Goal: Communication & Community: Answer question/provide support

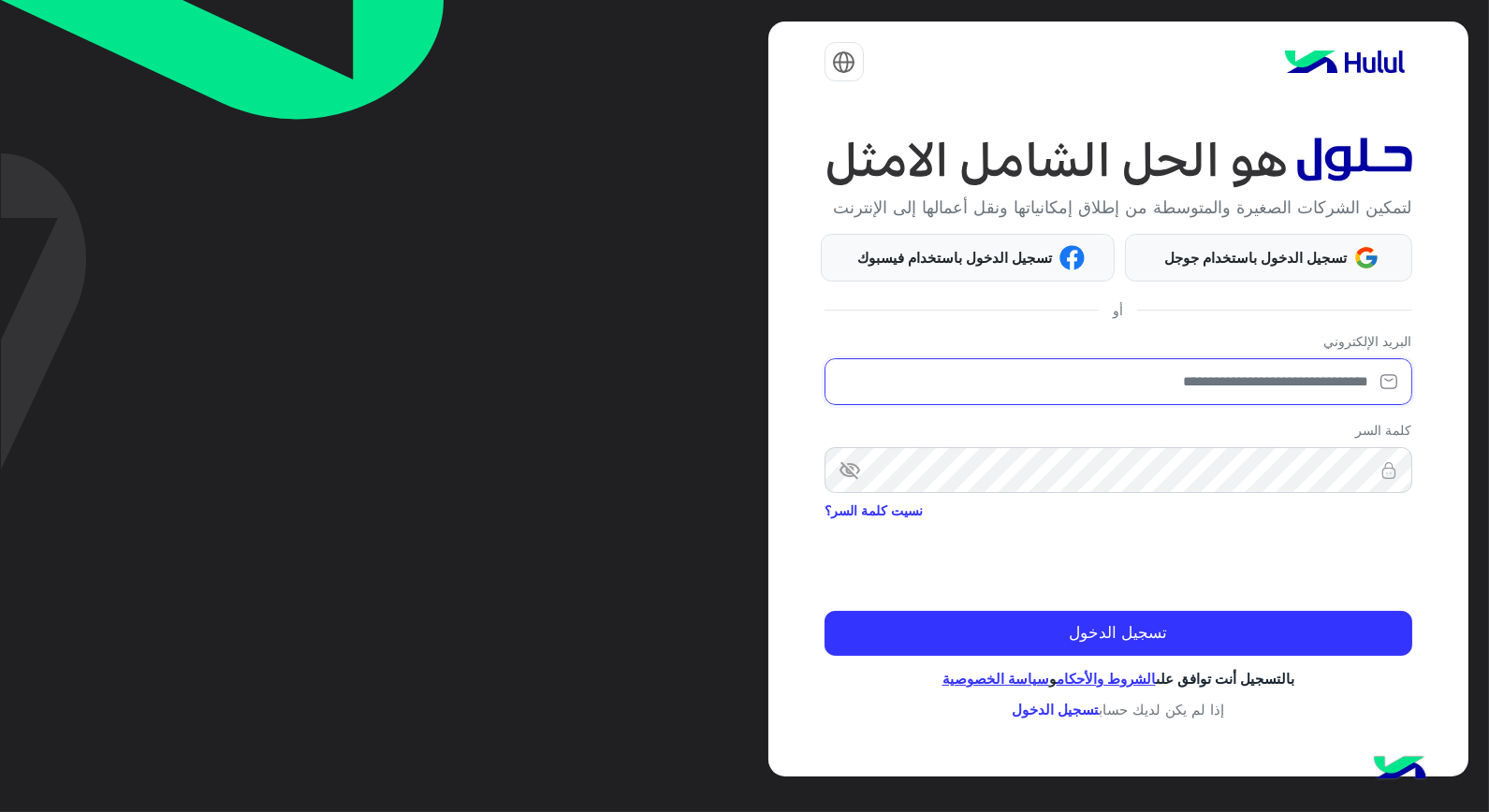
click at [1330, 385] on input "email" at bounding box center [1117, 381] width 588 height 46
type input "**********"
click at [853, 472] on span "visibility_off" at bounding box center [841, 470] width 34 height 34
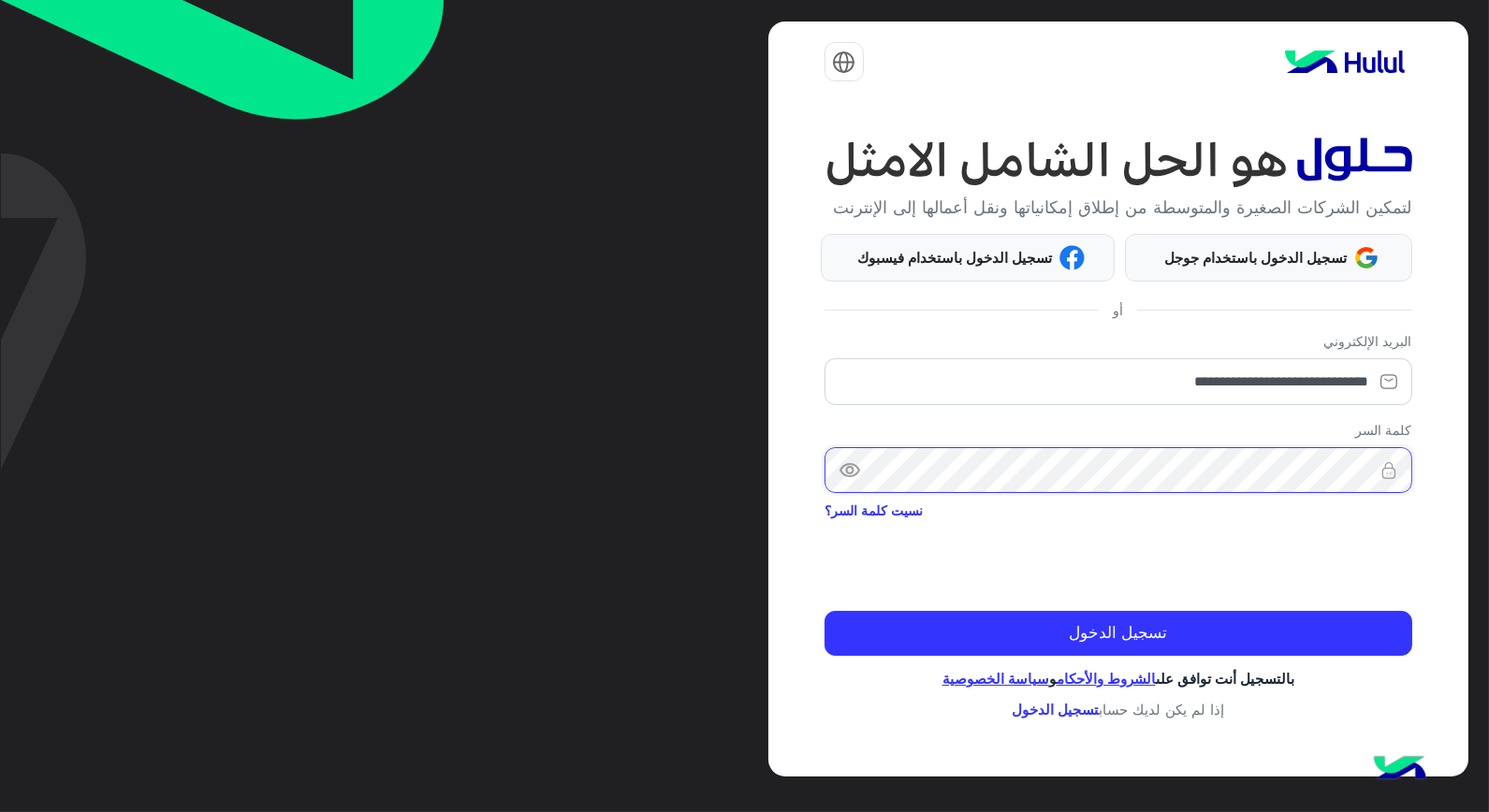
click at [824, 610] on button "تسجيل الدخول" at bounding box center [1117, 632] width 588 height 44
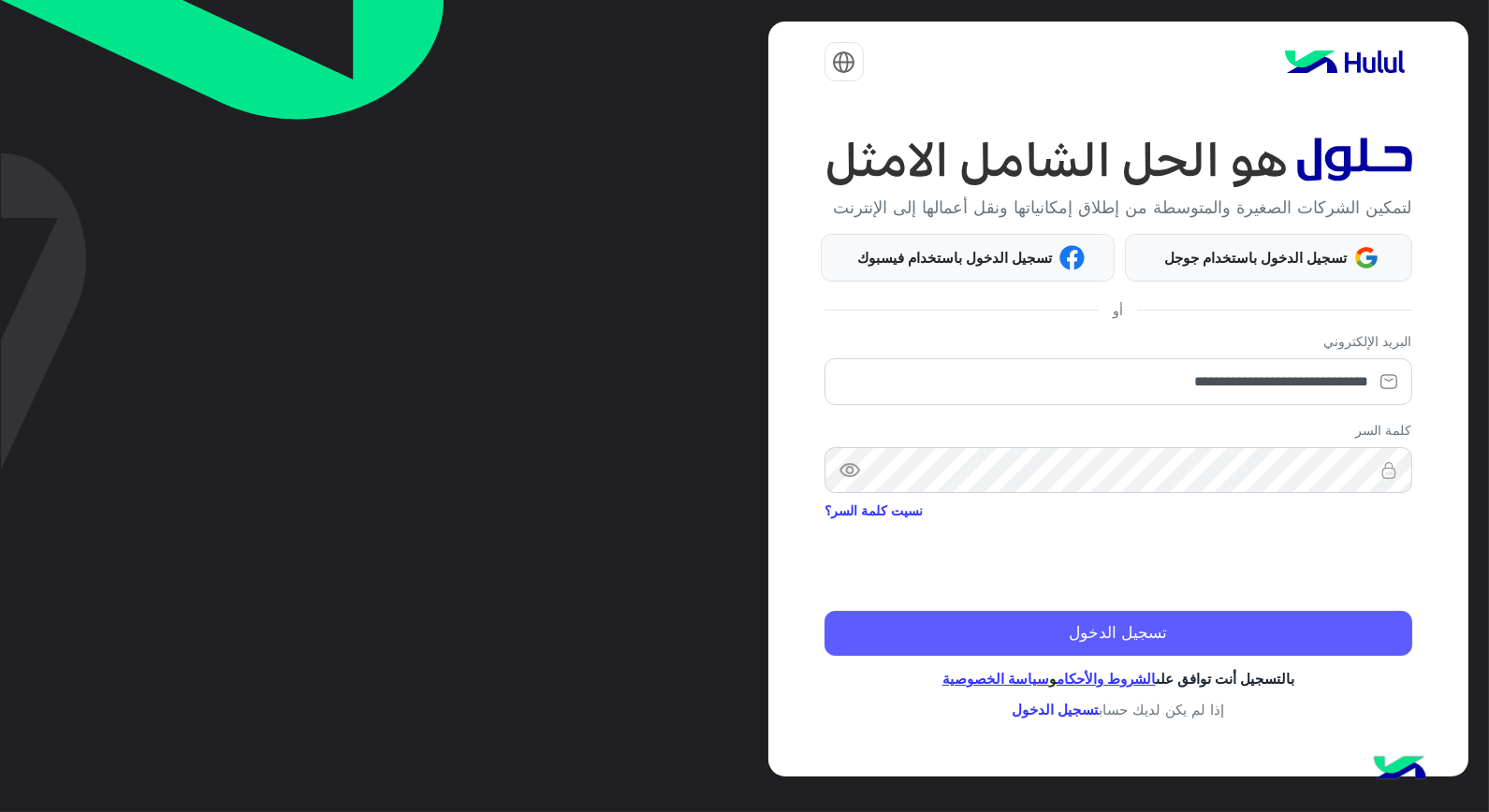
click at [1324, 648] on button "تسجيل الدخول" at bounding box center [1117, 632] width 588 height 44
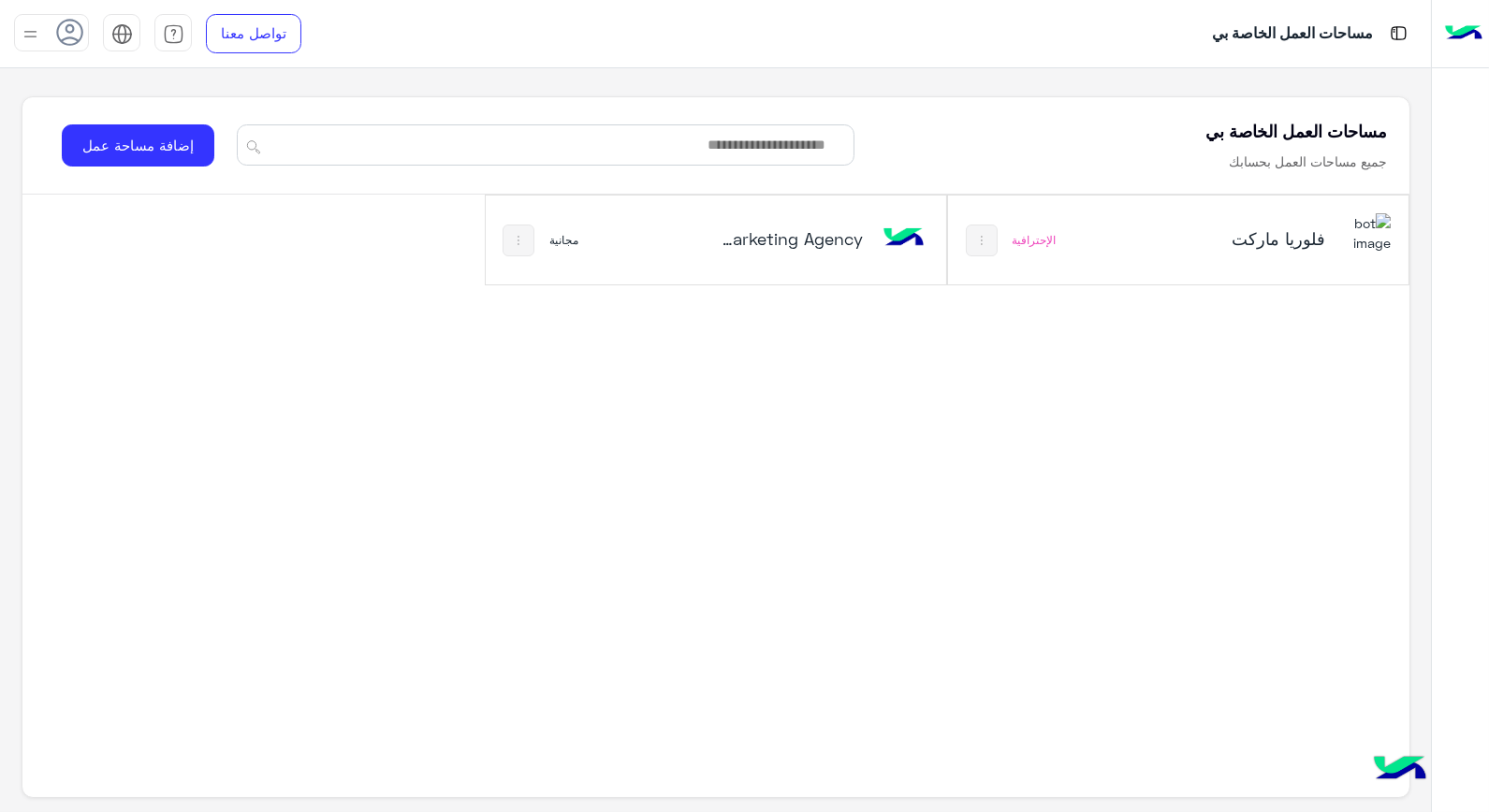
click at [70, 23] on icon at bounding box center [70, 33] width 28 height 28
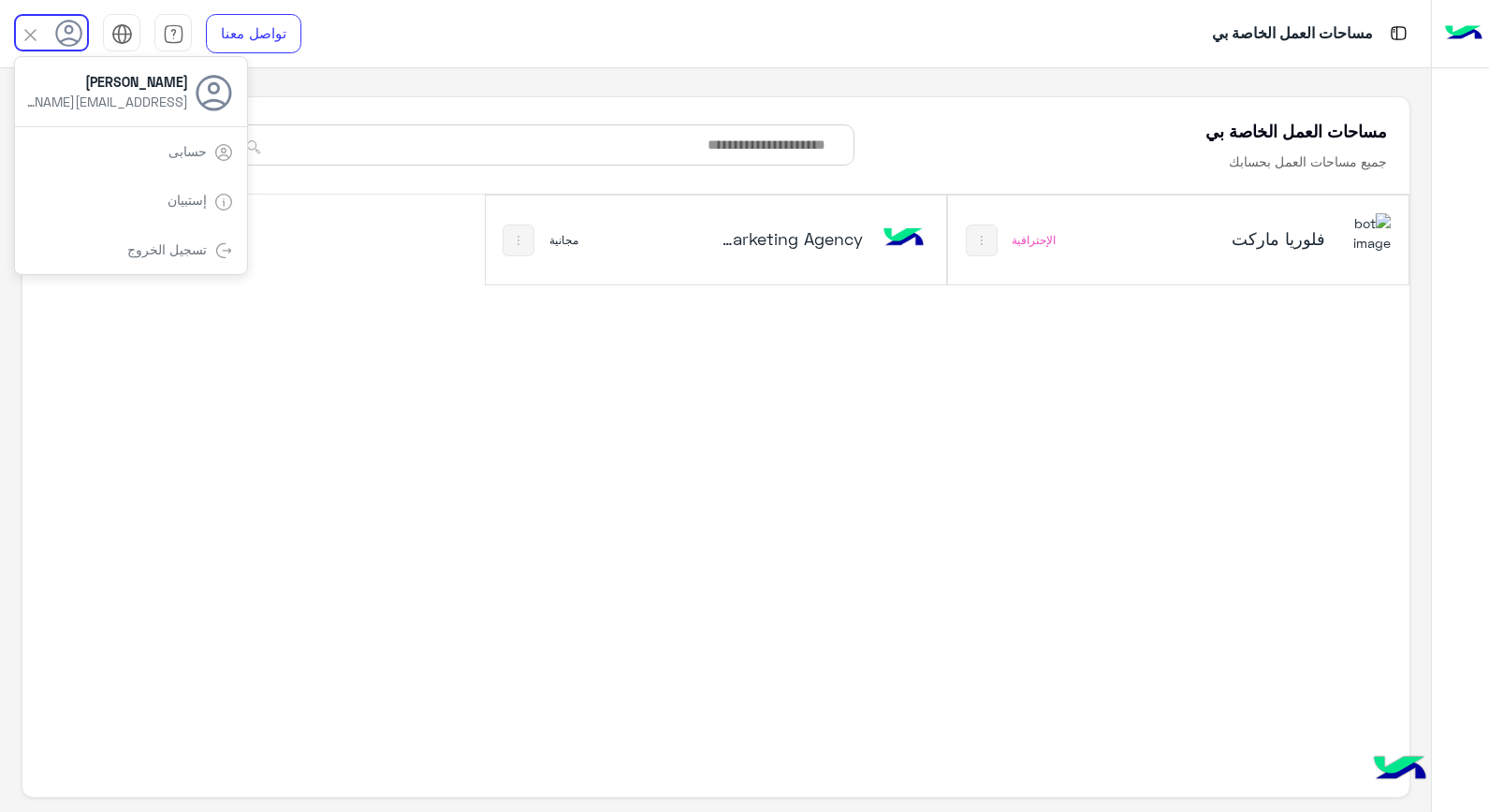
click at [400, 249] on div "فلوريا ماركت الإحترافية Marketing Agency‎ نسخة 1 من‎ مجانية" at bounding box center [716, 240] width 1387 height 91
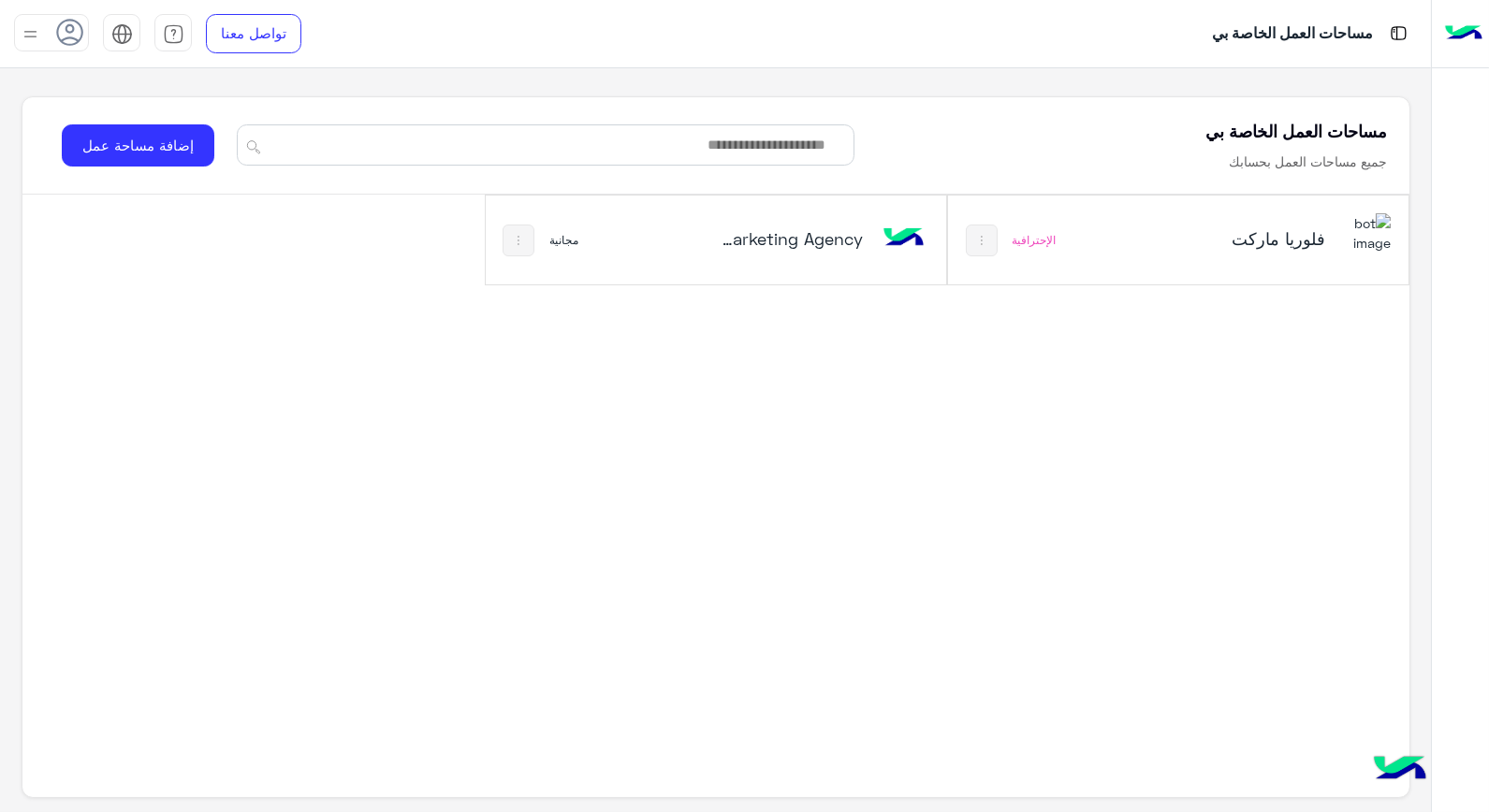
click at [1199, 260] on div "فلوريا ماركت" at bounding box center [1263, 240] width 256 height 54
click at [1200, 260] on div "فلوريا ماركت" at bounding box center [1263, 240] width 256 height 54
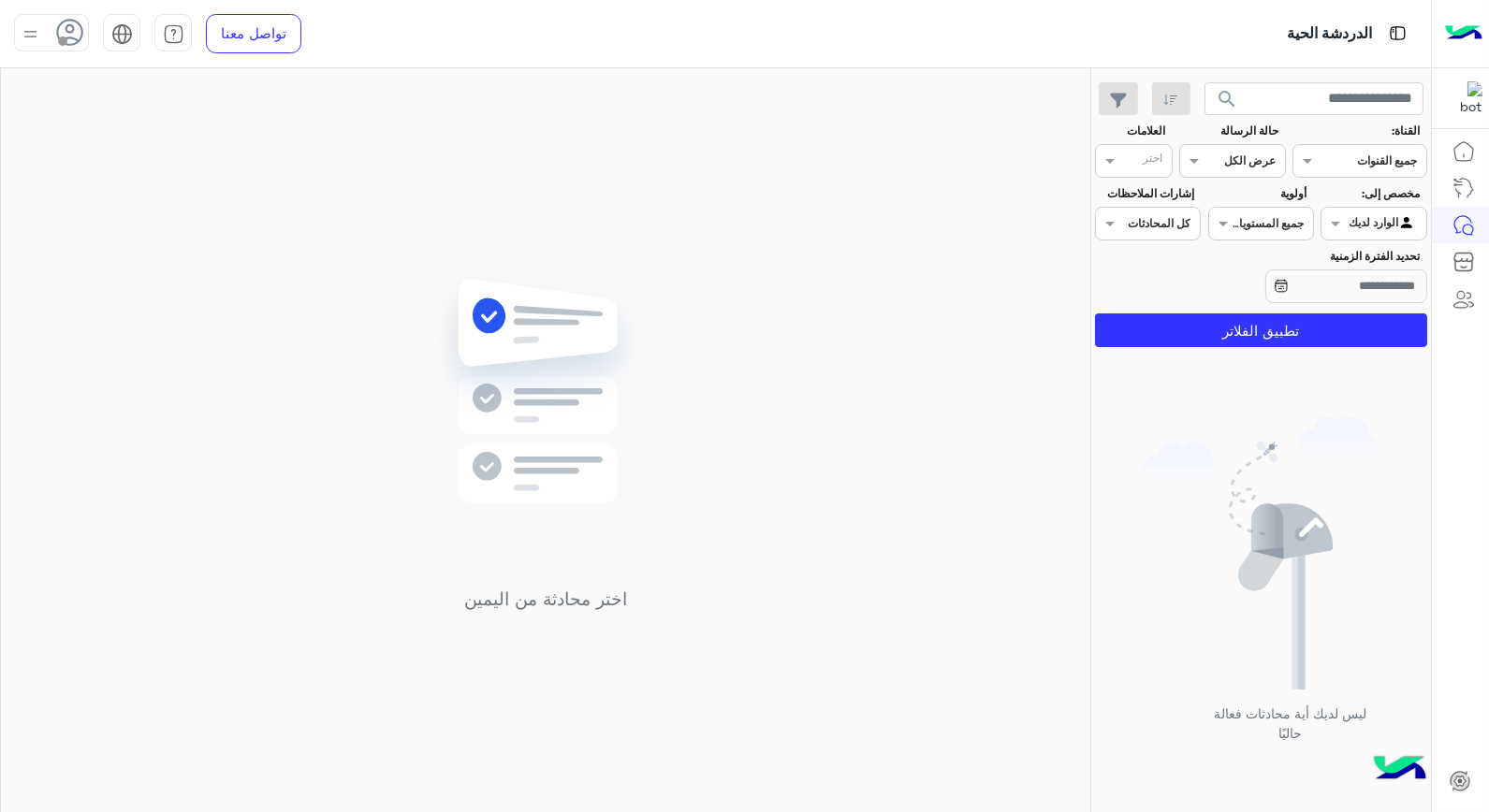
click at [77, 33] on icon at bounding box center [70, 33] width 28 height 28
click at [175, 147] on label "متصل" at bounding box center [130, 143] width 204 height 34
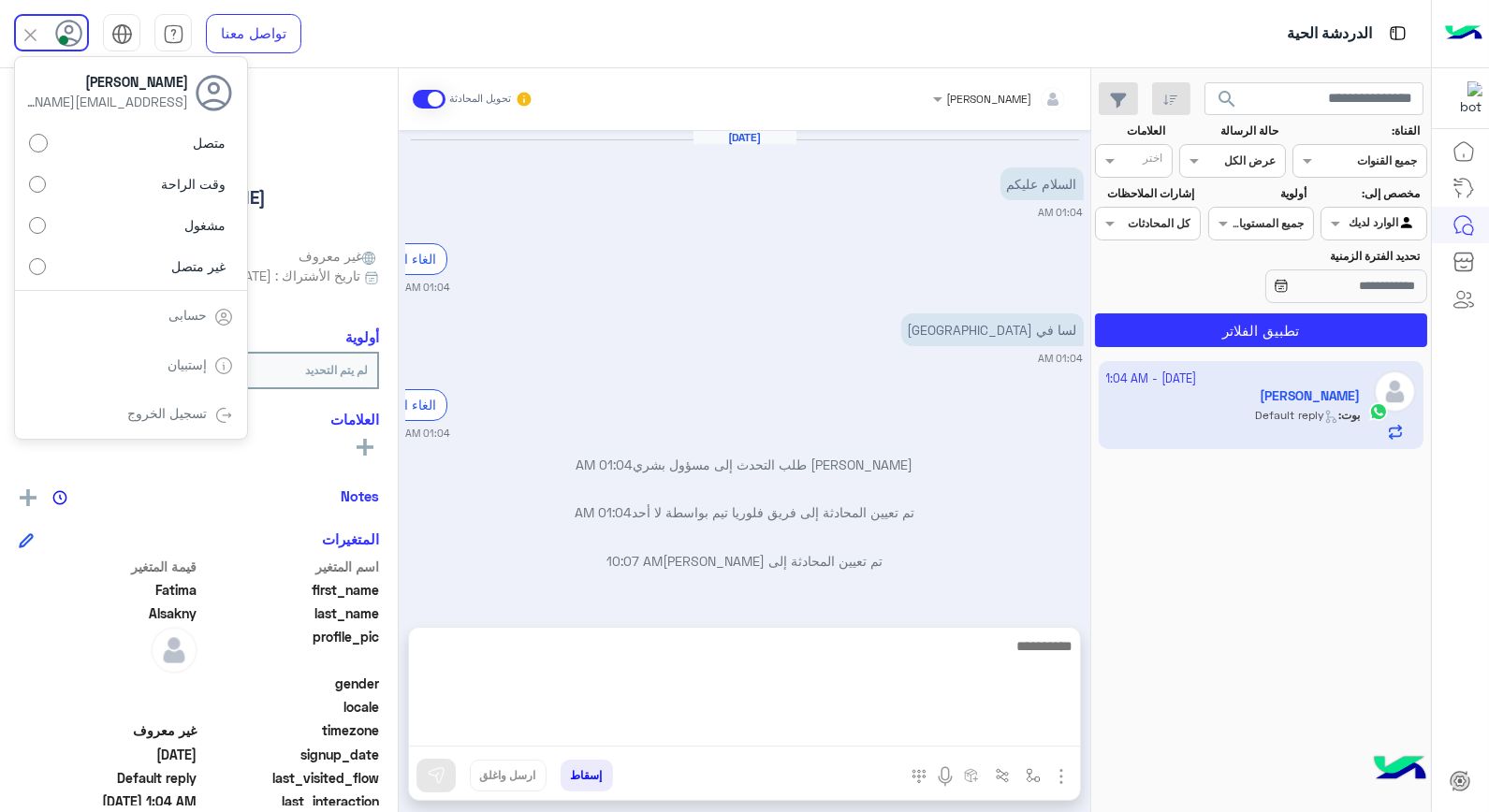
click at [930, 724] on textarea at bounding box center [744, 690] width 671 height 113
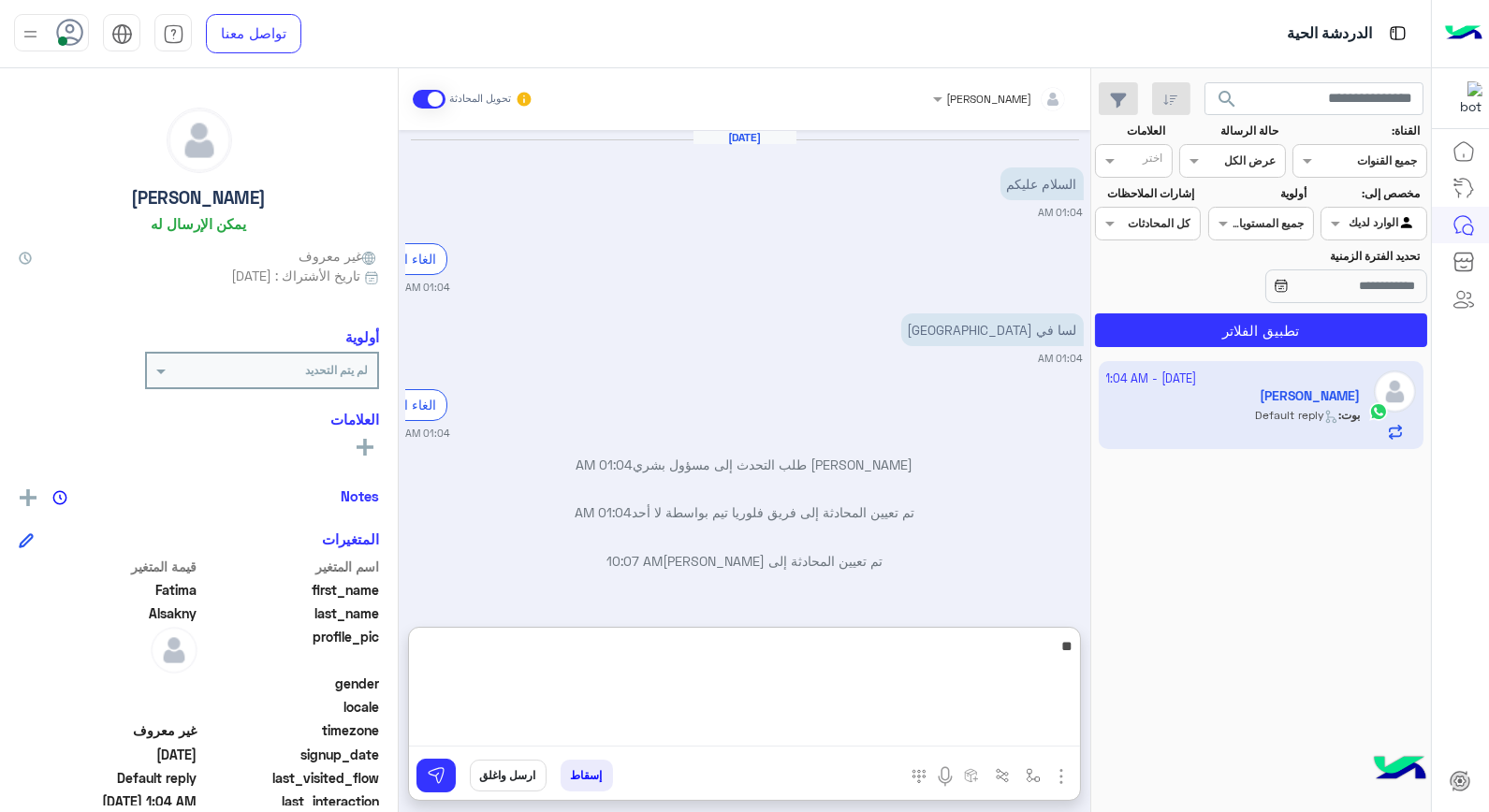
type textarea "*"
type textarea "**********"
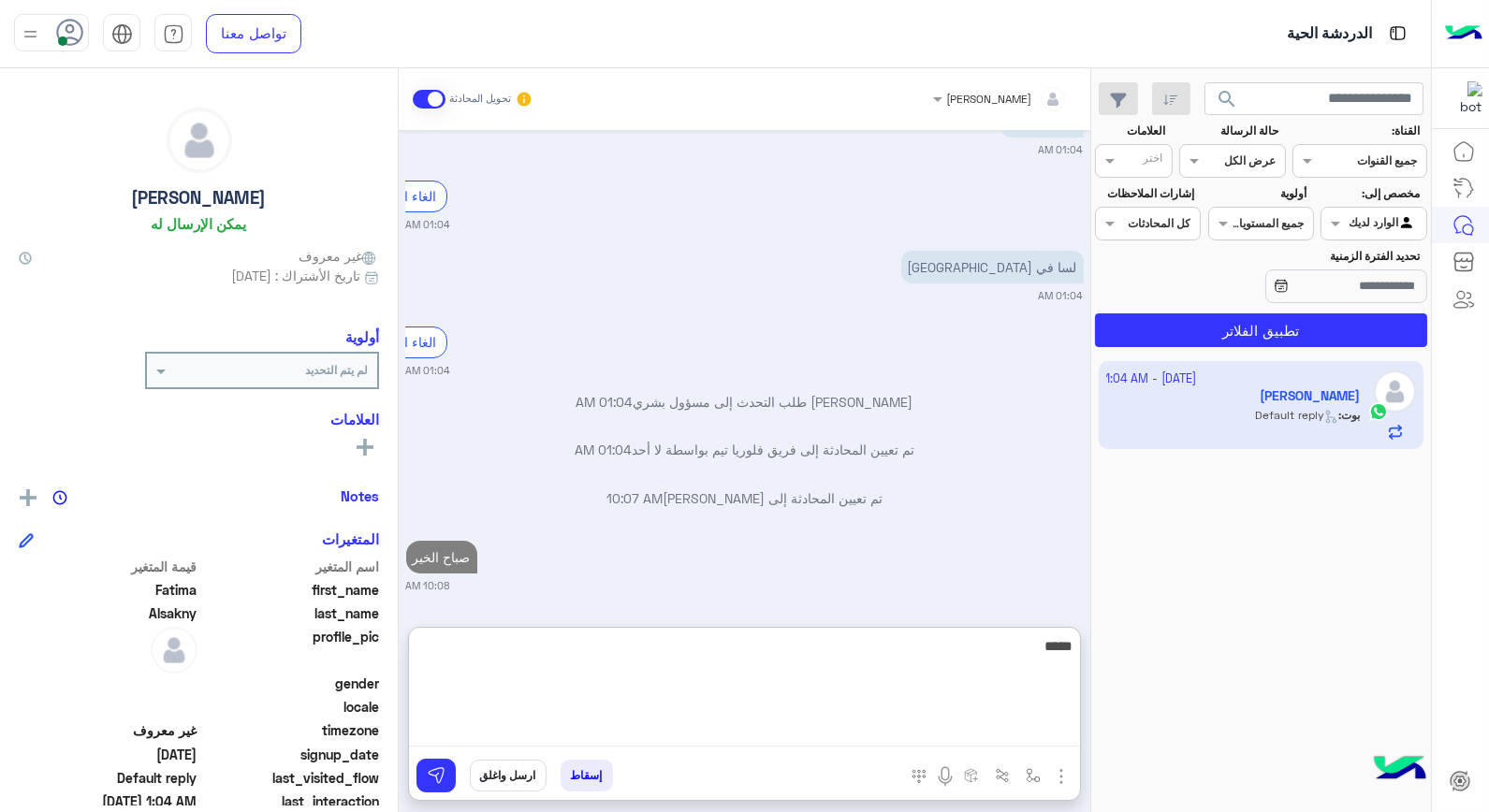
type textarea "******"
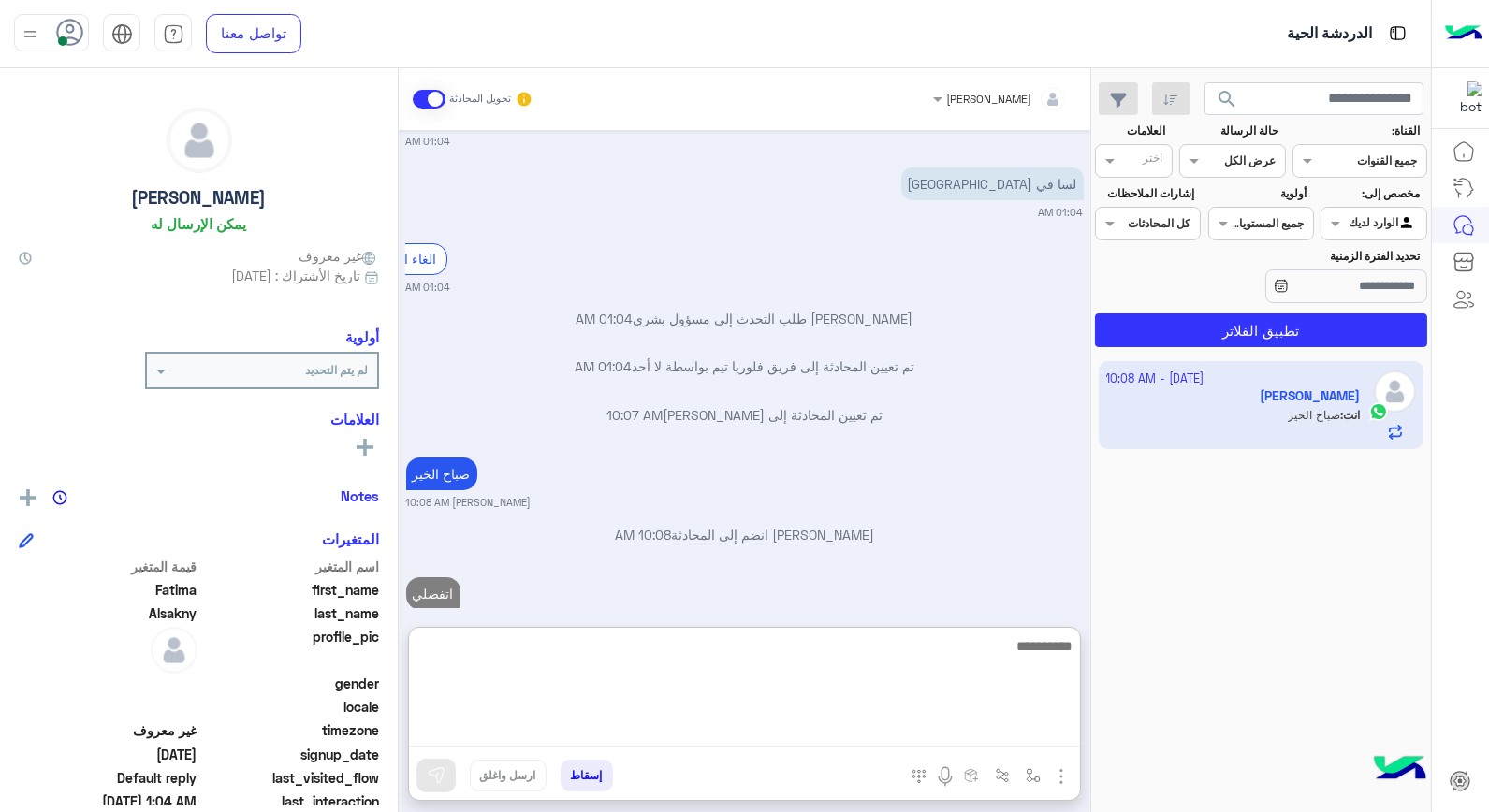
scroll to position [195, 0]
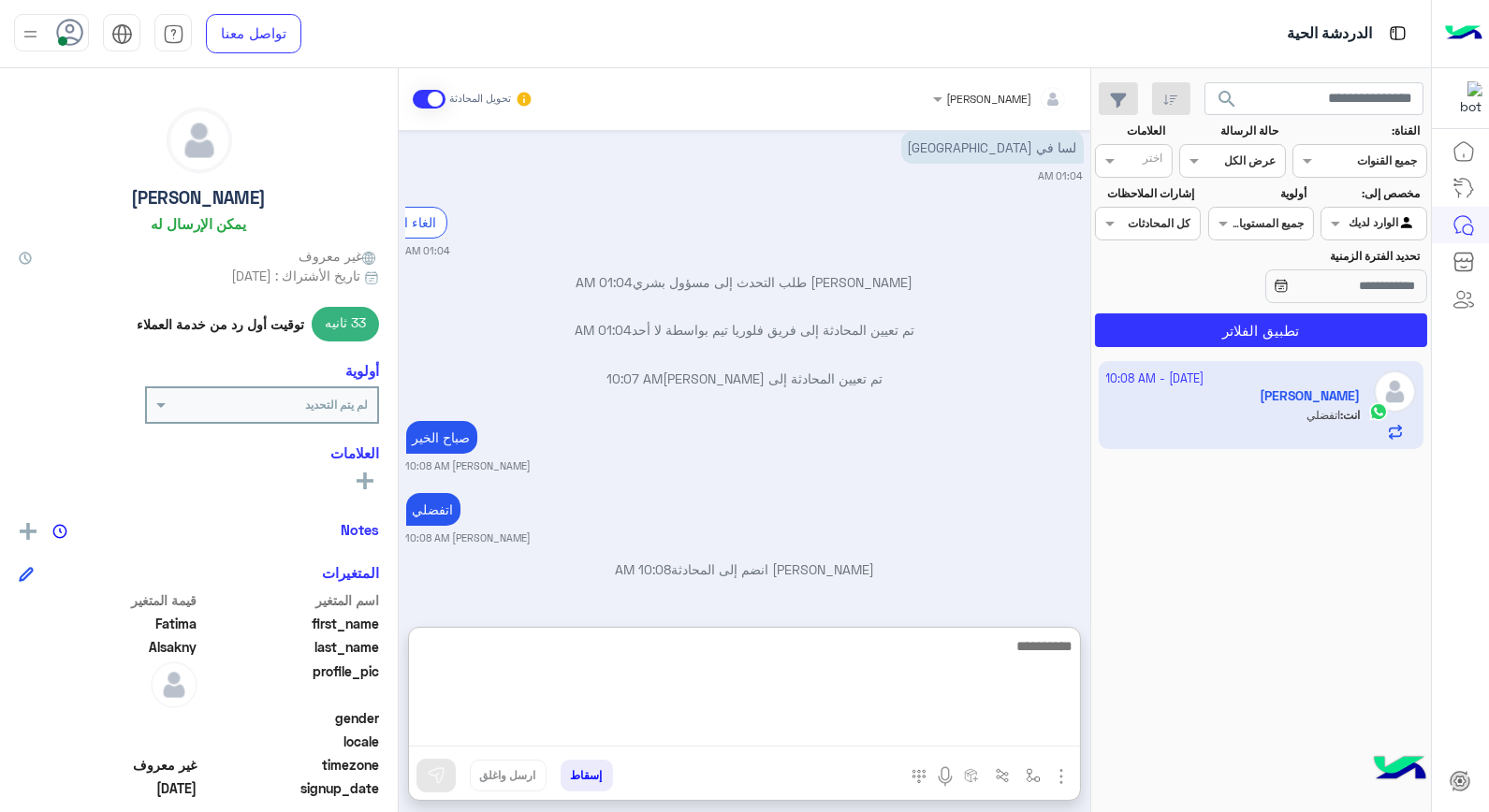
click at [1000, 749] on div at bounding box center [744, 693] width 671 height 131
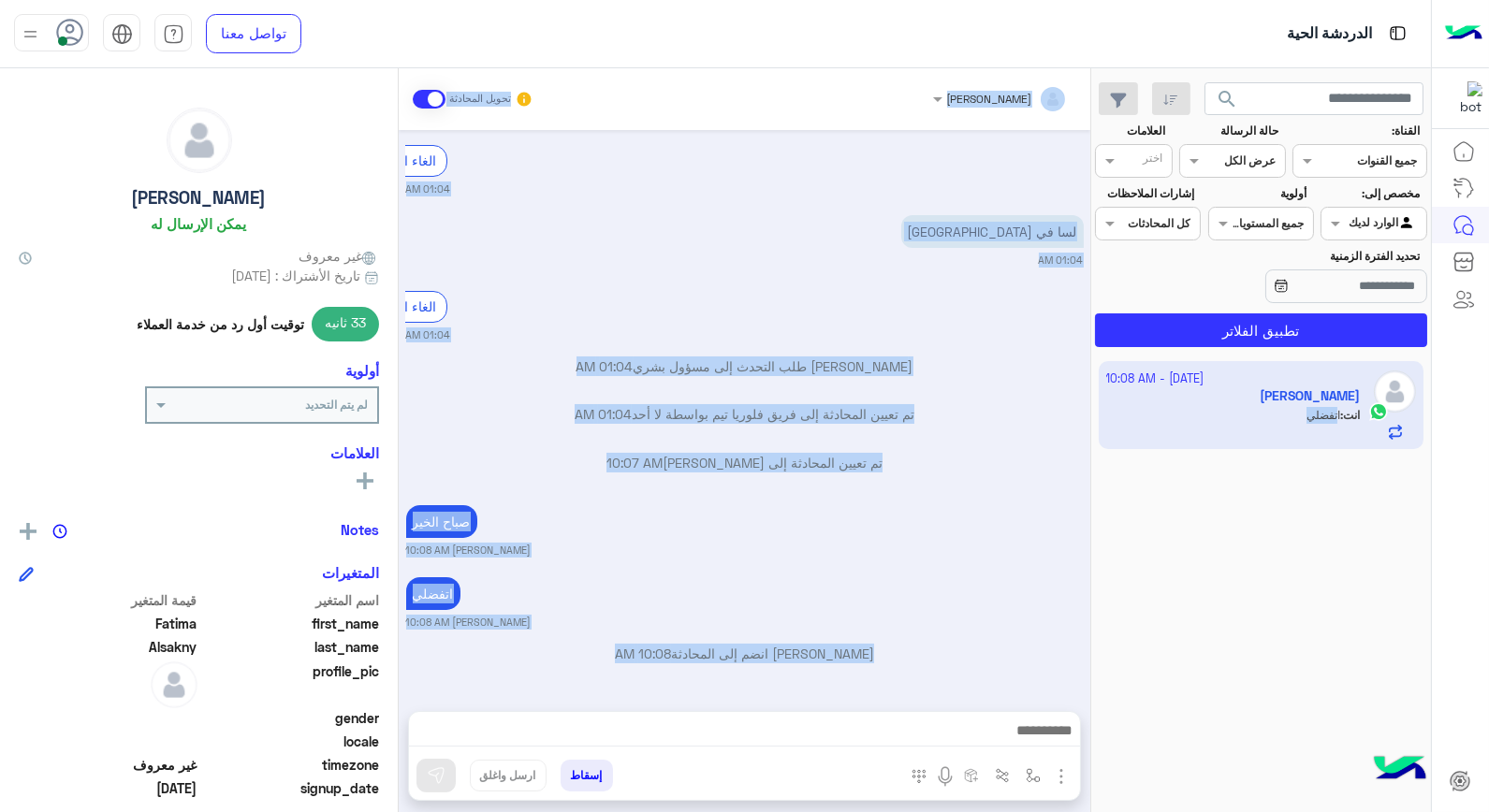
drag, startPoint x: 1099, startPoint y: 750, endPoint x: 1492, endPoint y: 857, distance: 407.3
click at [1488, 811] on html "الدردشة الحية تواصل معنا مركز المساعدة عربي English search القناة: القناه جميع …" at bounding box center [744, 406] width 1489 height 812
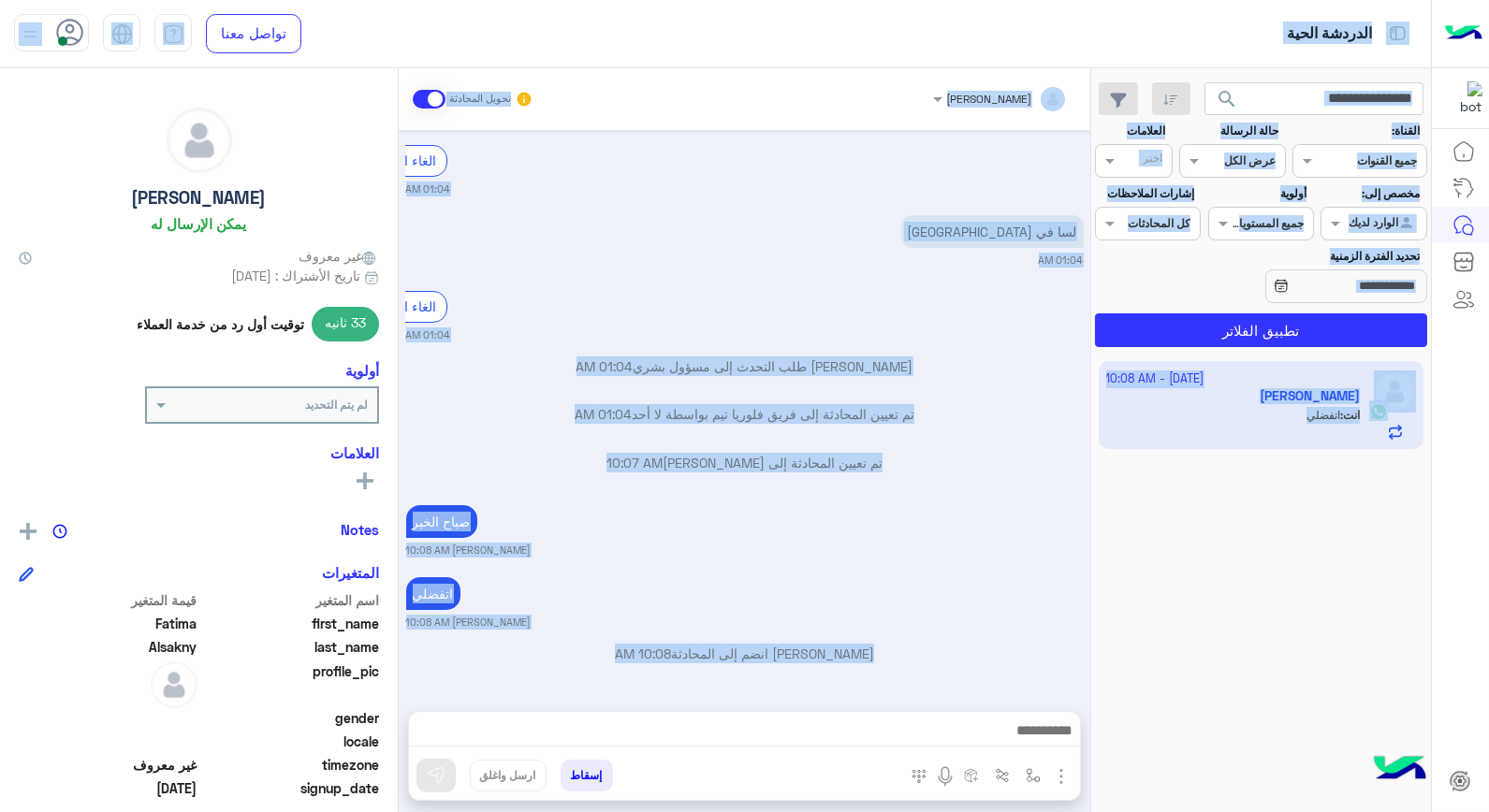
scroll to position [111, 0]
click at [1224, 639] on div "7 October - 10:08 AM Fatima Alsakny انت : اتفضلي" at bounding box center [1261, 587] width 340 height 465
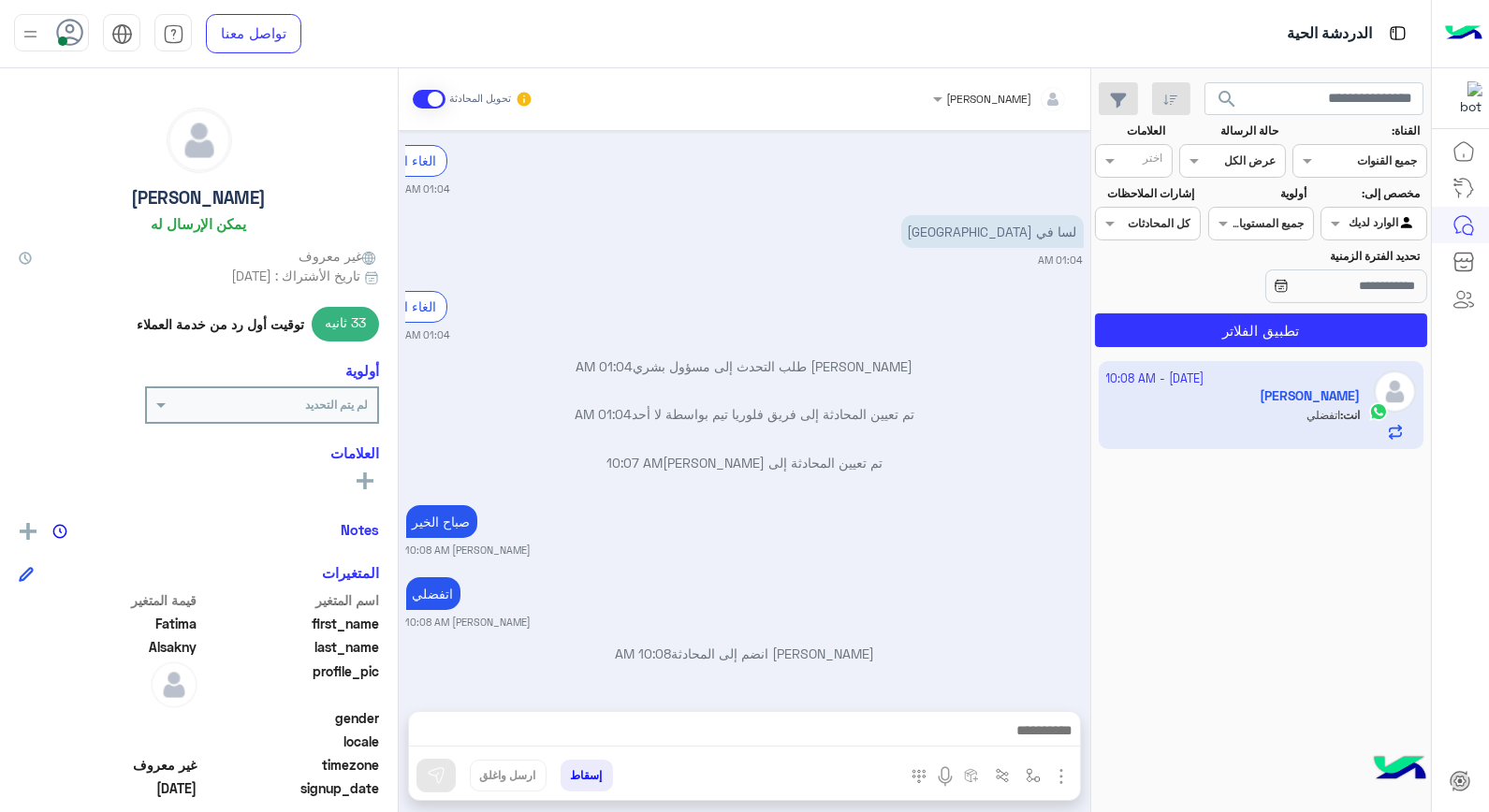
click at [596, 778] on button "إسقاط" at bounding box center [586, 775] width 52 height 32
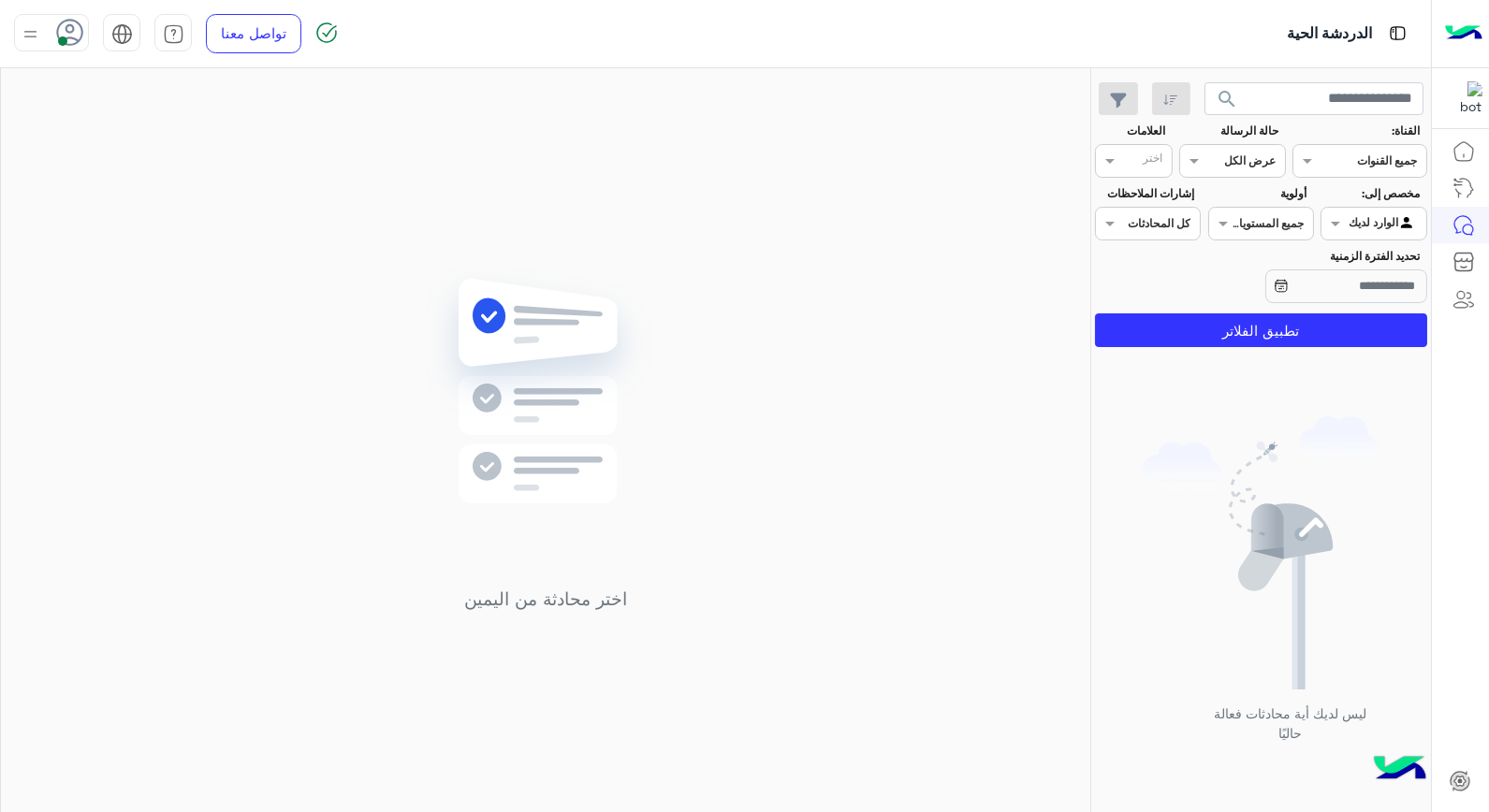
click at [590, 198] on div "اختر محادثة من اليمين" at bounding box center [545, 444] width 1089 height 752
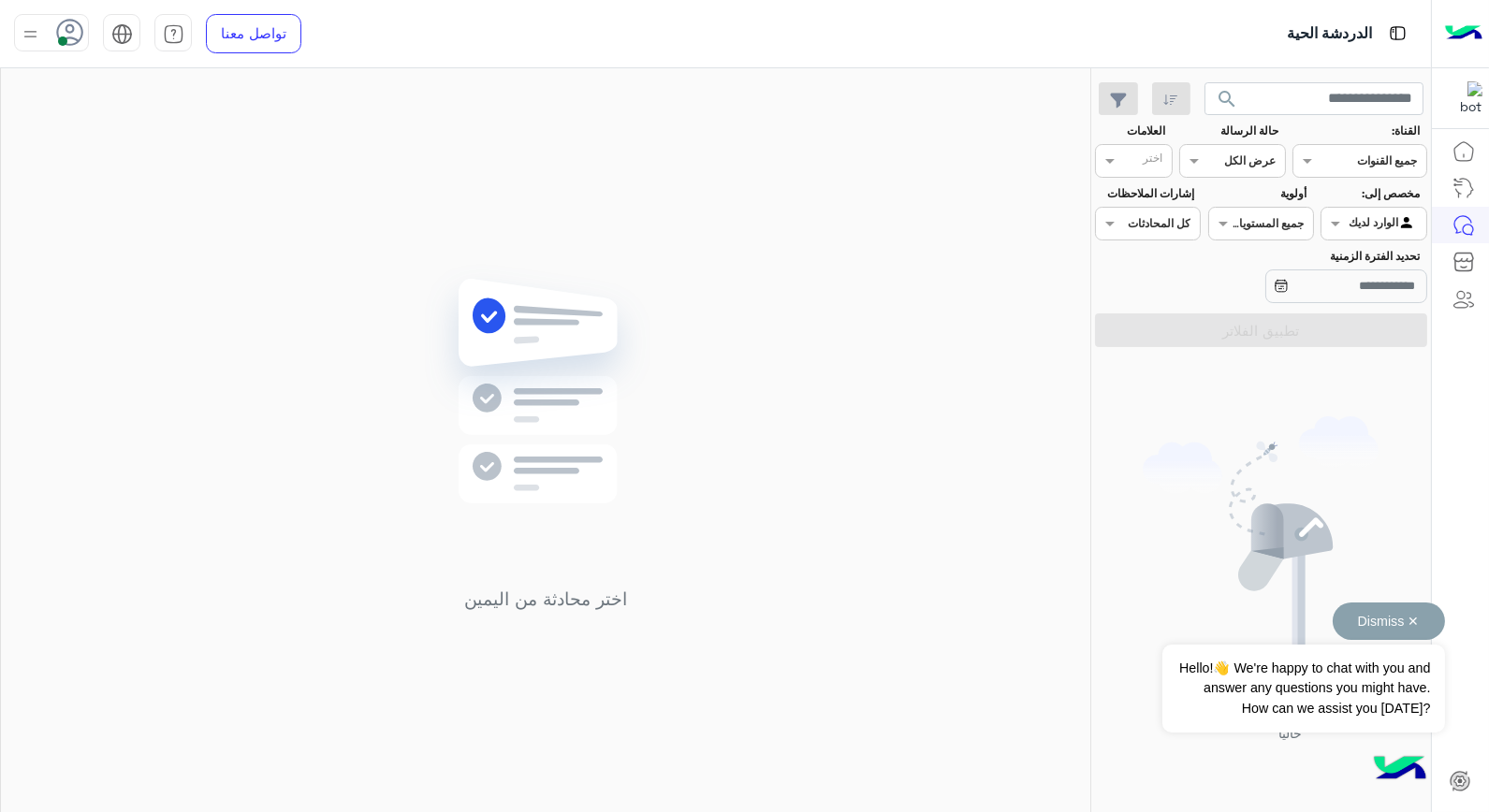
click at [1413, 622] on button "Dismiss ✕" at bounding box center [1389, 621] width 113 height 38
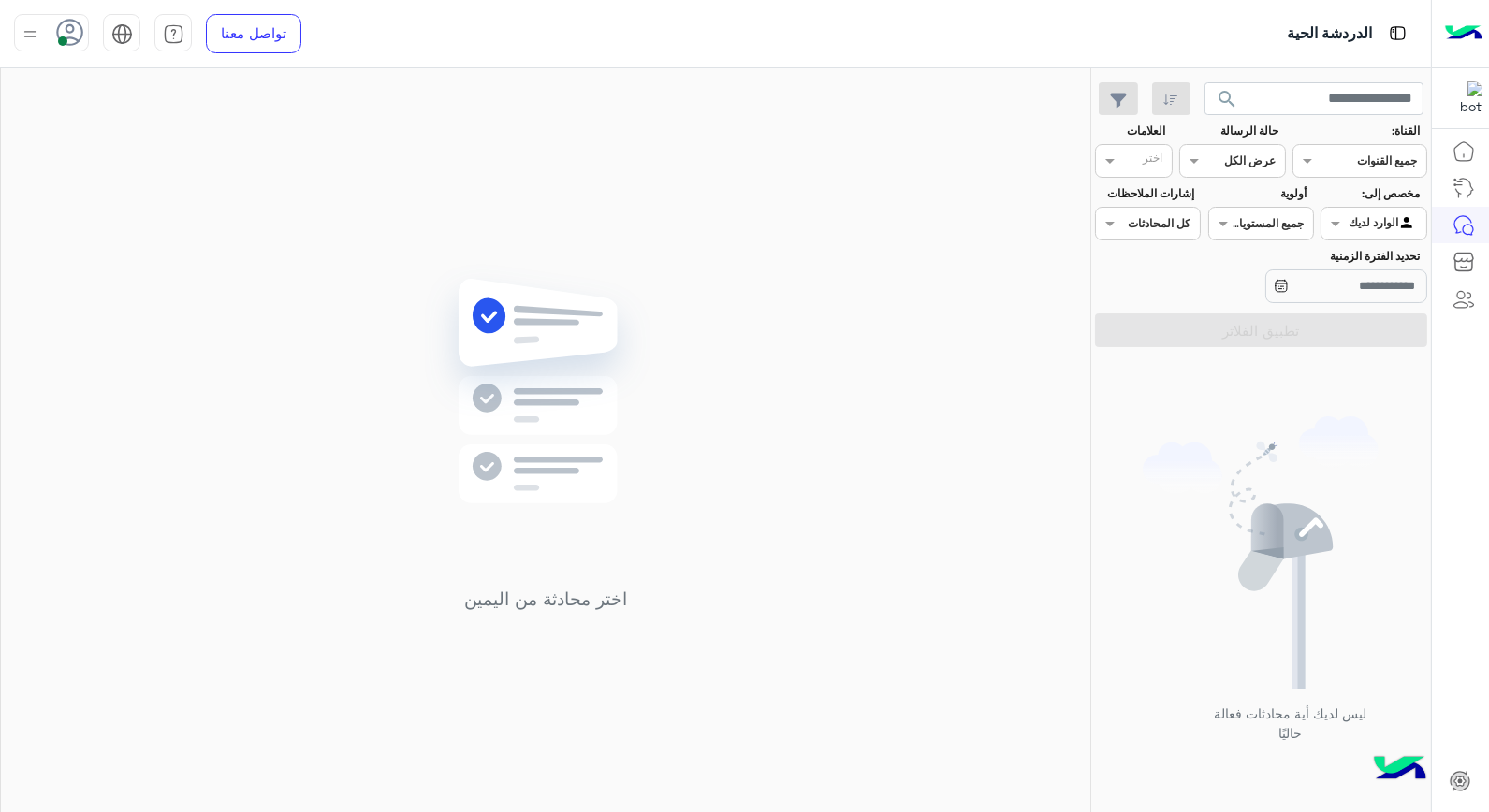
drag, startPoint x: 1488, startPoint y: 620, endPoint x: 1475, endPoint y: 578, distance: 44.0
click at [1475, 578] on div at bounding box center [1460, 473] width 58 height 682
click at [613, 343] on img at bounding box center [546, 419] width 271 height 310
drag, startPoint x: 844, startPoint y: 421, endPoint x: 961, endPoint y: 212, distance: 239.5
click at [961, 212] on div "اختر محادثة من اليمين" at bounding box center [545, 444] width 1089 height 752
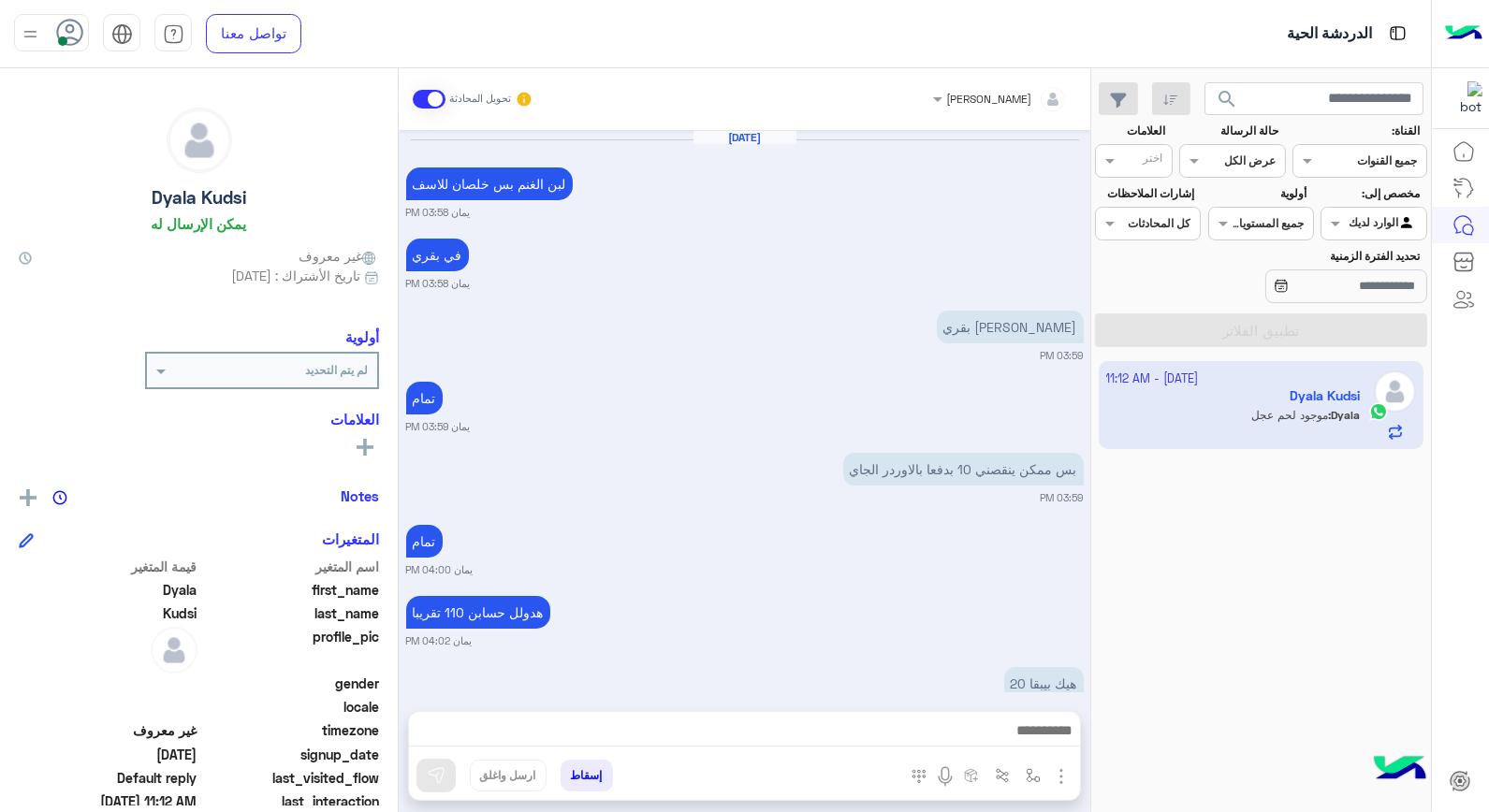
scroll to position [1026, 0]
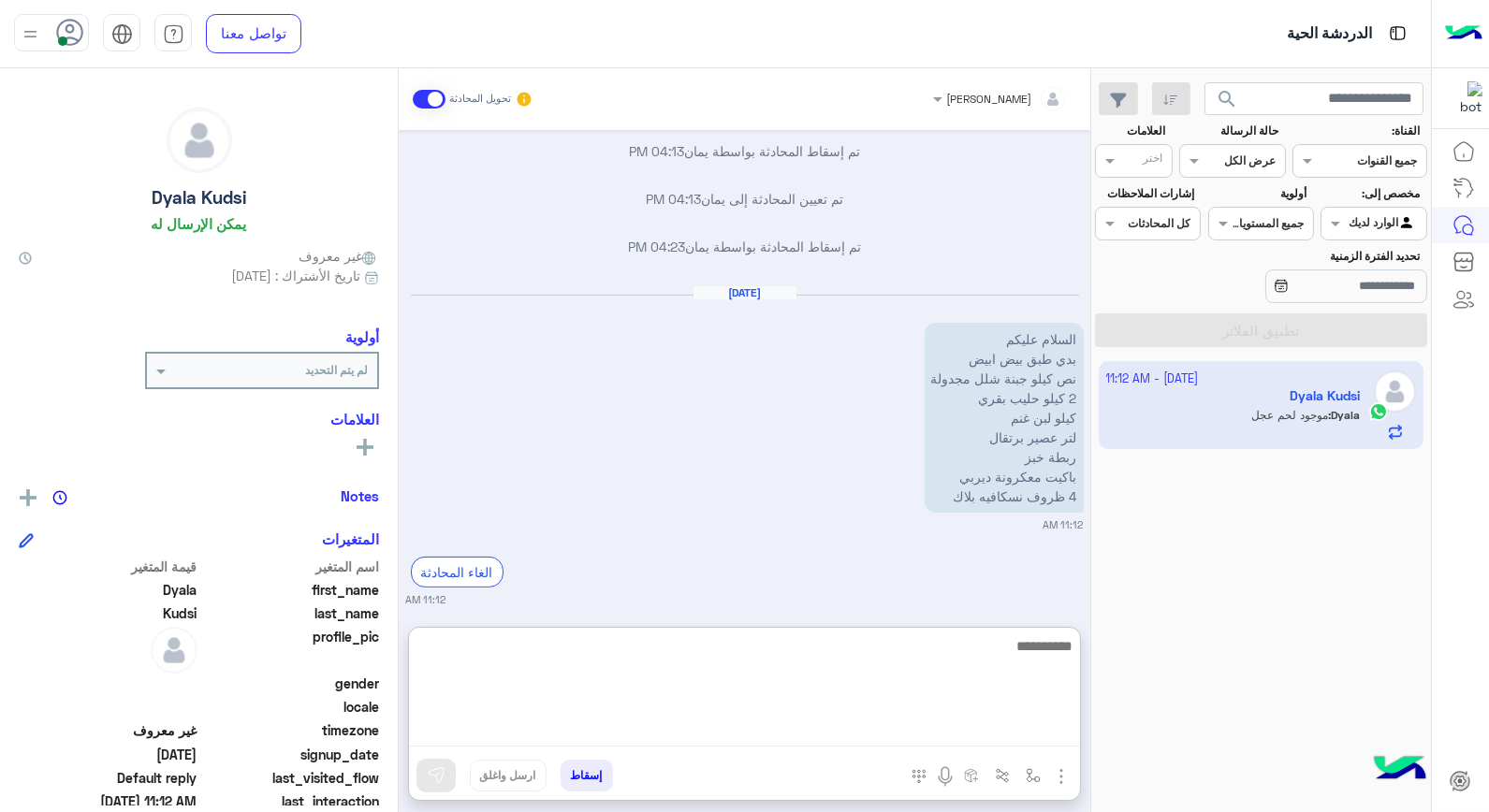
click at [1011, 730] on textarea at bounding box center [744, 690] width 671 height 113
type textarea "**********"
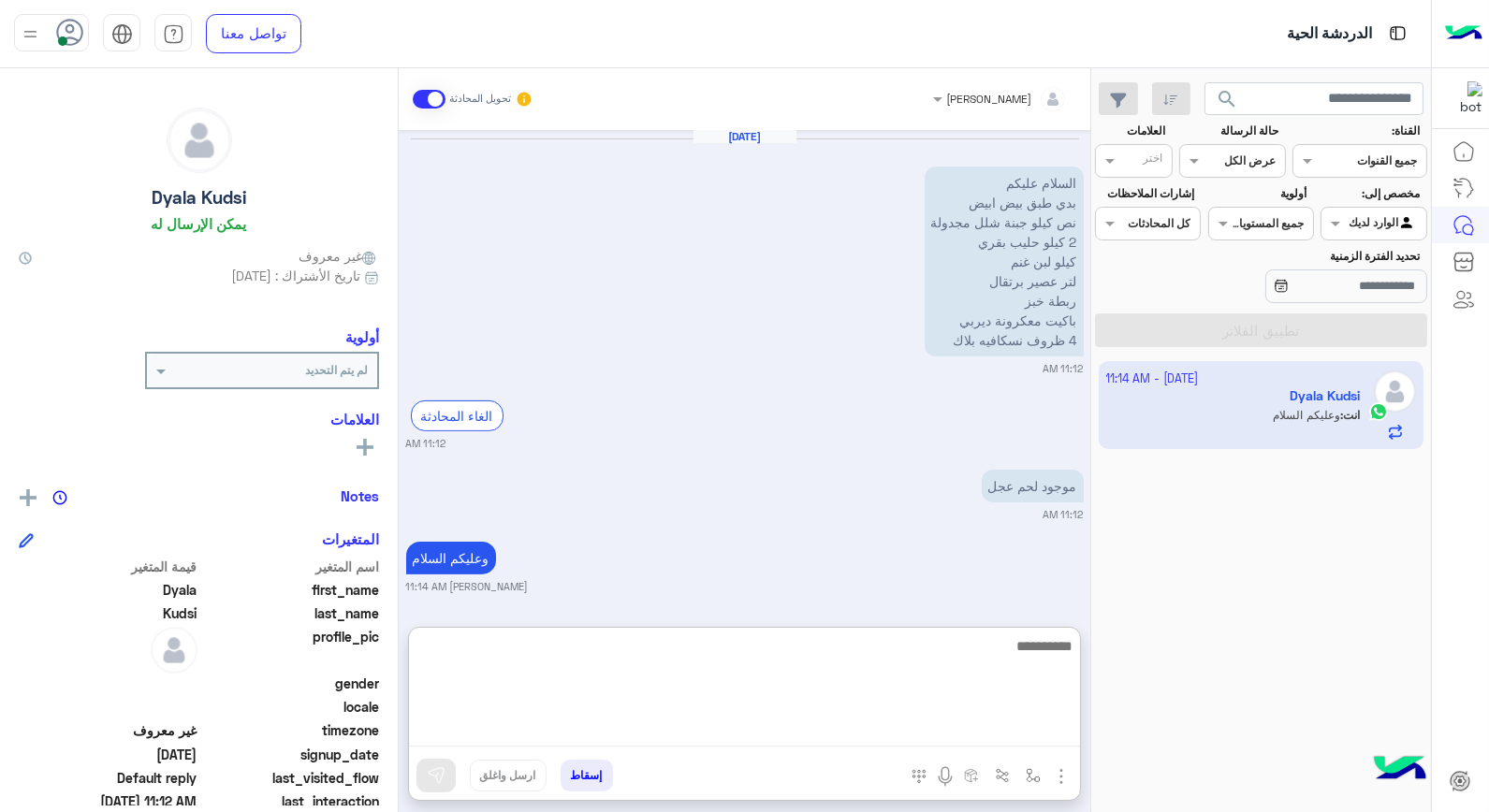
scroll to position [1230, 0]
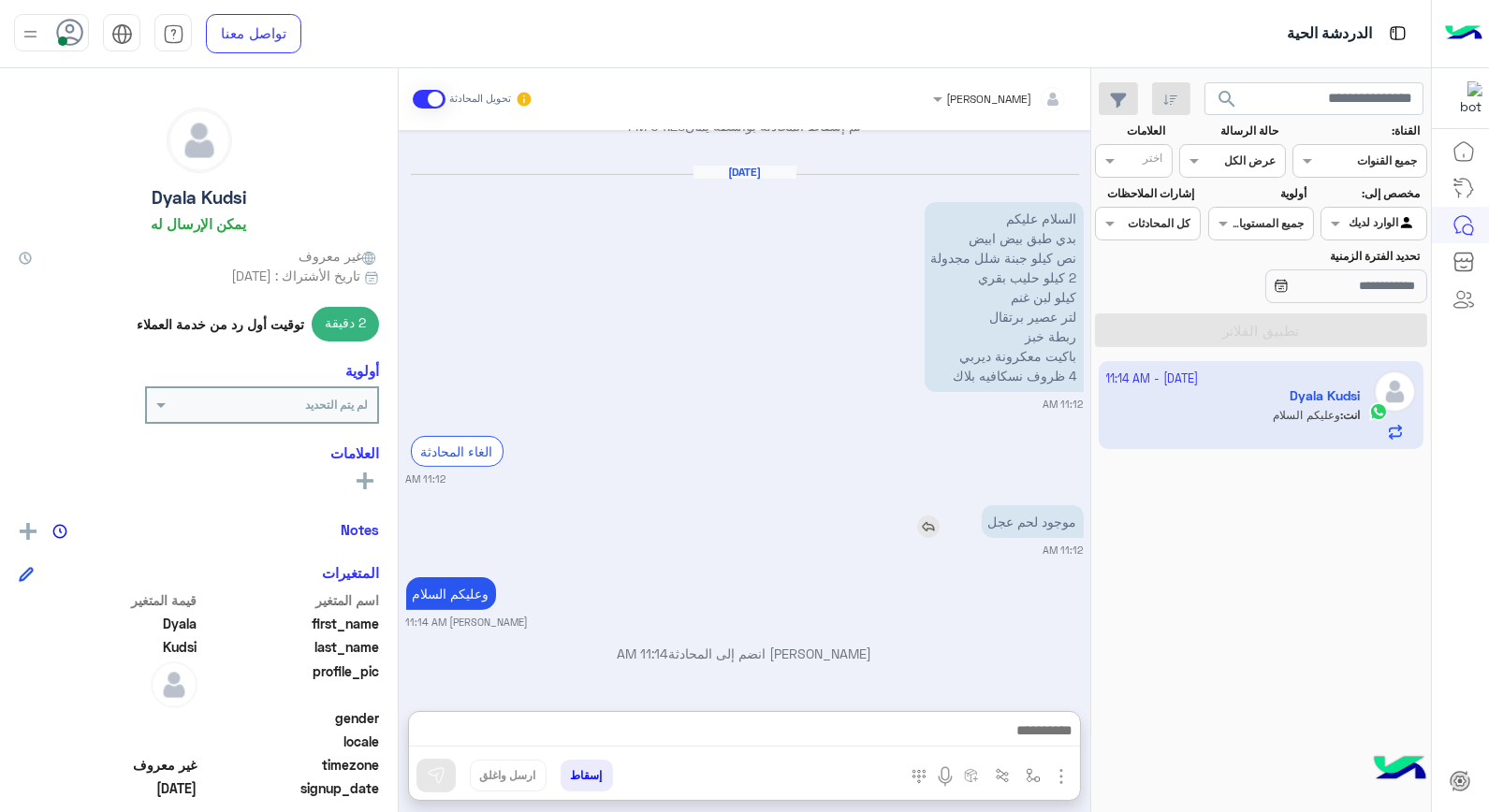
click at [929, 505] on div "موجود لحم عجل" at bounding box center [979, 521] width 208 height 33
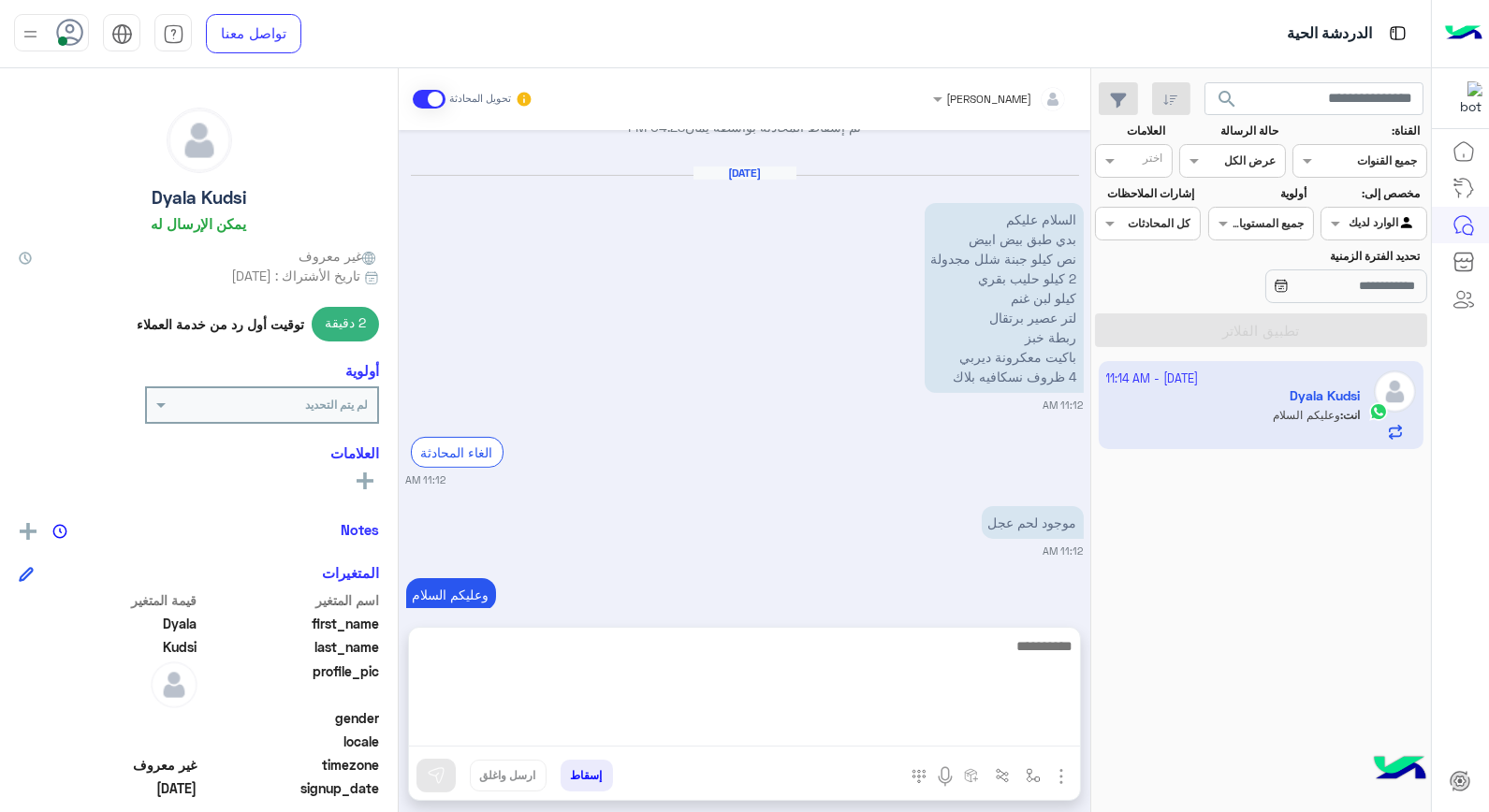
click at [1044, 736] on textarea at bounding box center [744, 690] width 671 height 113
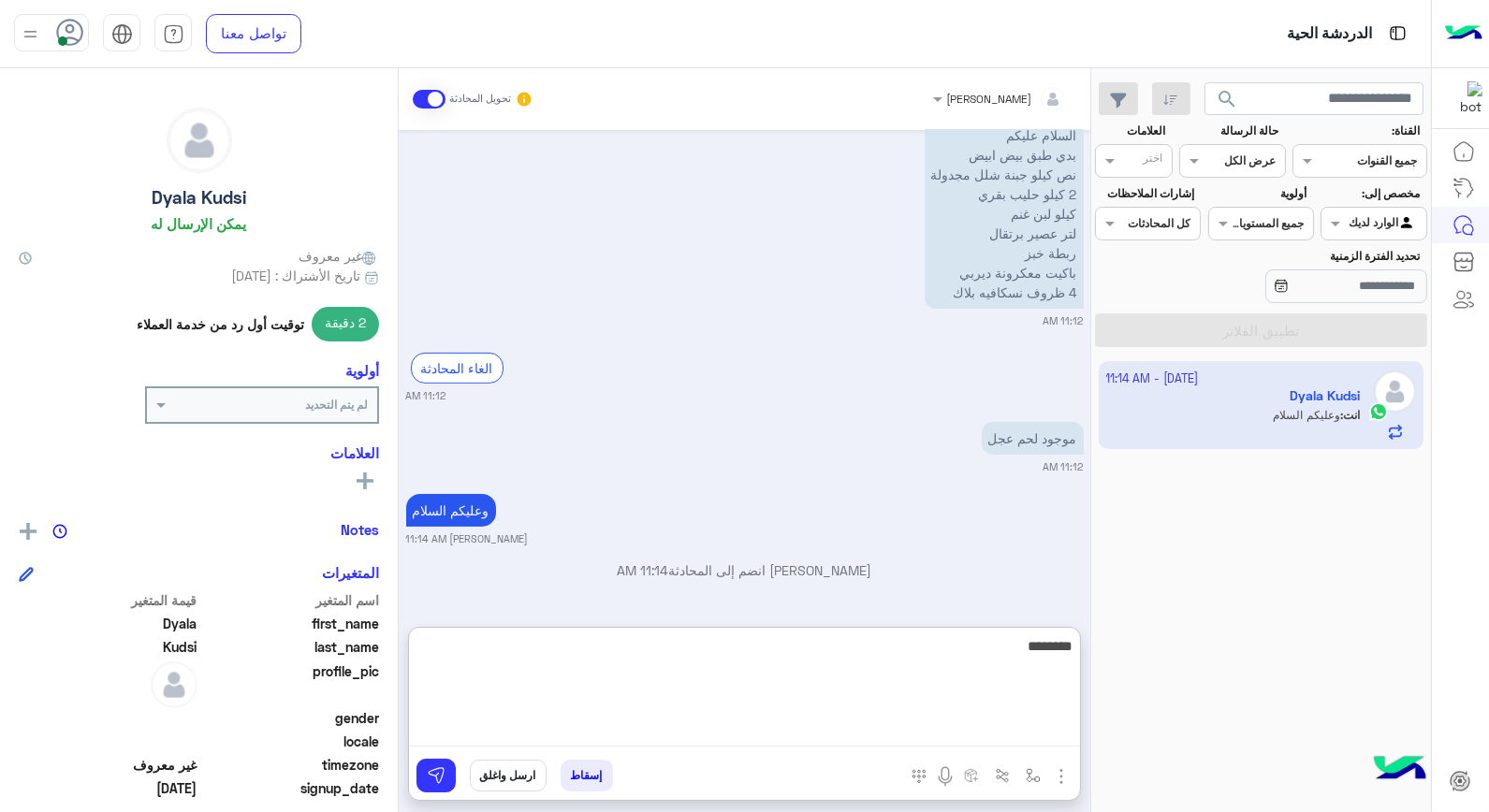
type textarea "*********"
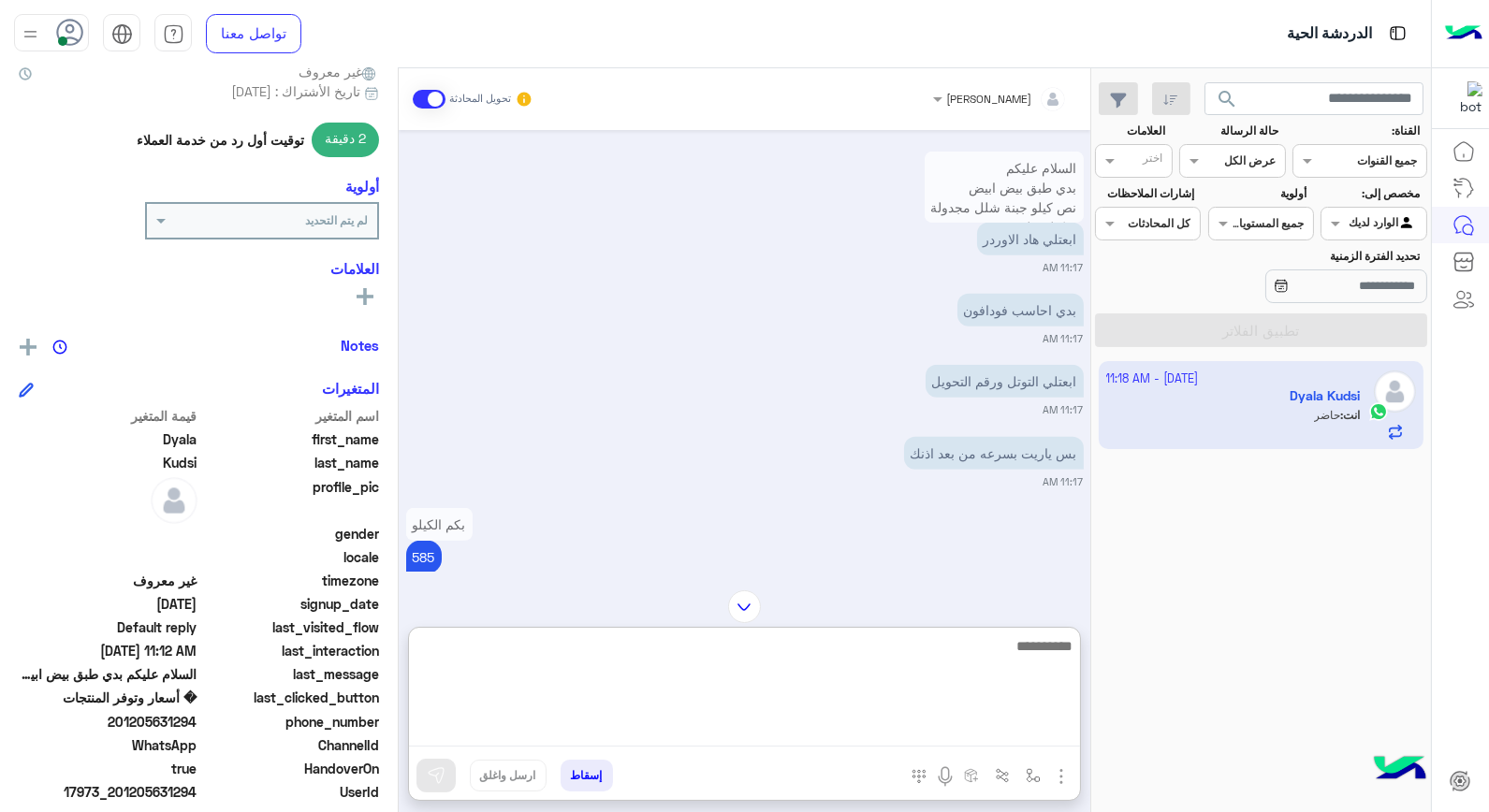
scroll to position [207, 0]
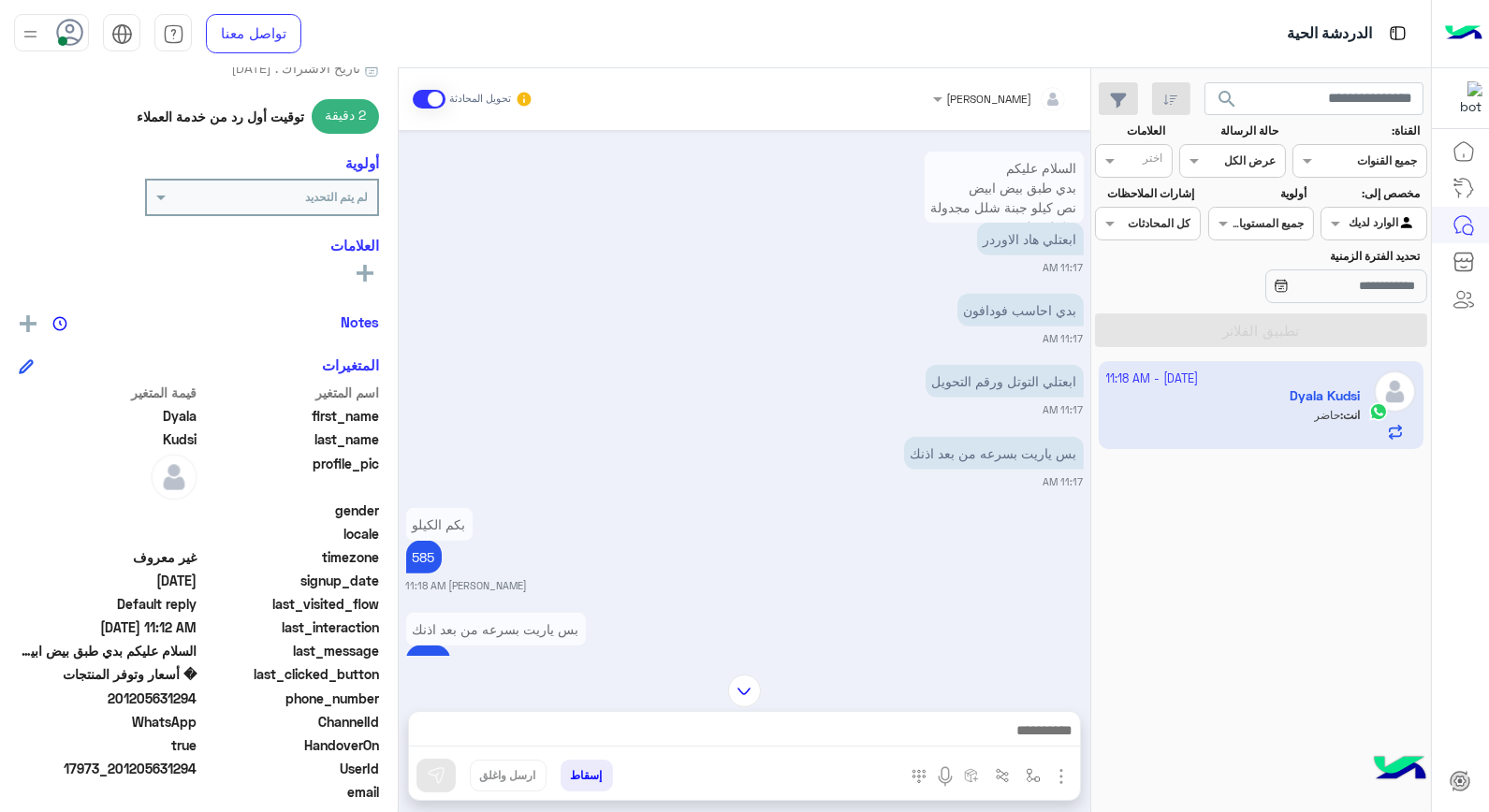
drag, startPoint x: 124, startPoint y: 768, endPoint x: 198, endPoint y: 777, distance: 74.5
click at [198, 777] on div "UserId 17973_201205631294" at bounding box center [199, 771] width 361 height 24
copy span "01205631294"
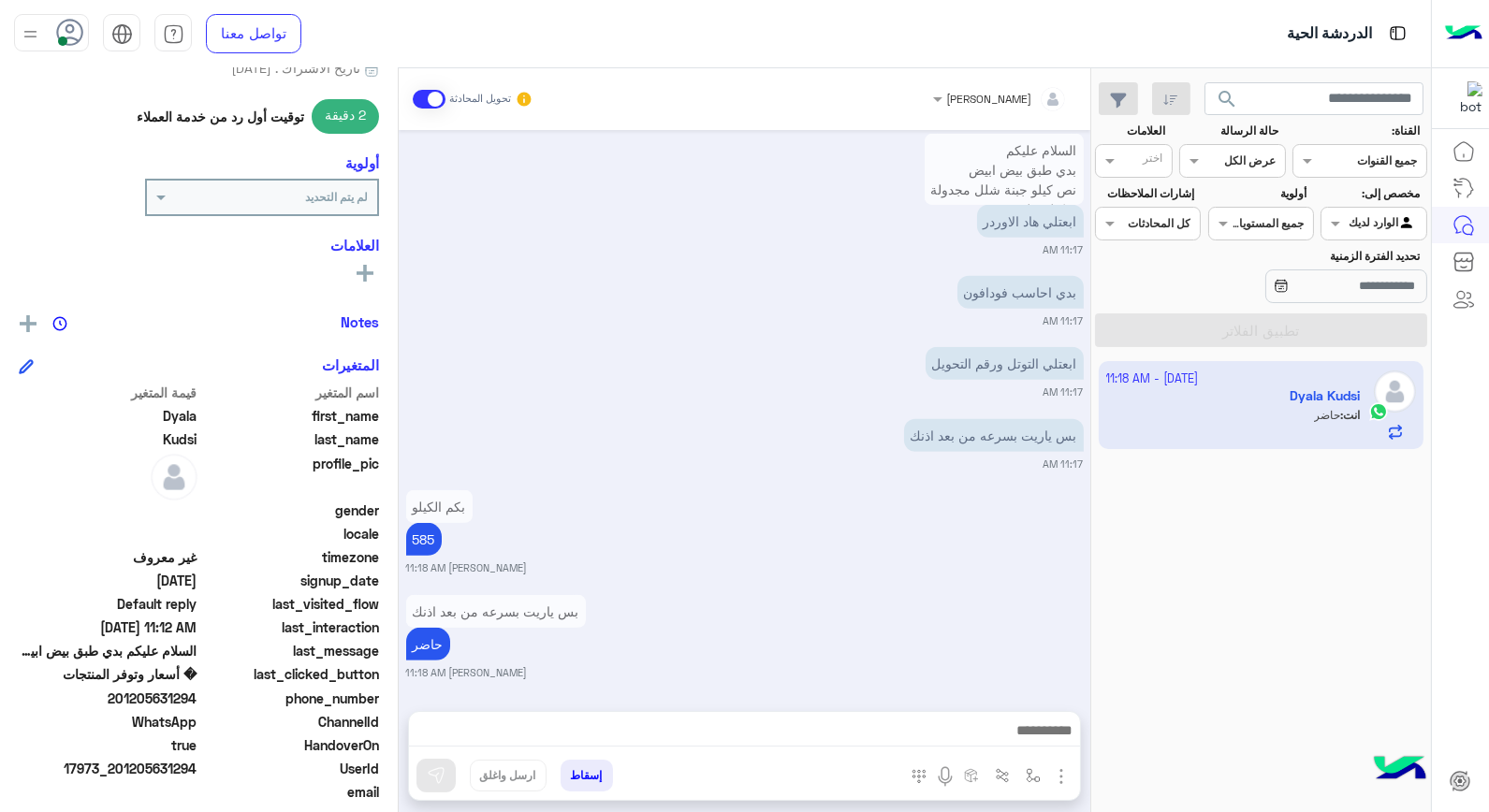
scroll to position [1854, 0]
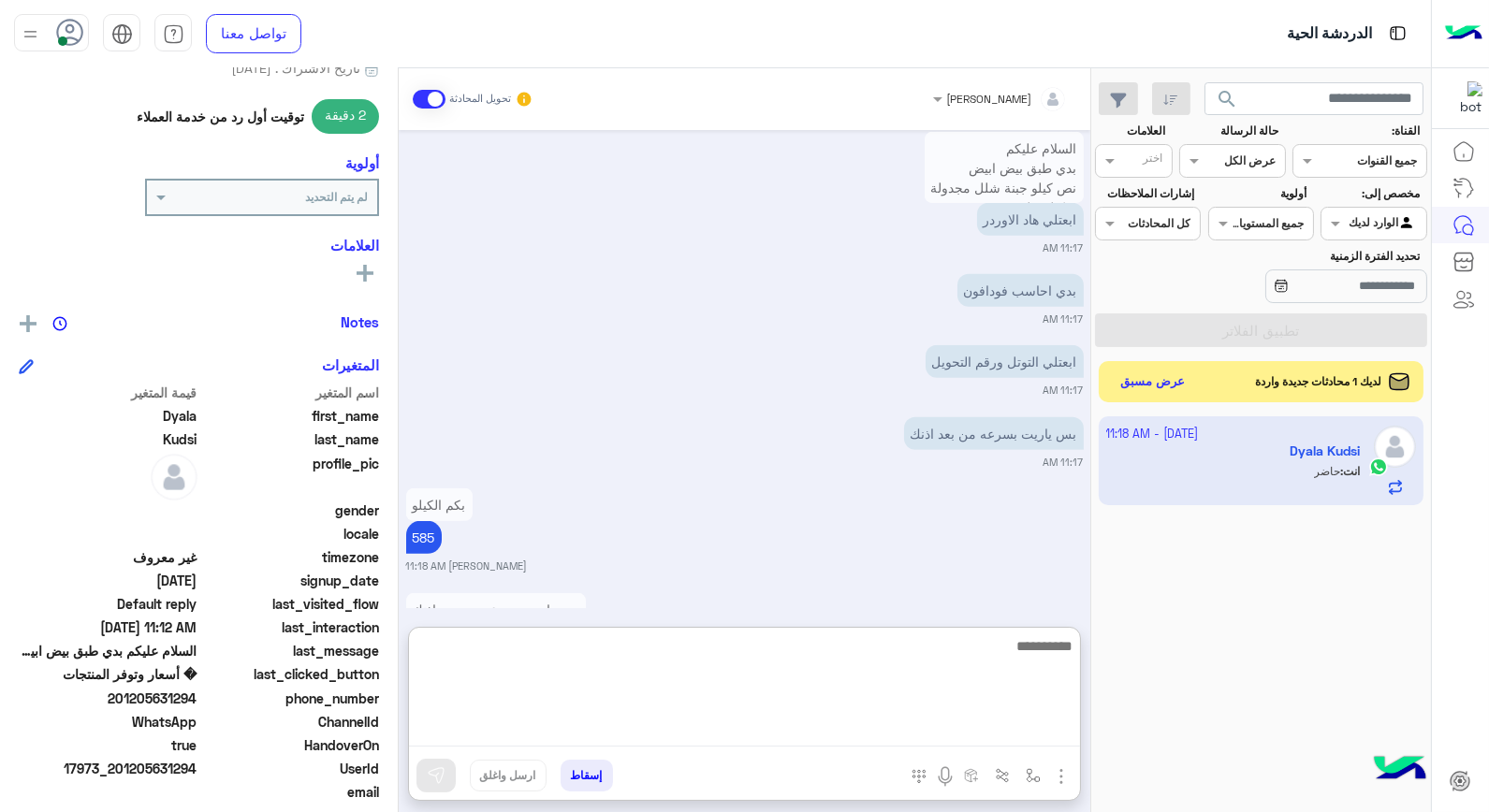
click at [885, 730] on textarea at bounding box center [744, 690] width 671 height 113
type textarea "**********"
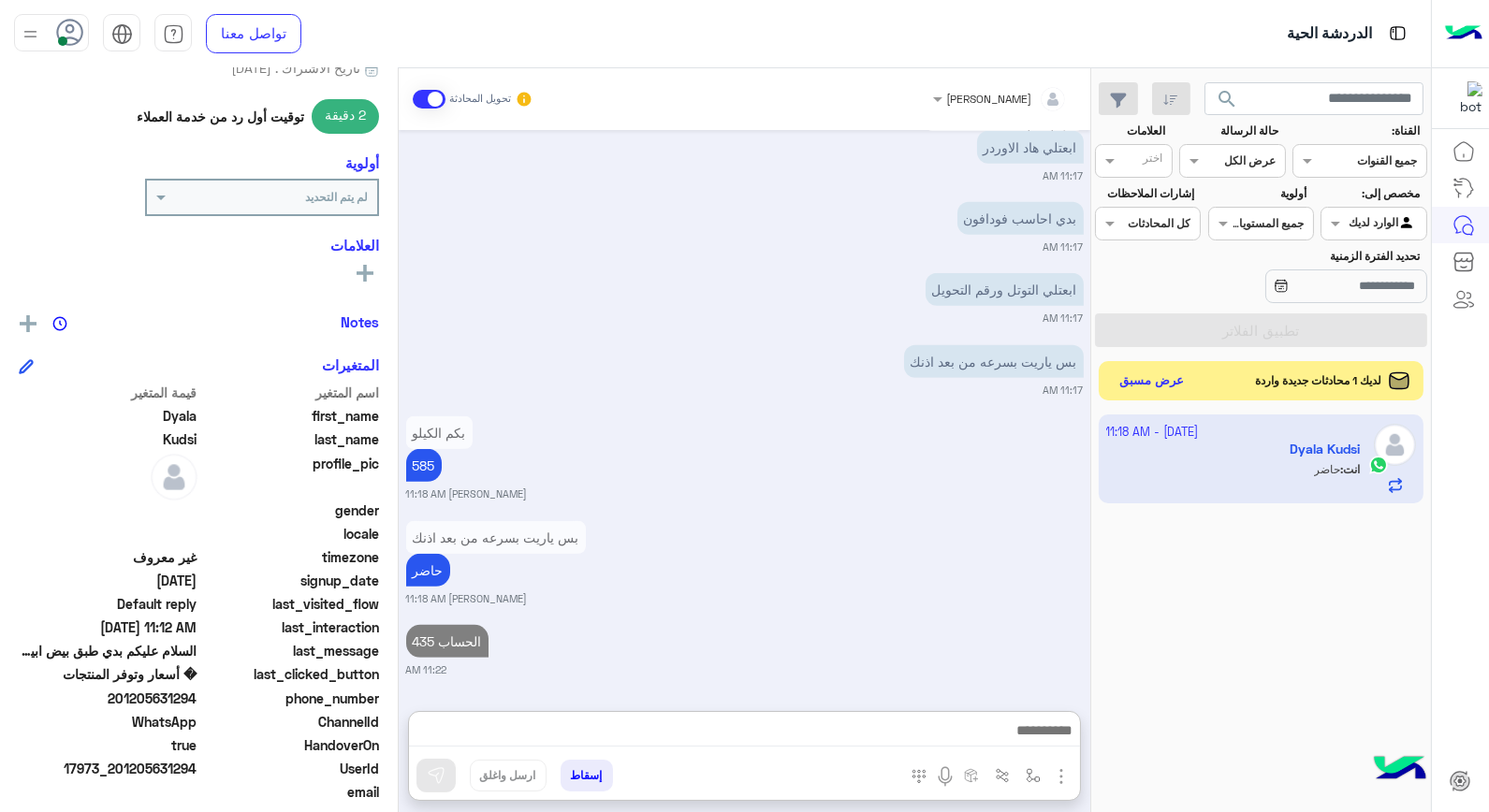
click at [1161, 378] on button "عرض مسبق" at bounding box center [1152, 381] width 79 height 26
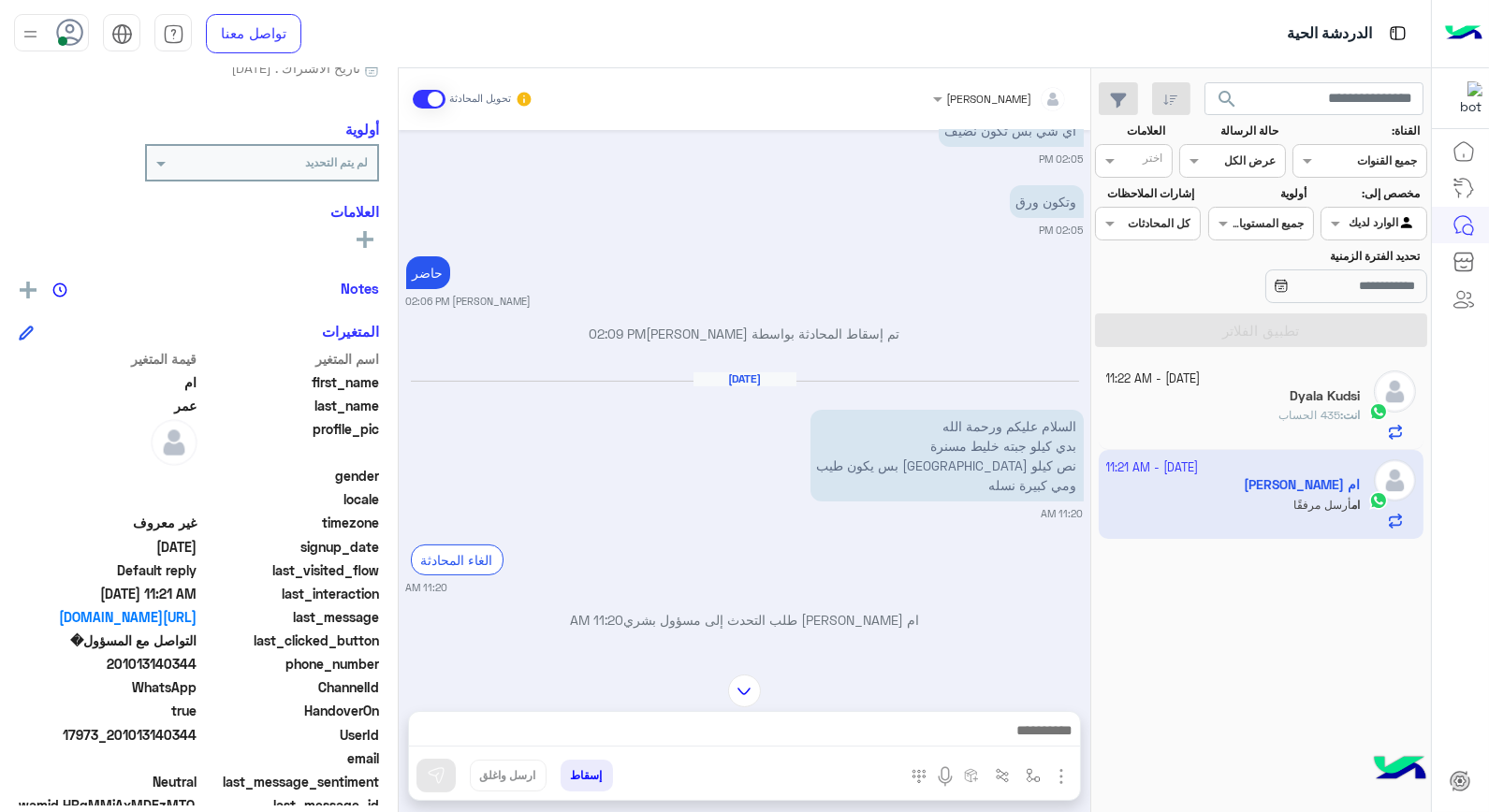
scroll to position [929, 0]
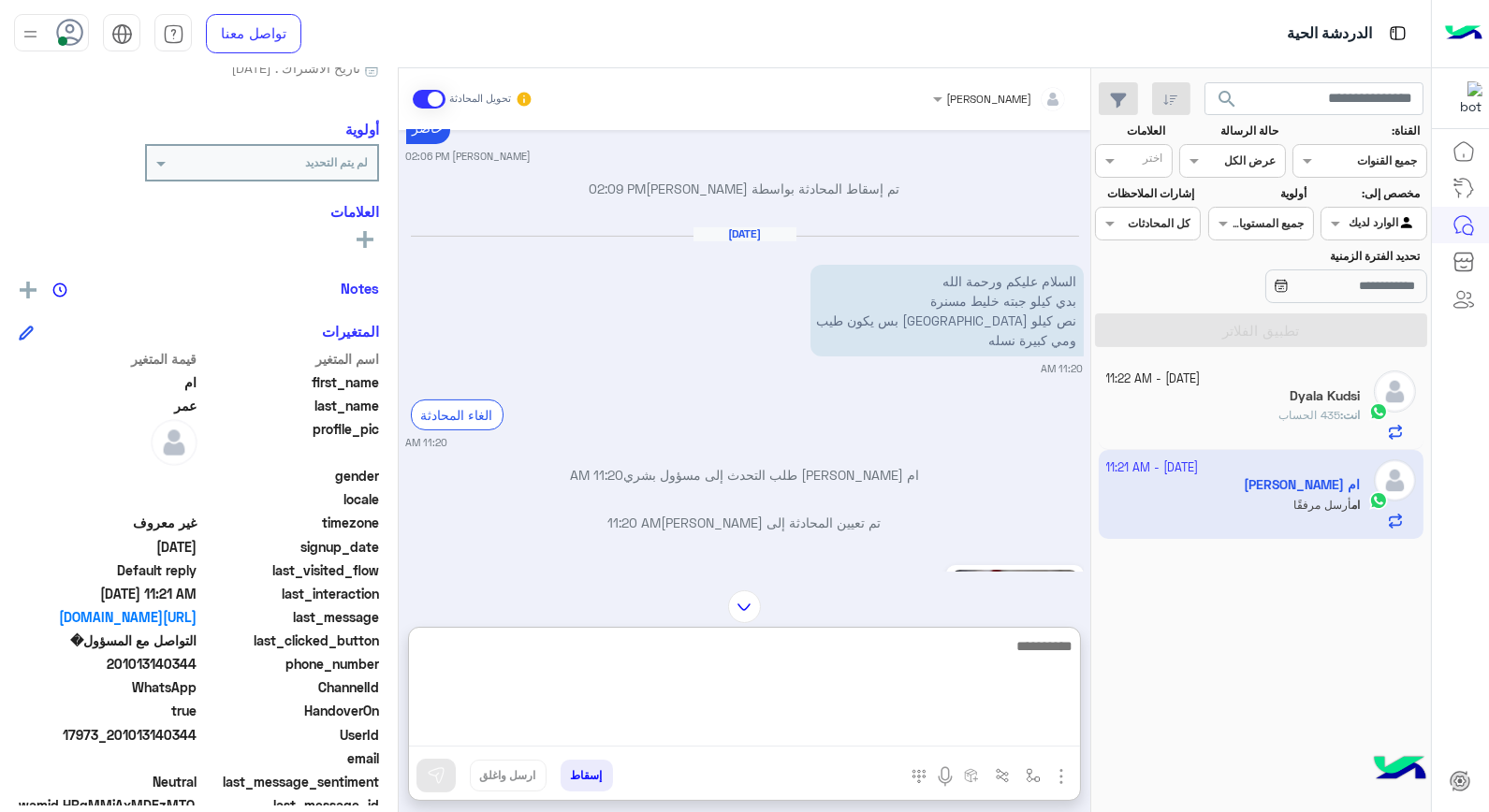
click at [937, 726] on textarea at bounding box center [744, 690] width 671 height 113
type textarea "**********"
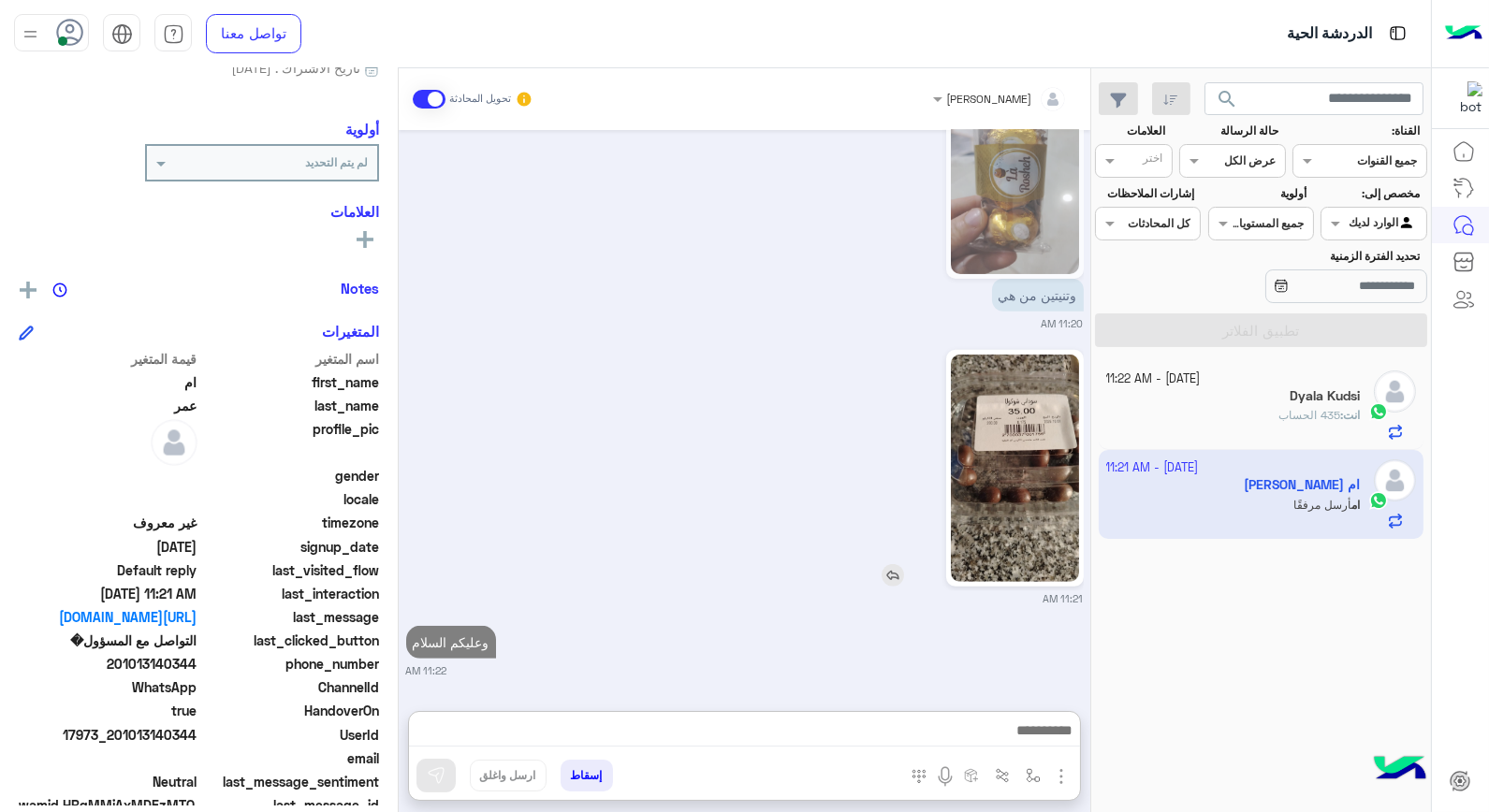
click at [1005, 383] on img at bounding box center [1015, 468] width 128 height 227
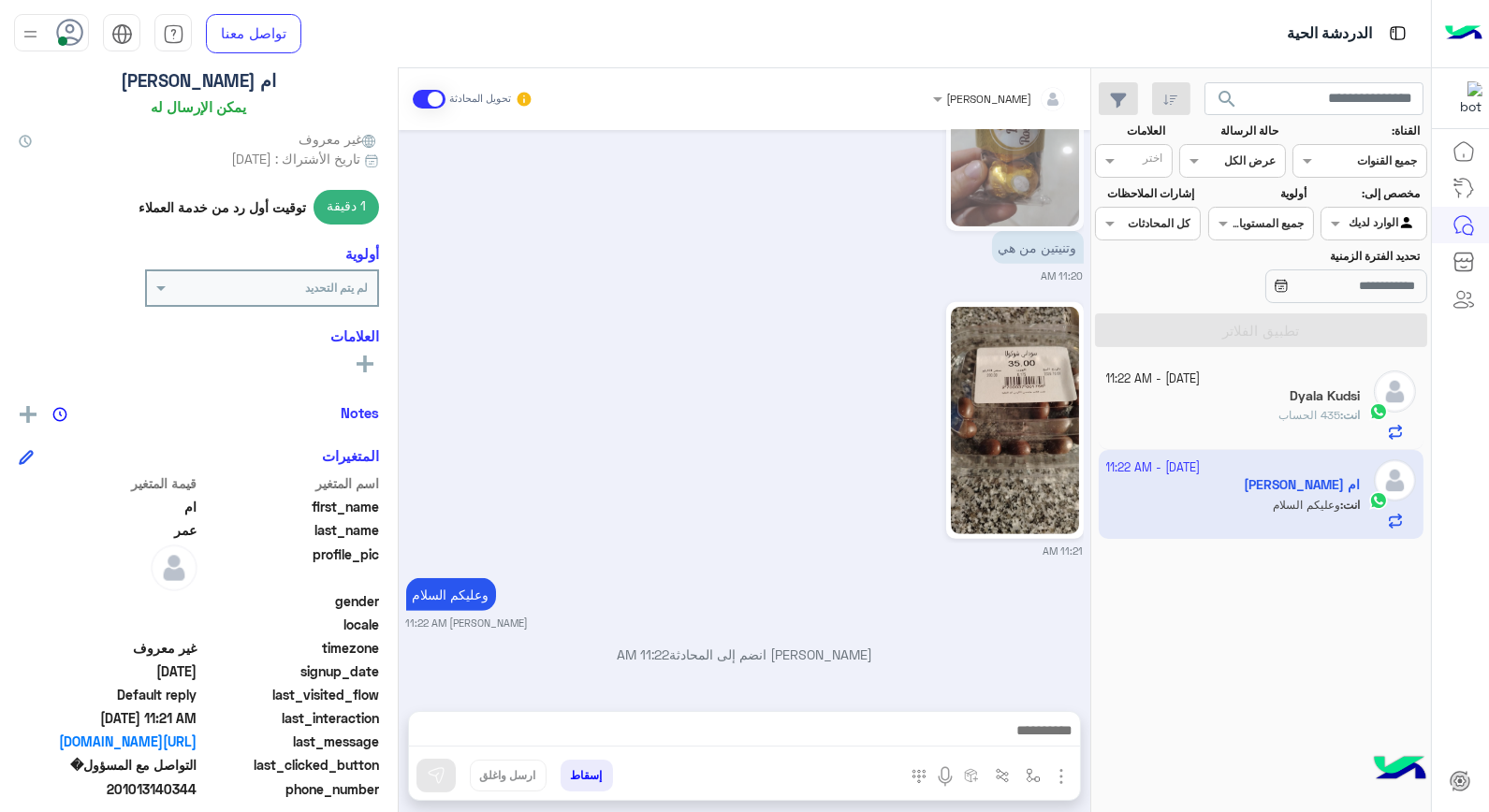
scroll to position [0, 0]
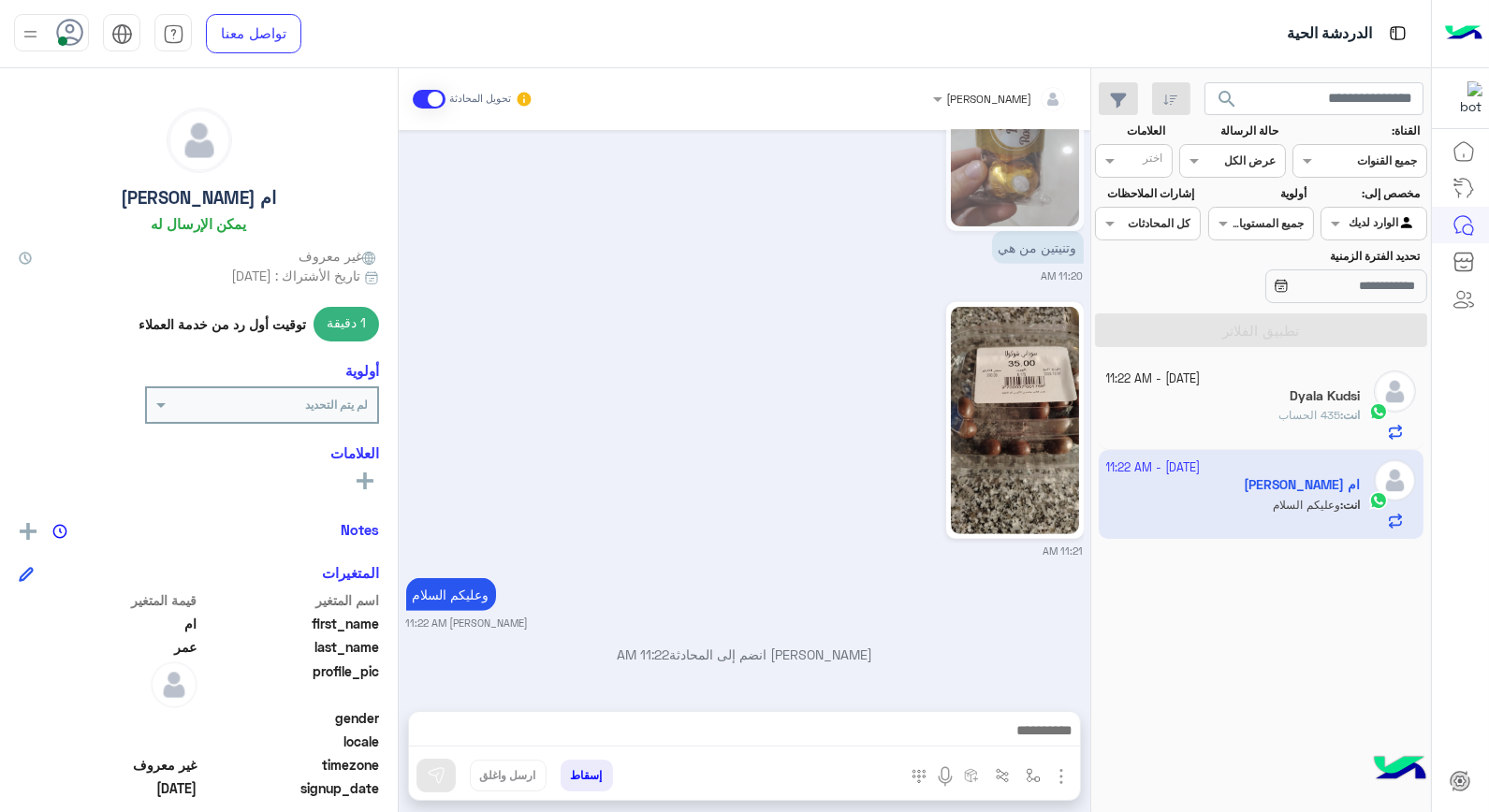
click at [1295, 405] on div "Dyala Kudsi" at bounding box center [1234, 398] width 255 height 20
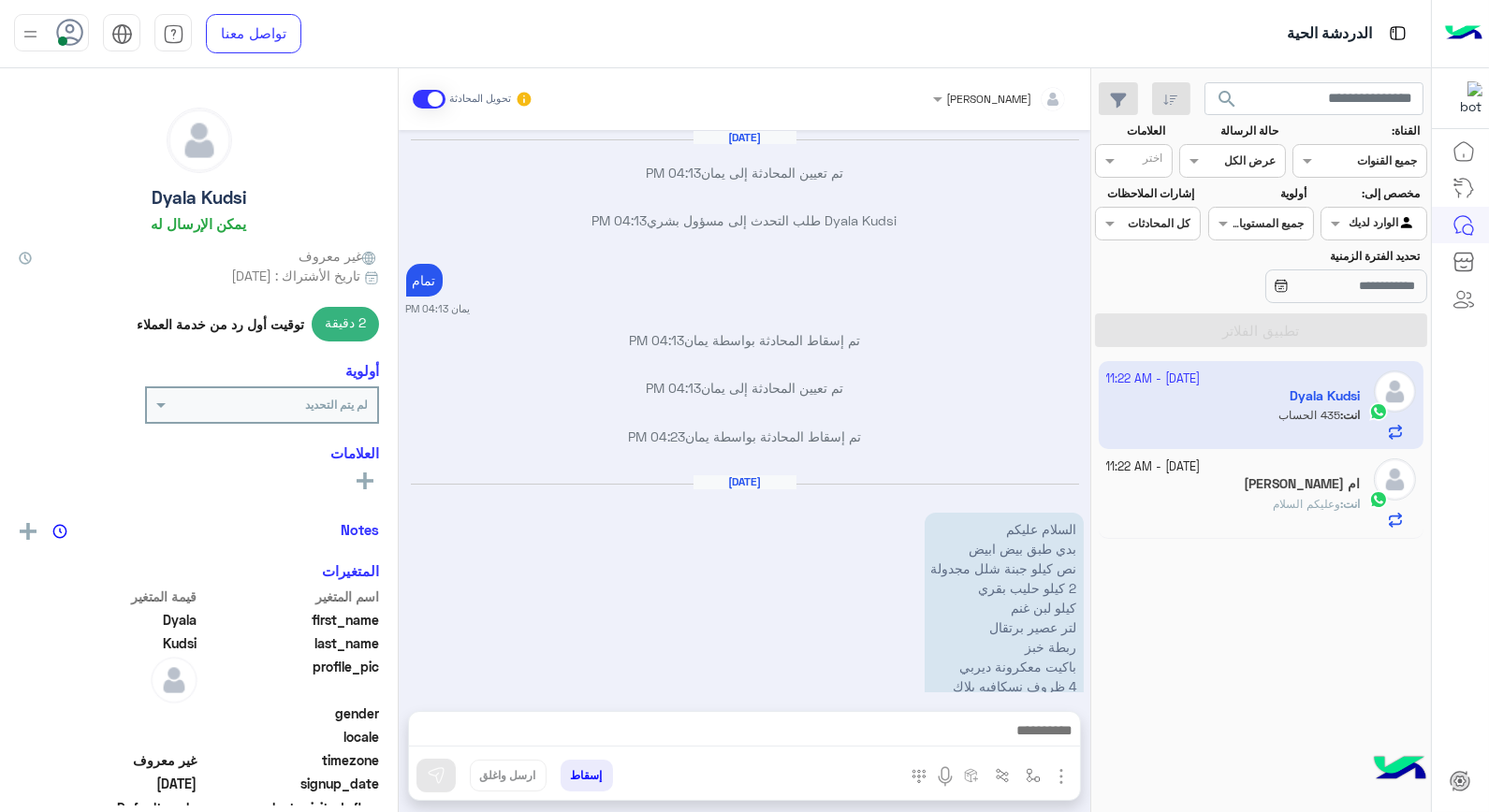
scroll to position [1089, 0]
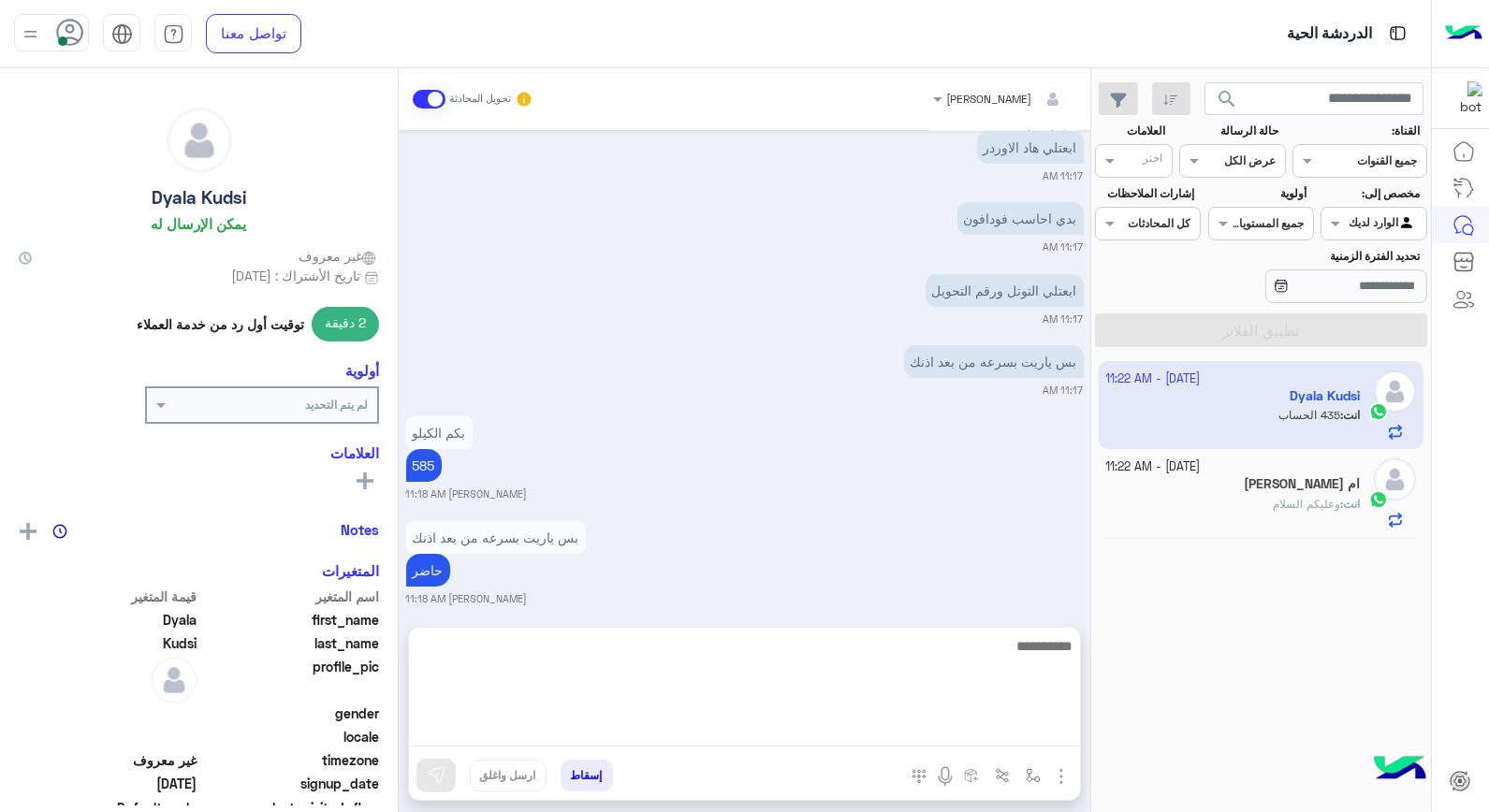
click at [924, 722] on textarea at bounding box center [744, 690] width 671 height 113
type textarea "**********"
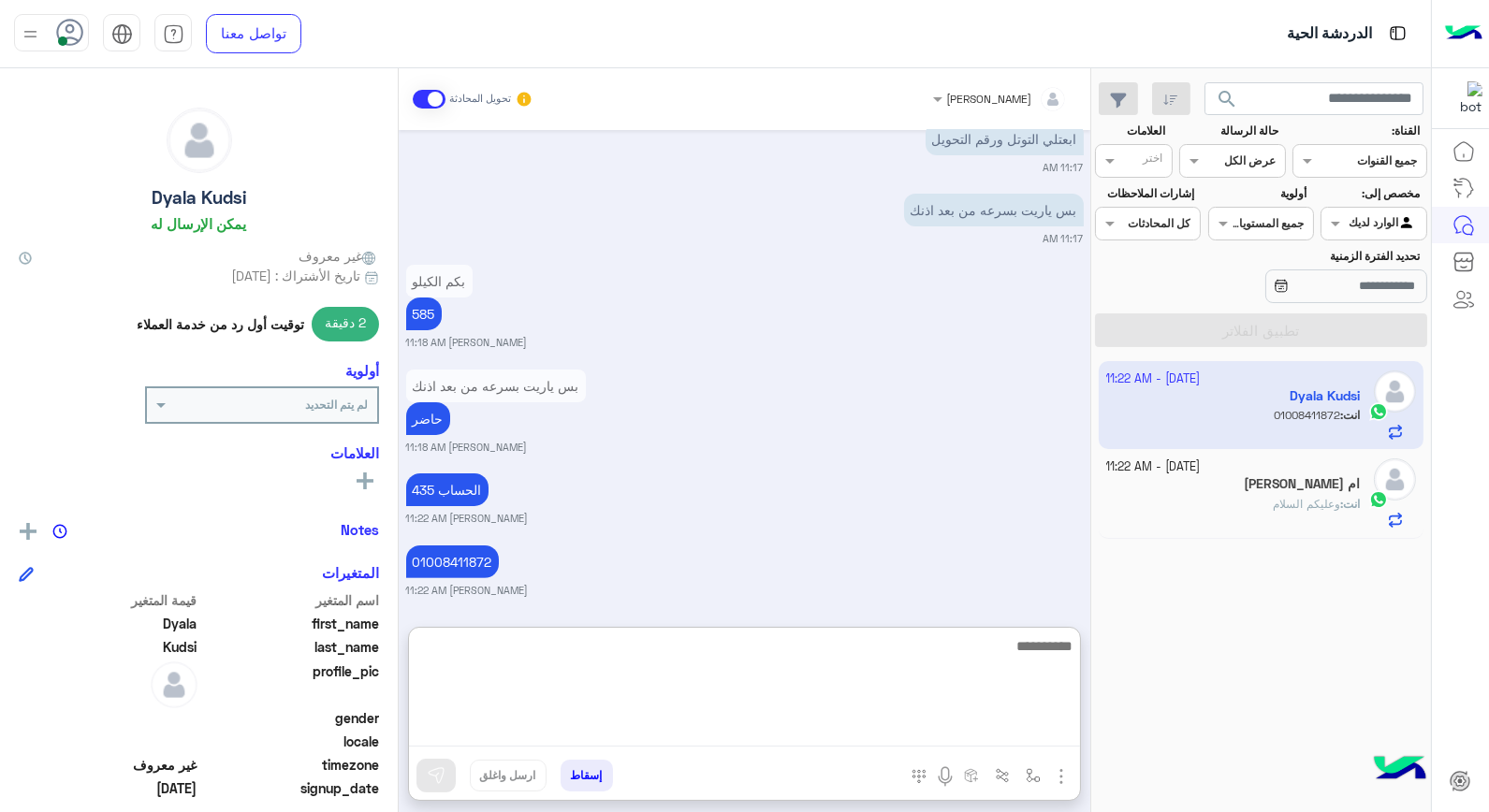
scroll to position [1245, 0]
click at [937, 640] on textarea at bounding box center [744, 690] width 671 height 113
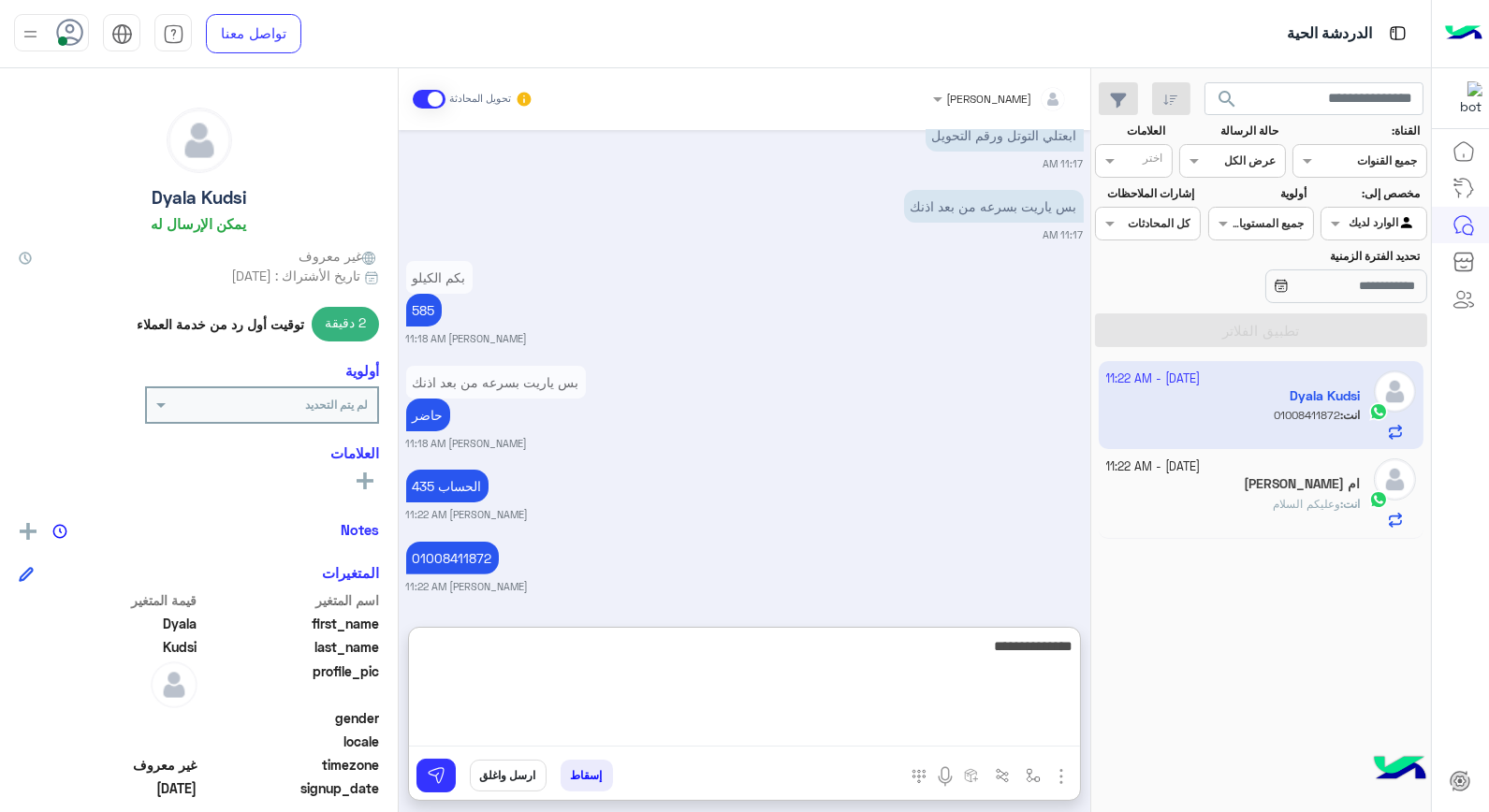
type textarea "**********"
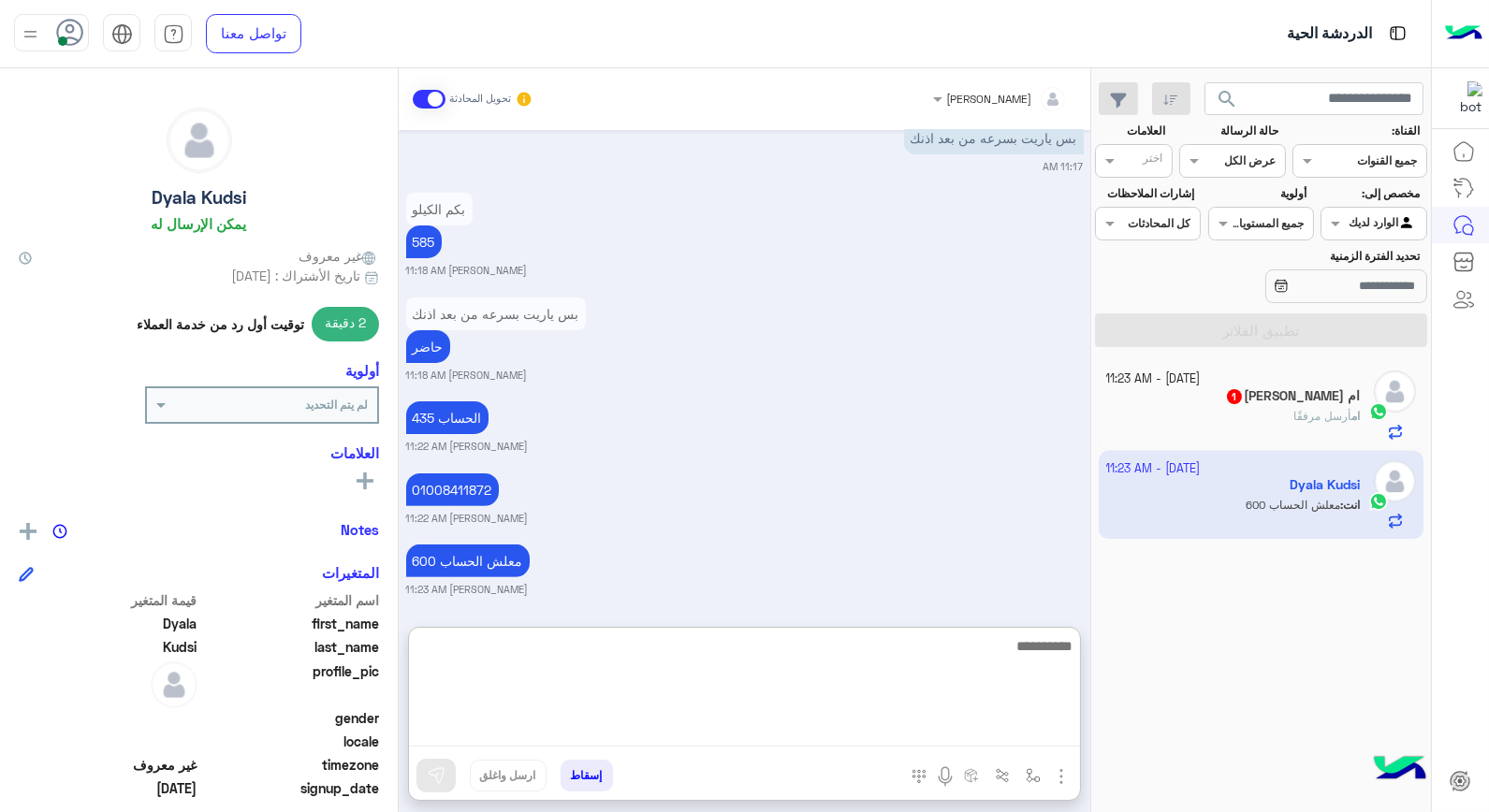
scroll to position [1316, 0]
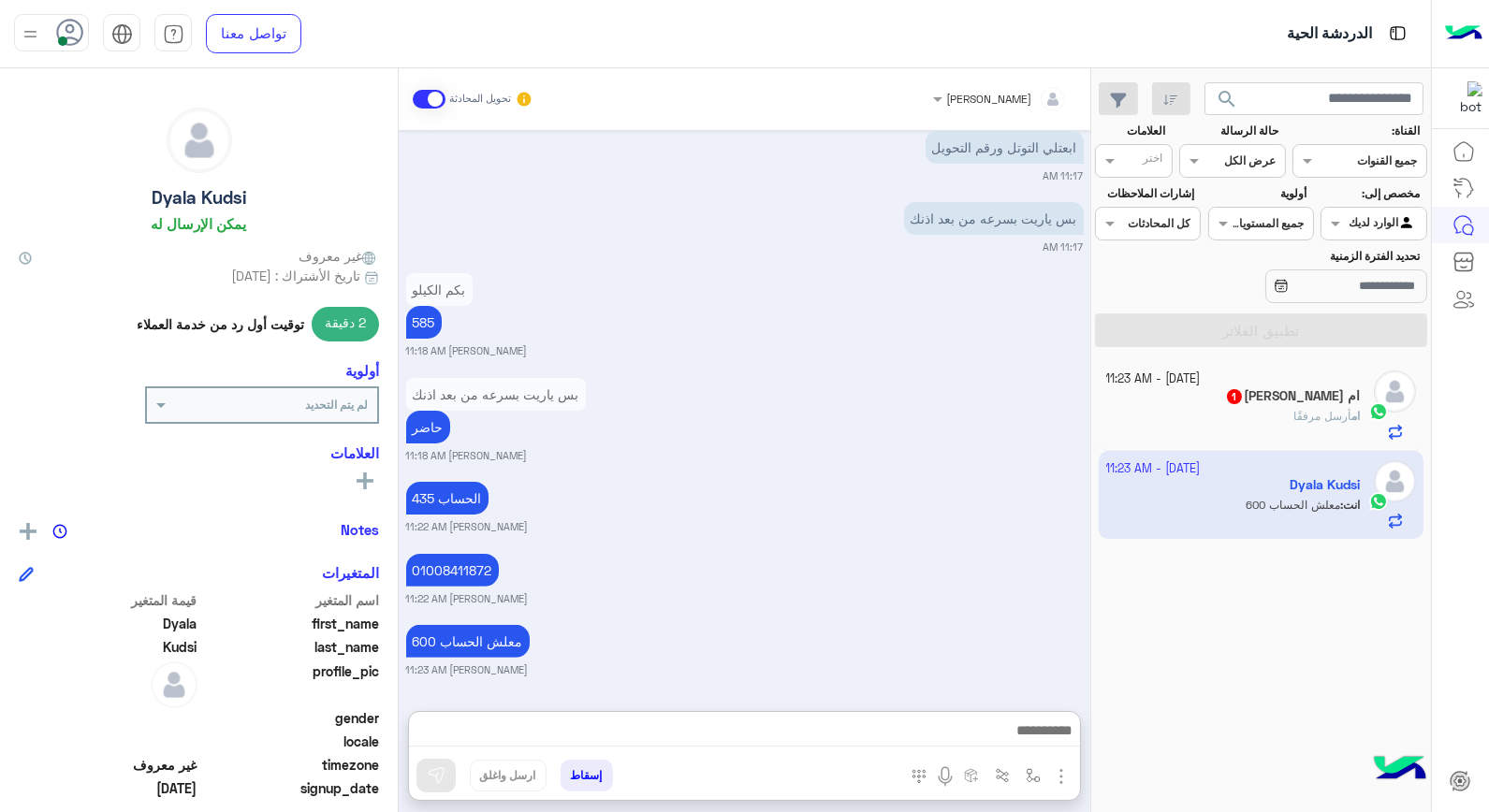
click at [1345, 398] on h5 "ام عمر 1" at bounding box center [1292, 396] width 134 height 16
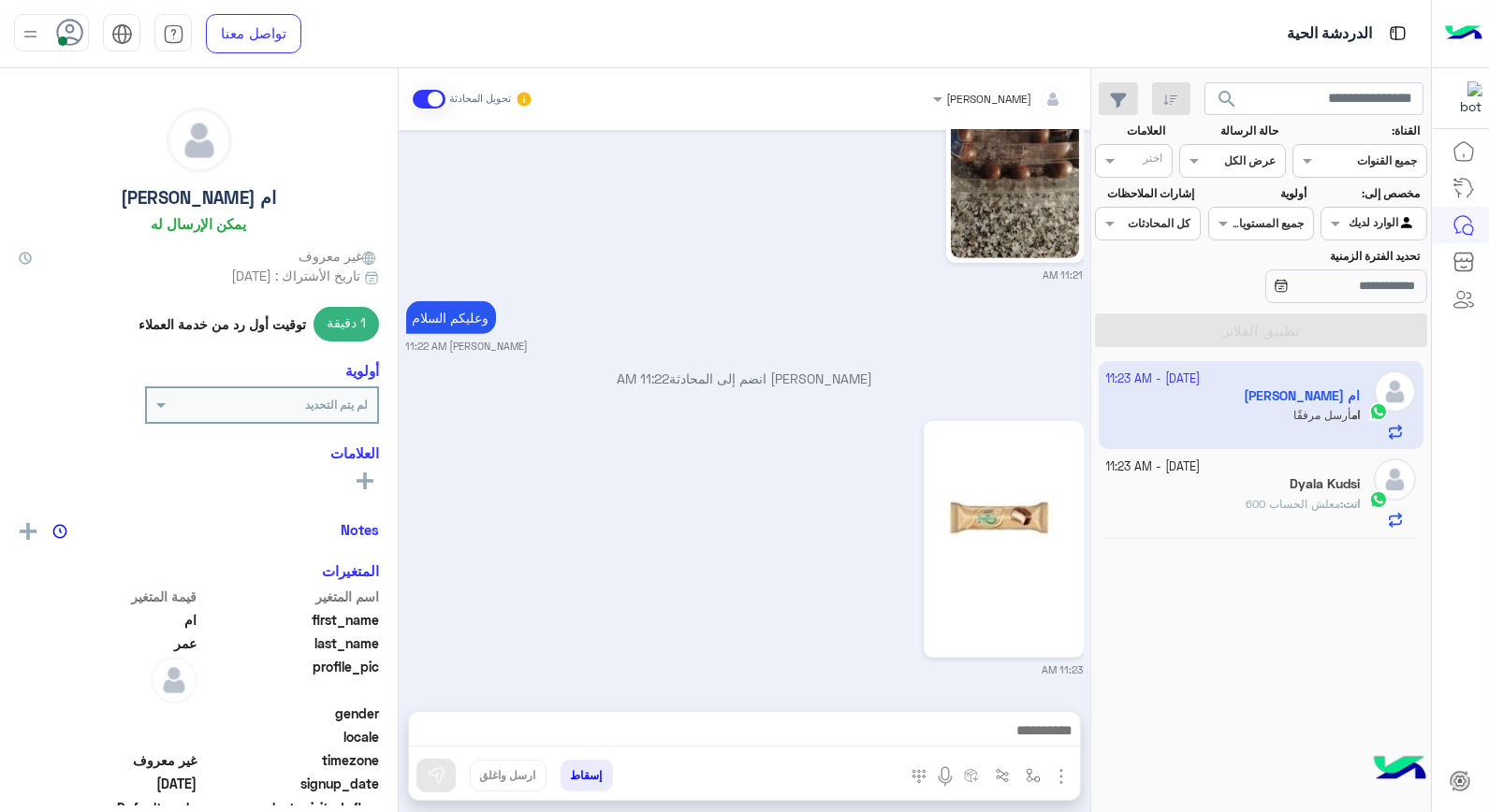
scroll to position [1907, 0]
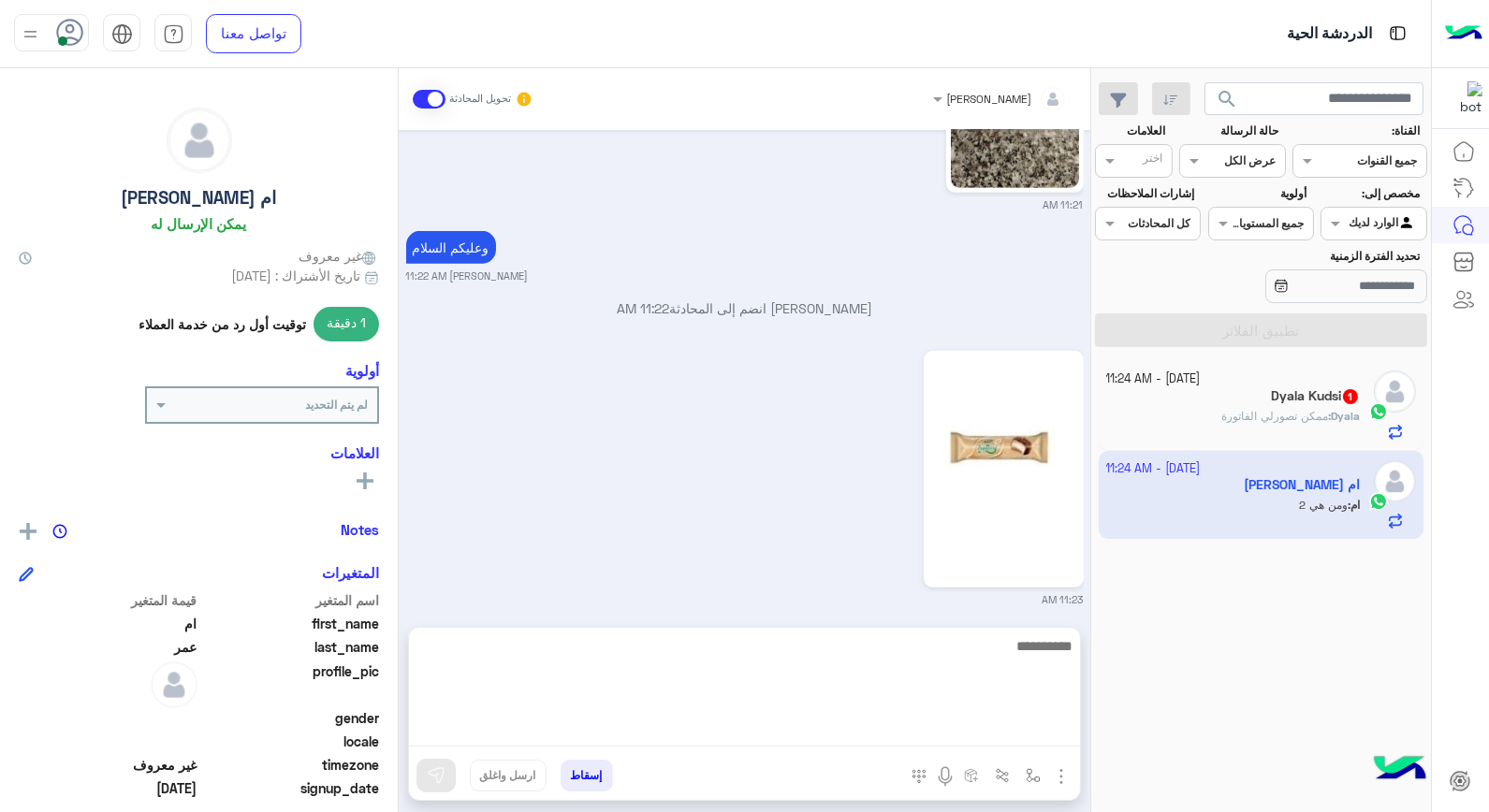
click at [1011, 721] on textarea at bounding box center [744, 690] width 671 height 113
type textarea "****"
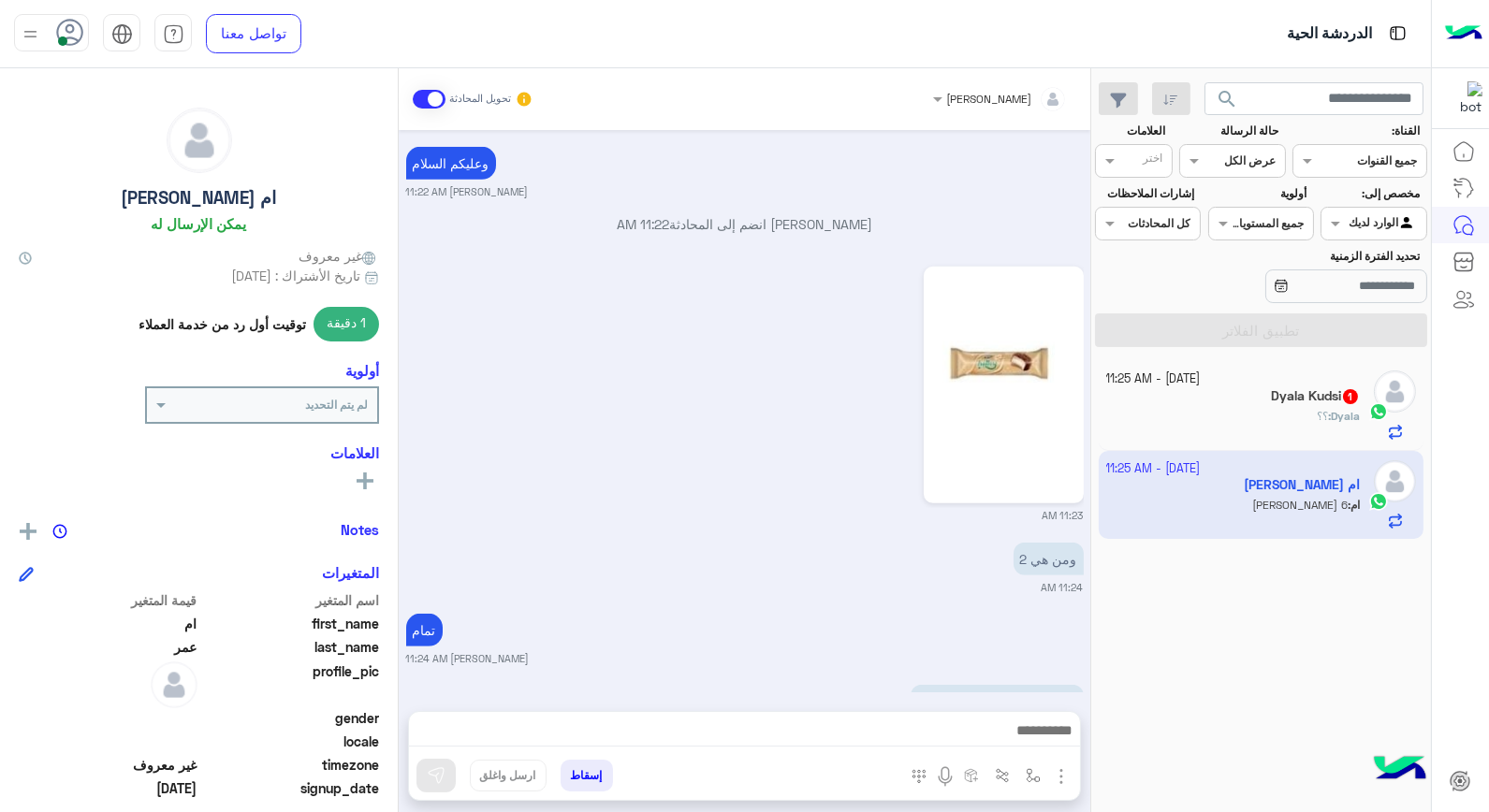
scroll to position [2193, 0]
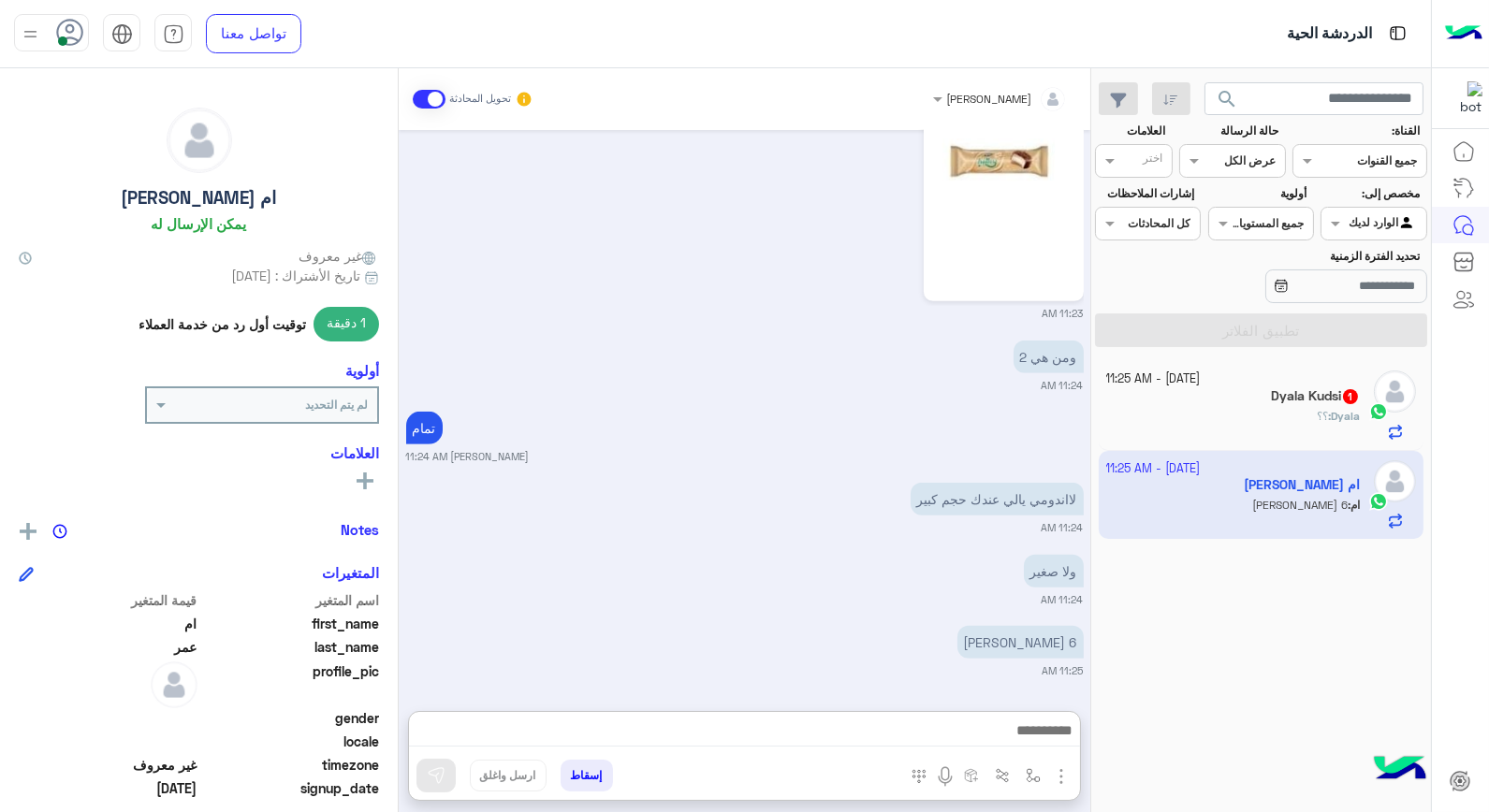
click at [1214, 400] on div "Dyala Kudsi 1" at bounding box center [1234, 398] width 255 height 20
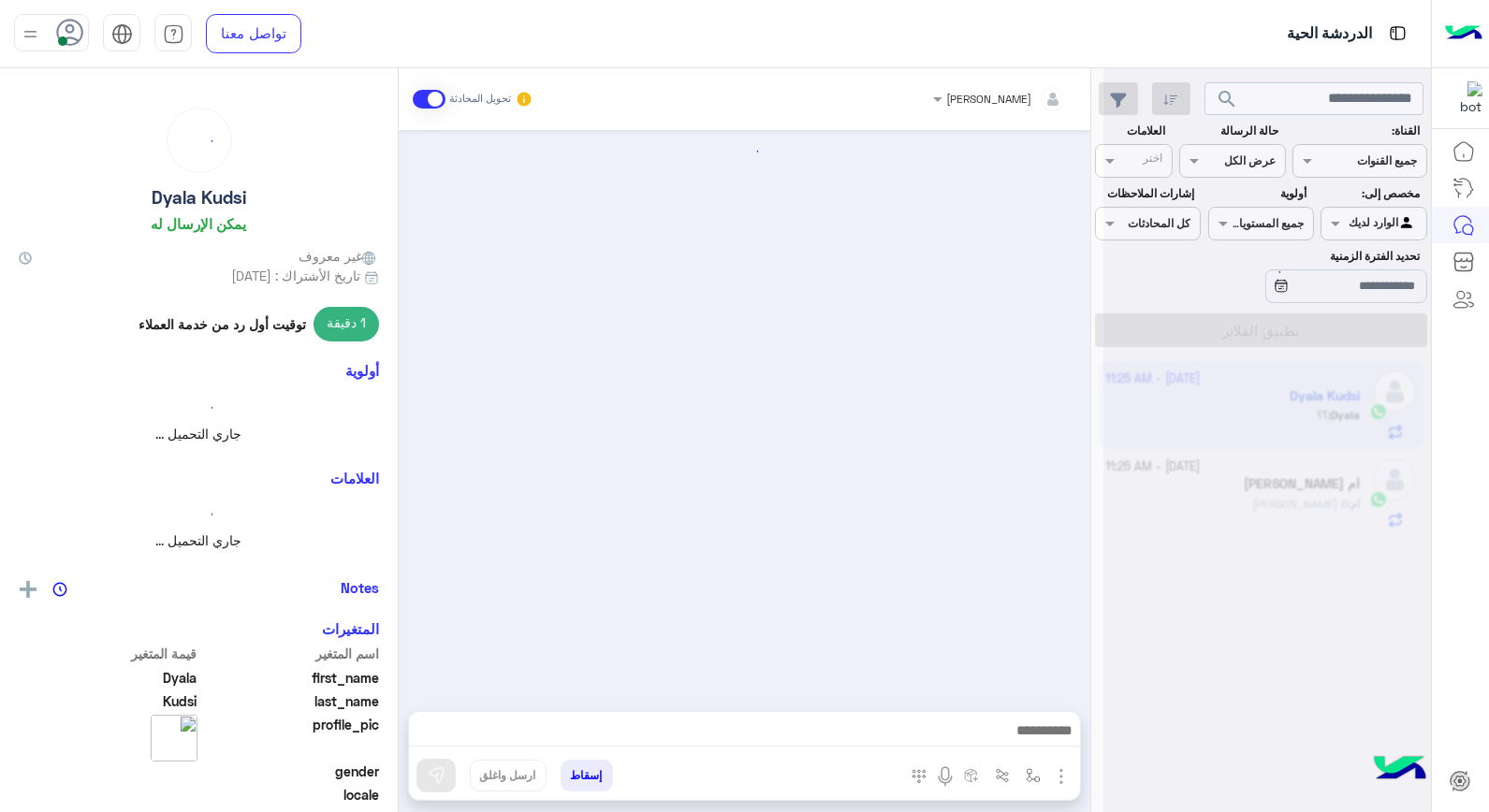
click at [1214, 400] on div at bounding box center [1267, 414] width 327 height 812
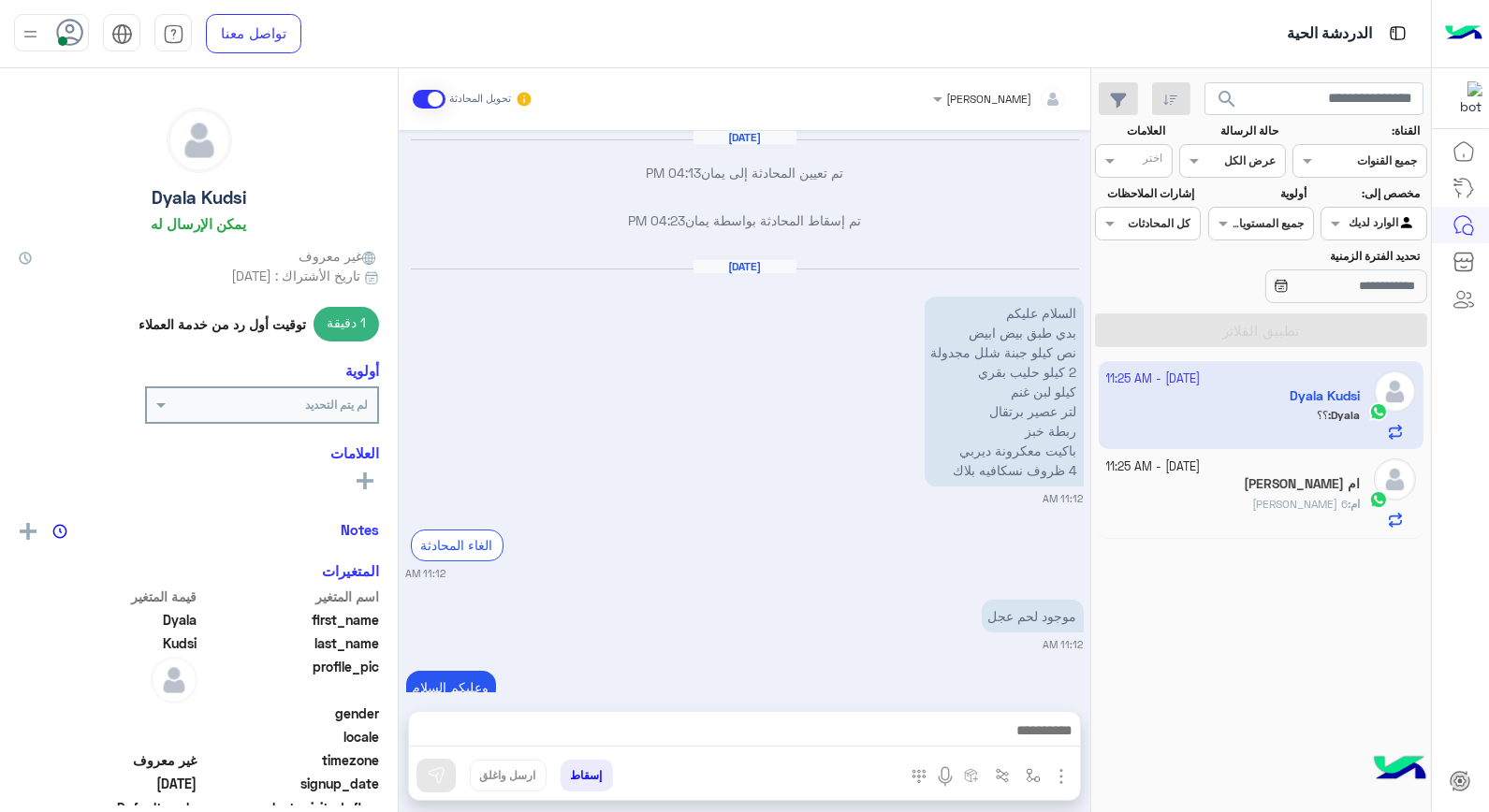
scroll to position [1191, 0]
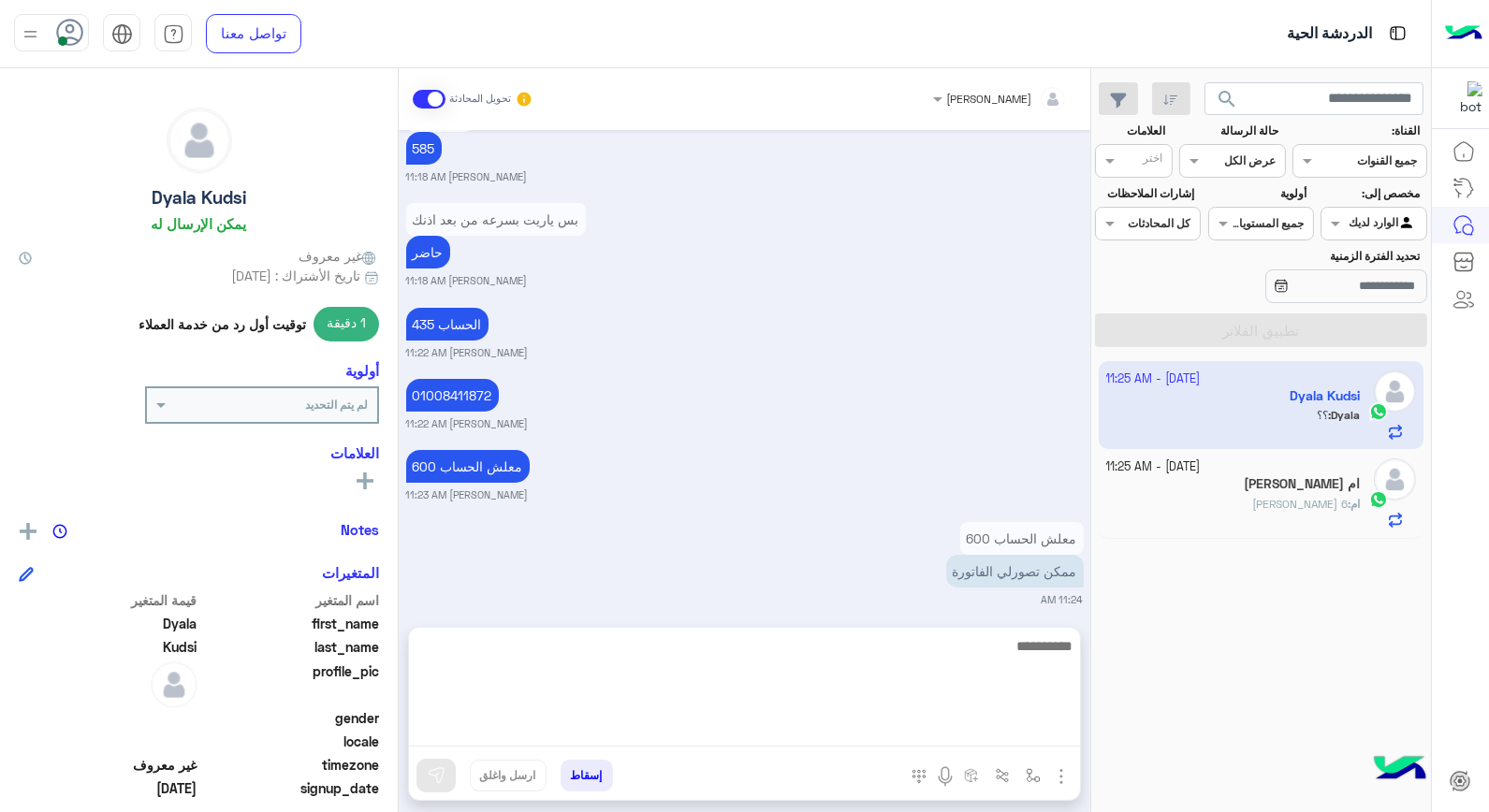
click at [1020, 733] on textarea at bounding box center [744, 690] width 671 height 113
type textarea "**********"
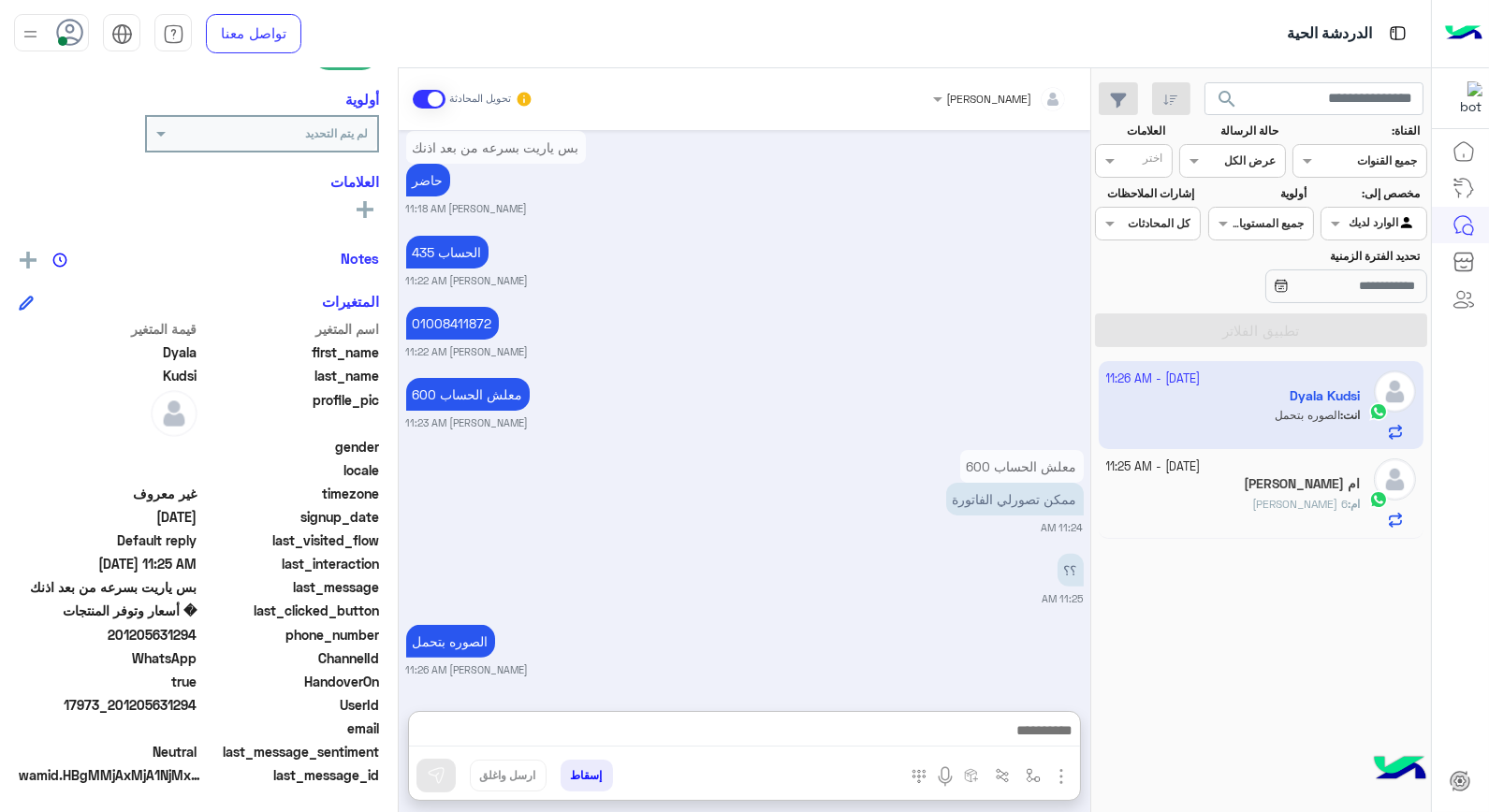
scroll to position [1263, 0]
drag, startPoint x: 119, startPoint y: 627, endPoint x: 197, endPoint y: 630, distance: 78.1
click at [197, 630] on span "201205631294" at bounding box center [108, 635] width 179 height 20
copy span "01205631294"
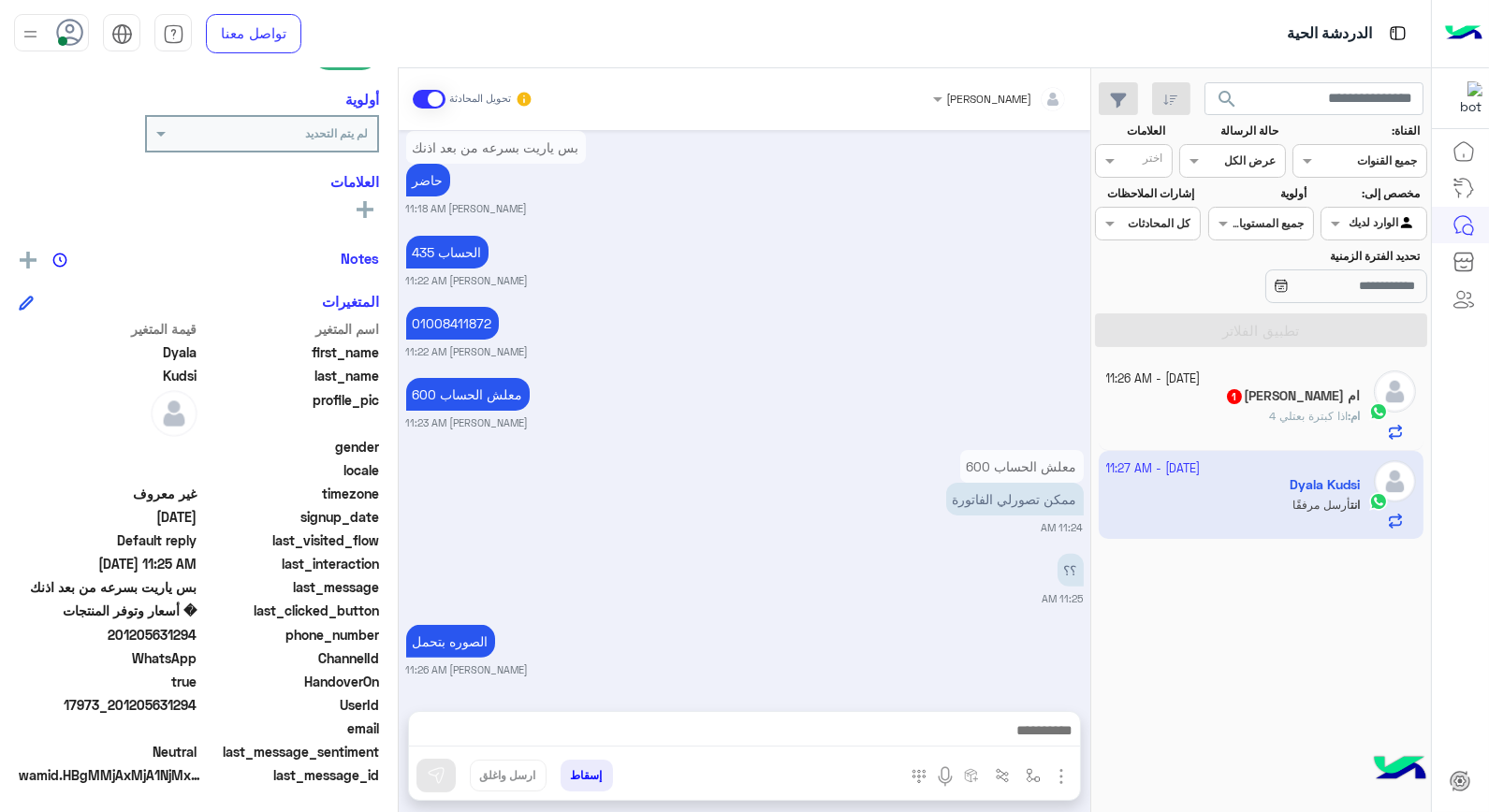
scroll to position [1529, 0]
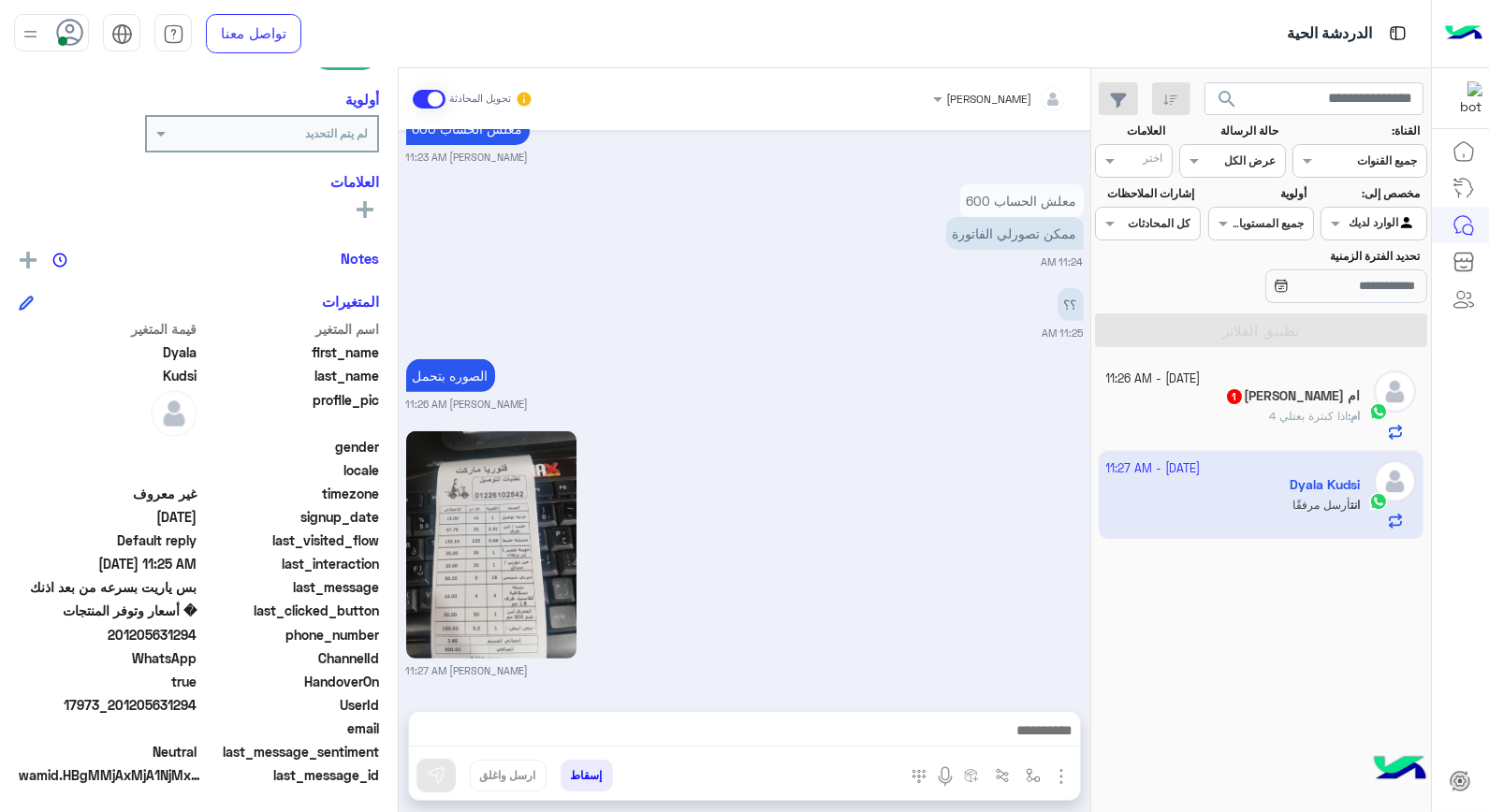
click at [1210, 427] on div "ام : اذا كبترة بعتلي 4" at bounding box center [1234, 424] width 255 height 33
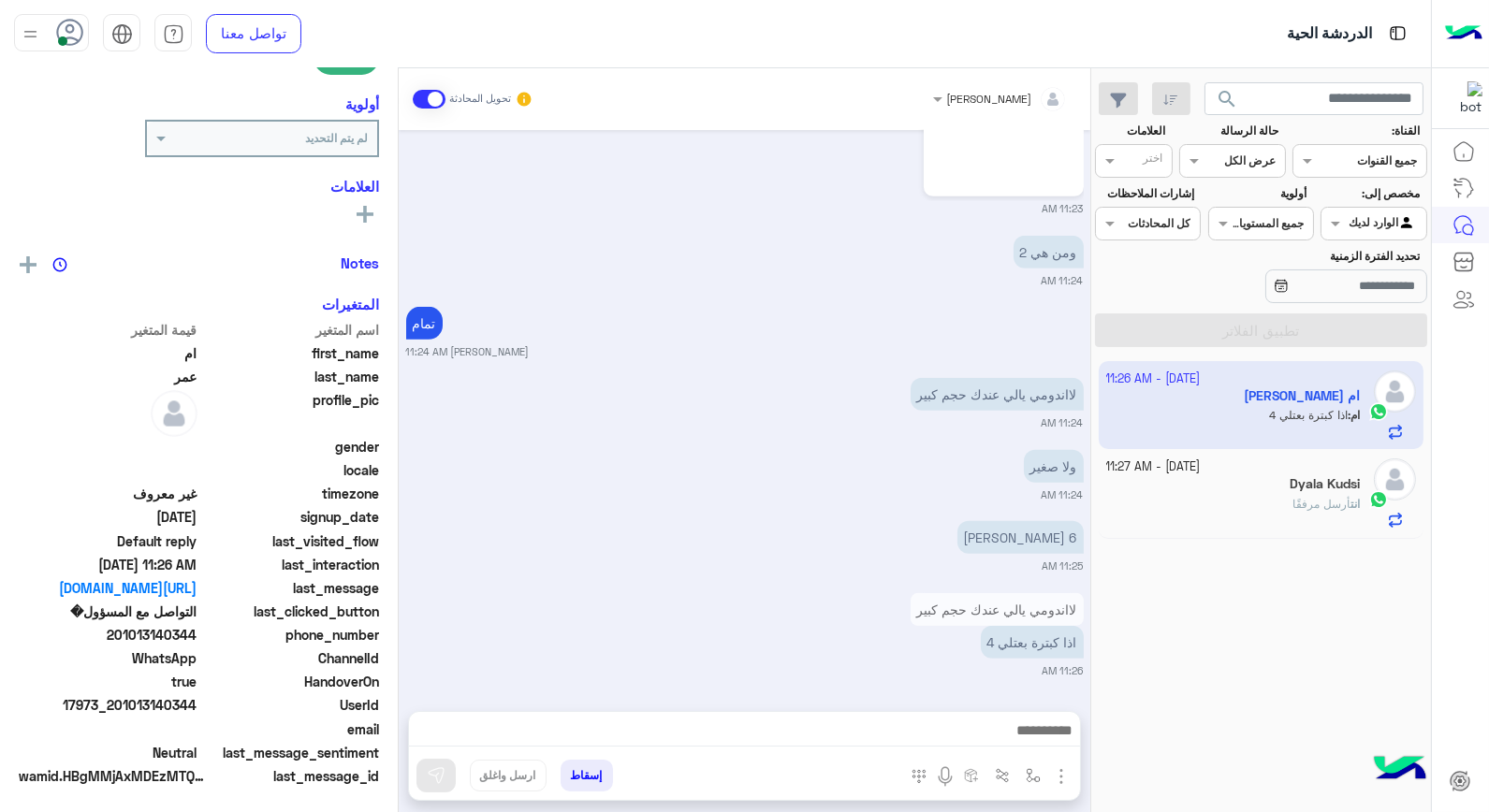
scroll to position [272, 0]
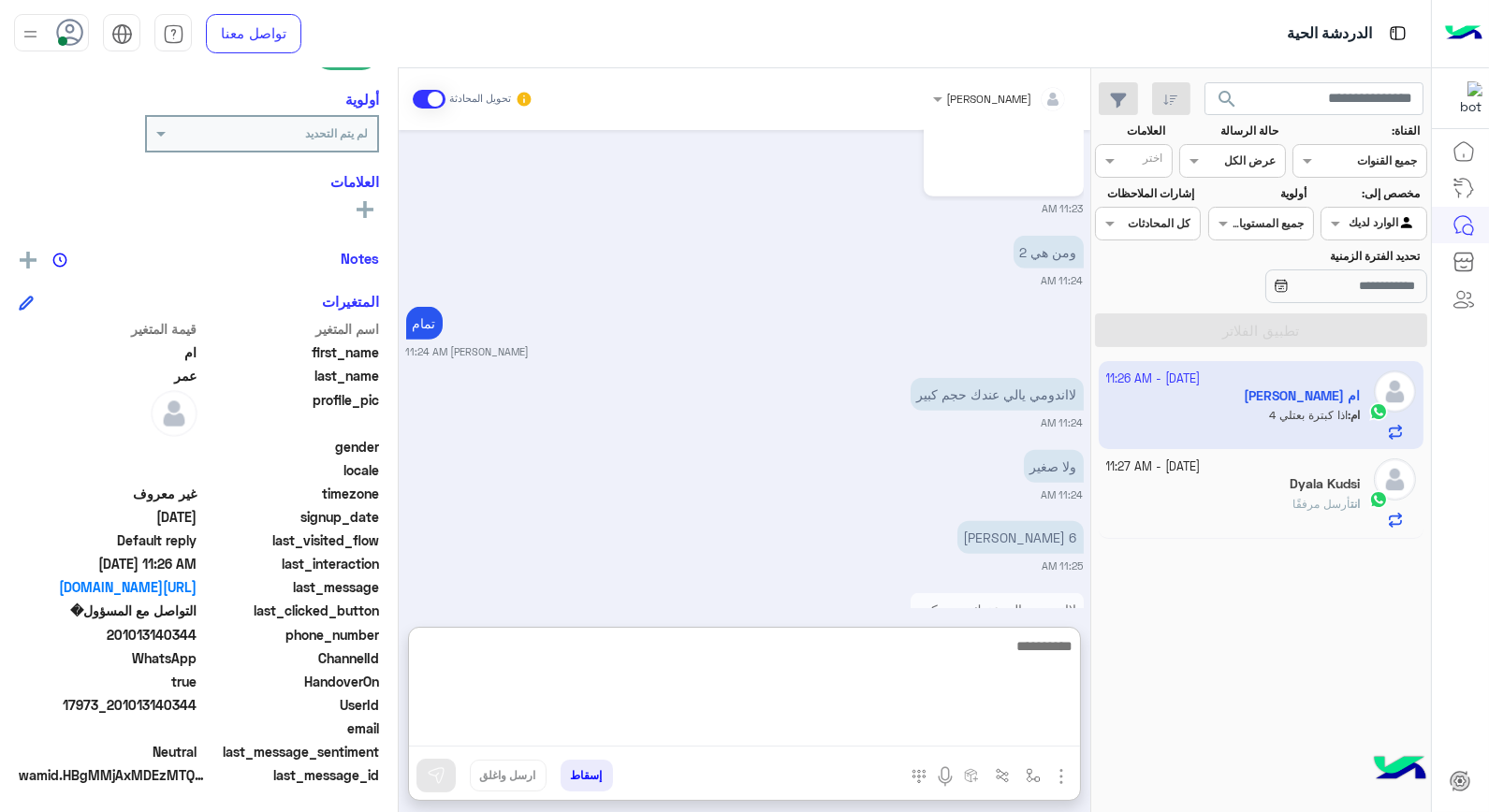
click at [939, 726] on textarea at bounding box center [744, 690] width 671 height 113
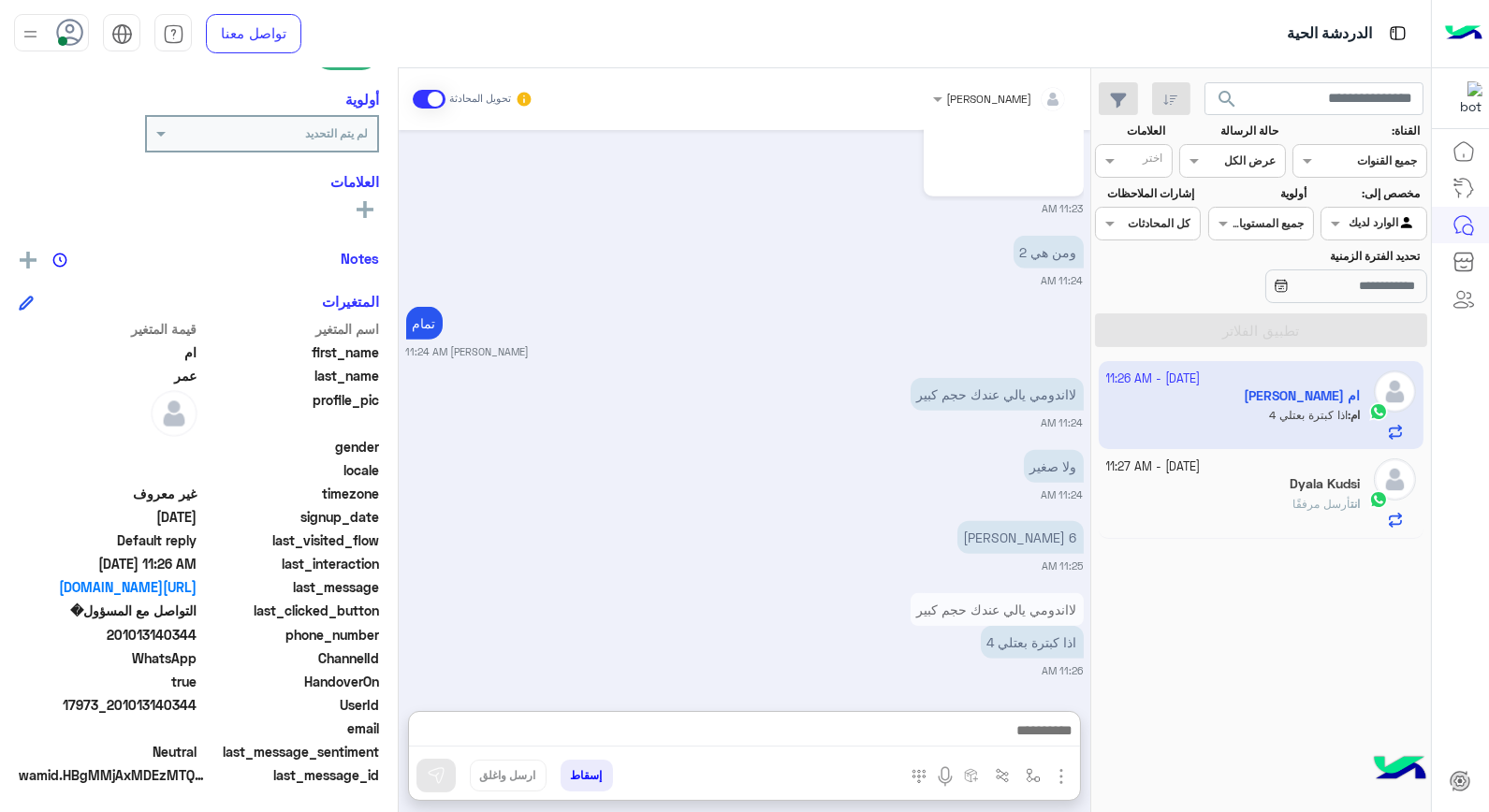
click at [641, 378] on div "لااندومي يالي عندك حجم كبير 11:24 AM" at bounding box center [745, 402] width 678 height 57
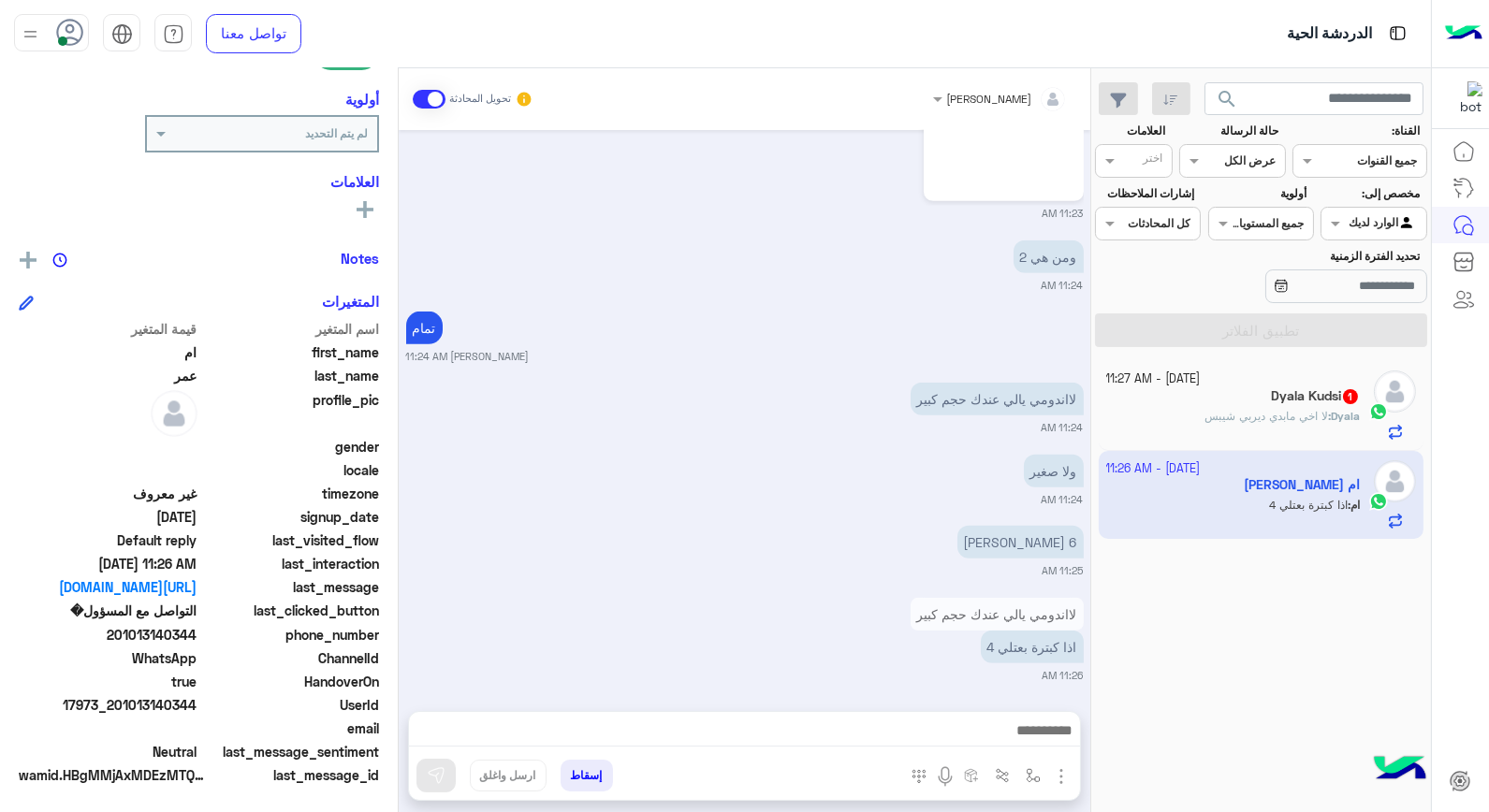
scroll to position [1782, 0]
click at [930, 644] on img at bounding box center [927, 647] width 23 height 23
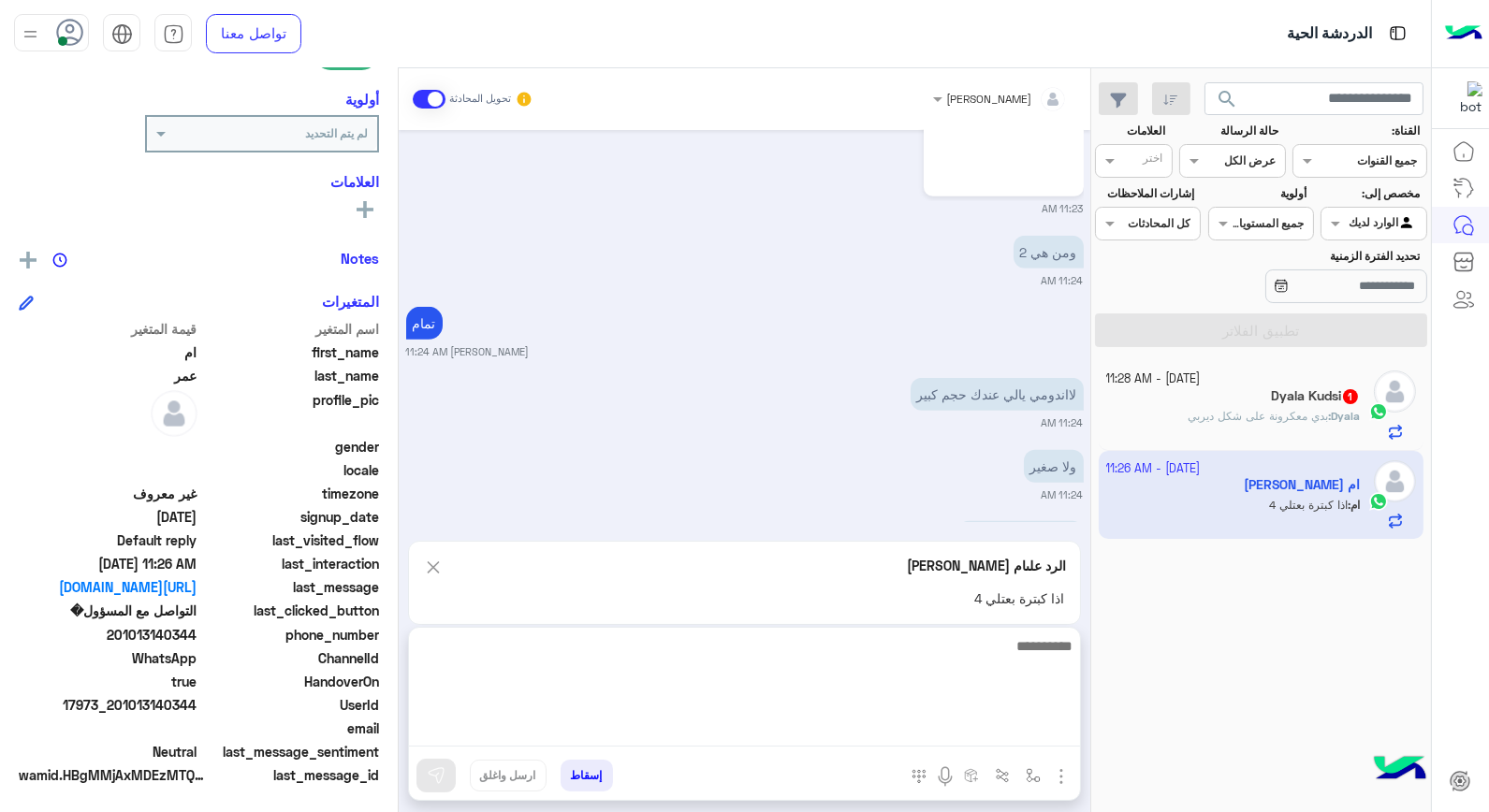
click at [971, 726] on textarea at bounding box center [744, 690] width 671 height 113
type textarea "*********"
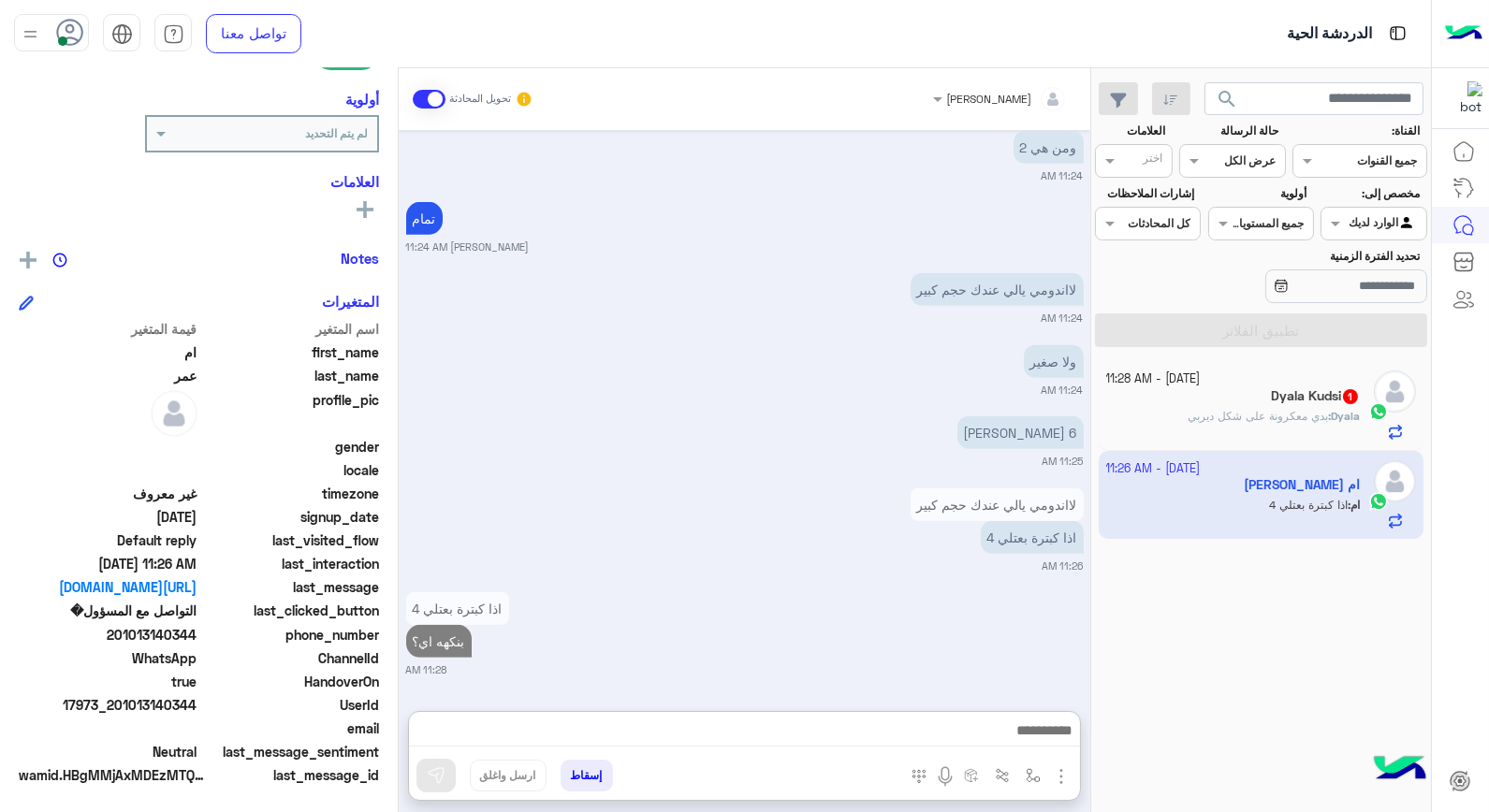
click at [1182, 399] on div "Dyala Kudsi 1" at bounding box center [1234, 398] width 255 height 20
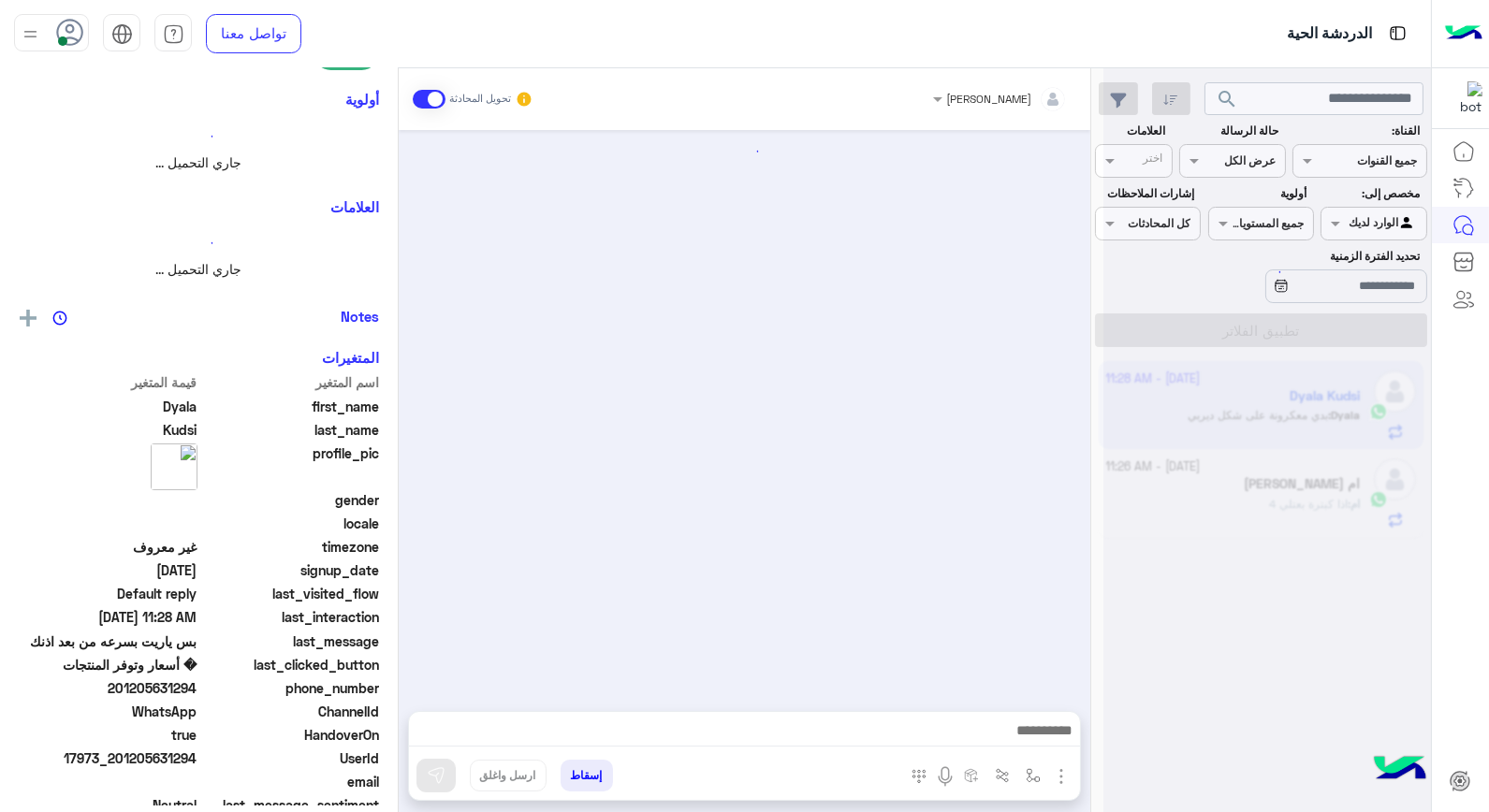
click at [1182, 399] on div at bounding box center [1267, 414] width 327 height 812
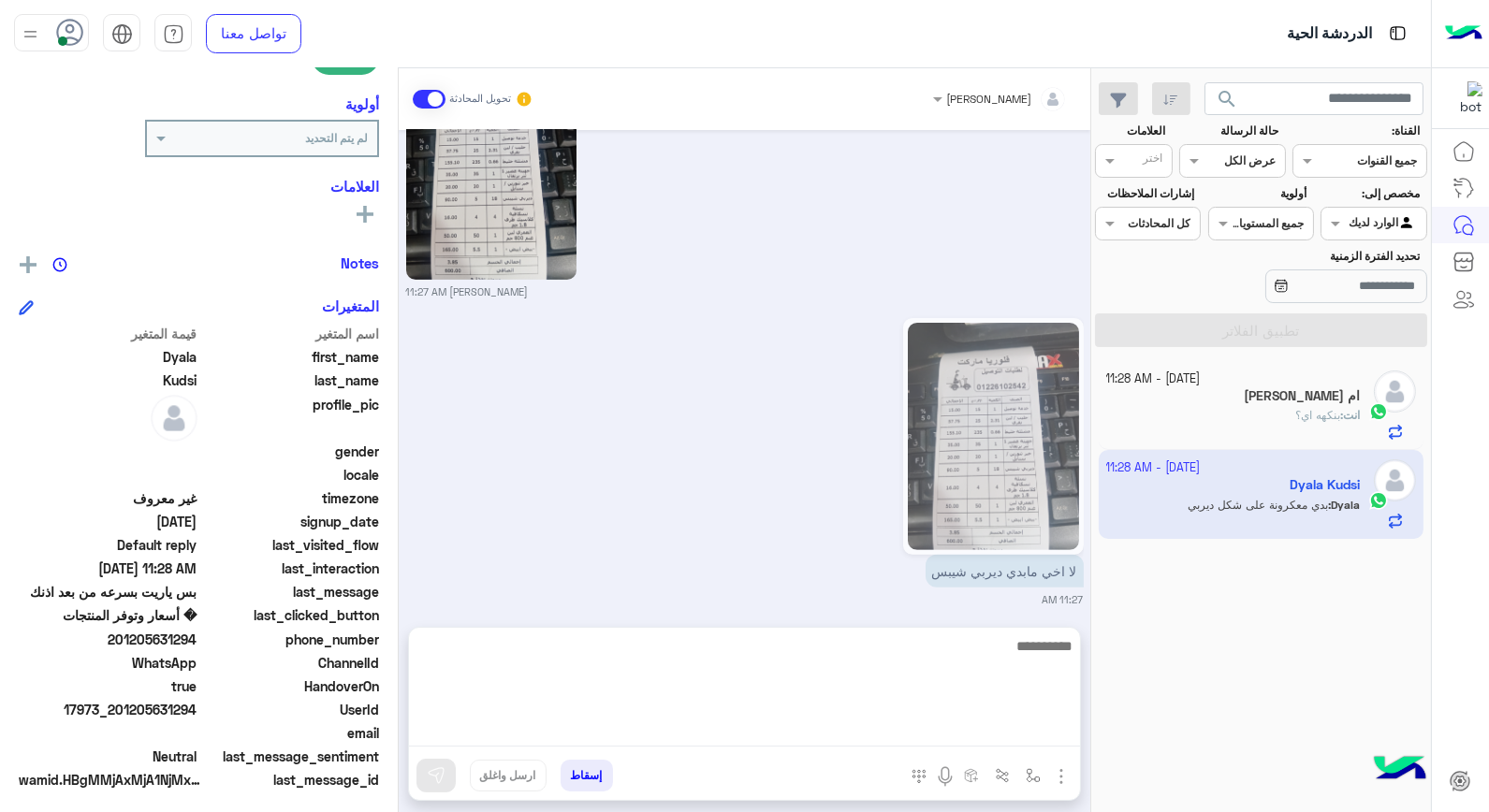
scroll to position [272, 0]
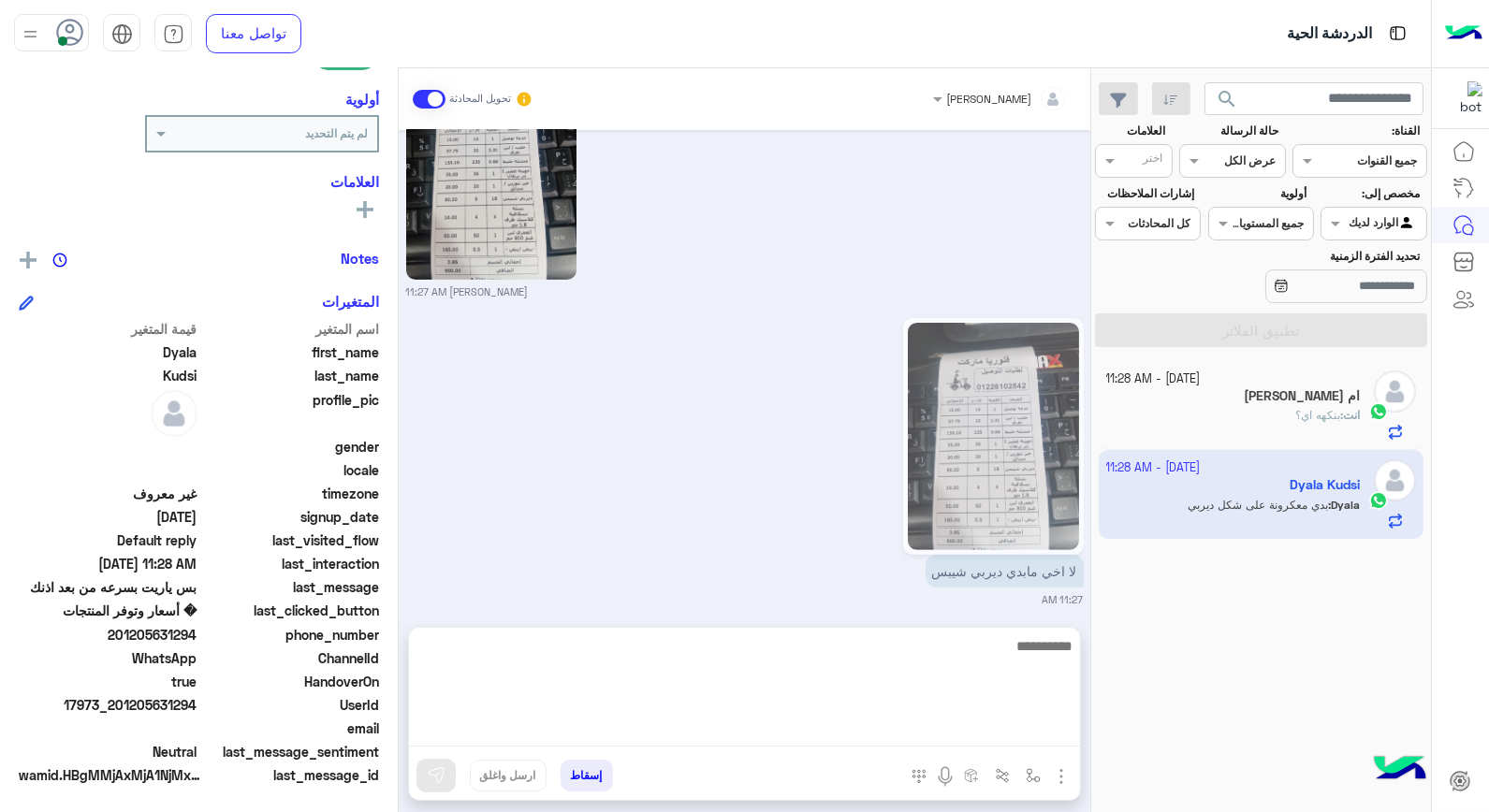
click at [971, 733] on textarea at bounding box center [744, 690] width 671 height 113
type textarea "**********"
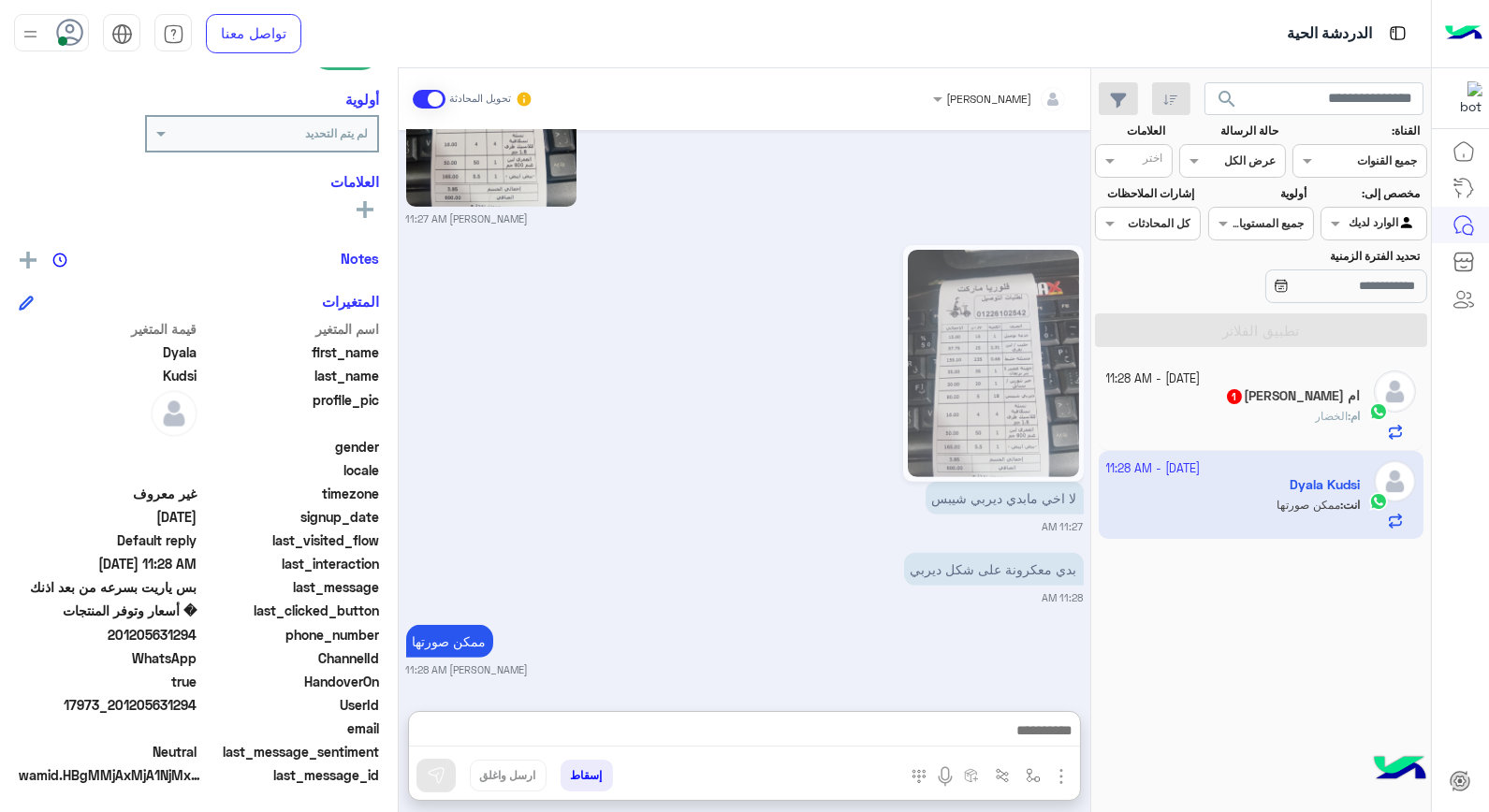
click at [1334, 409] on span "الخضار" at bounding box center [1331, 416] width 33 height 14
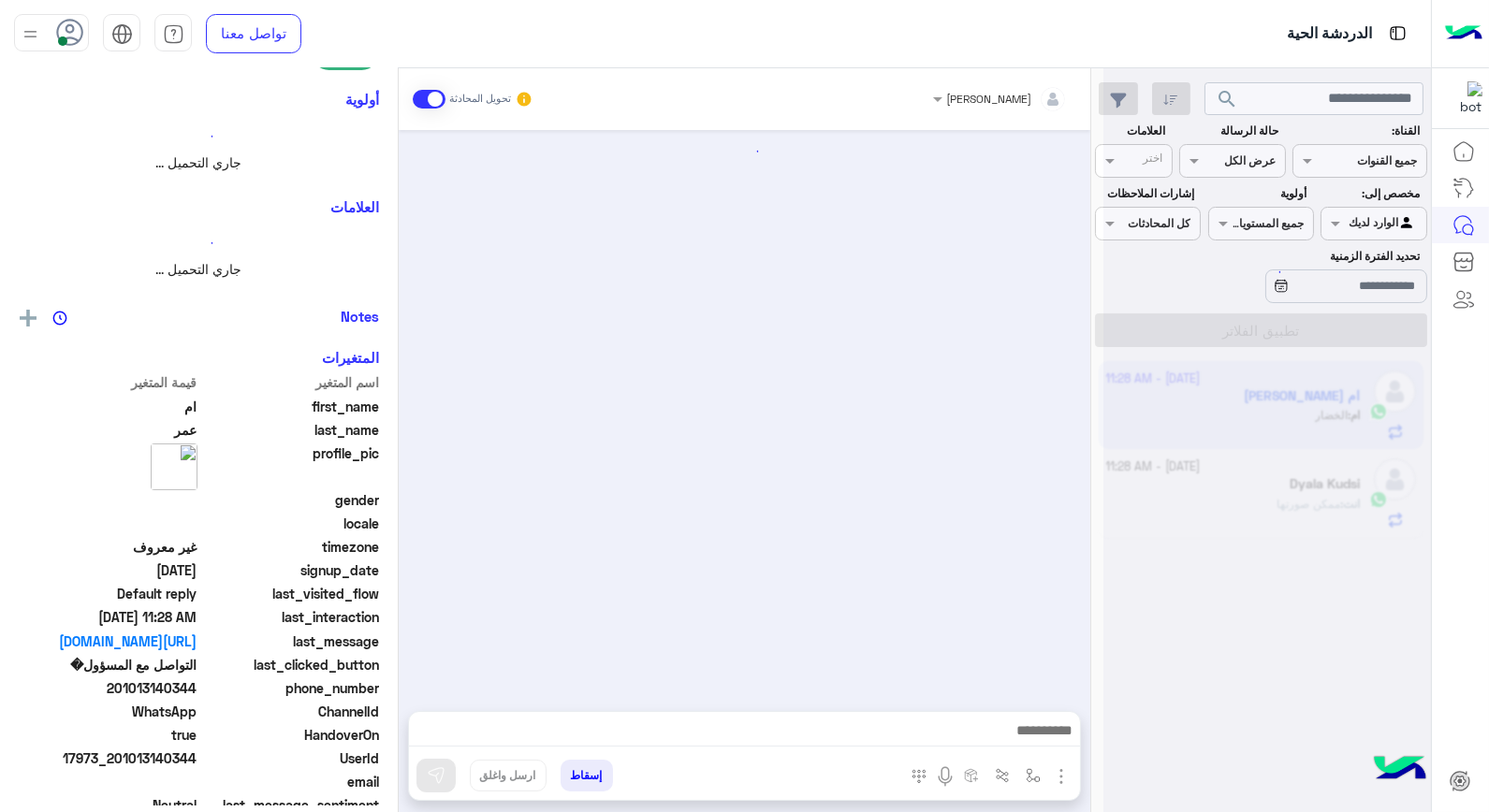
click at [1334, 409] on div at bounding box center [1267, 414] width 327 height 812
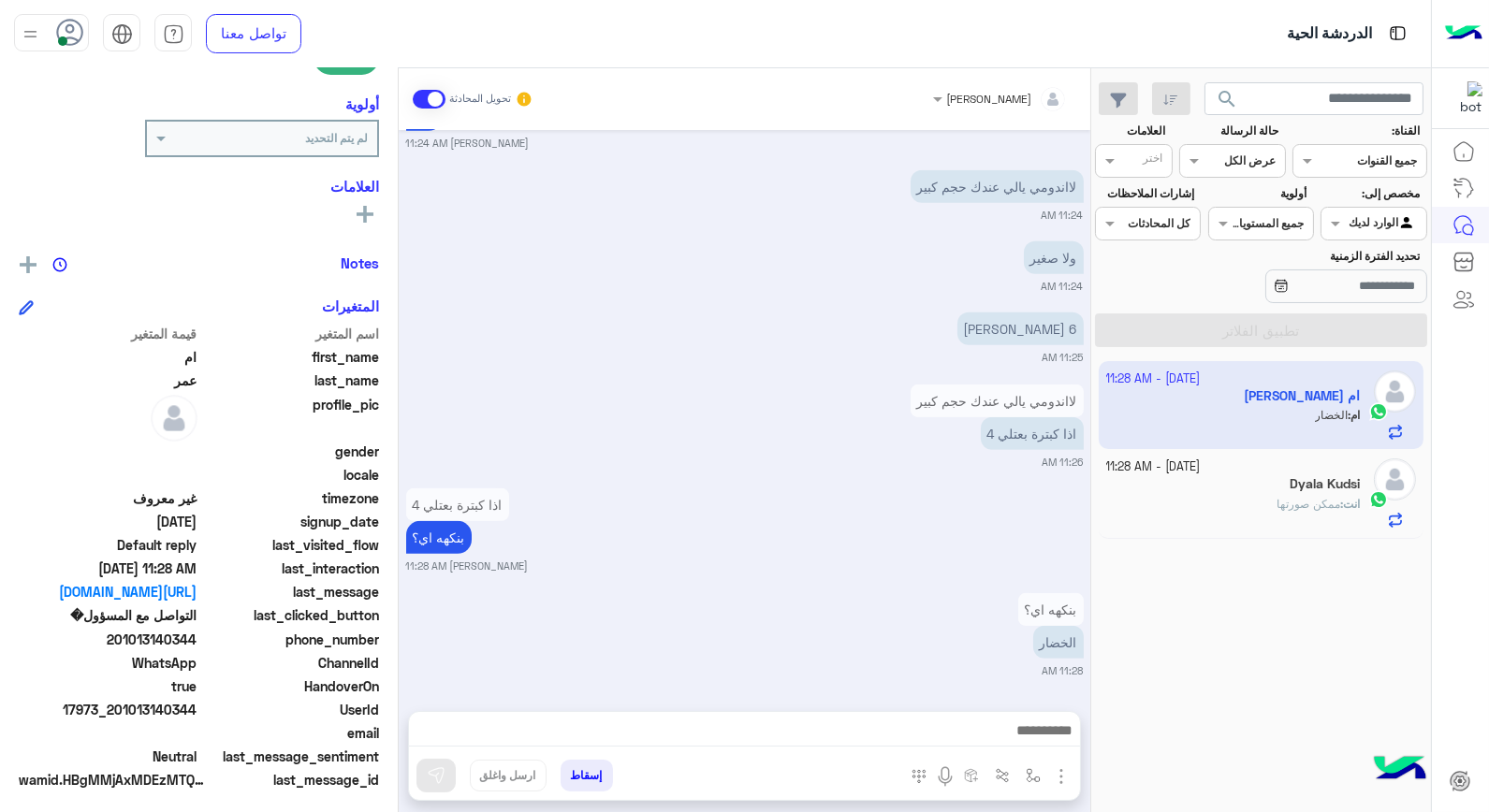
scroll to position [272, 0]
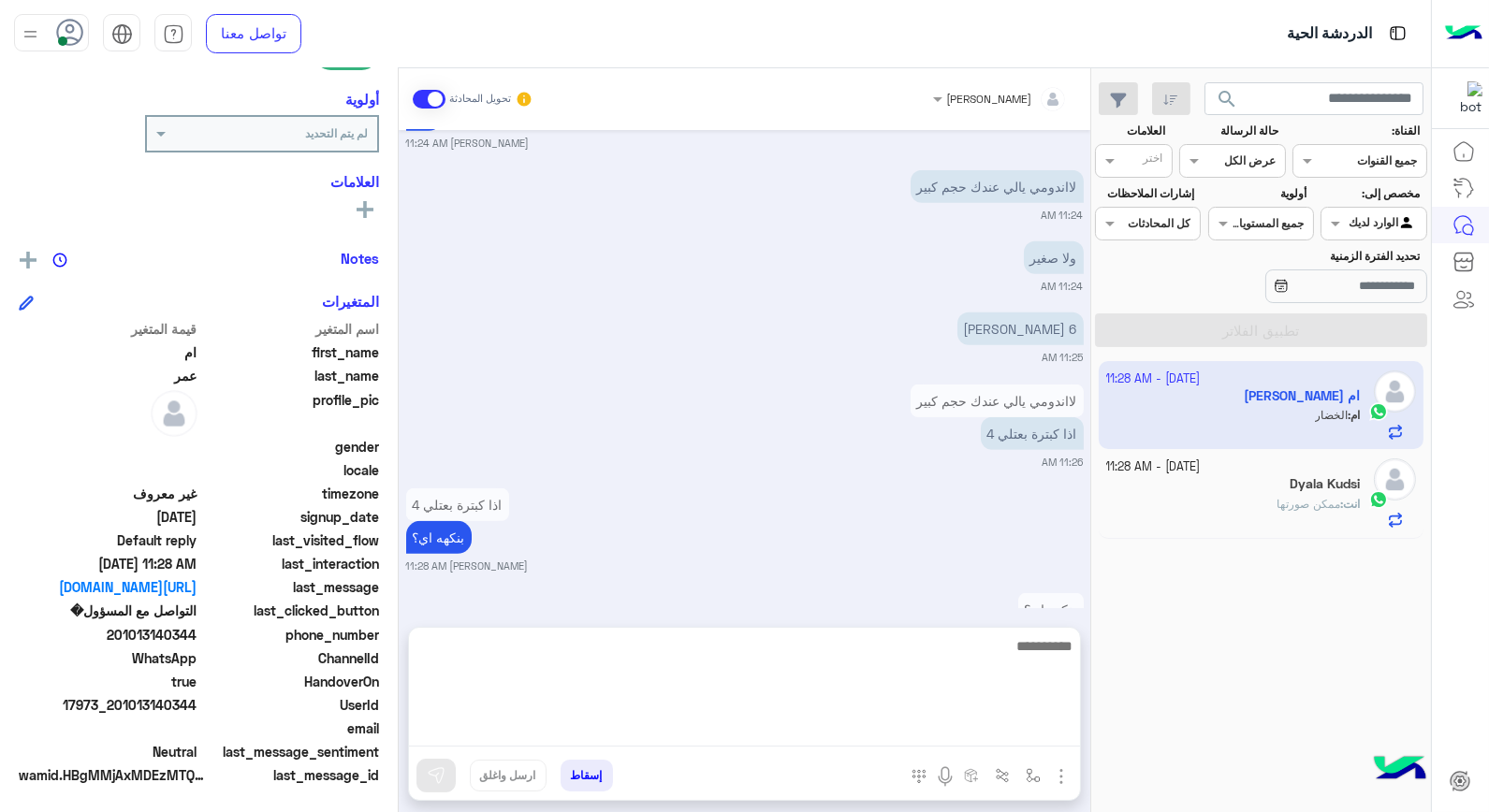
click at [942, 730] on textarea at bounding box center [744, 690] width 671 height 113
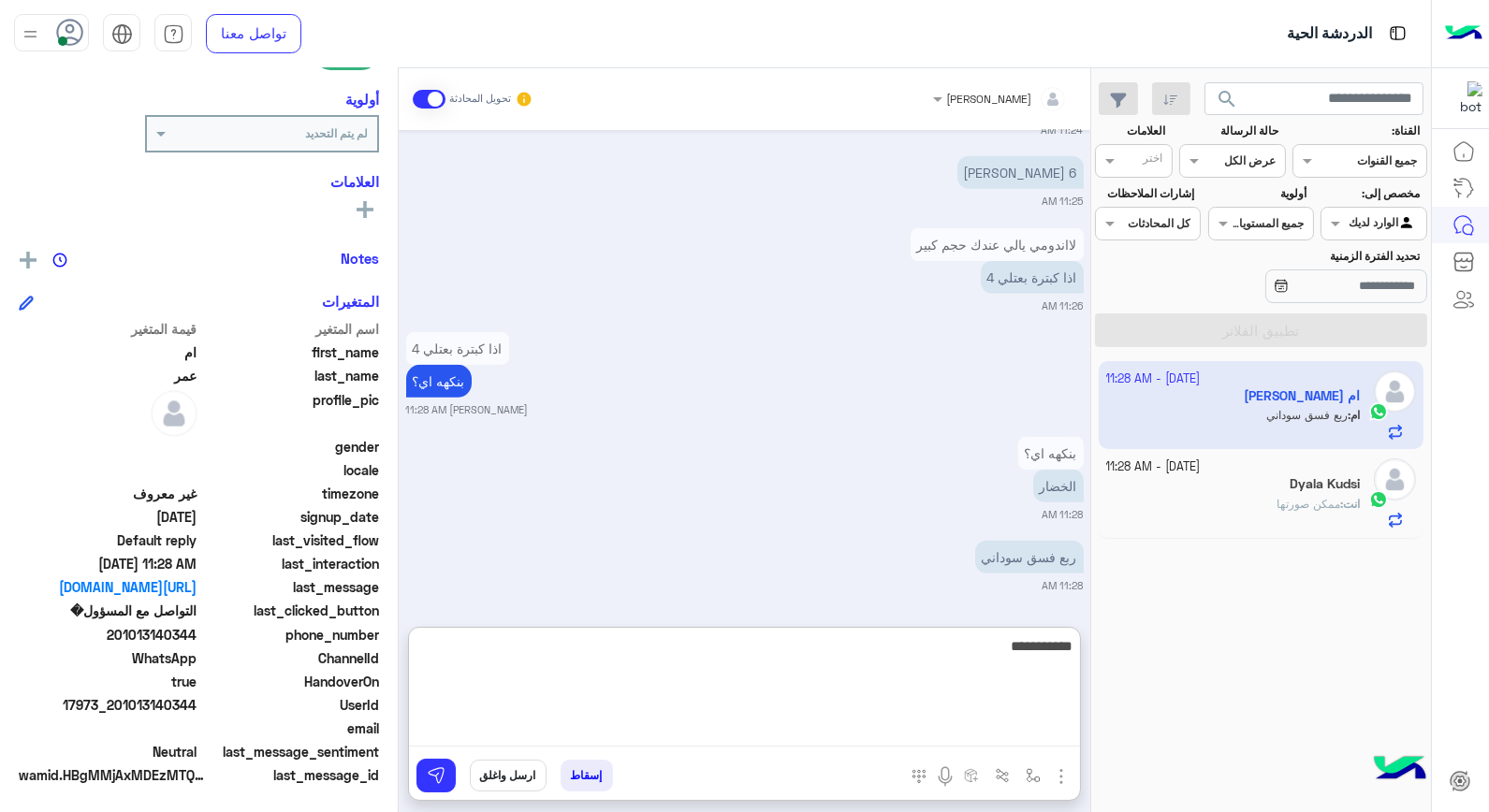
type textarea "**********"
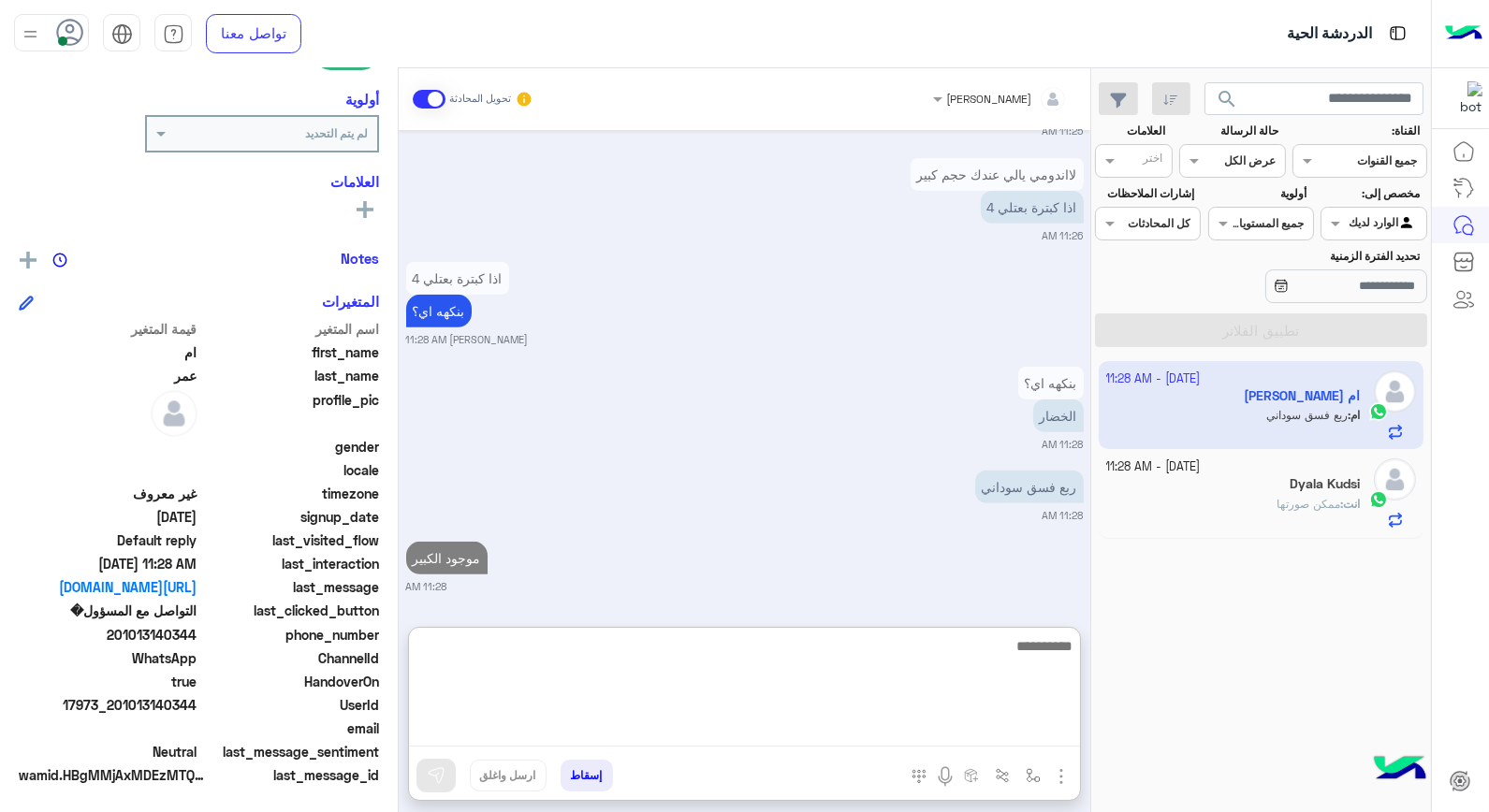
click at [1046, 651] on textarea at bounding box center [744, 690] width 671 height 113
type textarea "**********"
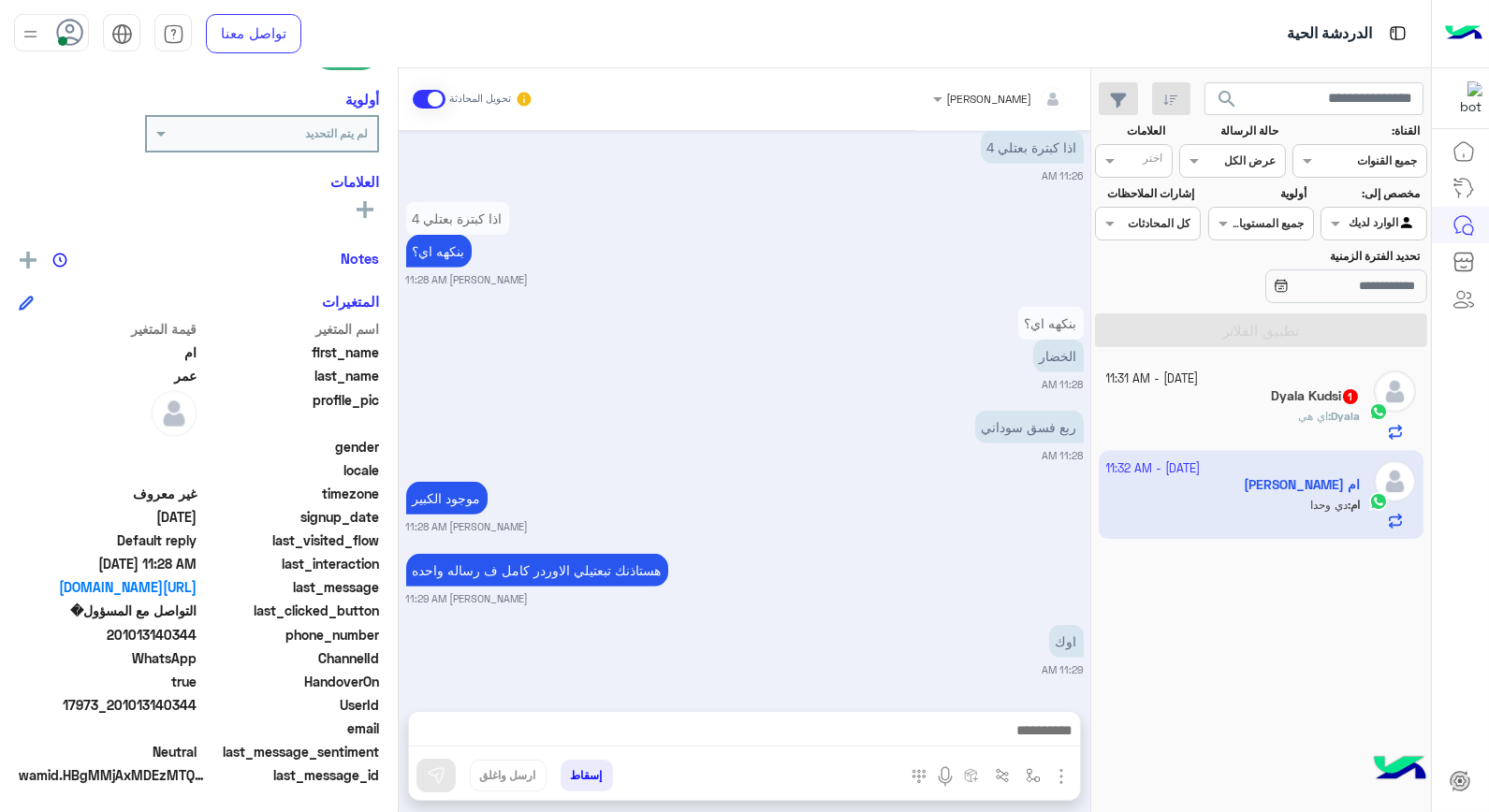
scroll to position [2920, 0]
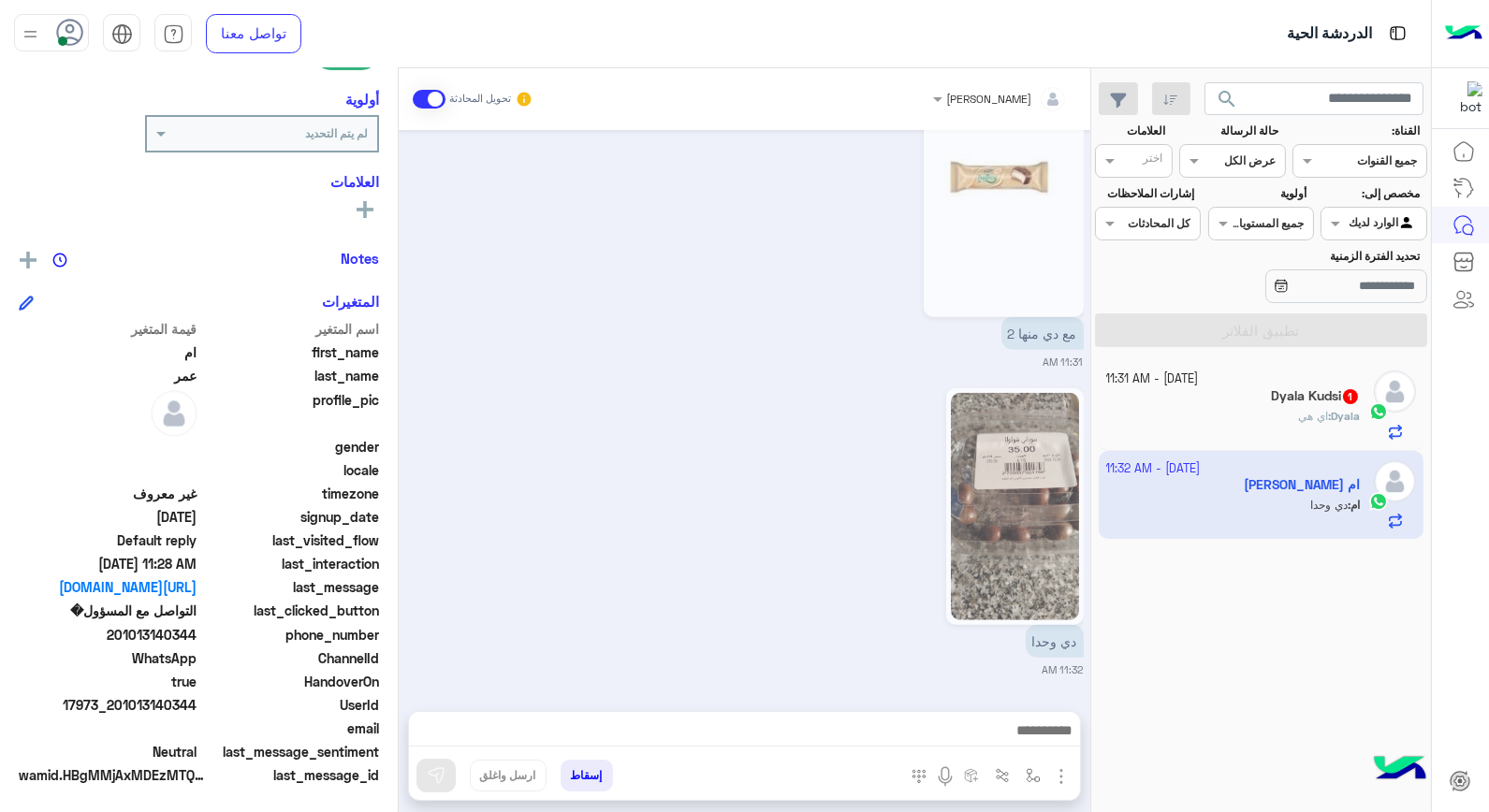
click at [1298, 424] on p "Dyala : اي هي" at bounding box center [1329, 416] width 62 height 17
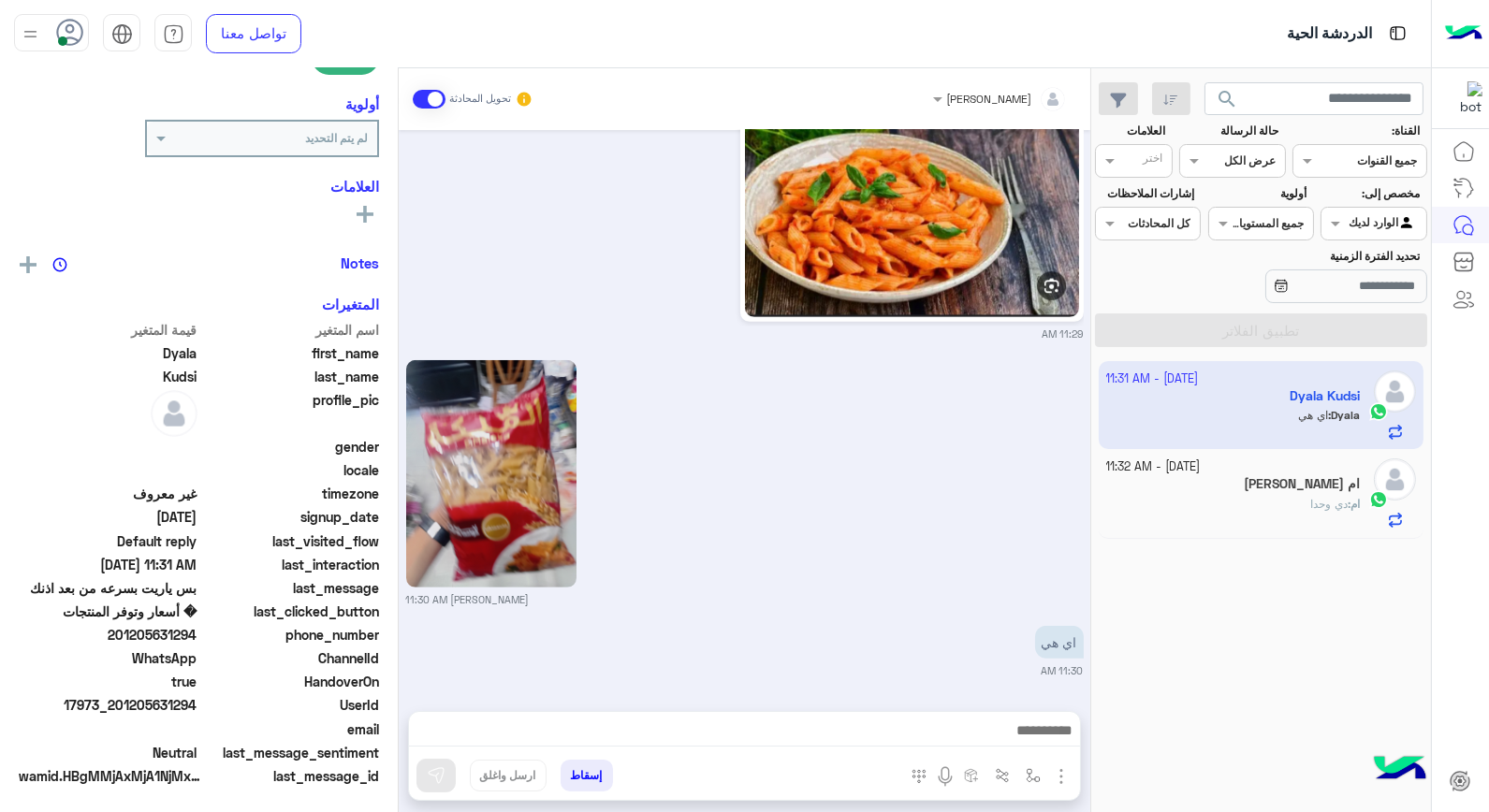
scroll to position [272, 0]
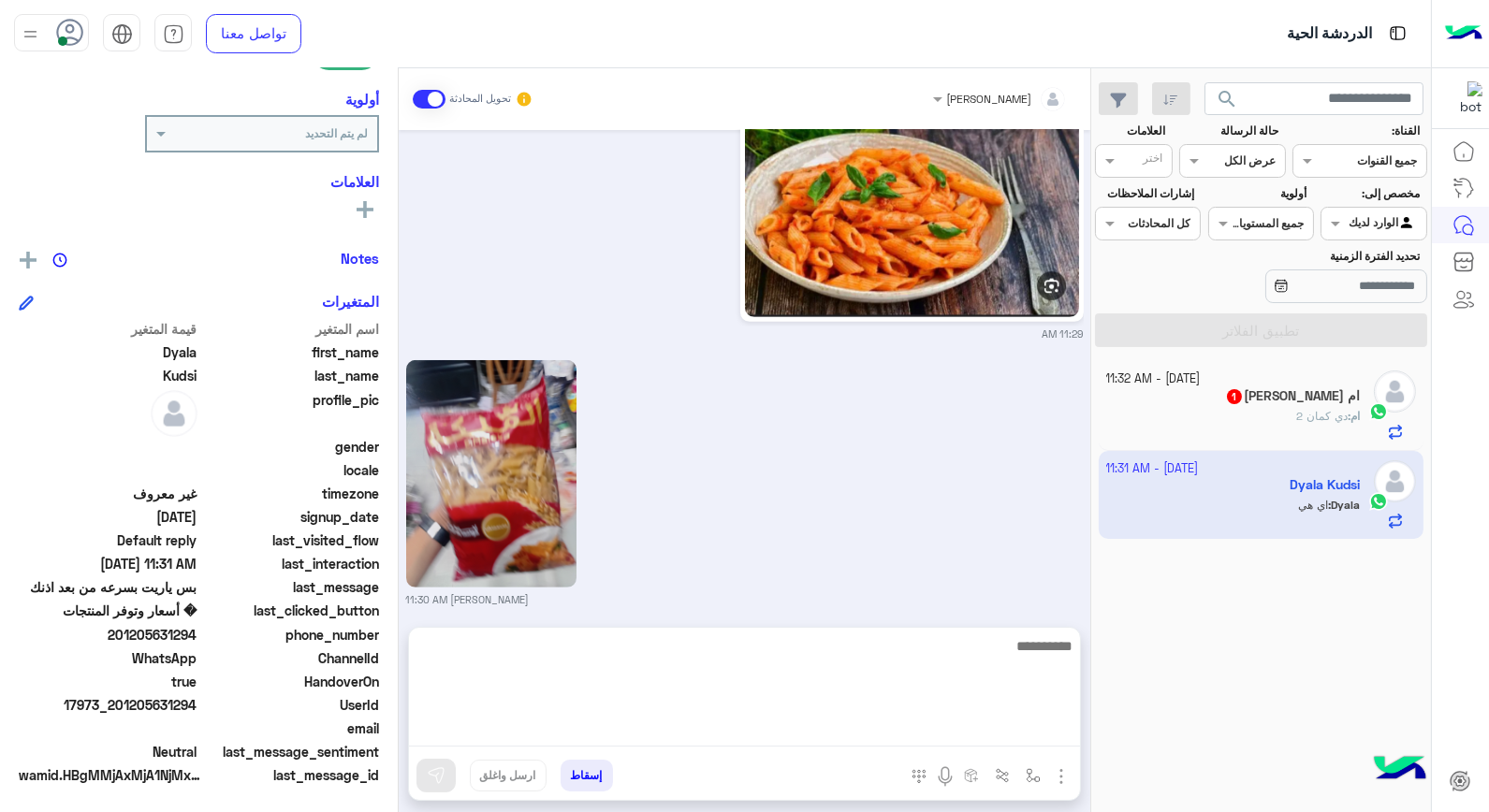
click at [1013, 721] on textarea at bounding box center [744, 690] width 671 height 113
type textarea "*********"
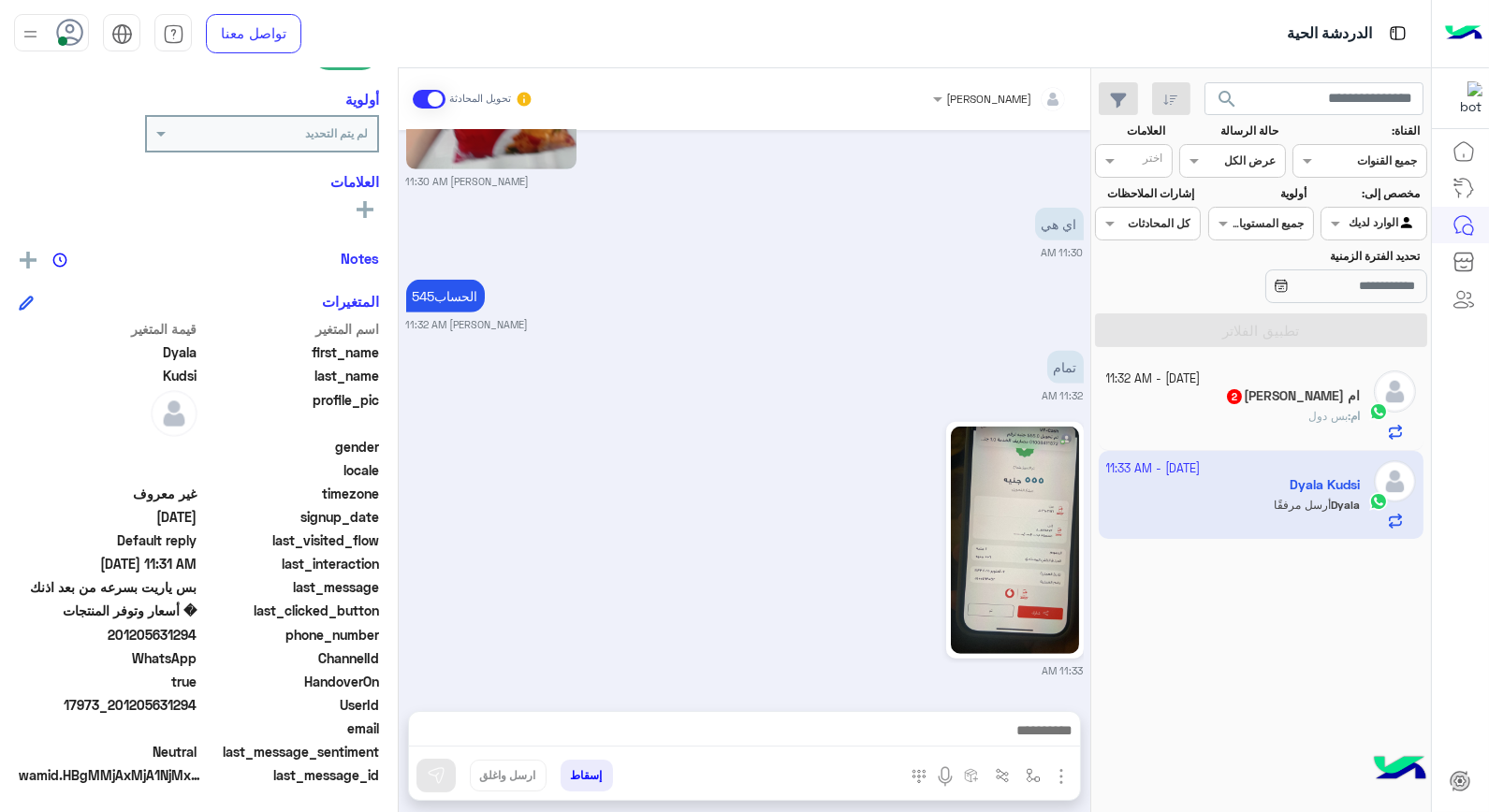
scroll to position [2388, 0]
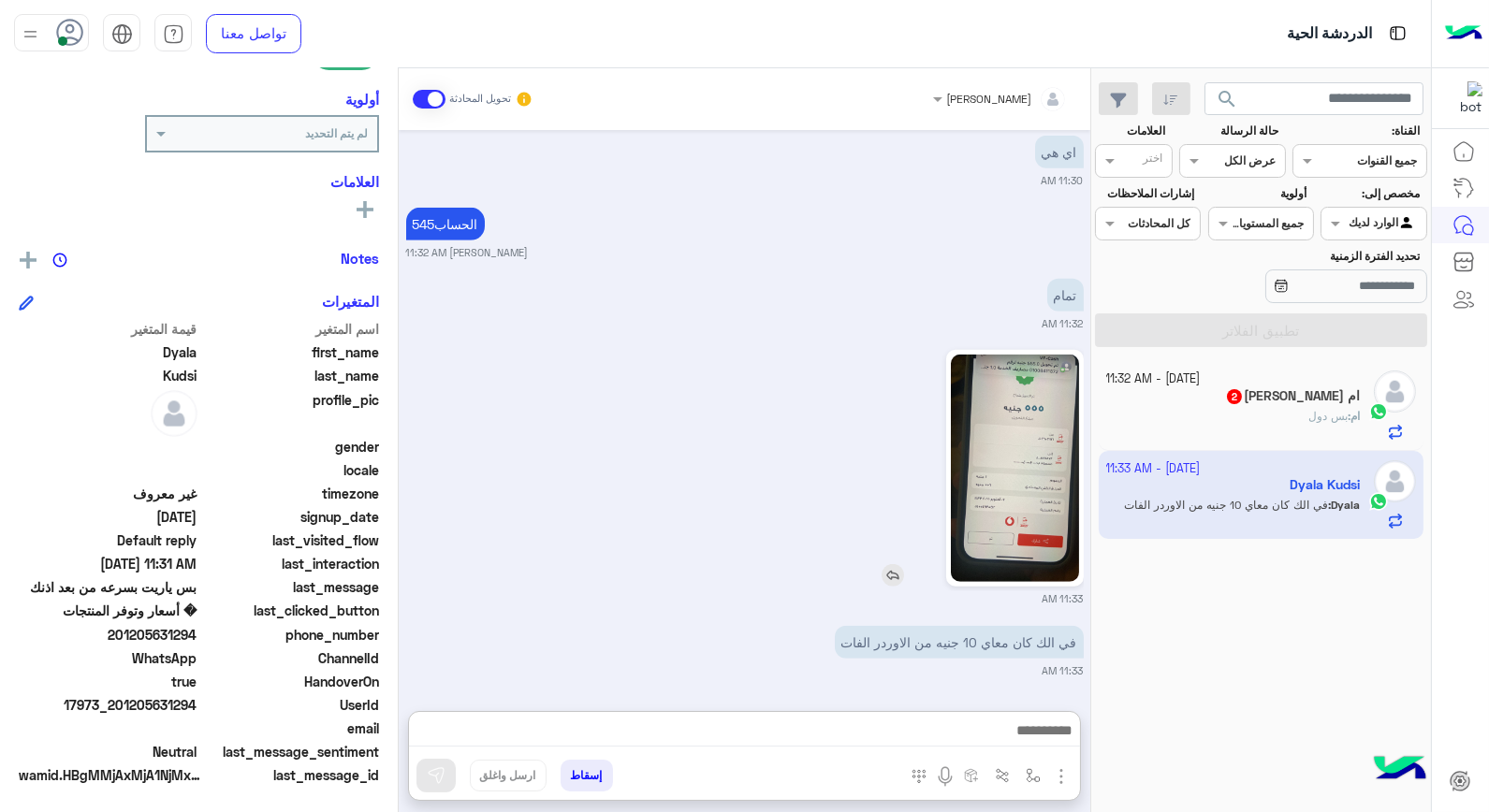
click at [1050, 480] on img at bounding box center [1015, 468] width 128 height 227
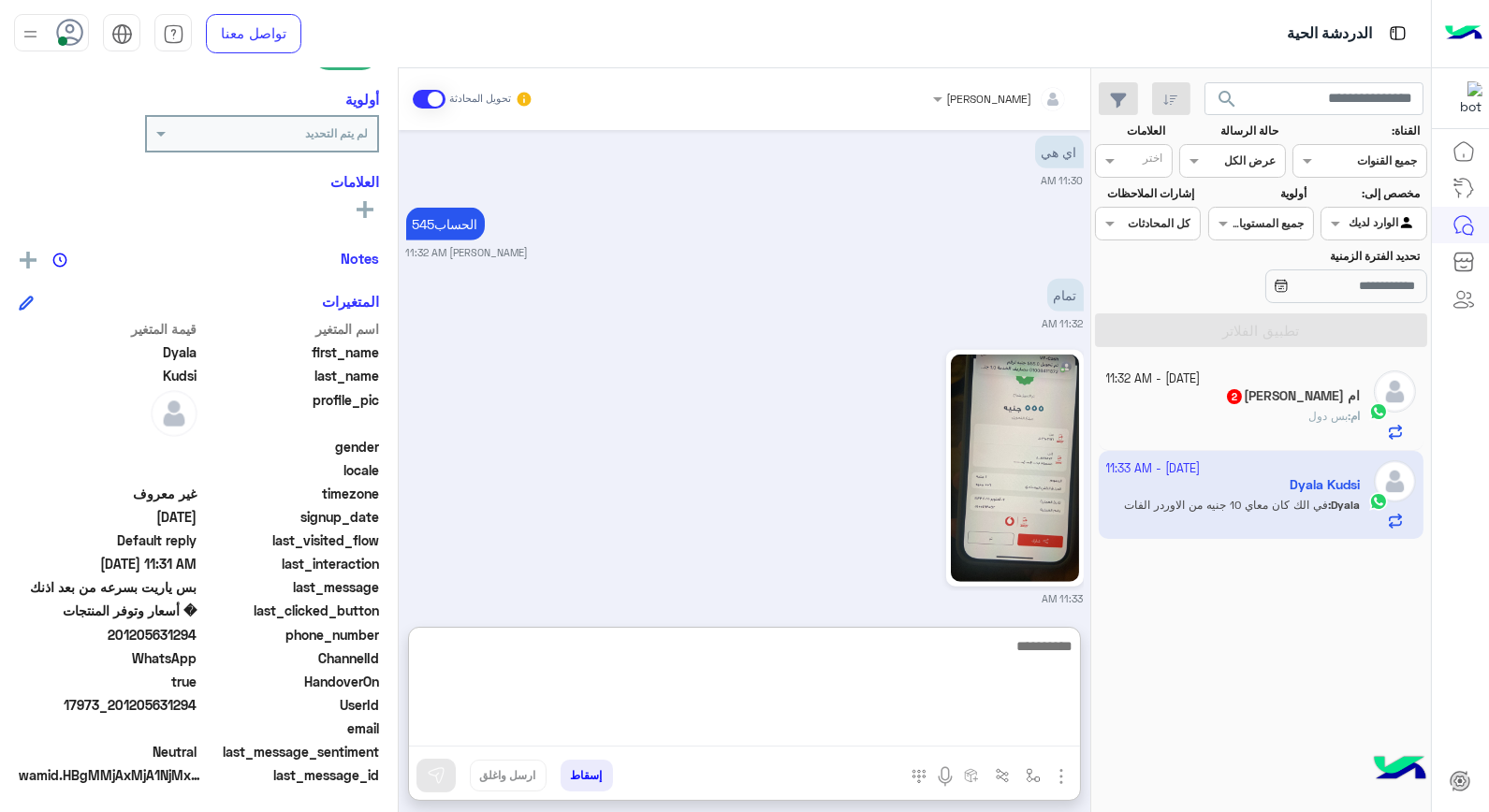
click at [997, 734] on textarea at bounding box center [744, 690] width 671 height 113
type textarea "*****"
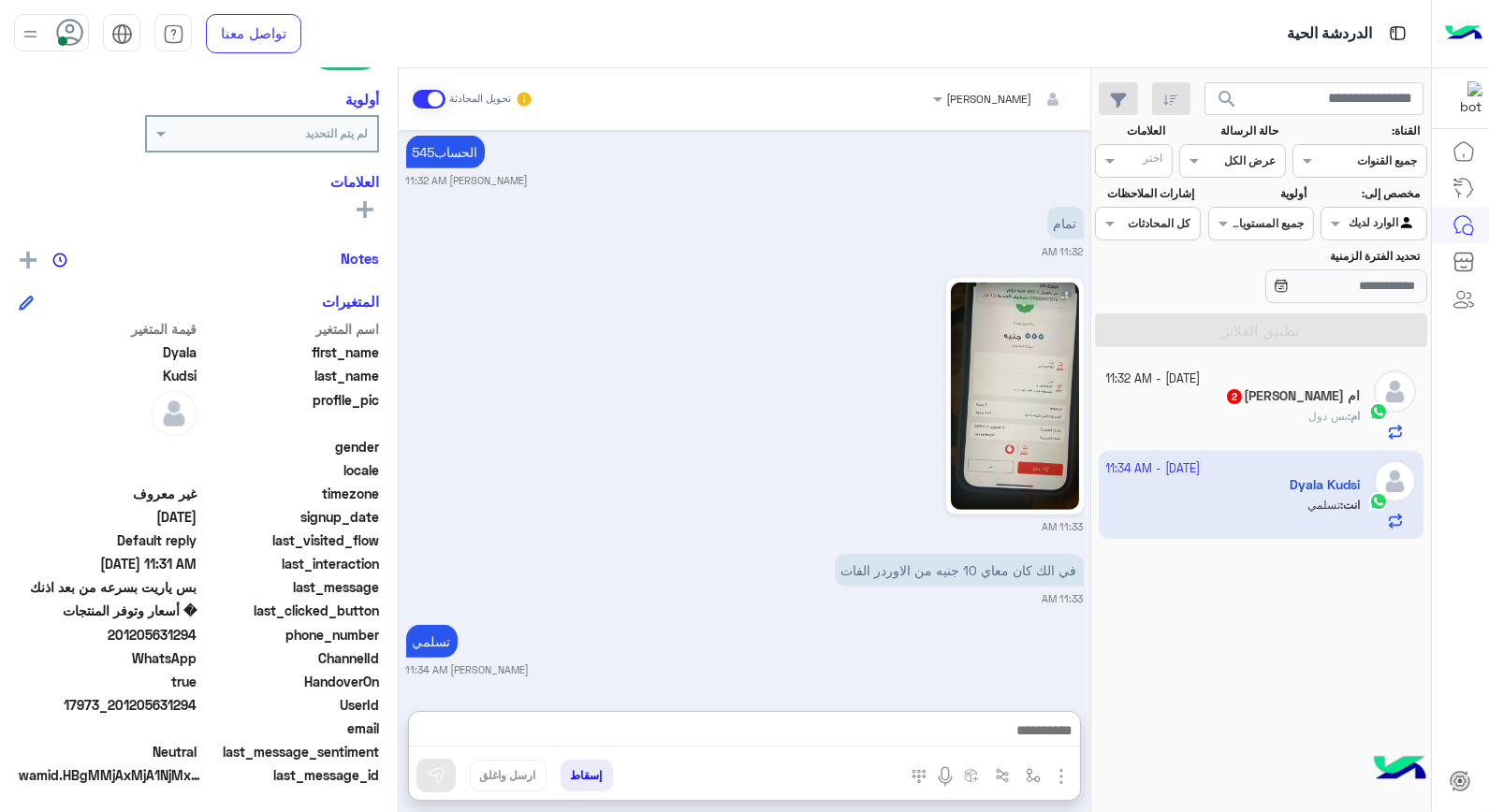
click at [585, 776] on button "إسقاط" at bounding box center [586, 775] width 52 height 32
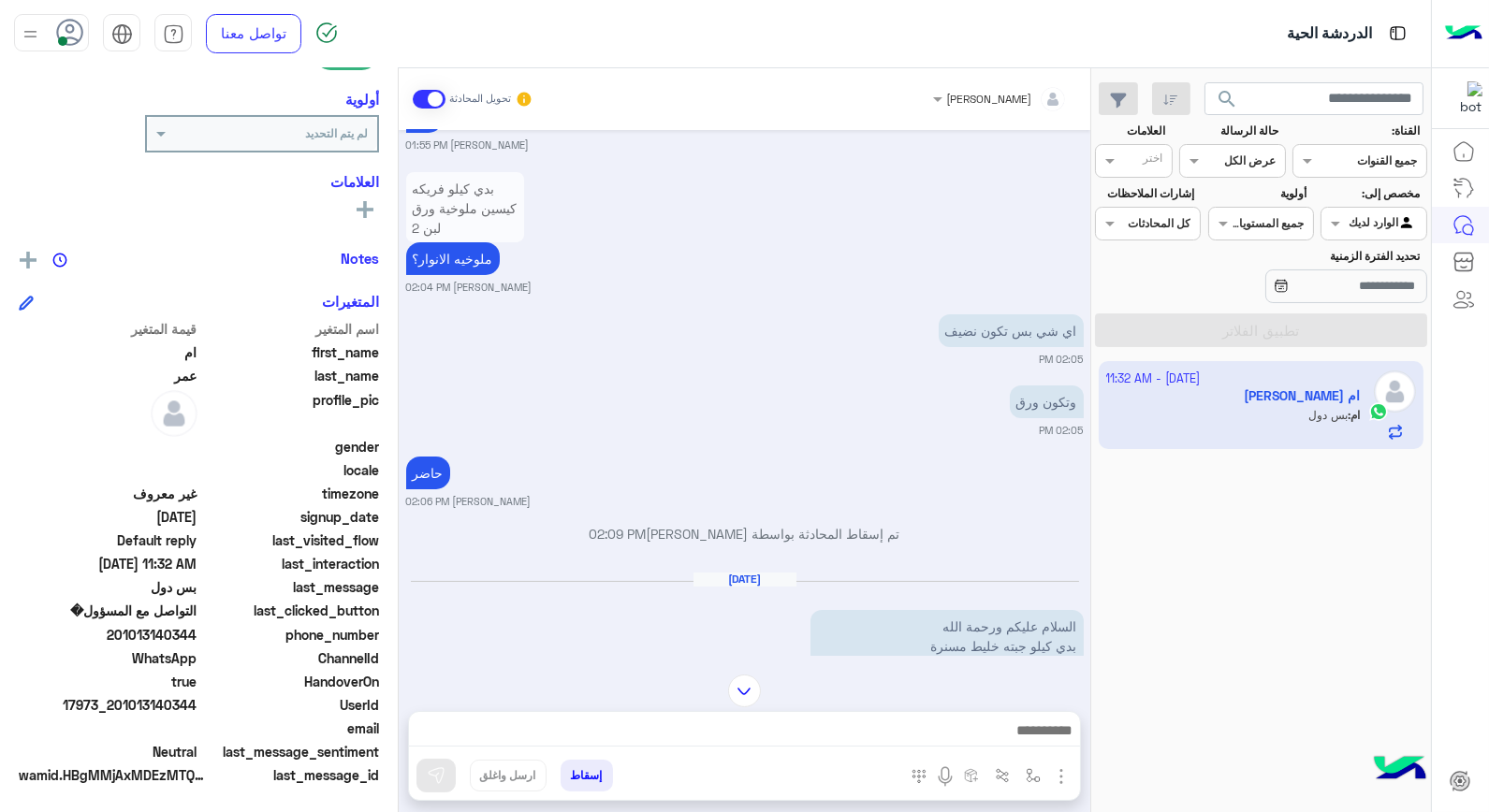
scroll to position [678, 0]
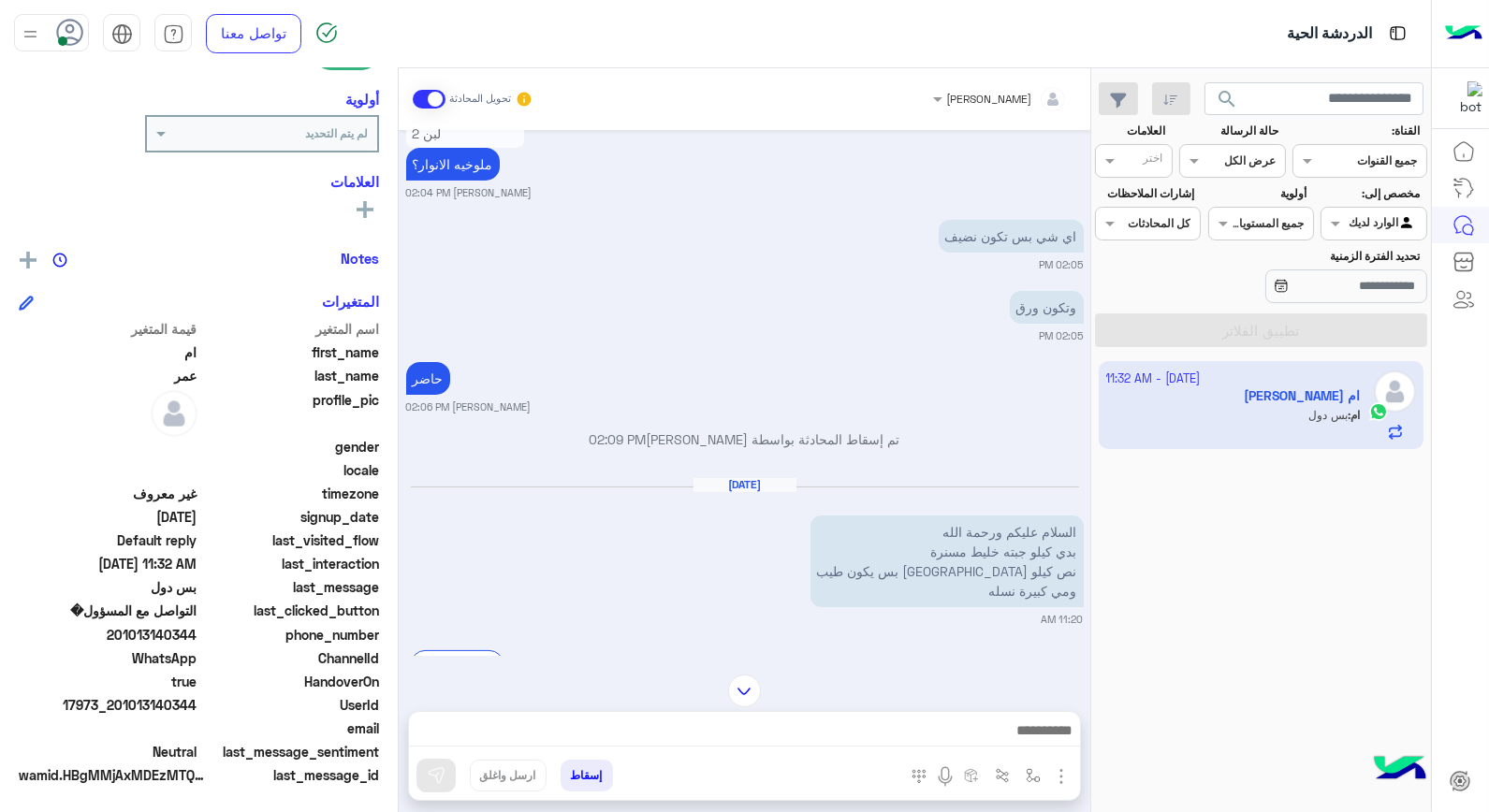
drag, startPoint x: 119, startPoint y: 697, endPoint x: 201, endPoint y: 702, distance: 82.2
click at [201, 702] on div "UserId 17973_201013140344" at bounding box center [199, 707] width 361 height 24
copy span "01013140344"
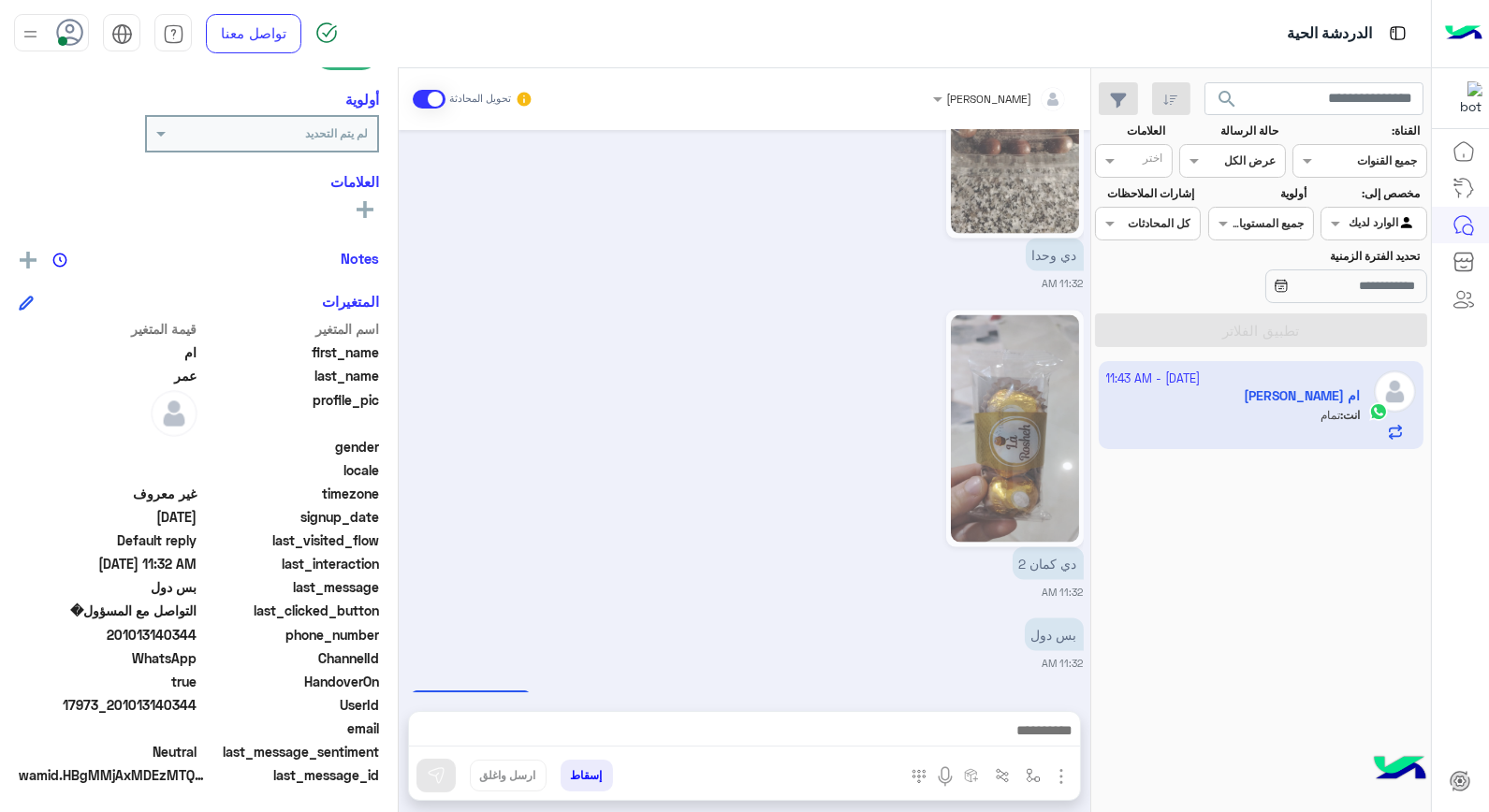
scroll to position [6210, 0]
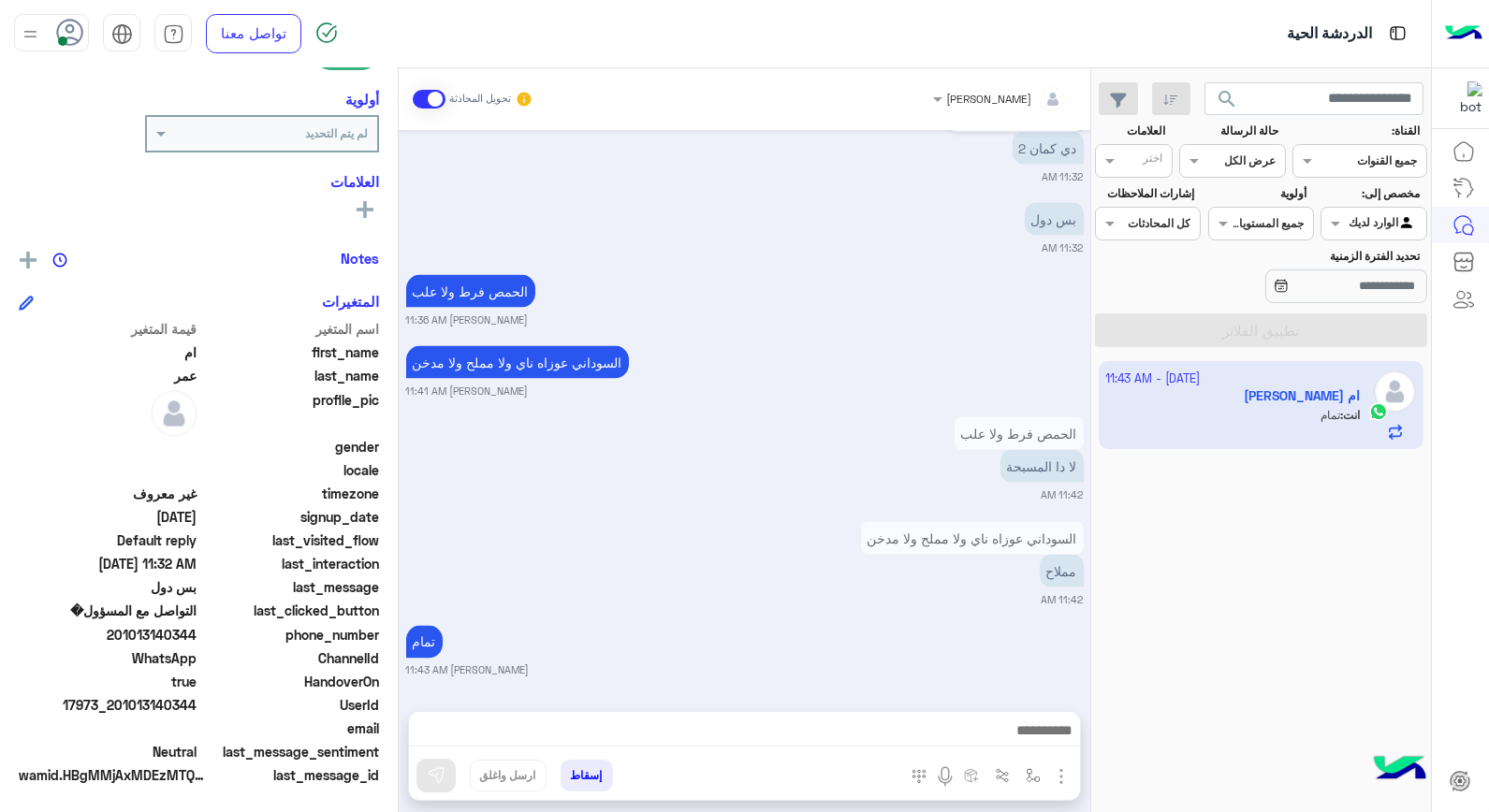
copy span "01013140344"
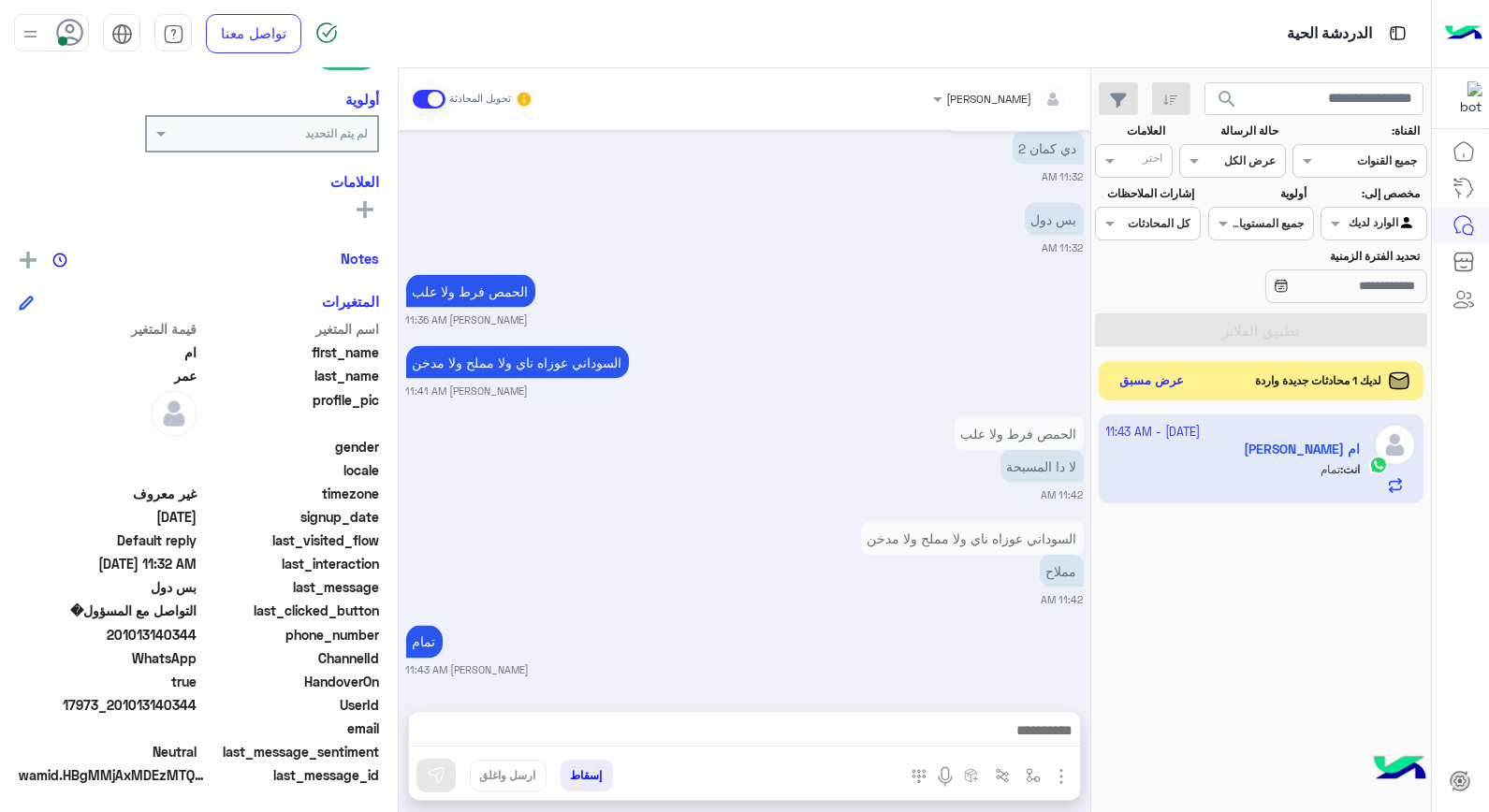
click at [1165, 380] on button "عرض مسبق" at bounding box center [1152, 381] width 79 height 26
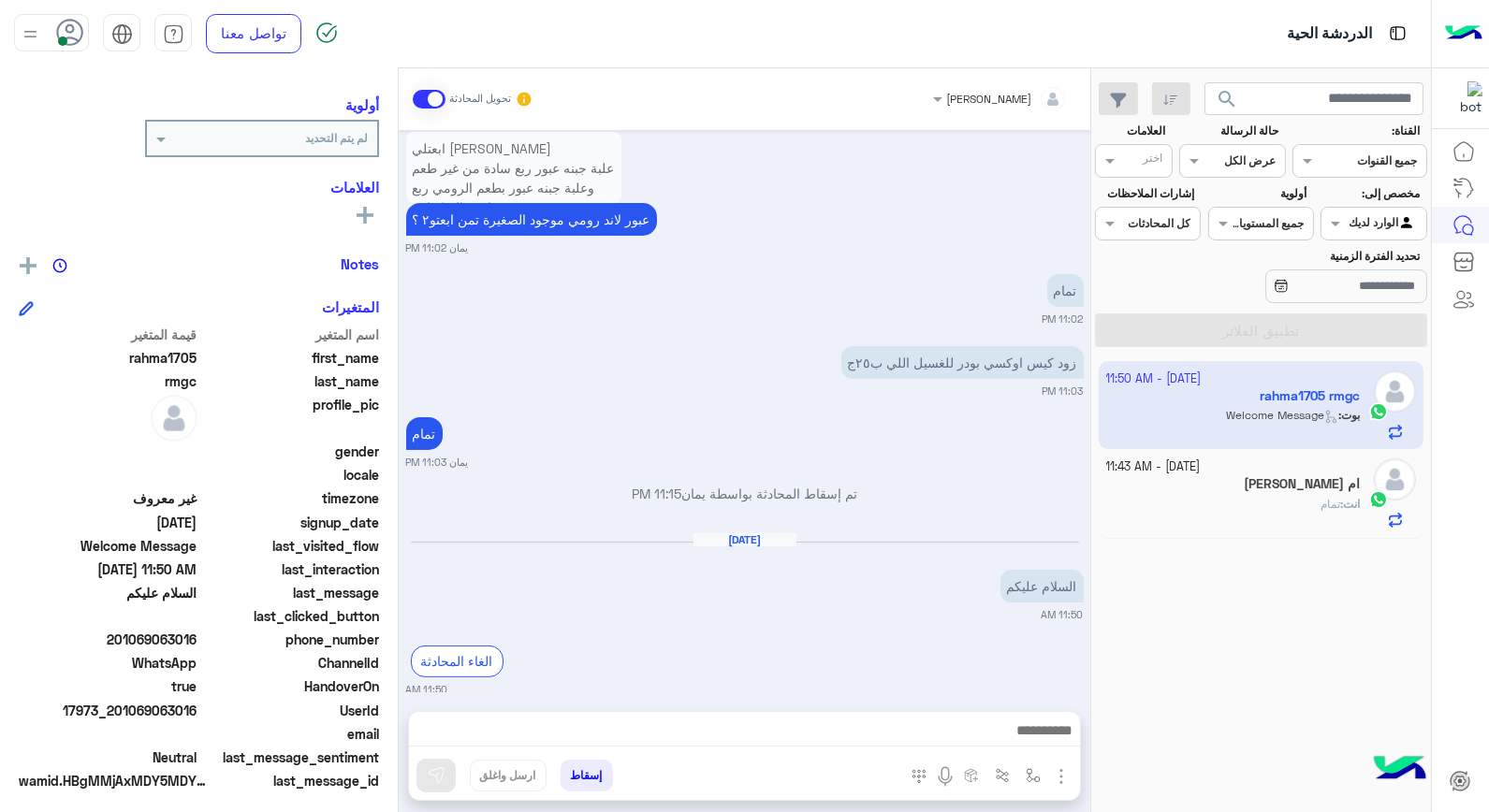
scroll to position [237, 0]
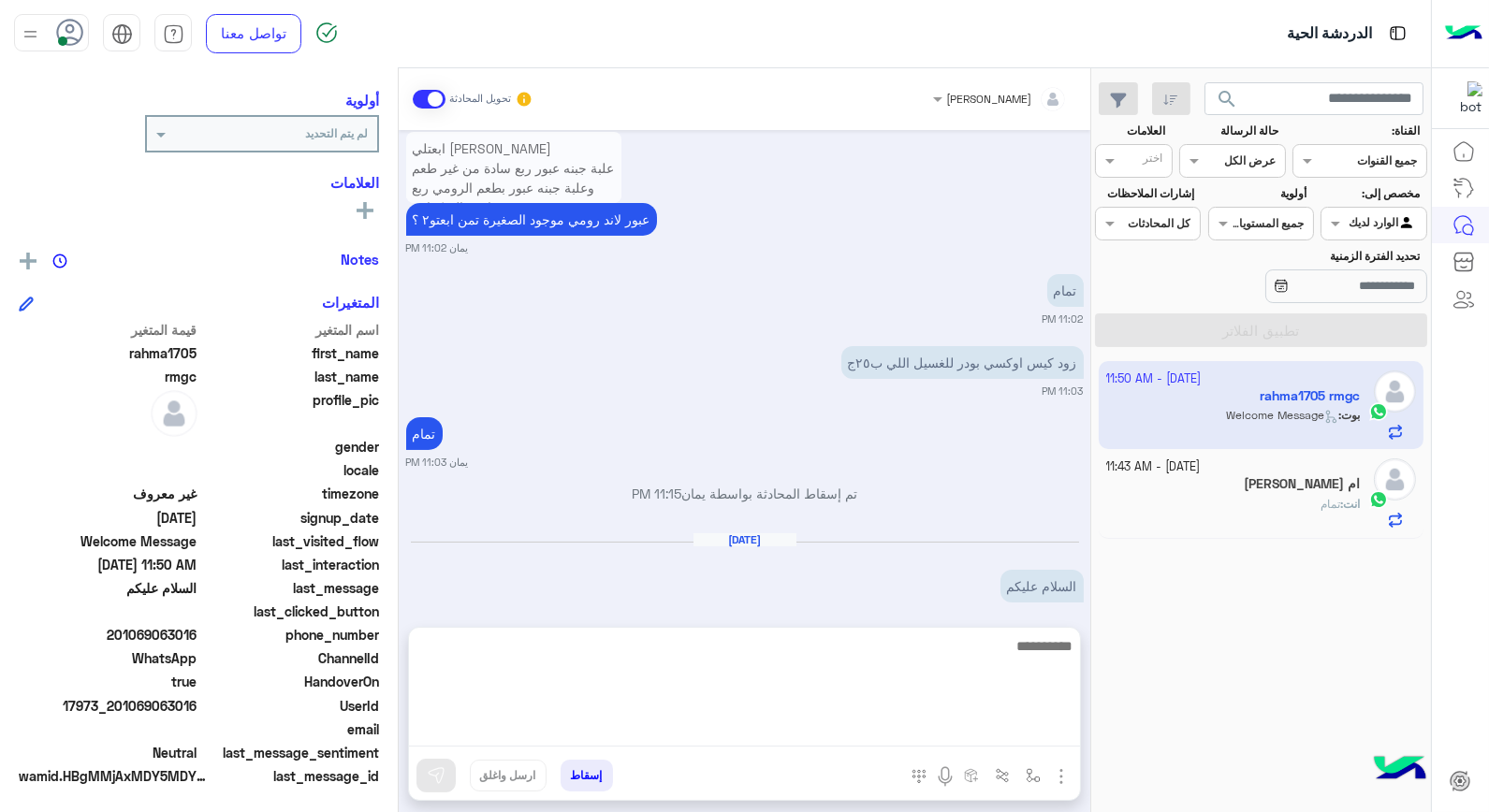
click at [993, 717] on textarea at bounding box center [744, 690] width 671 height 113
type textarea "**********"
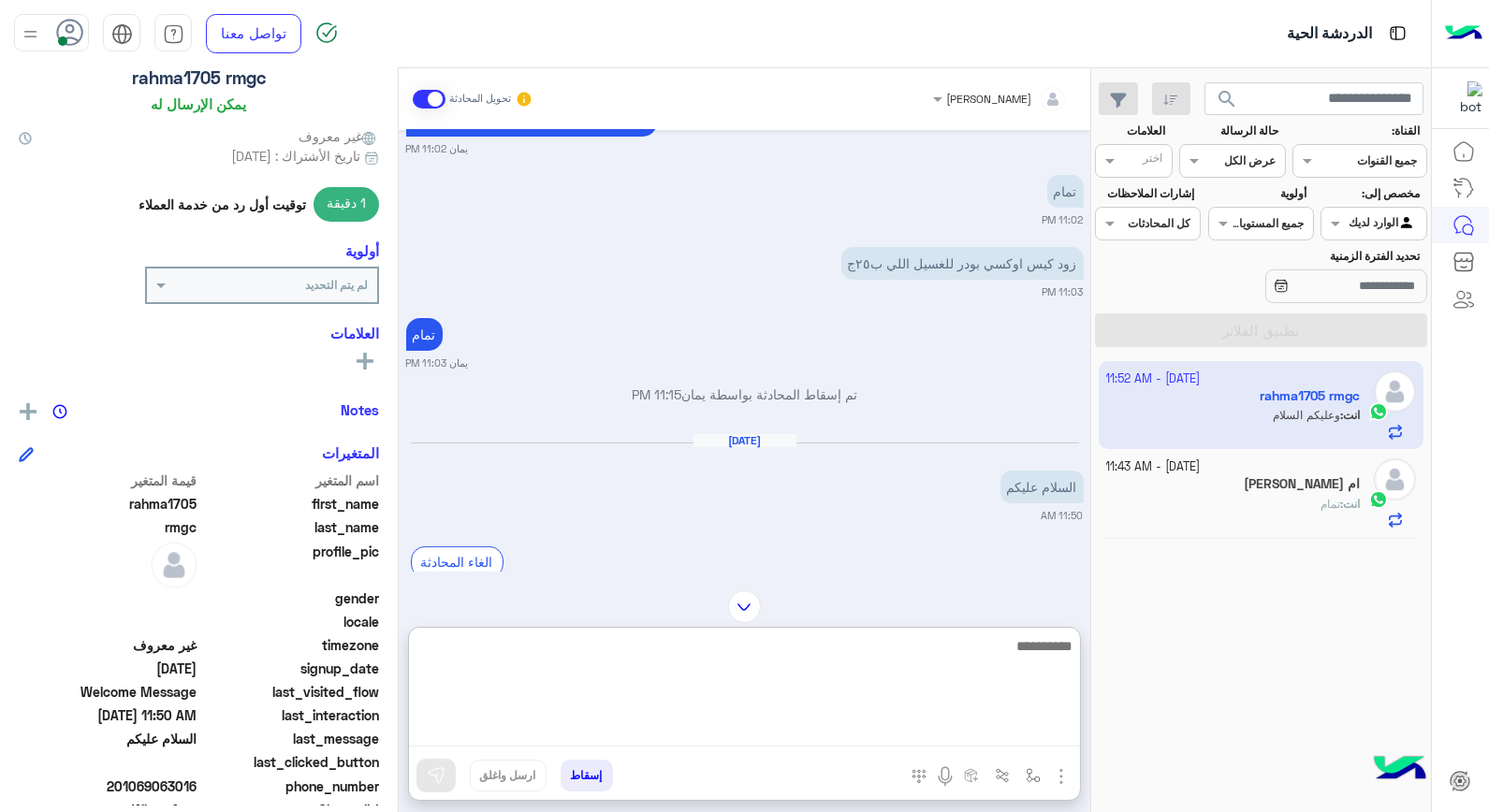
scroll to position [0, 0]
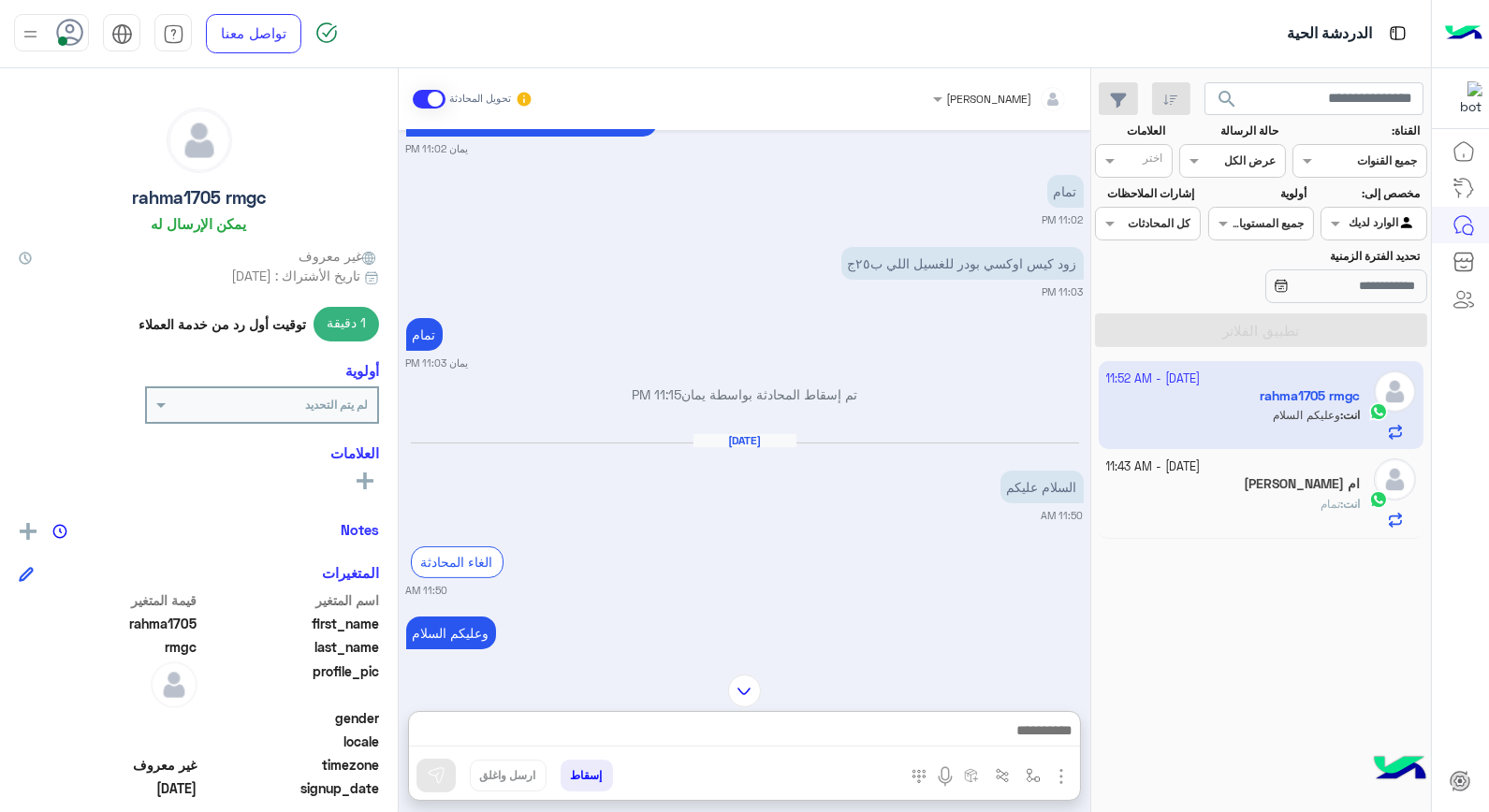
click at [1230, 477] on div "ام عمر" at bounding box center [1234, 486] width 255 height 20
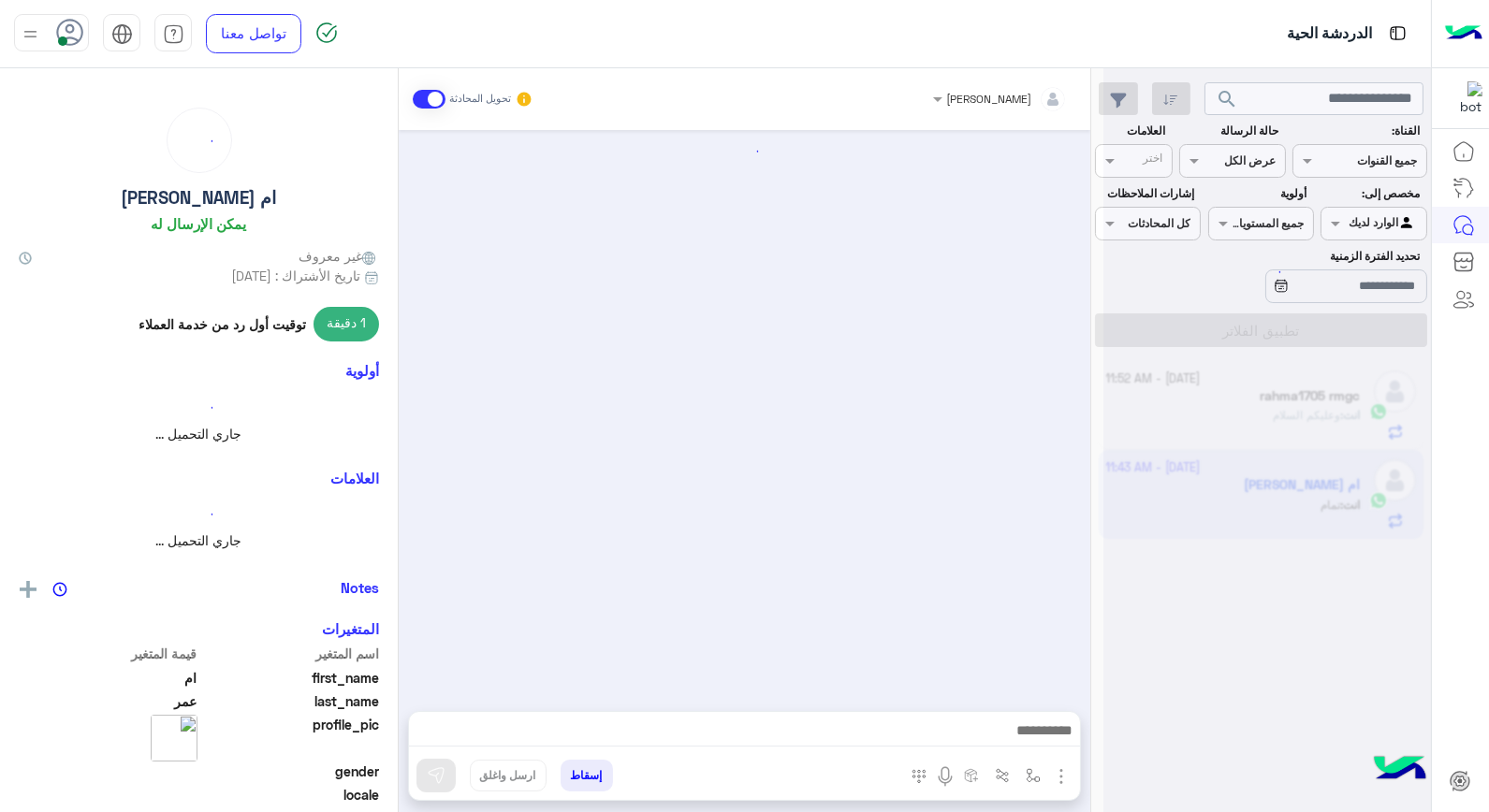
click at [1230, 477] on div at bounding box center [1267, 414] width 327 height 812
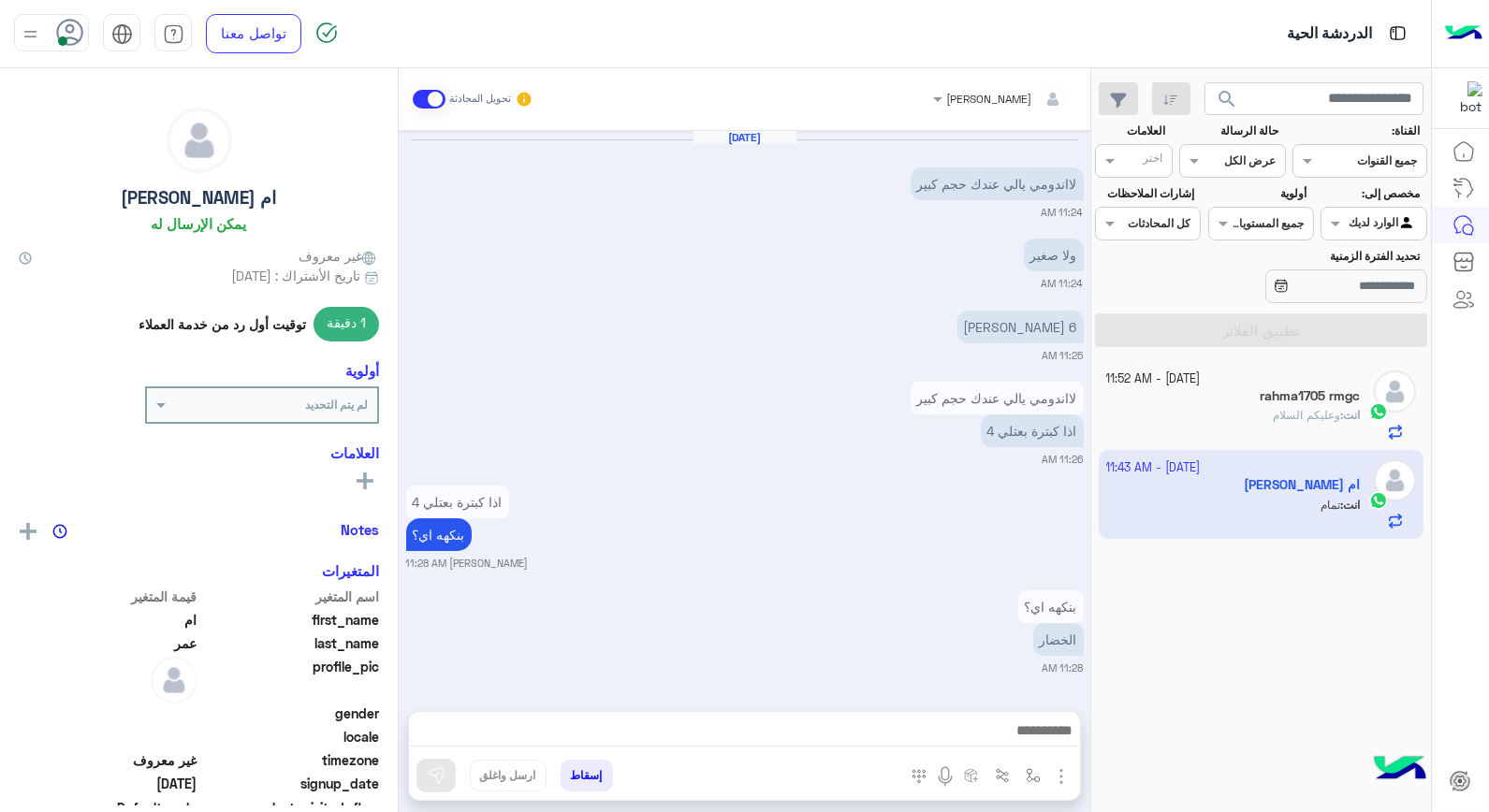
scroll to position [1871, 0]
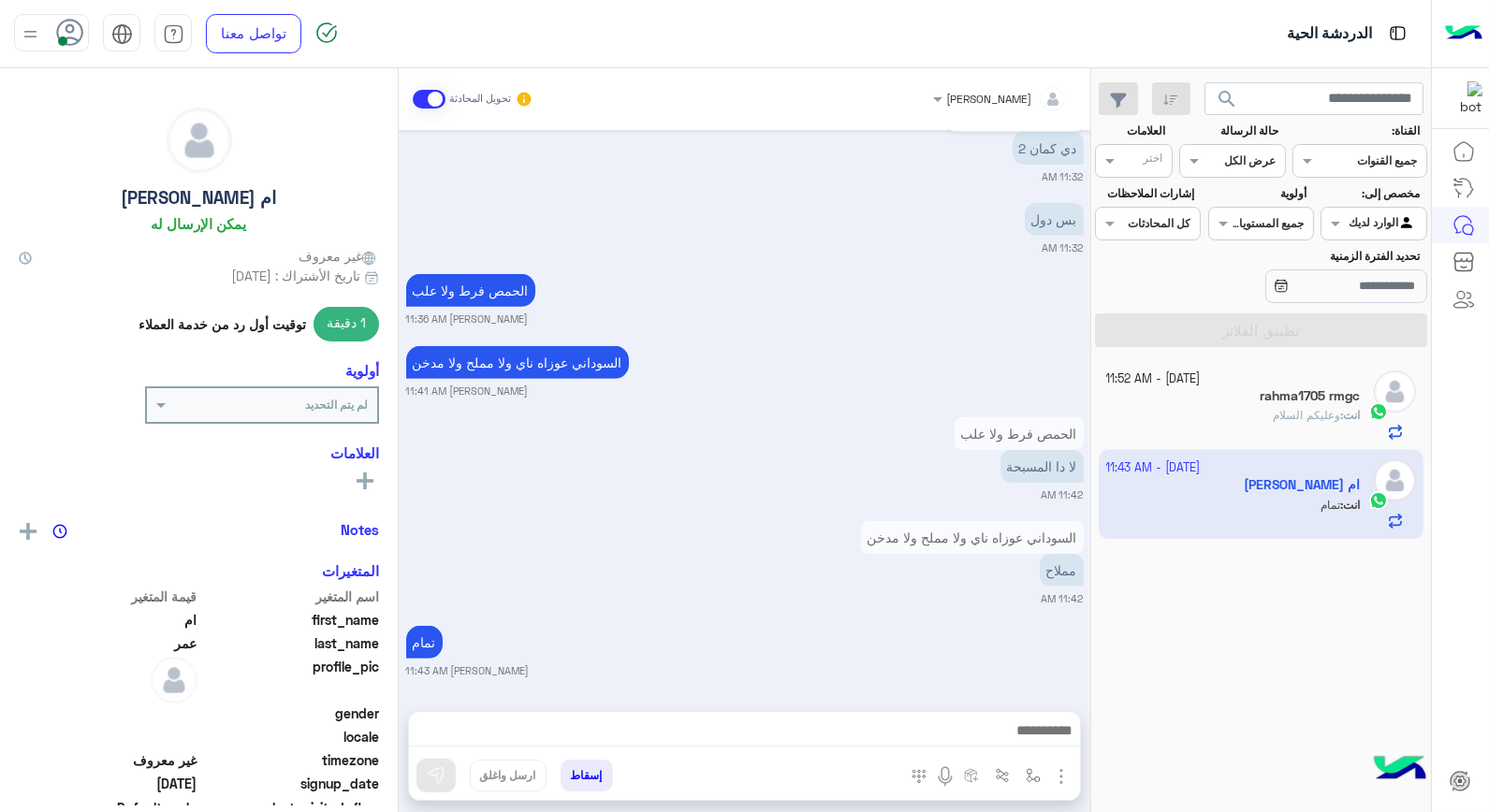
click at [577, 769] on button "إسقاط" at bounding box center [586, 775] width 52 height 32
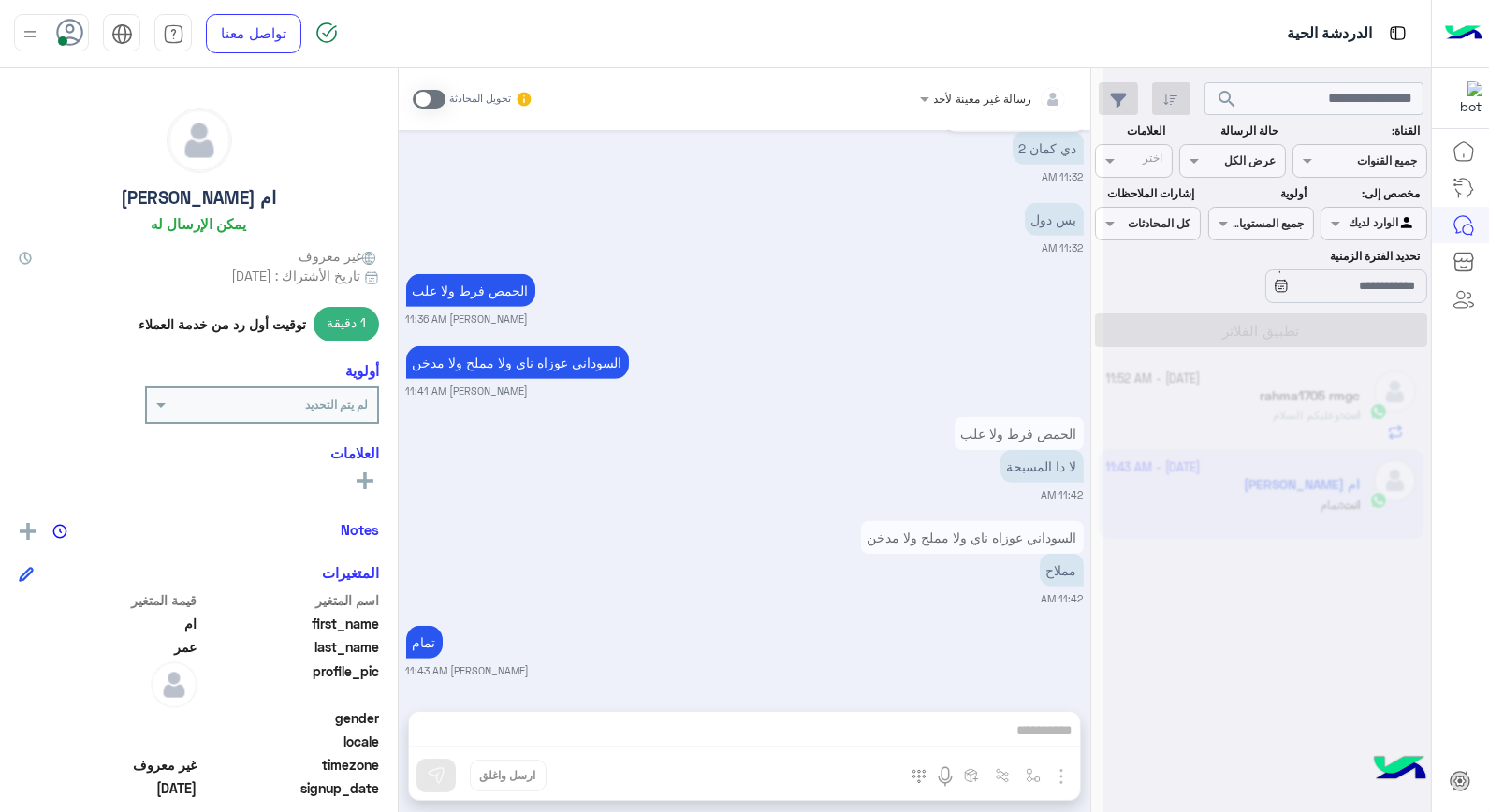
scroll to position [1919, 0]
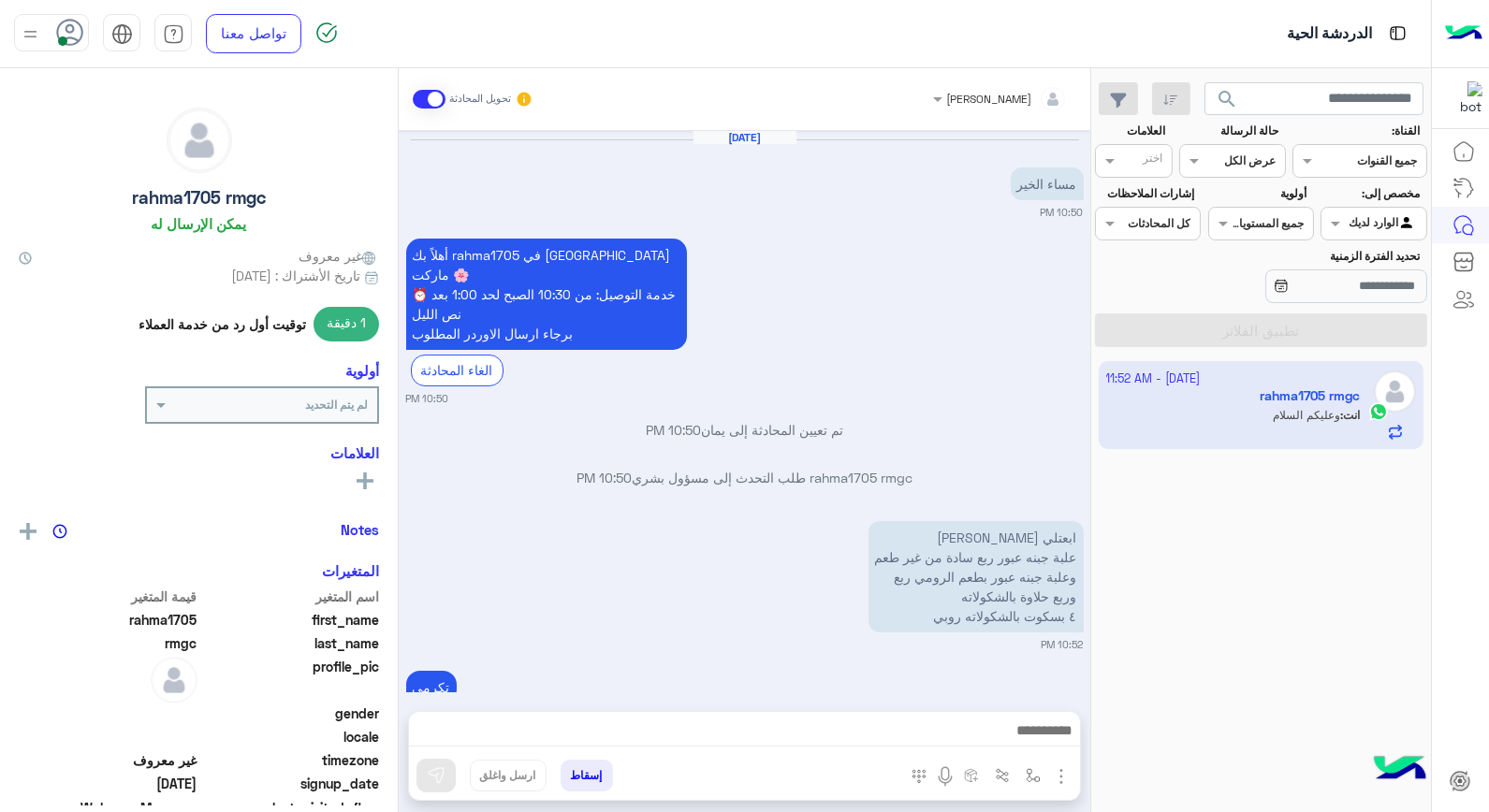
scroll to position [849, 0]
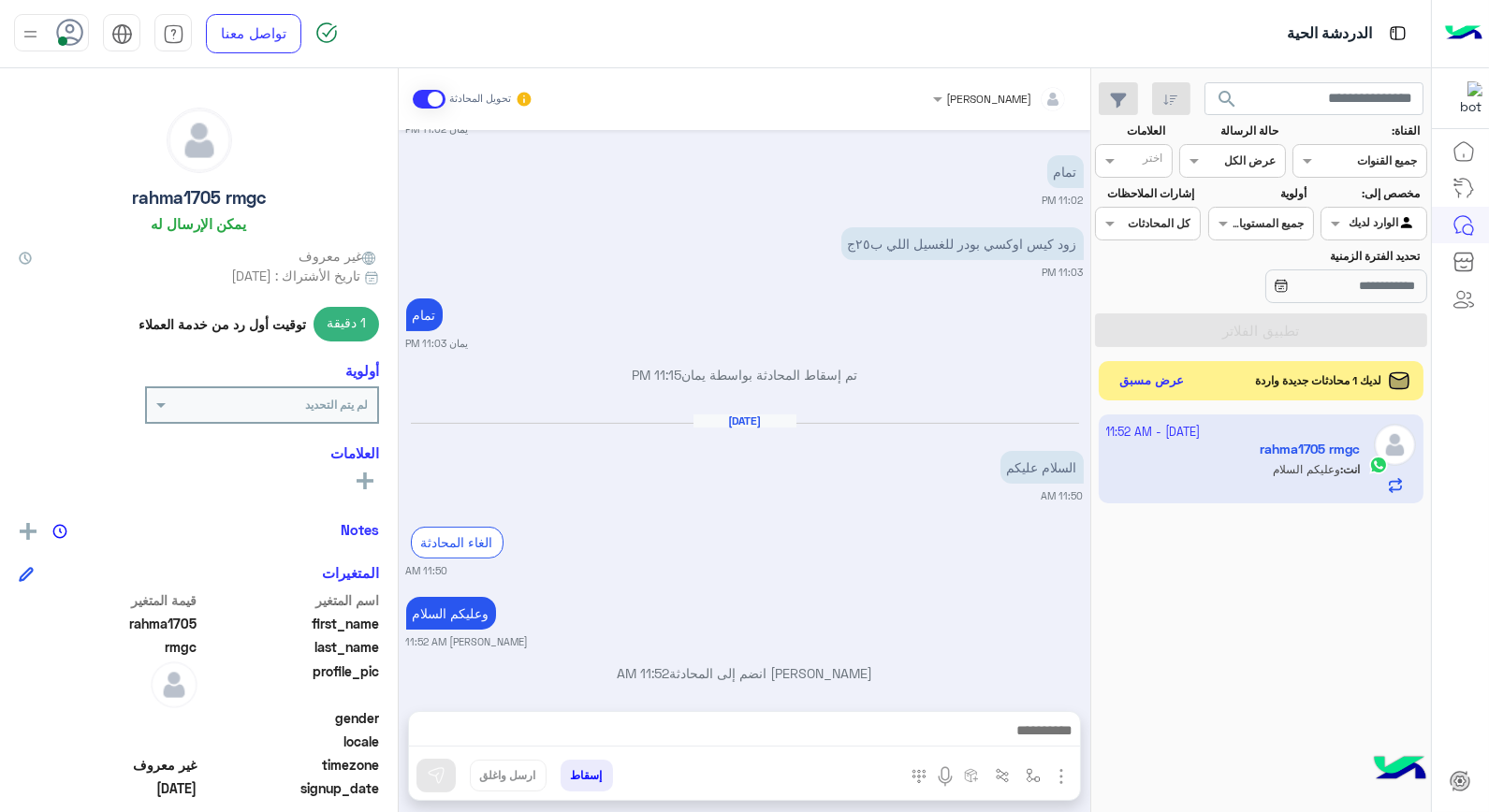
click at [1167, 391] on button "عرض مسبق" at bounding box center [1152, 381] width 79 height 26
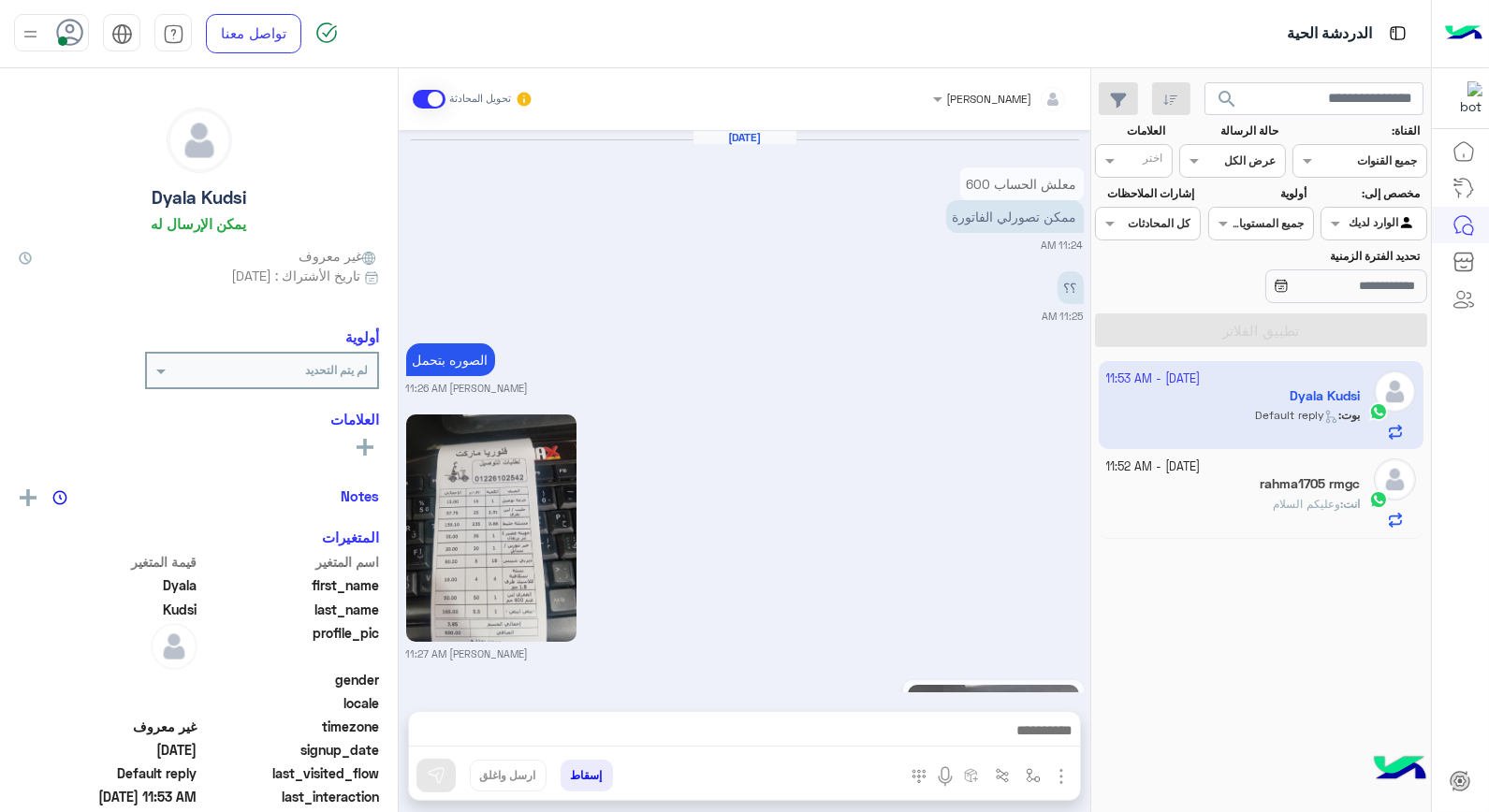
scroll to position [1900, 0]
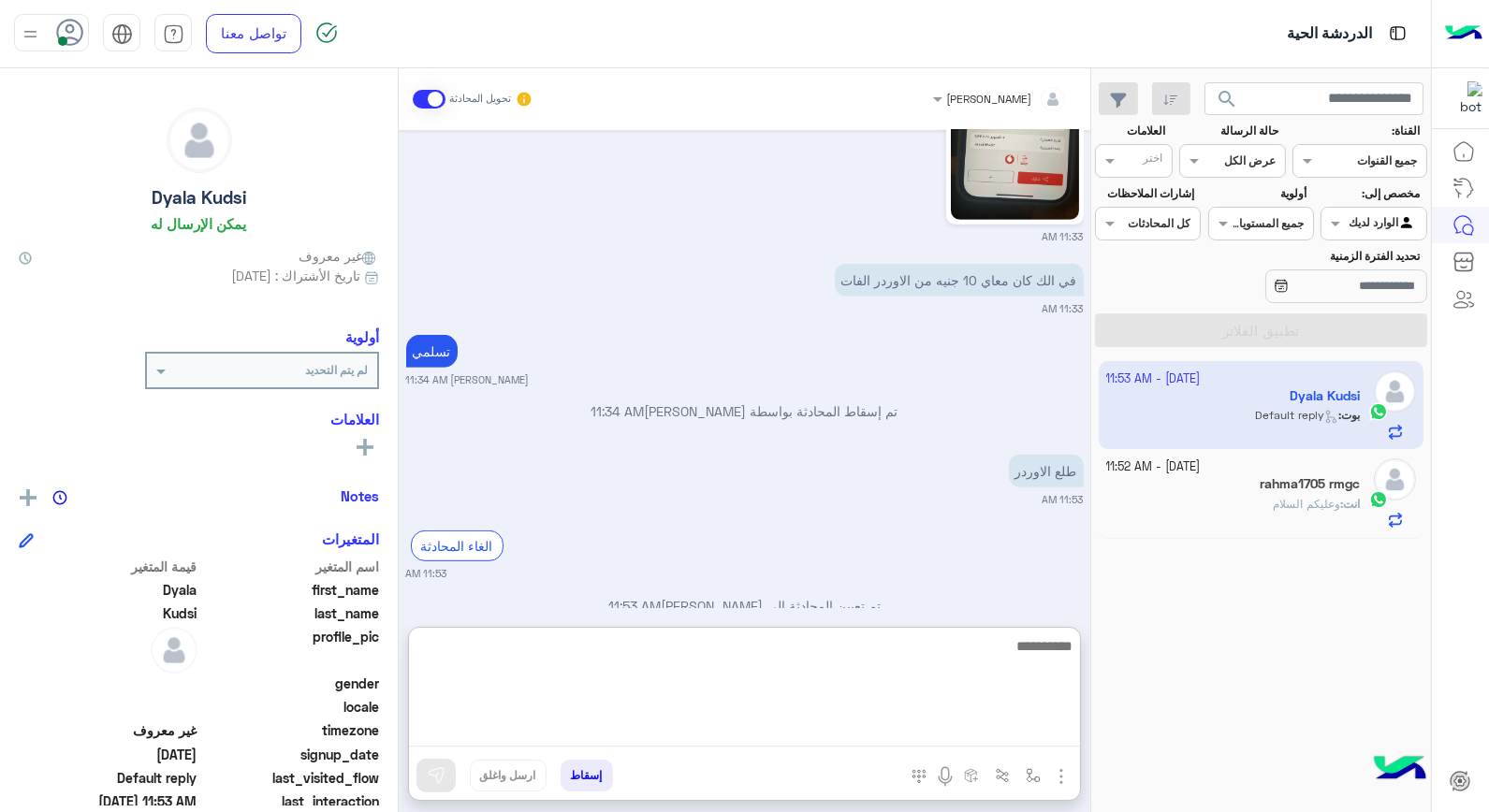
click at [977, 717] on textarea at bounding box center [744, 690] width 671 height 113
type textarea "**"
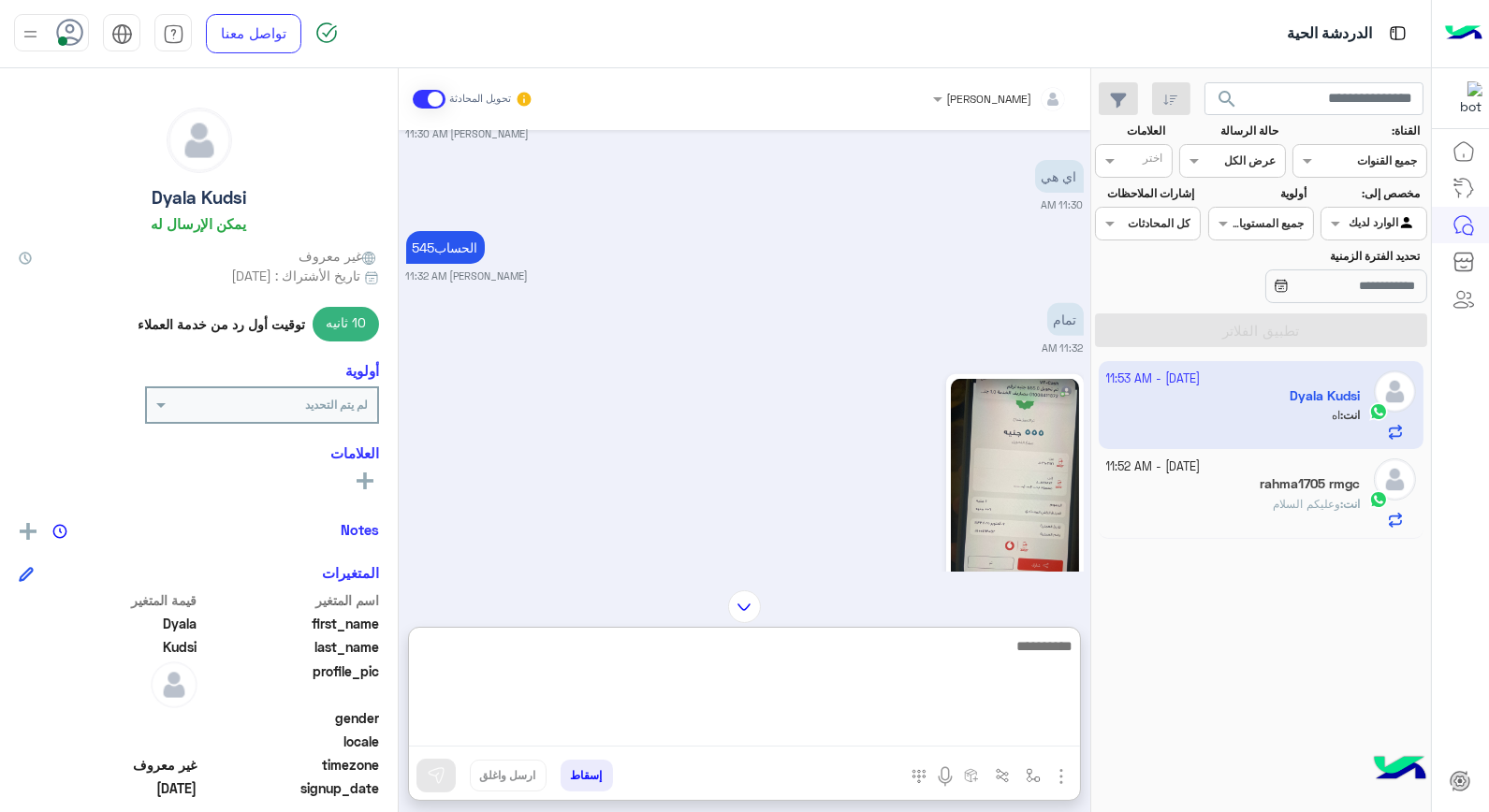
scroll to position [1485, 0]
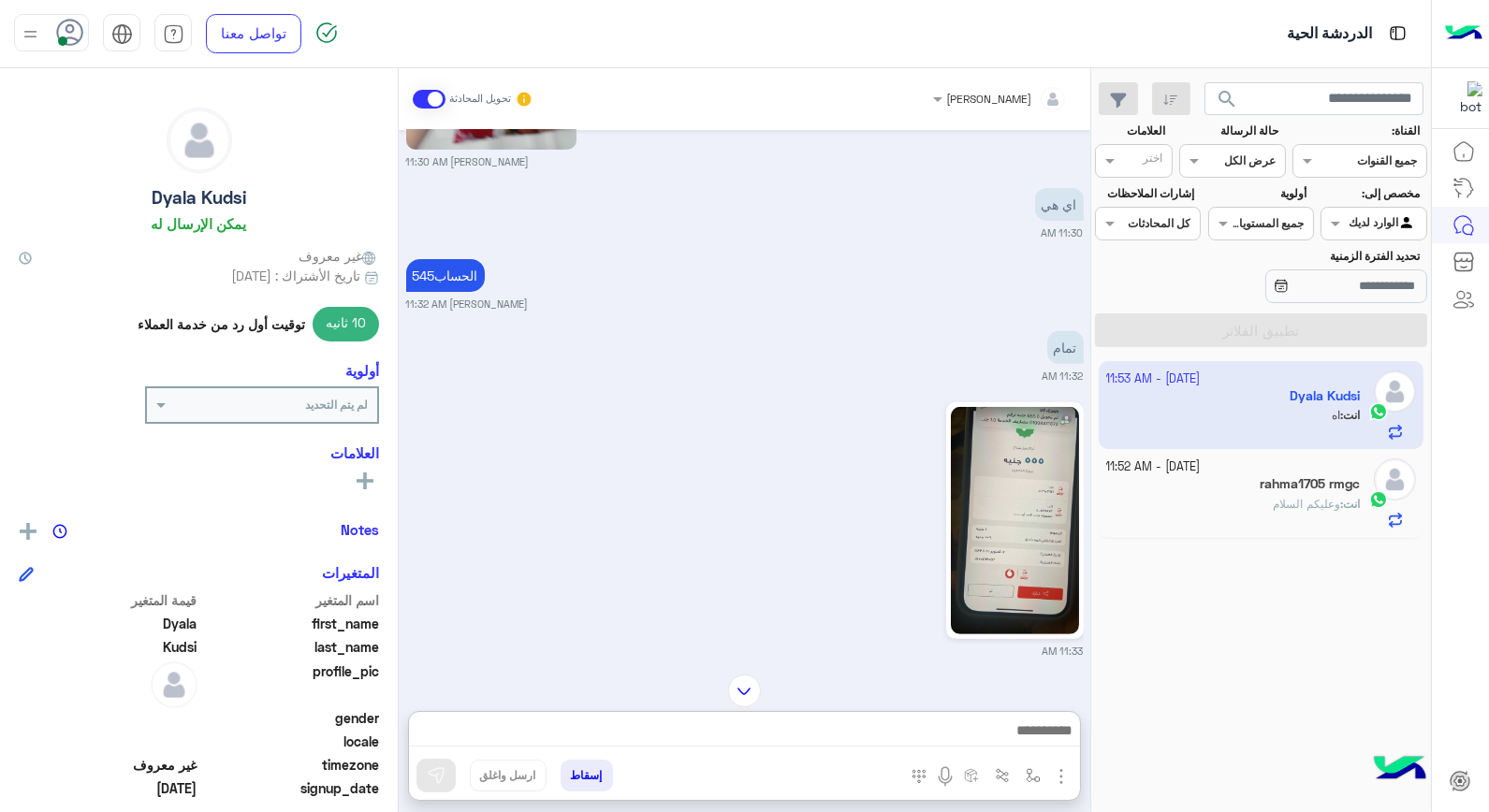
click at [590, 782] on button "إسقاط" at bounding box center [586, 775] width 52 height 32
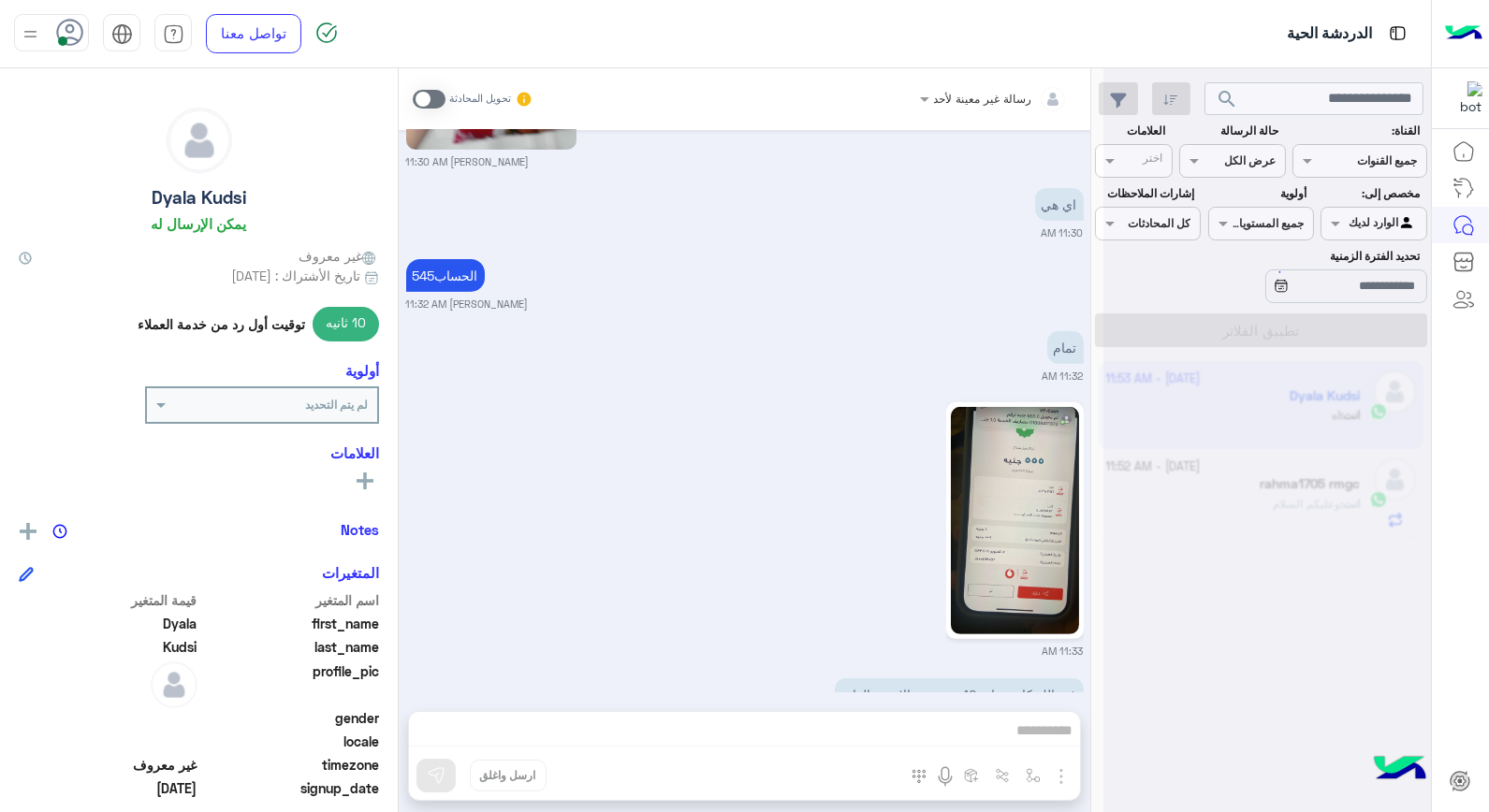
scroll to position [2066, 0]
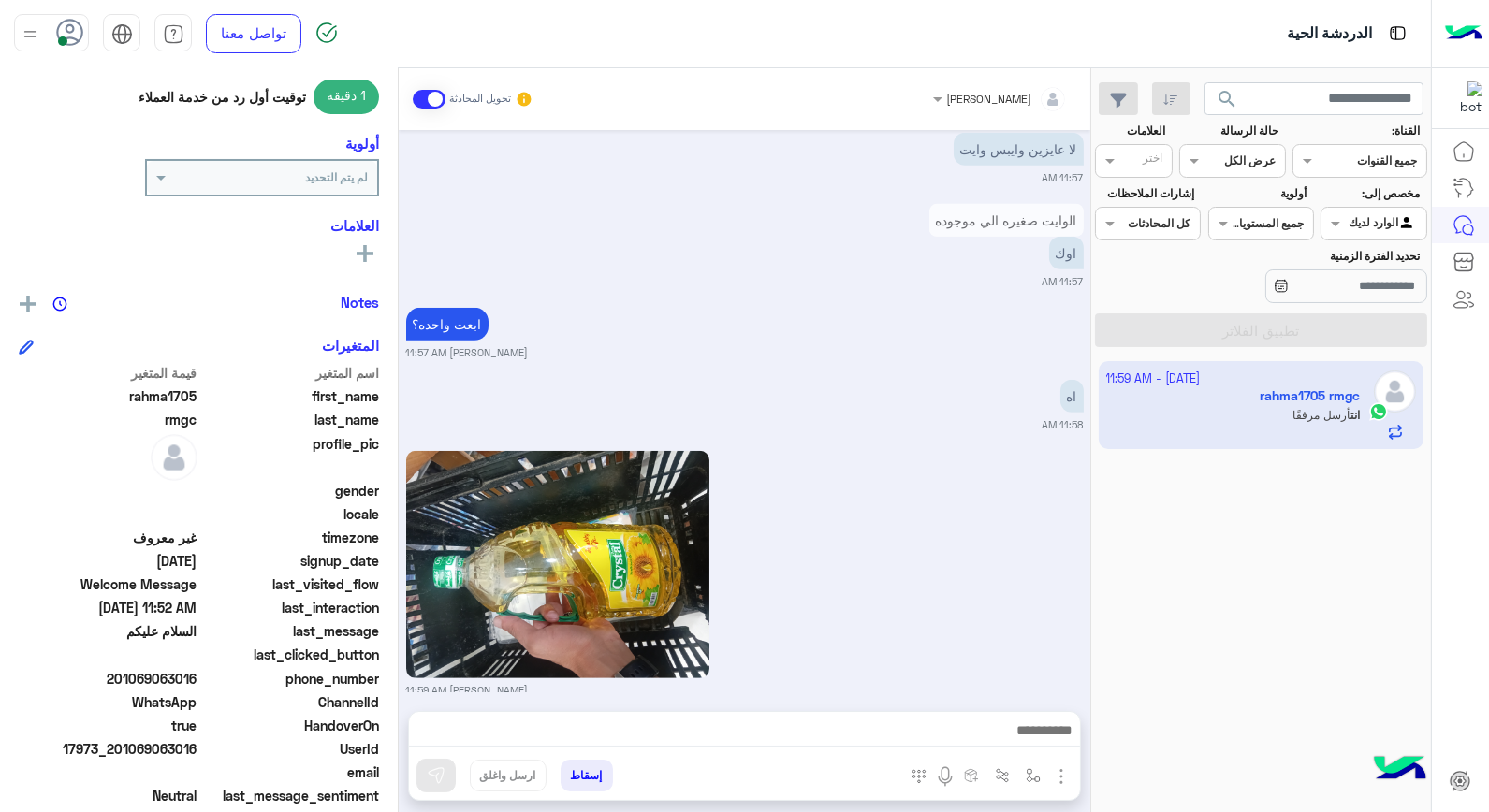
scroll to position [272, 0]
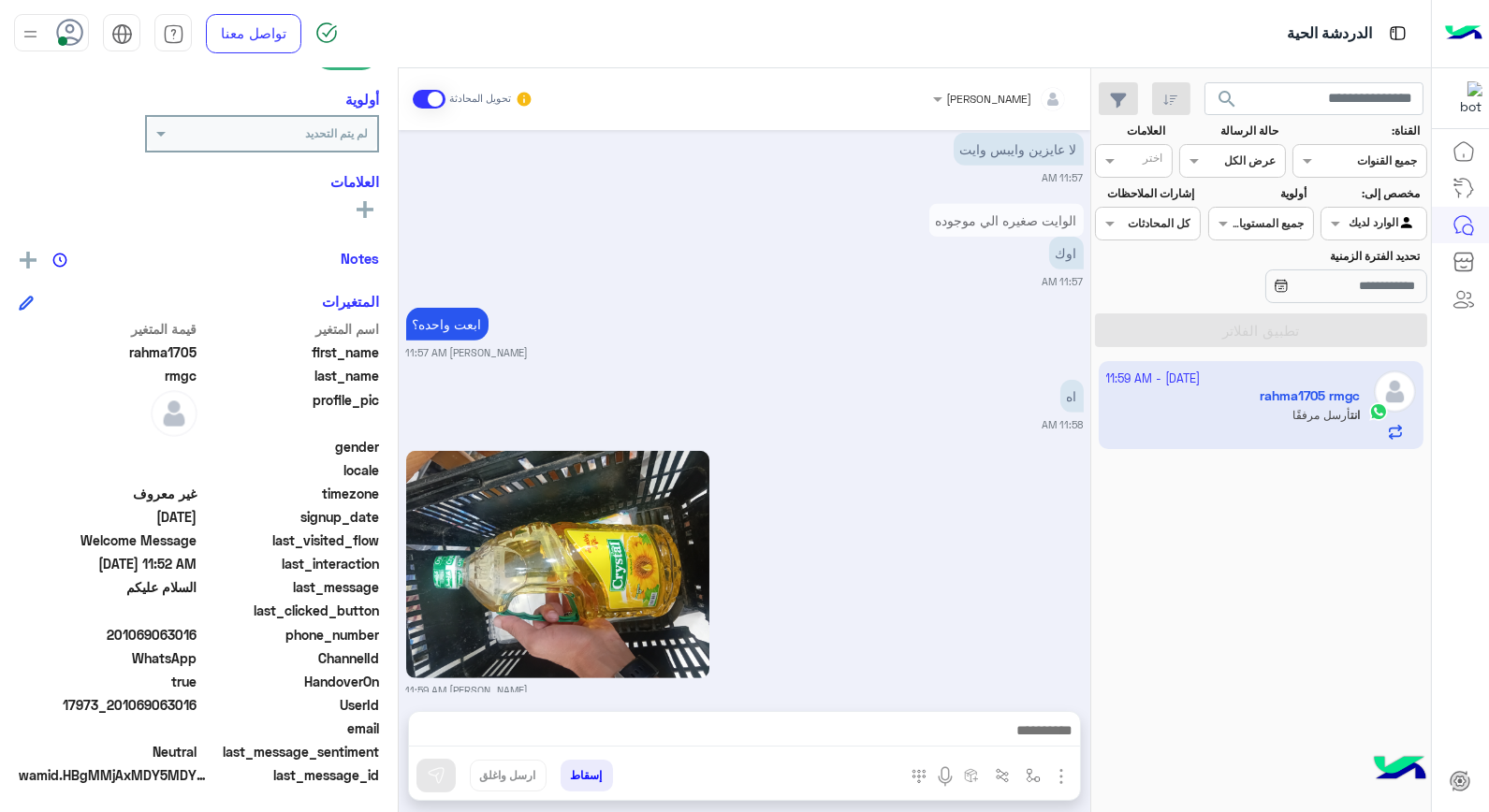
drag, startPoint x: 115, startPoint y: 701, endPoint x: 199, endPoint y: 702, distance: 84.0
click at [198, 702] on span "17973_201069063016" at bounding box center [108, 705] width 179 height 20
copy span "01069063016"
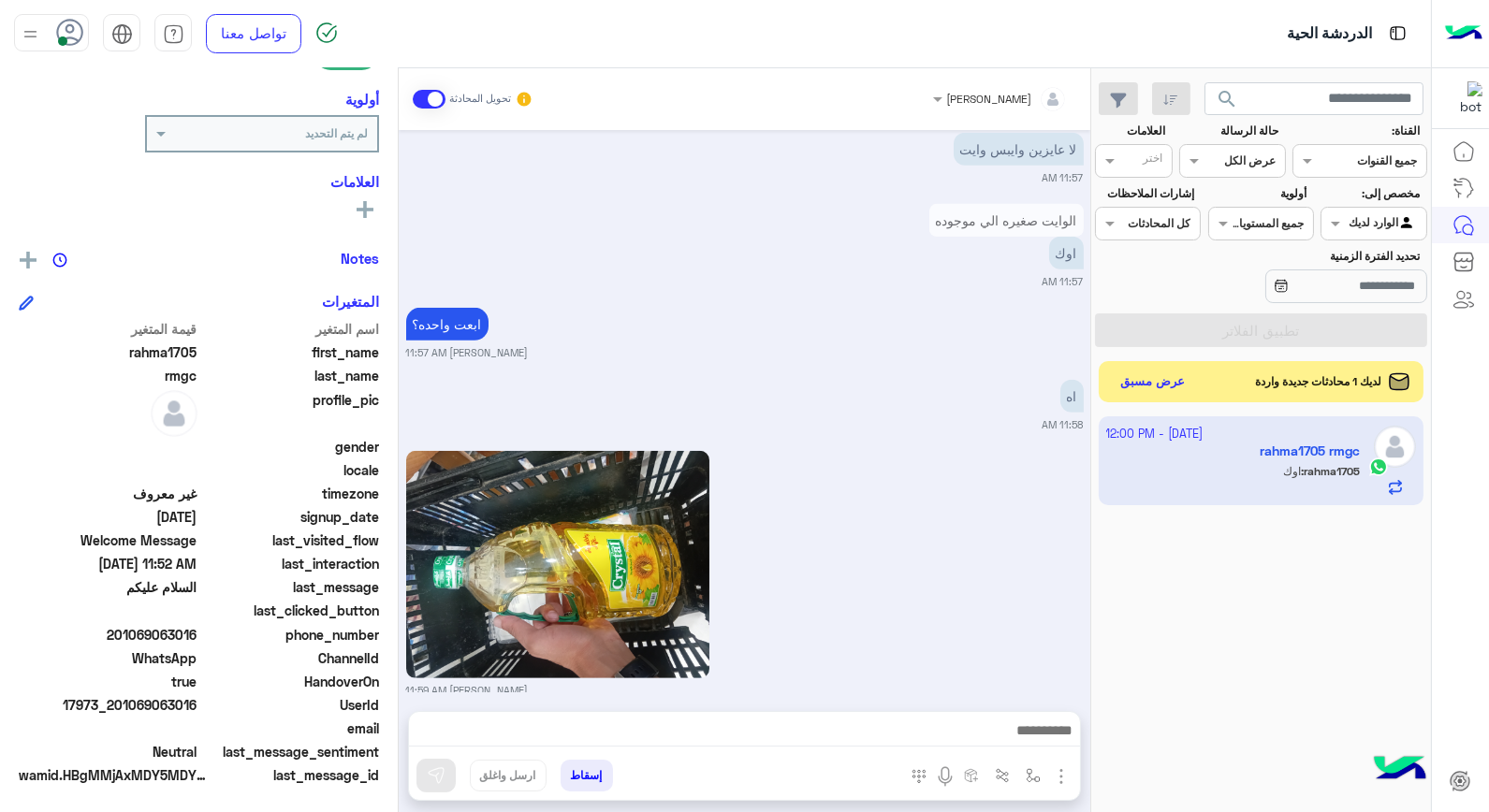
scroll to position [2030, 0]
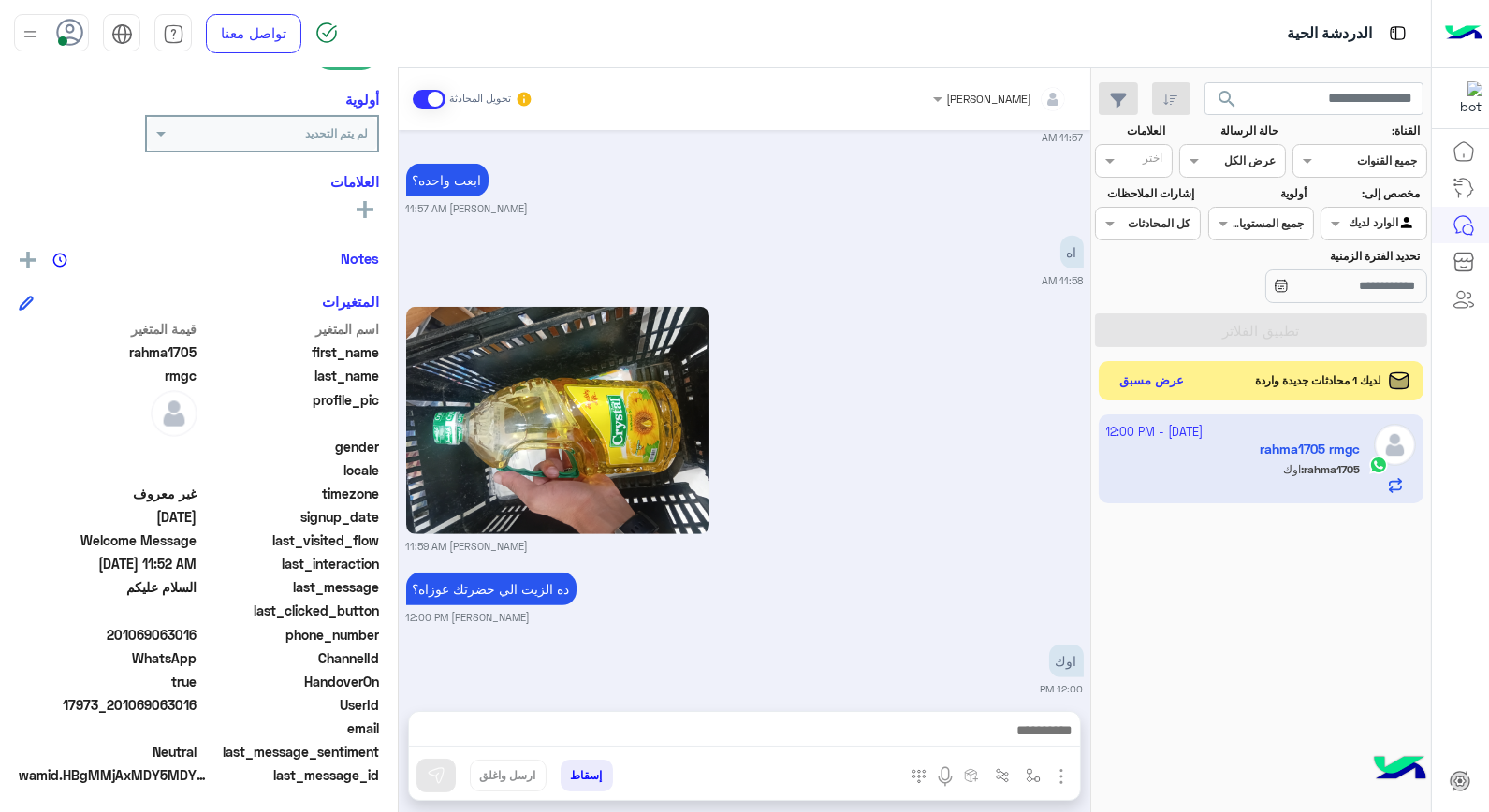
click at [1184, 386] on button "عرض مسبق" at bounding box center [1152, 381] width 79 height 26
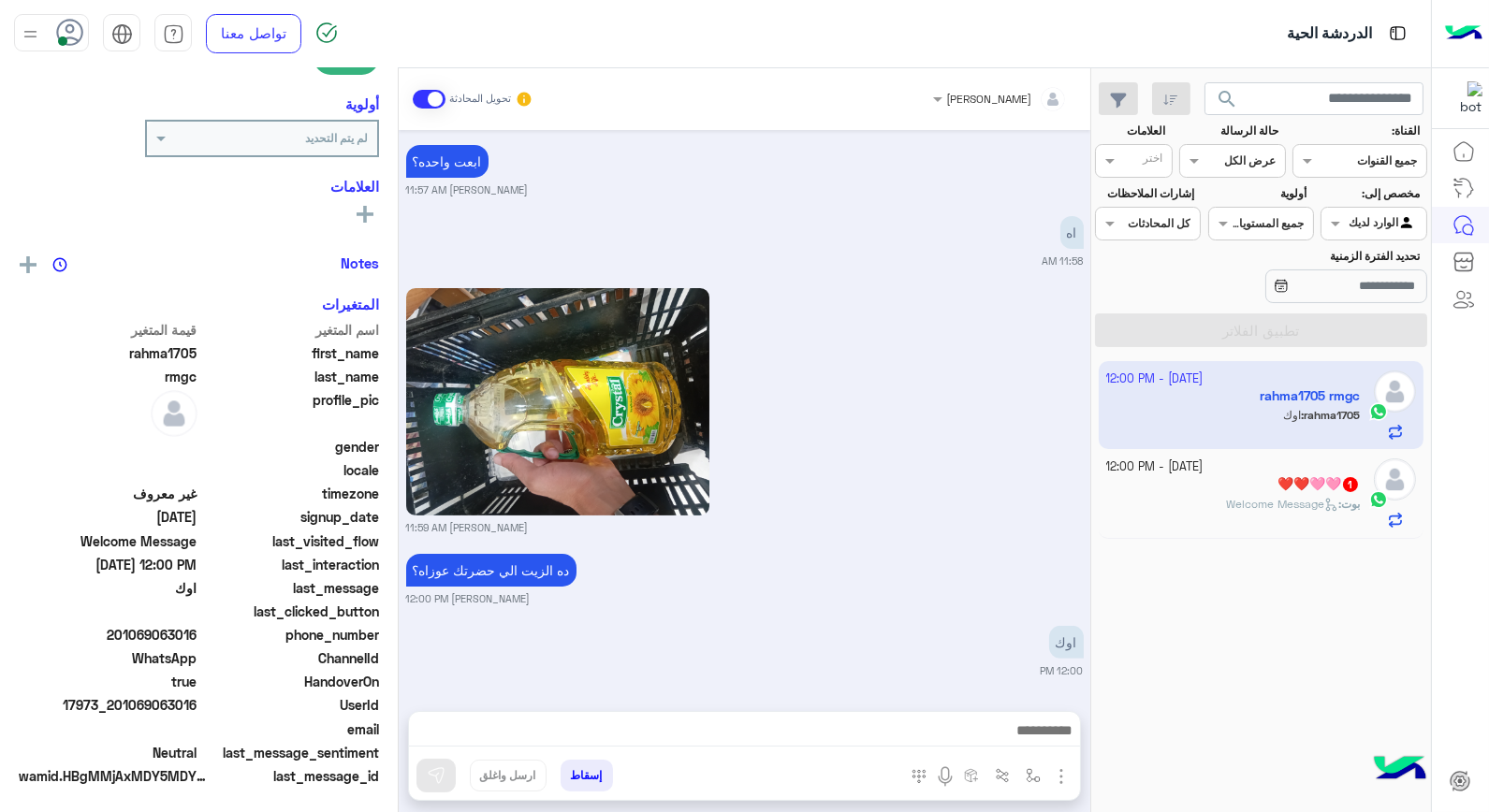
scroll to position [272, 0]
click at [1195, 500] on div "بوت : Welcome Message" at bounding box center [1234, 512] width 255 height 33
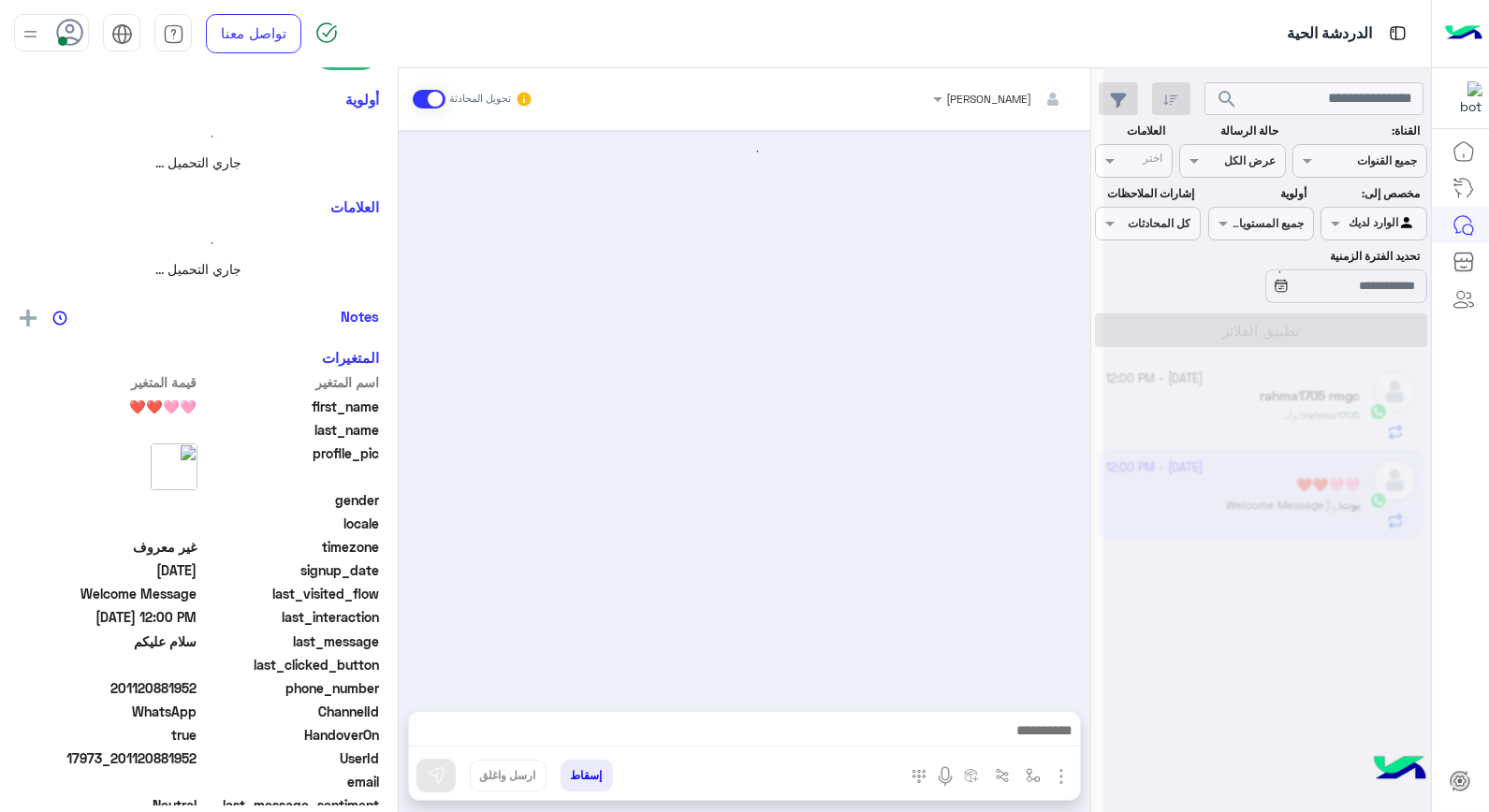
click at [1195, 500] on div at bounding box center [1267, 414] width 327 height 812
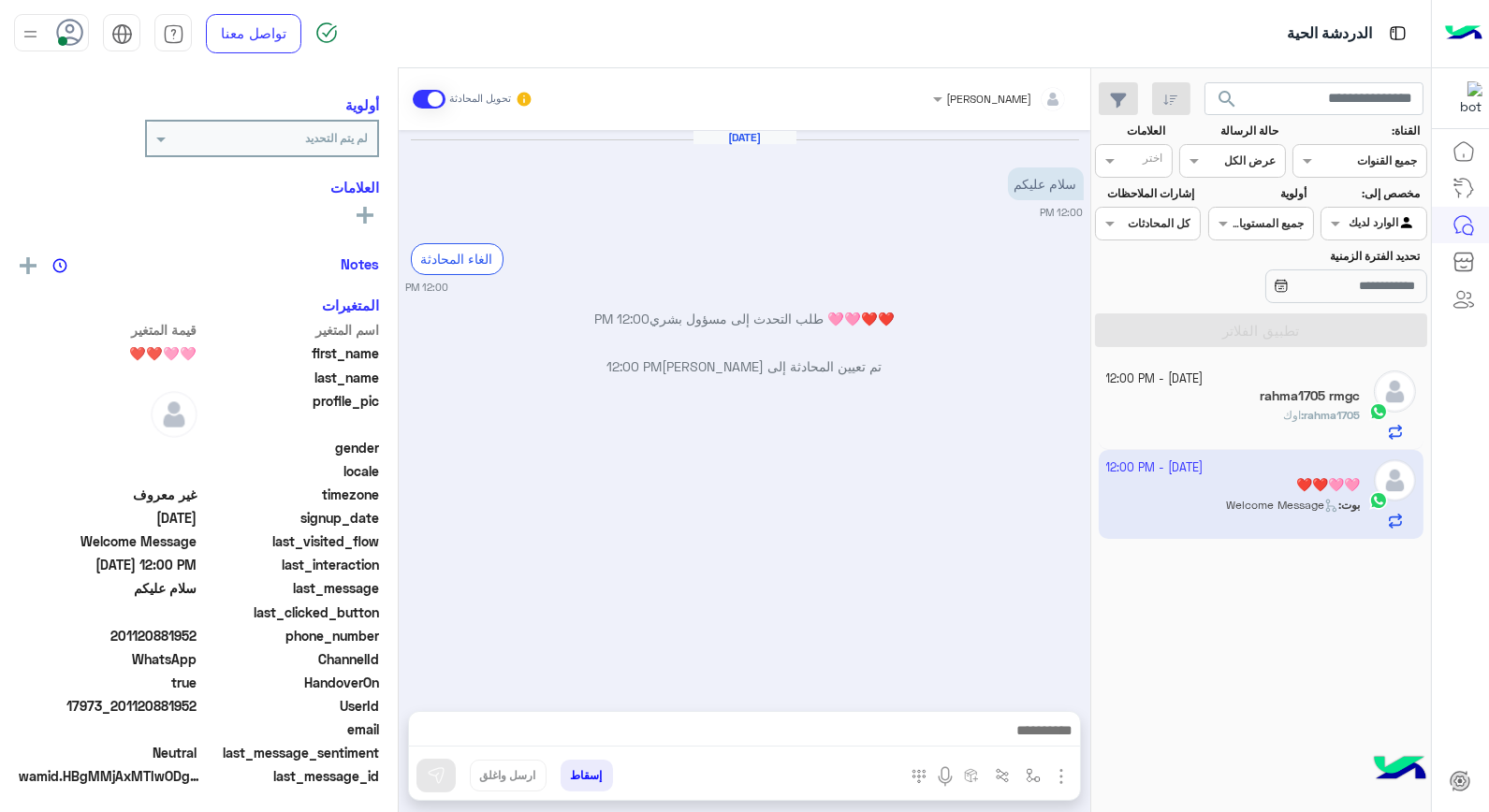
scroll to position [237, 0]
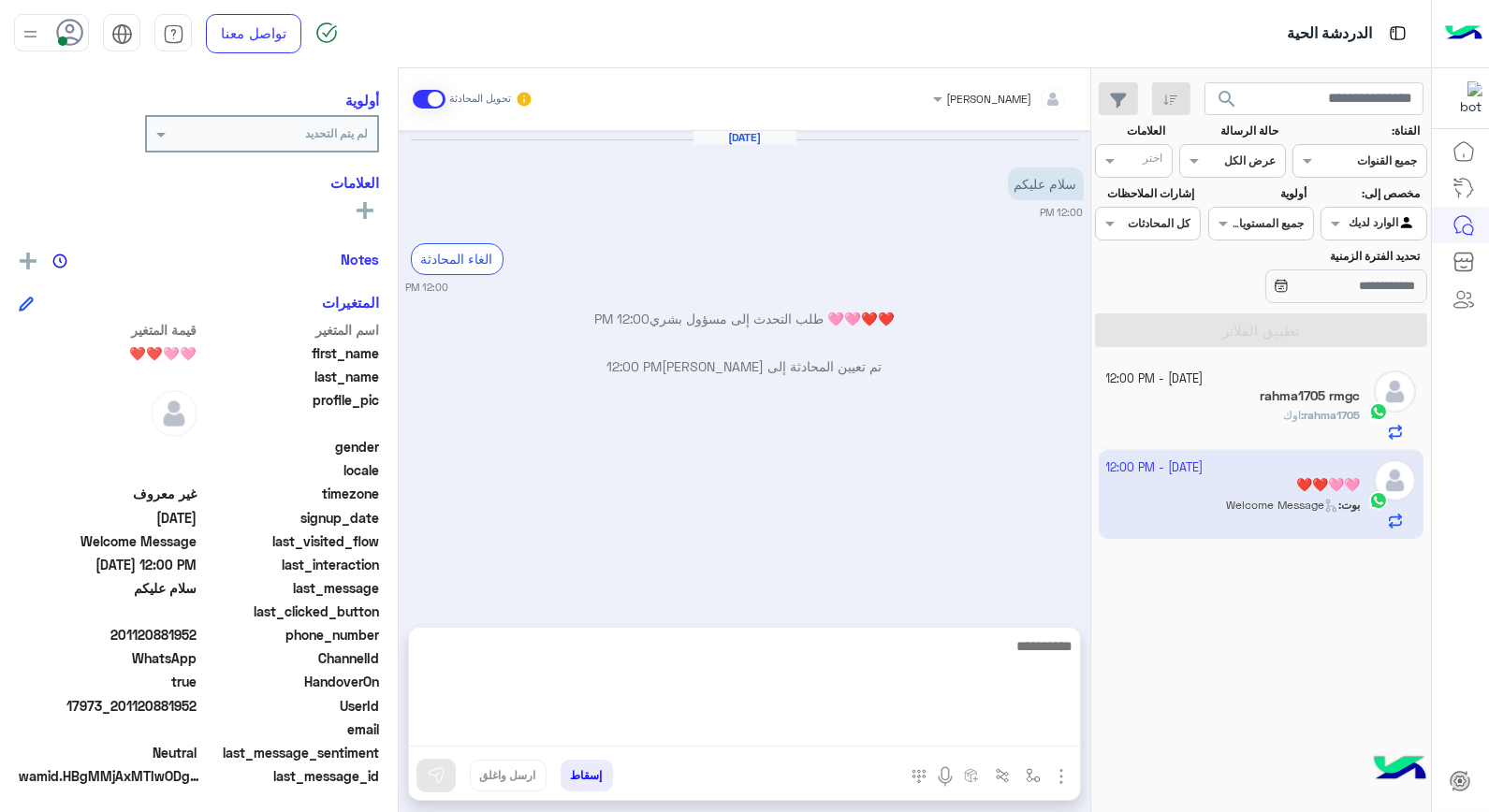
click at [914, 718] on textarea at bounding box center [744, 690] width 671 height 113
type textarea "**********"
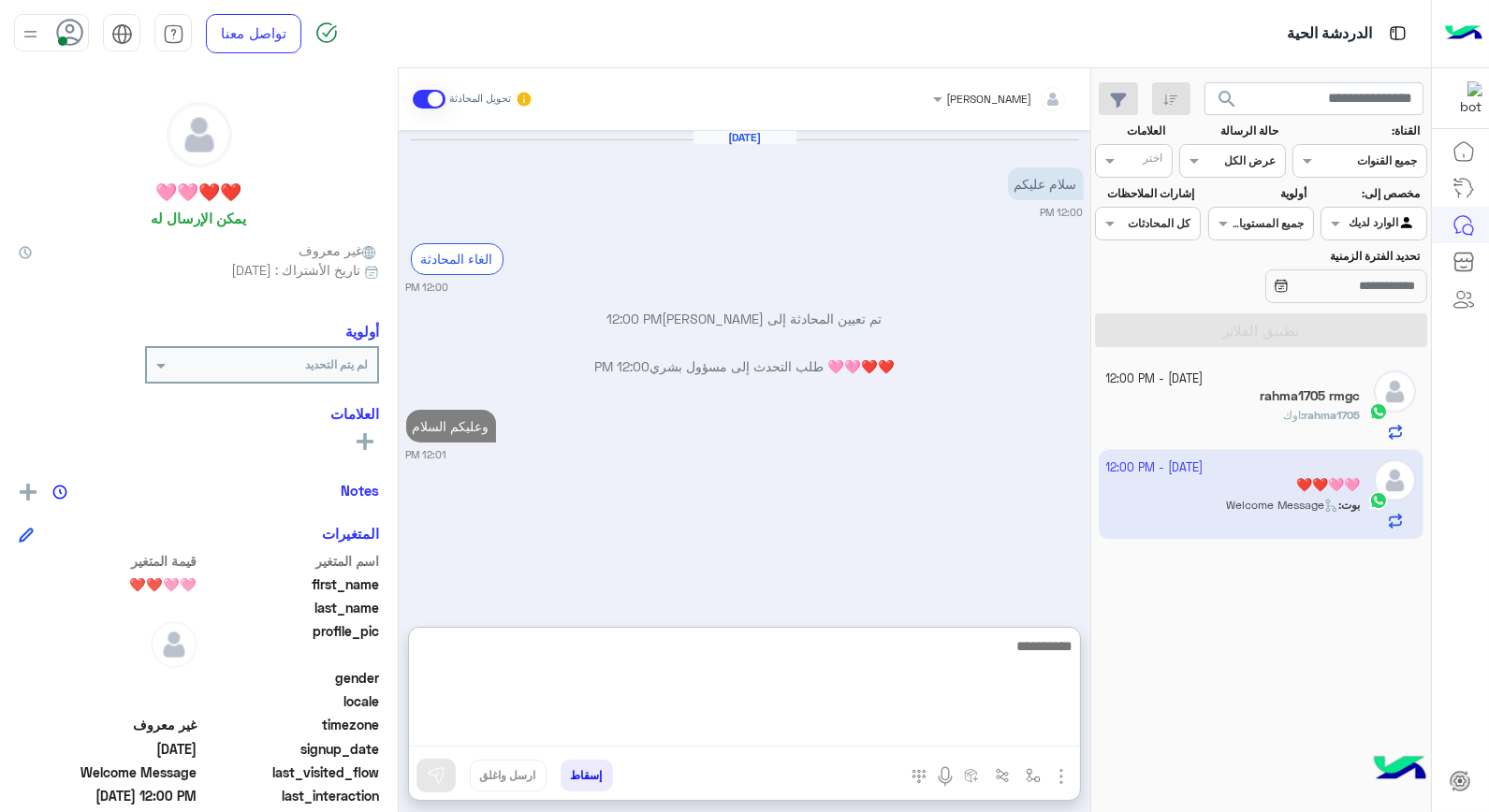
scroll to position [0, 0]
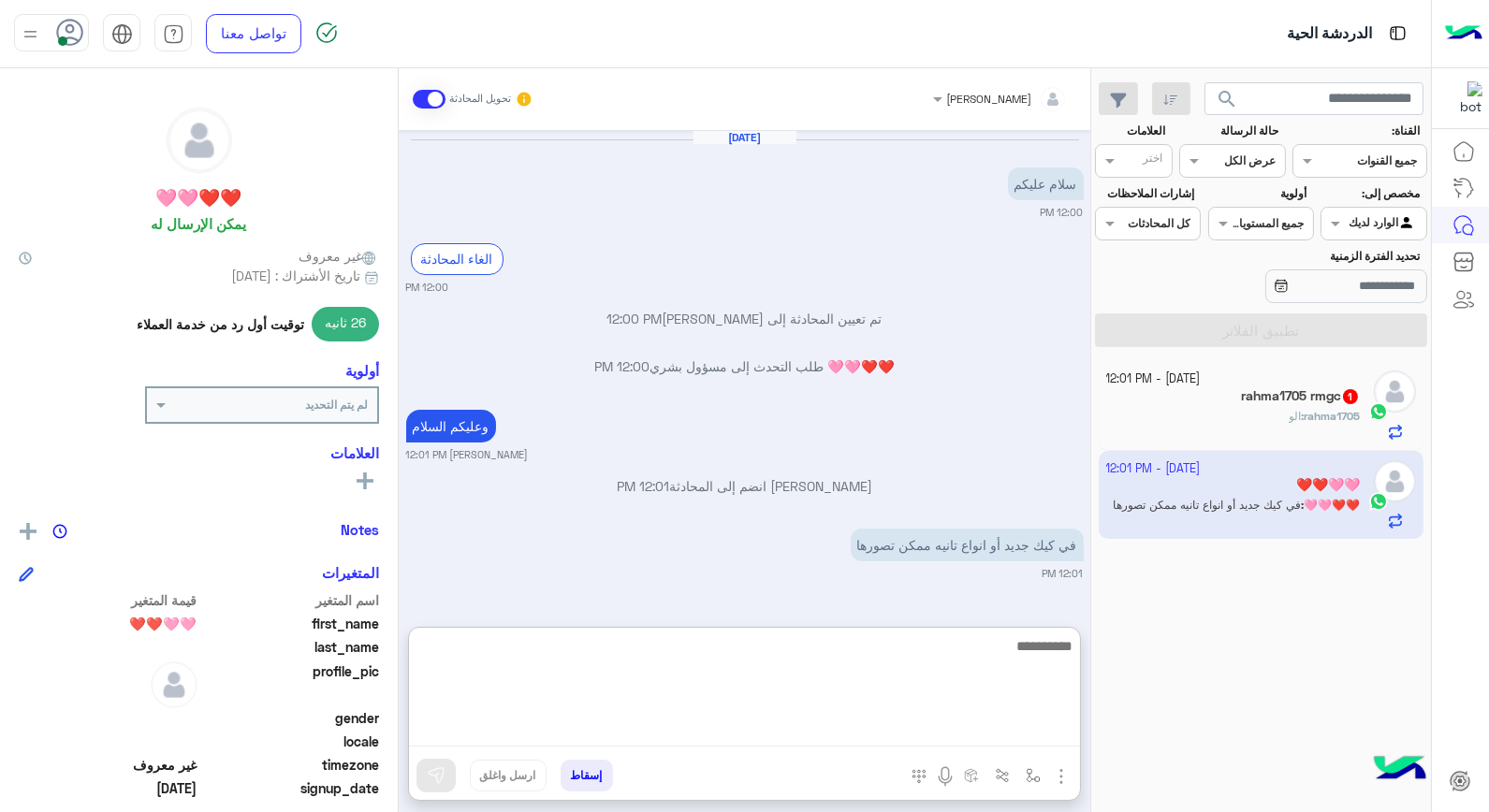
click at [1008, 656] on textarea at bounding box center [744, 690] width 671 height 113
type textarea "****"
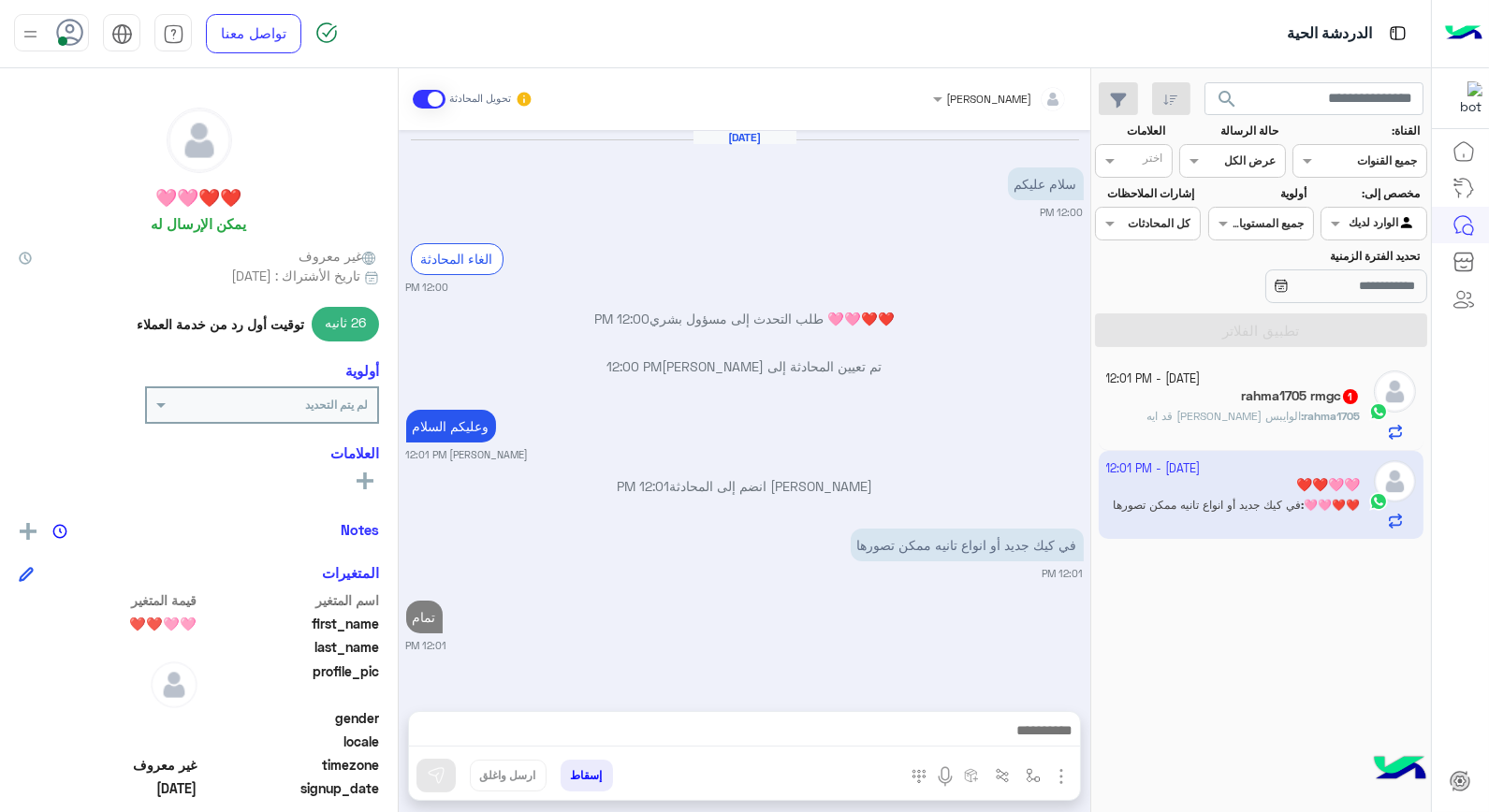
click at [1199, 402] on div "rahma1705 rmgc 1" at bounding box center [1234, 398] width 255 height 20
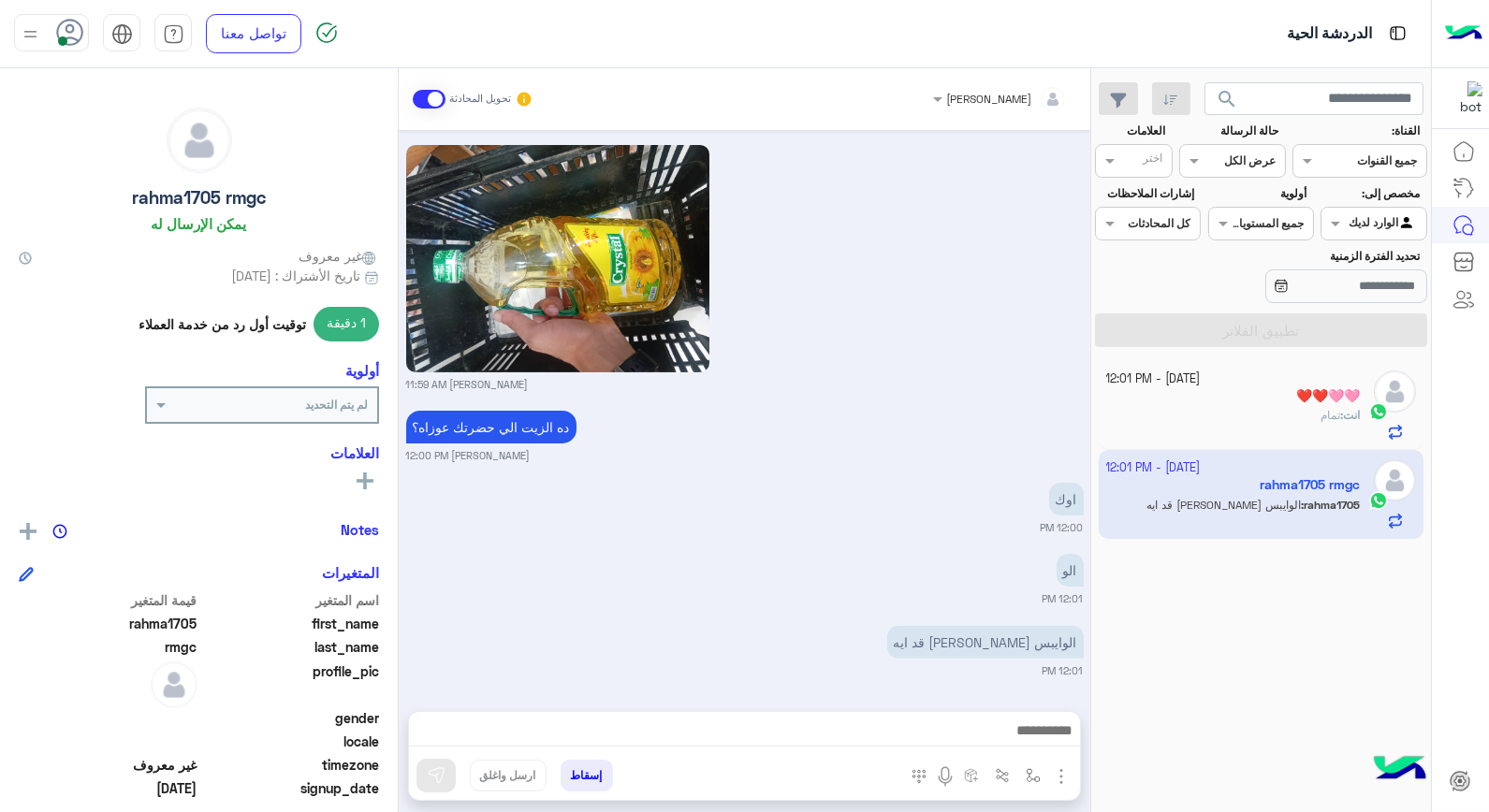
scroll to position [1283, 0]
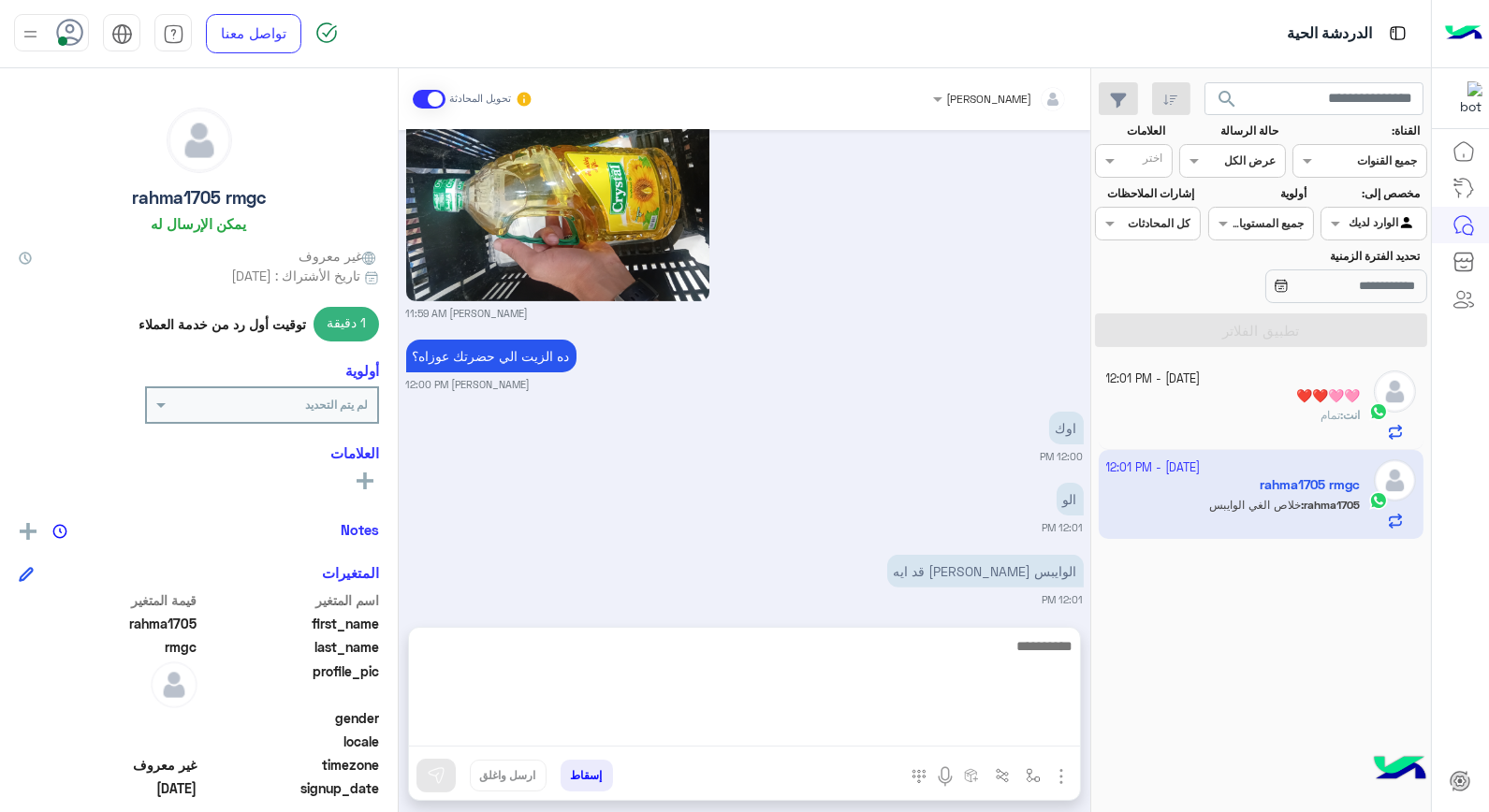
click at [1011, 735] on textarea at bounding box center [744, 690] width 671 height 113
type textarea "**********"
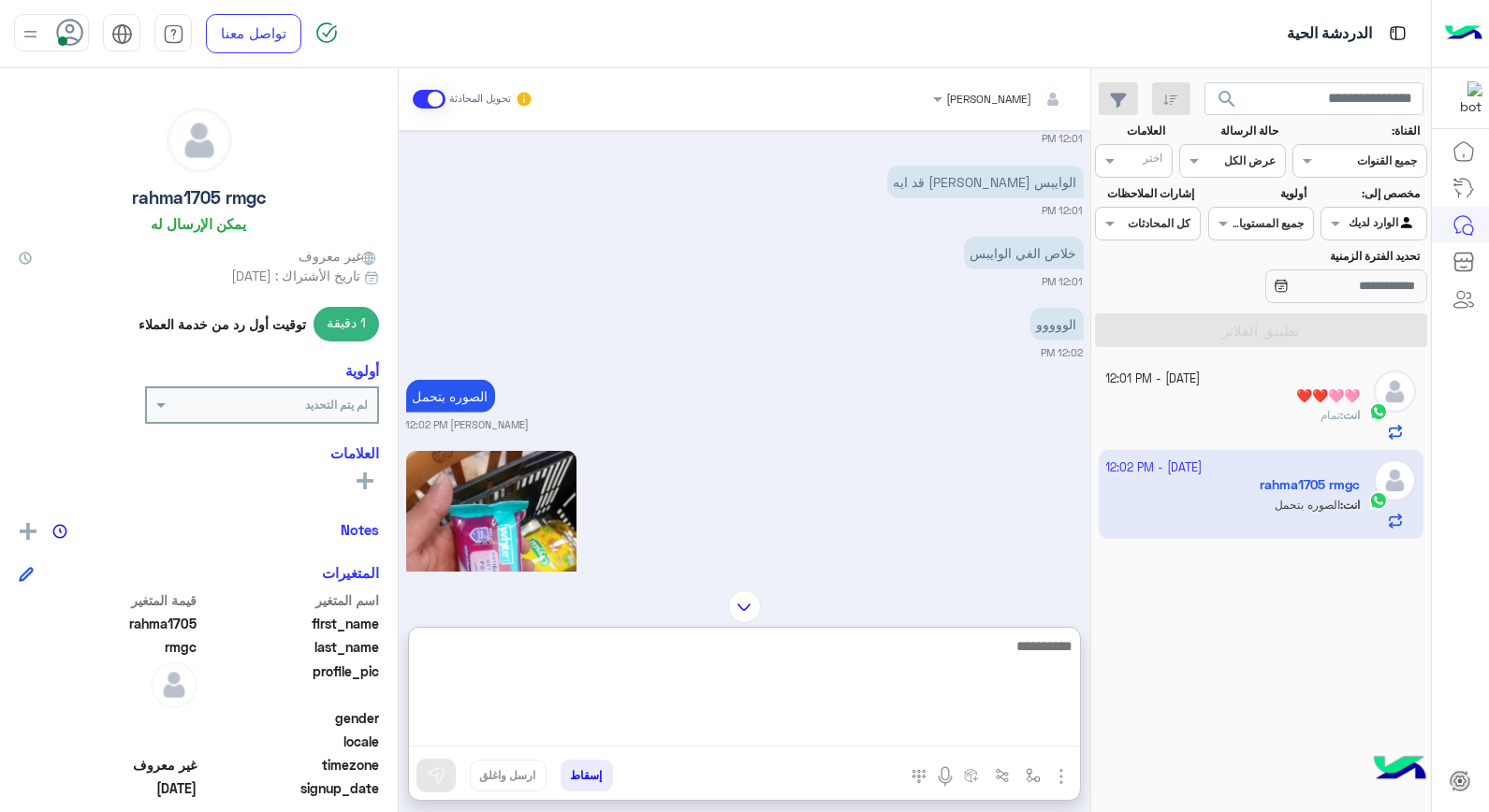
scroll to position [1465, 0]
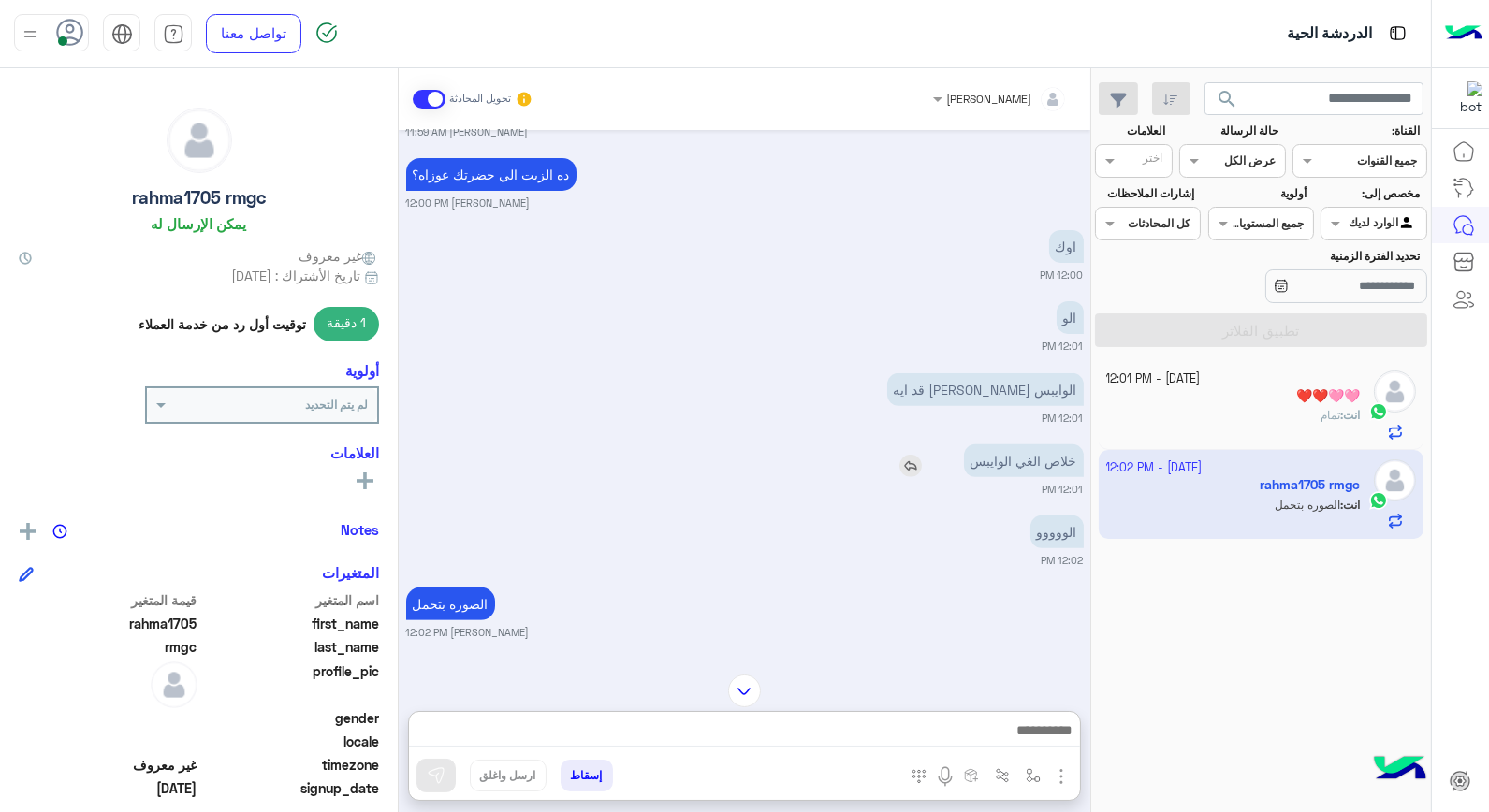
click at [899, 469] on img at bounding box center [910, 465] width 23 height 23
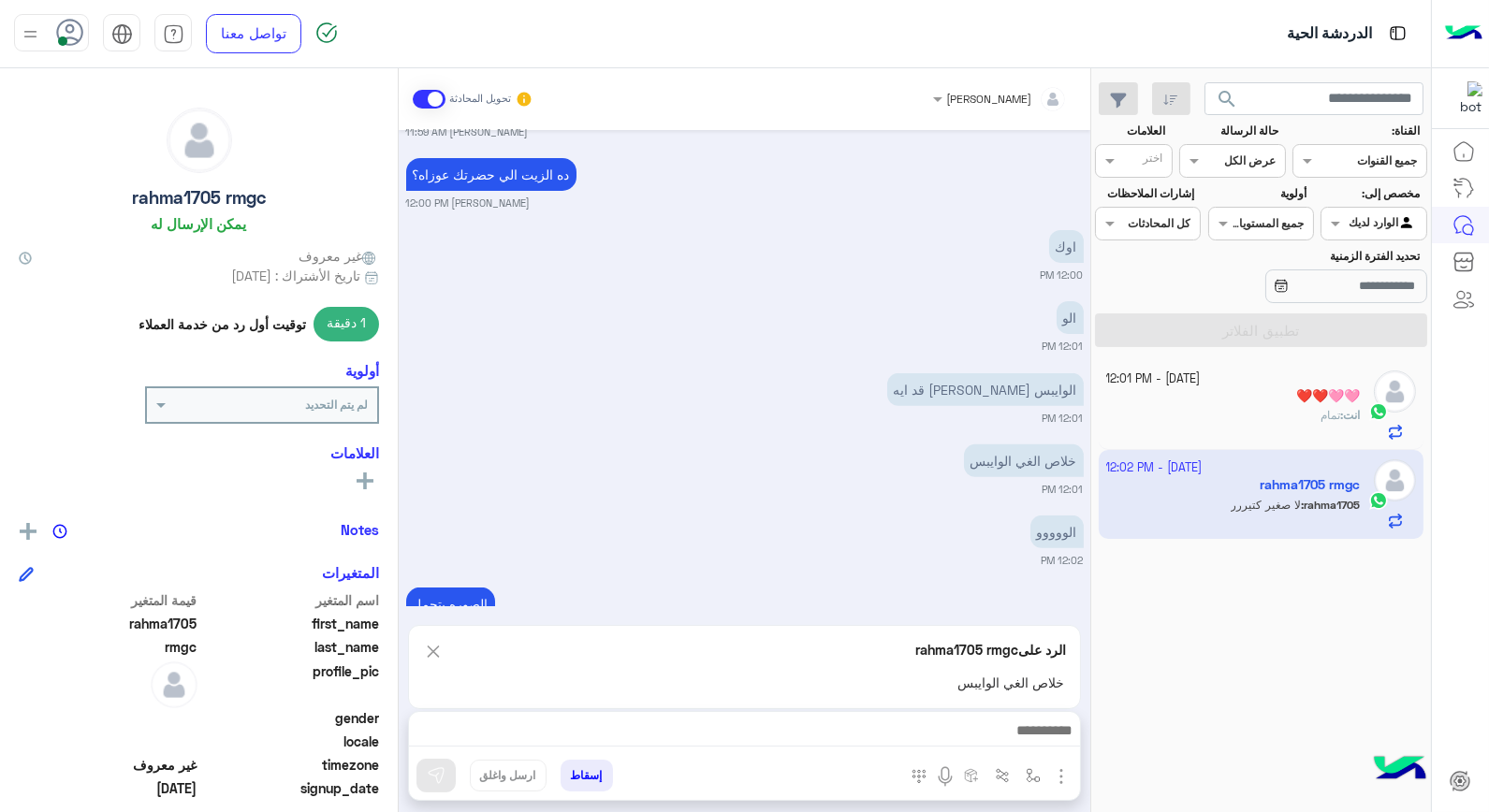
scroll to position [2087, 0]
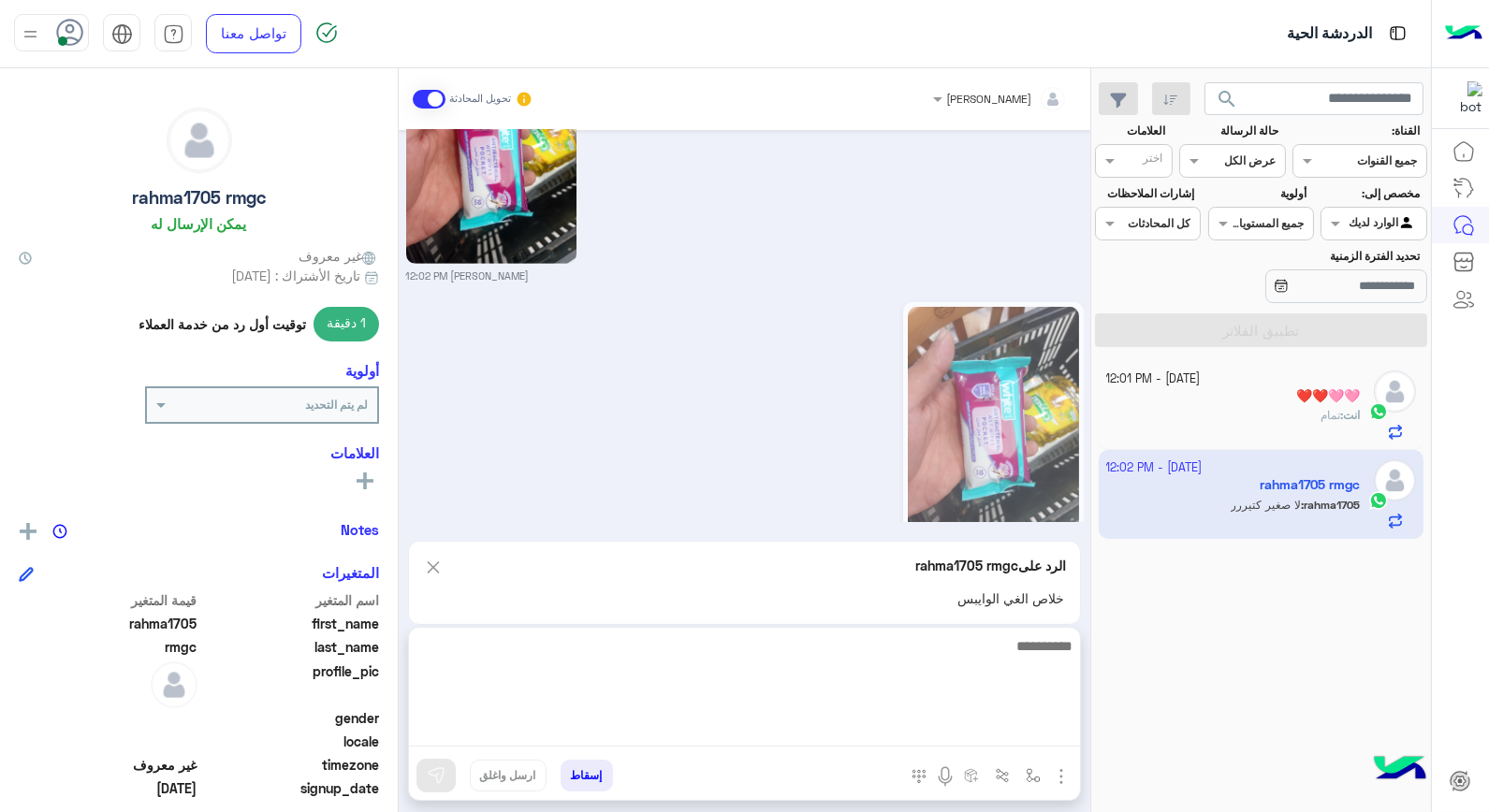
click at [951, 726] on textarea at bounding box center [744, 690] width 671 height 113
type textarea "****"
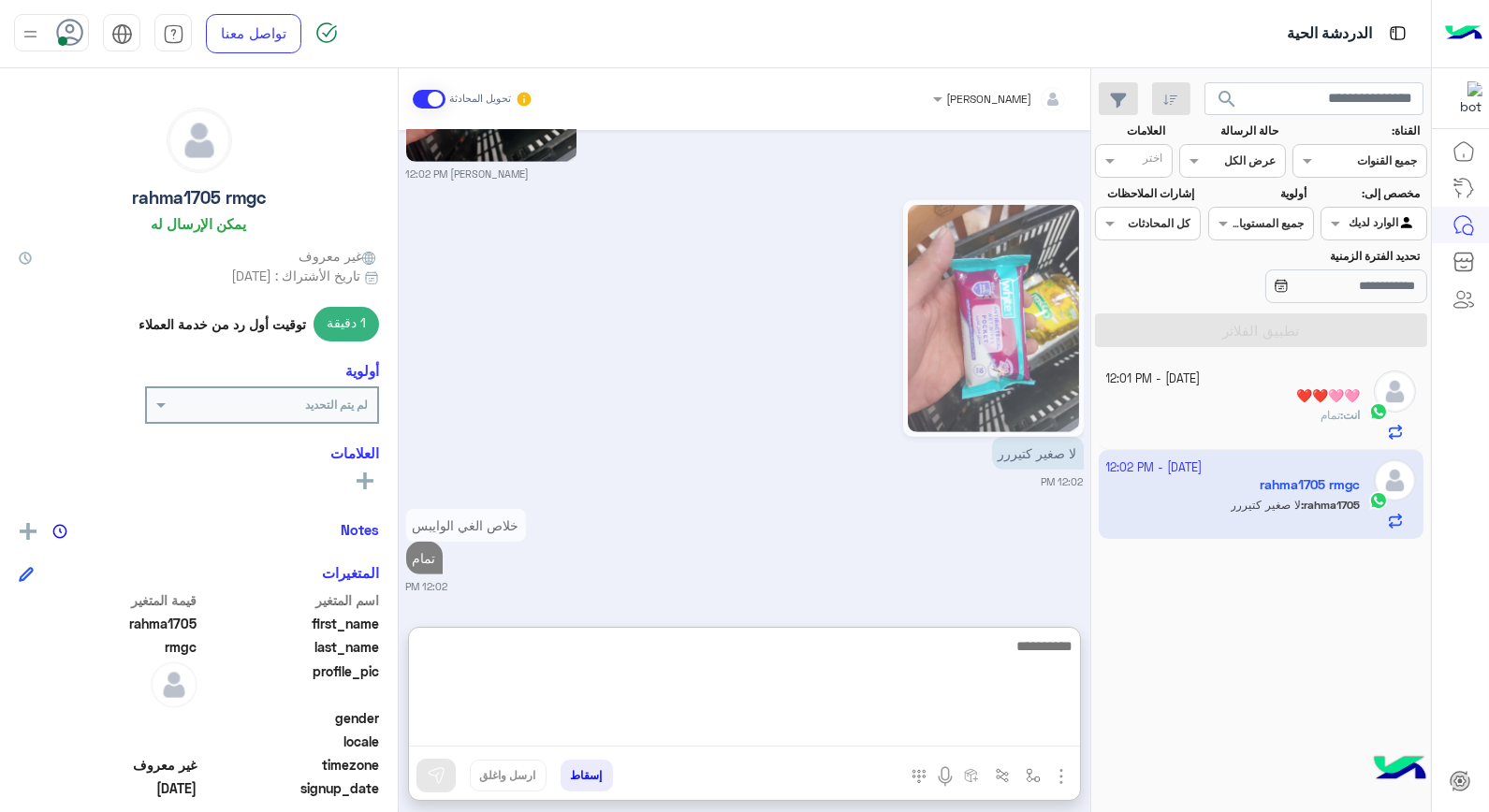
scroll to position [2260, 0]
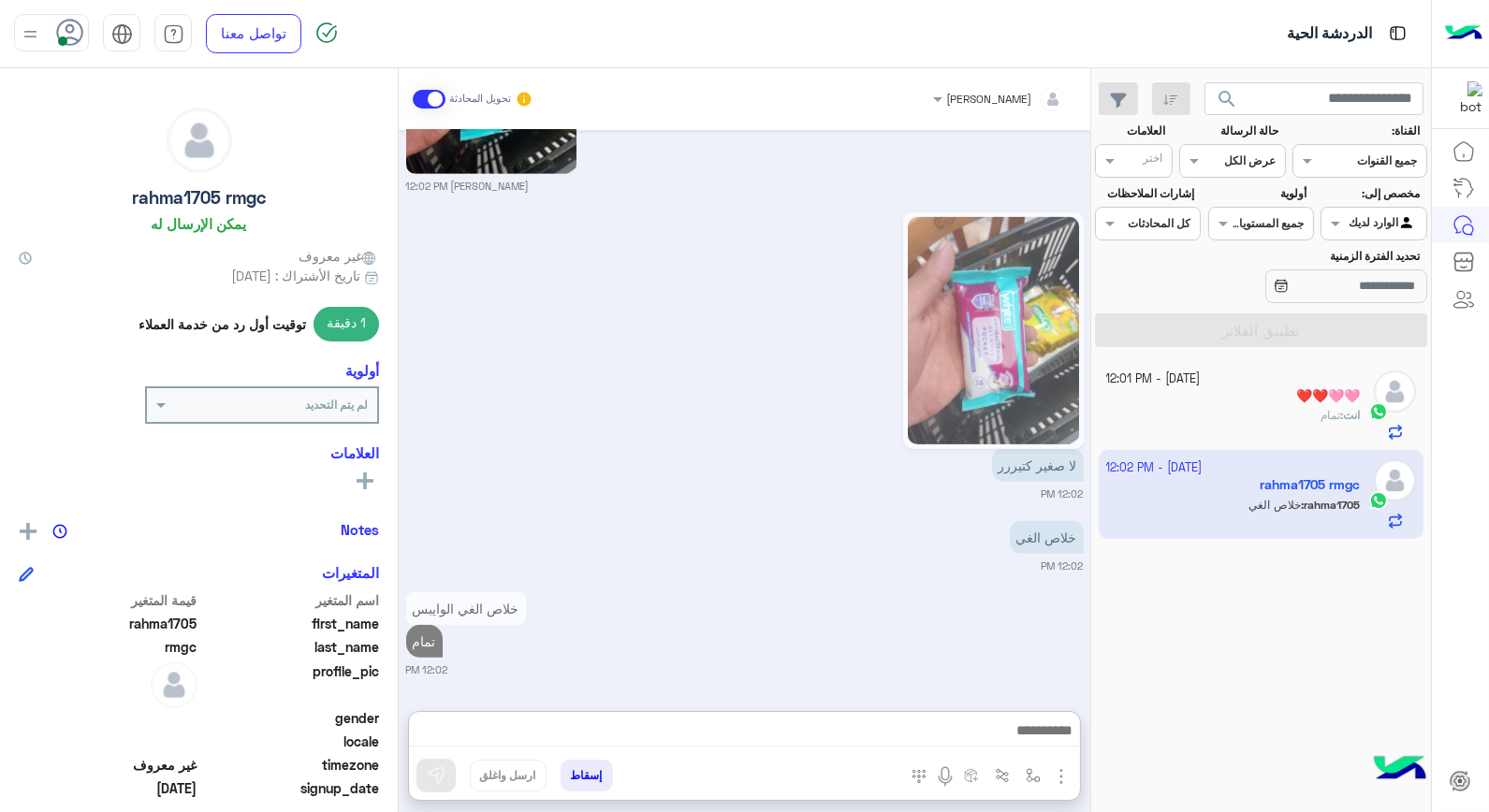
click at [839, 588] on div "خلاص الغي الوايبس تمام 12:02 PM" at bounding box center [745, 632] width 678 height 90
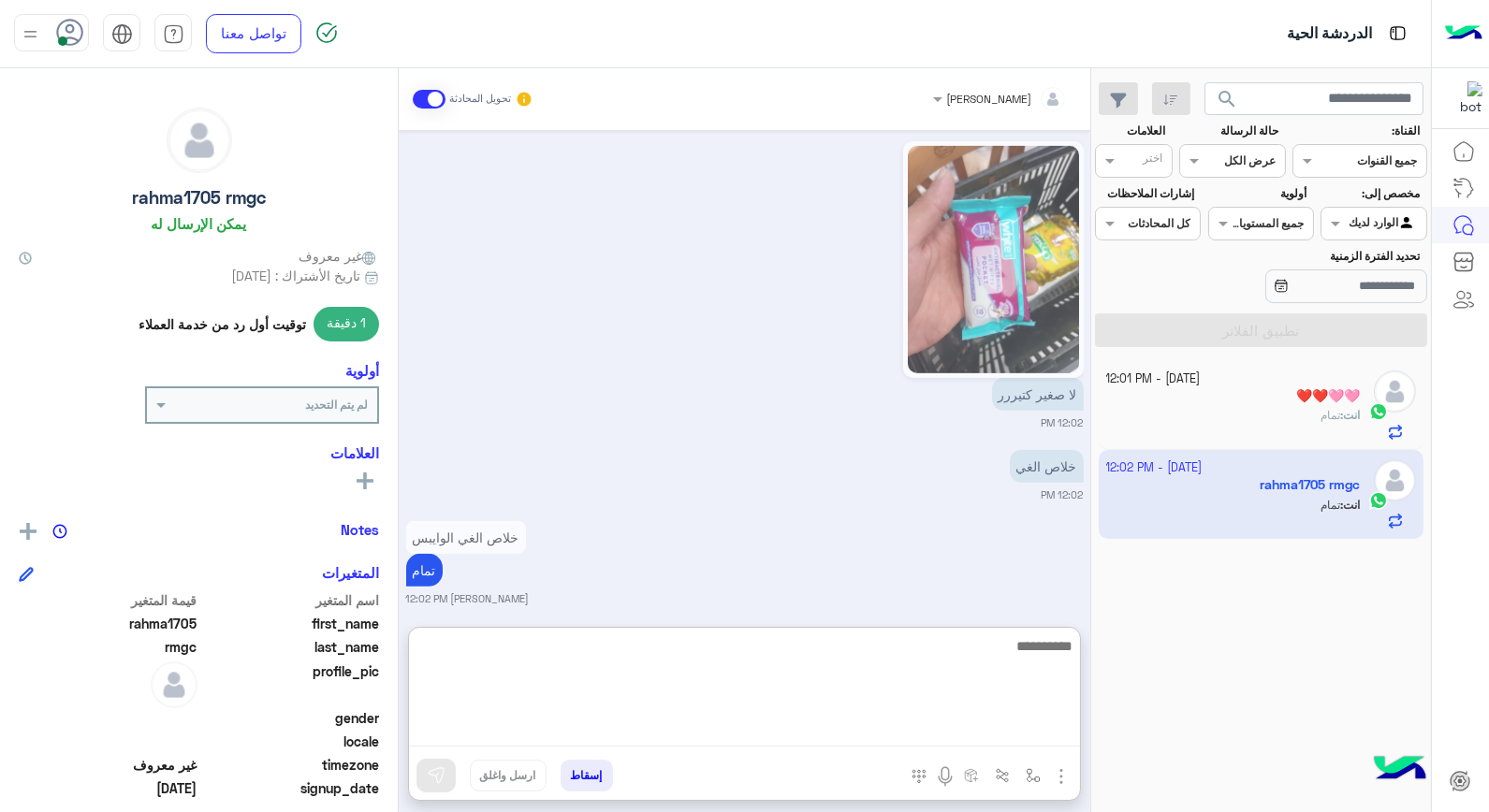
click at [996, 743] on textarea at bounding box center [744, 690] width 671 height 113
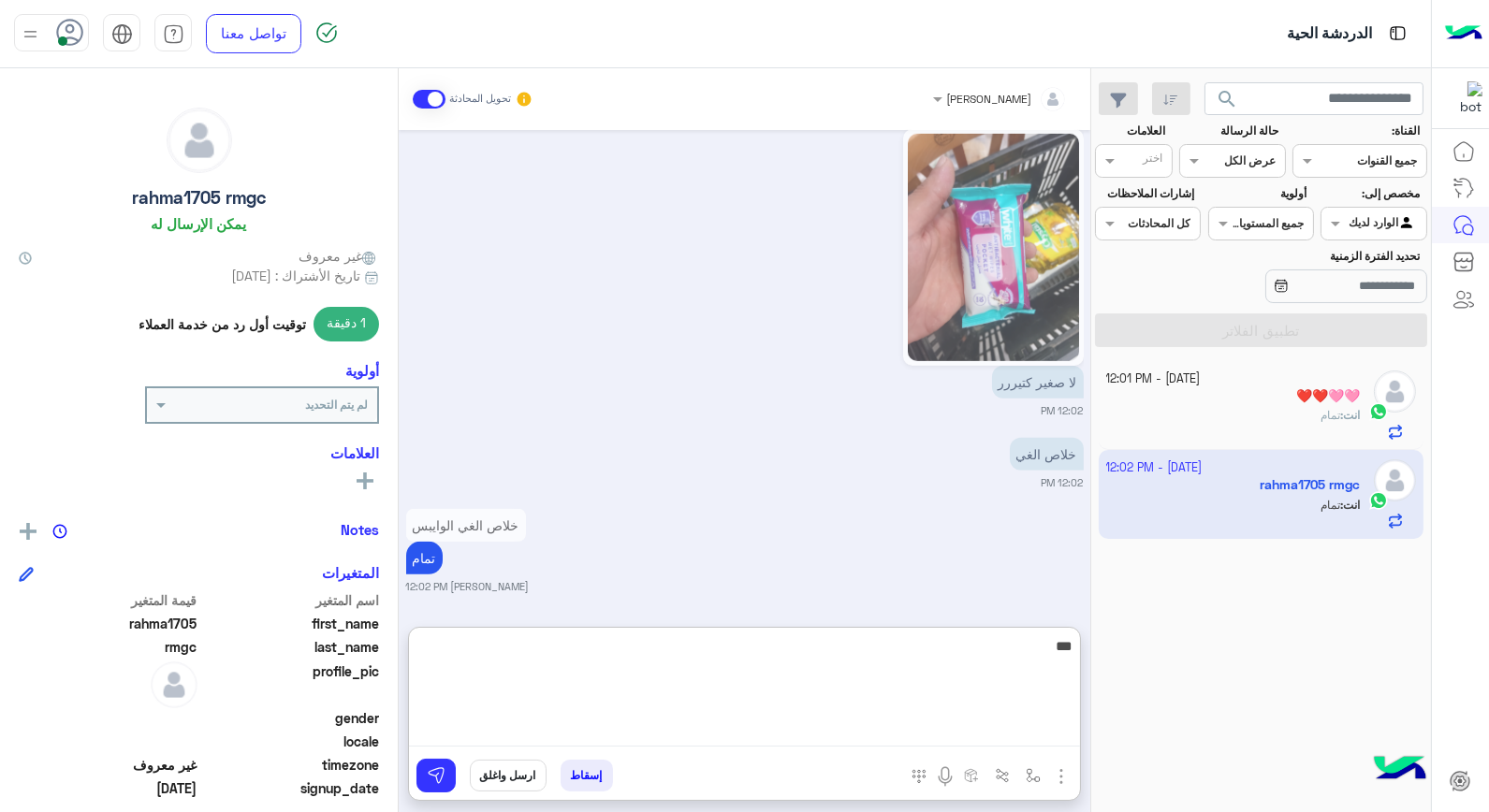
type textarea "****"
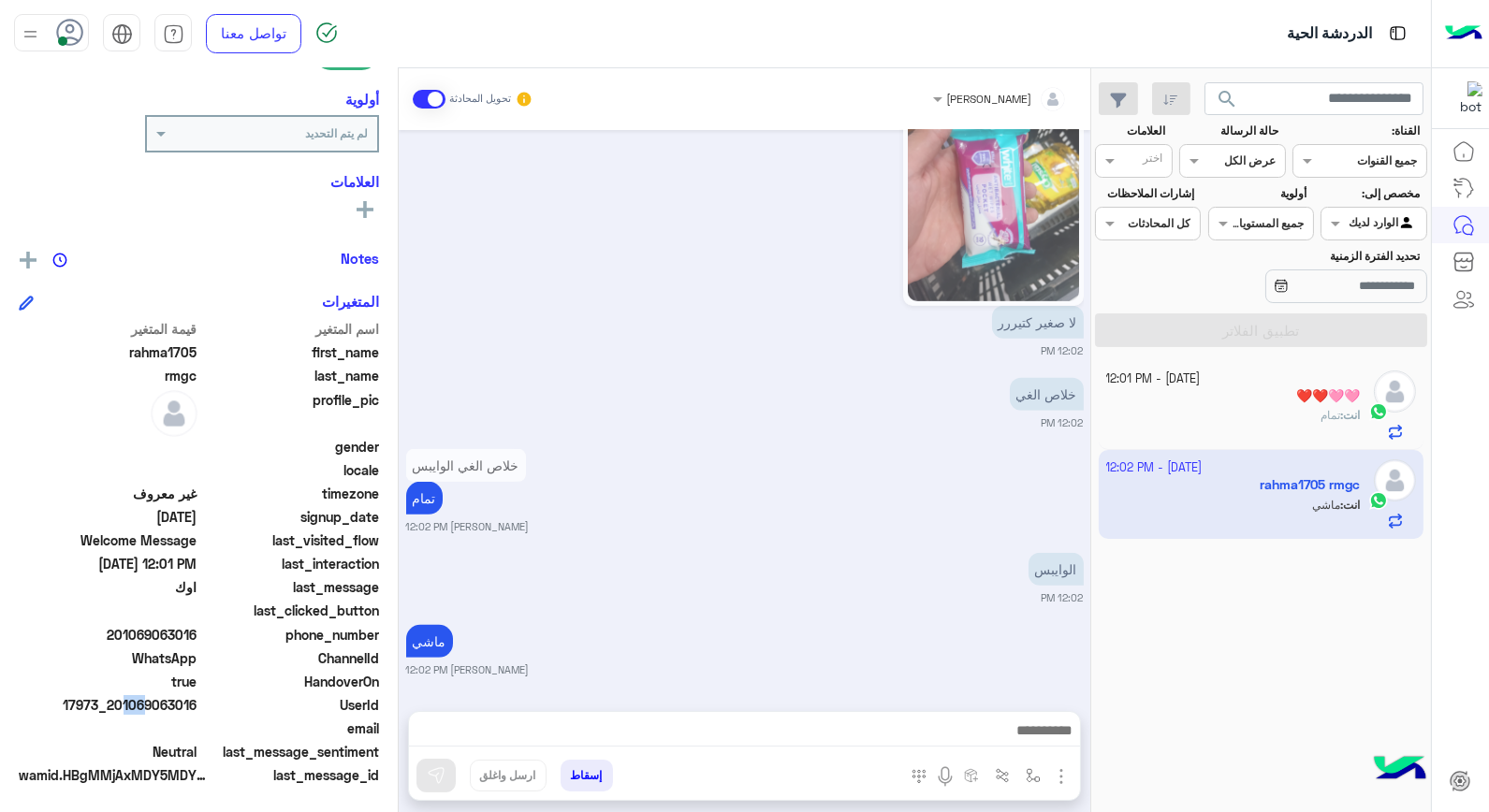
scroll to position [2318, 0]
drag, startPoint x: 117, startPoint y: 703, endPoint x: 198, endPoint y: 707, distance: 81.1
click at [198, 707] on span "17973_201069063016" at bounding box center [108, 705] width 179 height 20
copy span "01069063016"
click at [590, 766] on button "إسقاط" at bounding box center [586, 775] width 52 height 32
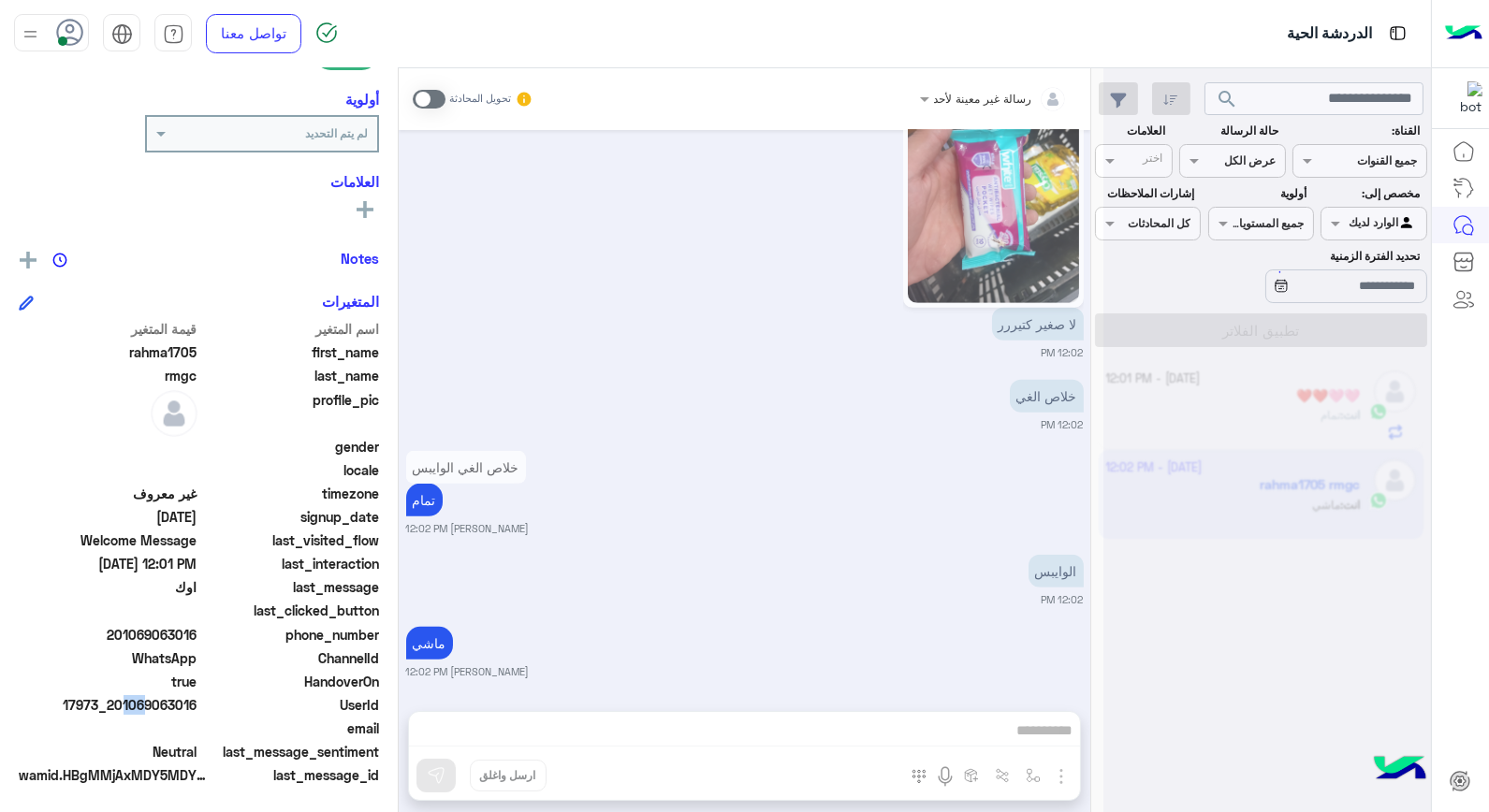
scroll to position [2368, 0]
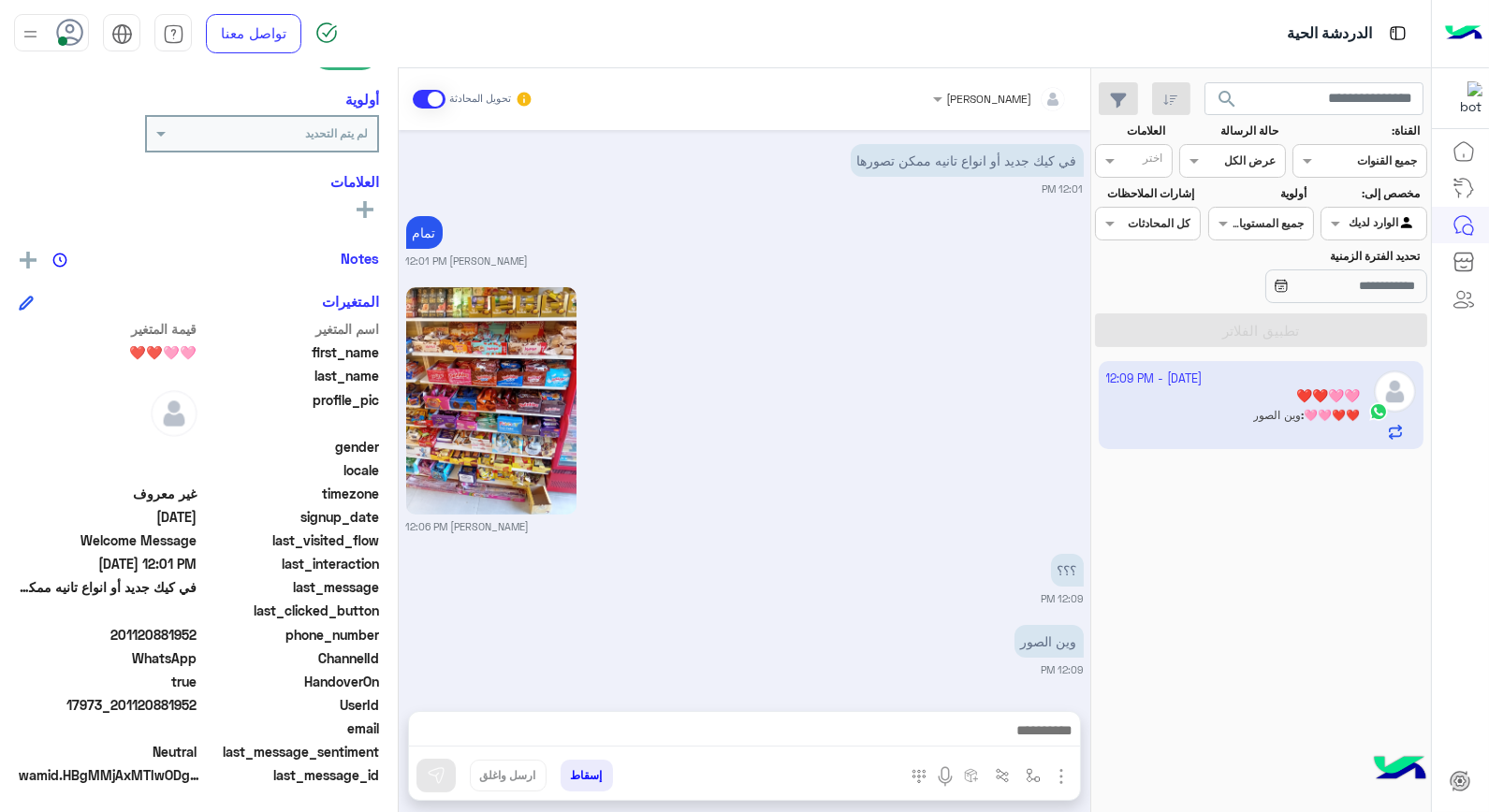
scroll to position [527, 0]
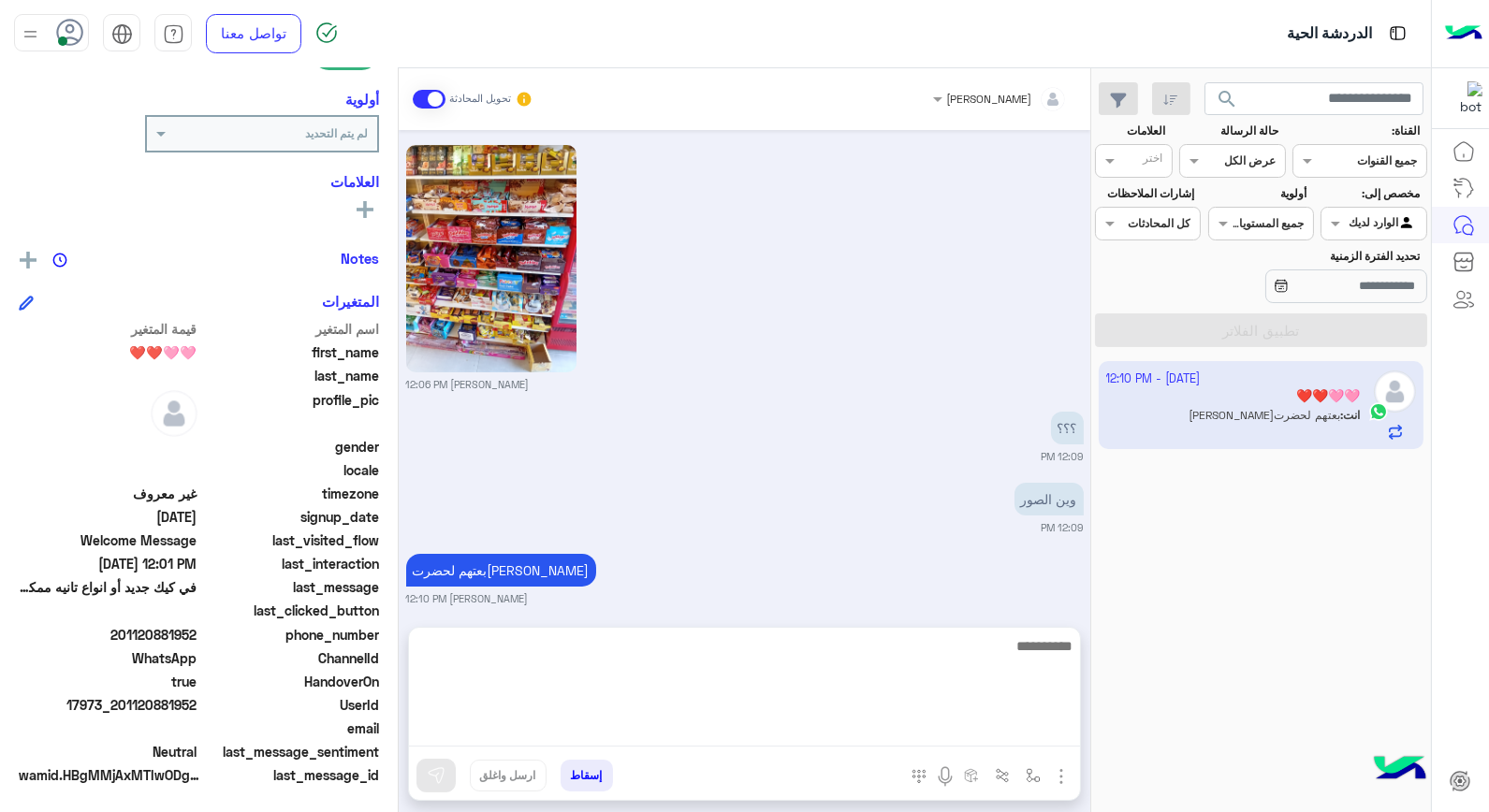
click at [946, 734] on textarea at bounding box center [744, 690] width 671 height 113
type textarea "**********"
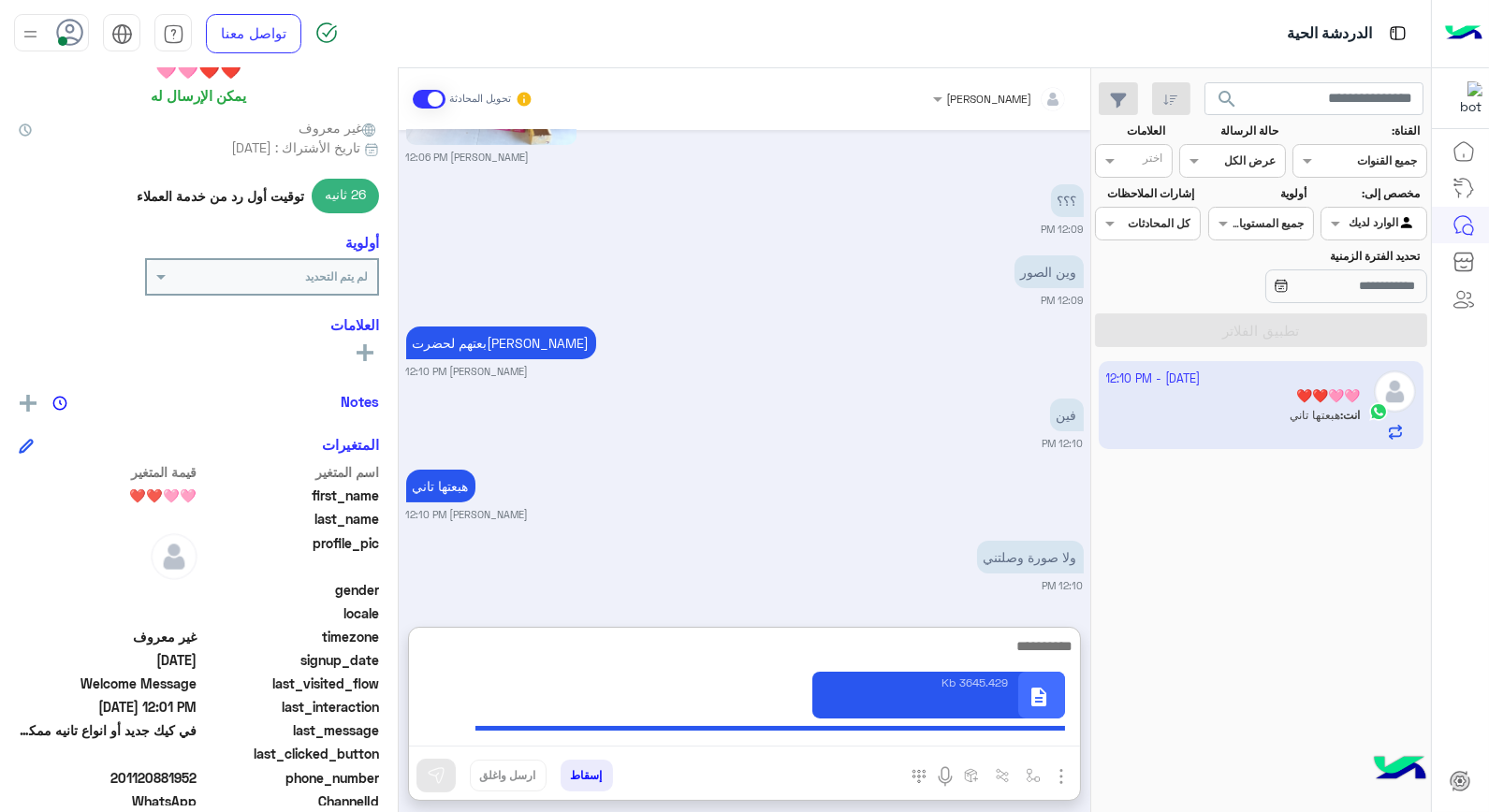
scroll to position [0, 0]
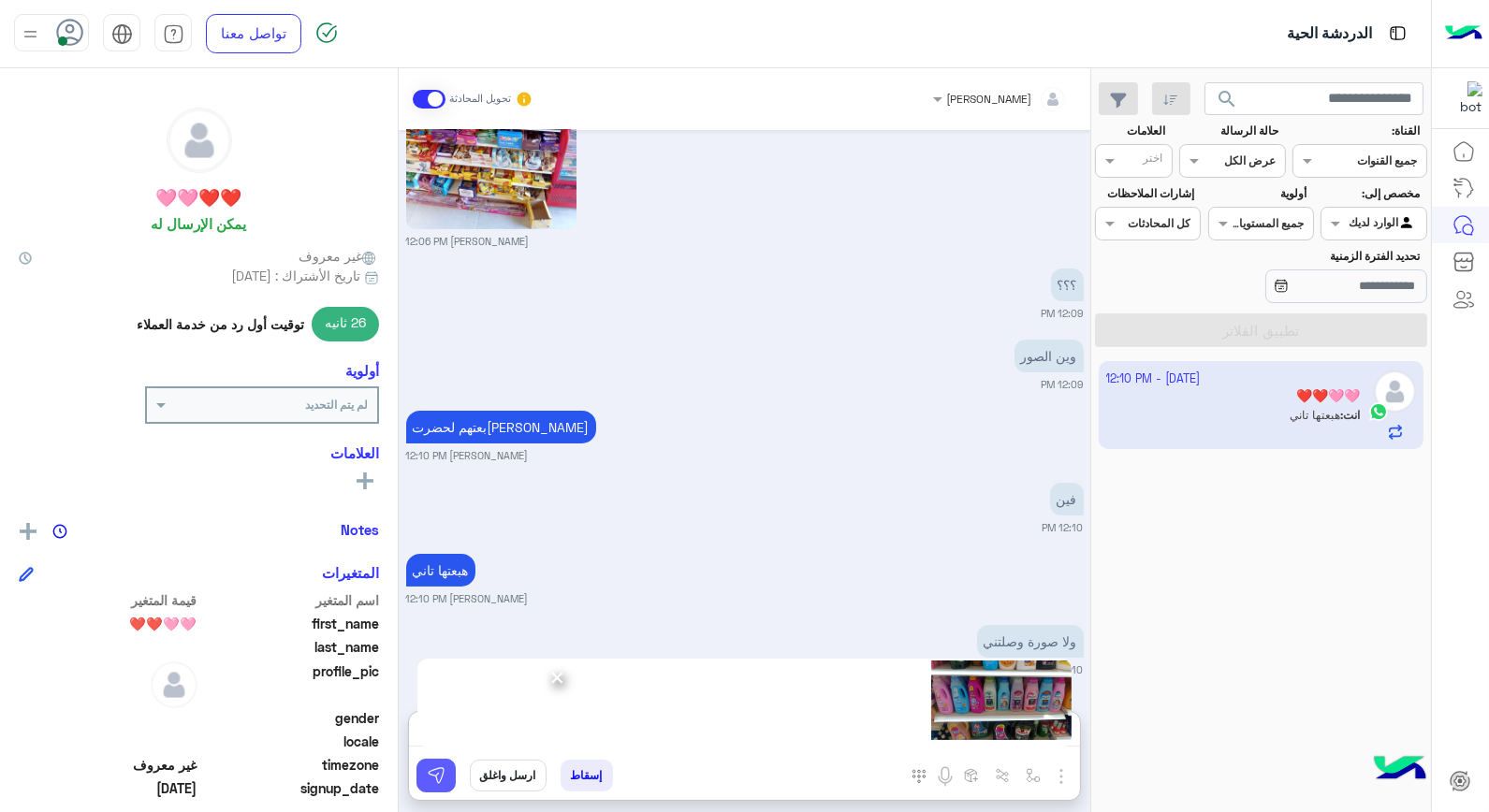
click at [447, 766] on button at bounding box center [436, 775] width 40 height 34
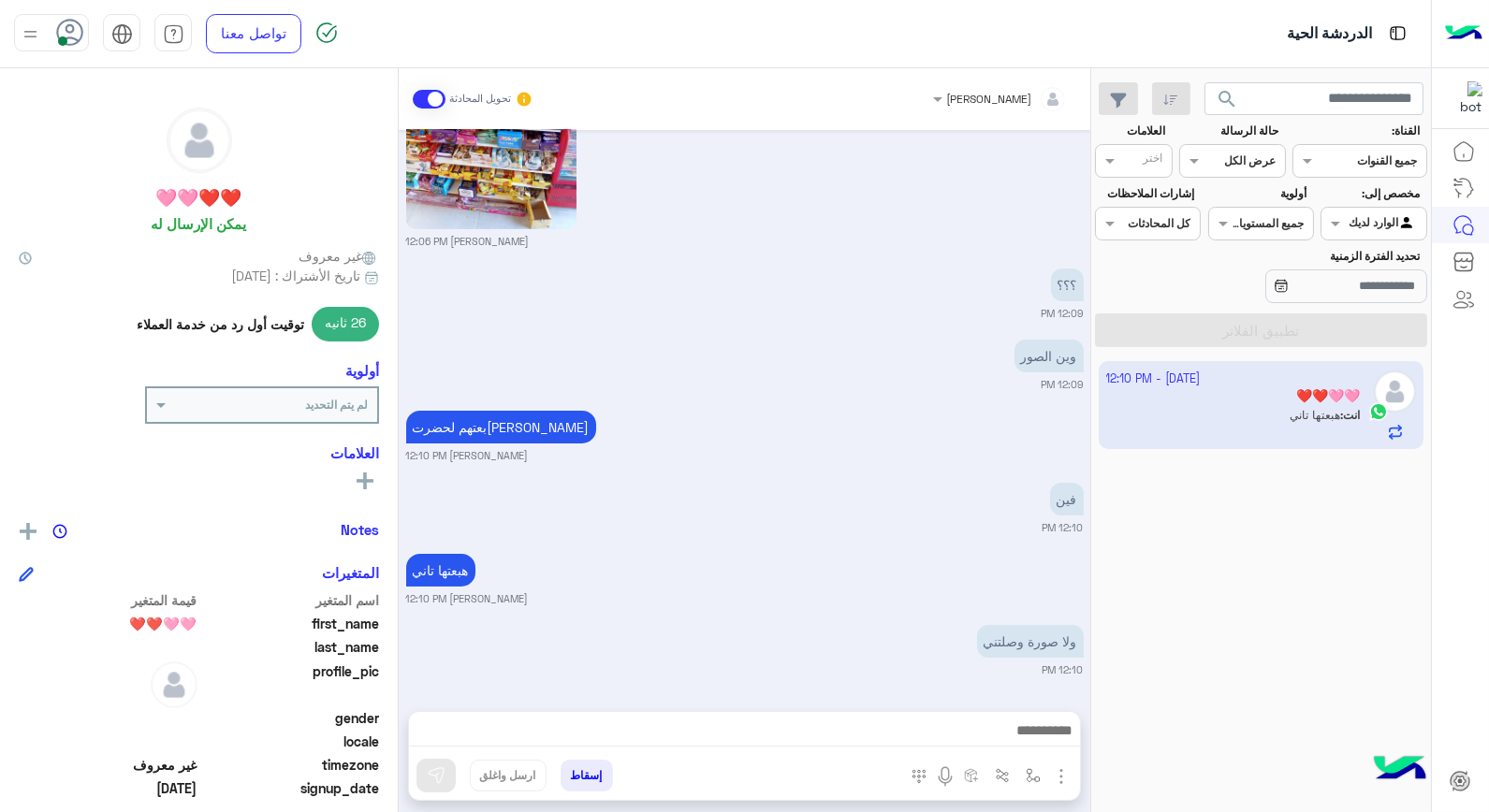
scroll to position [670, 0]
click at [918, 646] on img at bounding box center [923, 646] width 23 height 23
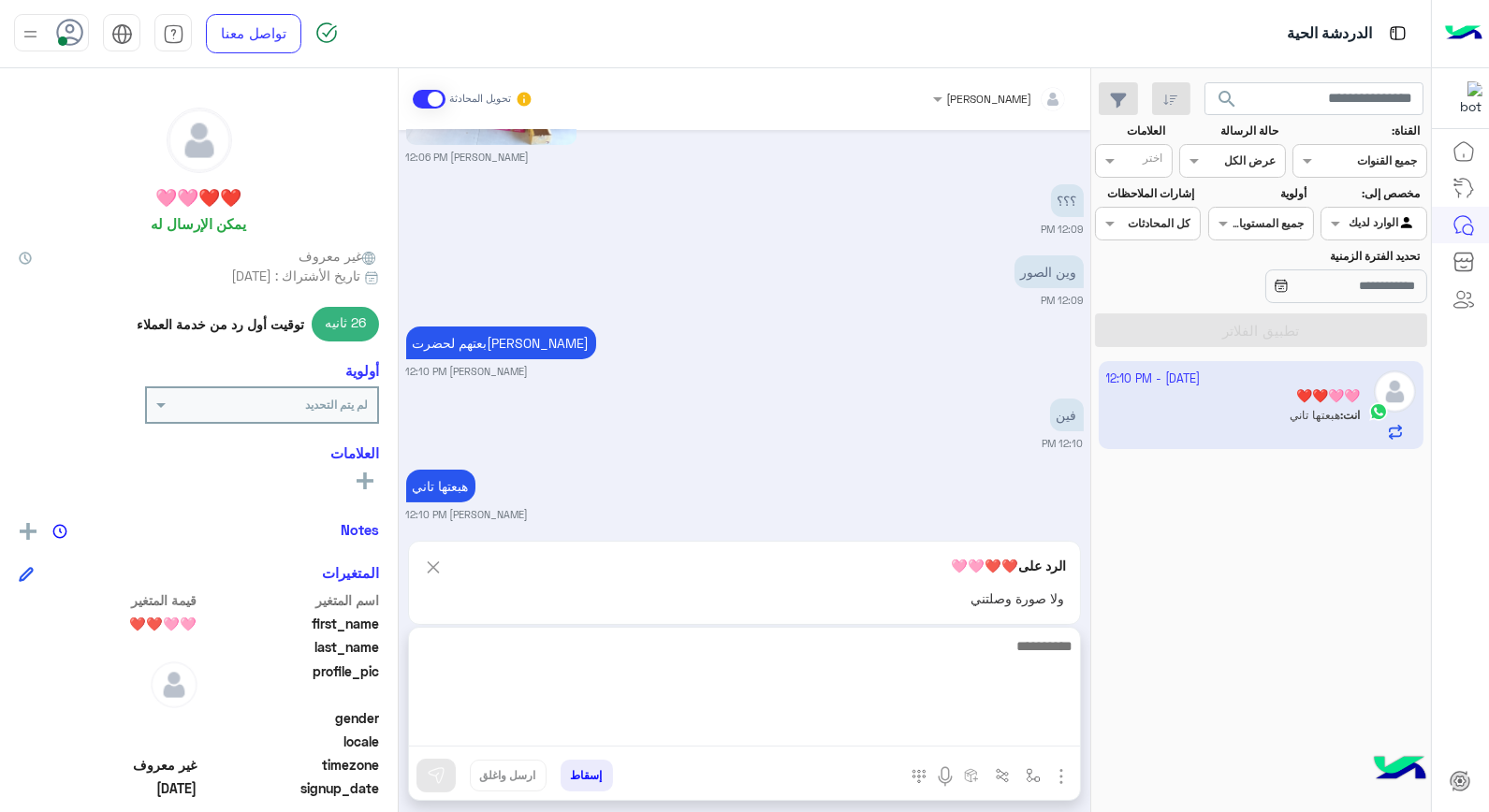
click at [915, 725] on textarea at bounding box center [744, 690] width 671 height 113
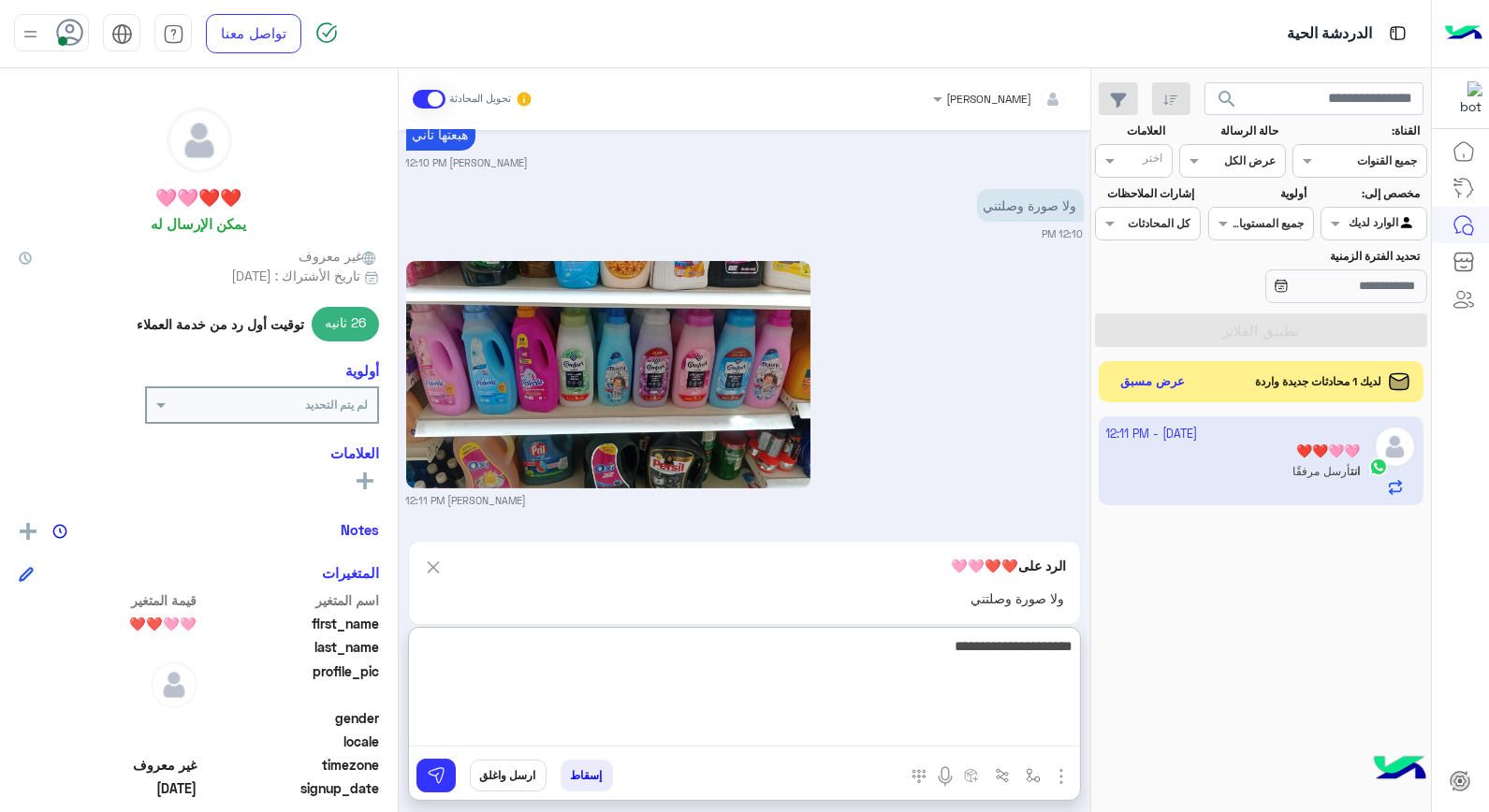
type textarea "**********"
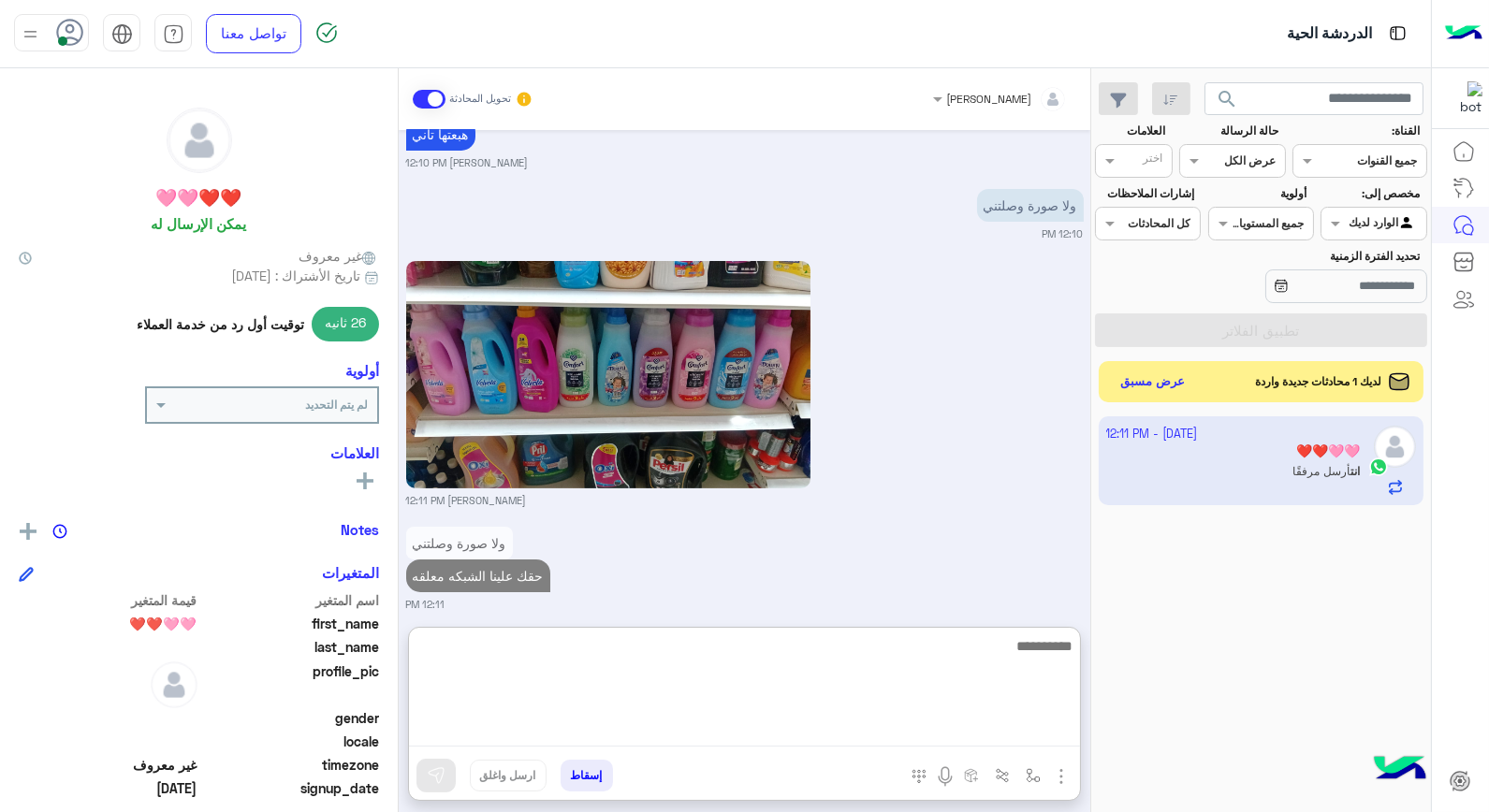
scroll to position [1124, 0]
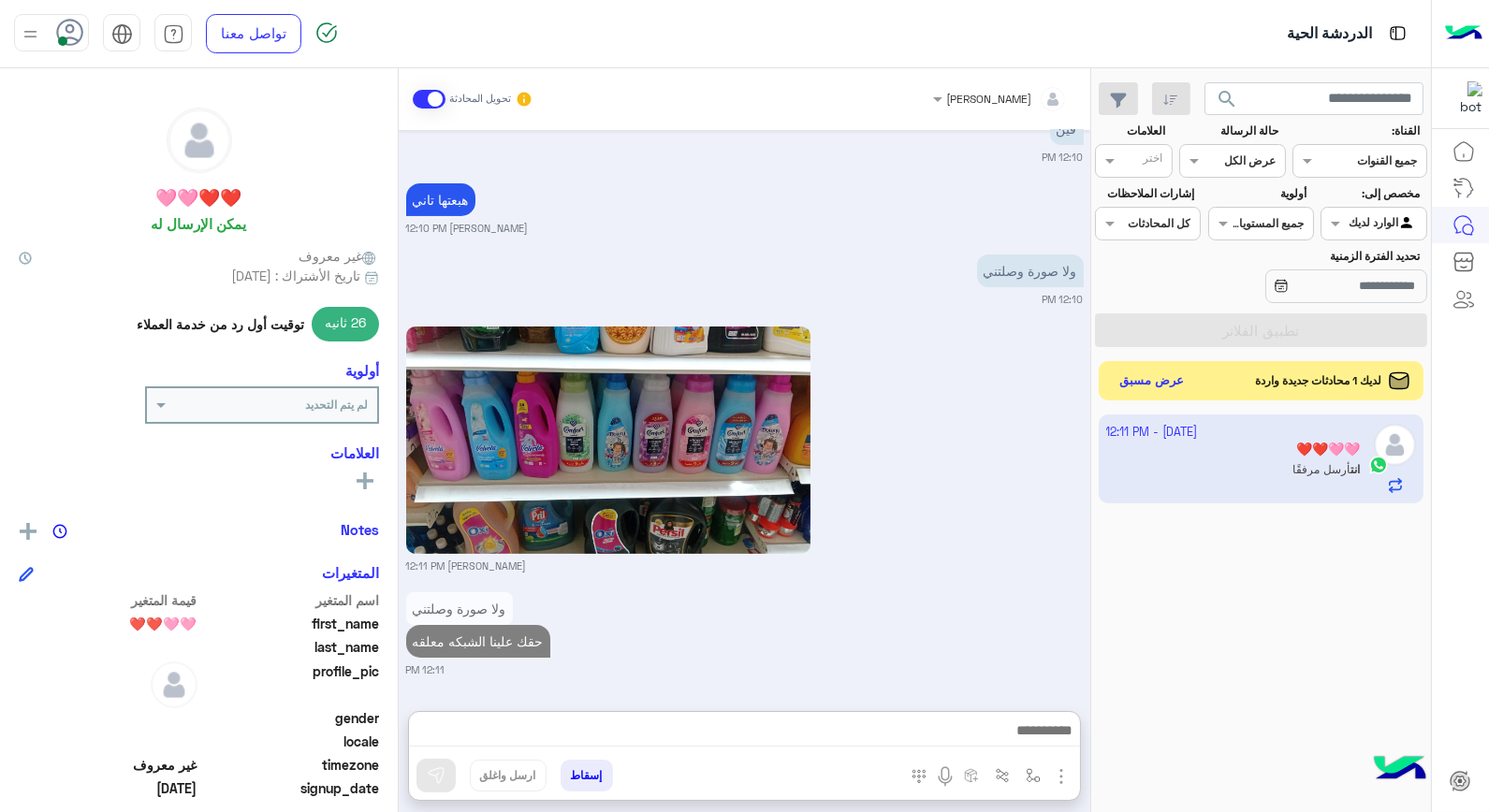
click at [1167, 381] on button "عرض مسبق" at bounding box center [1152, 381] width 79 height 26
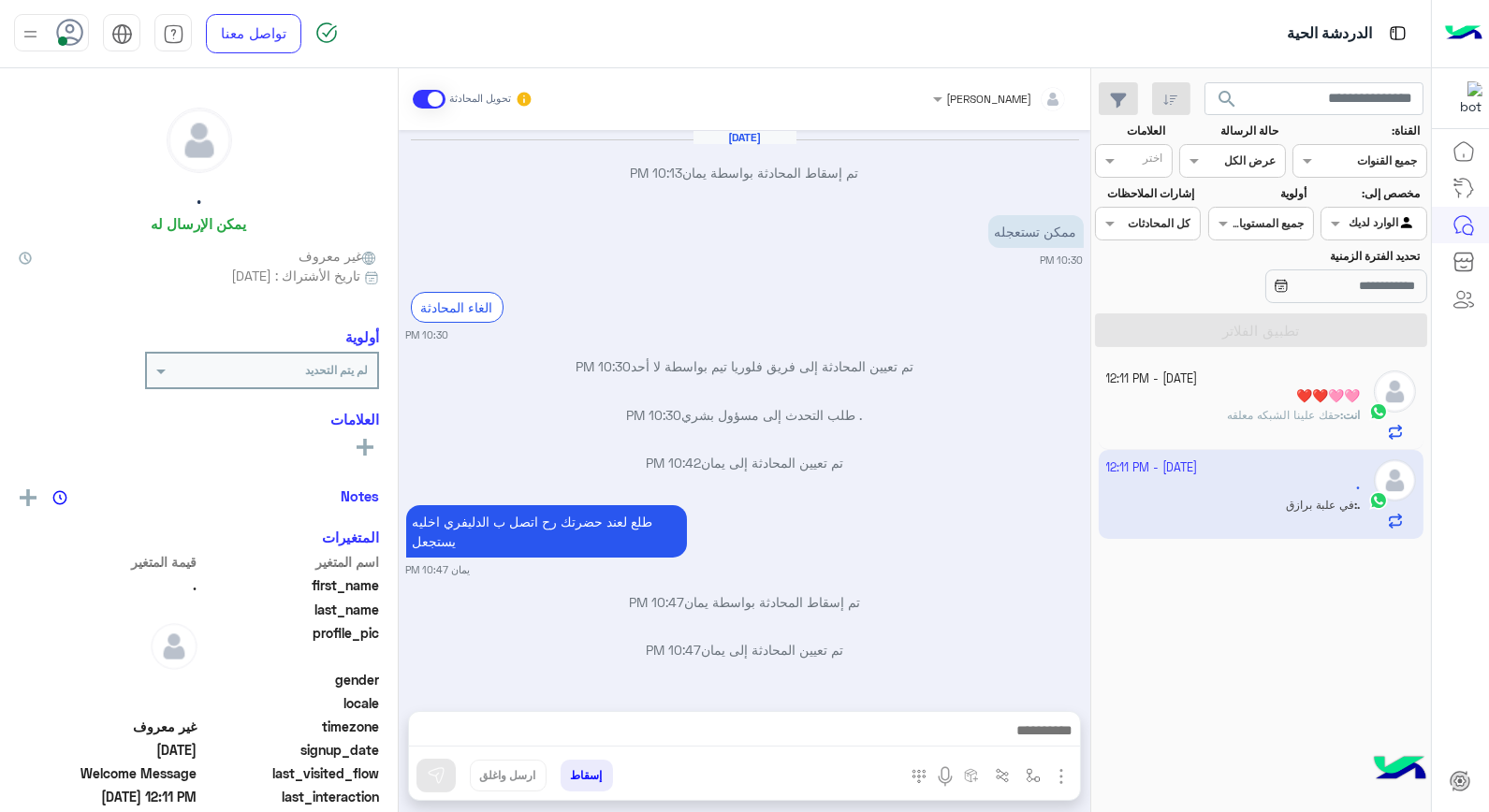
scroll to position [701, 0]
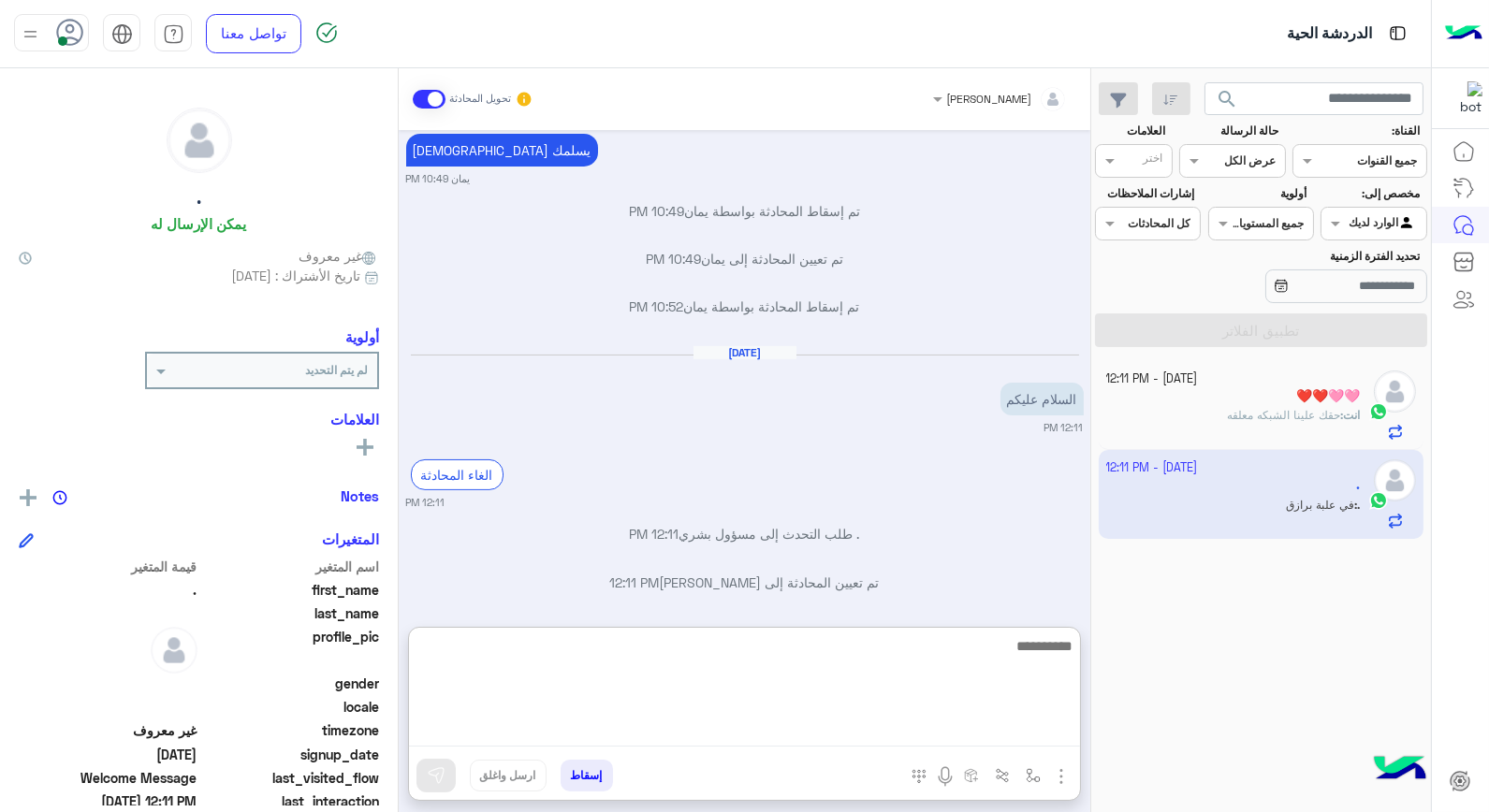
click at [1021, 730] on textarea at bounding box center [744, 690] width 671 height 113
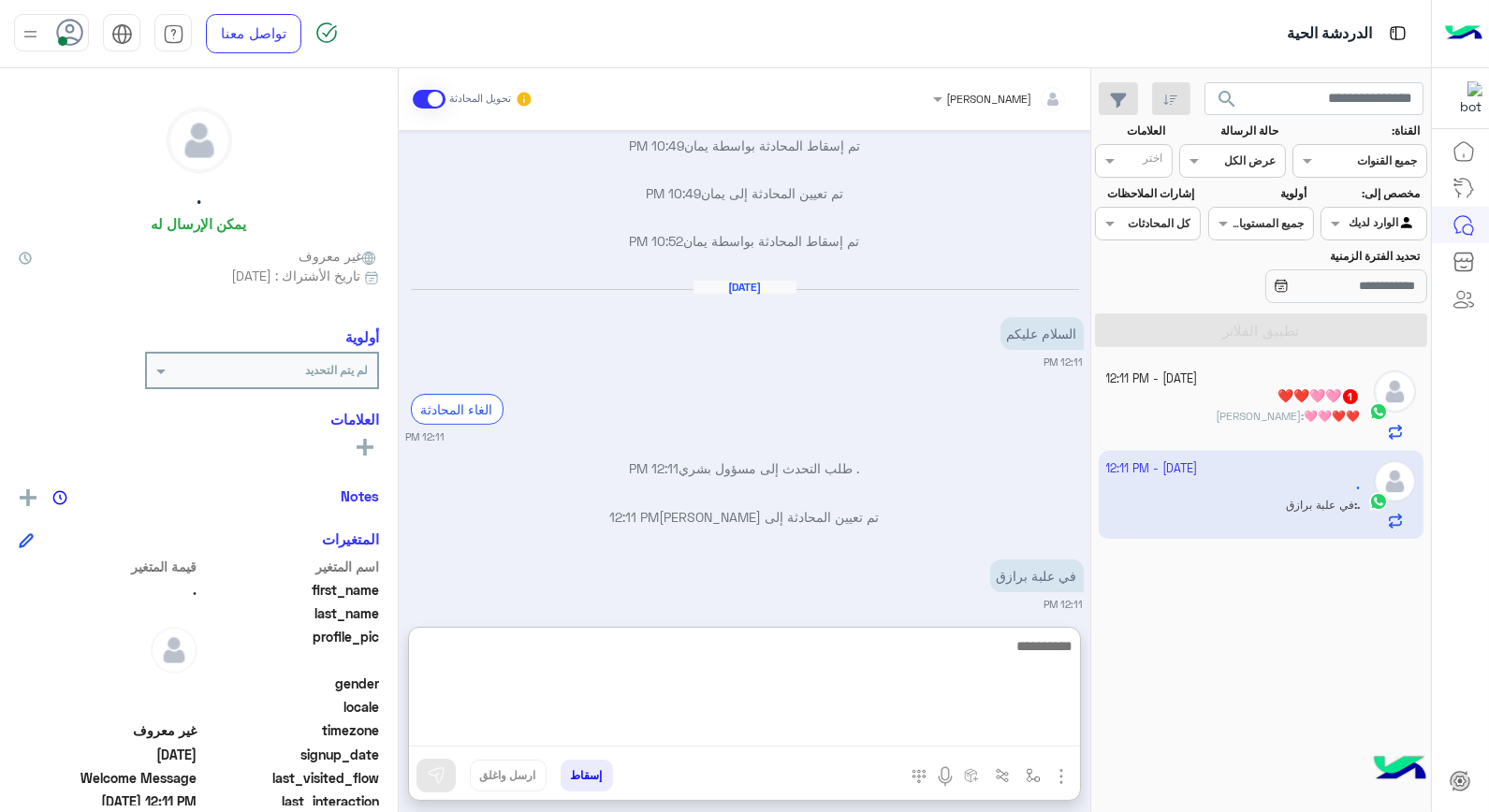
scroll to position [786, 0]
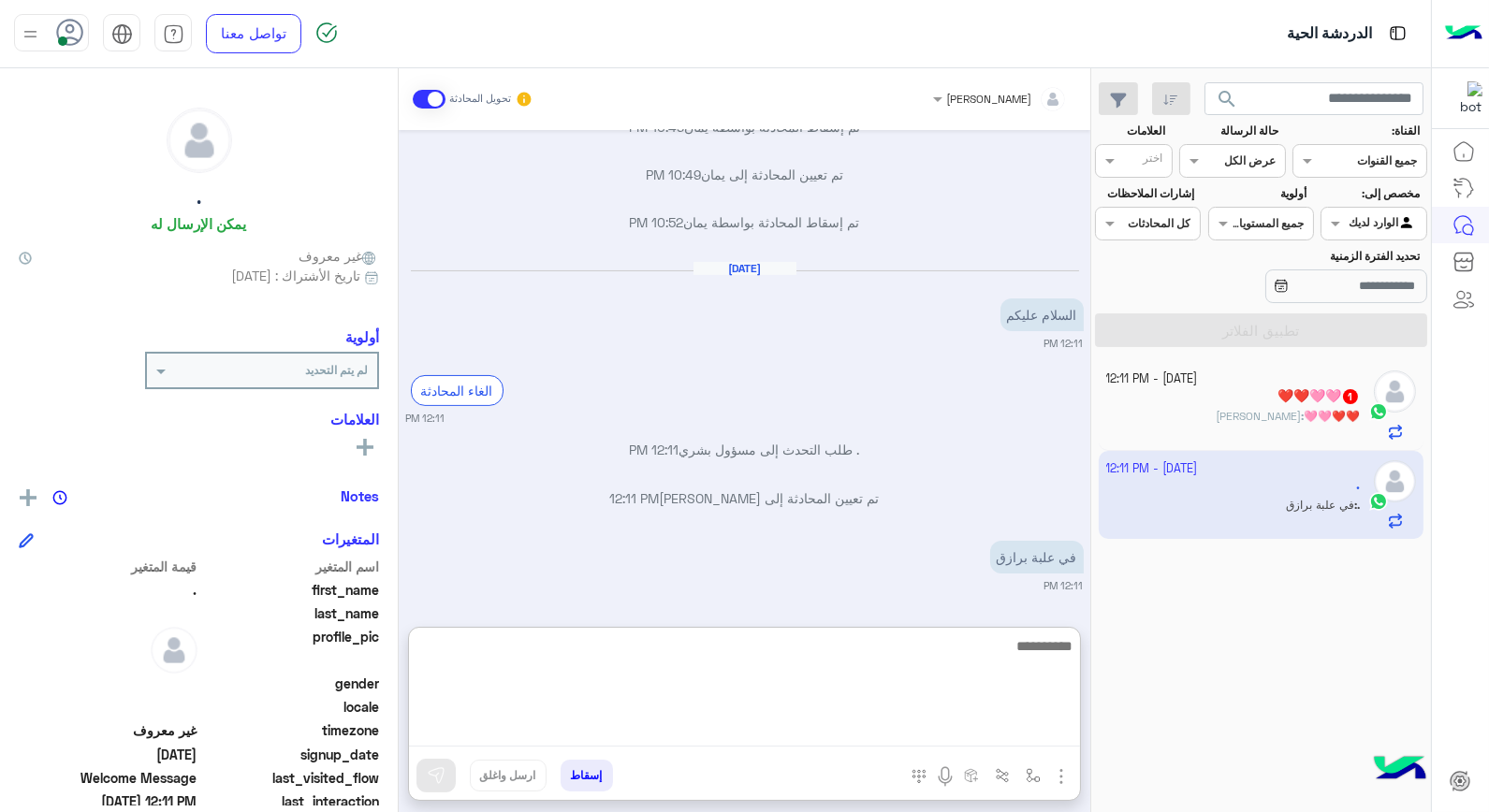
click at [965, 646] on textarea at bounding box center [744, 690] width 671 height 113
type textarea "**********"
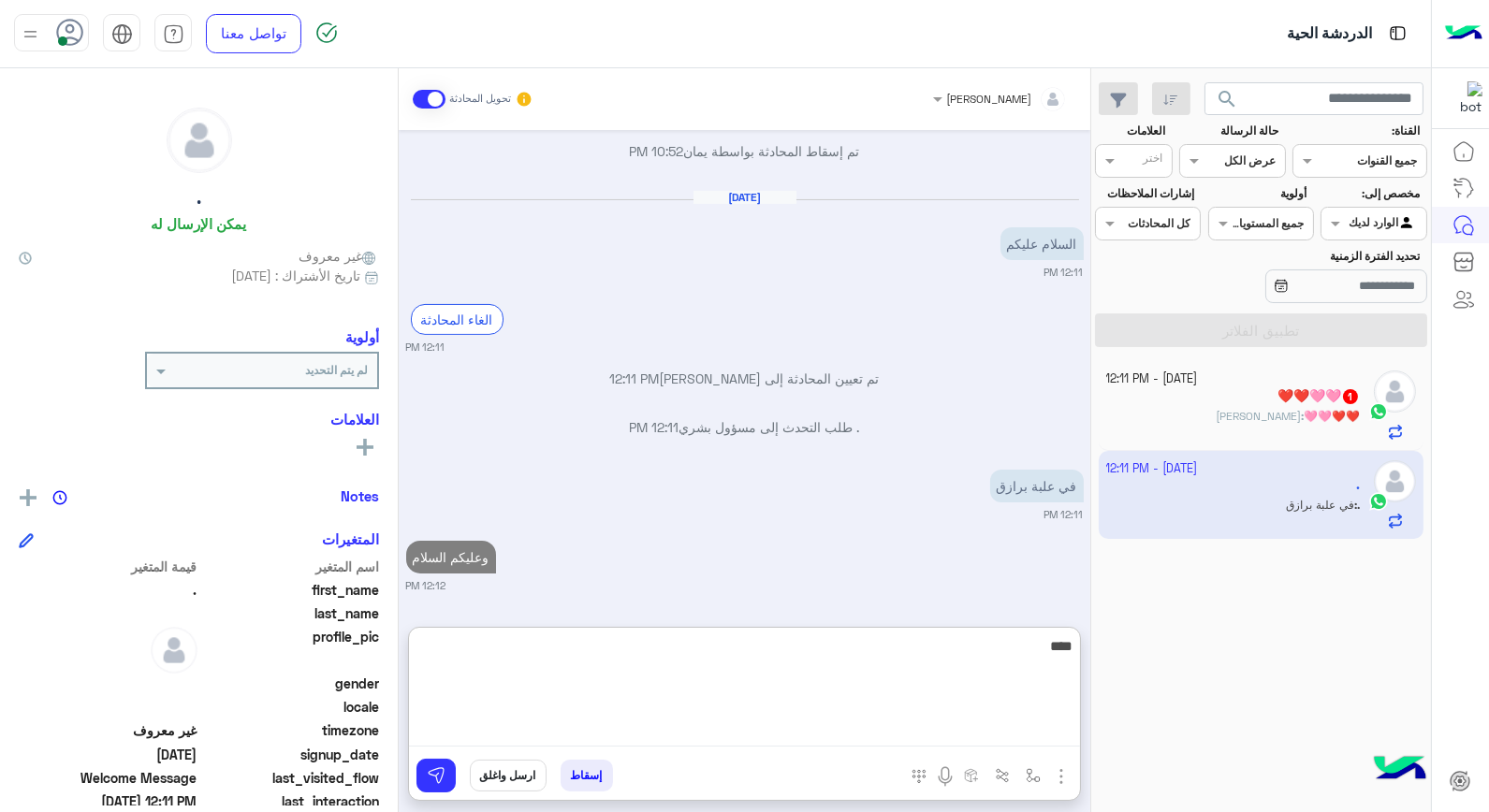
type textarea "*****"
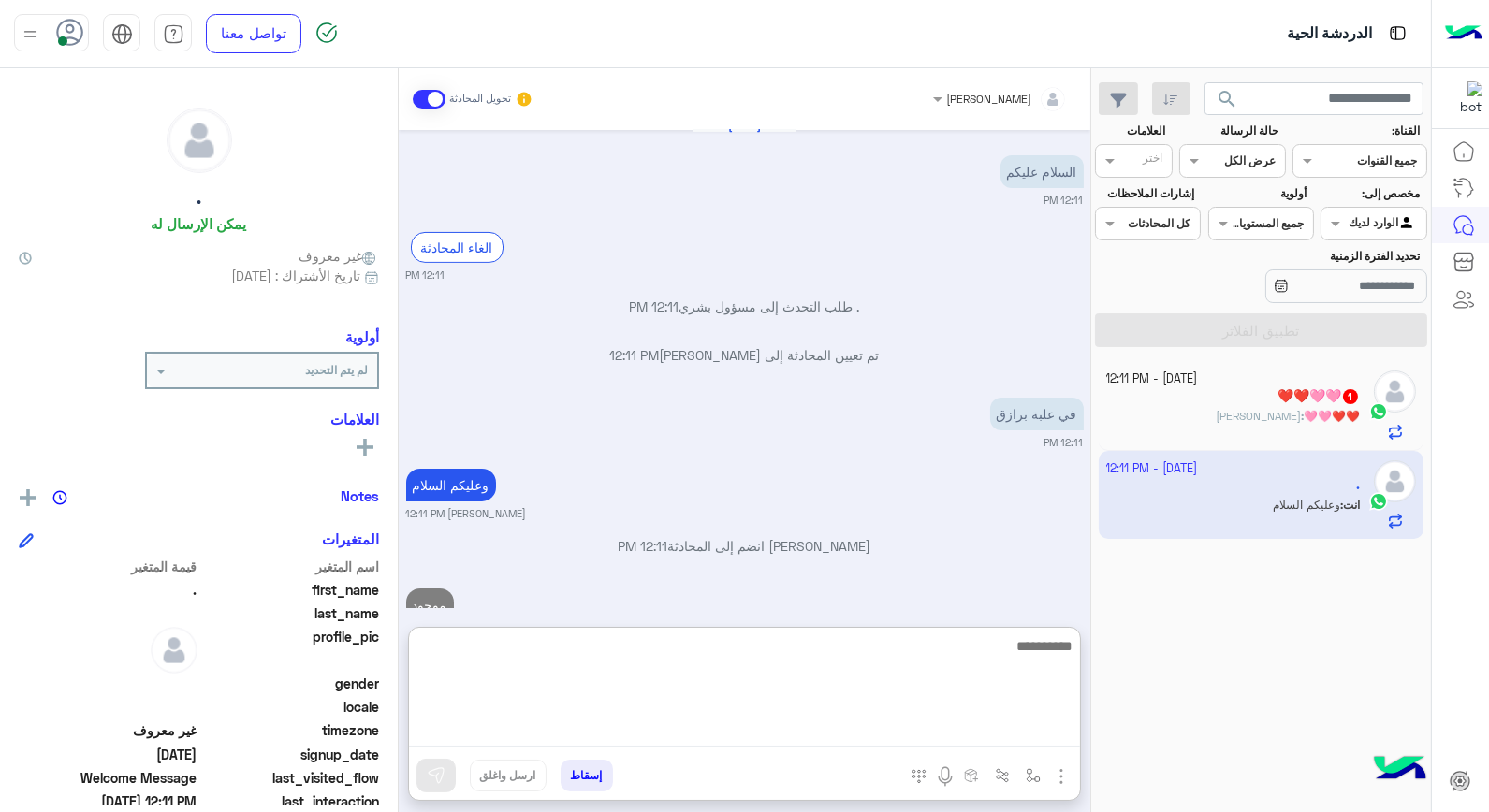
scroll to position [977, 0]
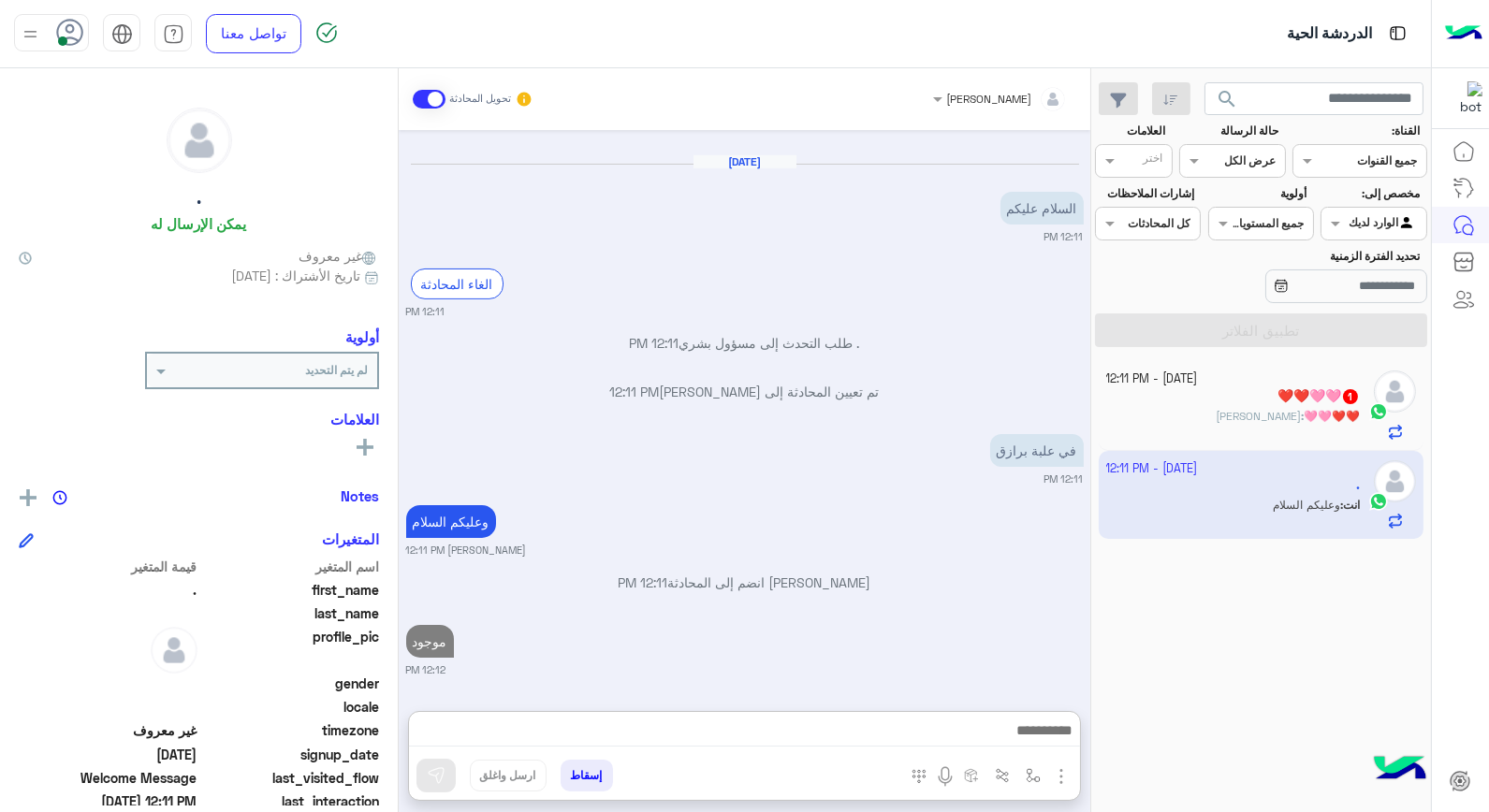
click at [1276, 426] on div "❤️❤️🩷🩷 : مو بسكوت" at bounding box center [1234, 424] width 255 height 33
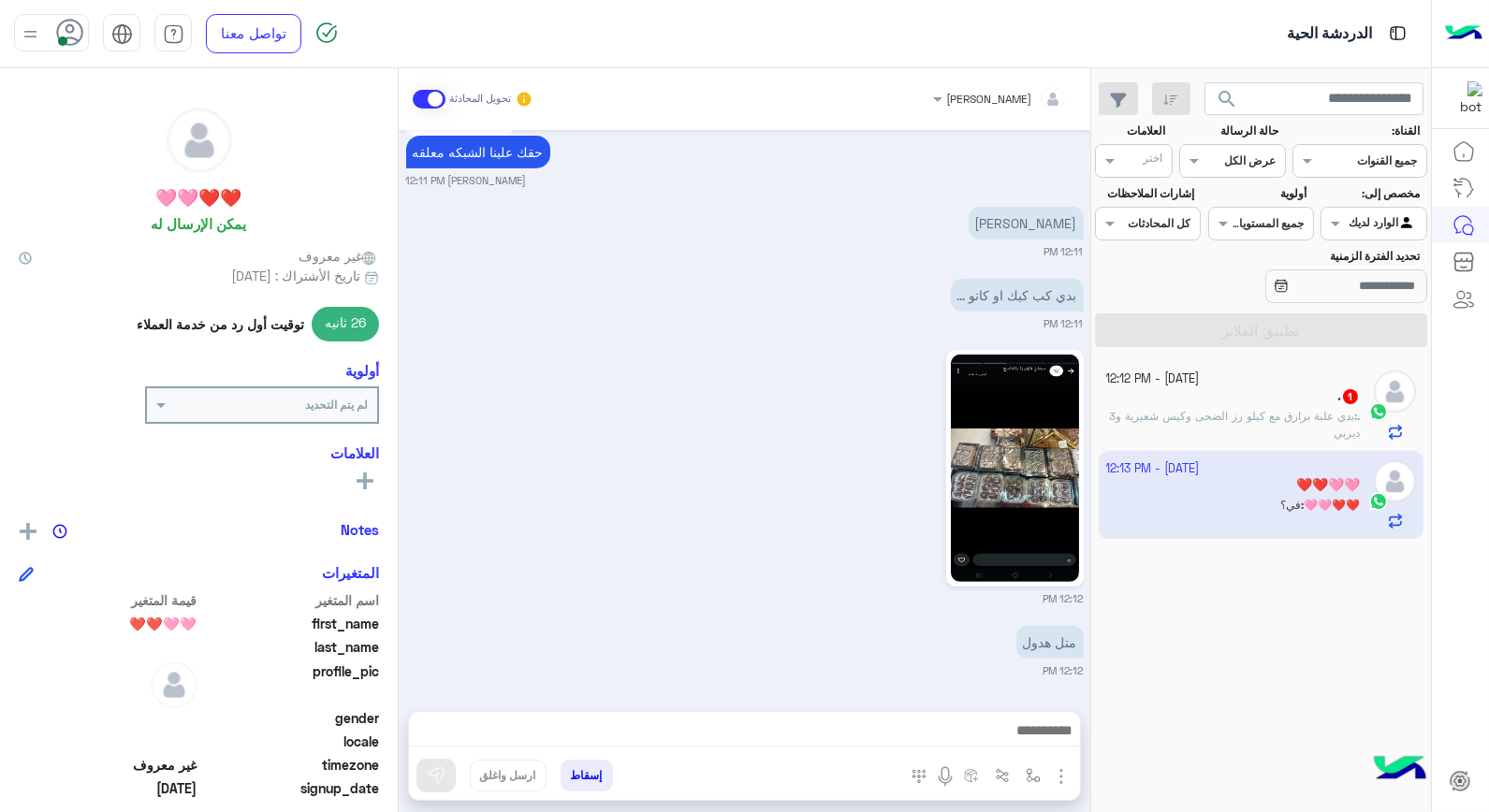
scroll to position [1601, 0]
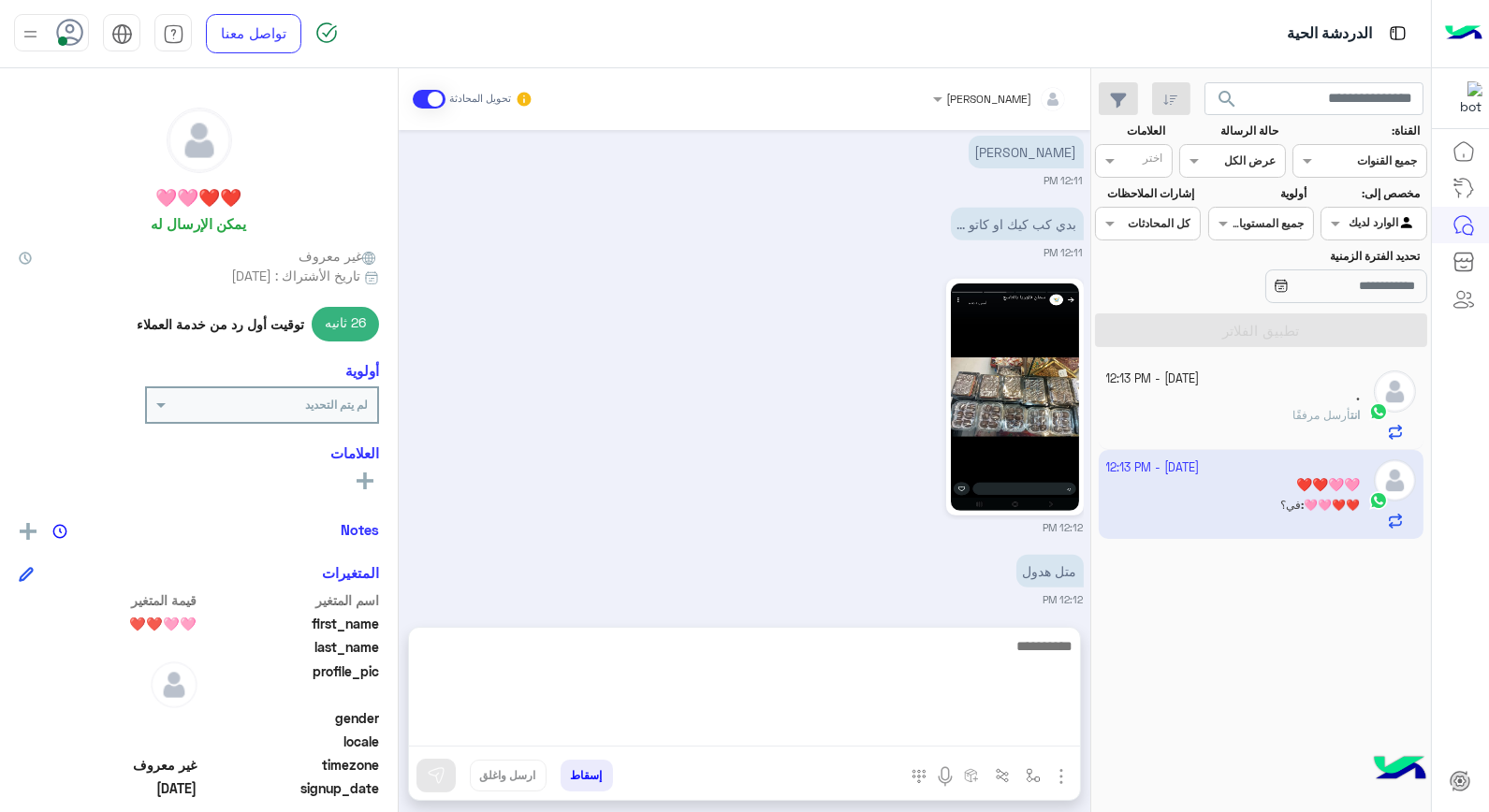
click at [1022, 727] on textarea at bounding box center [744, 690] width 671 height 113
type textarea "*******"
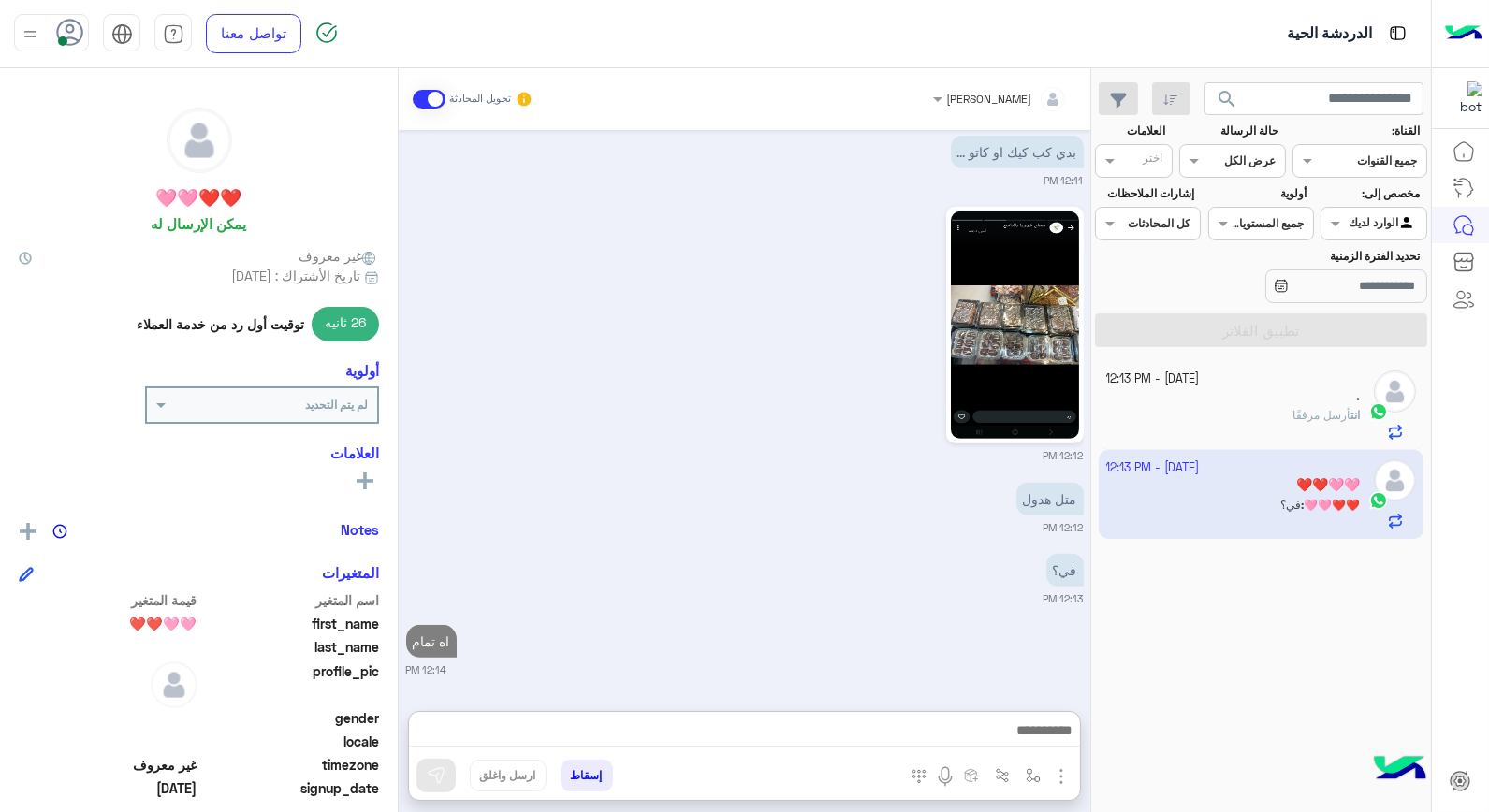
click at [1204, 425] on div "انت أرسل مرفقًا" at bounding box center [1234, 423] width 255 height 33
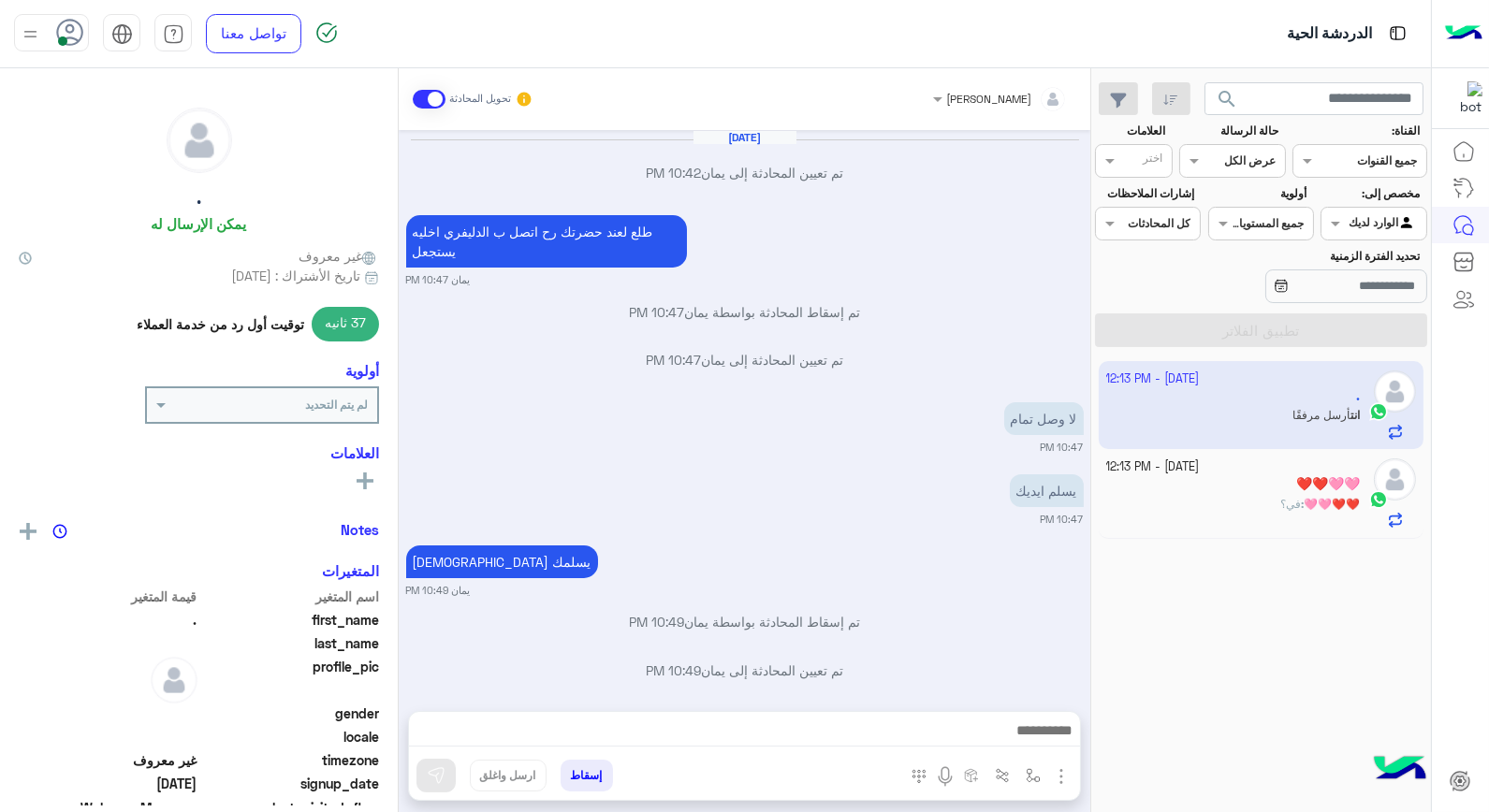
scroll to position [999, 0]
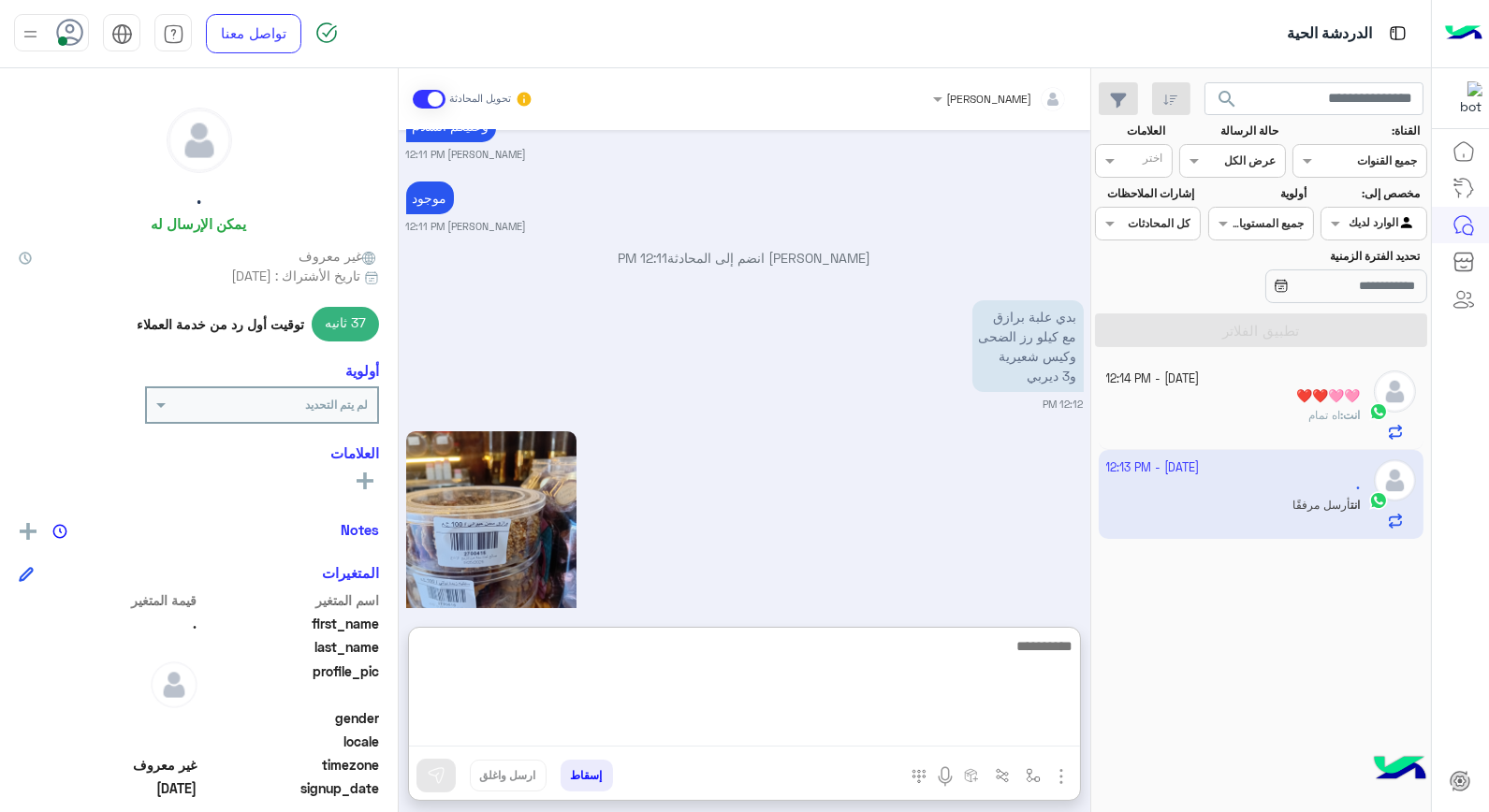
click at [866, 731] on textarea at bounding box center [744, 690] width 671 height 113
type textarea "****"
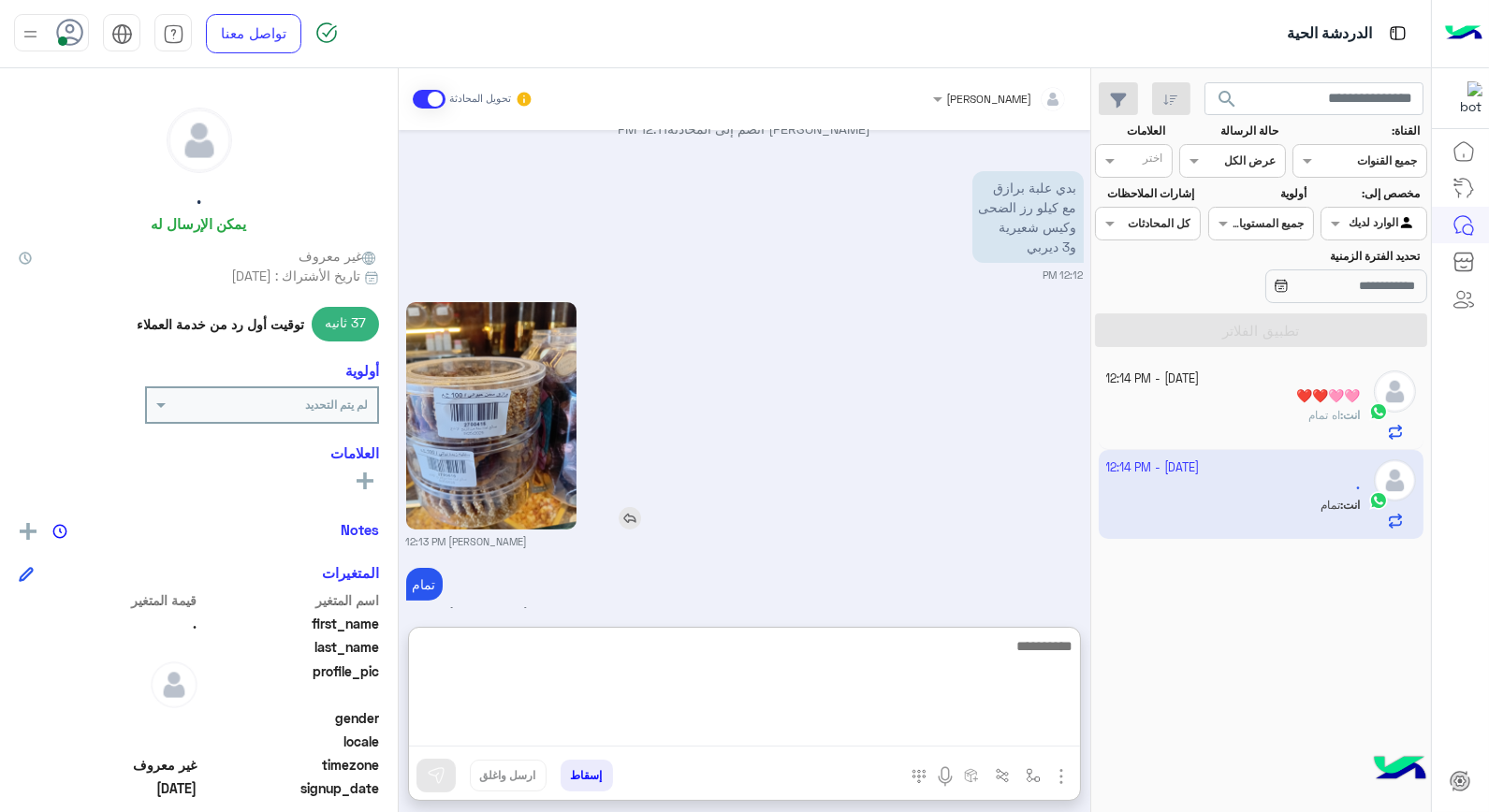
scroll to position [1154, 0]
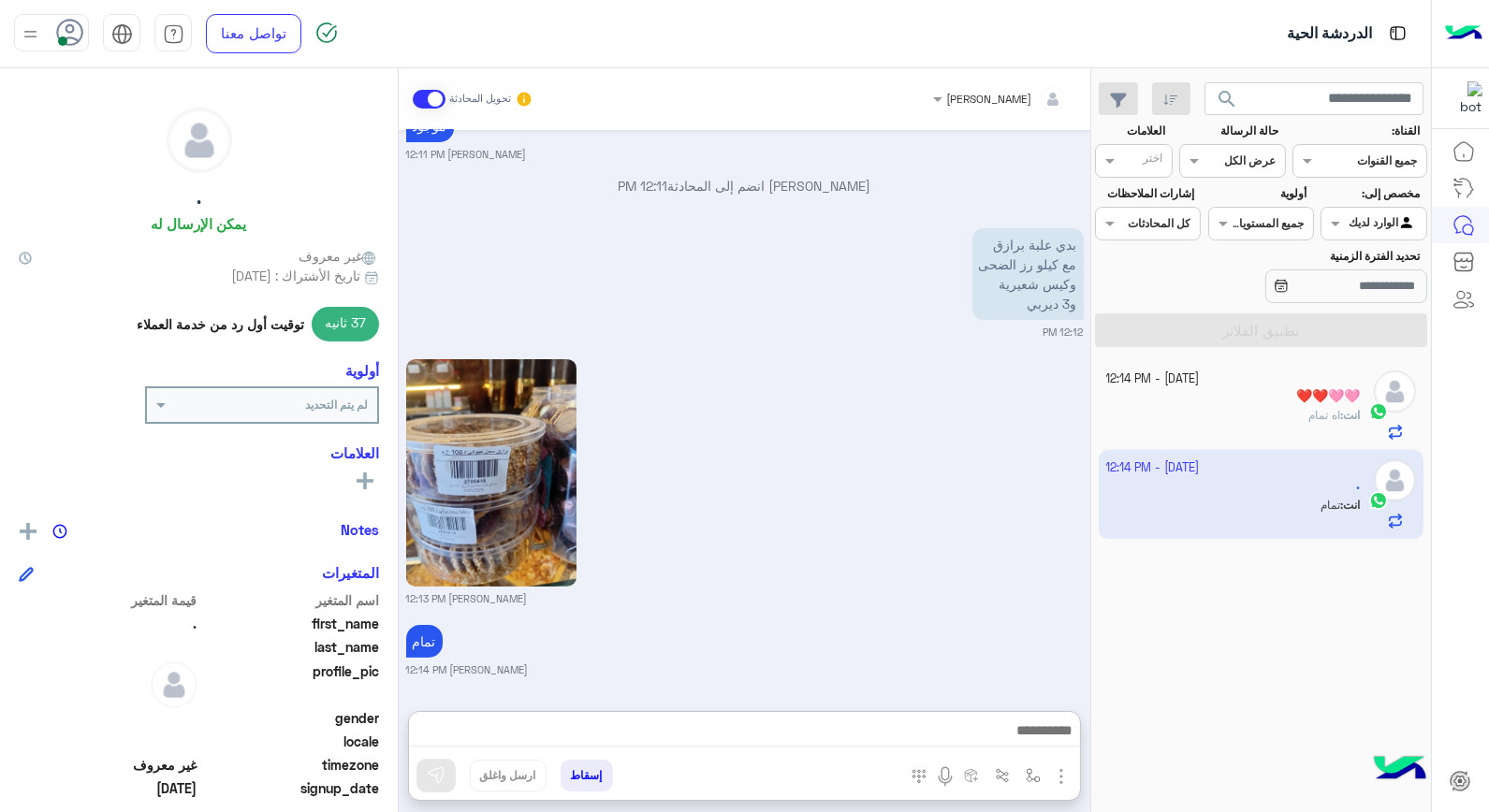
click at [1281, 418] on div "انت : اه تمام" at bounding box center [1234, 423] width 255 height 33
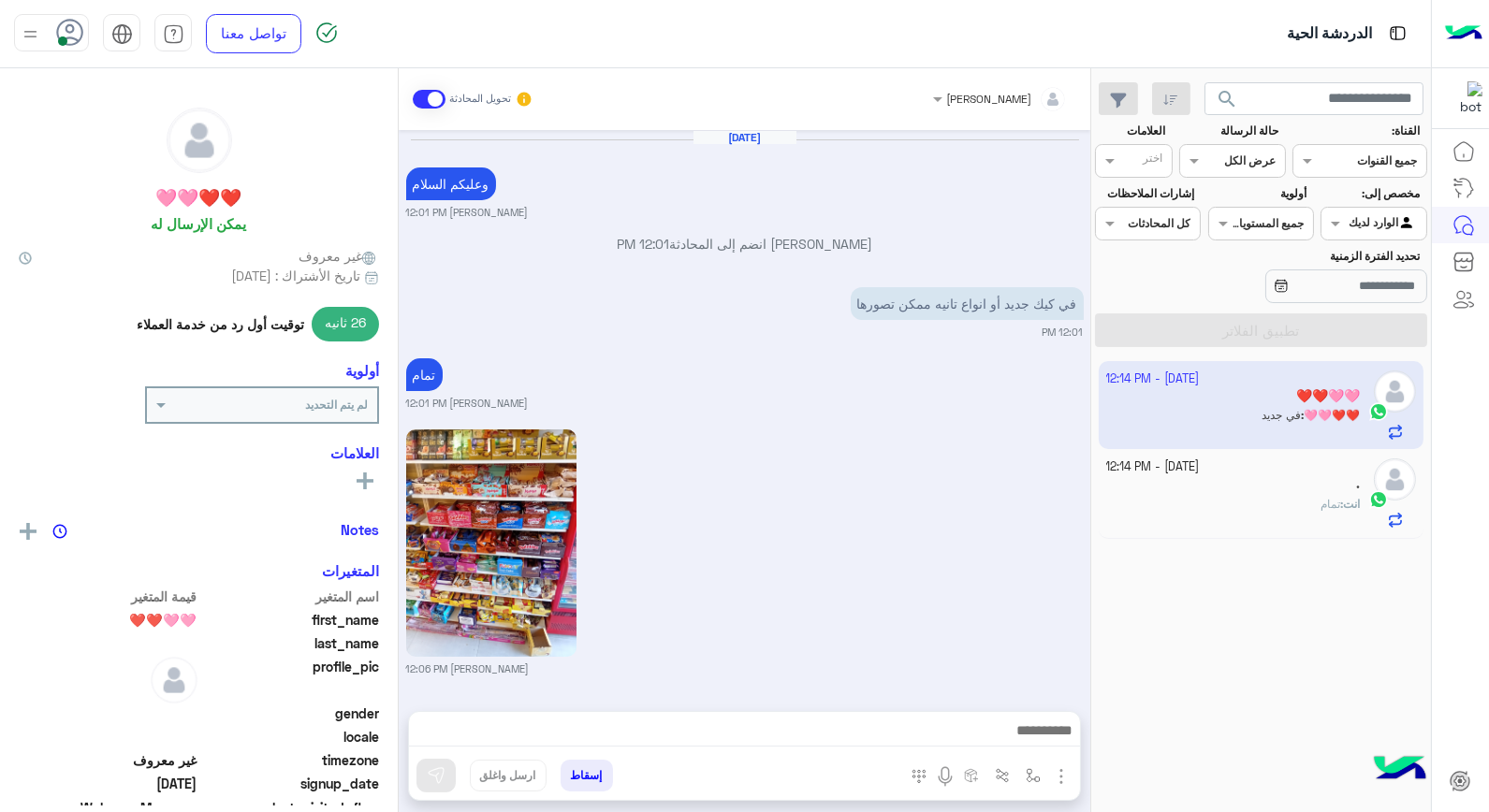
scroll to position [1502, 0]
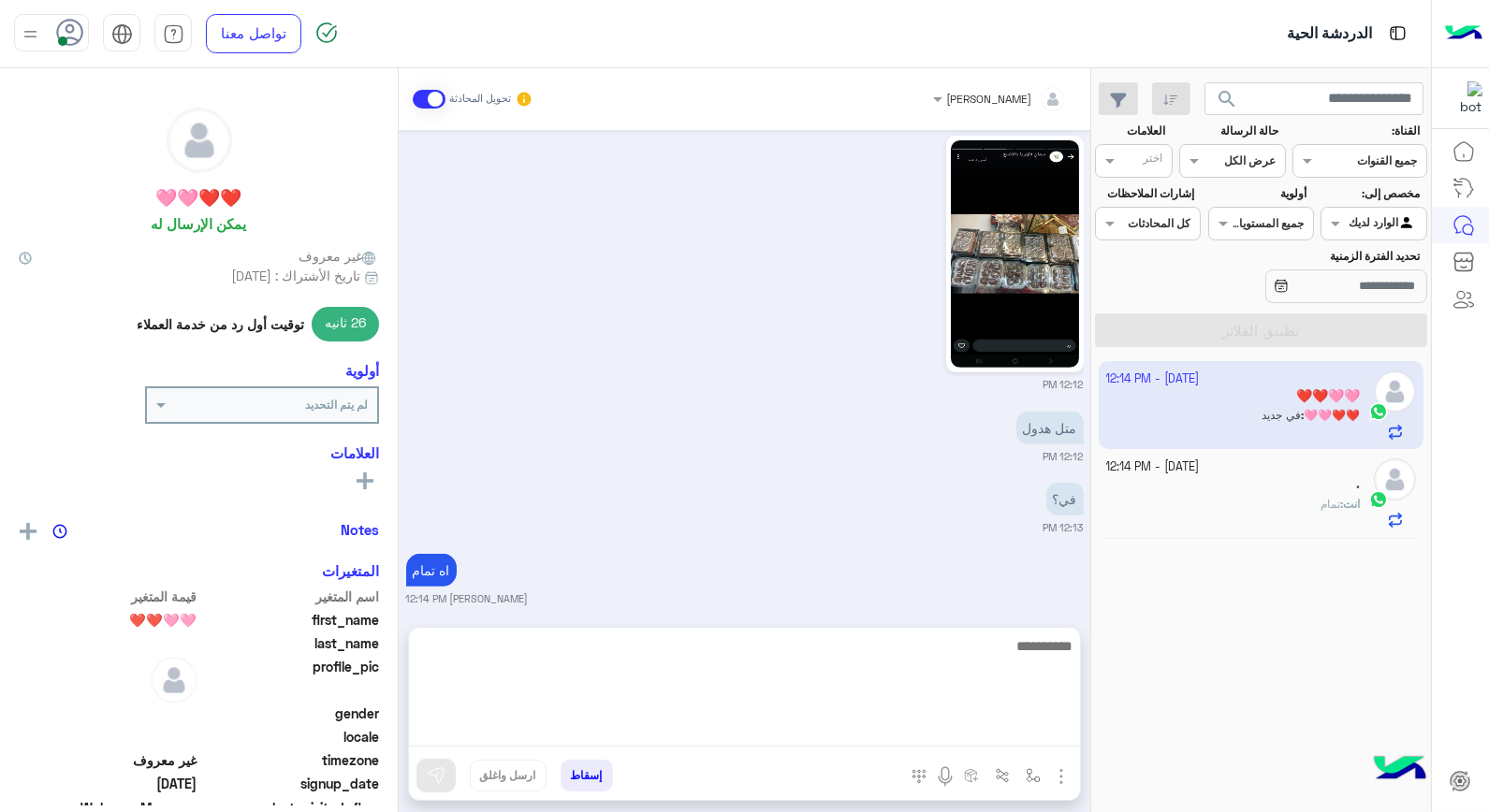
click at [890, 726] on textarea at bounding box center [744, 690] width 671 height 113
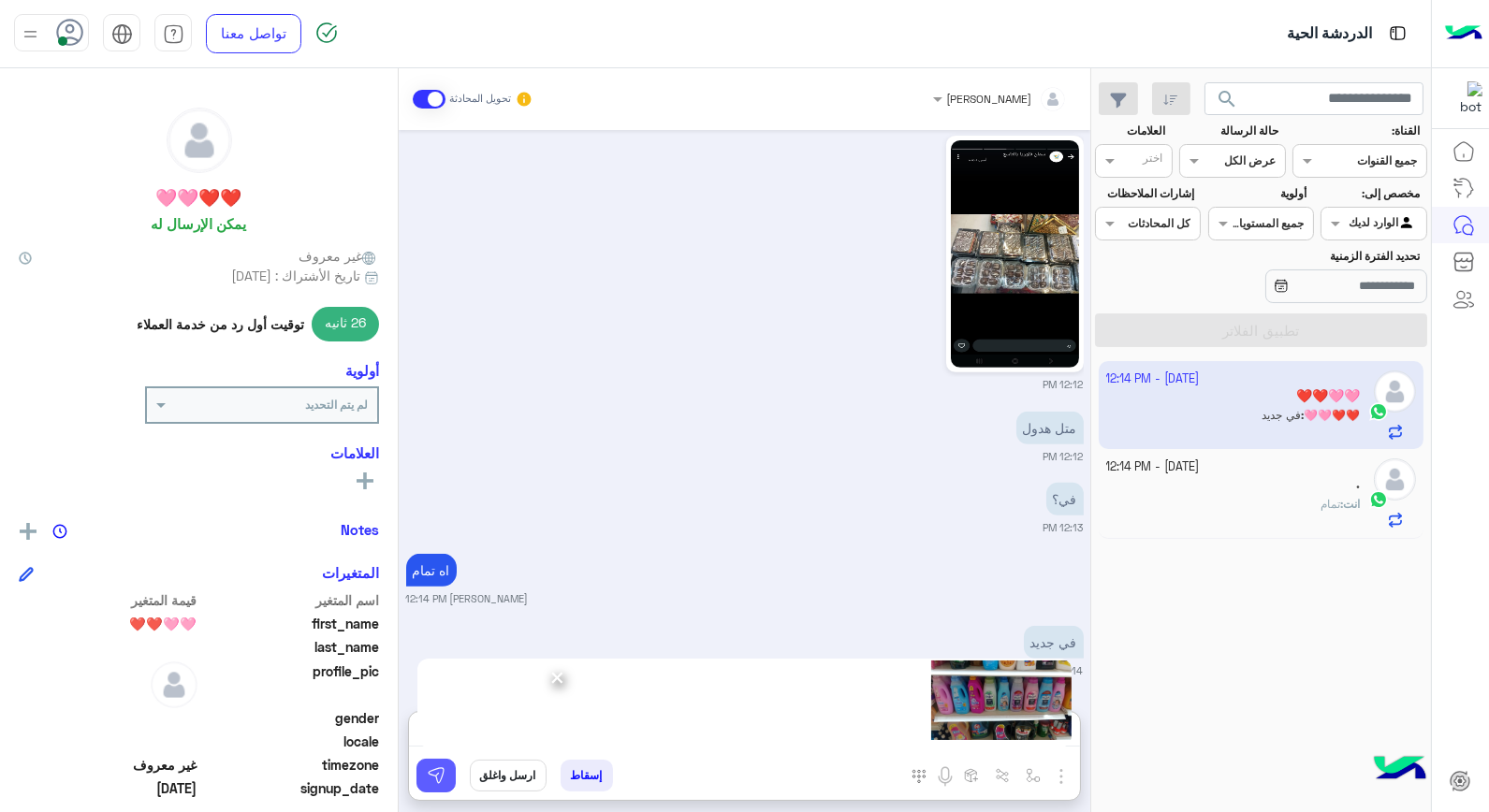
click at [438, 778] on img at bounding box center [436, 775] width 19 height 19
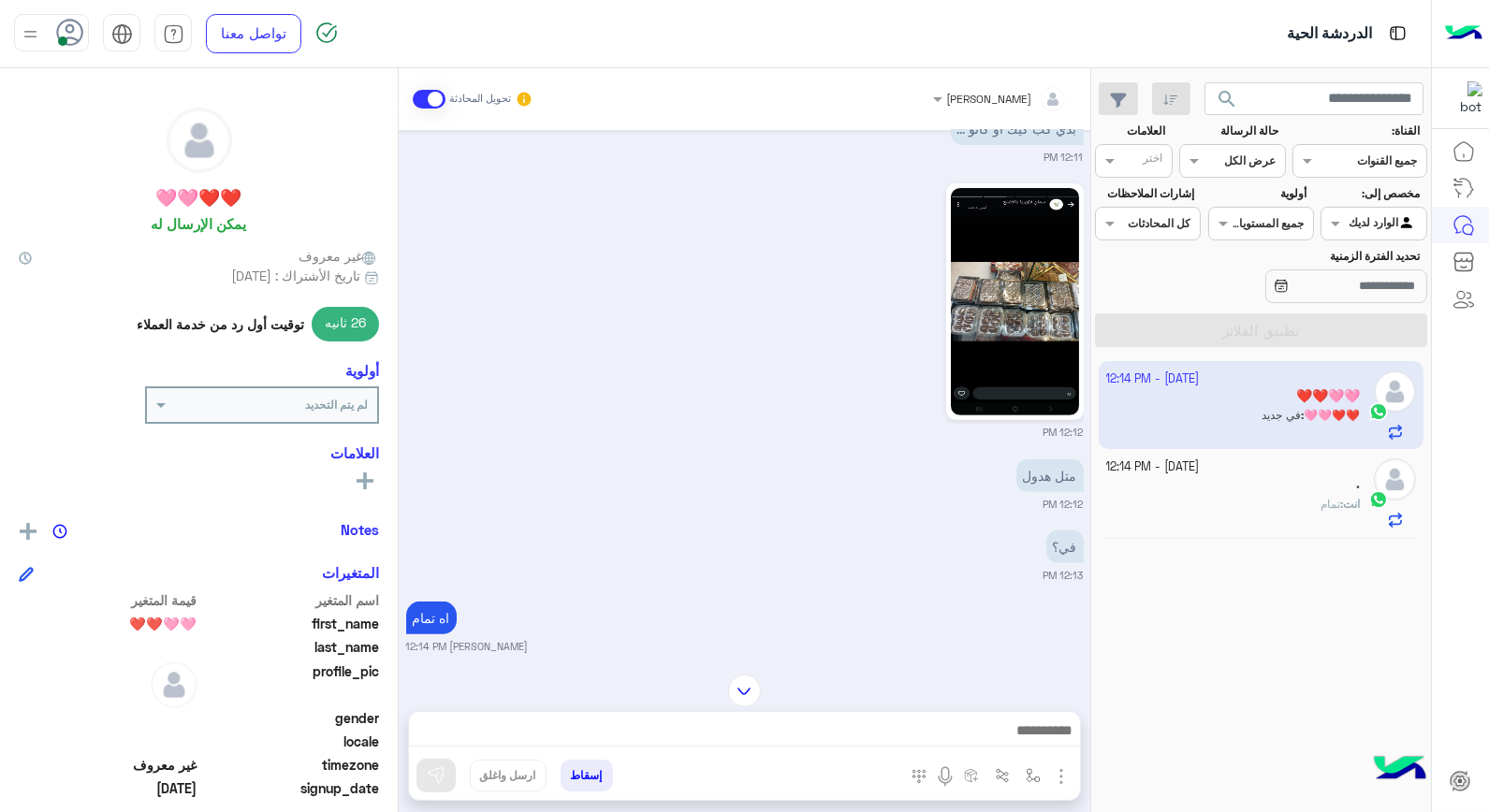
scroll to position [1398, 0]
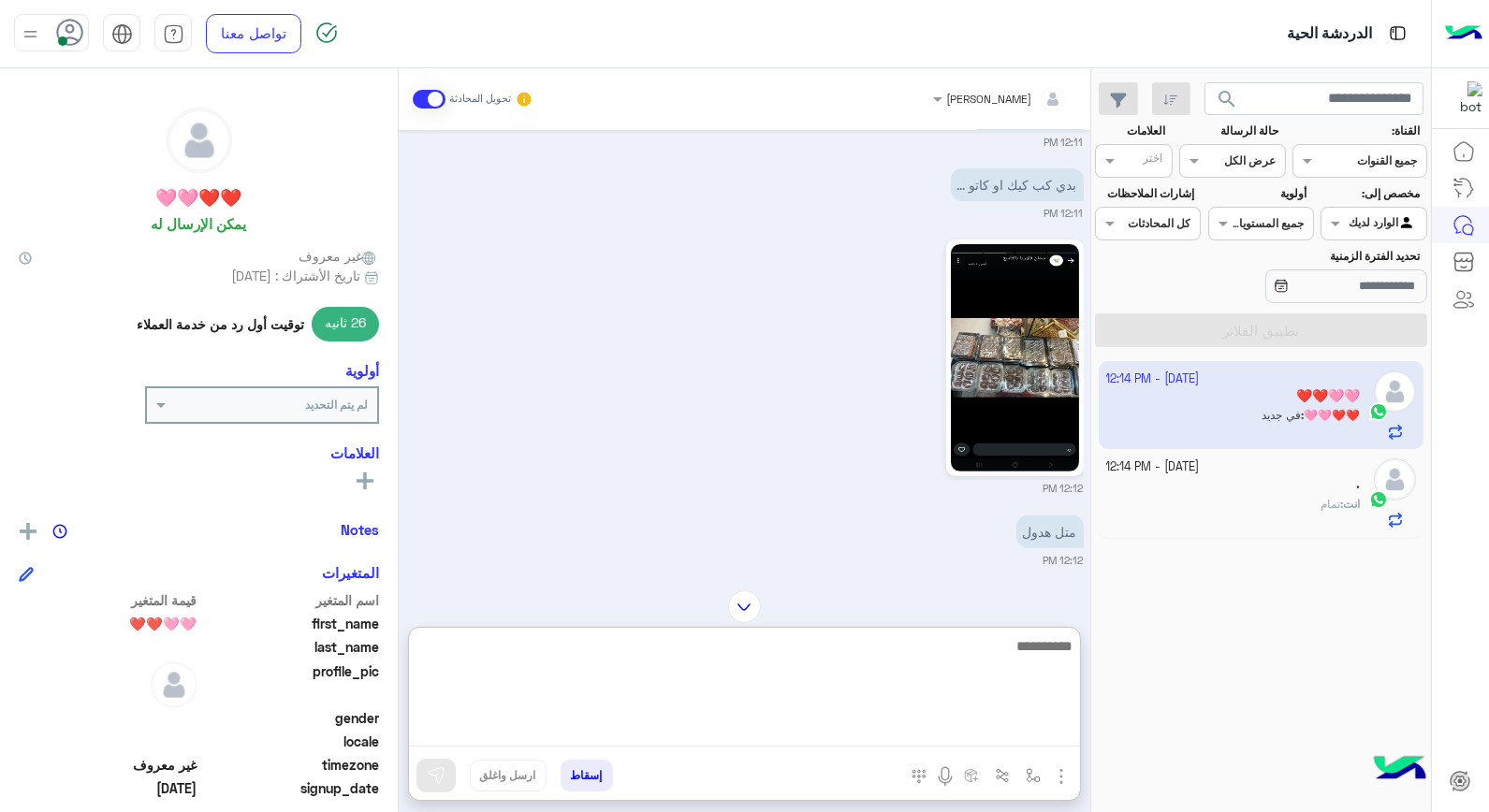
click at [954, 727] on textarea at bounding box center [744, 690] width 671 height 113
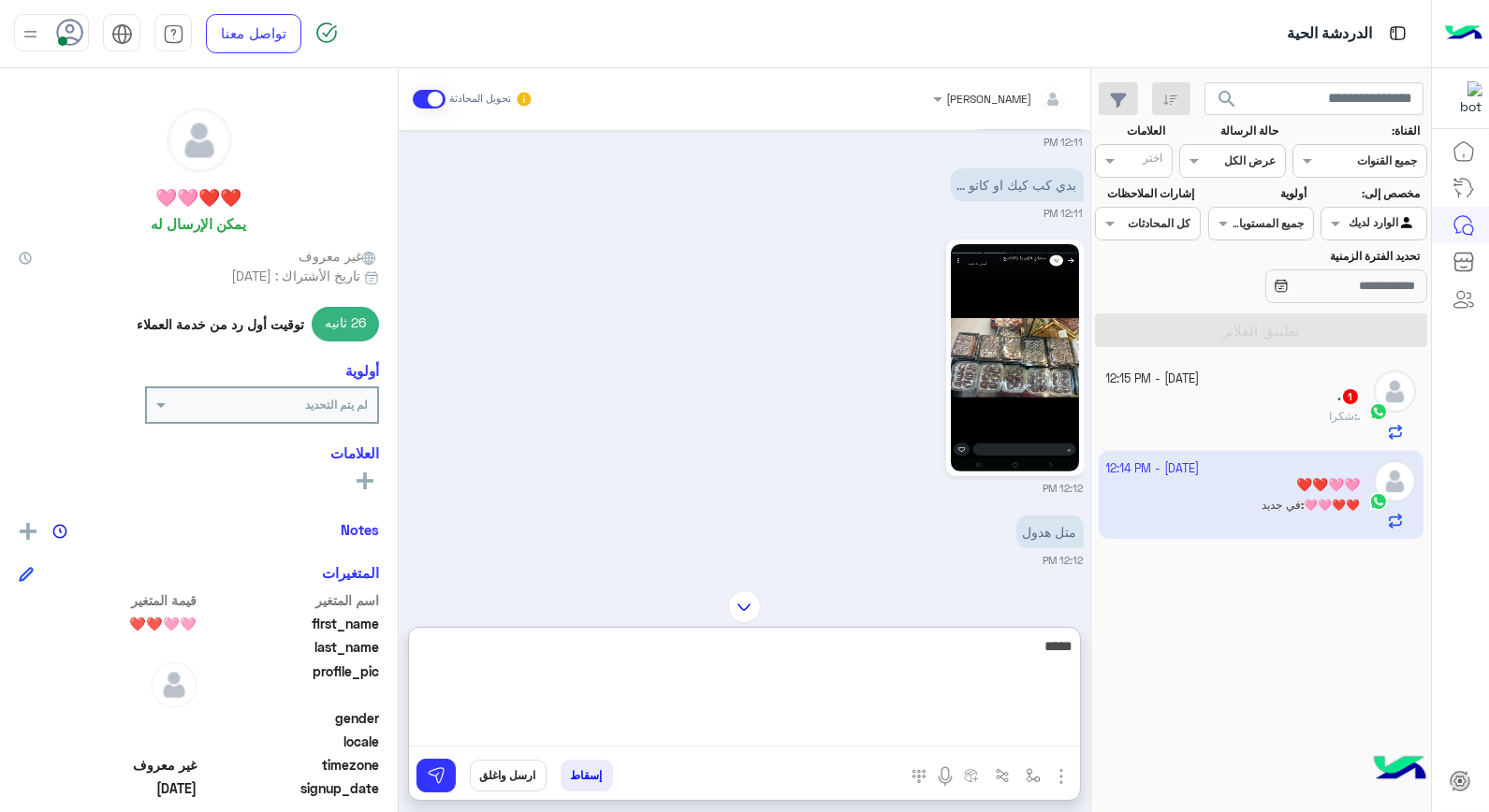
type textarea "******"
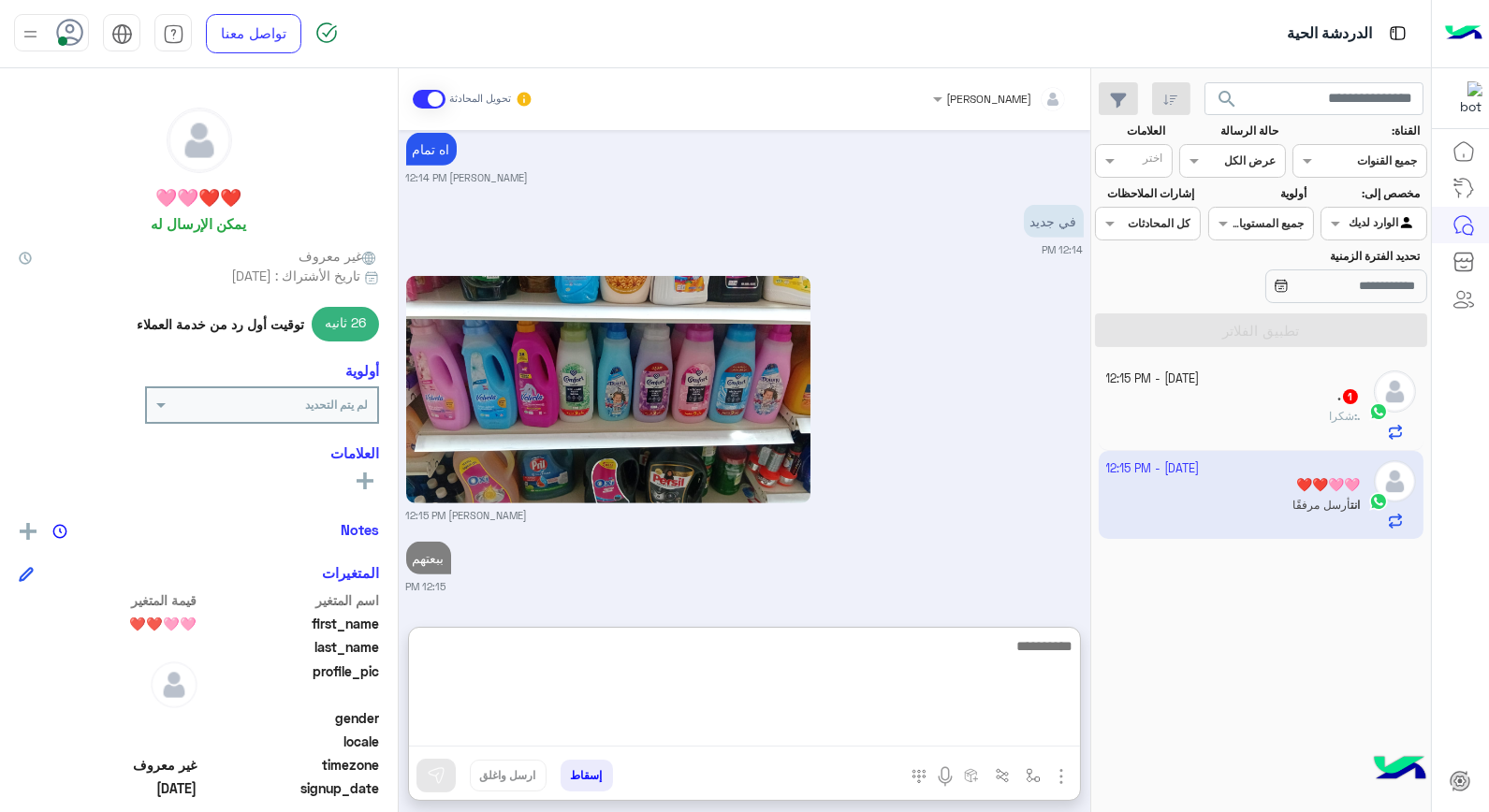
scroll to position [1922, 0]
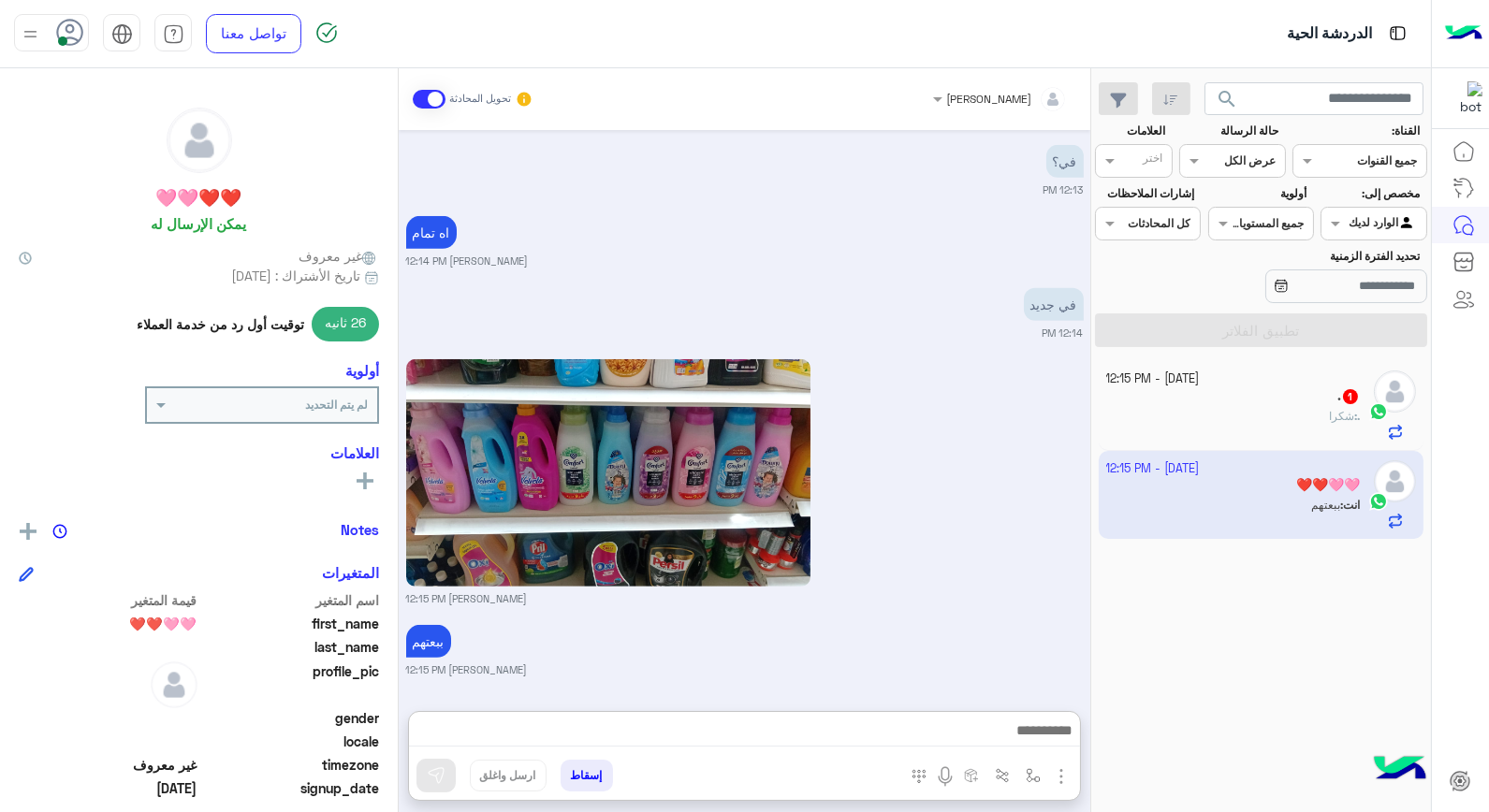
click at [1296, 419] on div ". : شكرا" at bounding box center [1234, 424] width 255 height 33
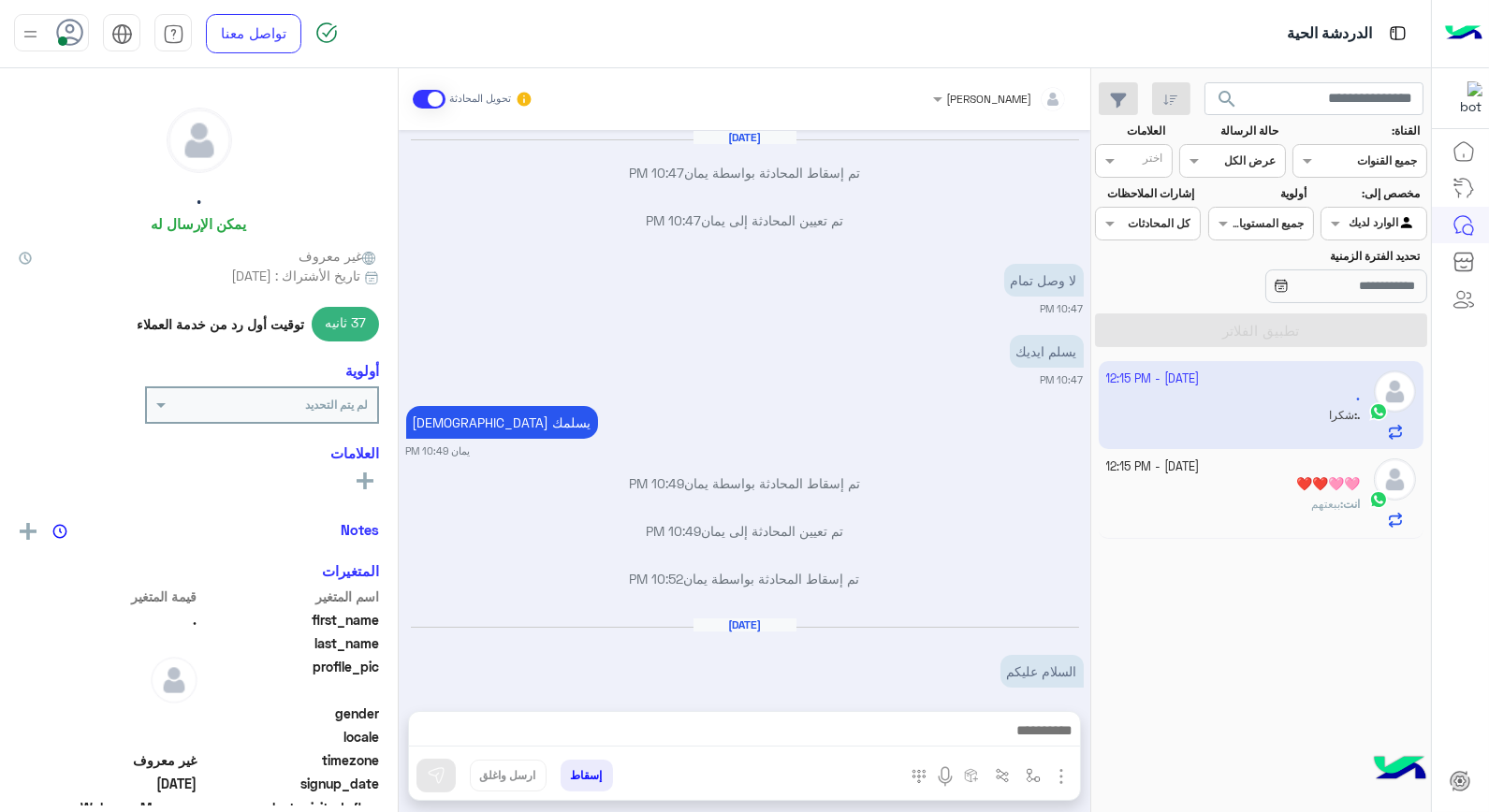
scroll to position [1002, 0]
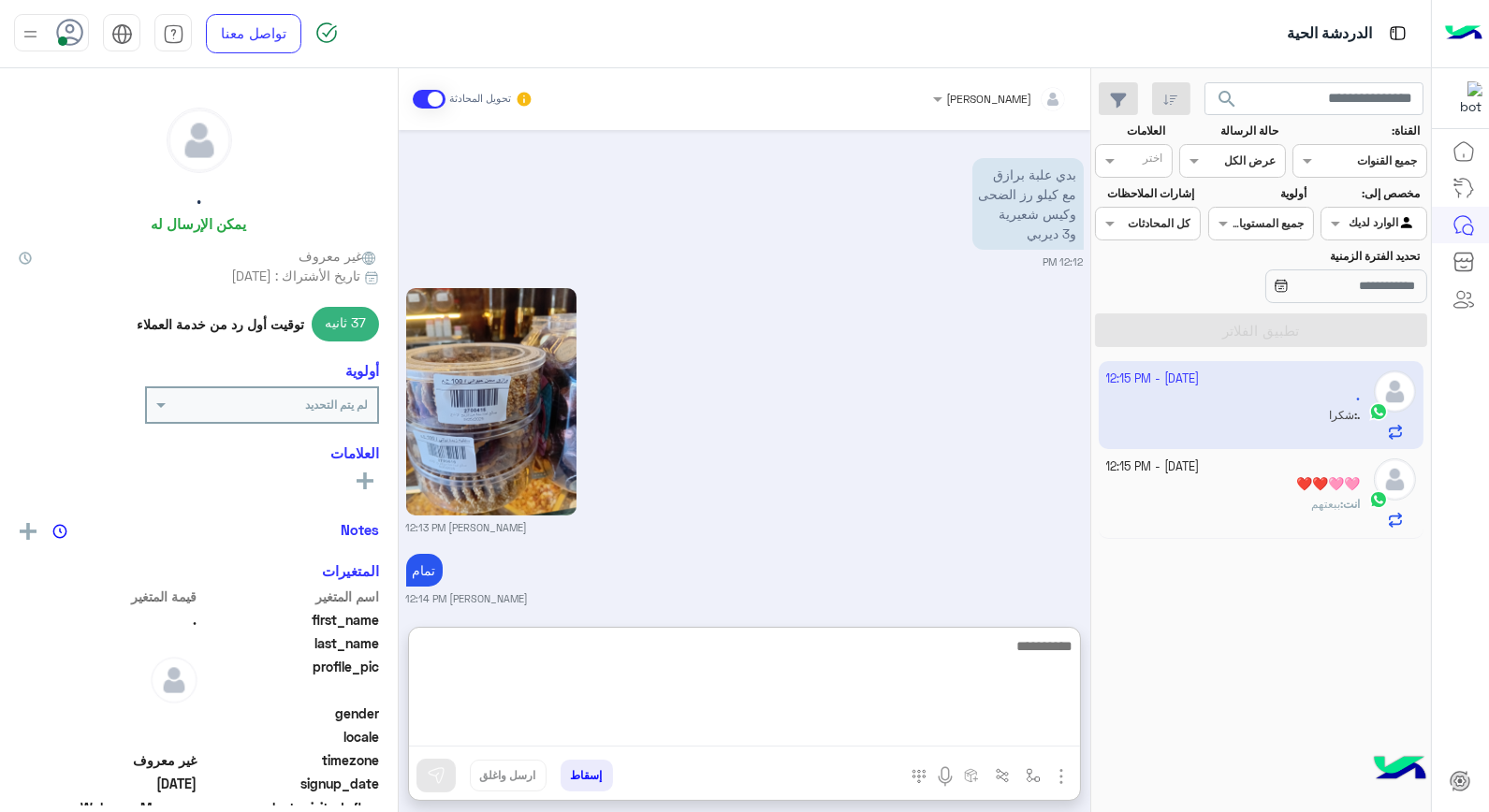
click at [998, 734] on textarea at bounding box center [744, 690] width 671 height 113
type textarea "****"
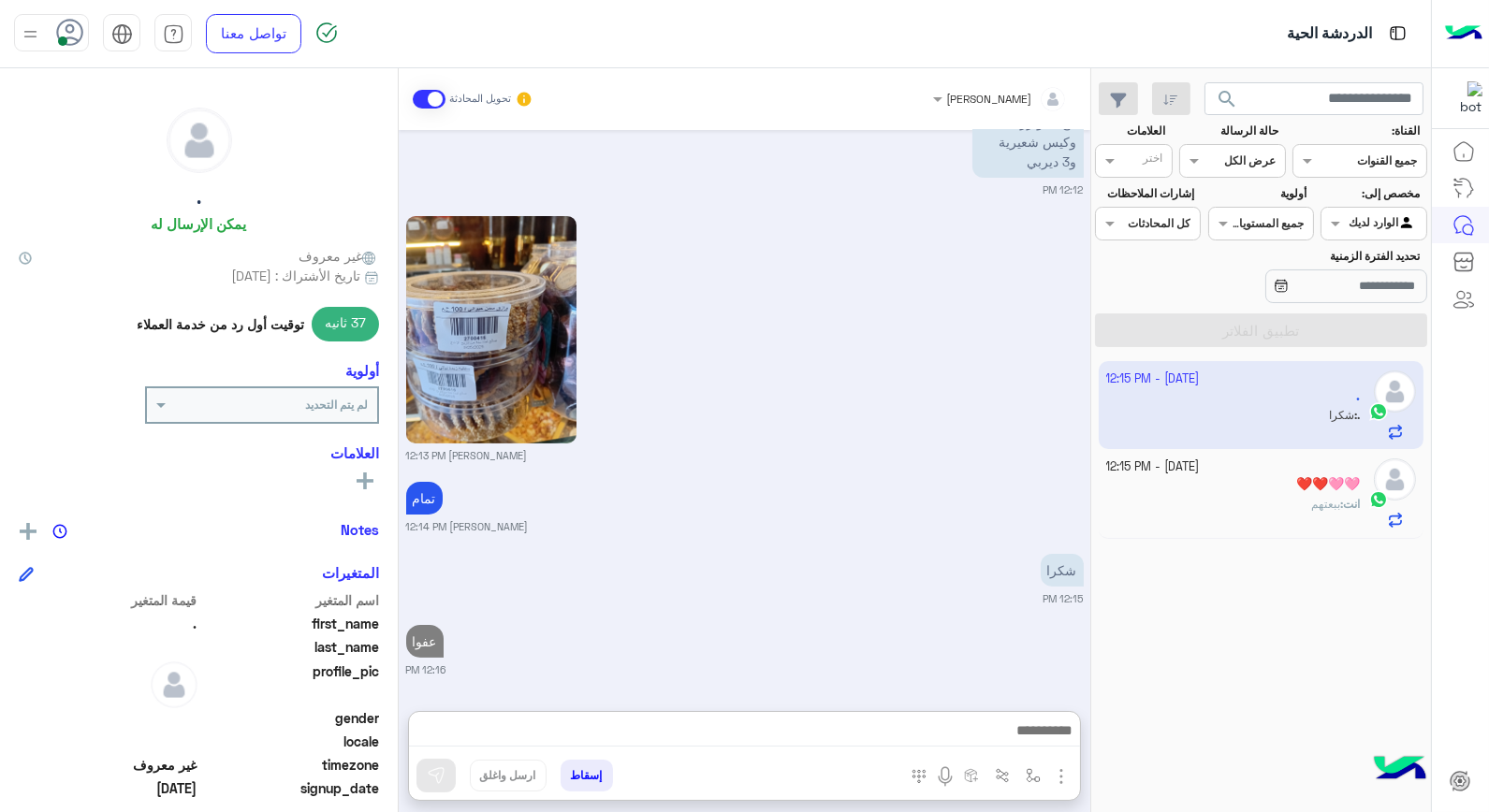
click at [1287, 487] on div "❤️❤️🩷🩷" at bounding box center [1234, 486] width 255 height 20
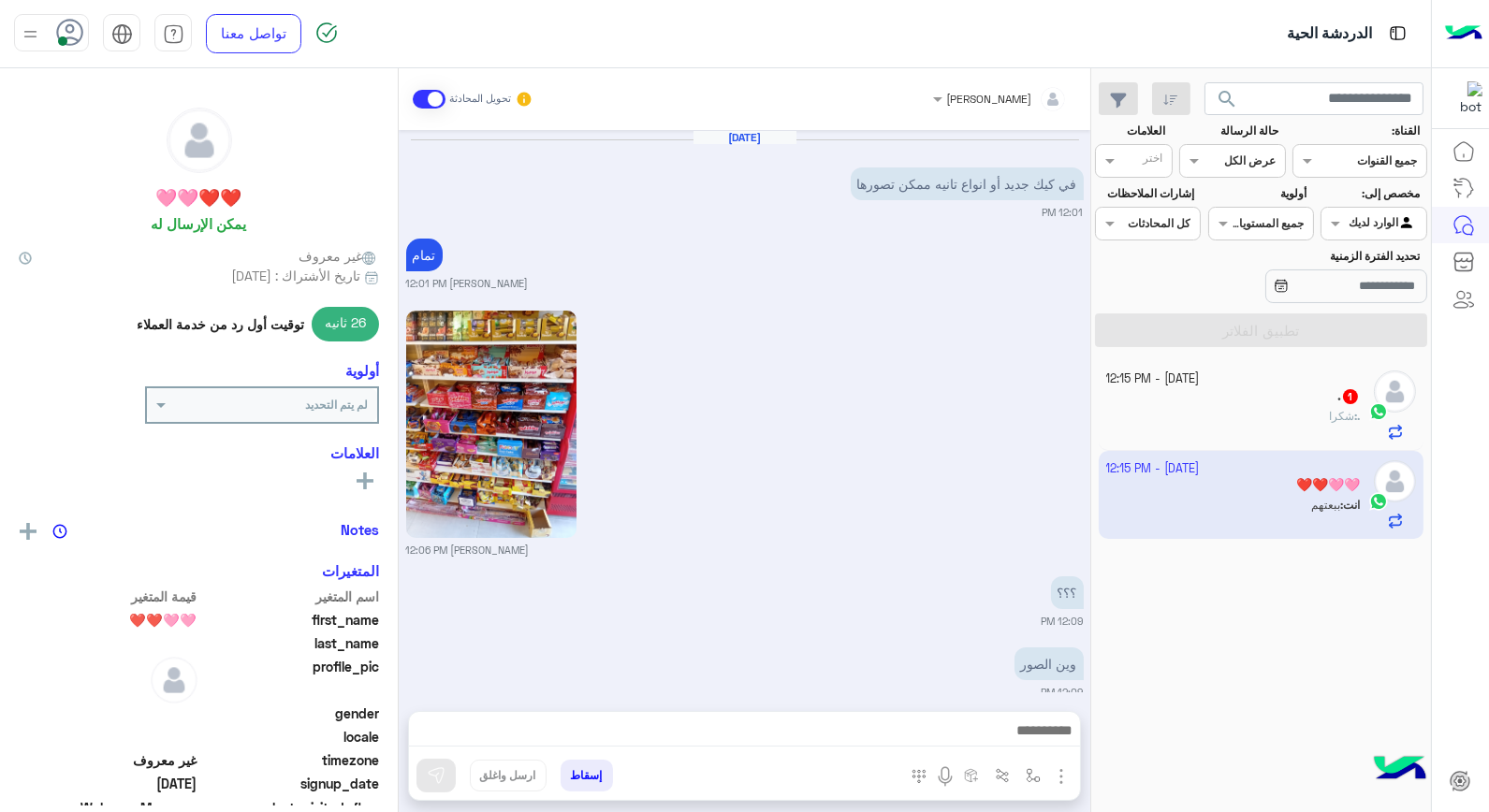
scroll to position [1719, 0]
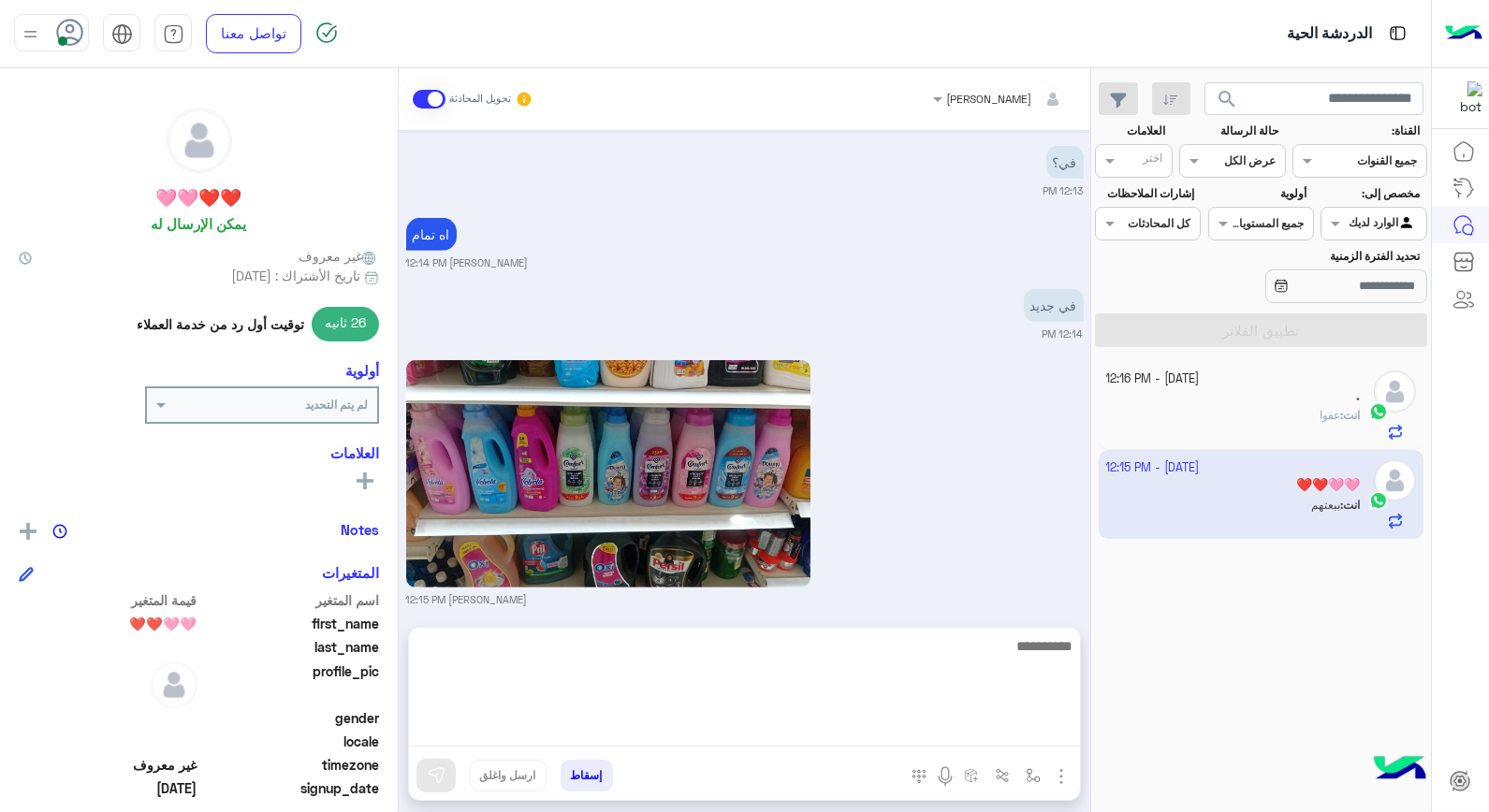
click at [665, 723] on textarea at bounding box center [744, 690] width 671 height 113
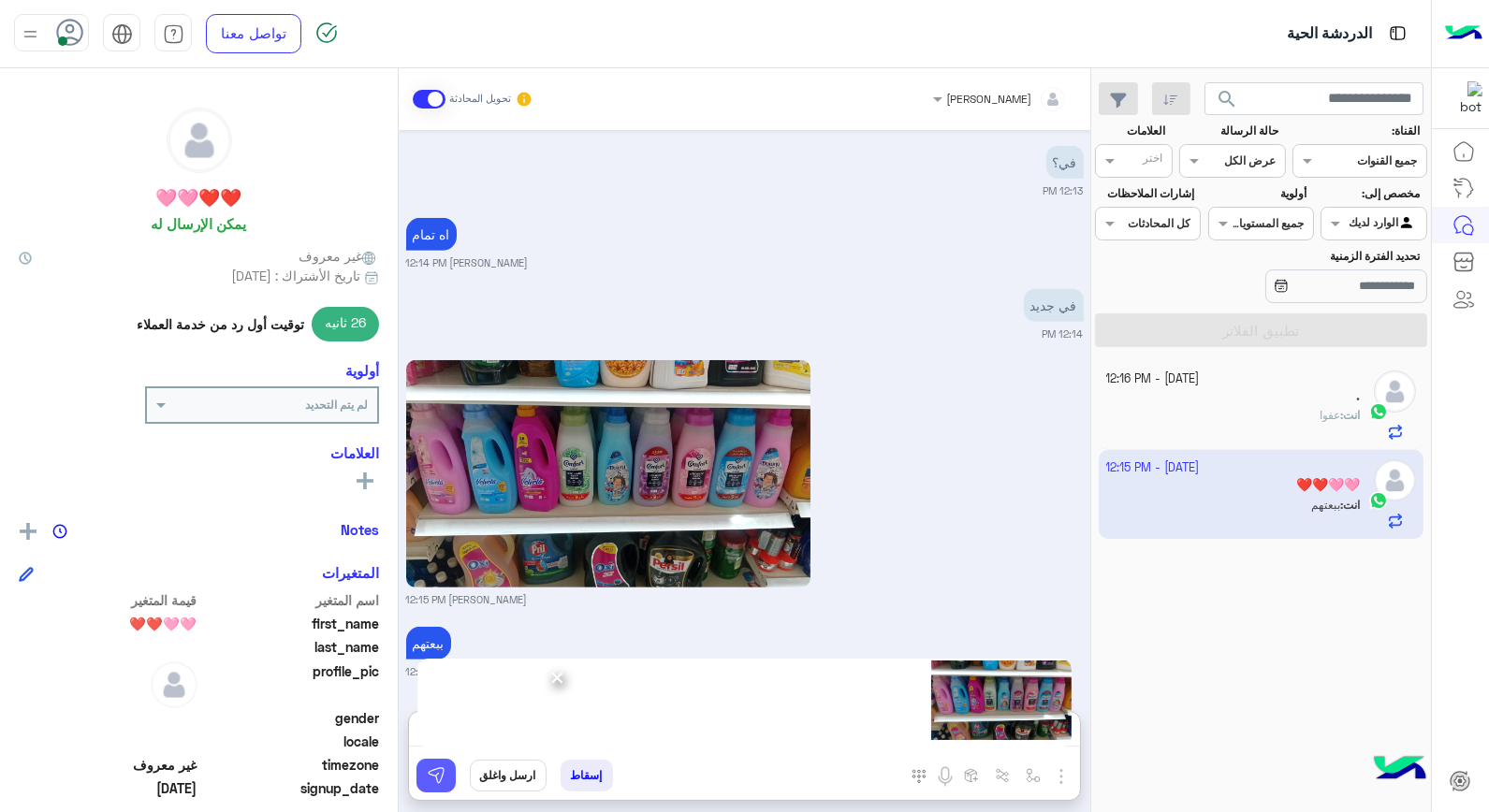
click at [434, 782] on img at bounding box center [436, 775] width 19 height 19
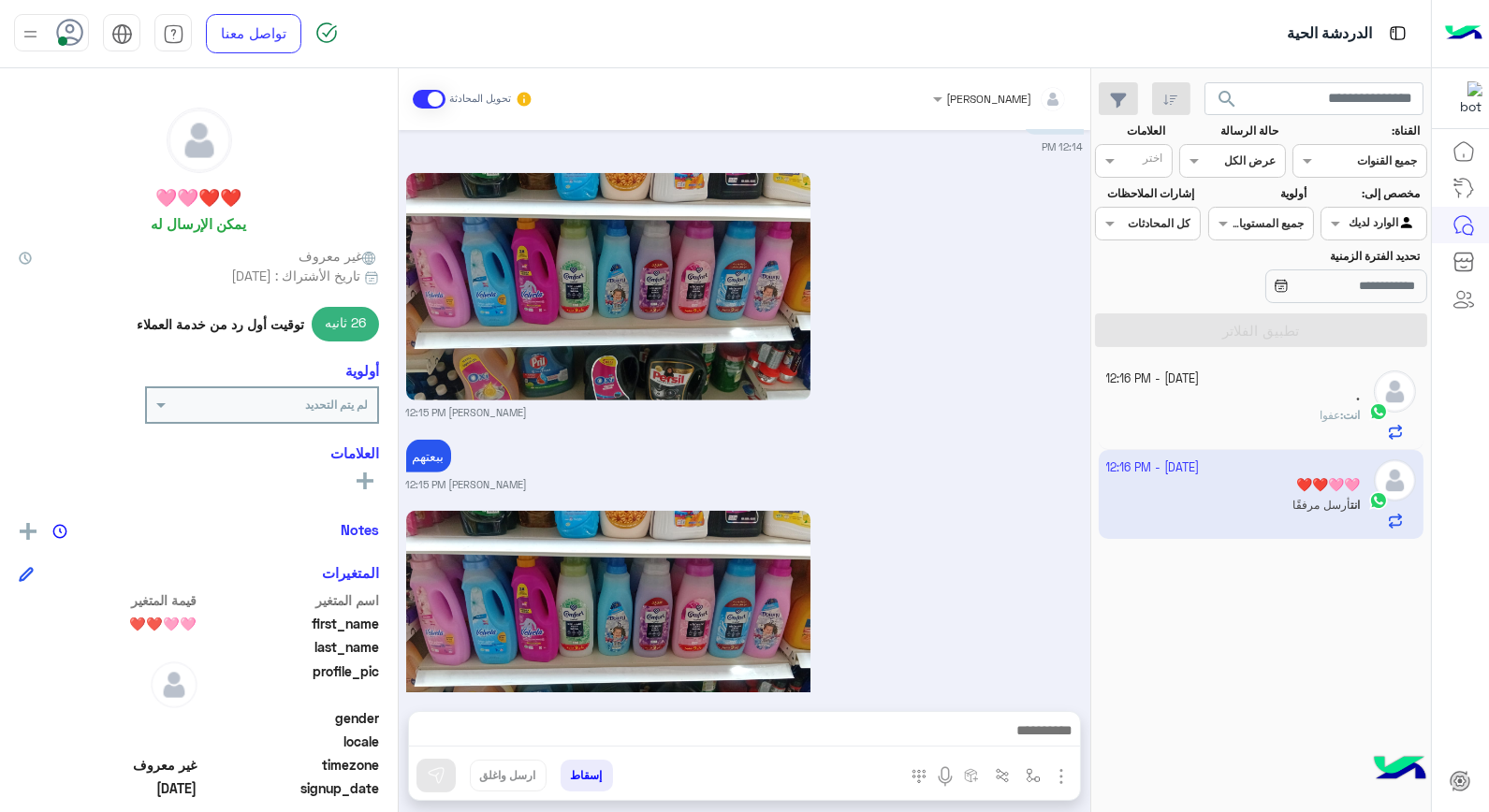
scroll to position [1883, 0]
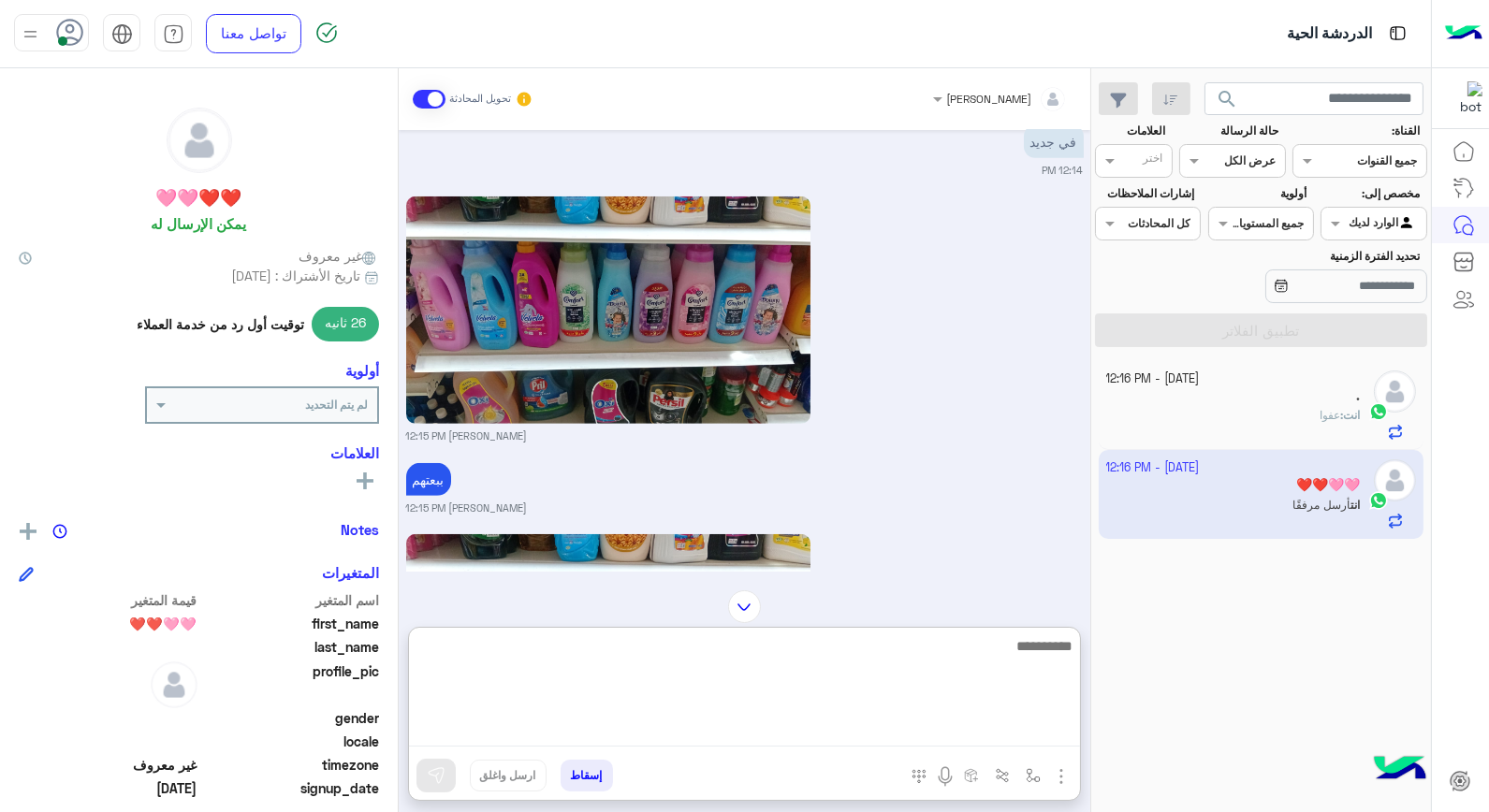
click at [702, 735] on textarea at bounding box center [744, 690] width 671 height 113
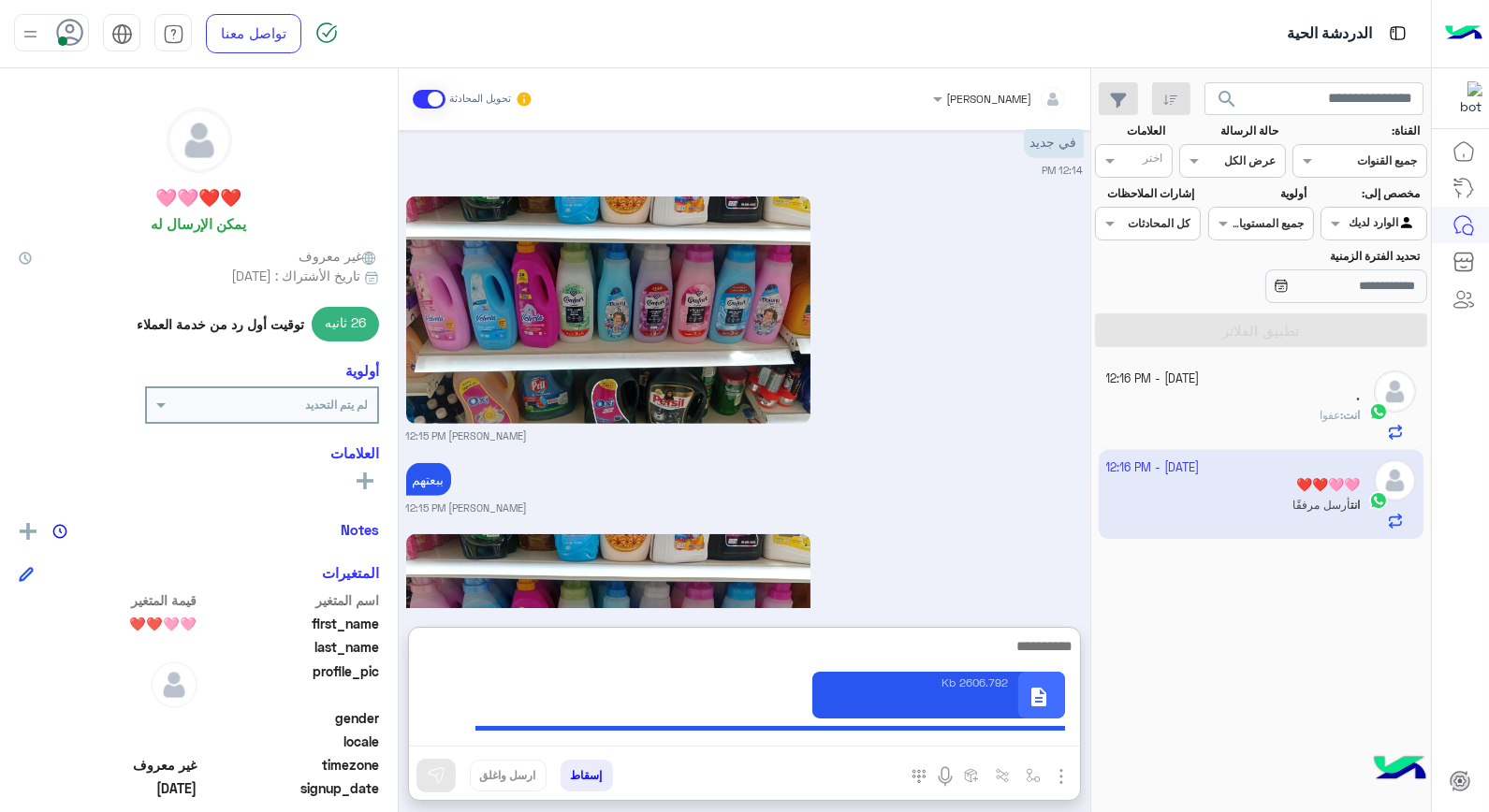
scroll to position [2070, 0]
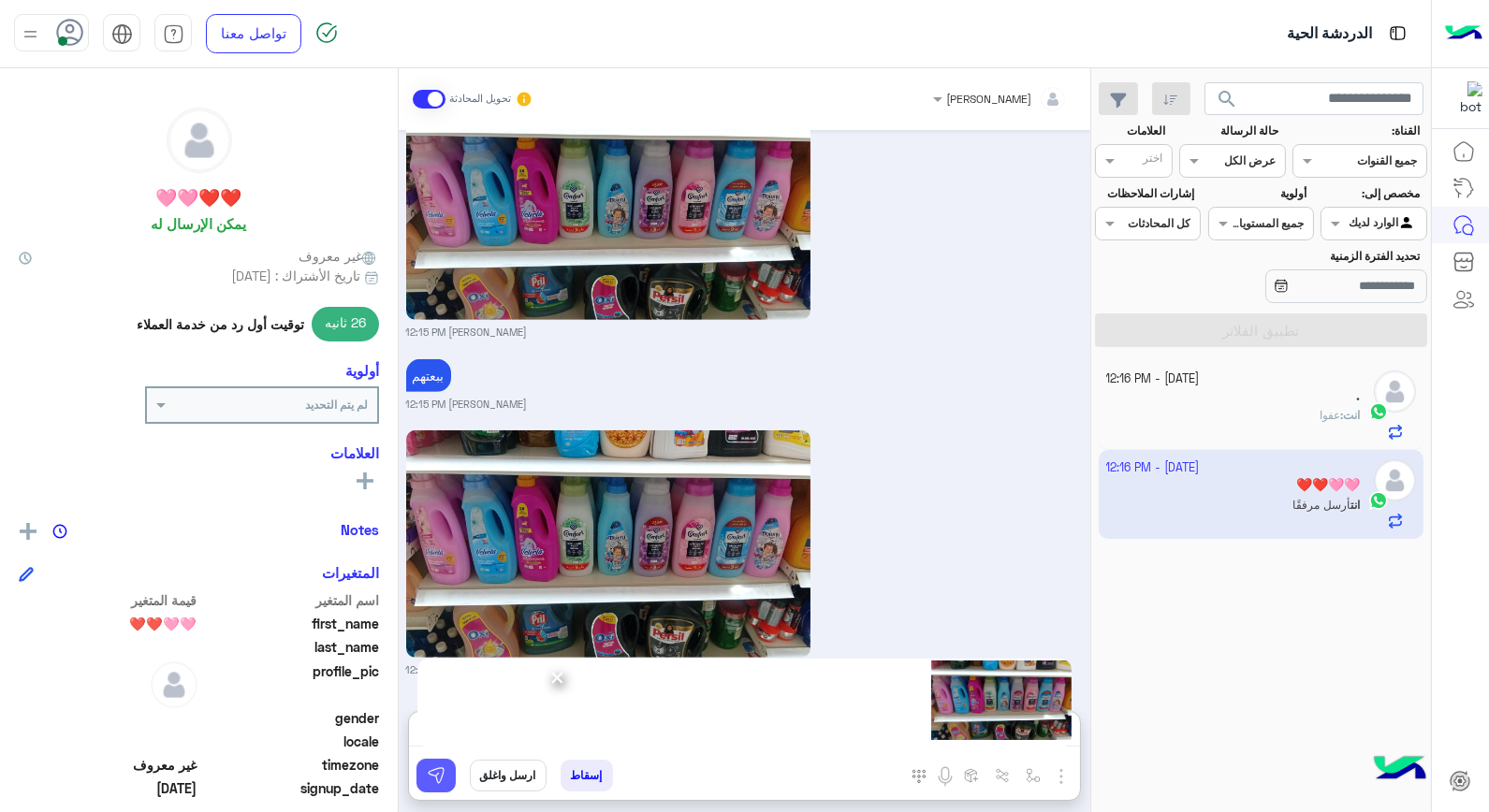
drag, startPoint x: 717, startPoint y: 462, endPoint x: 431, endPoint y: 768, distance: 418.8
click at [434, 771] on img at bounding box center [436, 775] width 19 height 19
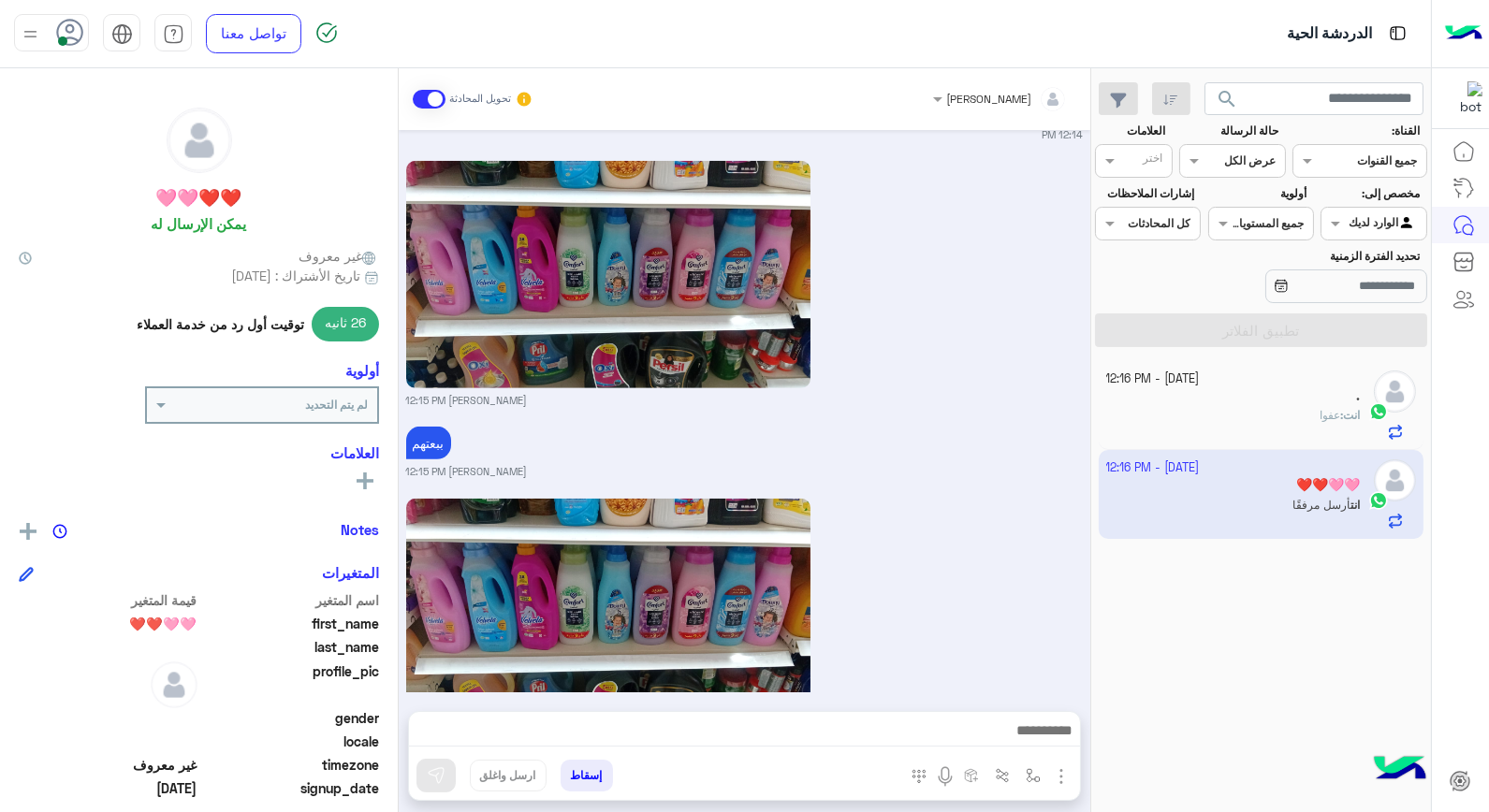
scroll to position [2613, 0]
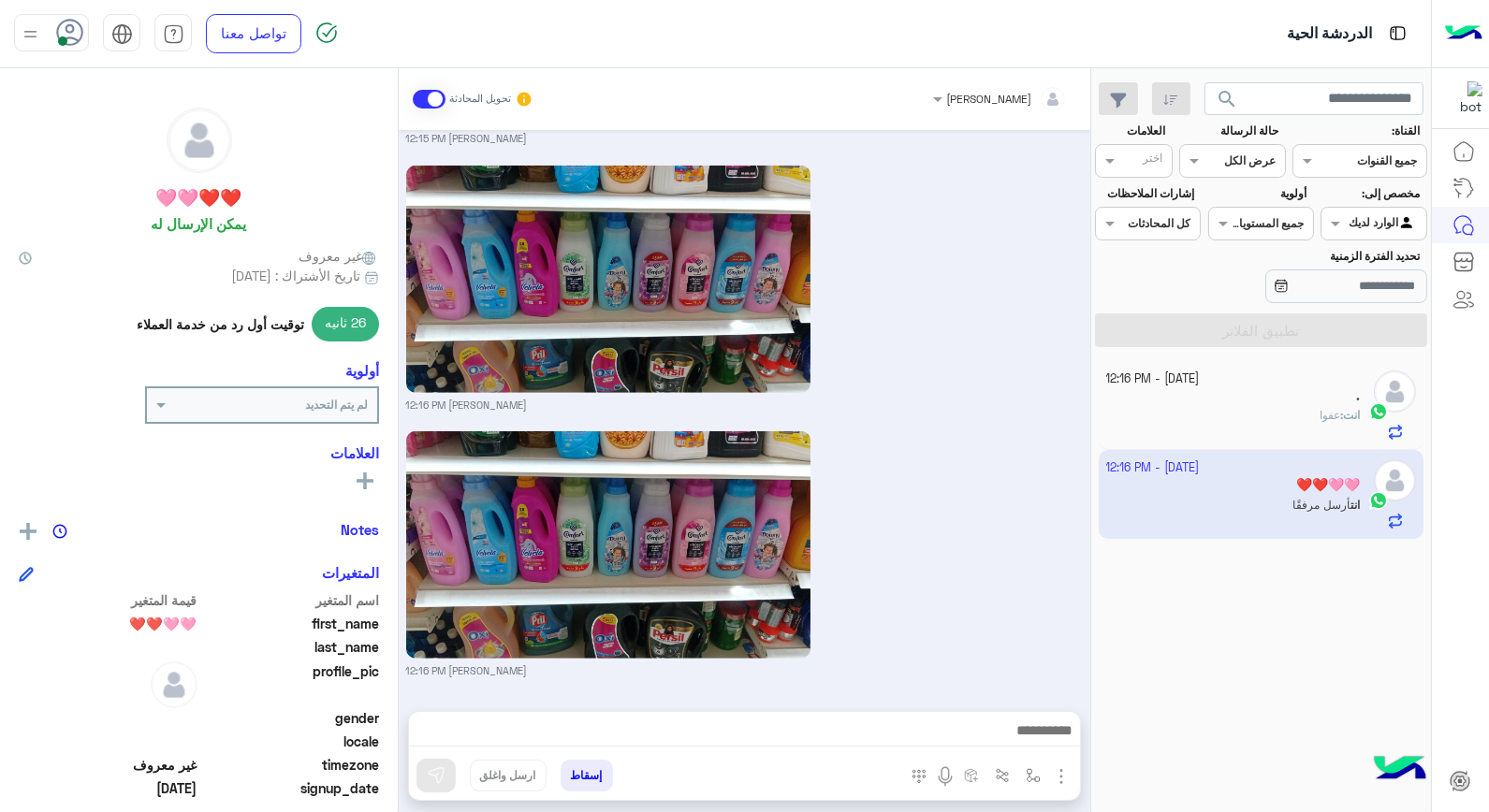
click at [1294, 418] on div "انت : عفوا" at bounding box center [1234, 423] width 255 height 33
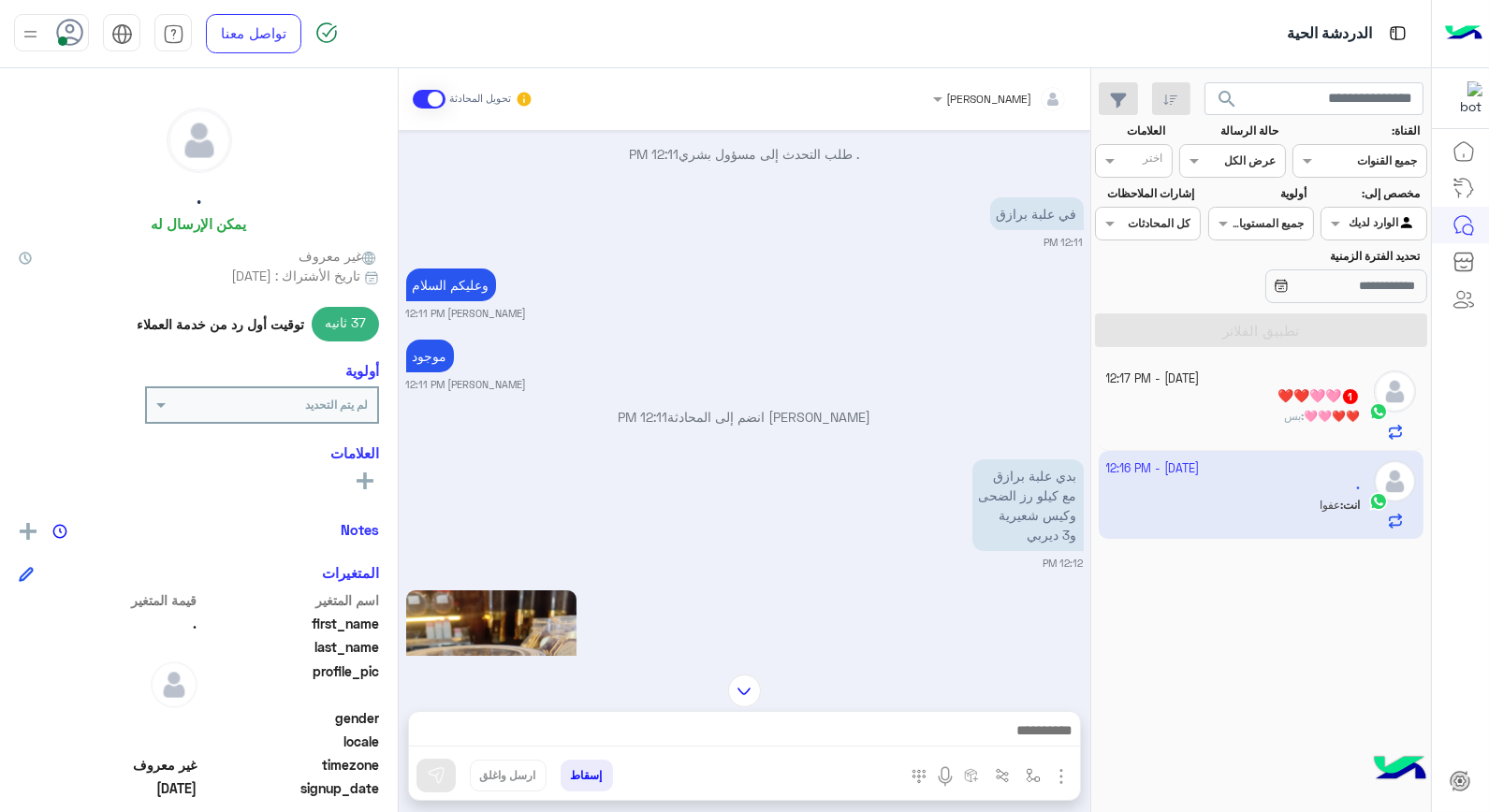
scroll to position [610, 0]
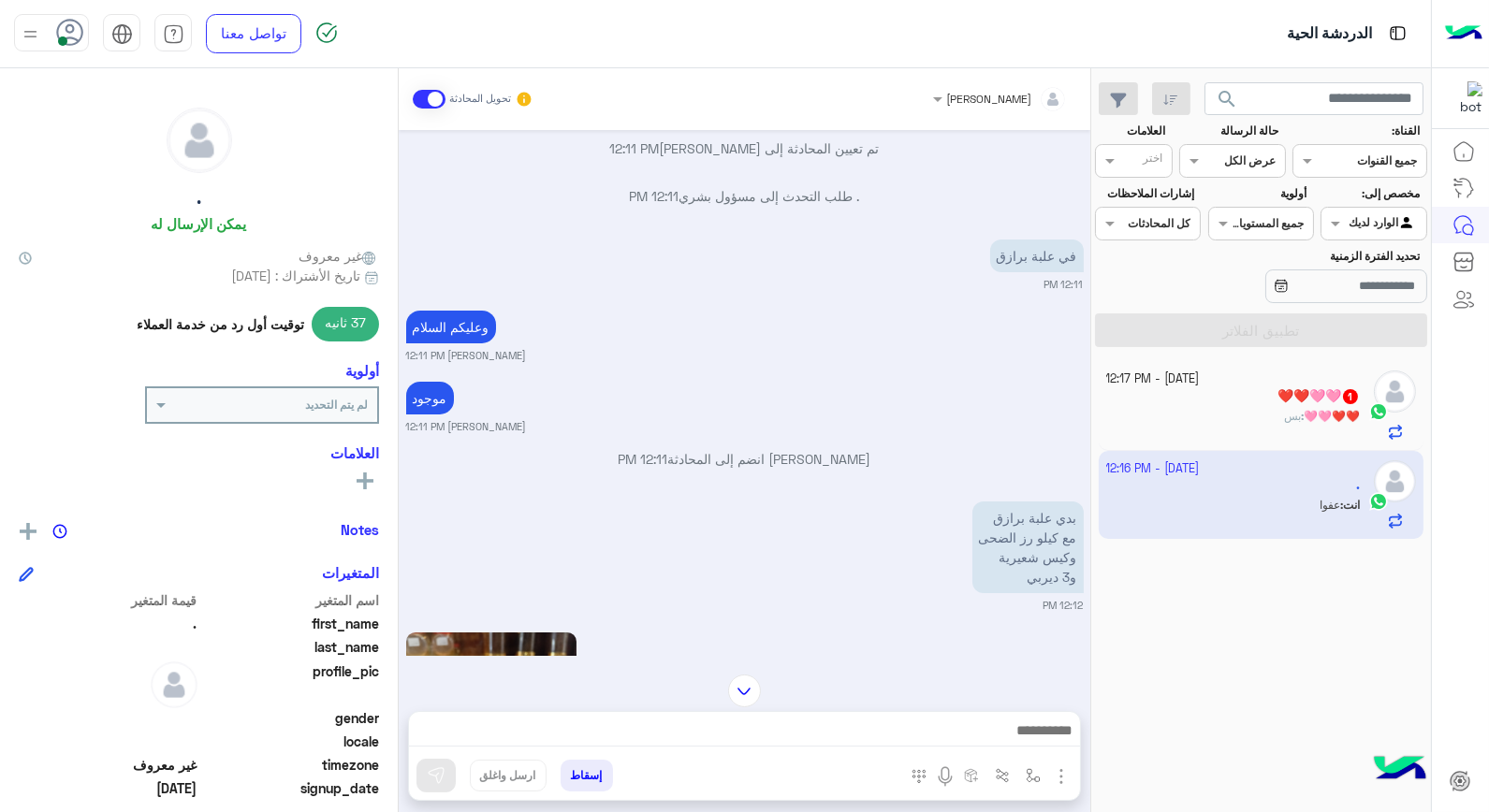
click at [1346, 412] on span "❤️❤️🩷🩷" at bounding box center [1331, 416] width 56 height 14
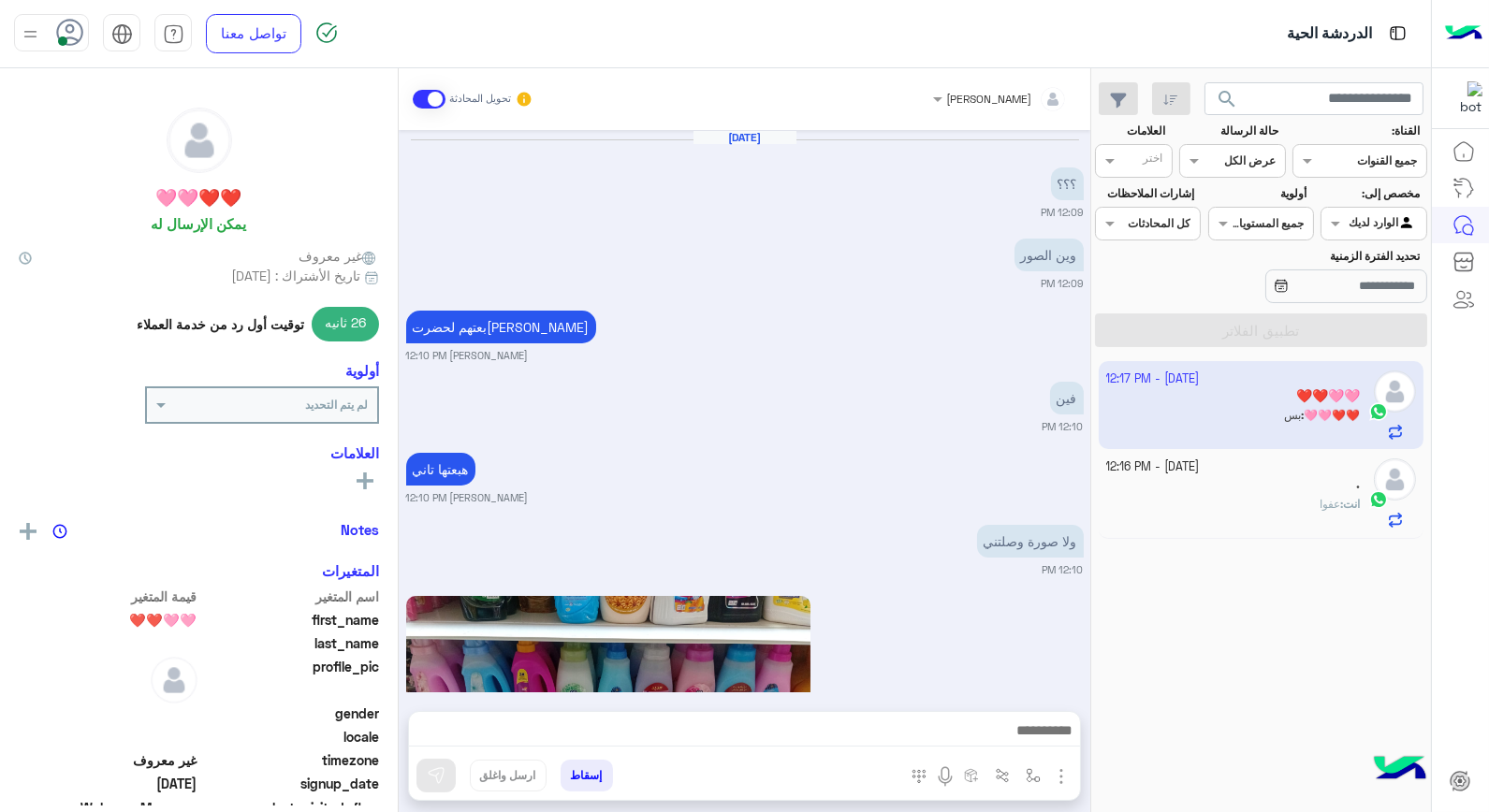
scroll to position [1914, 0]
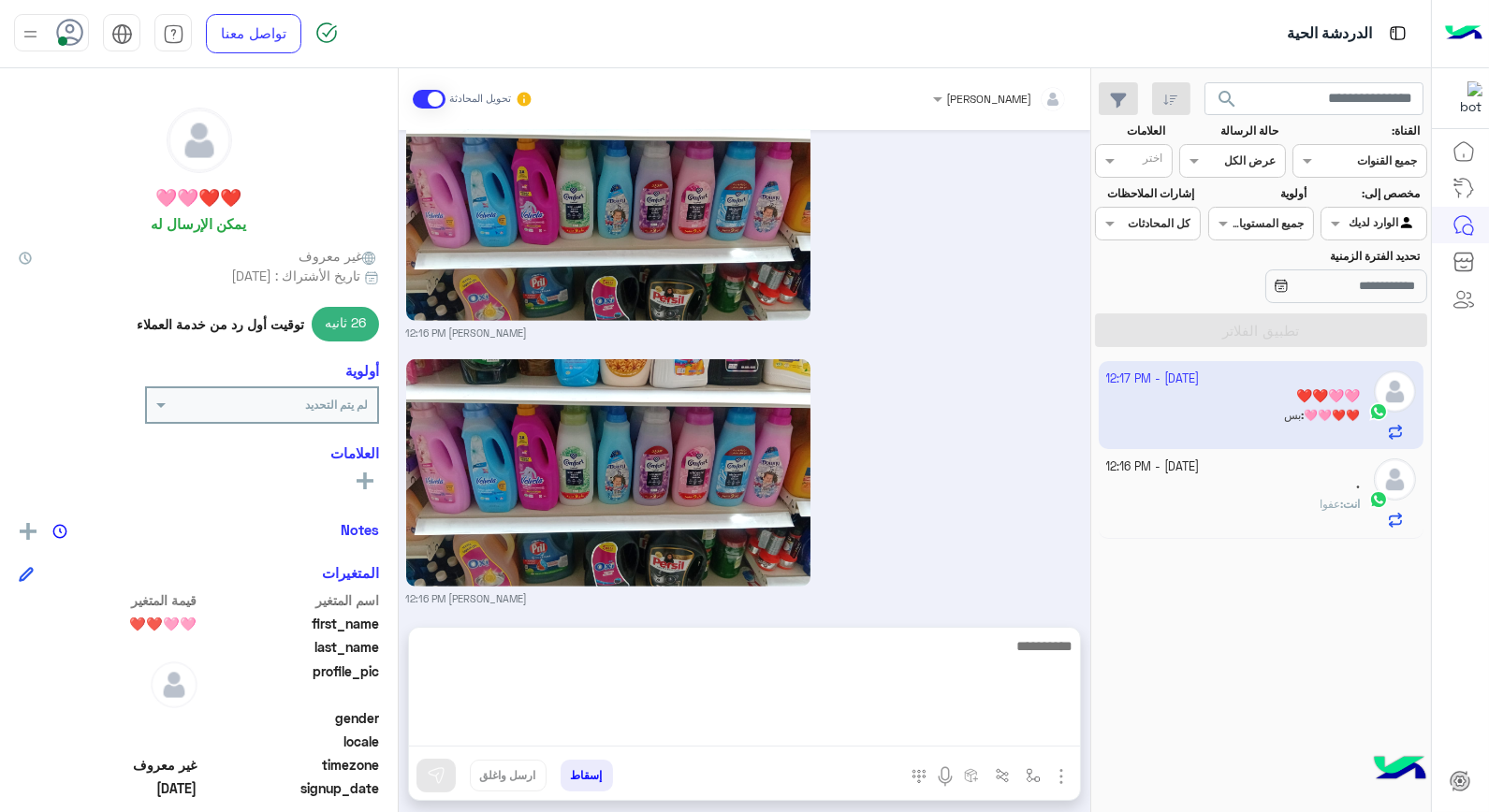
click at [1011, 720] on textarea at bounding box center [744, 690] width 671 height 113
type textarea "**"
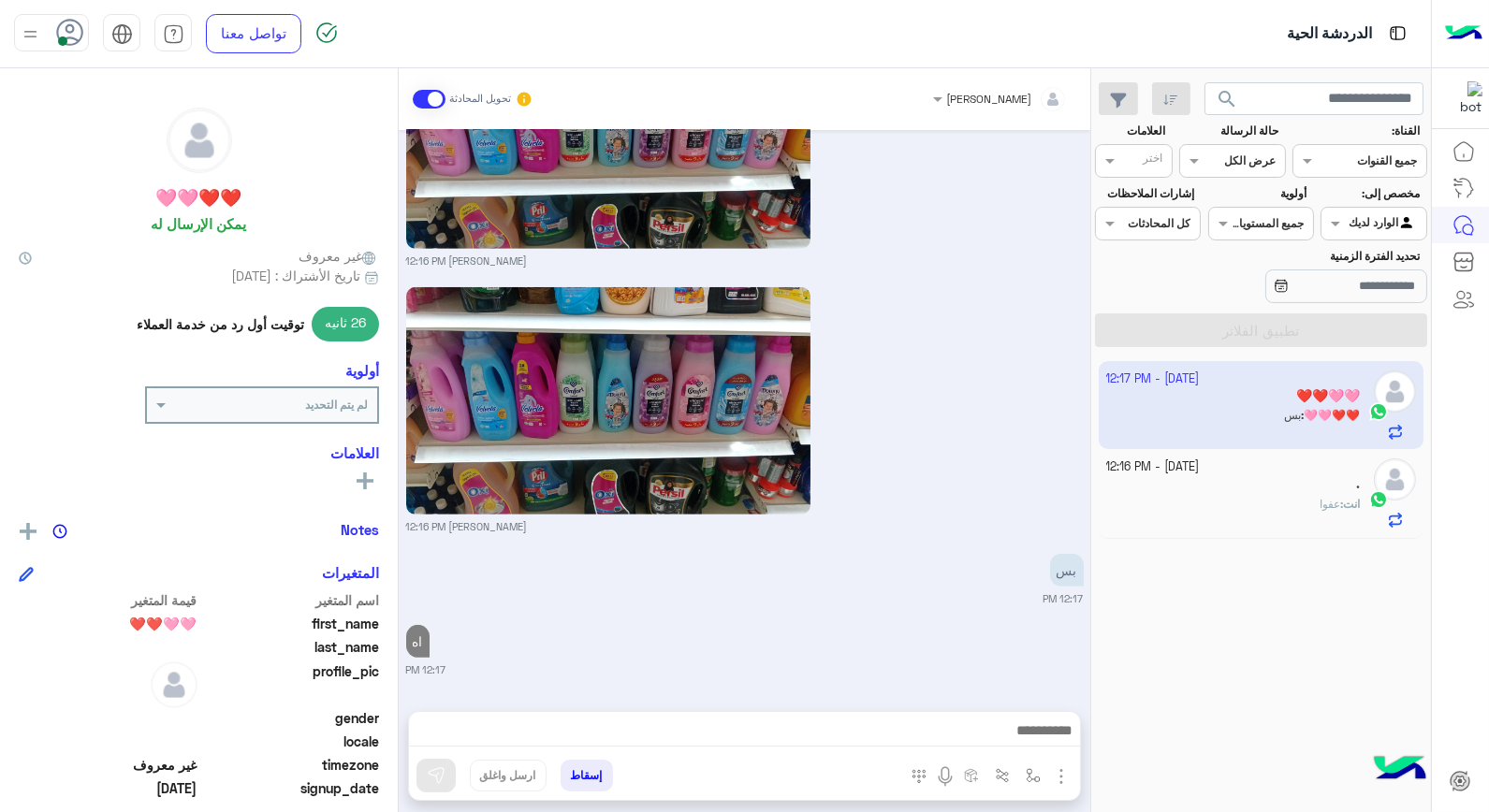
click at [1312, 494] on div "." at bounding box center [1234, 486] width 255 height 20
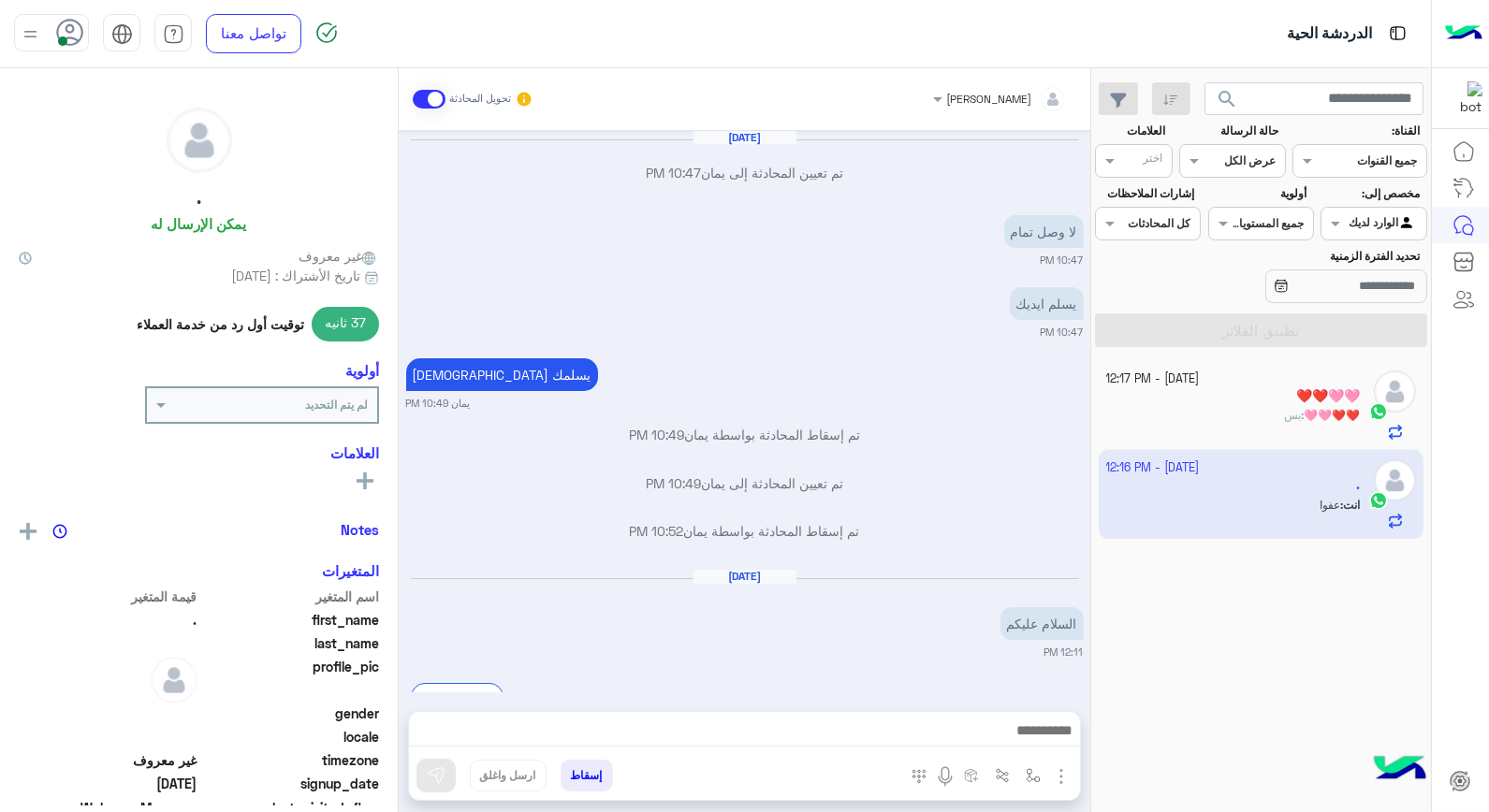
scroll to position [1025, 0]
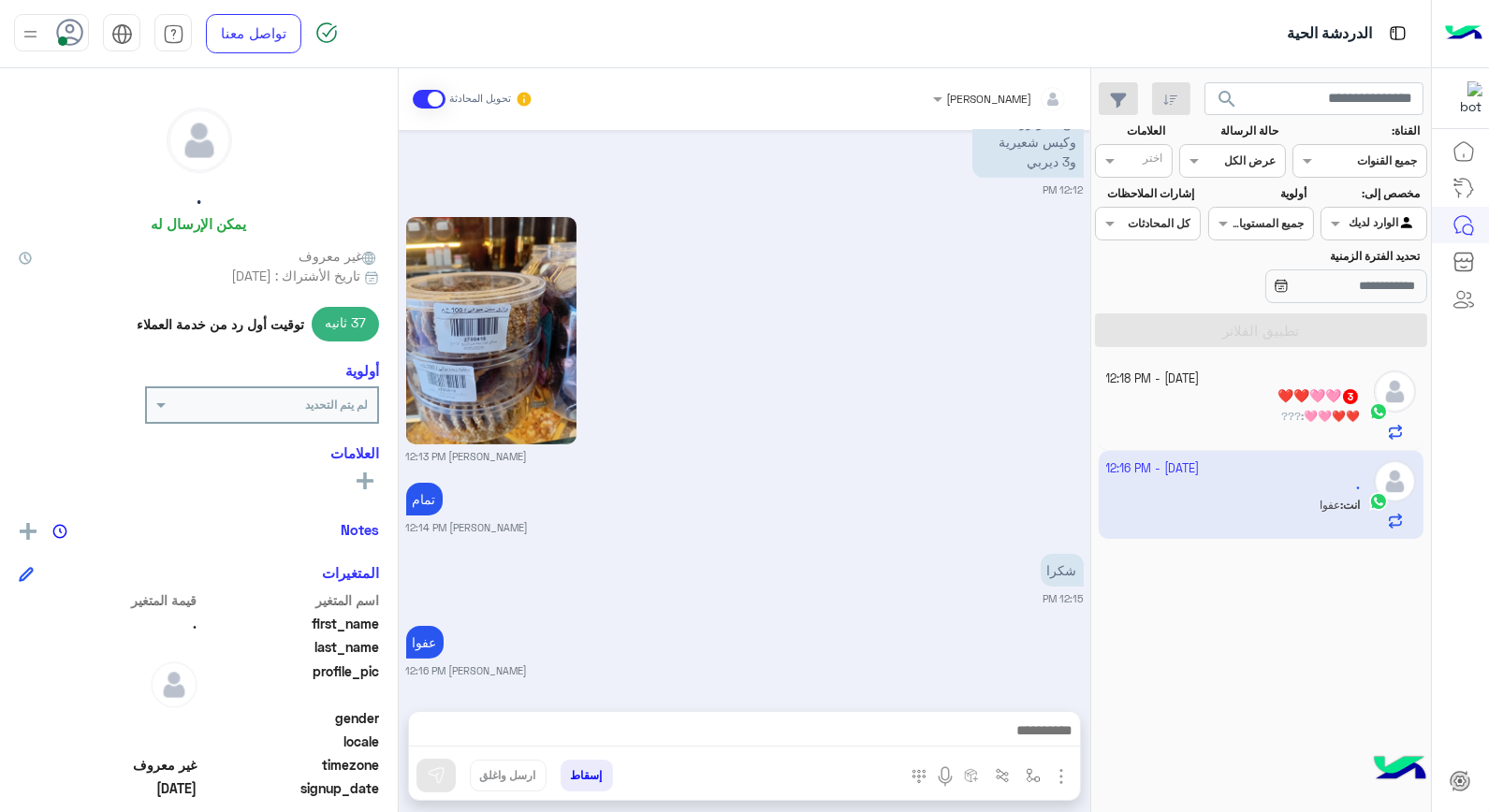
click at [1233, 393] on div "❤️❤️🩷🩷 3" at bounding box center [1234, 398] width 255 height 20
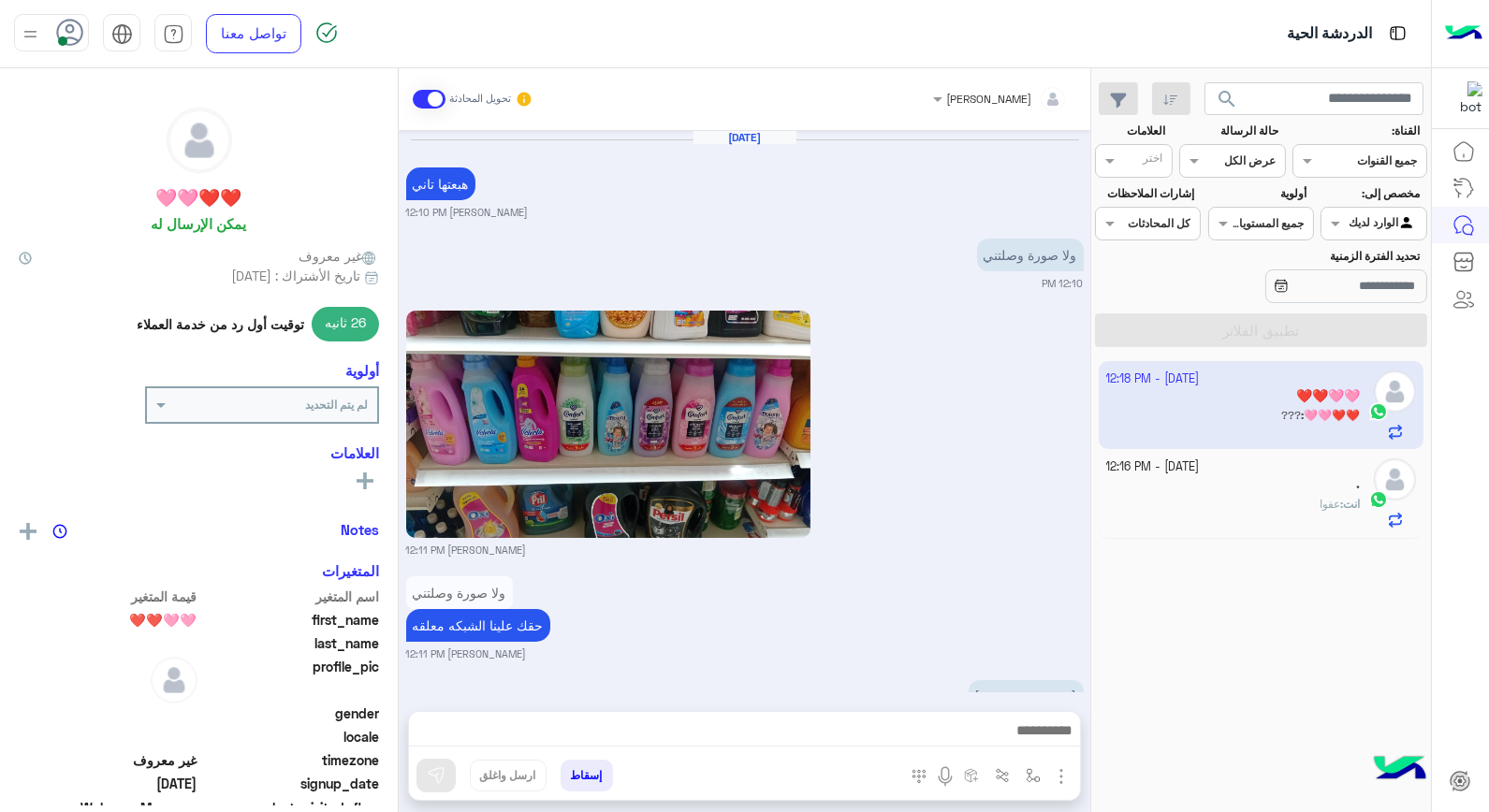
scroll to position [2151, 0]
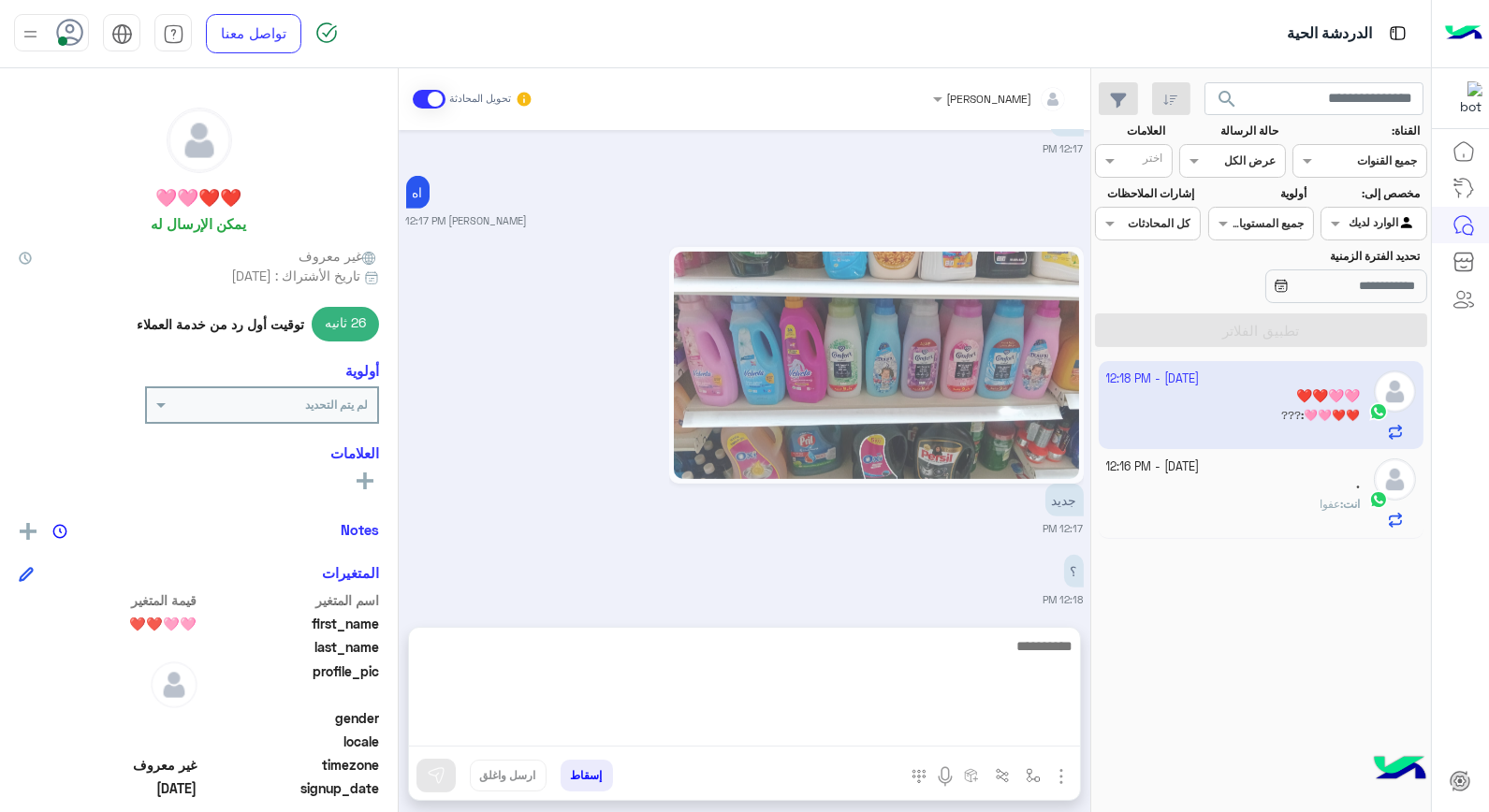
click at [952, 740] on textarea at bounding box center [744, 690] width 671 height 113
type textarea "****"
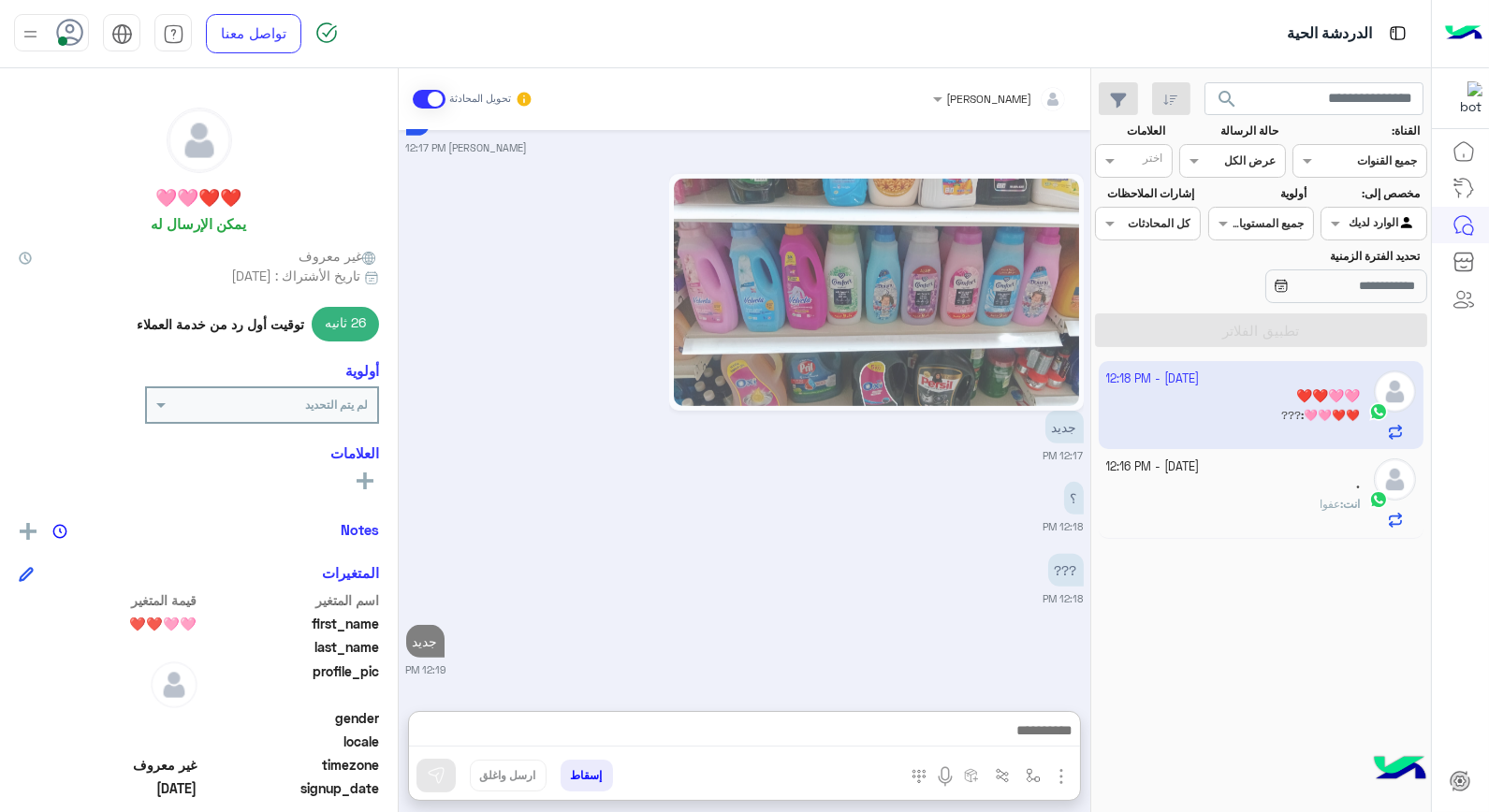
click at [1269, 501] on div "انت : عفوا" at bounding box center [1234, 512] width 255 height 33
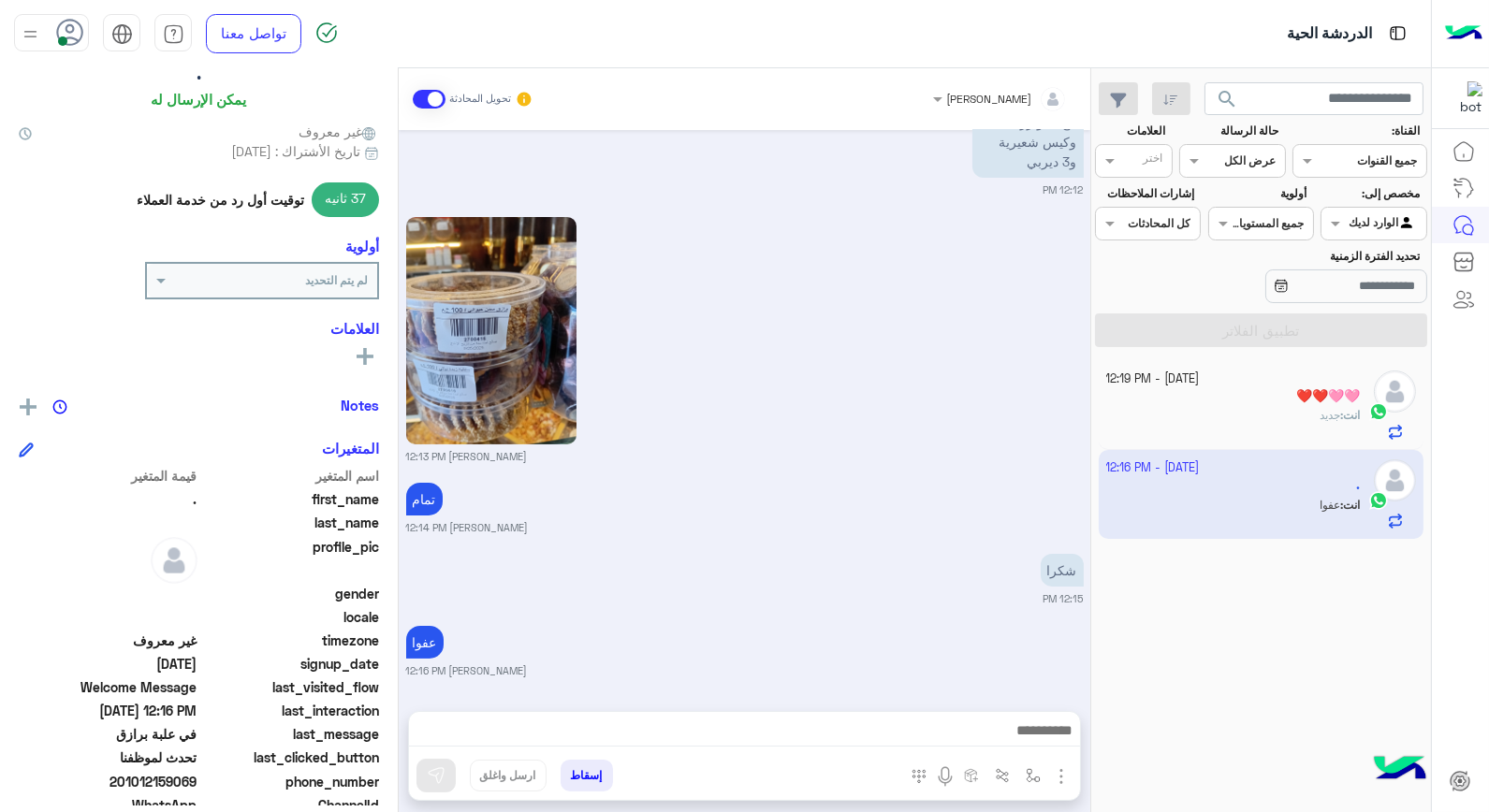
scroll to position [272, 0]
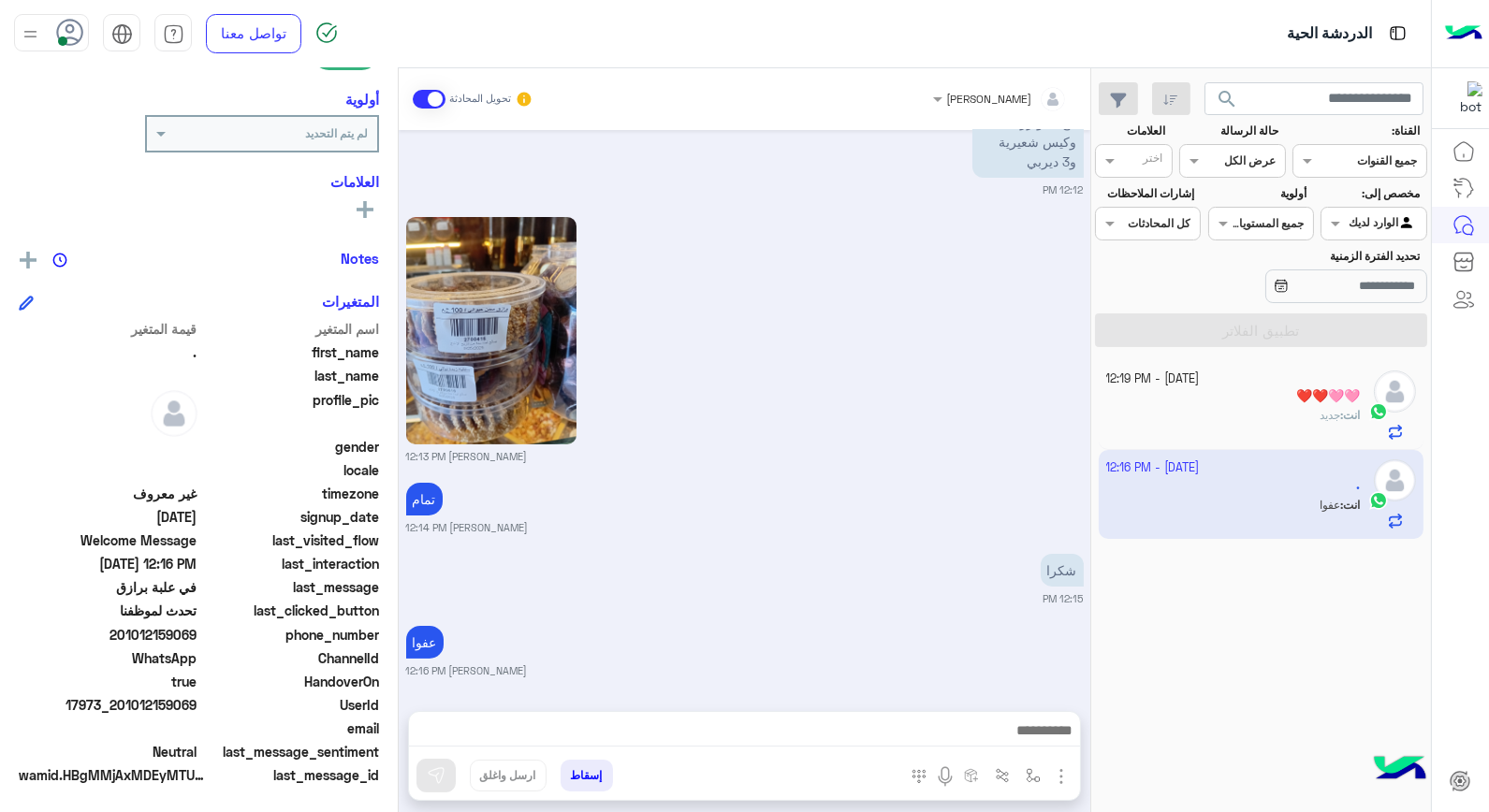
drag, startPoint x: 123, startPoint y: 630, endPoint x: 200, endPoint y: 634, distance: 77.1
click at [198, 634] on span "201012159069" at bounding box center [108, 635] width 179 height 20
copy span "01012159069"
click at [1242, 403] on div "❤️❤️🩷🩷 1" at bounding box center [1234, 398] width 255 height 20
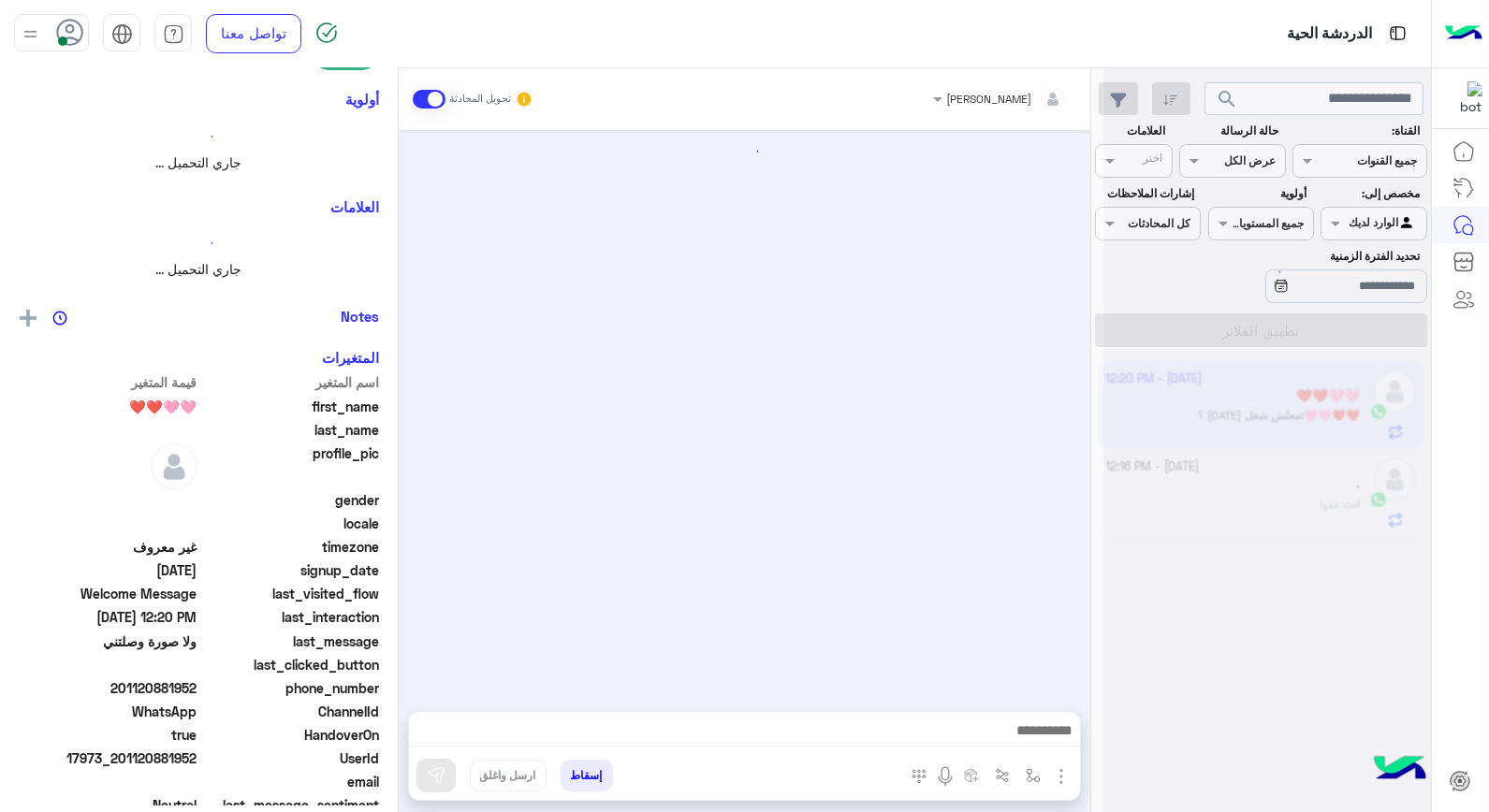
scroll to position [267, 0]
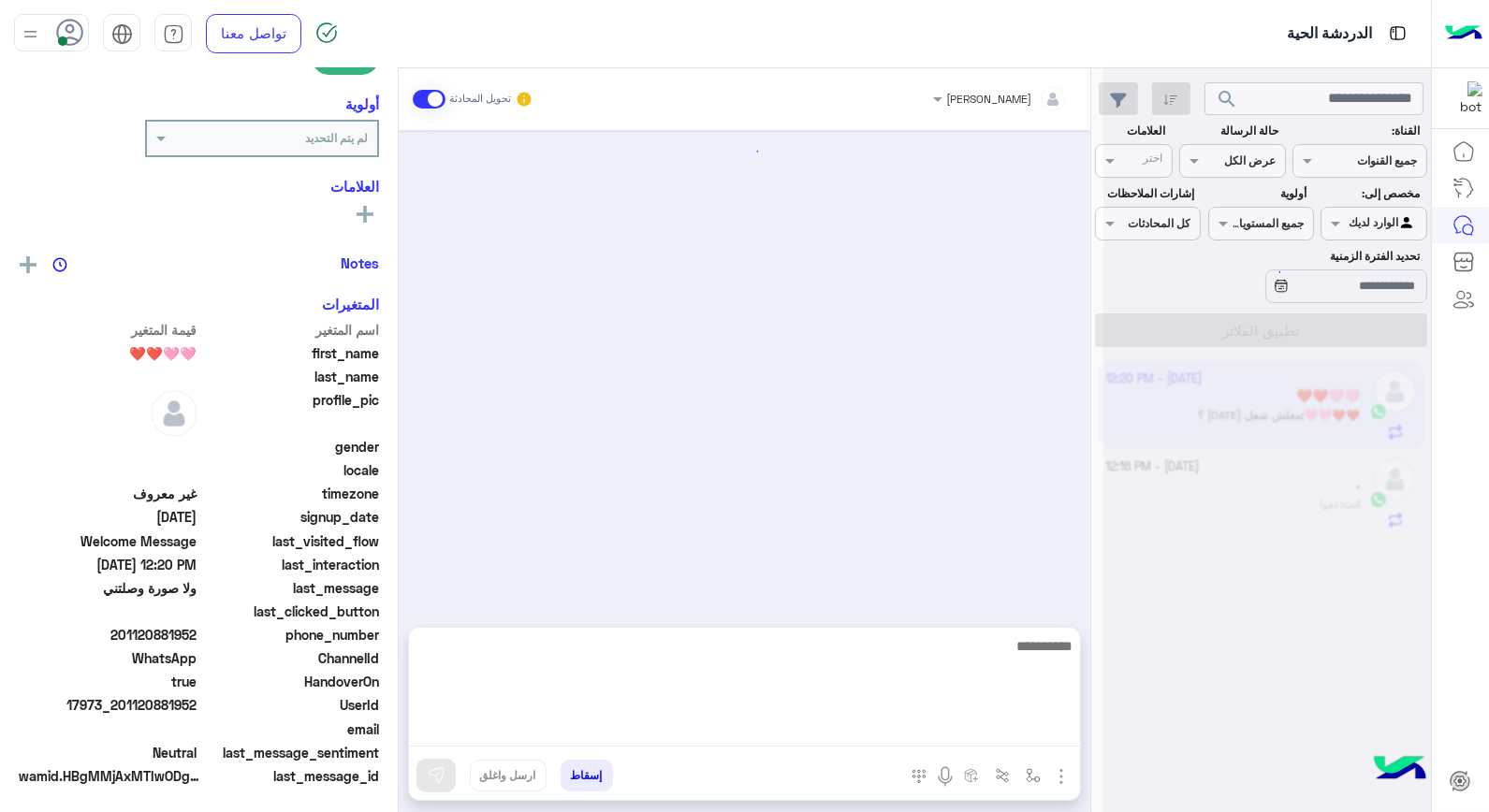
click at [942, 718] on textarea at bounding box center [744, 690] width 671 height 113
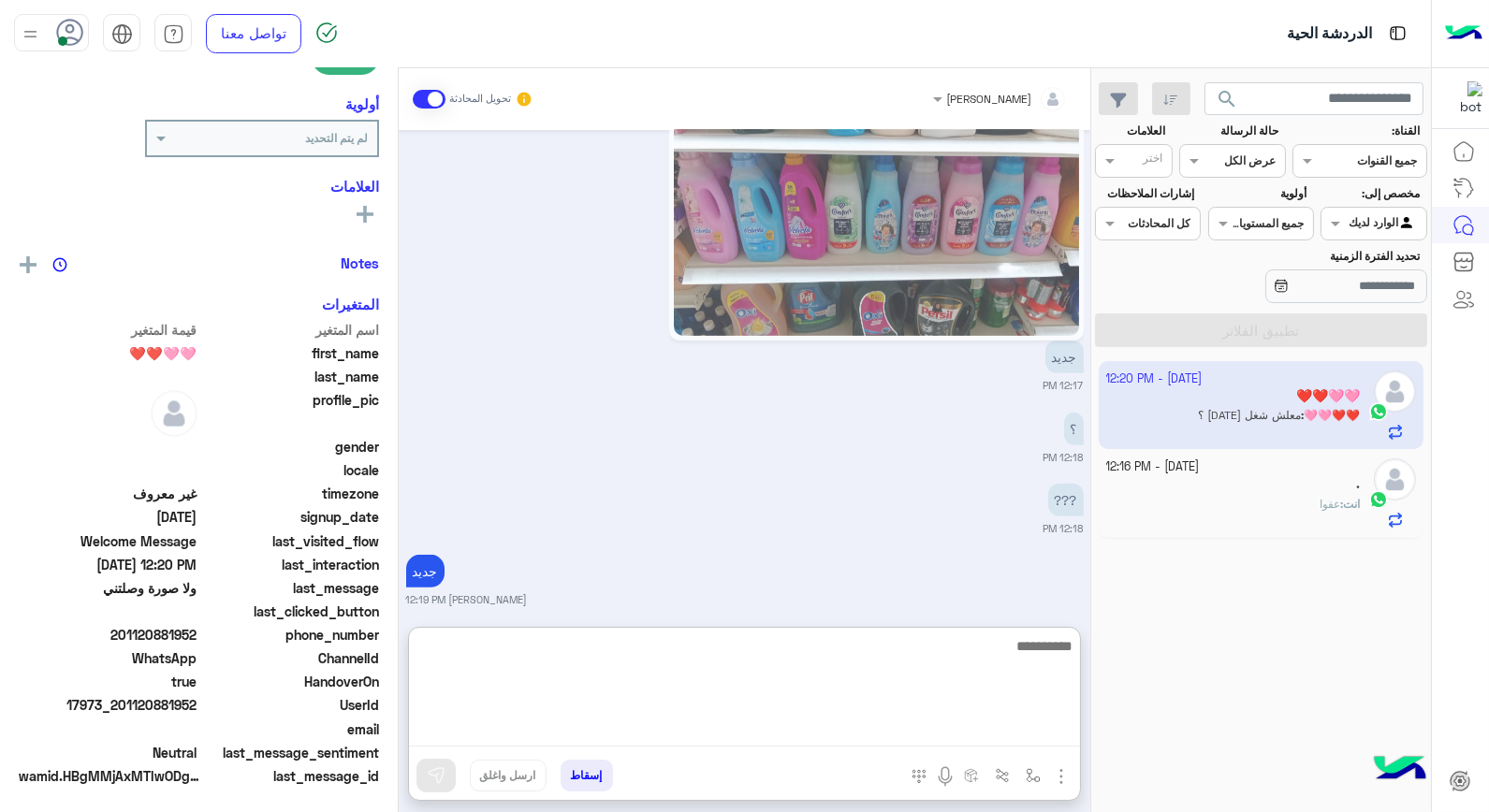
scroll to position [272, 0]
type textarea "******"
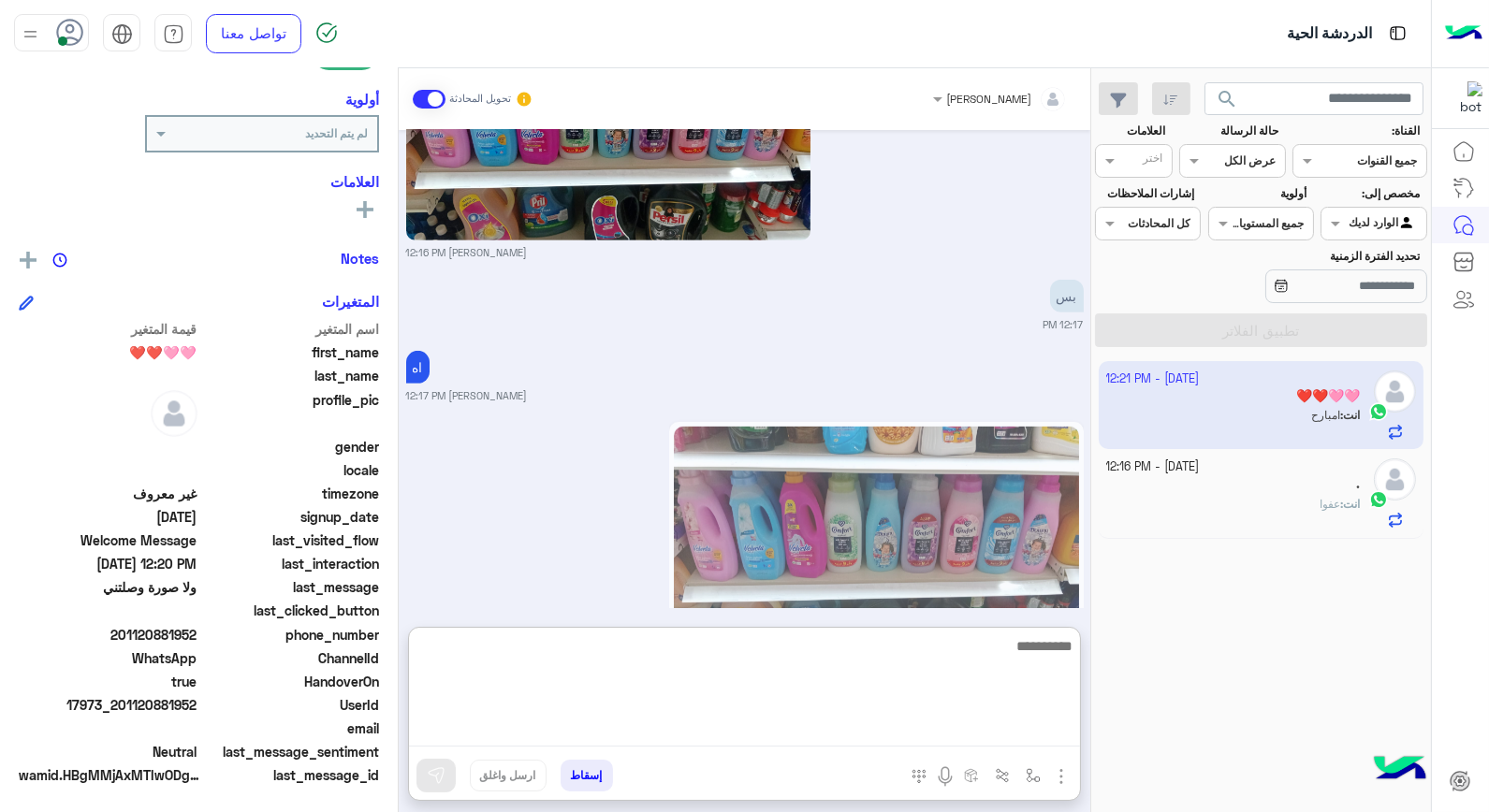
scroll to position [2307, 0]
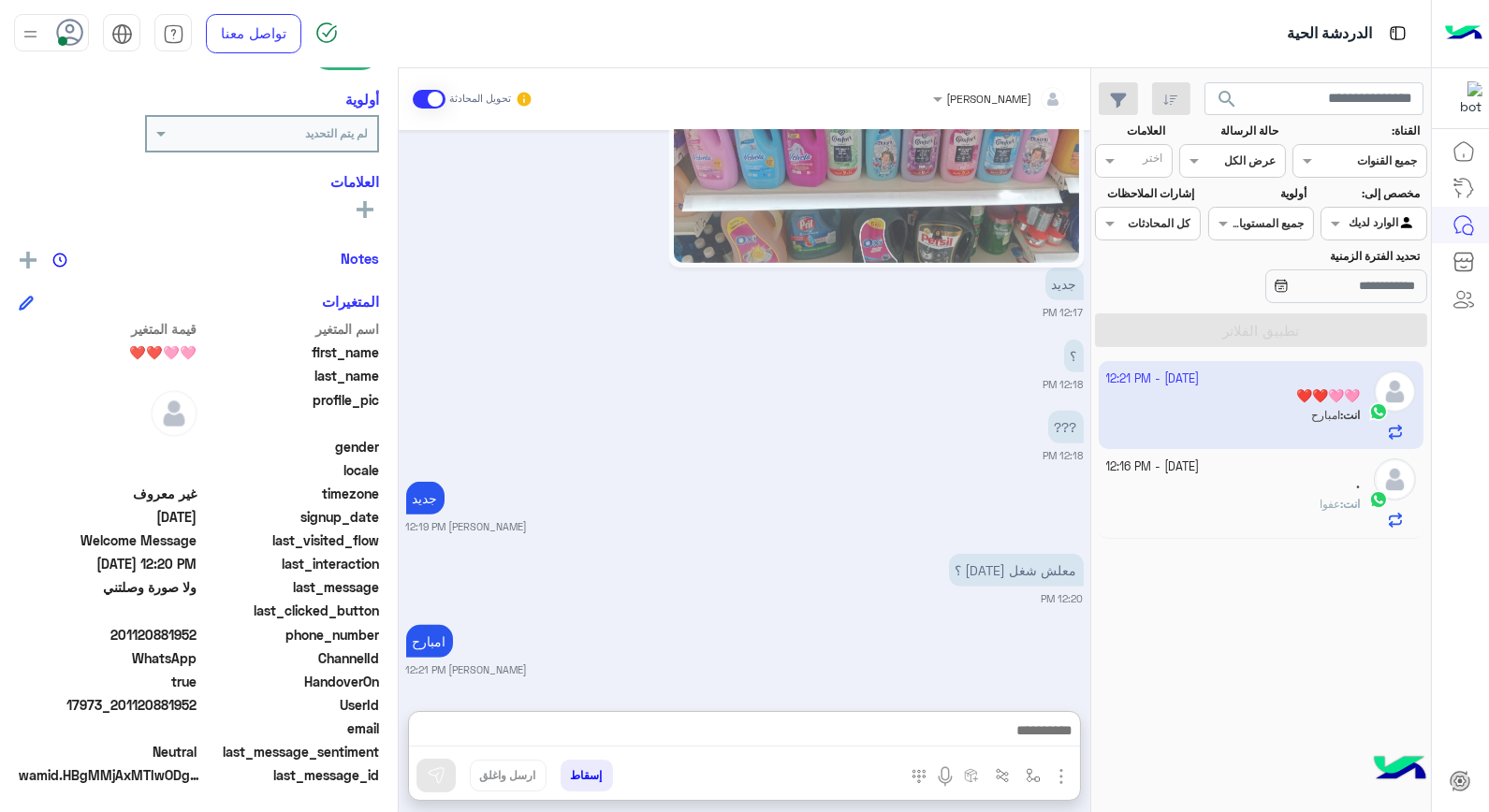
click at [1249, 484] on div "." at bounding box center [1234, 486] width 255 height 20
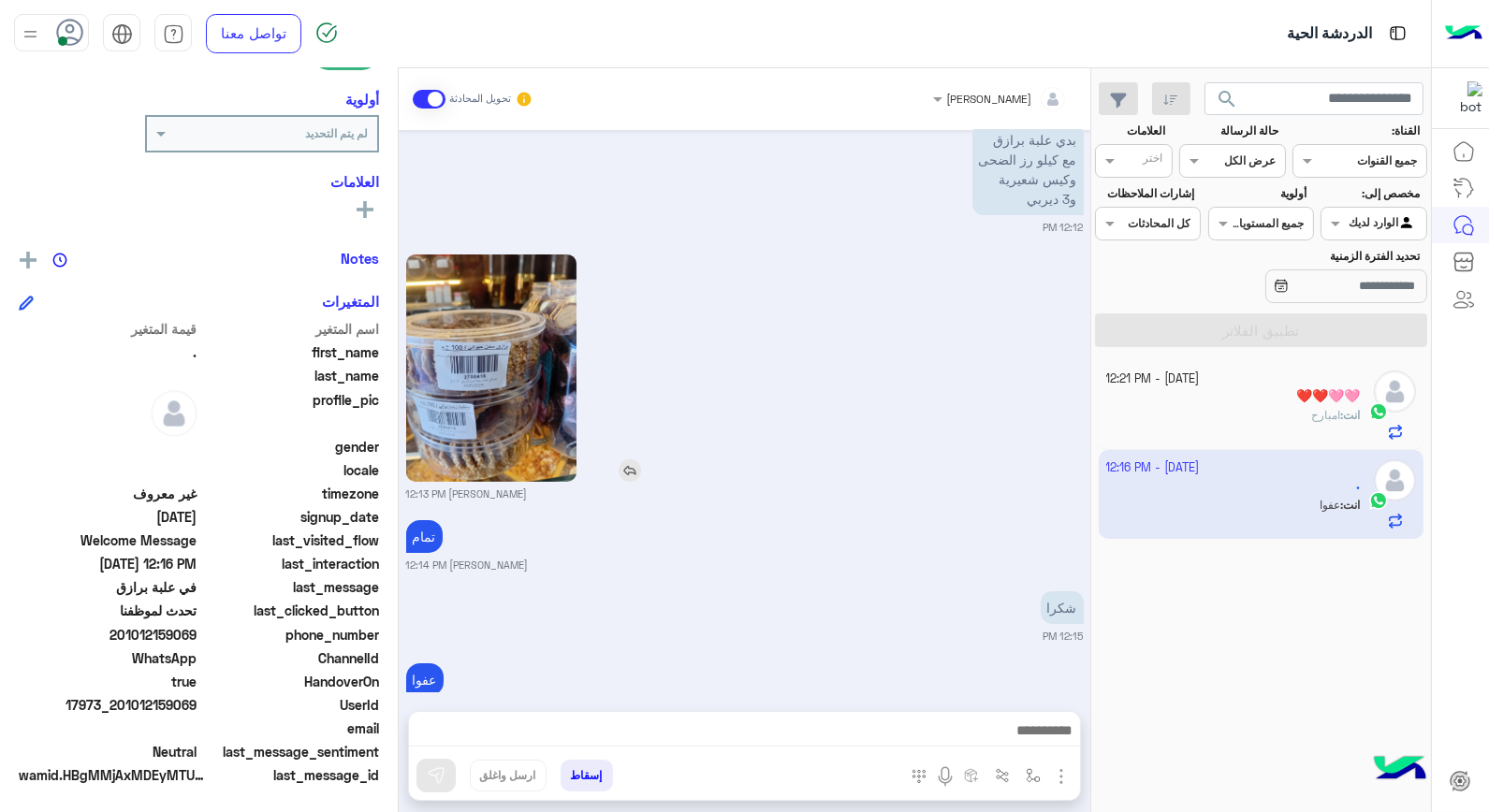
scroll to position [1025, 0]
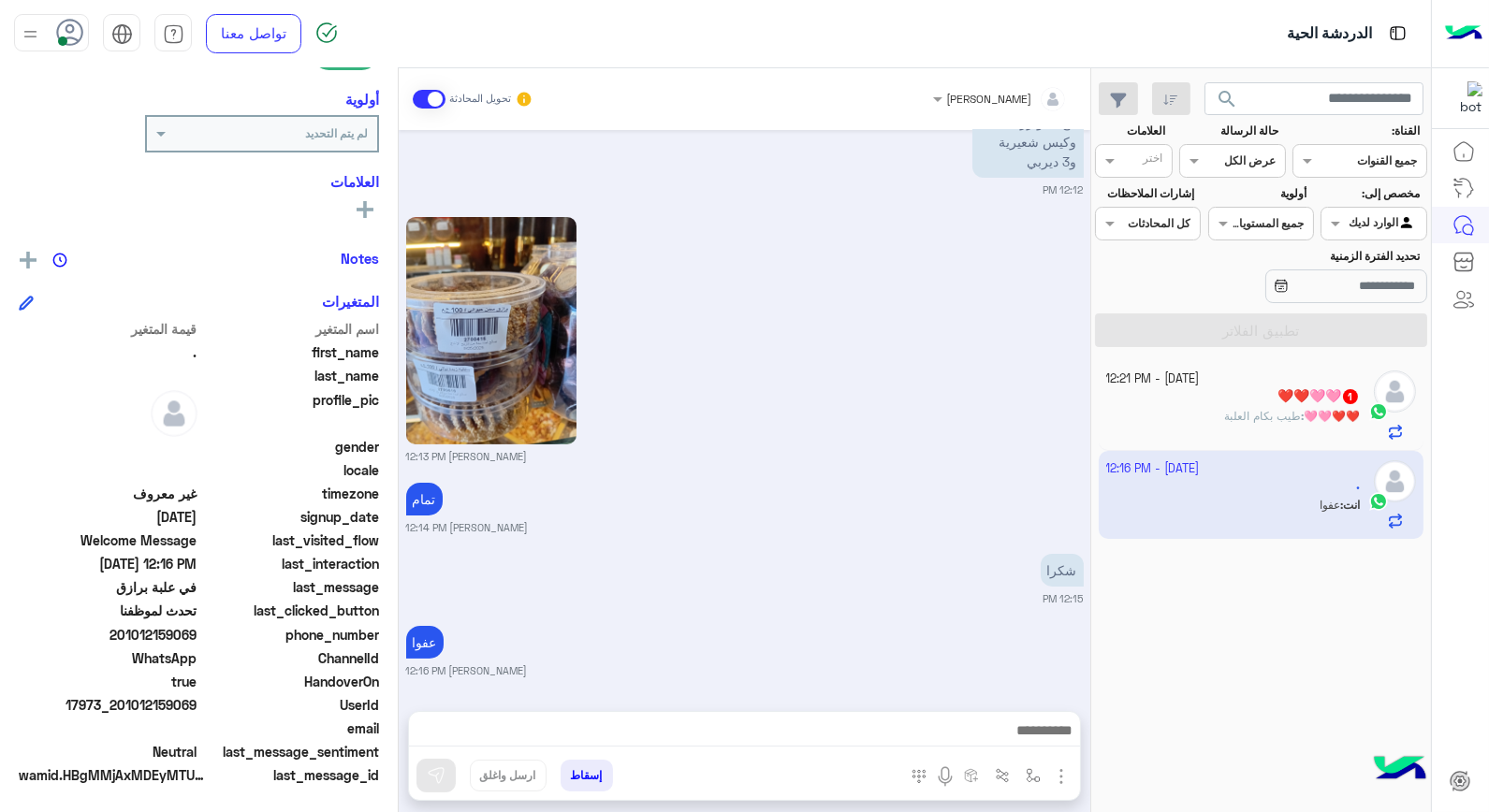
click at [1250, 426] on div "❤️❤️🩷🩷 : طيب بكام العلبة" at bounding box center [1234, 424] width 255 height 33
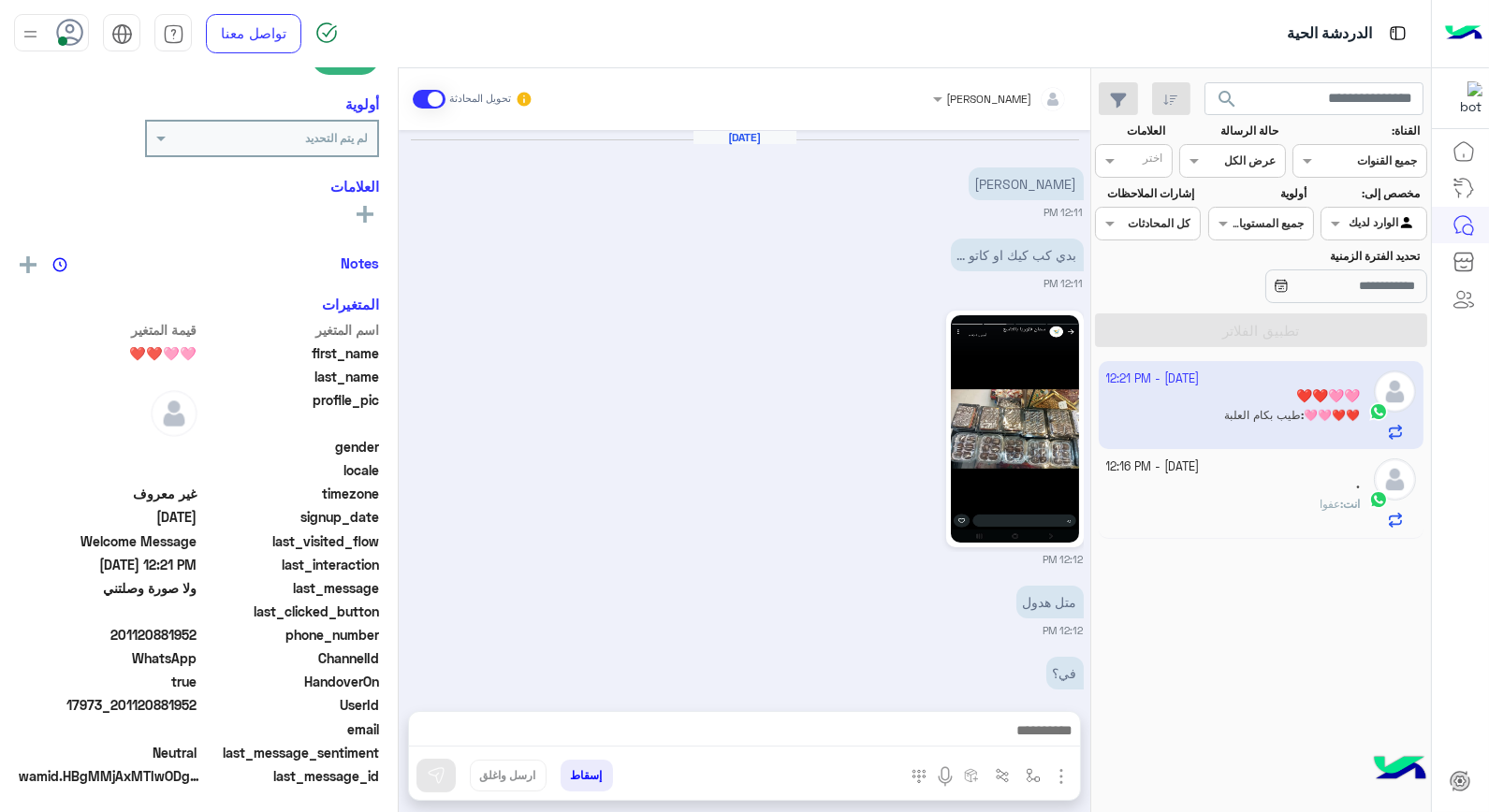
scroll to position [1923, 0]
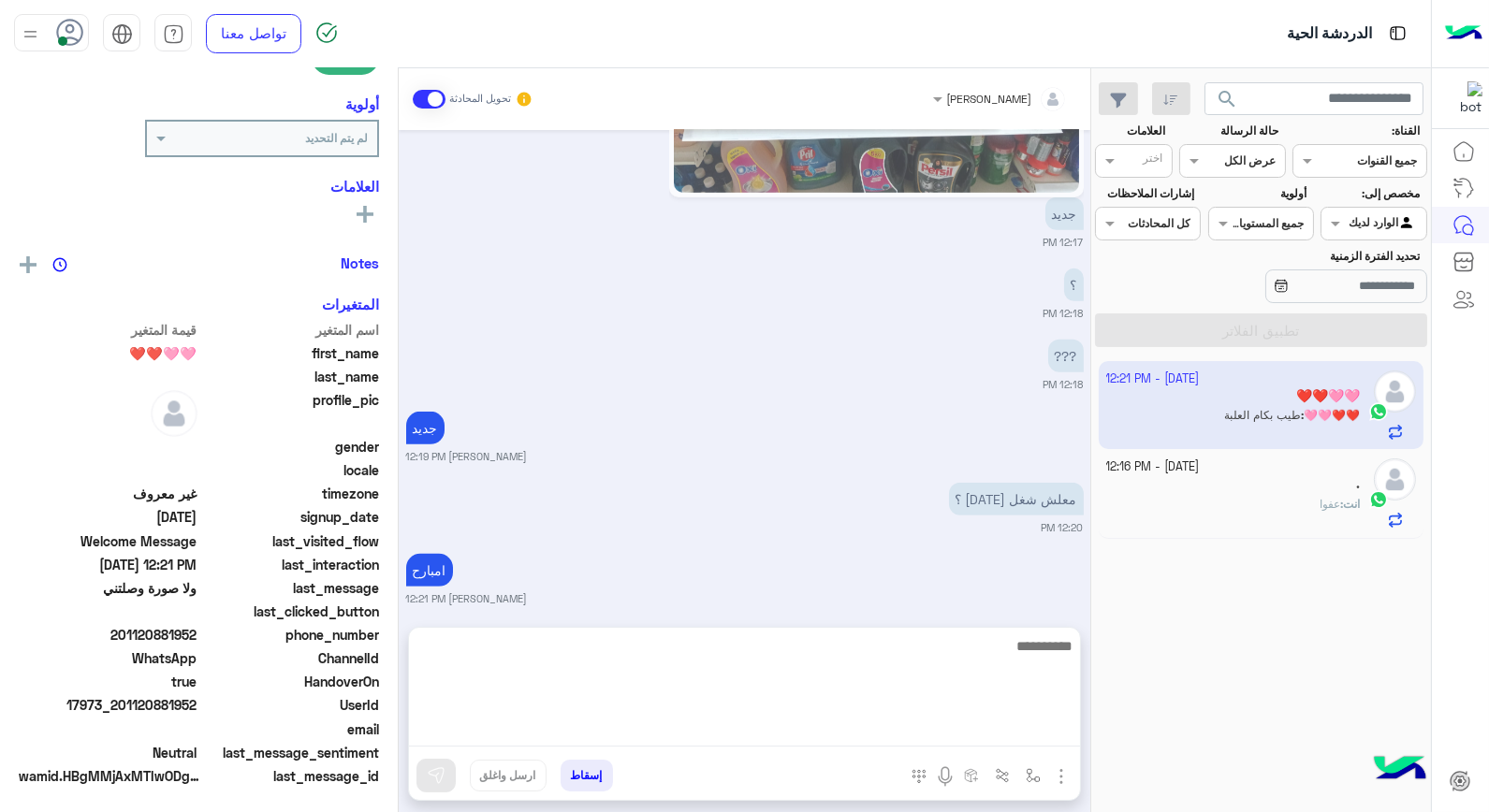
click at [918, 734] on textarea at bounding box center [744, 690] width 671 height 113
type textarea "**********"
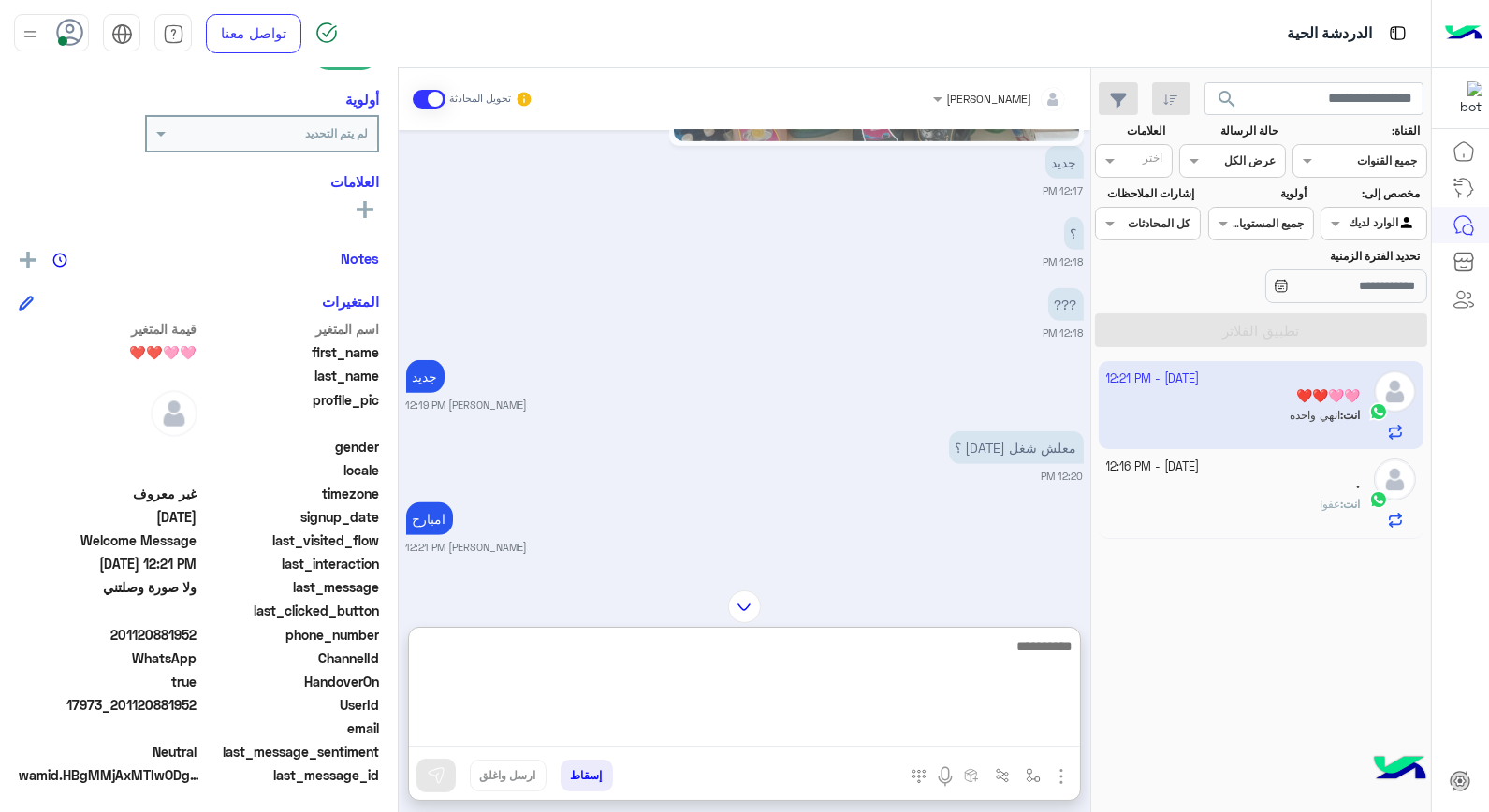
scroll to position [1559, 0]
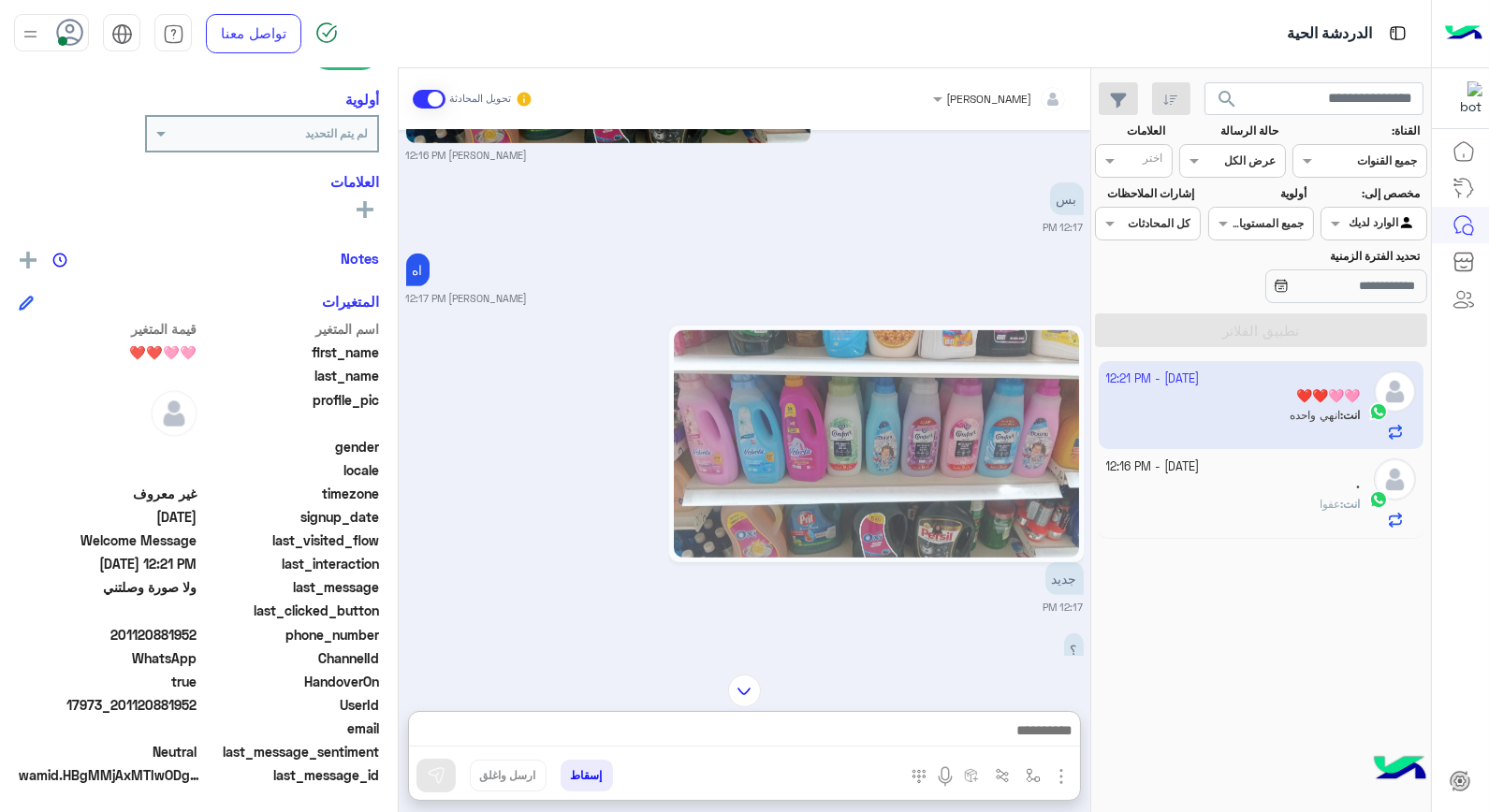
click at [886, 445] on img at bounding box center [875, 444] width 404 height 227
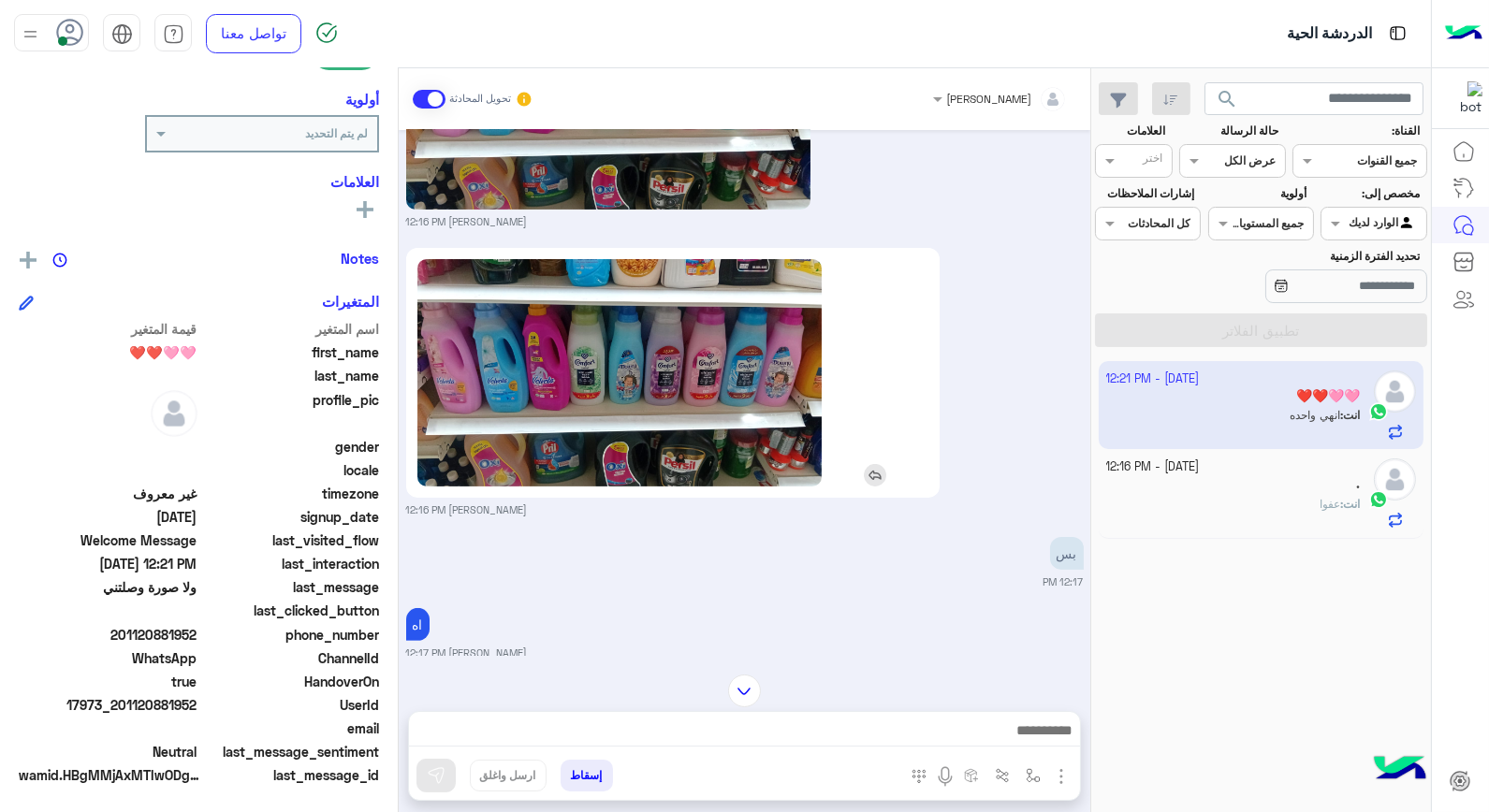
scroll to position [1195, 0]
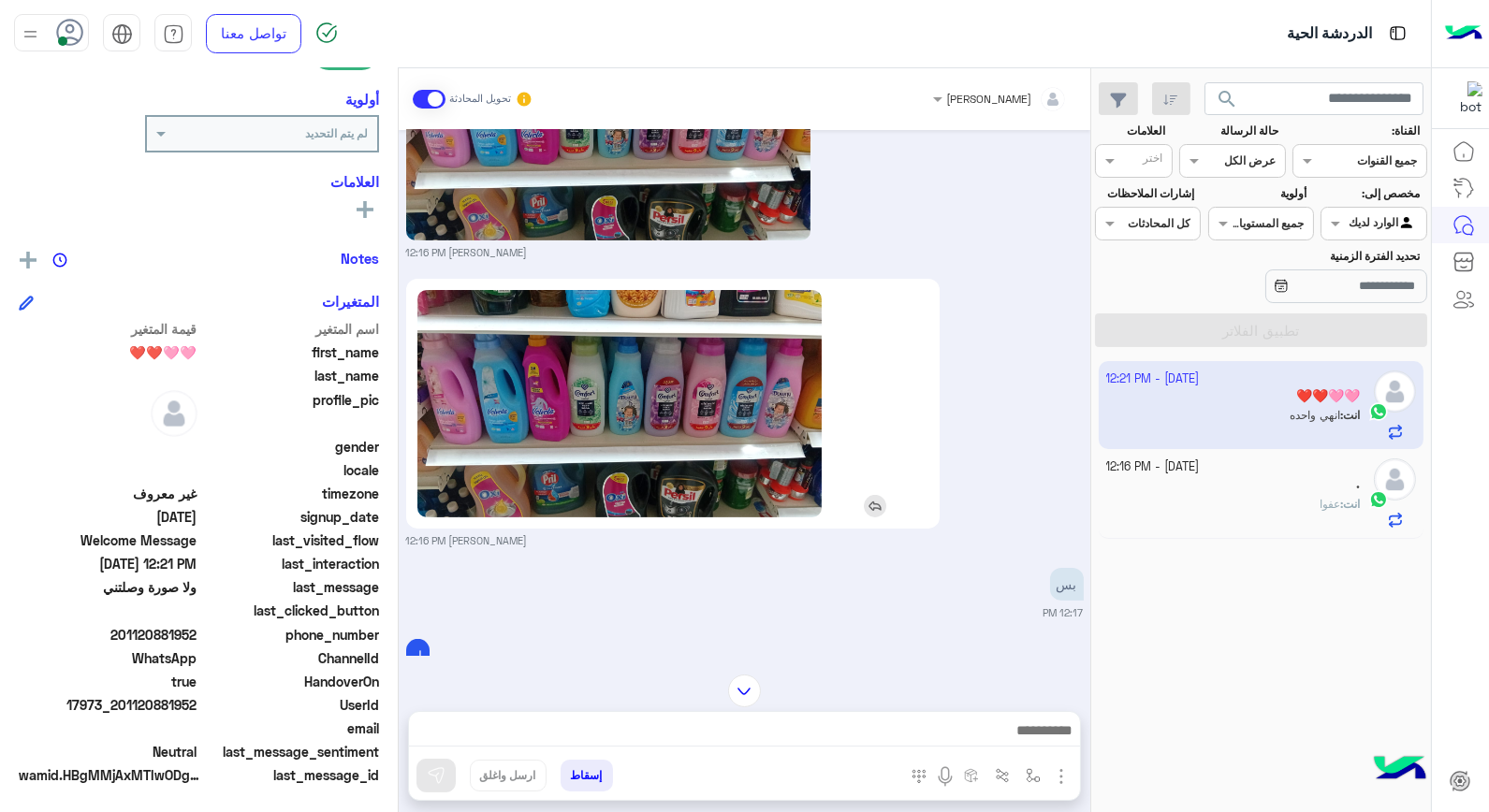
click at [630, 385] on img at bounding box center [619, 404] width 404 height 227
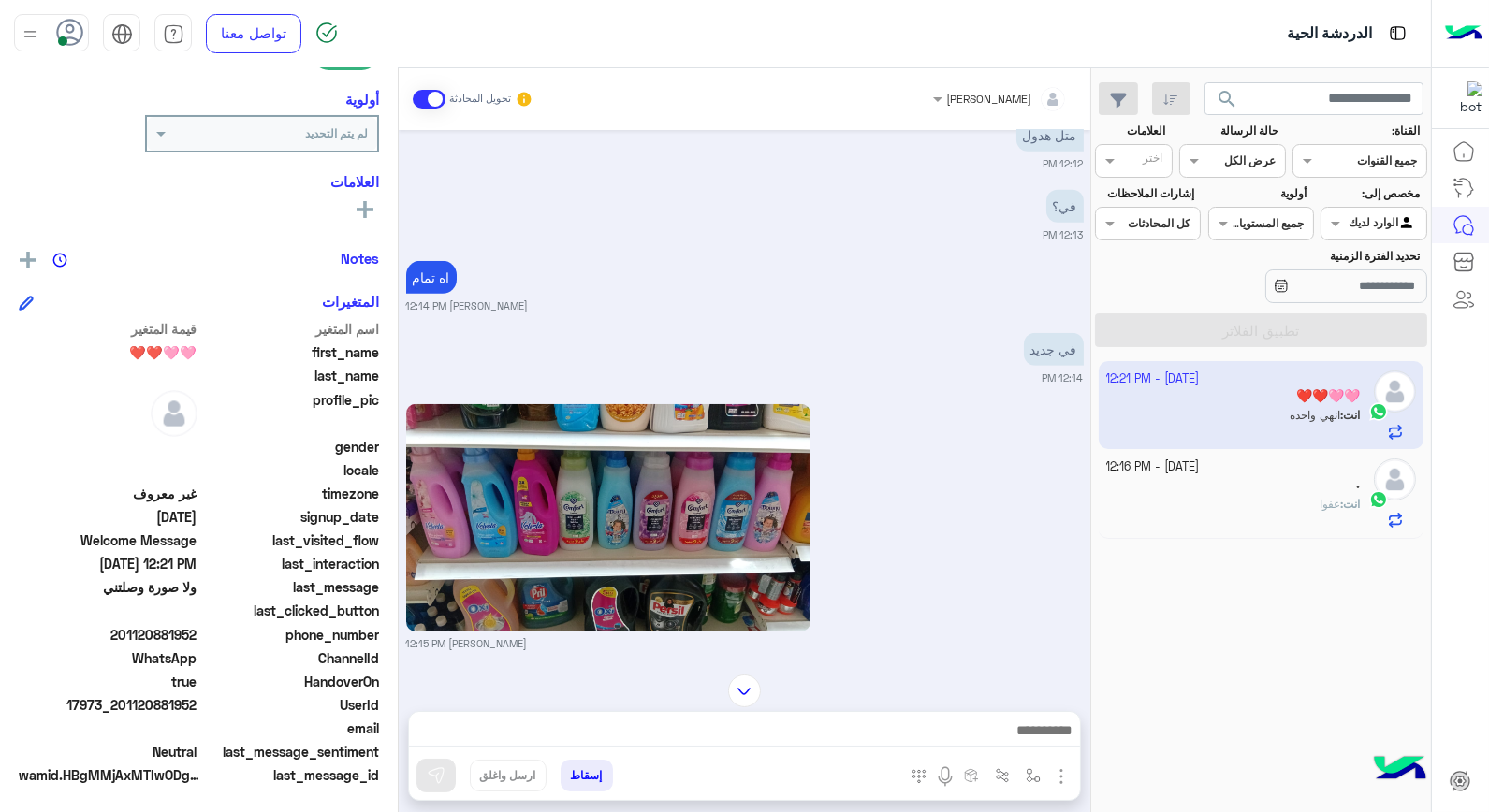
scroll to position [1527, 0]
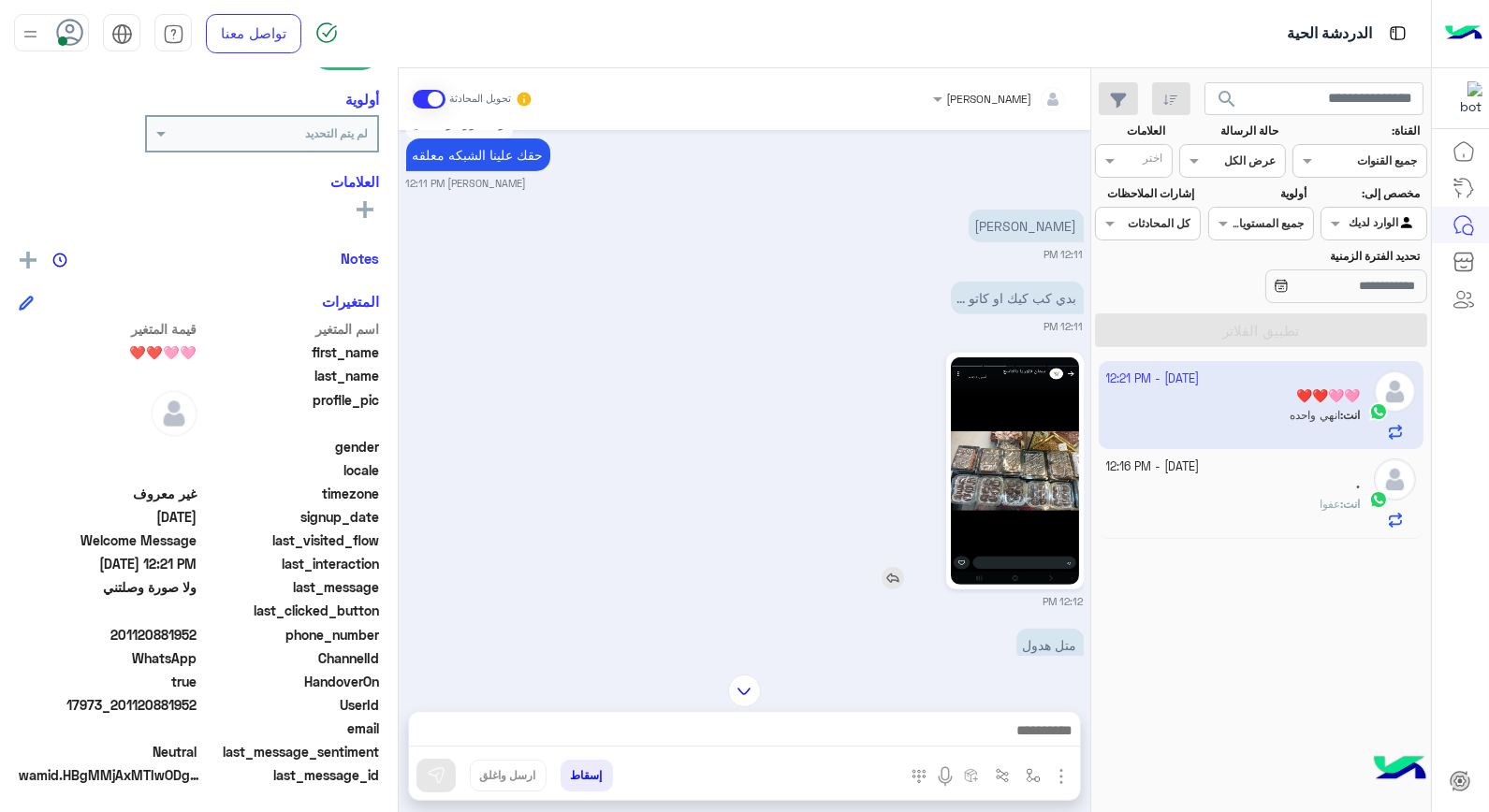
click at [1034, 479] on img at bounding box center [1015, 471] width 128 height 227
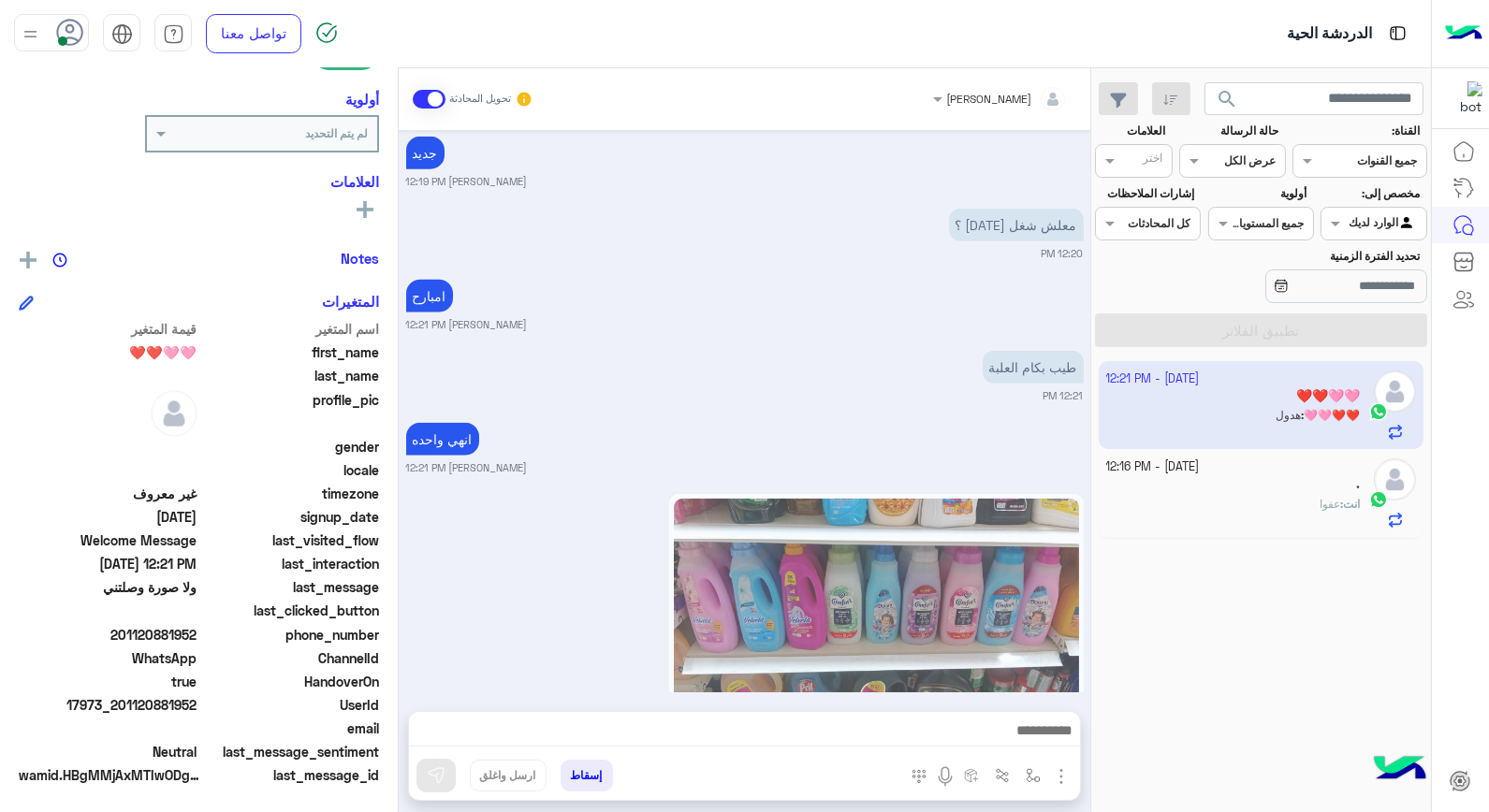
scroll to position [3871, 0]
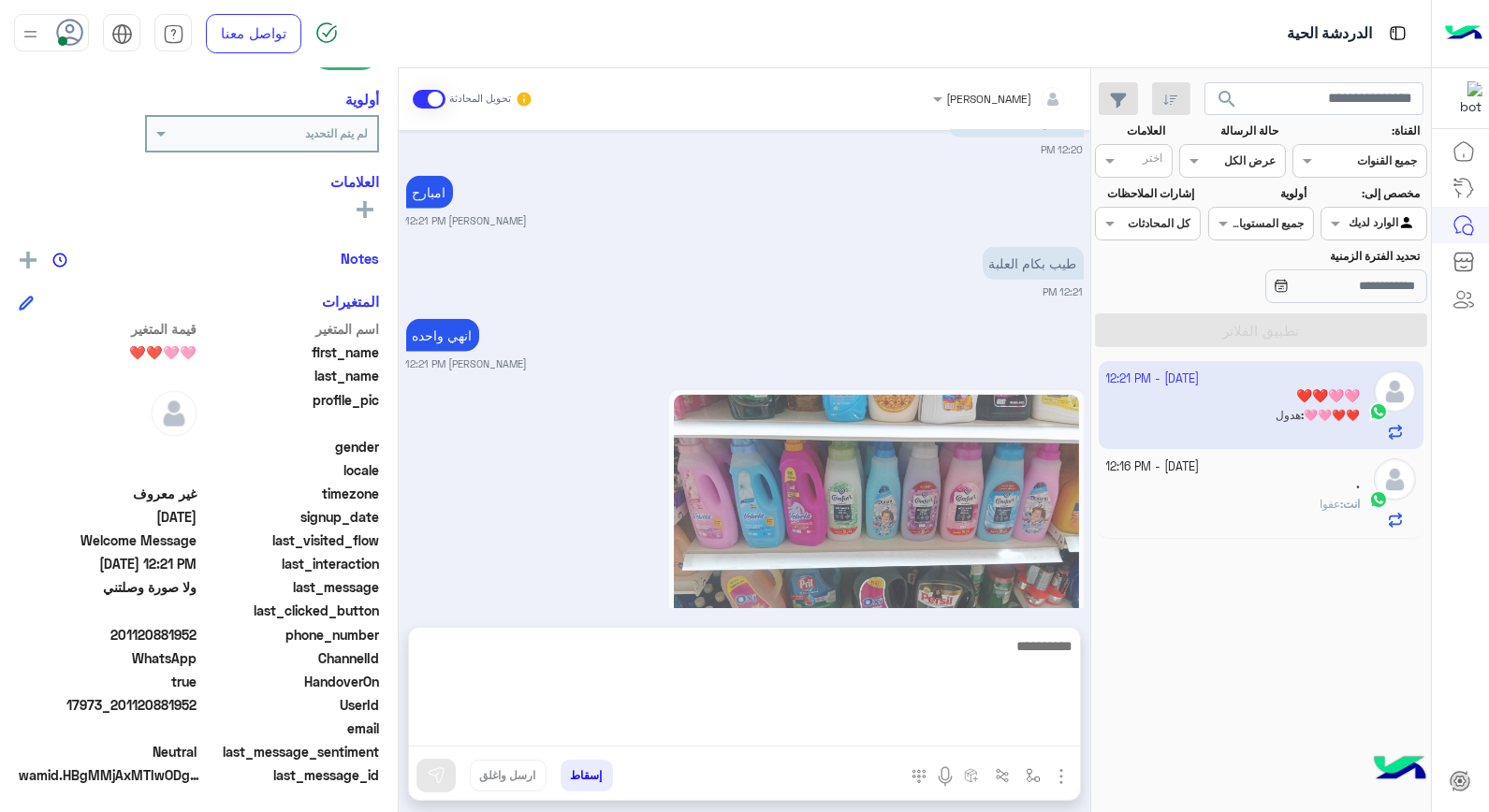
click at [1011, 730] on textarea at bounding box center [744, 690] width 671 height 113
type textarea "**"
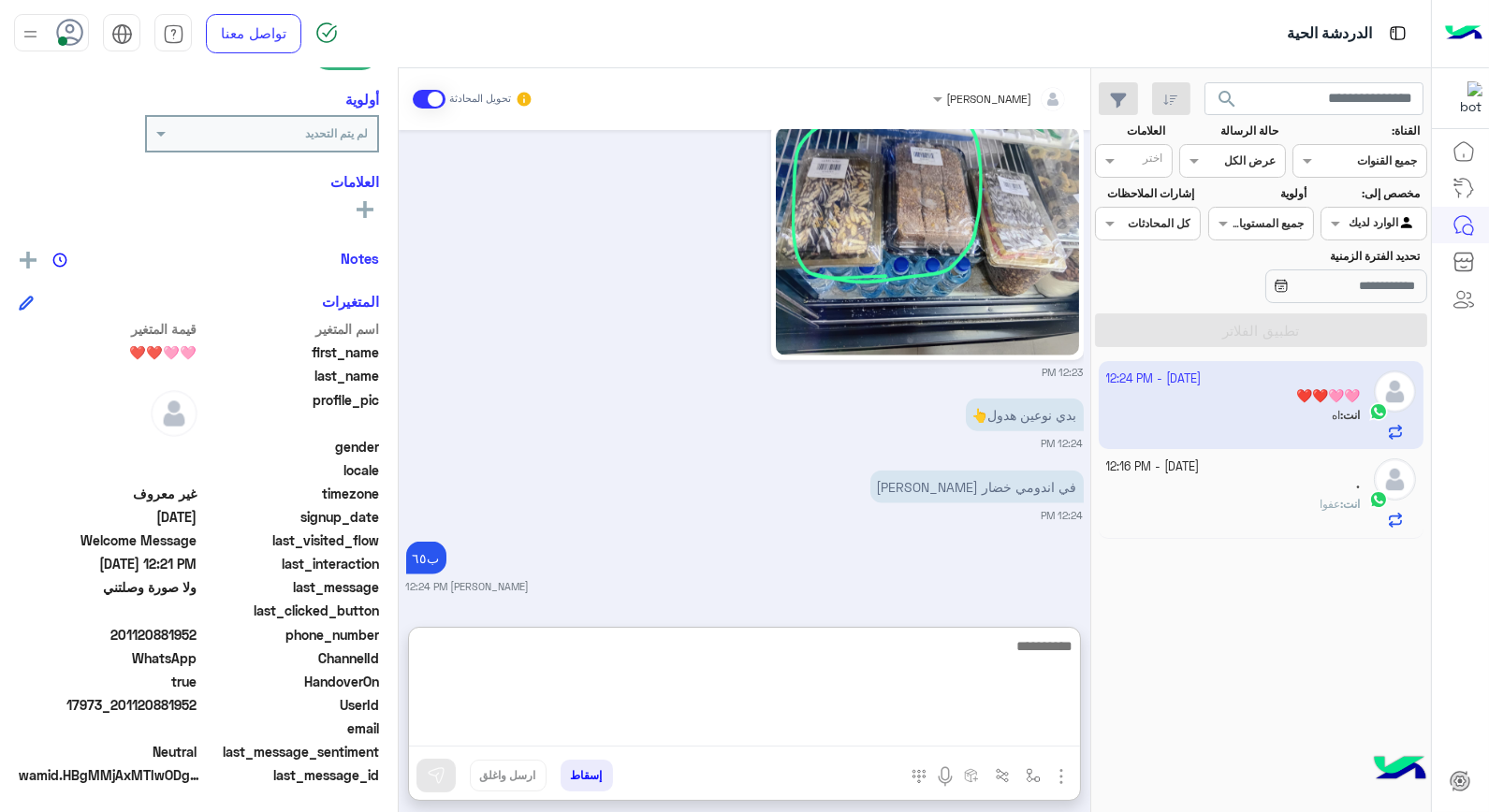
scroll to position [4693, 0]
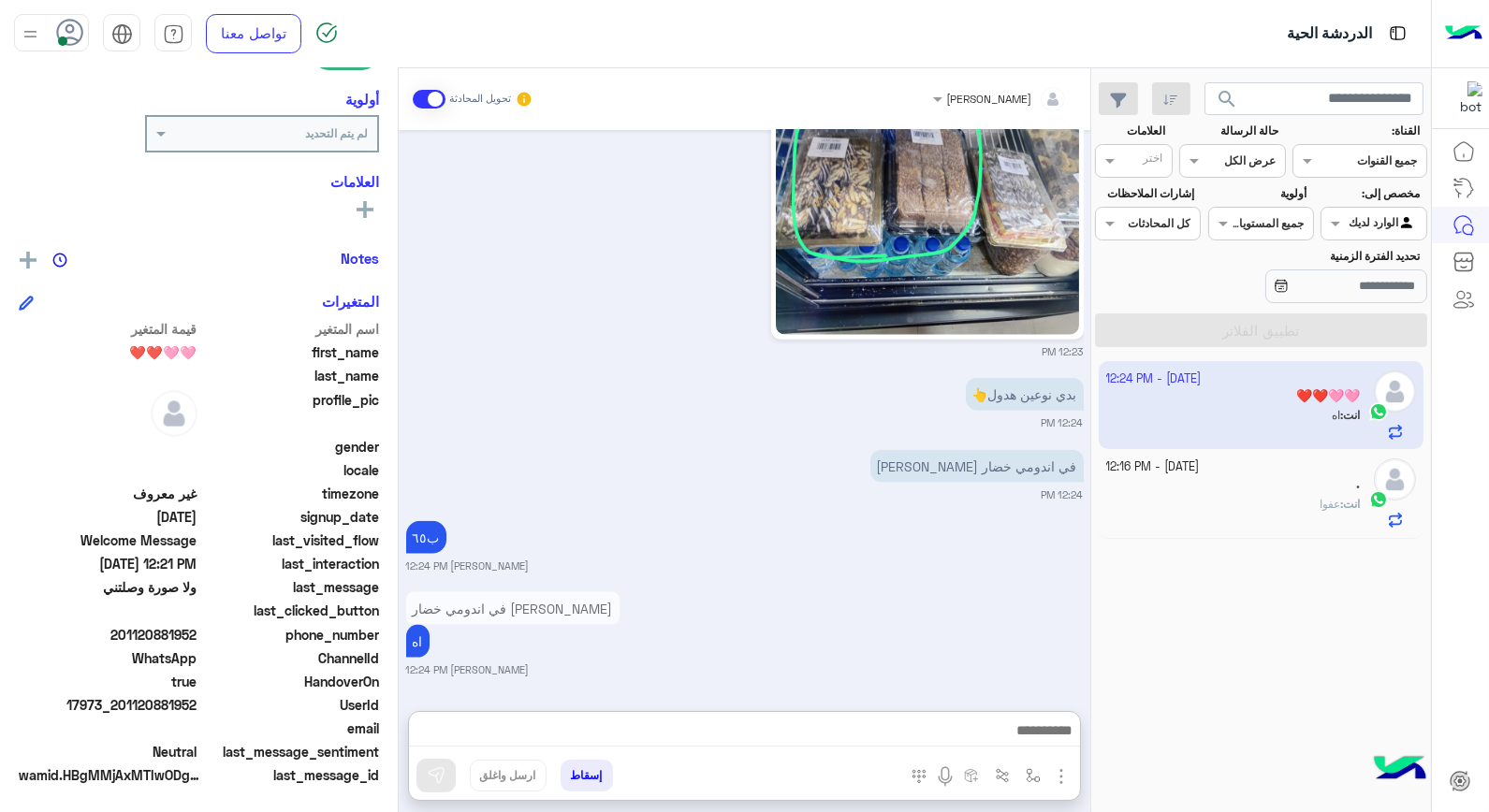
click at [1283, 482] on div "." at bounding box center [1234, 486] width 255 height 20
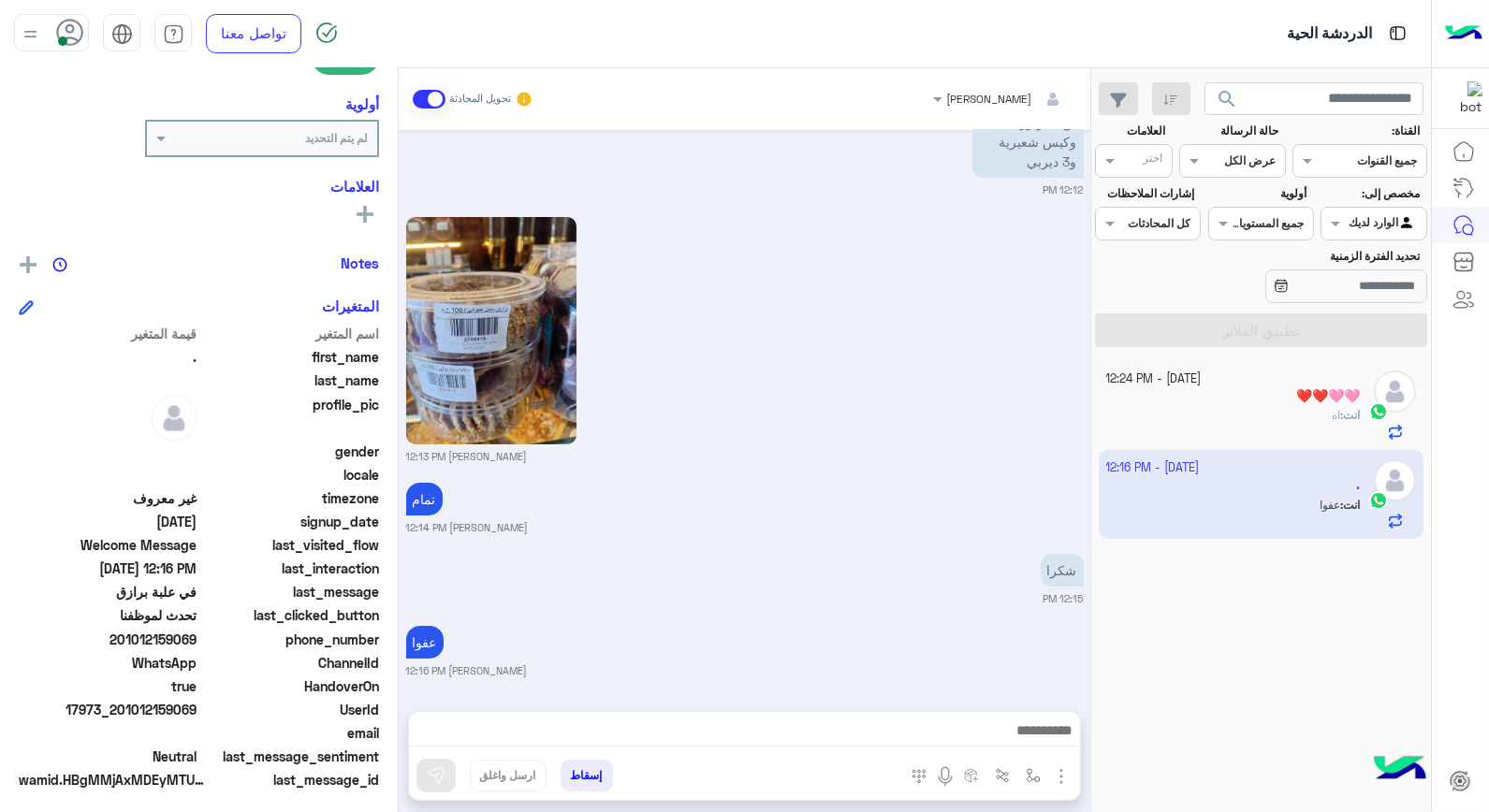
scroll to position [272, 0]
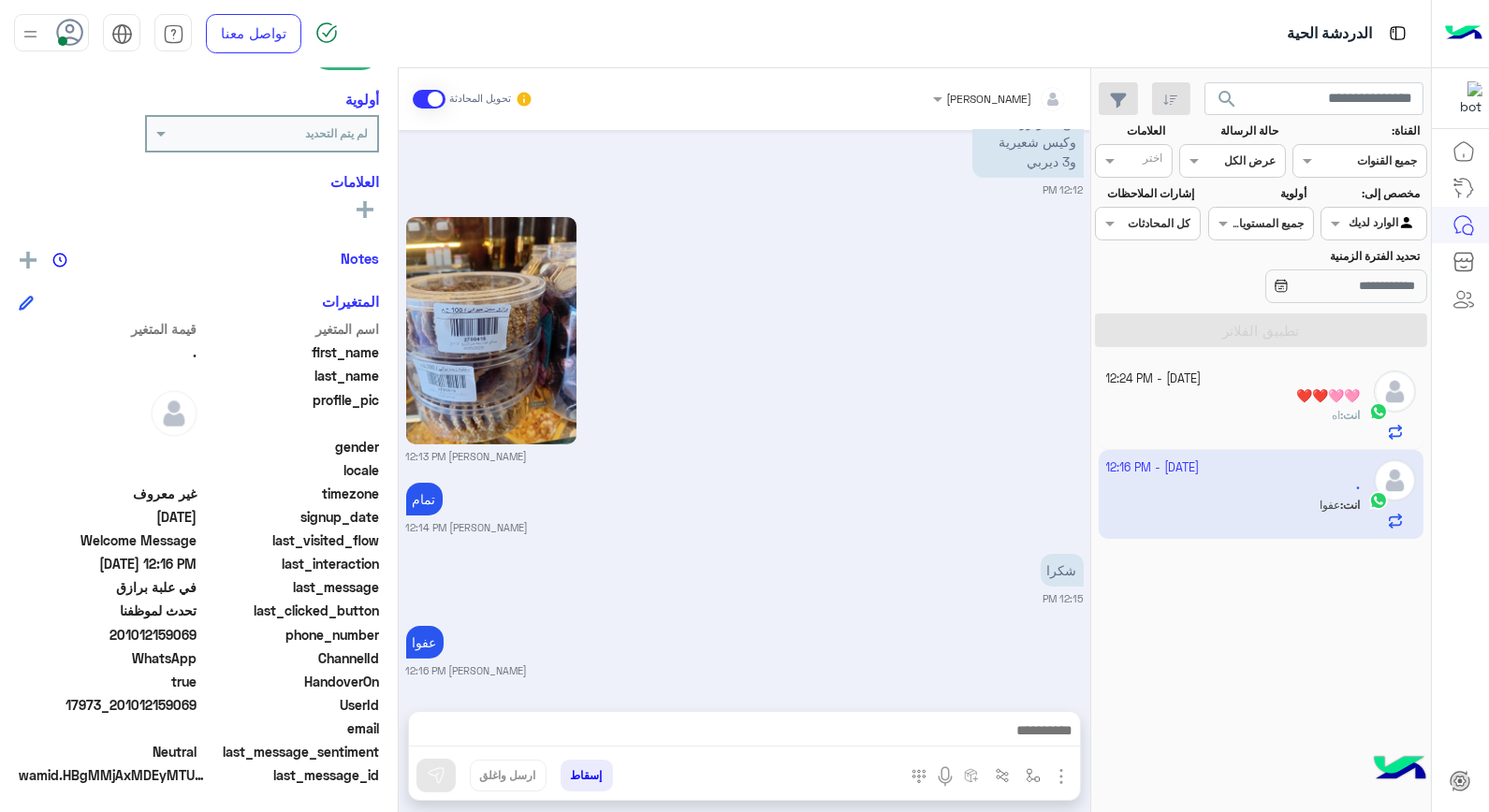
click at [584, 771] on button "إسقاط" at bounding box center [586, 775] width 52 height 32
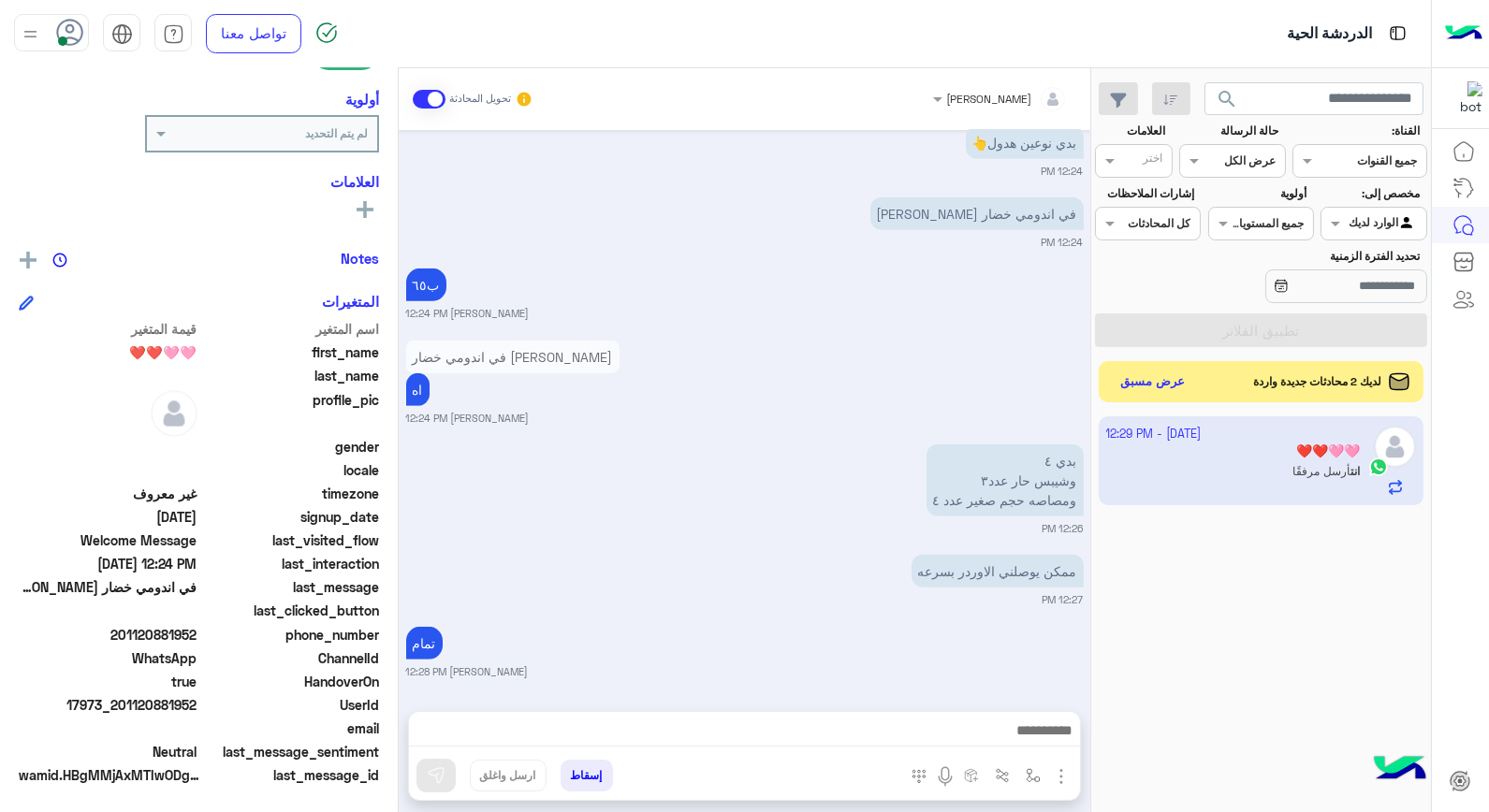
scroll to position [2518, 0]
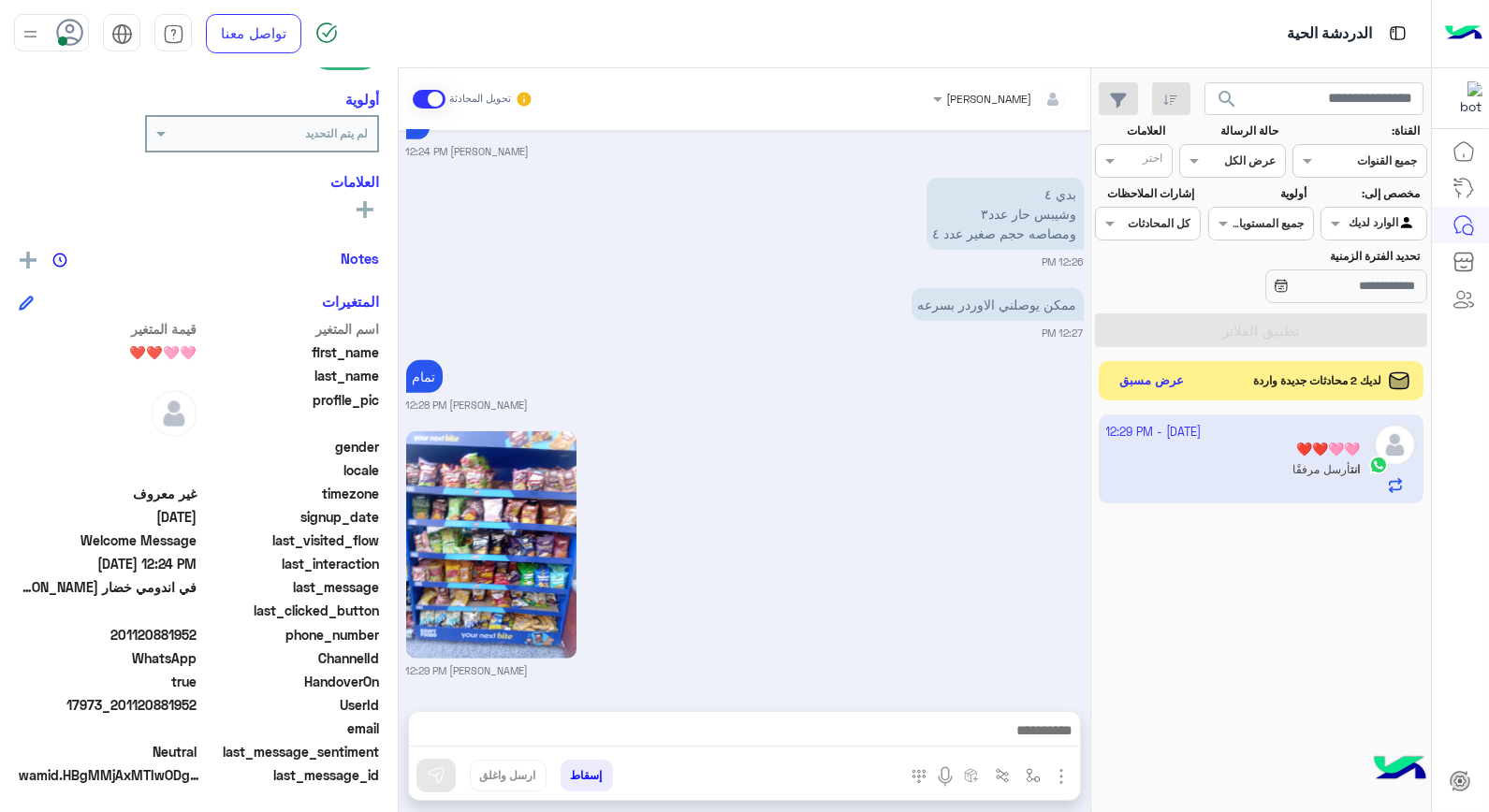
click at [1162, 374] on button "عرض مسبق" at bounding box center [1152, 381] width 79 height 26
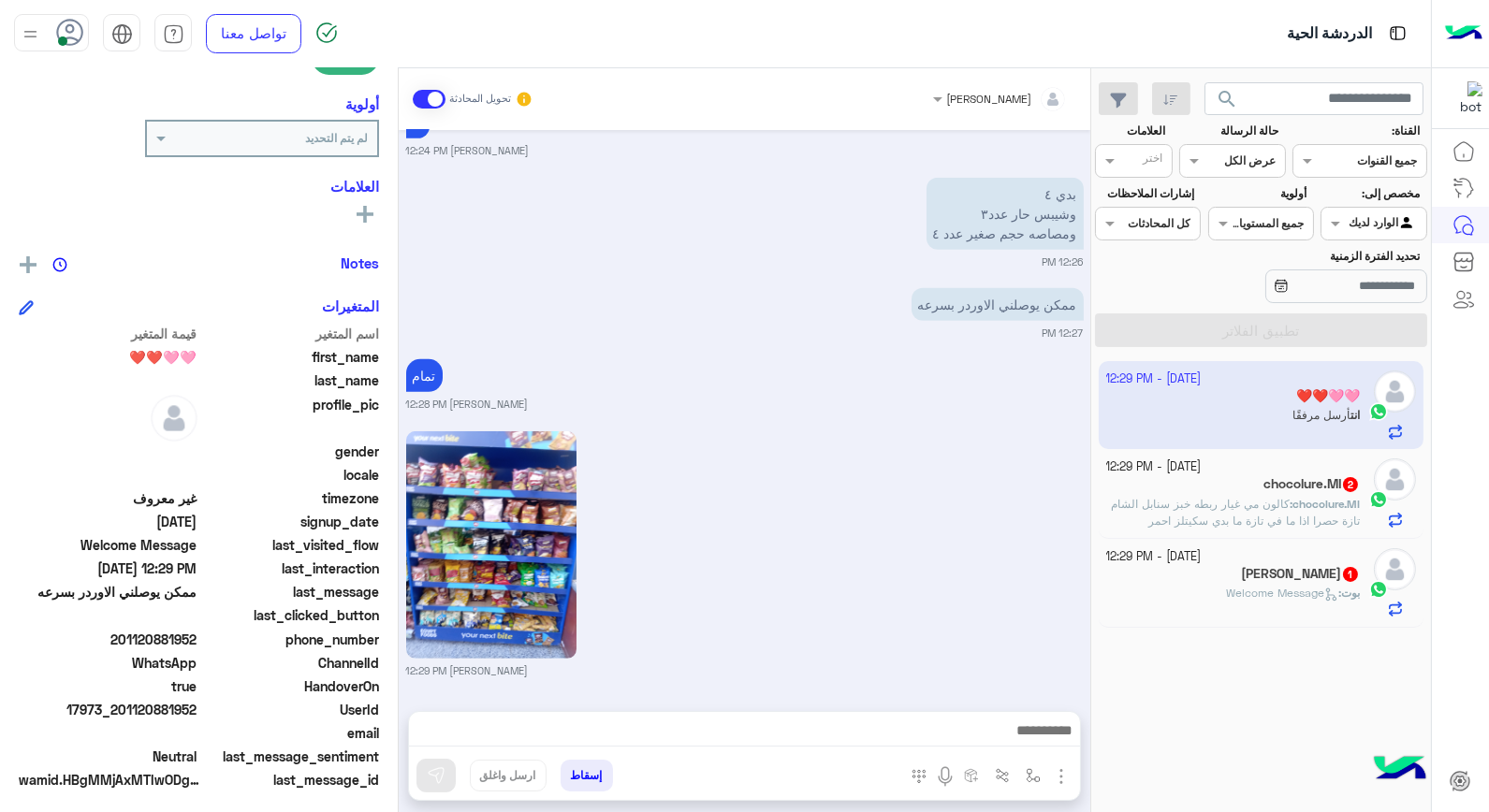
scroll to position [272, 0]
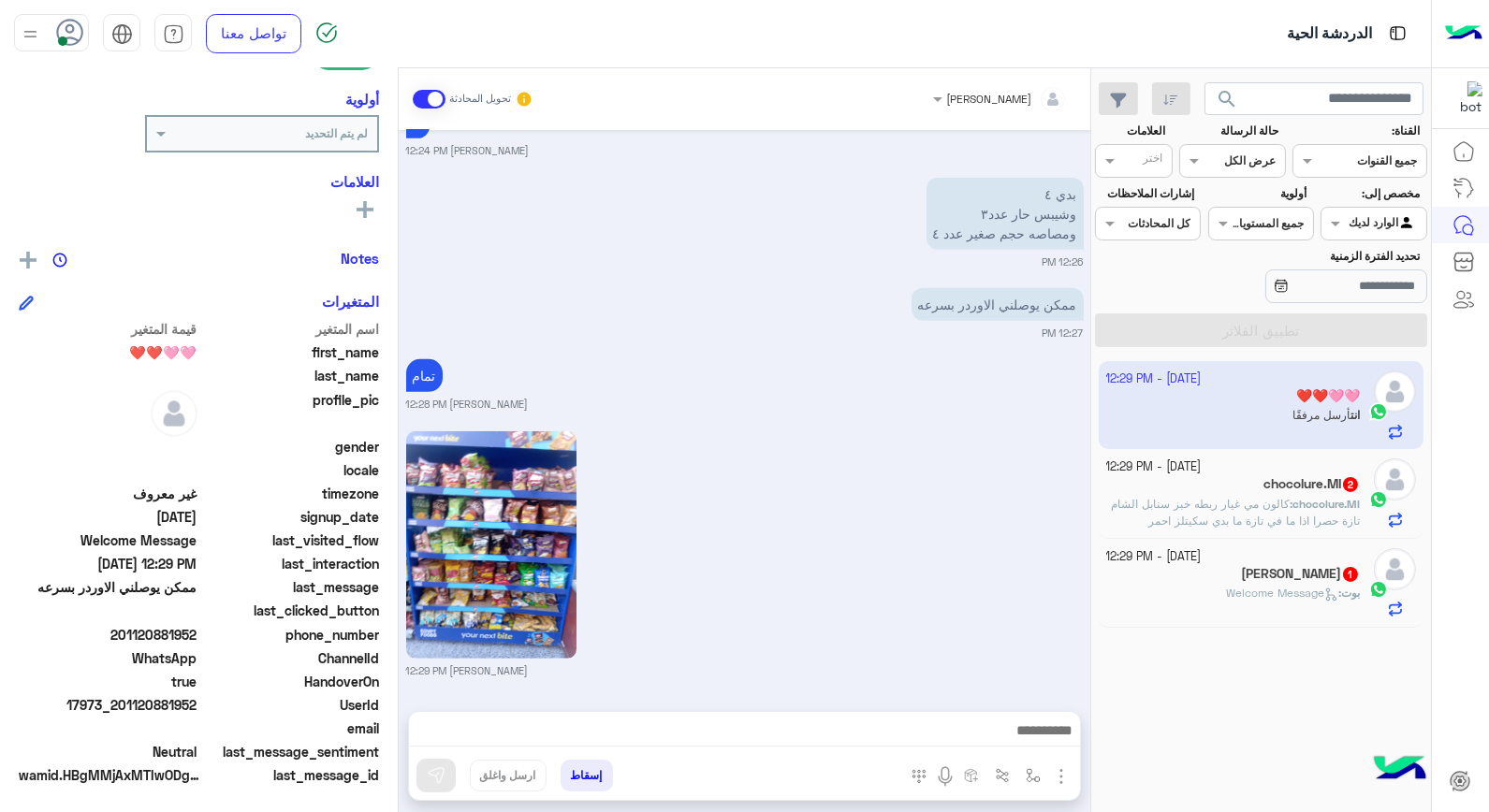
click at [1313, 516] on span "كالون مي غيار ربطه خبز سنابل الشام تازة حصرا اذا ما في تازة ما بدي سكيتلز احمر …" at bounding box center [1233, 545] width 254 height 98
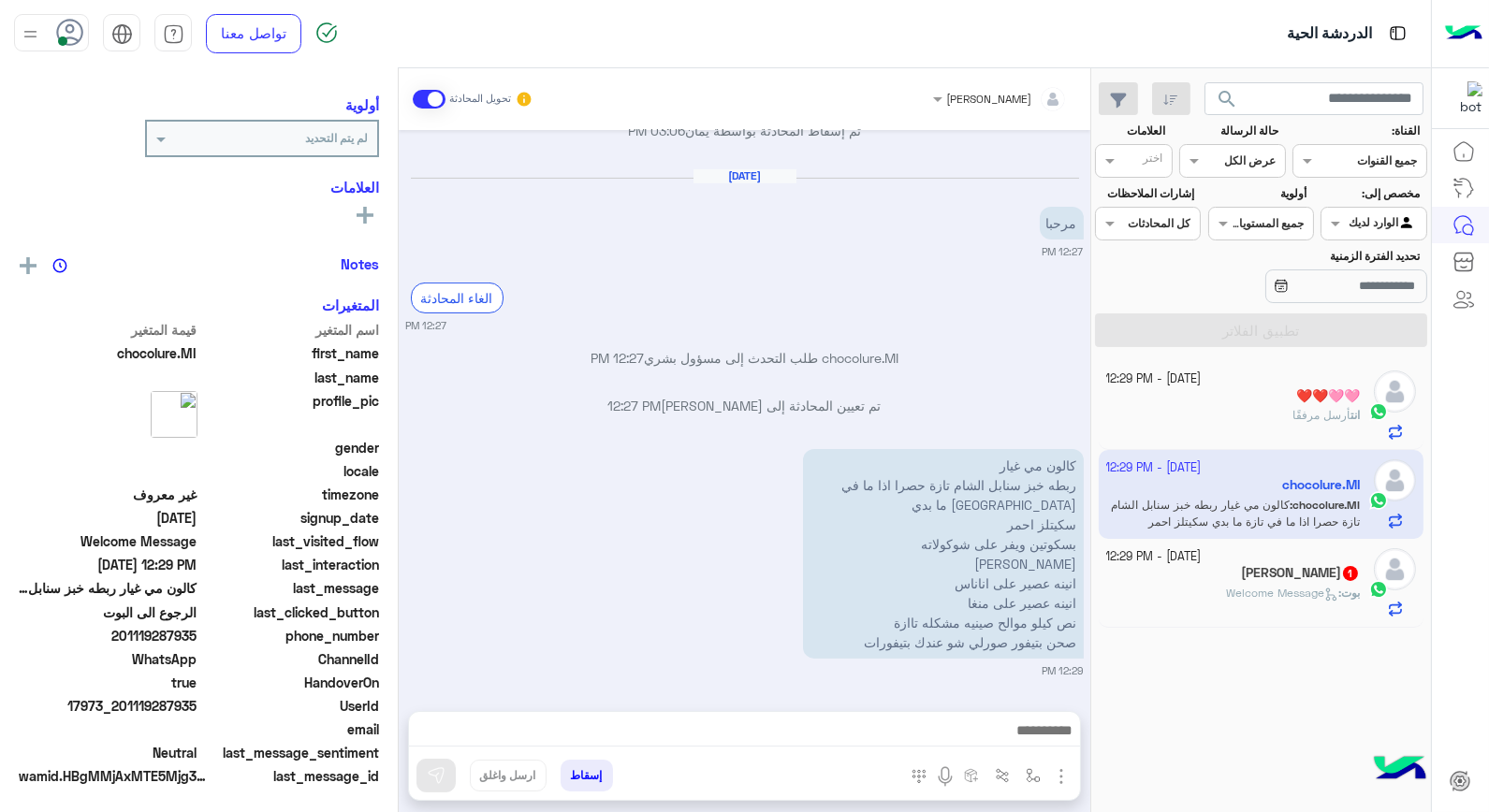
scroll to position [237, 0]
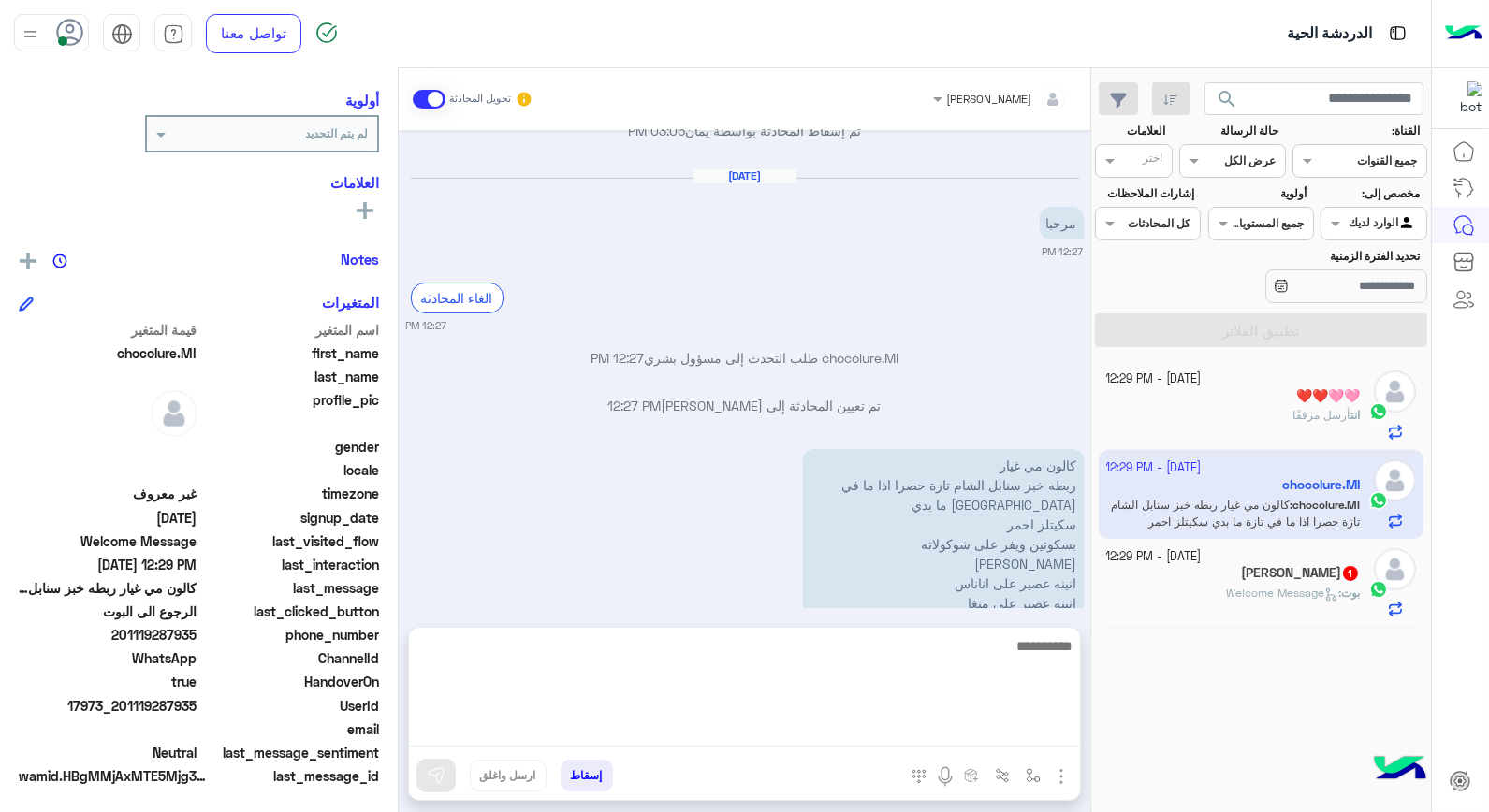
click at [891, 730] on textarea at bounding box center [744, 690] width 671 height 113
type textarea "****"
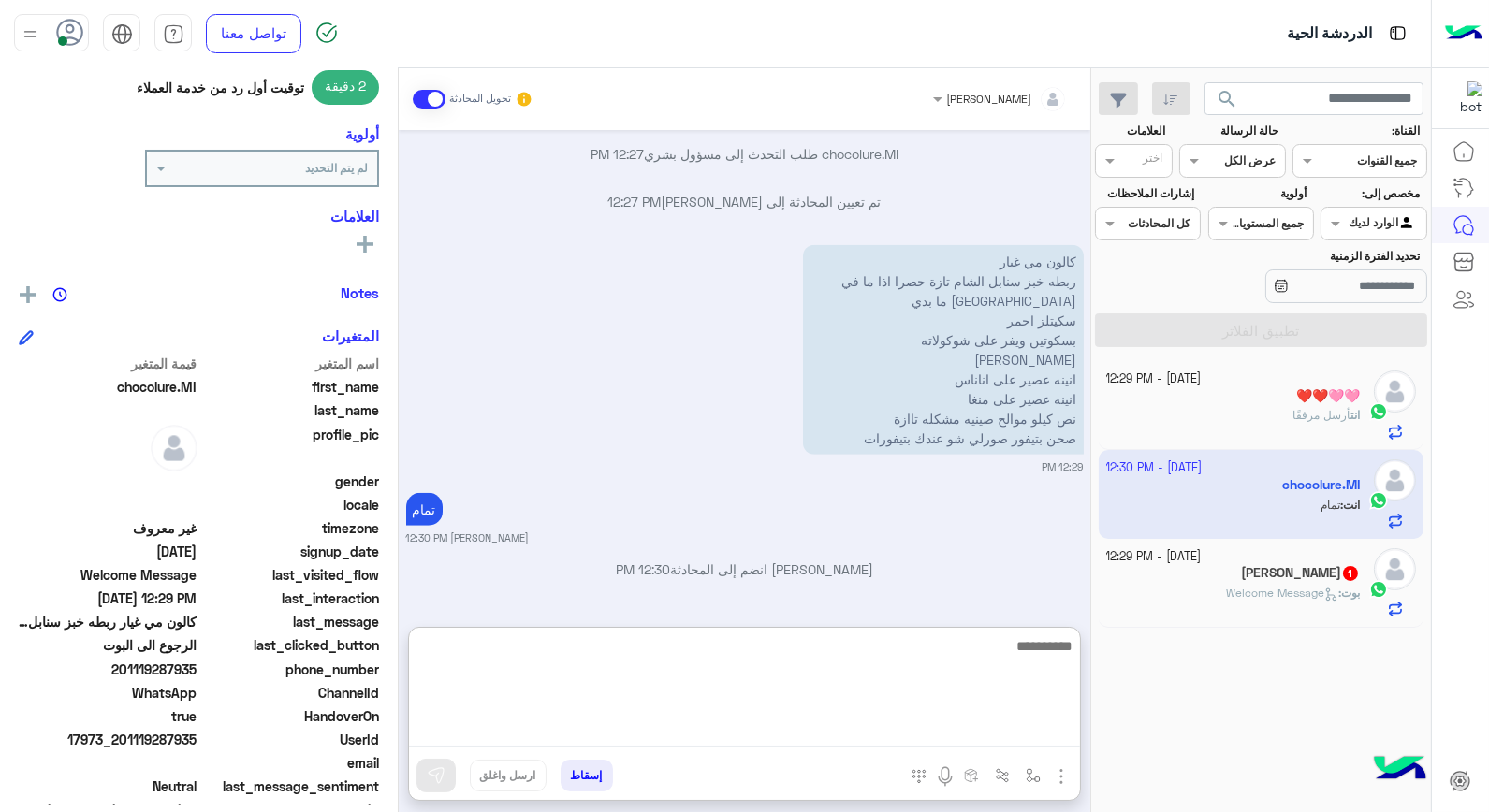
scroll to position [272, 0]
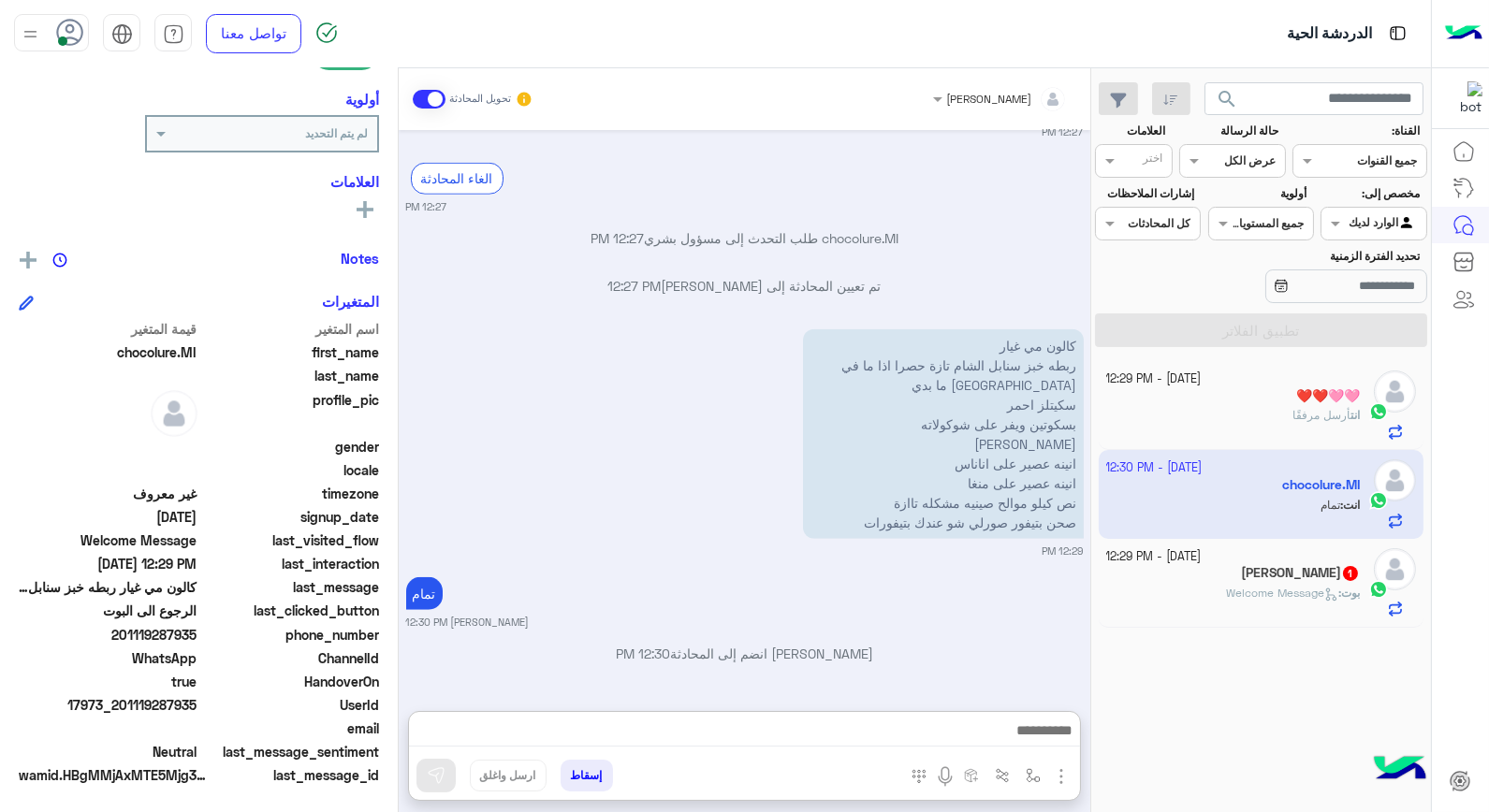
click at [1262, 596] on span "Welcome Message" at bounding box center [1282, 593] width 113 height 14
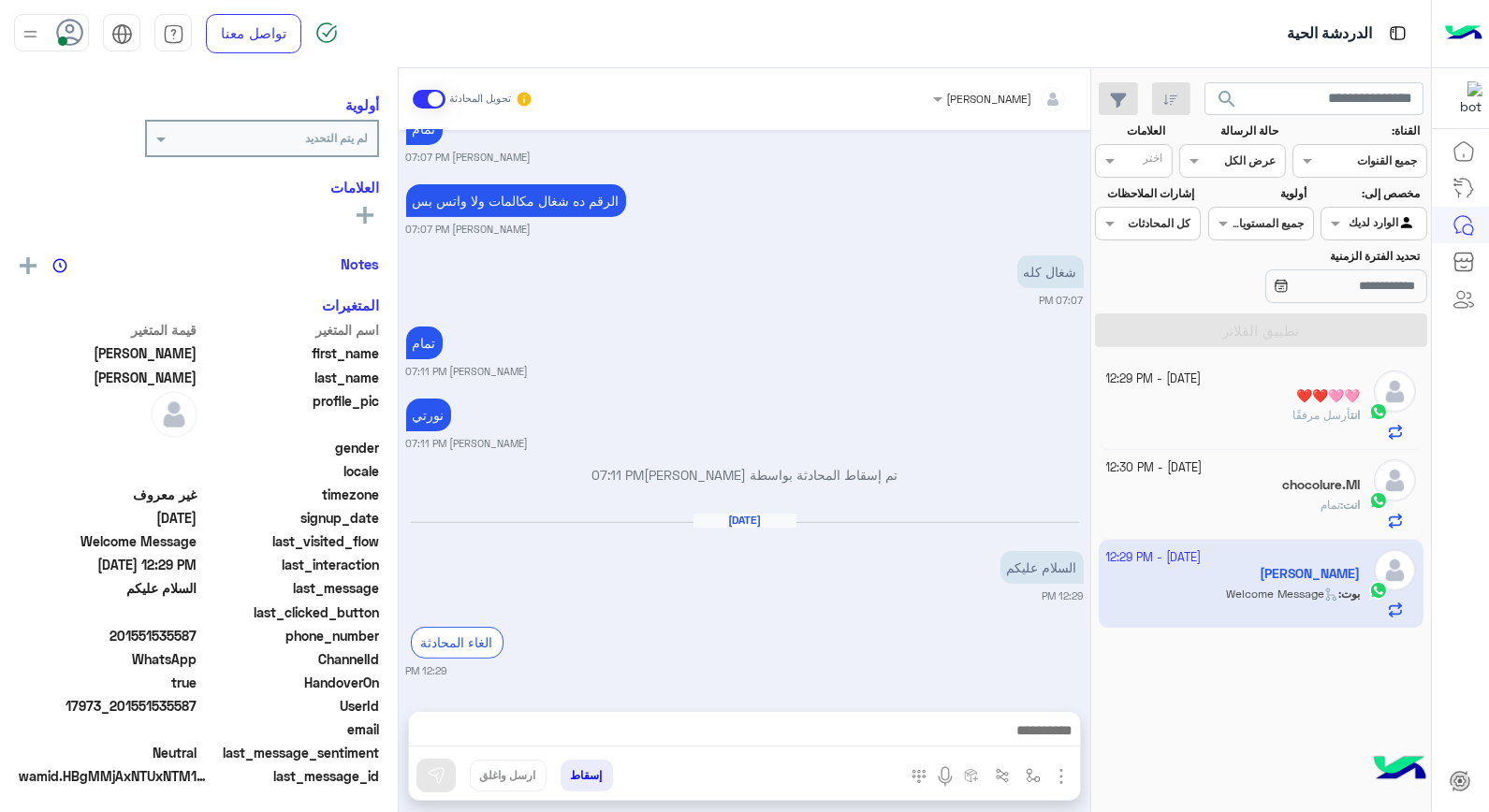
scroll to position [237, 0]
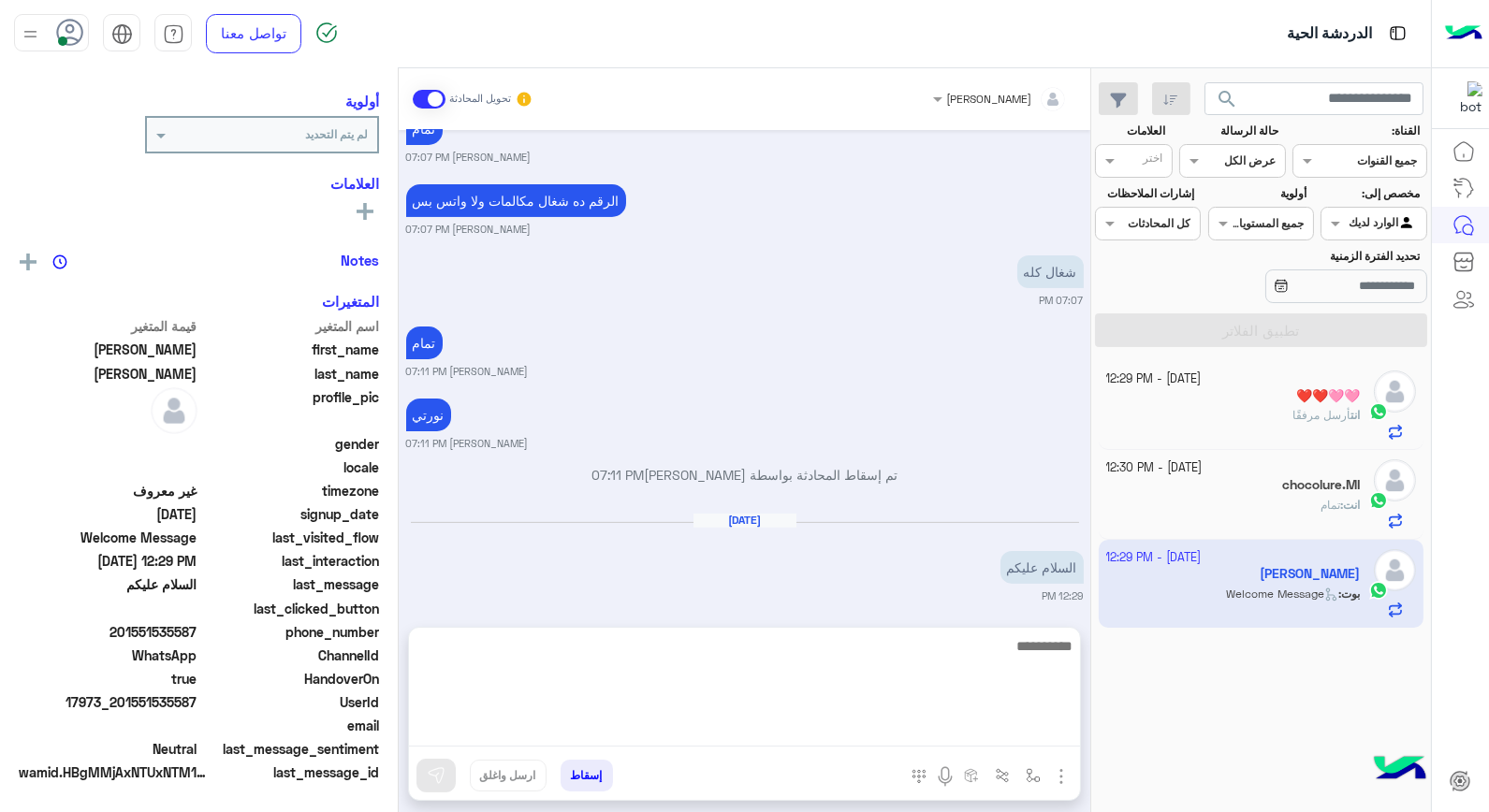
click at [952, 730] on textarea at bounding box center [744, 690] width 671 height 113
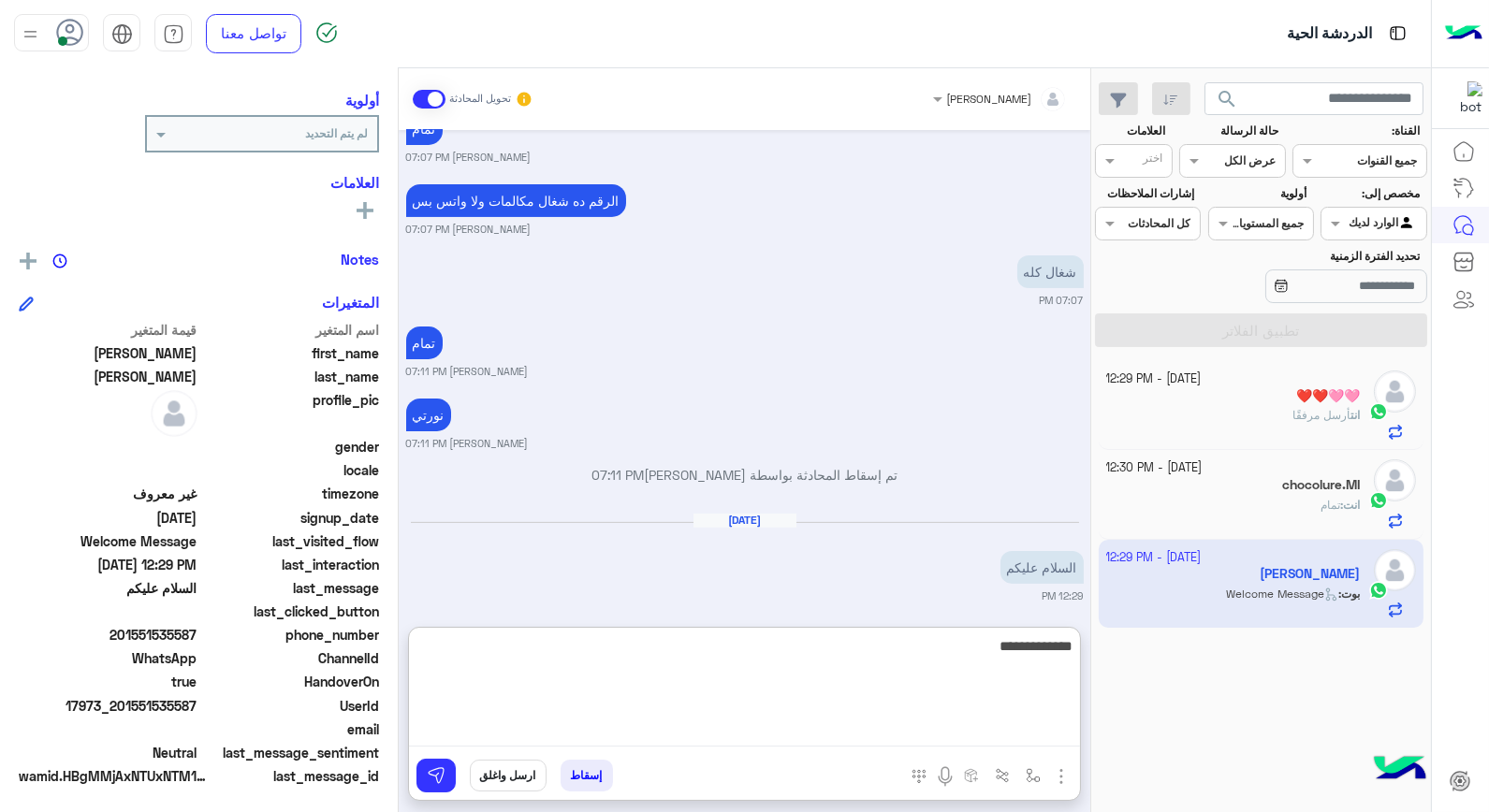
type textarea "**********"
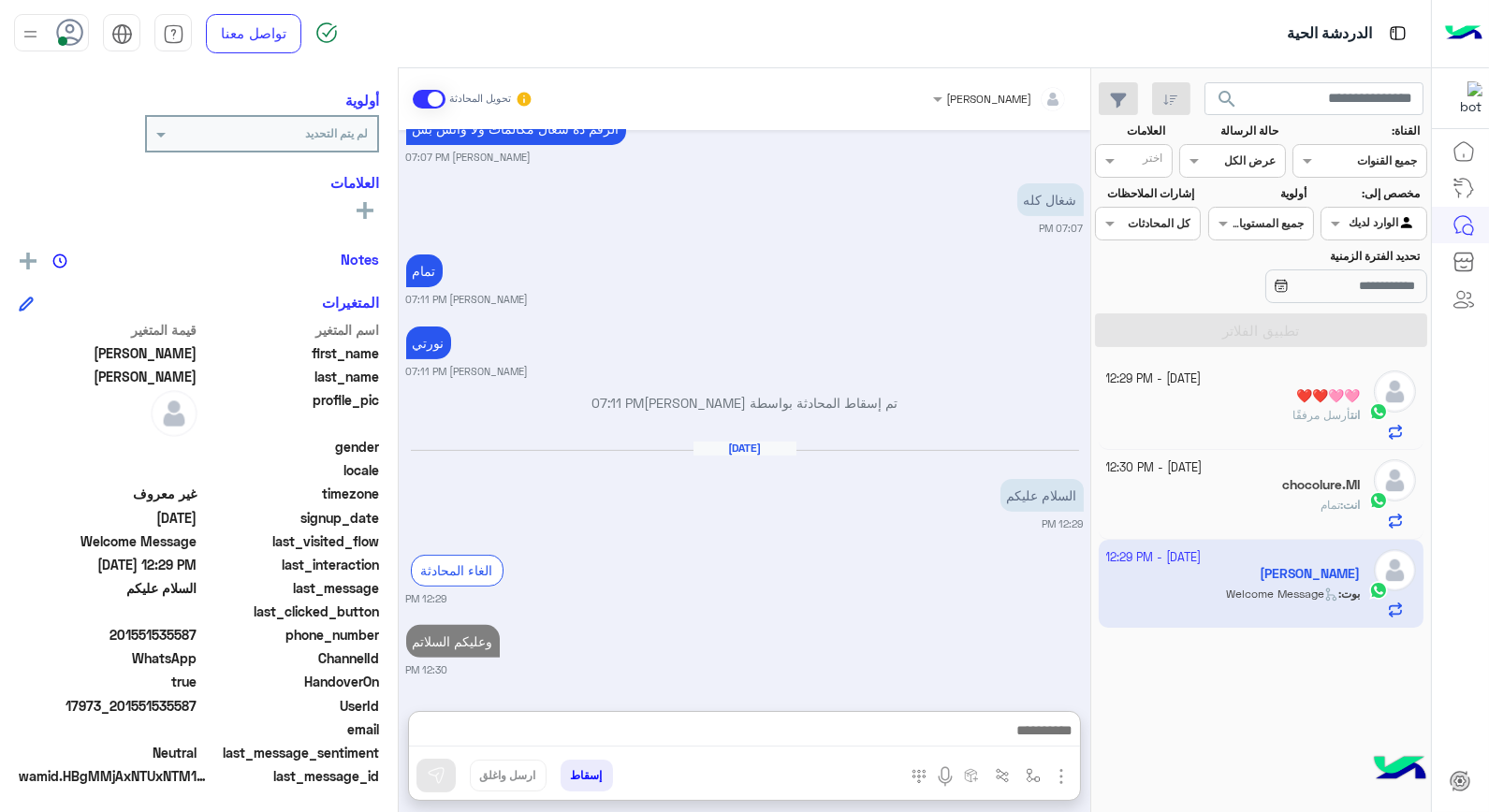
click at [1351, 416] on span "انت" at bounding box center [1355, 415] width 9 height 14
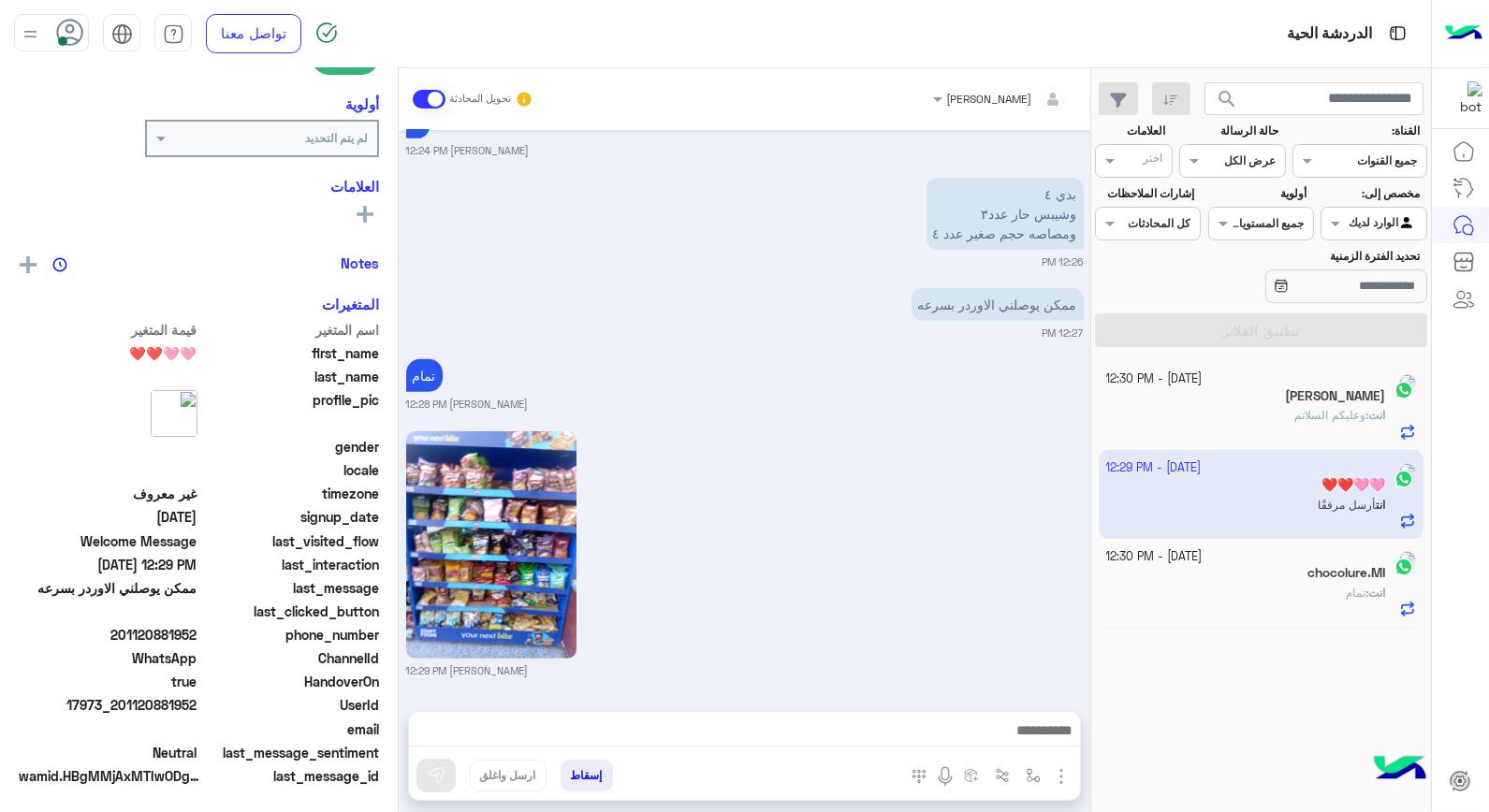
scroll to position [272, 0]
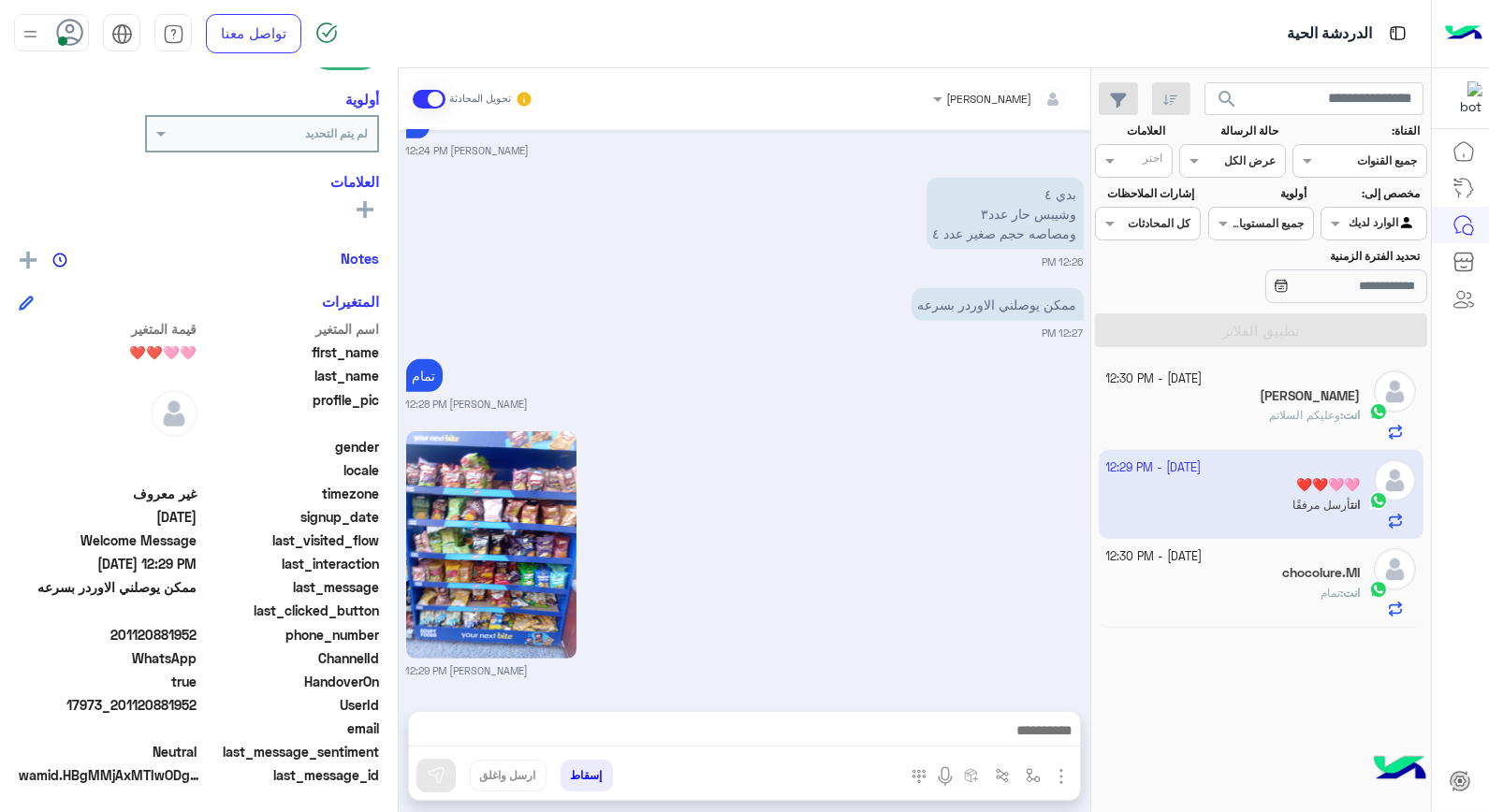
click at [1282, 576] on h5 "chocolure.MI" at bounding box center [1321, 573] width 78 height 16
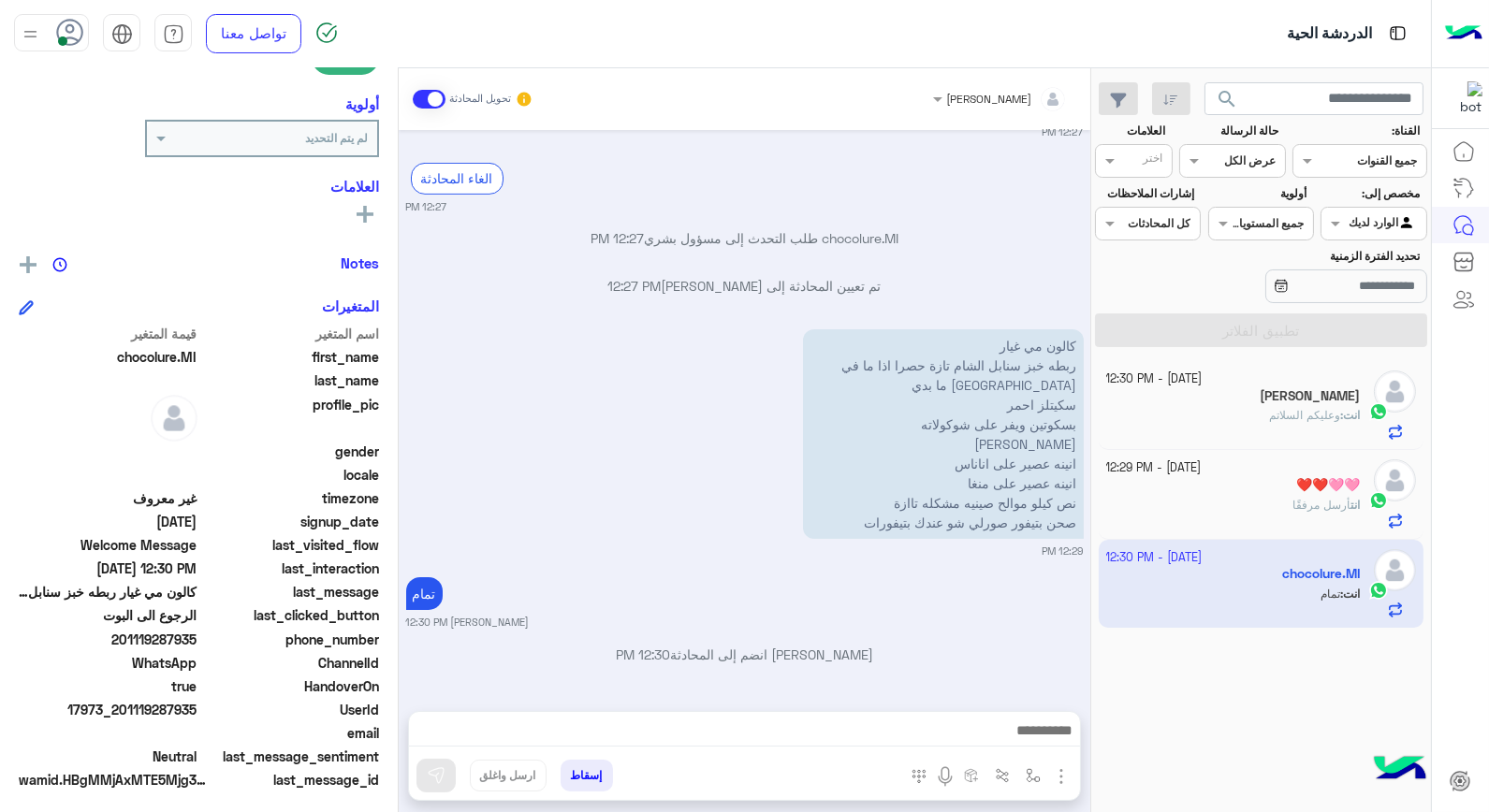
scroll to position [272, 0]
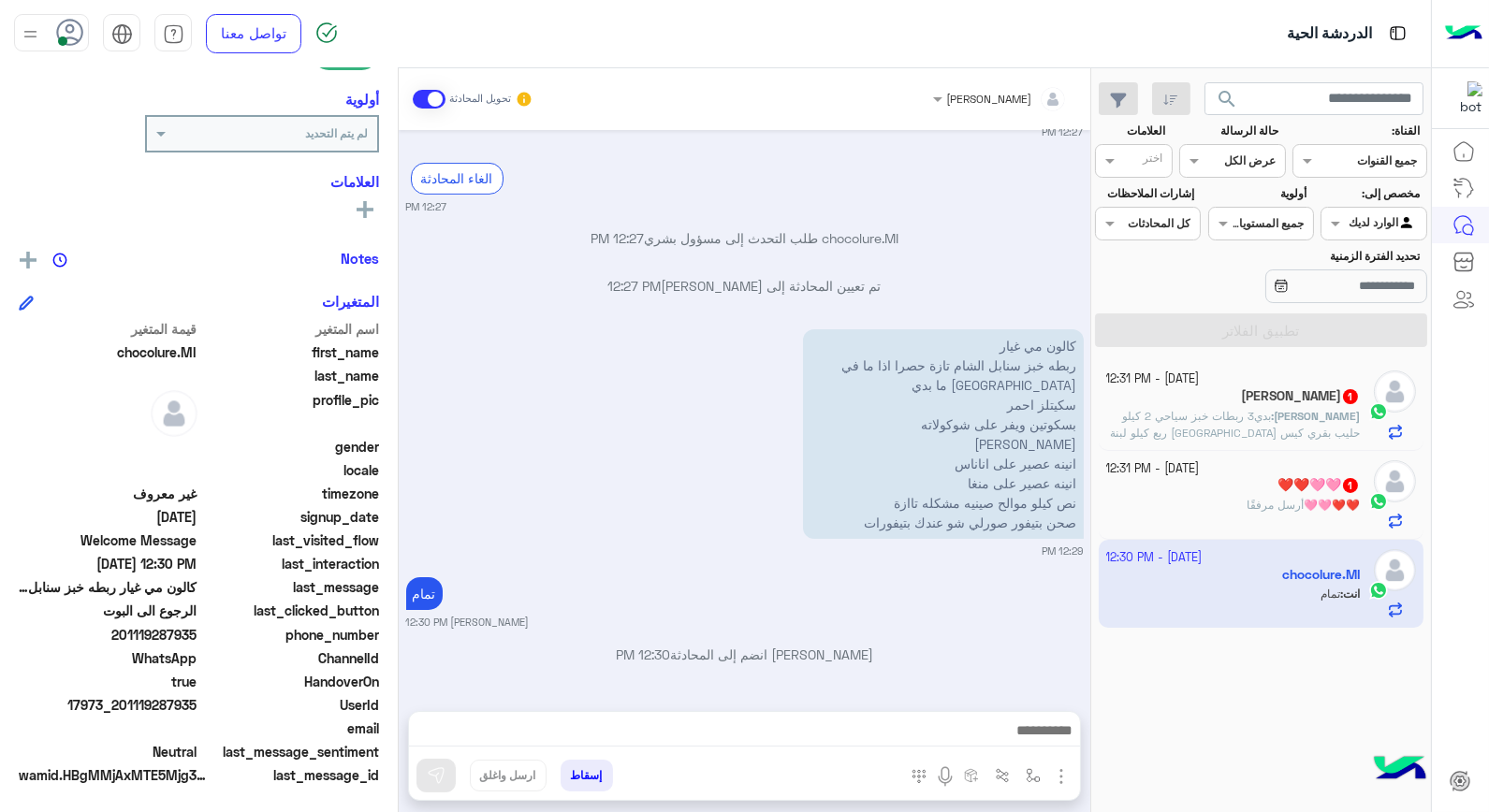
drag, startPoint x: 1087, startPoint y: 363, endPoint x: 1049, endPoint y: 311, distance: 64.4
click at [1049, 311] on div "Oct 6, 2025 ؟؟؟ 02:49 PM لتر ؟ يمان 02:50 PM يمان انضم إلى المحادثة 02:50 PM بد…" at bounding box center [744, 411] width 692 height 562
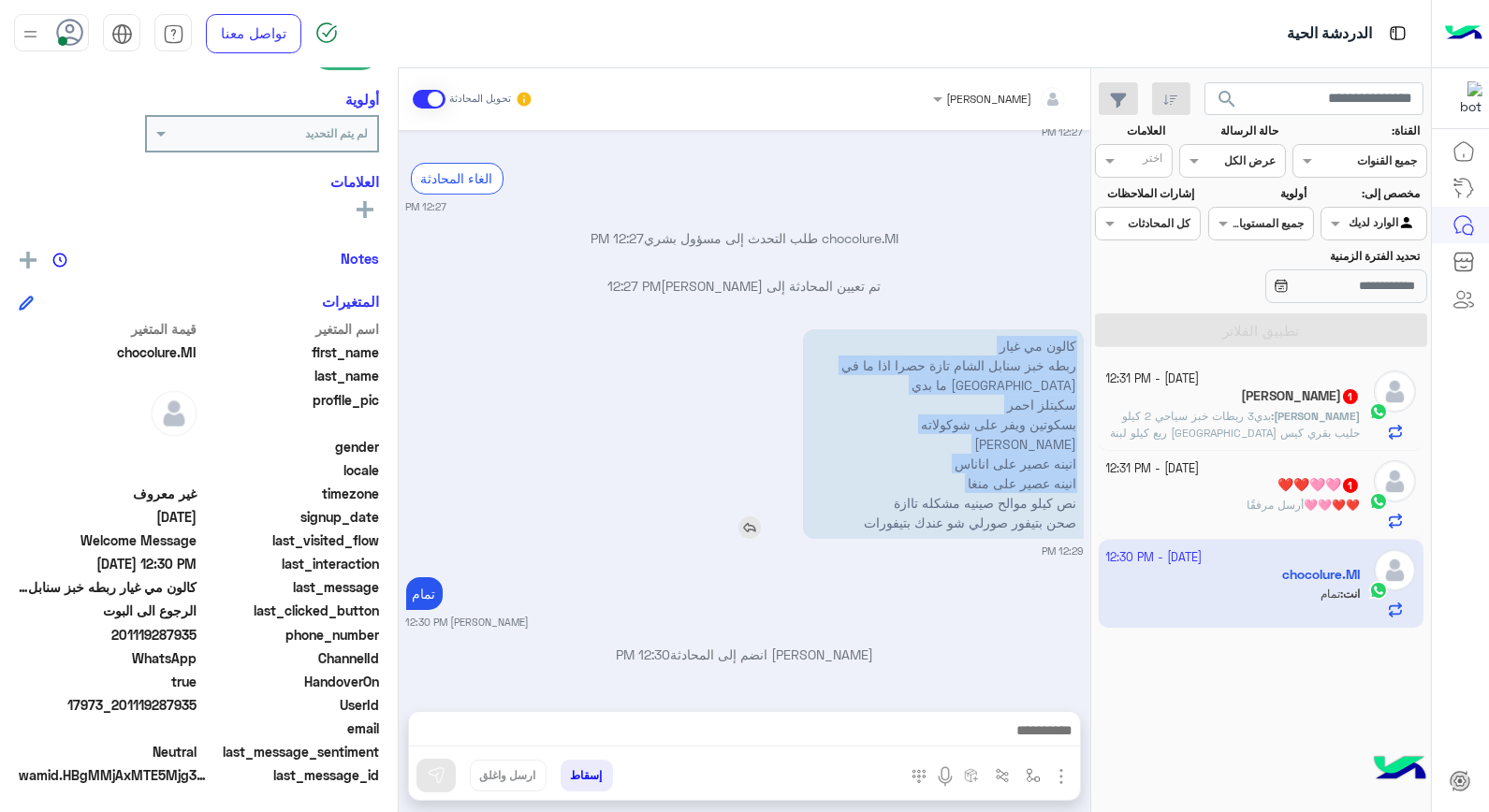
drag, startPoint x: 983, startPoint y: 341, endPoint x: 1078, endPoint y: 509, distance: 193.0
click at [1078, 509] on p "كالون مي غيار ربطه خبز سنابل الشام تازة حصرا اذا ما في تازة ما بدي سكيتلز احمر …" at bounding box center [944, 434] width 281 height 209
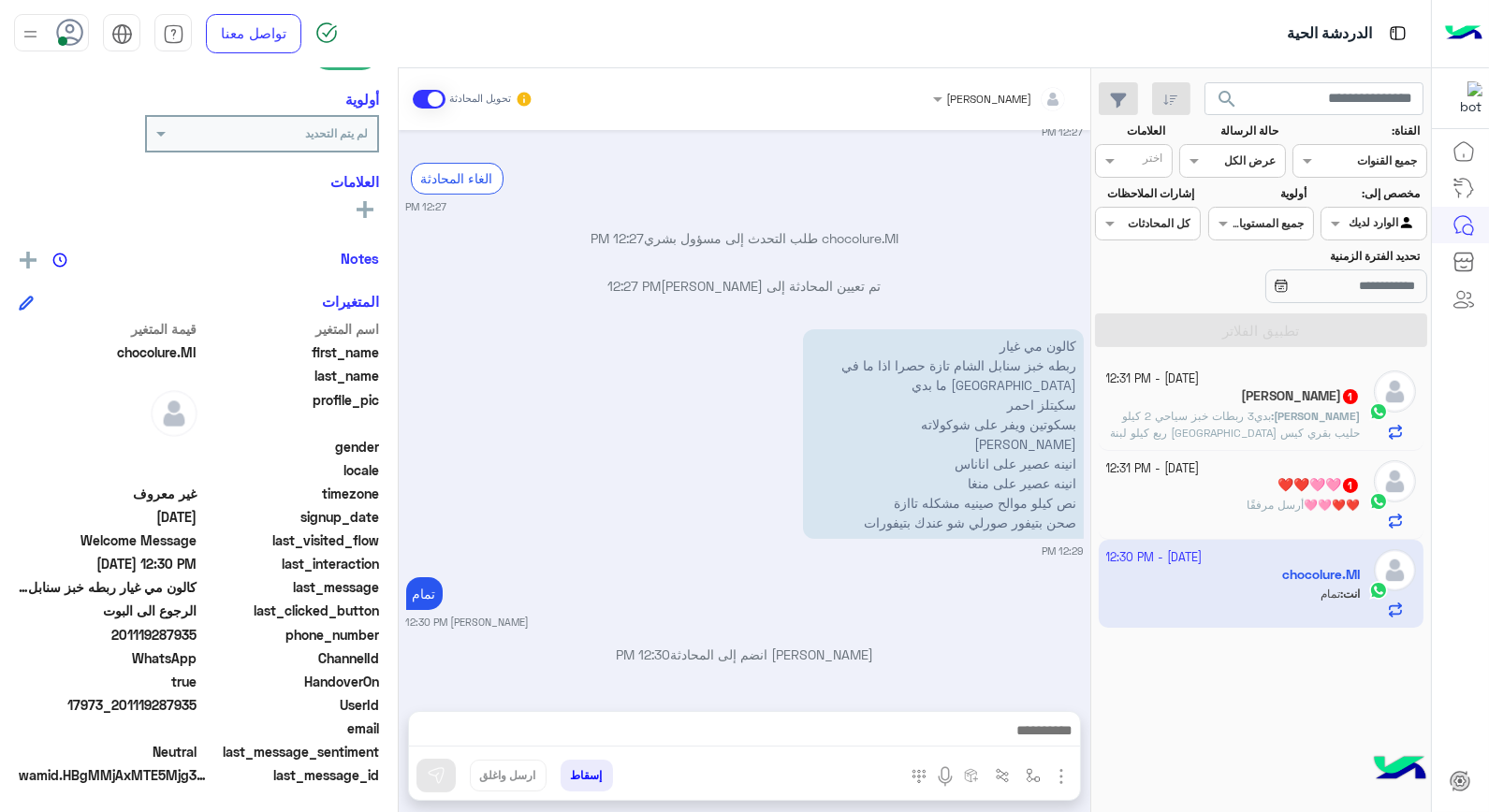
click at [987, 258] on div "chocolure.MI طلب التحدث إلى مسؤول بشري 12:27 PM" at bounding box center [745, 245] width 678 height 34
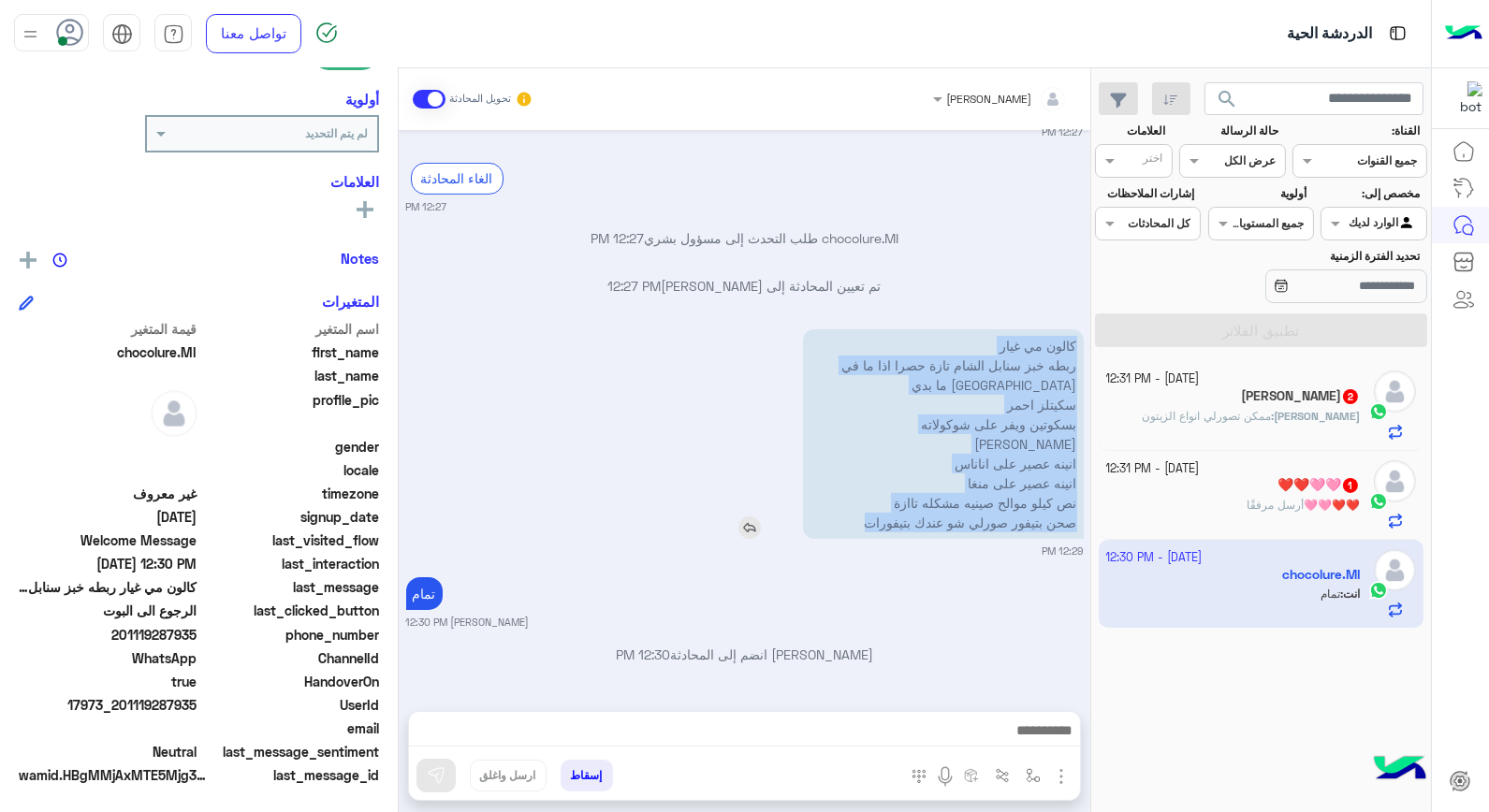
drag, startPoint x: 868, startPoint y: 517, endPoint x: 1081, endPoint y: 346, distance: 273.1
click at [1081, 346] on p "كالون مي غيار ربطه خبز سنابل الشام تازة حصرا اذا ما في تازة ما بدي سكيتلز احمر …" at bounding box center [944, 434] width 281 height 209
copy p "كالون مي غيار ربطه خبز سنابل الشام تازة حصرا اذا ما في تازة ما بدي سكيتلز احمر …"
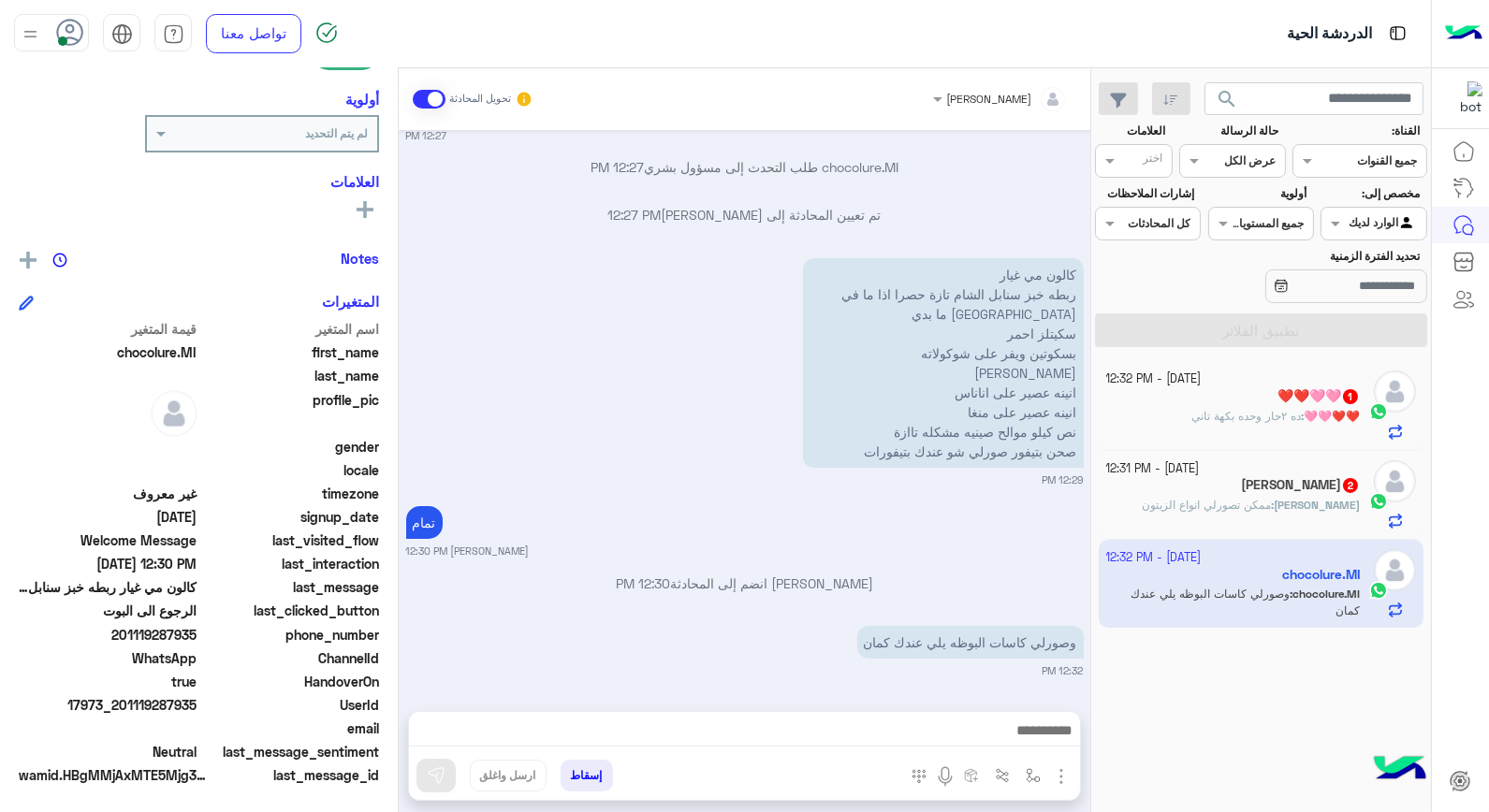
click at [1306, 417] on b "❤️❤️🩷🩷 :" at bounding box center [1331, 416] width 59 height 14
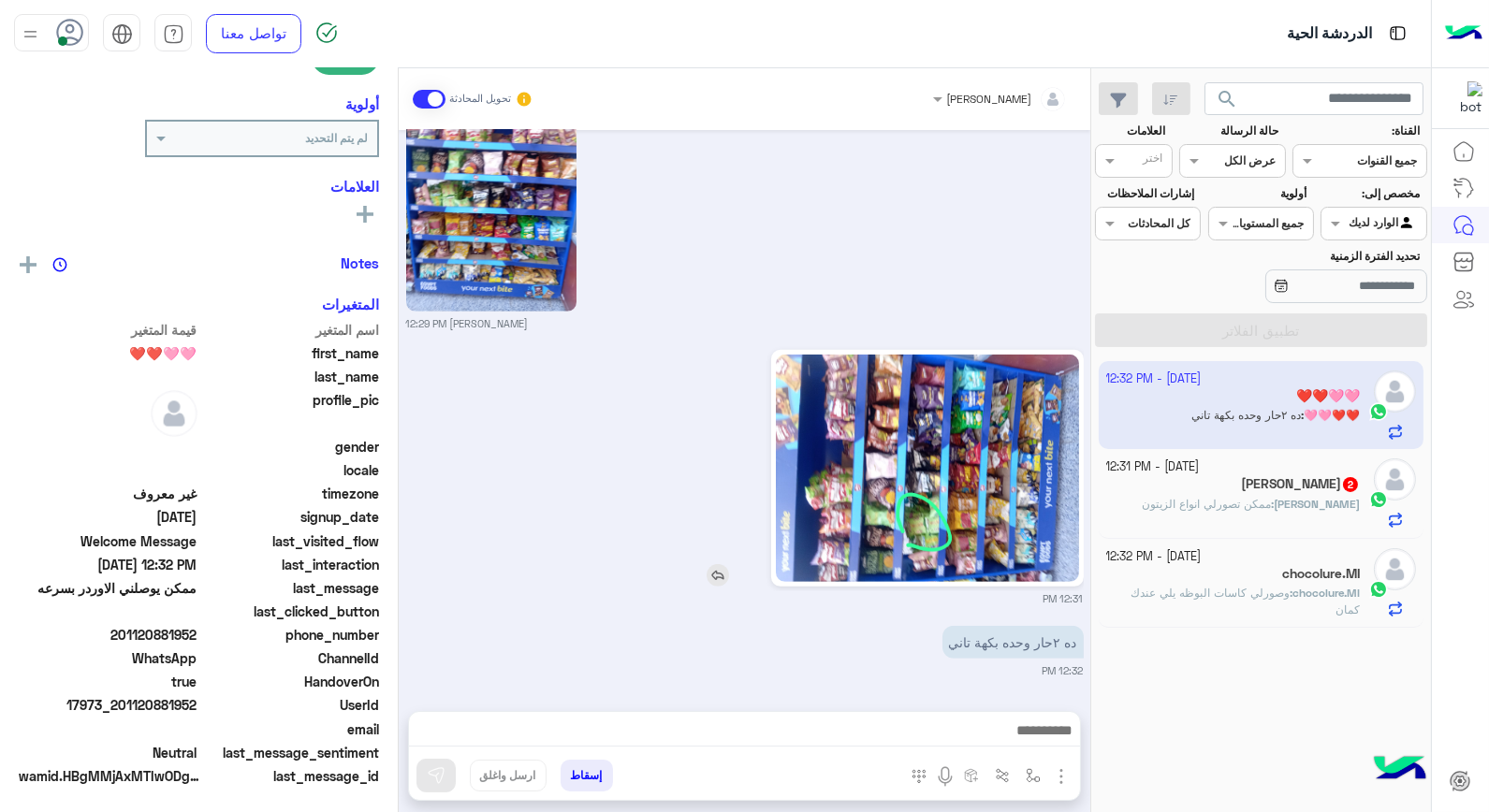
scroll to position [272, 0]
click at [957, 477] on img at bounding box center [927, 468] width 303 height 227
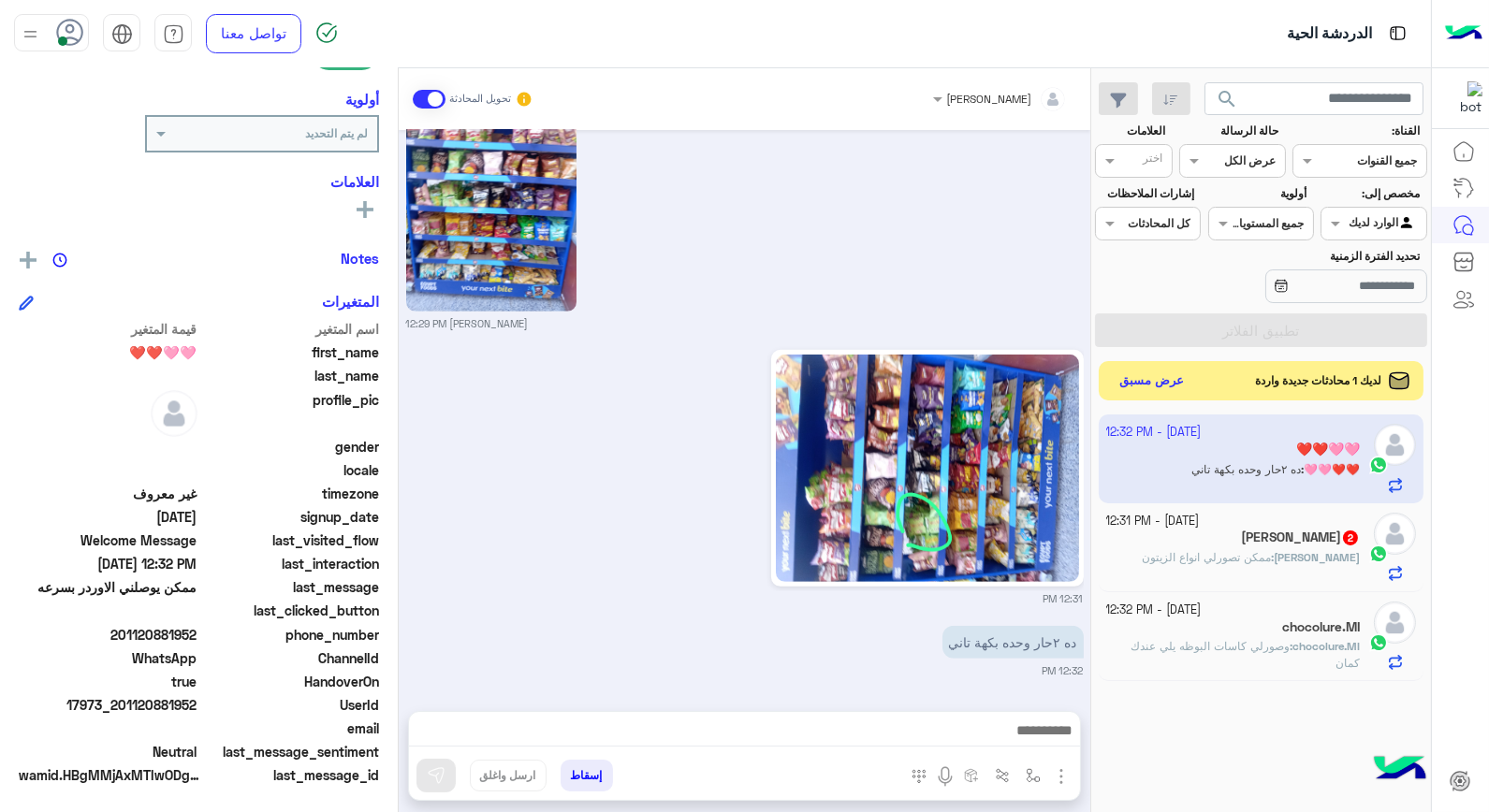
click at [1166, 384] on button "عرض مسبق" at bounding box center [1152, 381] width 79 height 26
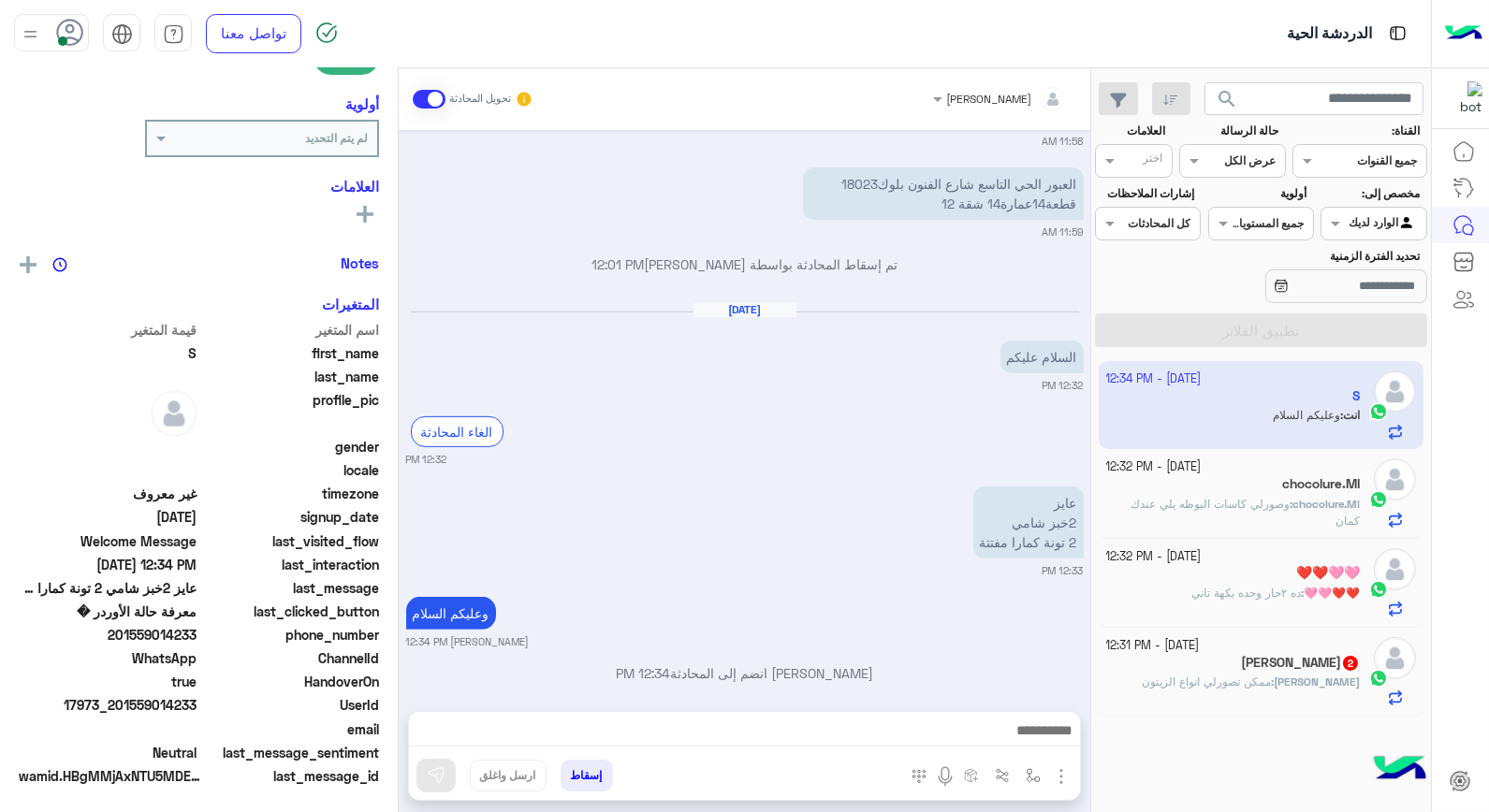
scroll to position [272, 0]
click at [1214, 580] on div "❤️❤️🩷🩷" at bounding box center [1234, 575] width 255 height 20
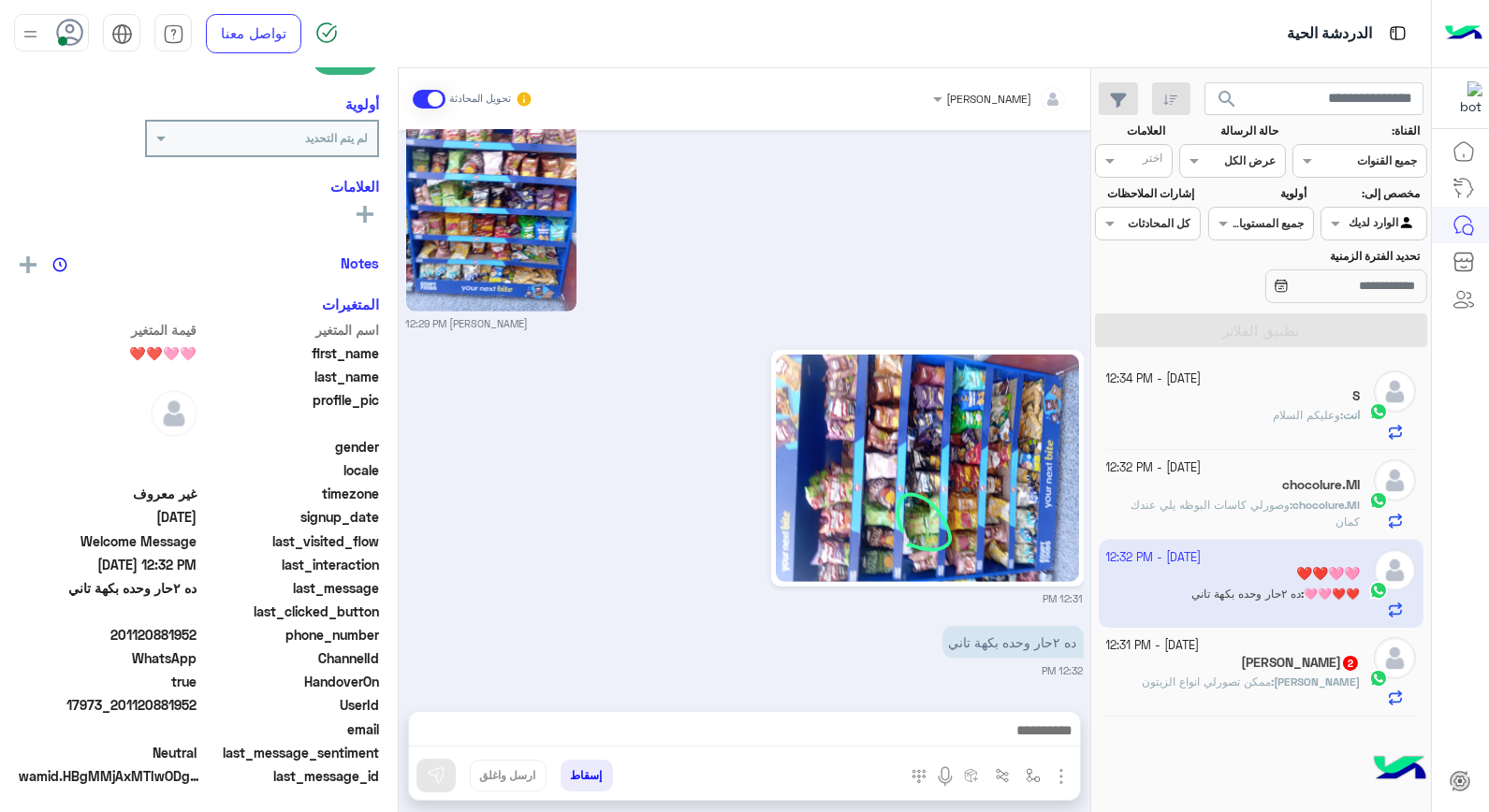
scroll to position [272, 0]
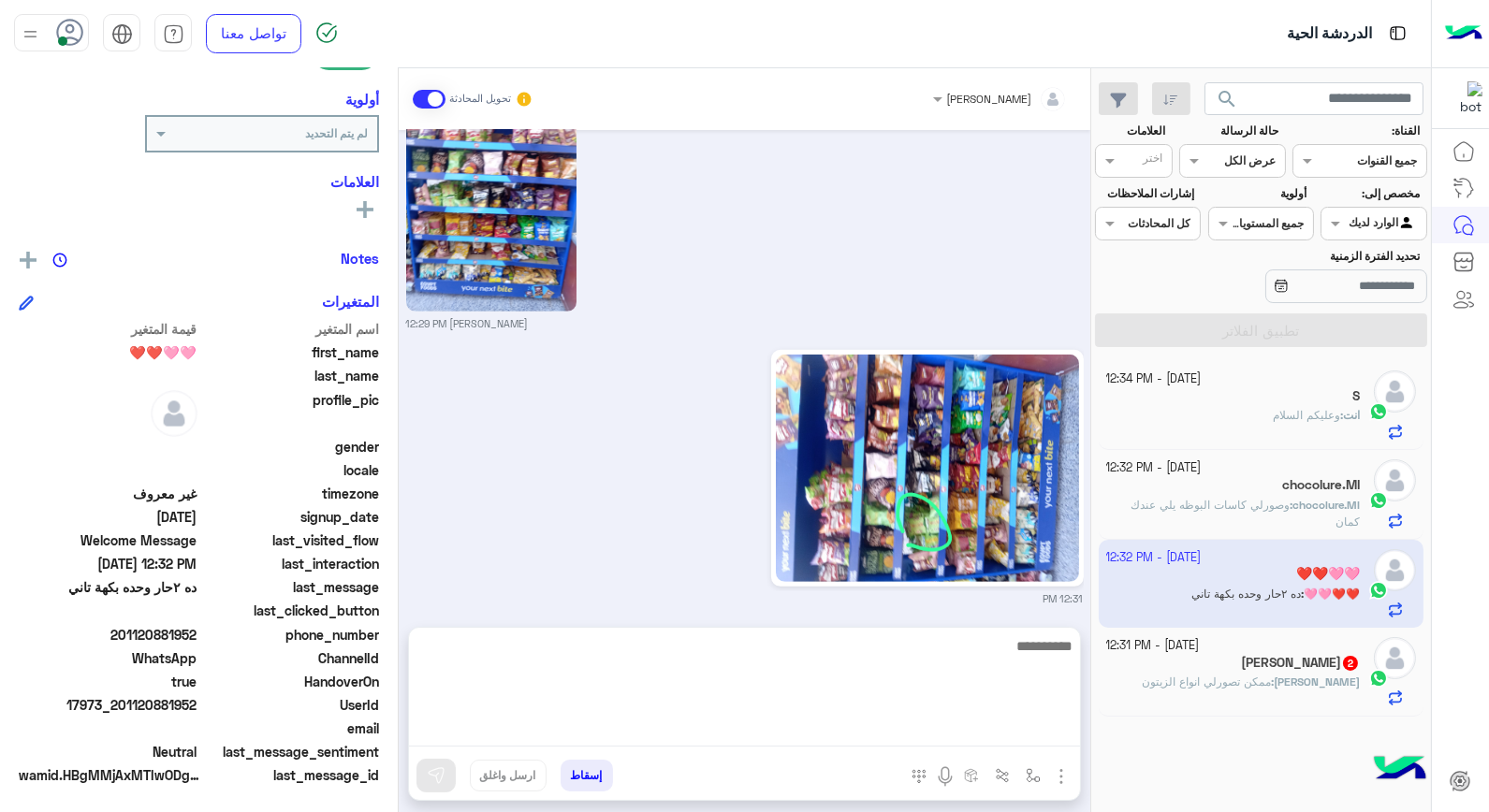
click at [906, 722] on textarea at bounding box center [744, 690] width 671 height 113
type textarea "****"
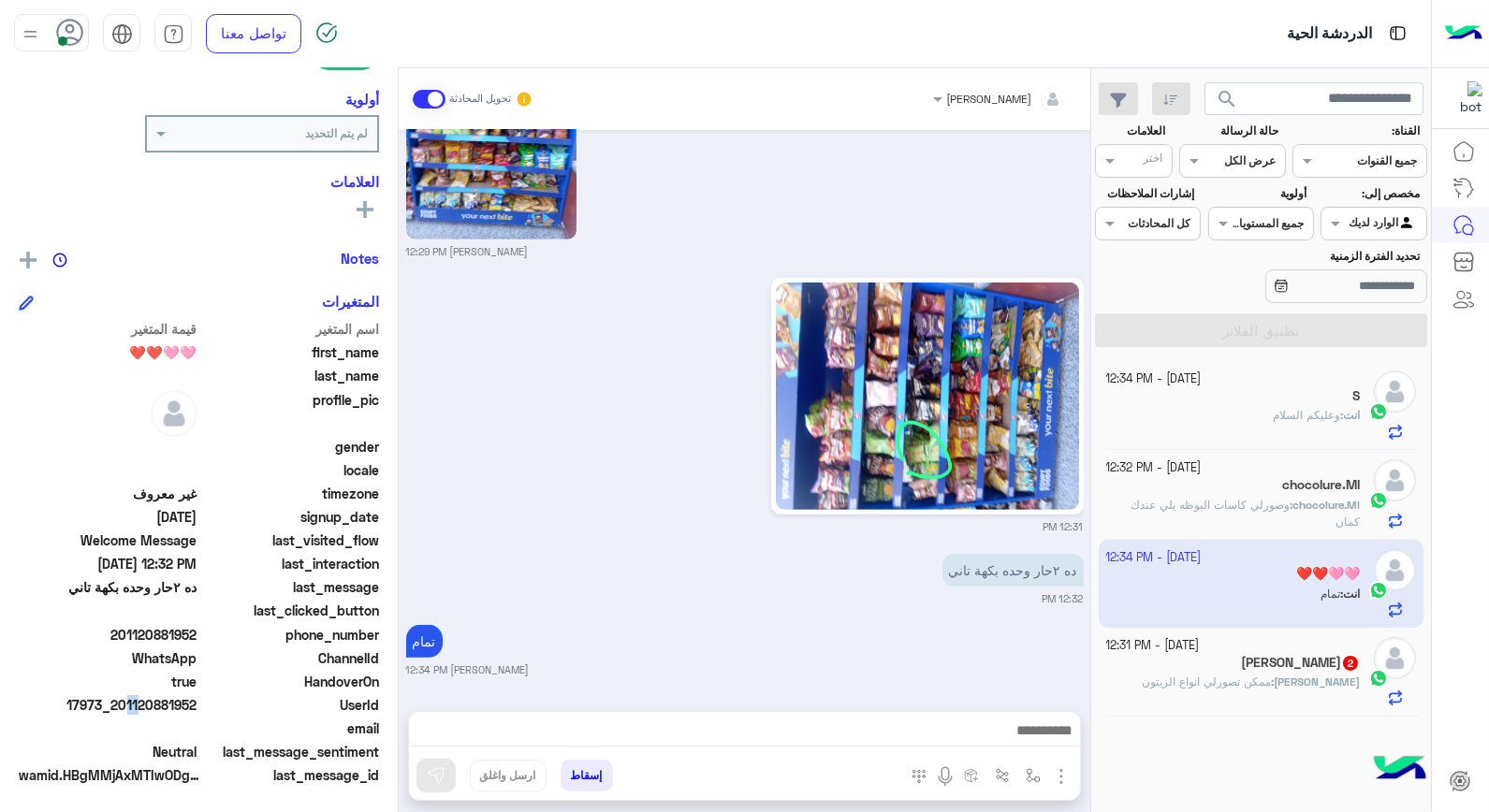
scroll to position [1882, 0]
drag, startPoint x: 118, startPoint y: 703, endPoint x: 197, endPoint y: 705, distance: 79.0
click at [197, 705] on span "17973_201120881952" at bounding box center [108, 705] width 179 height 20
copy span "01120881952"
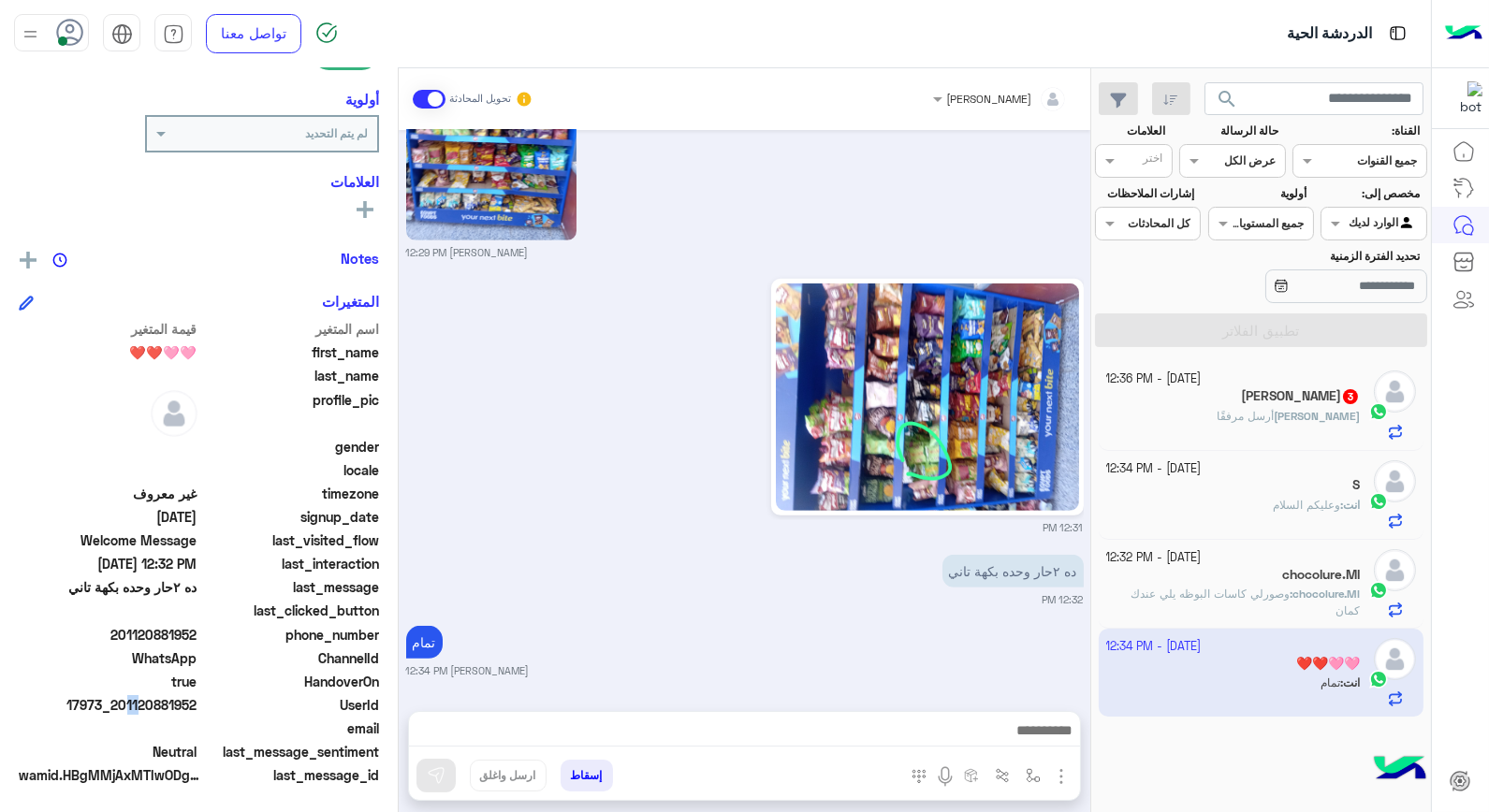
drag, startPoint x: 586, startPoint y: 768, endPoint x: 592, endPoint y: 783, distance: 16.2
click at [587, 768] on button "إسقاط" at bounding box center [586, 775] width 52 height 32
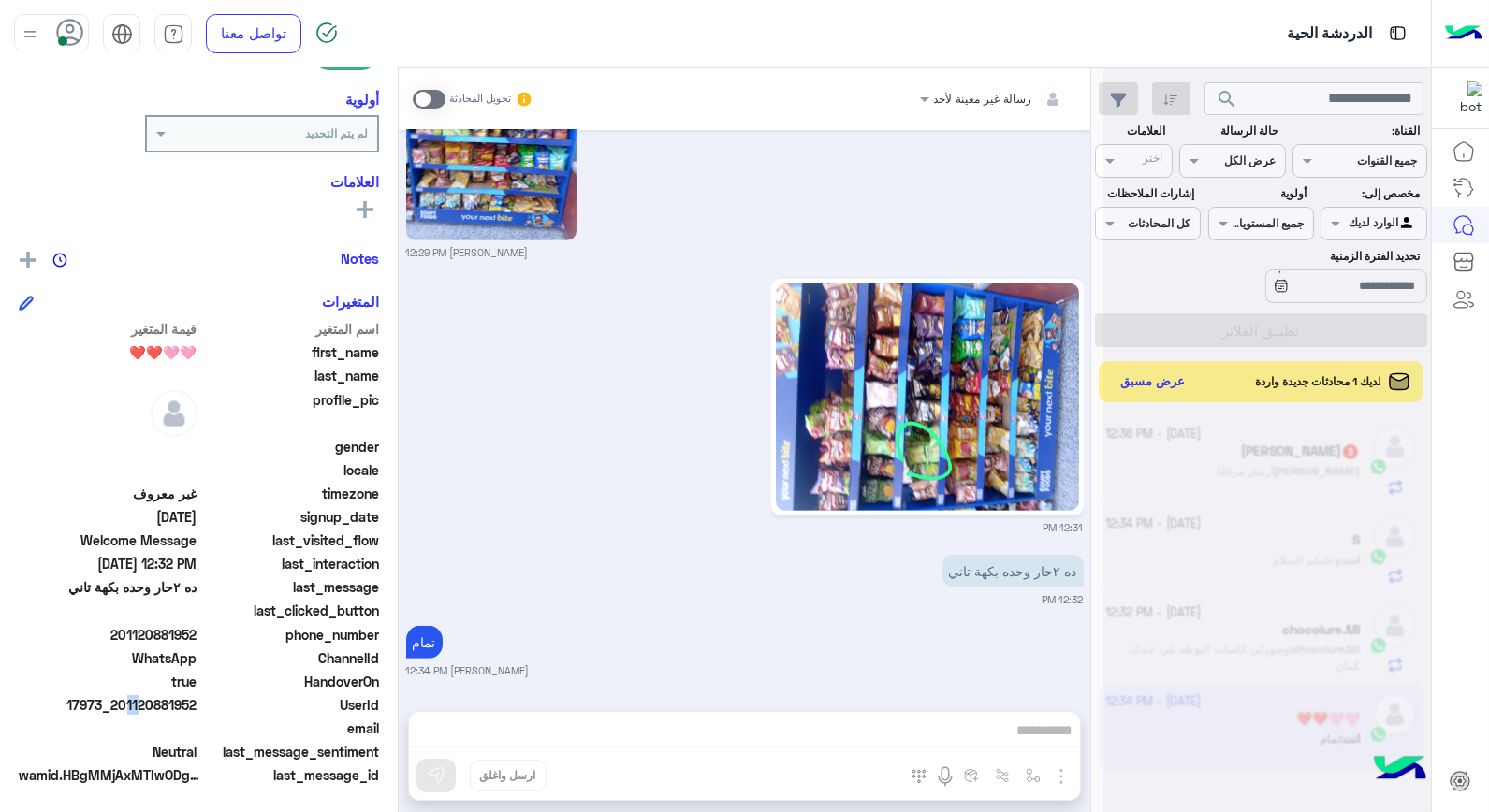
scroll to position [1930, 0]
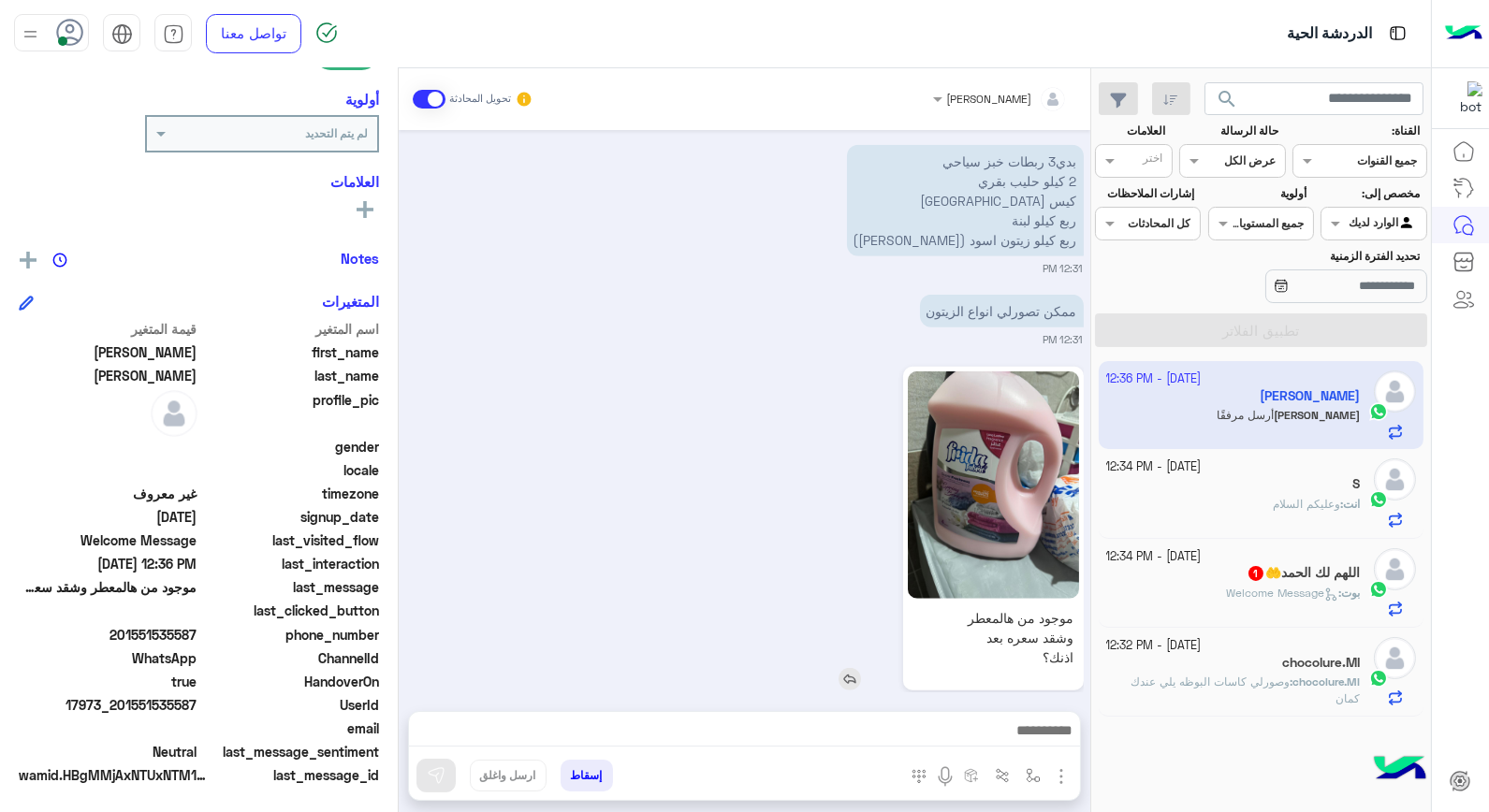
scroll to position [3303, 0]
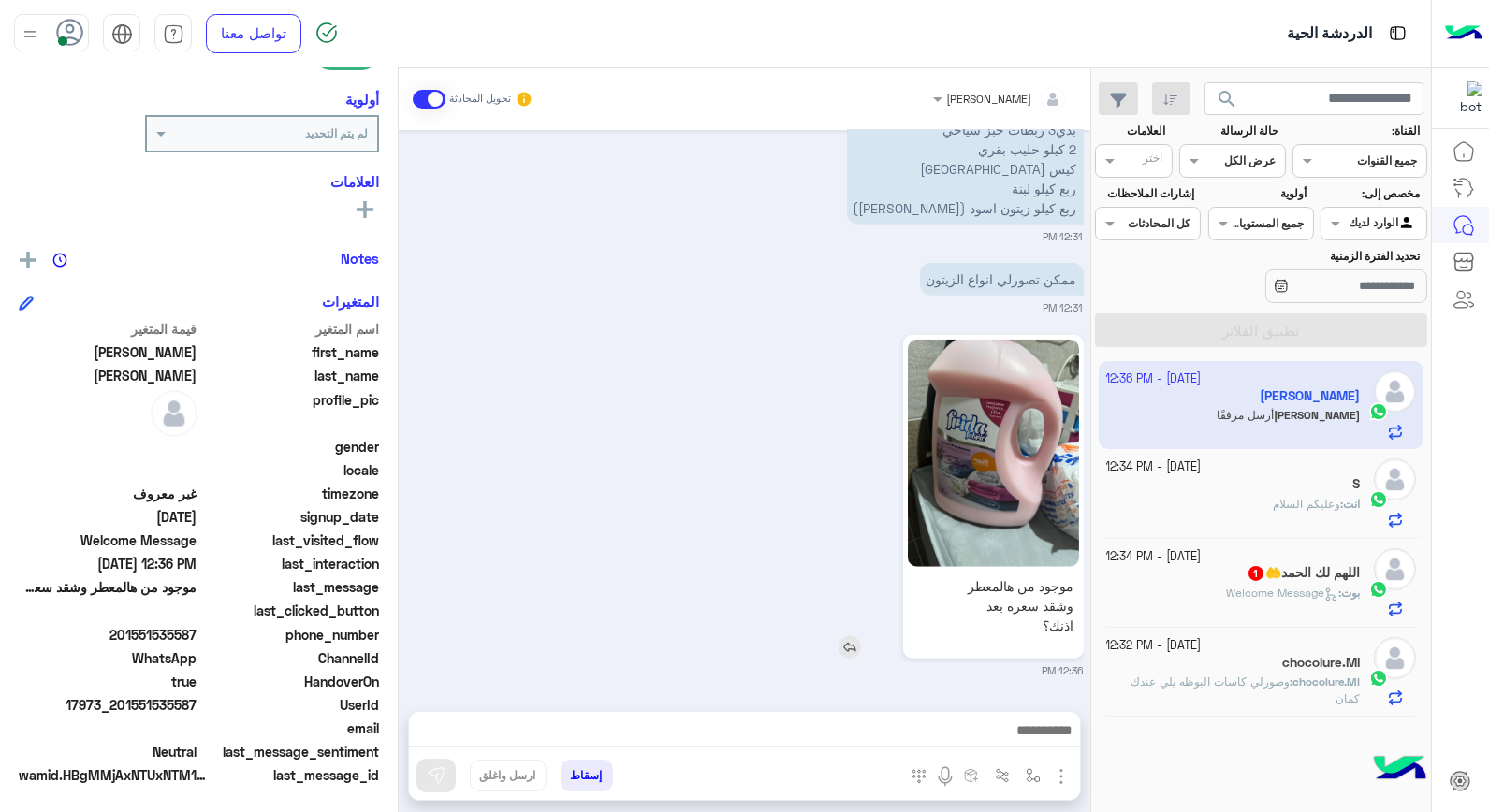
click at [853, 647] on img at bounding box center [850, 647] width 23 height 23
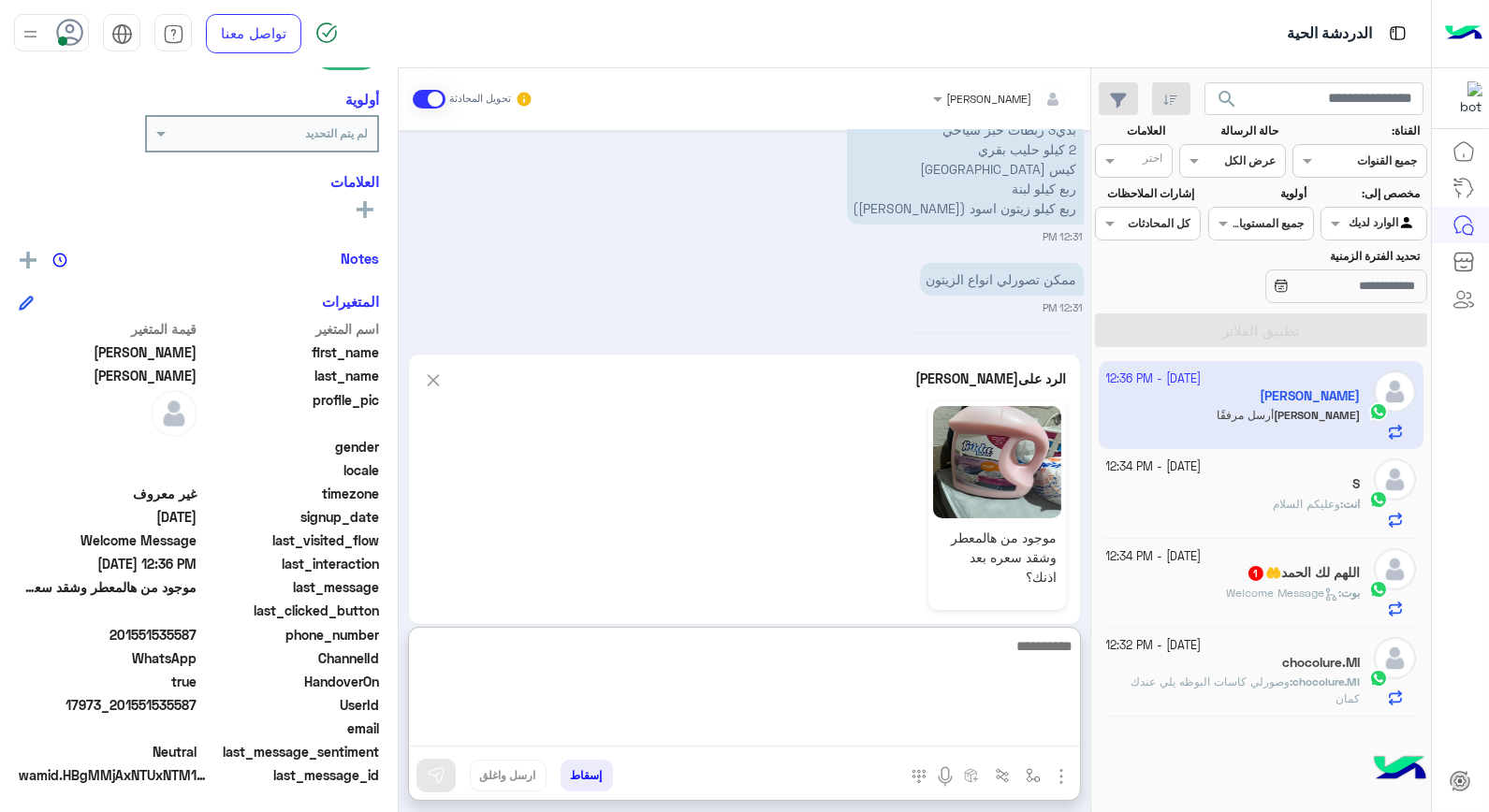
click at [913, 745] on textarea at bounding box center [744, 690] width 671 height 113
click at [973, 655] on textarea at bounding box center [744, 690] width 671 height 113
type textarea "*****"
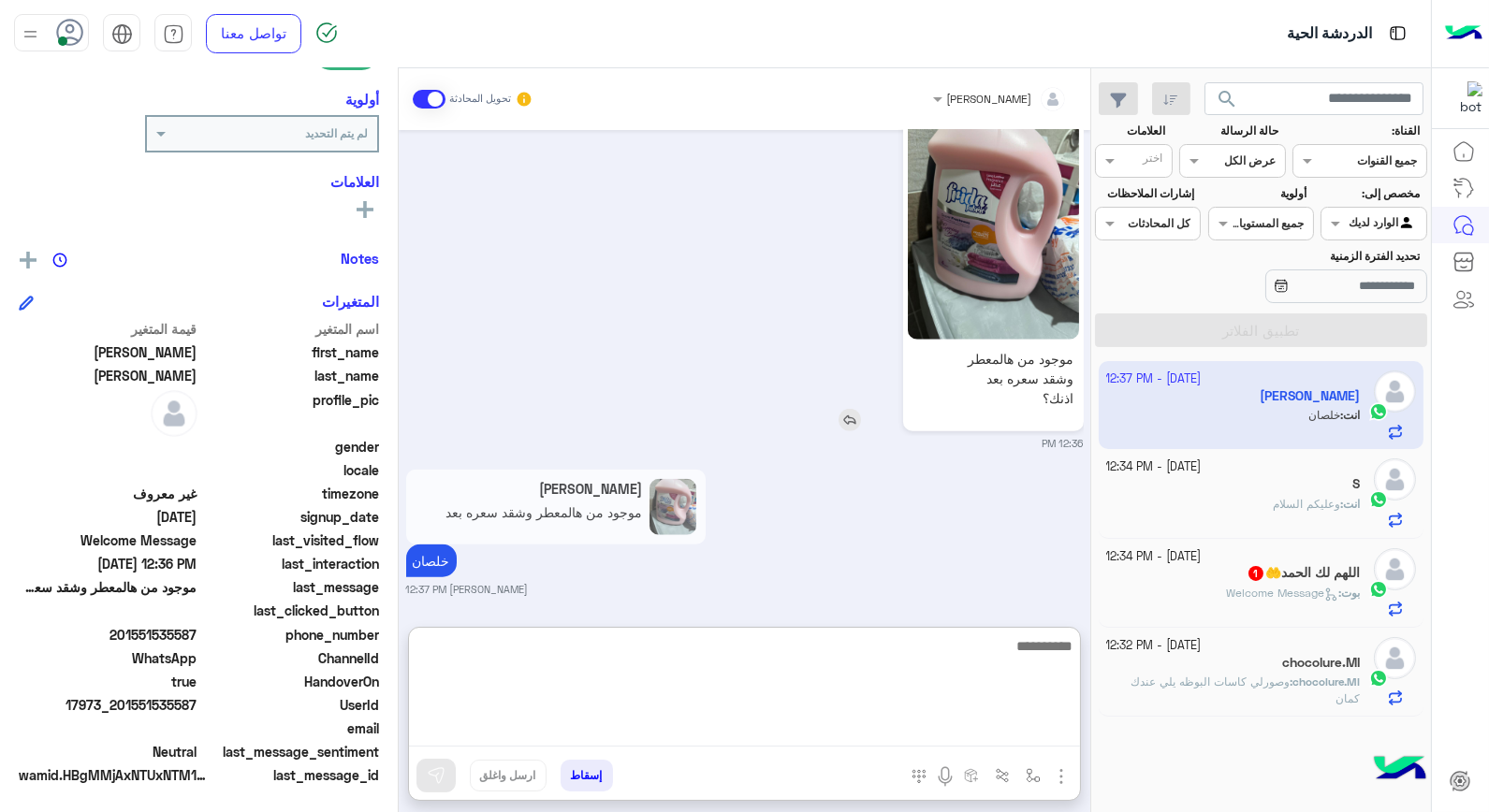
scroll to position [3533, 0]
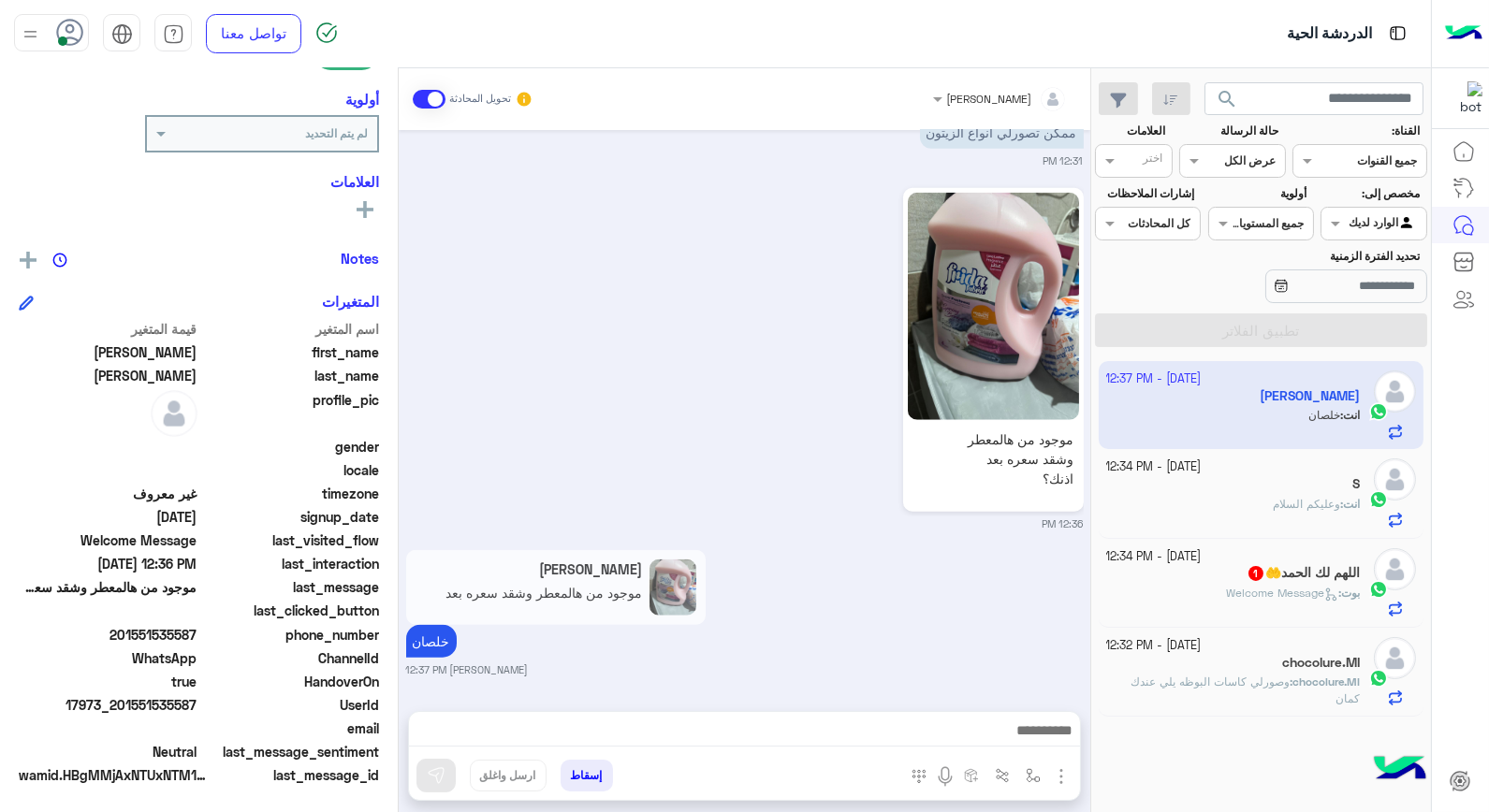
click at [1233, 676] on p "chocolure.MI : وصورلي كاسات البوظه يلي عندك كمان" at bounding box center [1234, 690] width 255 height 34
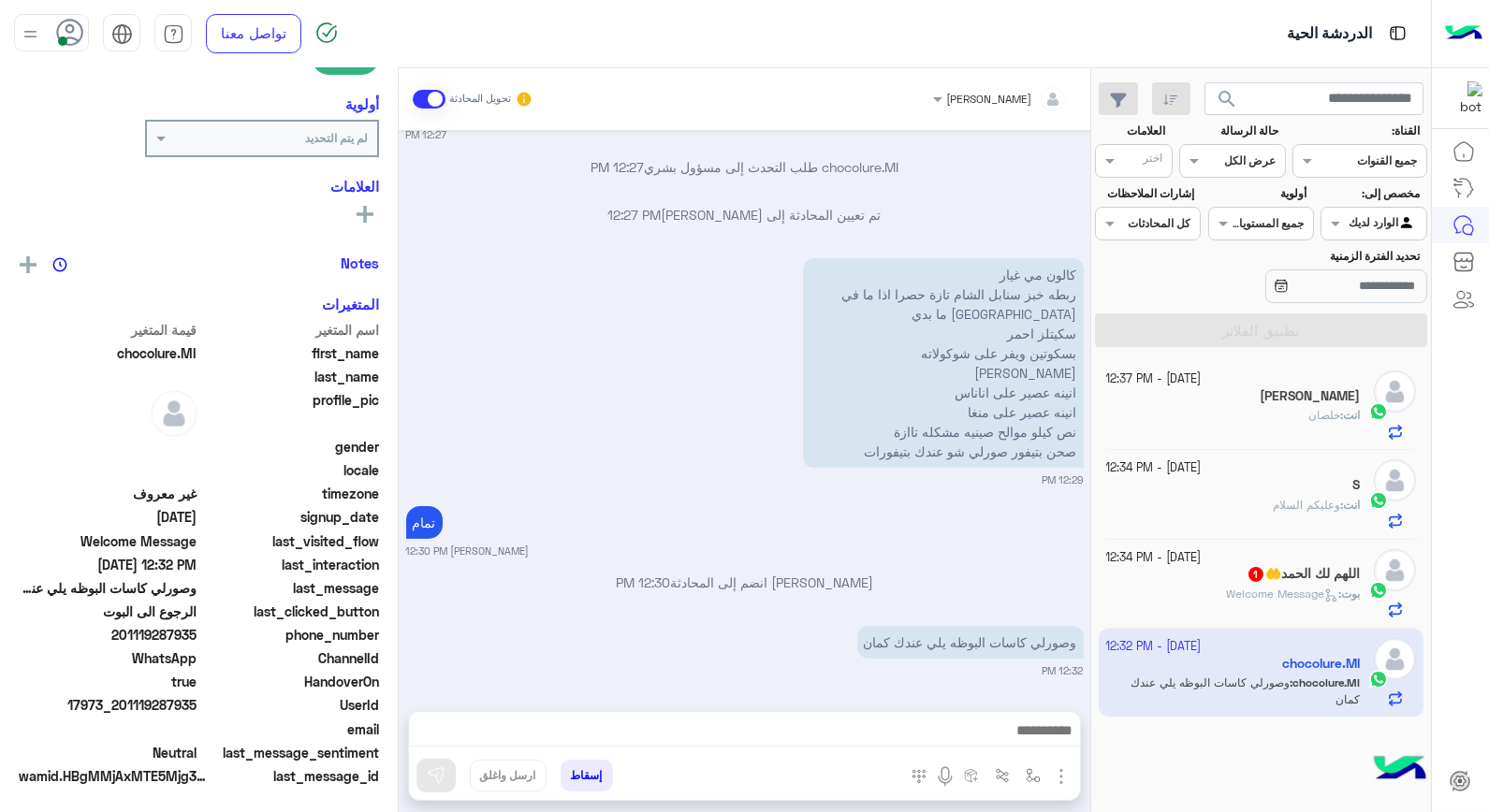
scroll to position [272, 0]
click at [1269, 681] on app-inbox-user "7 October - 12:32 PM chocolure.MI chocolure.MI : وصورلي كاسات البوظه يلي عندك ك…" at bounding box center [1262, 672] width 326 height 88
click at [1281, 503] on span "وعليكم السلام" at bounding box center [1306, 505] width 67 height 14
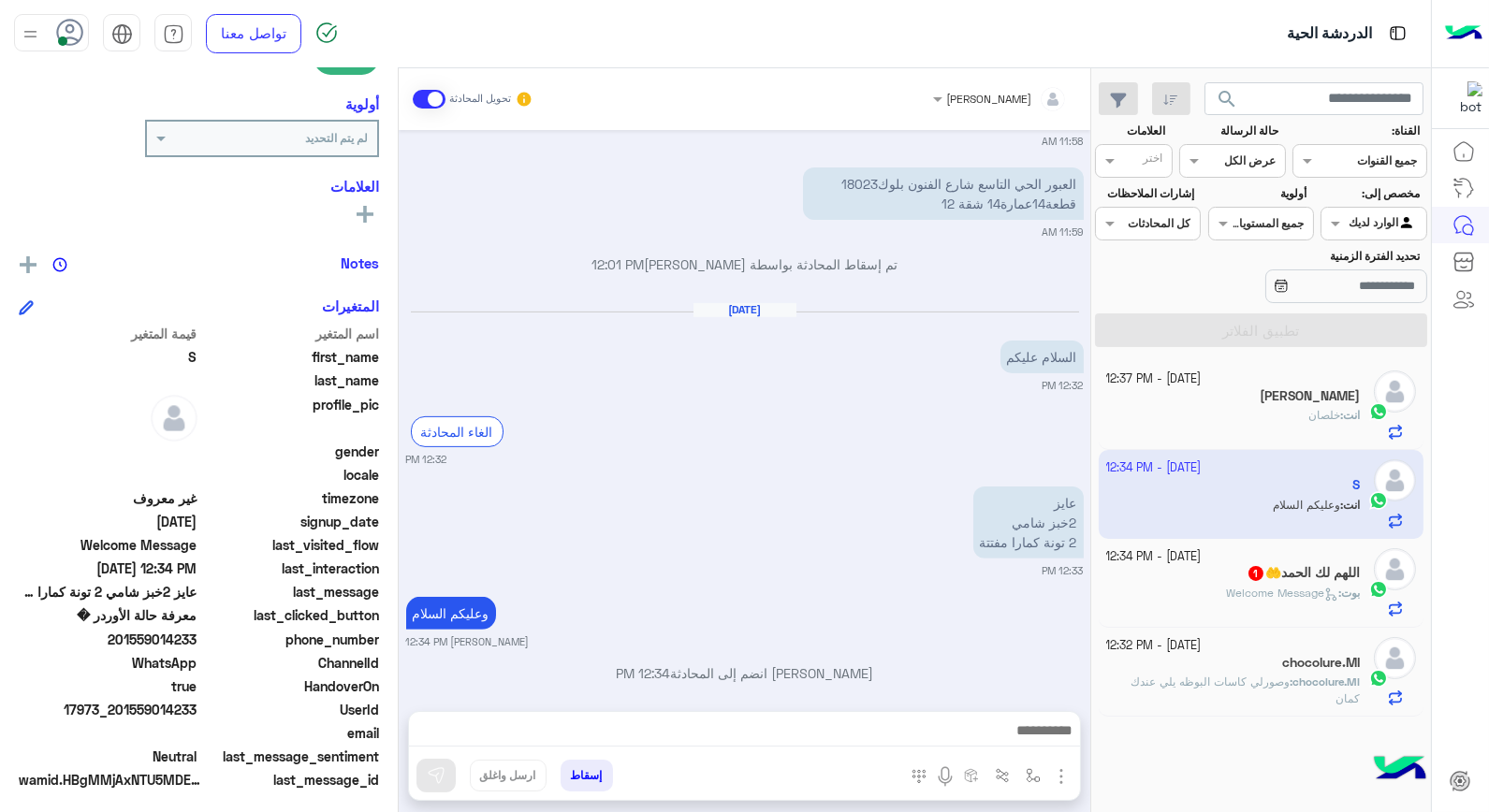
scroll to position [272, 0]
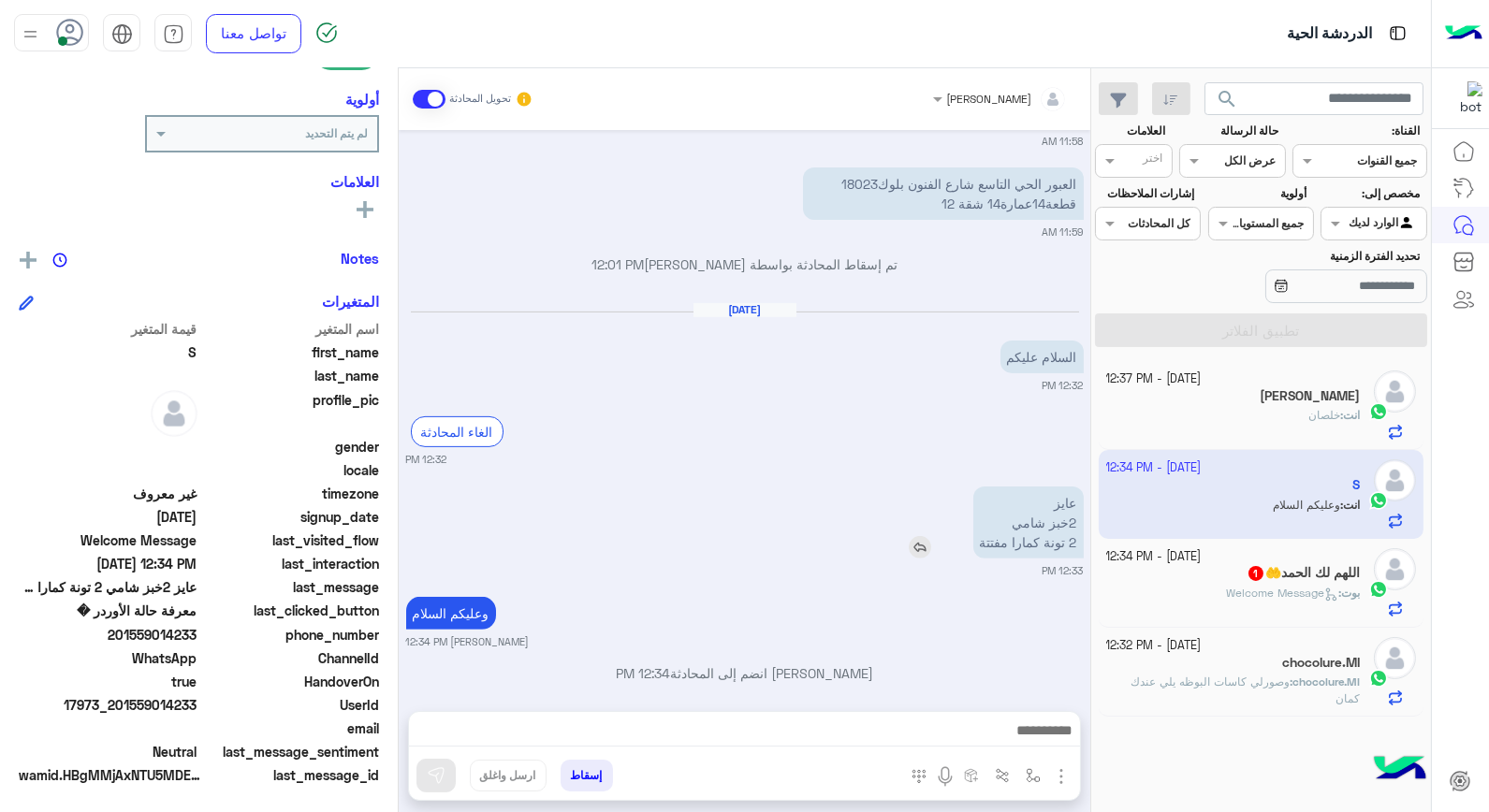
drag, startPoint x: 123, startPoint y: 811, endPoint x: 956, endPoint y: 536, distance: 877.2
click at [956, 536] on div "عايز 2خبز شامي 2 تونة كمارا مفتتة" at bounding box center [975, 523] width 217 height 72
click at [915, 536] on img at bounding box center [920, 547] width 23 height 23
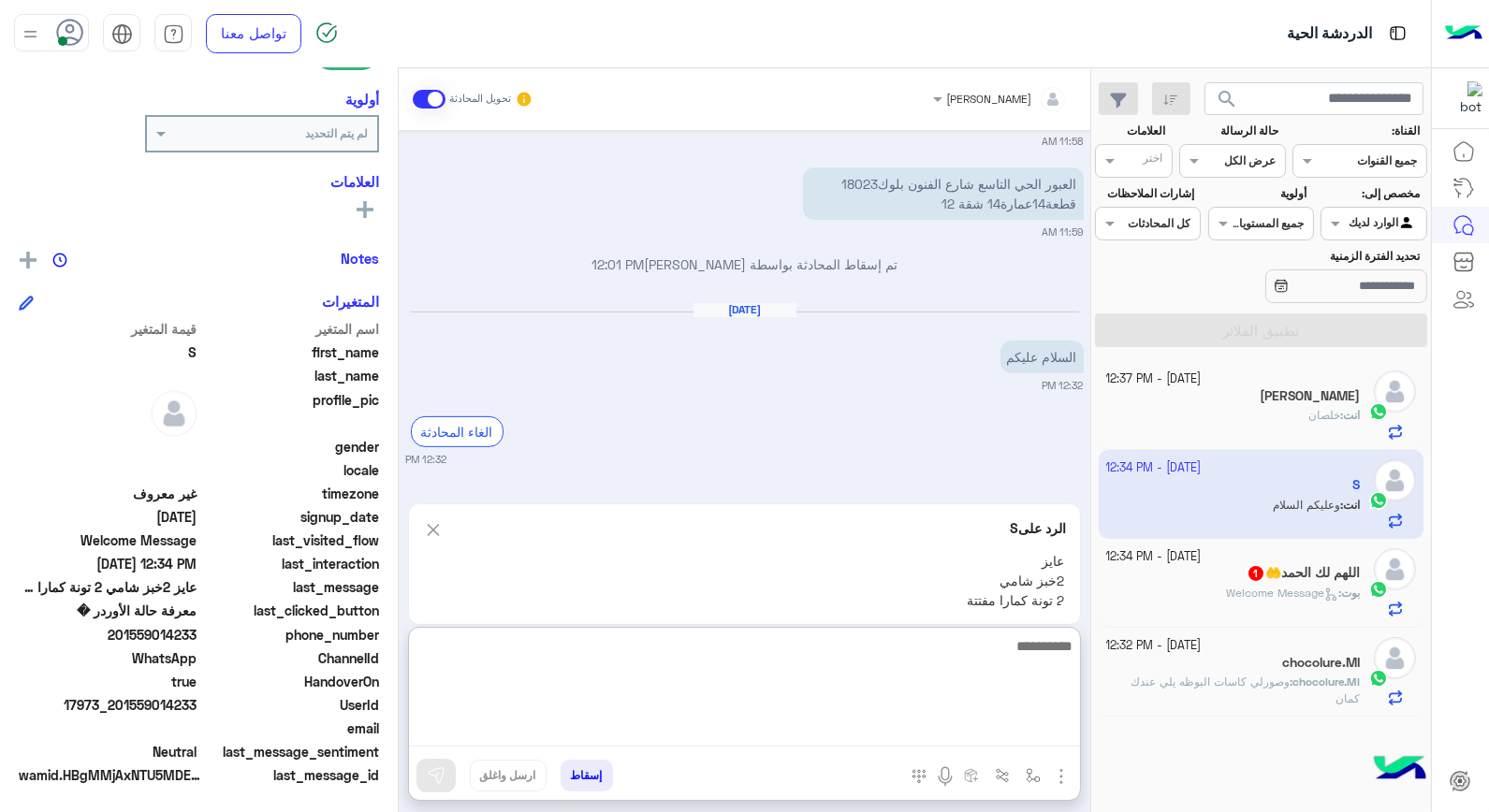
click at [948, 724] on textarea at bounding box center [744, 690] width 671 height 113
type textarea "**********"
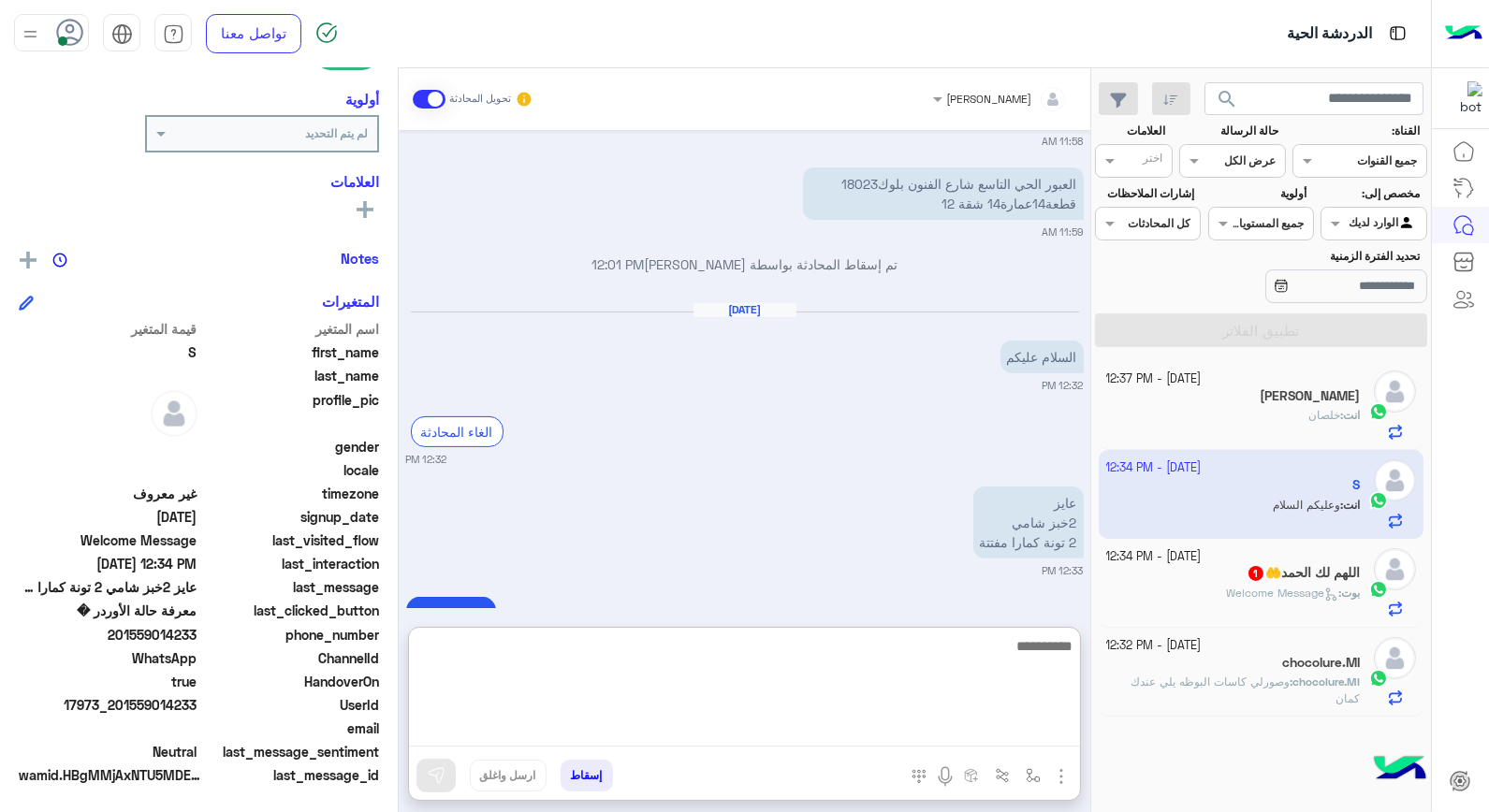
scroll to position [1531, 0]
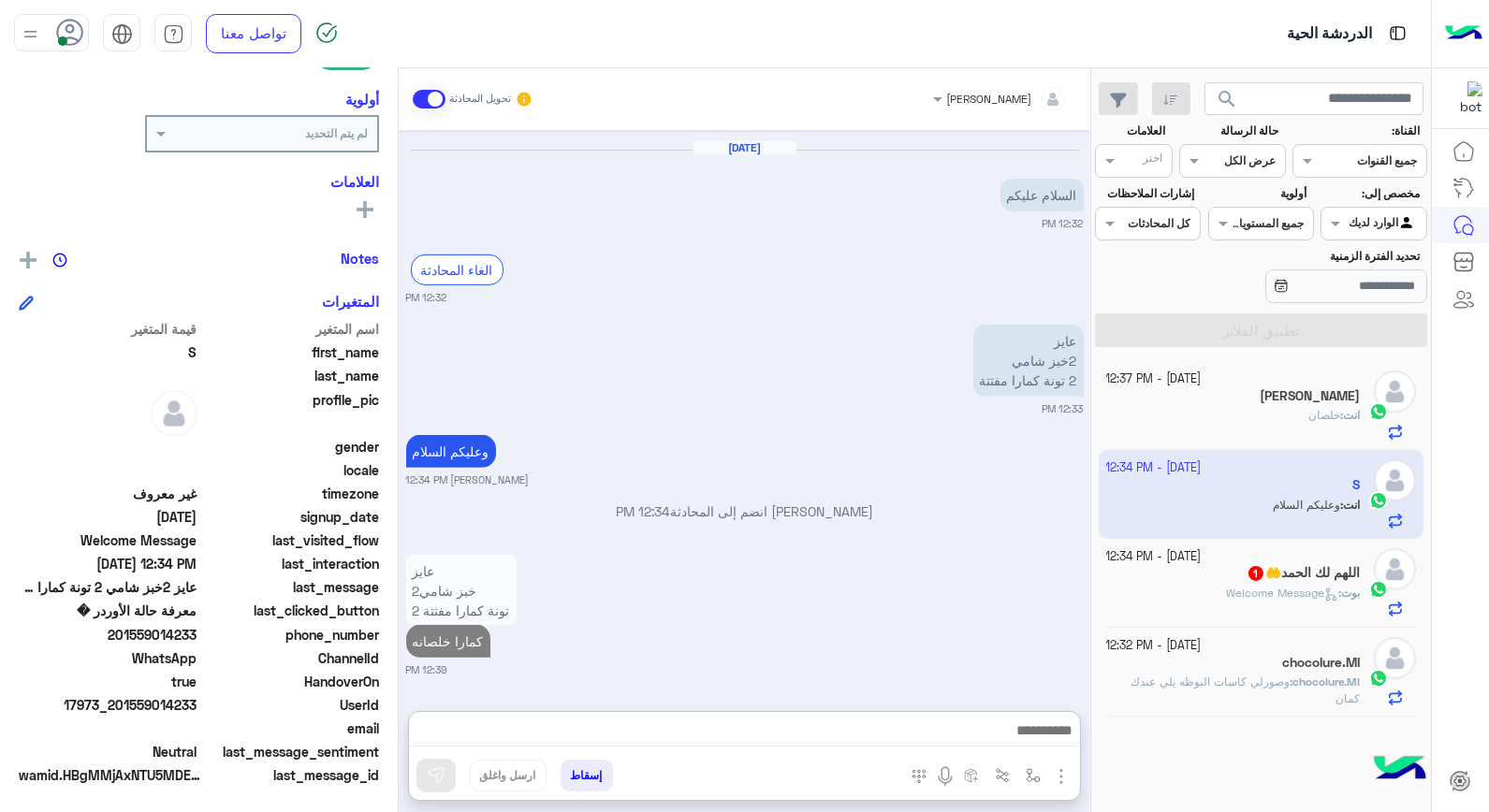
click at [1289, 678] on b "chocolure.MI :" at bounding box center [1324, 682] width 70 height 14
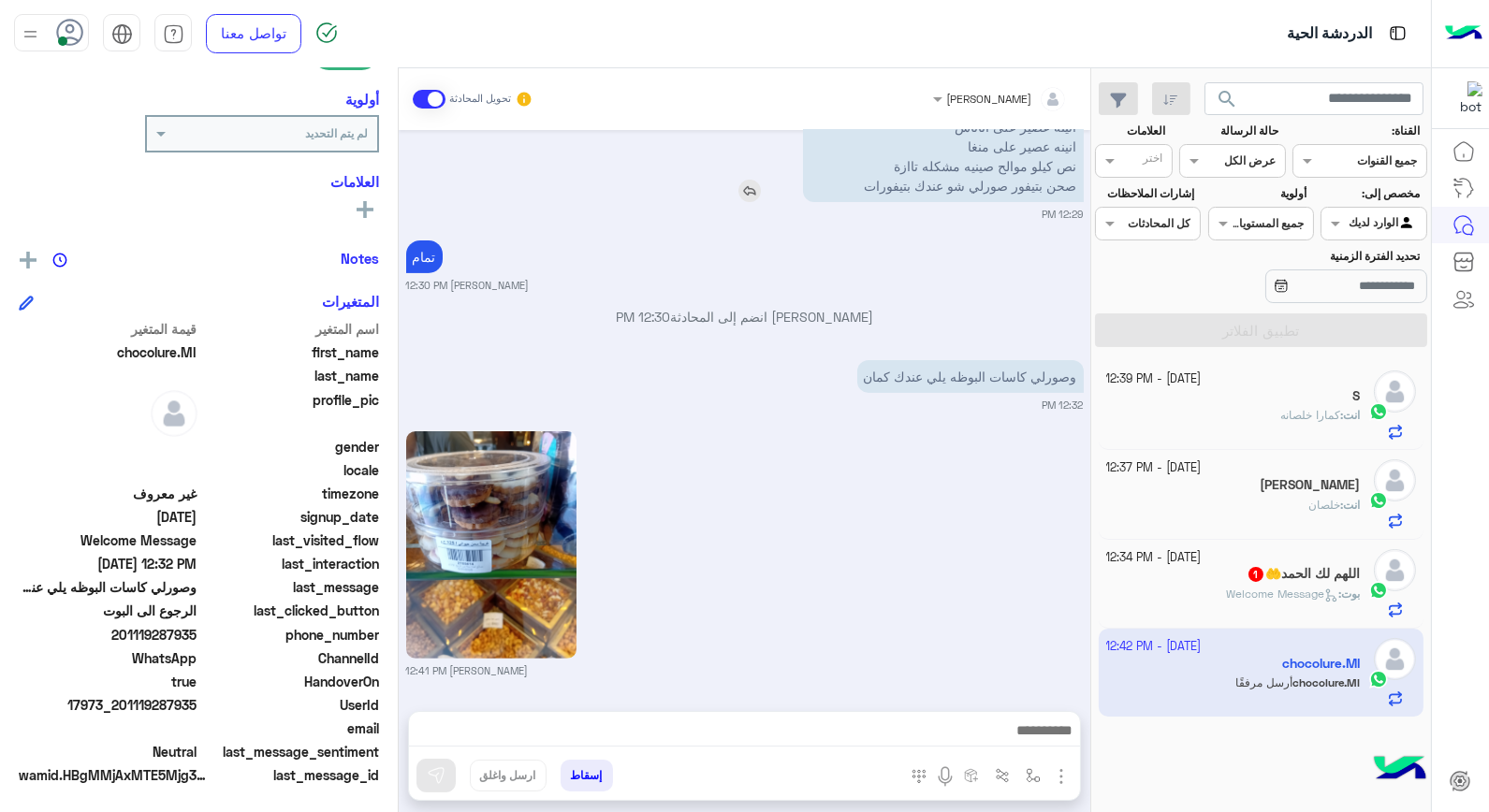
scroll to position [1396, 0]
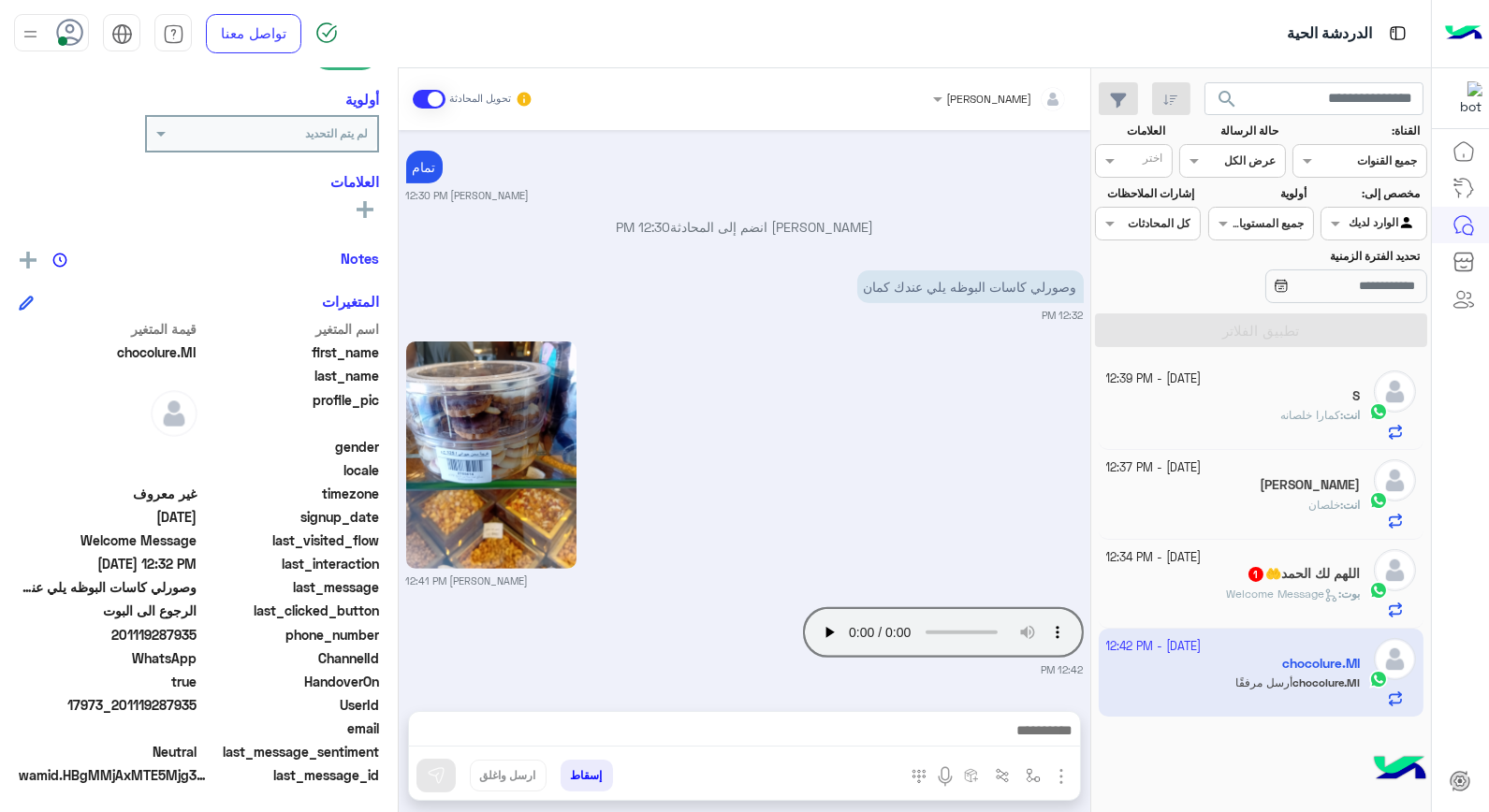
click at [858, 447] on div "خالد صقر 12:41 PM" at bounding box center [745, 462] width 678 height 252
drag, startPoint x: 858, startPoint y: 447, endPoint x: 736, endPoint y: 651, distance: 237.7
drag, startPoint x: 736, startPoint y: 651, endPoint x: 659, endPoint y: 774, distance: 145.1
drag, startPoint x: 659, startPoint y: 774, endPoint x: 962, endPoint y: 409, distance: 474.4
click at [962, 409] on div "خالد صقر 12:41 PM" at bounding box center [745, 462] width 678 height 252
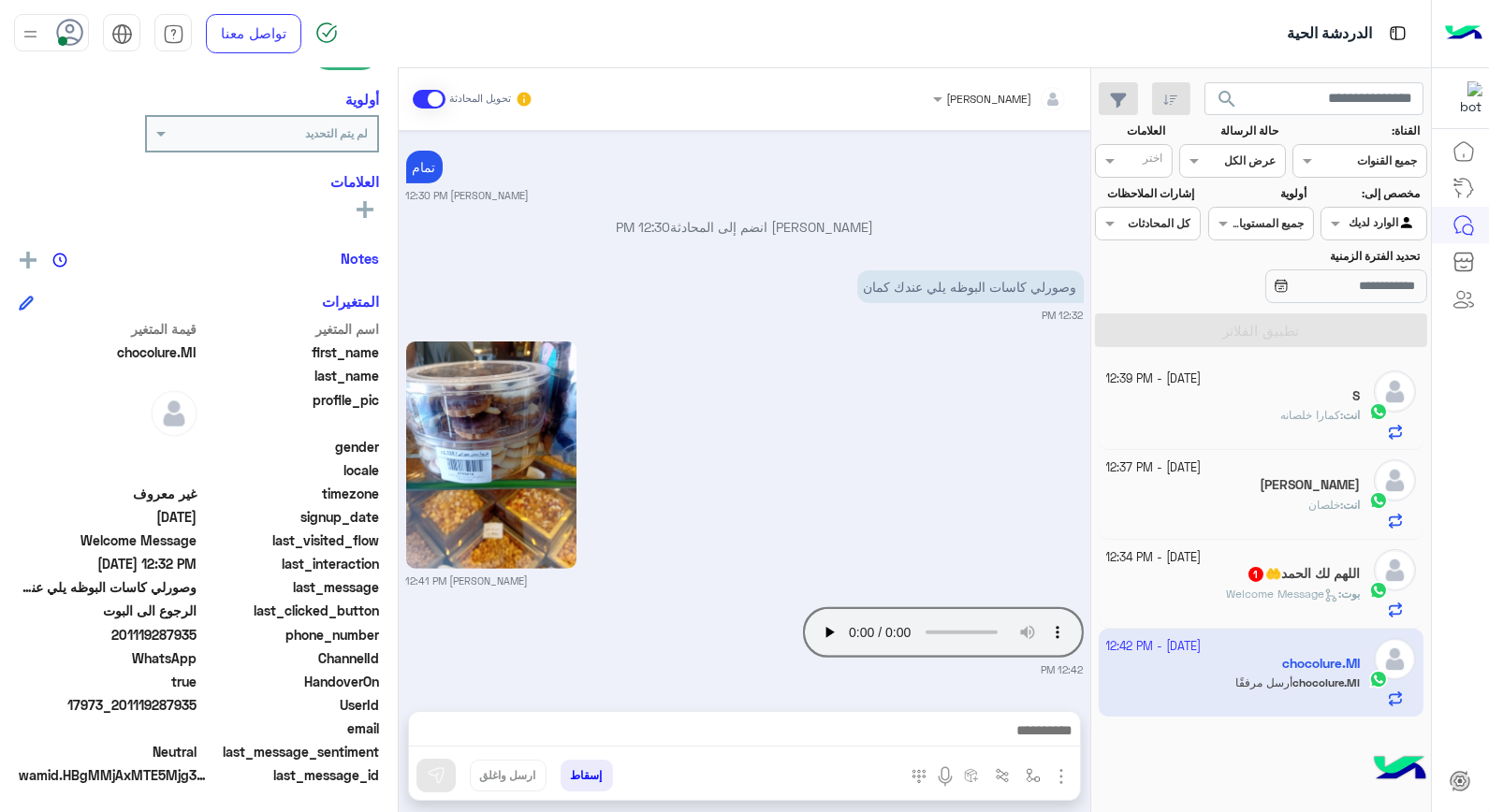
click at [1226, 587] on p "بوت : Welcome Message" at bounding box center [1292, 594] width 133 height 17
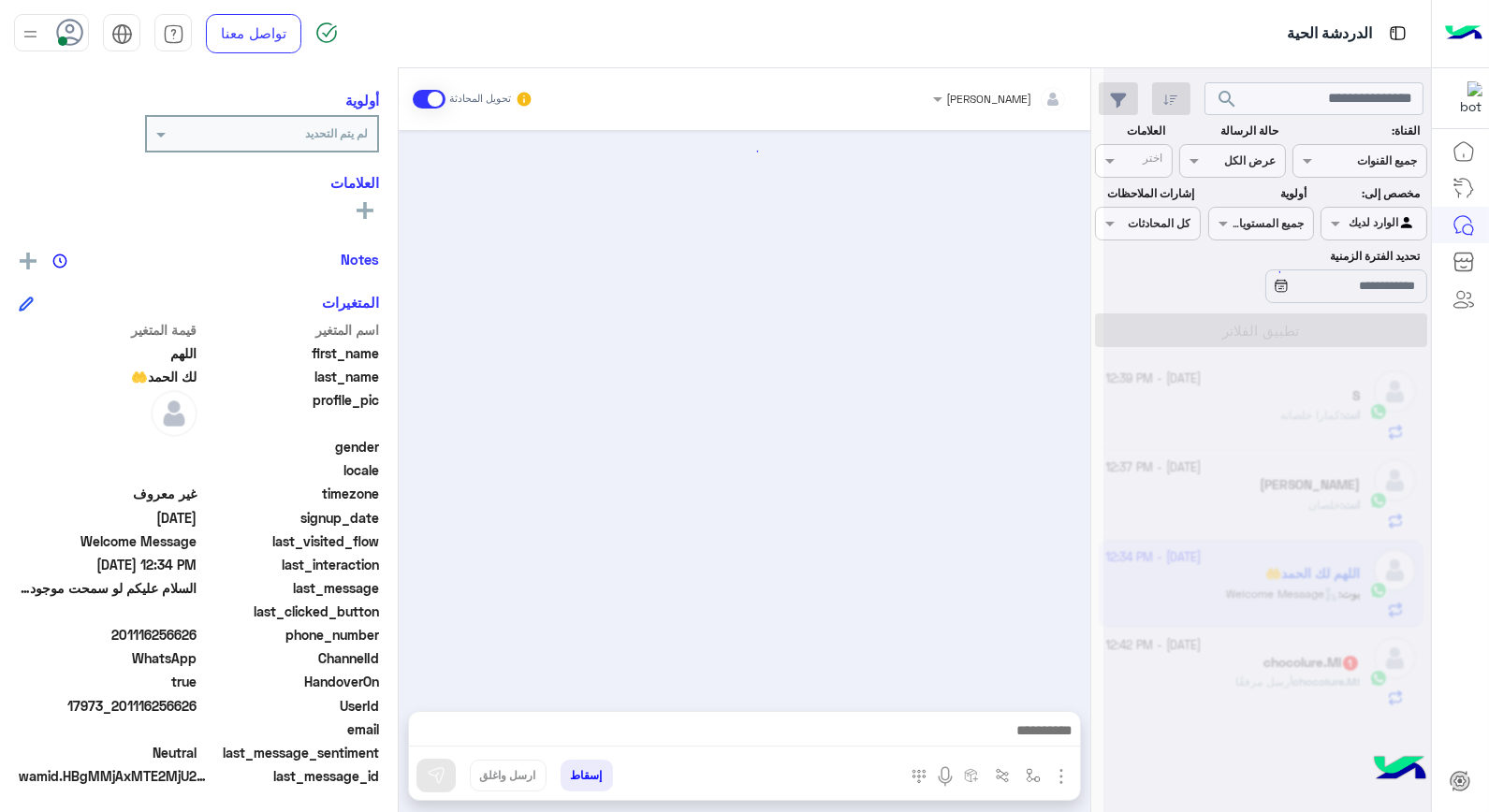
scroll to position [1267, 0]
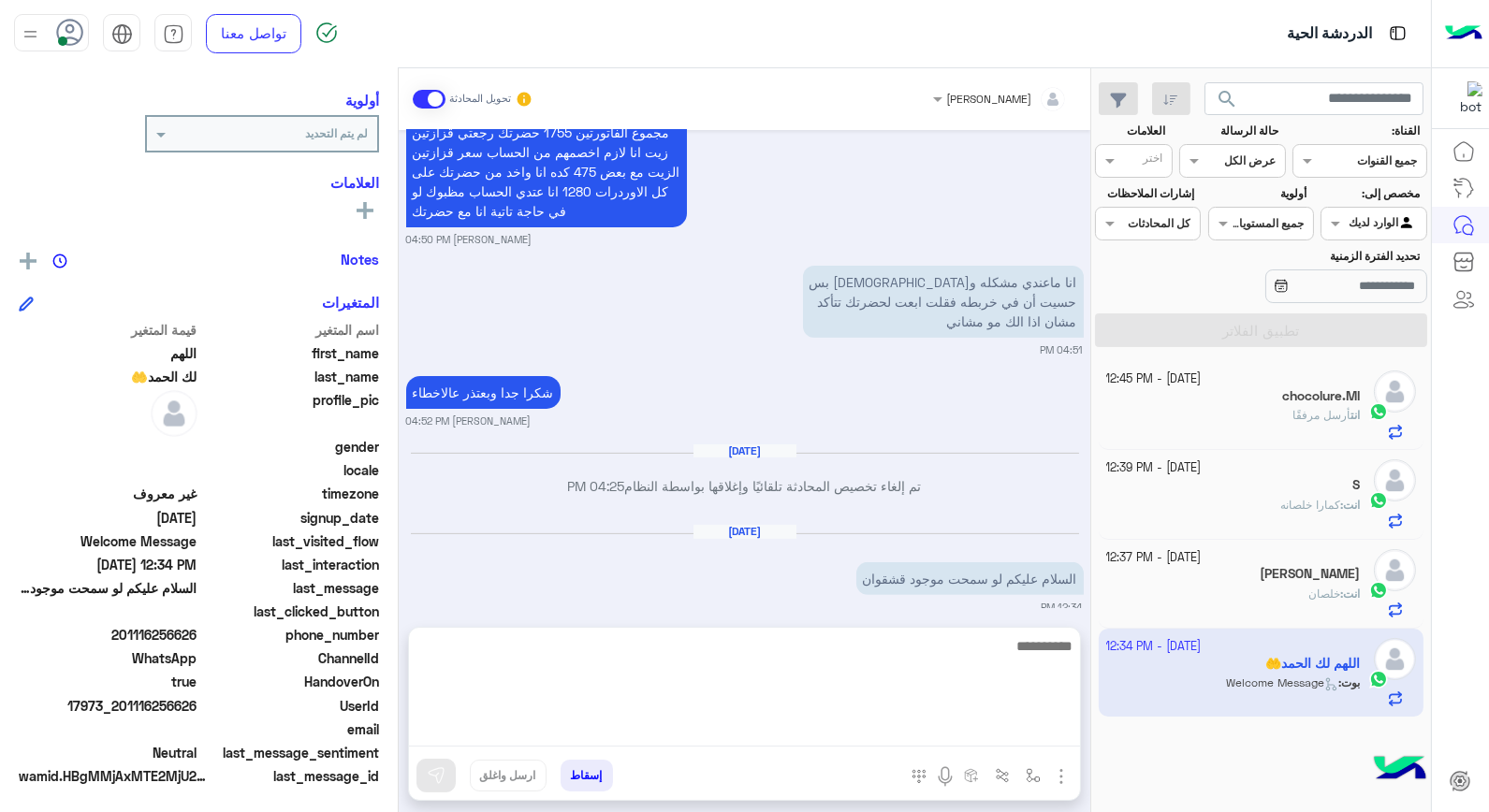
click at [952, 723] on textarea at bounding box center [744, 690] width 671 height 113
type textarea "*****"
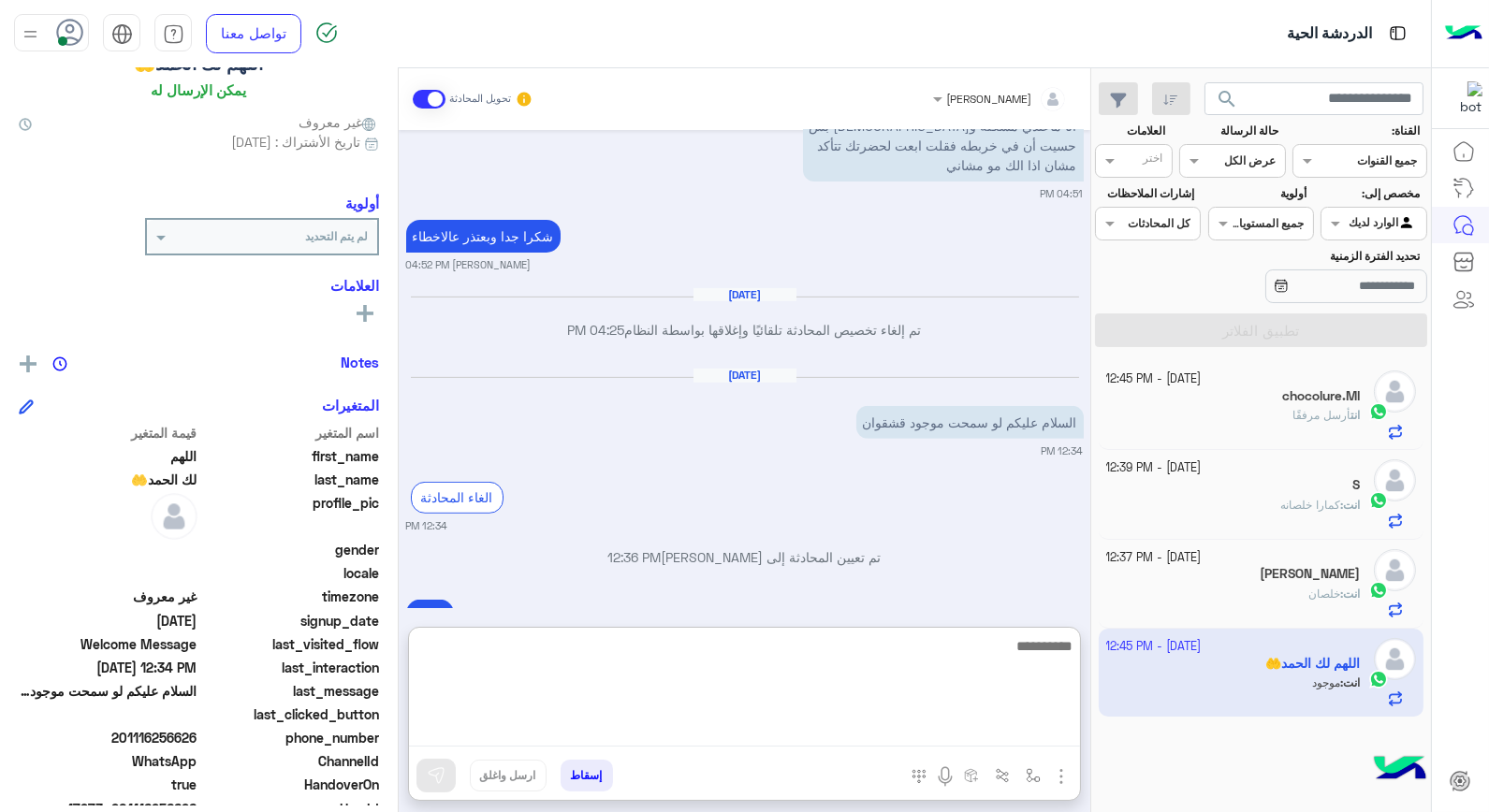
scroll to position [1472, 0]
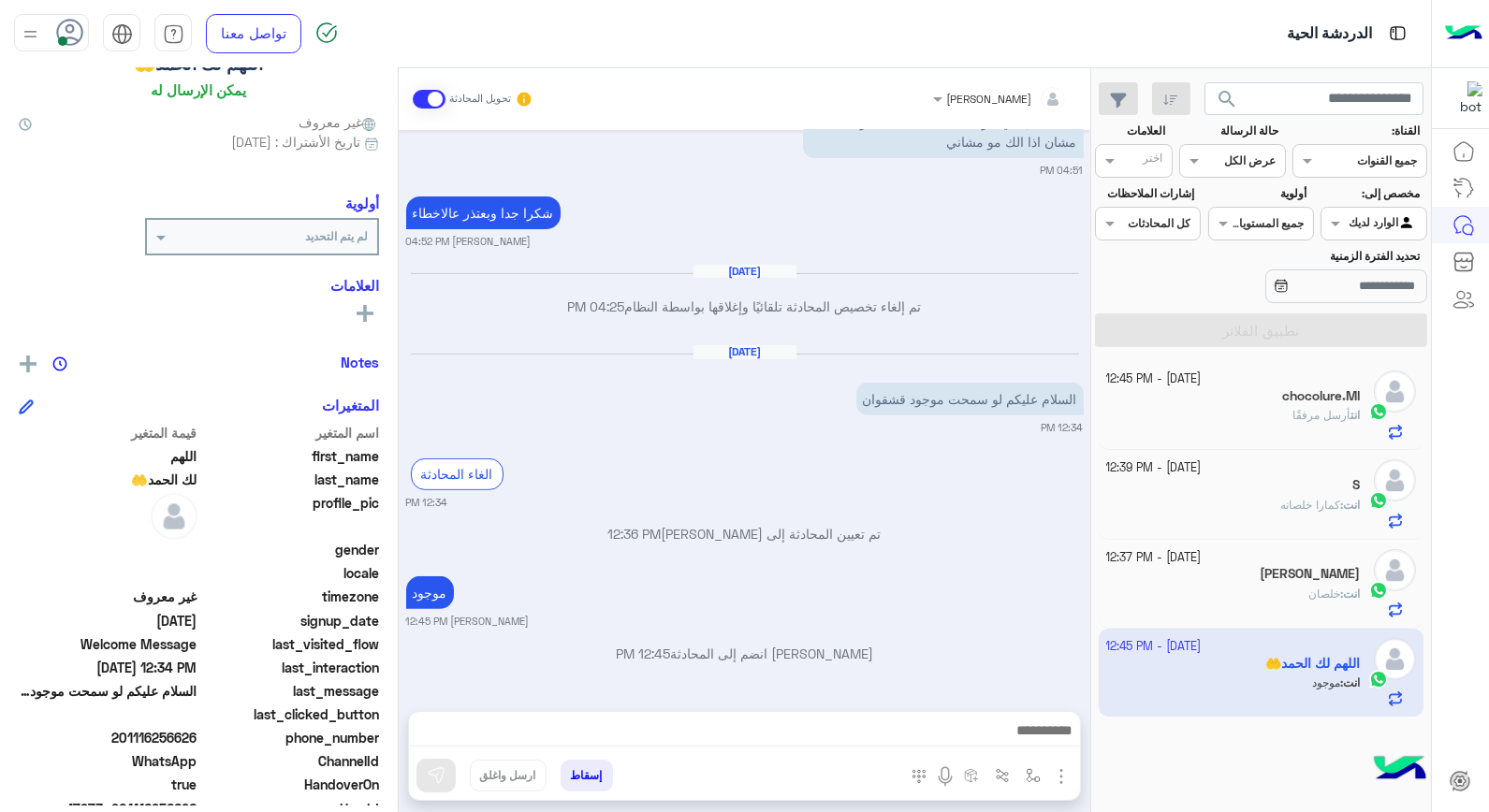
click at [1237, 438] on div "انت أرسل مرفقًا" at bounding box center [1234, 423] width 255 height 33
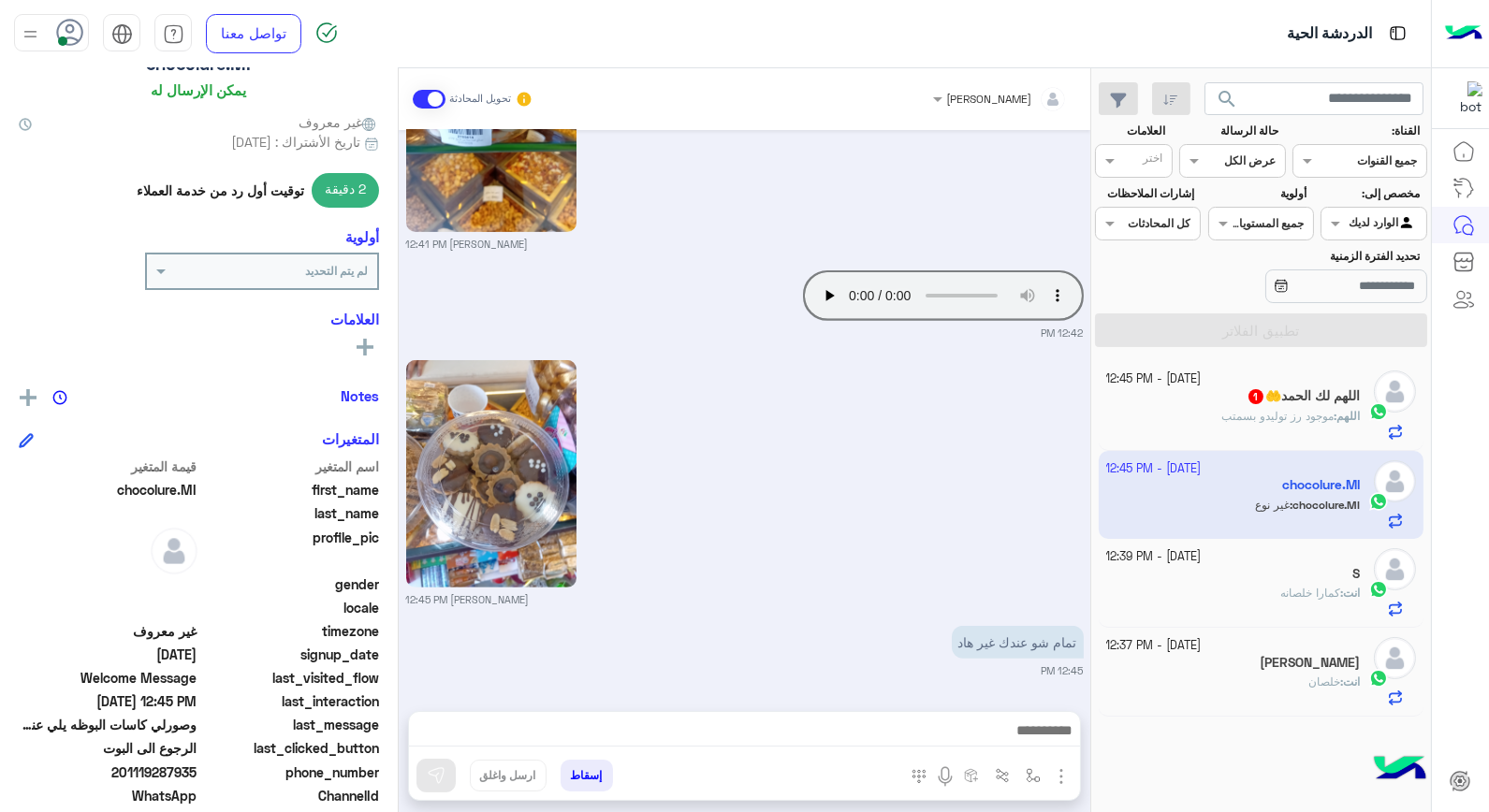
scroll to position [1575, 0]
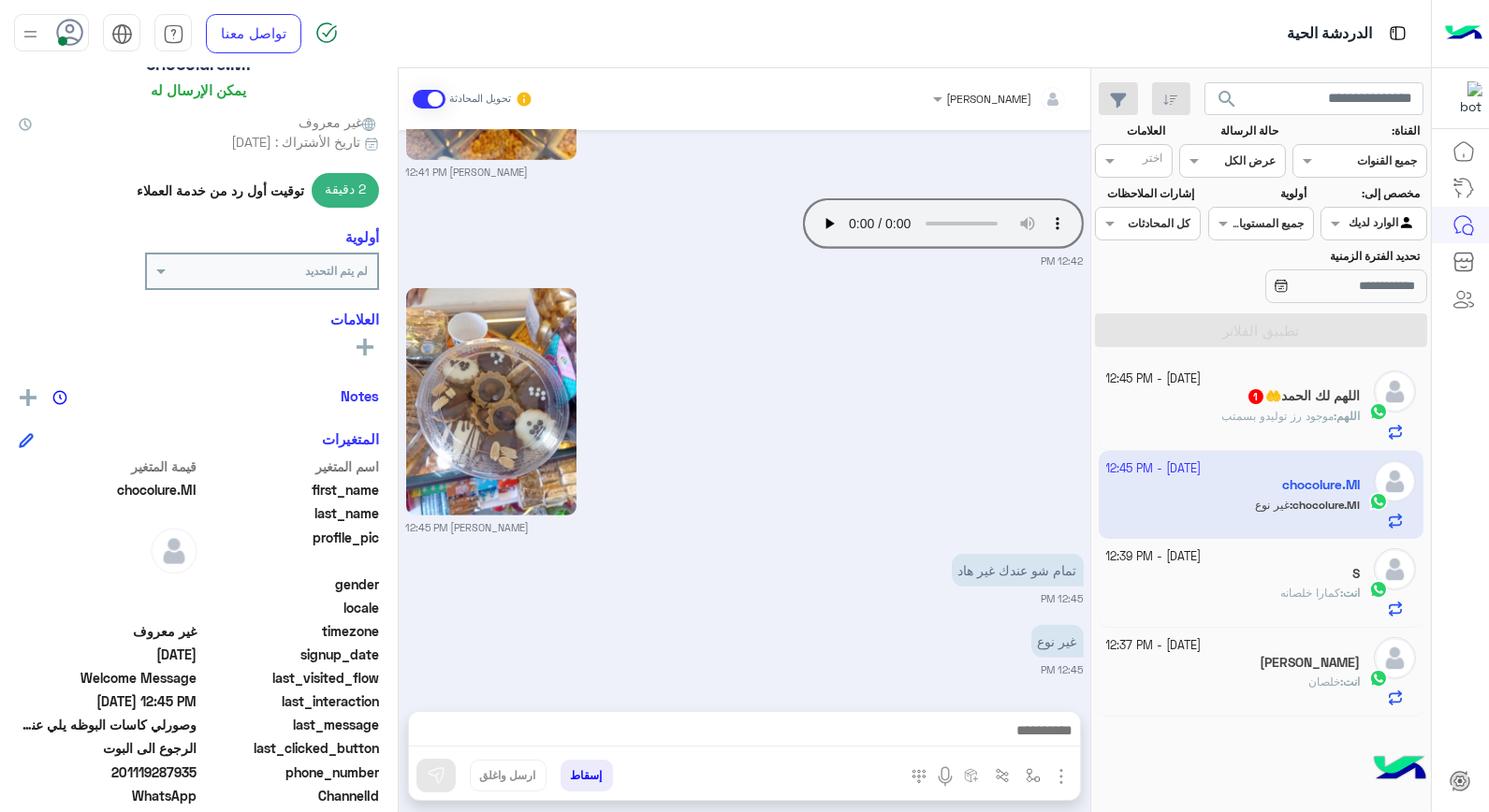
click at [1334, 409] on b "اللهم :" at bounding box center [1347, 416] width 27 height 14
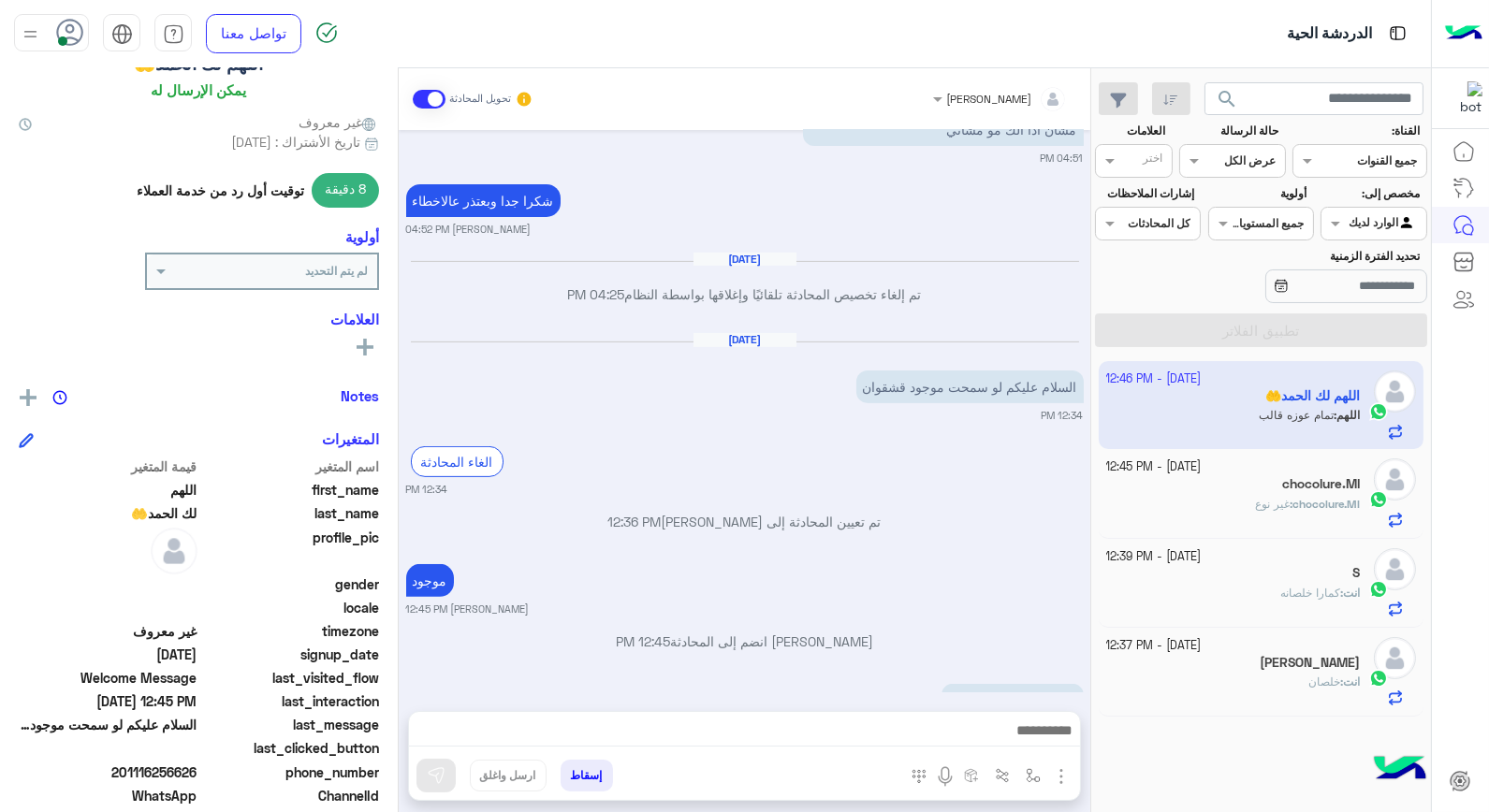
scroll to position [1396, 0]
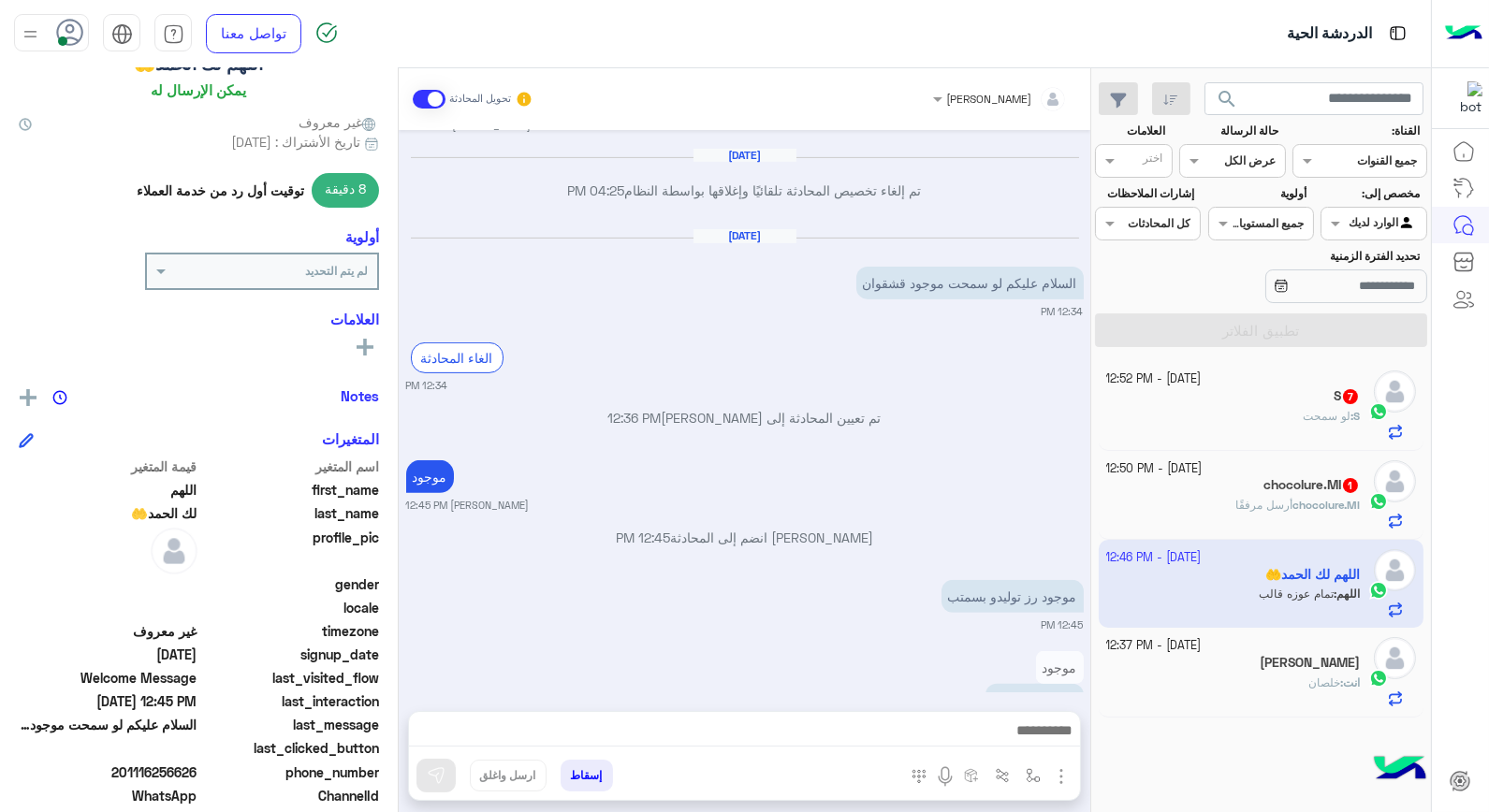
click at [1277, 398] on div "S 7" at bounding box center [1234, 398] width 255 height 20
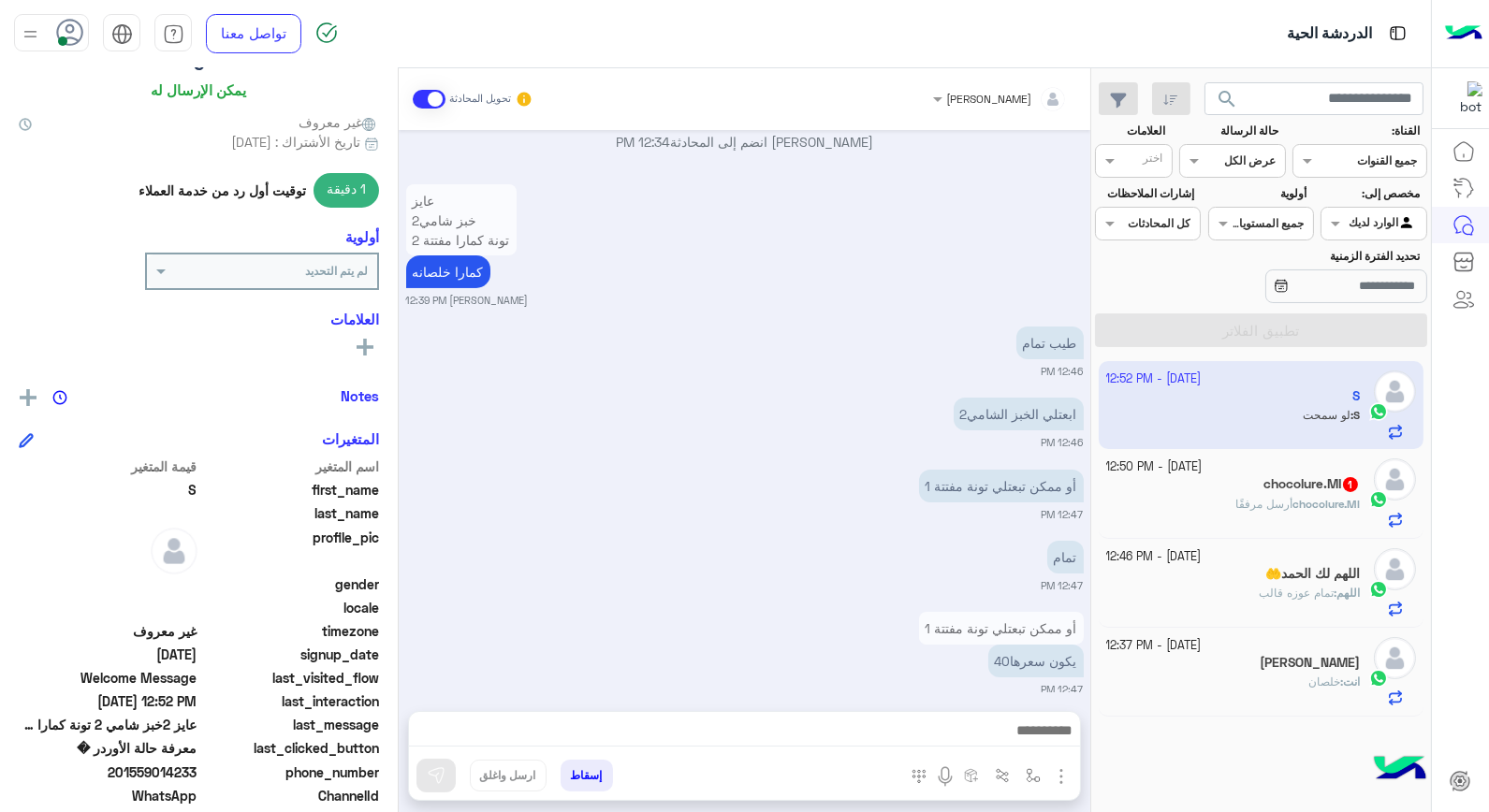
scroll to position [1015, 0]
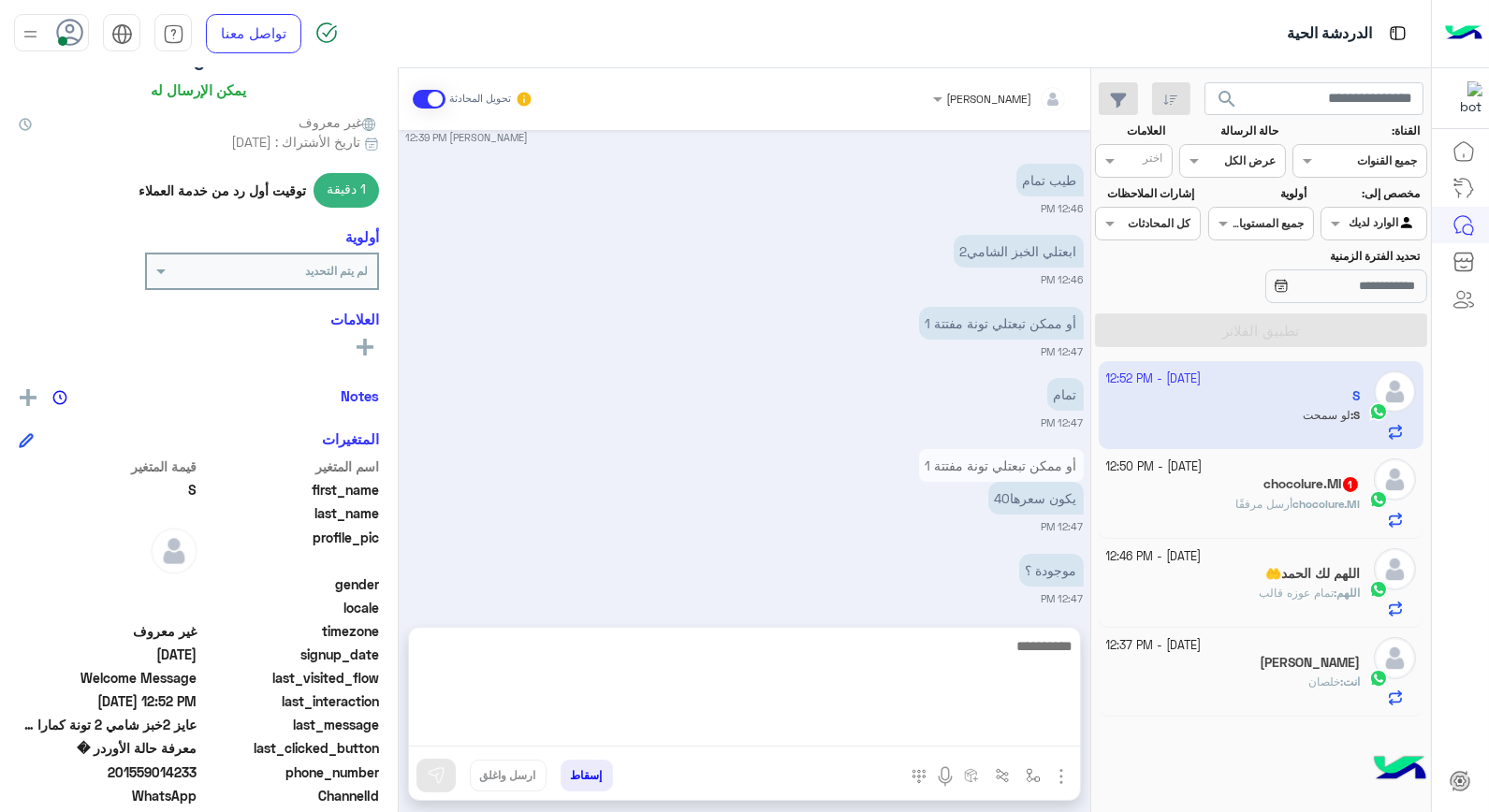
click at [1045, 726] on textarea at bounding box center [744, 690] width 671 height 113
type textarea "****"
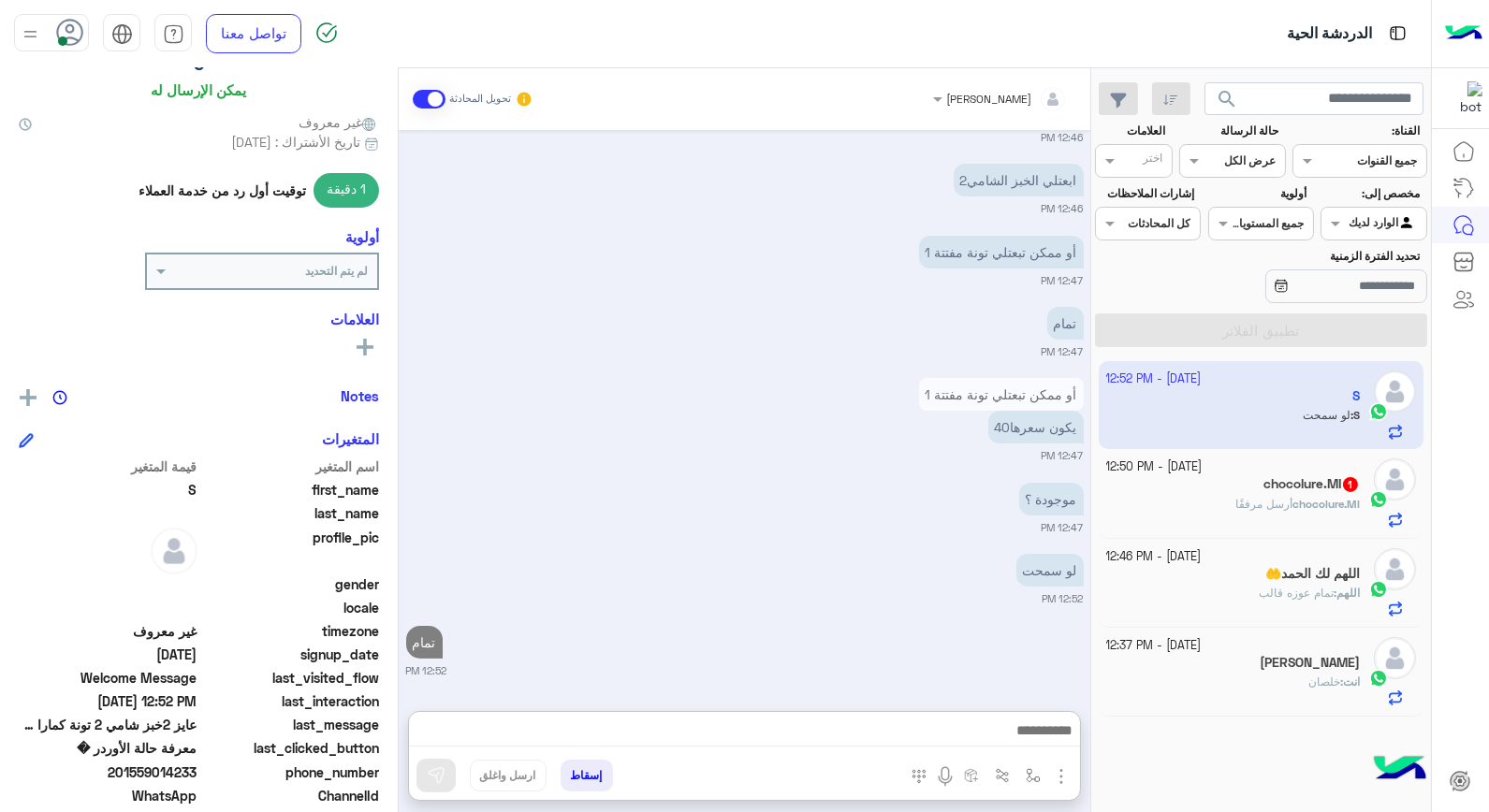
click at [1292, 506] on span "chocolure.MI" at bounding box center [1326, 504] width 67 height 14
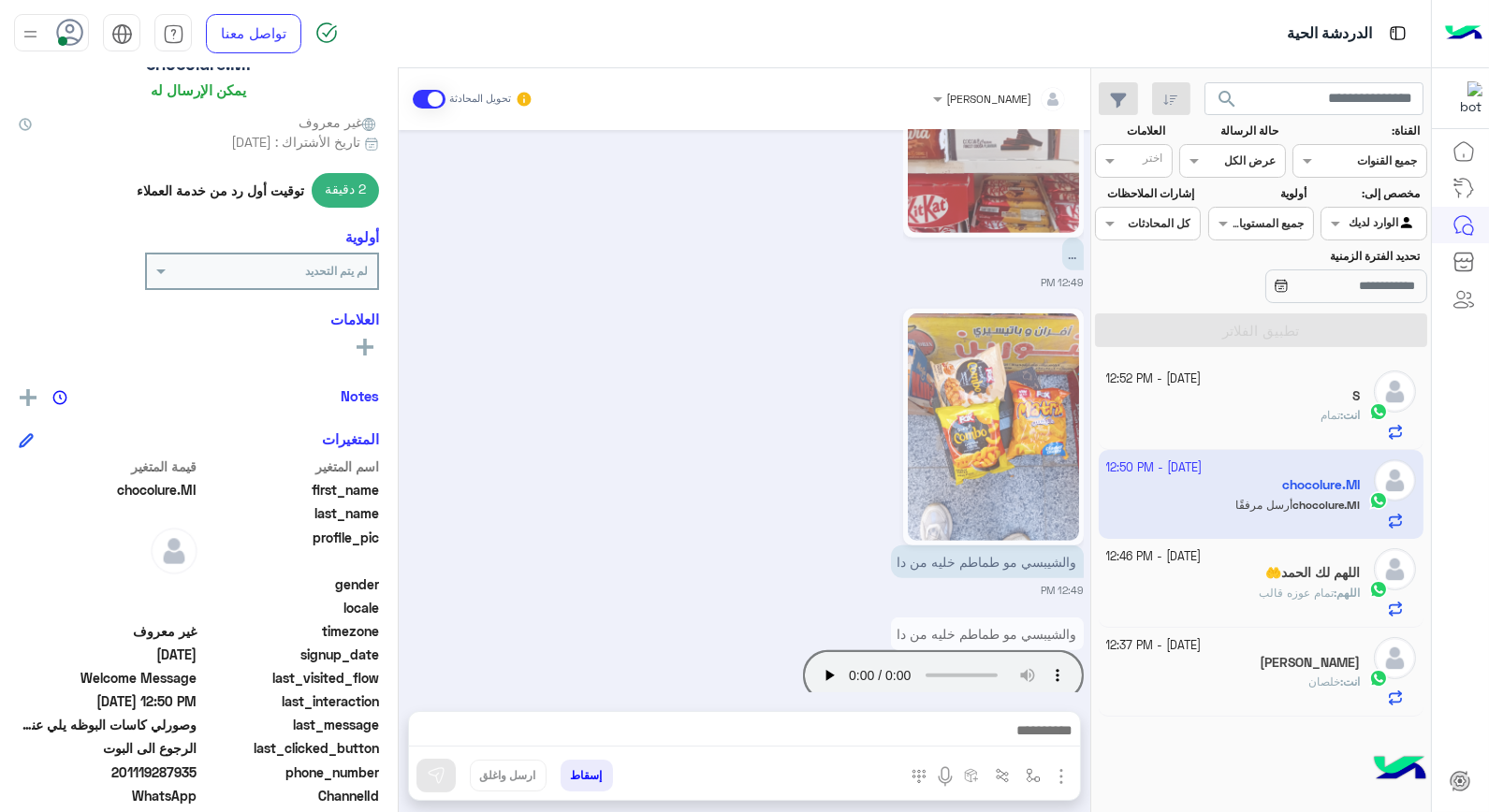
scroll to position [1922, 0]
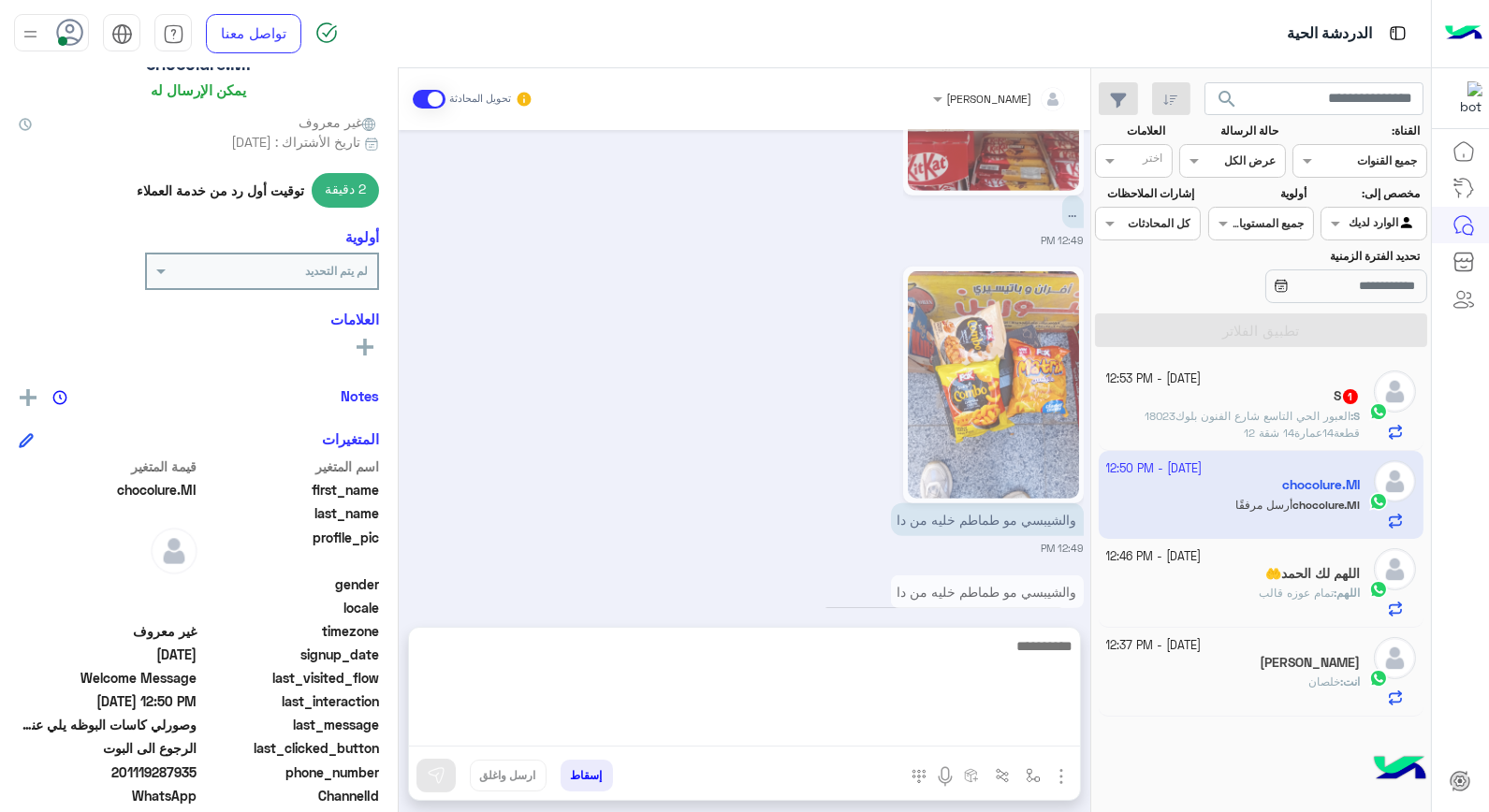
click at [1059, 726] on textarea at bounding box center [744, 690] width 671 height 113
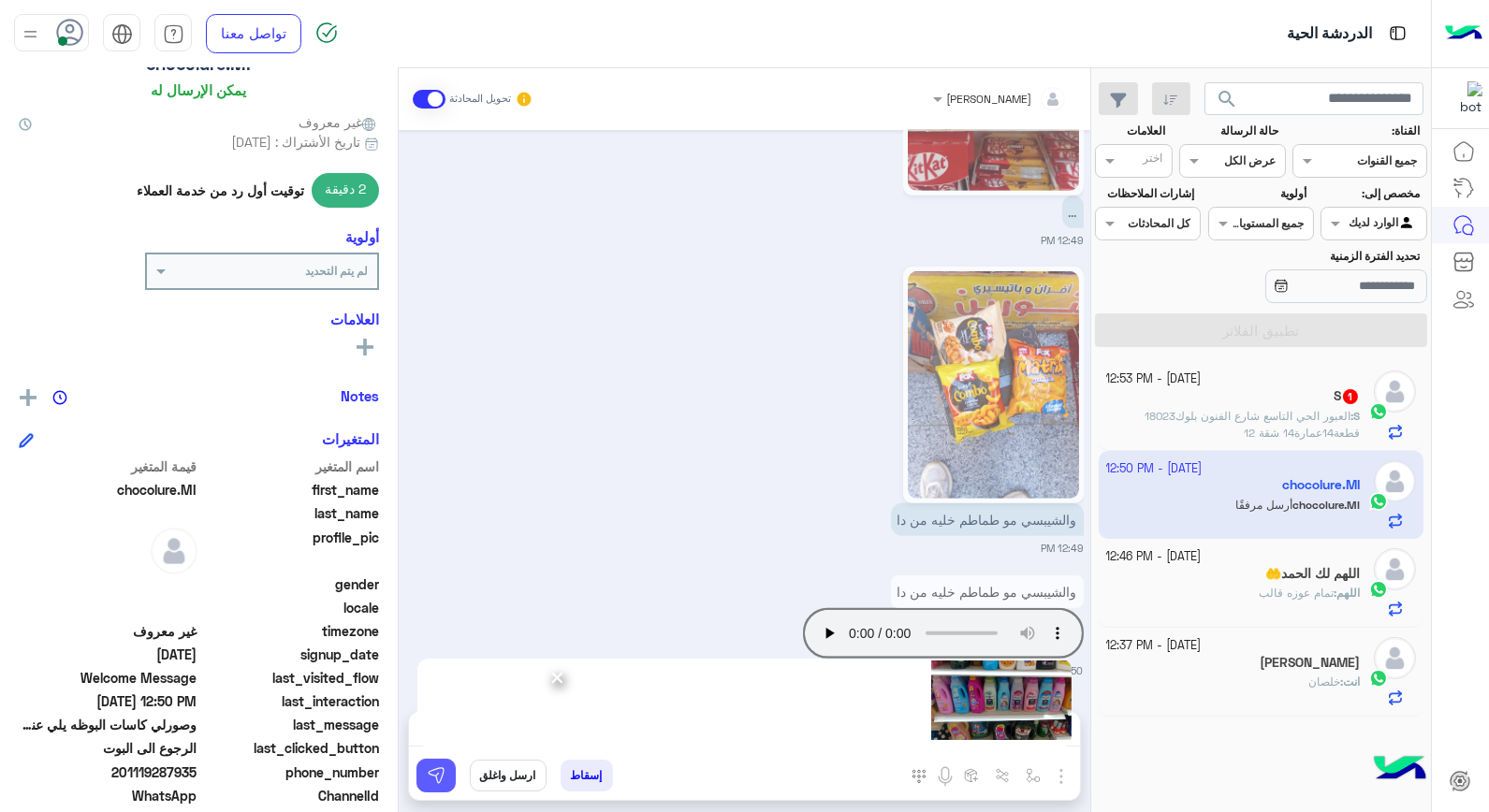
click at [434, 783] on img at bounding box center [436, 775] width 19 height 19
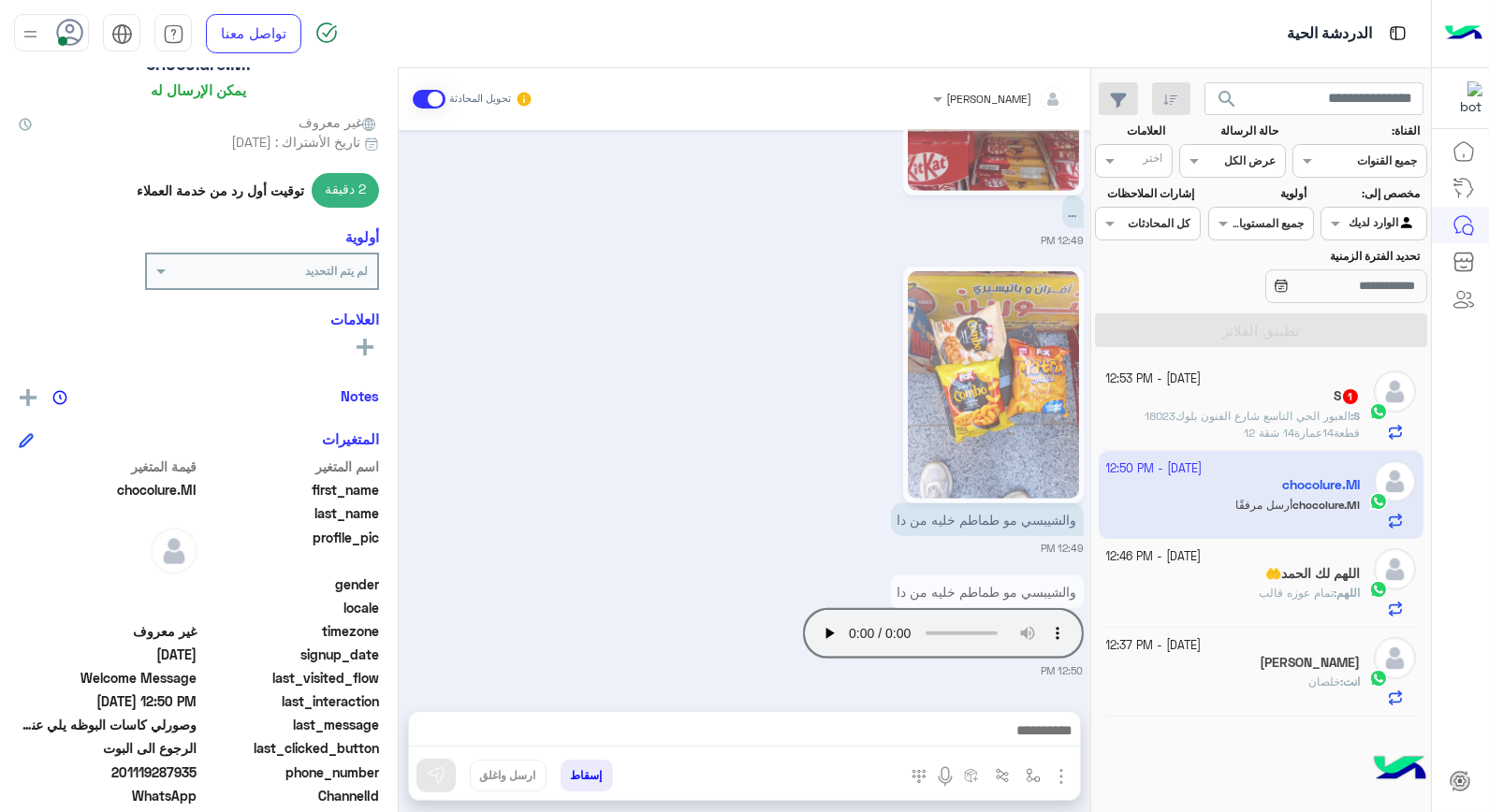
click at [1292, 593] on span "تمام عوزه قالب" at bounding box center [1296, 593] width 75 height 14
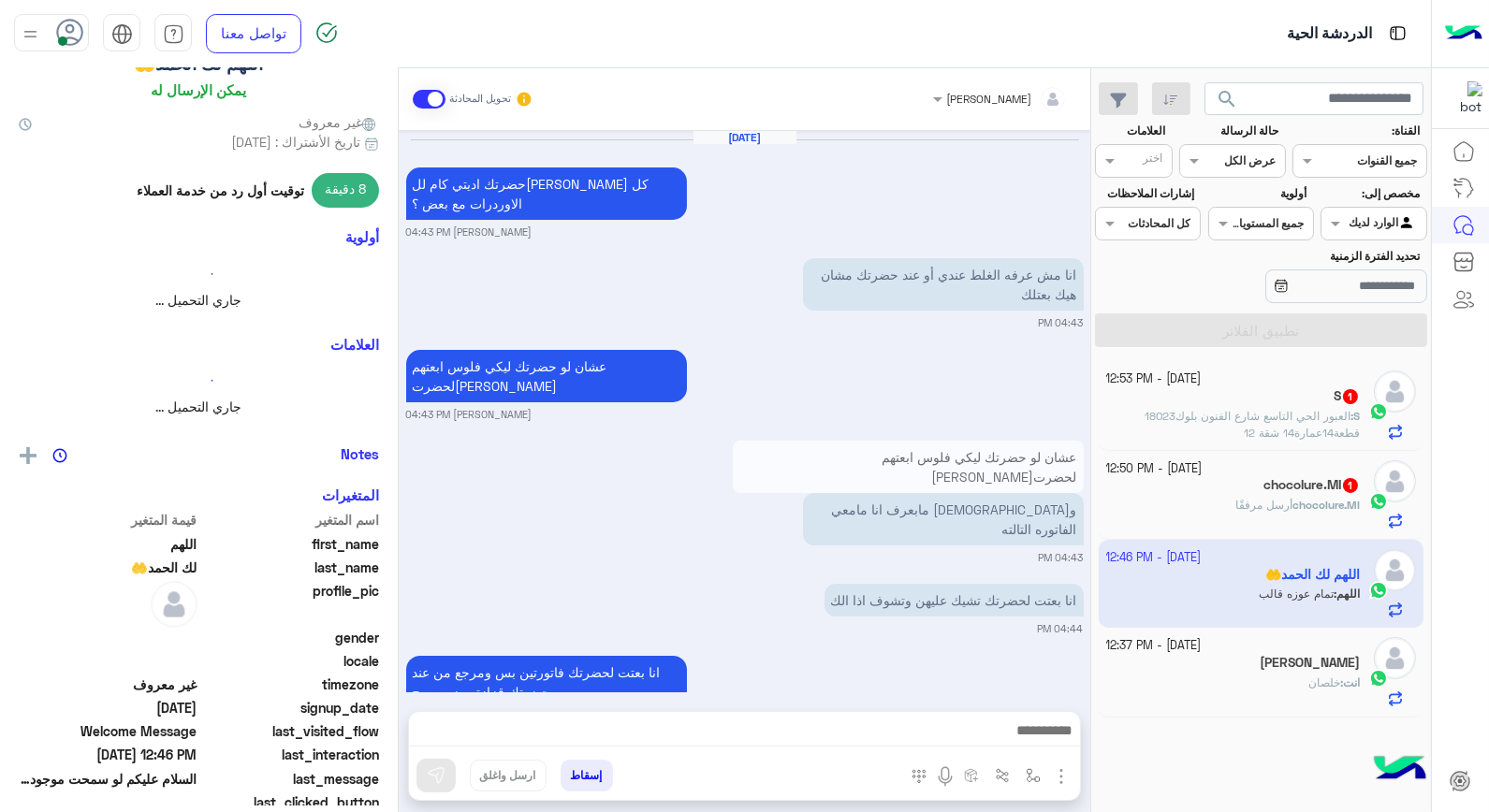
scroll to position [1324, 0]
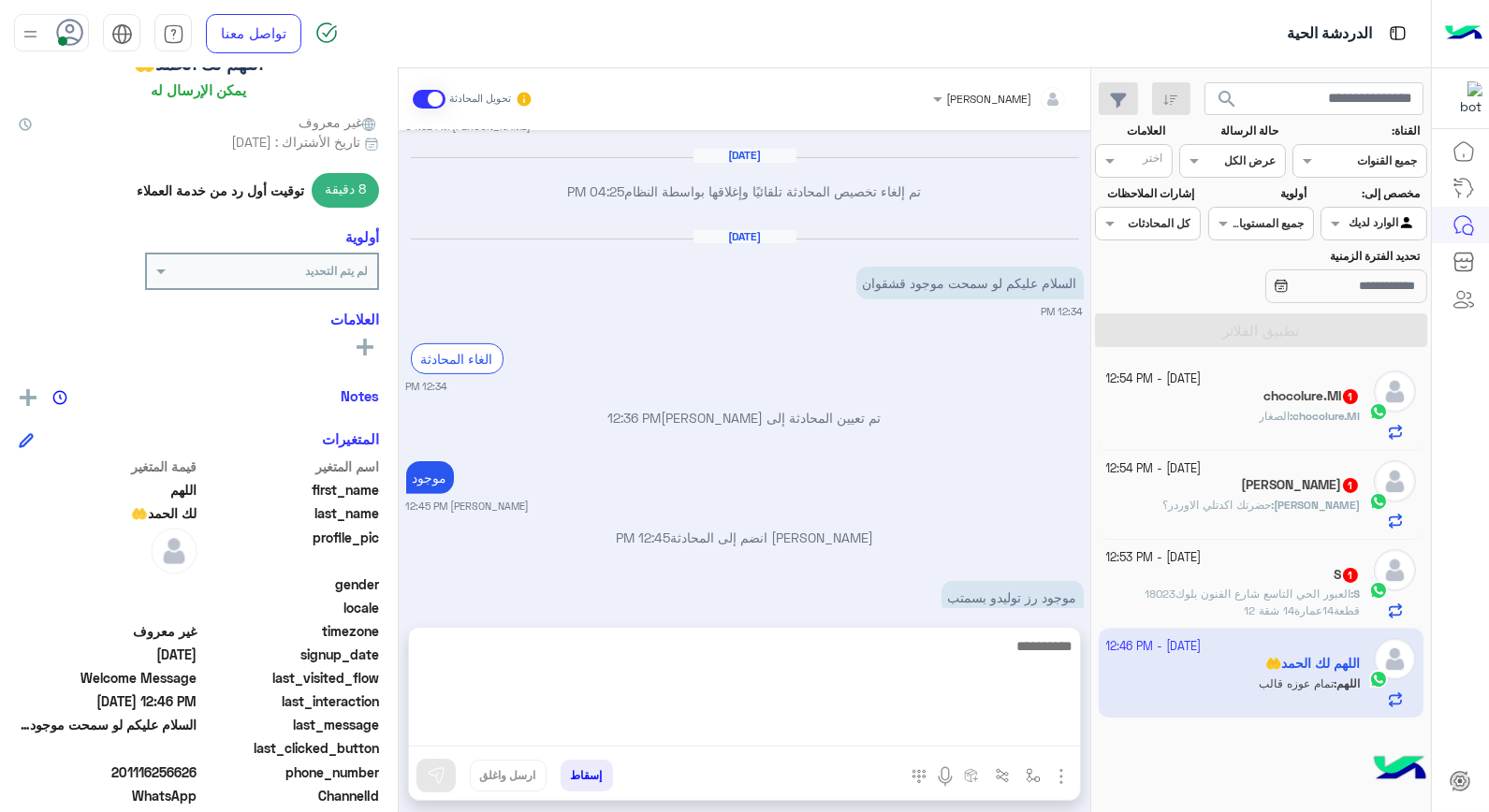
click at [1014, 731] on textarea at bounding box center [744, 690] width 671 height 113
type textarea "****"
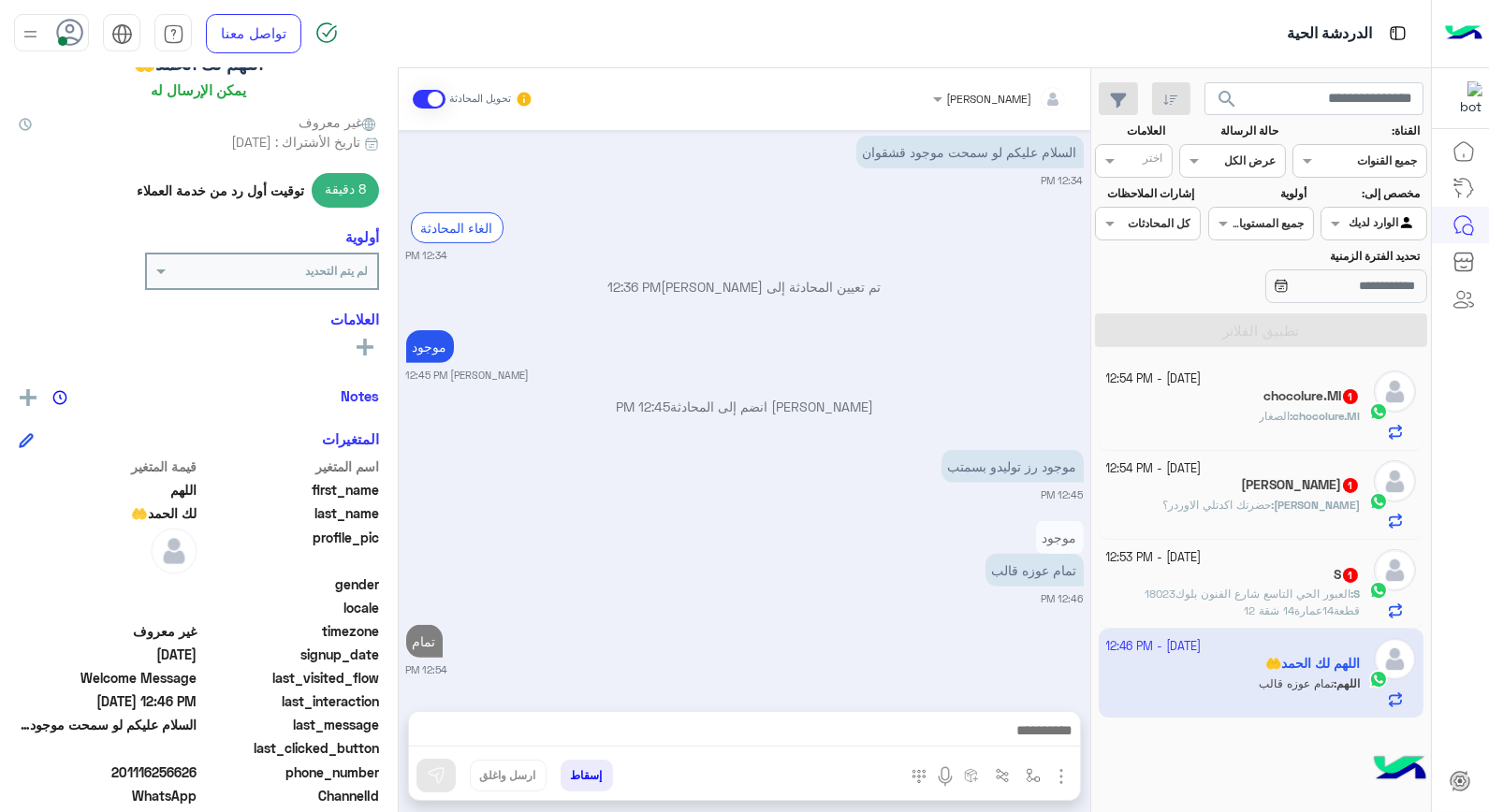
click at [1170, 504] on div "Rana : حضرتك اكدتلي الاوردر؟" at bounding box center [1234, 513] width 255 height 33
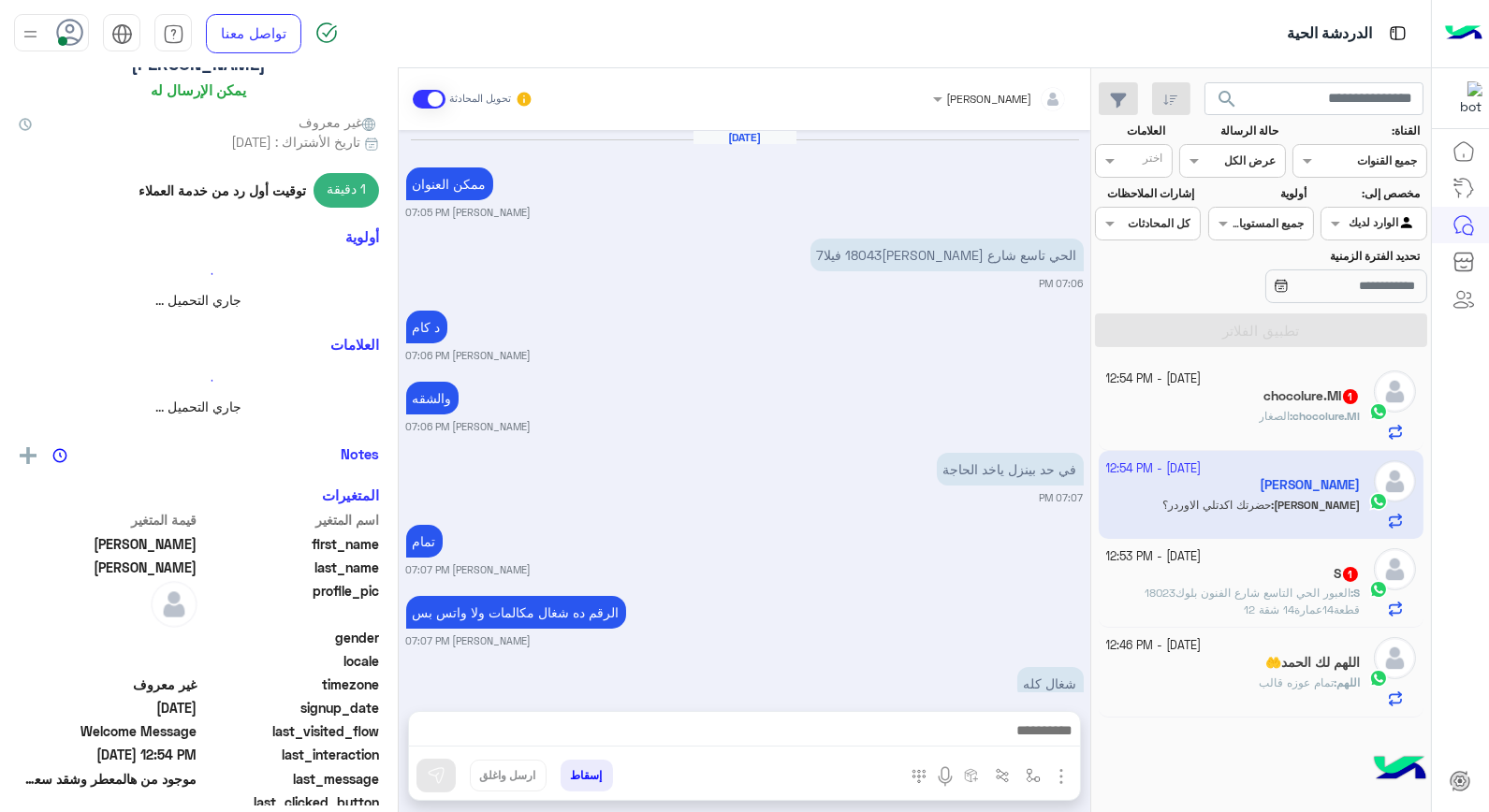
scroll to position [1405, 0]
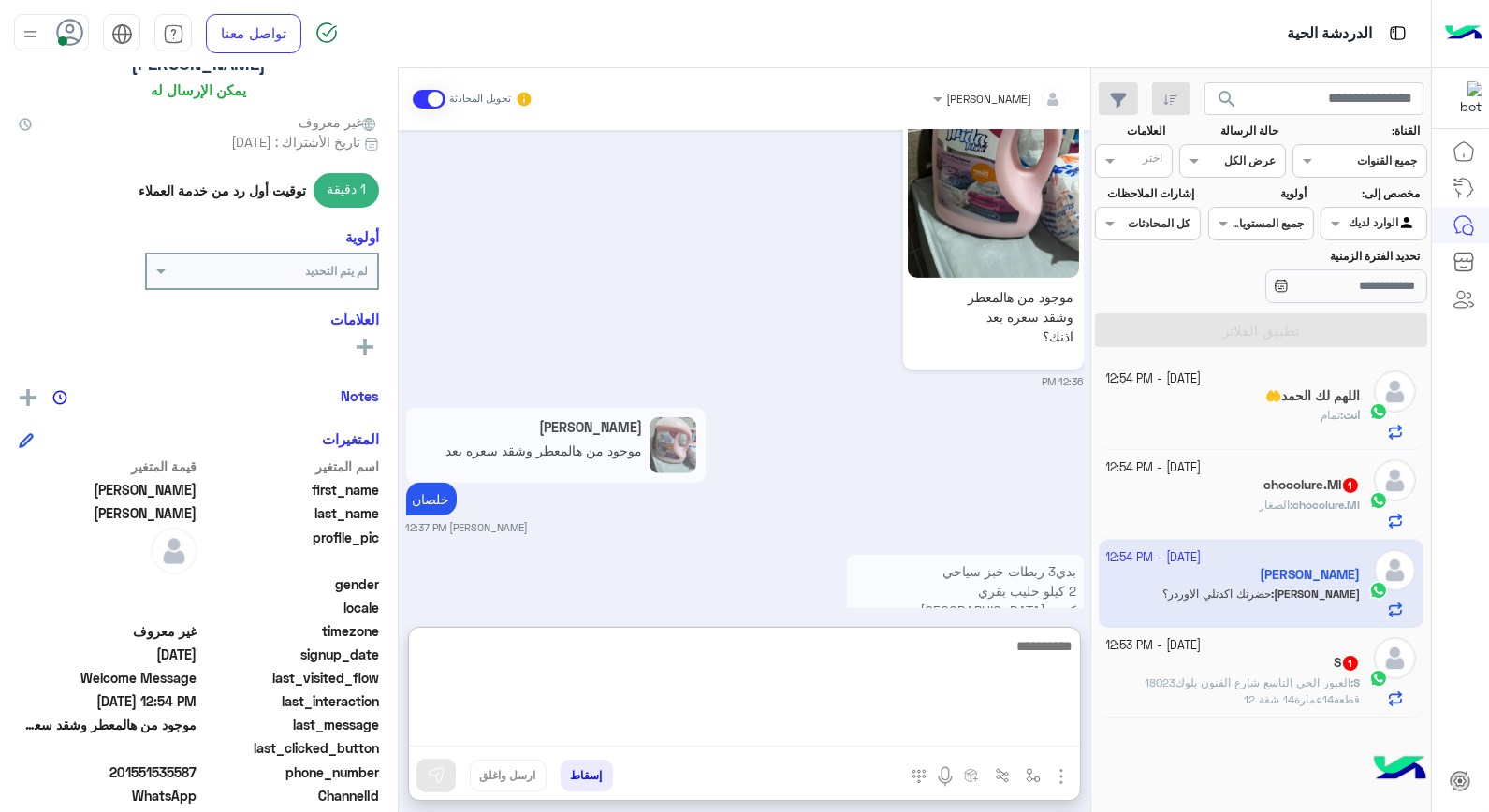
click at [977, 724] on textarea at bounding box center [744, 690] width 671 height 113
type textarea "****"
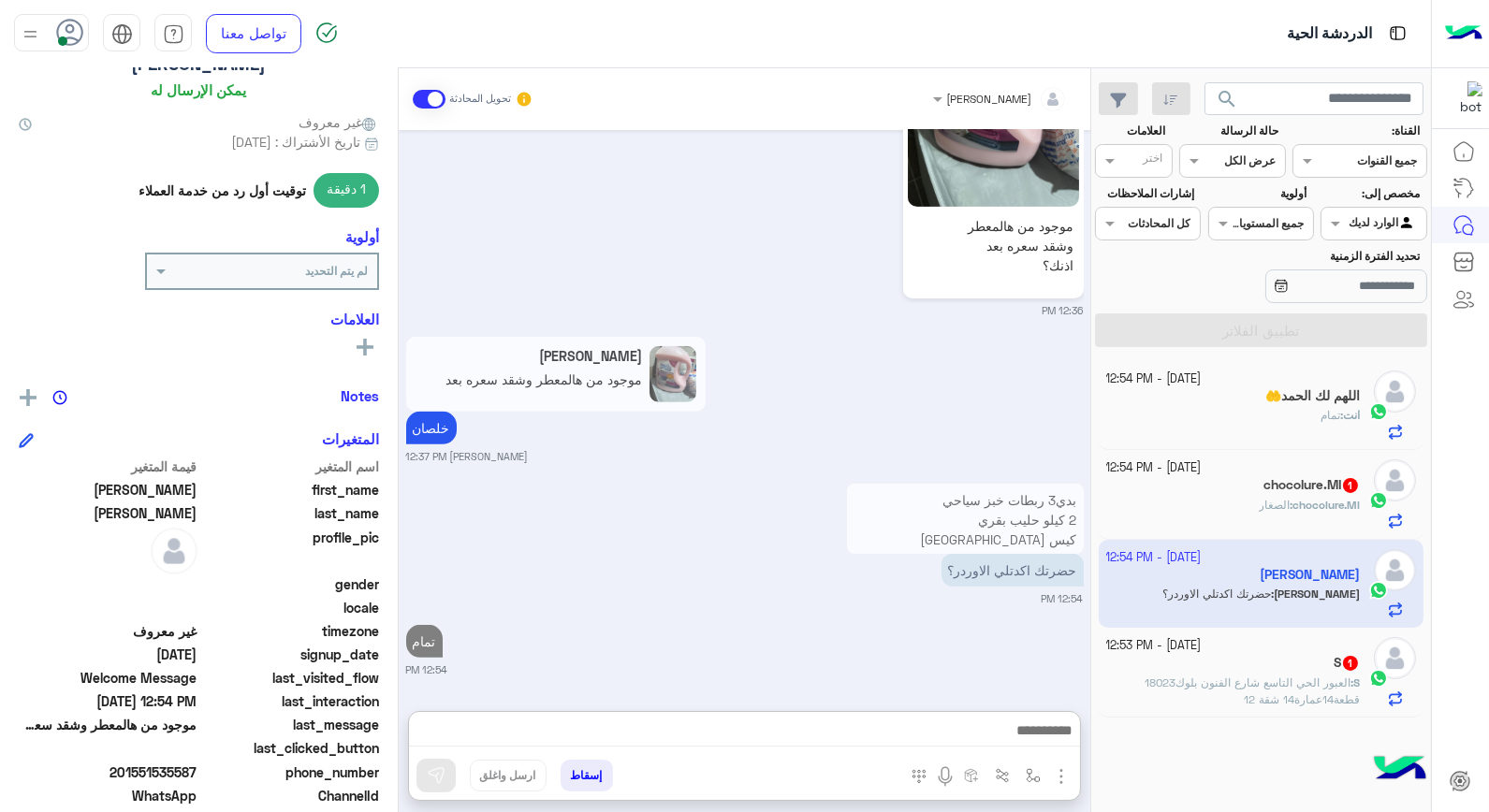
click at [1289, 507] on b "chocolure.MI :" at bounding box center [1324, 505] width 70 height 14
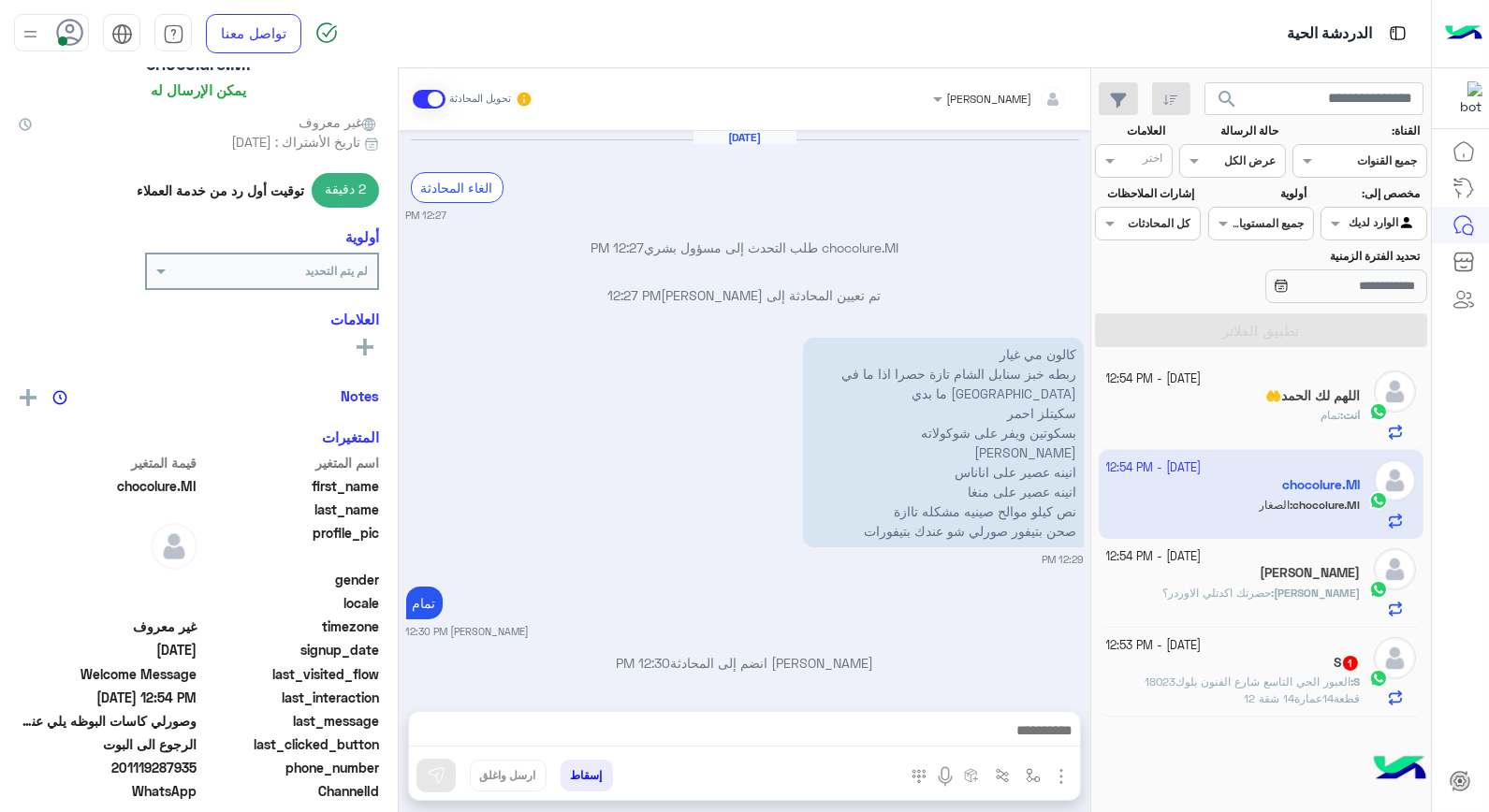
scroll to position [2135, 0]
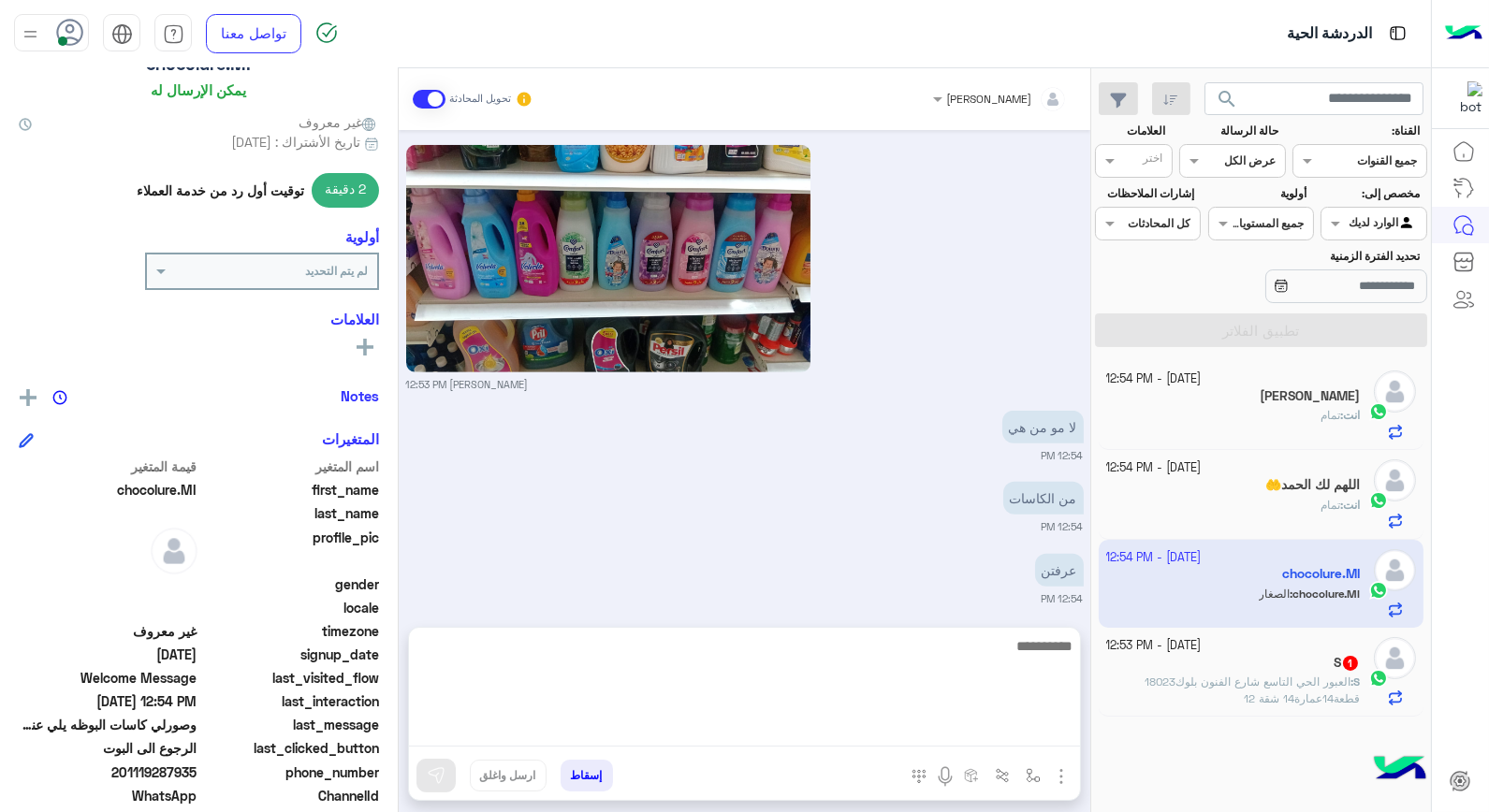
click at [962, 722] on textarea at bounding box center [744, 690] width 671 height 113
type textarea "******"
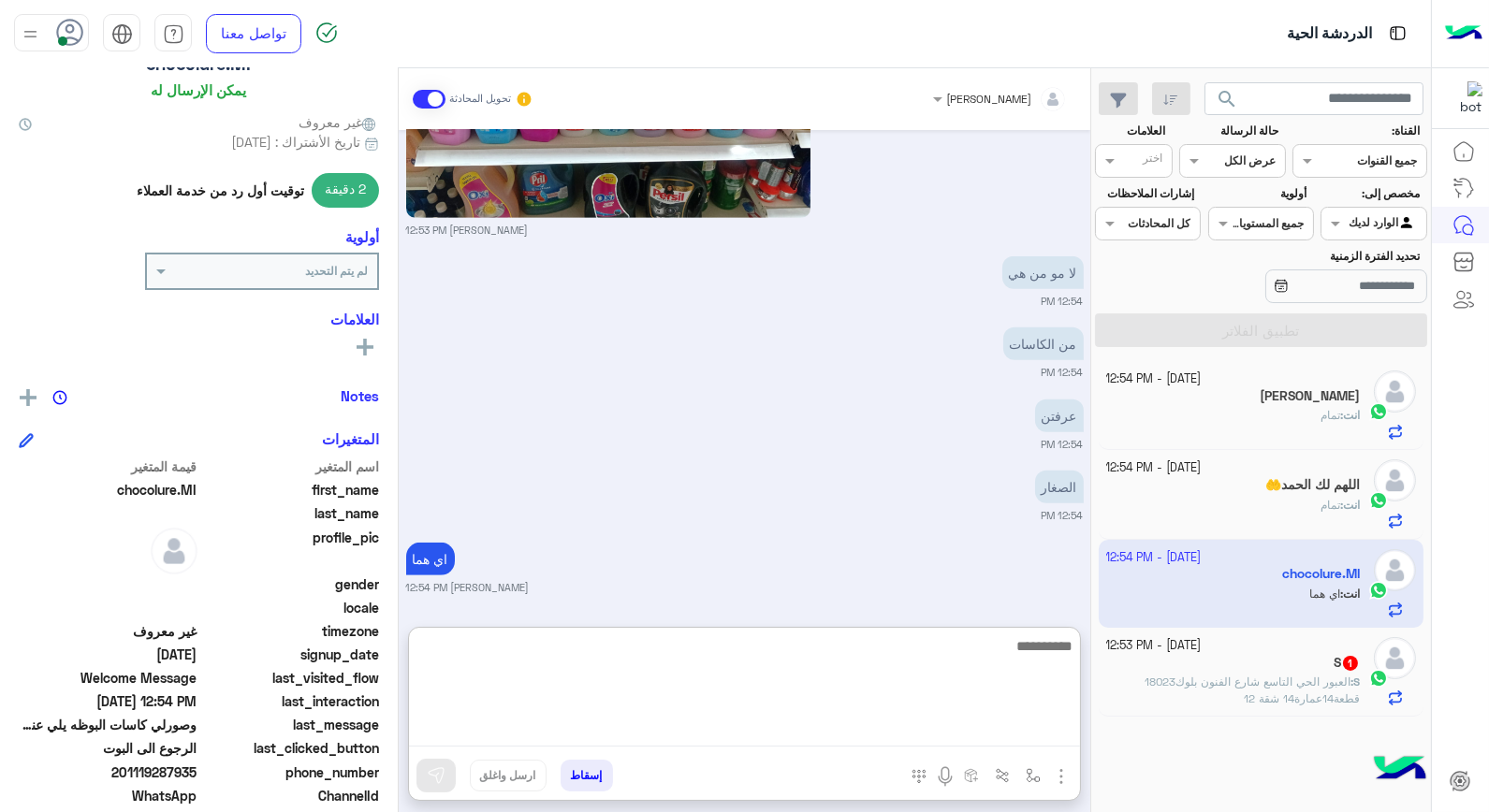
click at [1043, 652] on textarea at bounding box center [744, 690] width 671 height 113
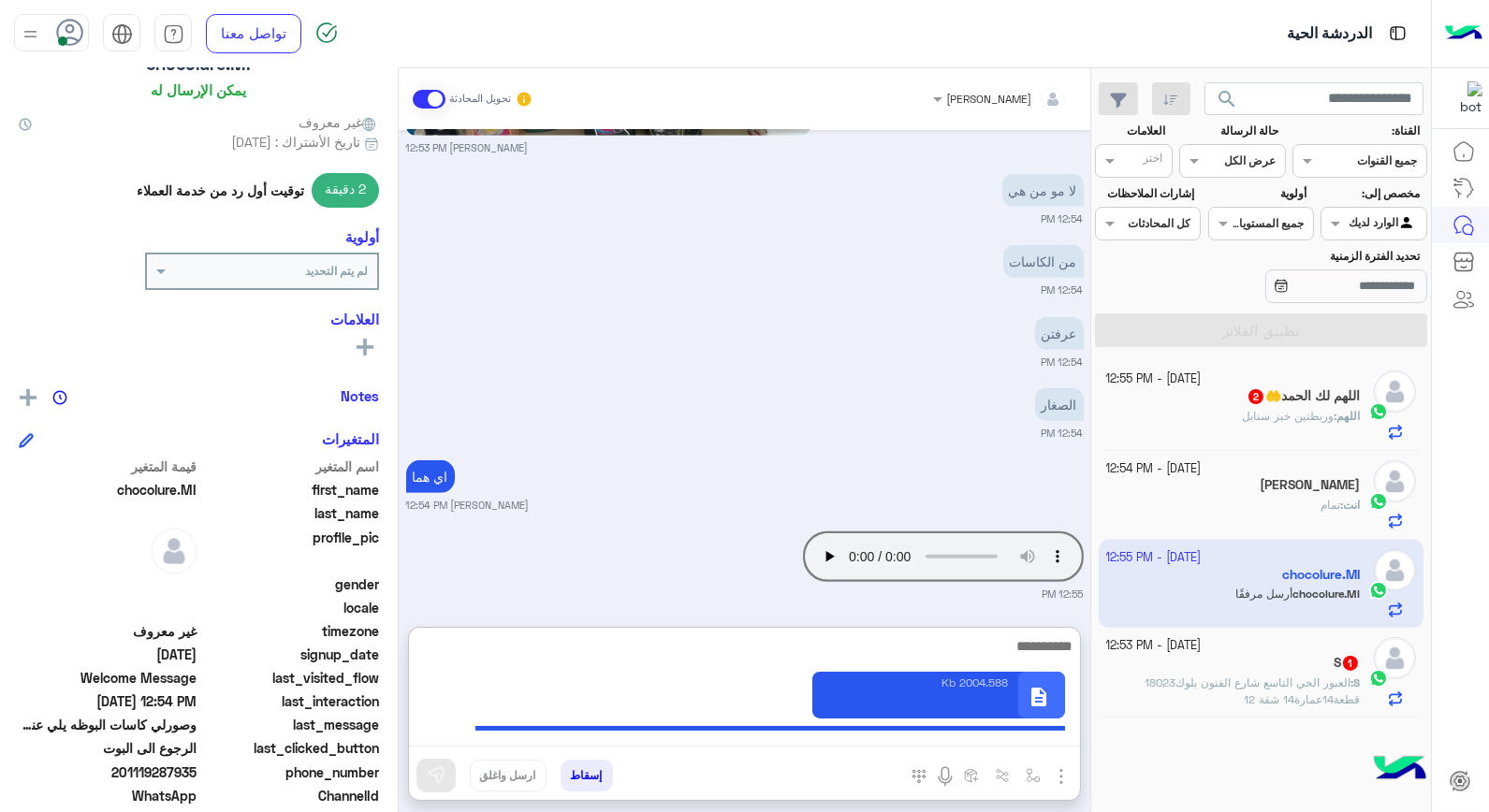
scroll to position [2380, 0]
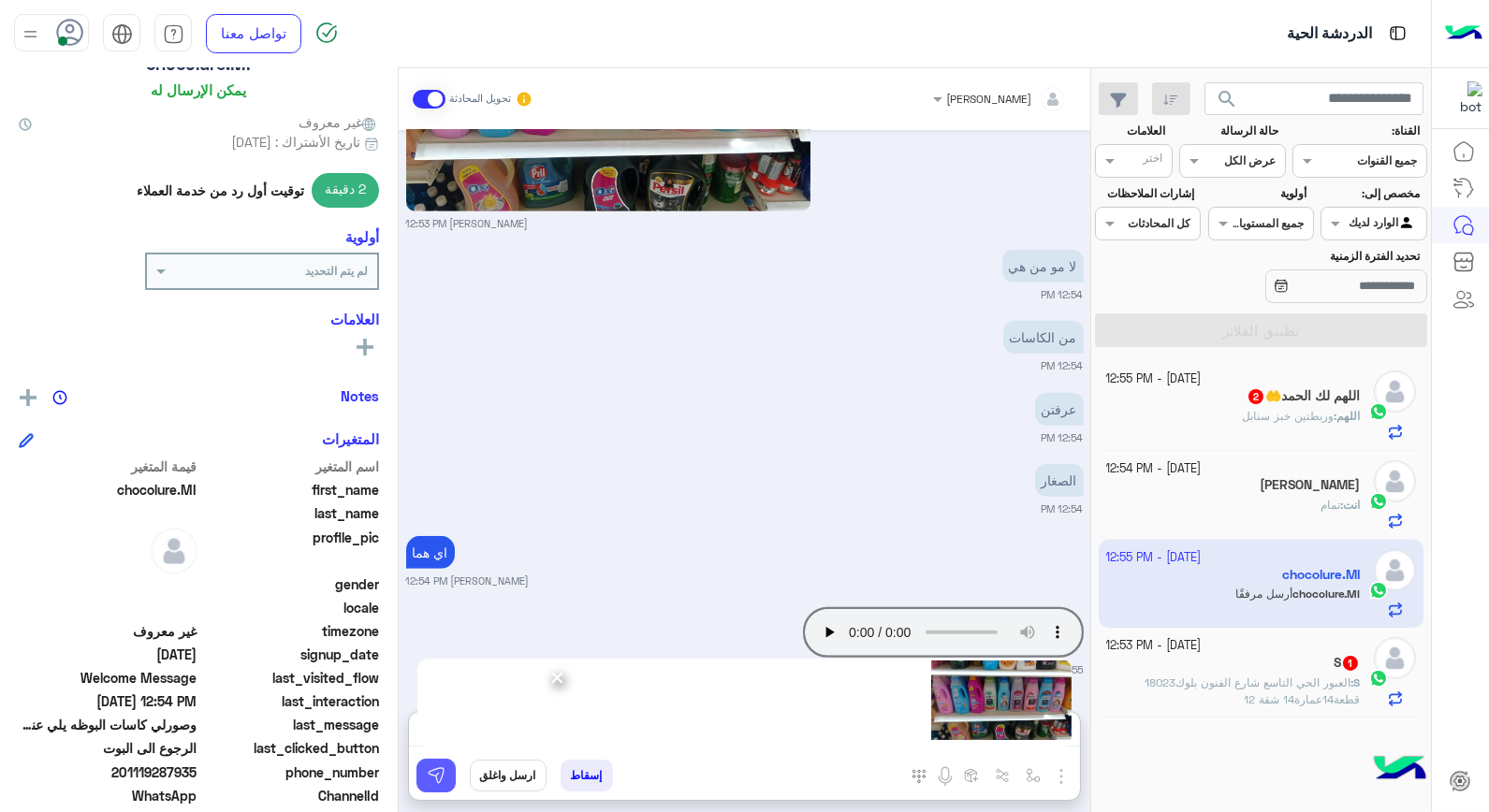
click at [424, 778] on button at bounding box center [436, 775] width 40 height 34
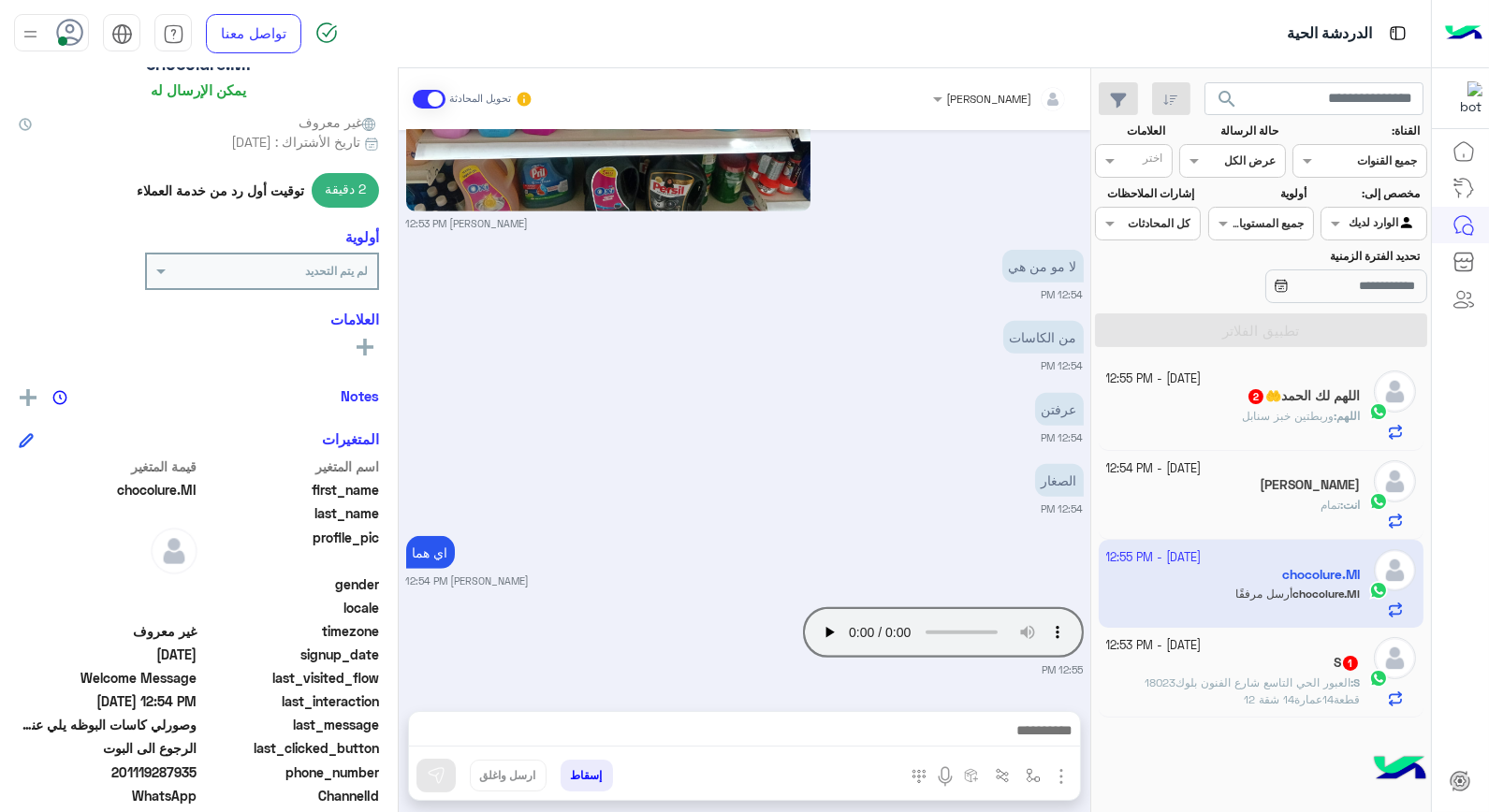
scroll to position [2295, 0]
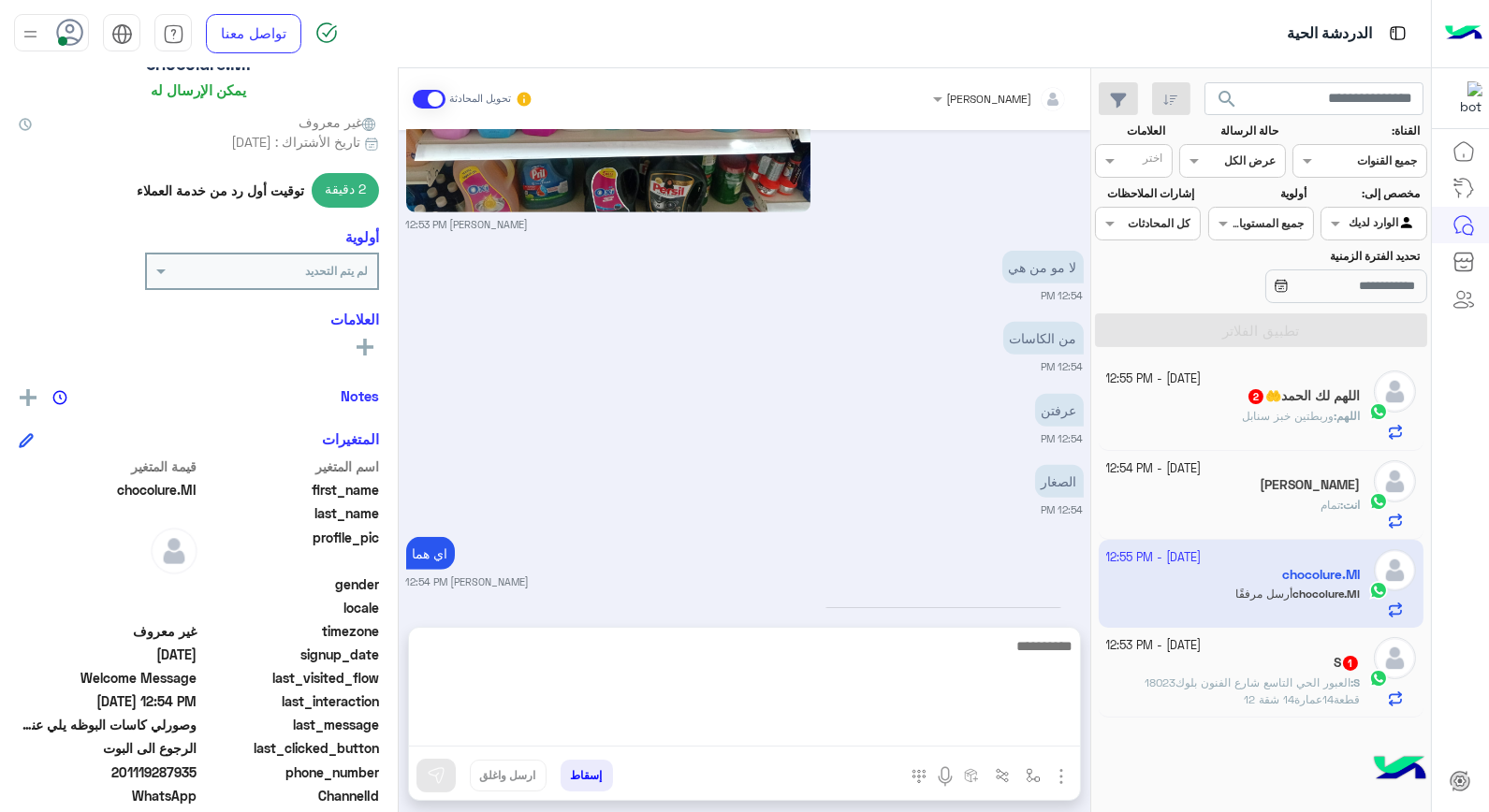
click at [785, 723] on textarea at bounding box center [744, 690] width 671 height 113
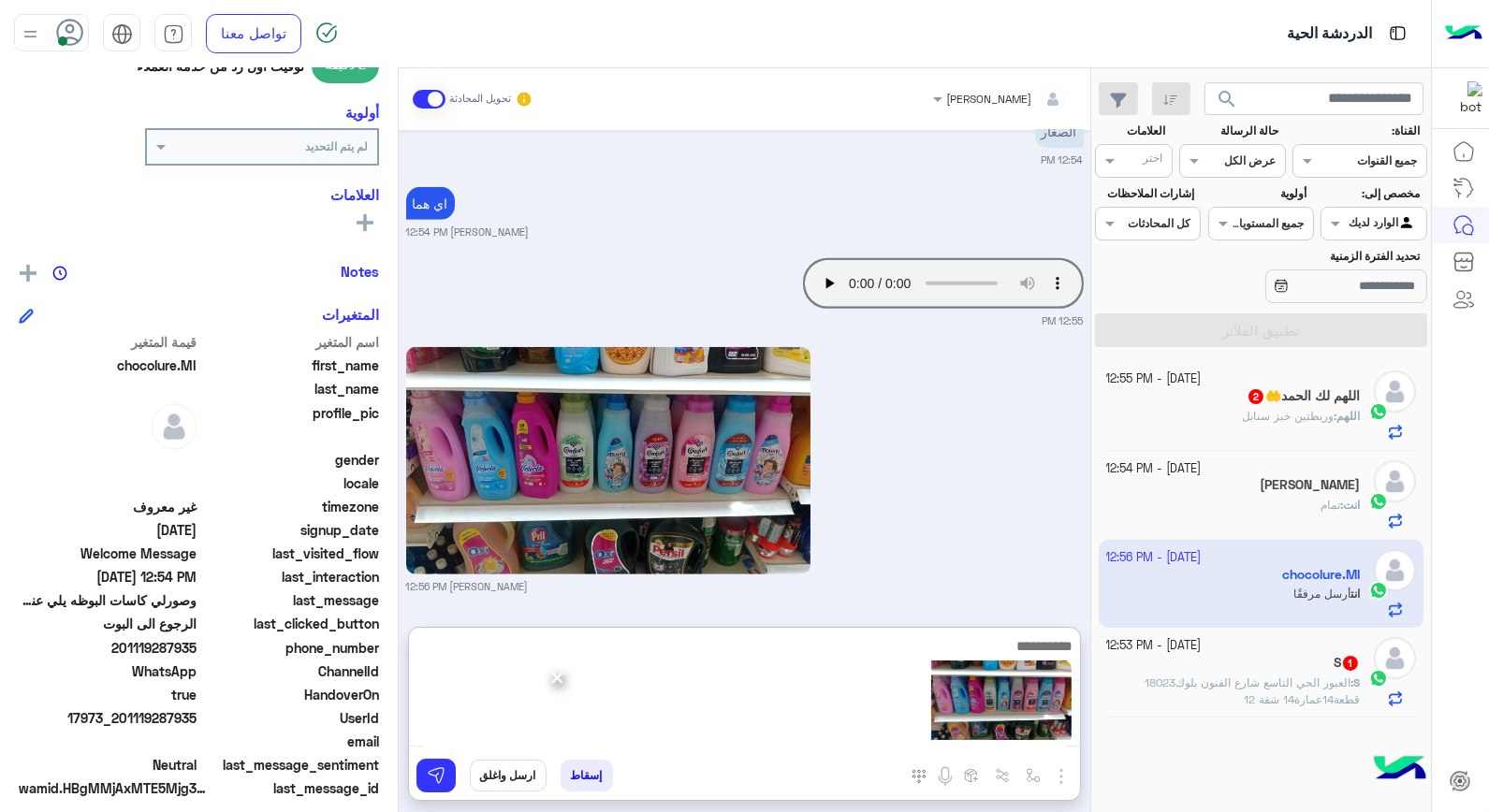
scroll to position [272, 0]
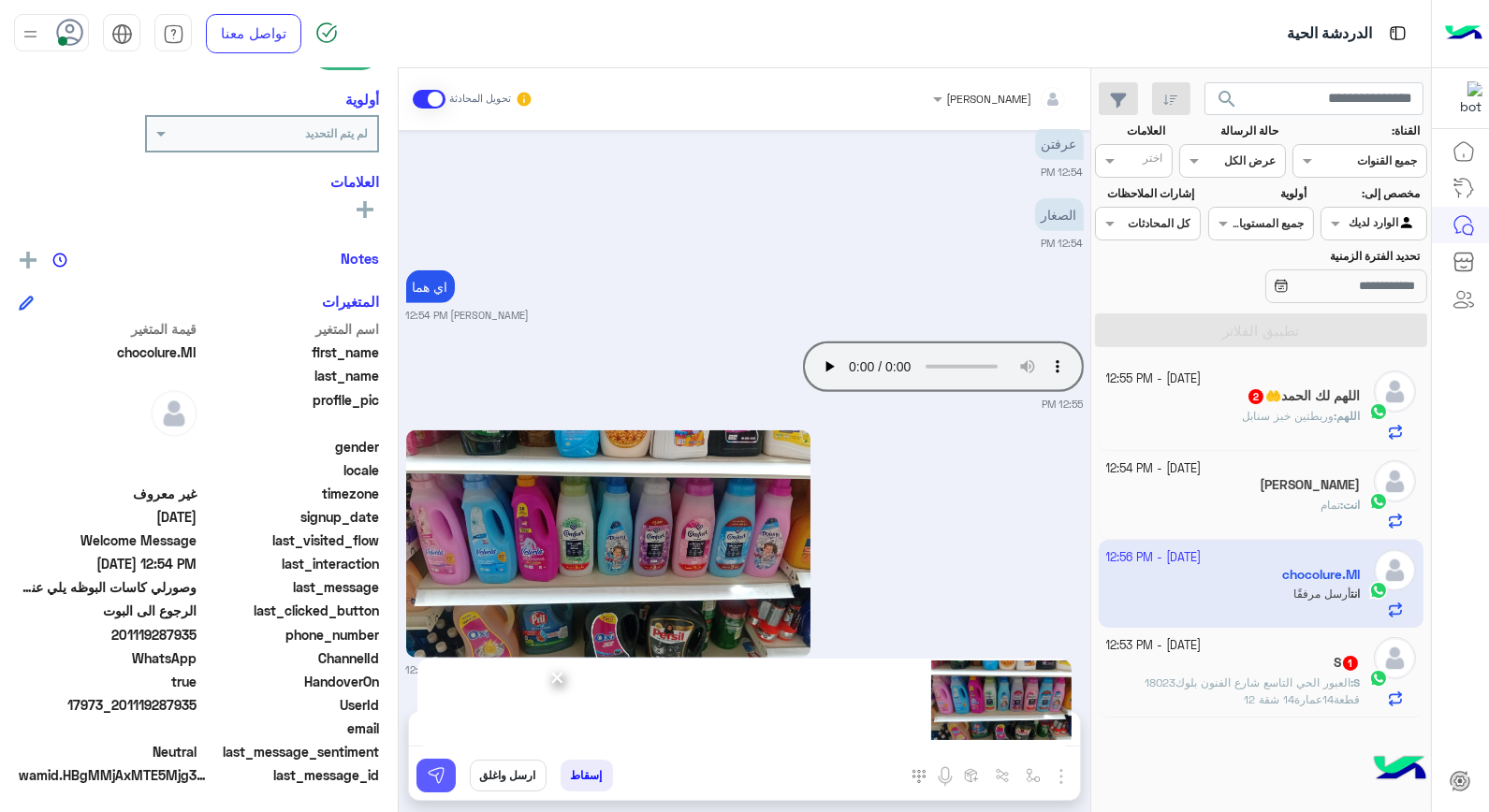
click at [429, 771] on img at bounding box center [436, 775] width 19 height 19
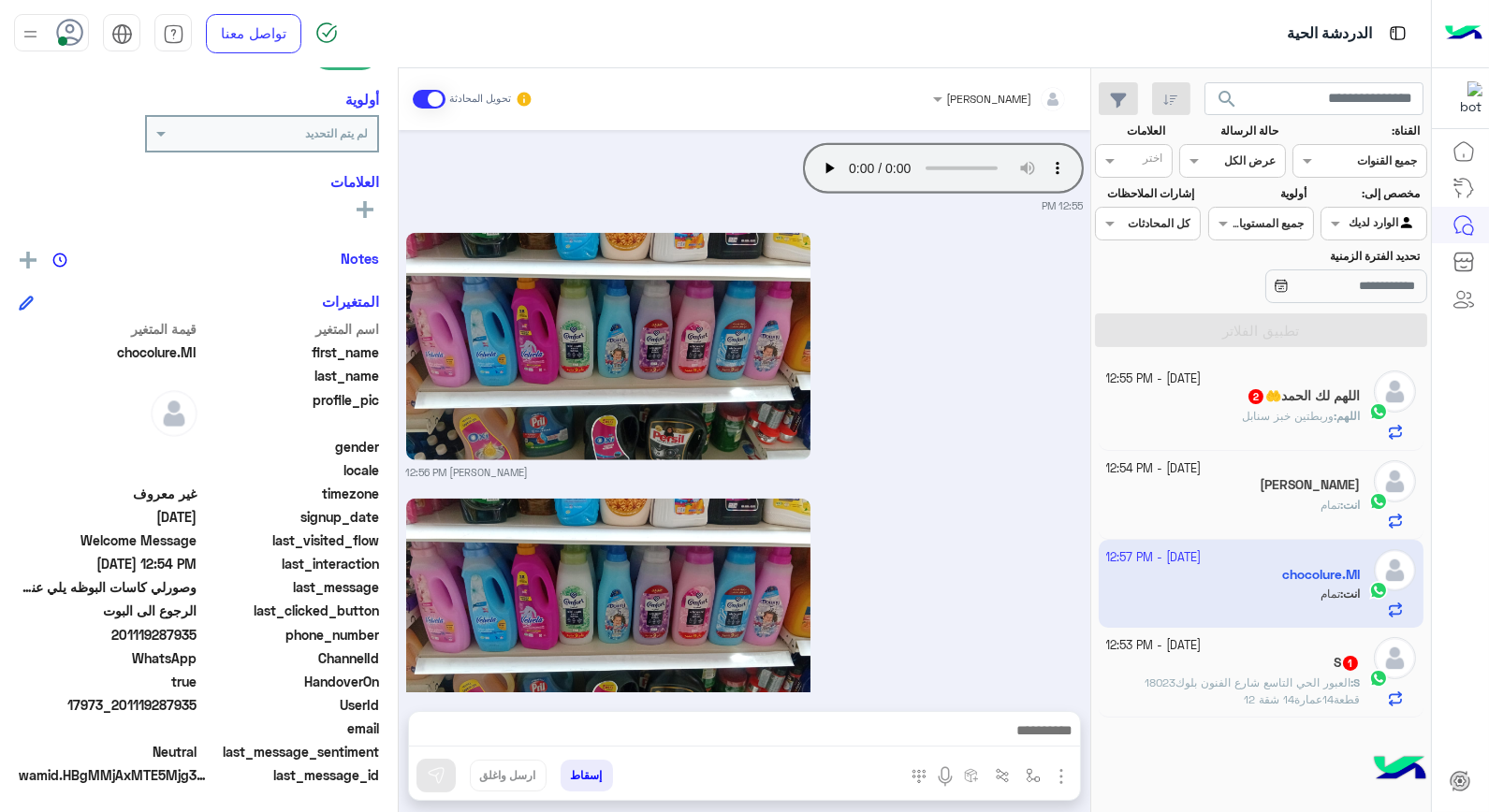
scroll to position [4171, 0]
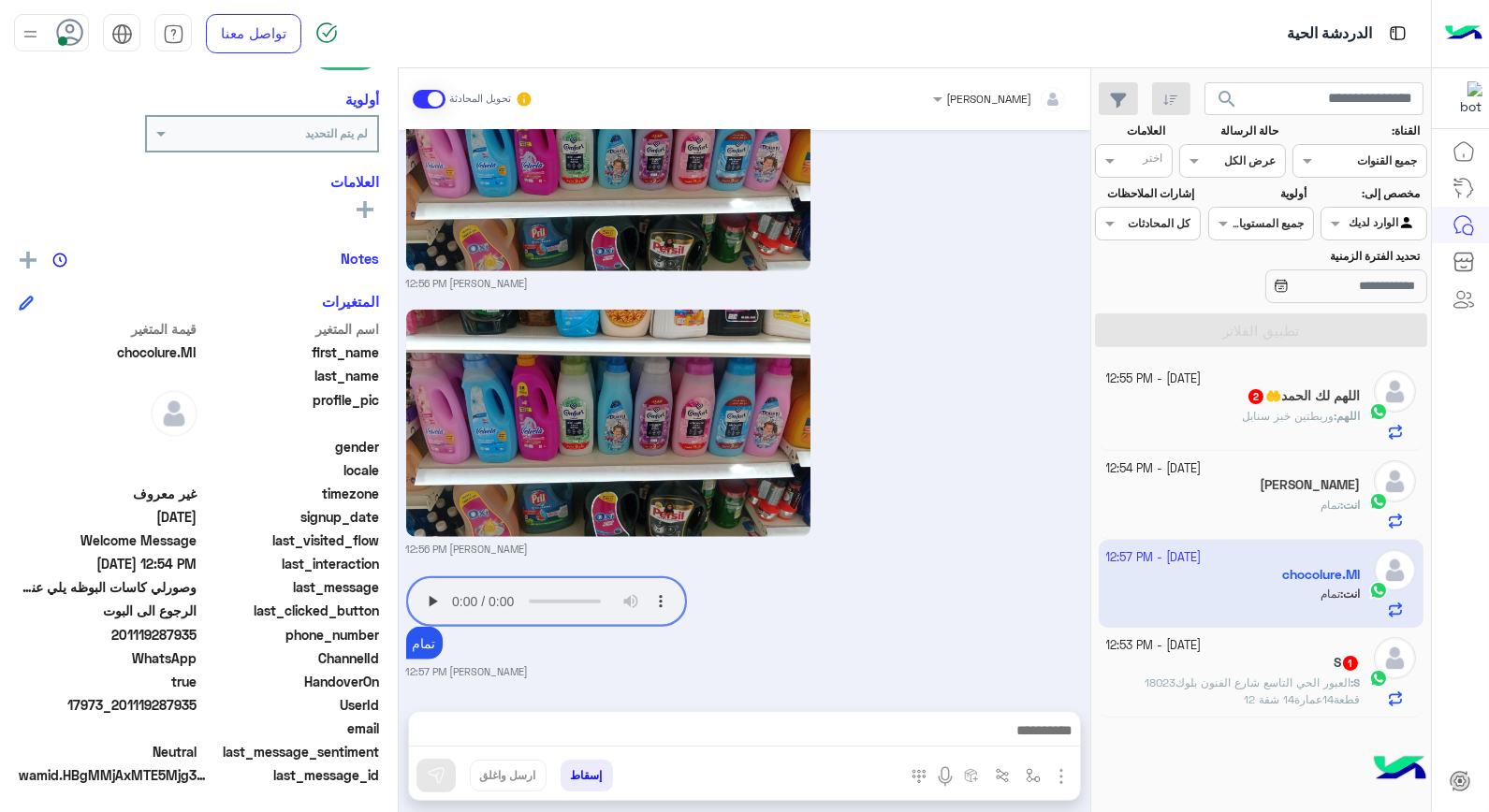
click at [1249, 507] on div "انت : تمام" at bounding box center [1234, 513] width 255 height 33
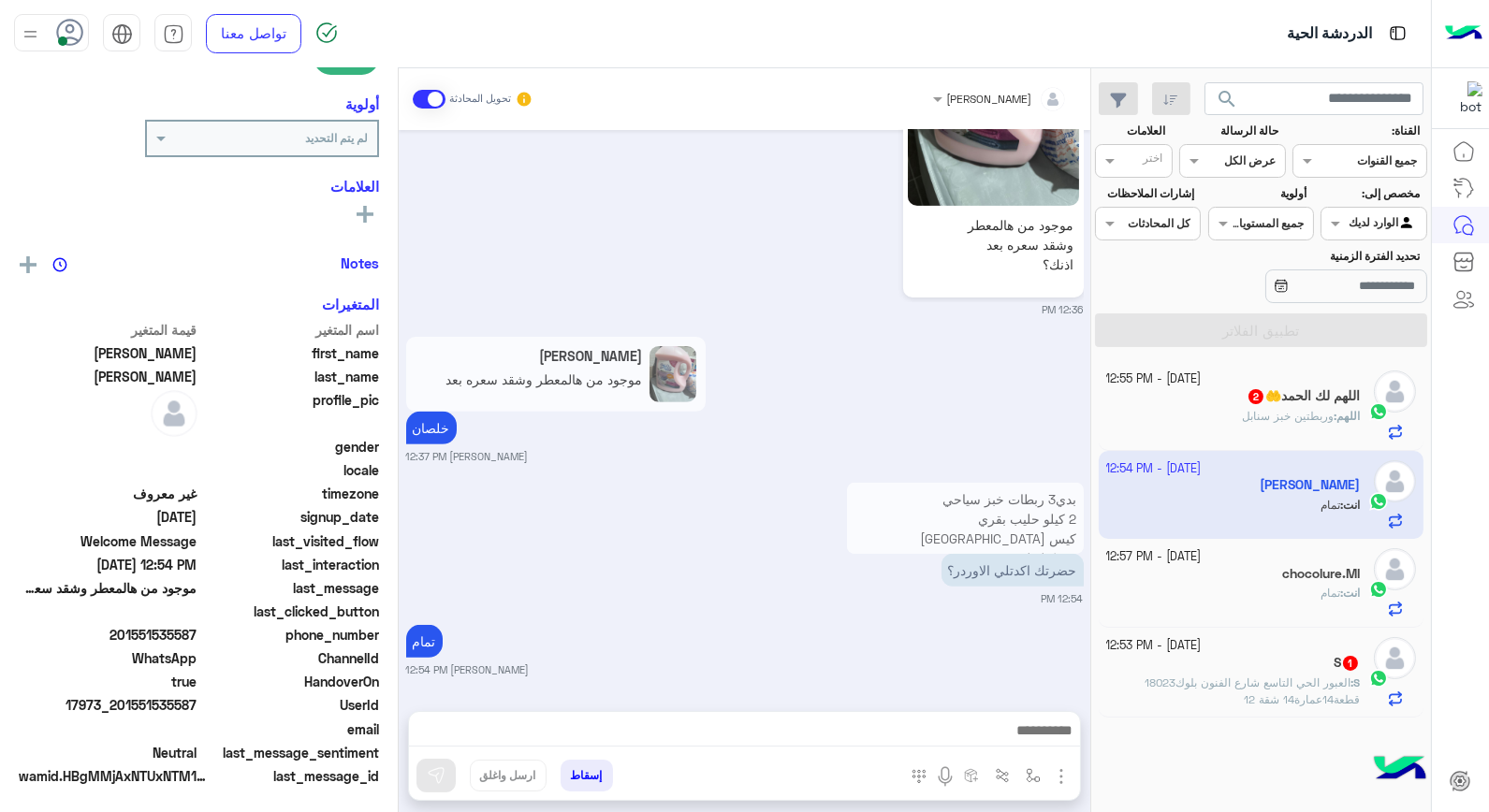
scroll to position [272, 0]
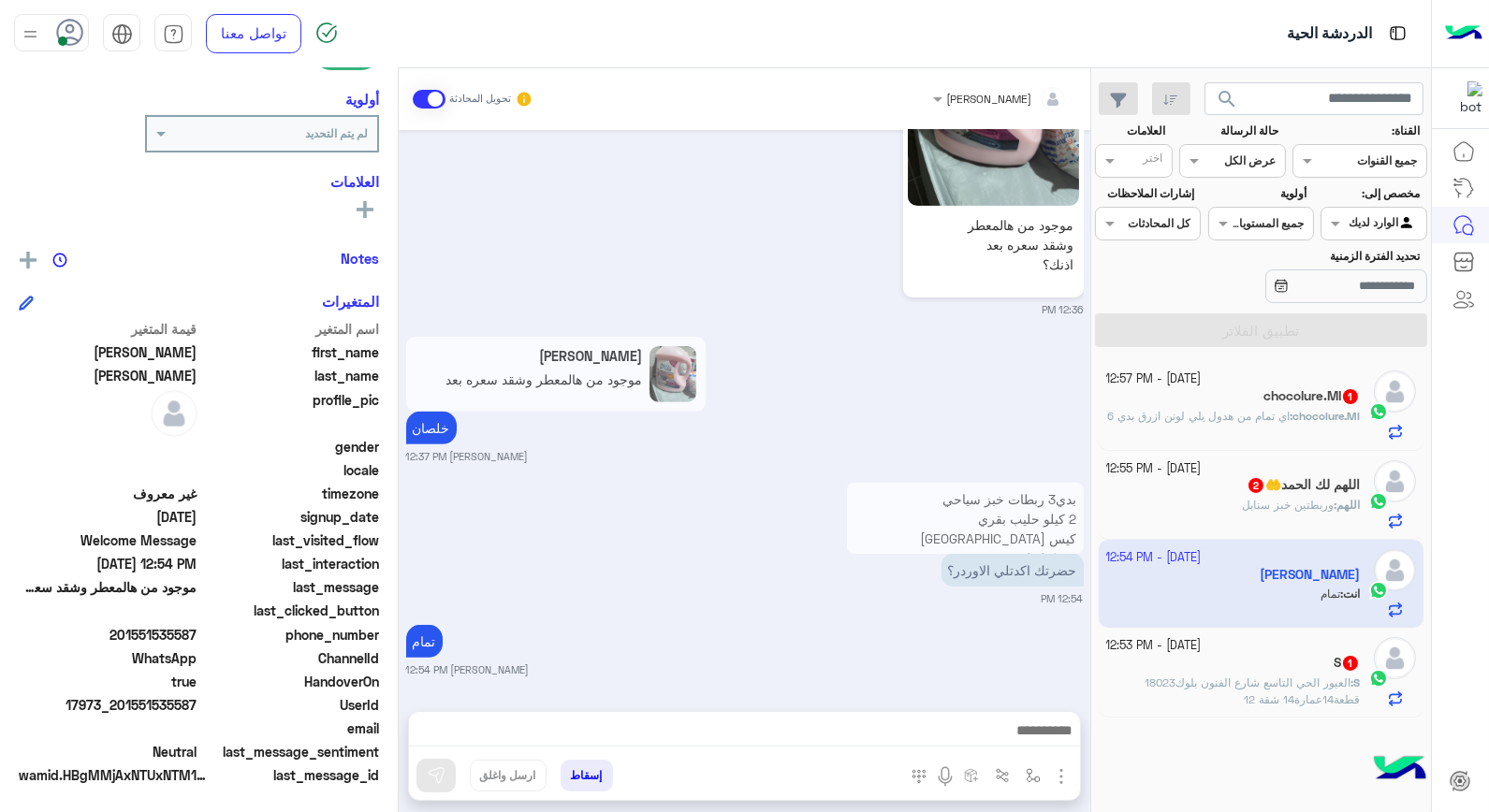
click at [1273, 404] on h5 "chocolure.MI 1" at bounding box center [1312, 396] width 97 height 16
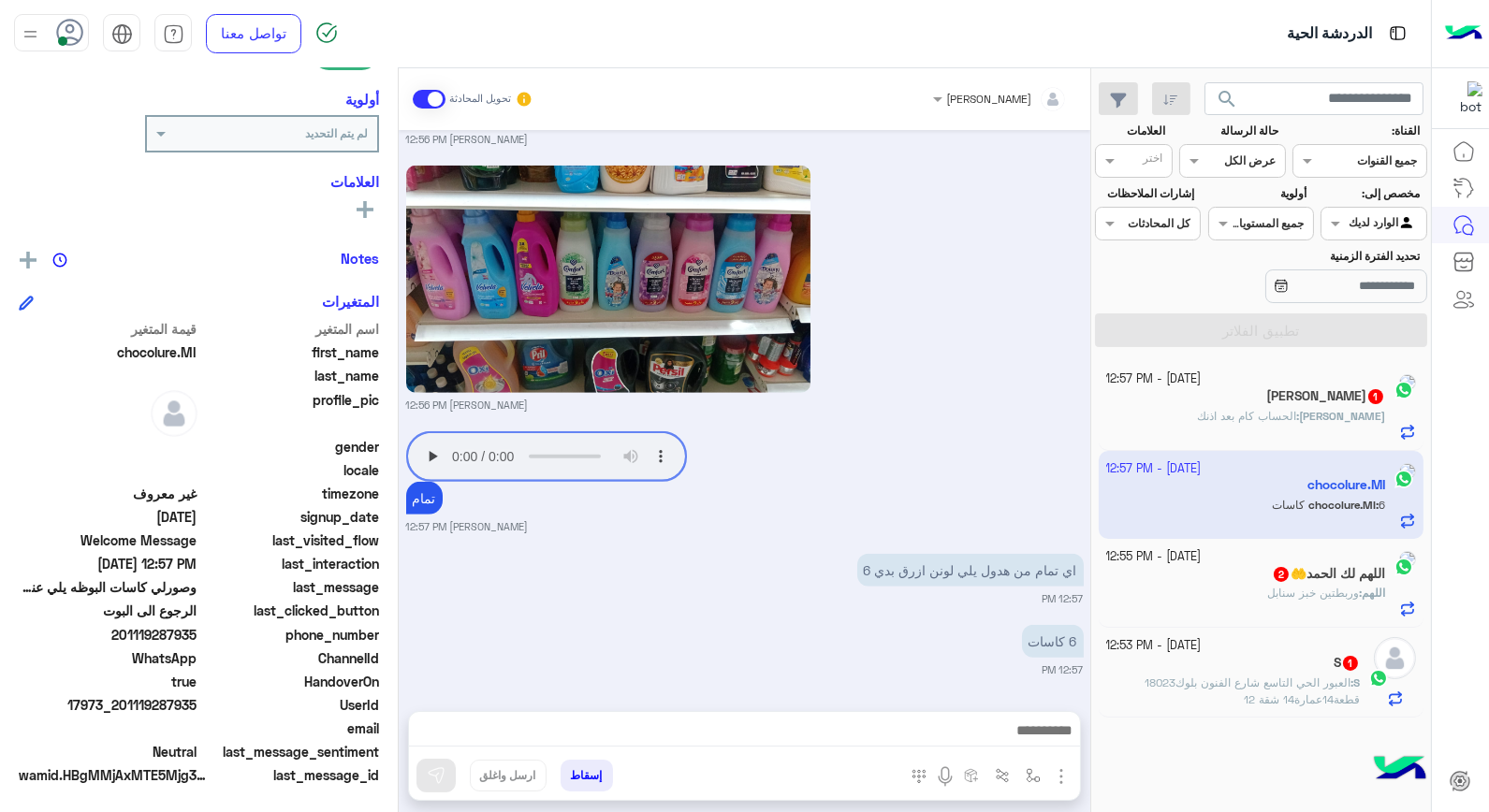
scroll to position [2625, 0]
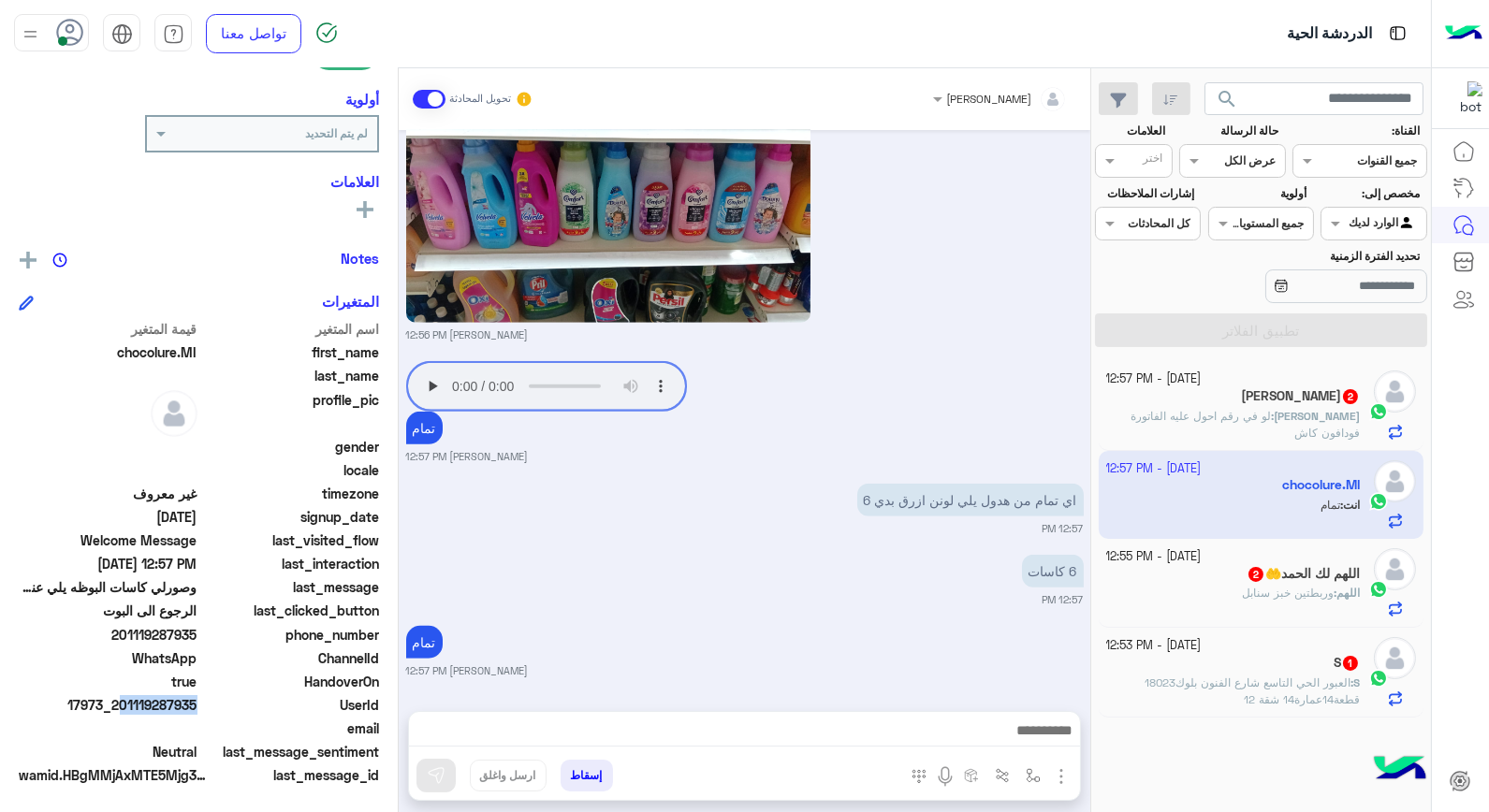
drag, startPoint x: 116, startPoint y: 702, endPoint x: 195, endPoint y: 708, distance: 79.2
click at [195, 708] on span "17973_201119287935" at bounding box center [108, 705] width 179 height 20
drag, startPoint x: 123, startPoint y: 698, endPoint x: 199, endPoint y: 709, distance: 76.8
click at [198, 709] on span "17973_201119287935" at bounding box center [108, 705] width 179 height 20
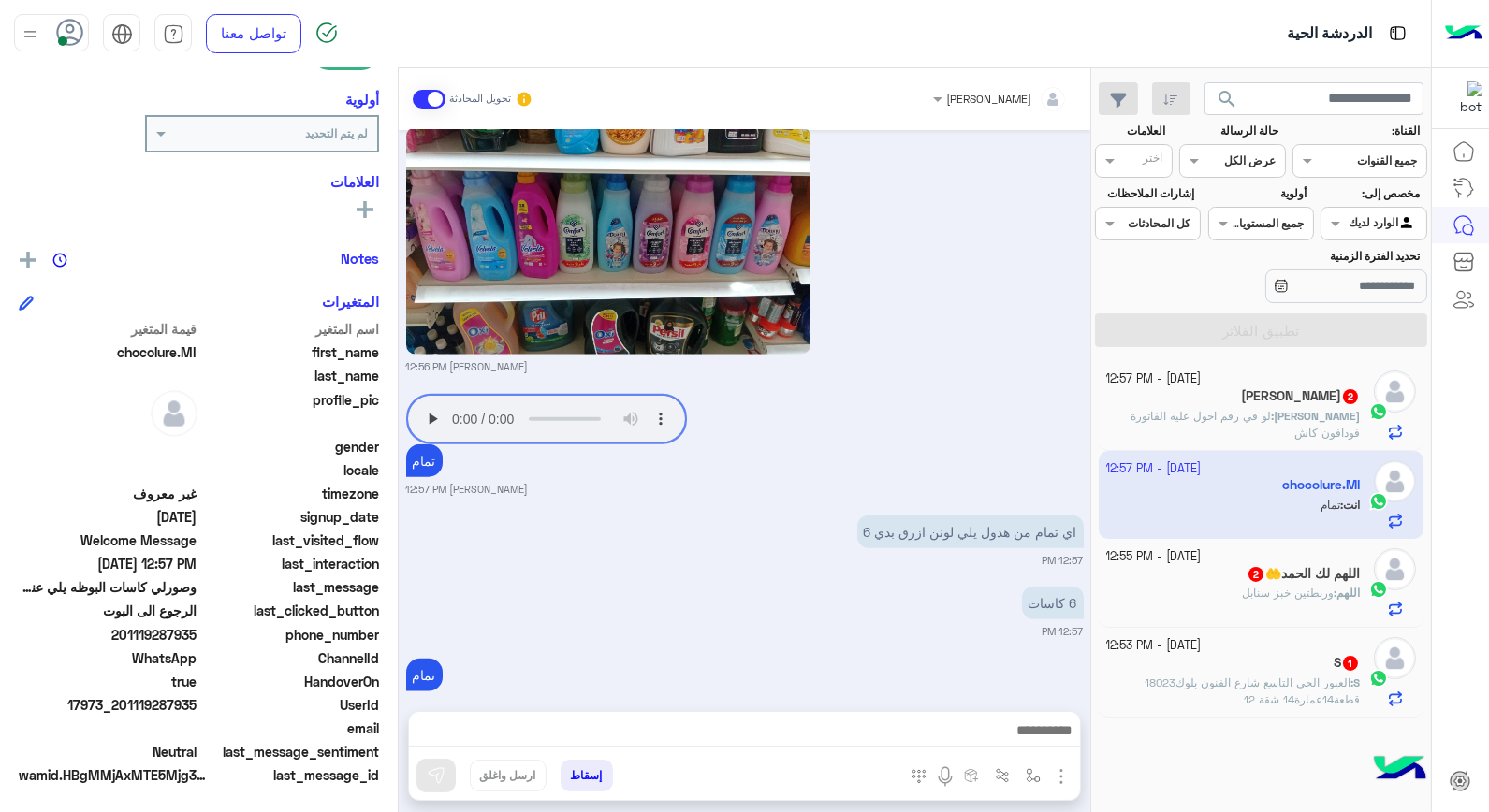
scroll to position [4052, 0]
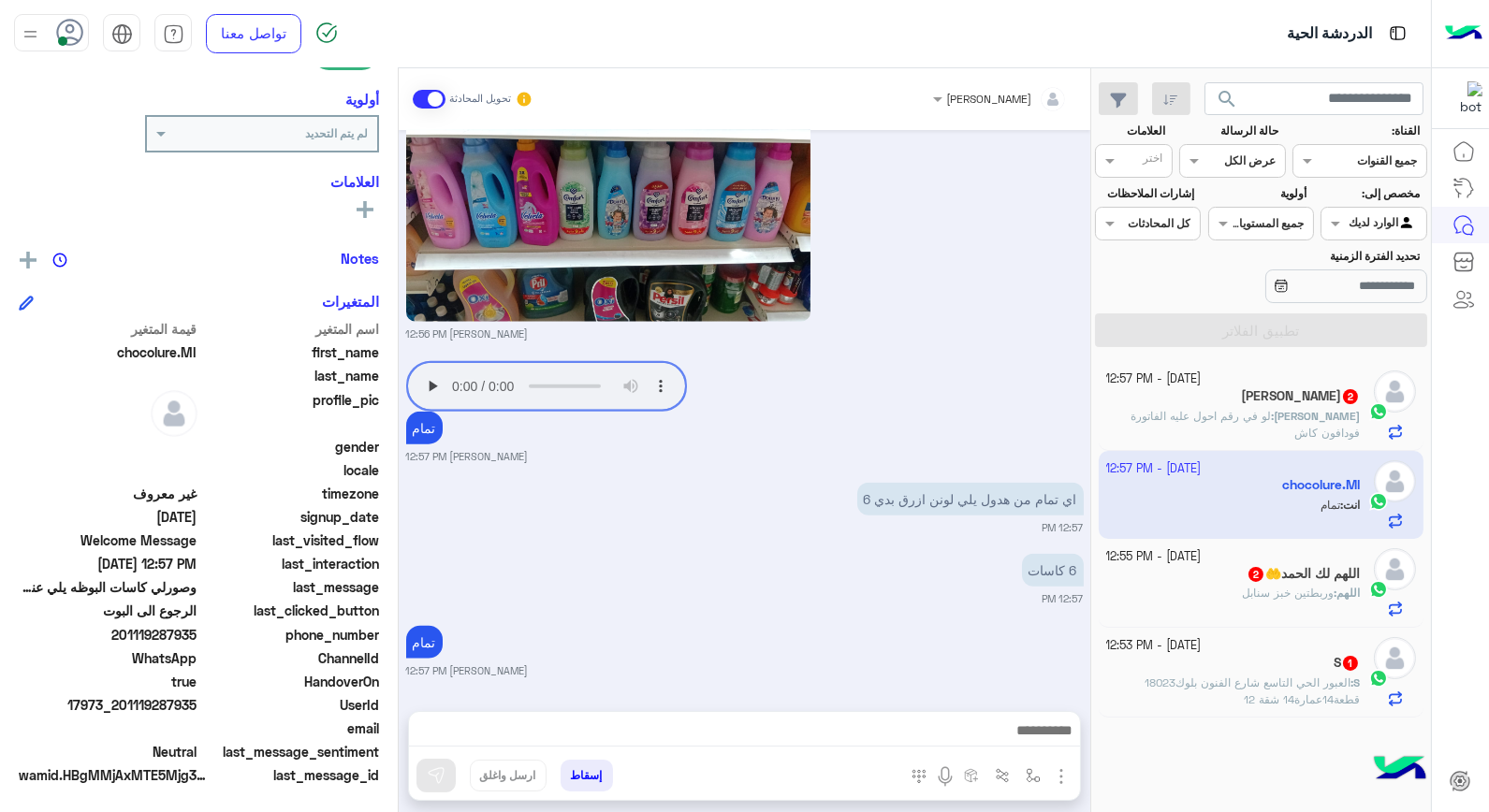
click at [583, 777] on button "إسقاط" at bounding box center [586, 775] width 52 height 32
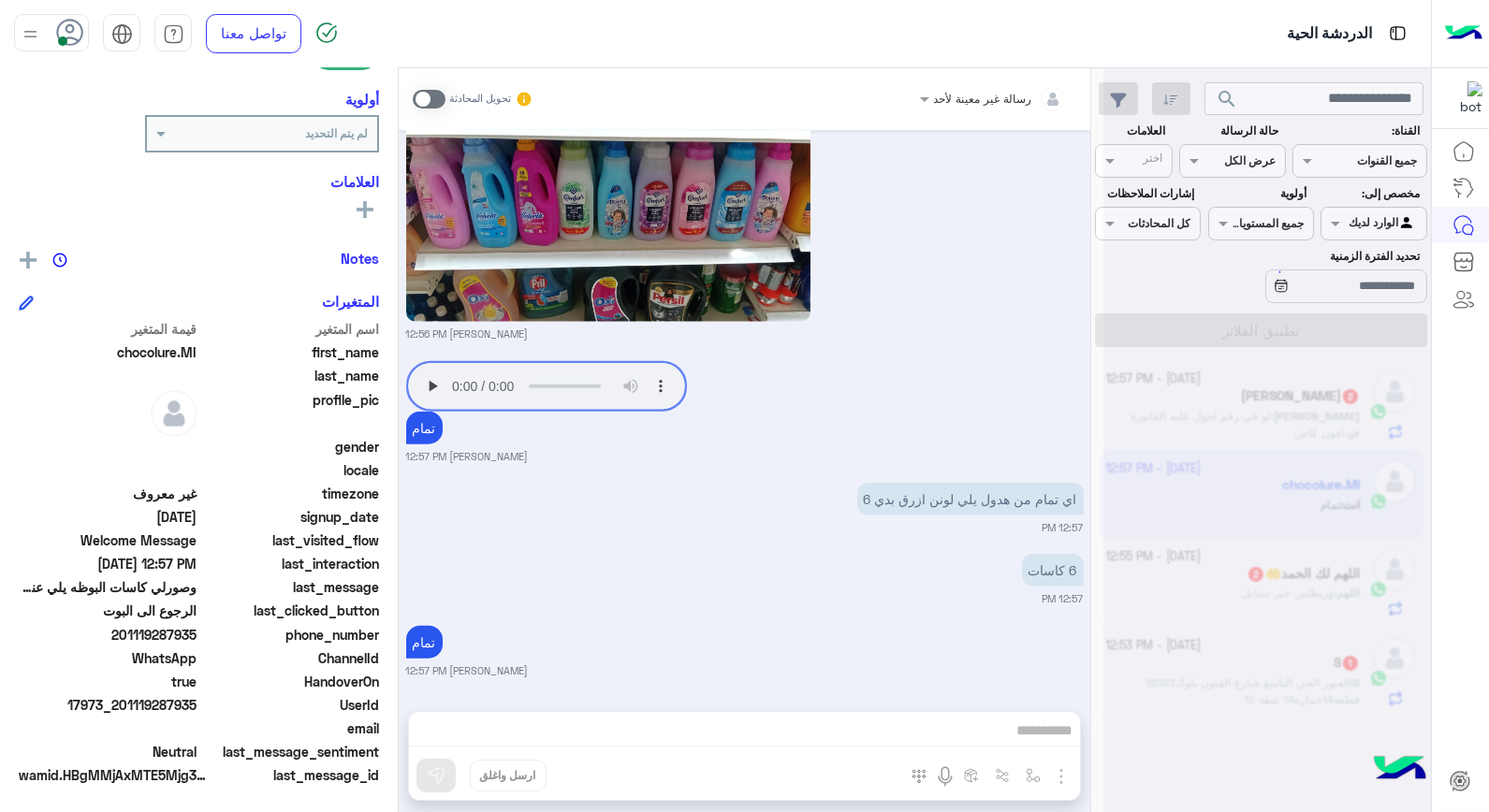
scroll to position [4100, 0]
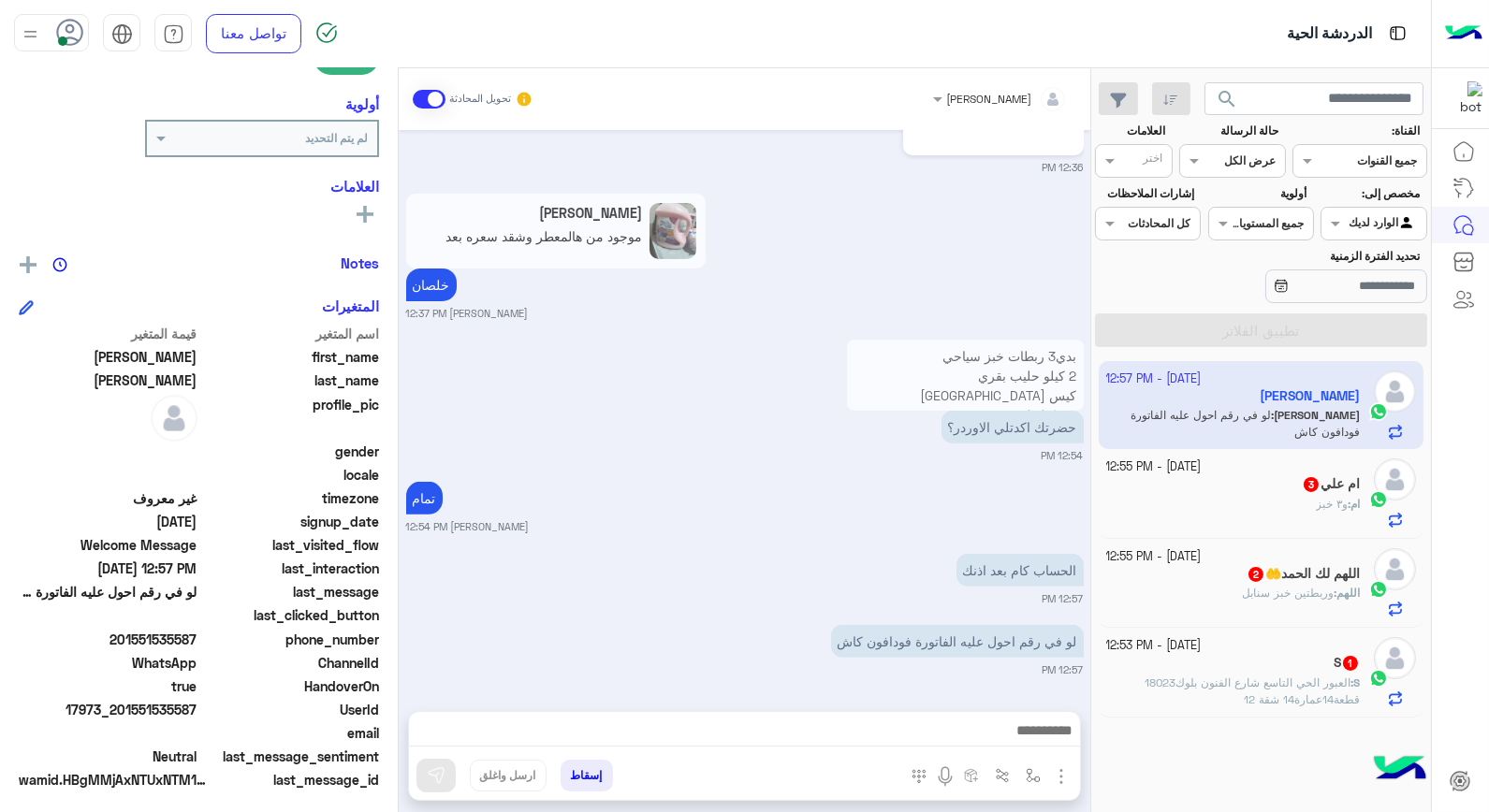
scroll to position [272, 0]
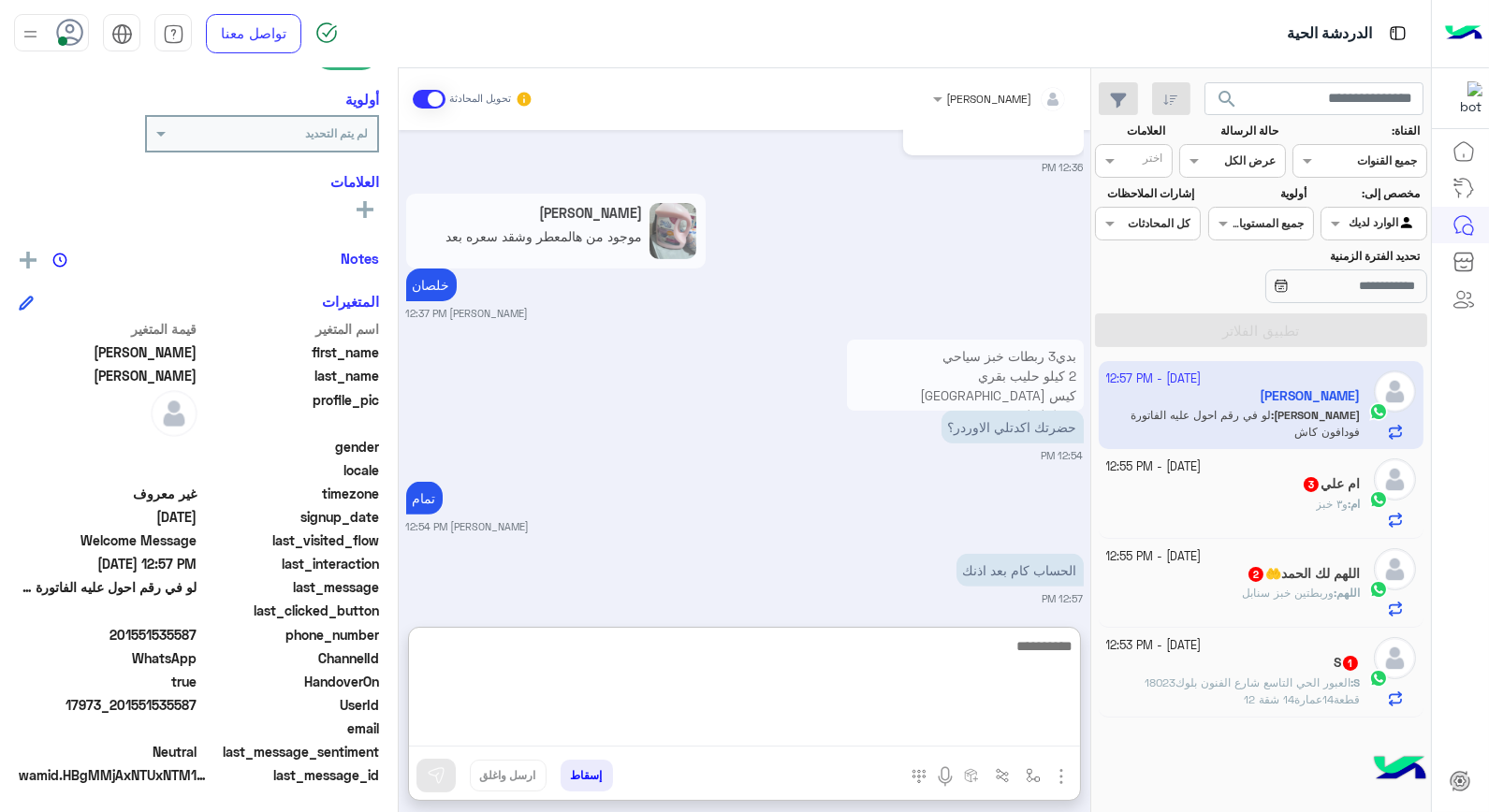
click at [984, 730] on textarea at bounding box center [744, 690] width 671 height 113
type textarea "**********"
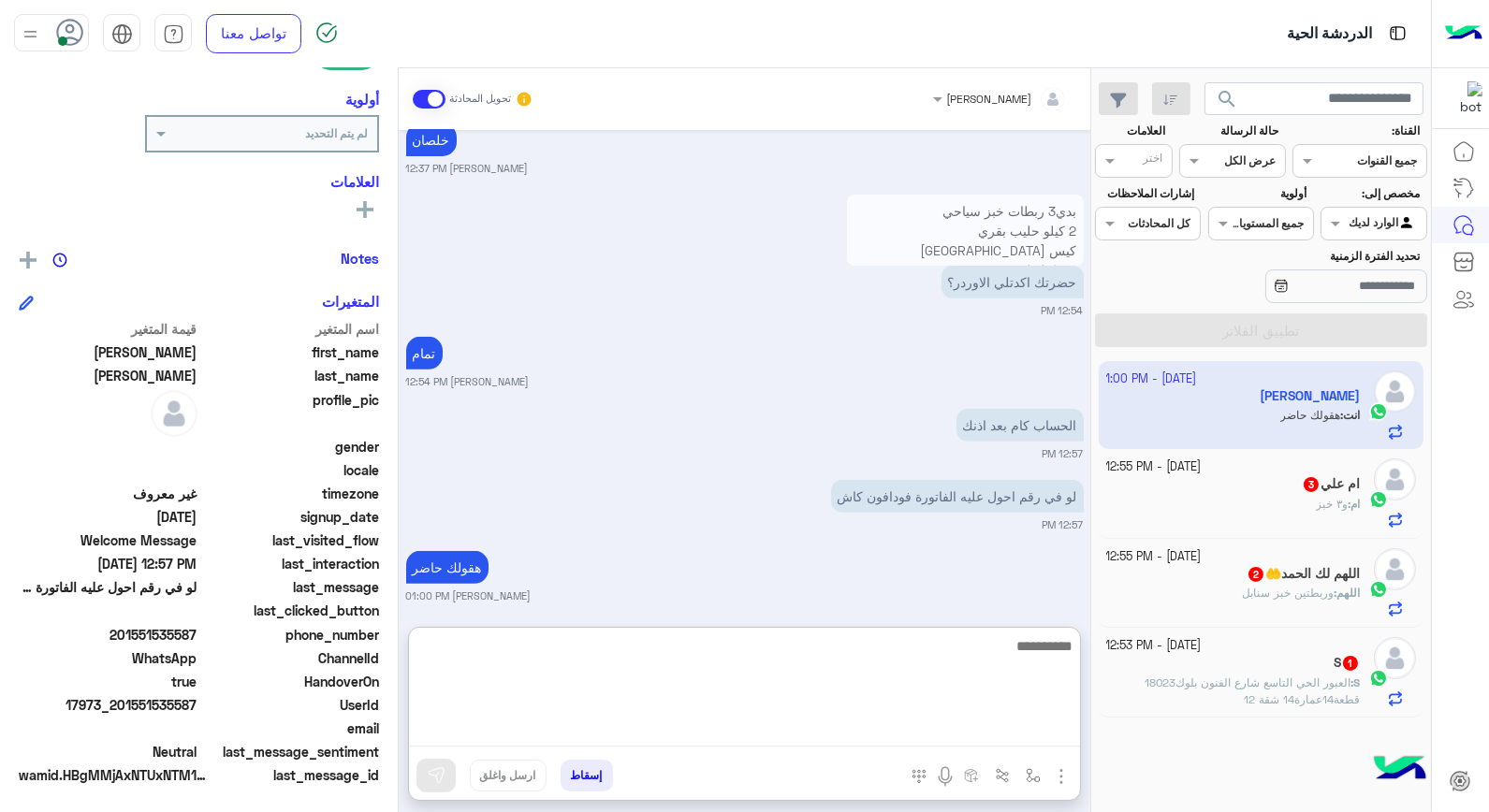
scroll to position [1559, 0]
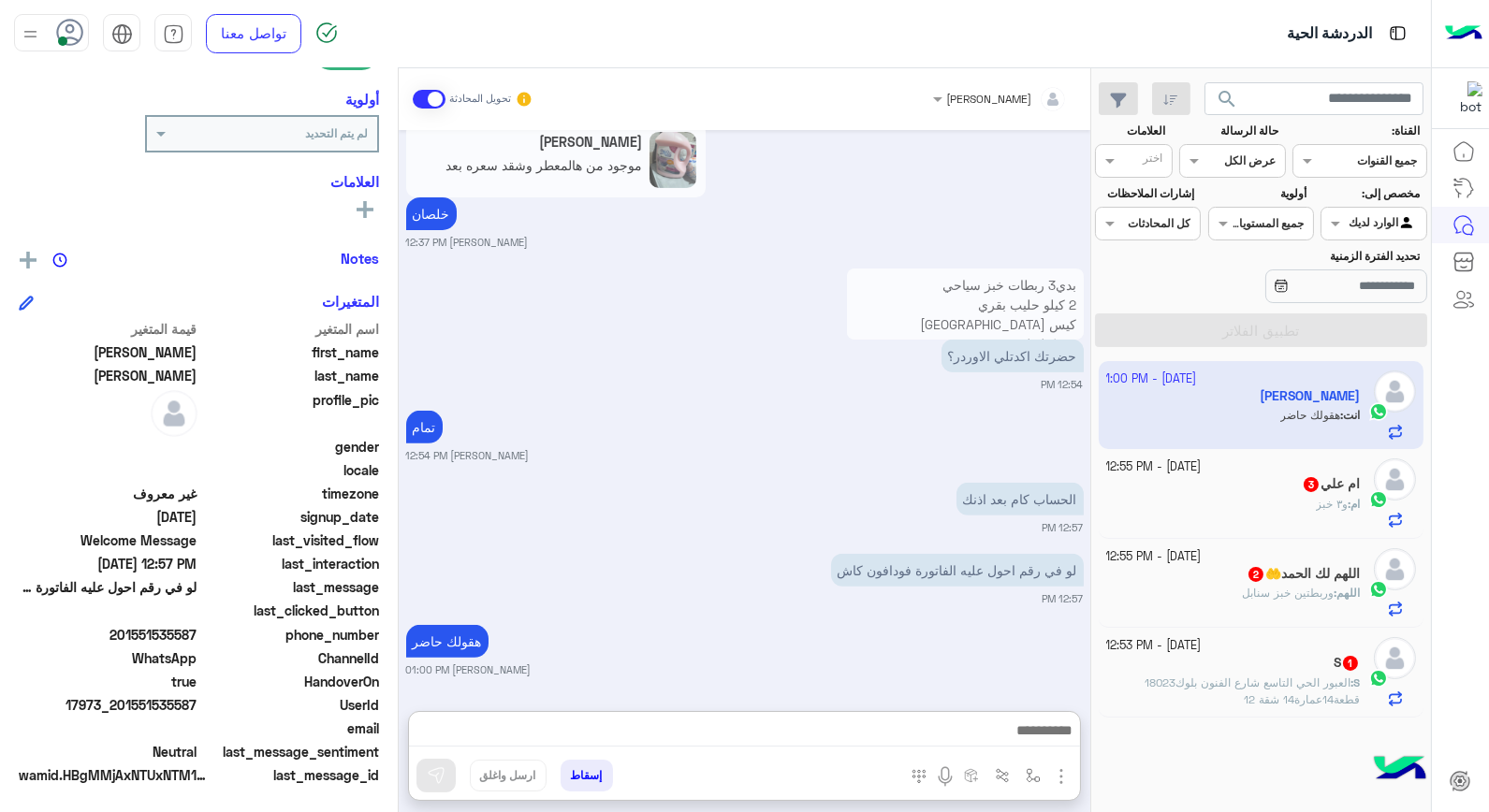
click at [1305, 680] on span "العبور الحي التاسع شارع الفنون بلوك18023 قطعة14عمارة14 شقة 12" at bounding box center [1252, 690] width 215 height 31
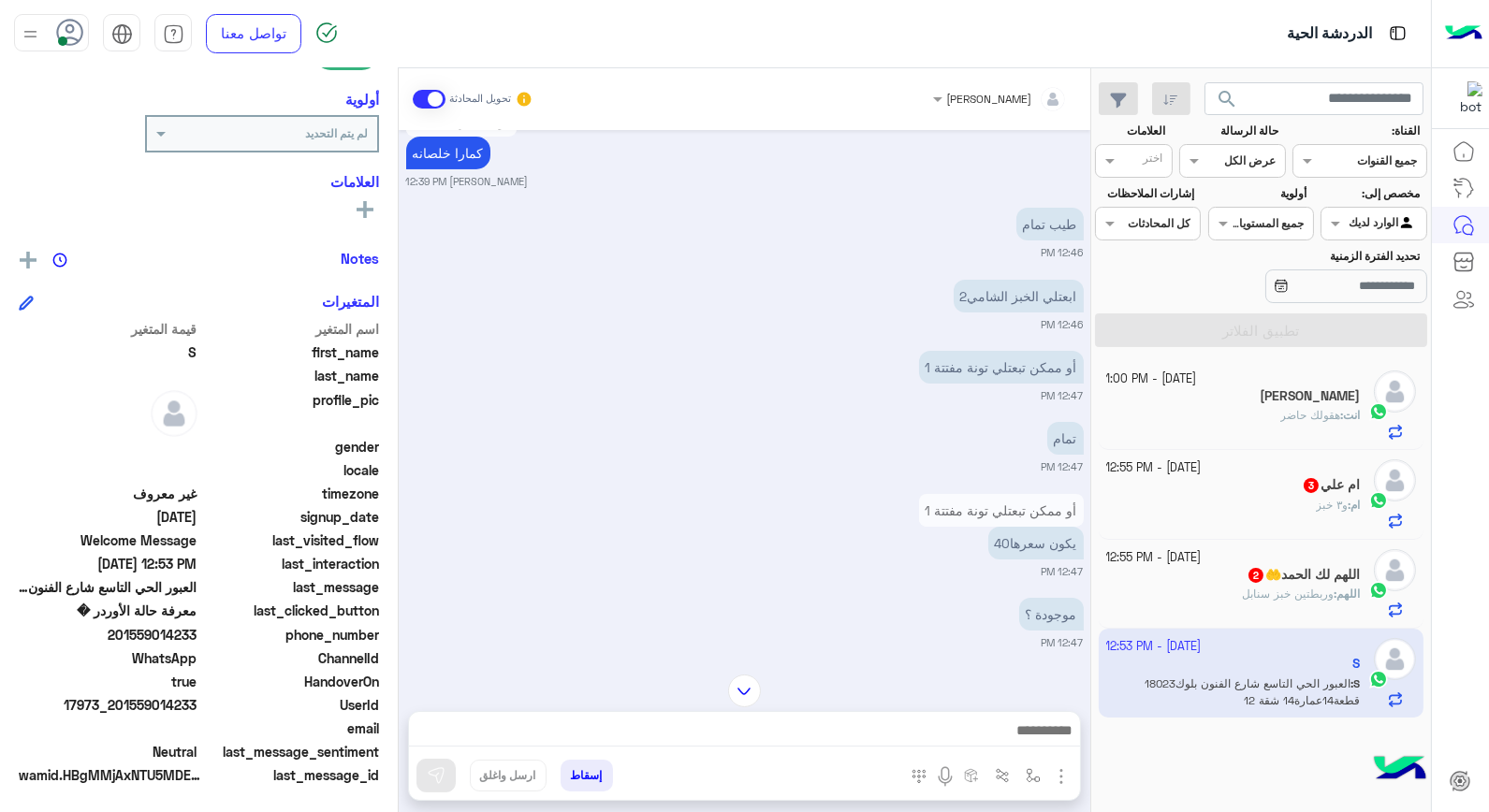
scroll to position [872, 0]
click at [1341, 590] on span "اللهم" at bounding box center [1349, 594] width 24 height 14
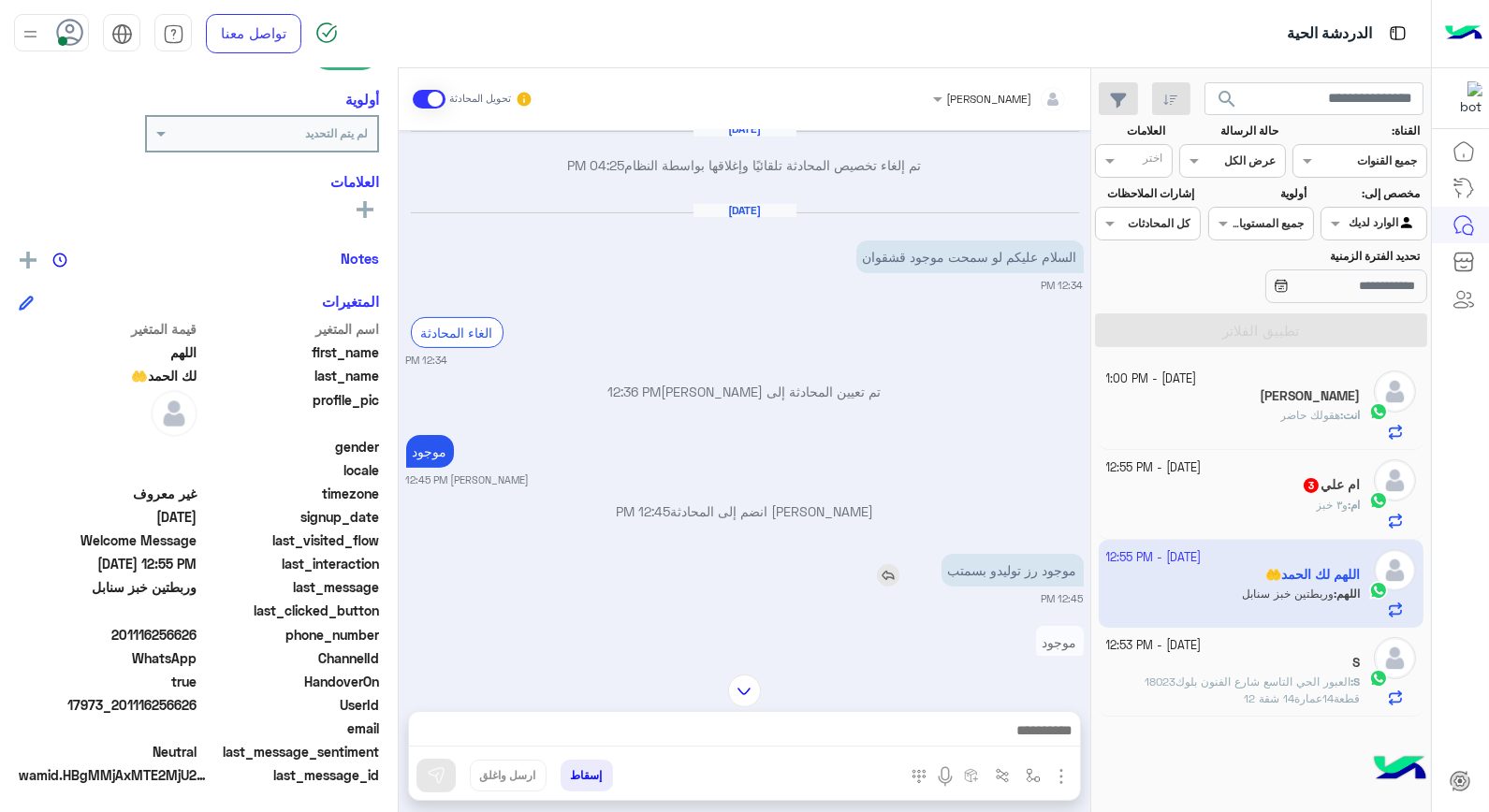
scroll to position [1284, 0]
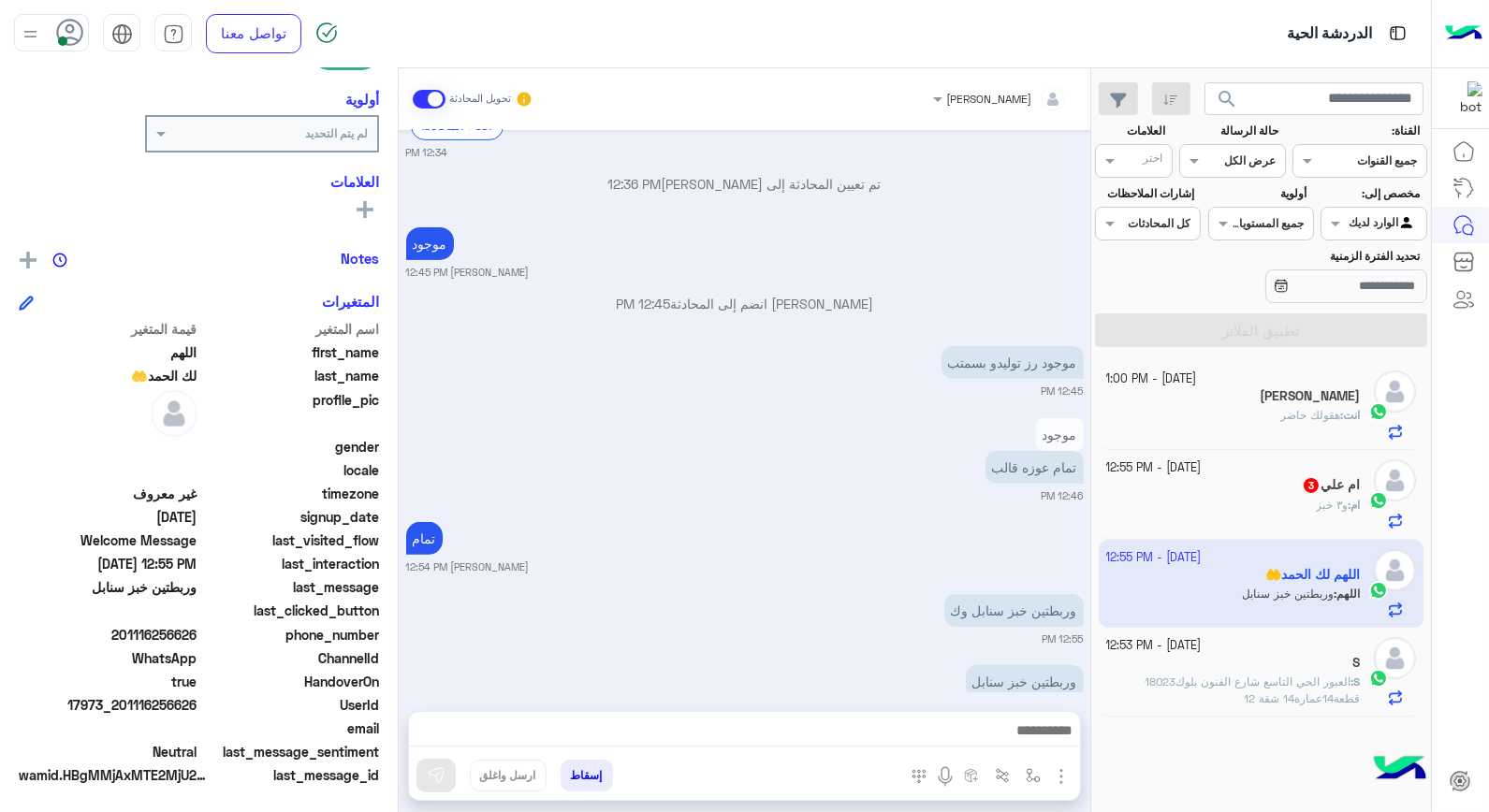
drag, startPoint x: 120, startPoint y: 699, endPoint x: 197, endPoint y: 702, distance: 77.1
click at [197, 702] on span "17973_201116256626" at bounding box center [108, 705] width 179 height 20
click at [606, 779] on button "إسقاط" at bounding box center [586, 775] width 52 height 32
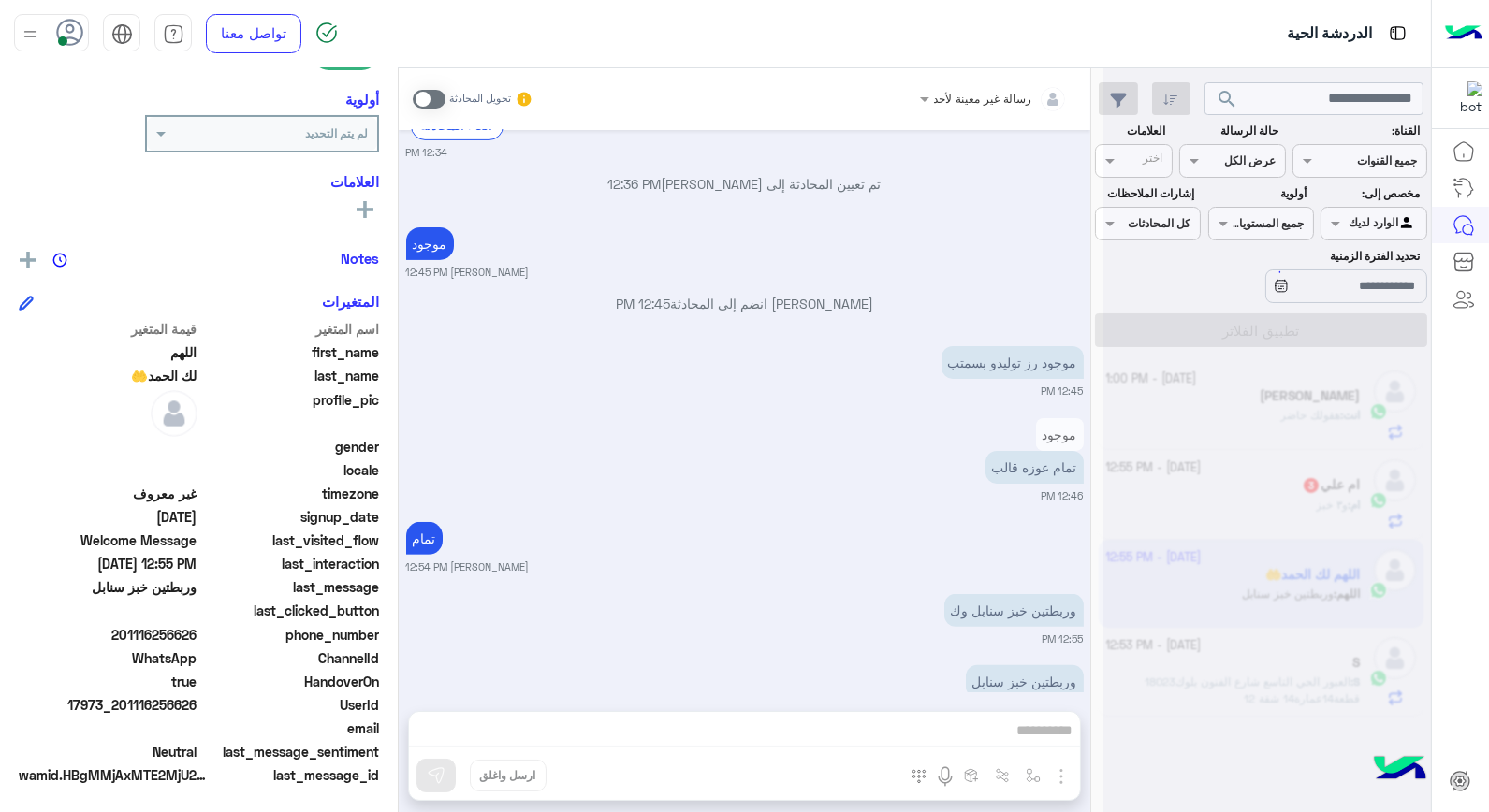
scroll to position [1334, 0]
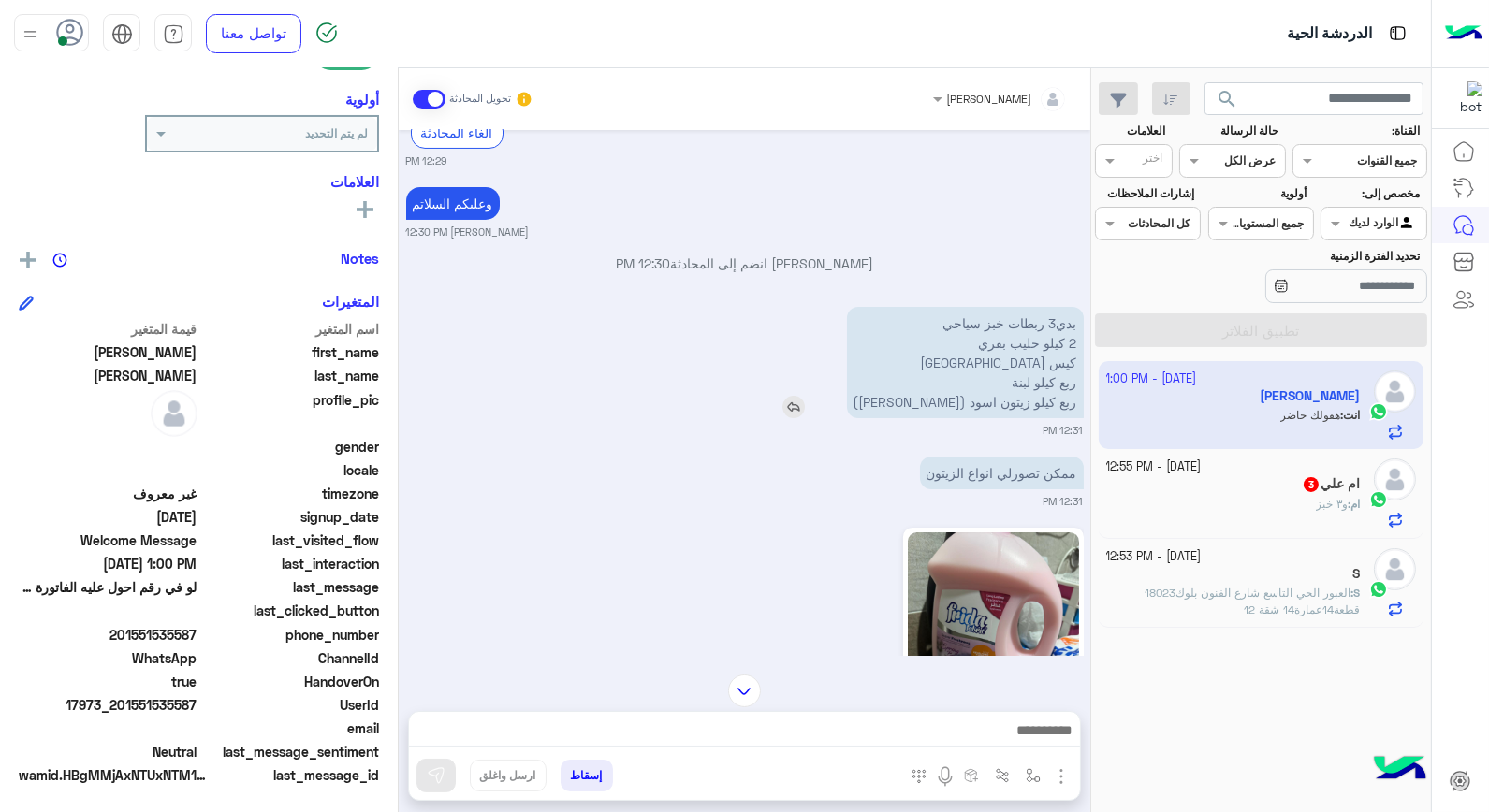
scroll to position [634, 0]
click at [1202, 424] on app-inbox-user "7 October - 1:00 PM Rana Alaa Kassab انت : هقولك حاضر" at bounding box center [1262, 405] width 326 height 88
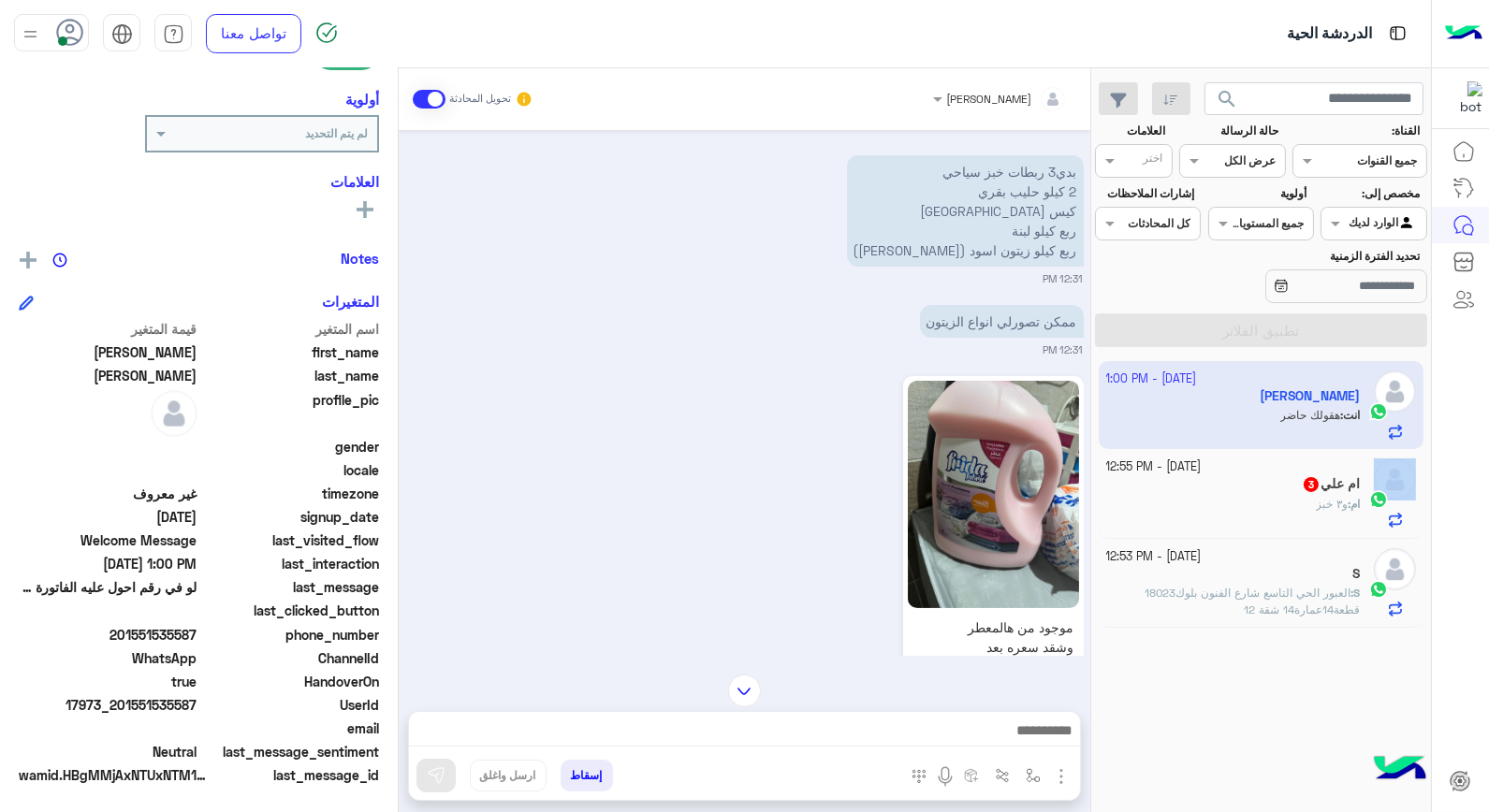
scroll to position [739, 0]
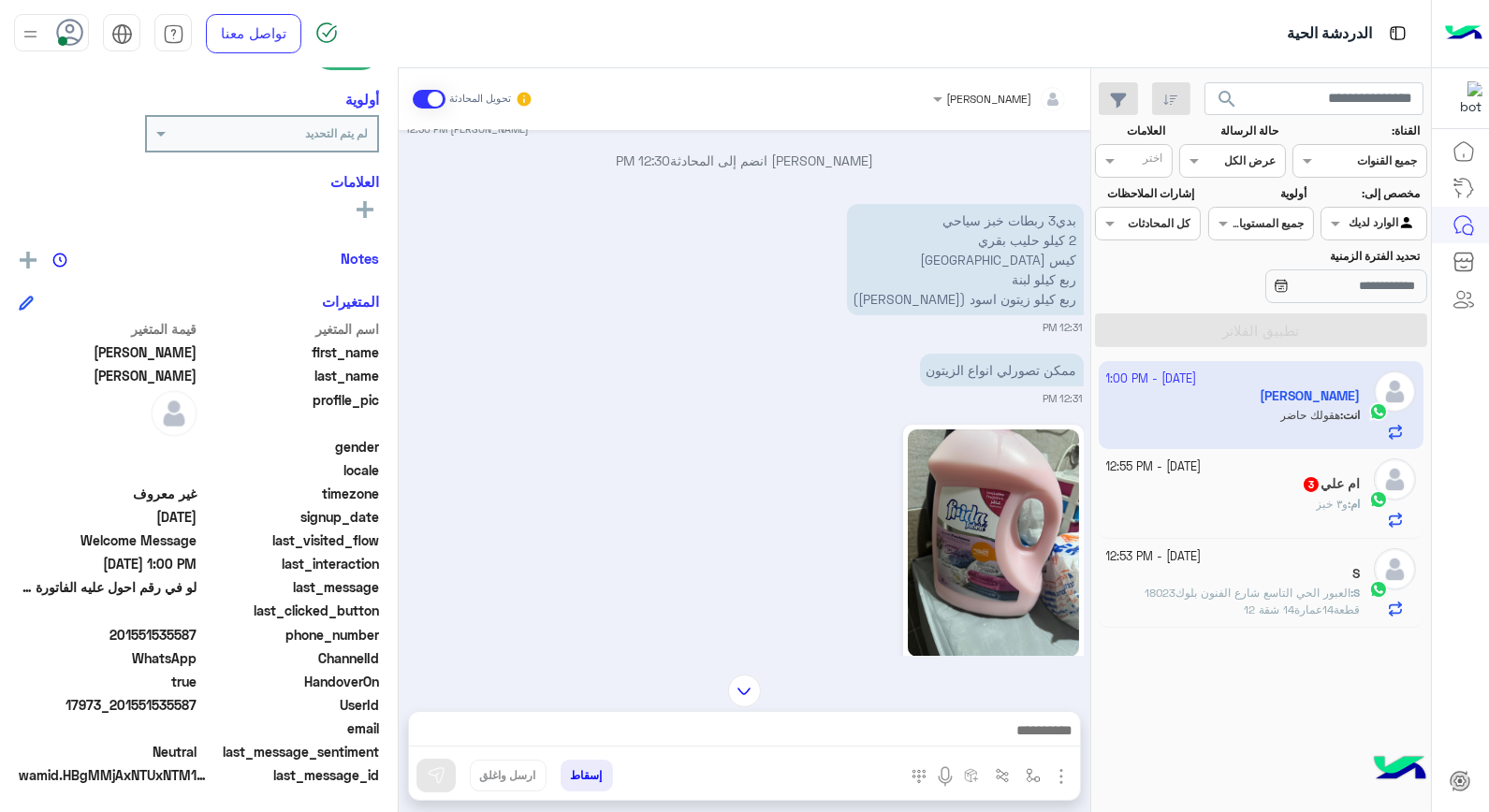
click at [927, 717] on div at bounding box center [744, 735] width 671 height 46
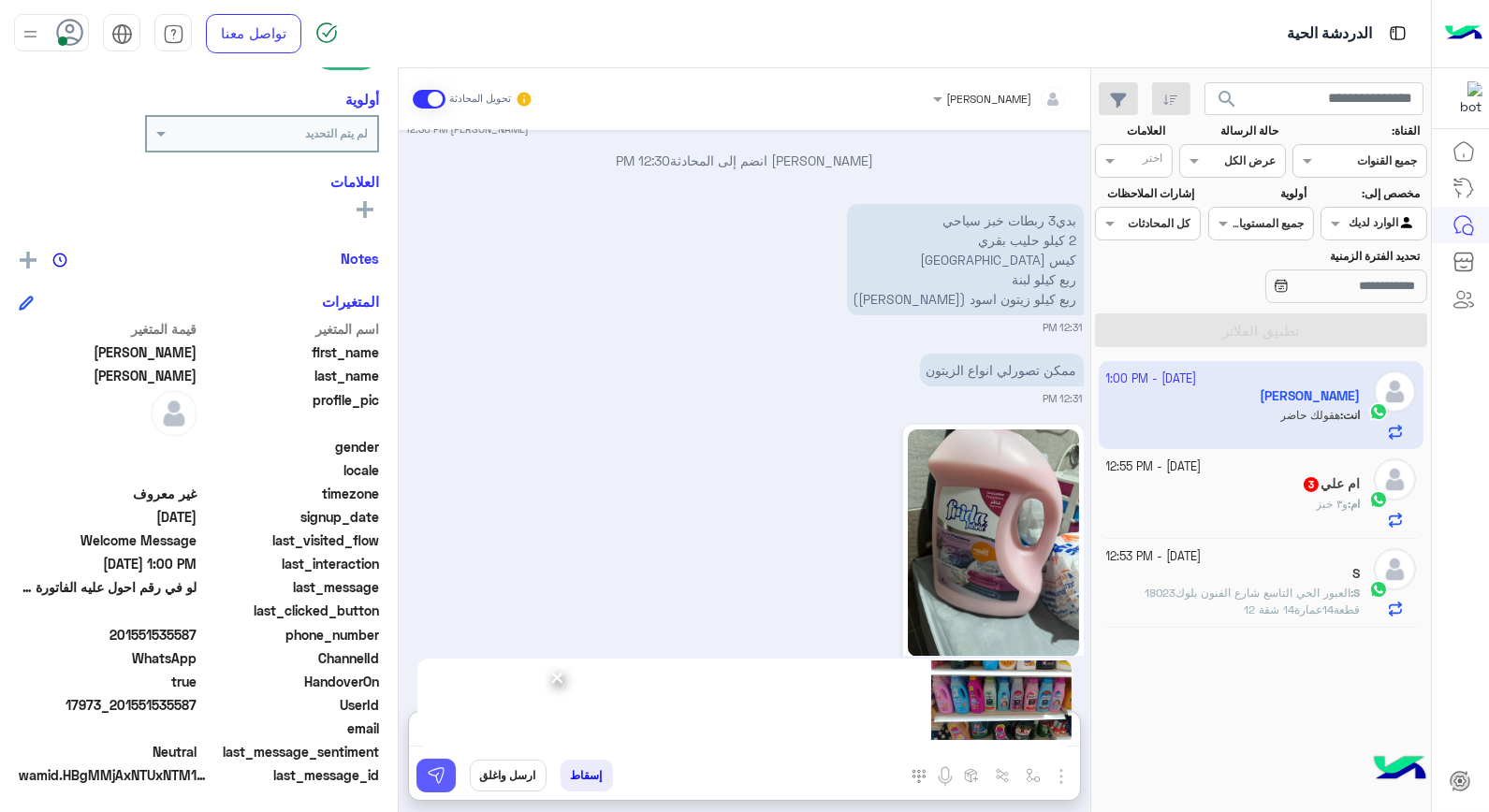
click at [447, 768] on button at bounding box center [436, 775] width 40 height 34
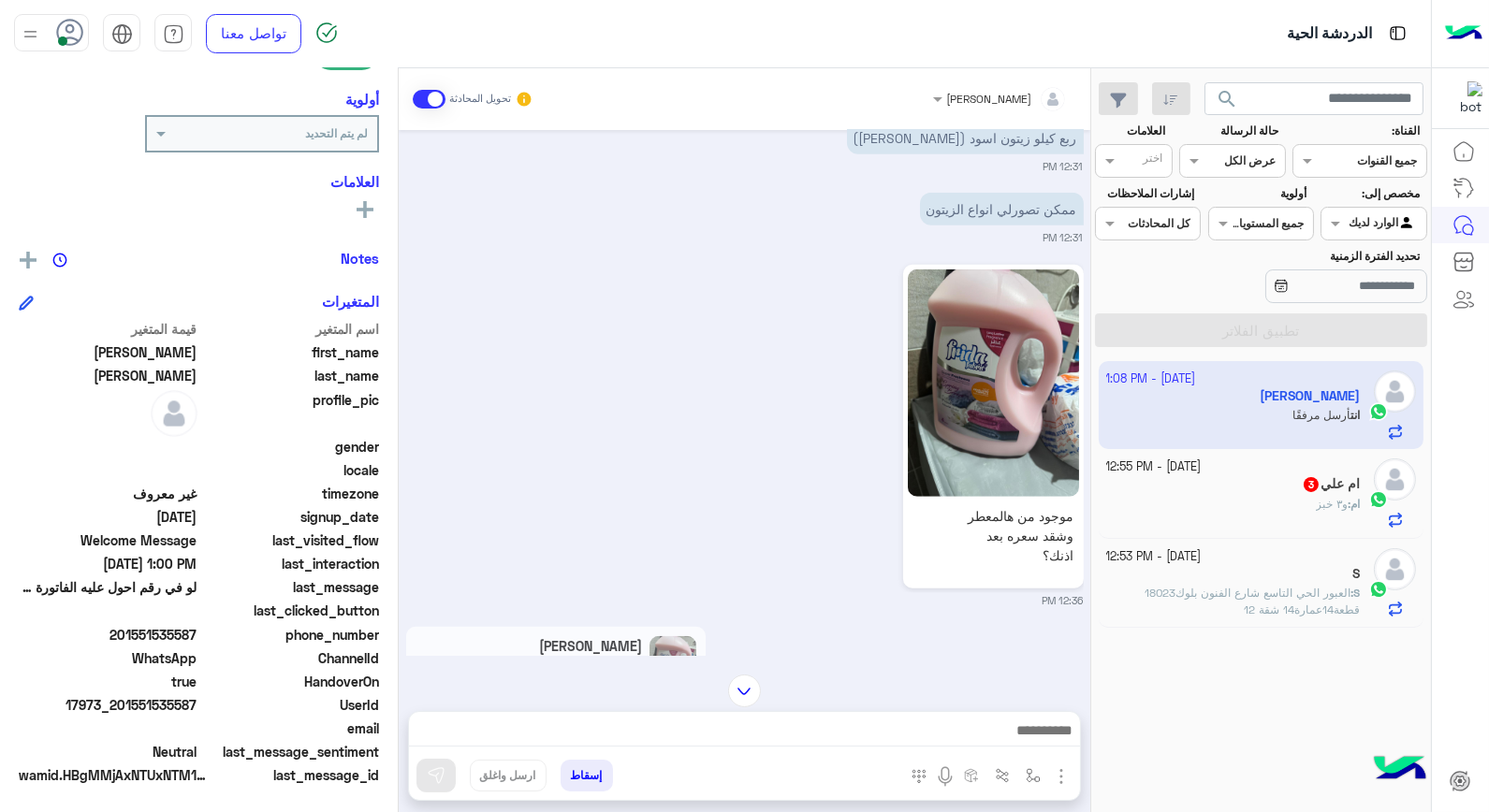
scroll to position [2967, 0]
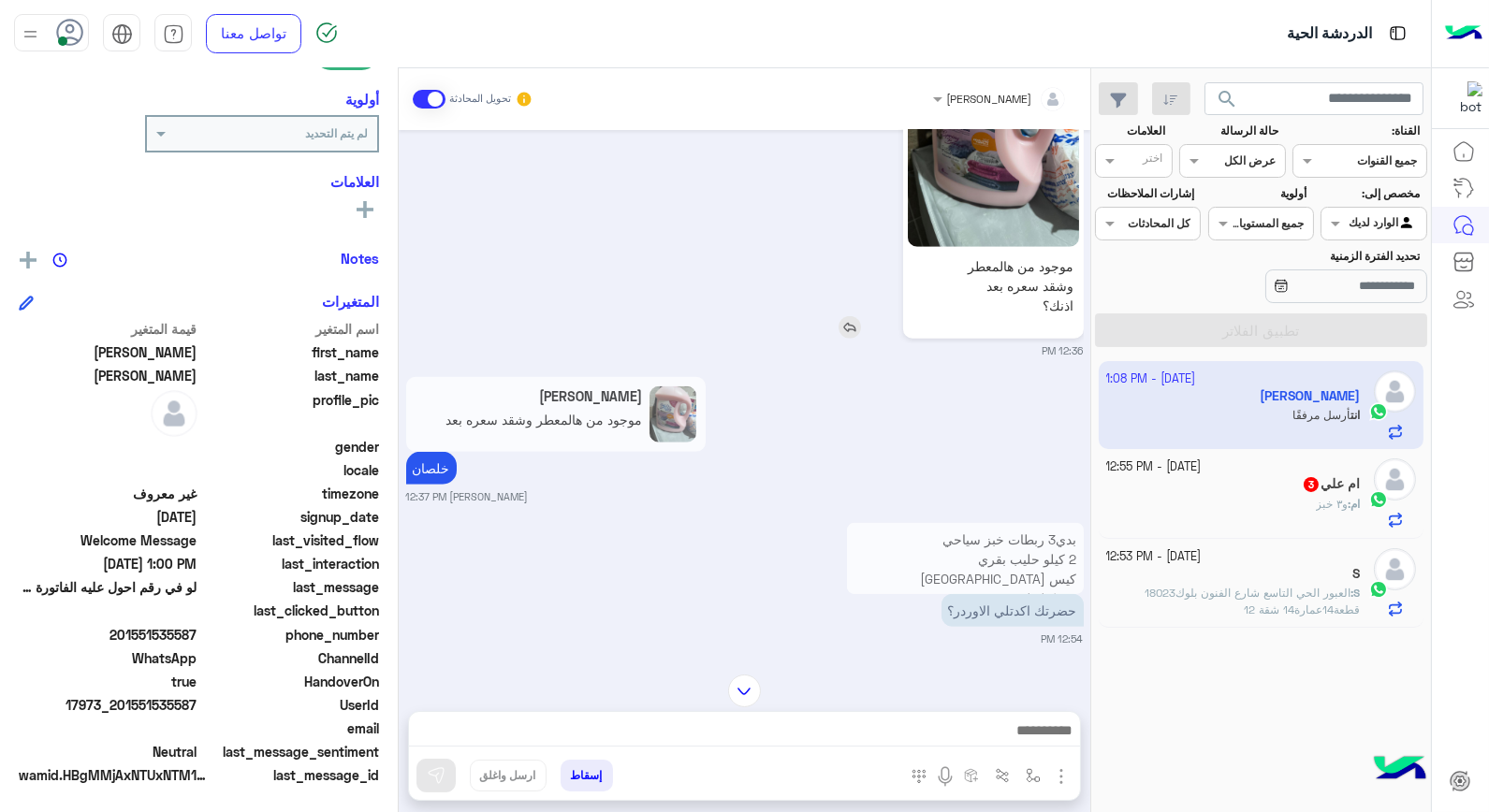
click at [856, 326] on img at bounding box center [850, 327] width 23 height 23
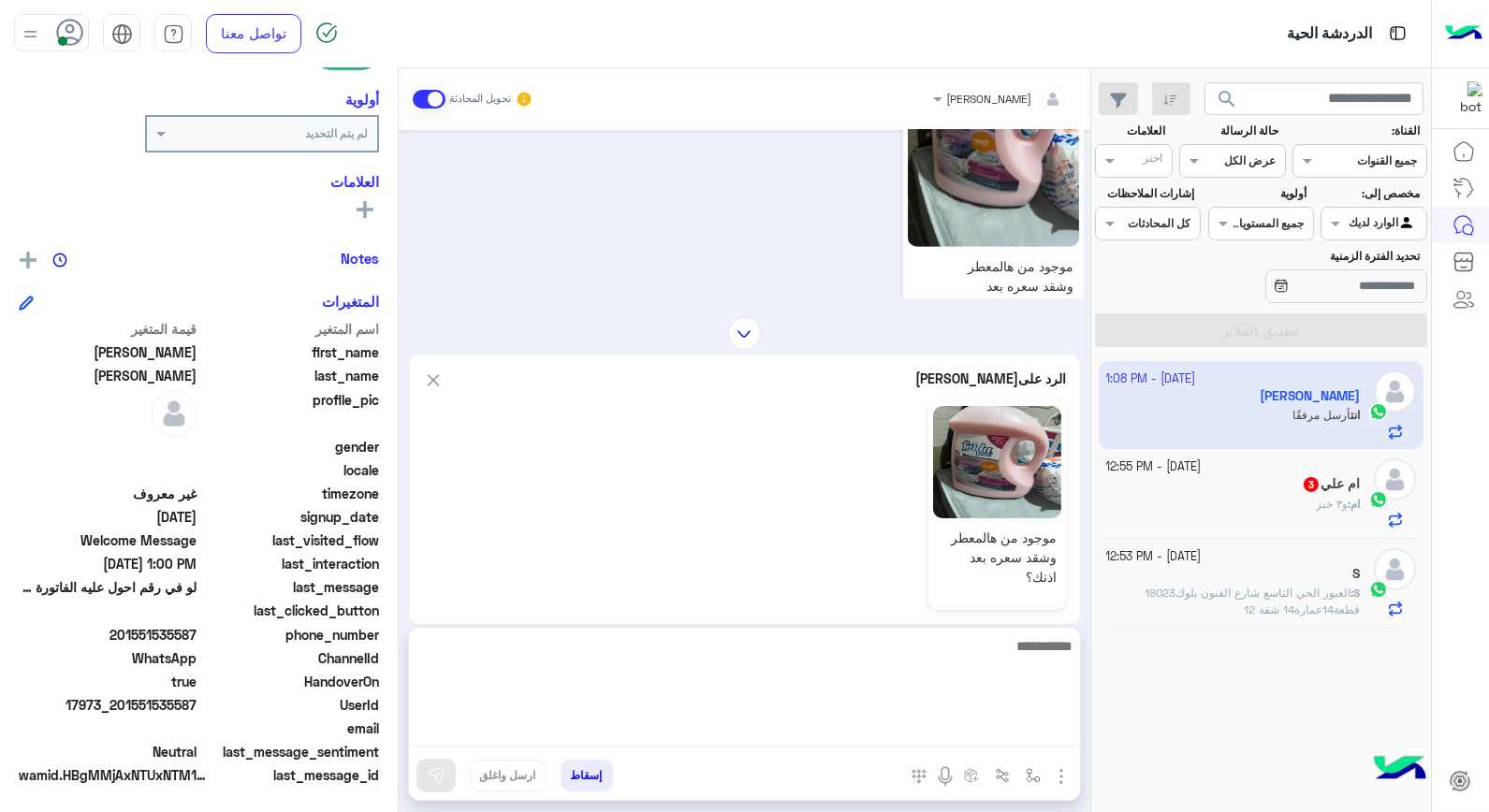
click at [1043, 731] on textarea at bounding box center [744, 690] width 671 height 113
click at [1016, 664] on textarea at bounding box center [744, 690] width 671 height 113
type textarea "**********"
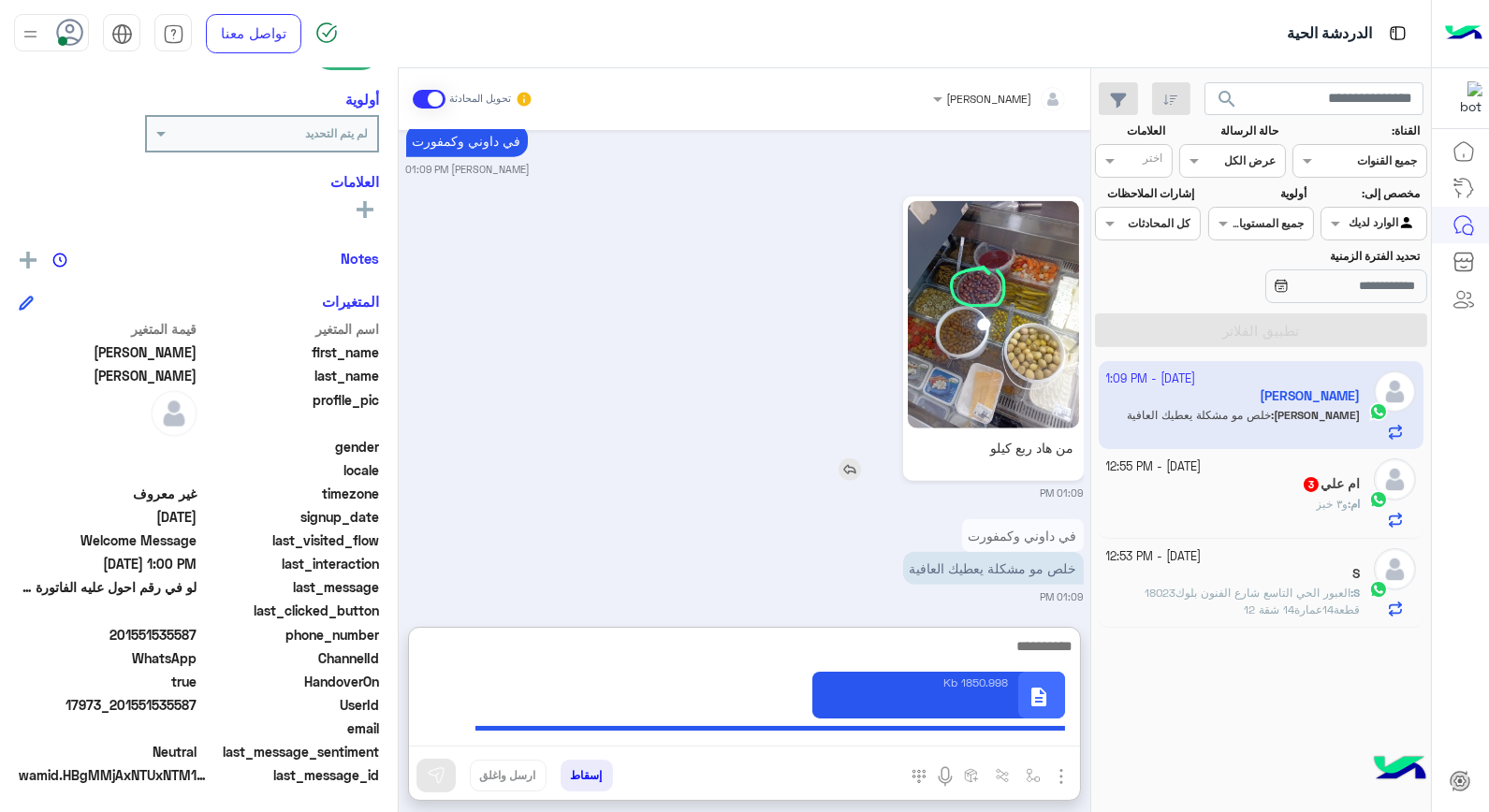
scroll to position [4412, 0]
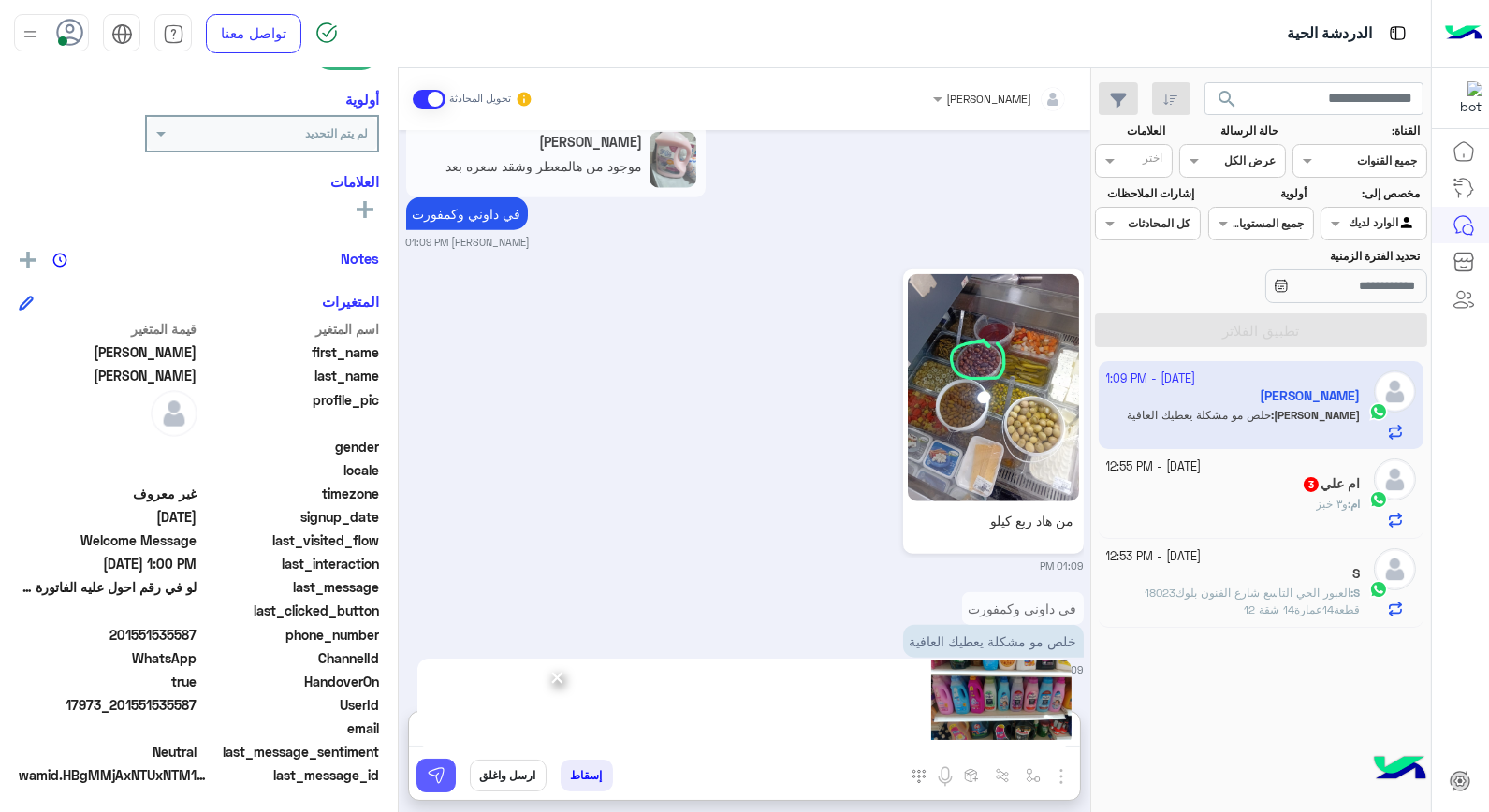
click at [442, 761] on button at bounding box center [436, 775] width 40 height 34
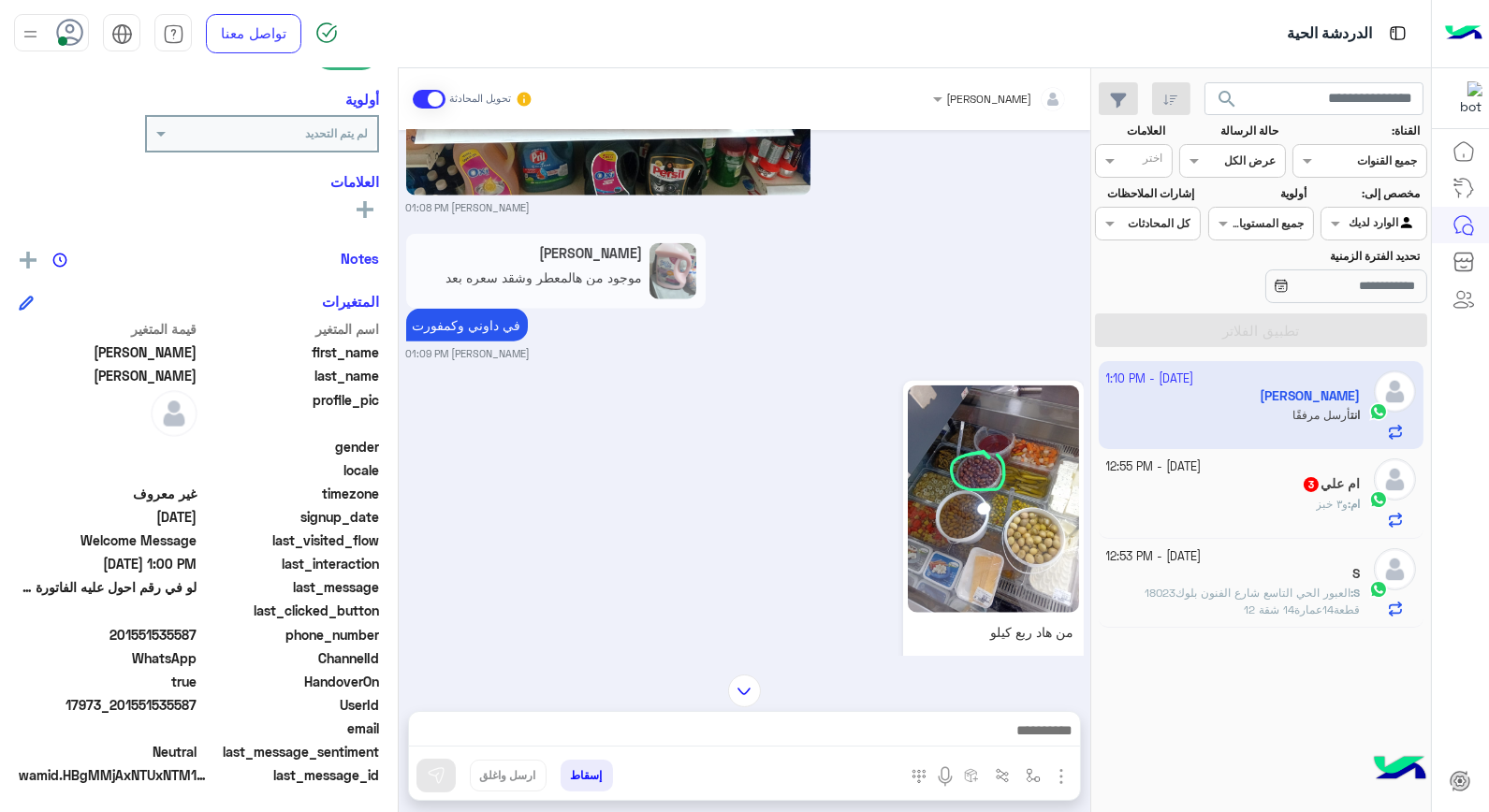
scroll to position [4593, 0]
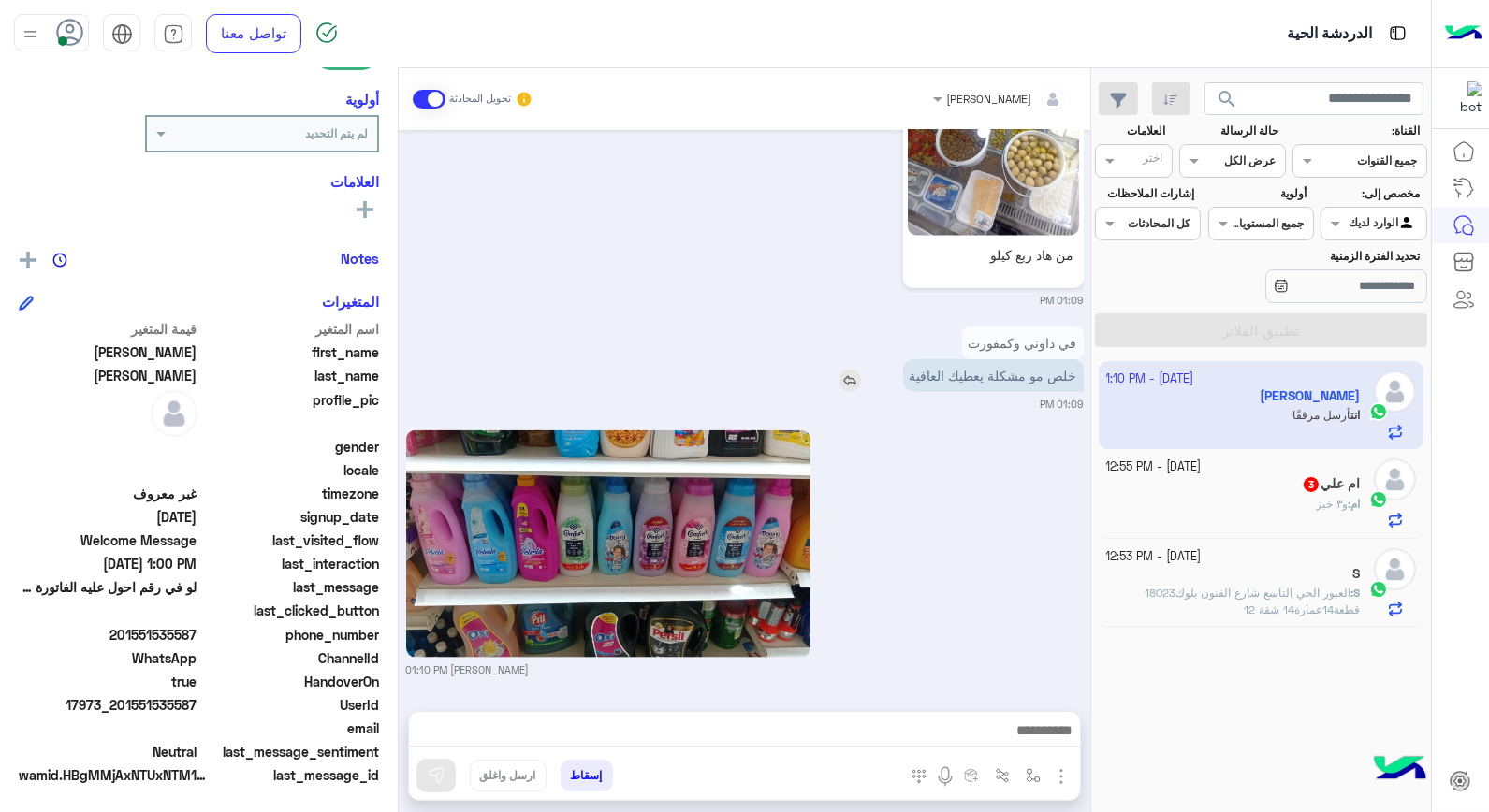
click at [839, 377] on img at bounding box center [850, 380] width 23 height 23
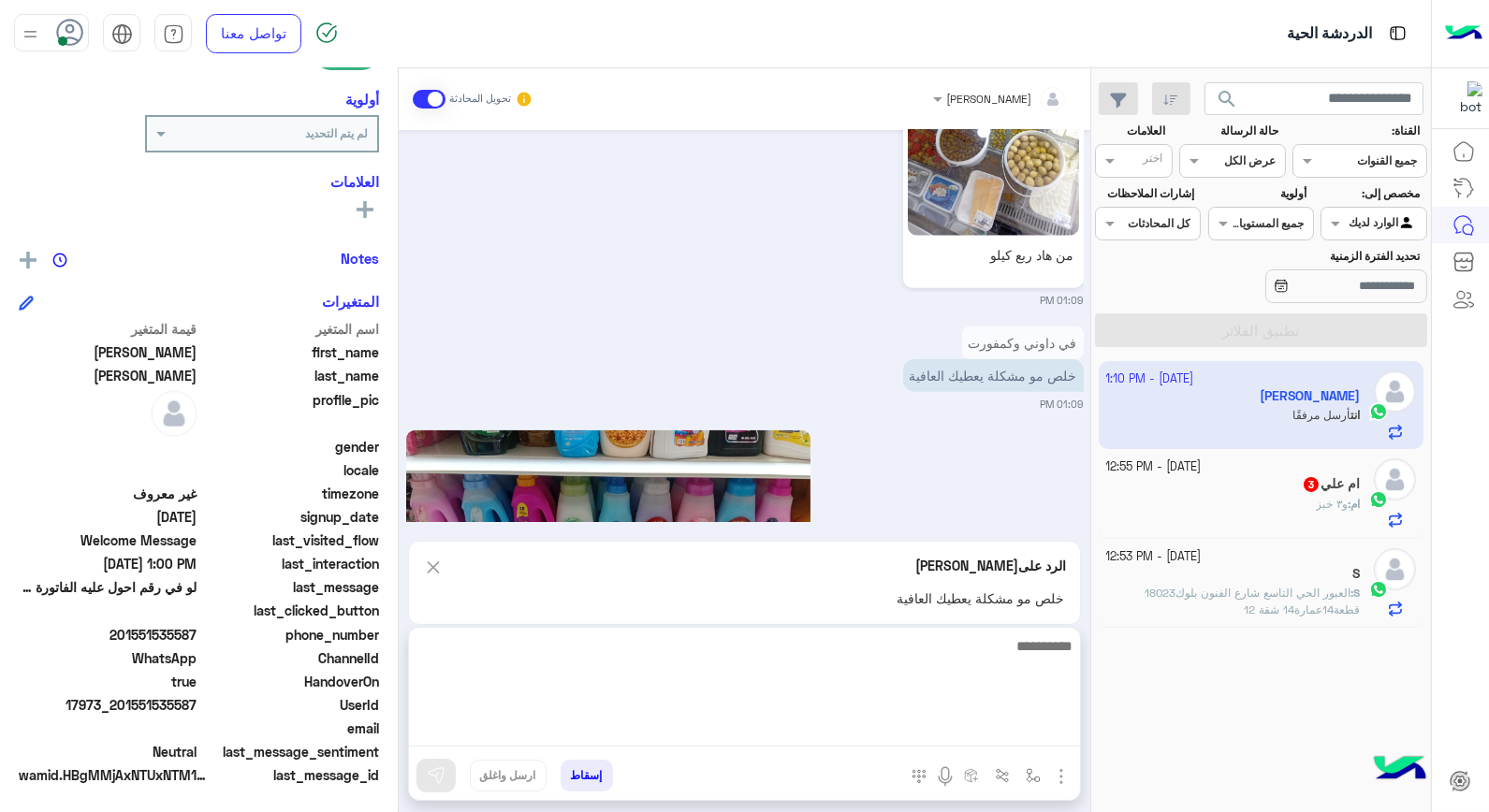
click at [943, 721] on textarea at bounding box center [744, 690] width 671 height 113
type textarea "**********"
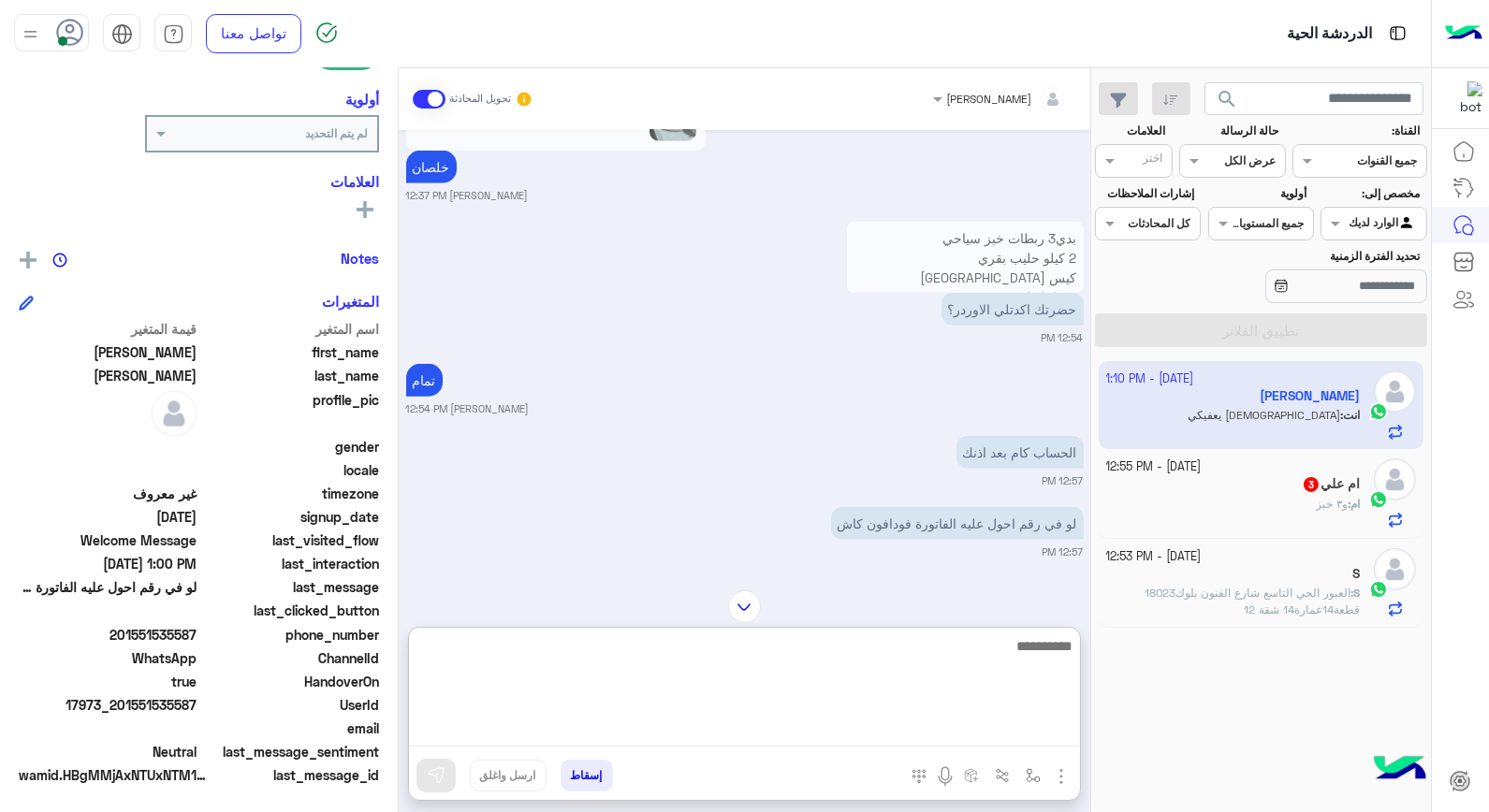
scroll to position [3248, 0]
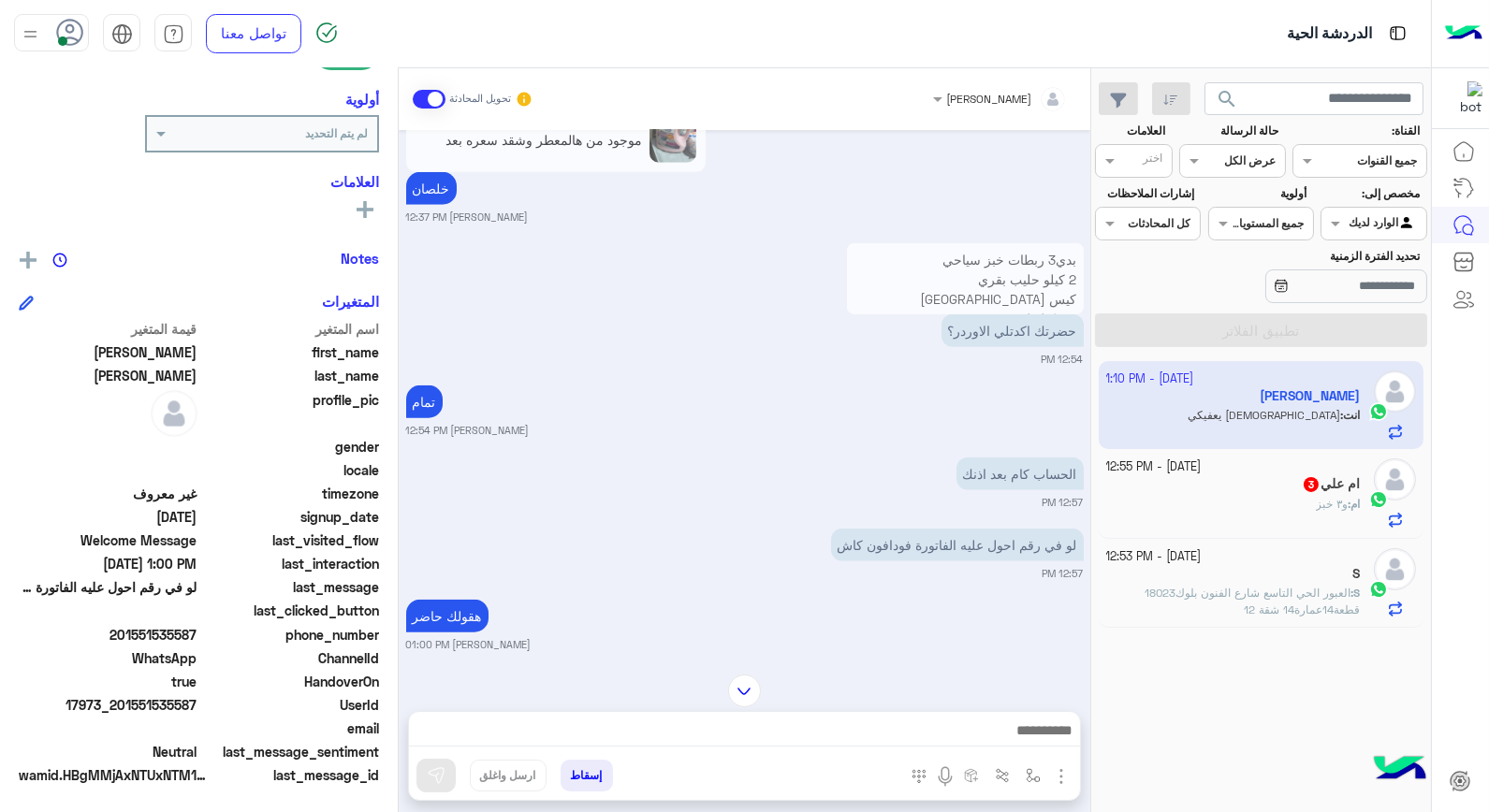
drag, startPoint x: 117, startPoint y: 698, endPoint x: 200, endPoint y: 704, distance: 83.2
click at [198, 704] on span "17973_201551535587" at bounding box center [108, 705] width 179 height 20
click at [900, 474] on img at bounding box center [903, 479] width 23 height 23
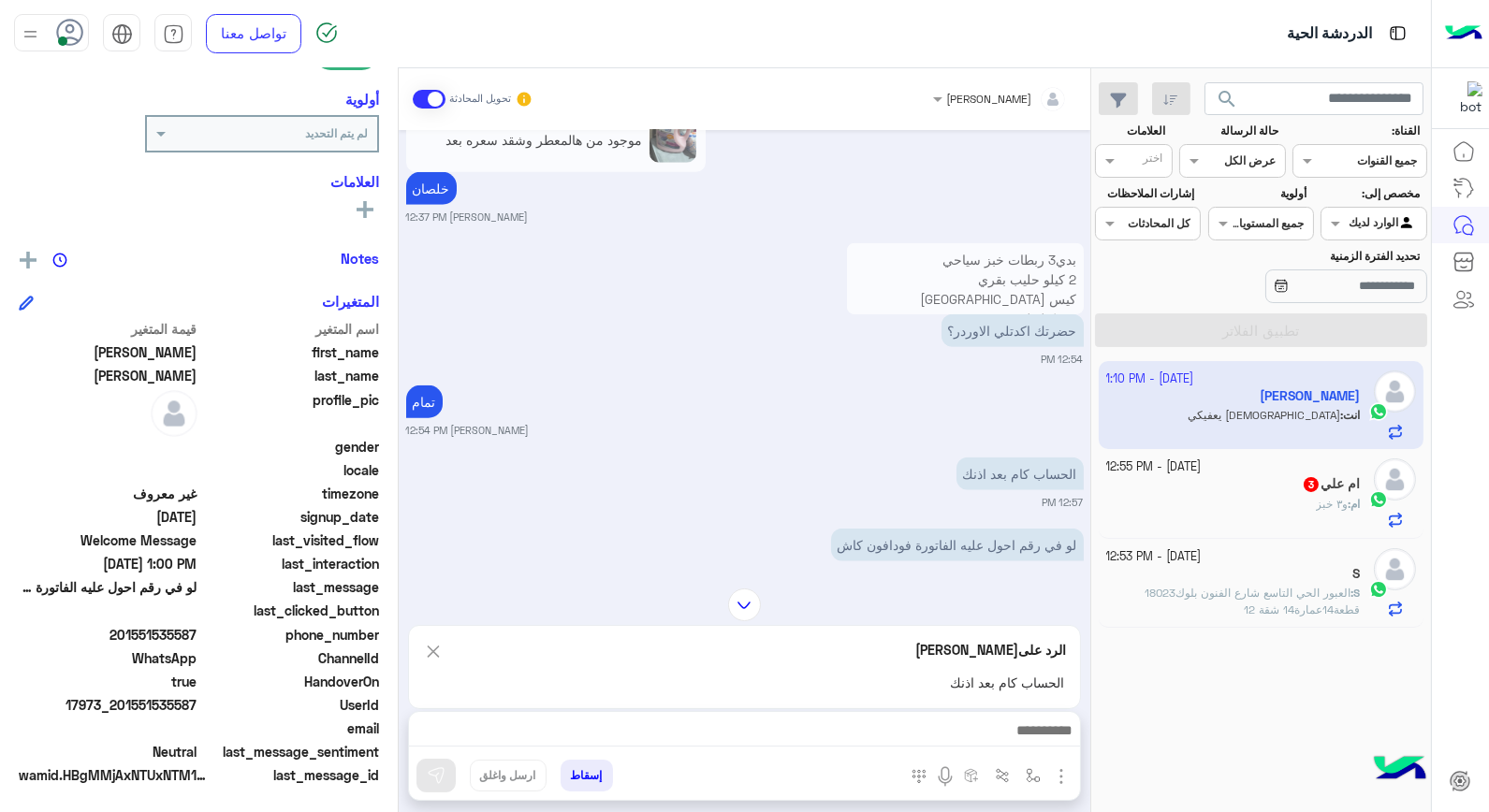
click at [1014, 717] on div at bounding box center [744, 735] width 671 height 46
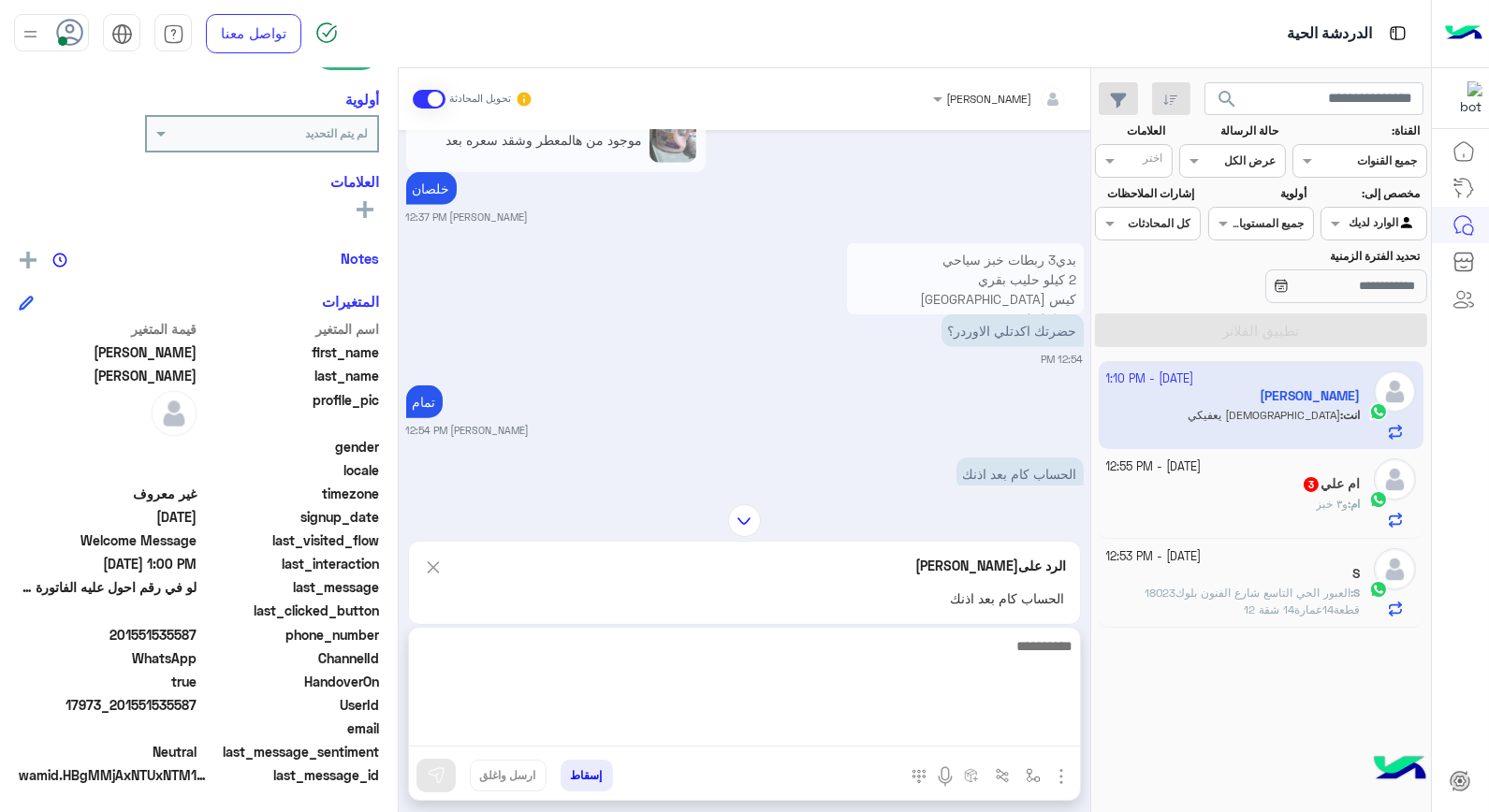
click at [1054, 735] on textarea at bounding box center [744, 690] width 671 height 113
type textarea "***"
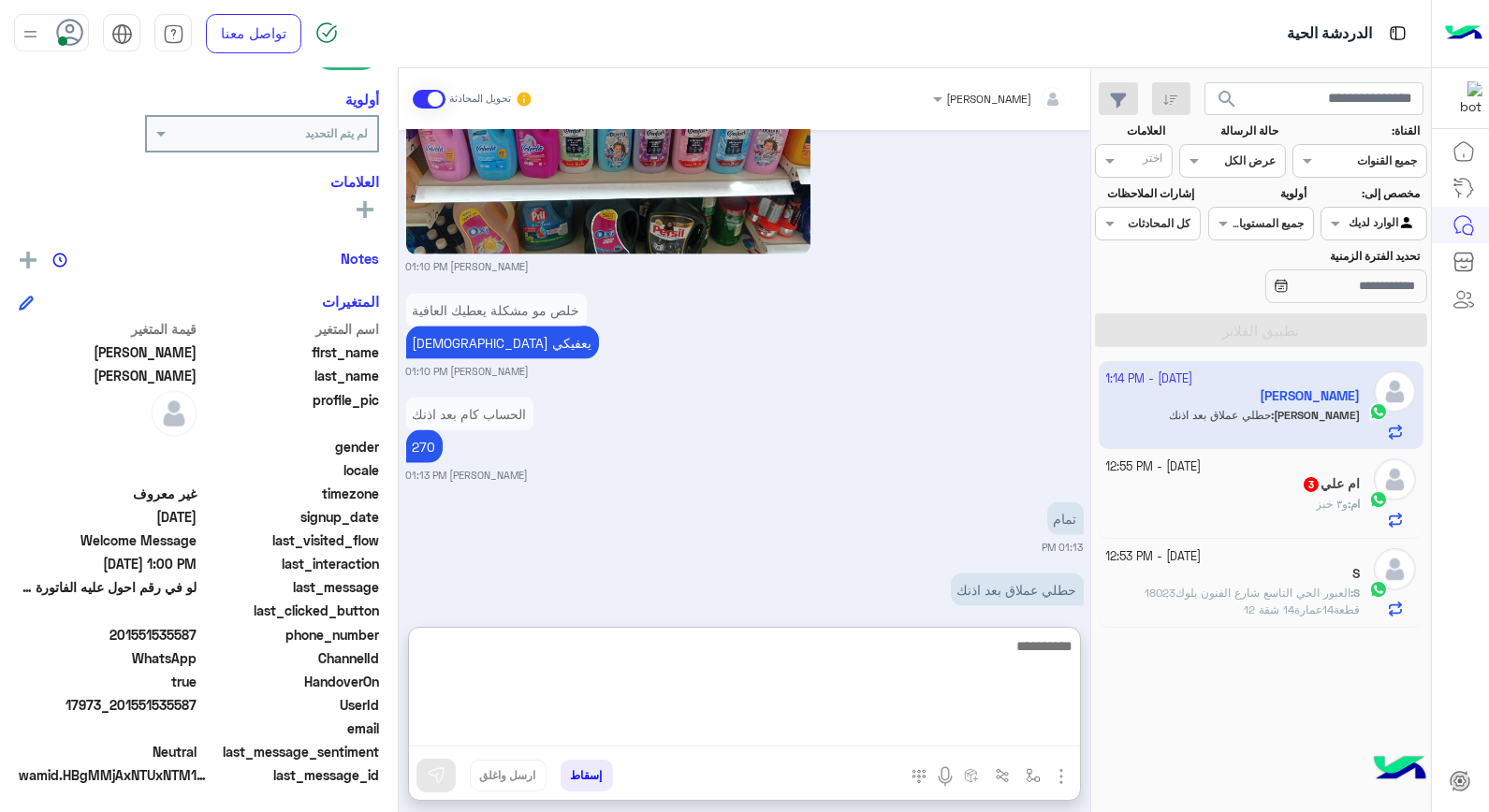
scroll to position [5028, 0]
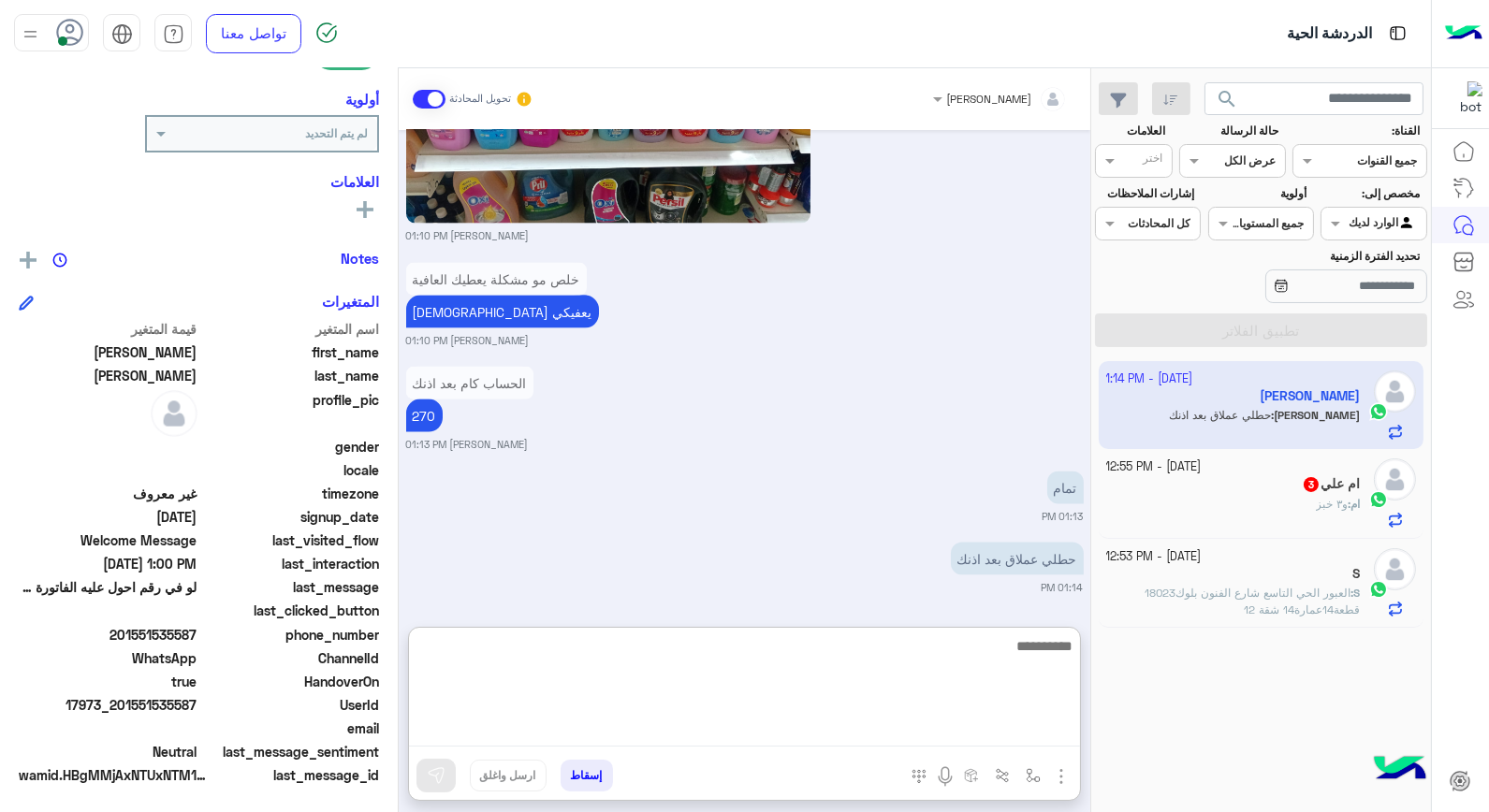
click at [900, 667] on textarea at bounding box center [744, 690] width 671 height 113
type textarea "***"
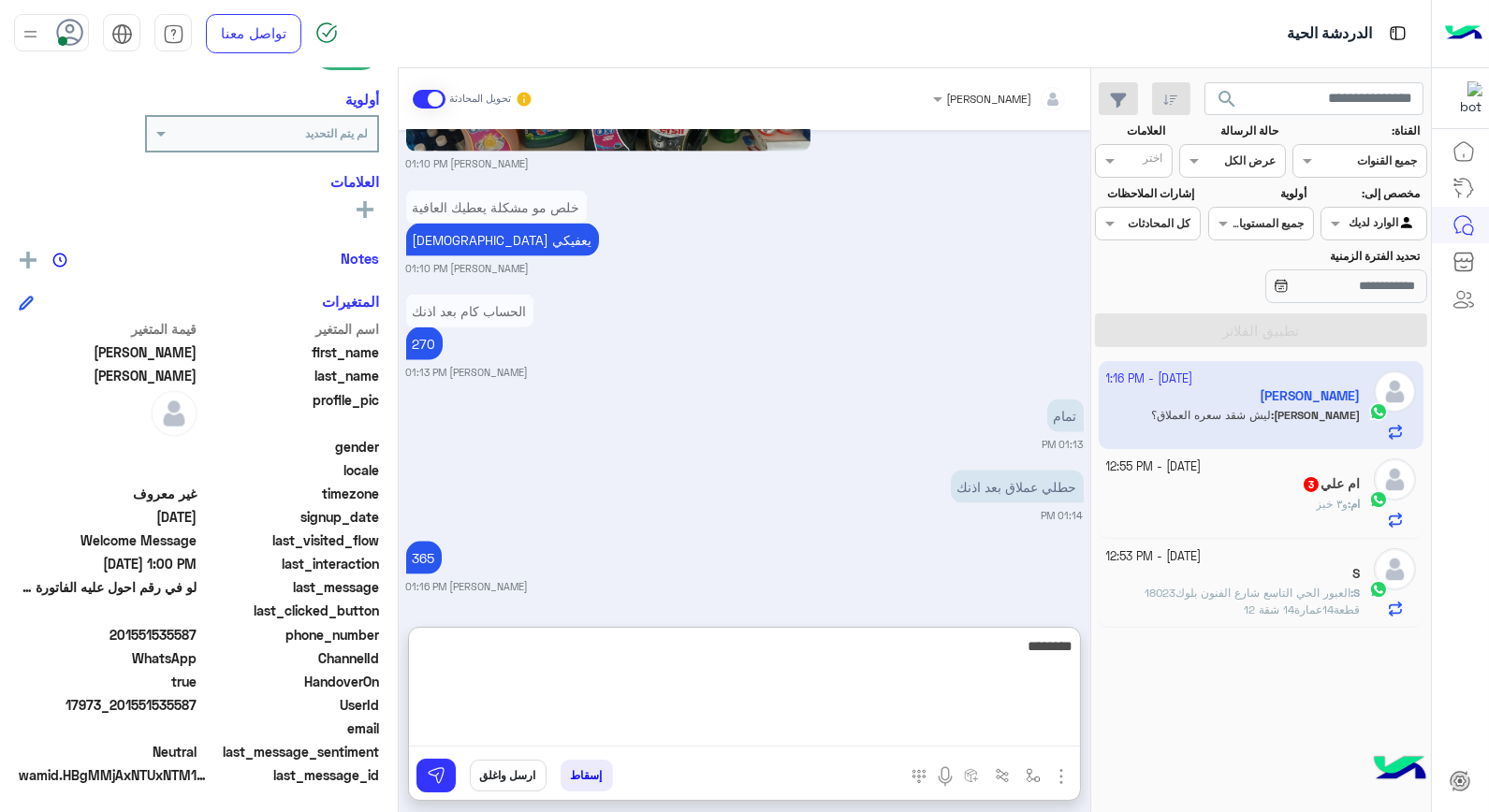
scroll to position [5171, 0]
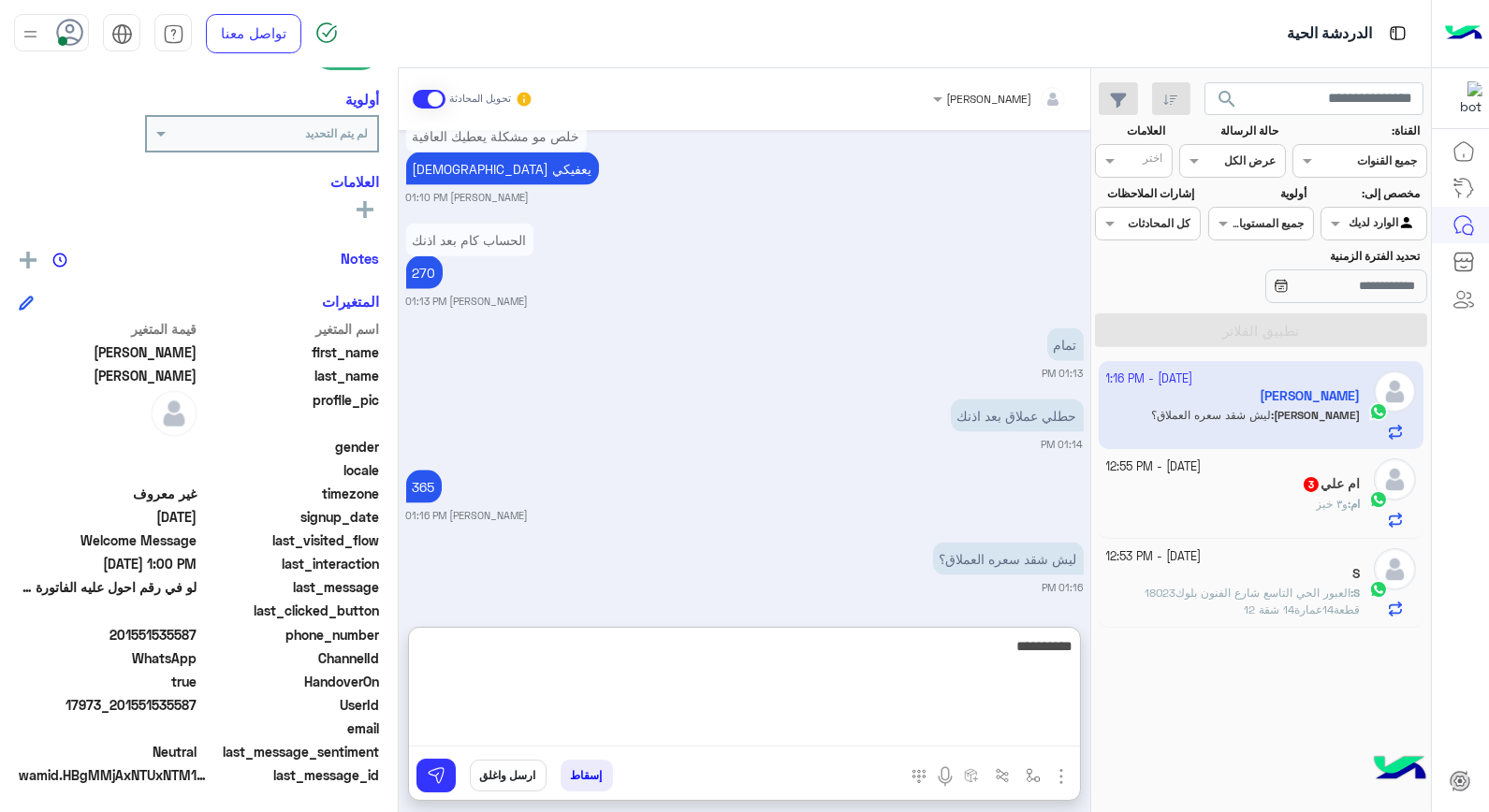
type textarea "**********"
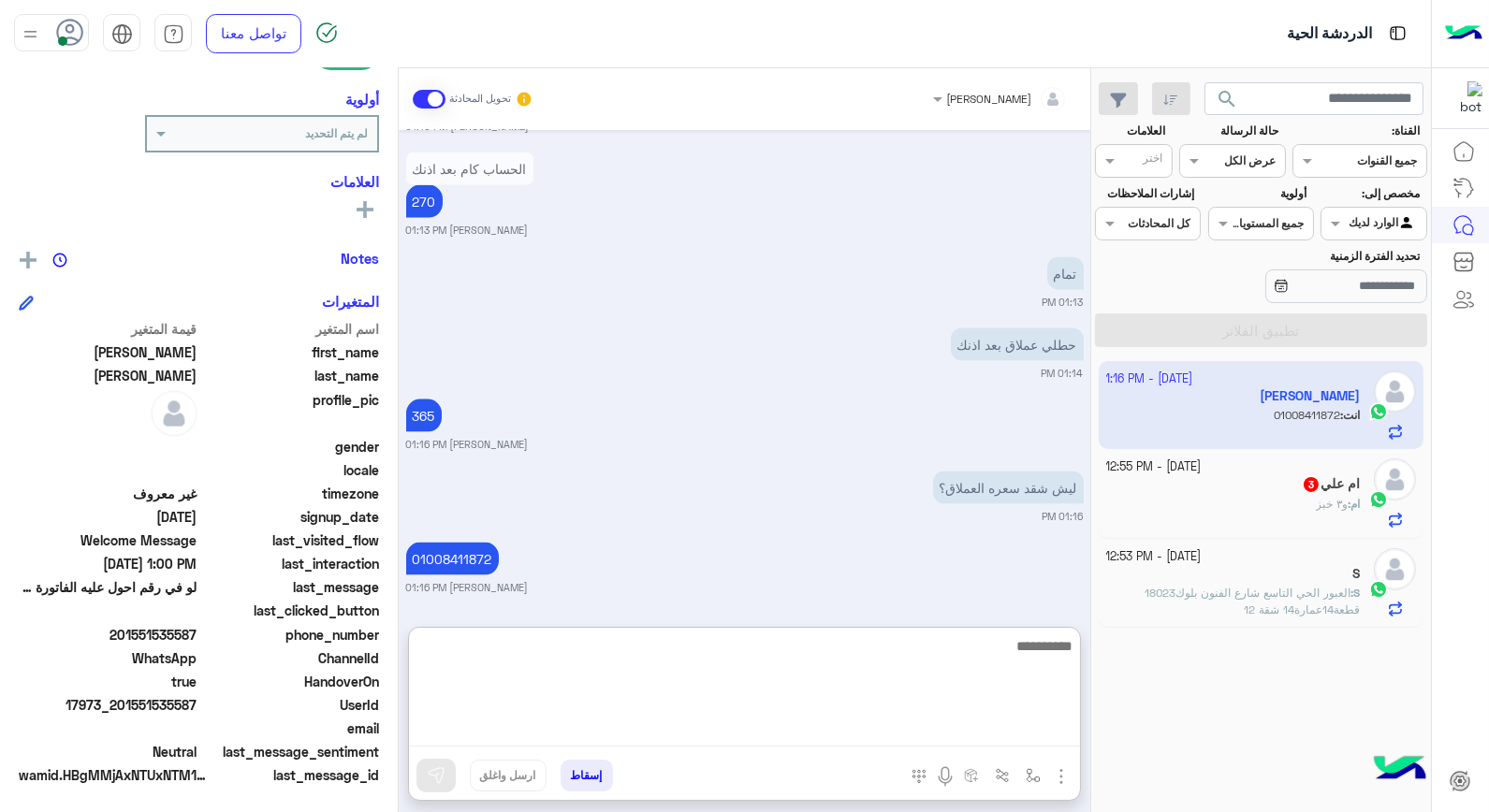
scroll to position [5243, 0]
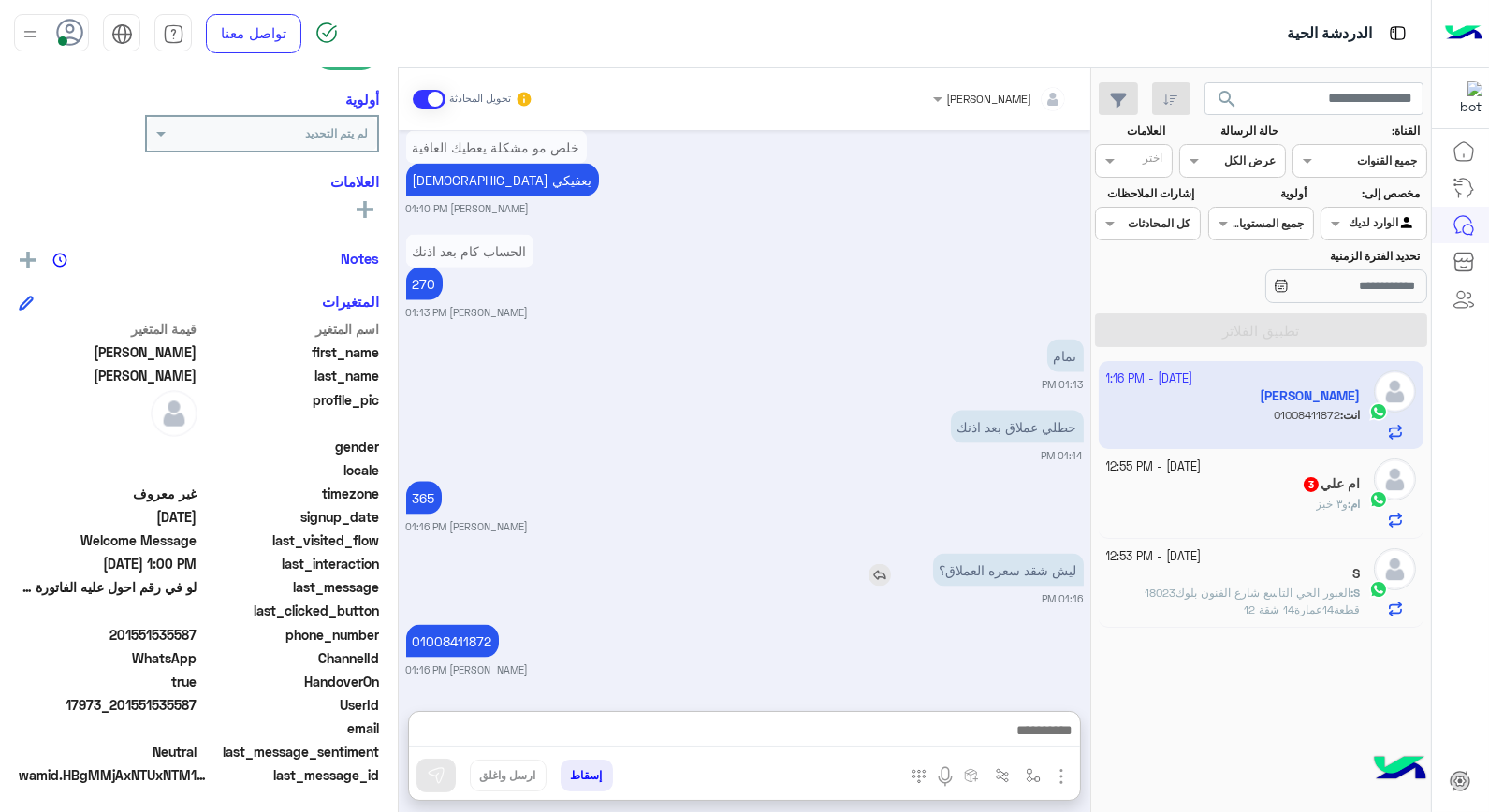
click at [876, 564] on img at bounding box center [879, 575] width 23 height 23
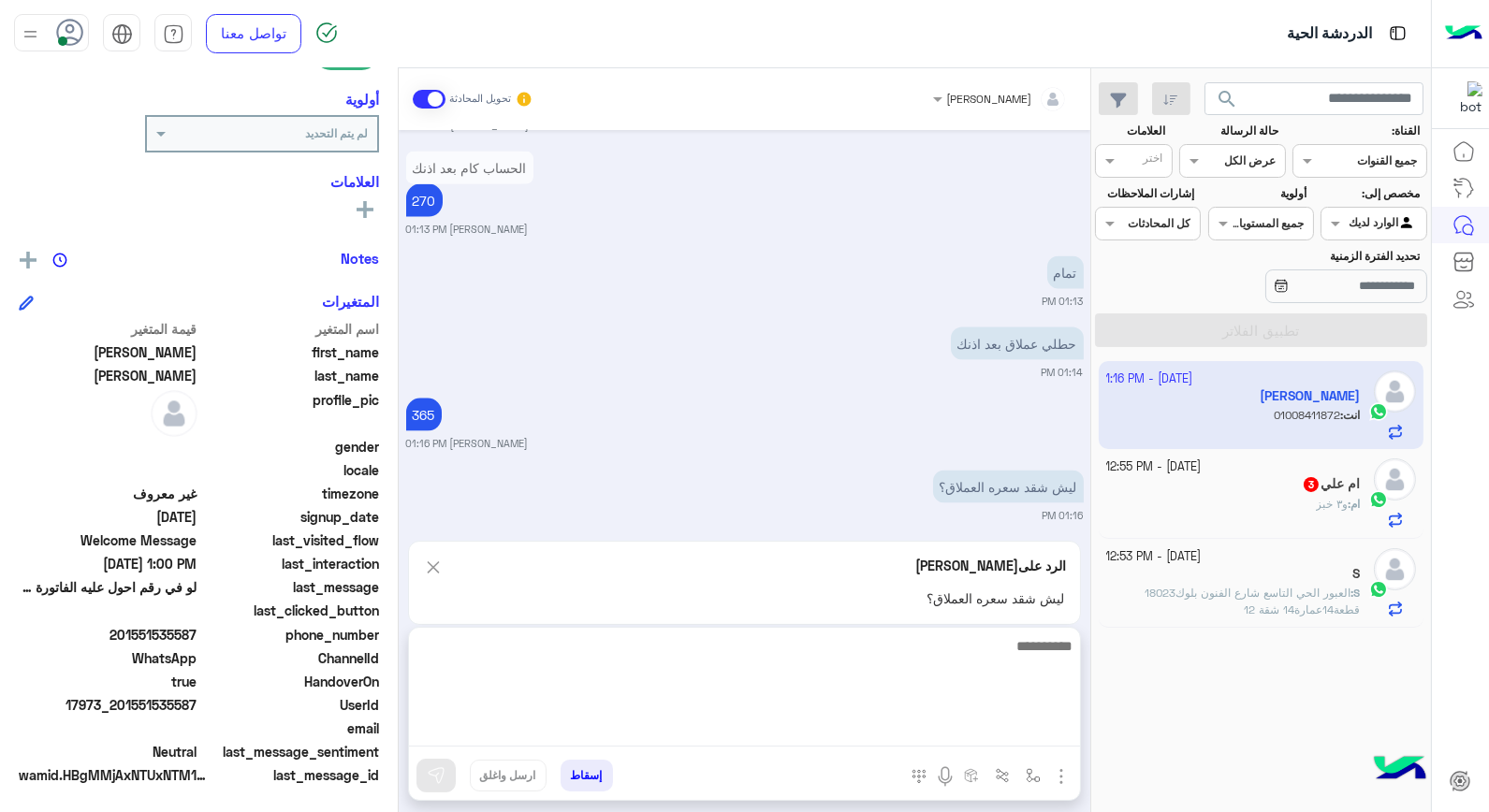
click at [996, 733] on textarea at bounding box center [744, 690] width 671 height 113
type textarea "**"
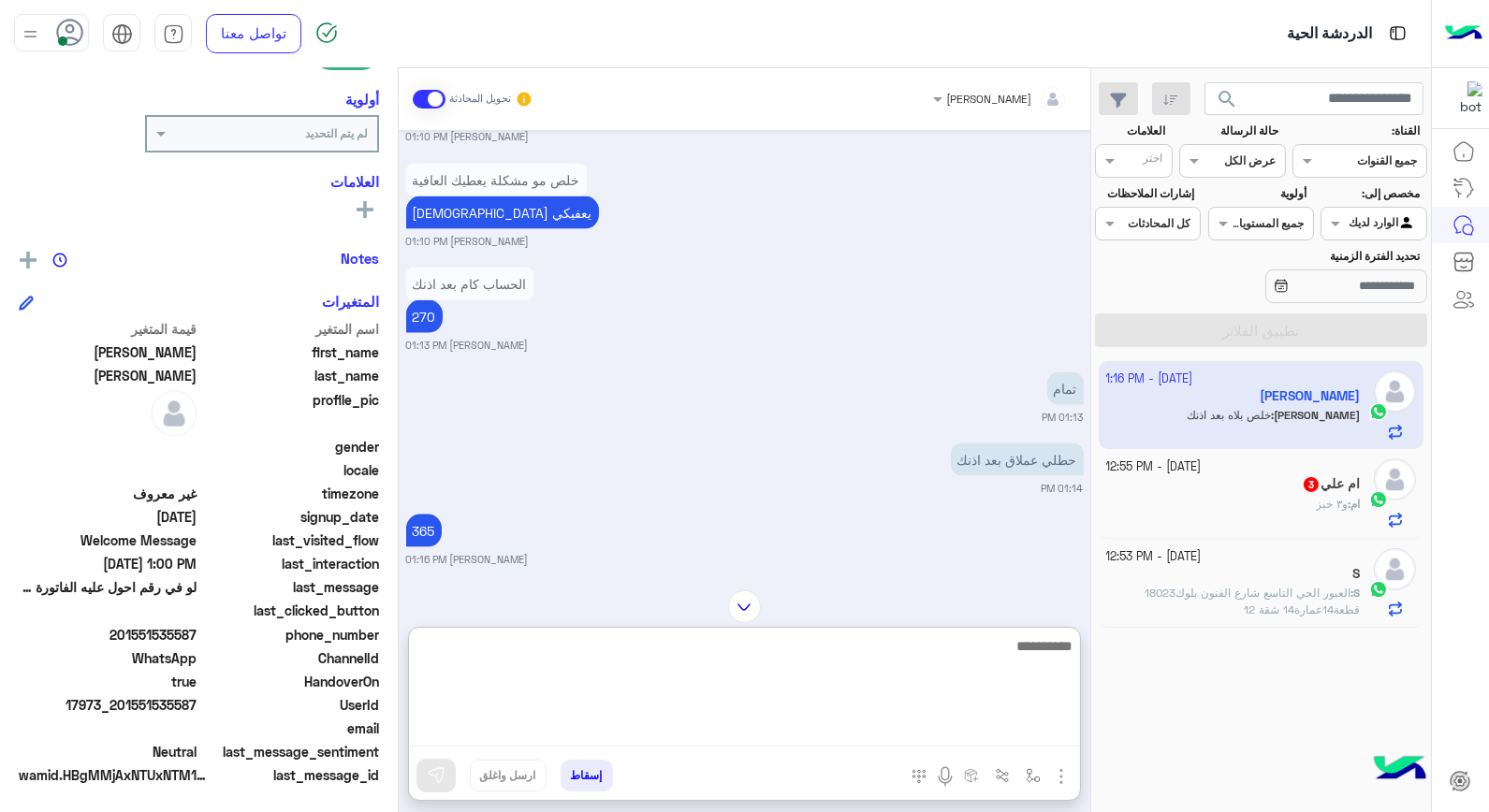
scroll to position [5523, 0]
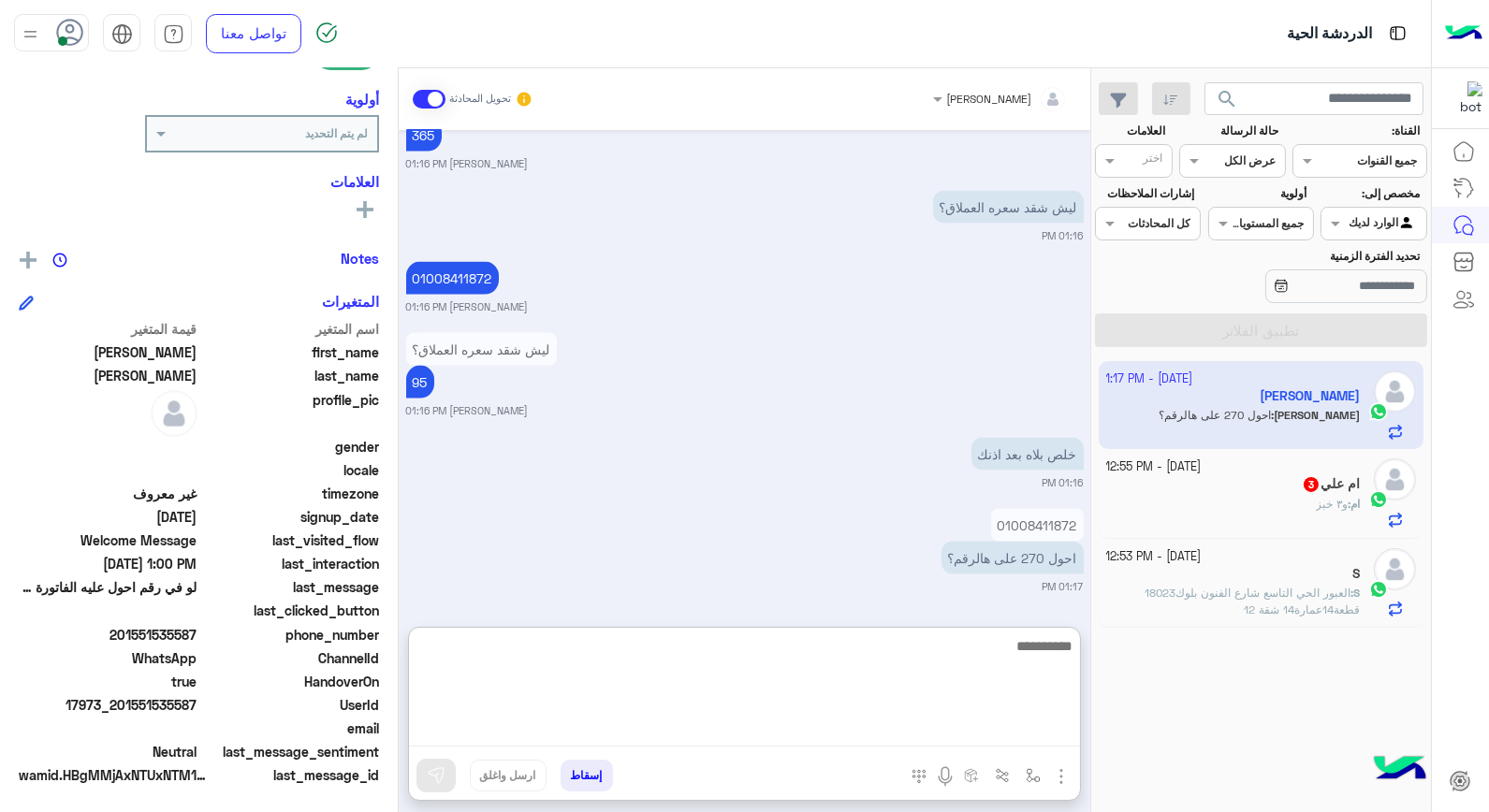
click at [949, 651] on textarea at bounding box center [744, 690] width 671 height 113
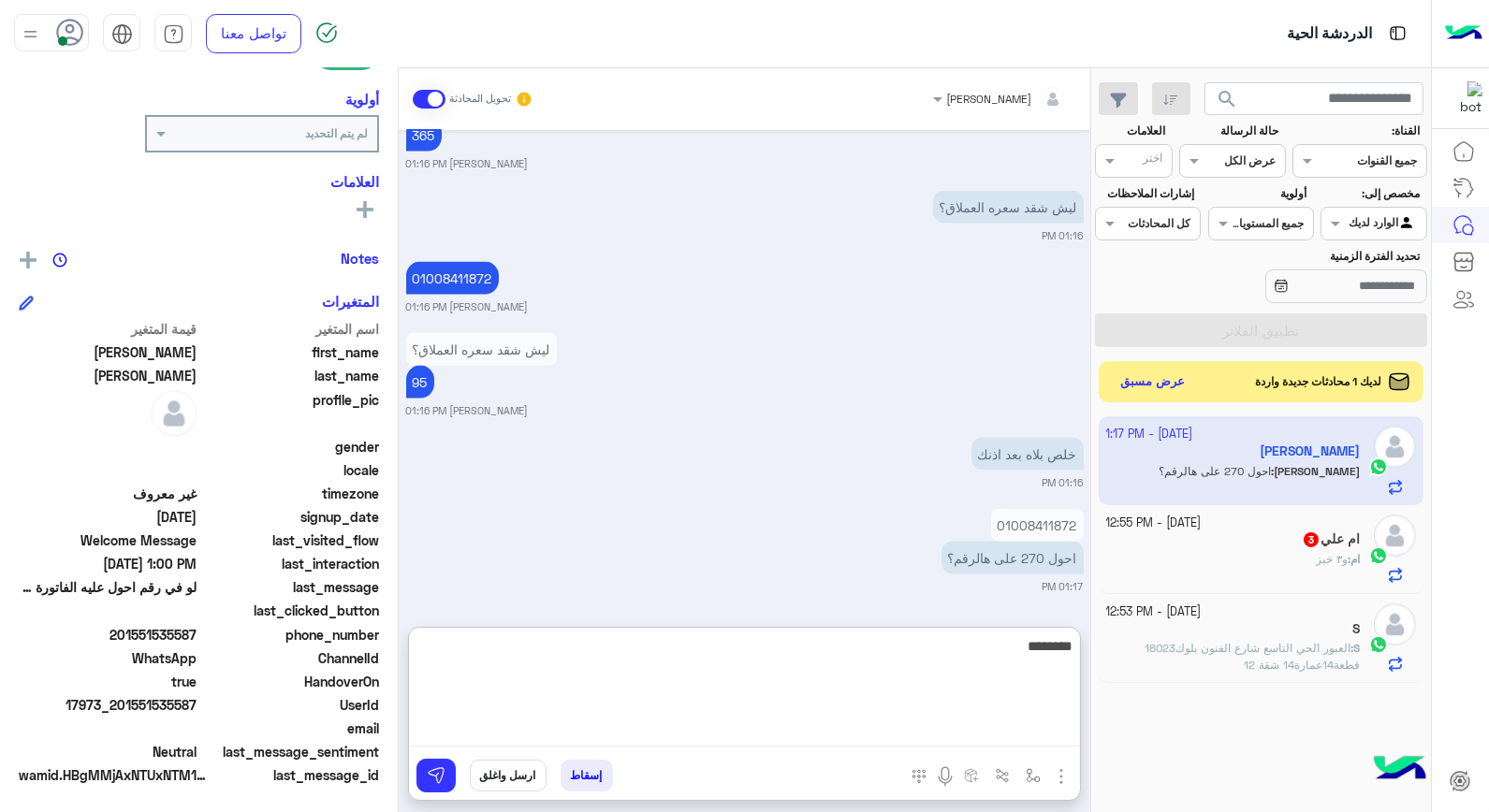
type textarea "*********"
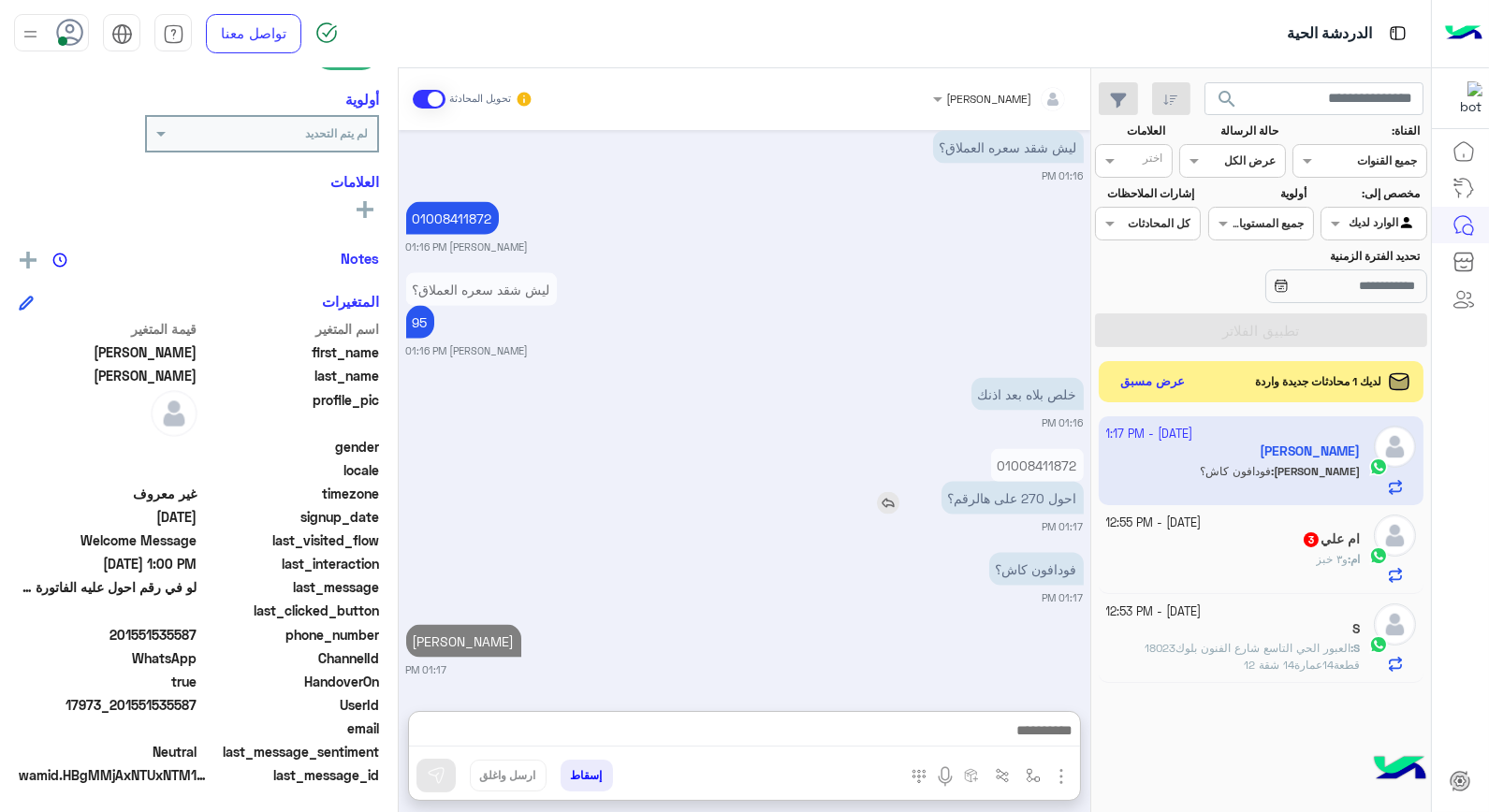
click at [894, 492] on img at bounding box center [887, 503] width 23 height 23
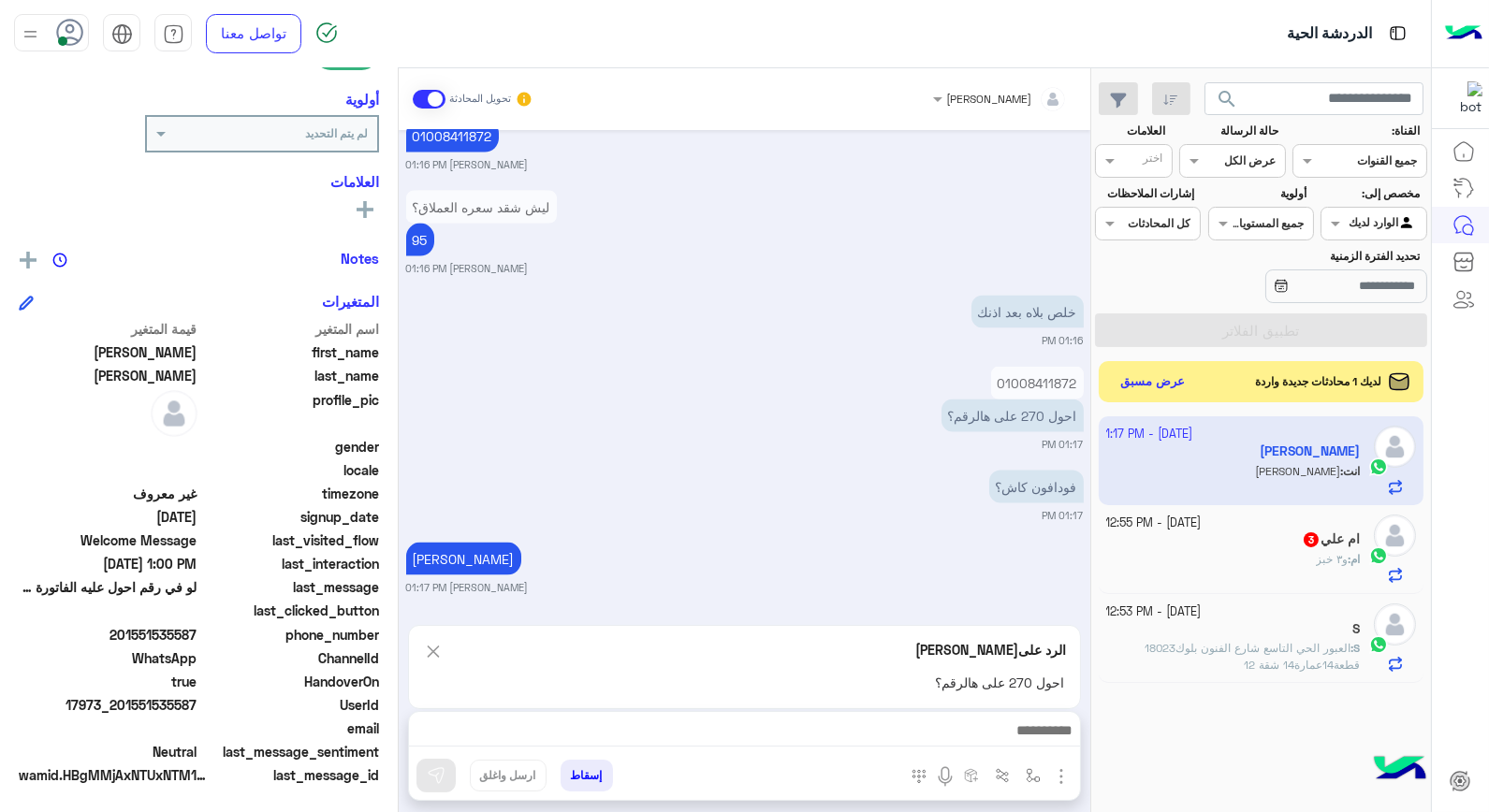
scroll to position [5667, 0]
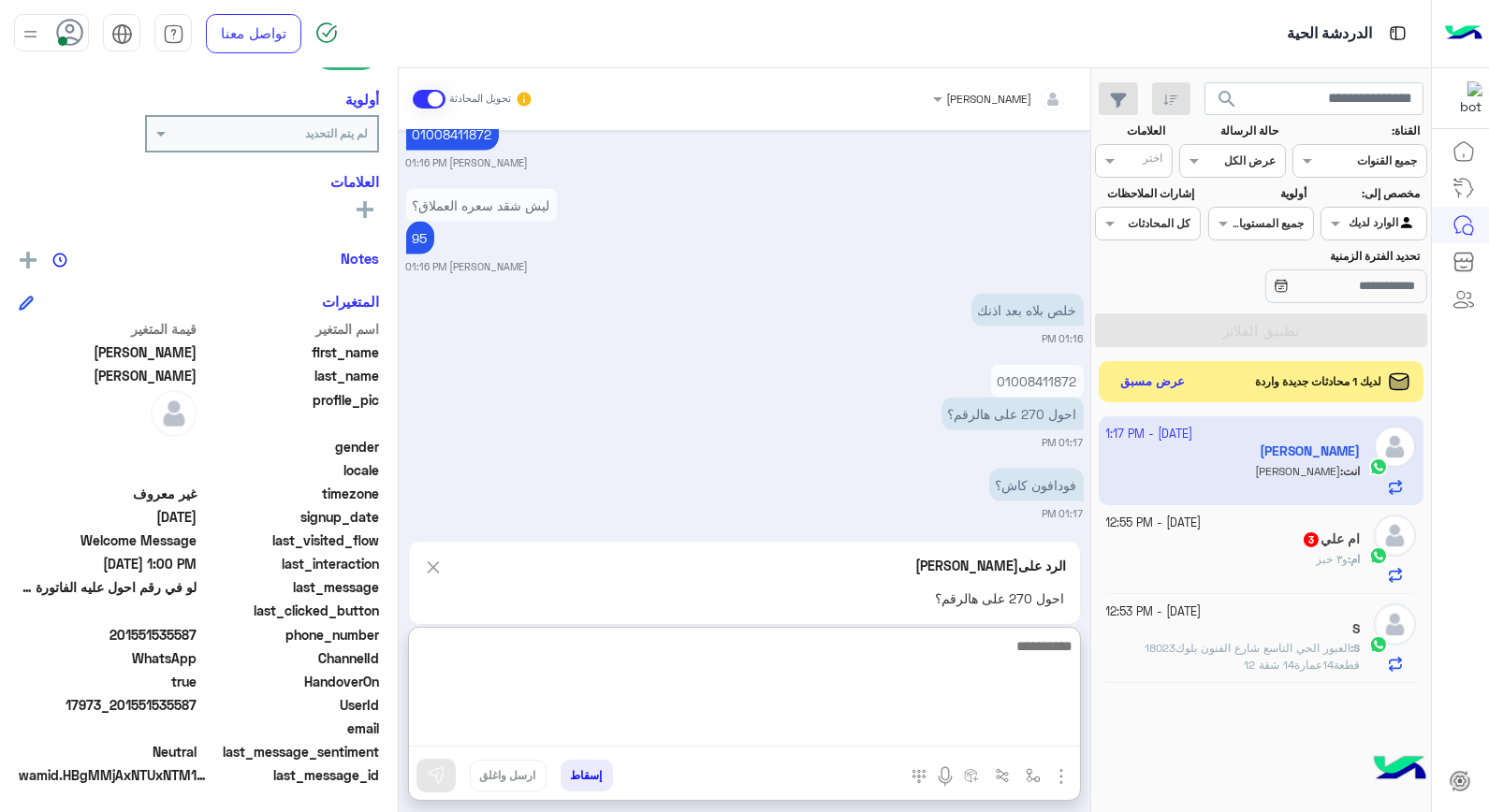
click at [993, 727] on textarea at bounding box center [744, 690] width 671 height 113
type textarea "**"
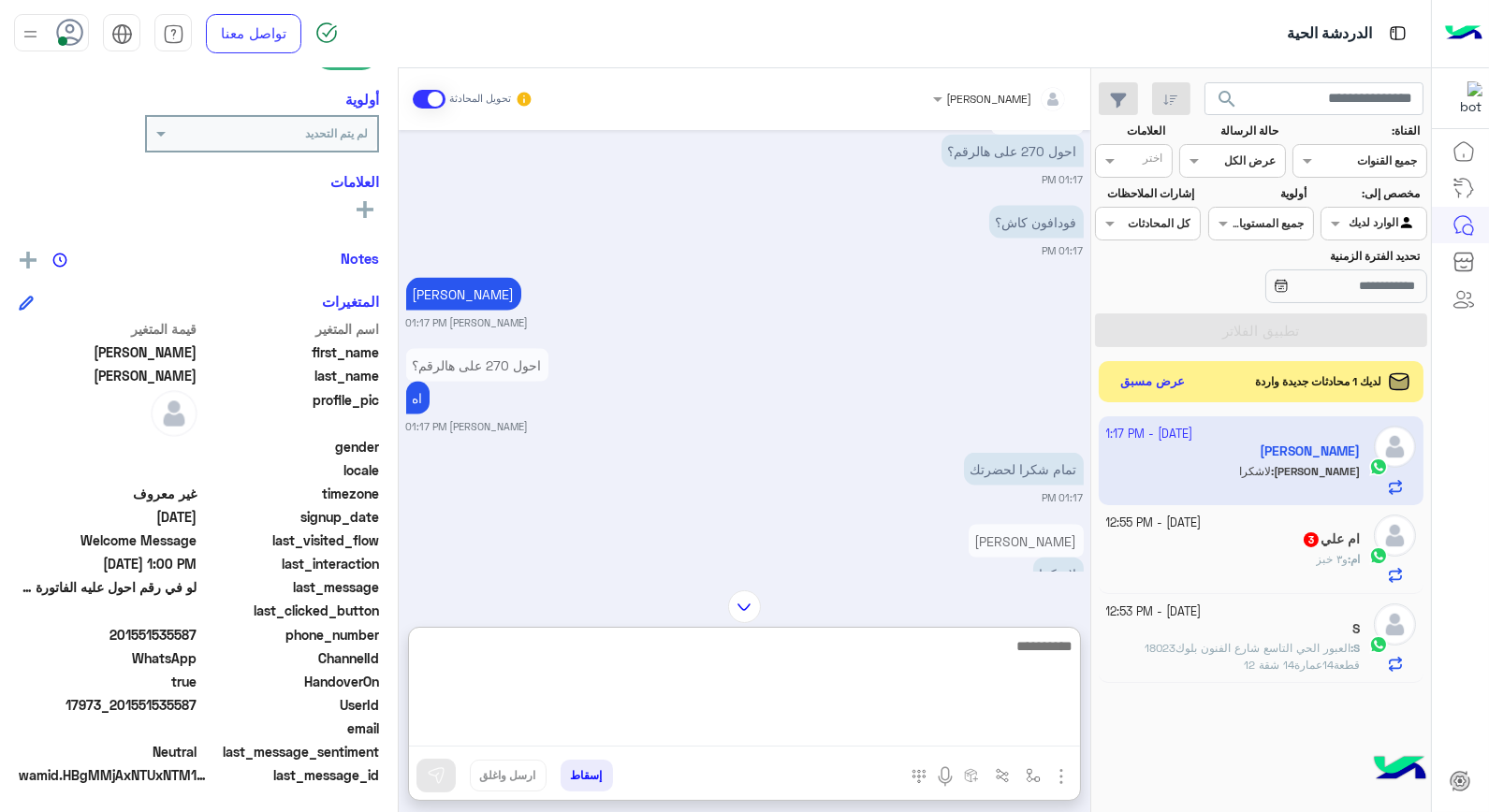
scroll to position [5945, 0]
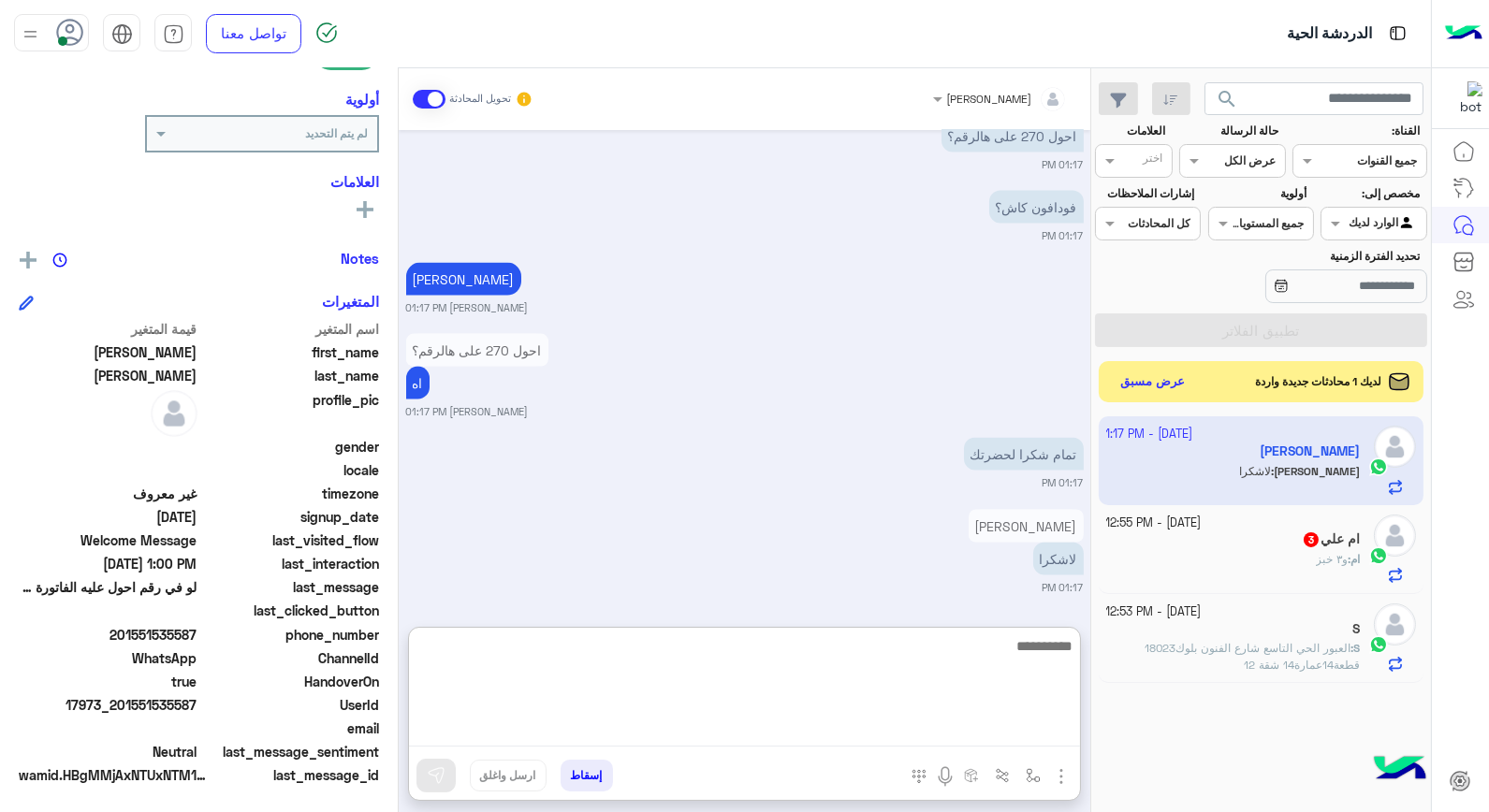
click at [1023, 642] on textarea at bounding box center [744, 690] width 671 height 113
type textarea "****"
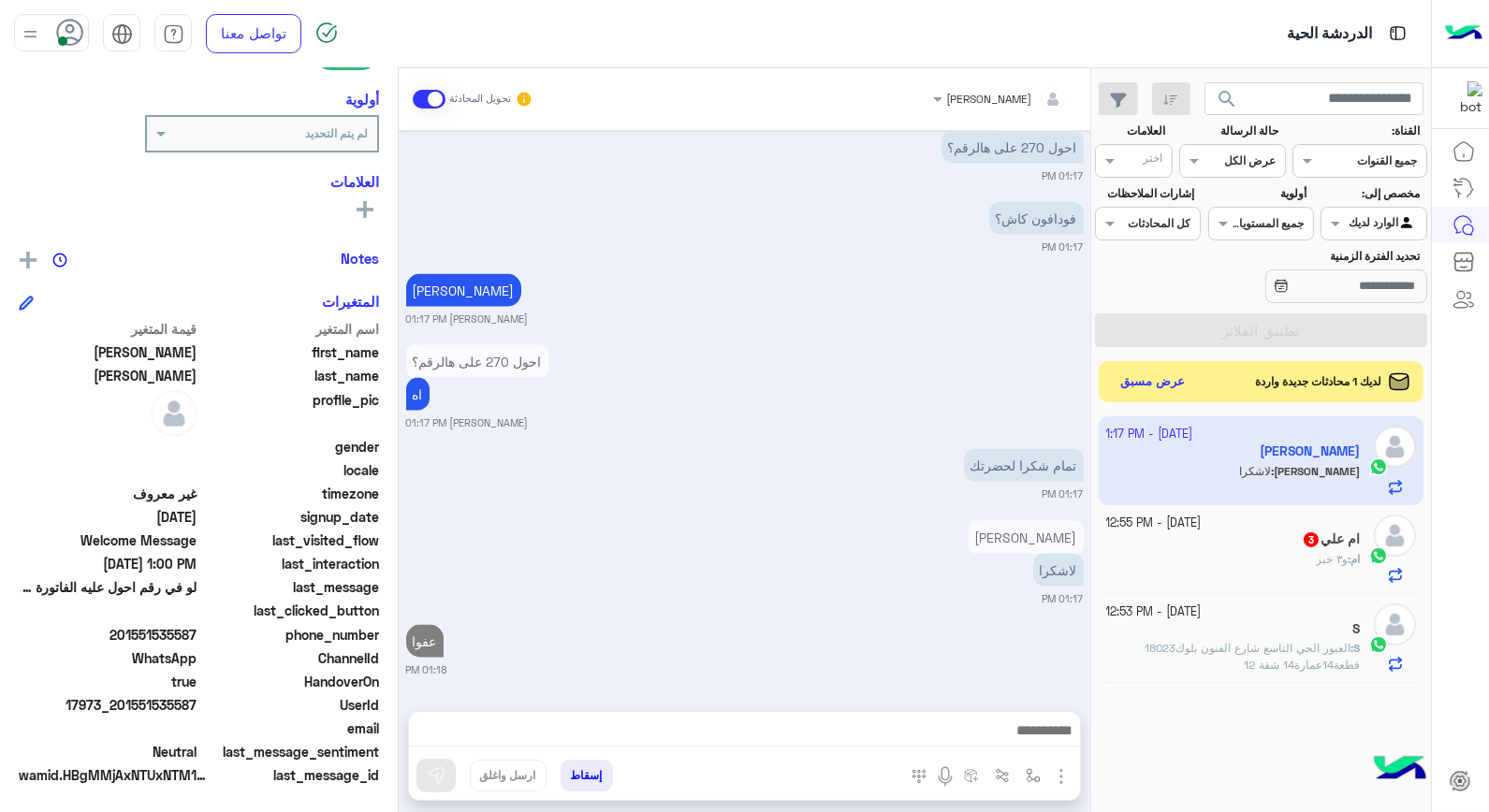
click at [1304, 633] on div "S" at bounding box center [1234, 631] width 255 height 20
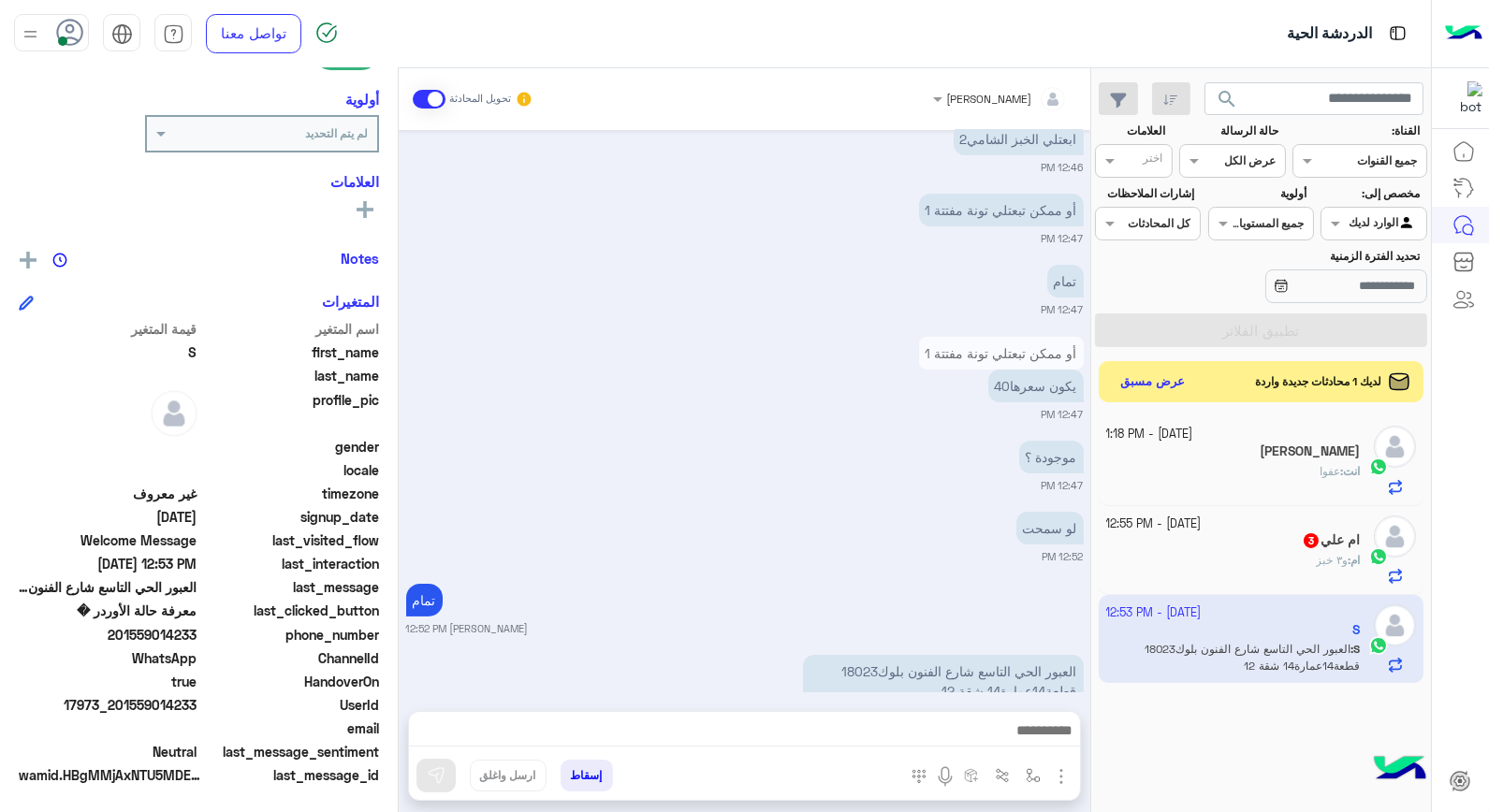
scroll to position [1080, 0]
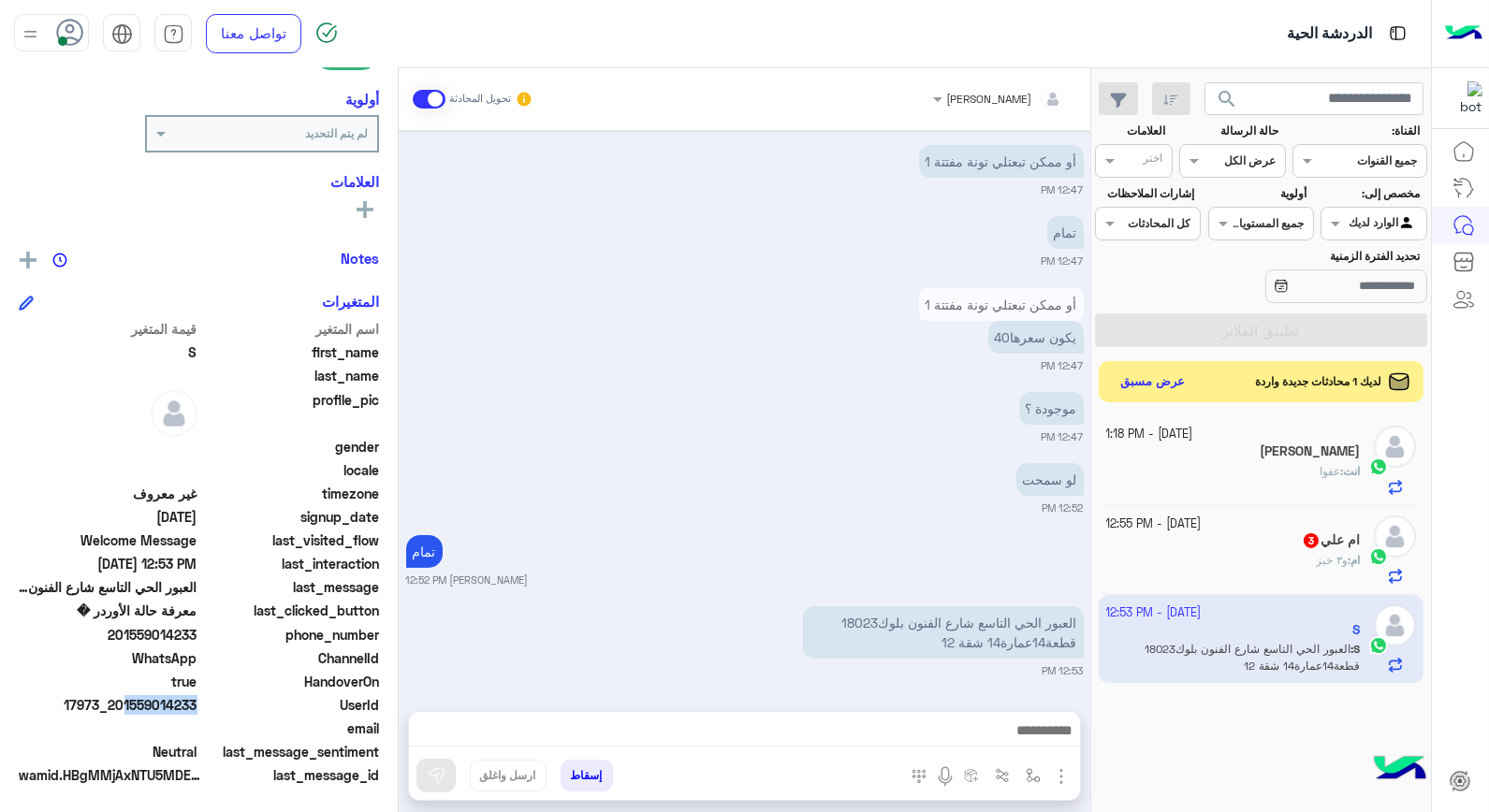
drag, startPoint x: 115, startPoint y: 704, endPoint x: 195, endPoint y: 703, distance: 80.0
click at [195, 703] on span "17973_201559014233" at bounding box center [108, 705] width 179 height 20
click at [604, 780] on button "إسقاط" at bounding box center [586, 775] width 52 height 32
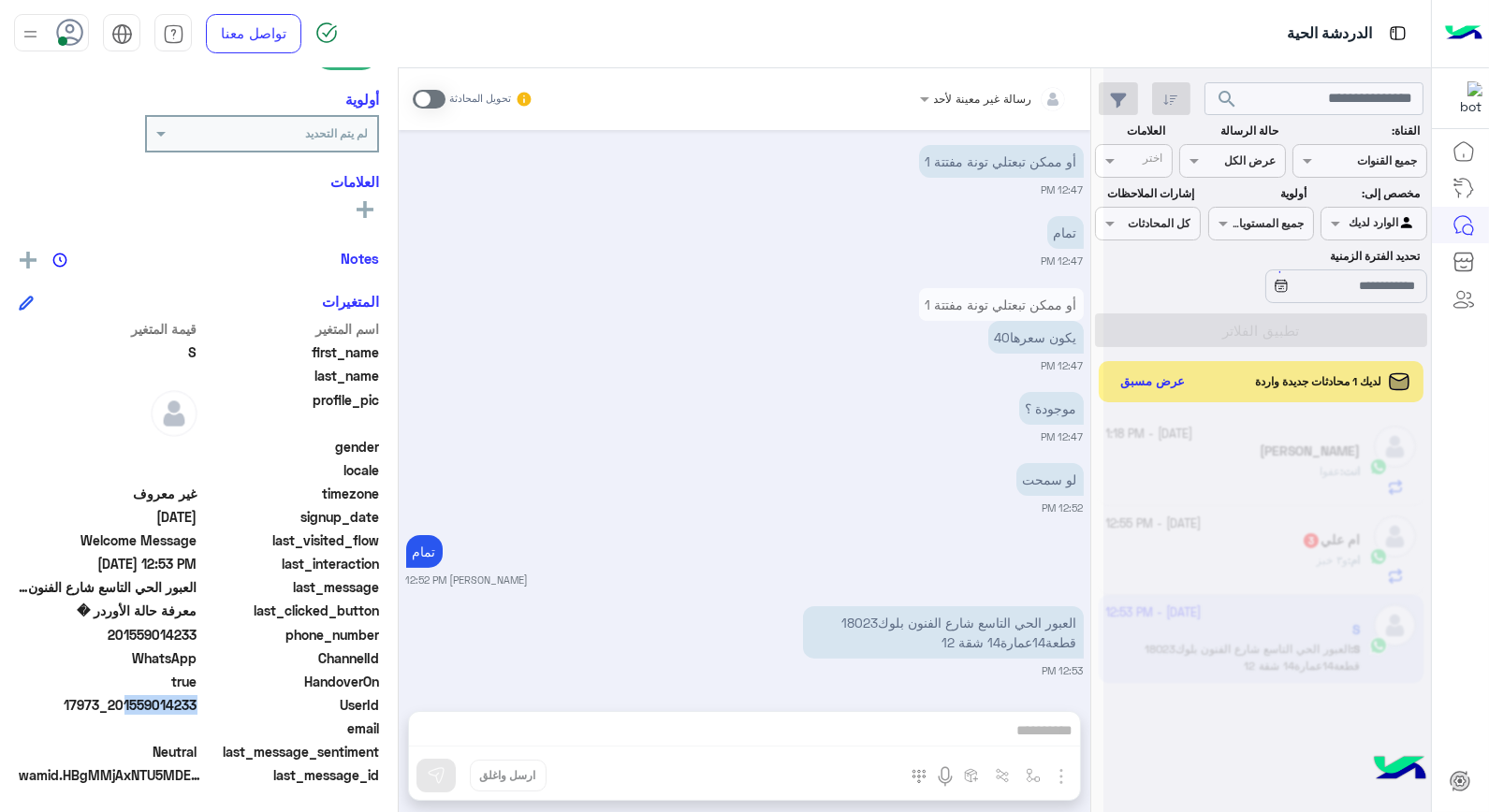
scroll to position [1128, 0]
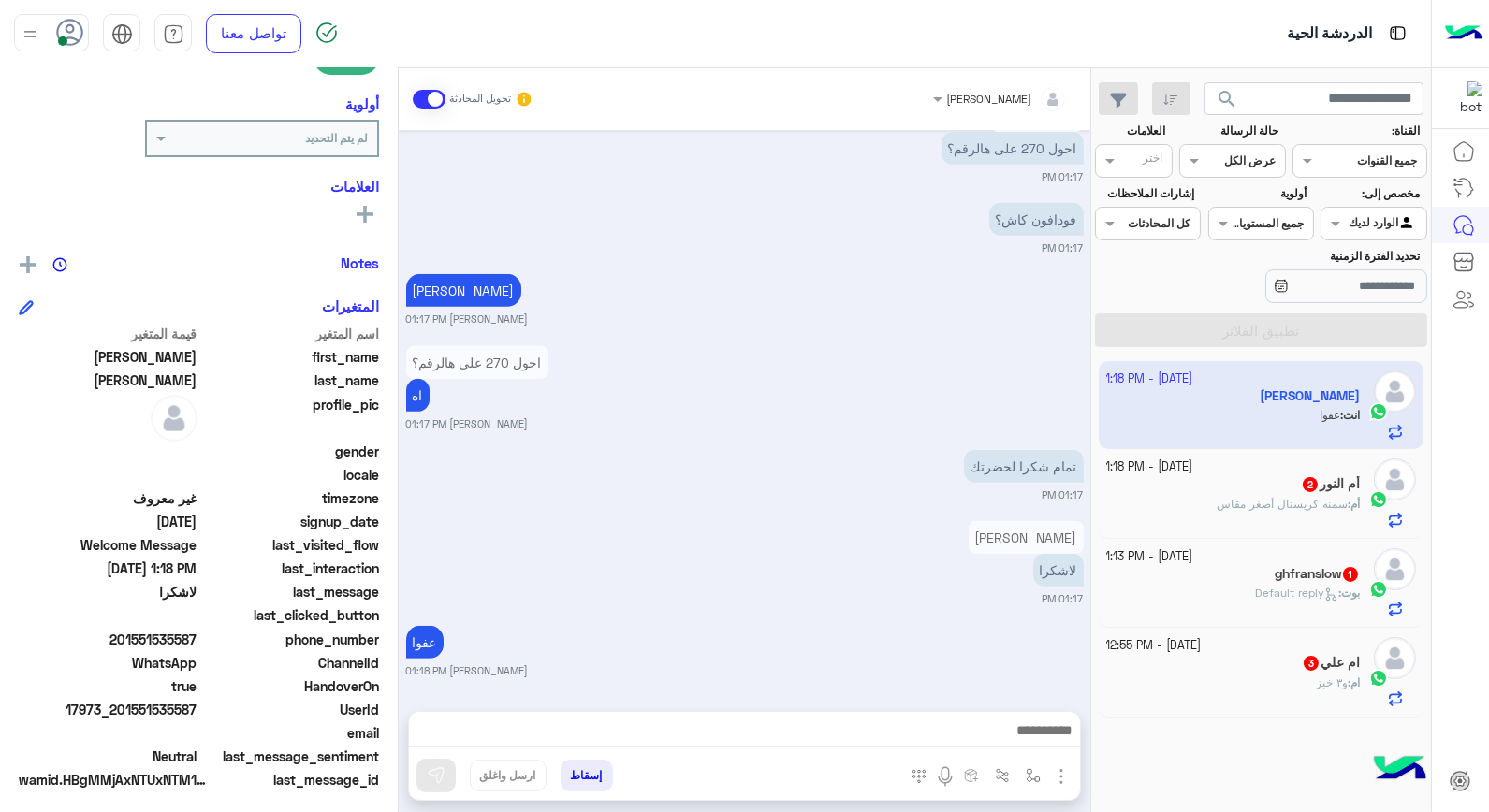
scroll to position [272, 0]
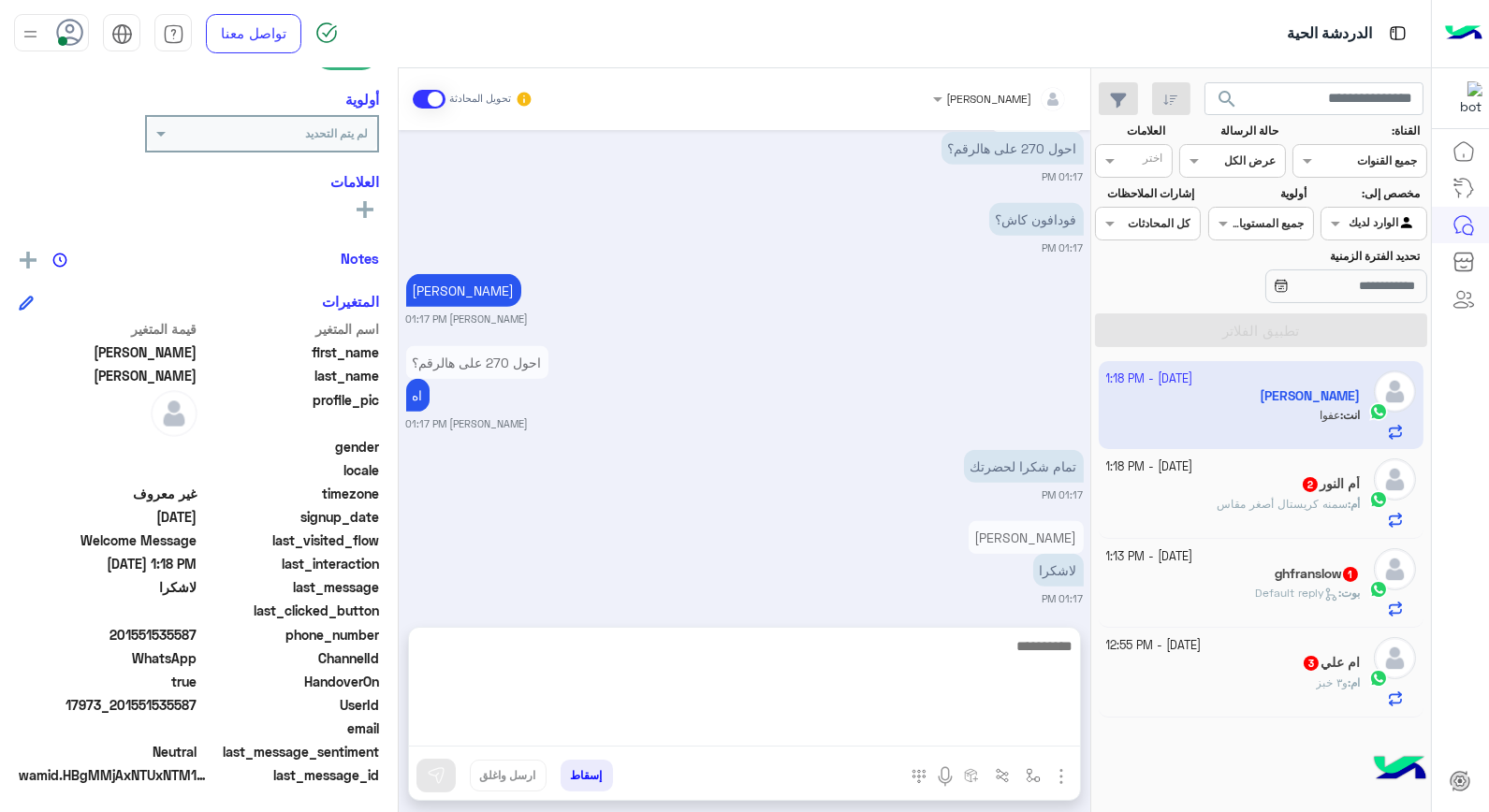
click at [737, 730] on textarea at bounding box center [744, 690] width 671 height 113
type textarea "**********"
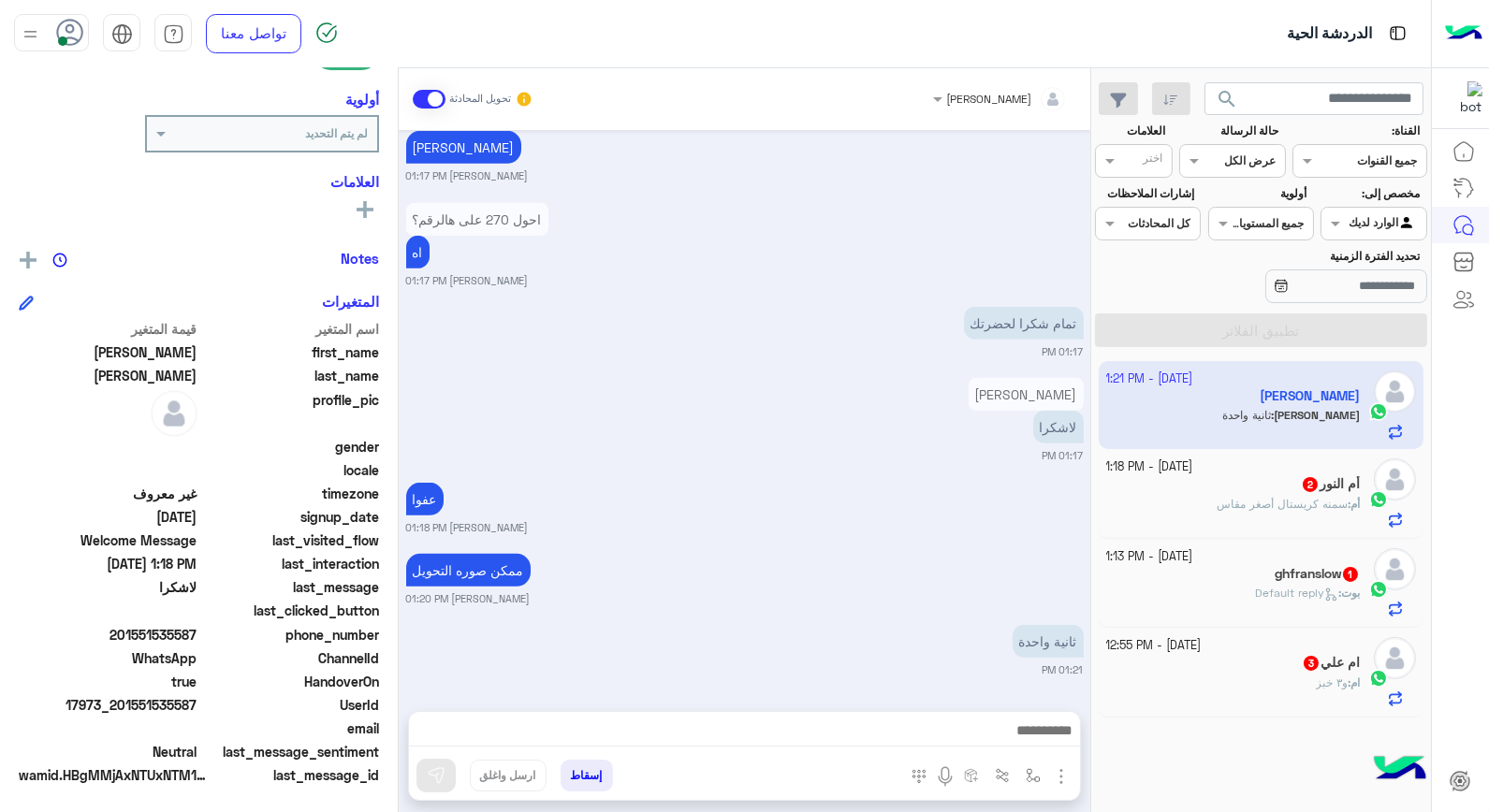
scroll to position [1792, 0]
drag, startPoint x: 869, startPoint y: 671, endPoint x: 781, endPoint y: 179, distance: 499.8
click at [781, 179] on small "خالد صقر 01:17 PM" at bounding box center [745, 176] width 678 height 15
click at [1321, 685] on span "و٣ خبز" at bounding box center [1332, 683] width 32 height 14
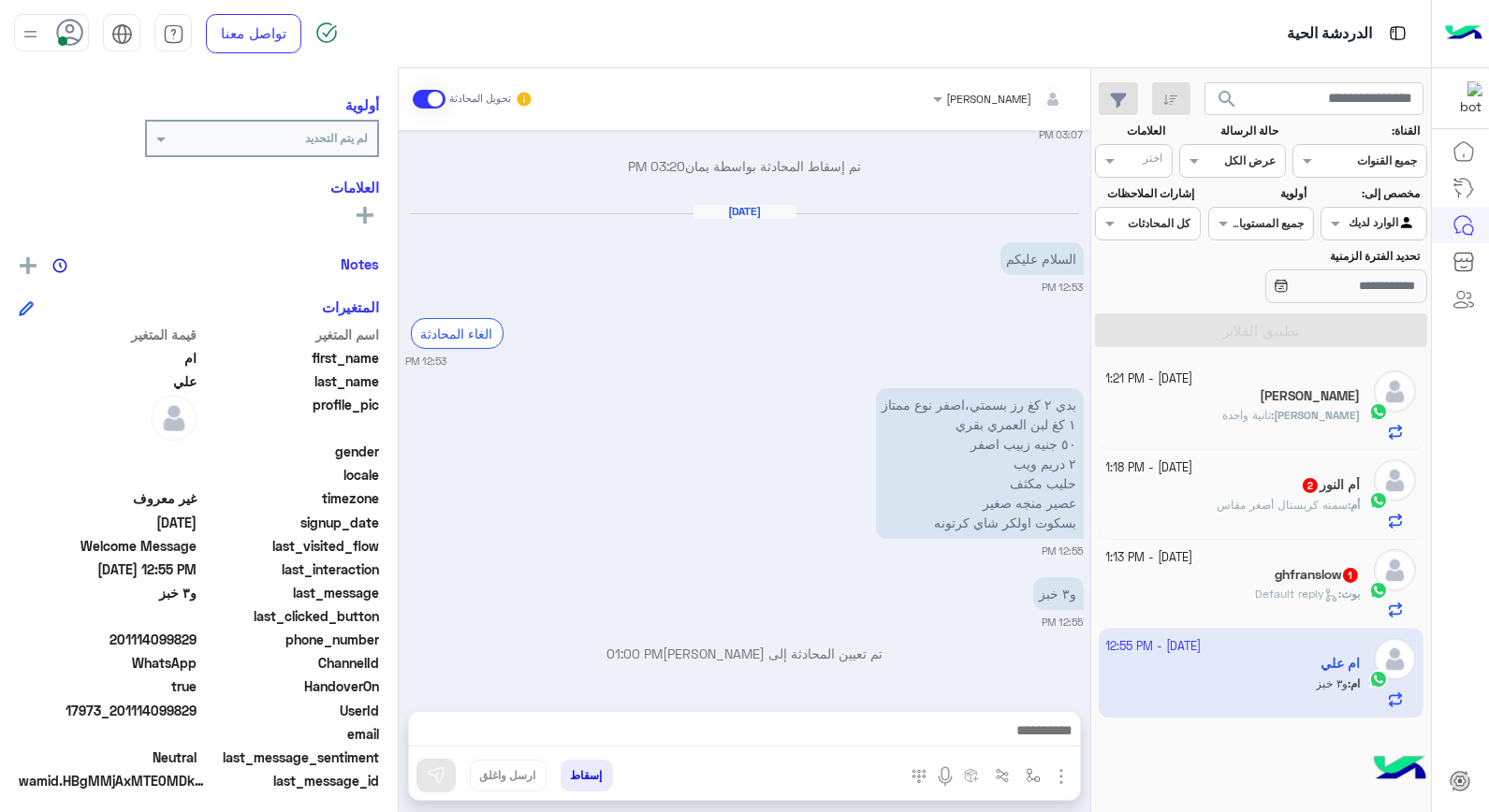
scroll to position [237, 0]
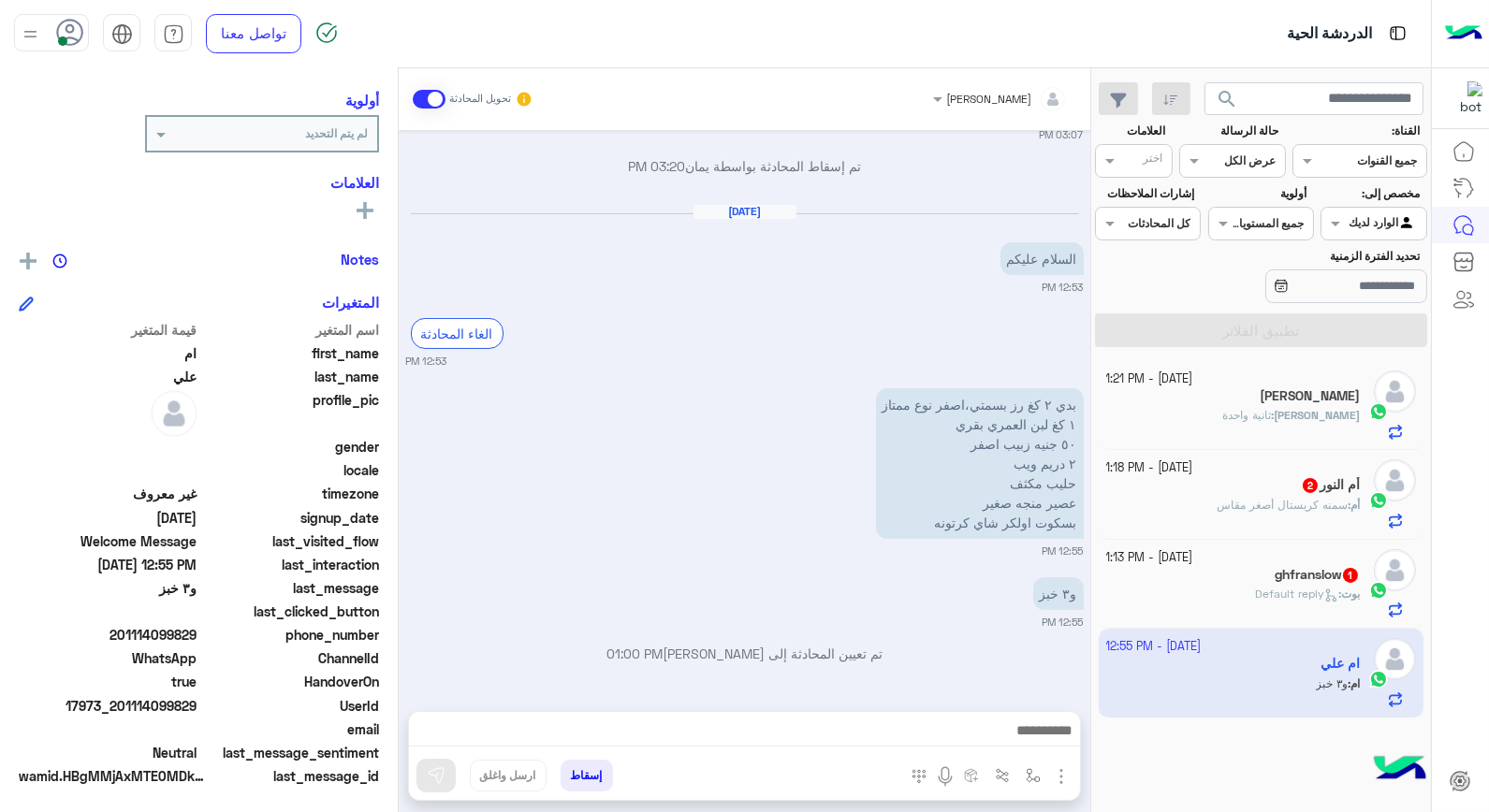
click at [975, 717] on div at bounding box center [744, 735] width 671 height 46
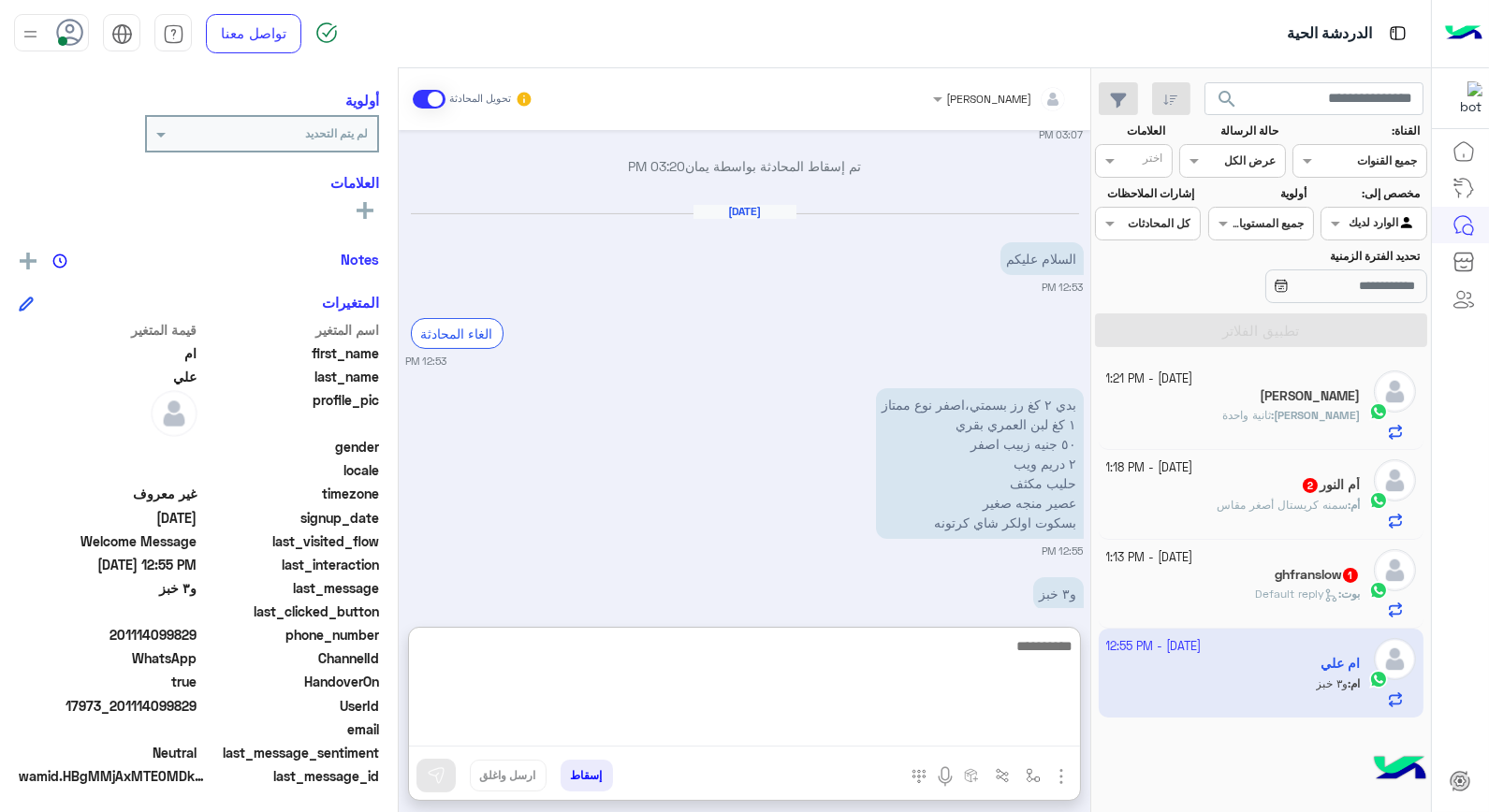
click at [1008, 730] on textarea at bounding box center [744, 690] width 671 height 113
type textarea "****"
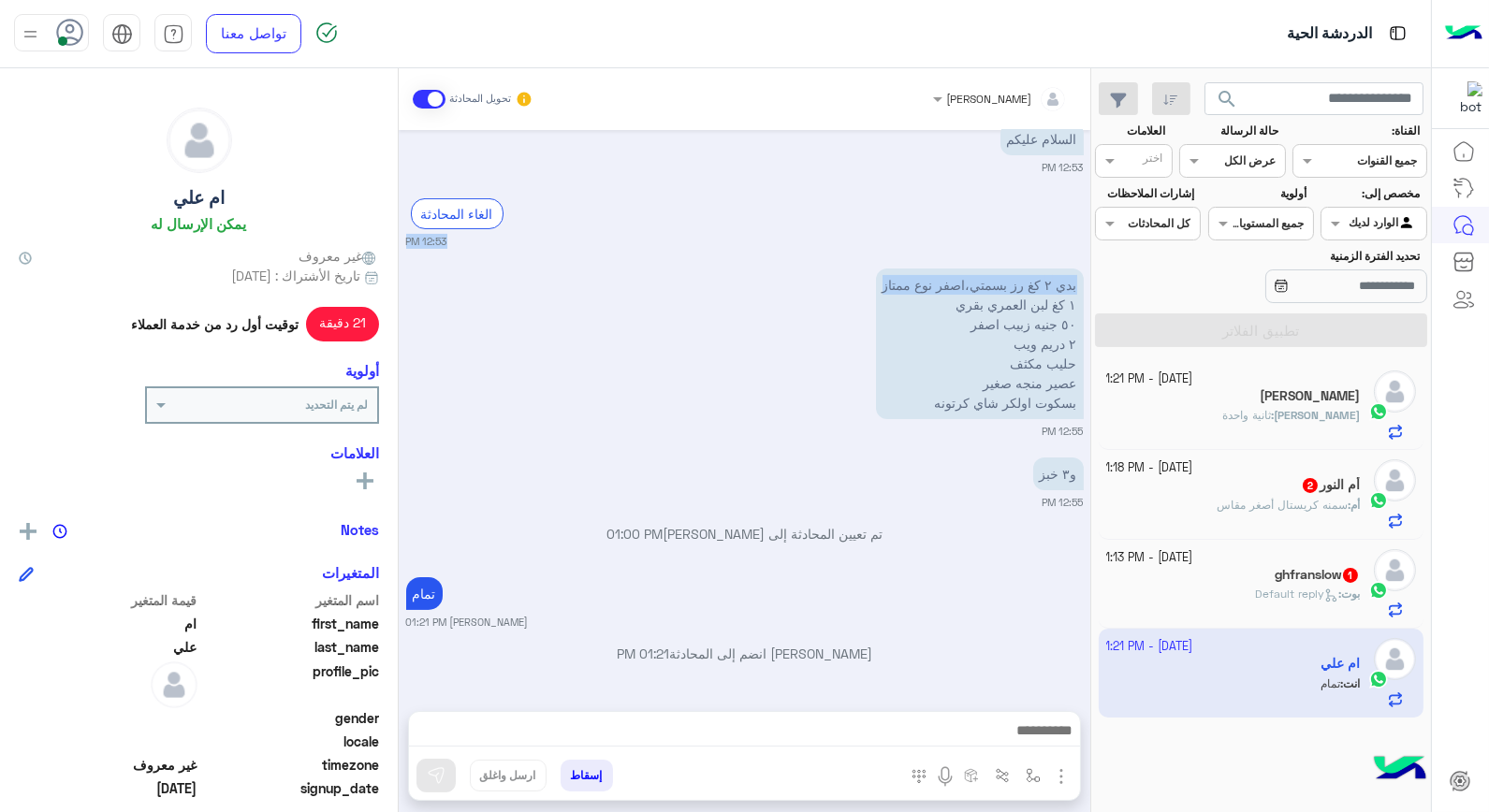
scroll to position [833, 0]
drag, startPoint x: 885, startPoint y: 197, endPoint x: 1038, endPoint y: 285, distance: 176.5
click at [1038, 285] on p "بدي ٢ كغ رز بسمتي،اصفر نوع ممتاز ١ كغ لبن العمري بقري ٥٠ جنيه زبيب اصفر ٢ دريم …" at bounding box center [980, 344] width 207 height 150
drag, startPoint x: 1038, startPoint y: 285, endPoint x: 936, endPoint y: 435, distance: 181.4
click at [936, 435] on small "12:55 PM" at bounding box center [745, 431] width 678 height 15
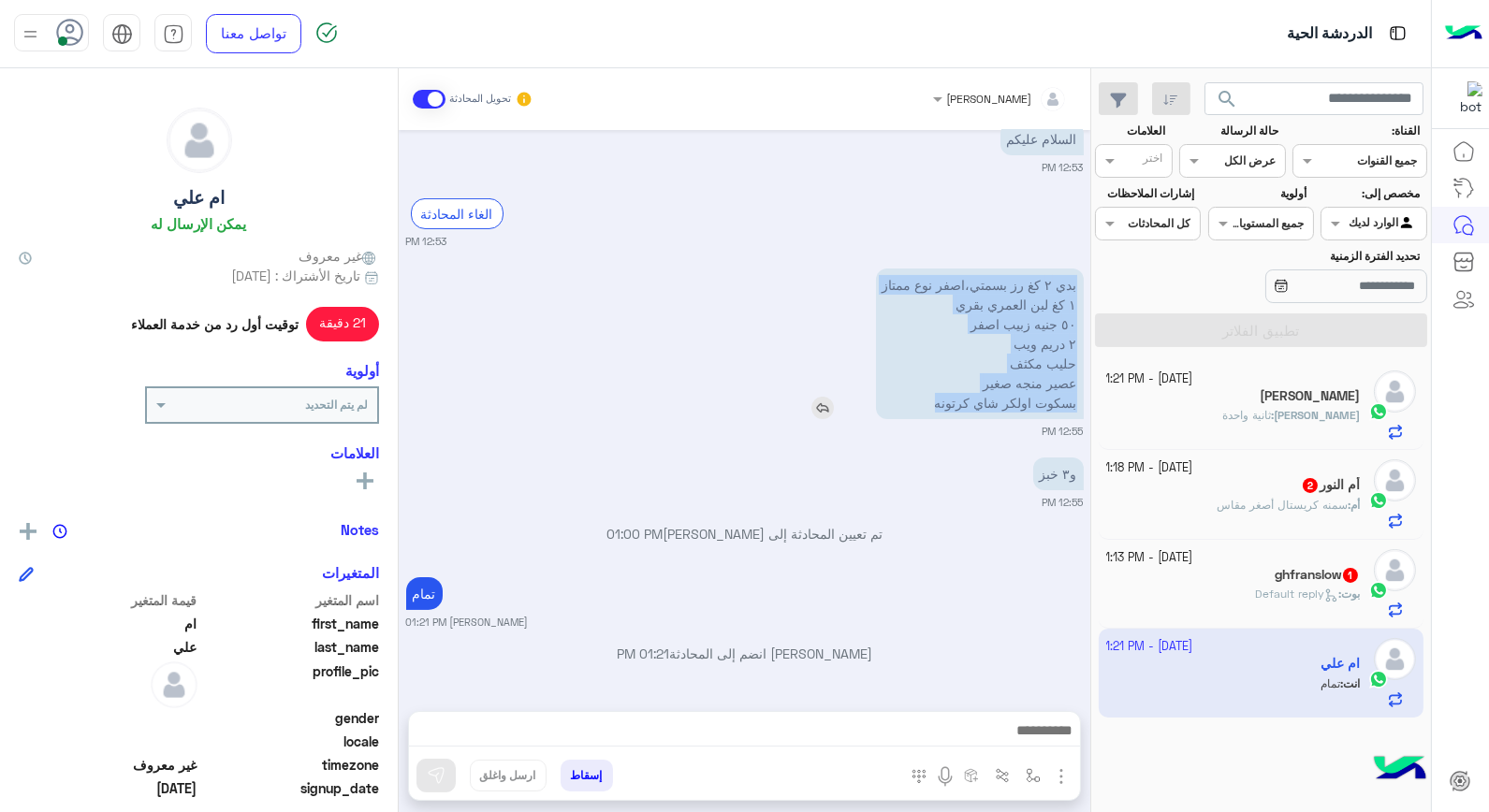
drag, startPoint x: 890, startPoint y: 398, endPoint x: 1077, endPoint y: 278, distance: 222.2
click at [1077, 278] on p "بدي ٢ كغ رز بسمتي،اصفر نوع ممتاز ١ كغ لبن العمري بقري ٥٠ جنيه زبيب اصفر ٢ دريم …" at bounding box center [980, 344] width 207 height 150
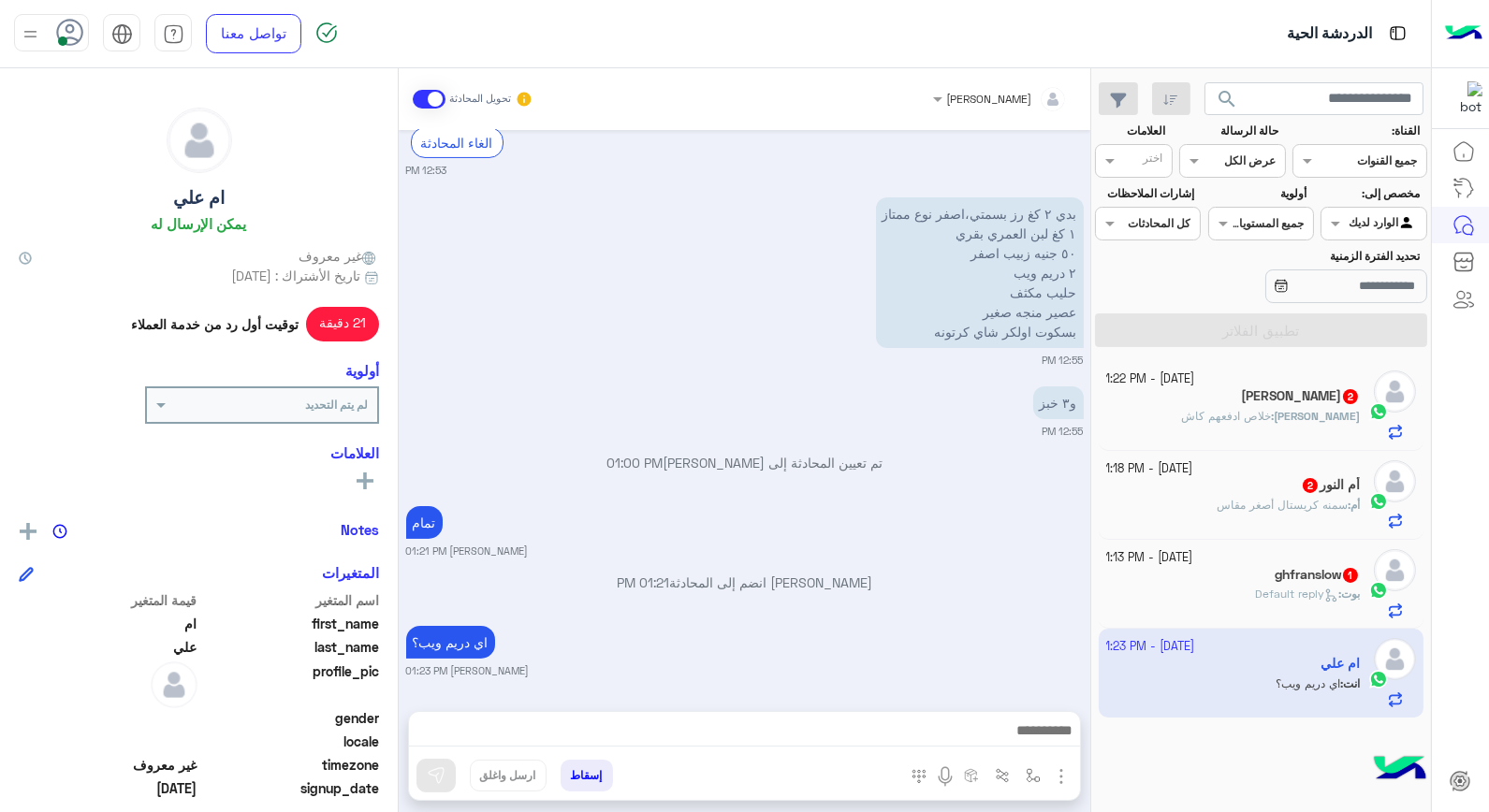
click at [1259, 396] on h5 "Rana Alaa Kassab 2" at bounding box center [1300, 396] width 119 height 16
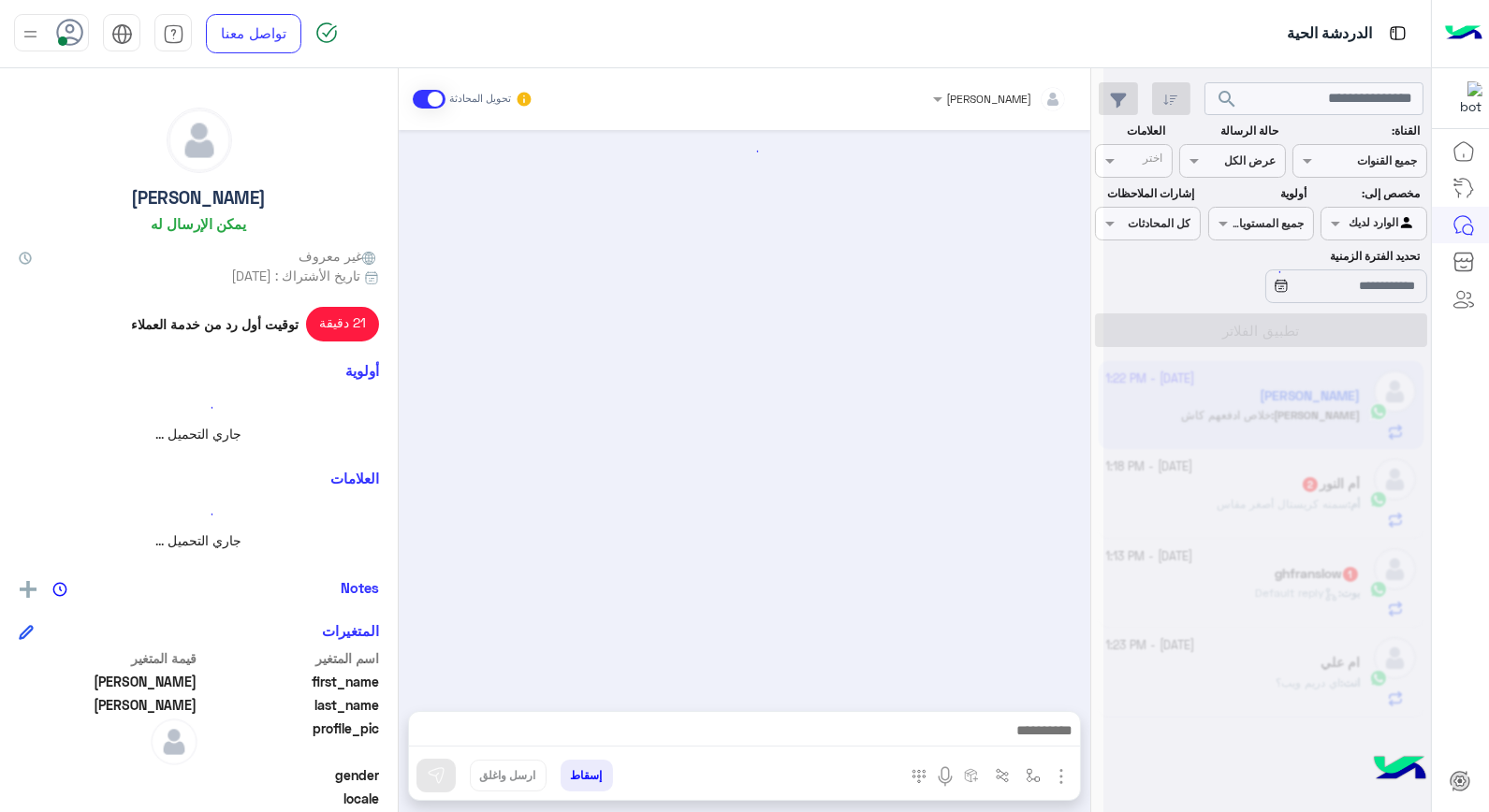
scroll to position [1096, 0]
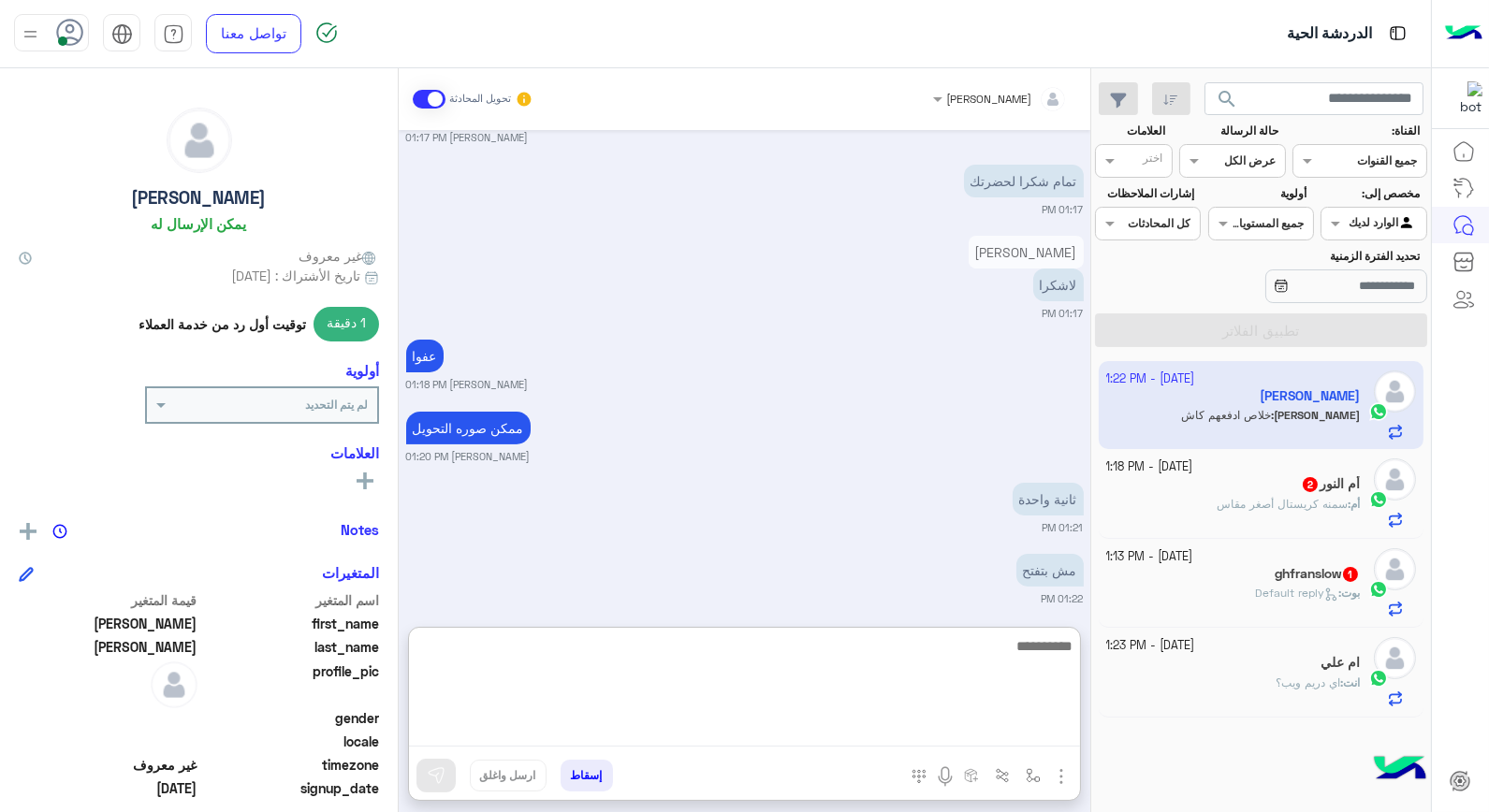
click at [1017, 737] on textarea at bounding box center [744, 690] width 671 height 113
type textarea "****"
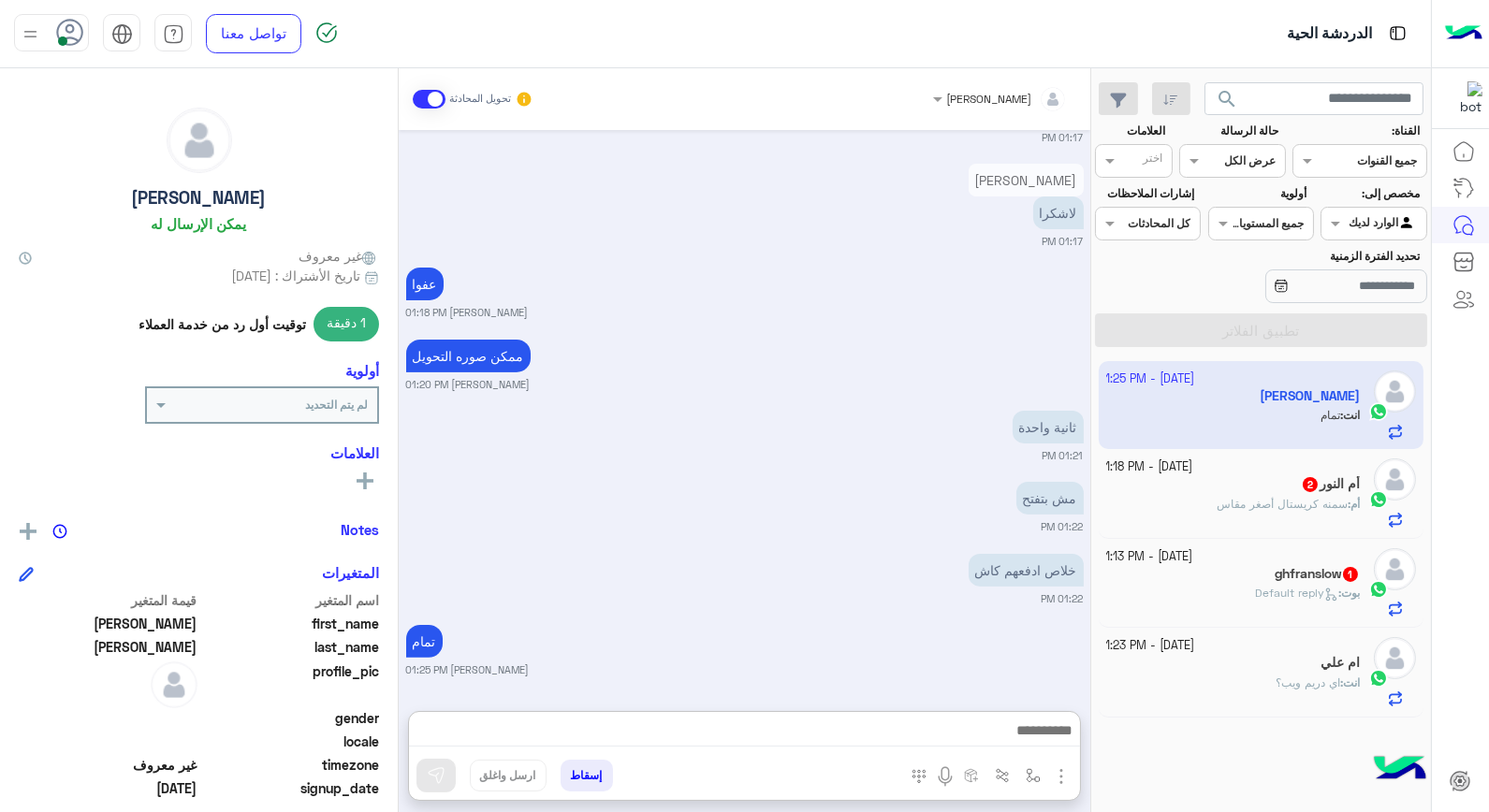
click at [1279, 663] on div "ام علي" at bounding box center [1234, 665] width 255 height 20
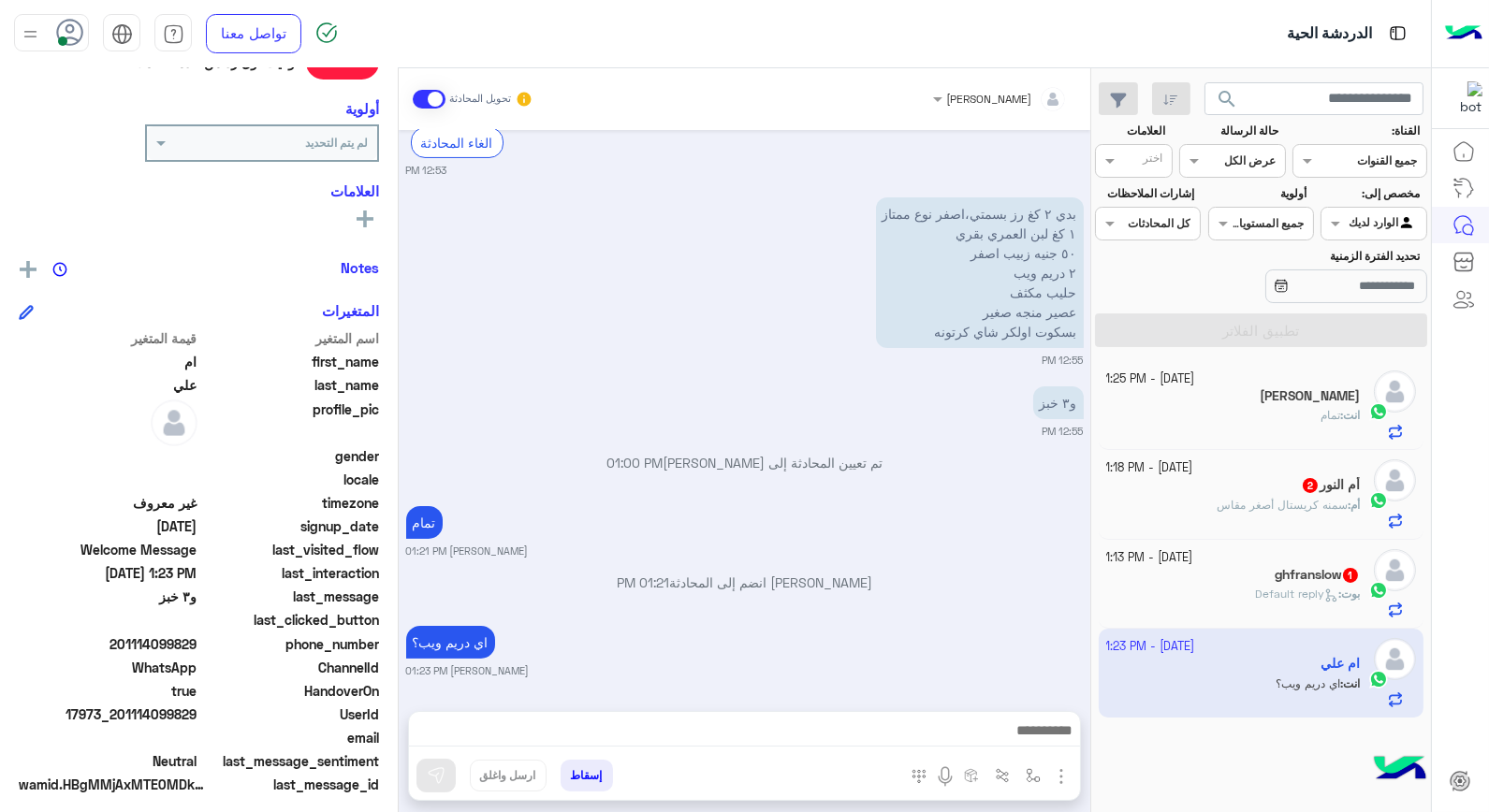
scroll to position [272, 0]
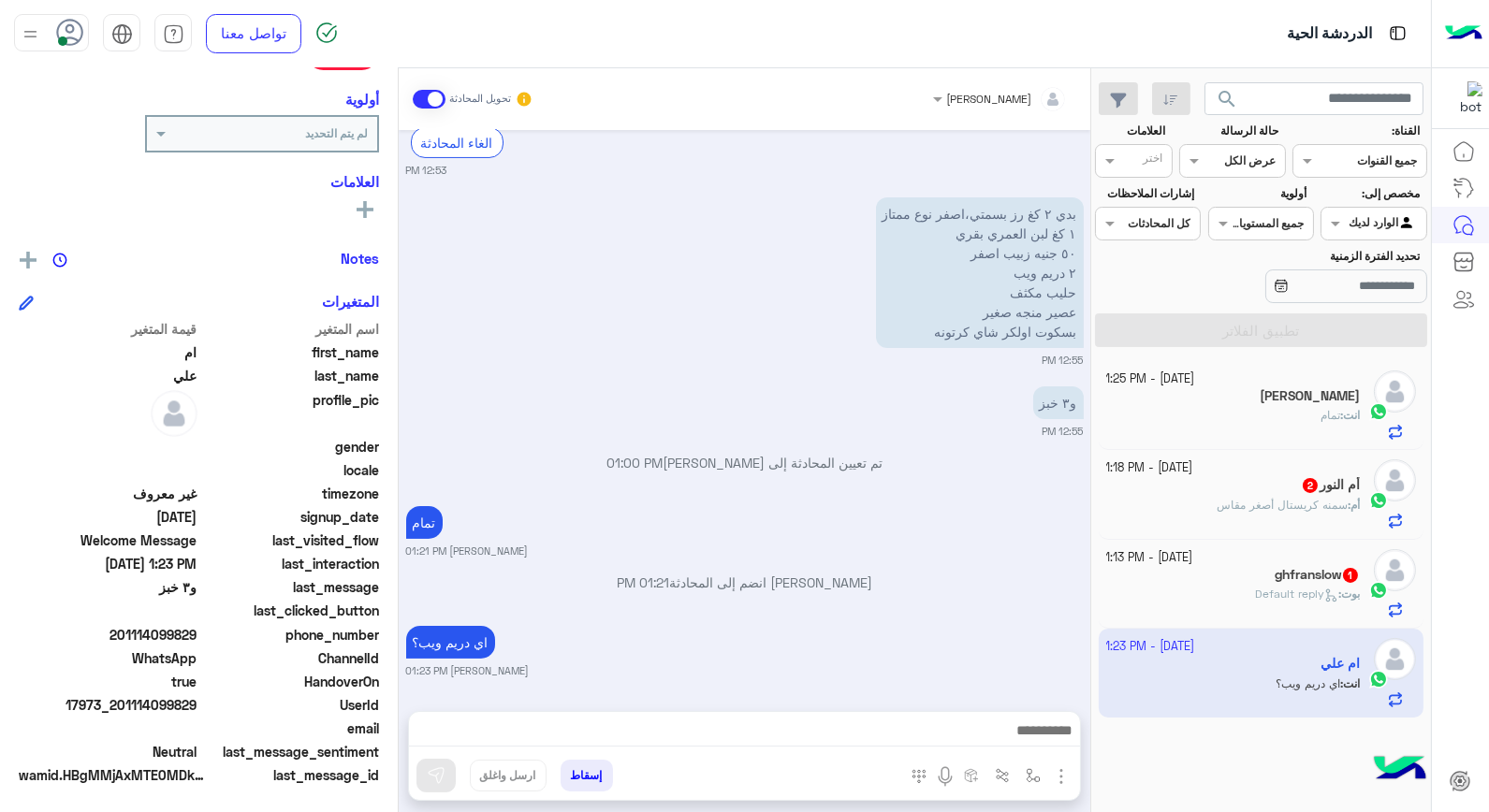
drag, startPoint x: 119, startPoint y: 631, endPoint x: 200, endPoint y: 630, distance: 81.0
click at [198, 630] on span "201114099829" at bounding box center [108, 635] width 179 height 20
click at [591, 778] on button "إسقاط" at bounding box center [586, 775] width 52 height 32
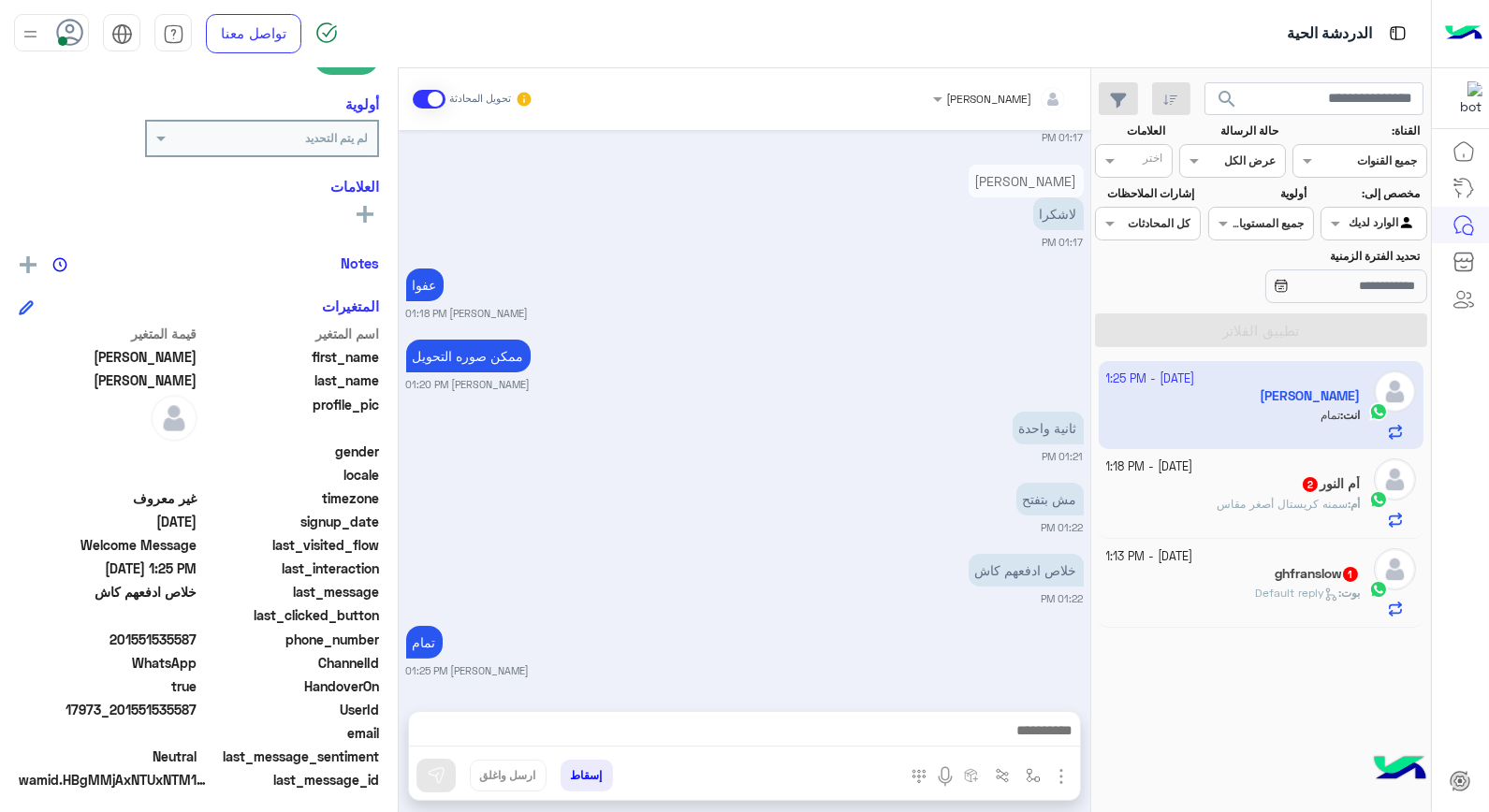
scroll to position [272, 0]
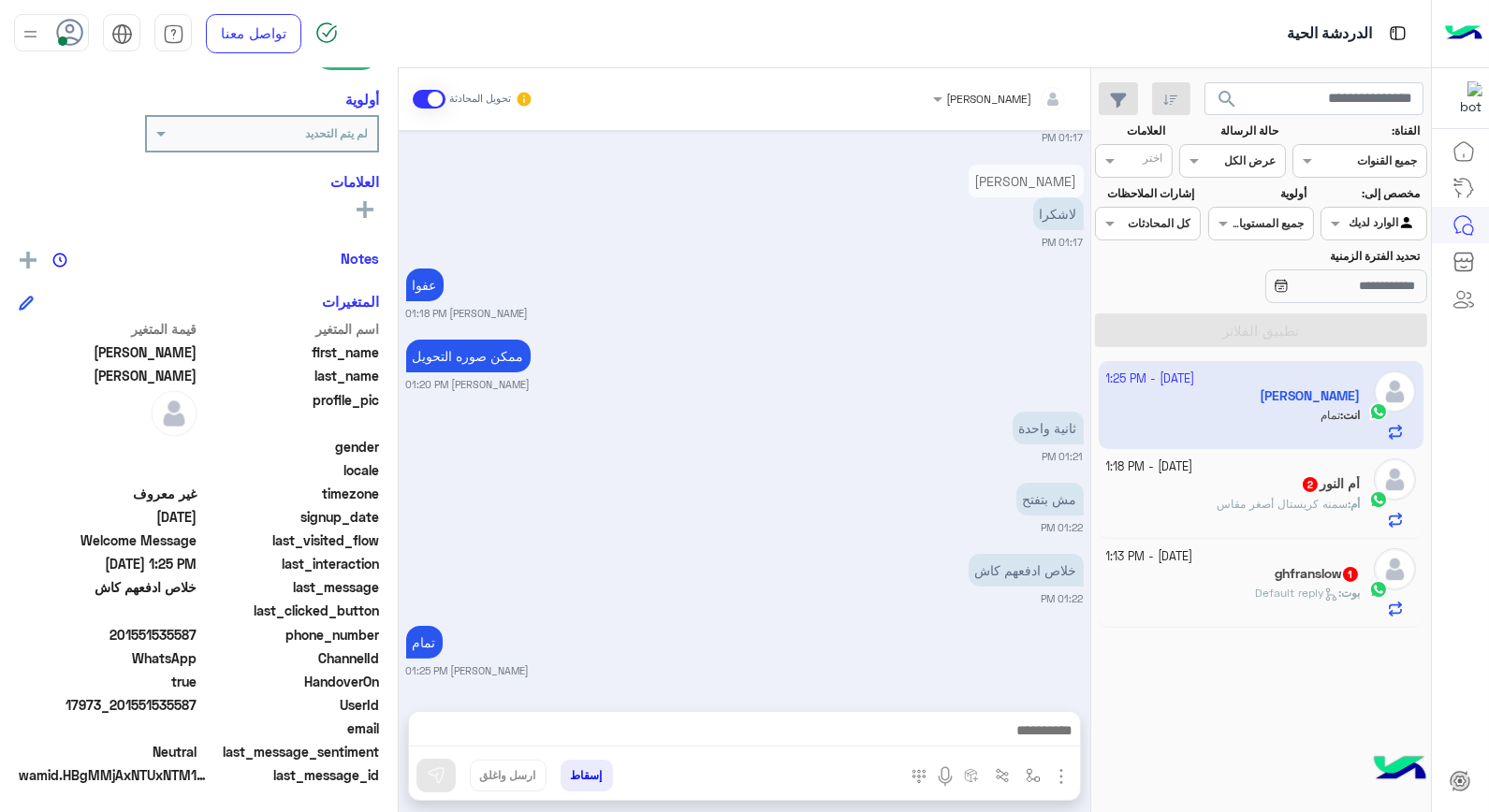
click at [584, 776] on button "إسقاط" at bounding box center [586, 775] width 52 height 32
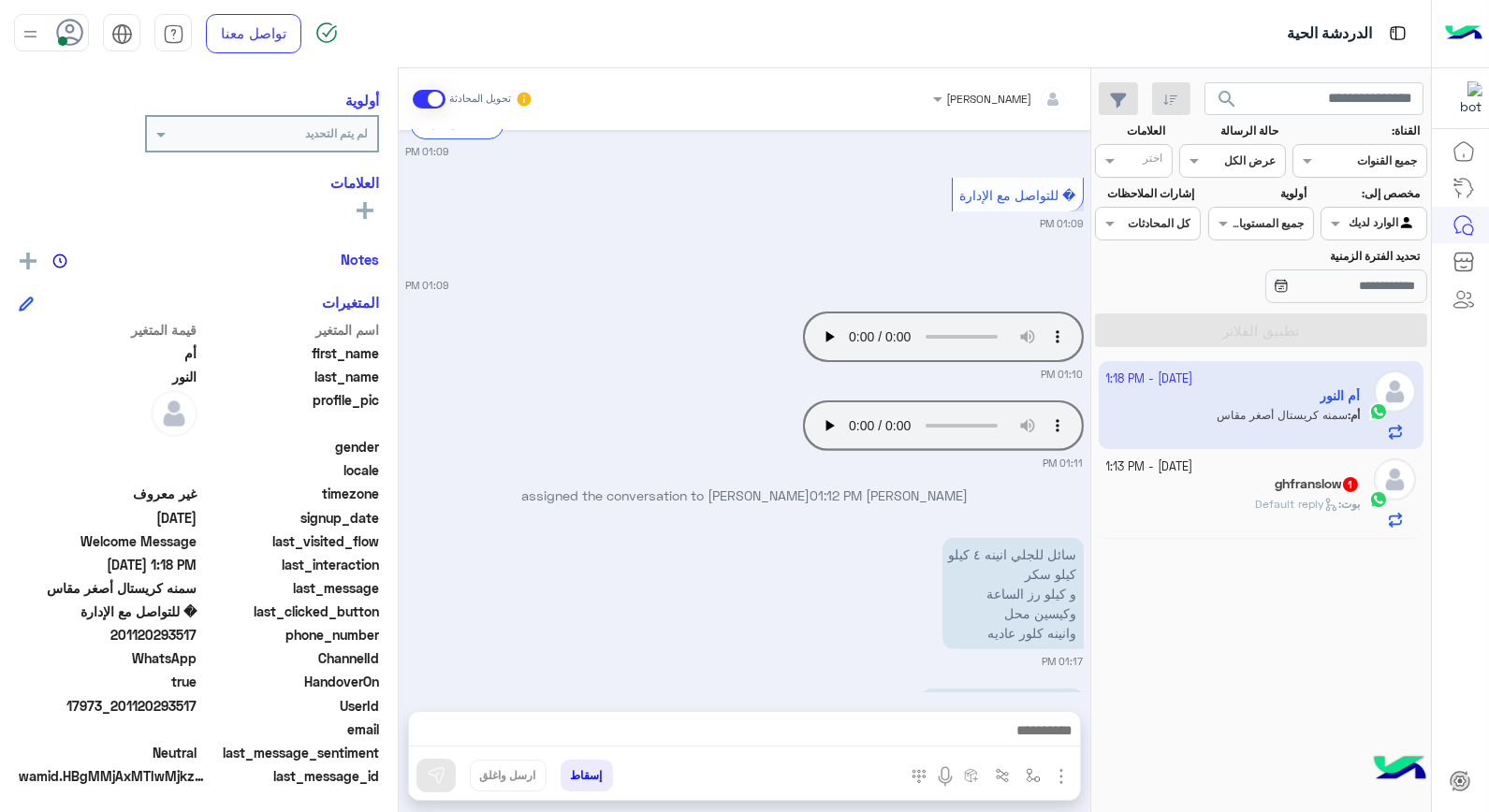
scroll to position [1402, 0]
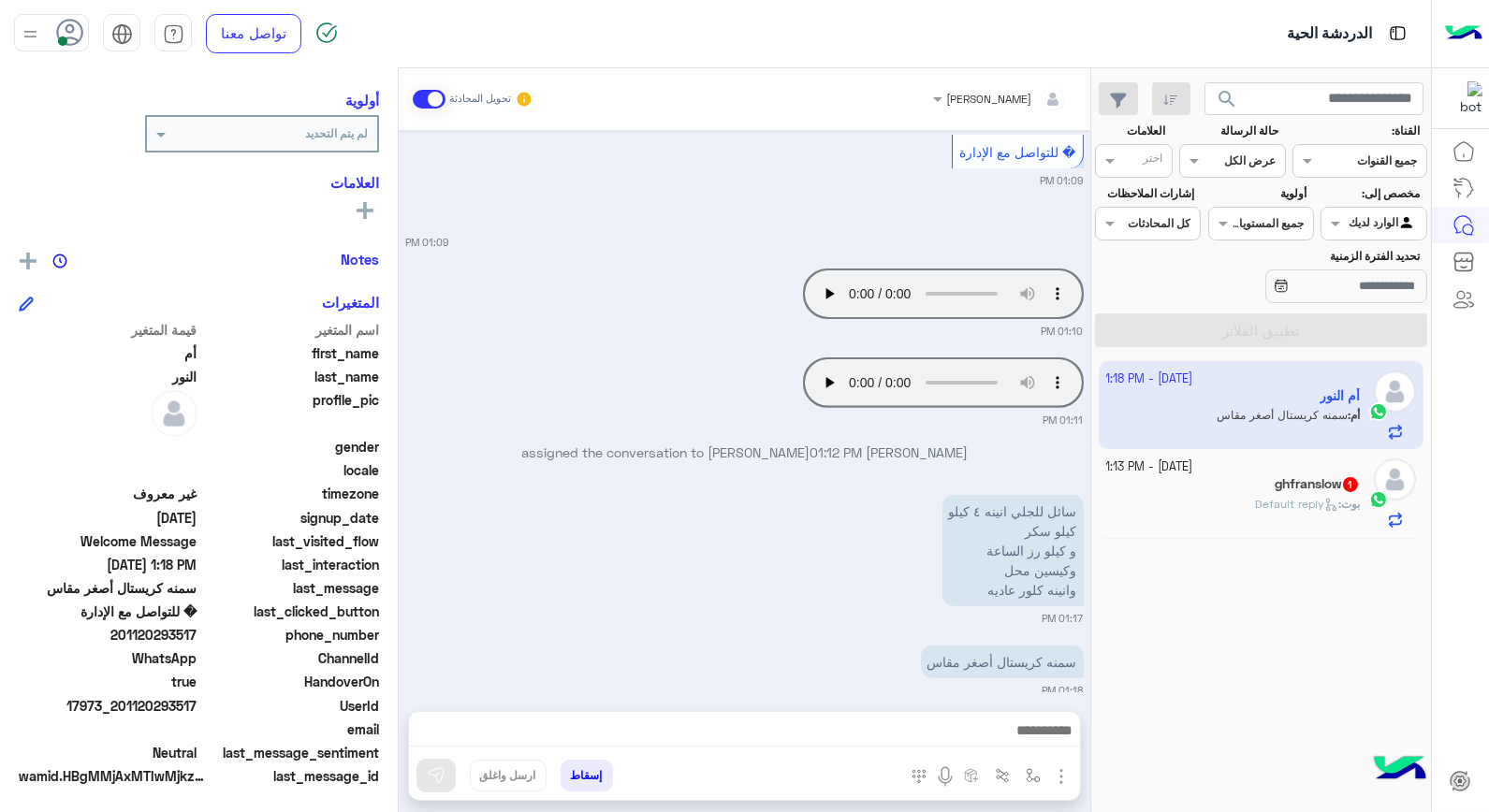
click at [959, 713] on div at bounding box center [744, 735] width 671 height 46
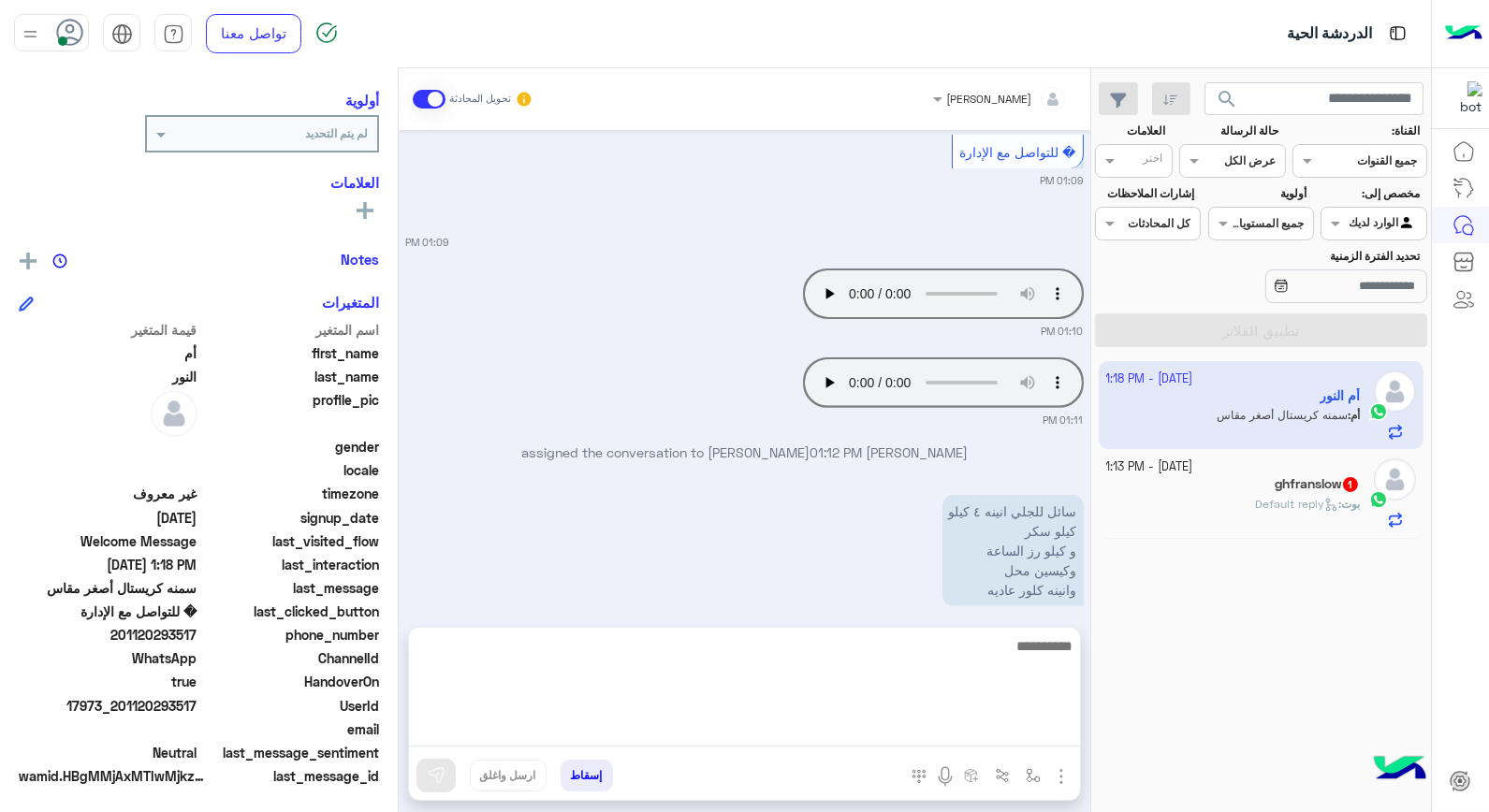
click at [958, 718] on textarea at bounding box center [744, 690] width 671 height 113
type textarea "**********"
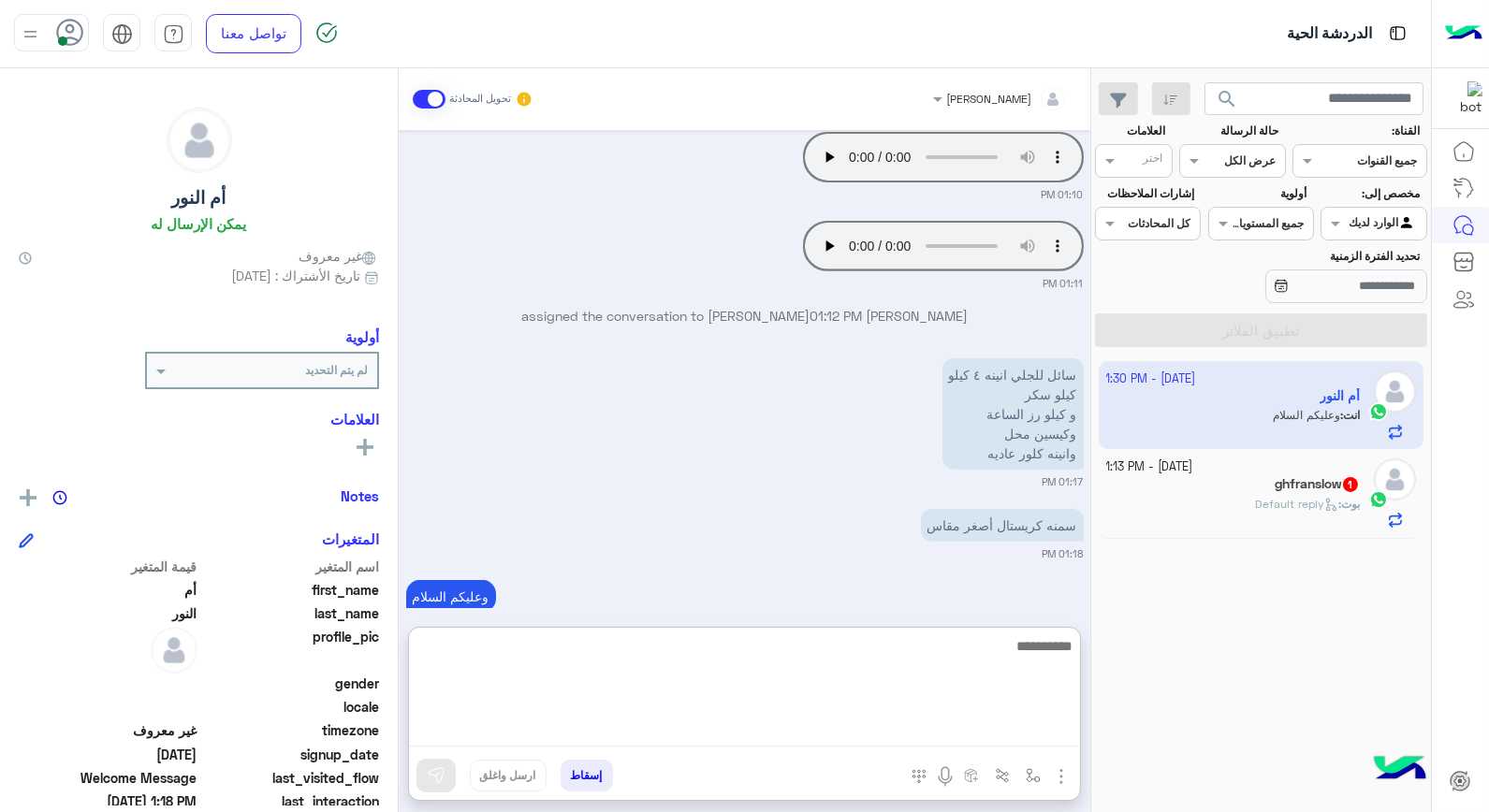
scroll to position [104, 0]
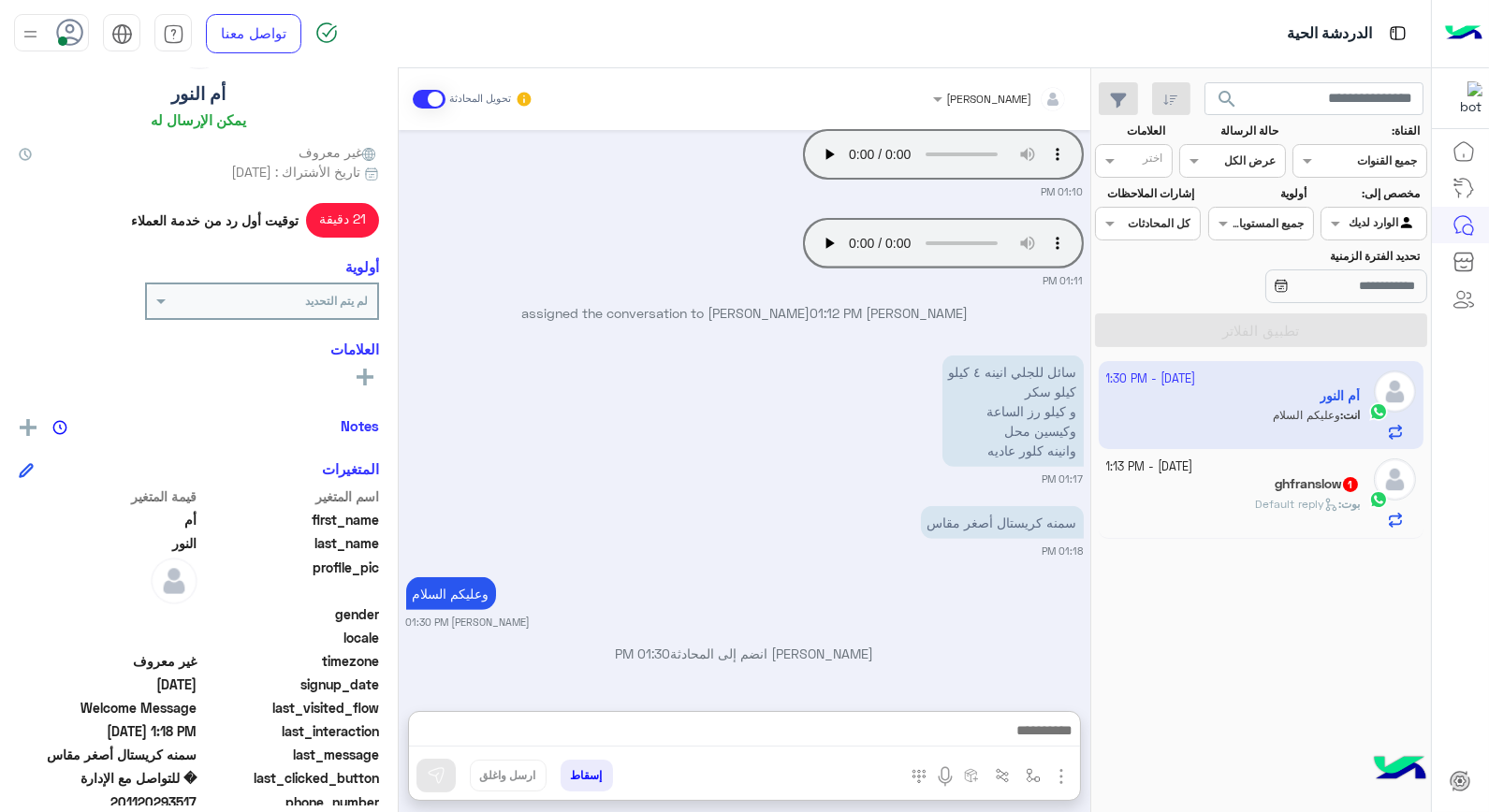
click at [1220, 480] on div "ghfranslow 1" at bounding box center [1234, 486] width 255 height 20
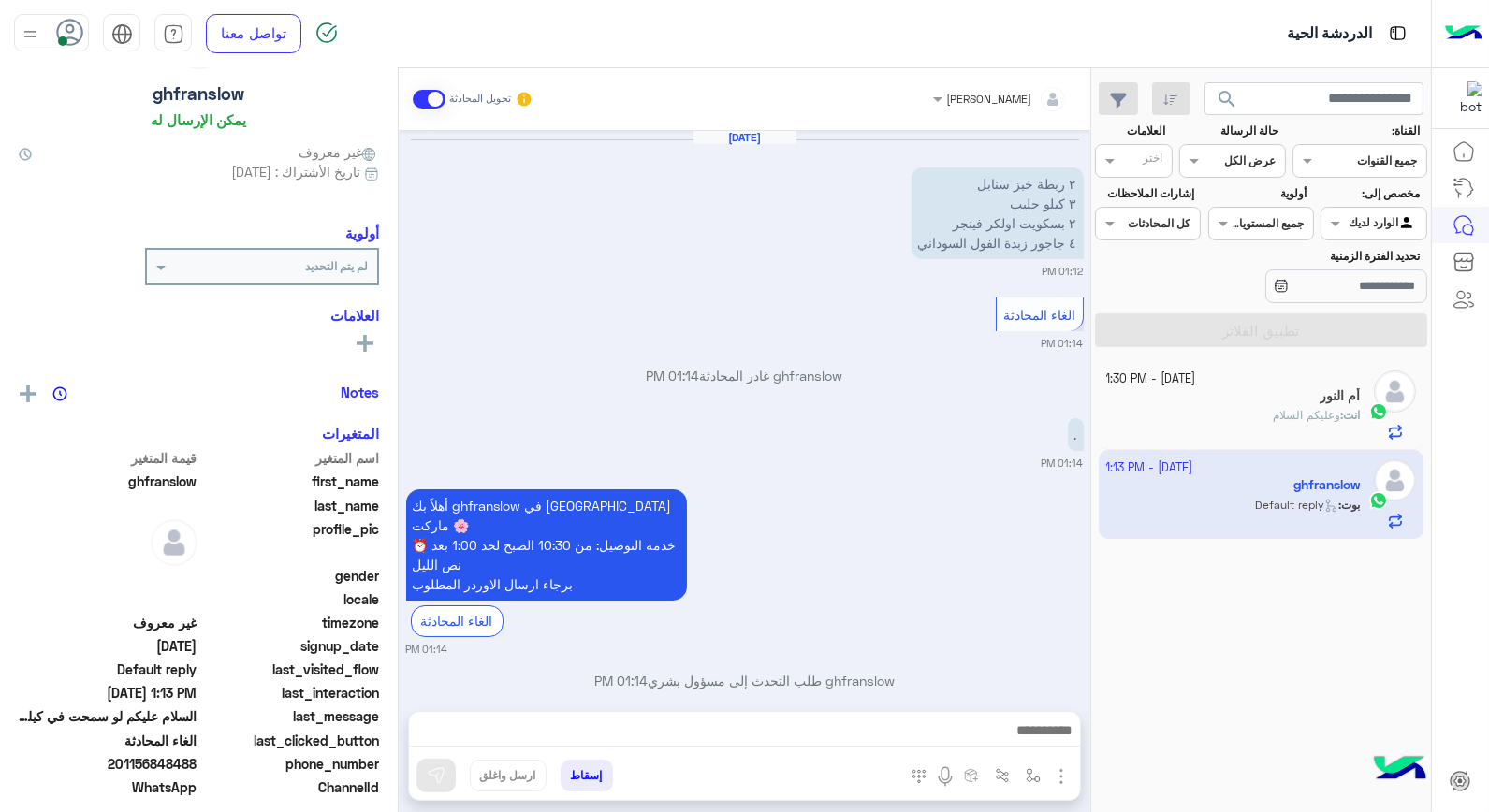
scroll to position [1057, 0]
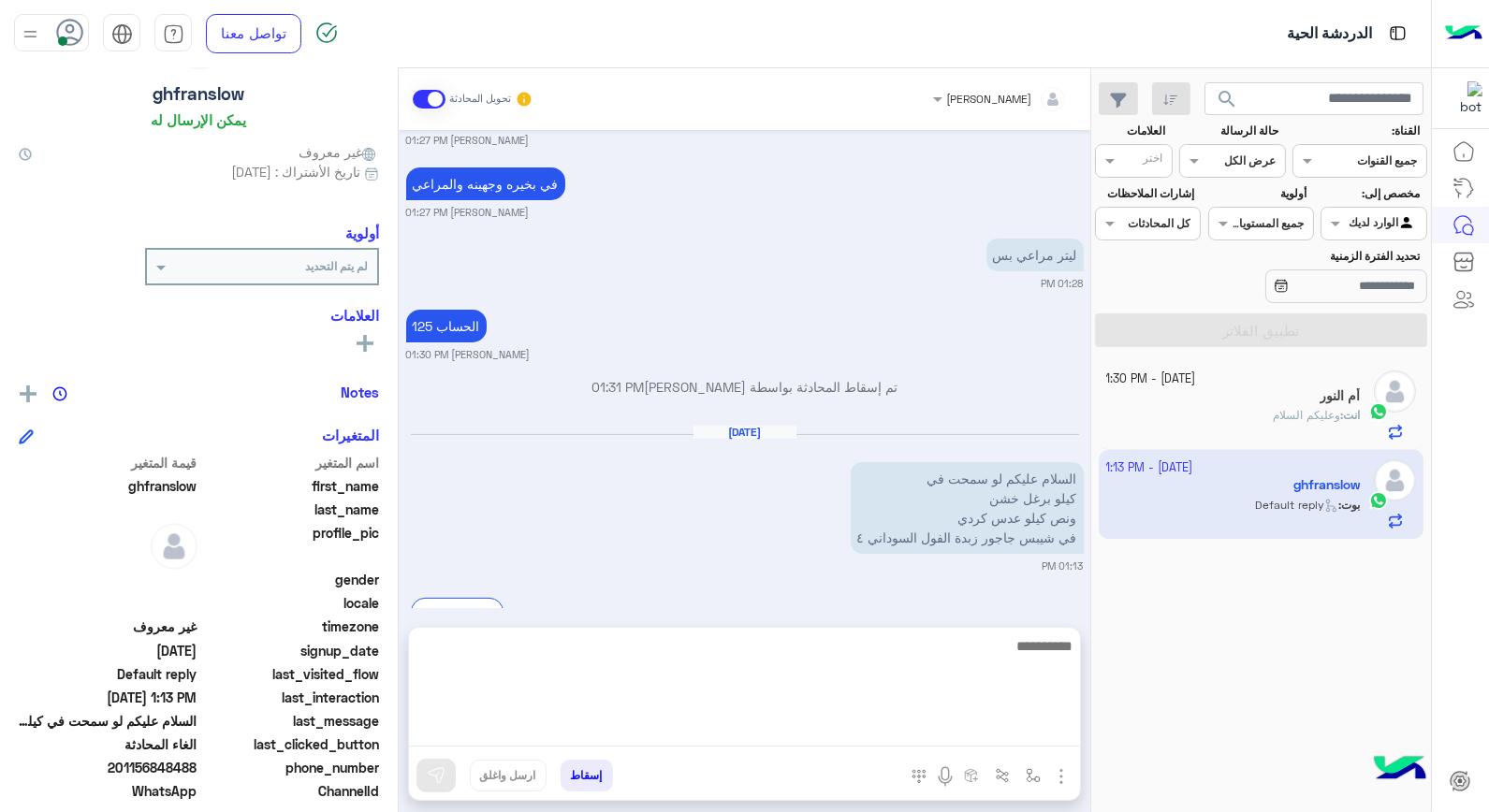
click at [1014, 743] on textarea at bounding box center [744, 690] width 671 height 113
click at [971, 664] on textarea at bounding box center [744, 690] width 671 height 113
type textarea "**********"
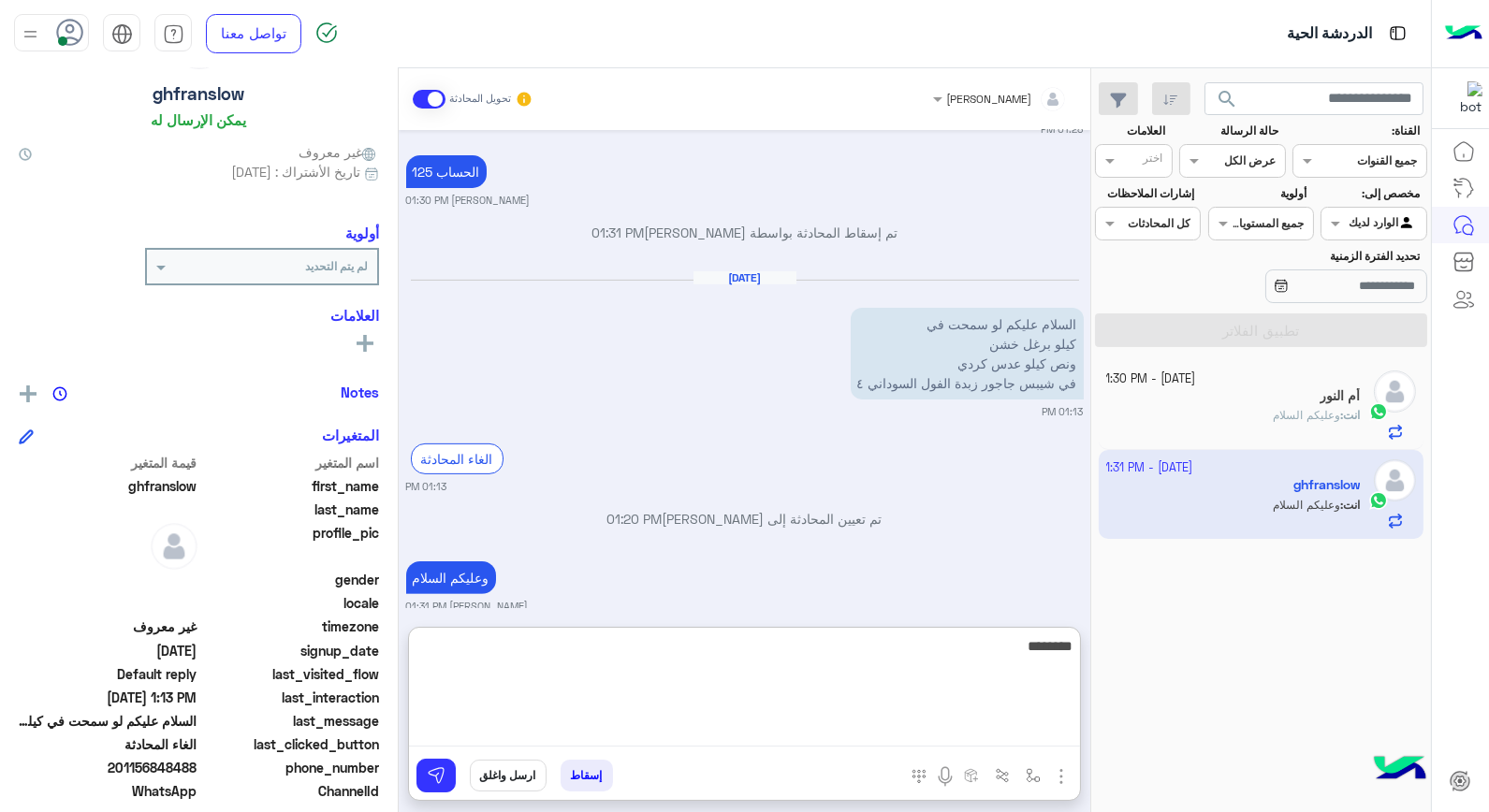
scroll to position [1260, 0]
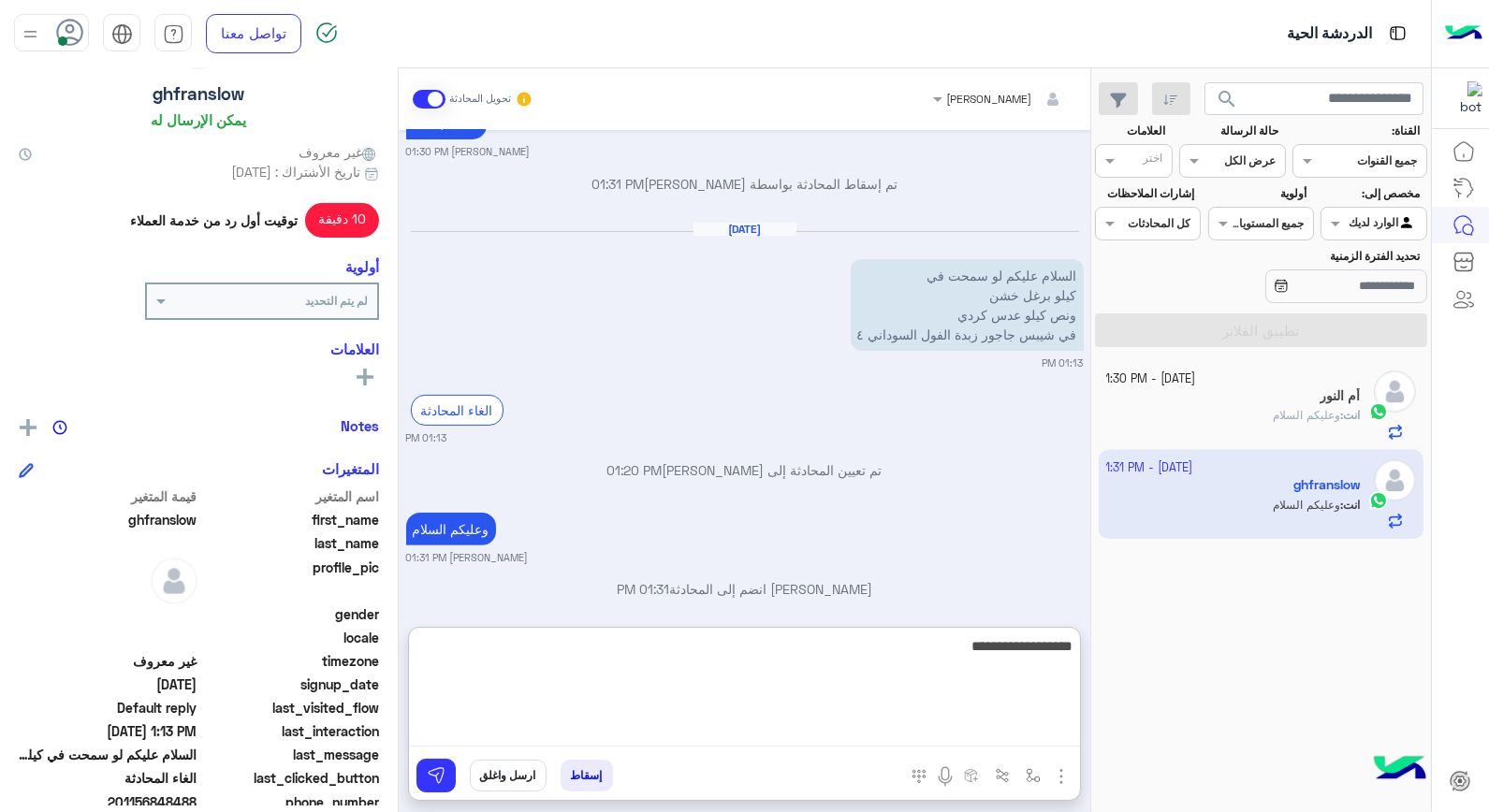
type textarea "**********"
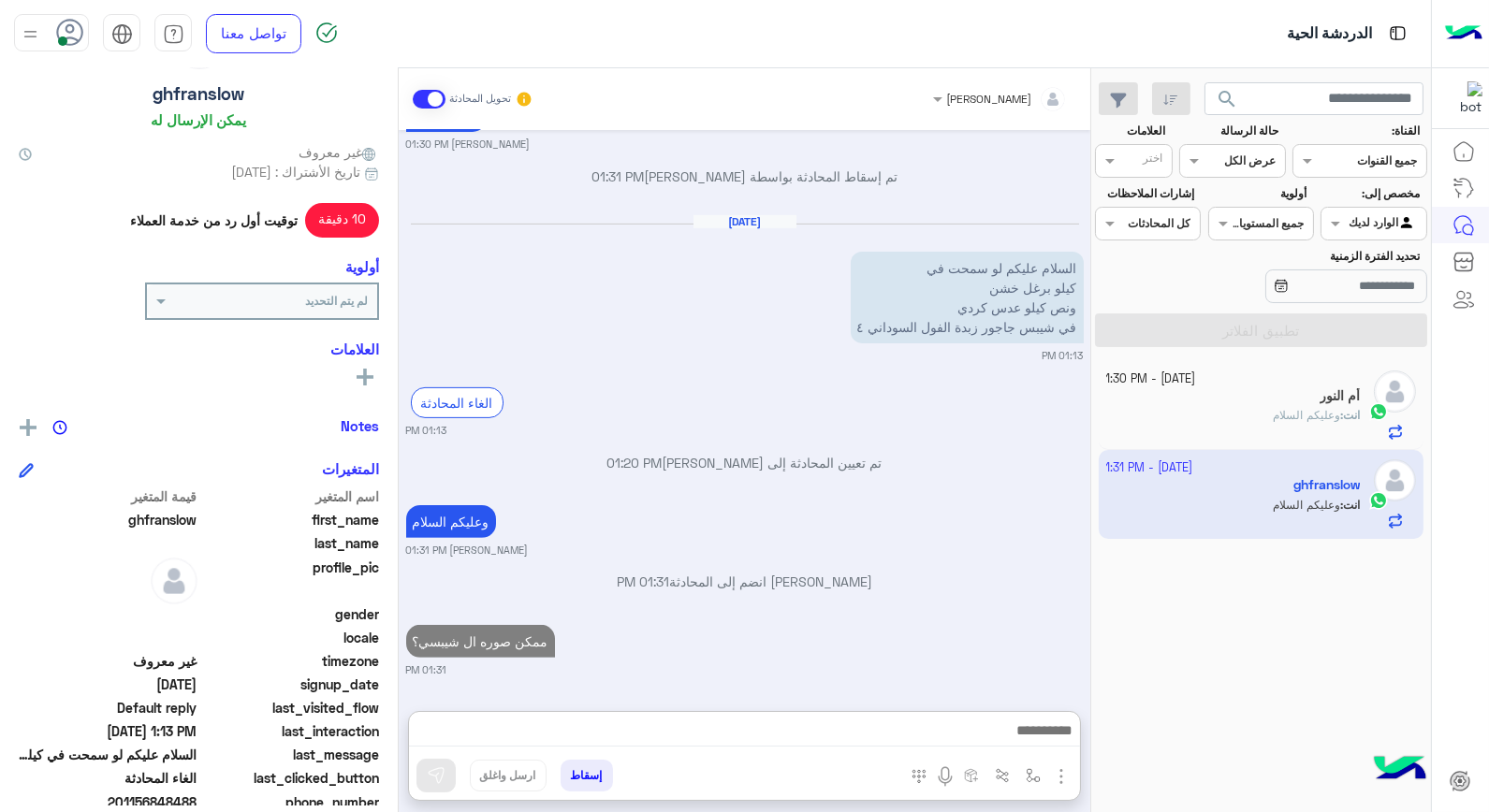
click at [1310, 408] on p "انت : وعليكم السلام" at bounding box center [1316, 415] width 87 height 17
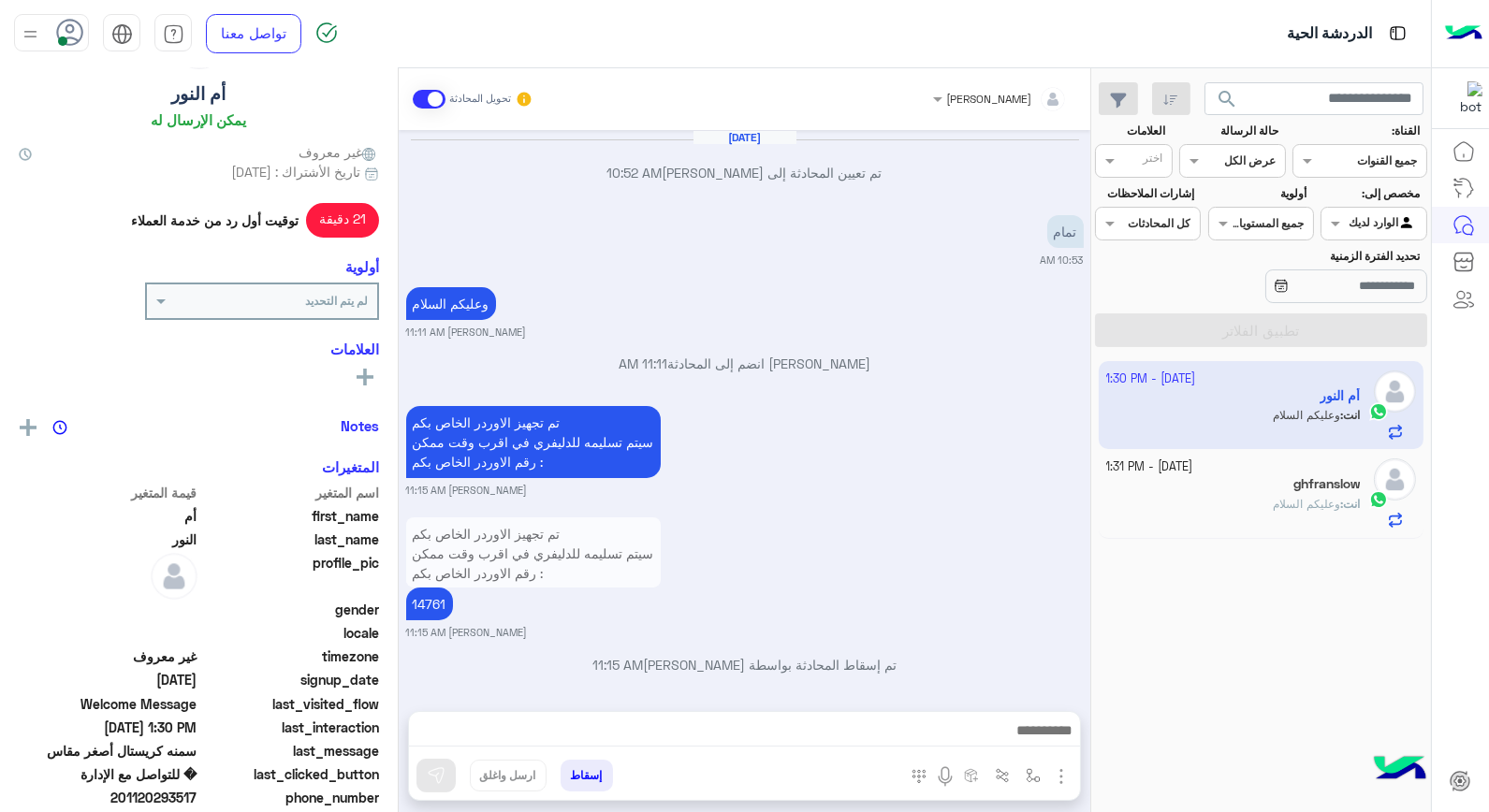
scroll to position [1267, 0]
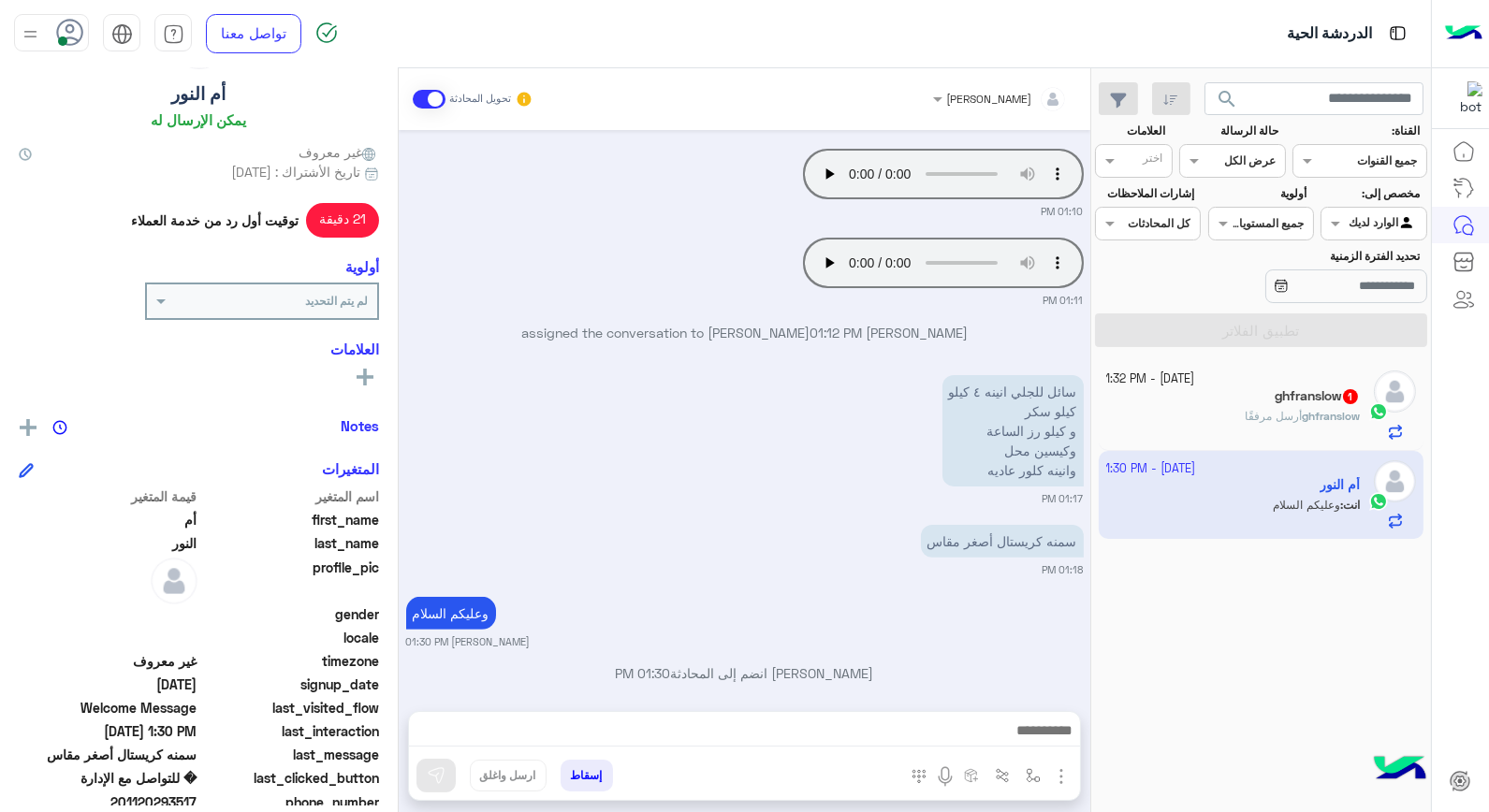
click at [1313, 416] on span "ghfranslow" at bounding box center [1330, 416] width 58 height 14
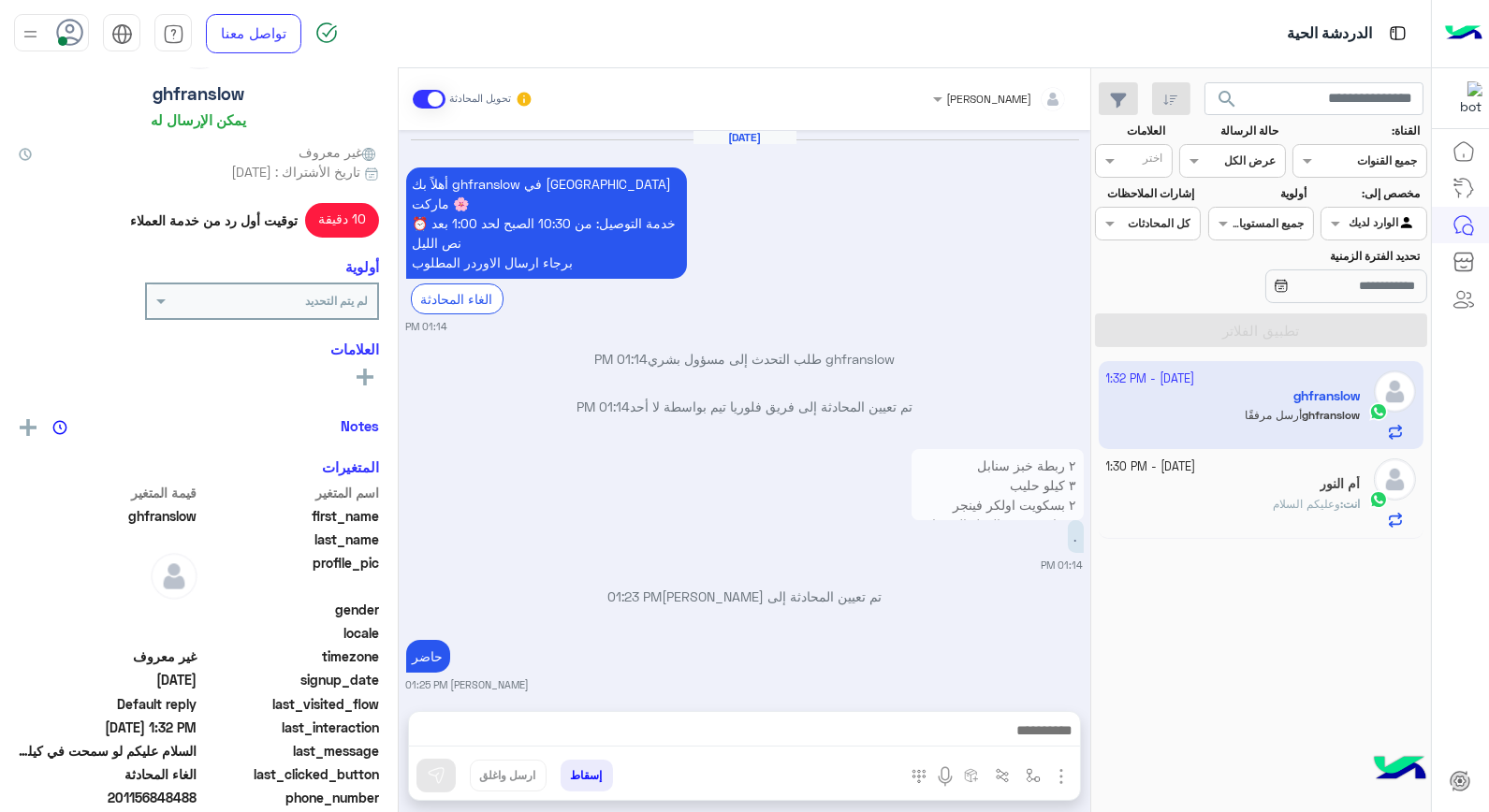
scroll to position [1200, 0]
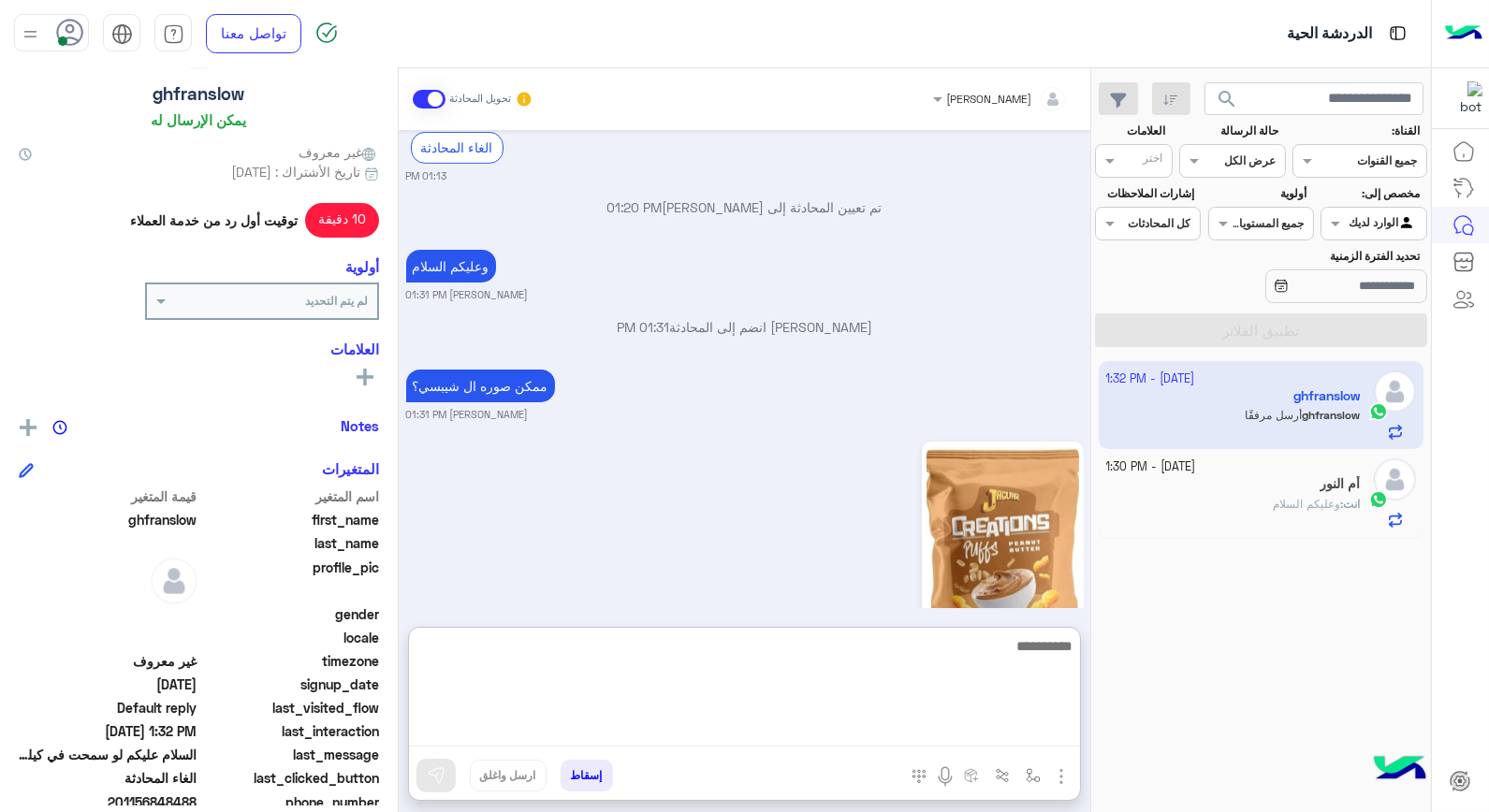
click at [989, 727] on textarea at bounding box center [744, 690] width 671 height 113
type textarea "****"
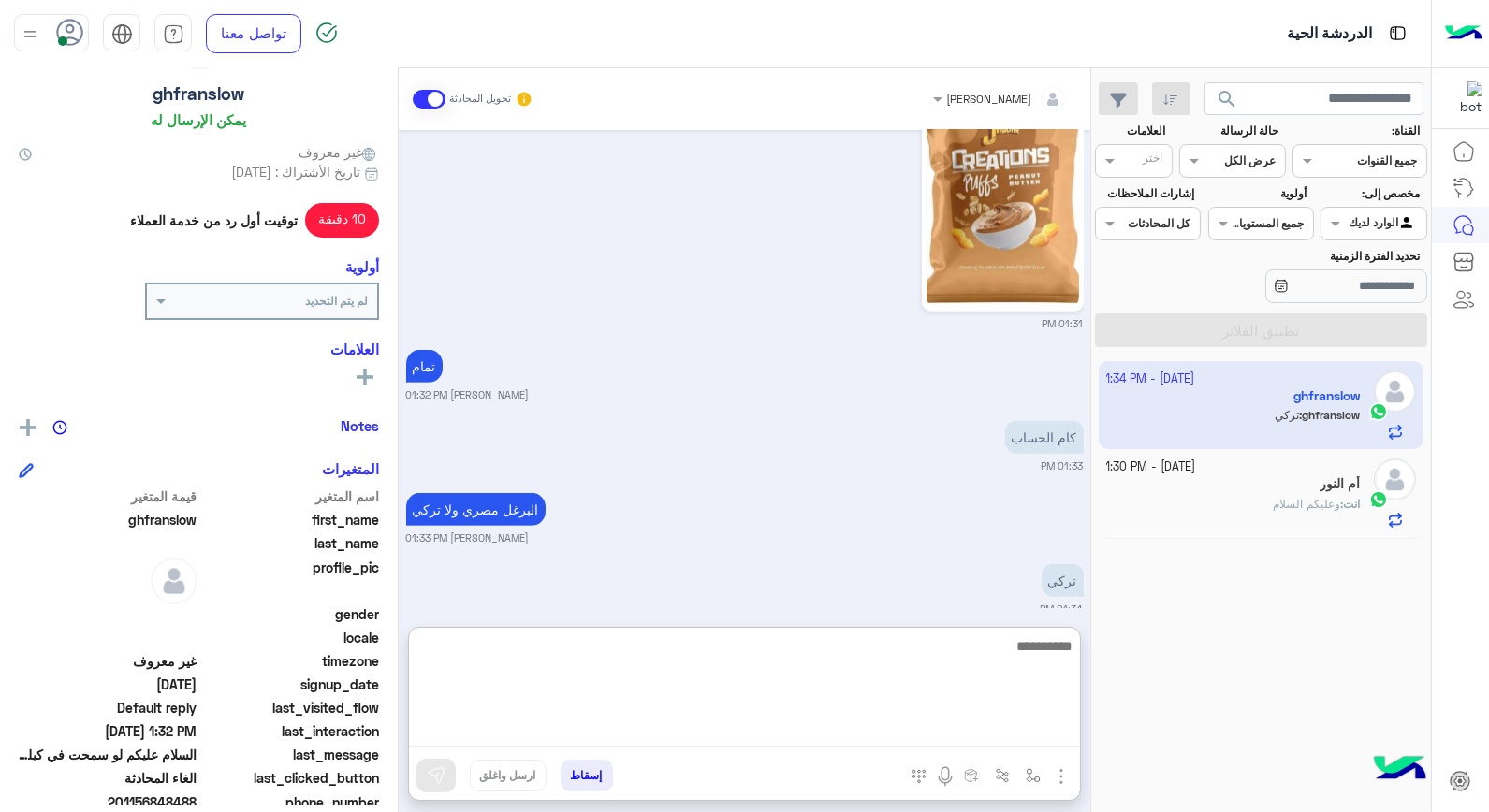
scroll to position [1570, 0]
click at [1030, 659] on textarea at bounding box center [744, 690] width 671 height 113
type textarea "****"
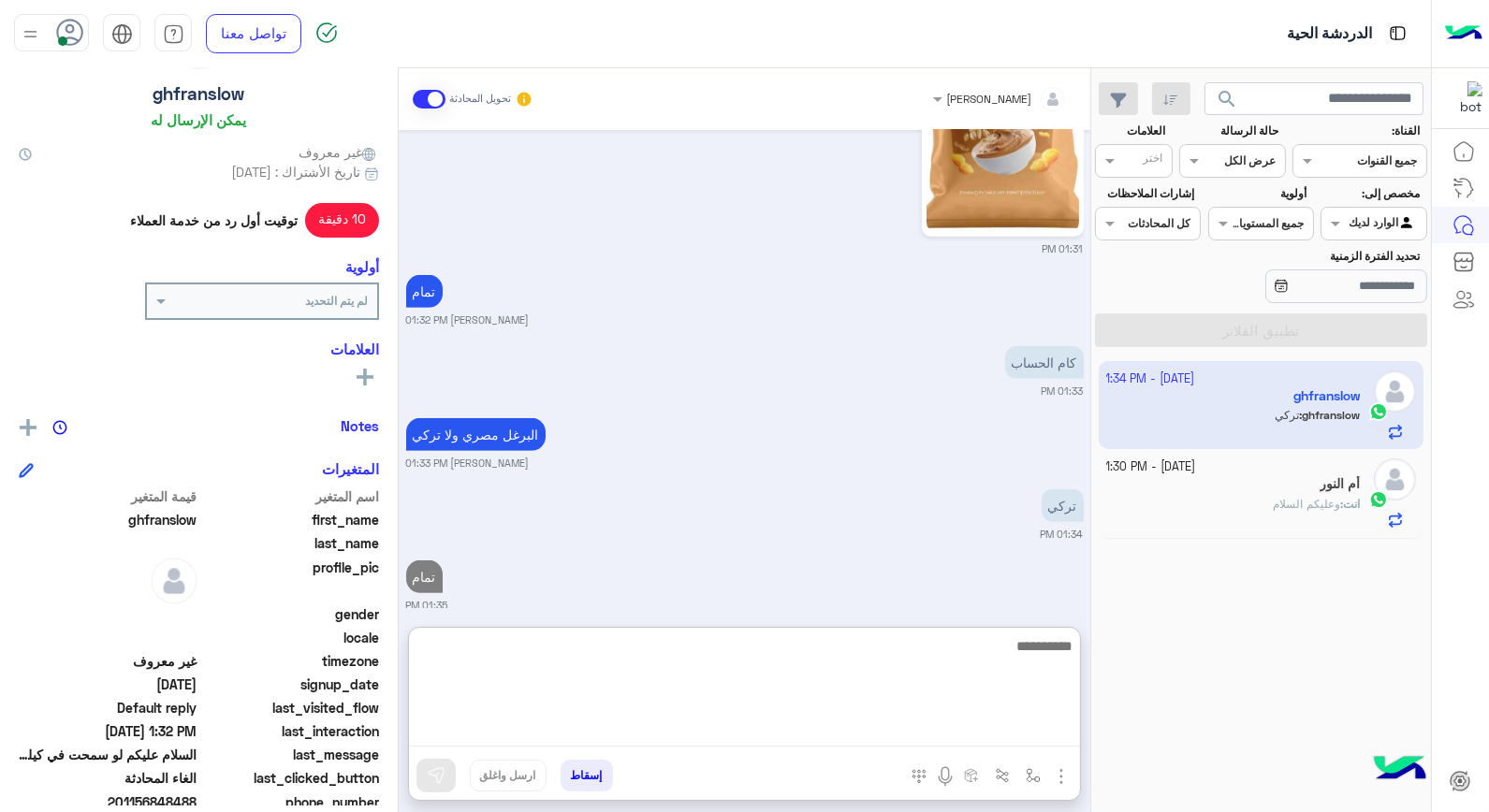
type textarea "*"
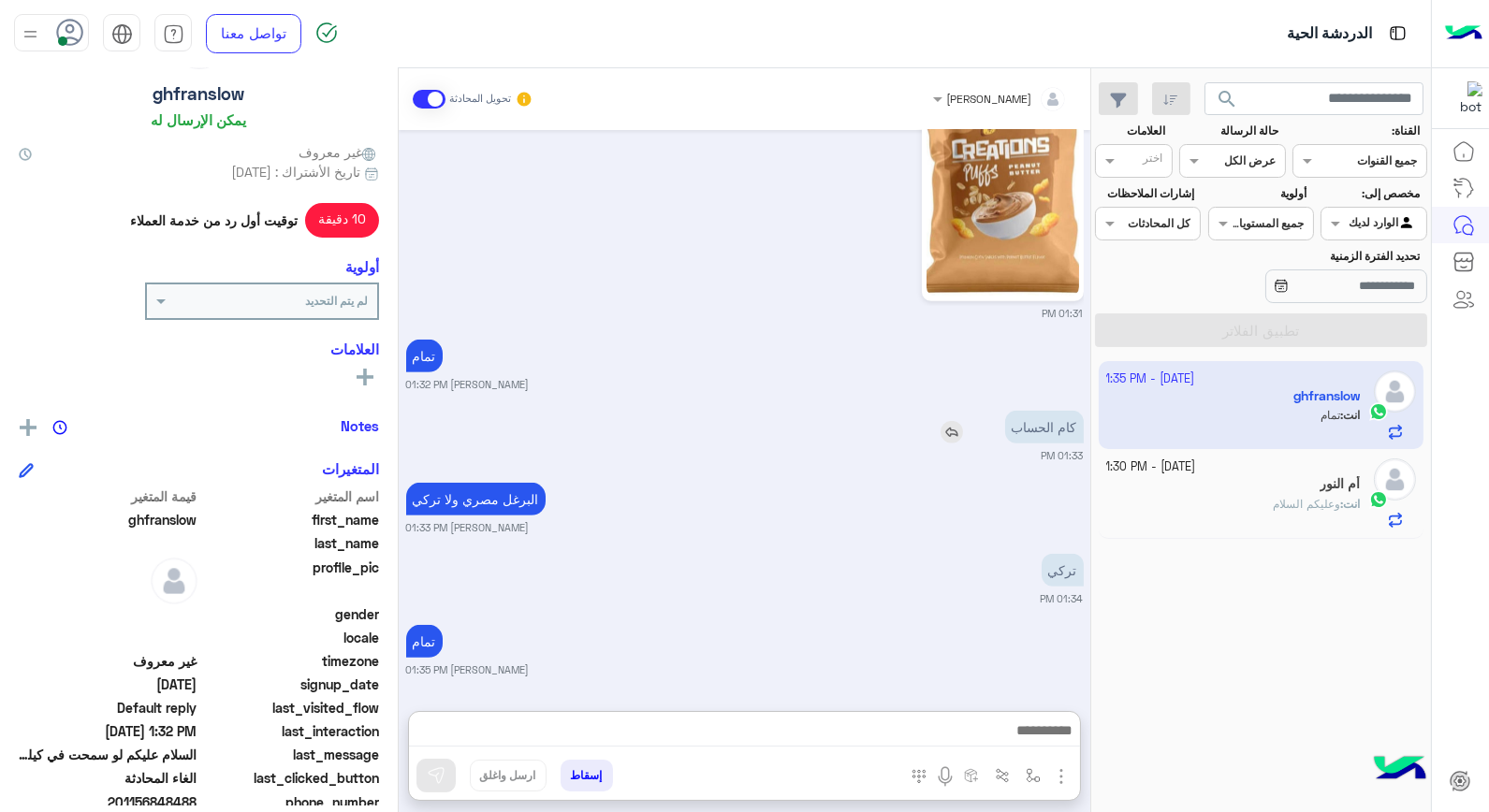
click at [952, 421] on img at bounding box center [951, 432] width 23 height 23
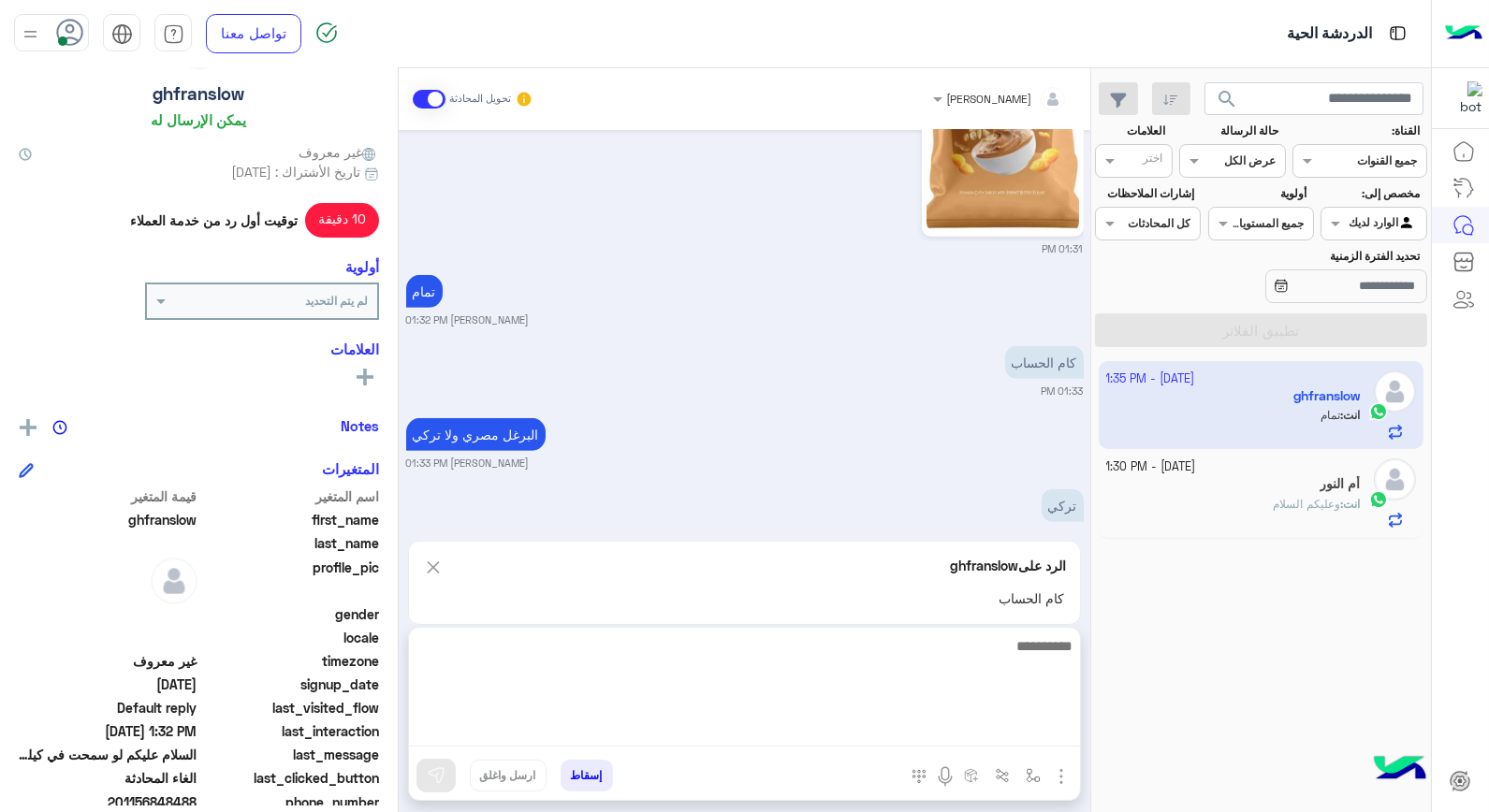
click at [946, 724] on textarea at bounding box center [744, 690] width 671 height 113
type textarea "**********"
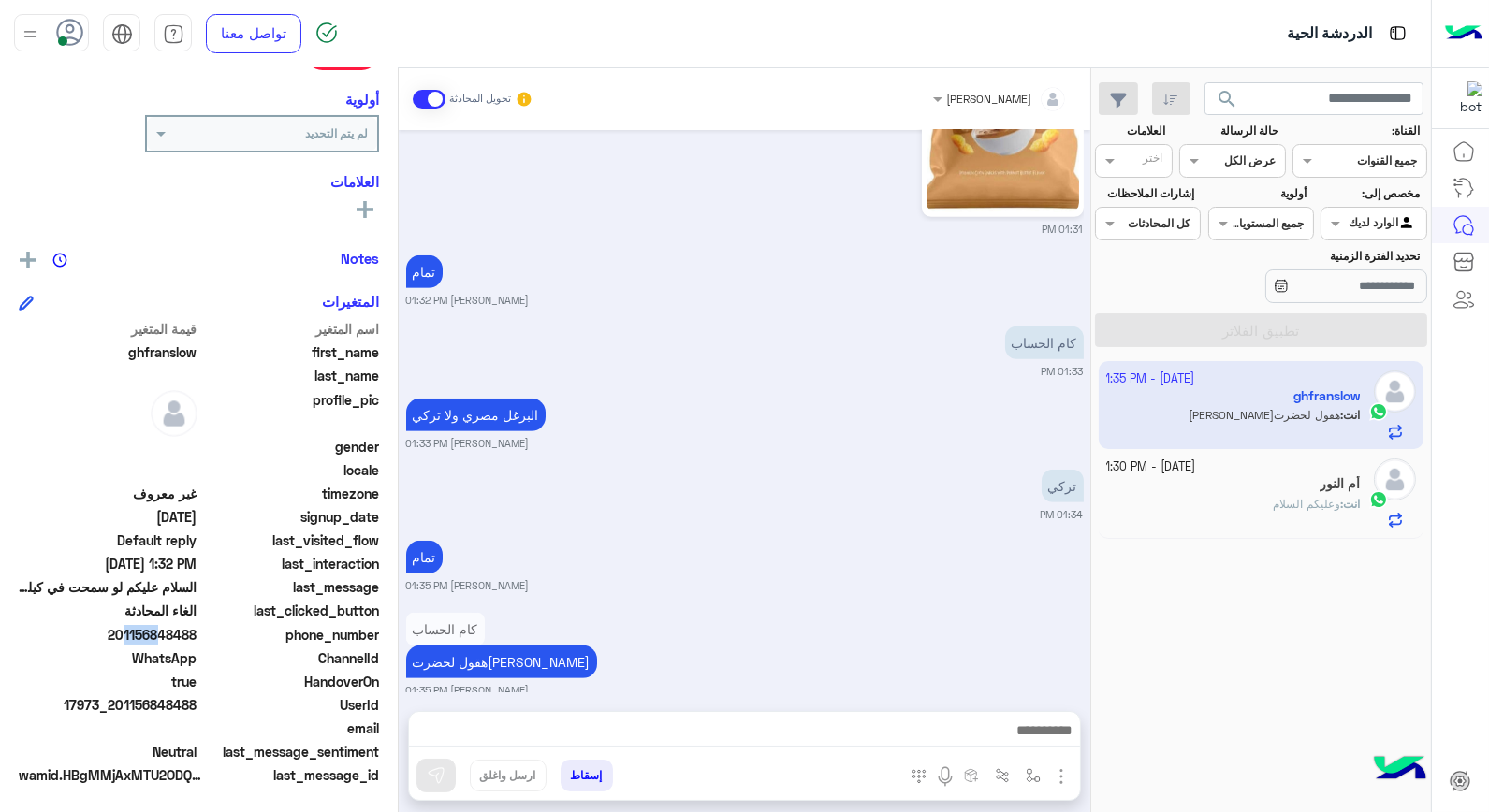
scroll to position [1662, 0]
drag, startPoint x: 118, startPoint y: 631, endPoint x: 198, endPoint y: 638, distance: 80.3
click at [198, 638] on span "201156848488" at bounding box center [108, 635] width 179 height 20
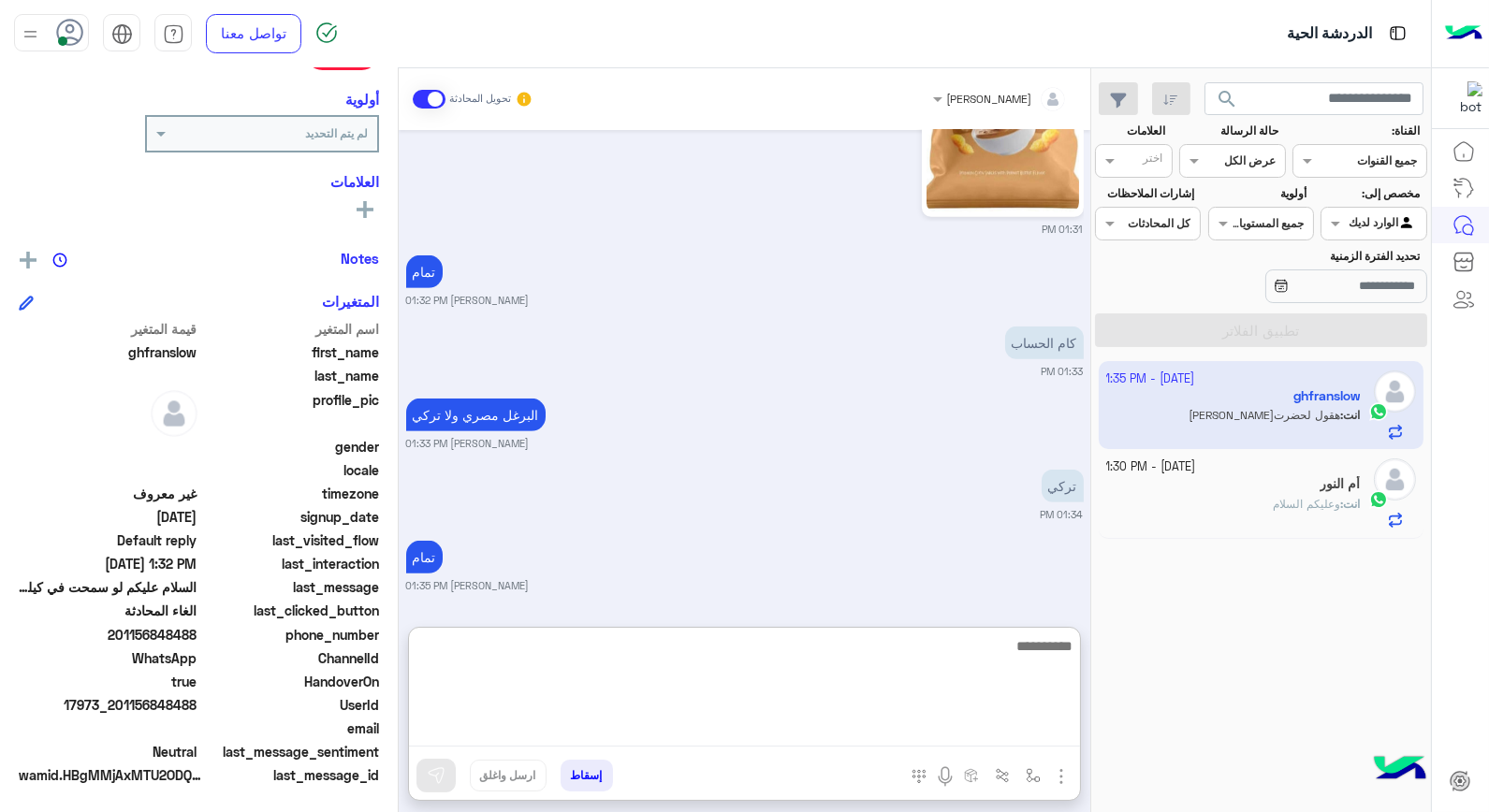
click at [921, 721] on textarea at bounding box center [744, 690] width 671 height 113
click at [905, 650] on textarea at bounding box center [744, 690] width 671 height 113
type textarea "***"
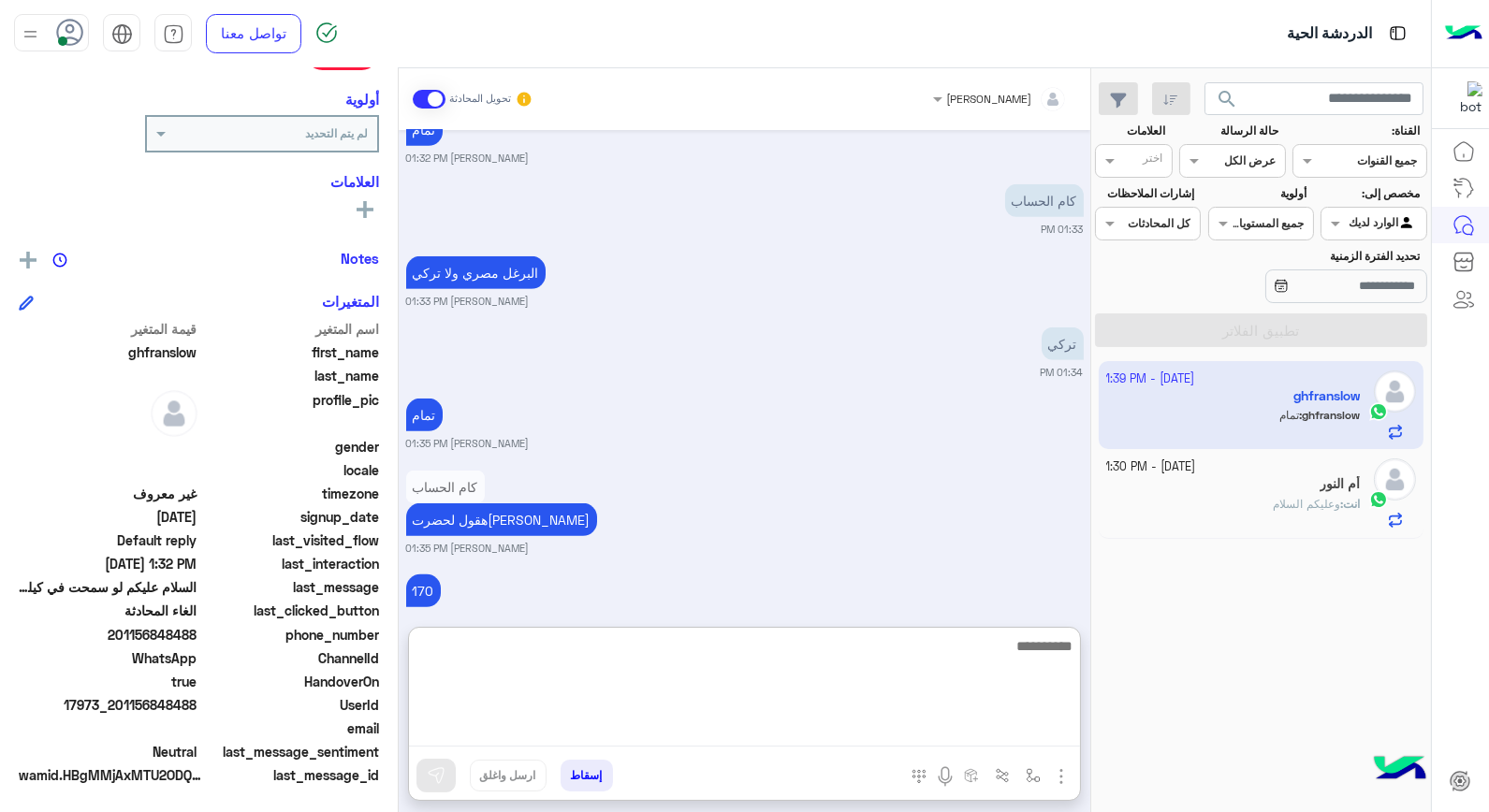
scroll to position [1818, 0]
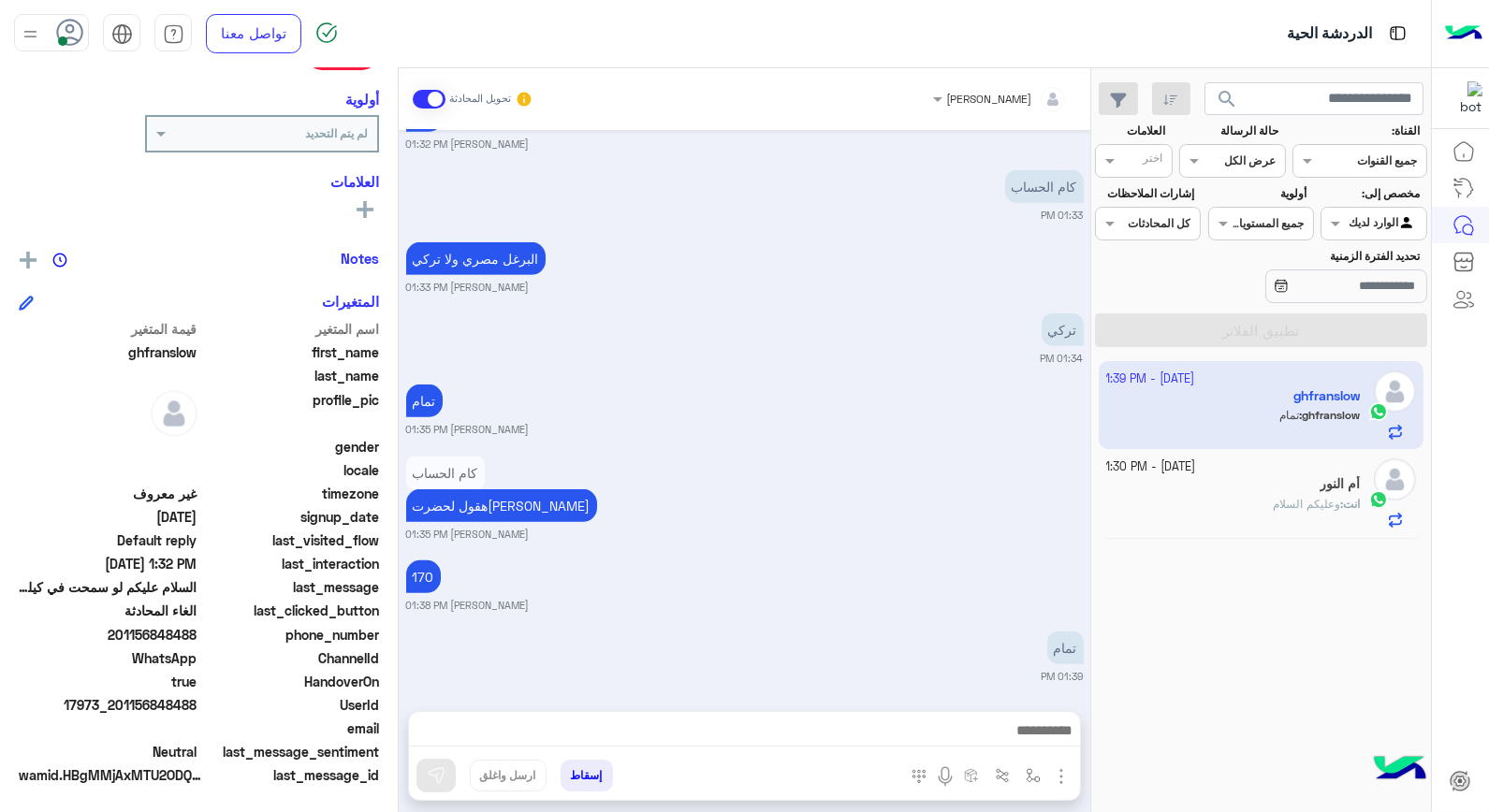
click at [1227, 465] on div "7 October - 1:30 PM" at bounding box center [1234, 467] width 255 height 18
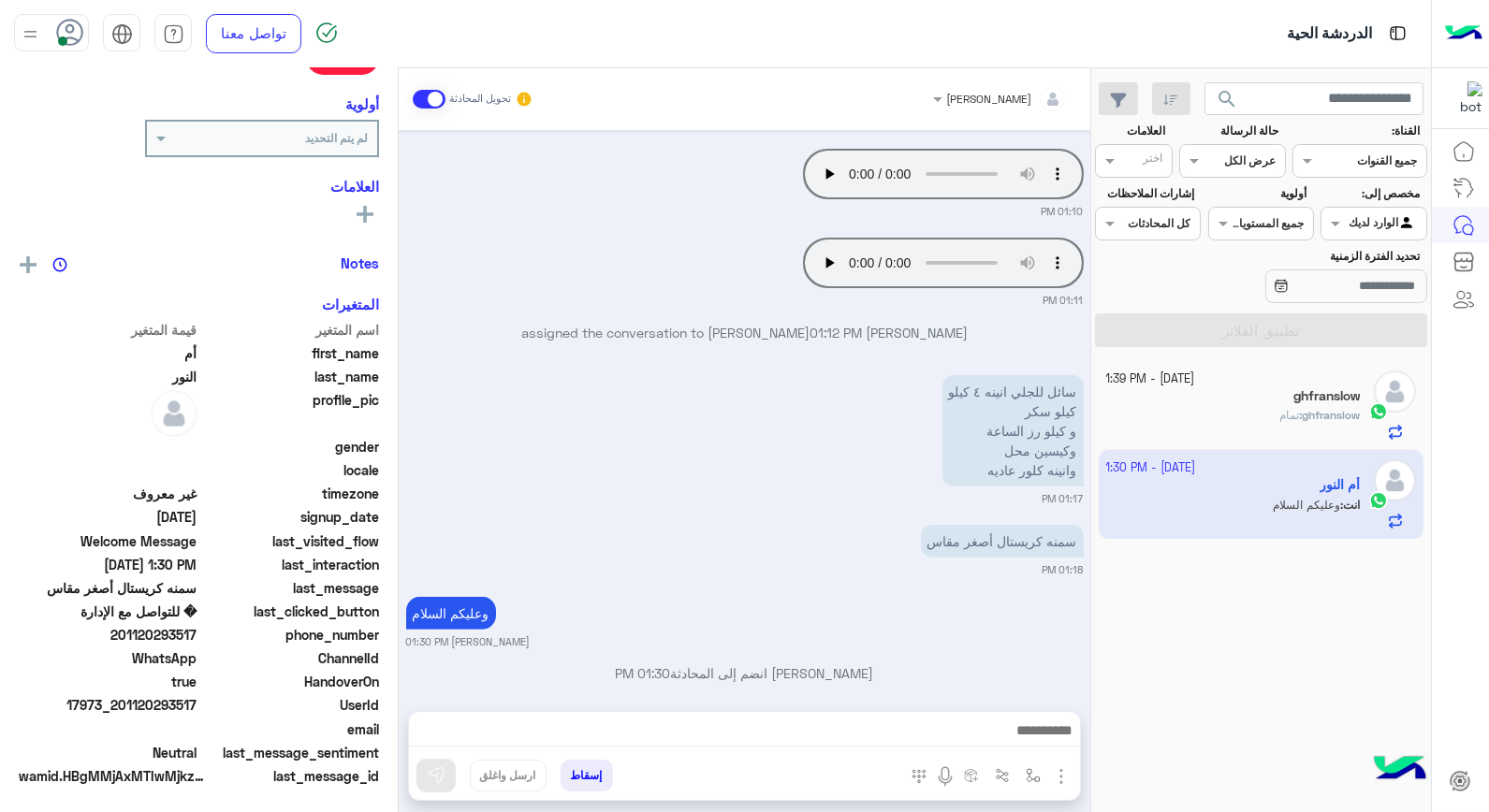
scroll to position [272, 0]
click at [1226, 435] on div "ghfranslow : تمام" at bounding box center [1234, 423] width 255 height 33
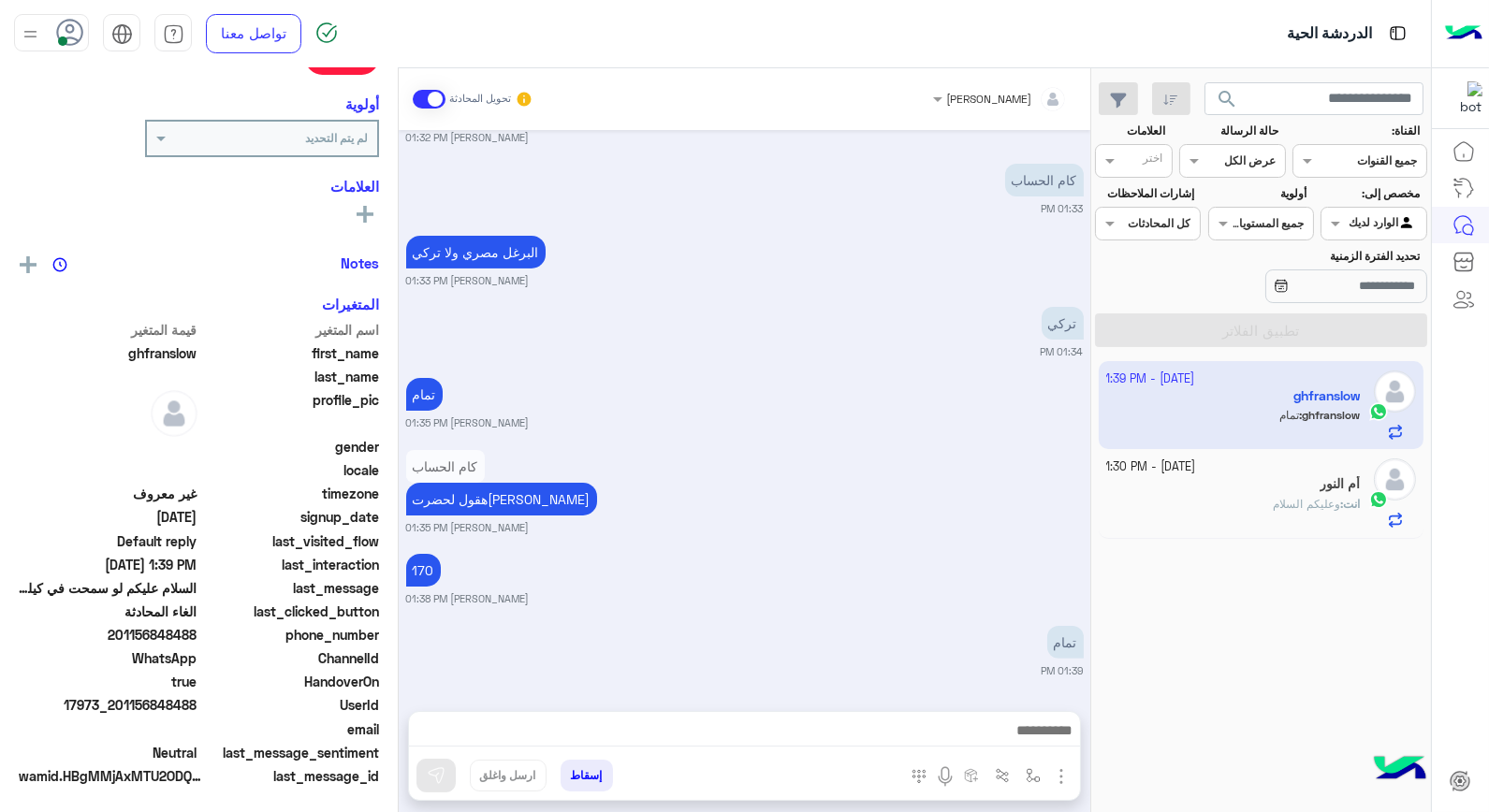
scroll to position [272, 0]
click at [578, 782] on button "إسقاط" at bounding box center [586, 775] width 52 height 32
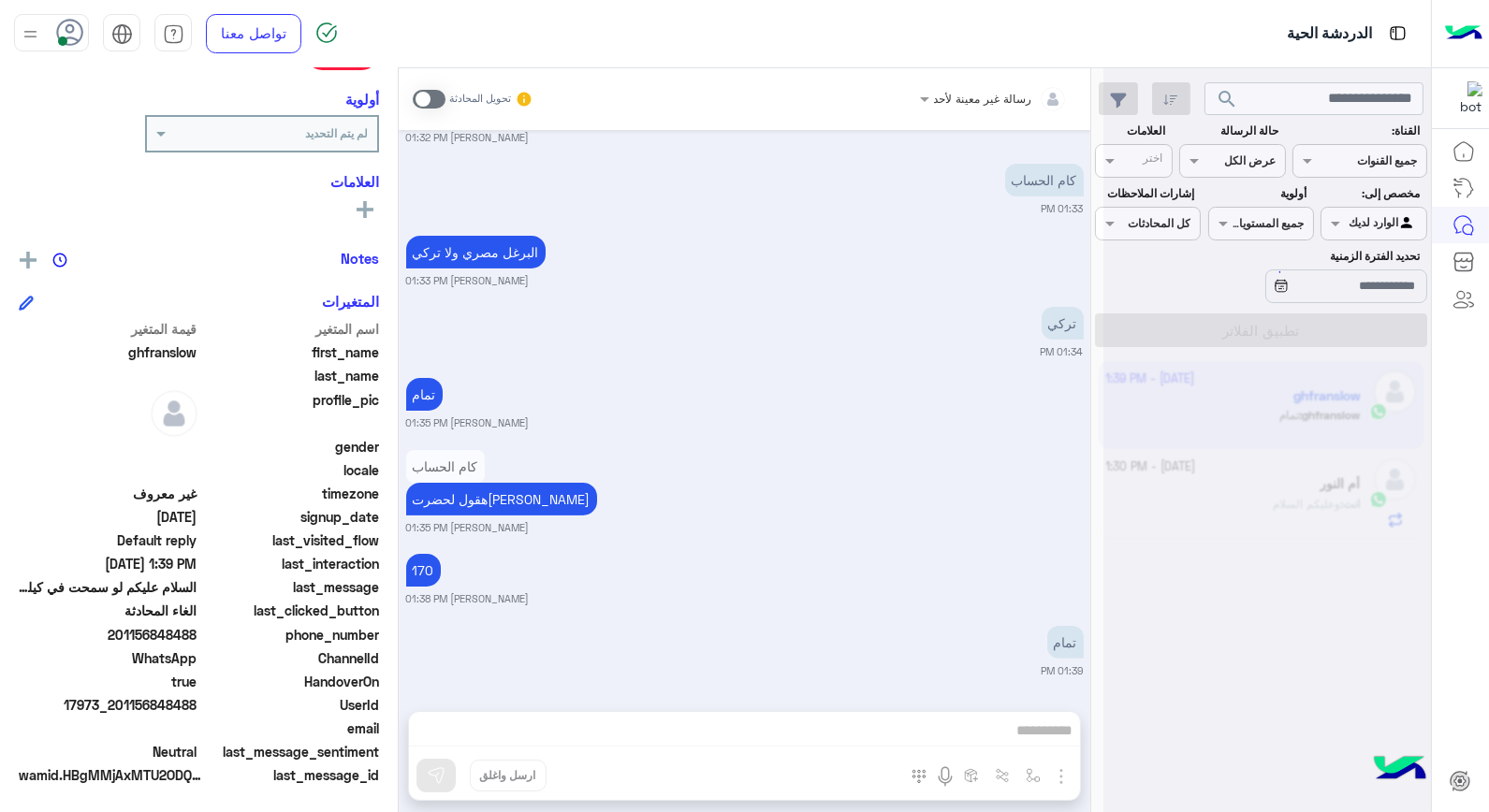
scroll to position [1209, 0]
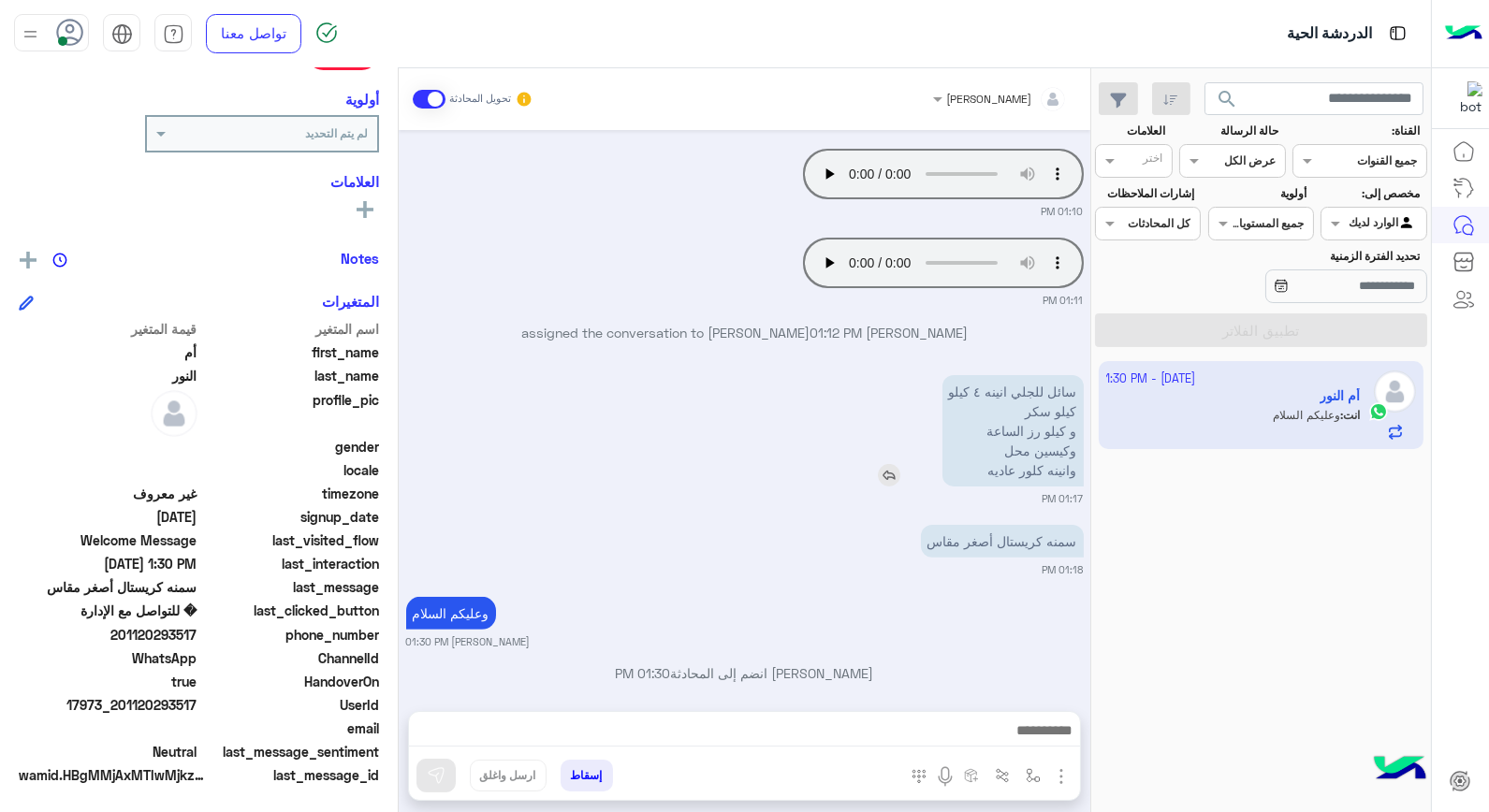
scroll to position [1267, 0]
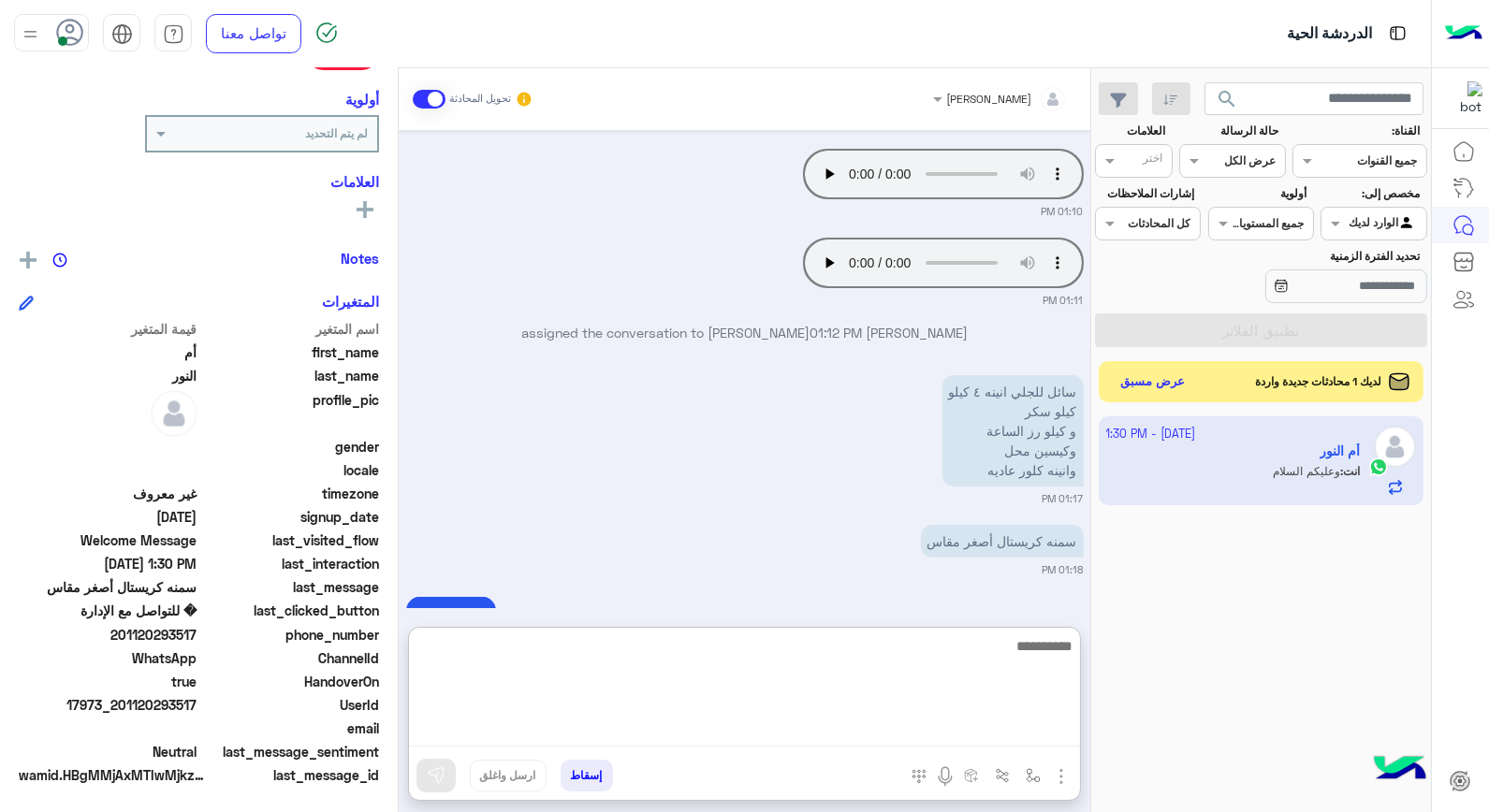
click at [879, 735] on textarea at bounding box center [744, 690] width 671 height 113
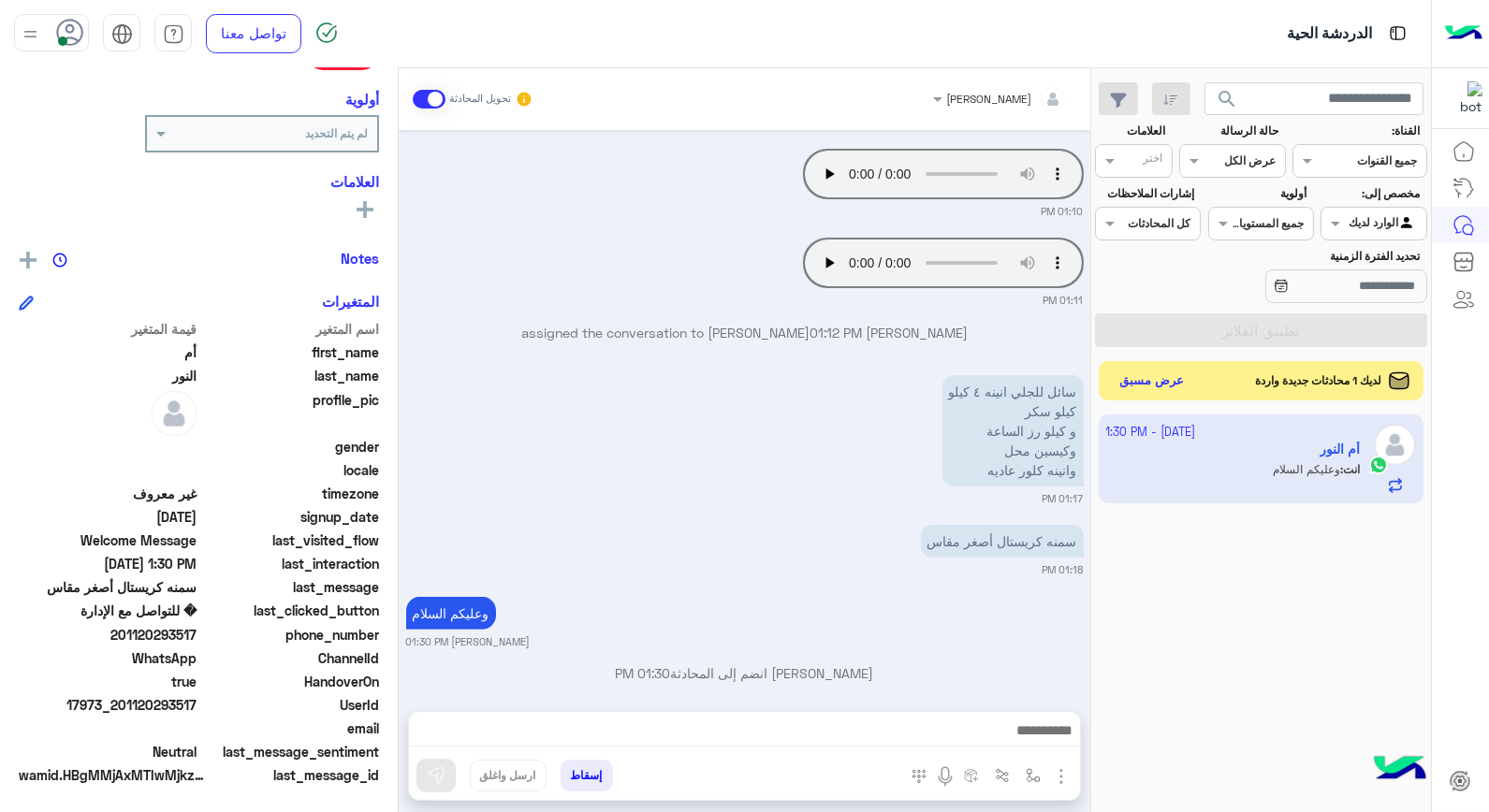
click at [1156, 385] on button "عرض مسبق" at bounding box center [1152, 381] width 79 height 26
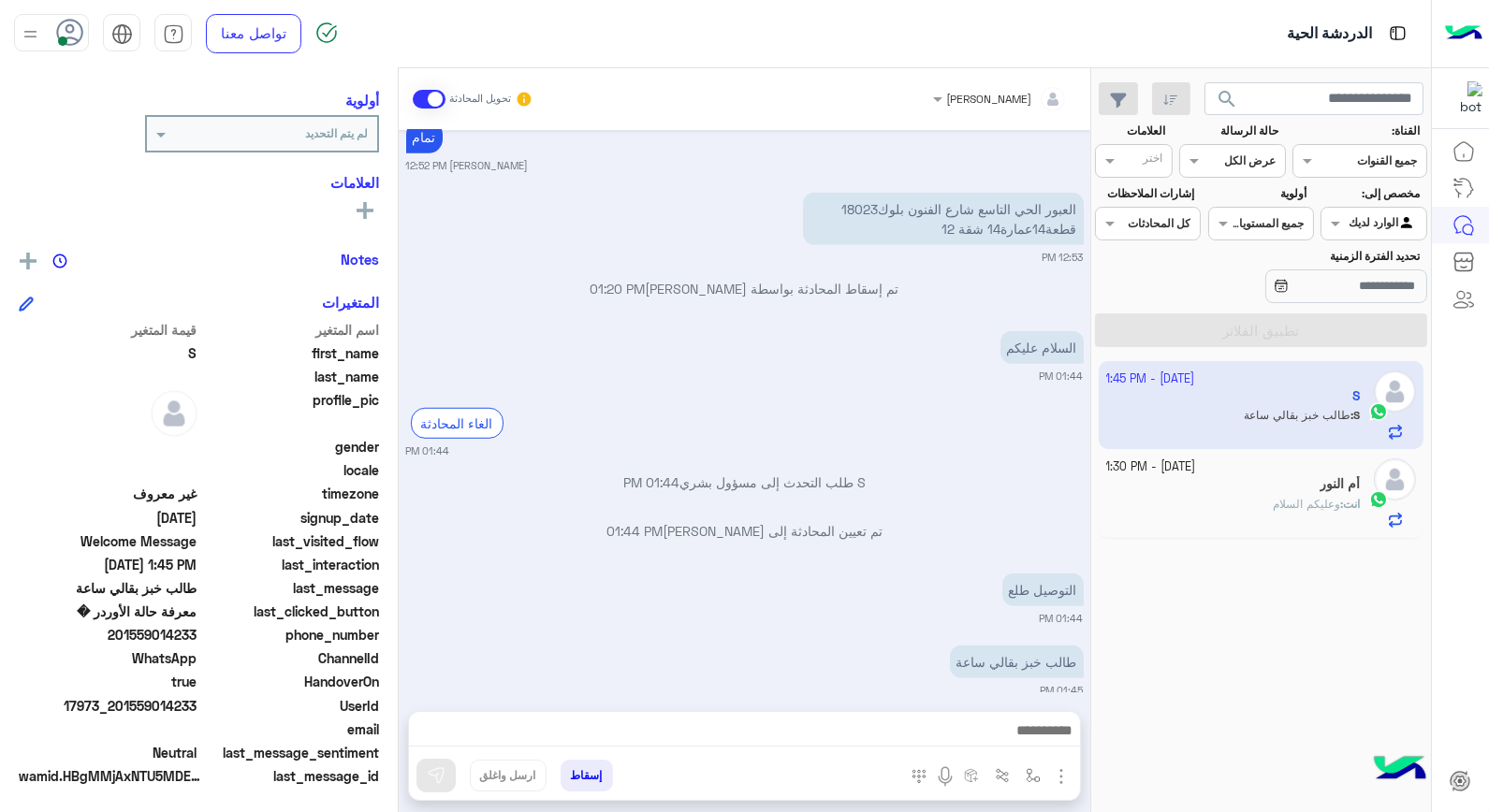
scroll to position [2762, 0]
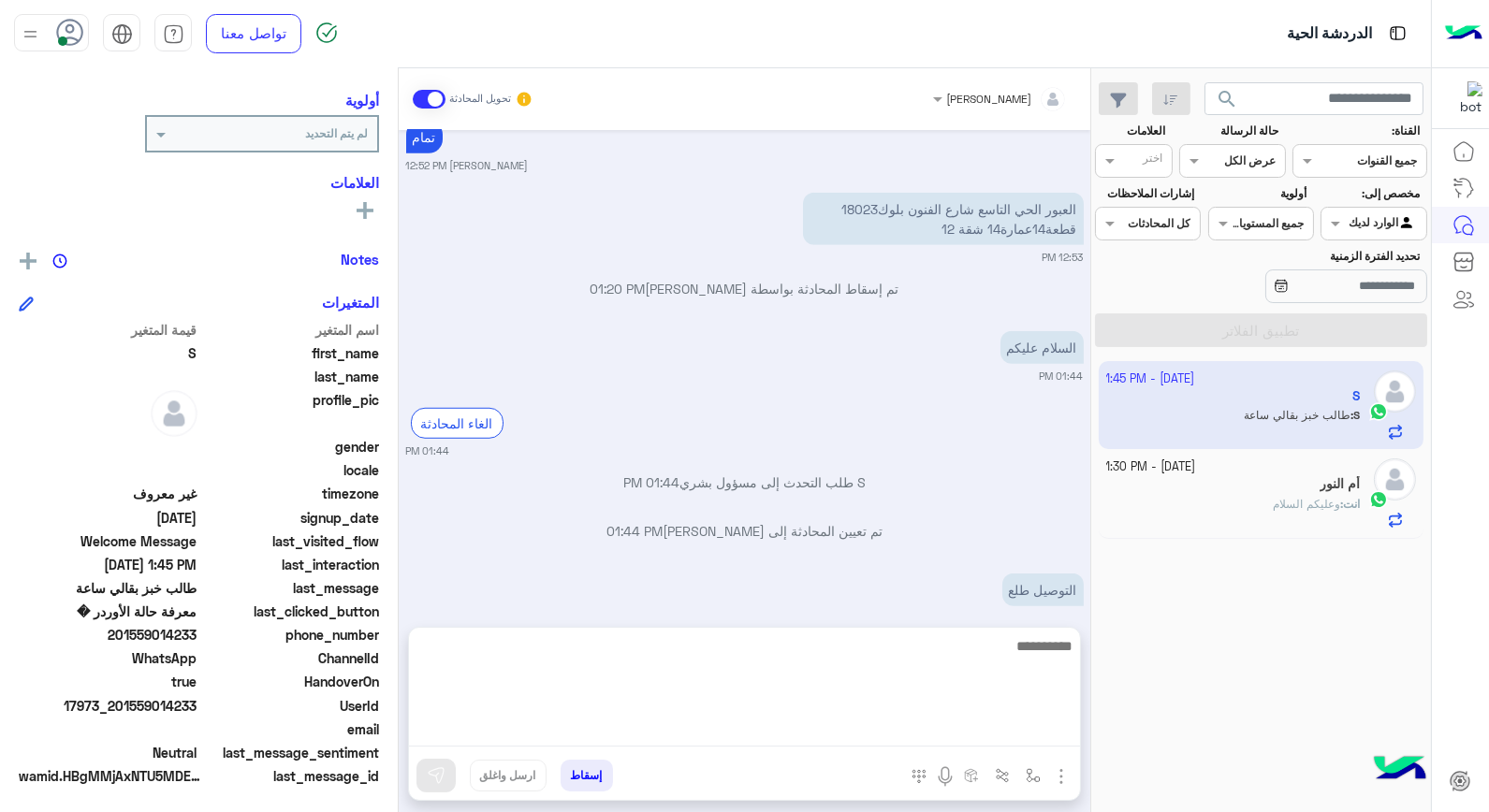
click at [960, 720] on textarea at bounding box center [744, 690] width 671 height 113
type textarea "***"
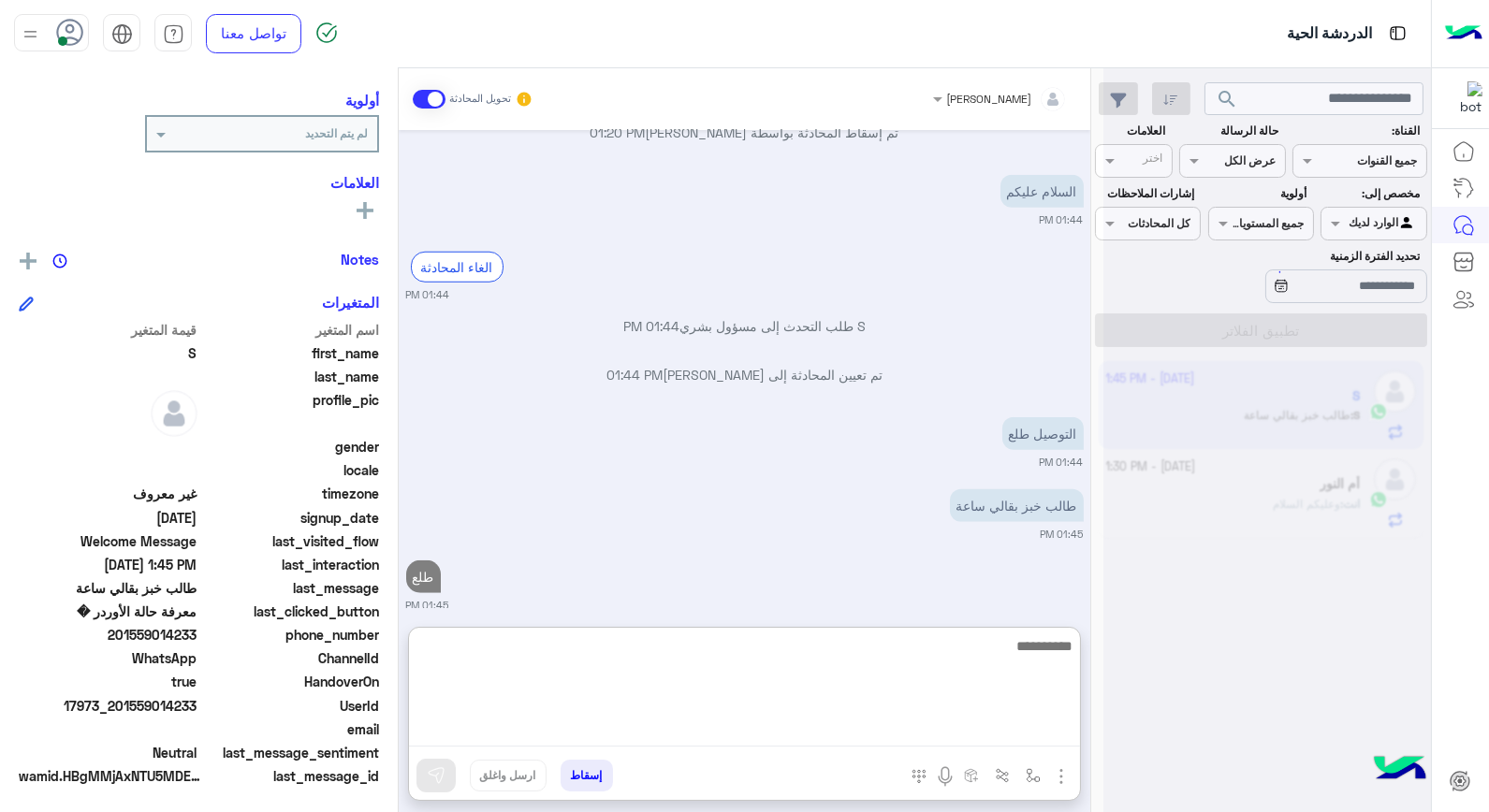
scroll to position [2917, 0]
type textarea "*********"
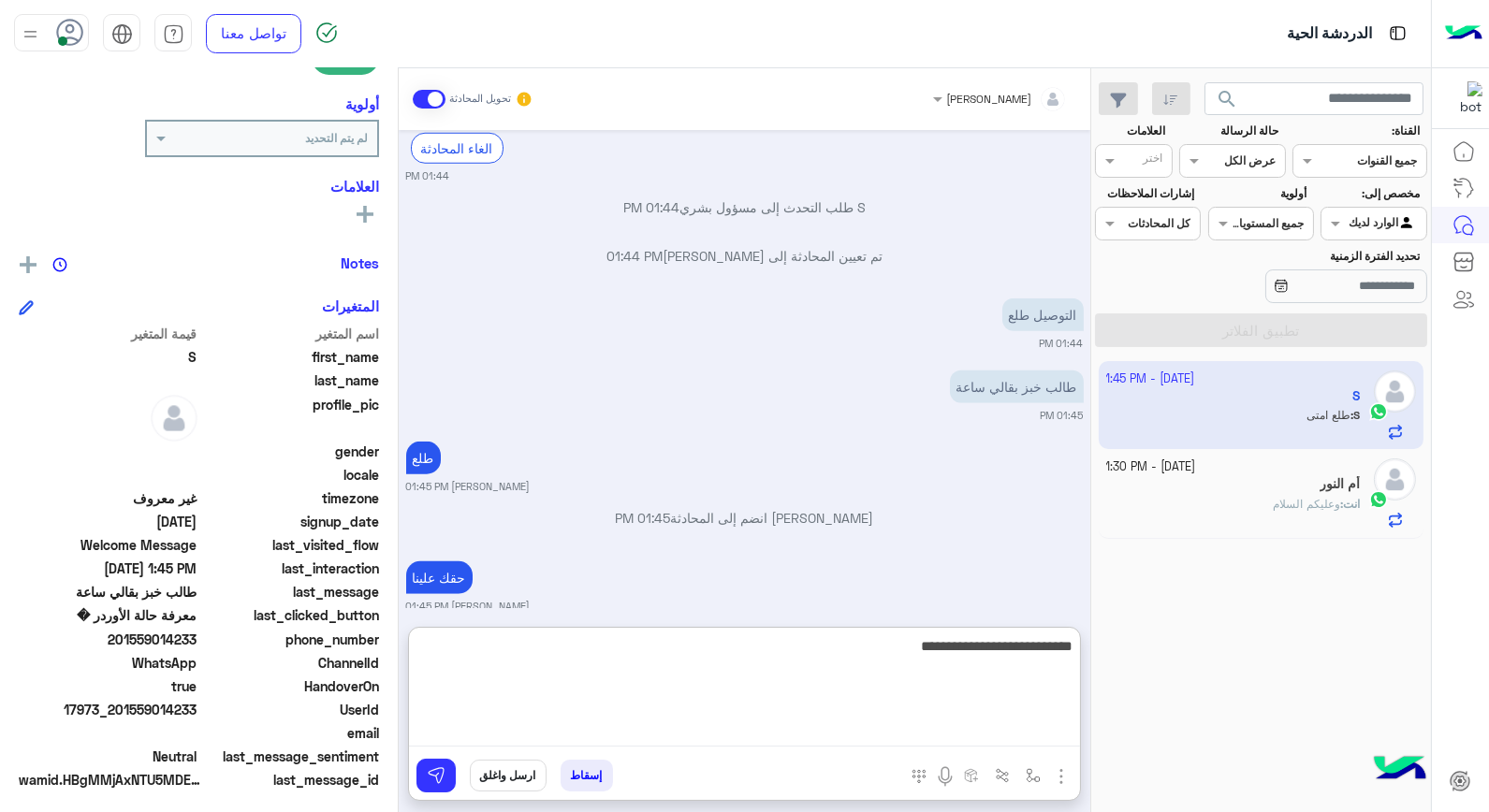
scroll to position [3141, 0]
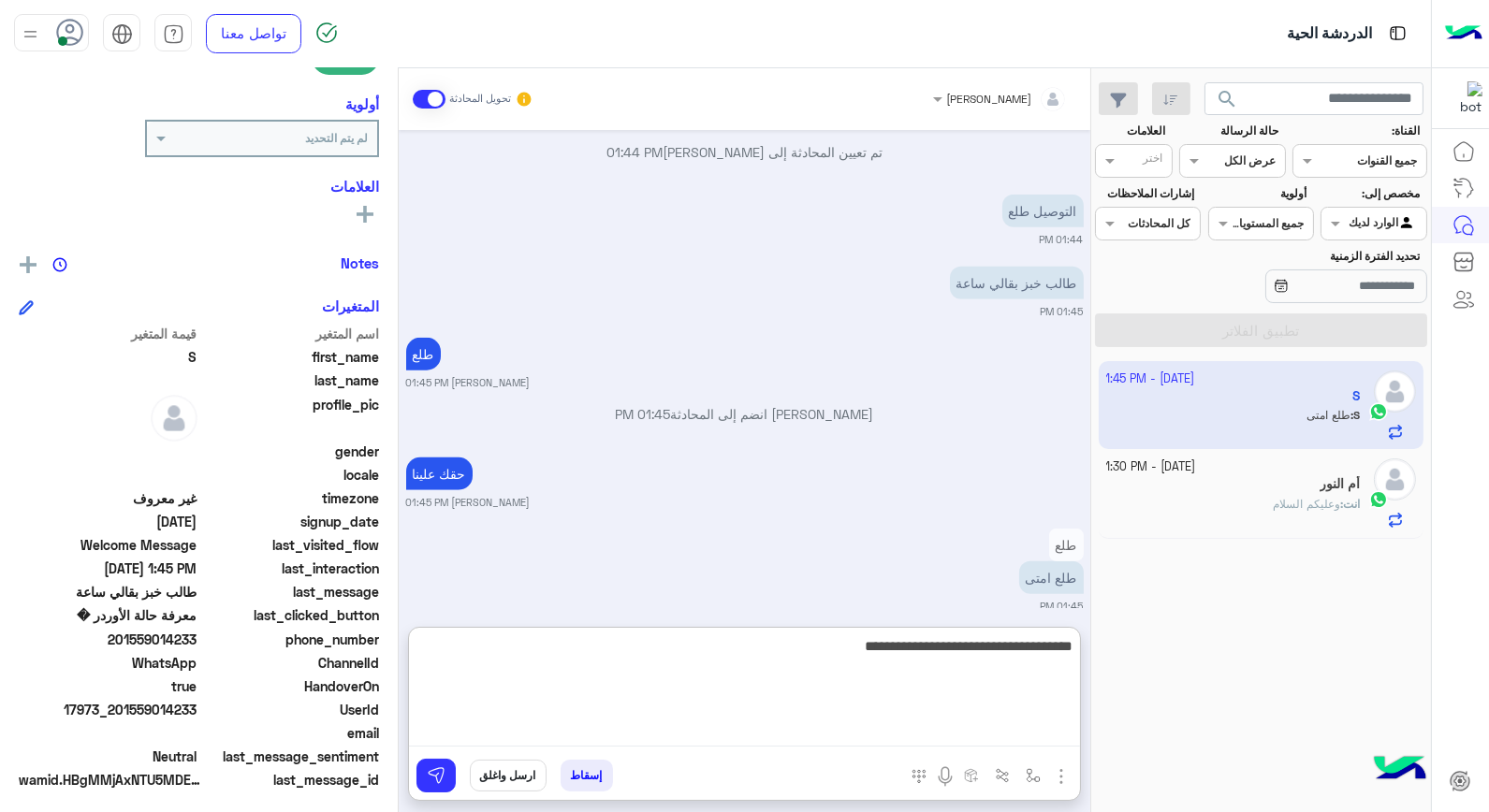
type textarea "**********"
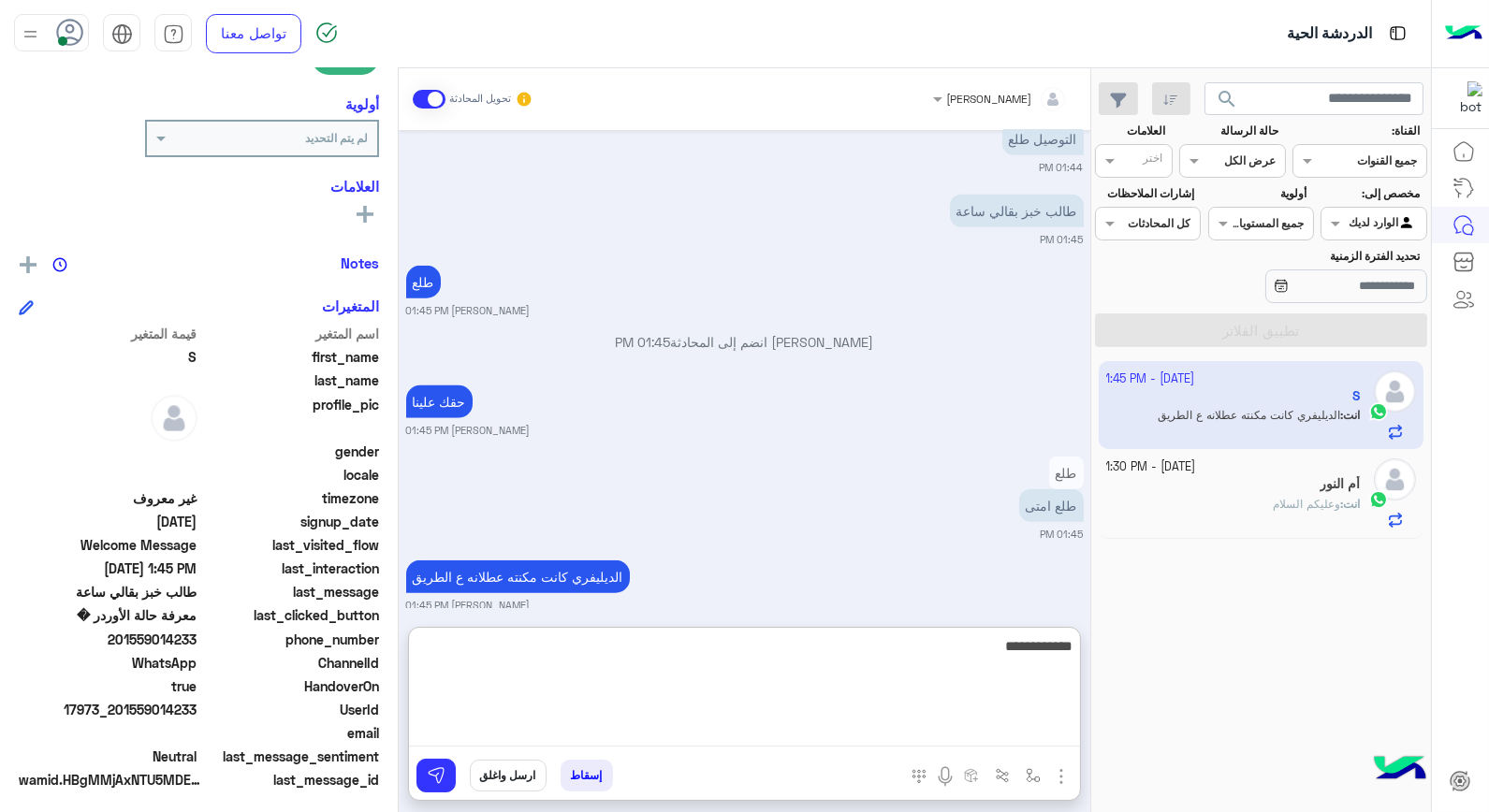
type textarea "**********"
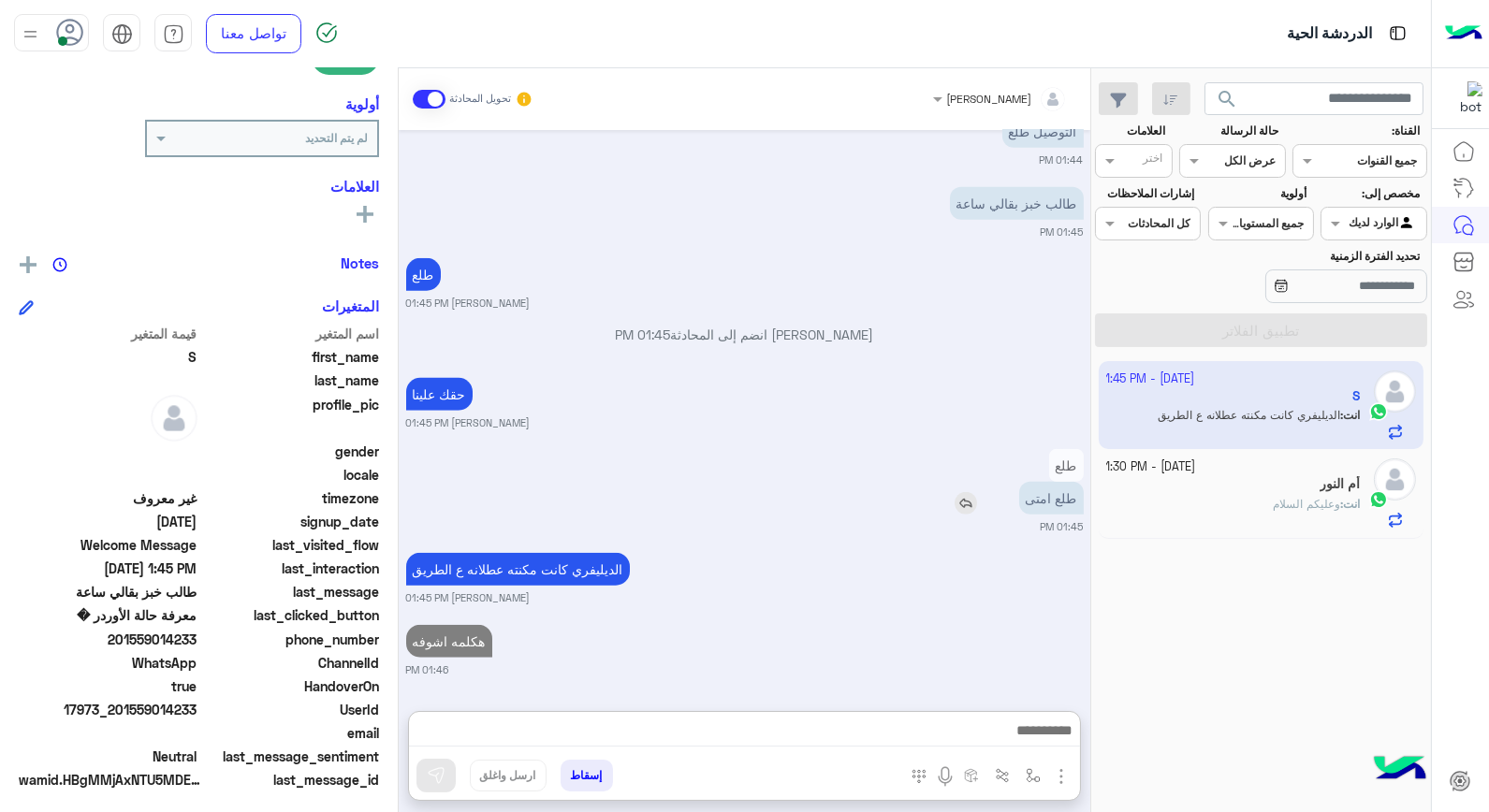
click at [964, 492] on img at bounding box center [965, 503] width 23 height 23
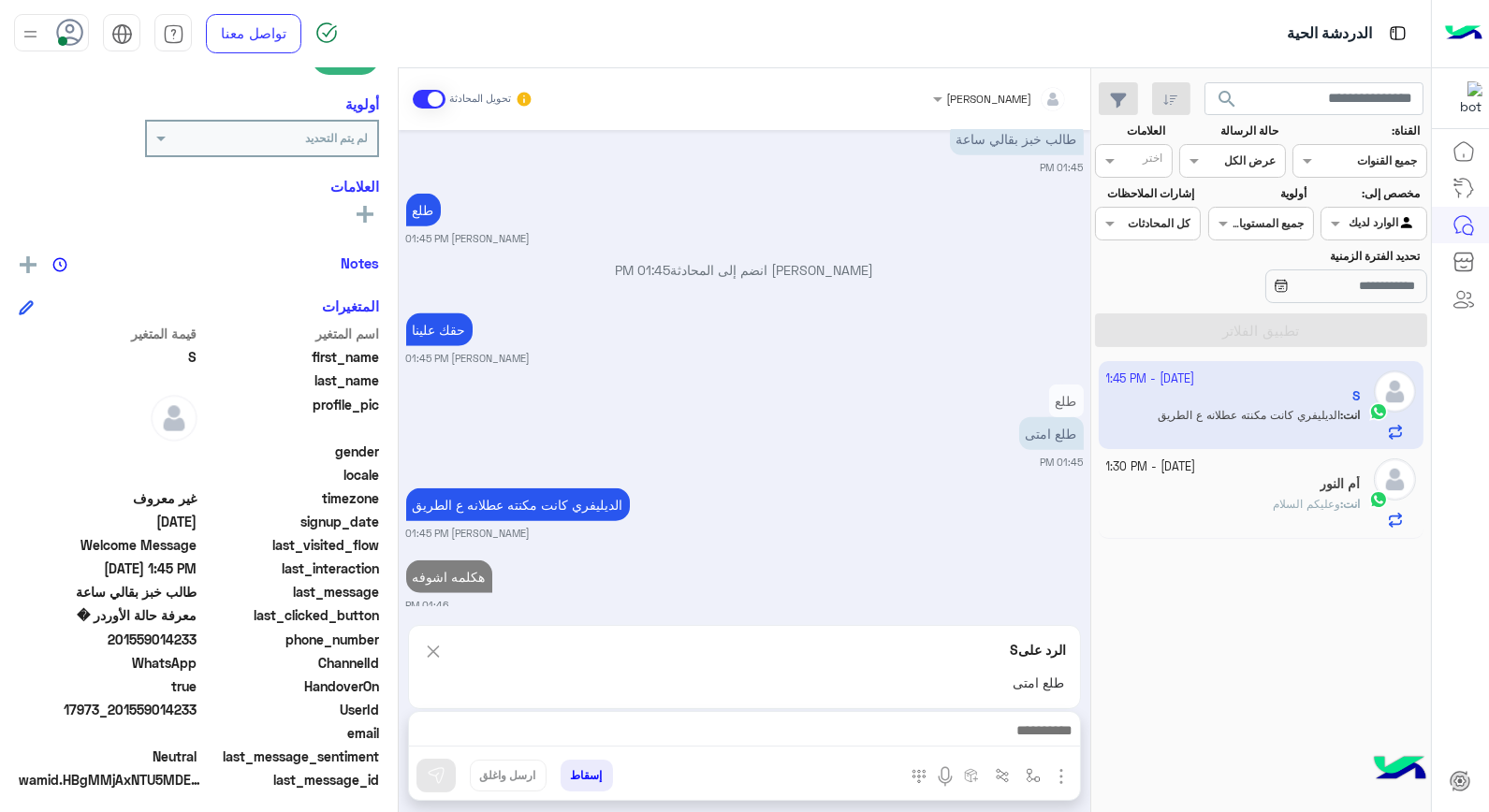
scroll to position [3287, 0]
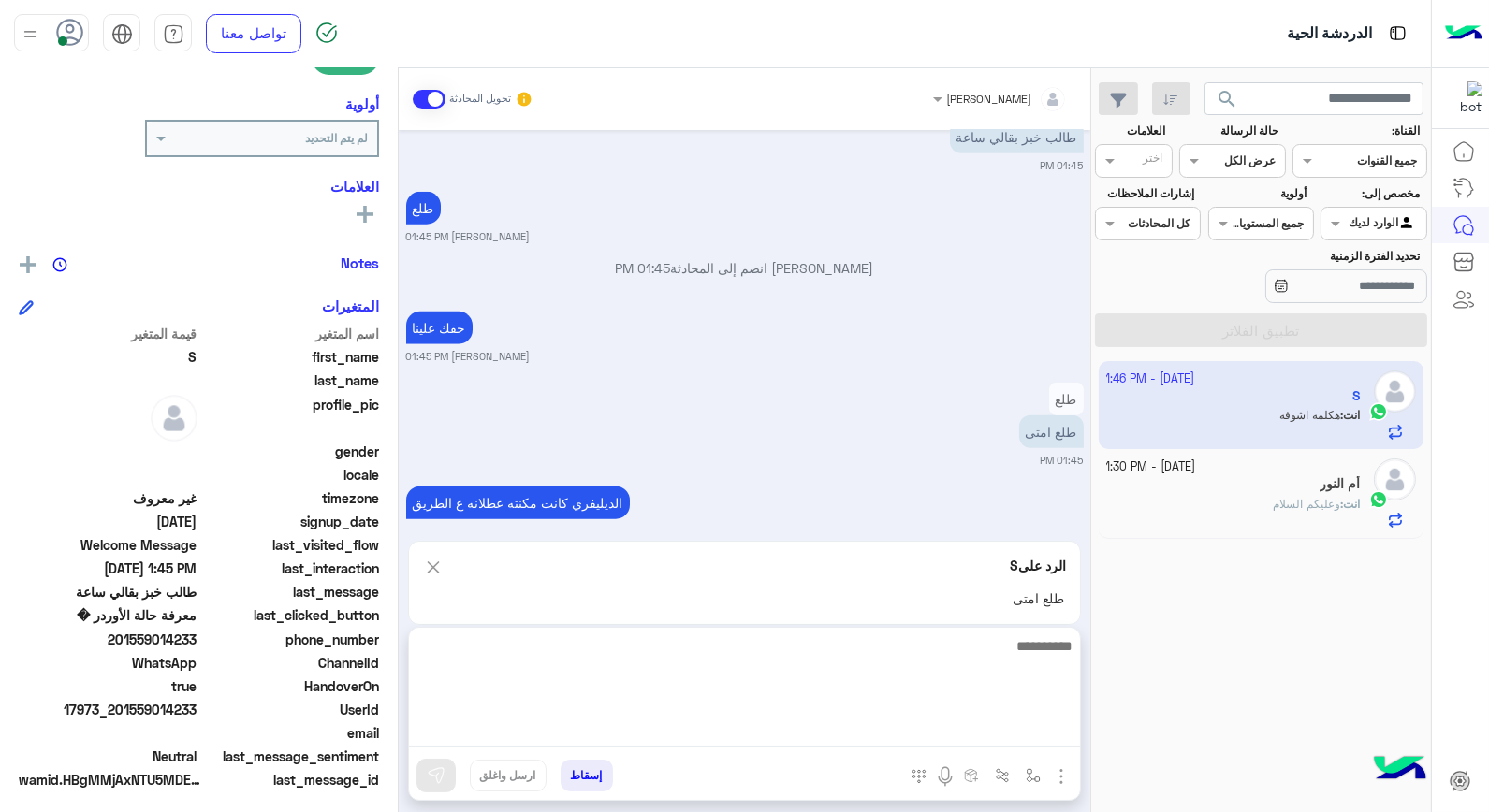
click at [948, 732] on textarea at bounding box center [744, 690] width 671 height 113
type textarea "*******"
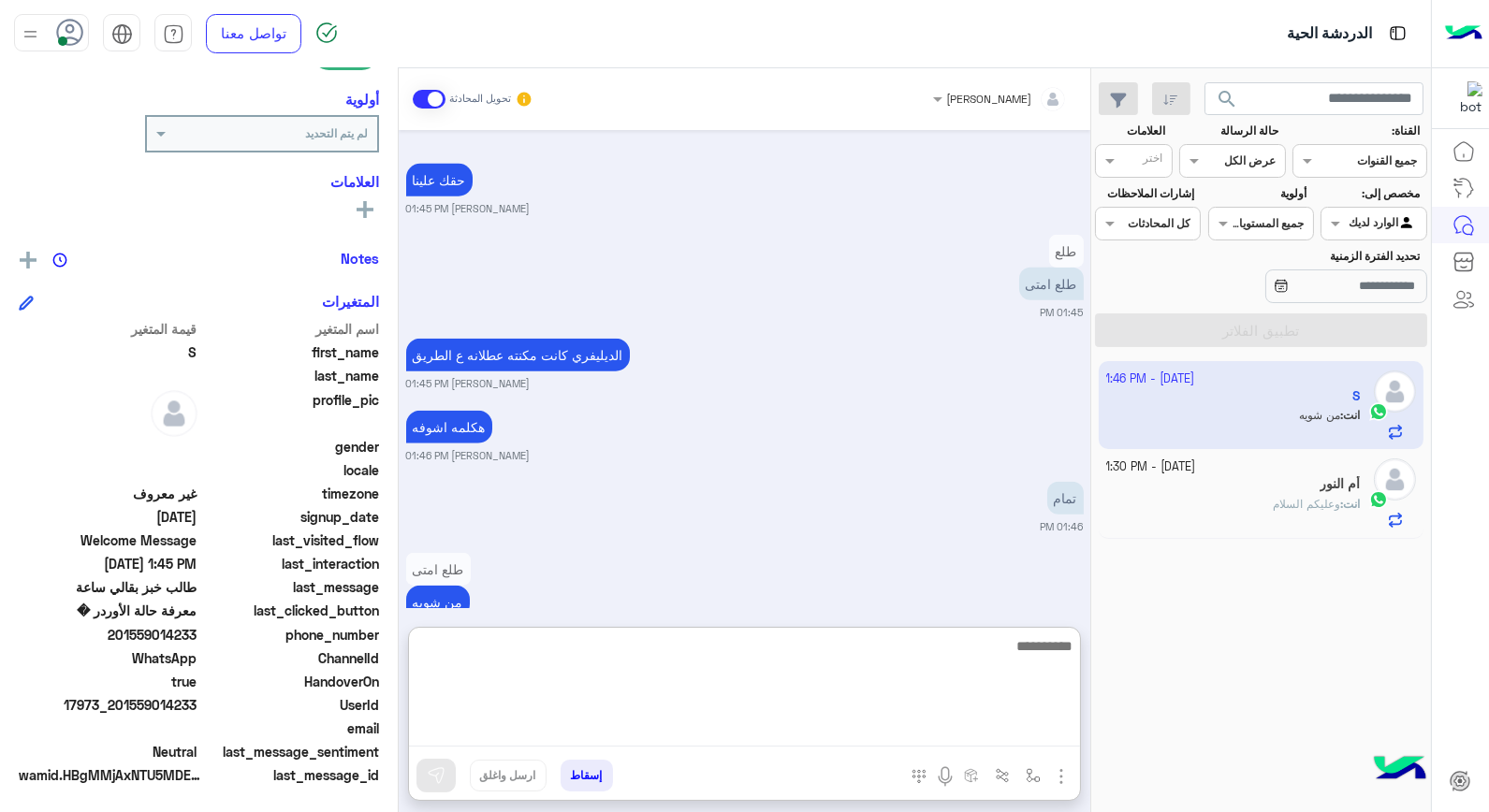
scroll to position [3460, 0]
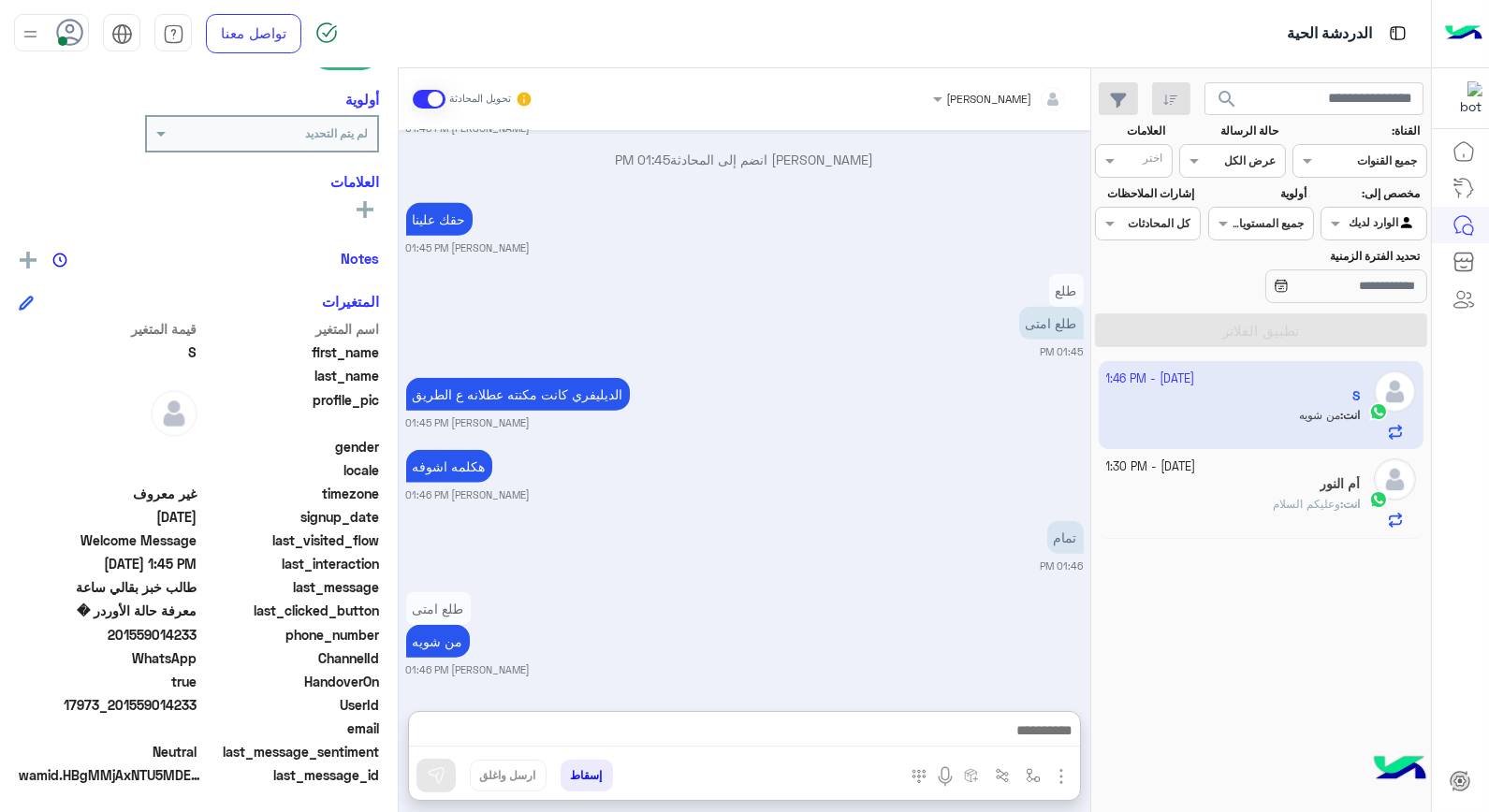
click at [1210, 479] on div "أم النور" at bounding box center [1234, 486] width 255 height 20
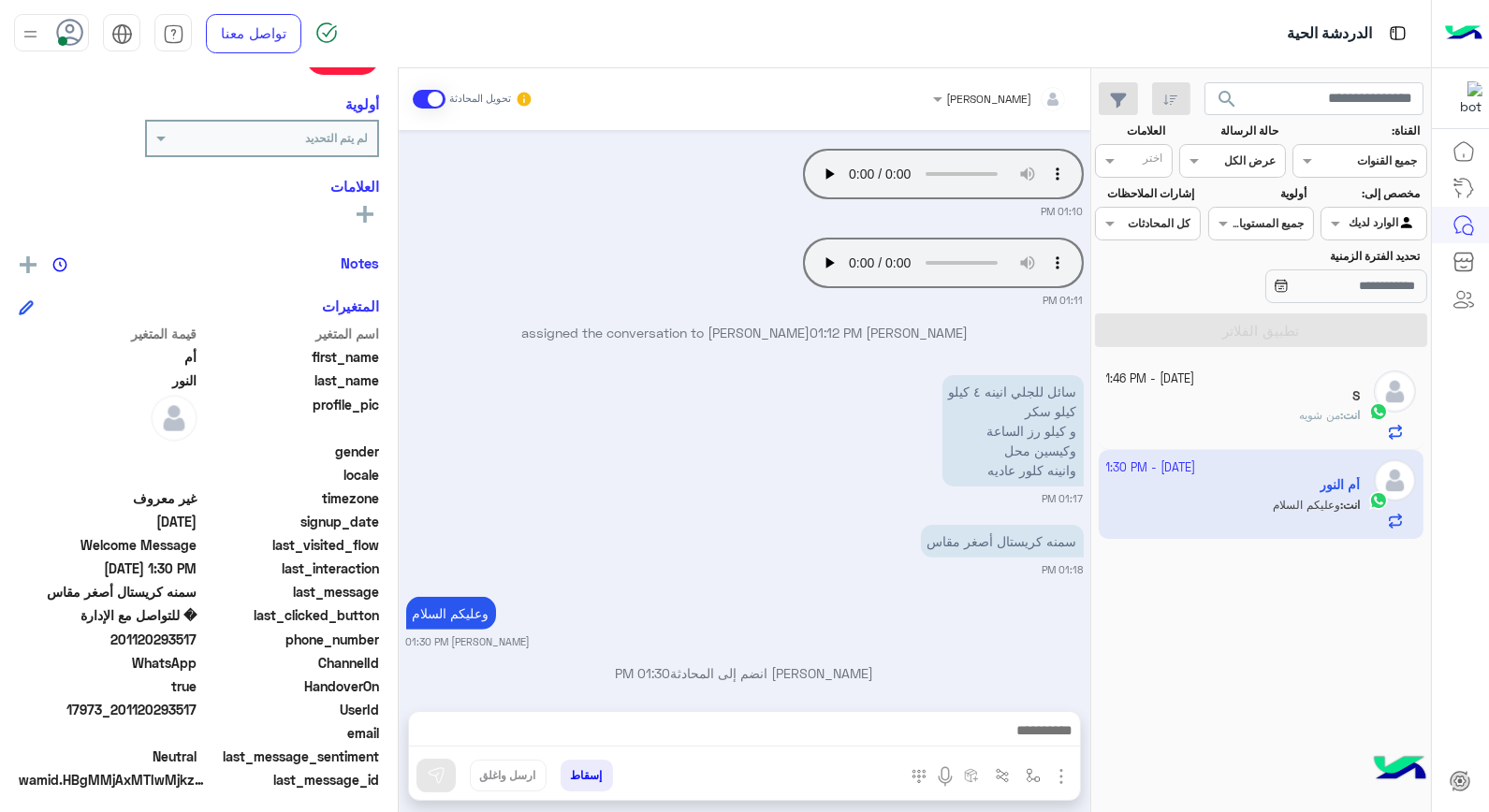
scroll to position [272, 0]
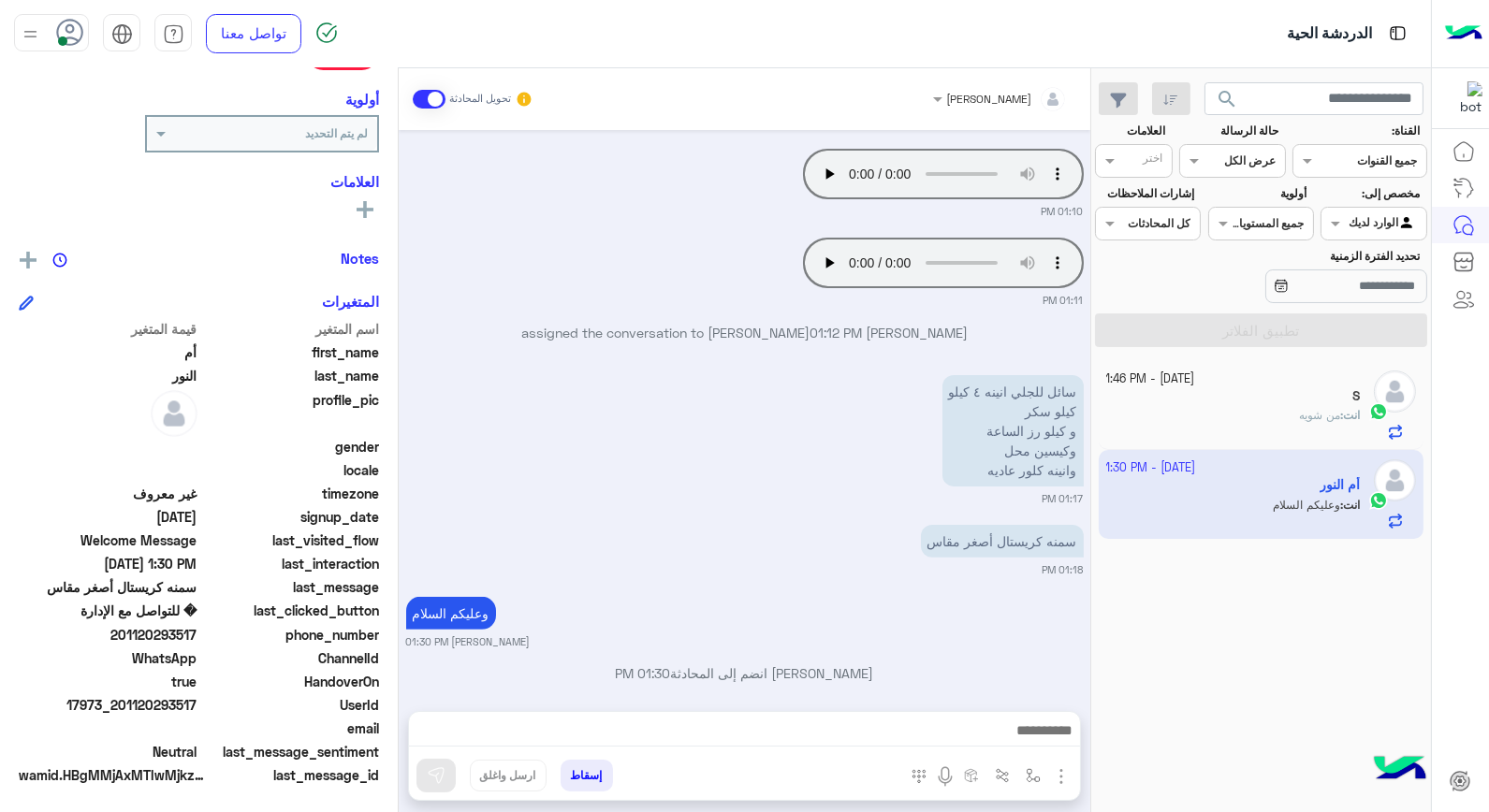
drag, startPoint x: 122, startPoint y: 702, endPoint x: 200, endPoint y: 706, distance: 78.1
click at [198, 706] on span "17973_201120293517" at bounding box center [108, 705] width 179 height 20
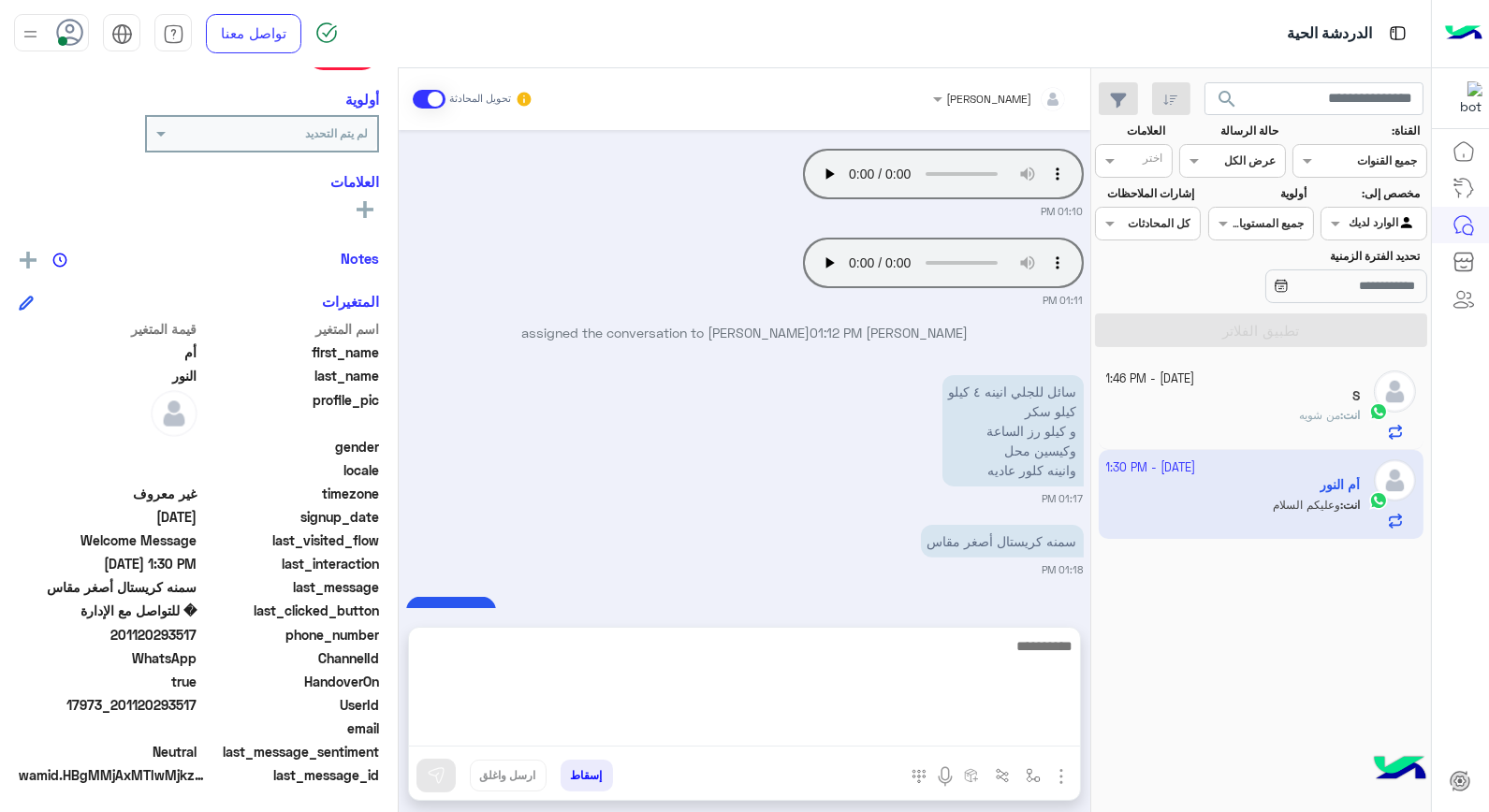
click at [1033, 742] on textarea at bounding box center [744, 690] width 671 height 113
type textarea "**********"
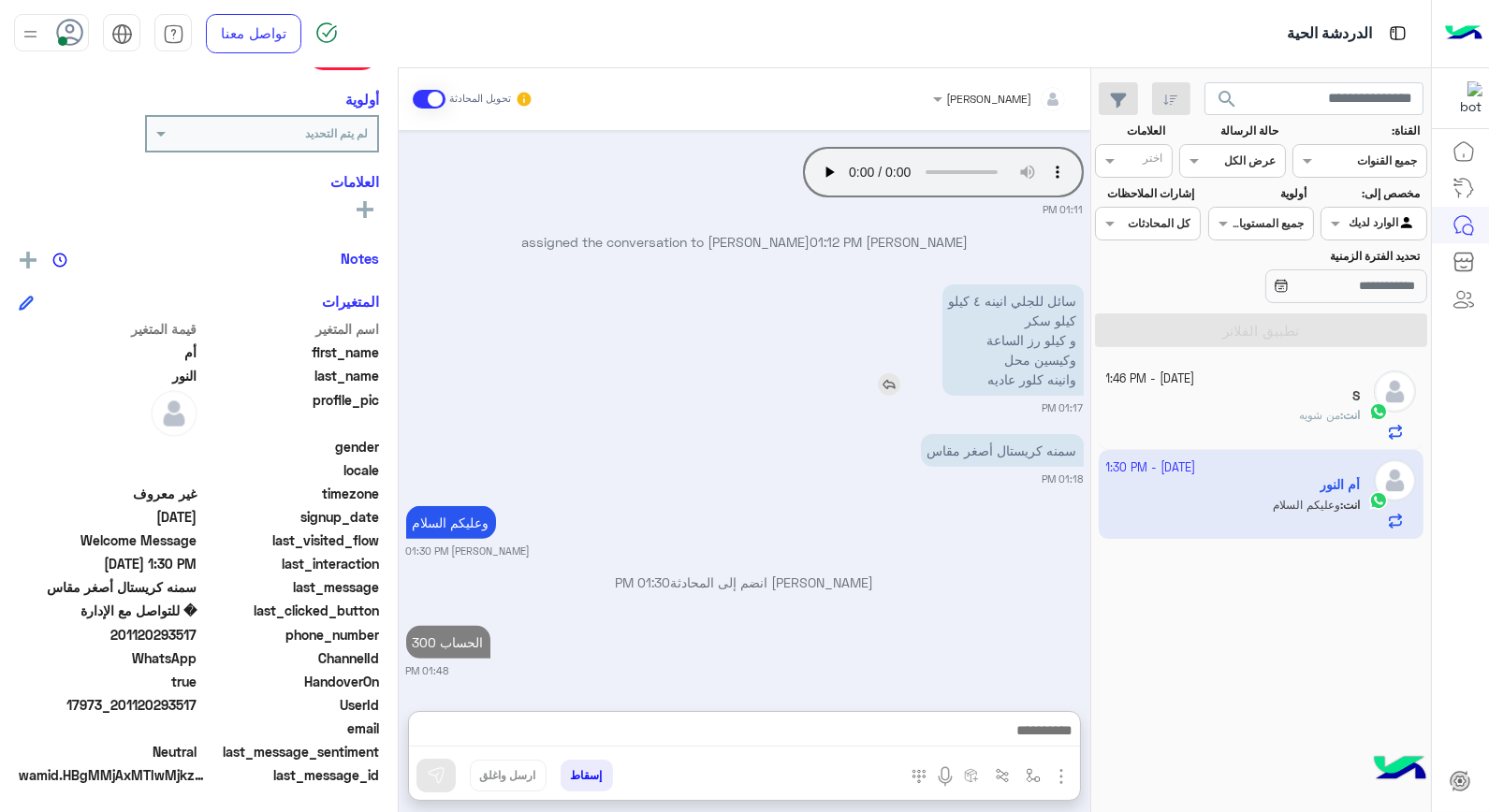
click at [894, 373] on img at bounding box center [888, 384] width 23 height 23
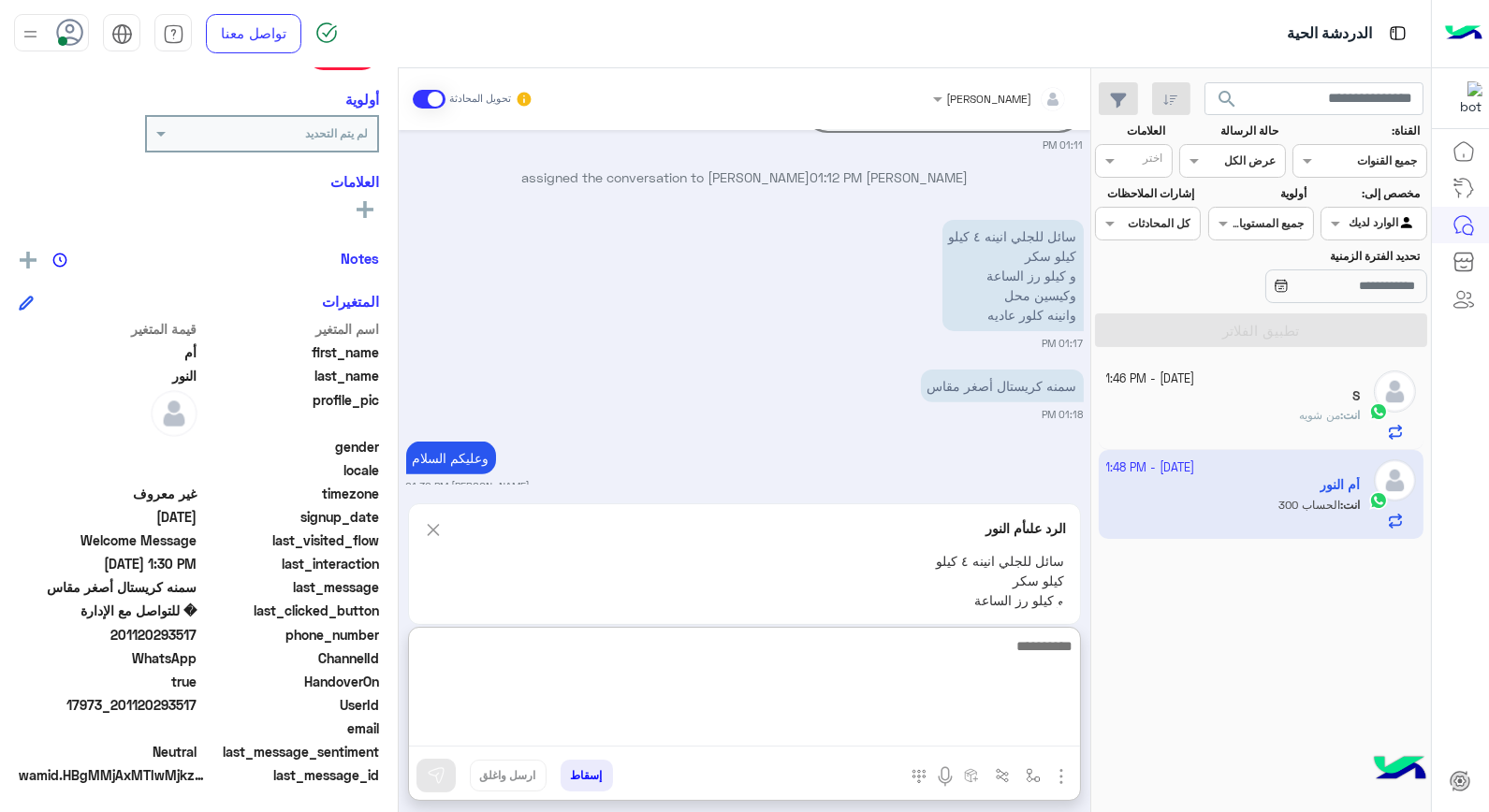
scroll to position [1462, 0]
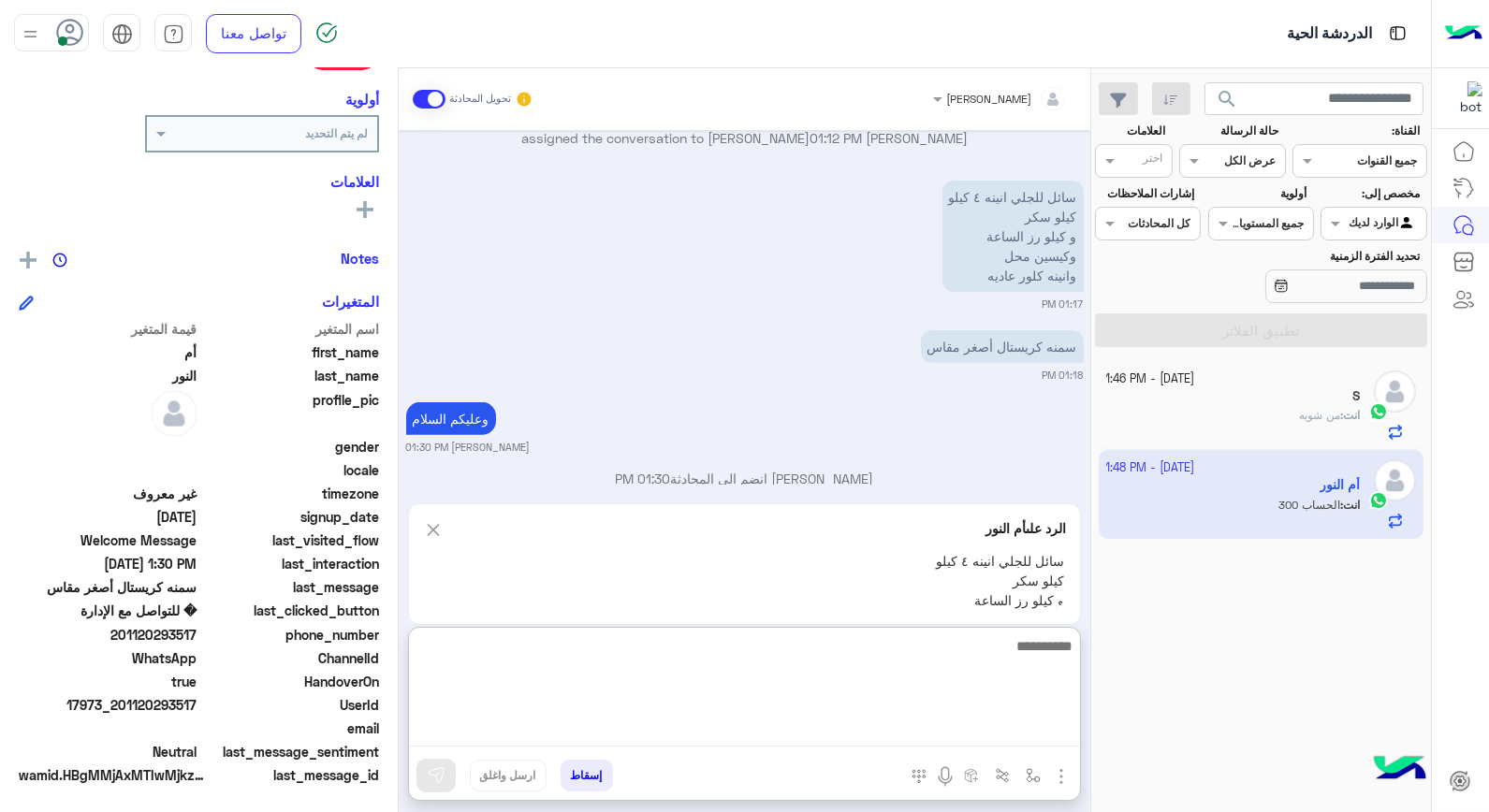
click at [1023, 734] on textarea at bounding box center [744, 690] width 671 height 113
type textarea "**********"
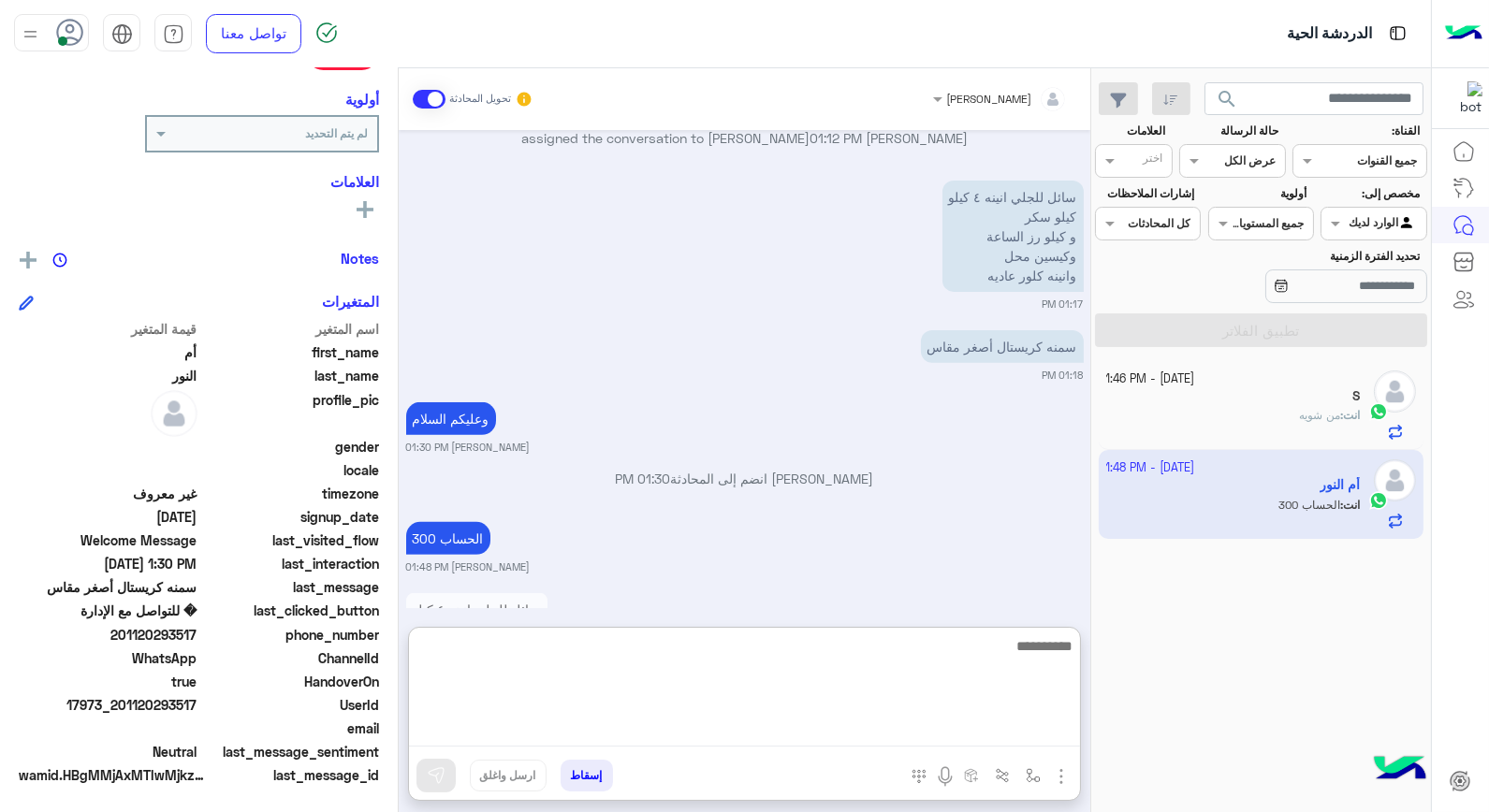
scroll to position [1566, 0]
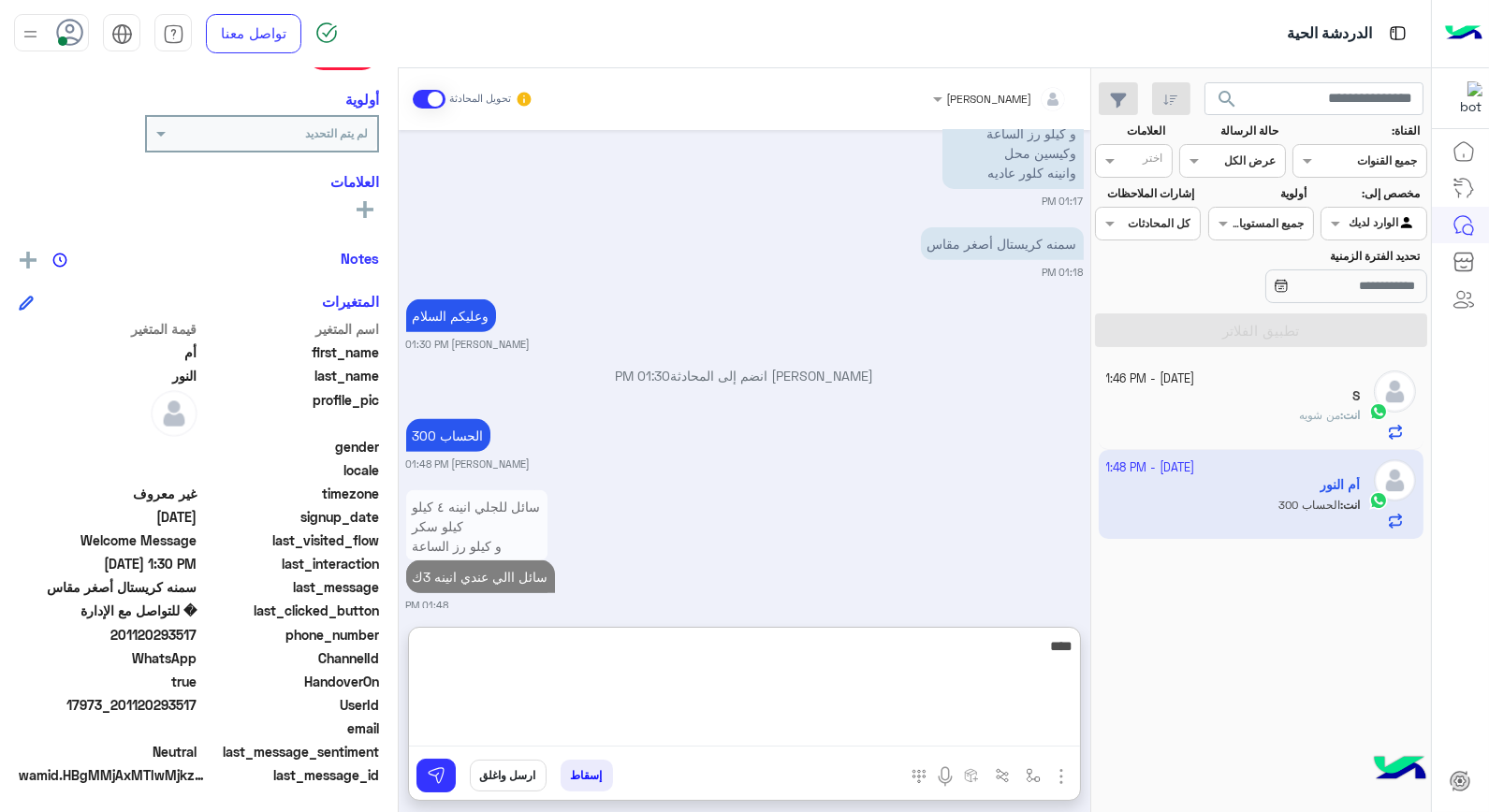
type textarea "*****"
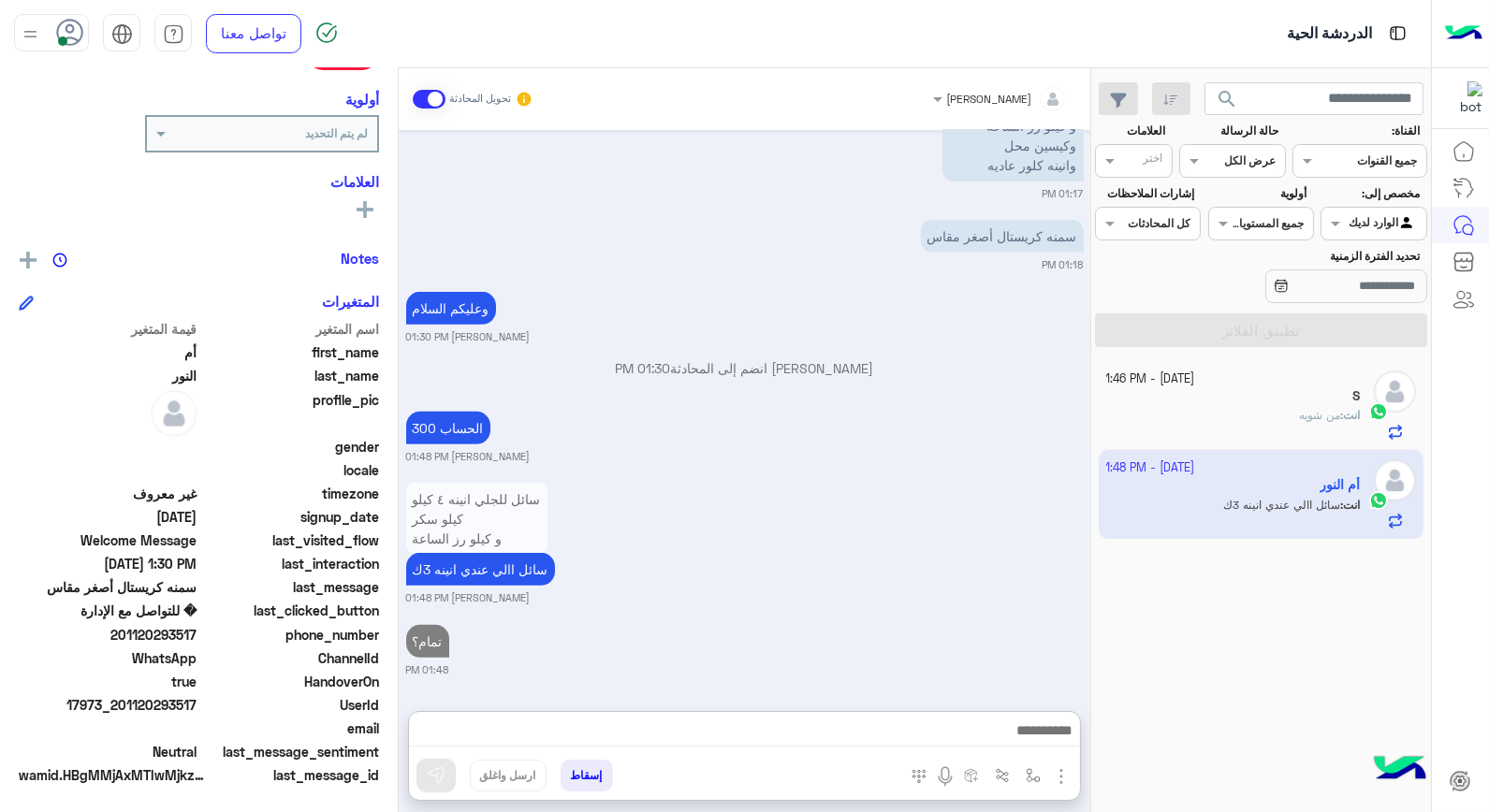
click at [1171, 385] on small "7 October - 1:46 PM" at bounding box center [1151, 379] width 89 height 18
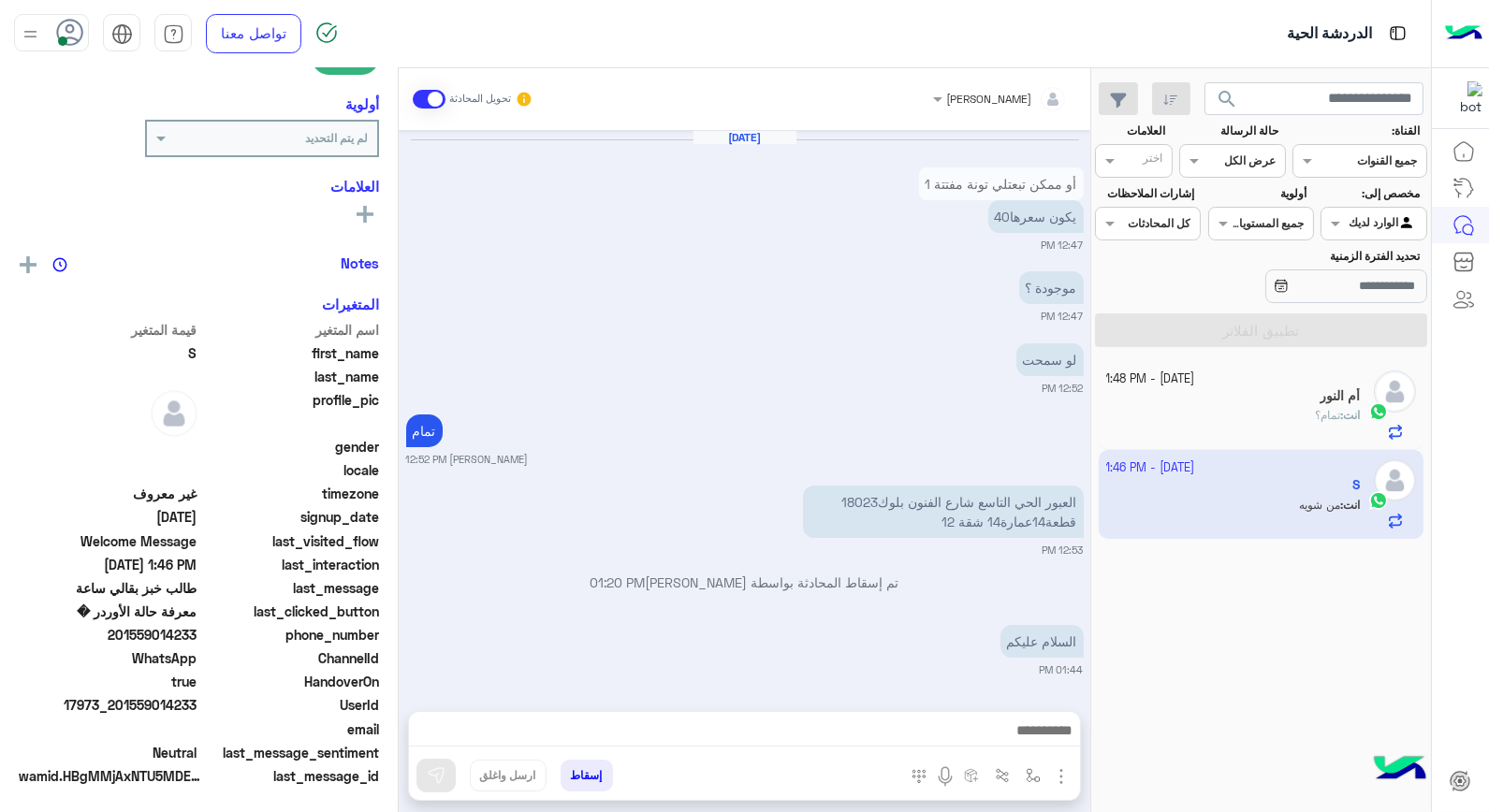
scroll to position [928, 0]
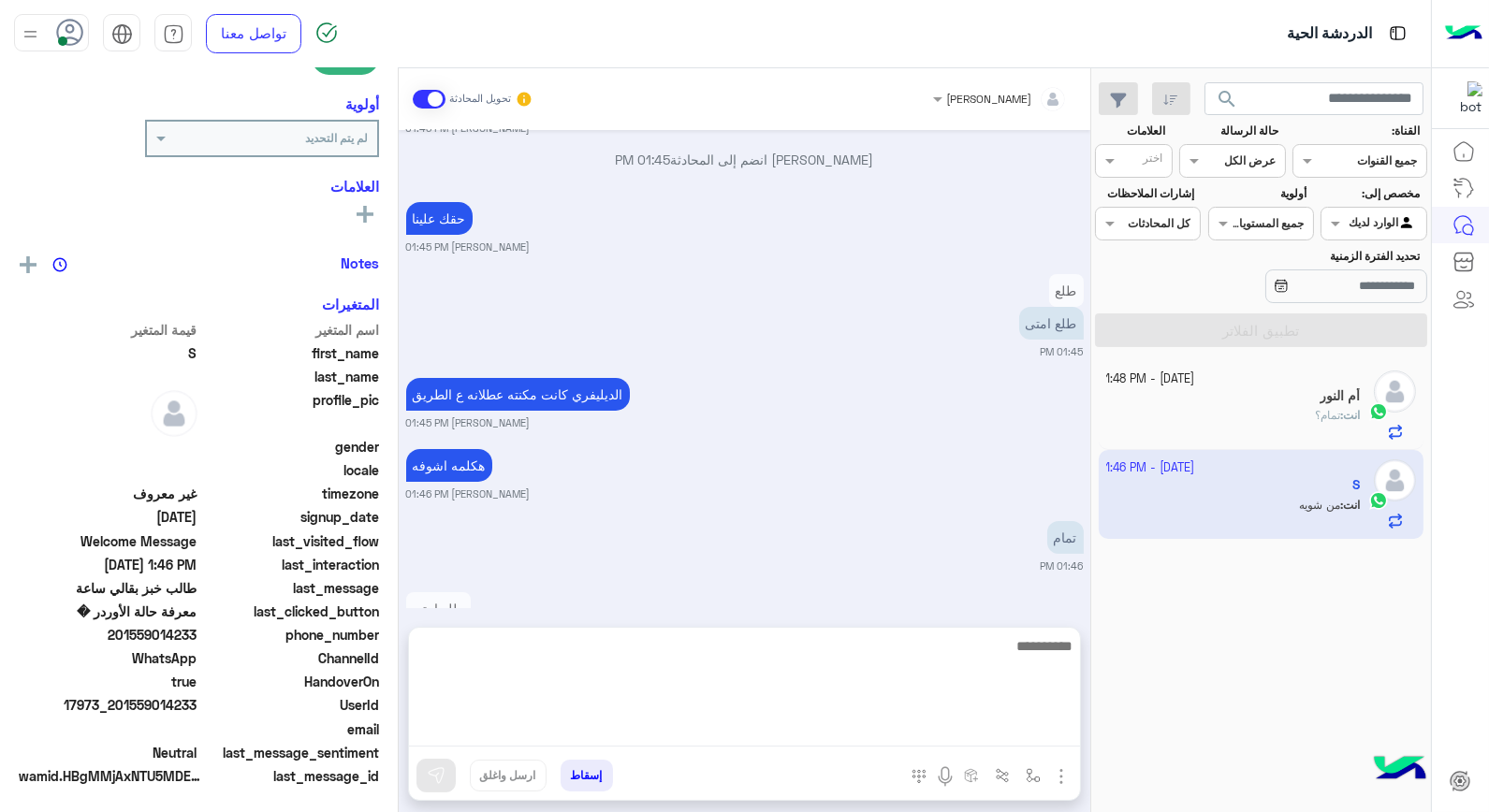
click at [796, 739] on textarea at bounding box center [744, 690] width 671 height 113
type textarea "*****"
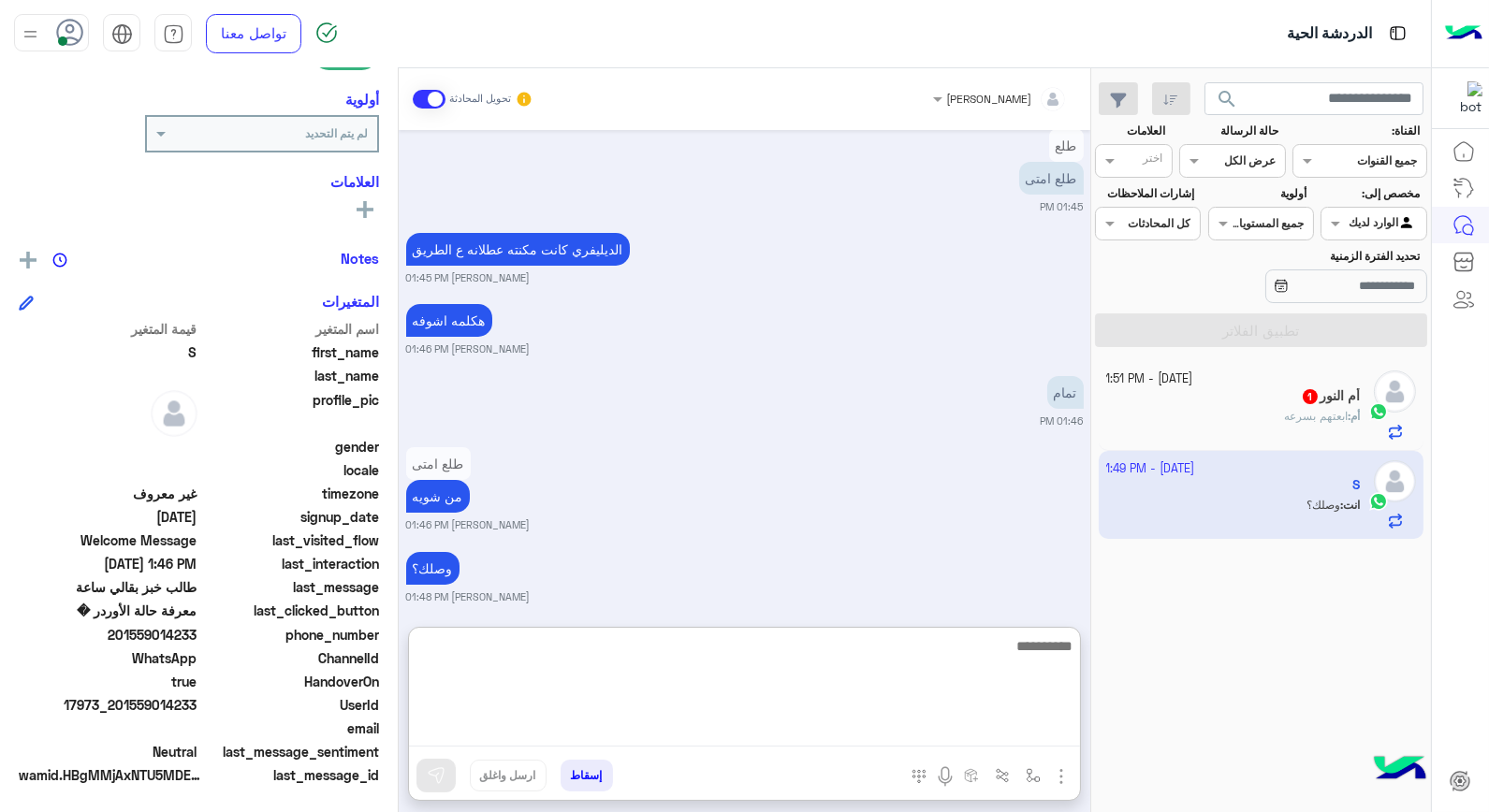
scroll to position [1082, 0]
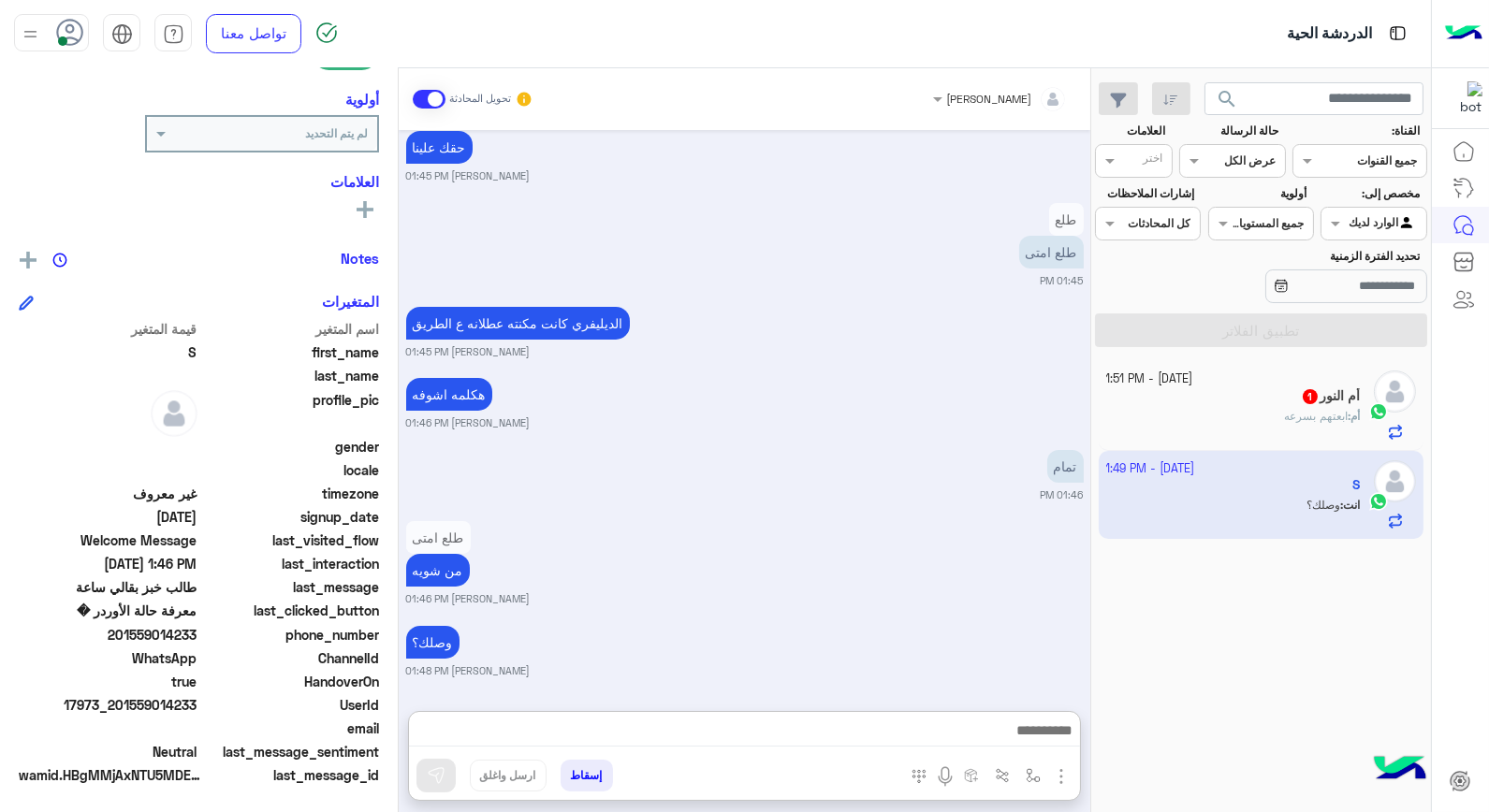
click at [1219, 419] on div "أم : ابعتهم بسرعه" at bounding box center [1234, 424] width 255 height 33
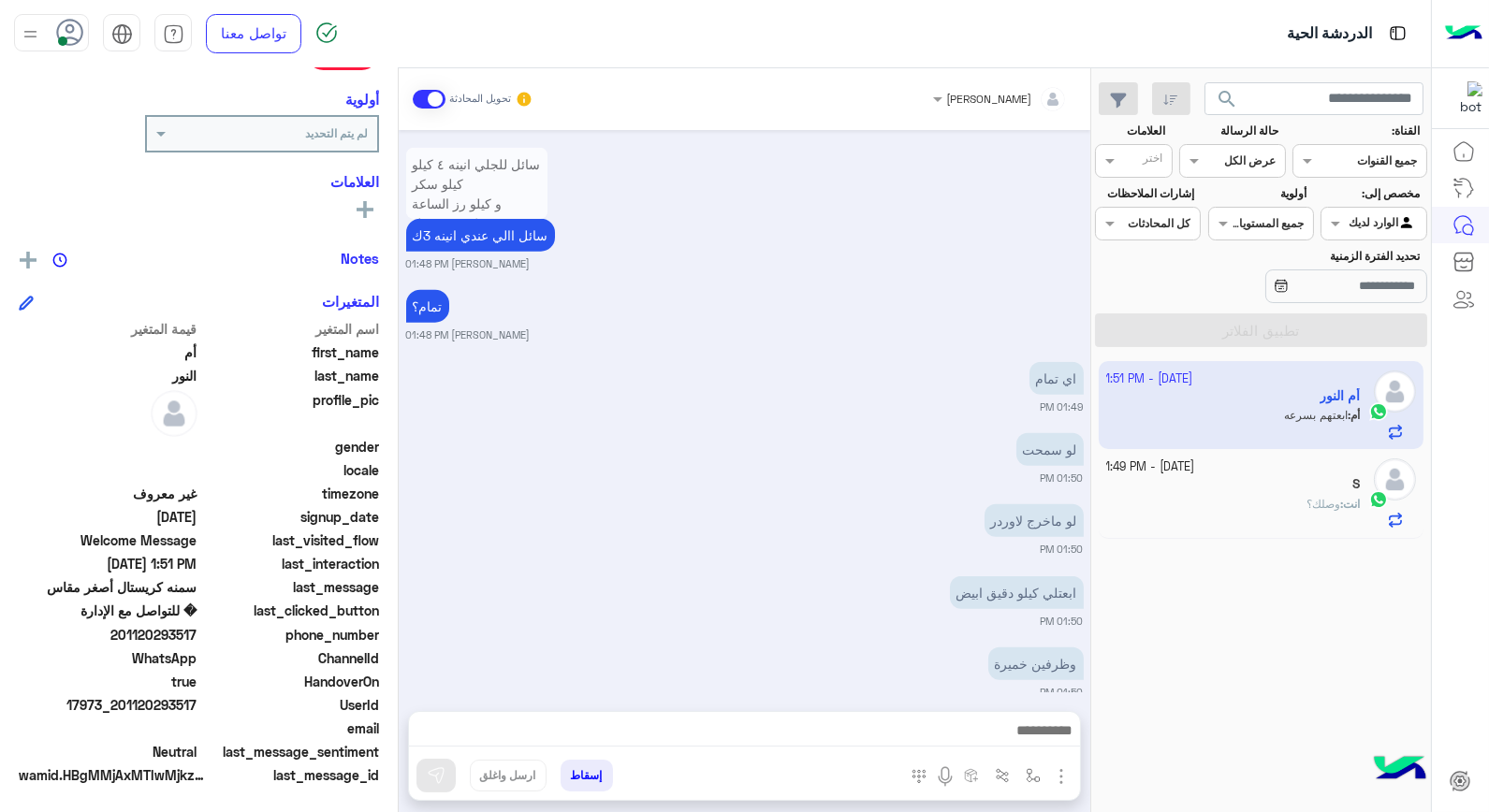
scroll to position [3708, 0]
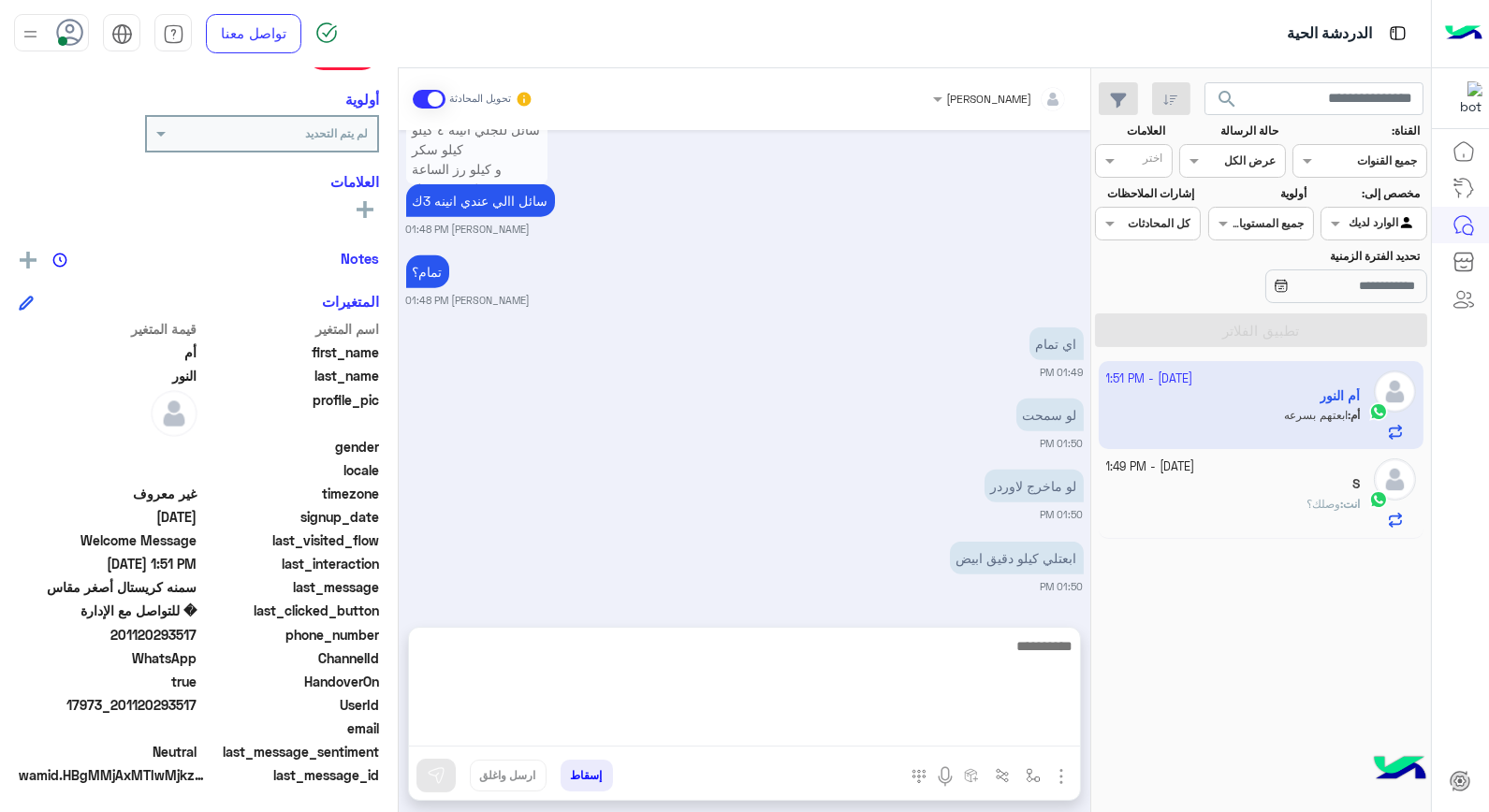
click at [1014, 735] on textarea at bounding box center [744, 690] width 671 height 113
type textarea "****"
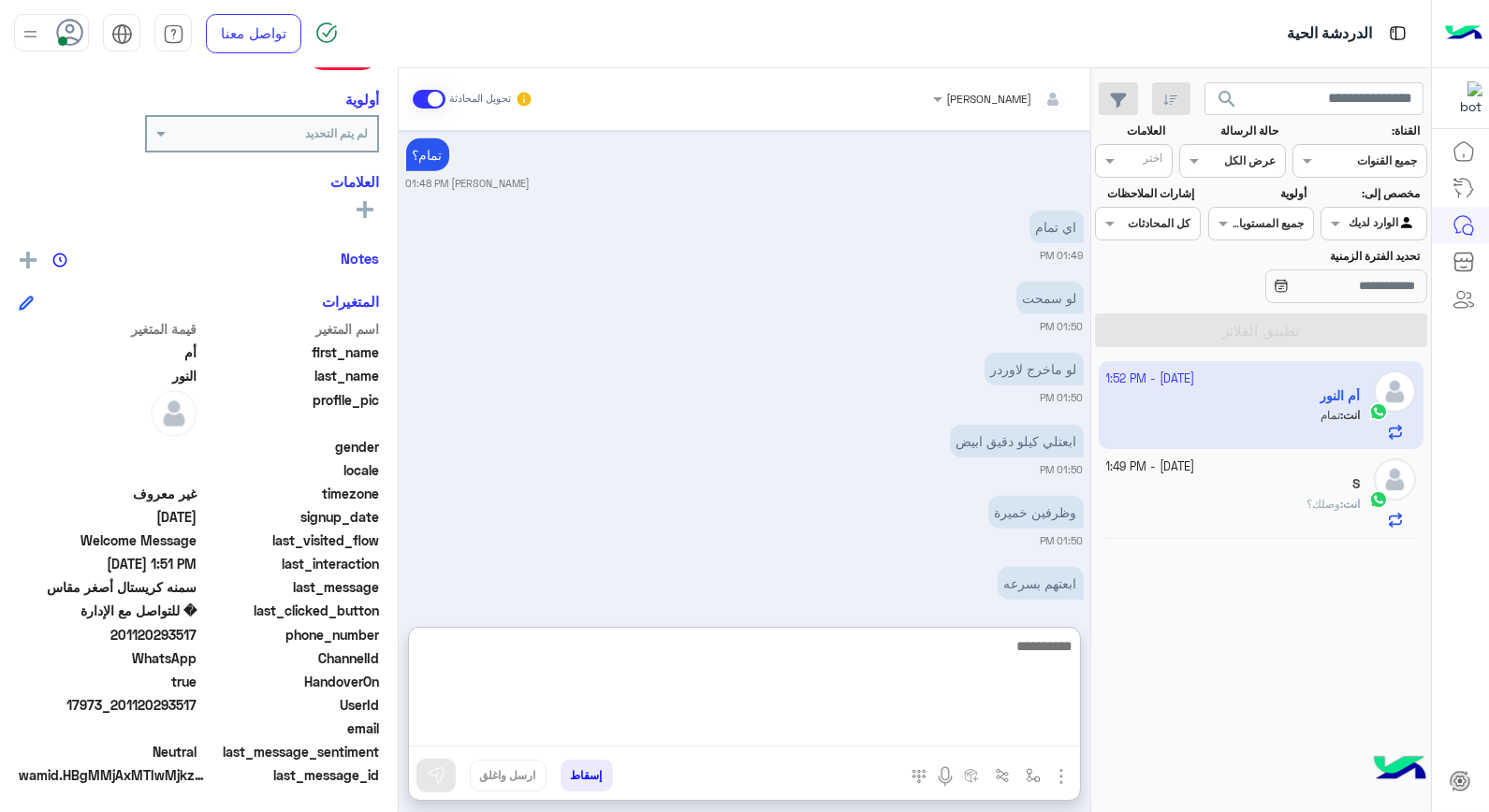
scroll to position [3862, 0]
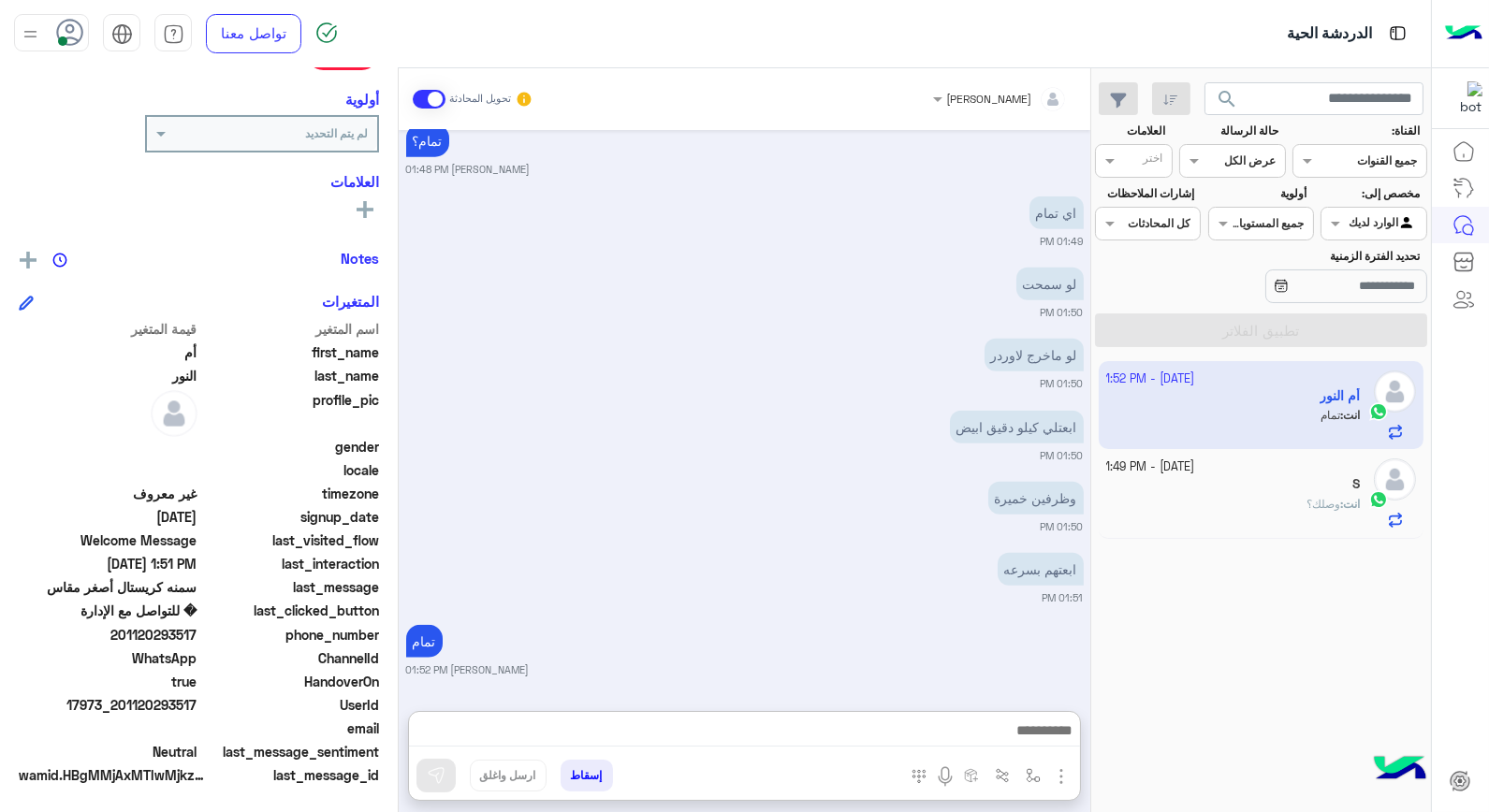
click at [587, 779] on button "إسقاط" at bounding box center [586, 775] width 52 height 32
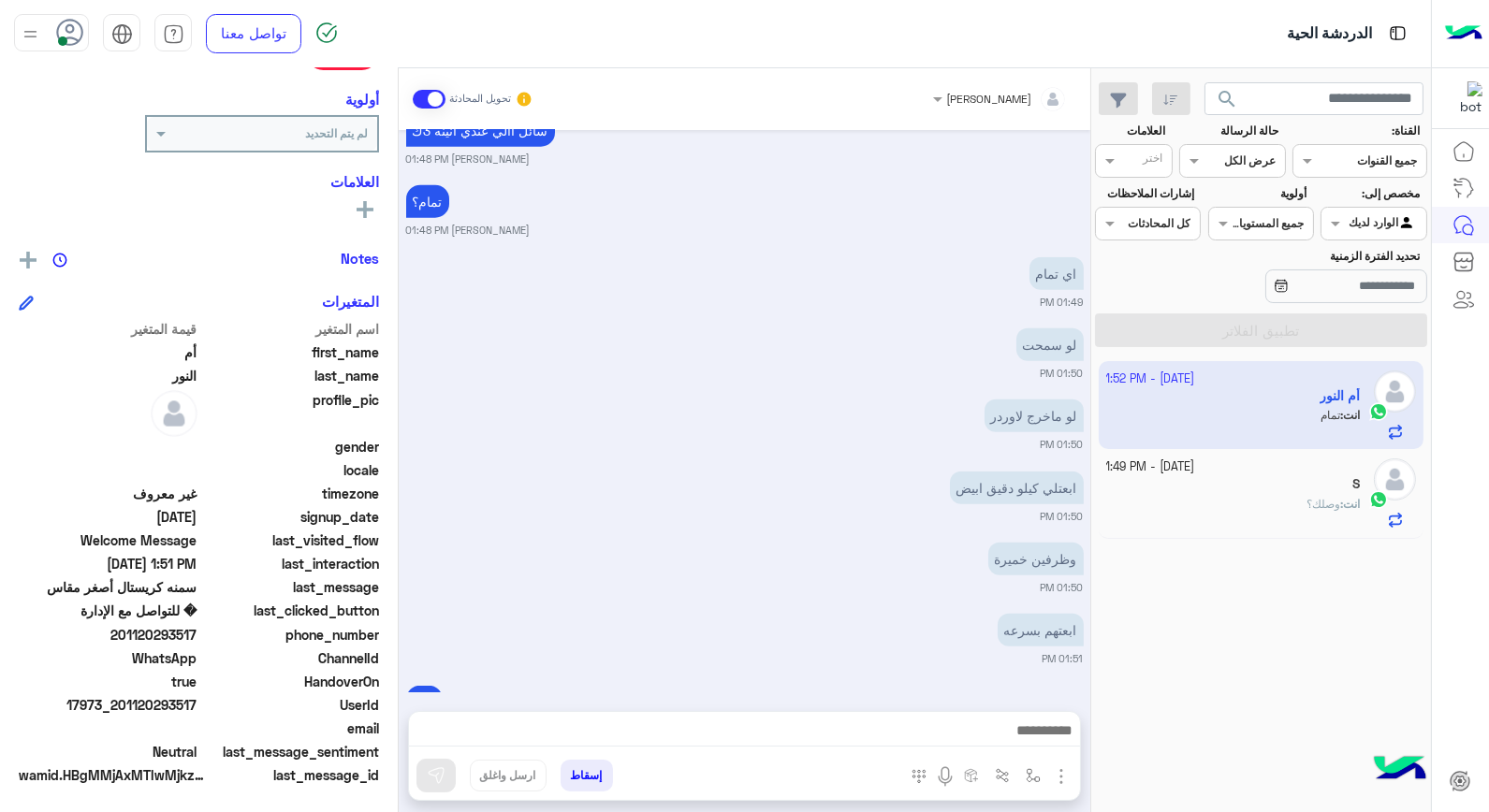
scroll to position [3804, 0]
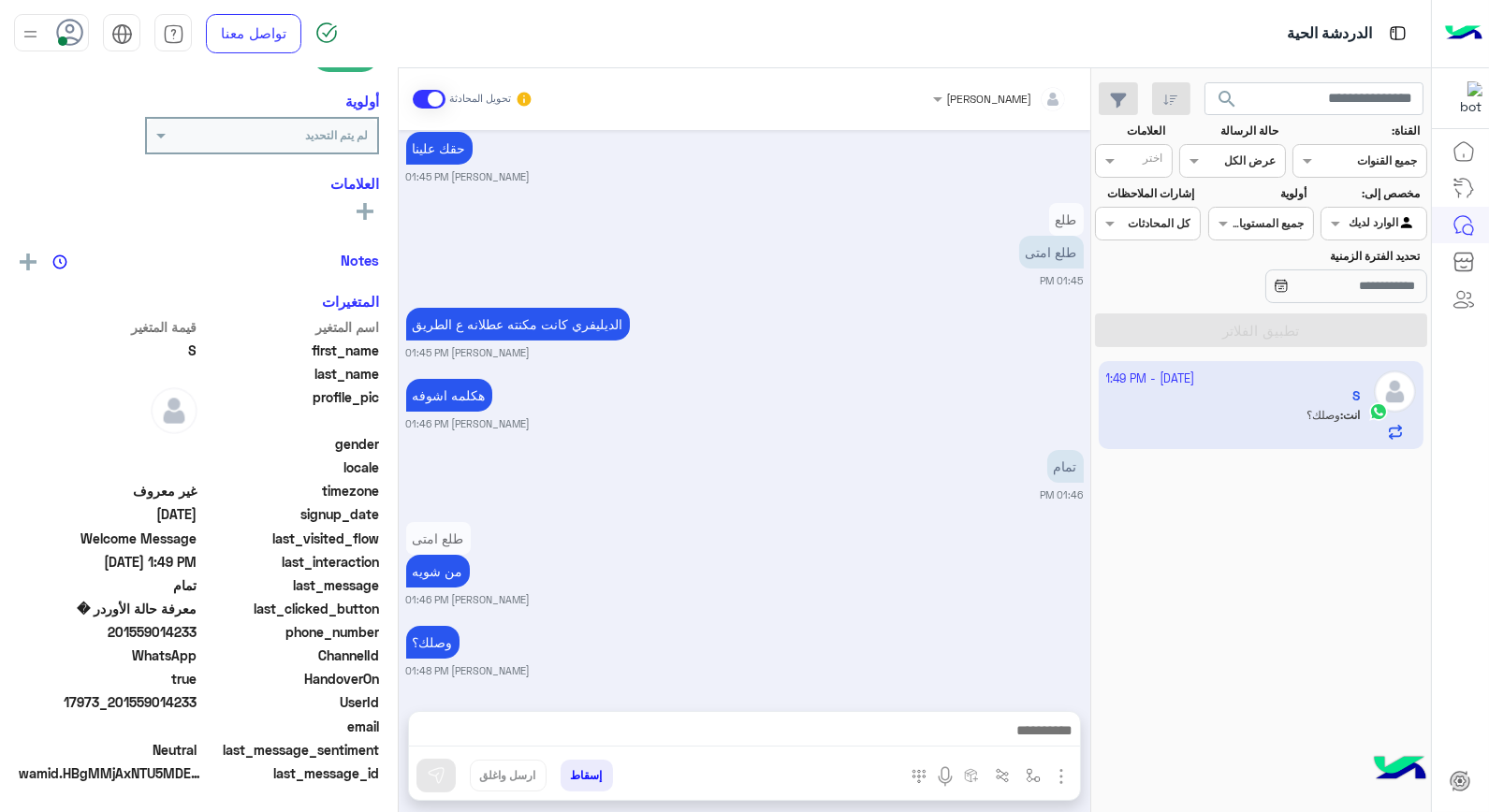
scroll to position [267, 0]
click at [588, 774] on button "إسقاط" at bounding box center [586, 775] width 52 height 32
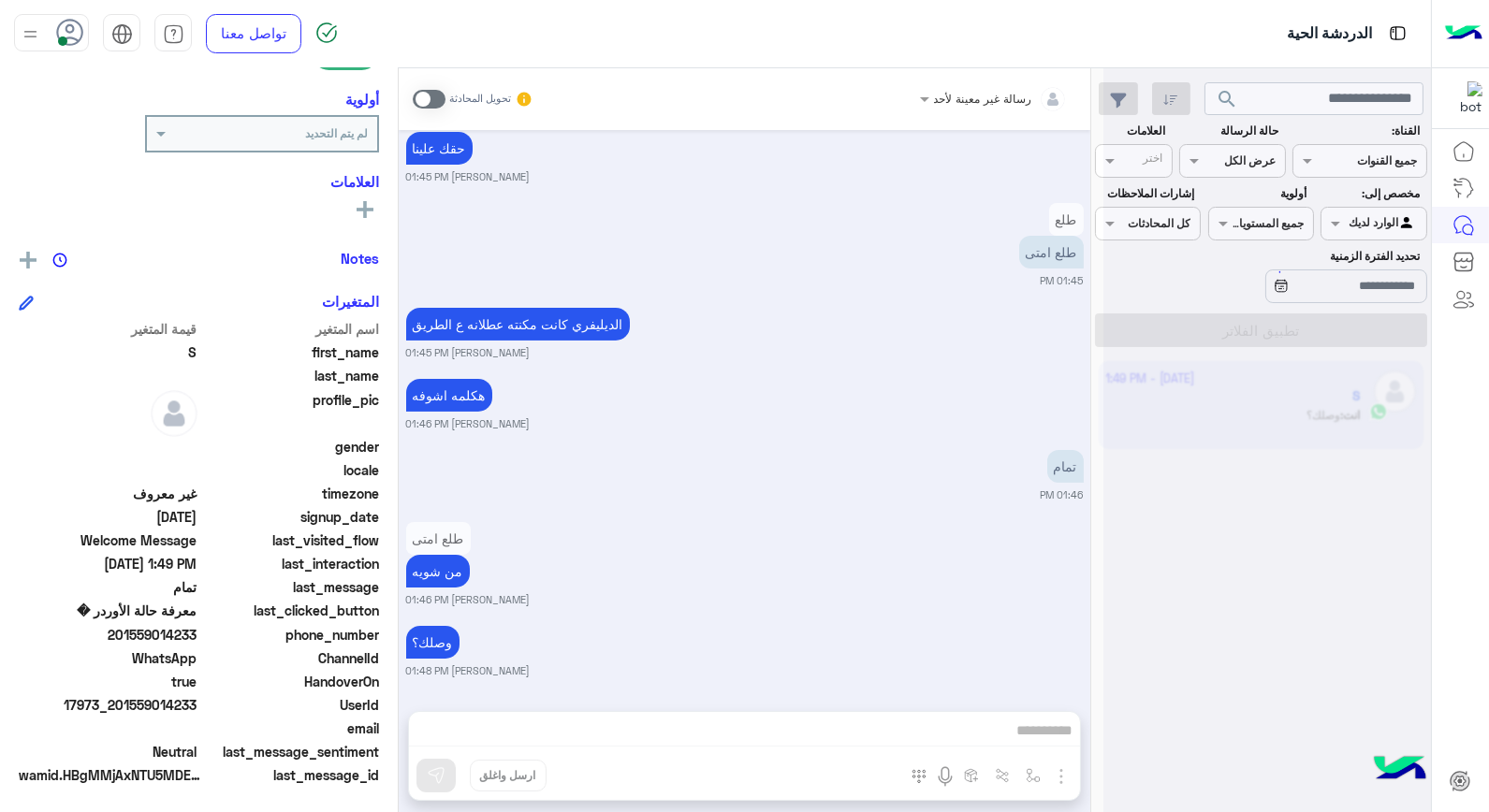
scroll to position [942, 0]
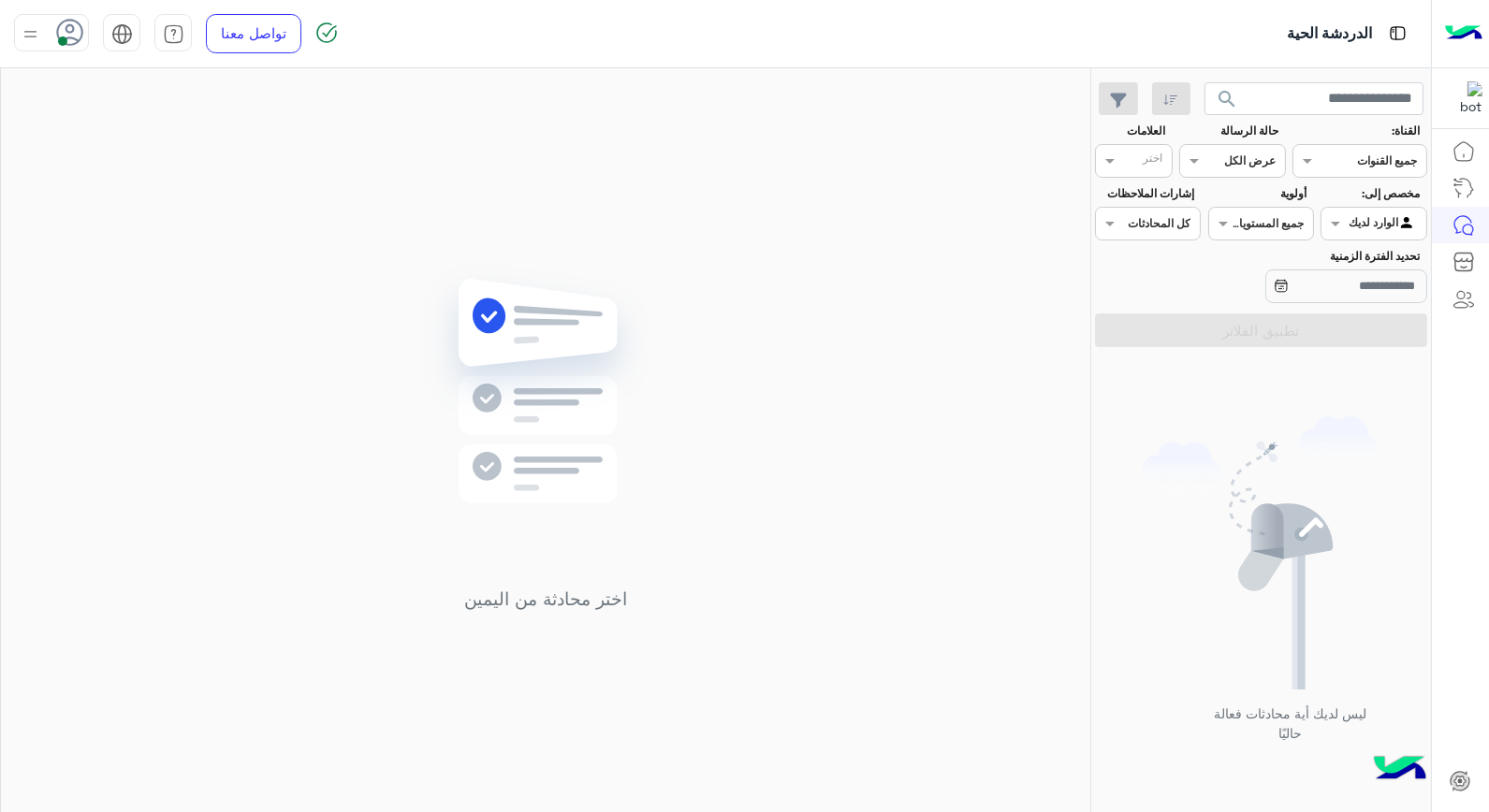
click at [61, 31] on icon at bounding box center [70, 33] width 28 height 28
click at [212, 185] on span "وقت الراحة" at bounding box center [194, 184] width 64 height 20
click at [114, 129] on label "متصل" at bounding box center [130, 143] width 204 height 34
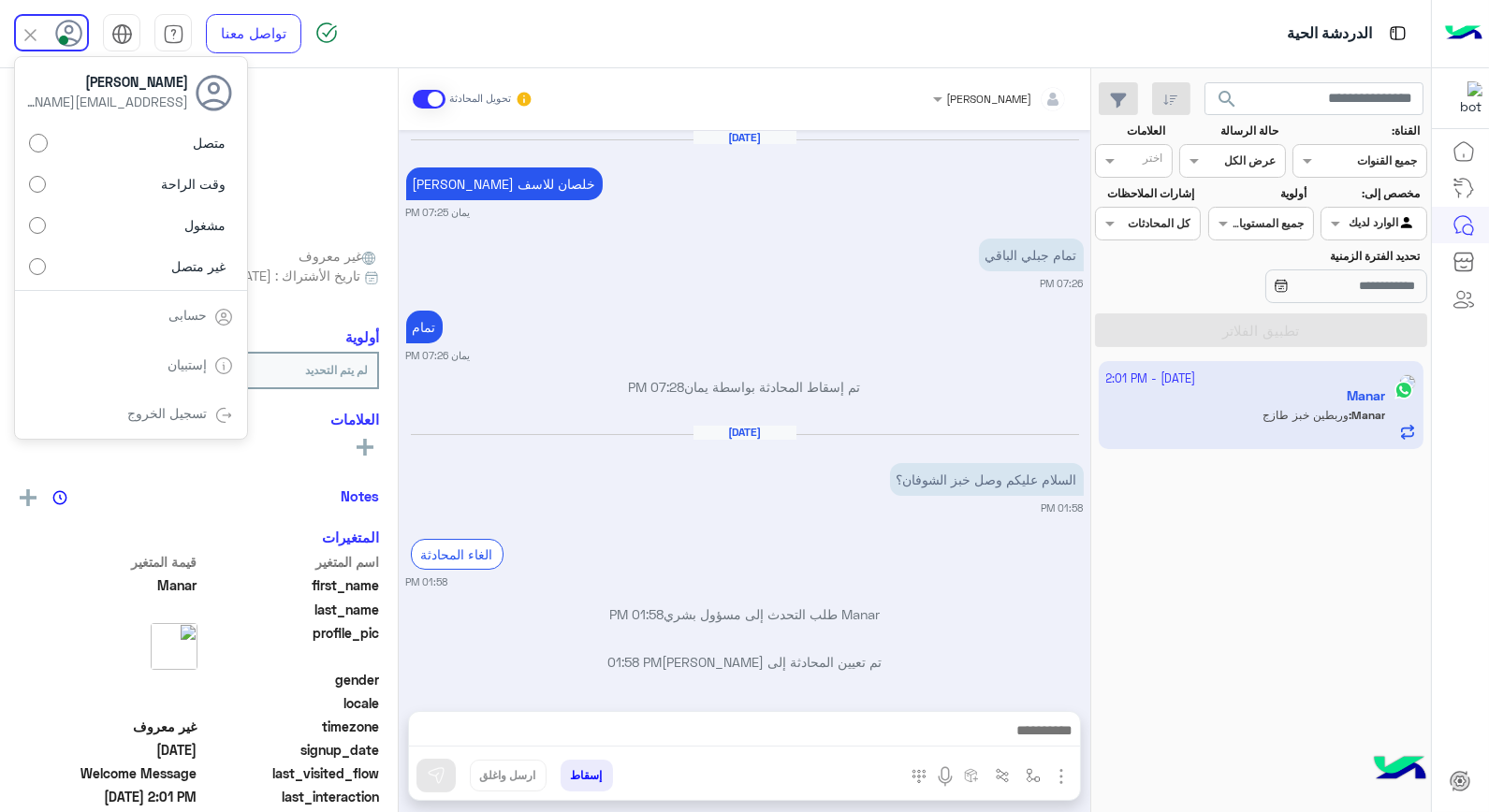
scroll to position [786, 0]
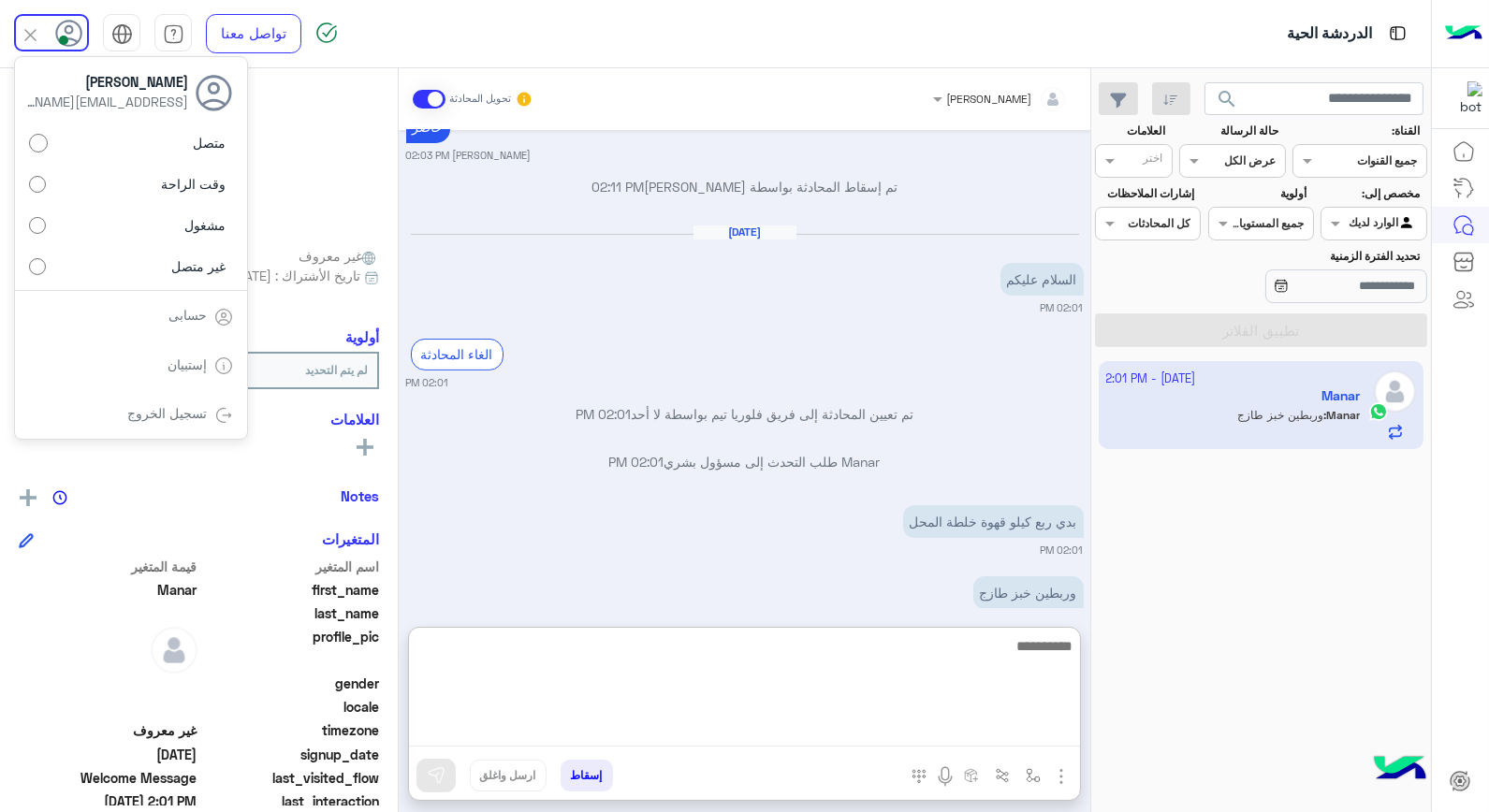
click at [976, 728] on textarea at bounding box center [744, 690] width 671 height 113
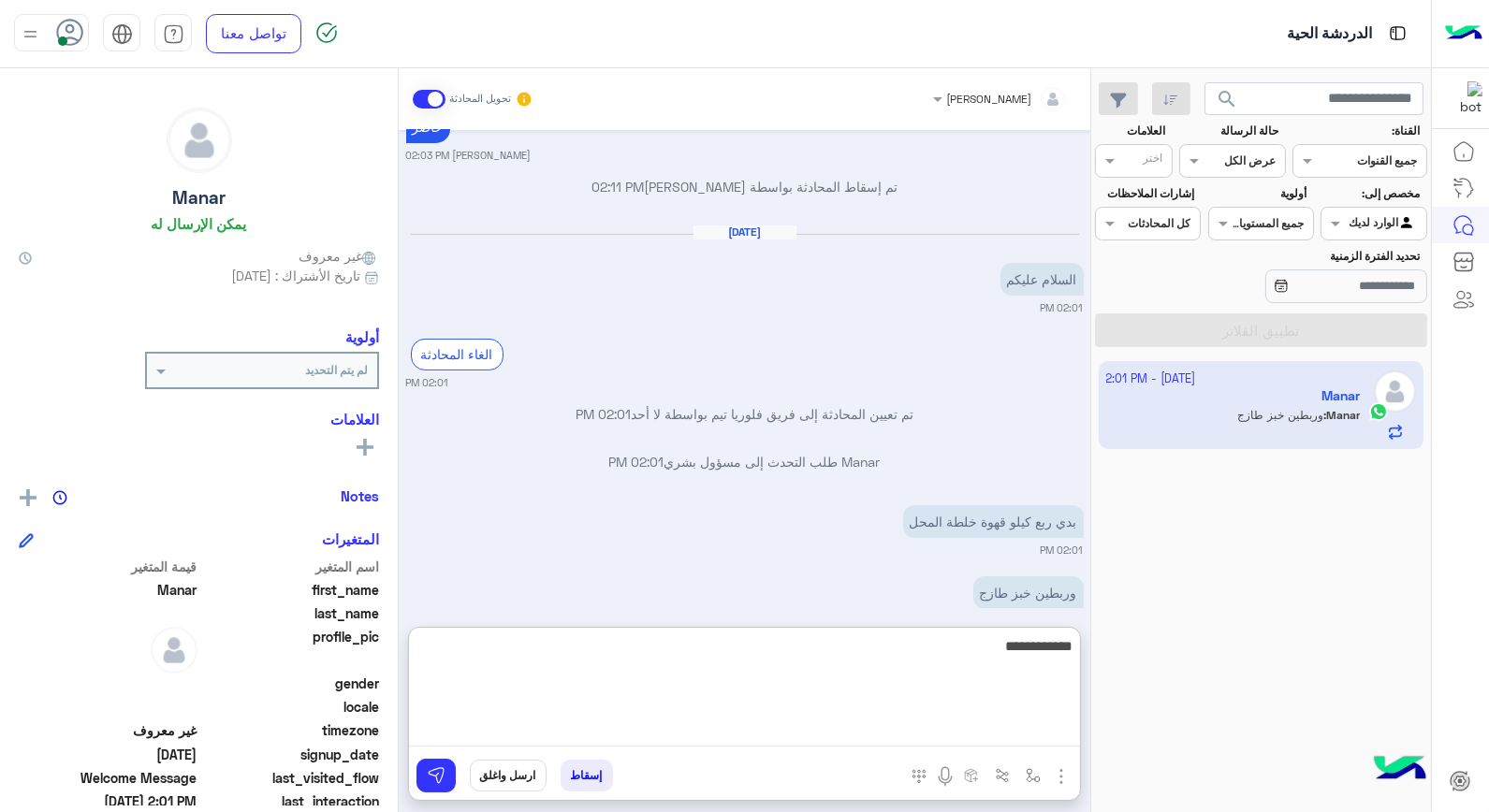
type textarea "**********"
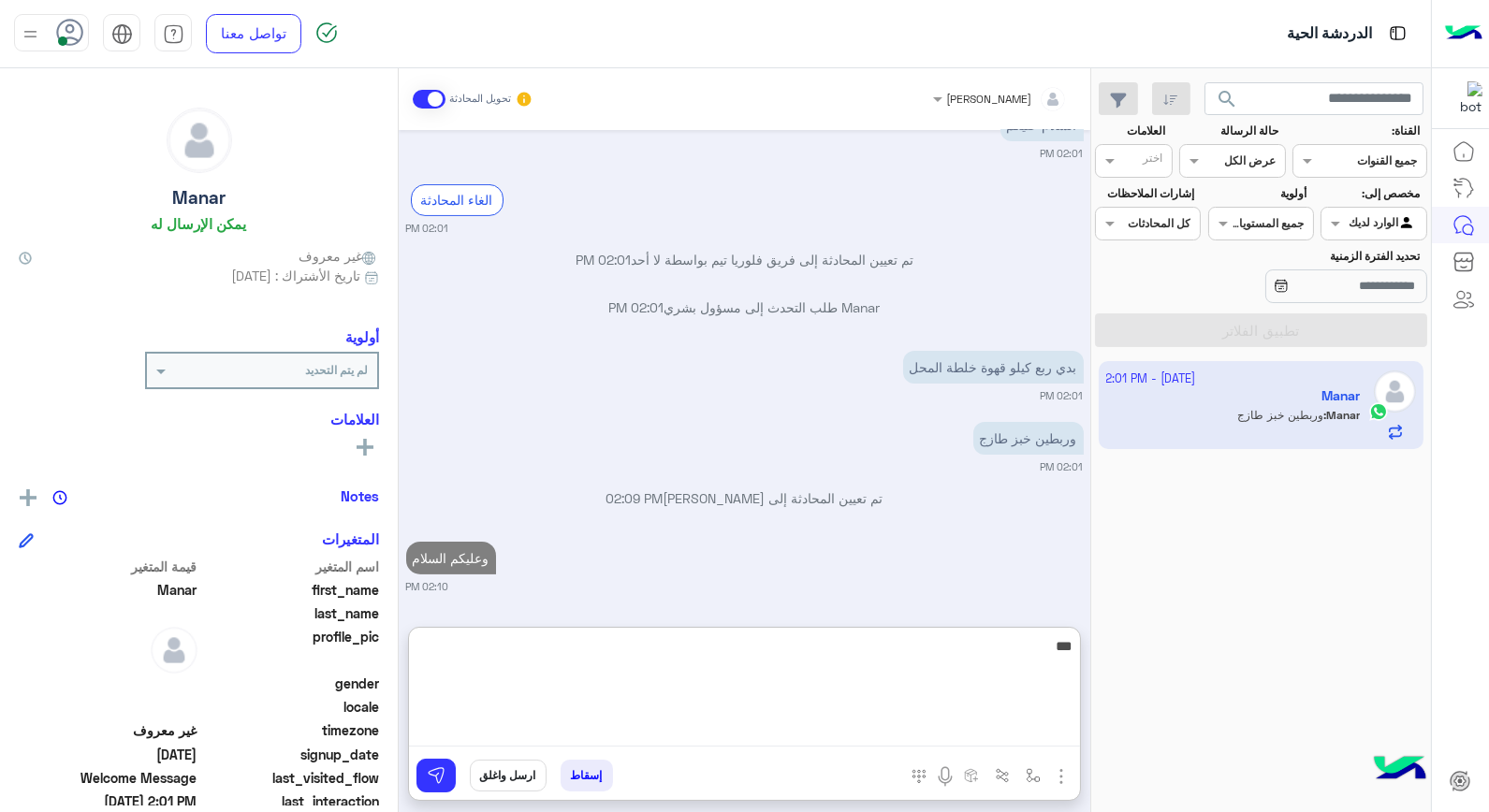
type textarea "****"
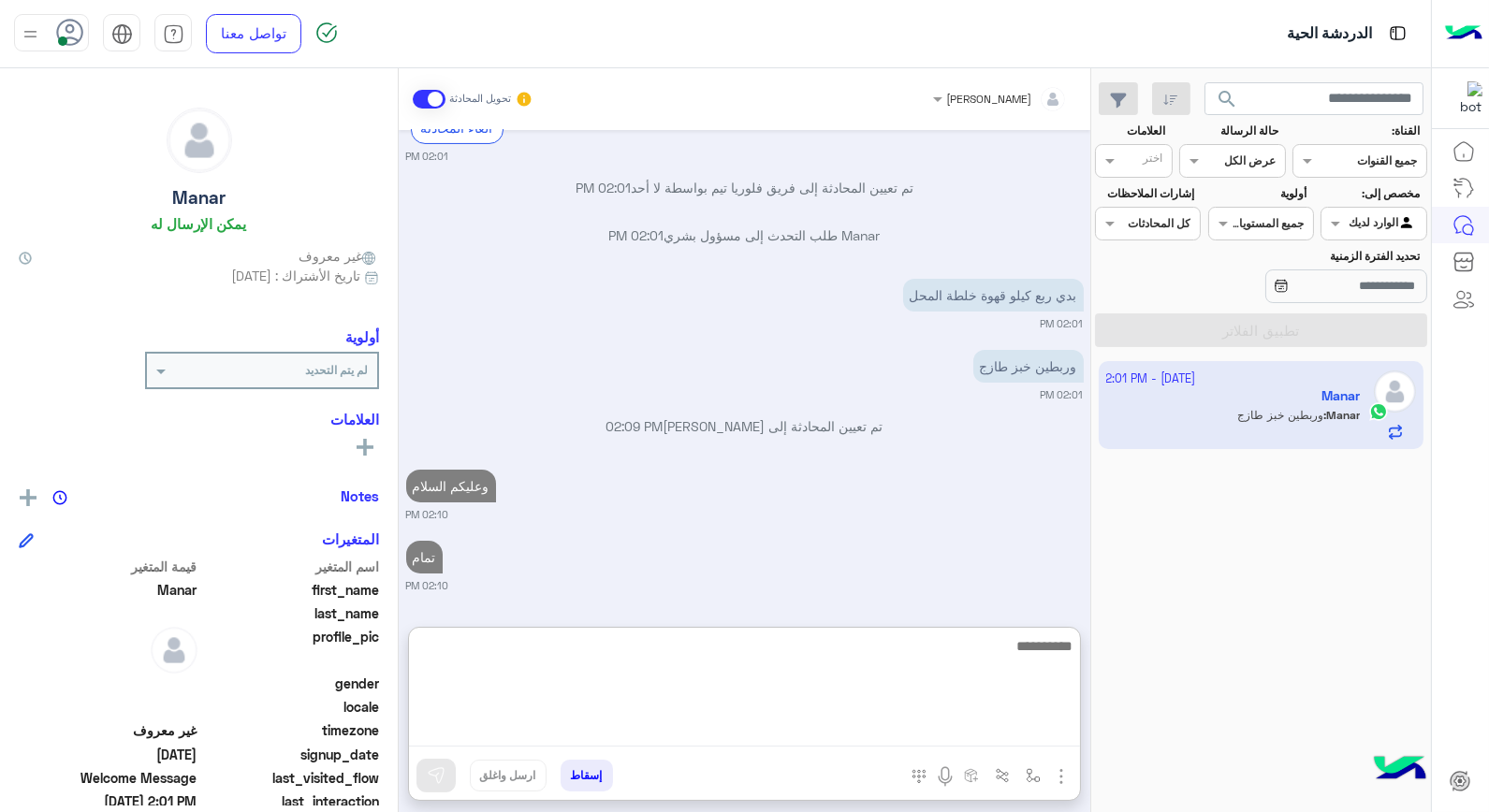
scroll to position [1060, 0]
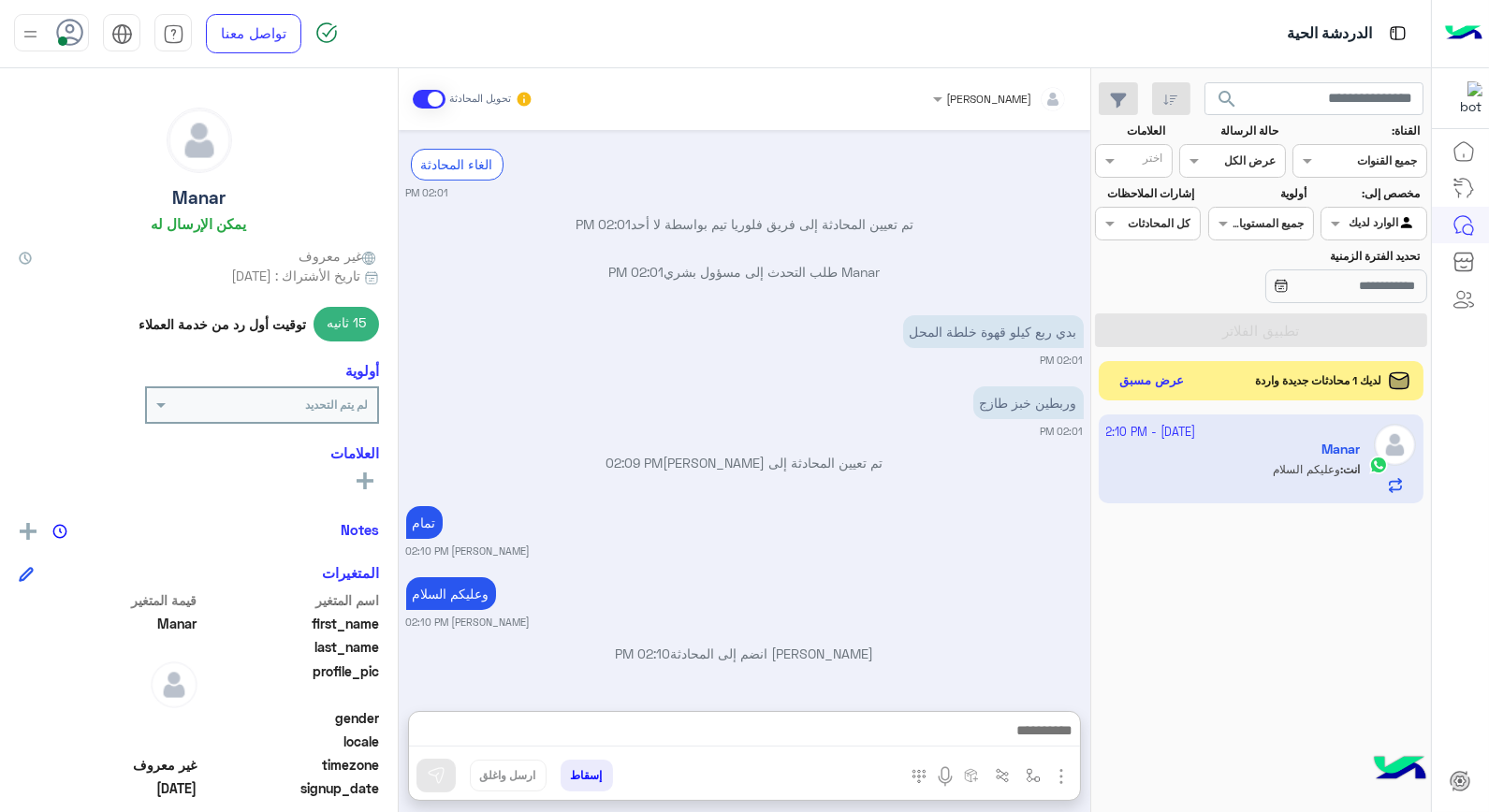
click at [1138, 381] on button "عرض مسبق" at bounding box center [1152, 381] width 79 height 26
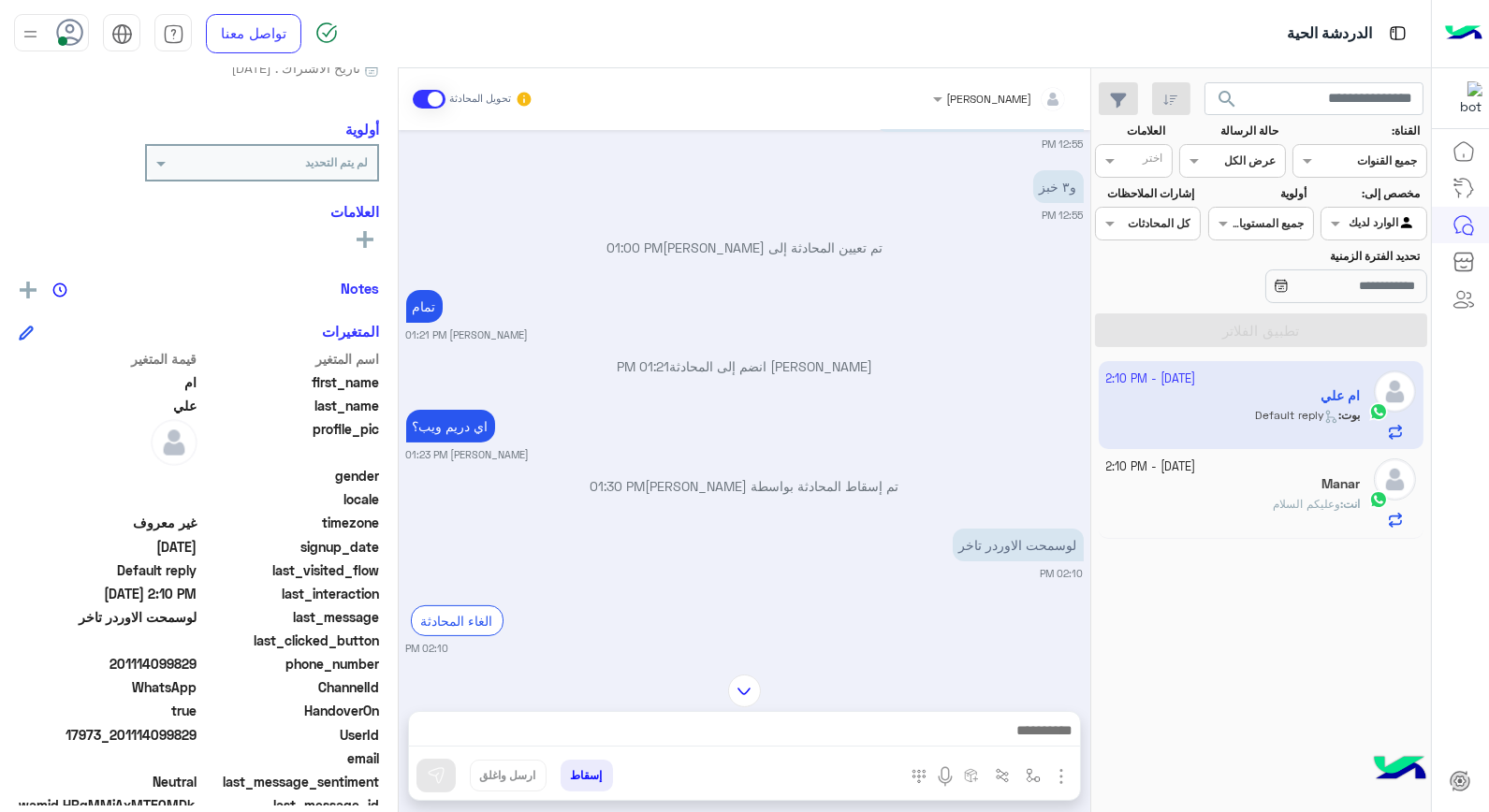
scroll to position [848, 0]
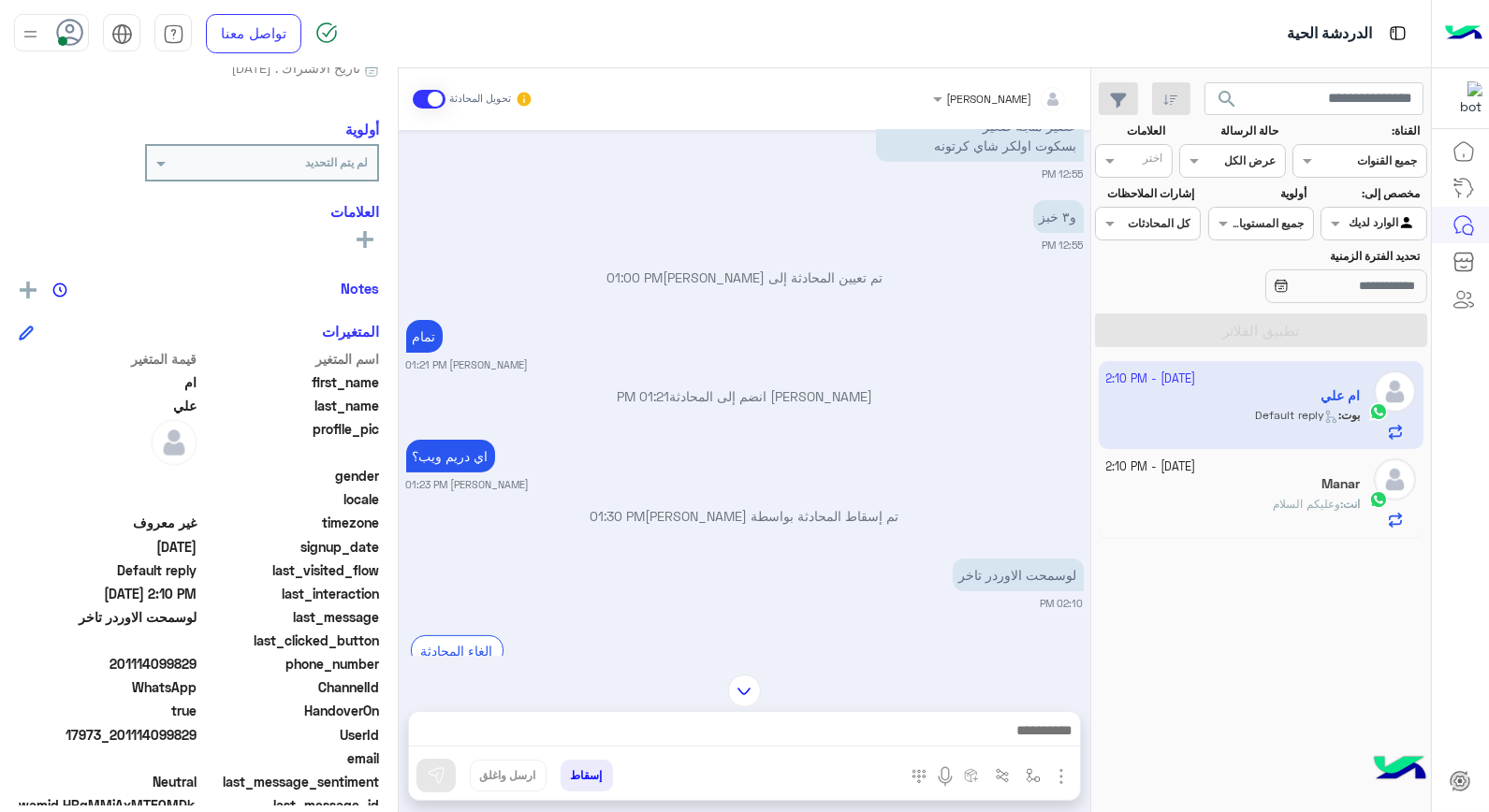
click at [977, 712] on div at bounding box center [744, 735] width 671 height 46
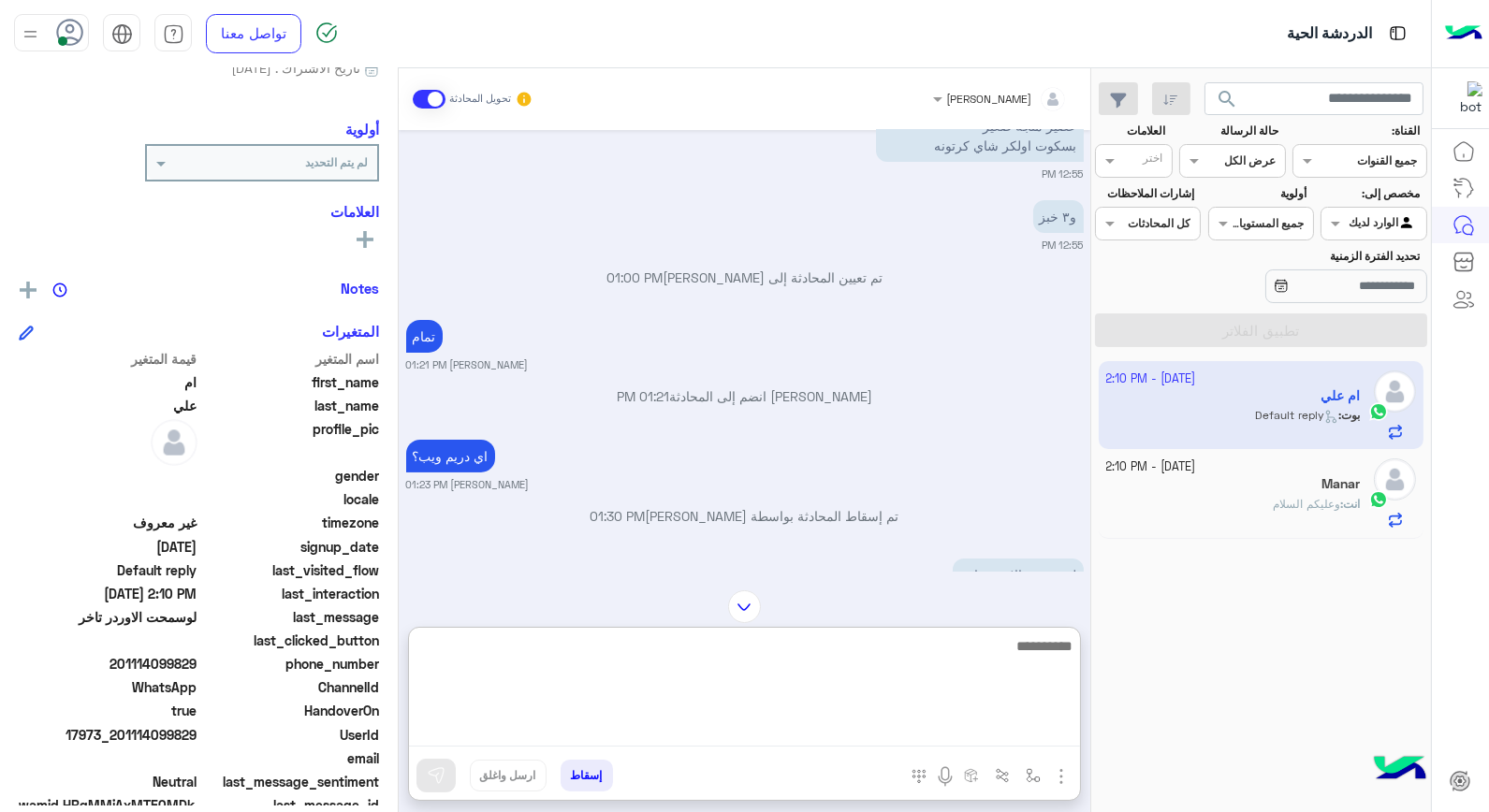
click at [976, 731] on textarea at bounding box center [744, 690] width 671 height 113
type textarea "*****"
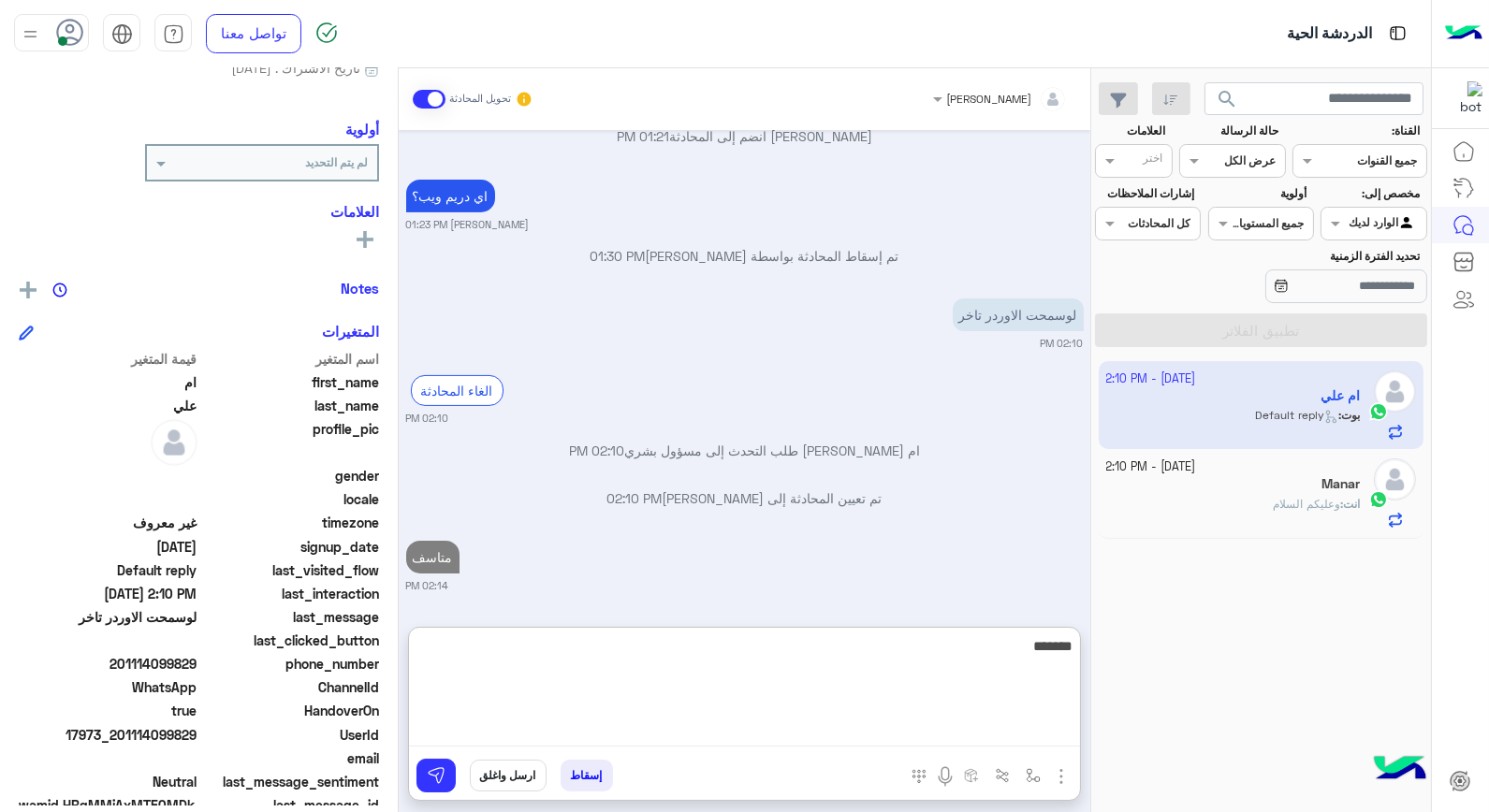
scroll to position [1156, 0]
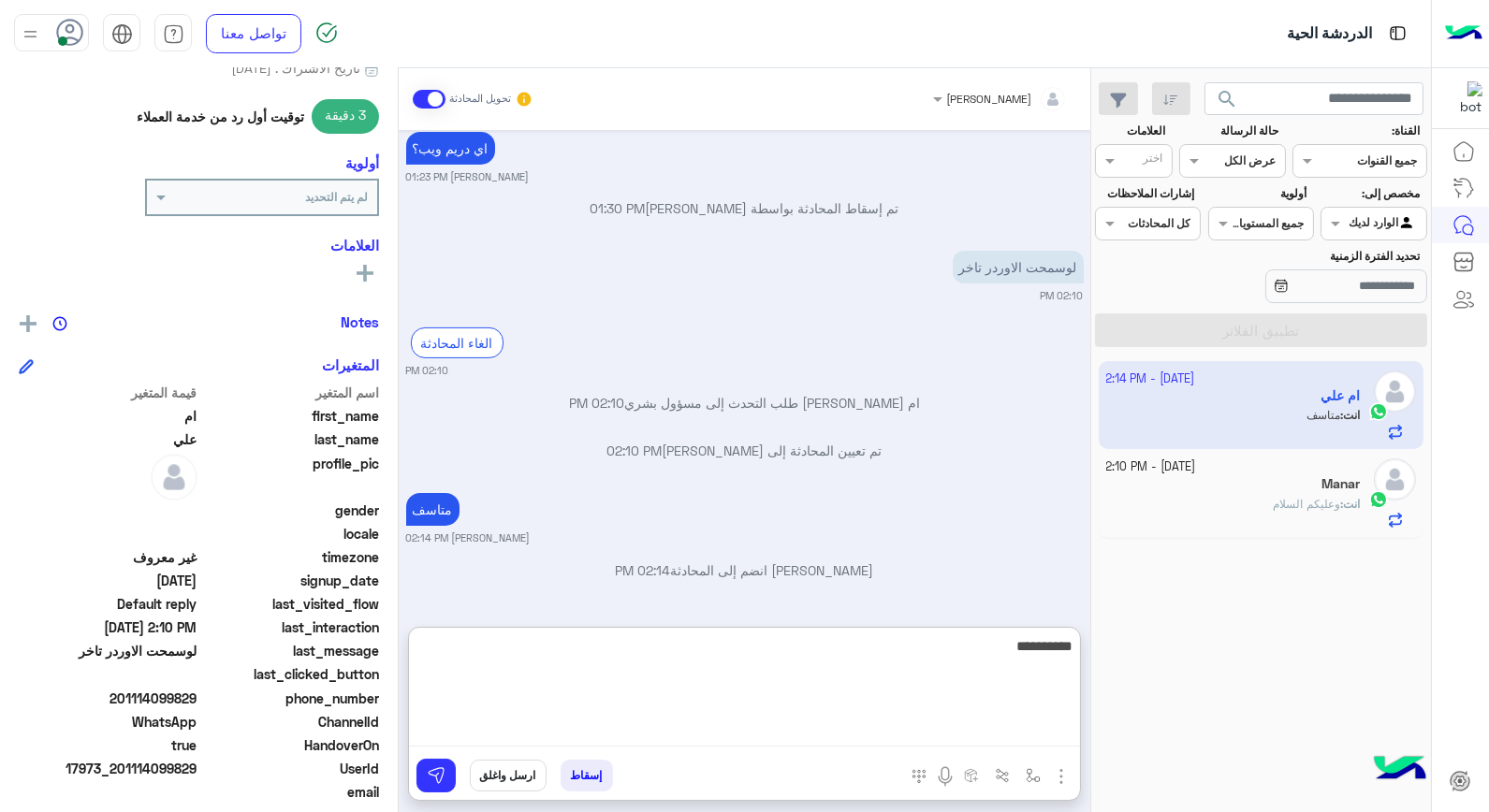
type textarea "**********"
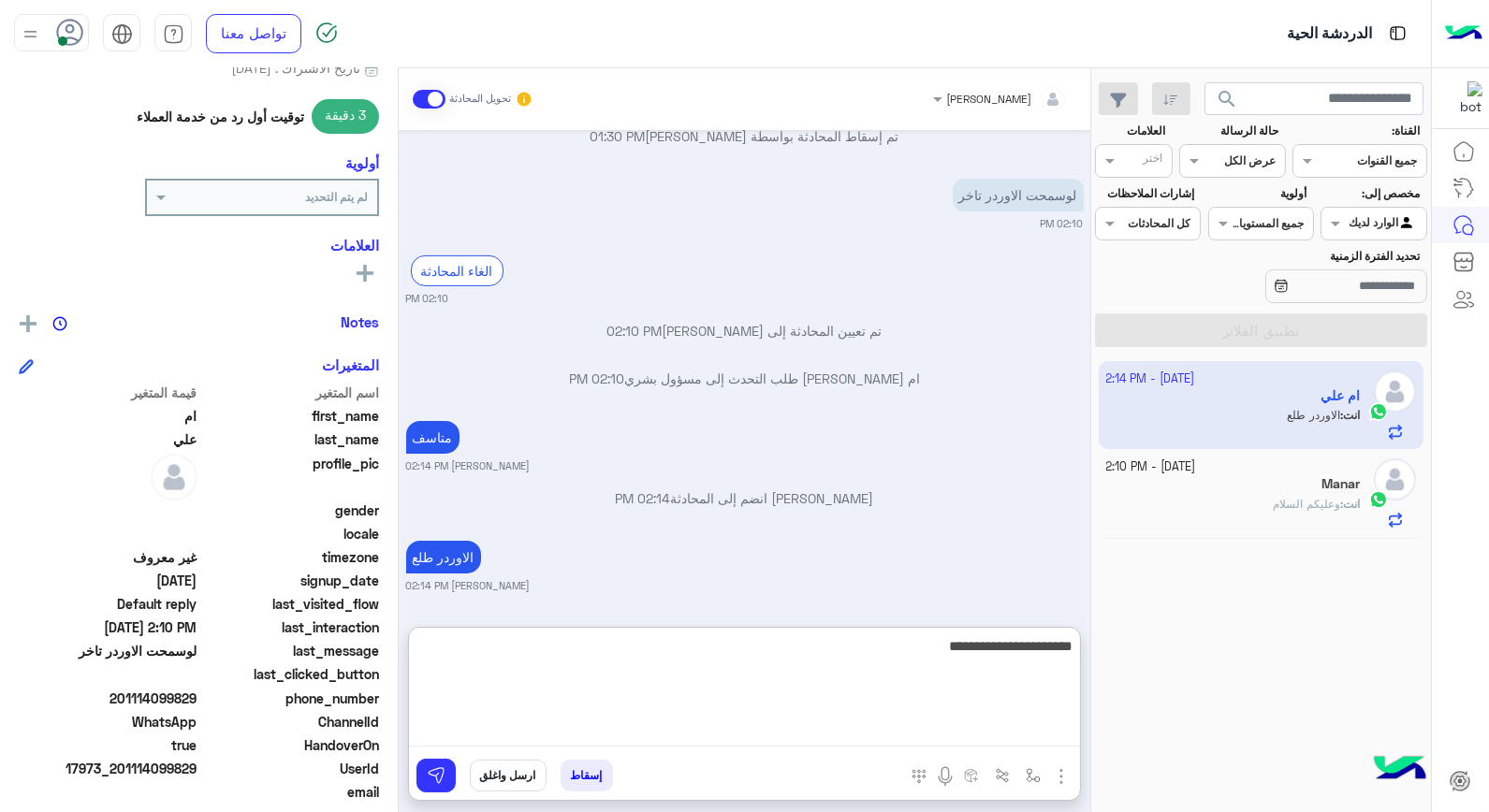
type textarea "**********"
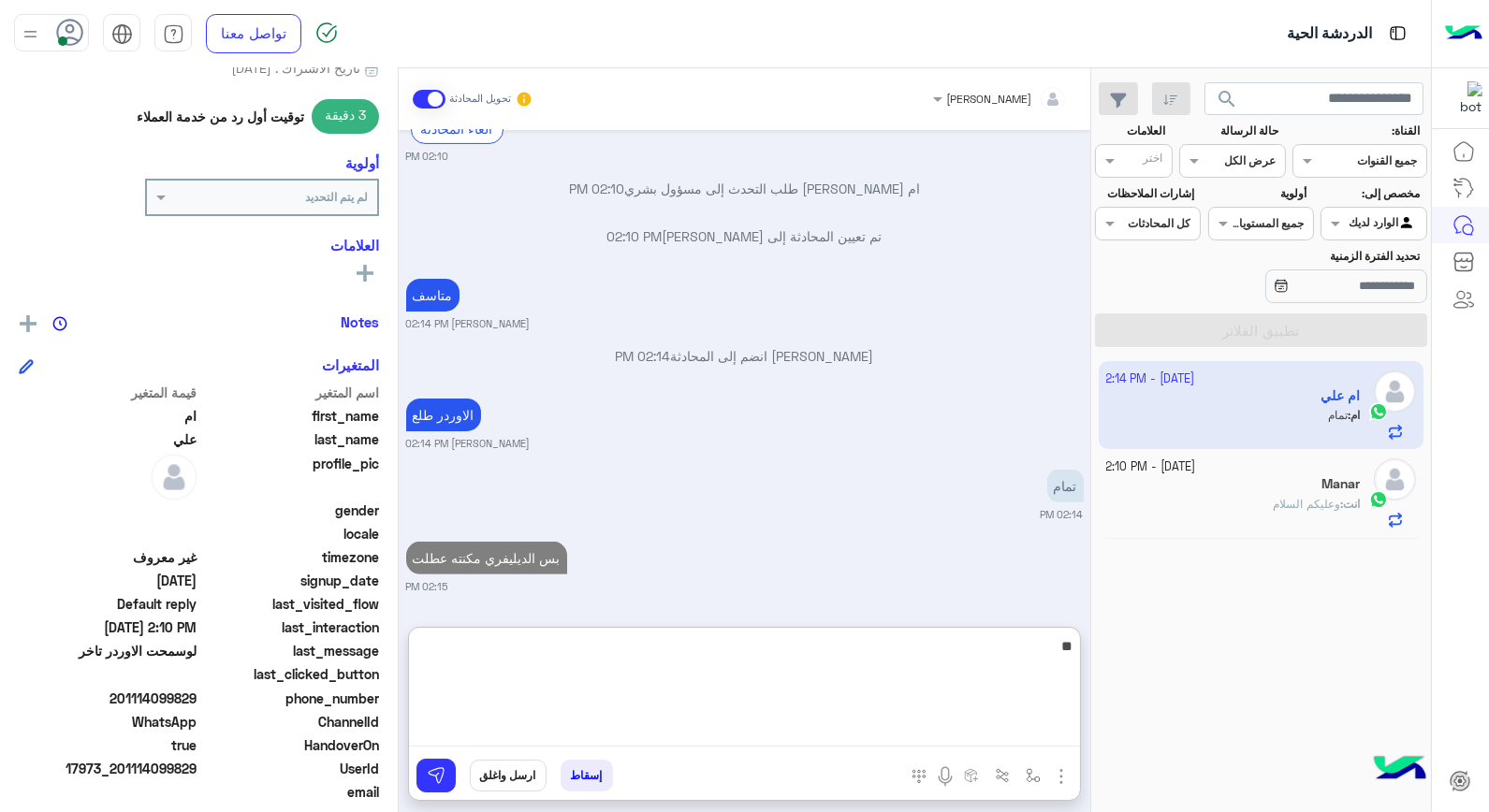
type textarea "*"
type textarea "**********"
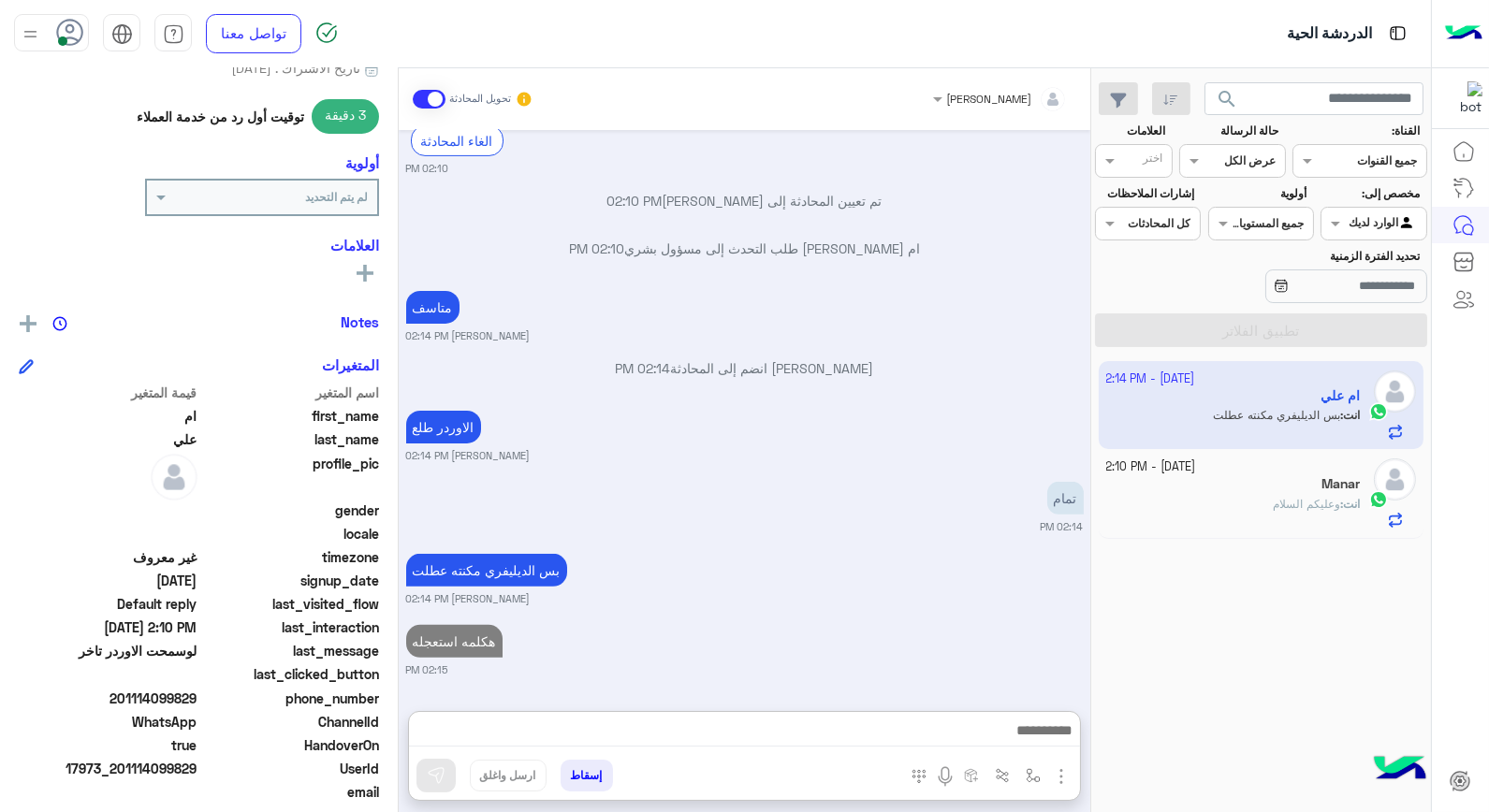
click at [1260, 501] on div "انت : وعليكم السلام" at bounding box center [1234, 512] width 255 height 33
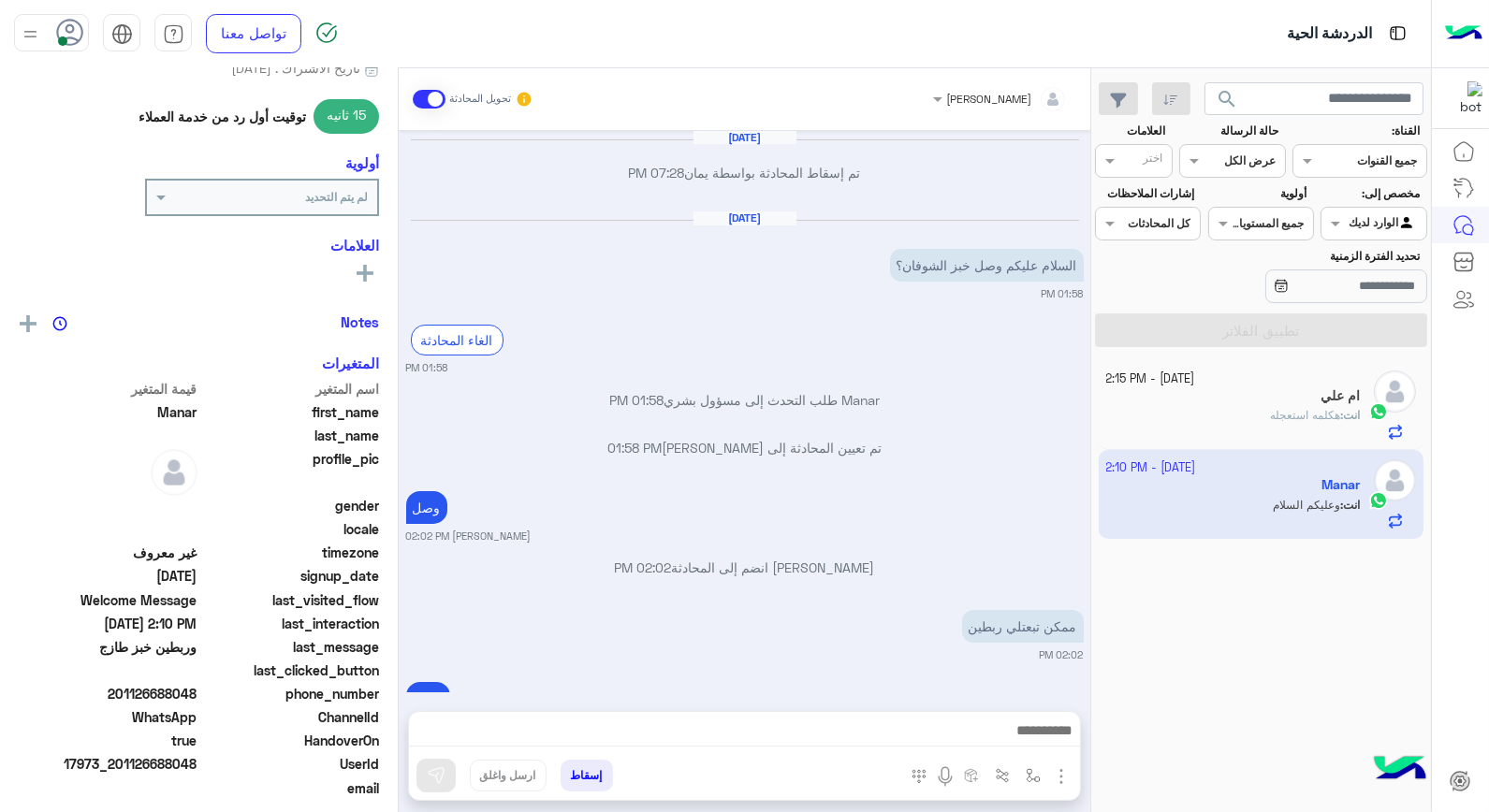
scroll to position [762, 0]
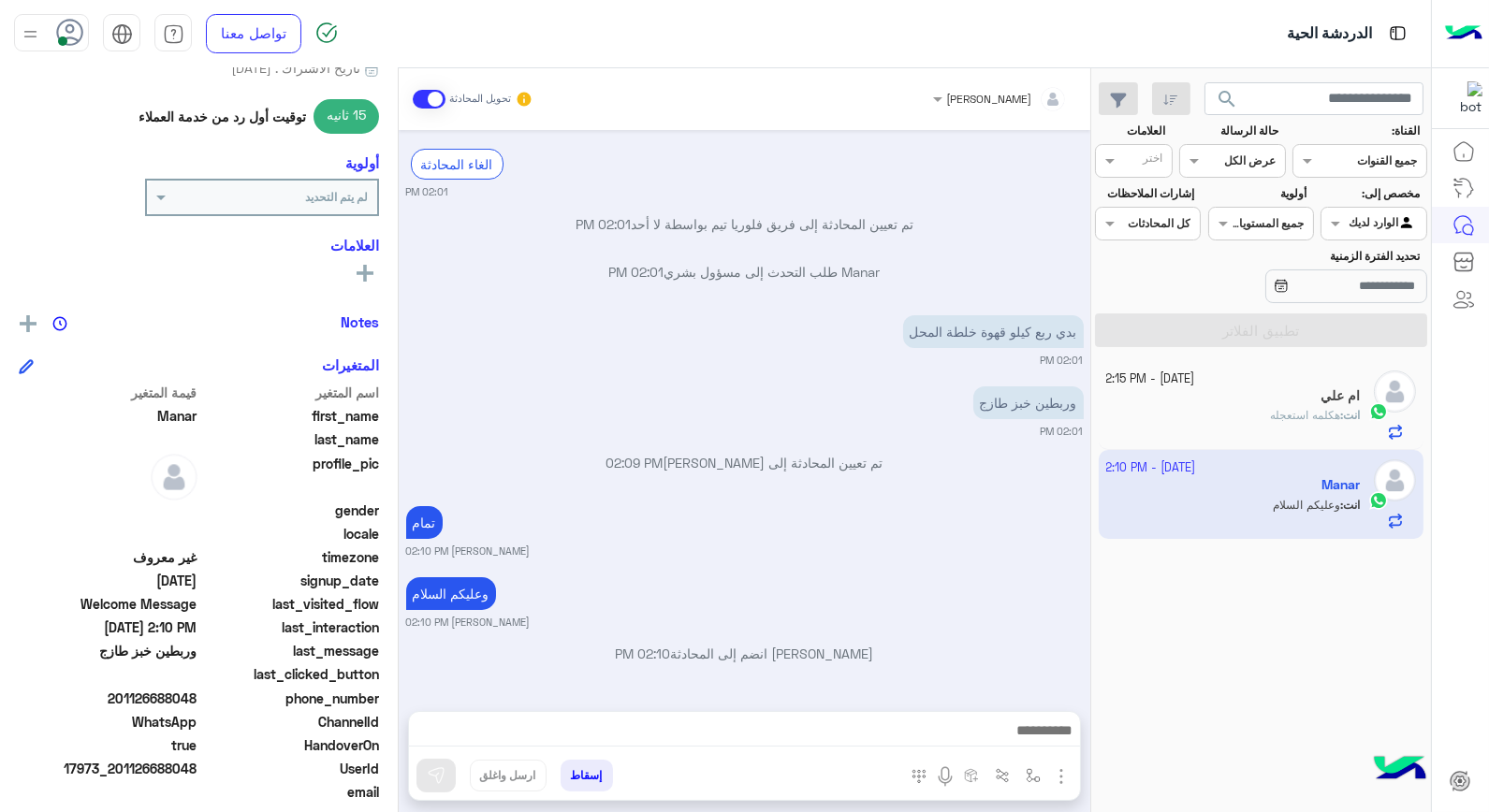
drag, startPoint x: 116, startPoint y: 695, endPoint x: 199, endPoint y: 698, distance: 83.1
click at [198, 698] on span "201126688048" at bounding box center [108, 698] width 179 height 20
click at [584, 777] on button "إسقاط" at bounding box center [586, 775] width 52 height 32
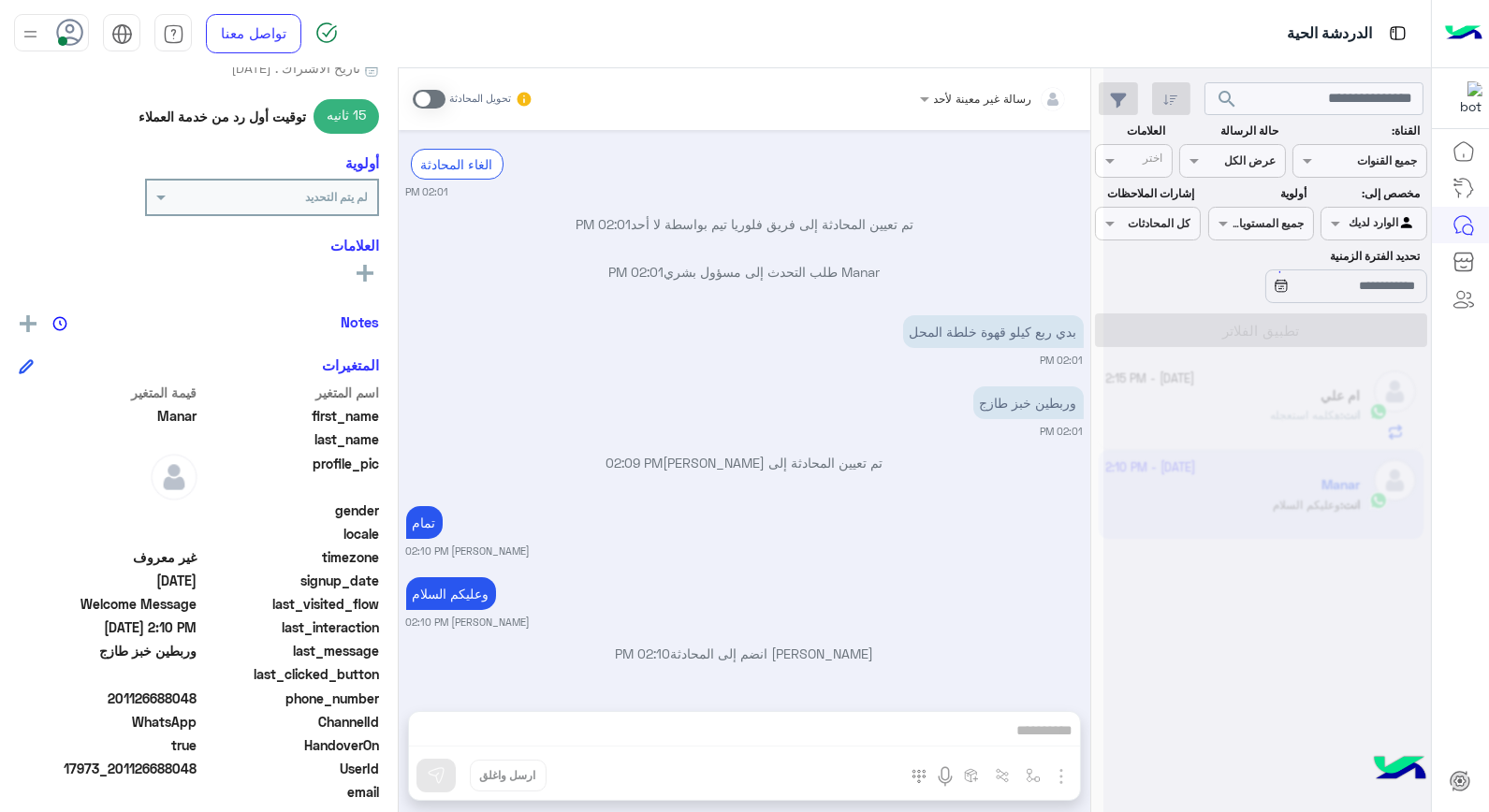
scroll to position [809, 0]
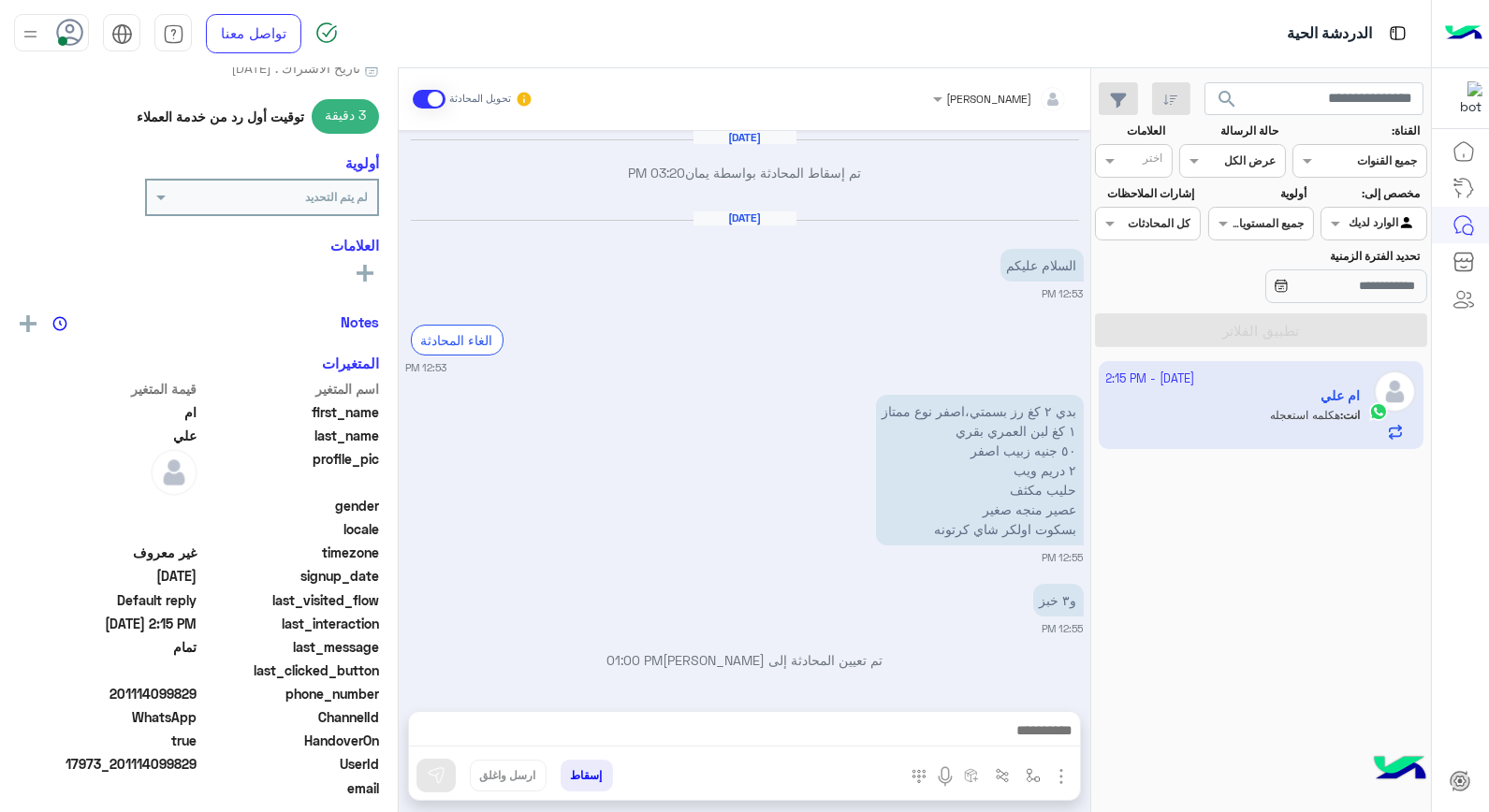
scroll to position [894, 0]
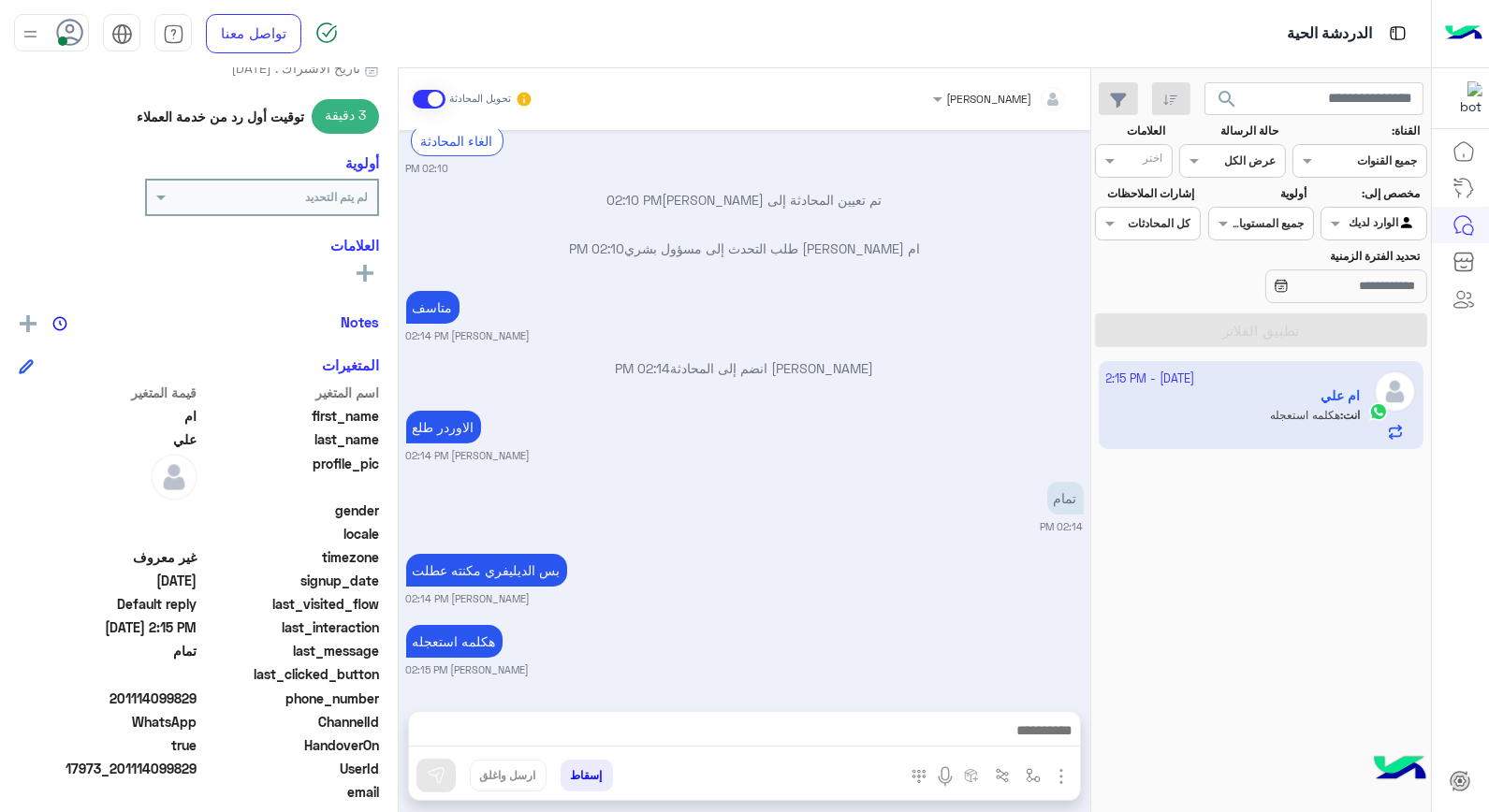
click at [595, 769] on button "إسقاط" at bounding box center [586, 775] width 52 height 32
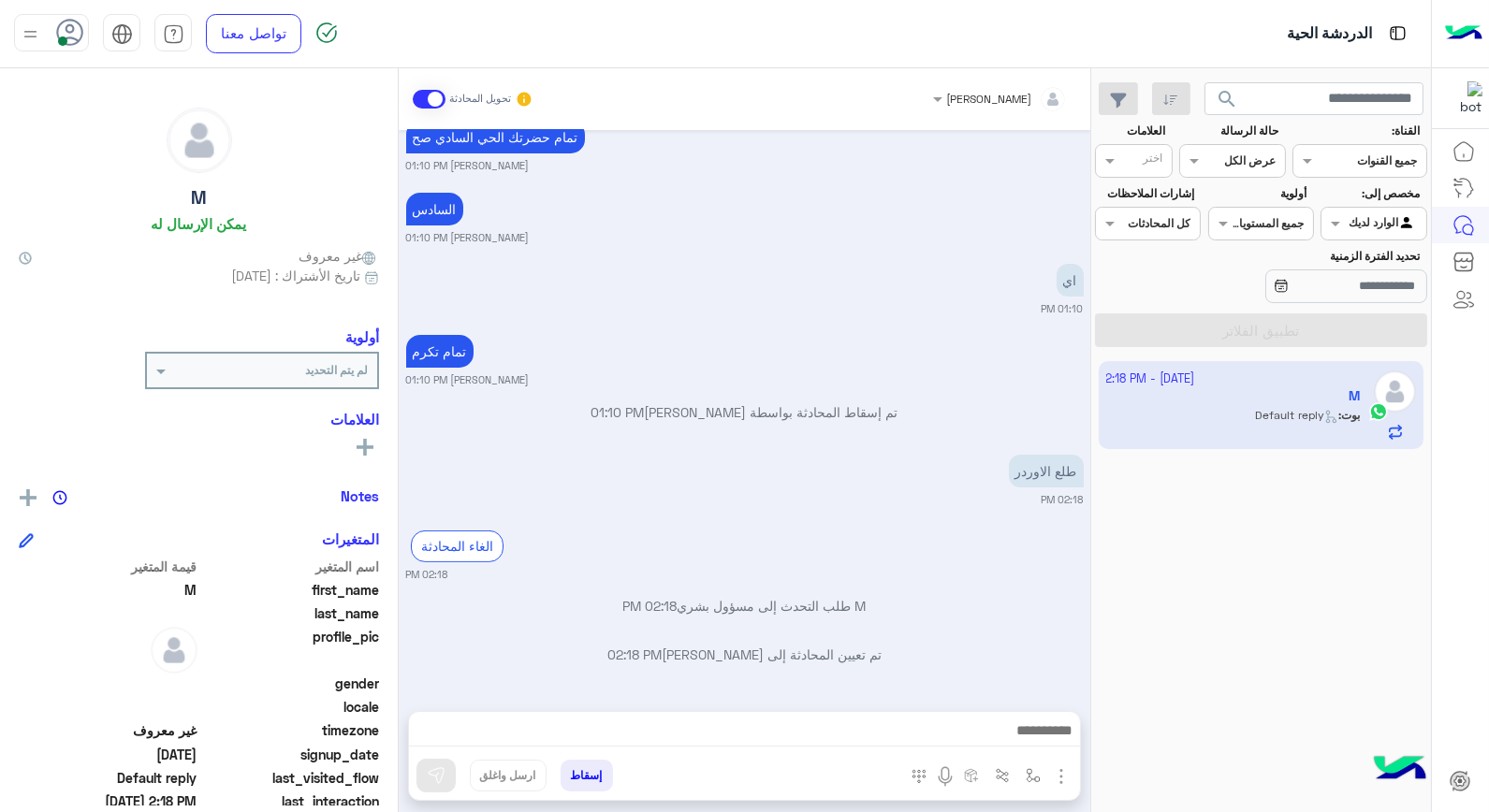
scroll to position [880, 0]
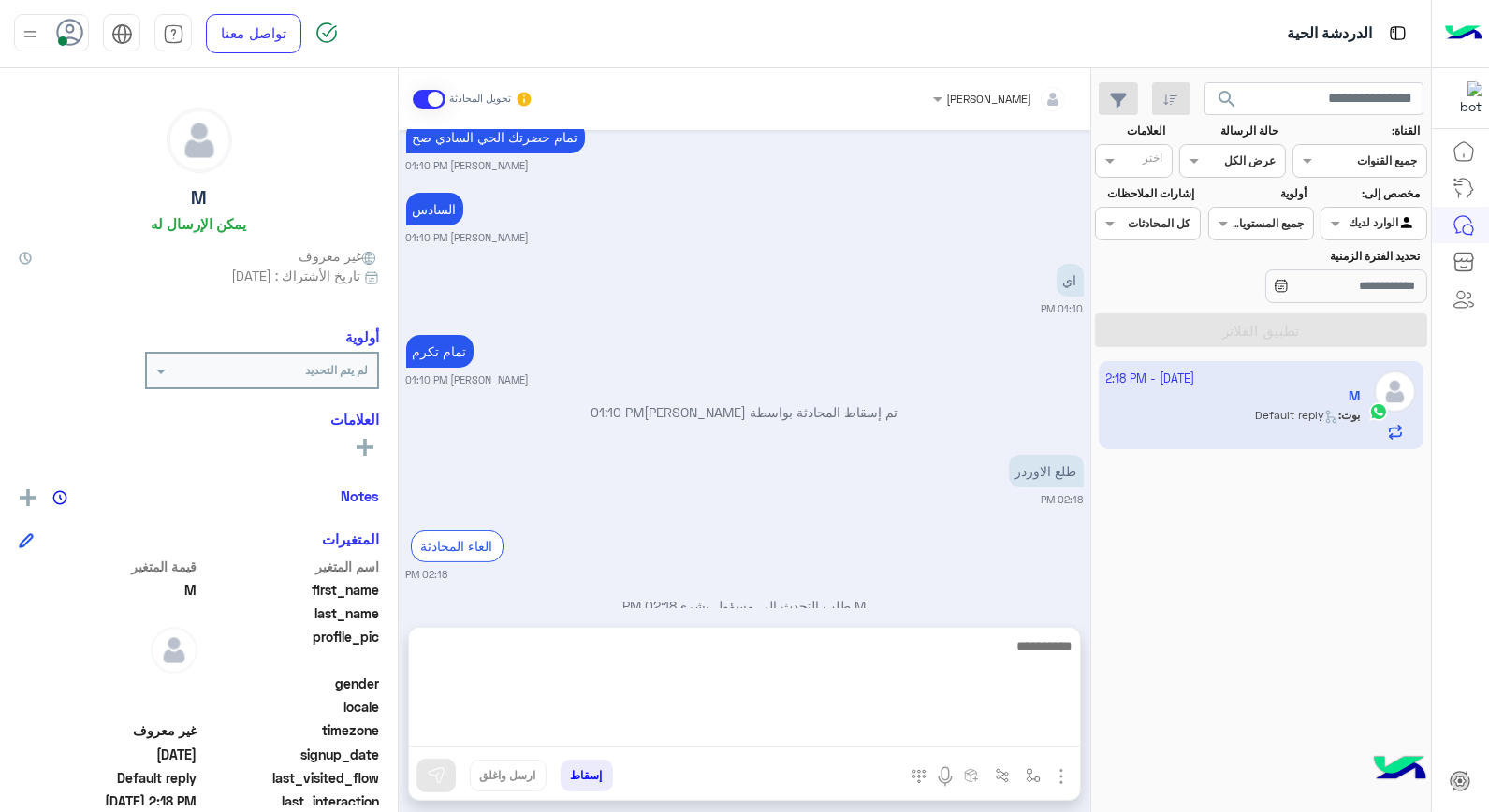
click at [939, 732] on textarea at bounding box center [744, 690] width 671 height 113
type textarea "***"
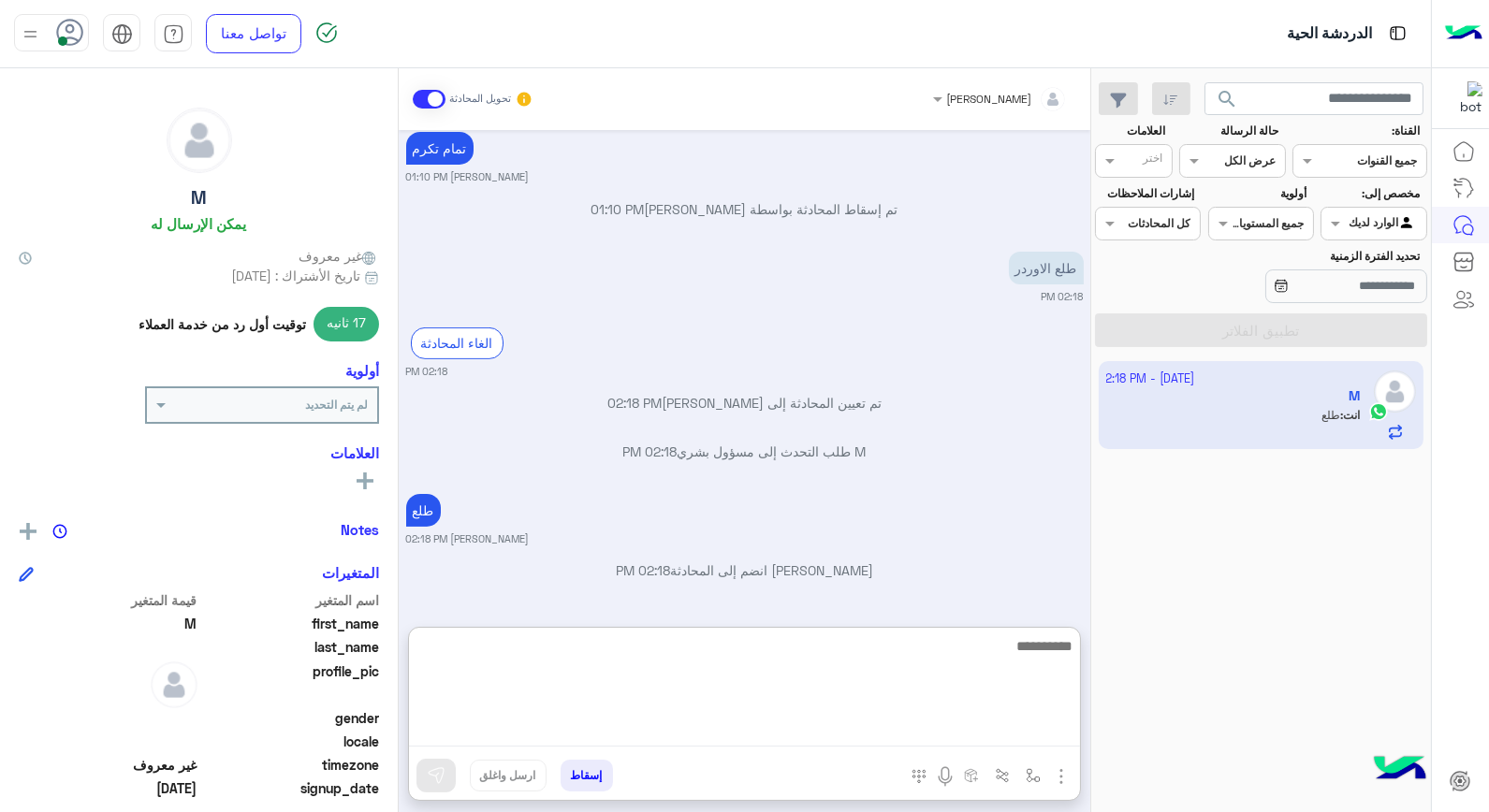
scroll to position [607, 0]
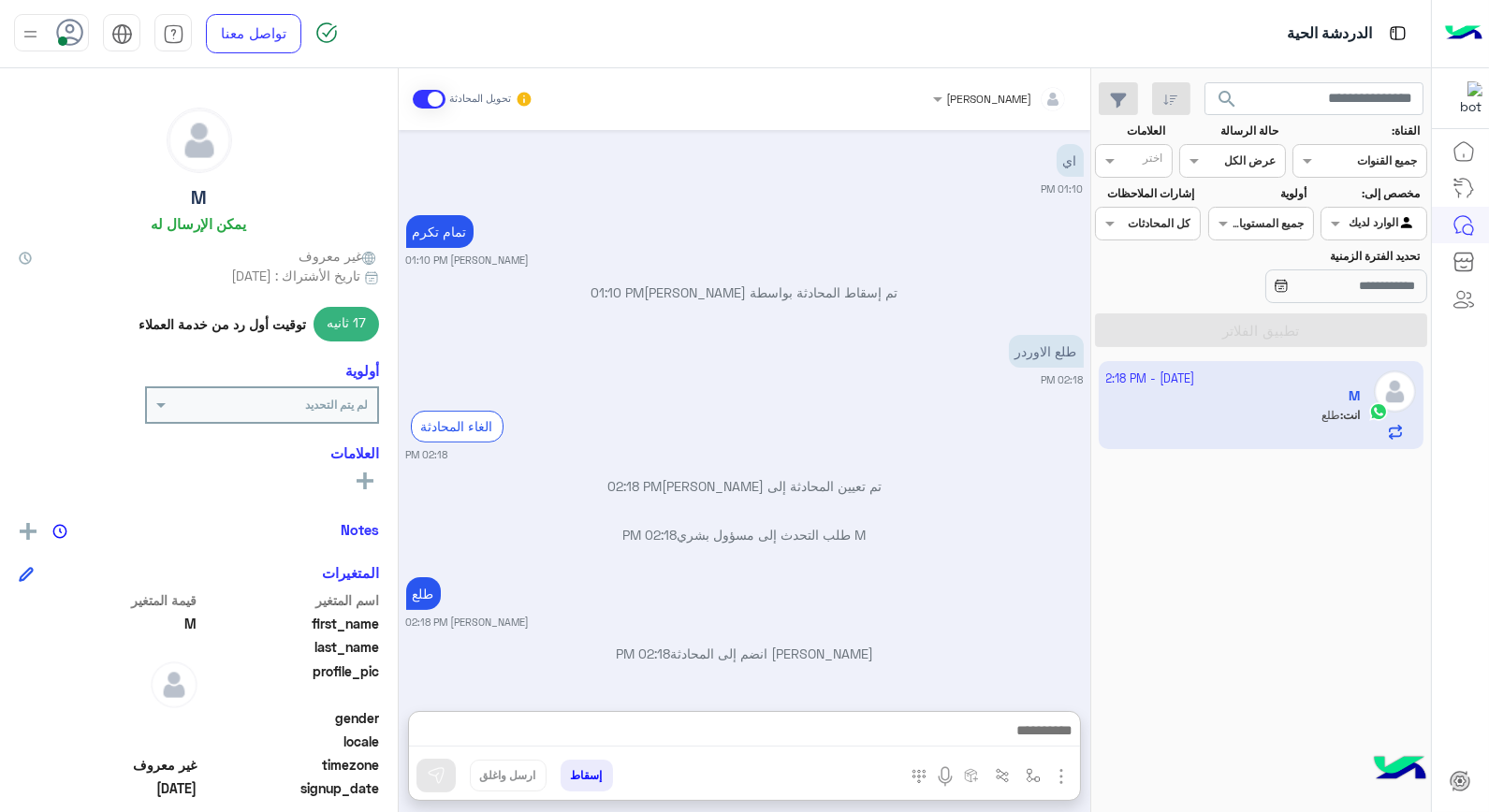
click at [586, 774] on button "إسقاط" at bounding box center [586, 775] width 52 height 32
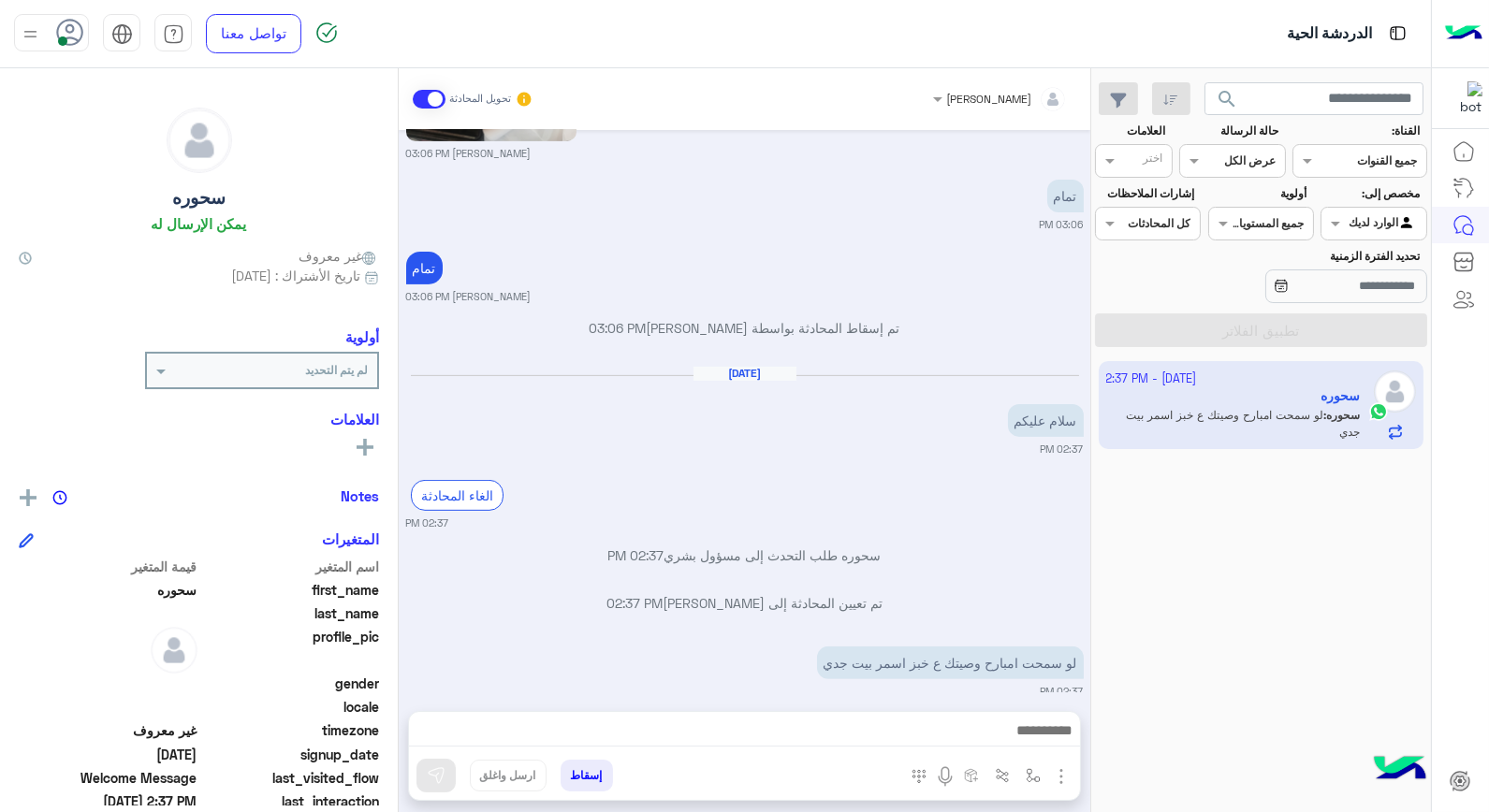
scroll to position [1332, 0]
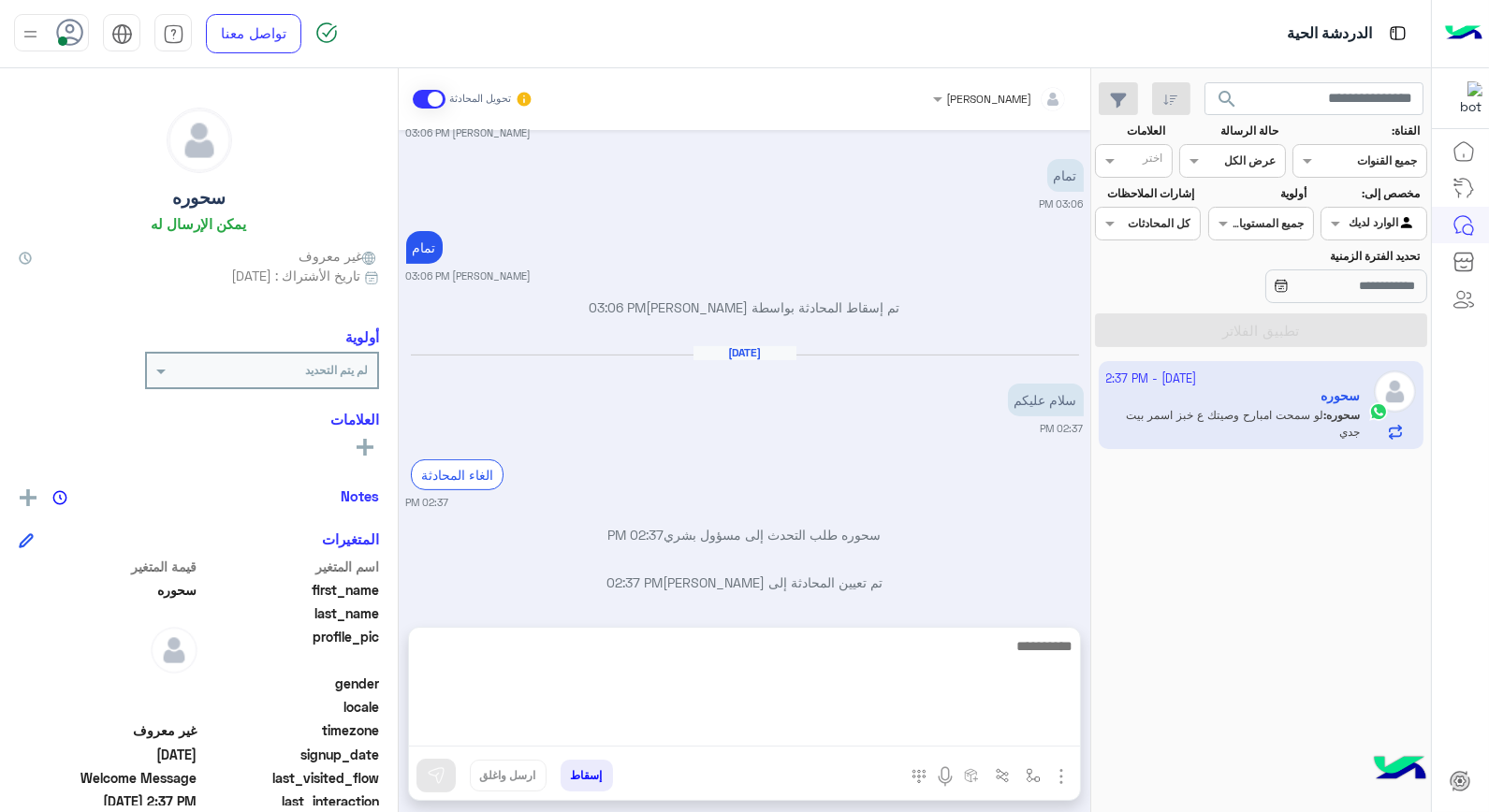
click at [934, 728] on textarea at bounding box center [744, 690] width 671 height 113
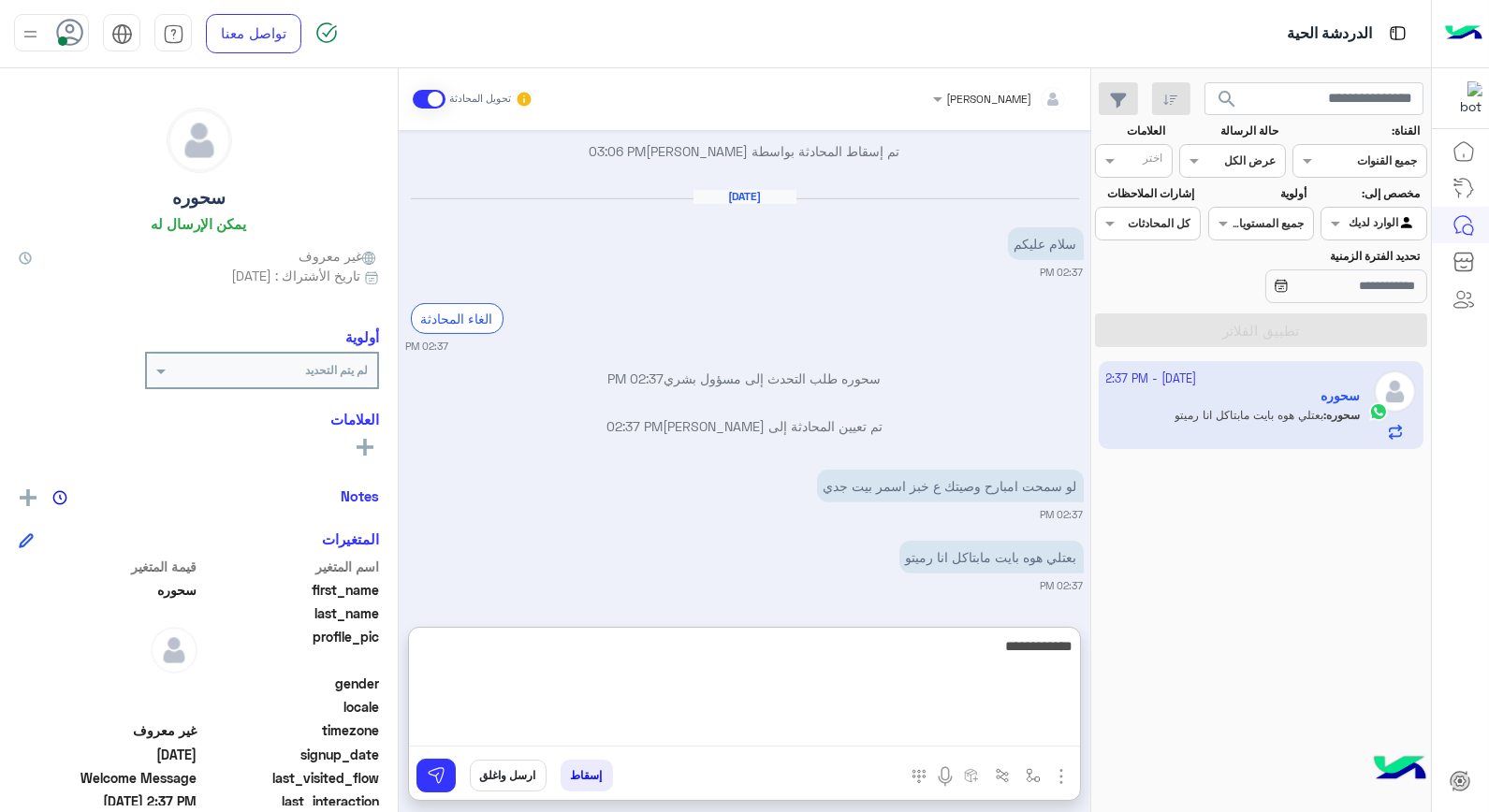
type textarea "**********"
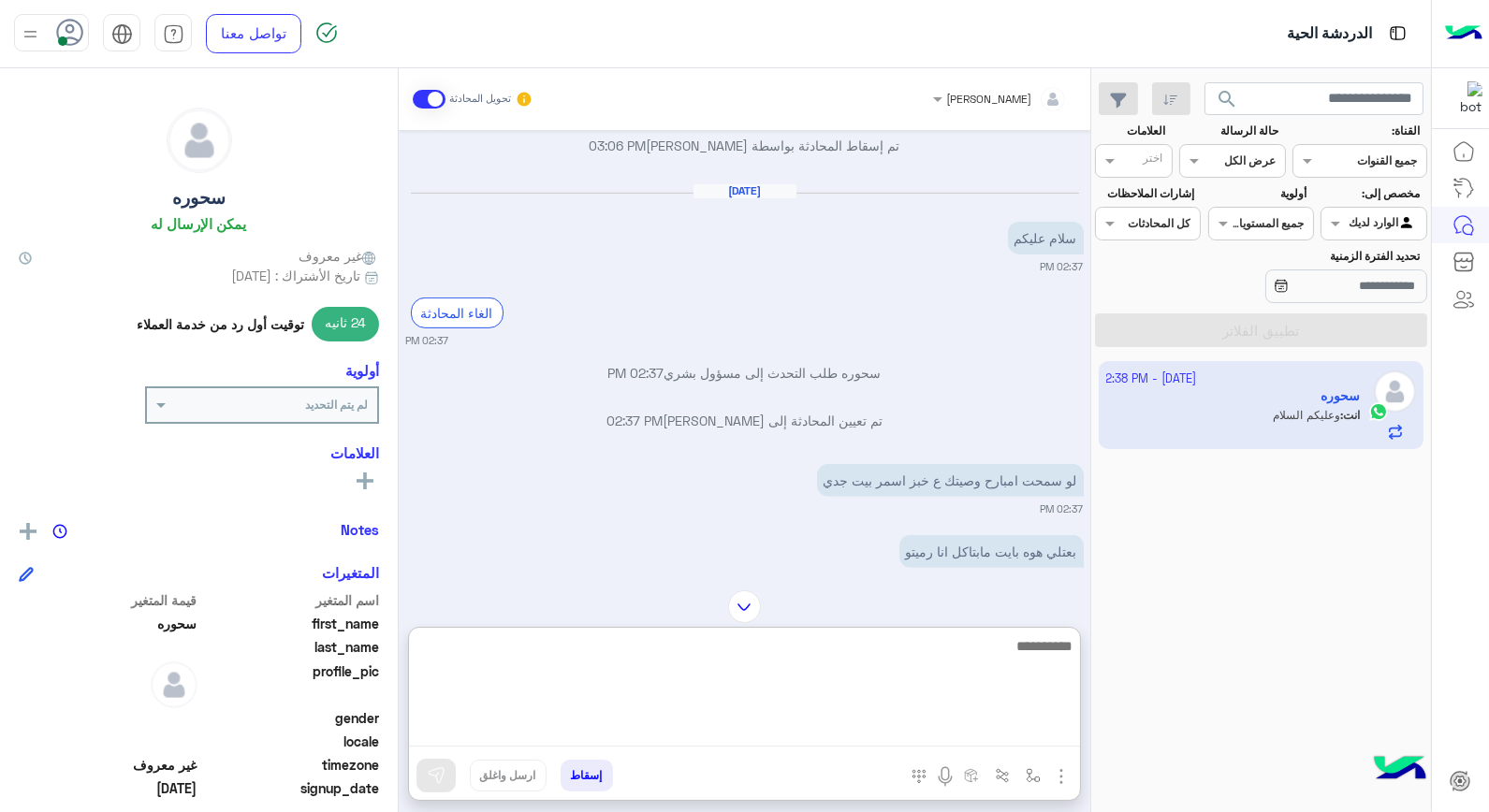
scroll to position [1678, 0]
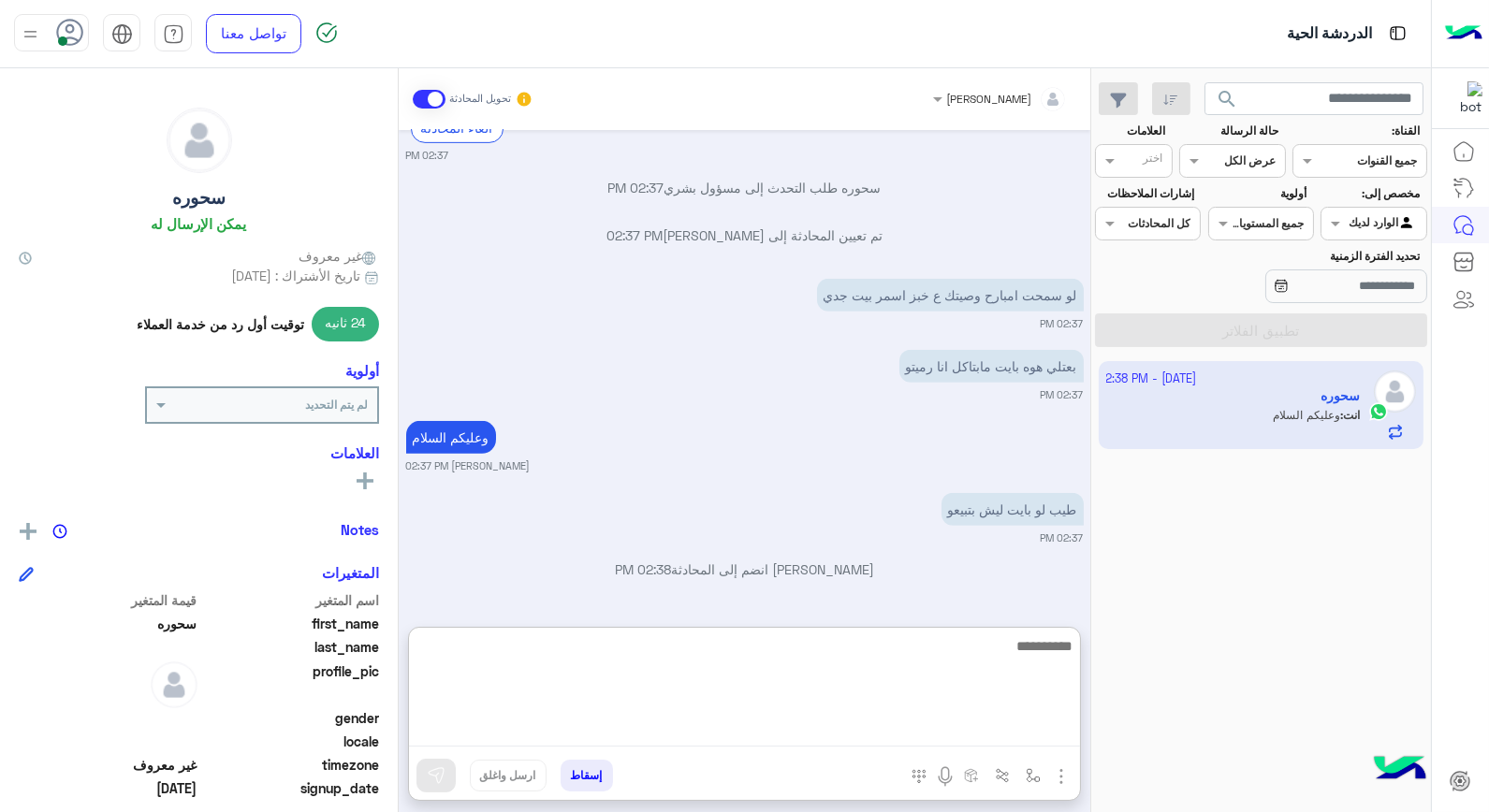
click at [979, 643] on textarea at bounding box center [744, 690] width 671 height 113
type textarea "**********"
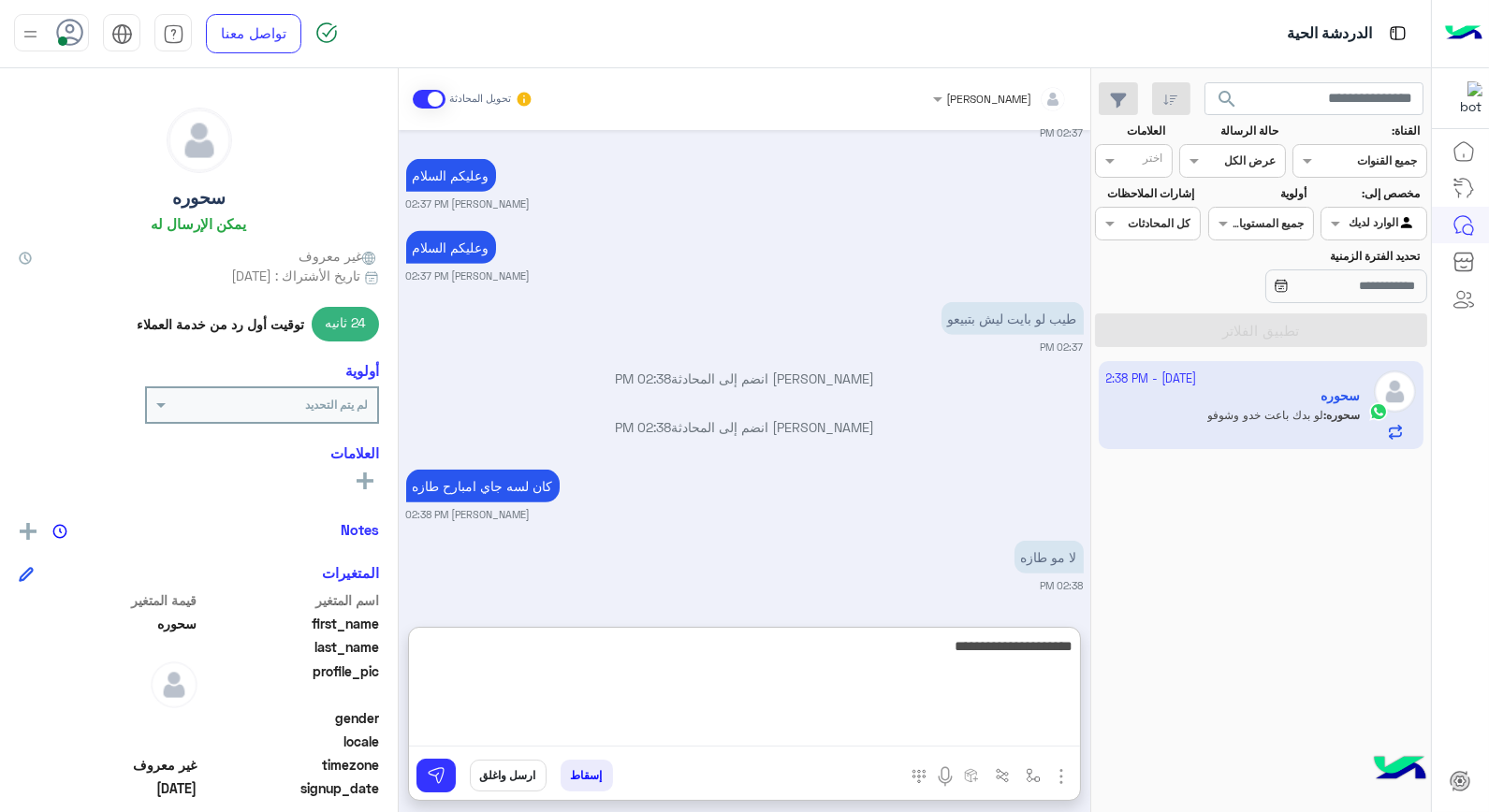
scroll to position [2012, 0]
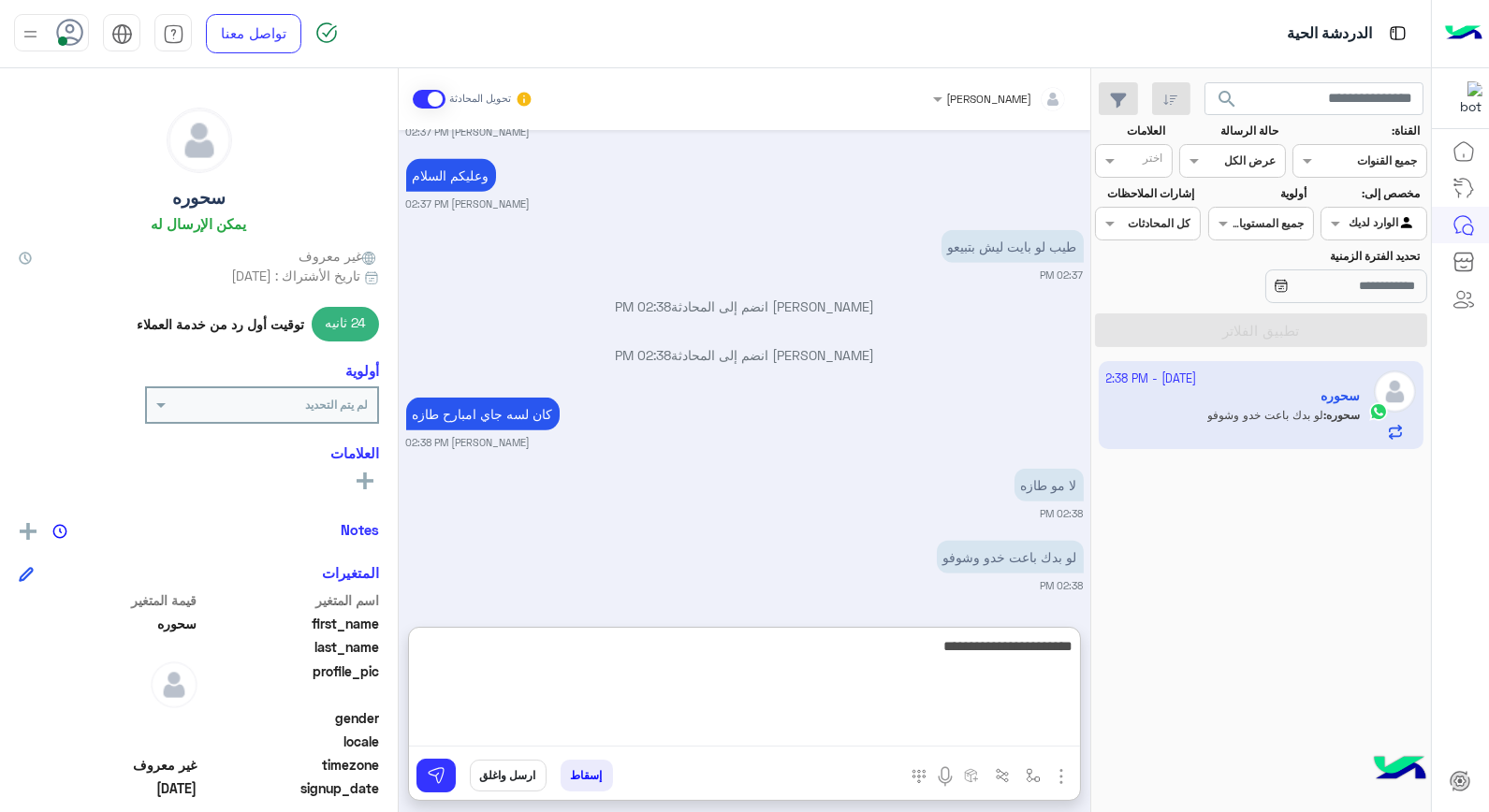
type textarea "**********"
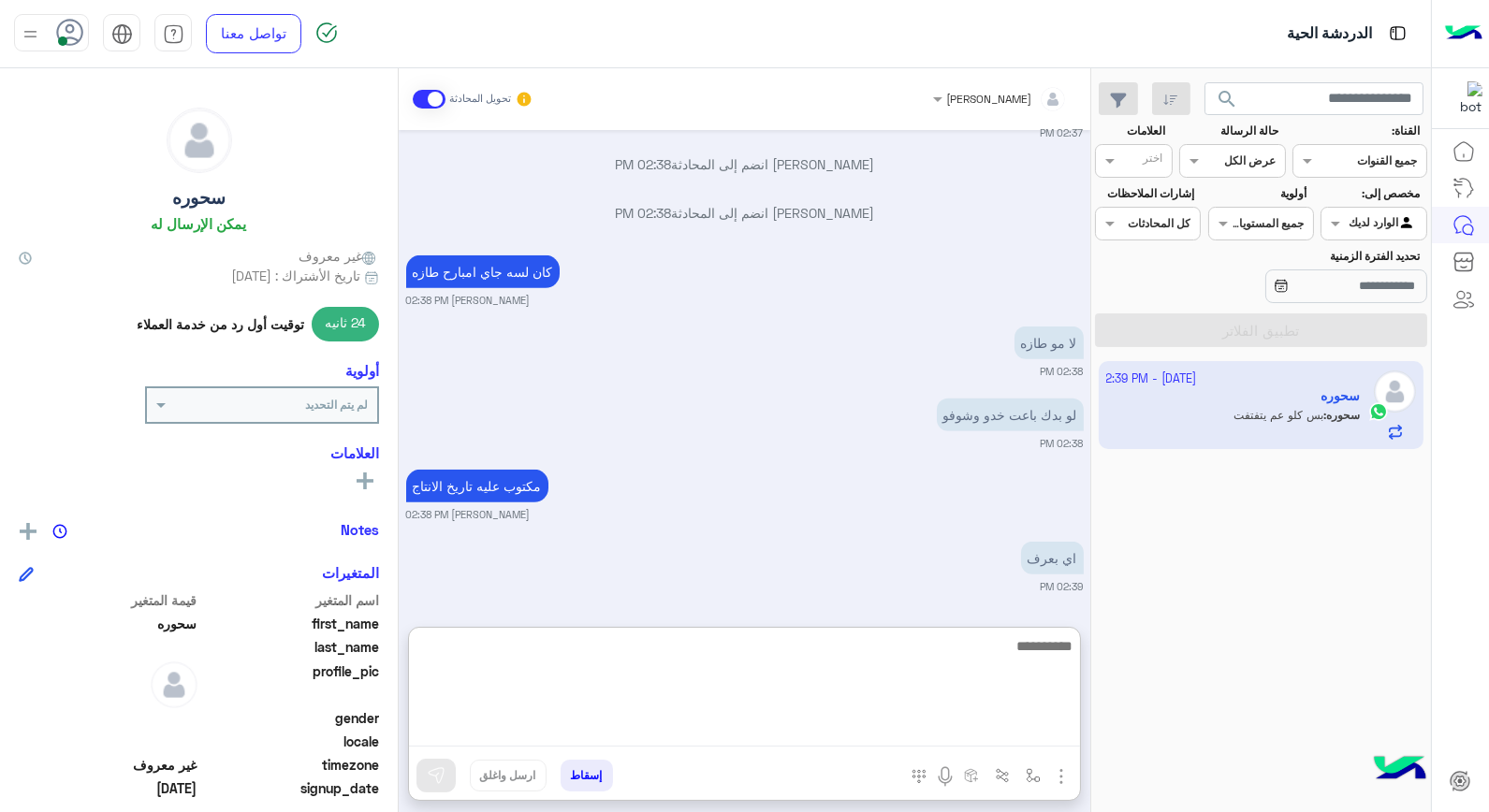
scroll to position [2227, 0]
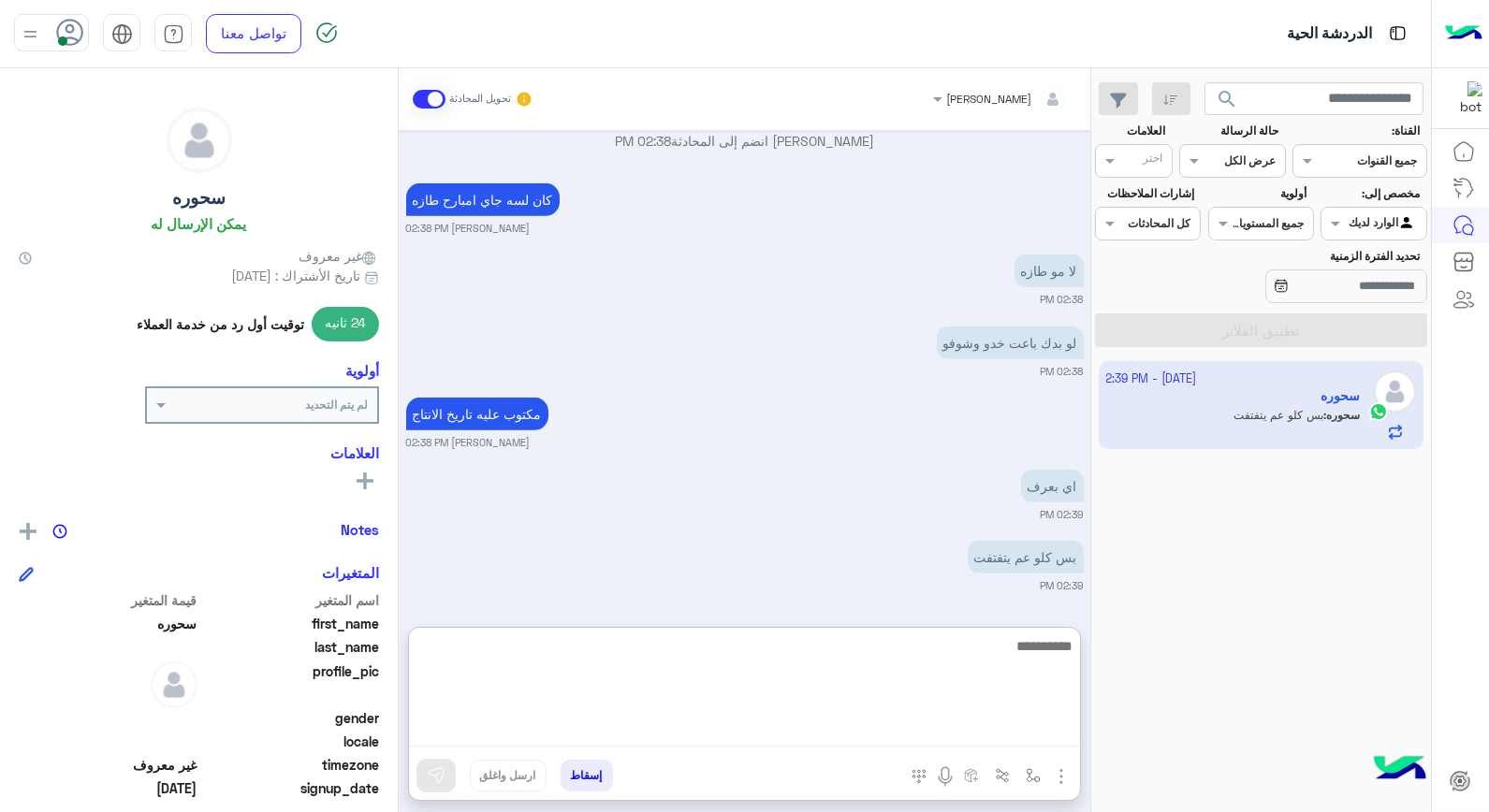
click at [1034, 650] on textarea at bounding box center [744, 690] width 671 height 113
type textarea "*********"
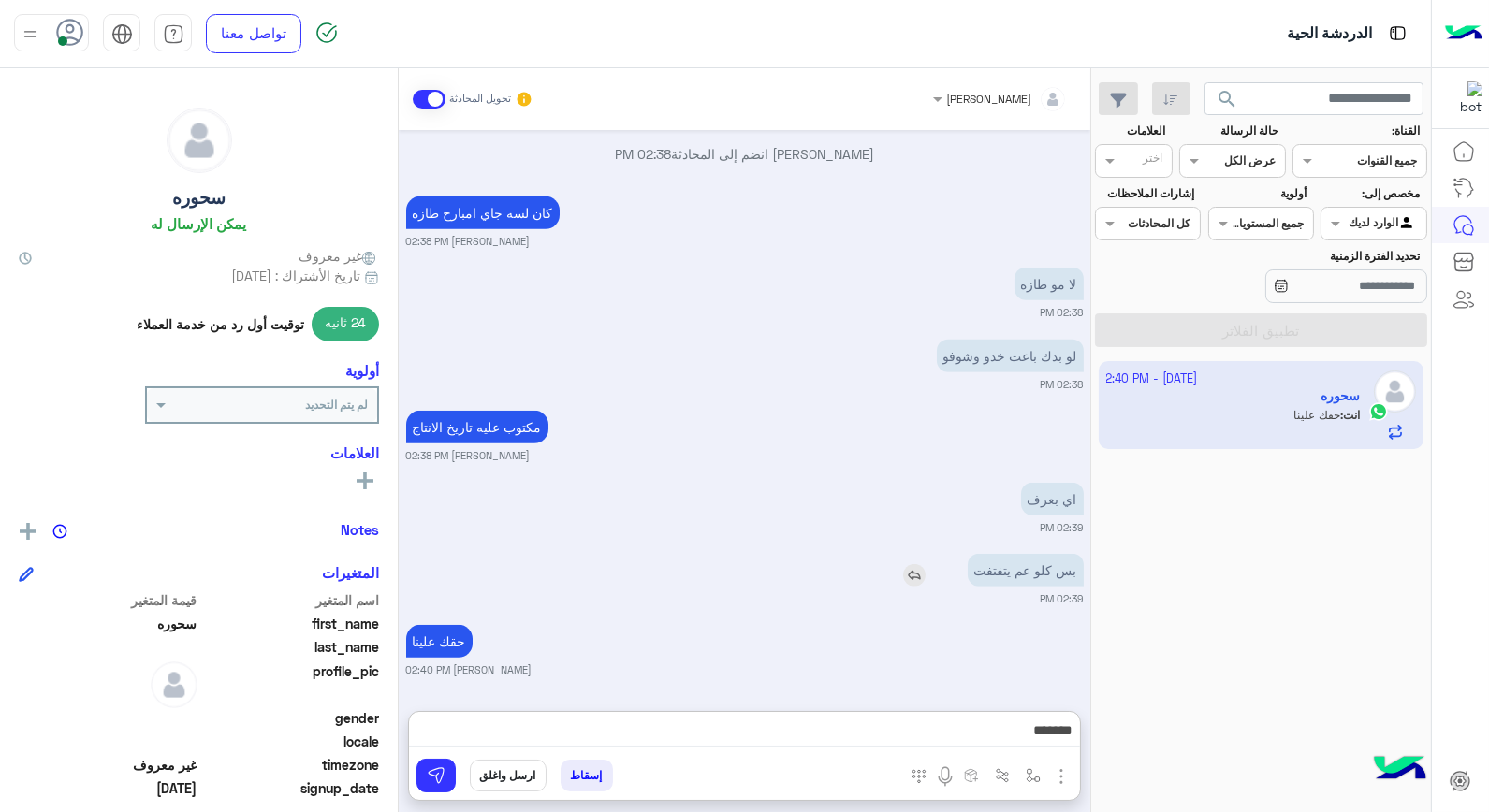
click at [909, 564] on img at bounding box center [914, 575] width 23 height 23
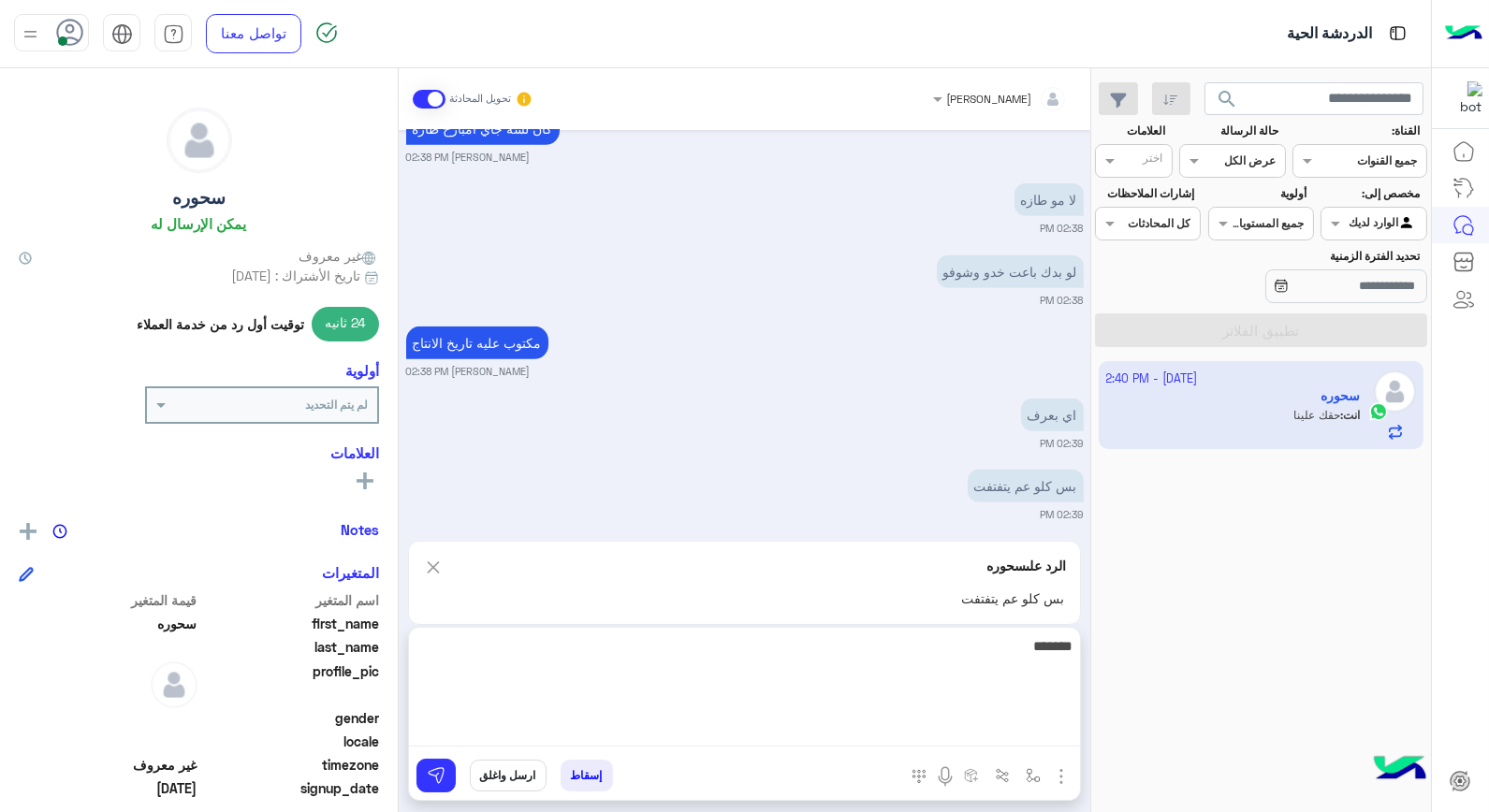
click at [988, 726] on textarea "*******" at bounding box center [744, 690] width 671 height 113
type textarea "**********"
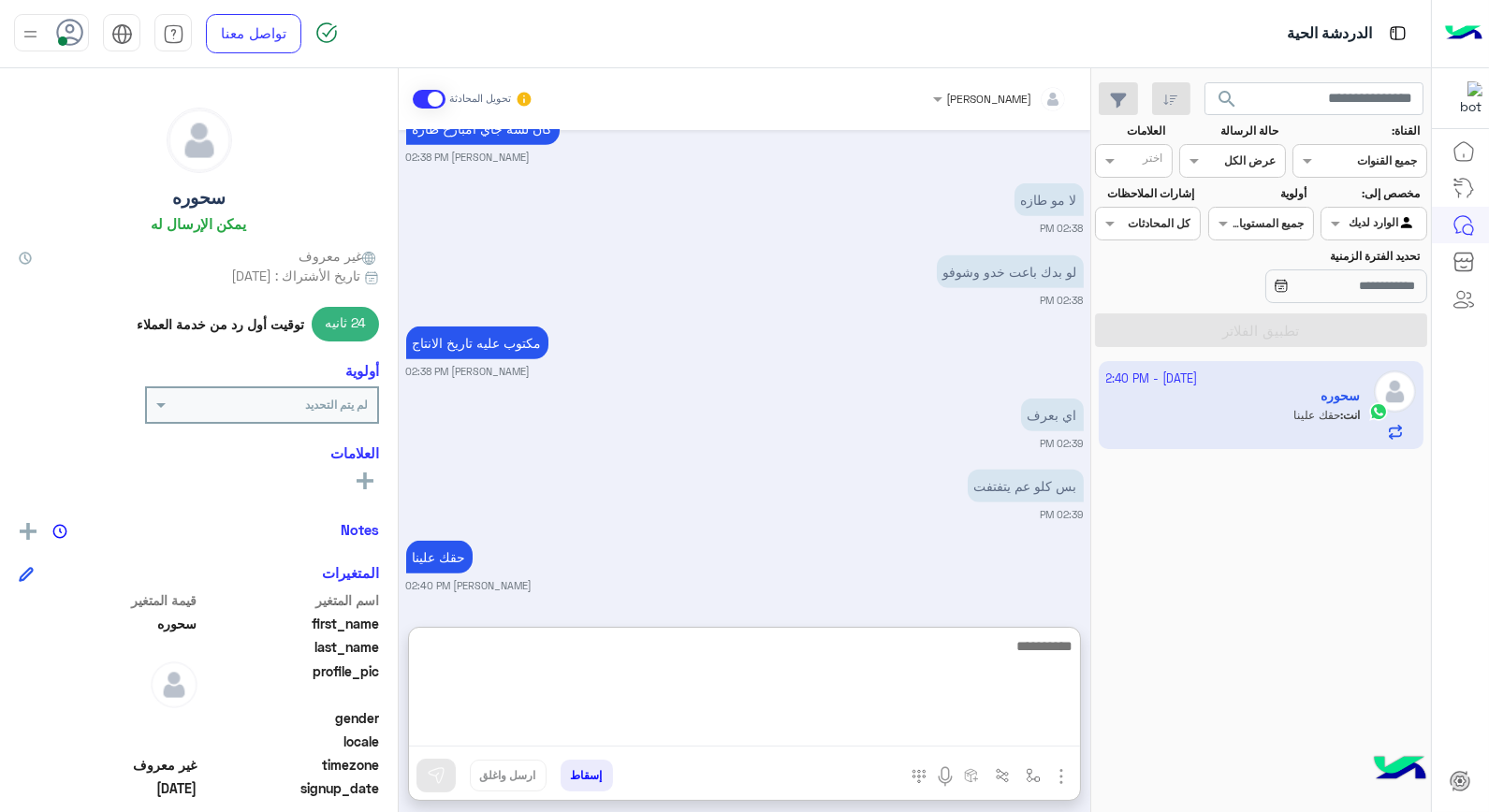
scroll to position [2401, 0]
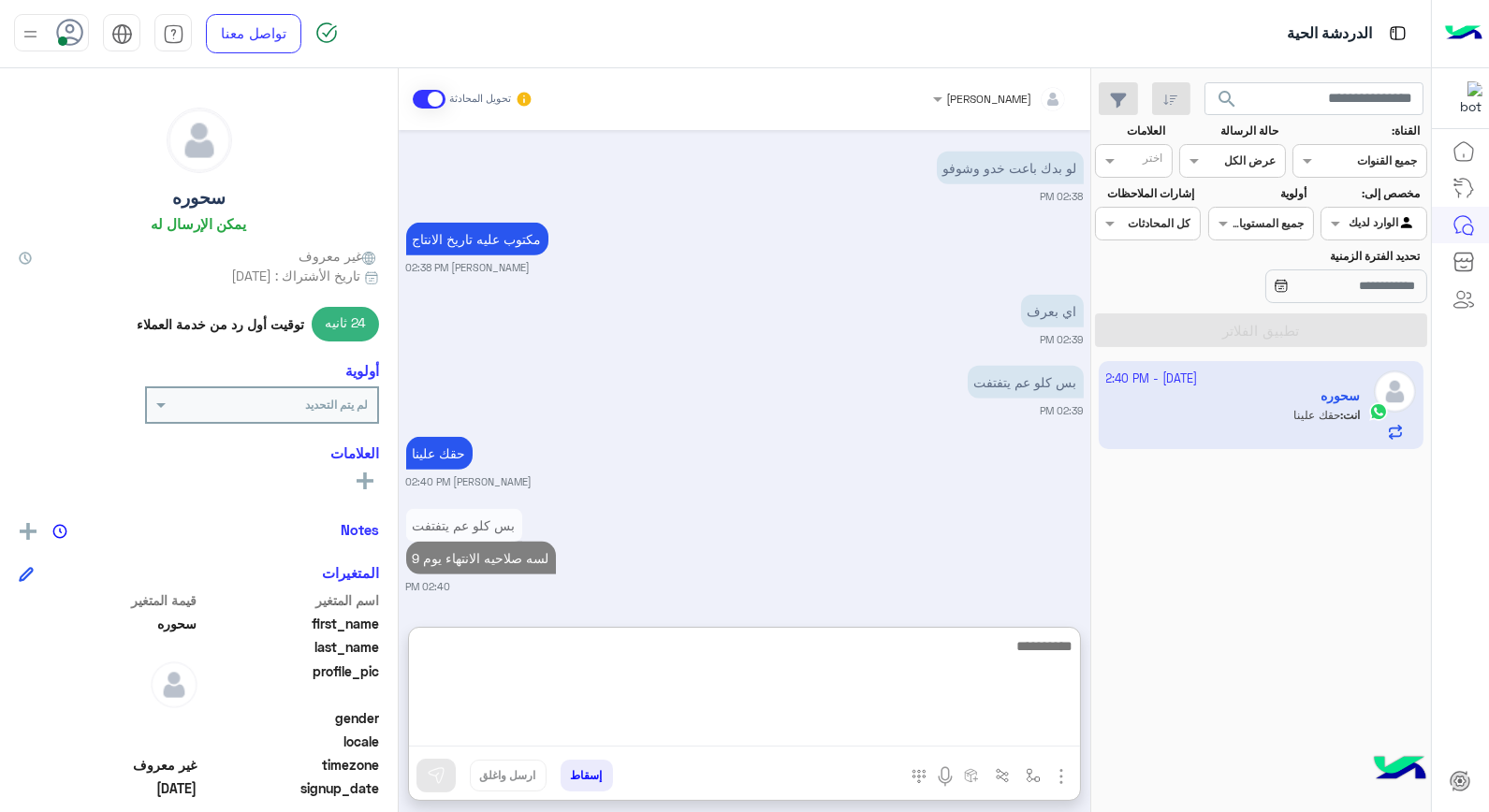
click at [943, 649] on textarea at bounding box center [744, 690] width 671 height 113
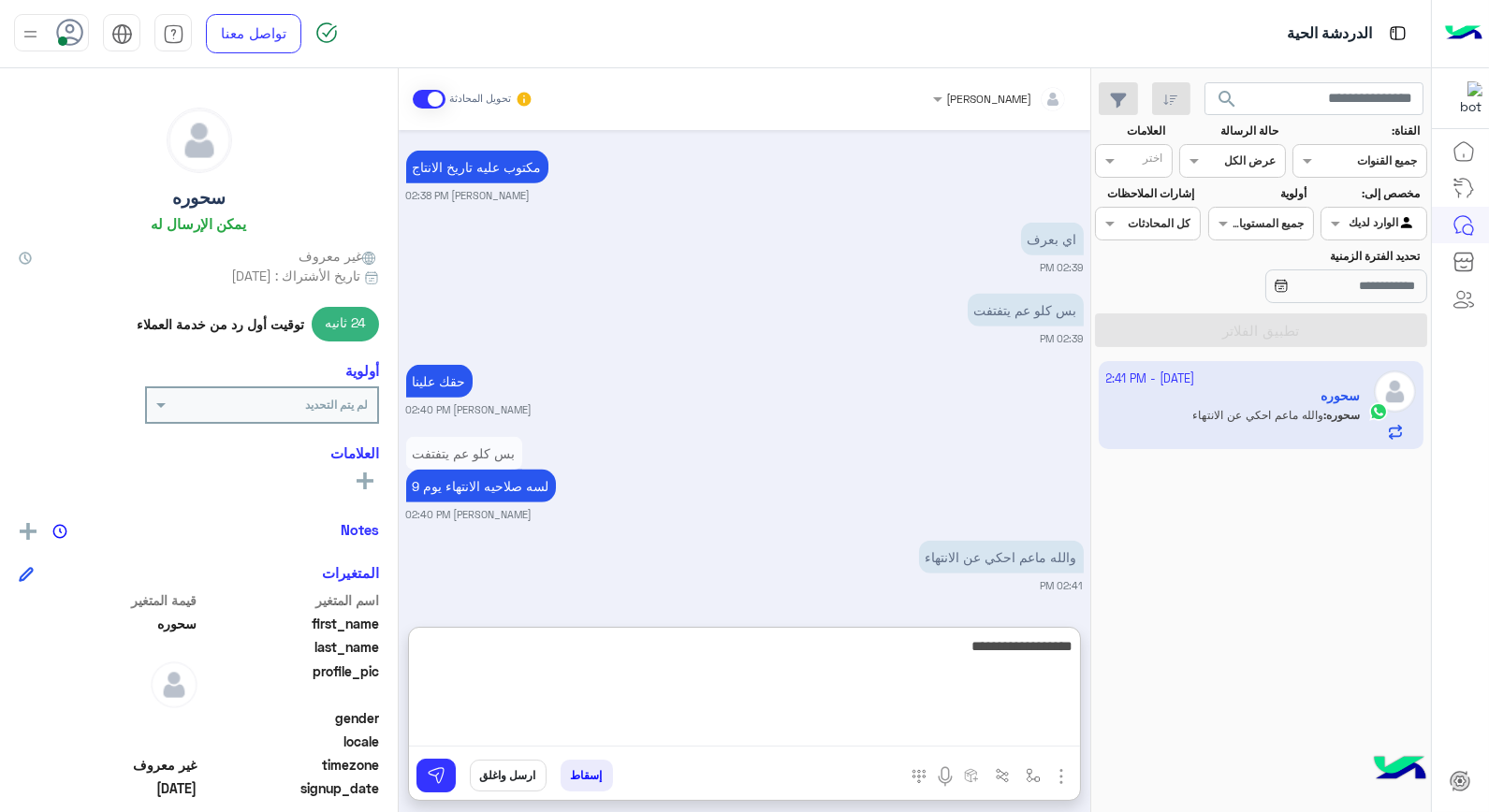
scroll to position [2545, 0]
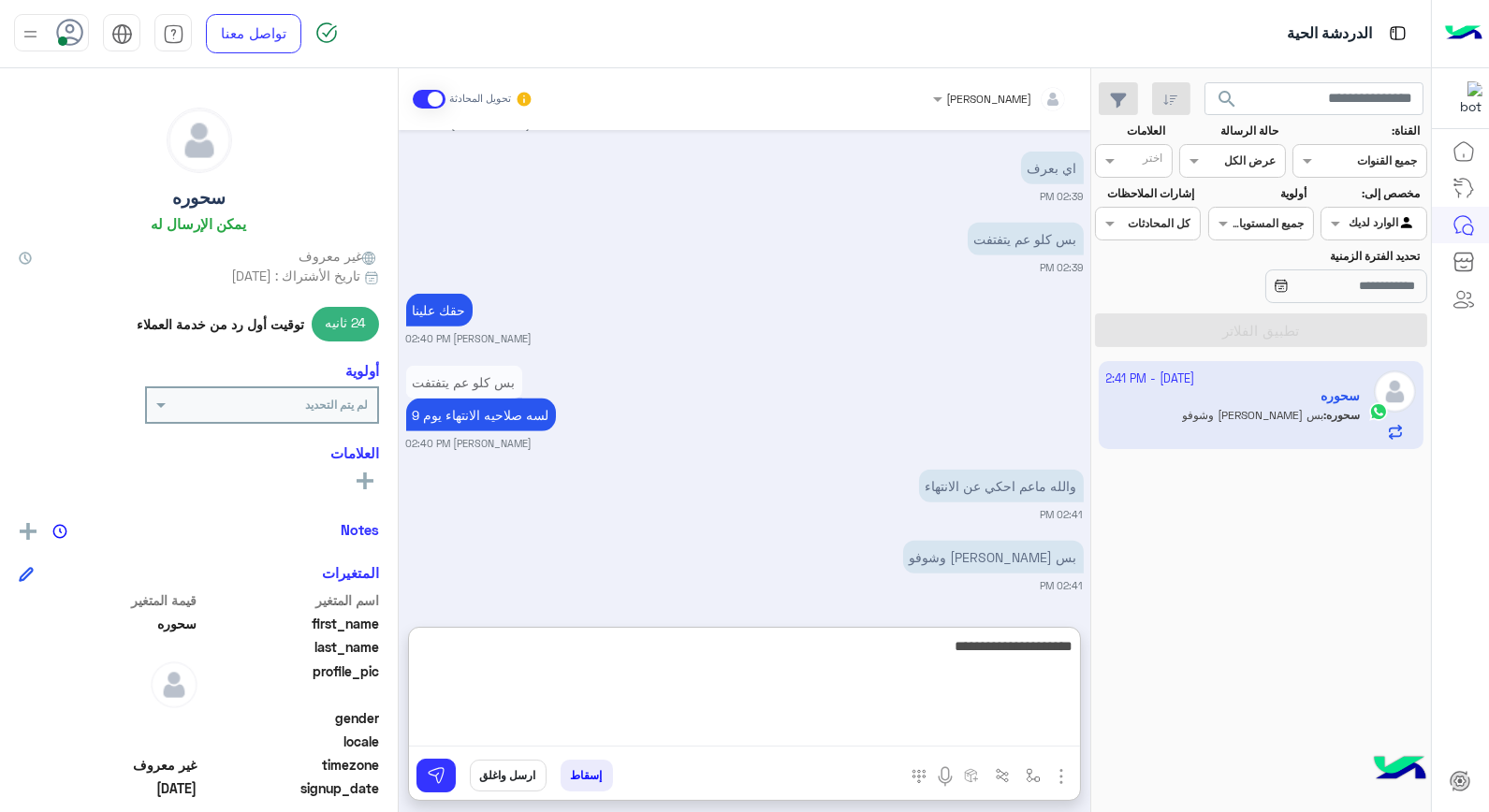
type textarea "**********"
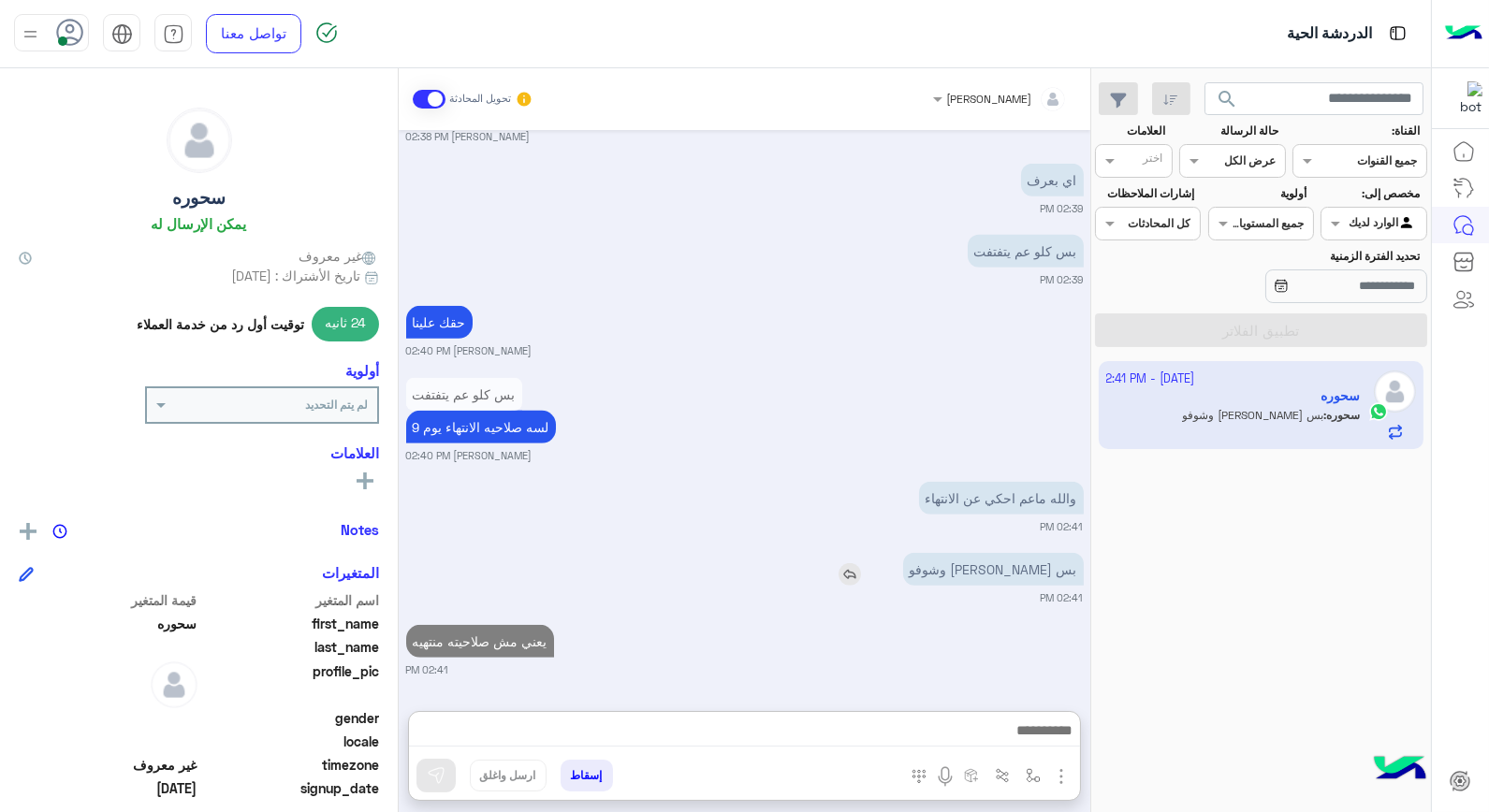
click at [861, 563] on img at bounding box center [850, 574] width 23 height 23
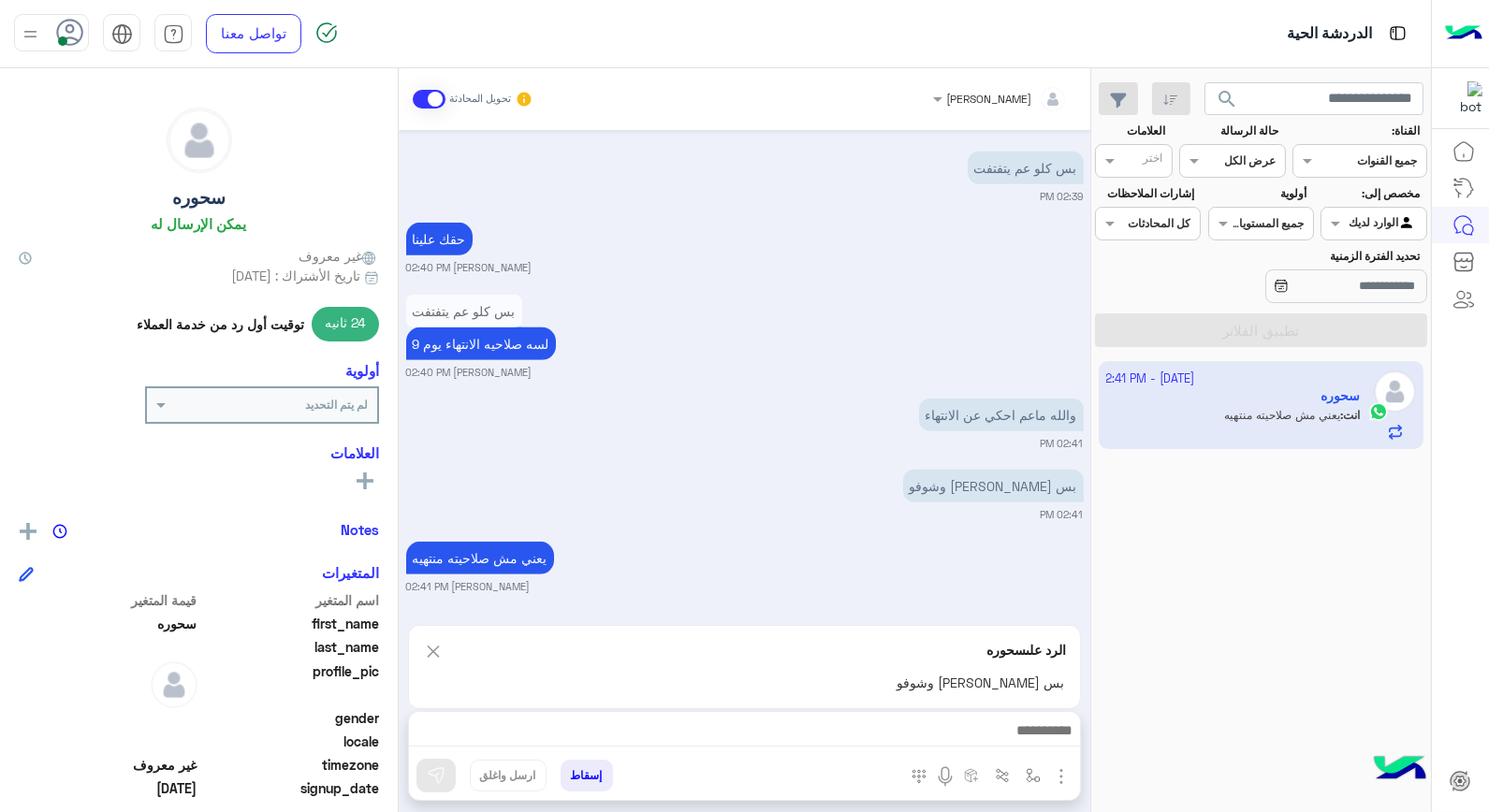
scroll to position [2618, 0]
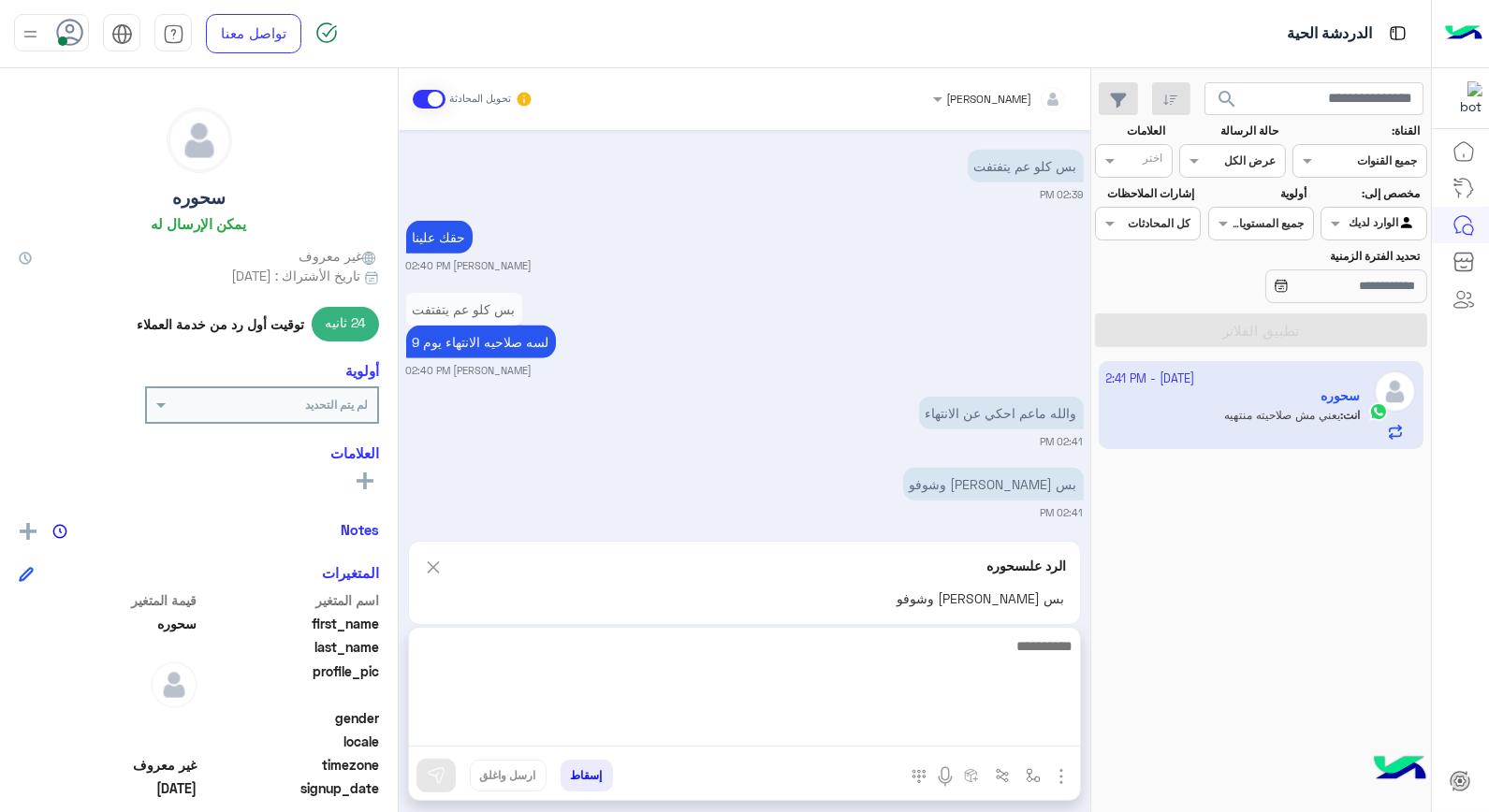
click at [1018, 723] on textarea at bounding box center [744, 690] width 671 height 113
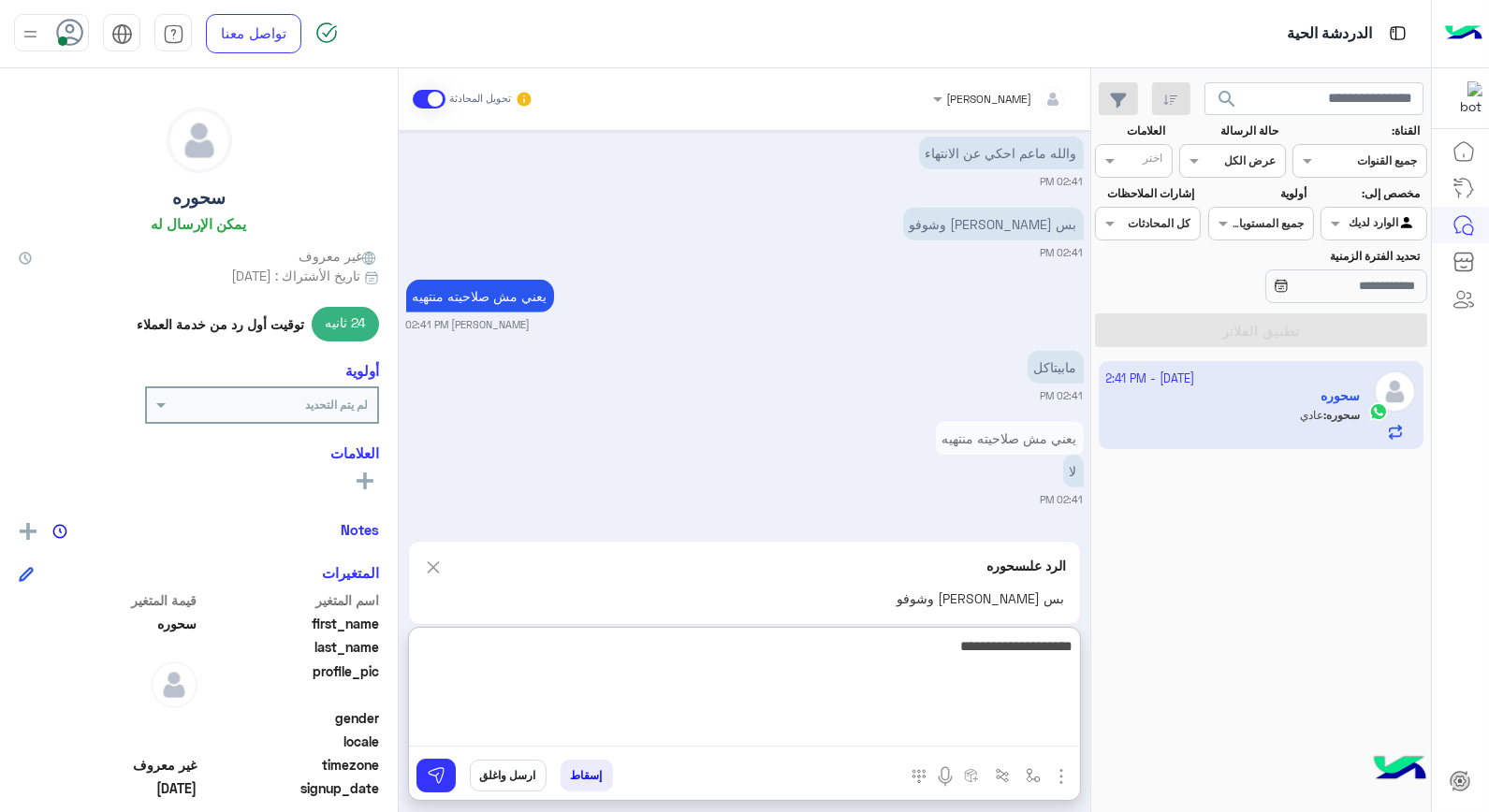
scroll to position [2982, 0]
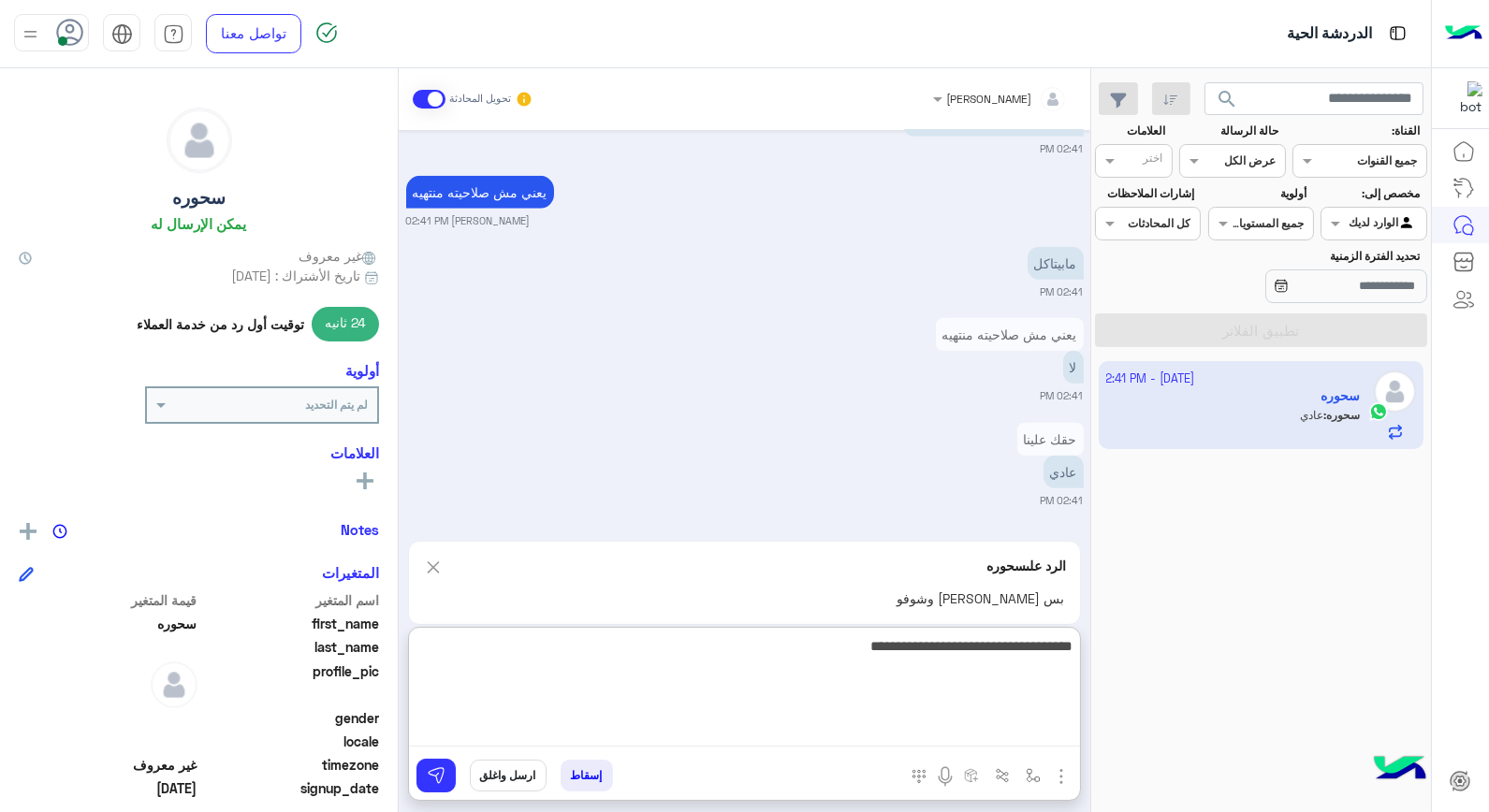
type textarea "**********"
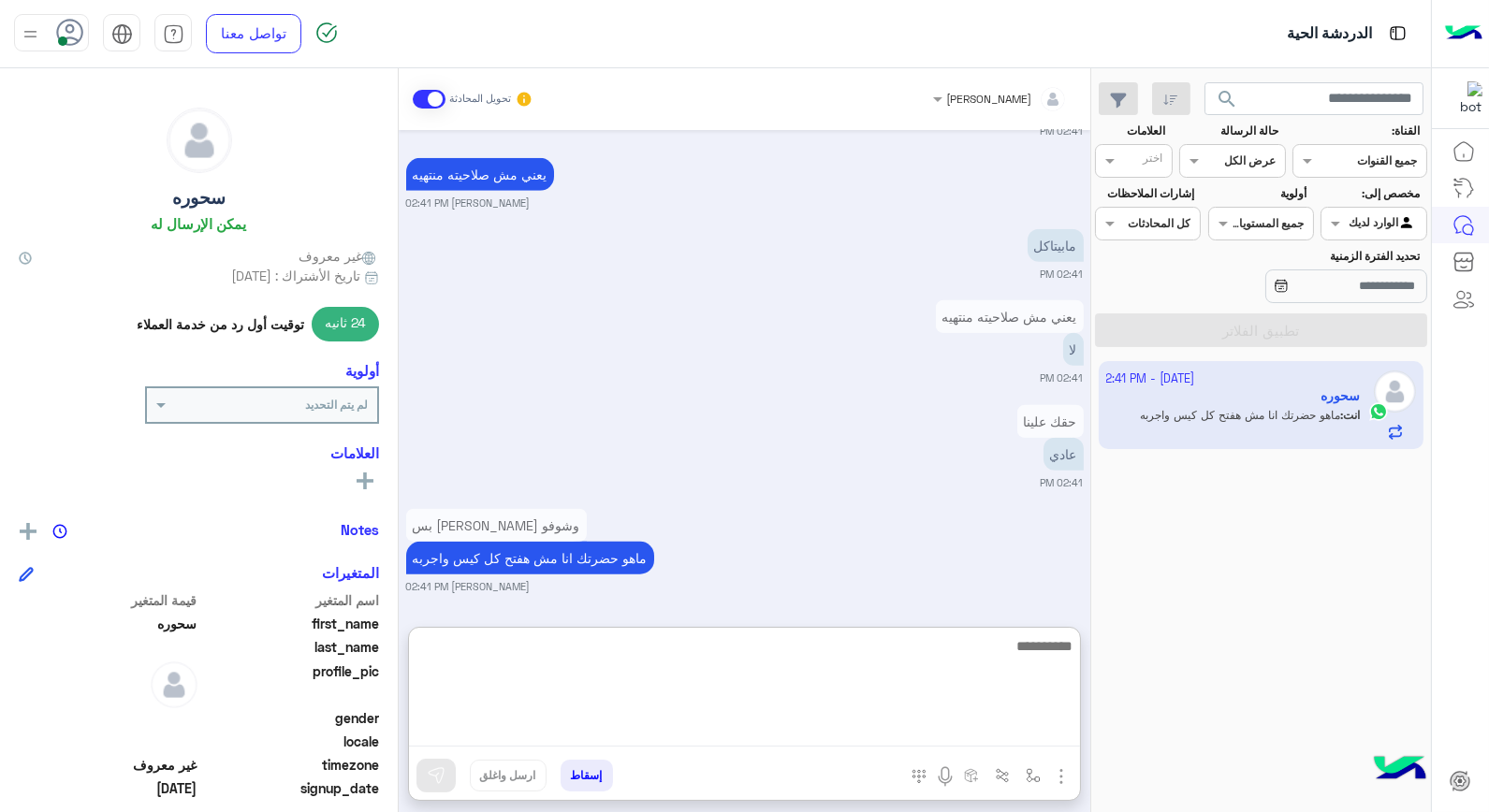
click at [1035, 643] on textarea at bounding box center [744, 690] width 671 height 113
type textarea "**********"
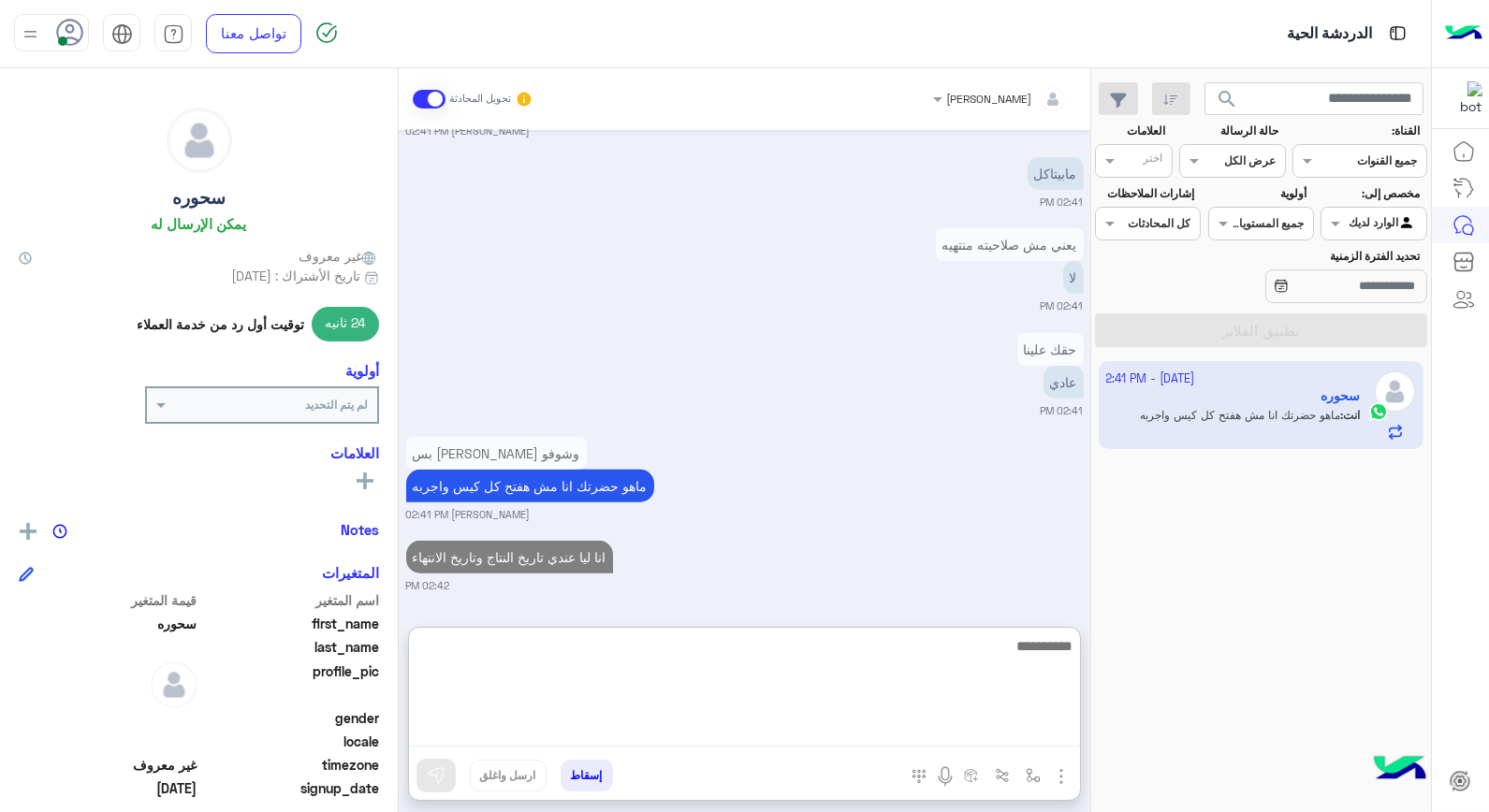
scroll to position [2967, 0]
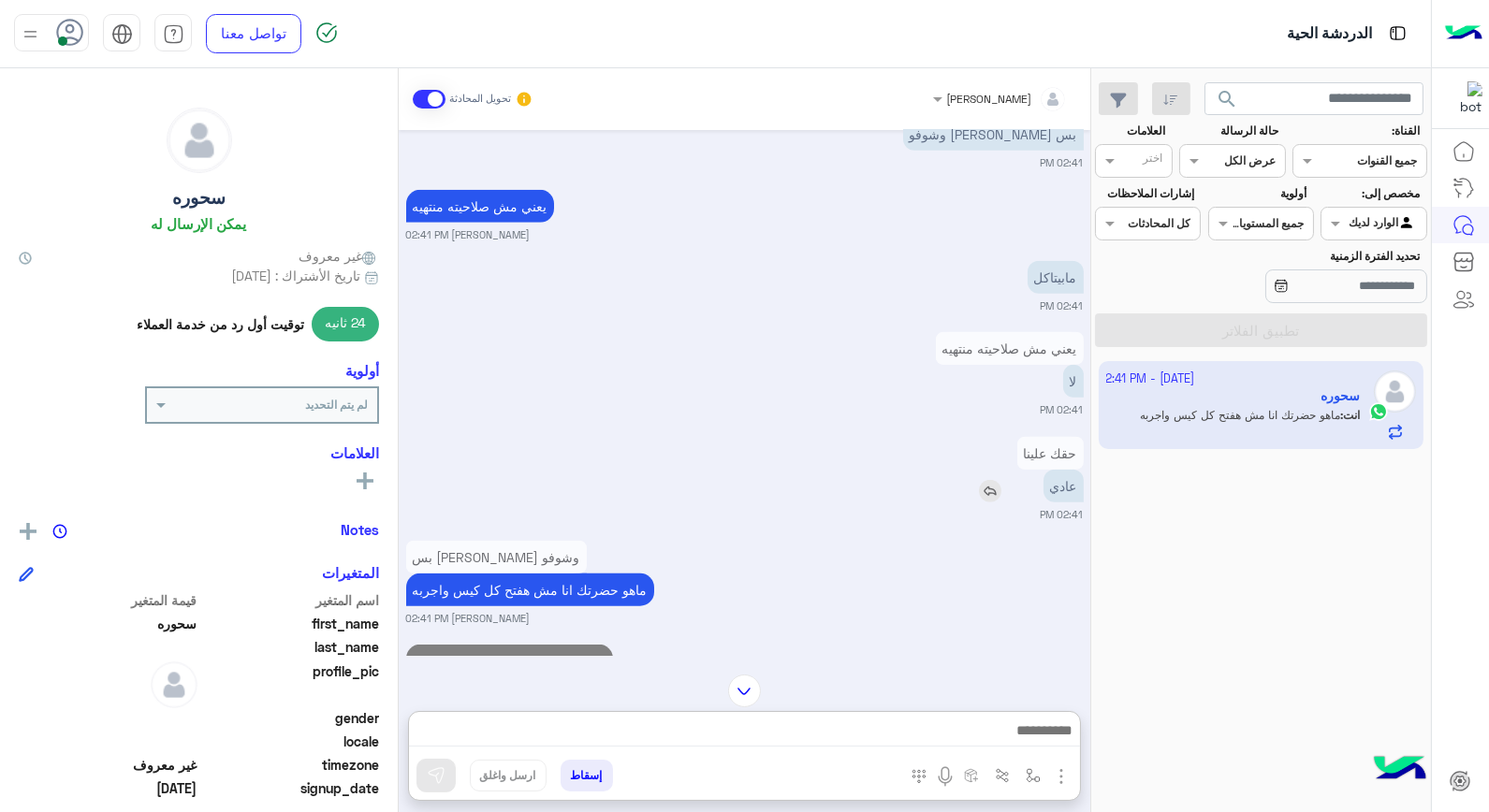
click at [988, 491] on img at bounding box center [990, 491] width 23 height 23
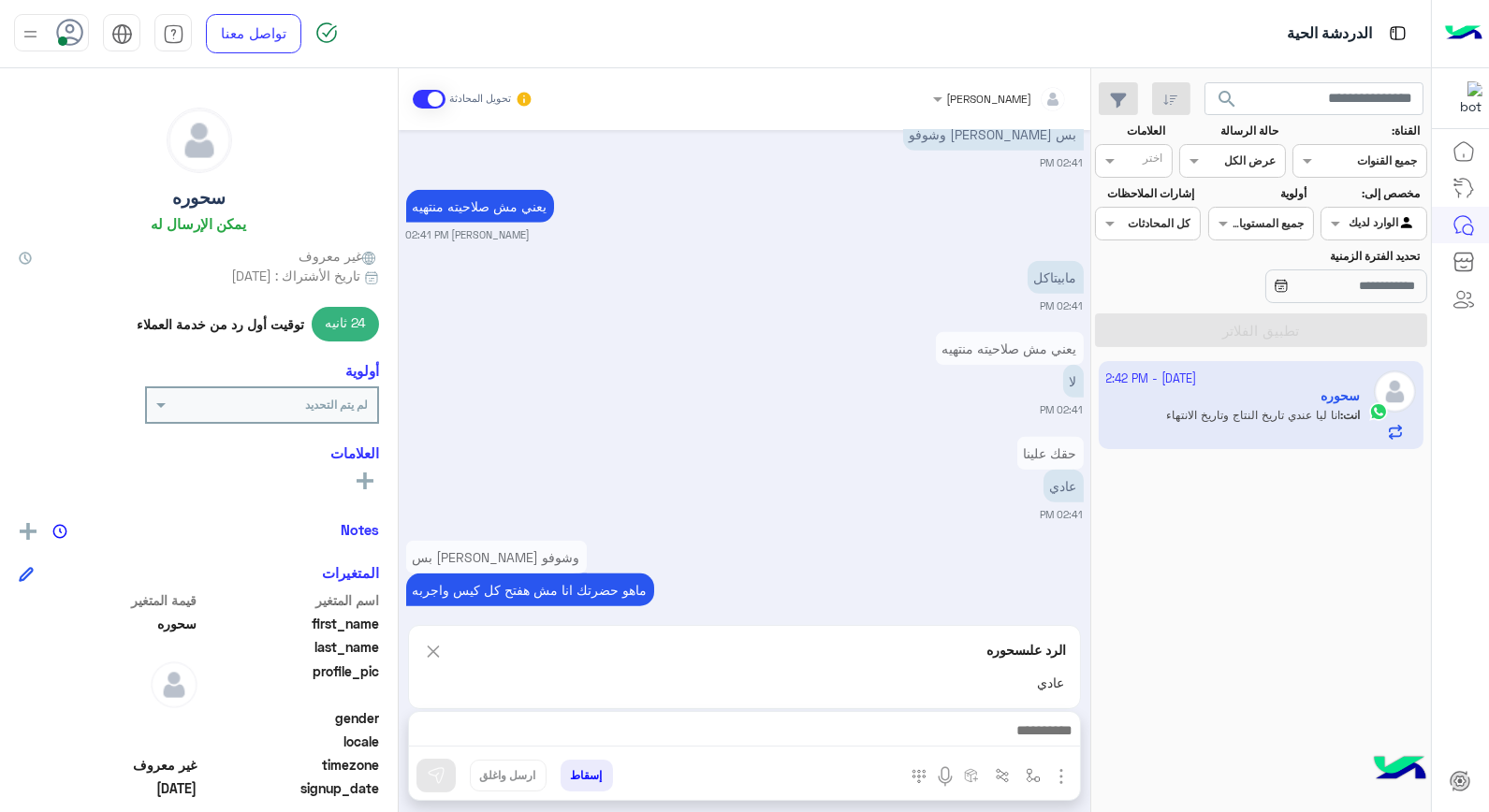
scroll to position [3073, 0]
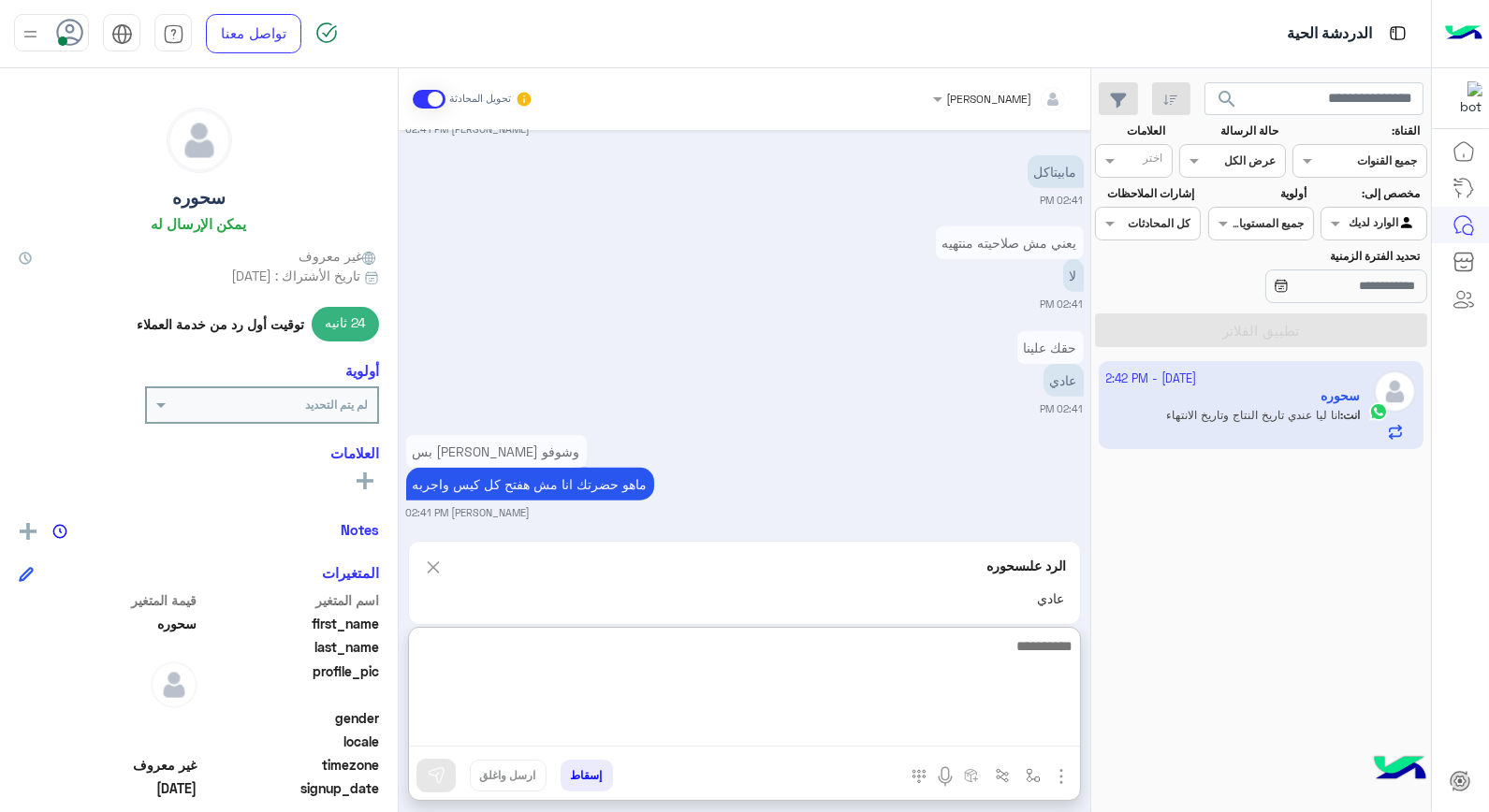
click at [966, 721] on textarea at bounding box center [744, 690] width 671 height 113
type textarea "*****"
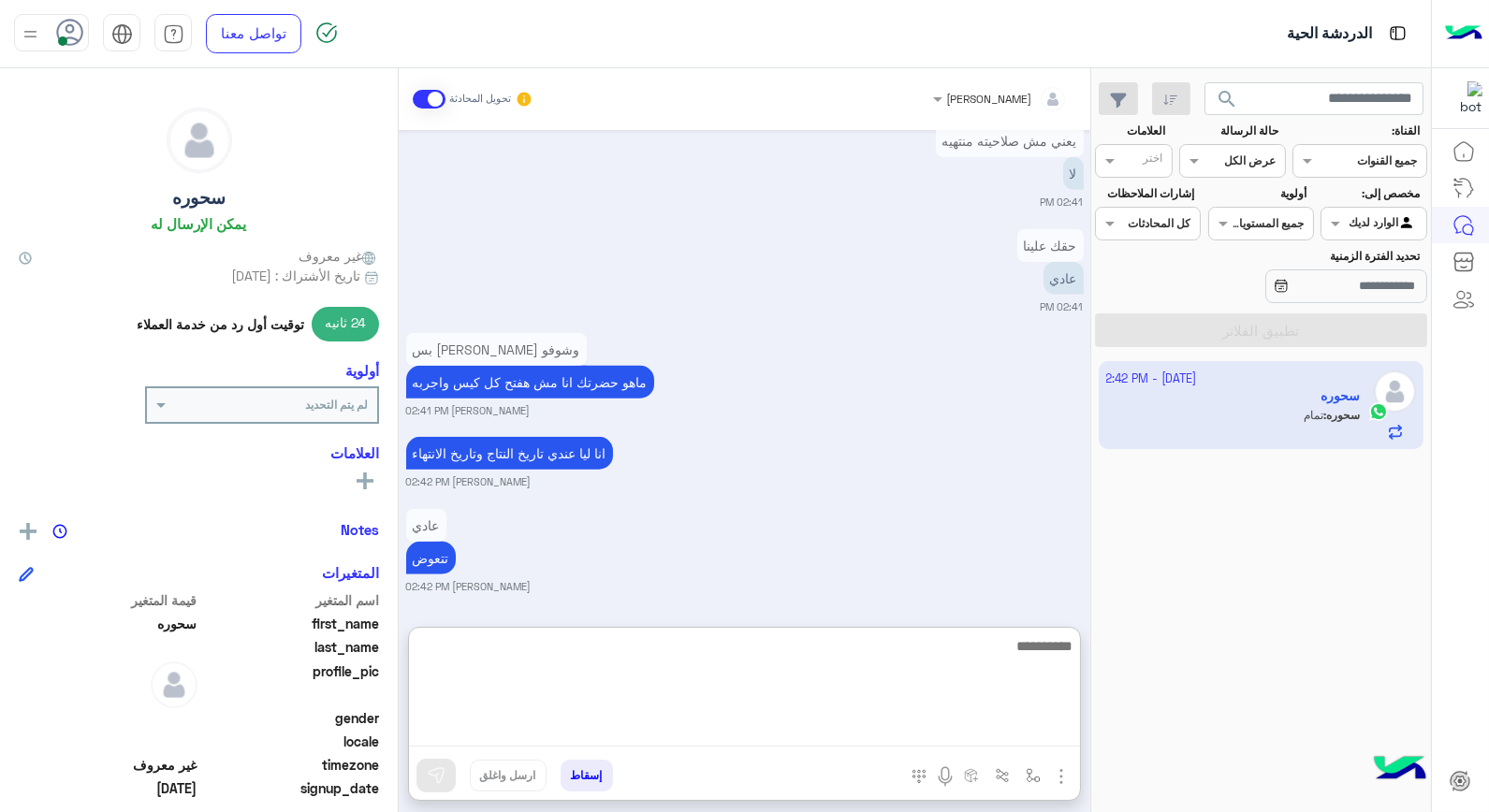
scroll to position [3248, 0]
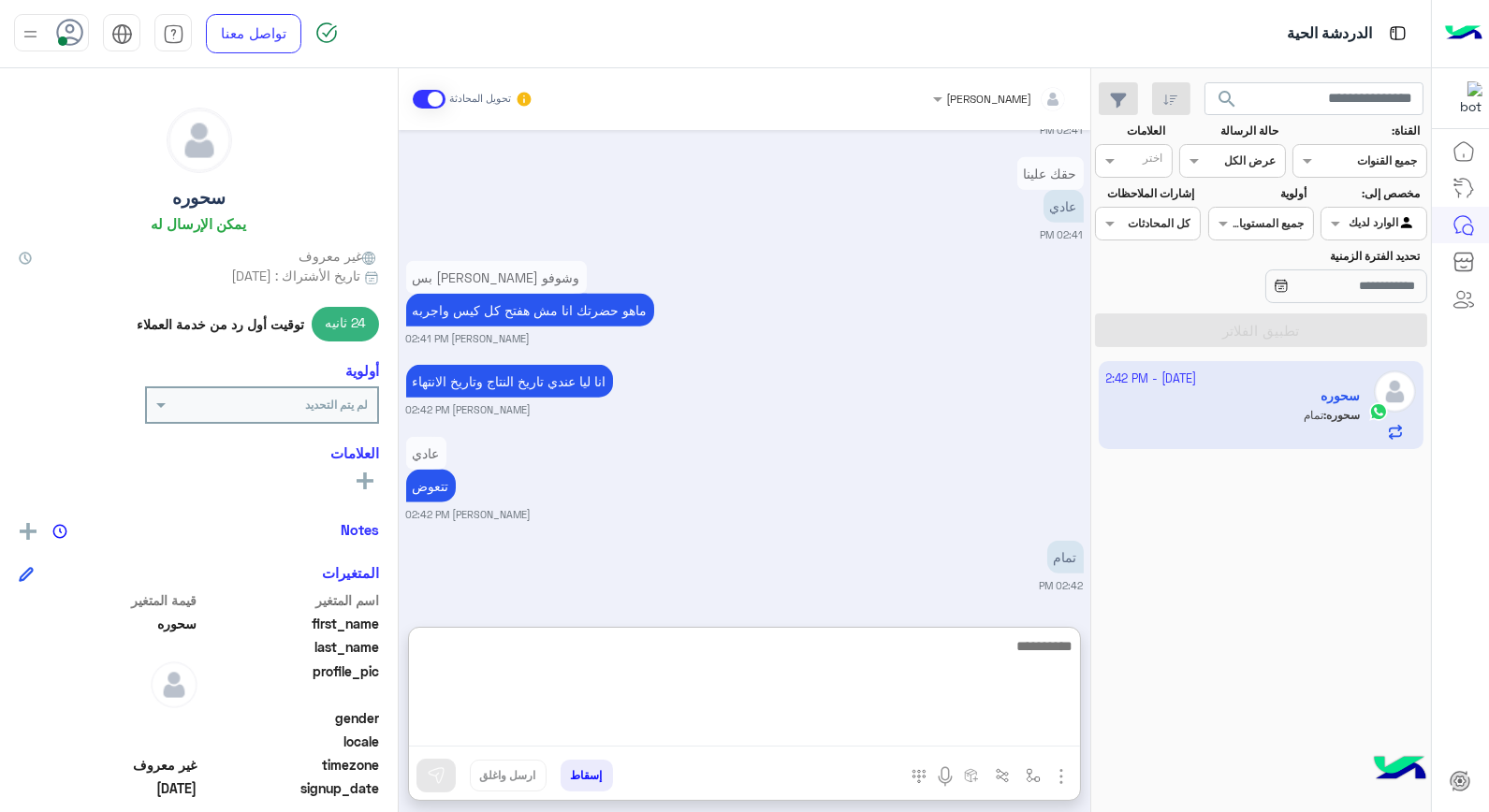
click at [1016, 649] on textarea at bounding box center [744, 690] width 671 height 113
type textarea "**********"
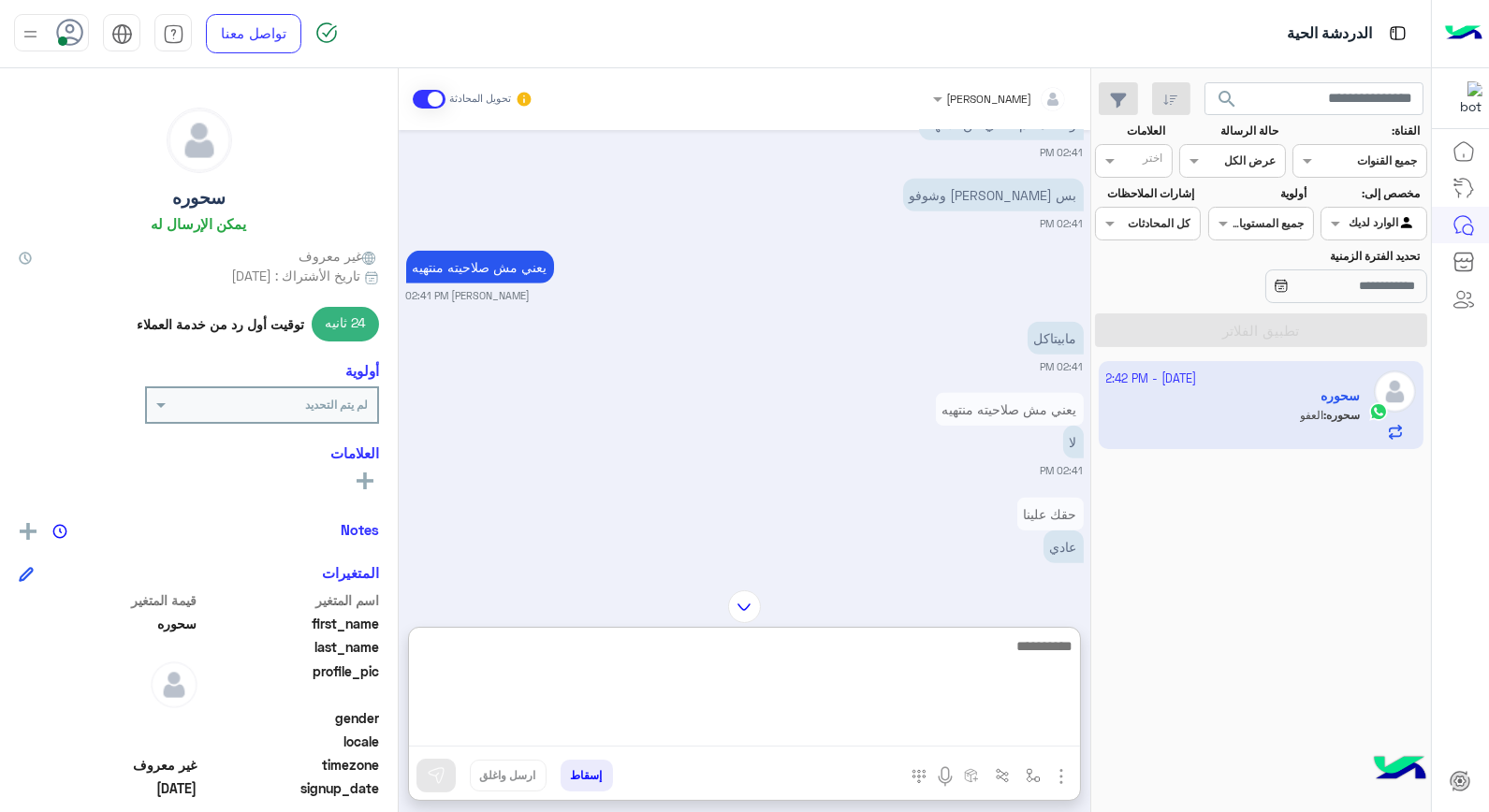
scroll to position [3389, 0]
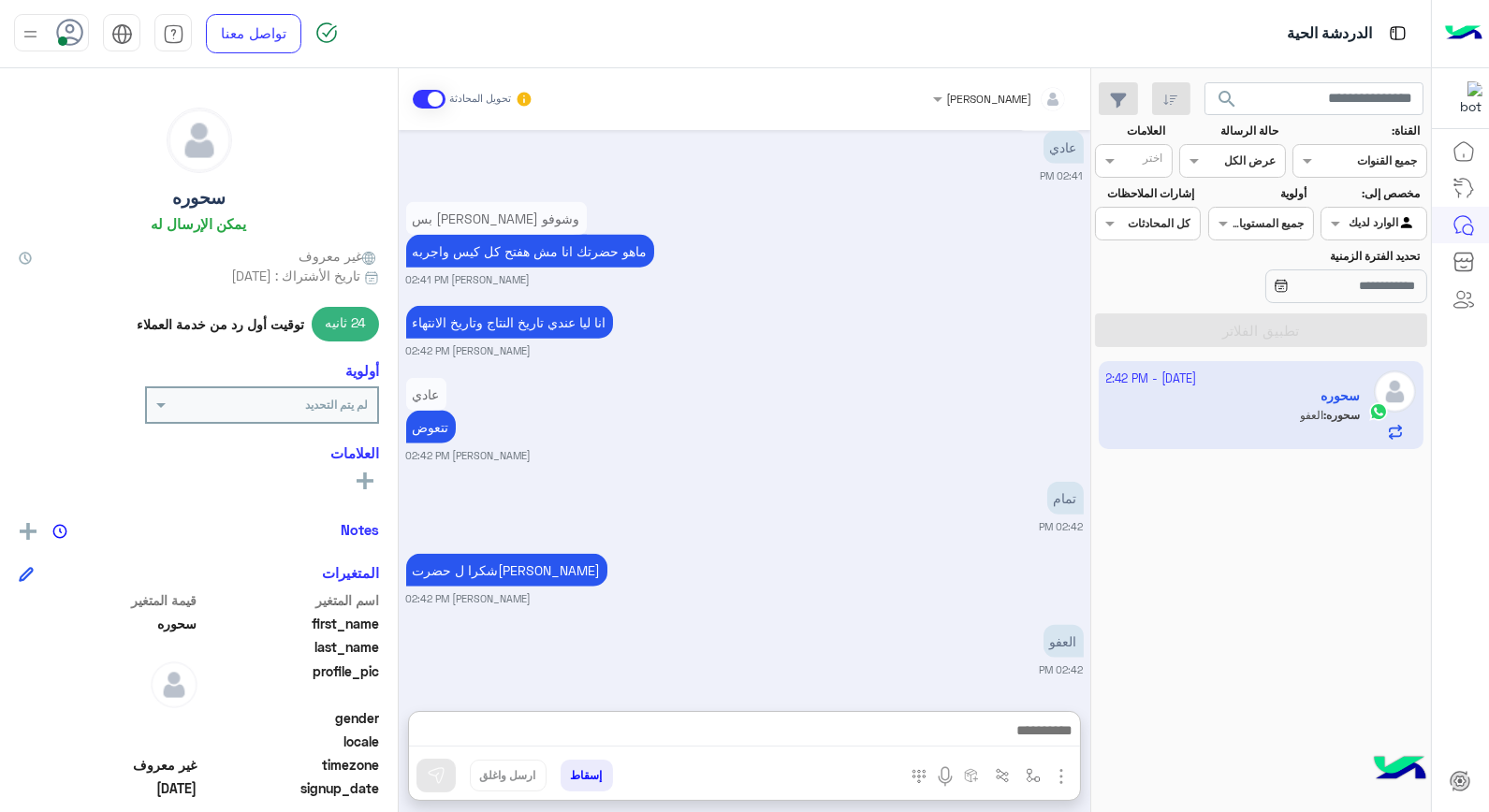
click at [593, 773] on button "إسقاط" at bounding box center [586, 775] width 52 height 32
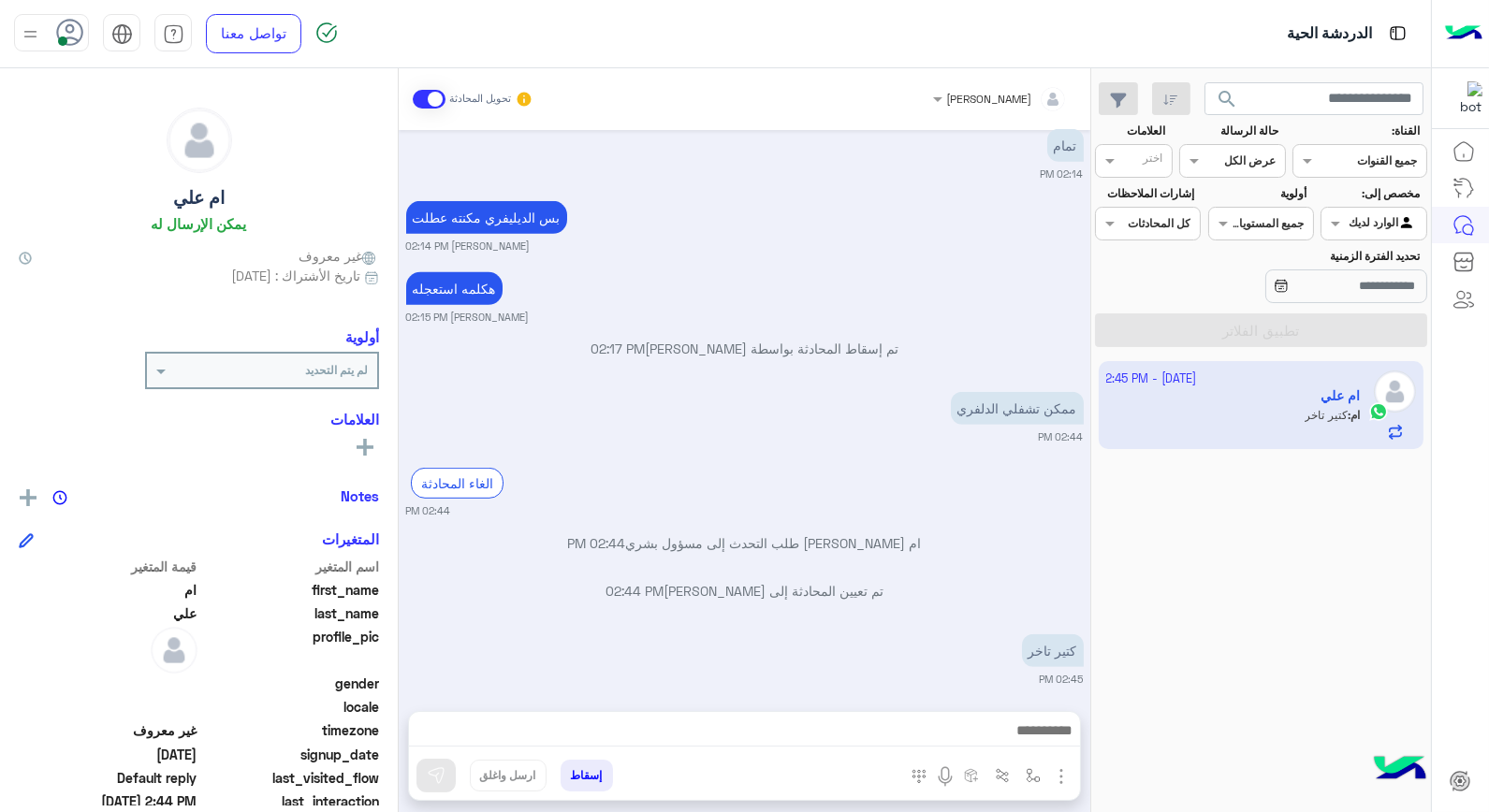
scroll to position [1961, 0]
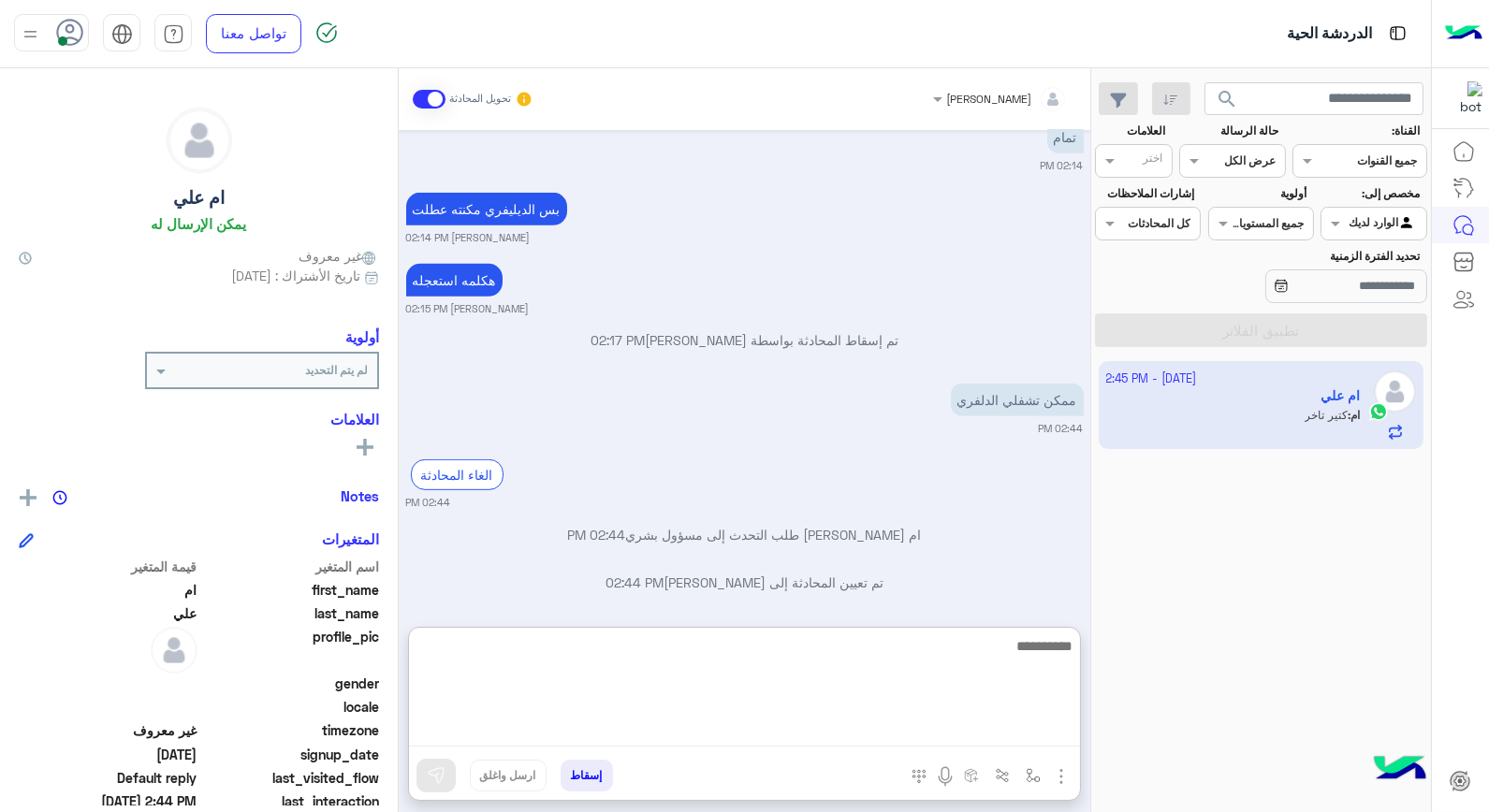
click at [986, 725] on textarea at bounding box center [744, 690] width 671 height 113
type textarea "*********"
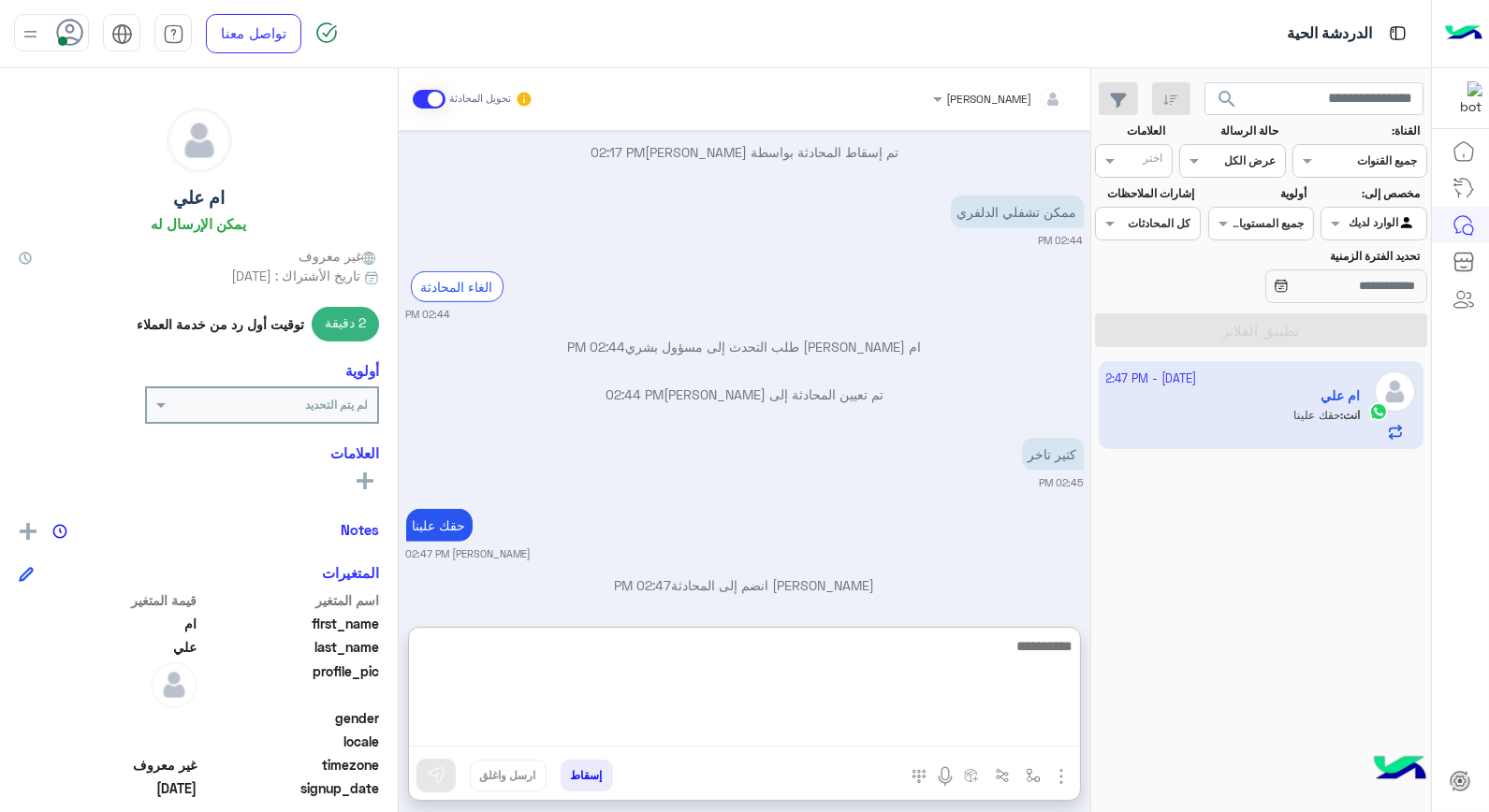
scroll to position [2165, 0]
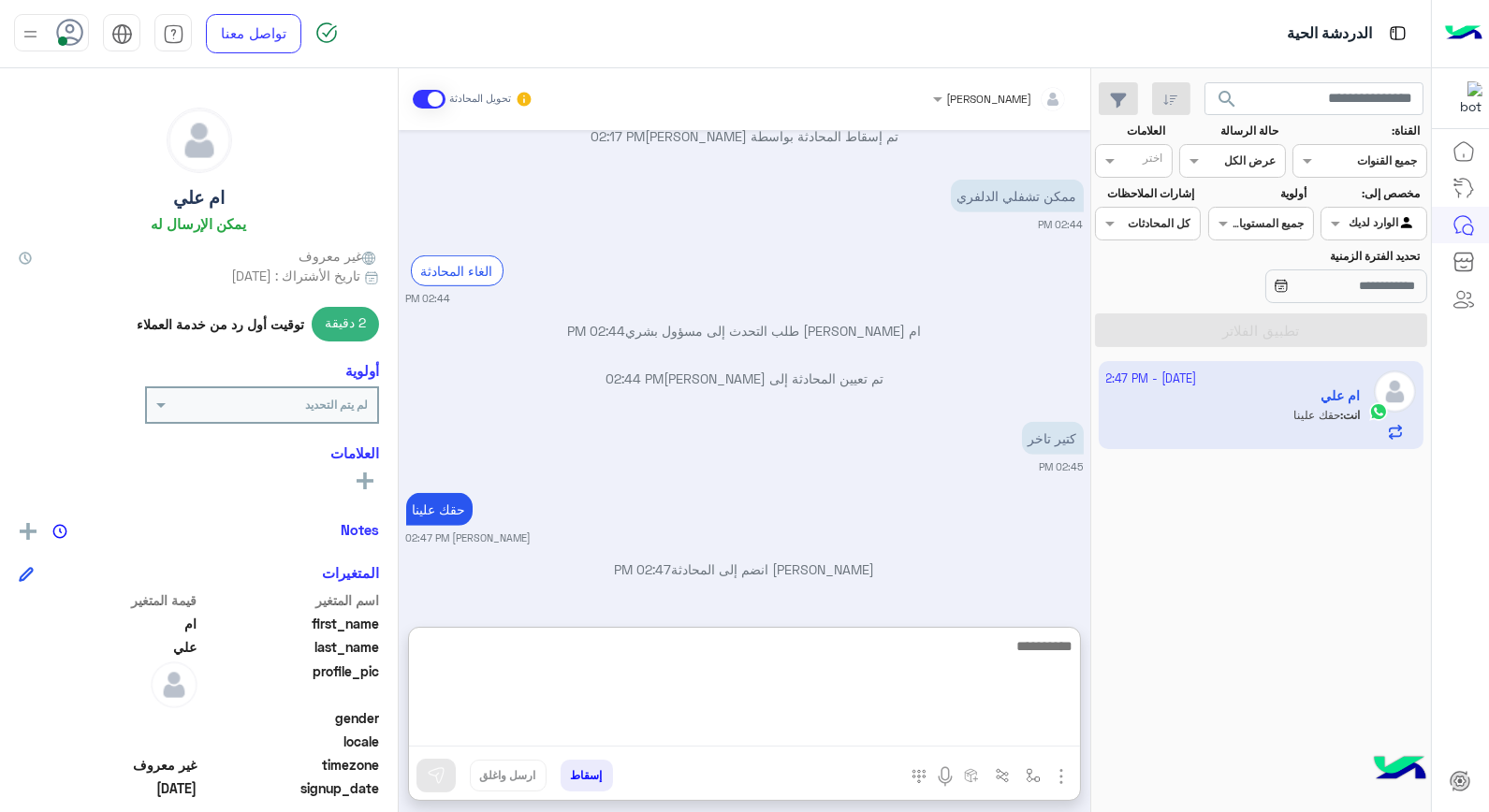
click at [1026, 646] on textarea at bounding box center [744, 690] width 671 height 113
type textarea "*****"
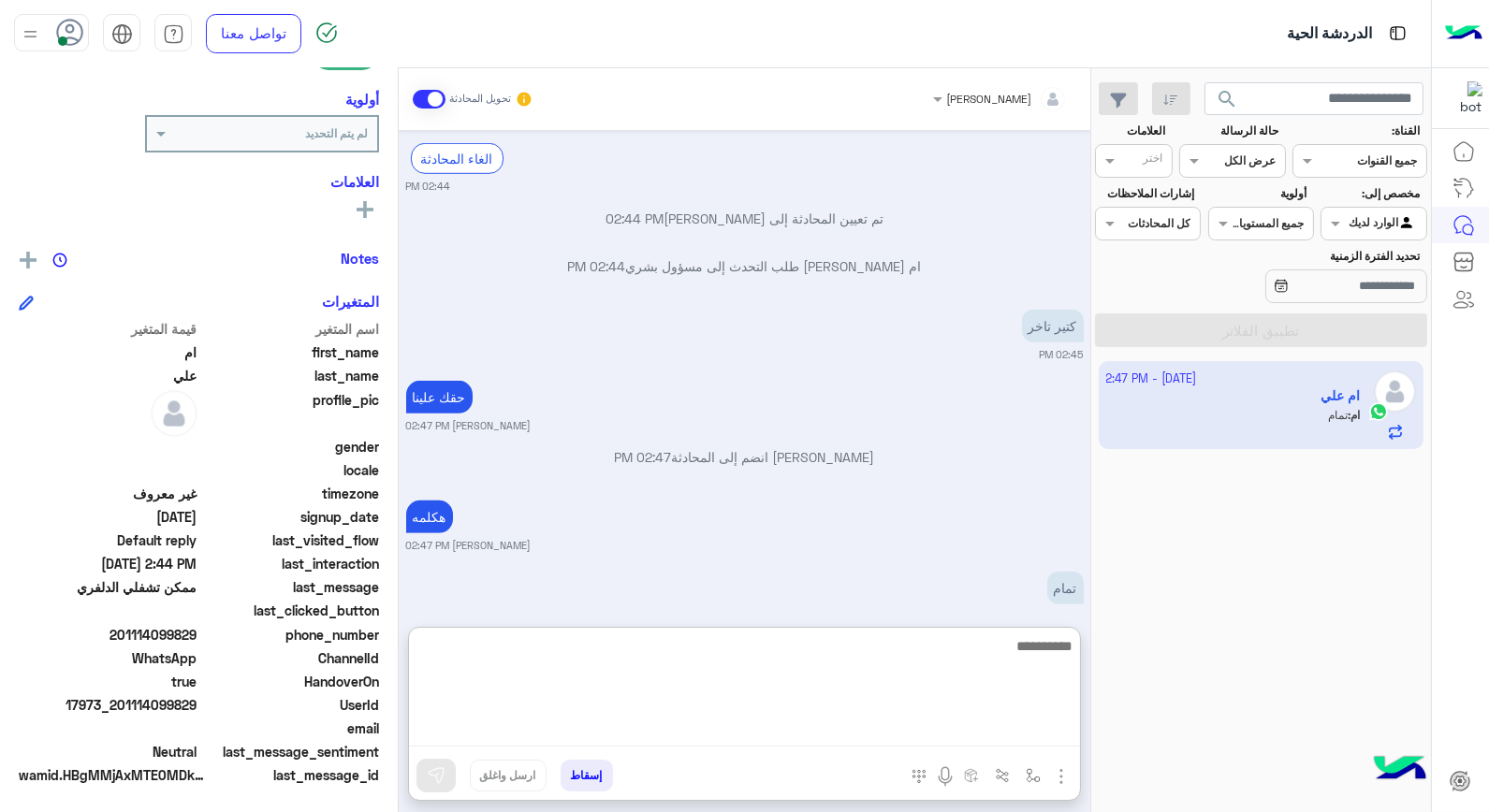
scroll to position [2308, 0]
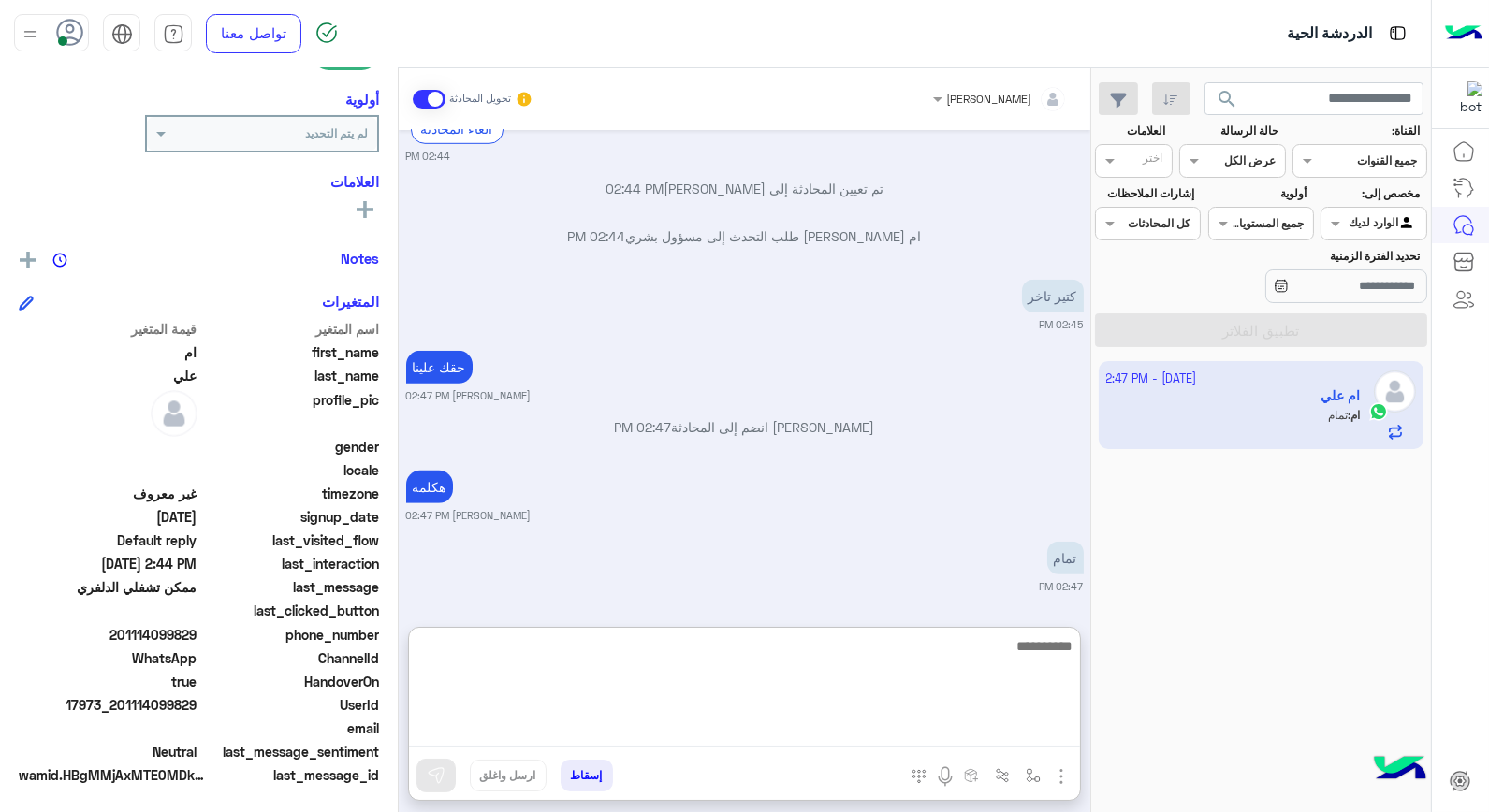
click at [975, 634] on textarea at bounding box center [744, 690] width 671 height 113
type textarea "****"
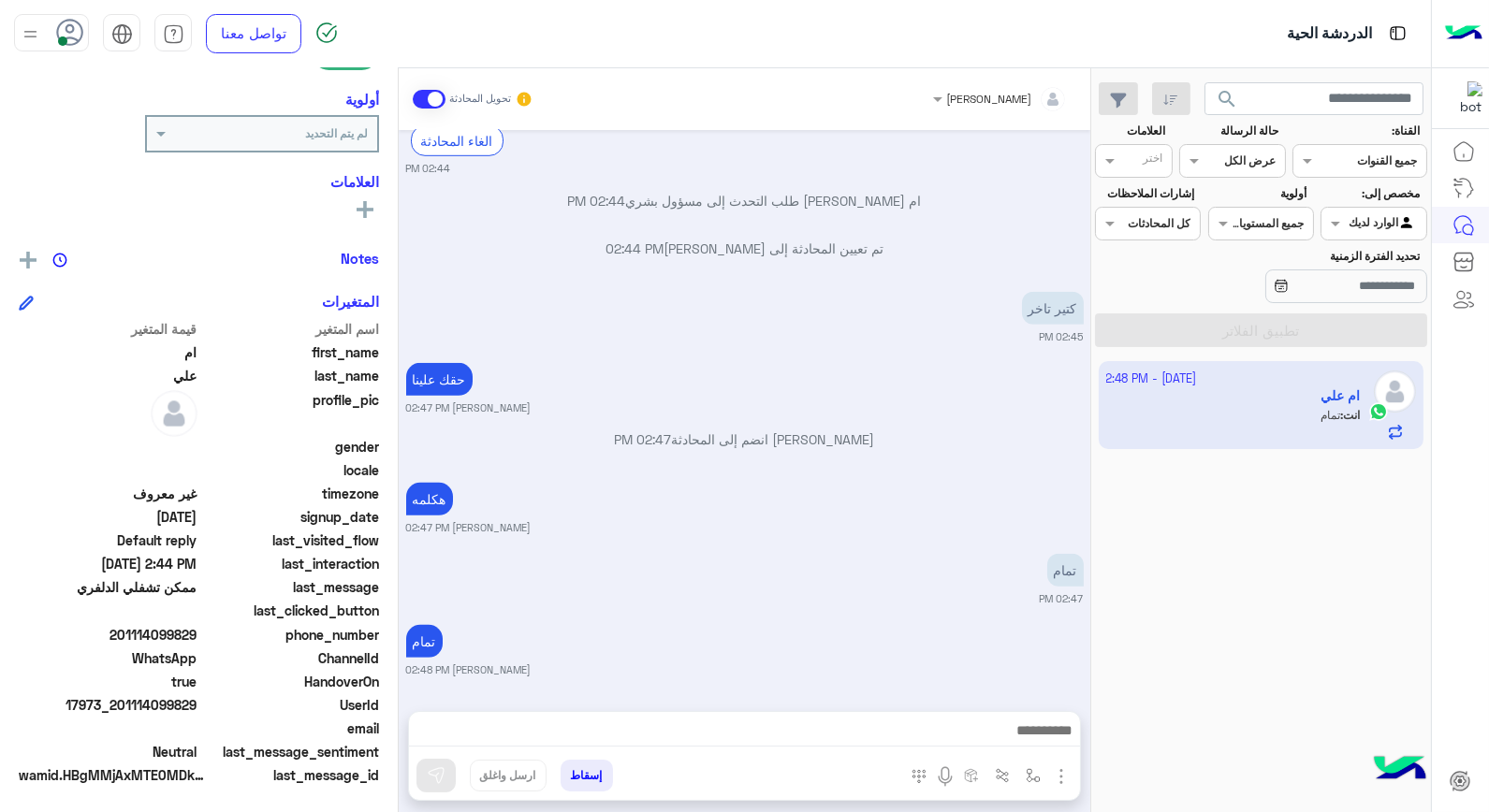
click at [603, 772] on button "إسقاط" at bounding box center [586, 775] width 52 height 32
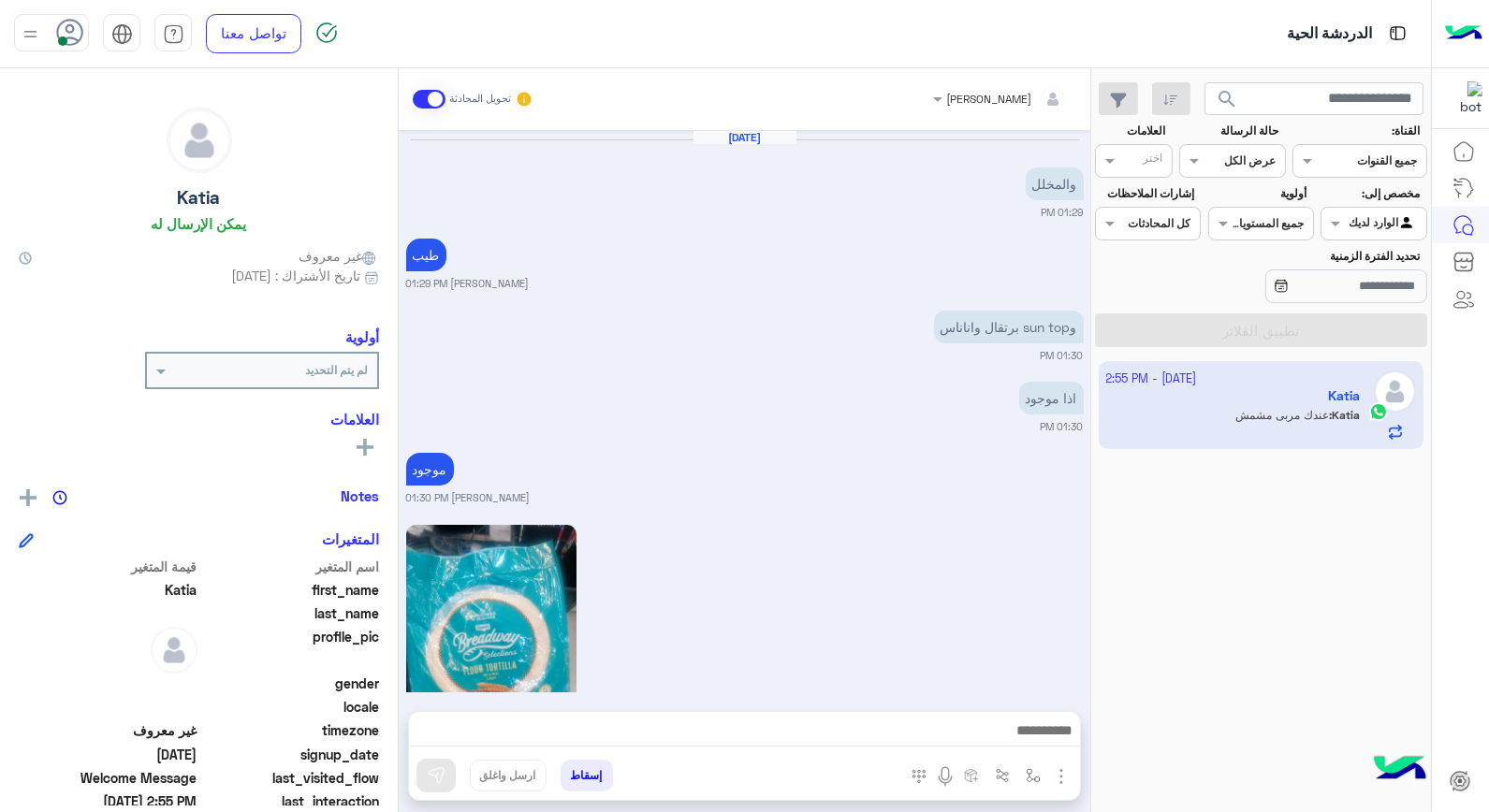
scroll to position [1546, 0]
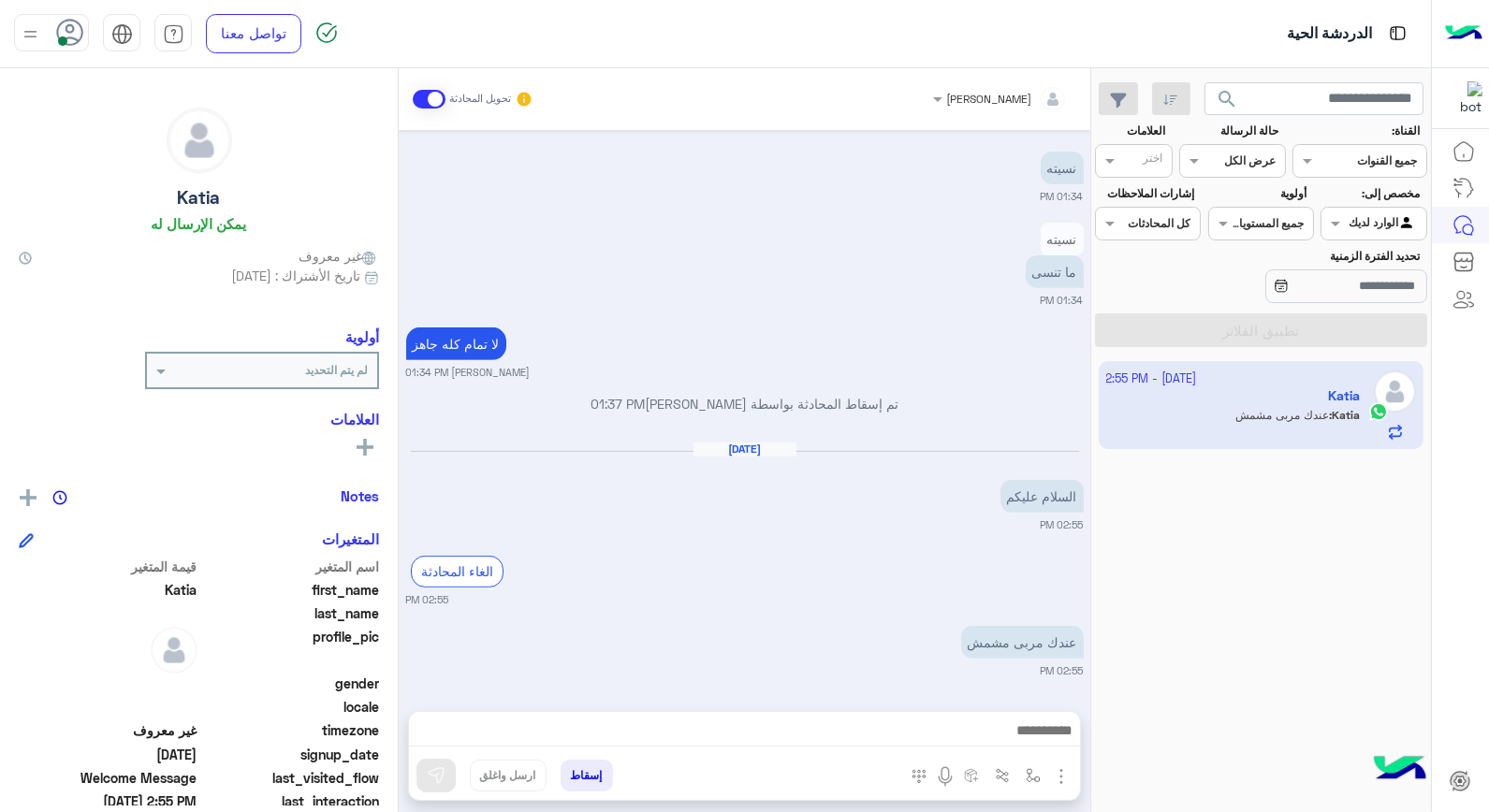
click at [1269, 663] on div "7 October - 2:55 PM Katia Katia : عندك مربى مشمش" at bounding box center [1261, 587] width 340 height 465
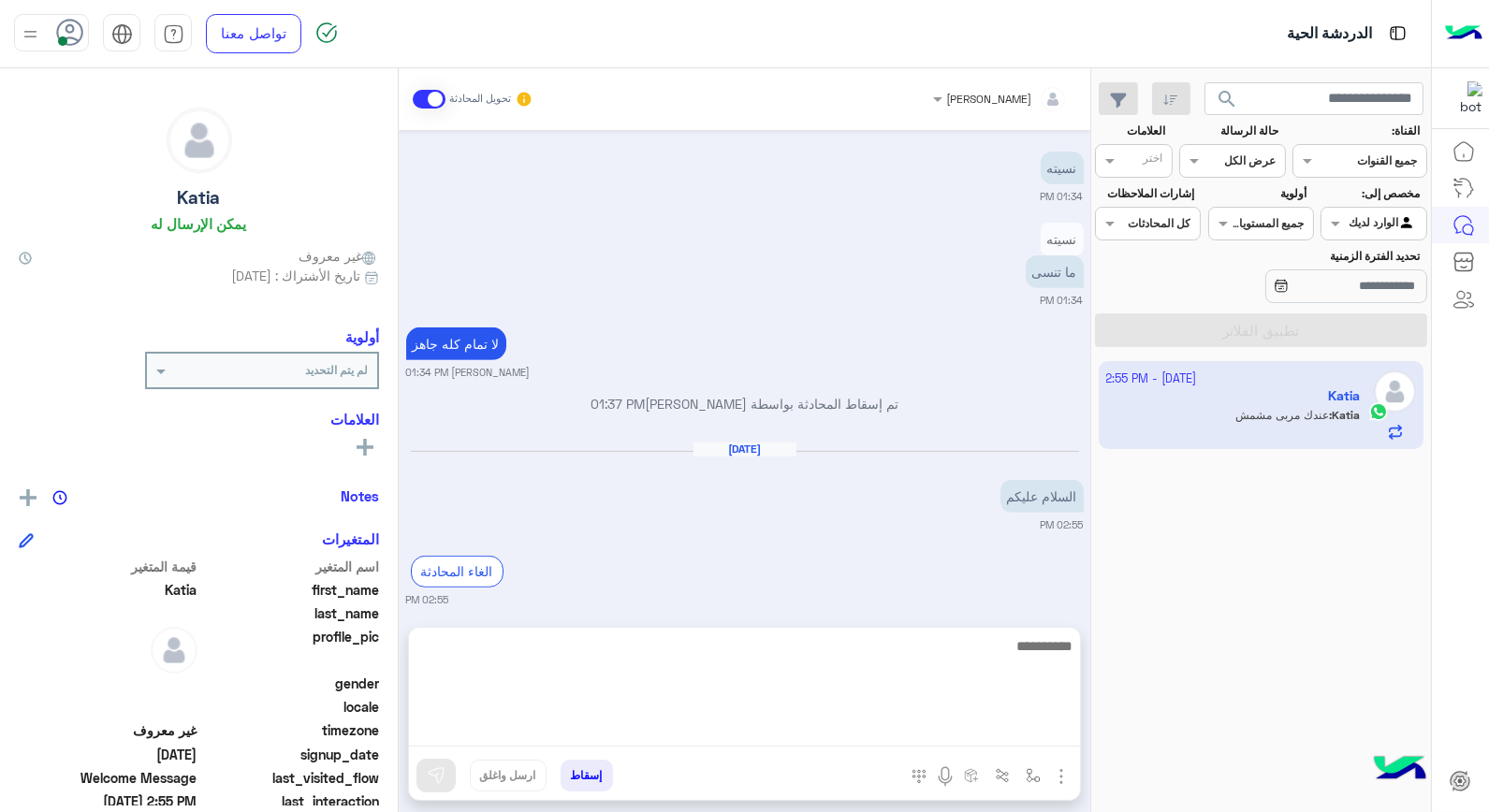
click at [975, 735] on textarea at bounding box center [744, 690] width 671 height 113
type textarea "**********"
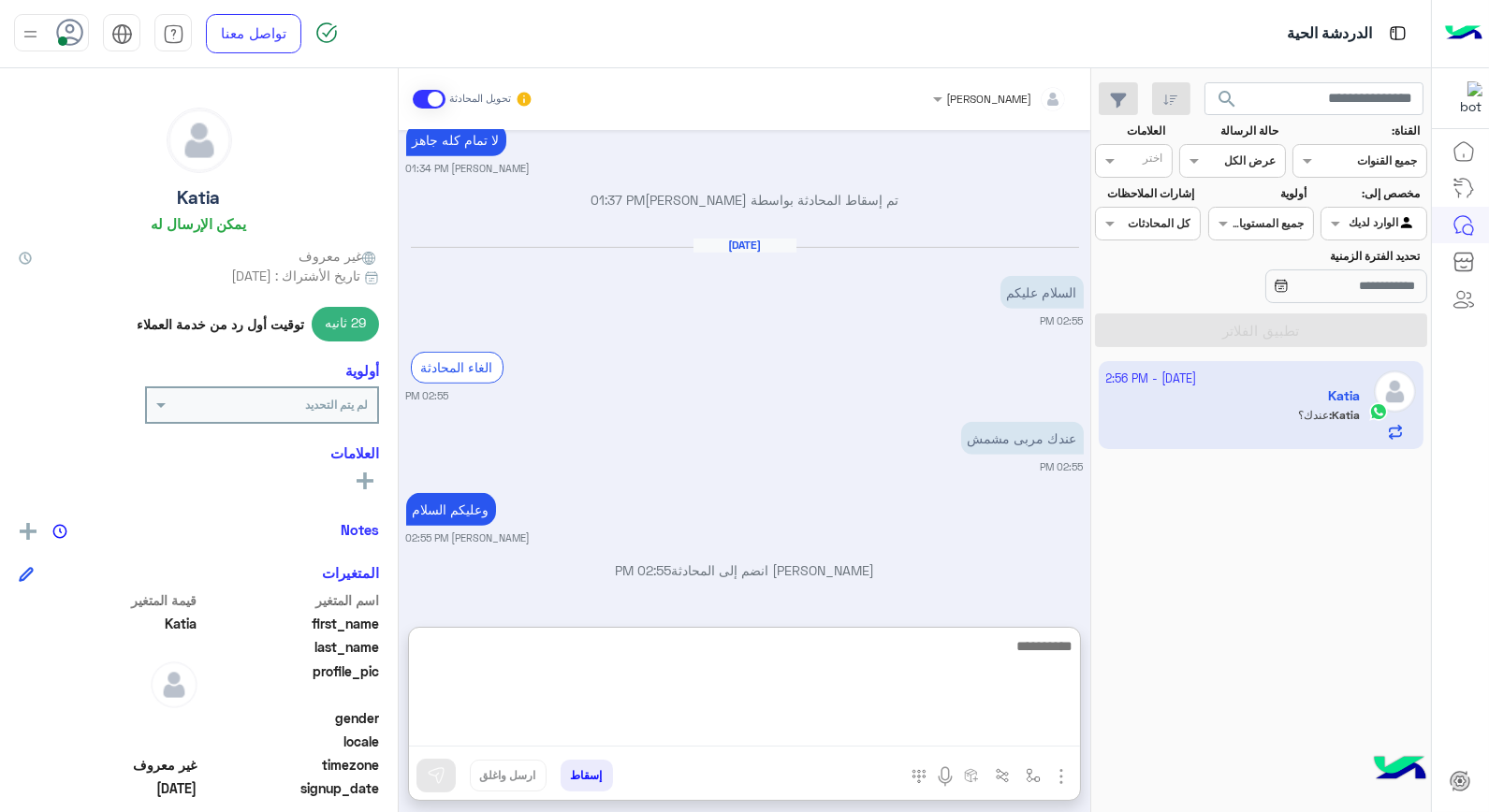
scroll to position [1821, 0]
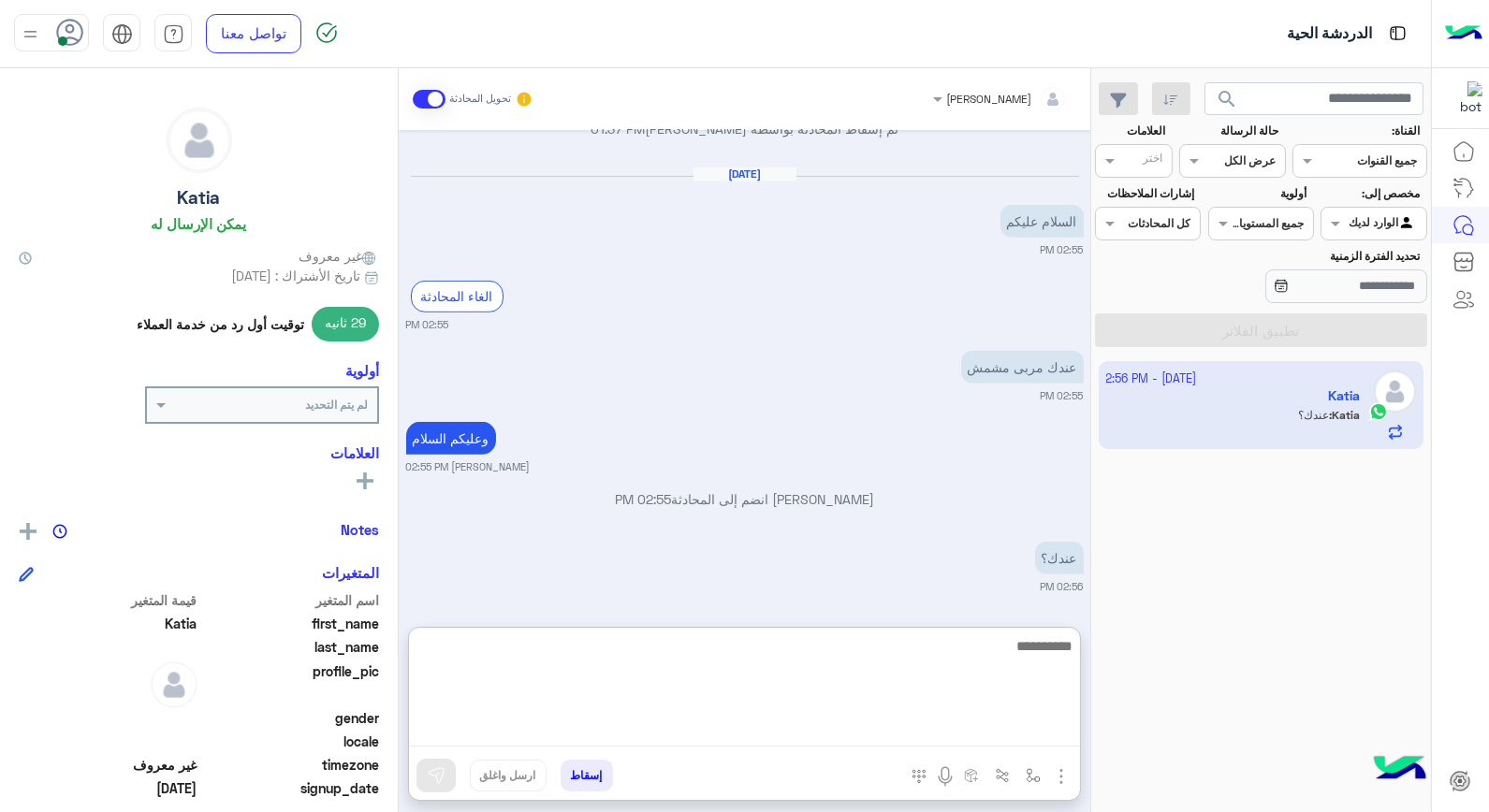
drag, startPoint x: 941, startPoint y: 665, endPoint x: 944, endPoint y: 656, distance: 9.5
click at [941, 664] on textarea at bounding box center [744, 690] width 671 height 113
type textarea "****"
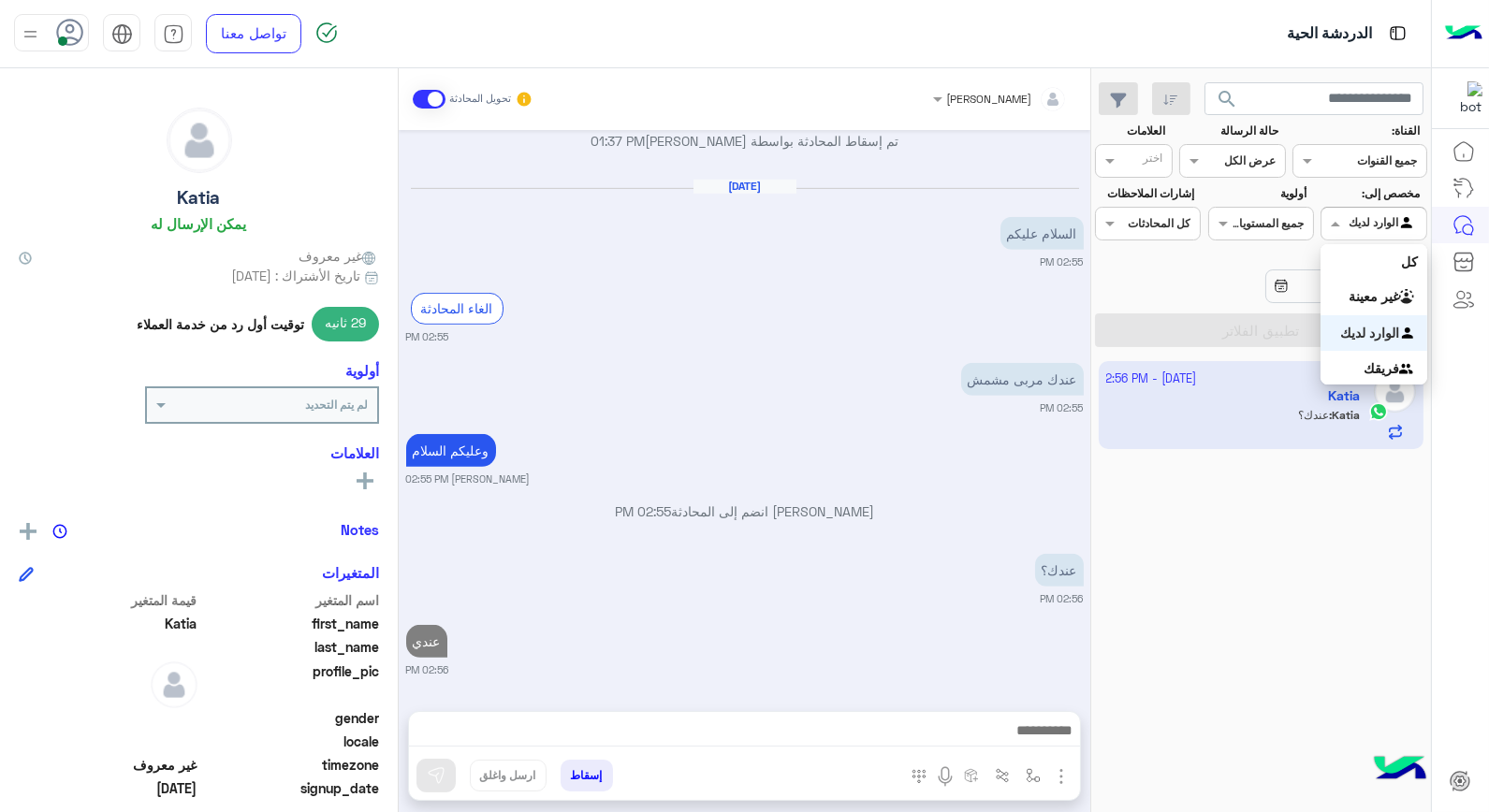
click at [1350, 230] on div "الوارد لديك" at bounding box center [1382, 223] width 68 height 19
click at [1371, 300] on b "غير معينة" at bounding box center [1373, 296] width 50 height 16
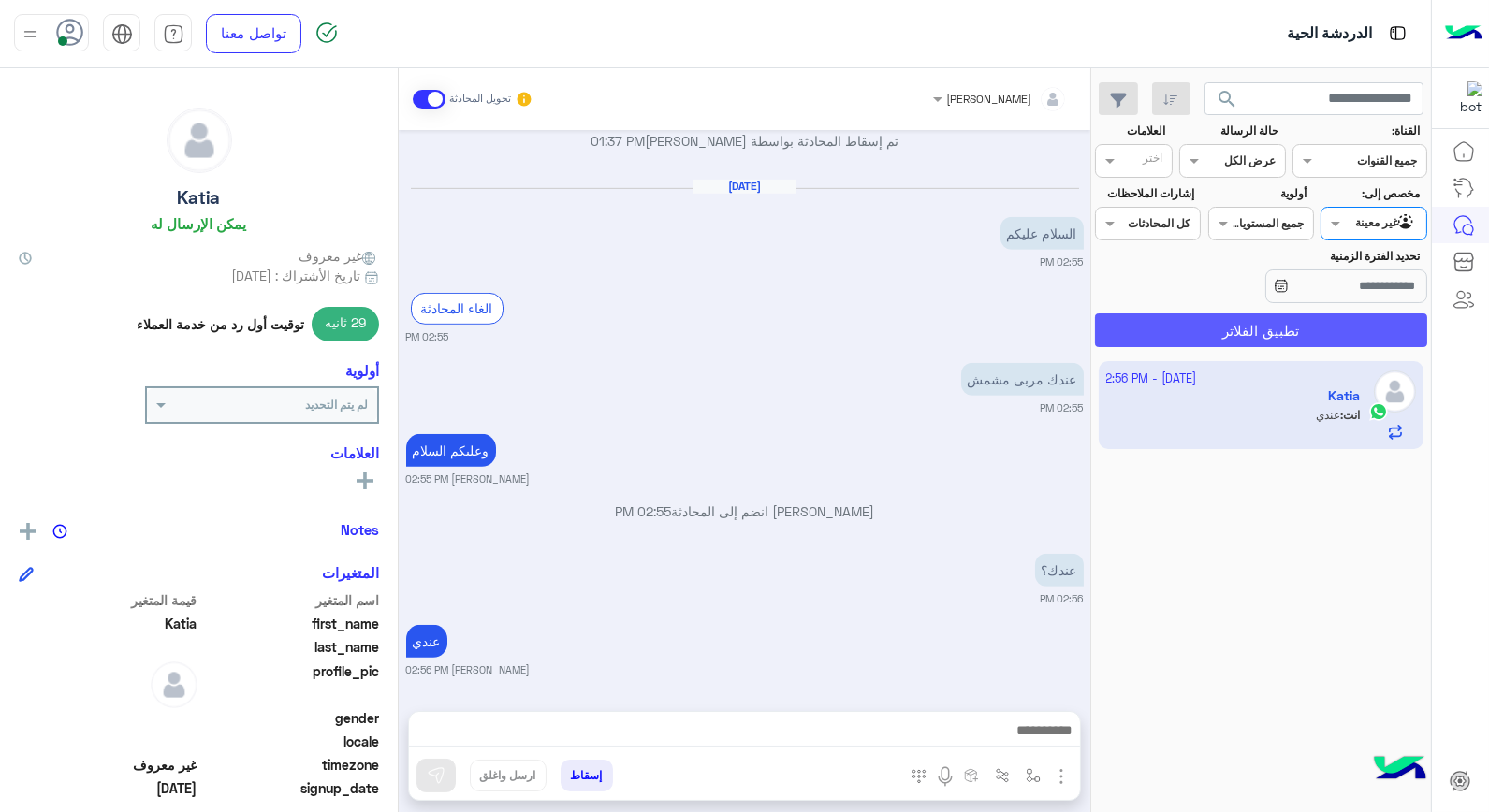
click at [1322, 316] on button "تطبيق الفلاتر" at bounding box center [1261, 330] width 332 height 34
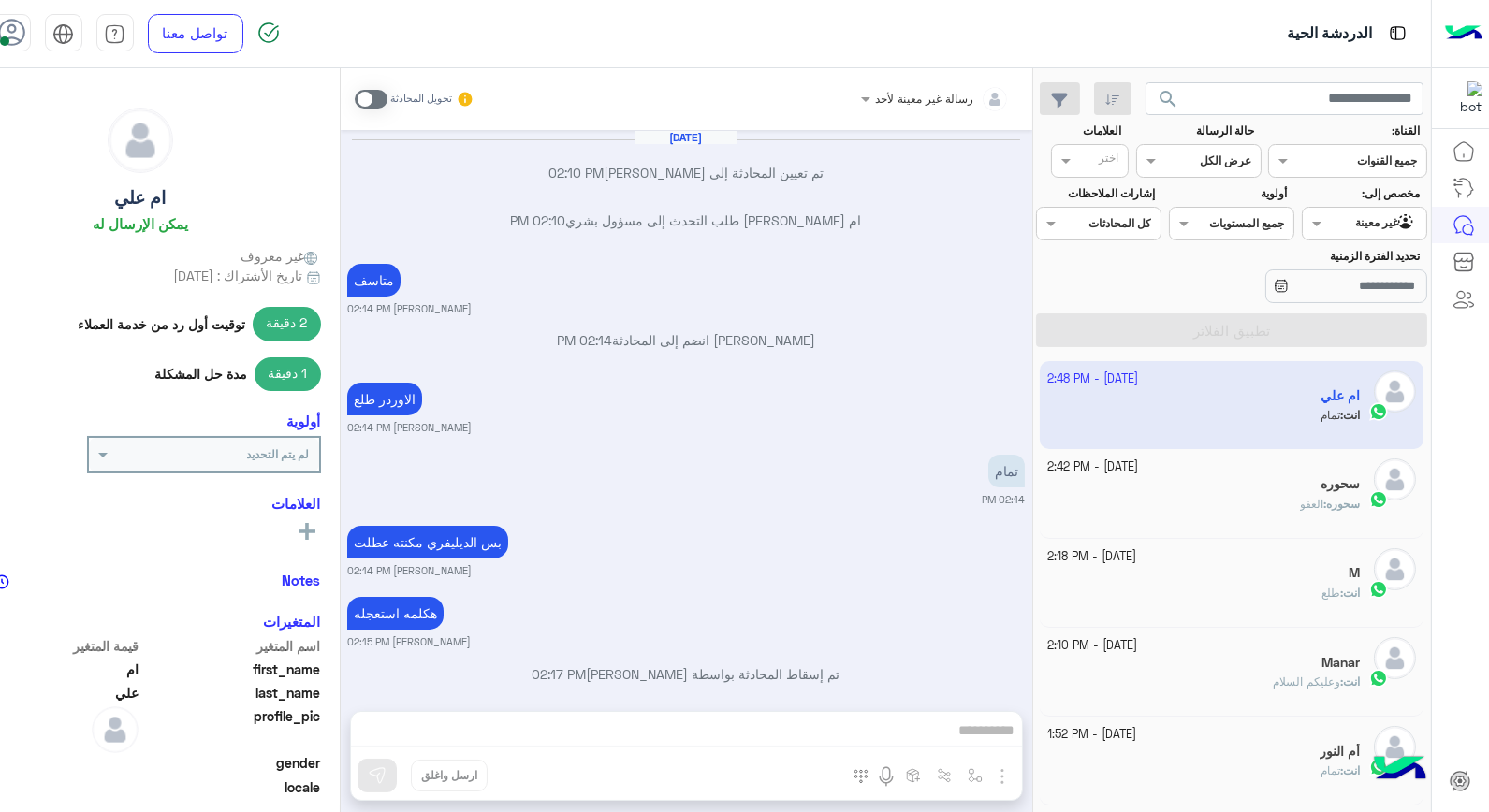
scroll to position [716, 0]
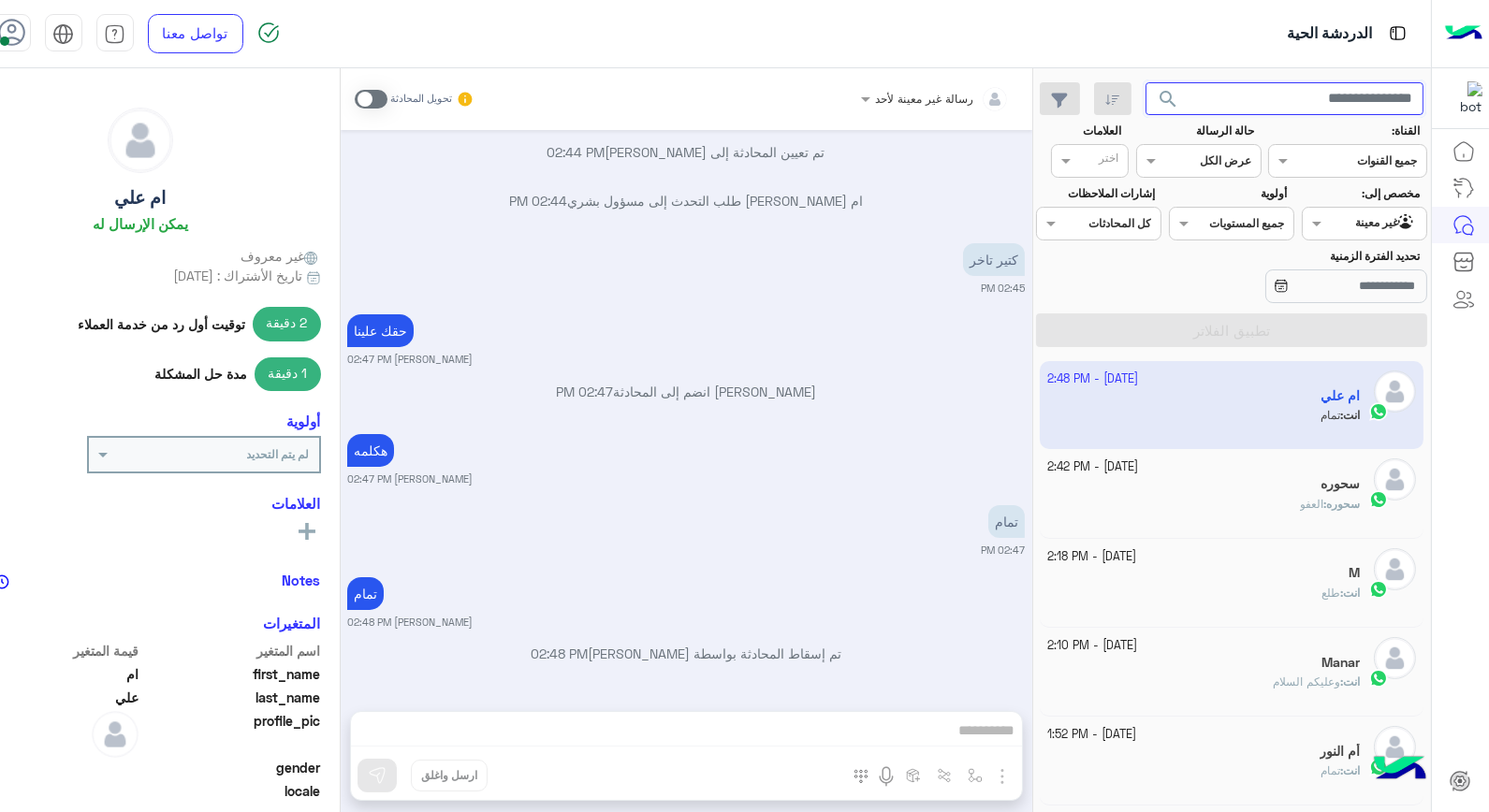
click at [1342, 95] on input "text" at bounding box center [1283, 99] width 278 height 34
type input "*****"
click at [1145, 82] on button "search" at bounding box center [1168, 102] width 45 height 41
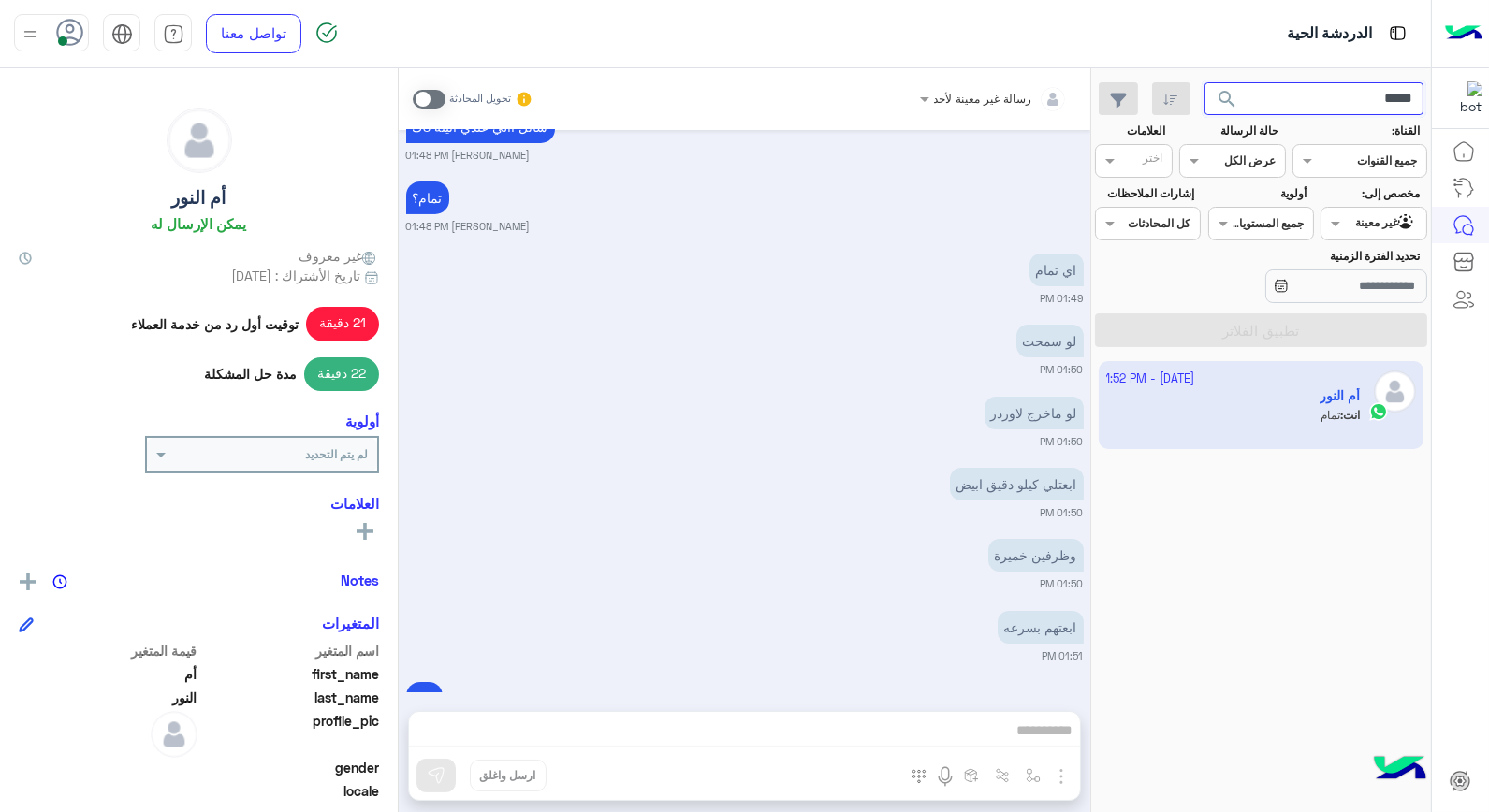
scroll to position [982, 0]
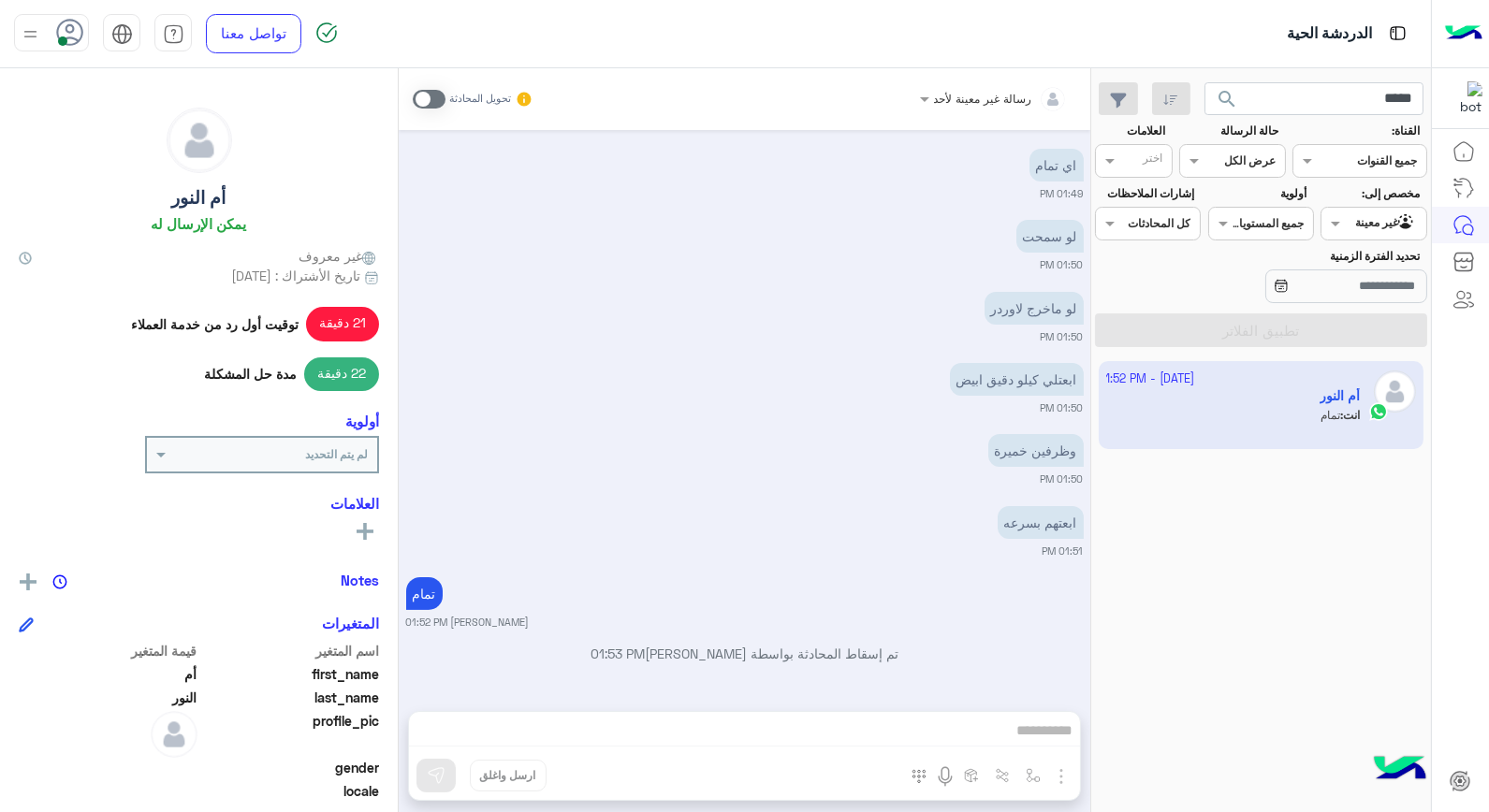
click at [951, 730] on div "رسالة غير معينة لأحد تحويل المحادثة Oct 7, 2025 � للتواصل مع الإدارة 01:09 PM 0…" at bounding box center [744, 444] width 692 height 752
click at [423, 98] on span at bounding box center [429, 99] width 33 height 19
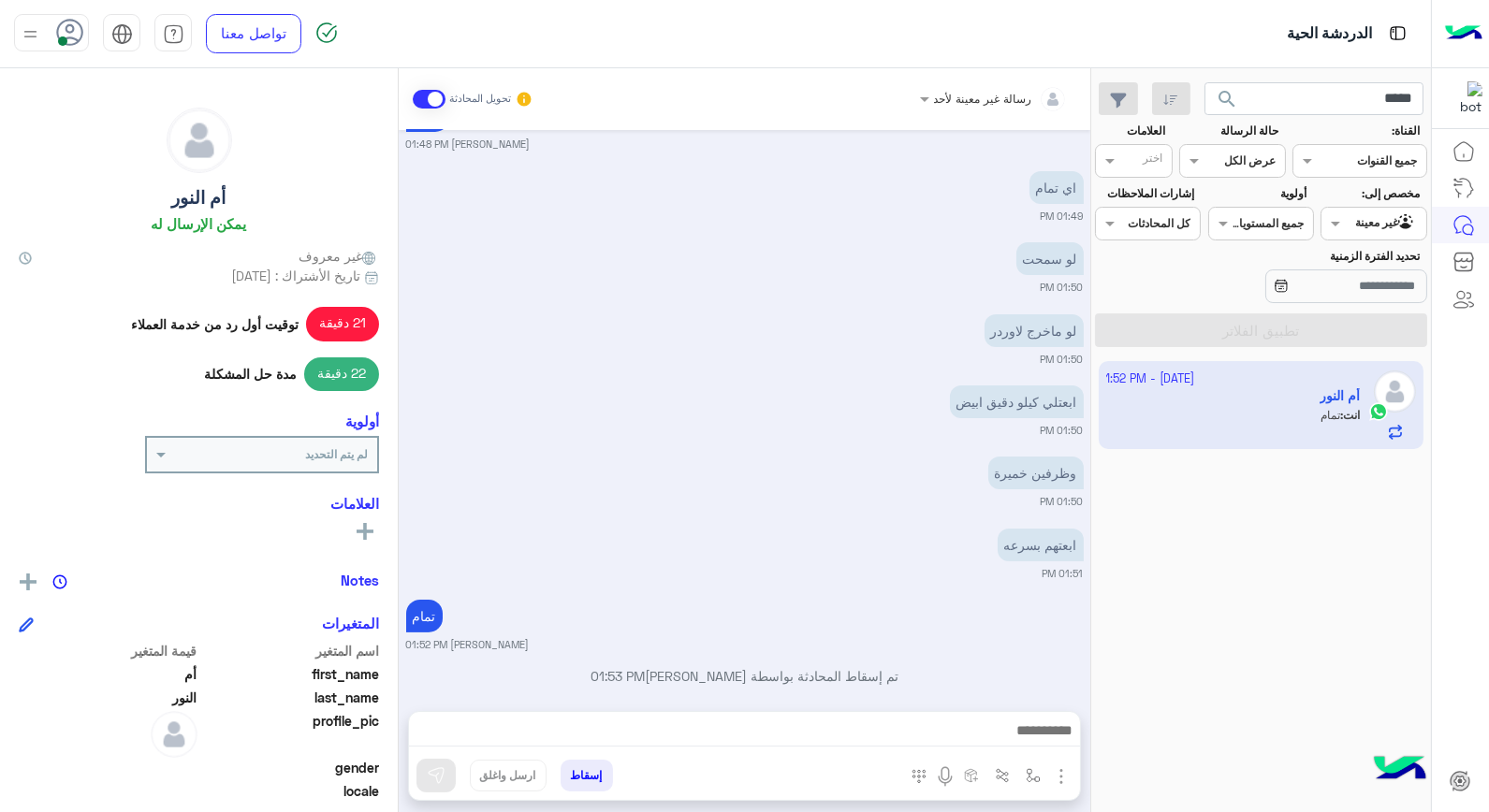
scroll to position [1053, 0]
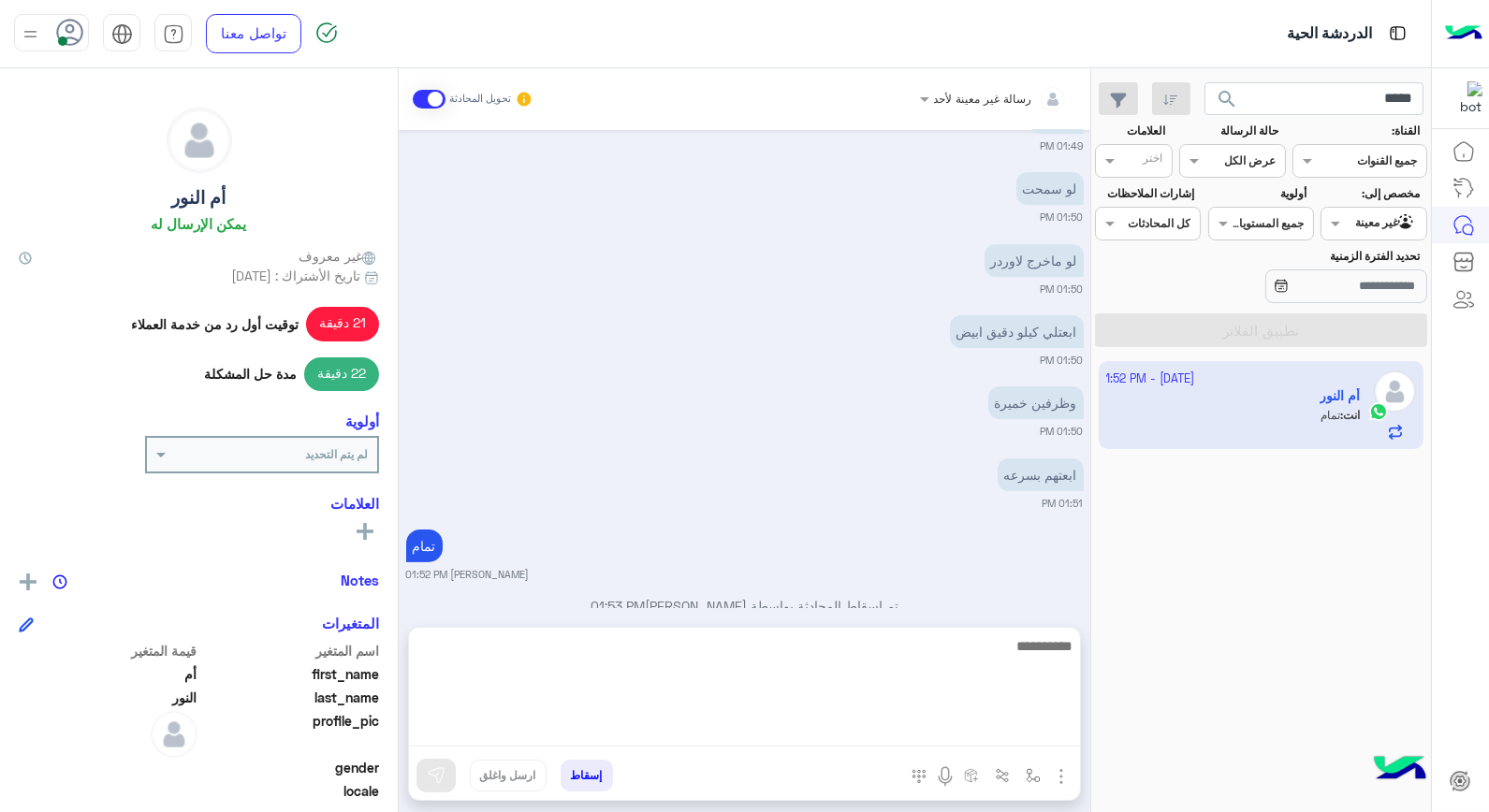
click at [1034, 725] on textarea at bounding box center [744, 690] width 671 height 113
type textarea "**********"
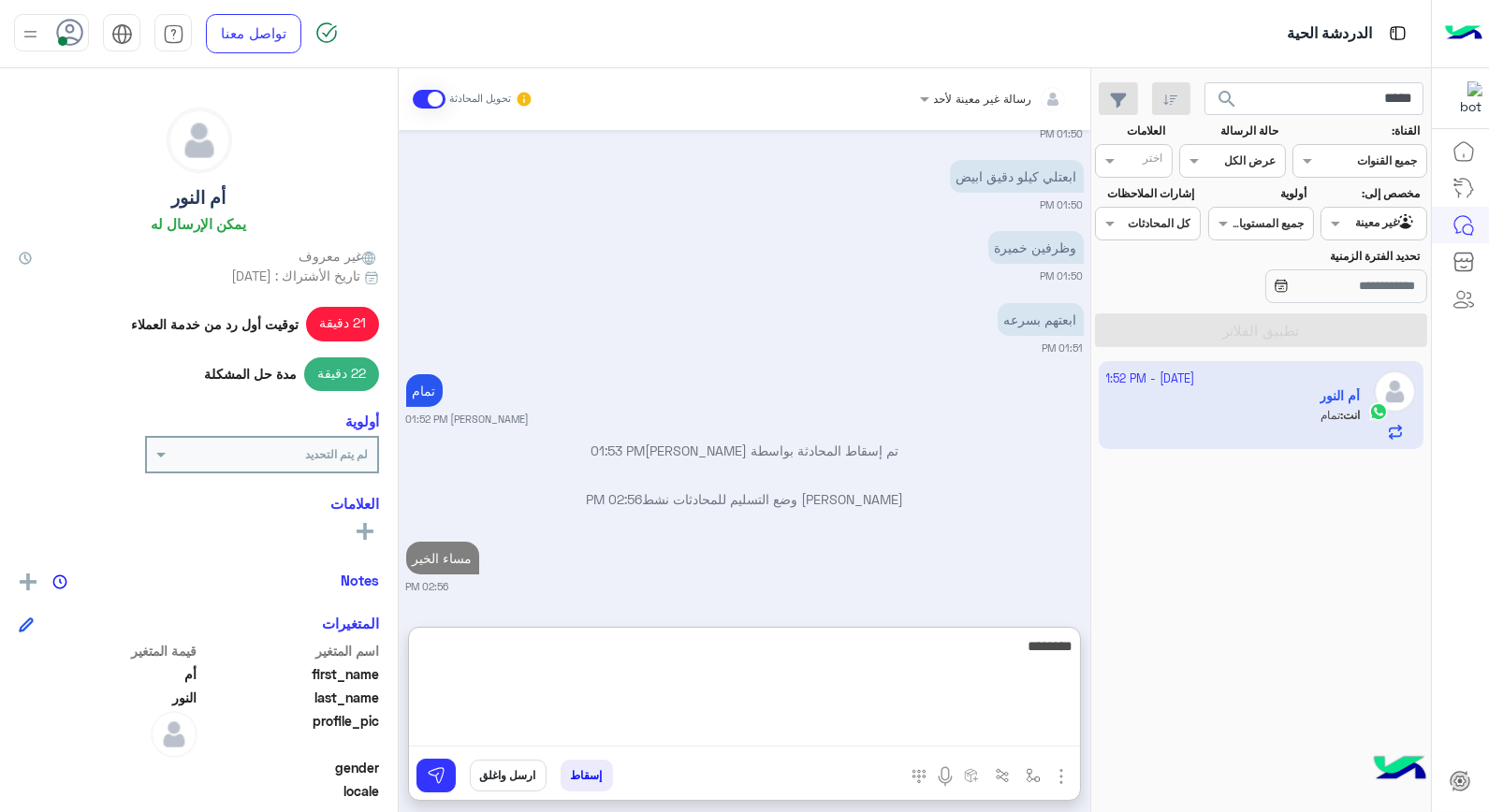
scroll to position [1257, 0]
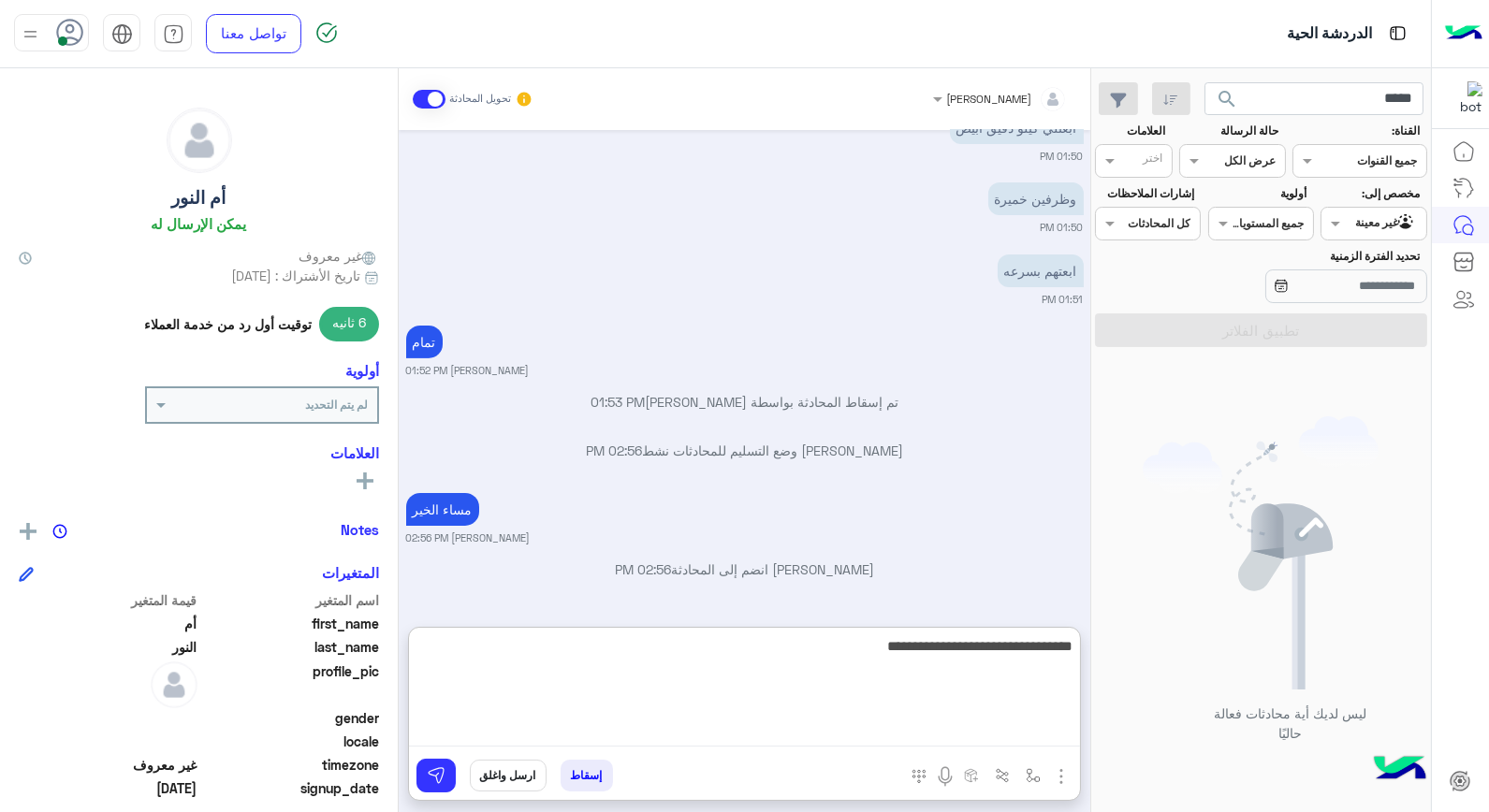
type textarea "**********"
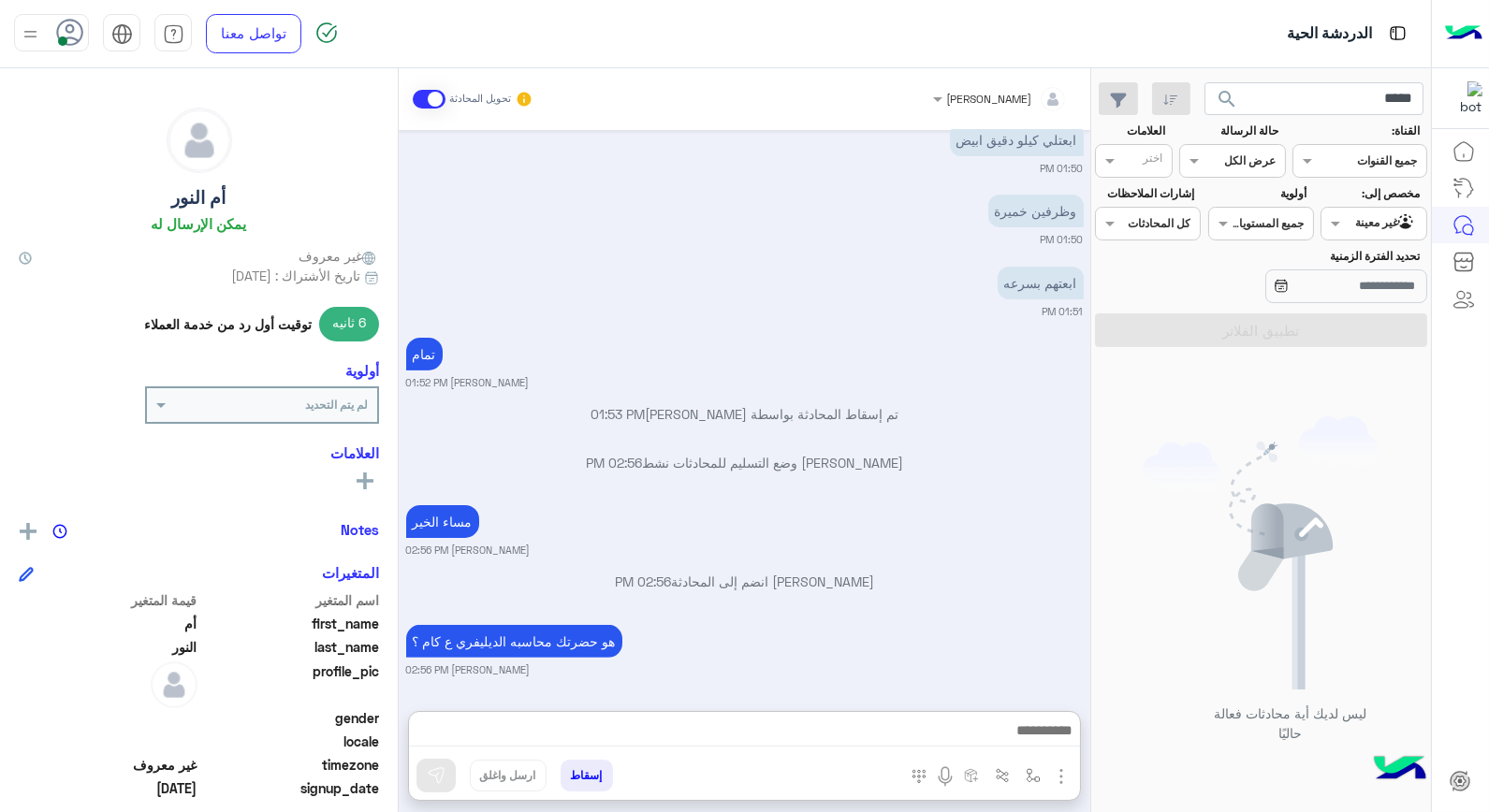
click at [1357, 222] on div at bounding box center [1372, 221] width 104 height 18
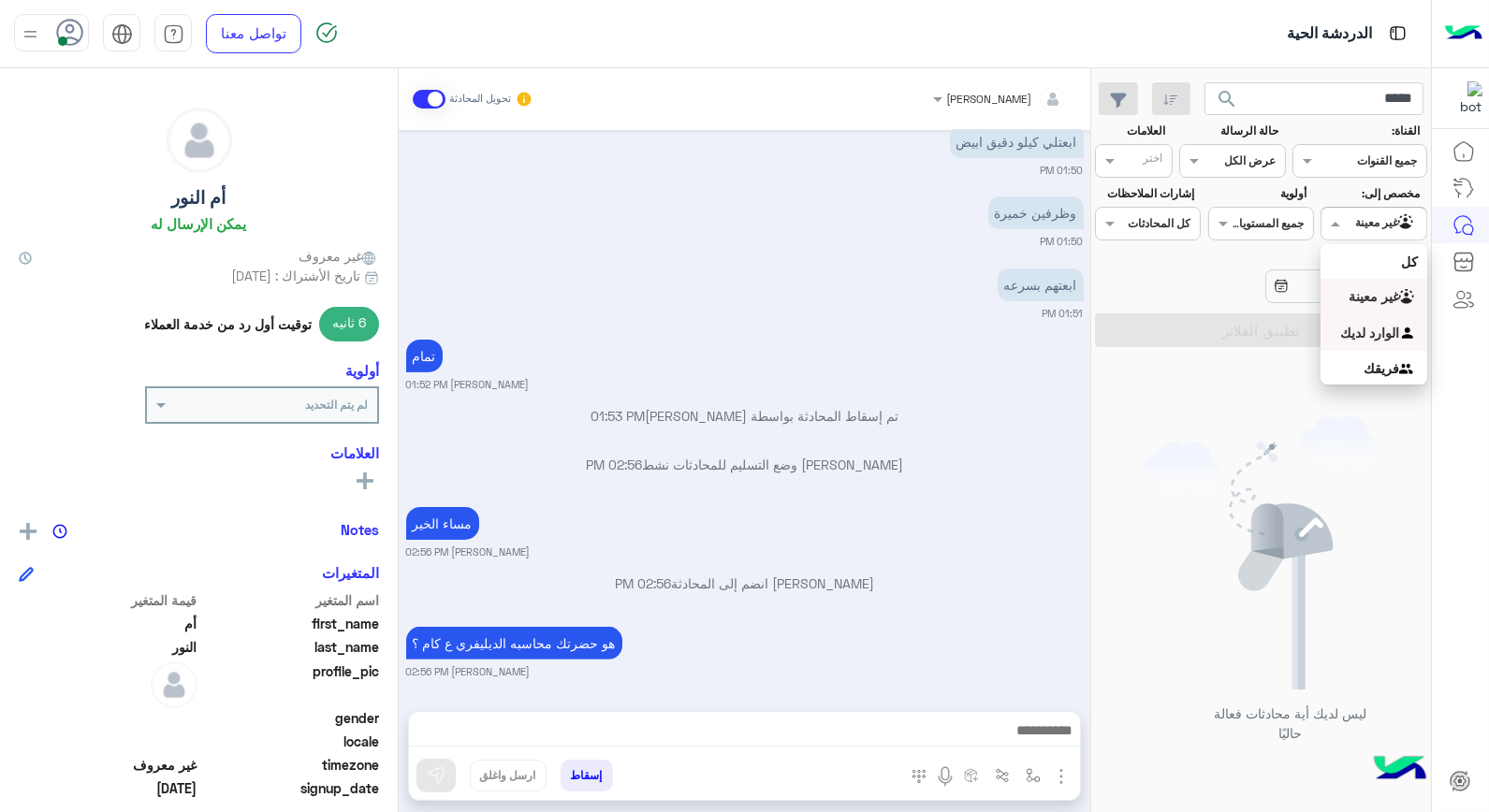
click at [1372, 346] on div "الوارد لديك" at bounding box center [1372, 333] width 106 height 37
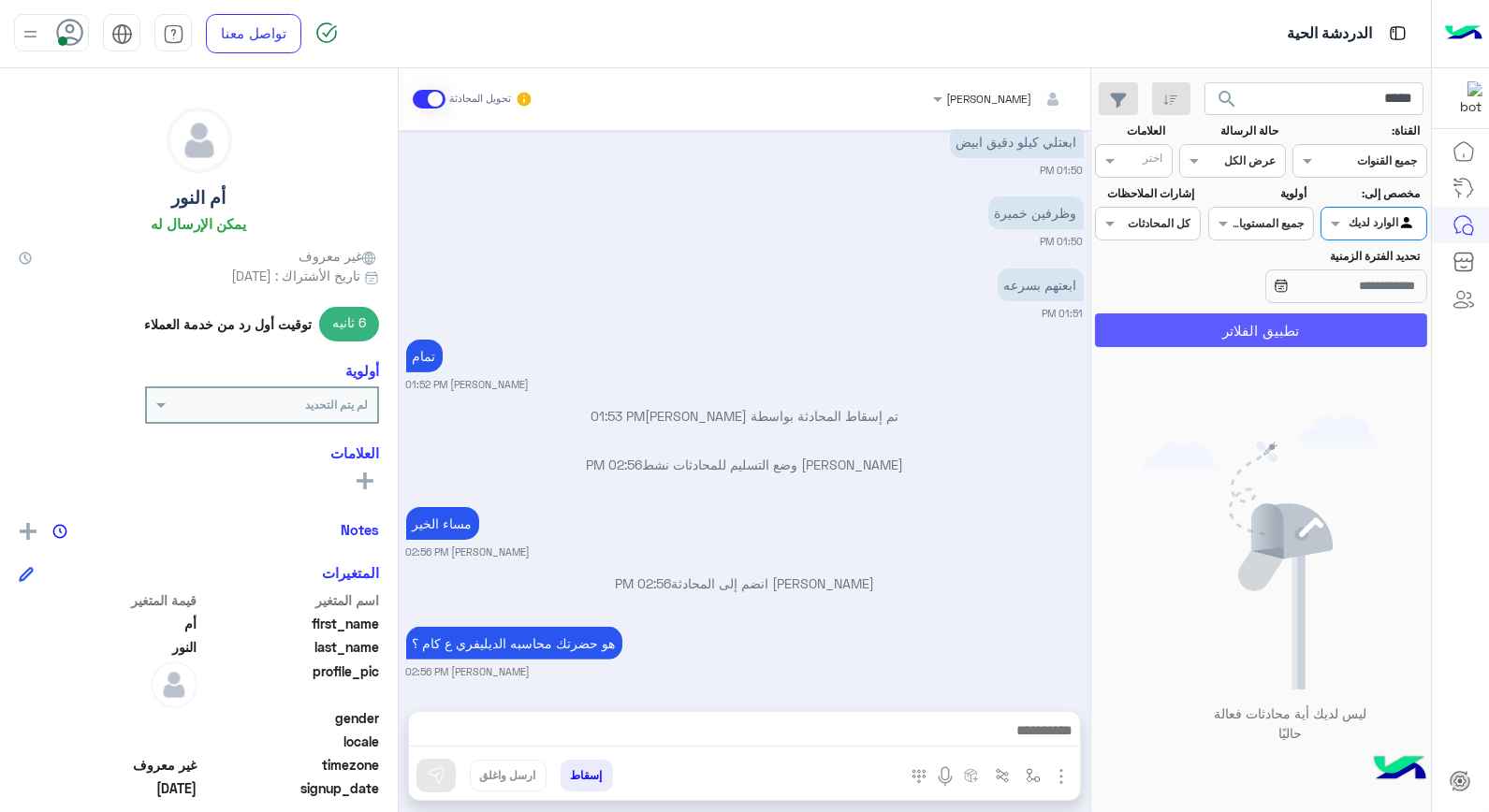
click at [1354, 339] on button "تطبيق الفلاتر" at bounding box center [1261, 330] width 332 height 34
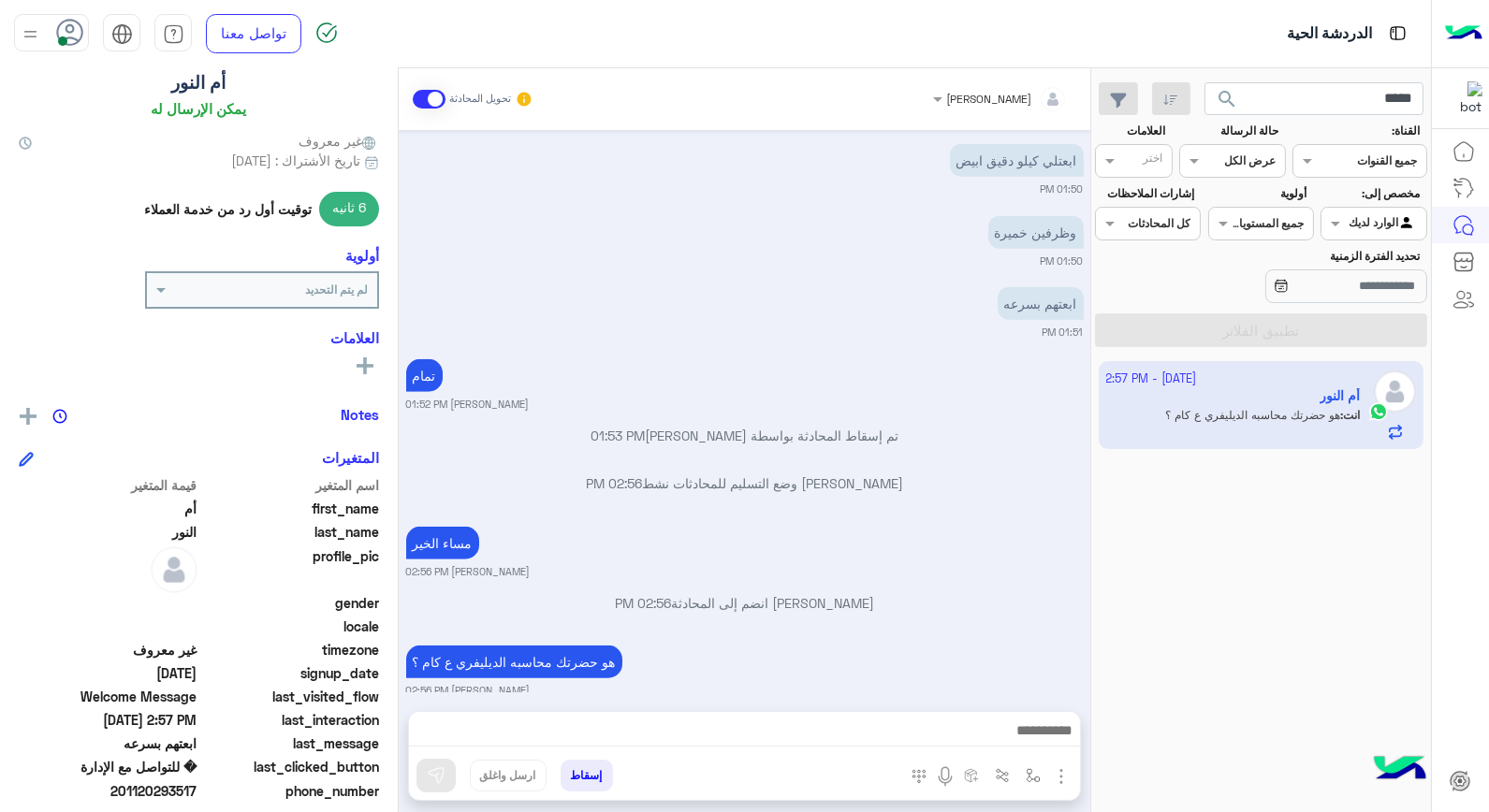
scroll to position [272, 0]
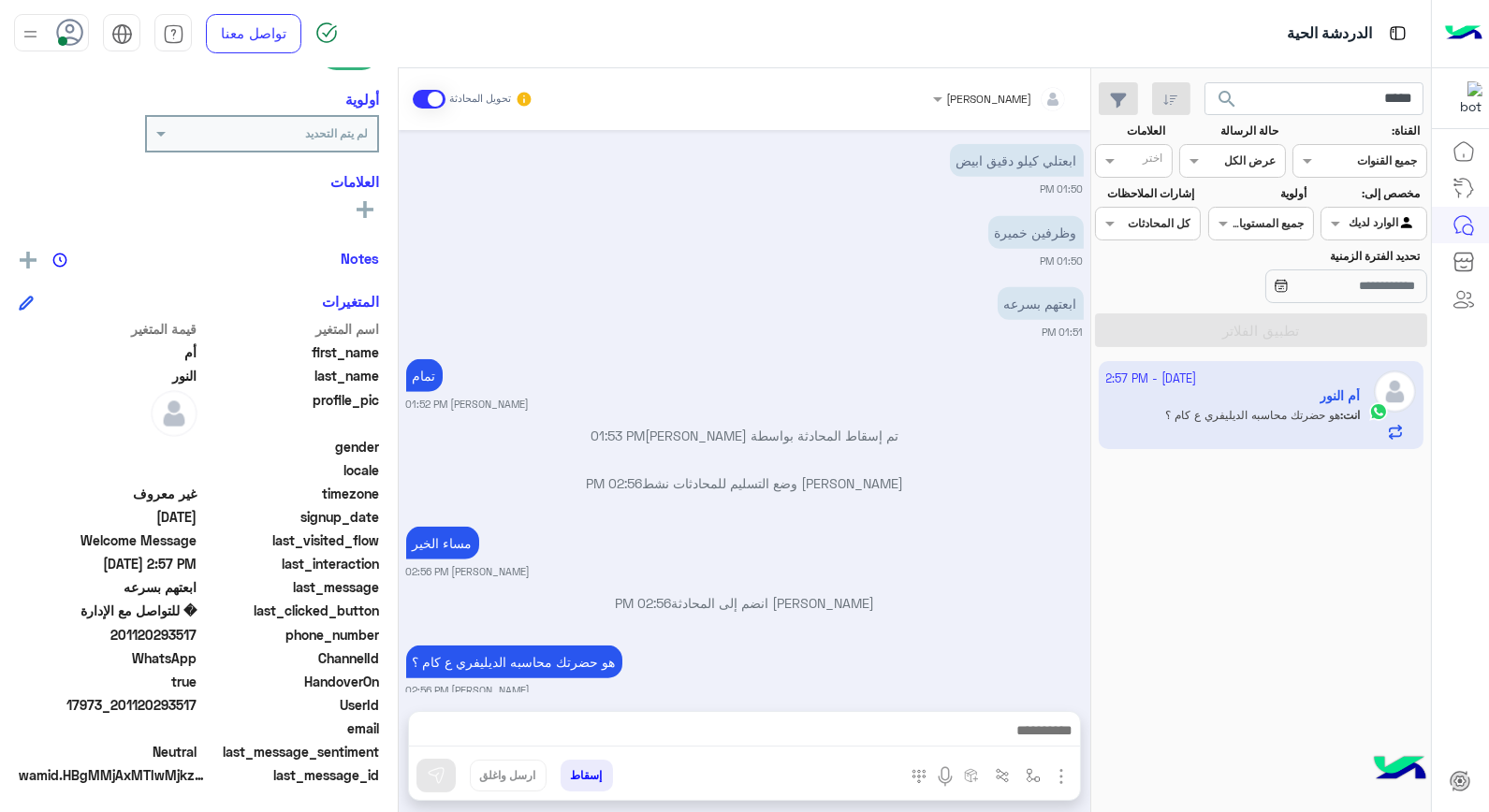
drag, startPoint x: 119, startPoint y: 636, endPoint x: 199, endPoint y: 633, distance: 80.1
click at [198, 633] on span "201120293517" at bounding box center [108, 635] width 179 height 20
click at [1018, 528] on div "مساء الخير خالد صقر 02:56 PM" at bounding box center [745, 551] width 678 height 57
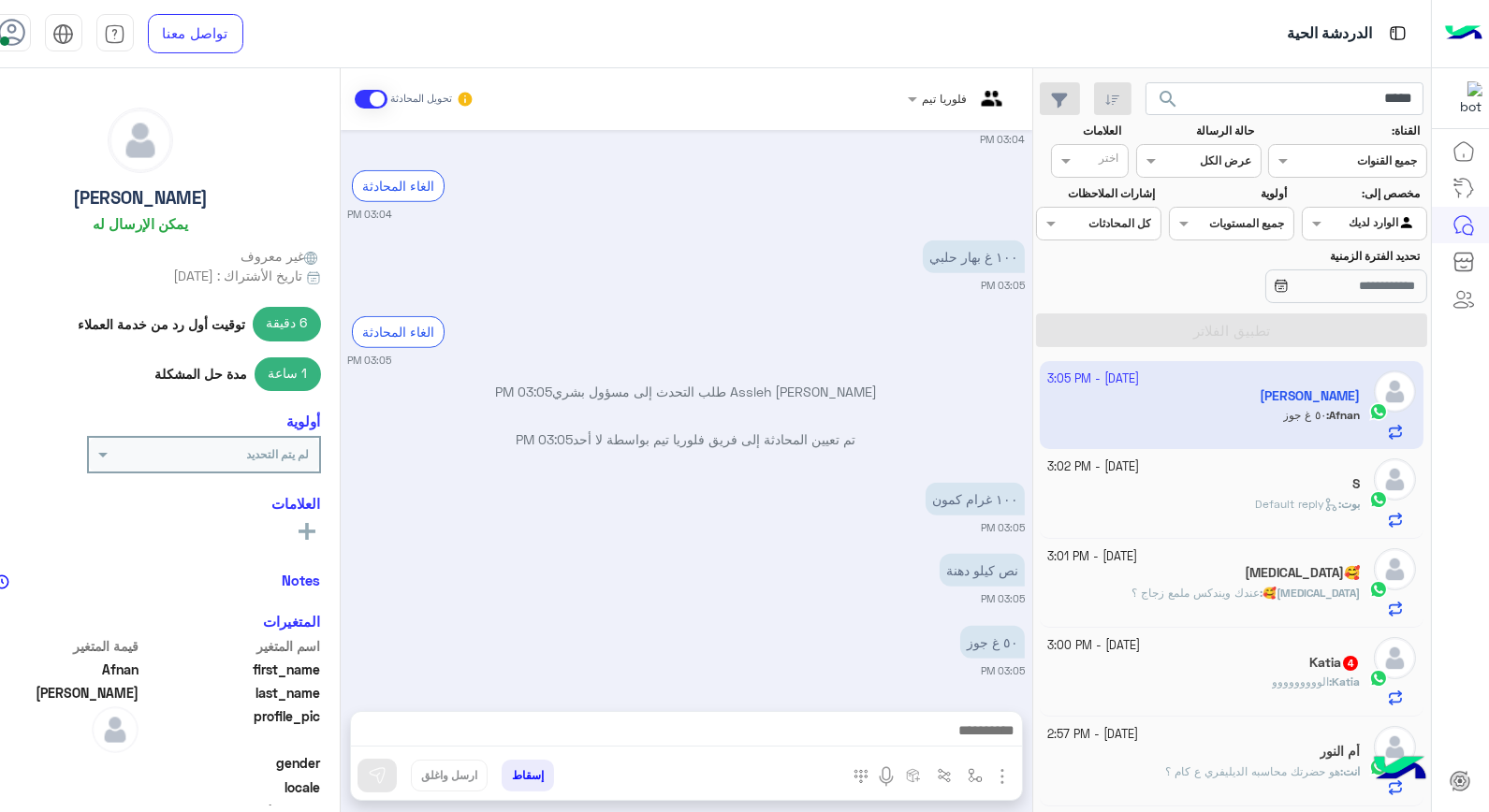
scroll to position [2296, 0]
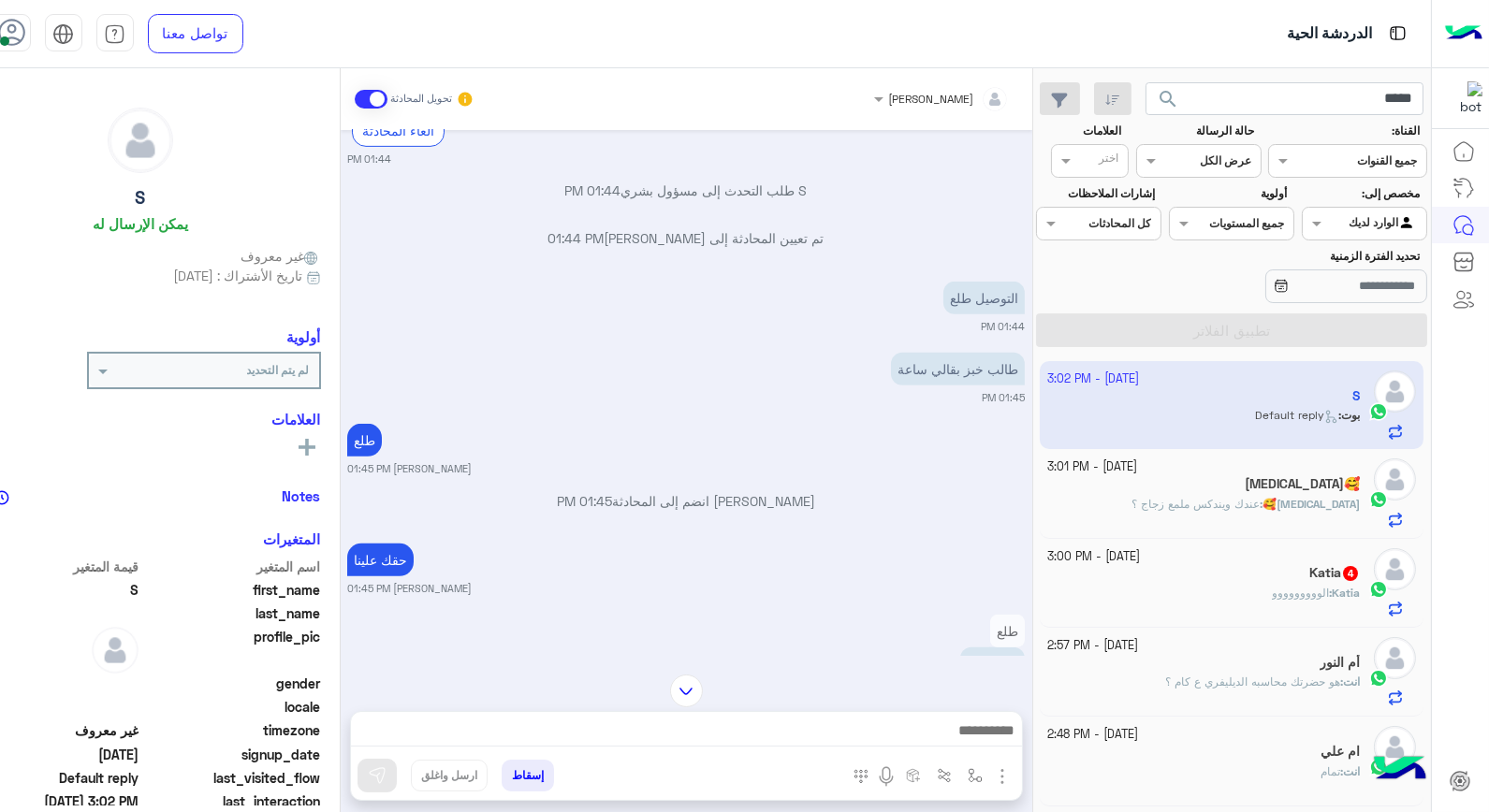
scroll to position [1263, 0]
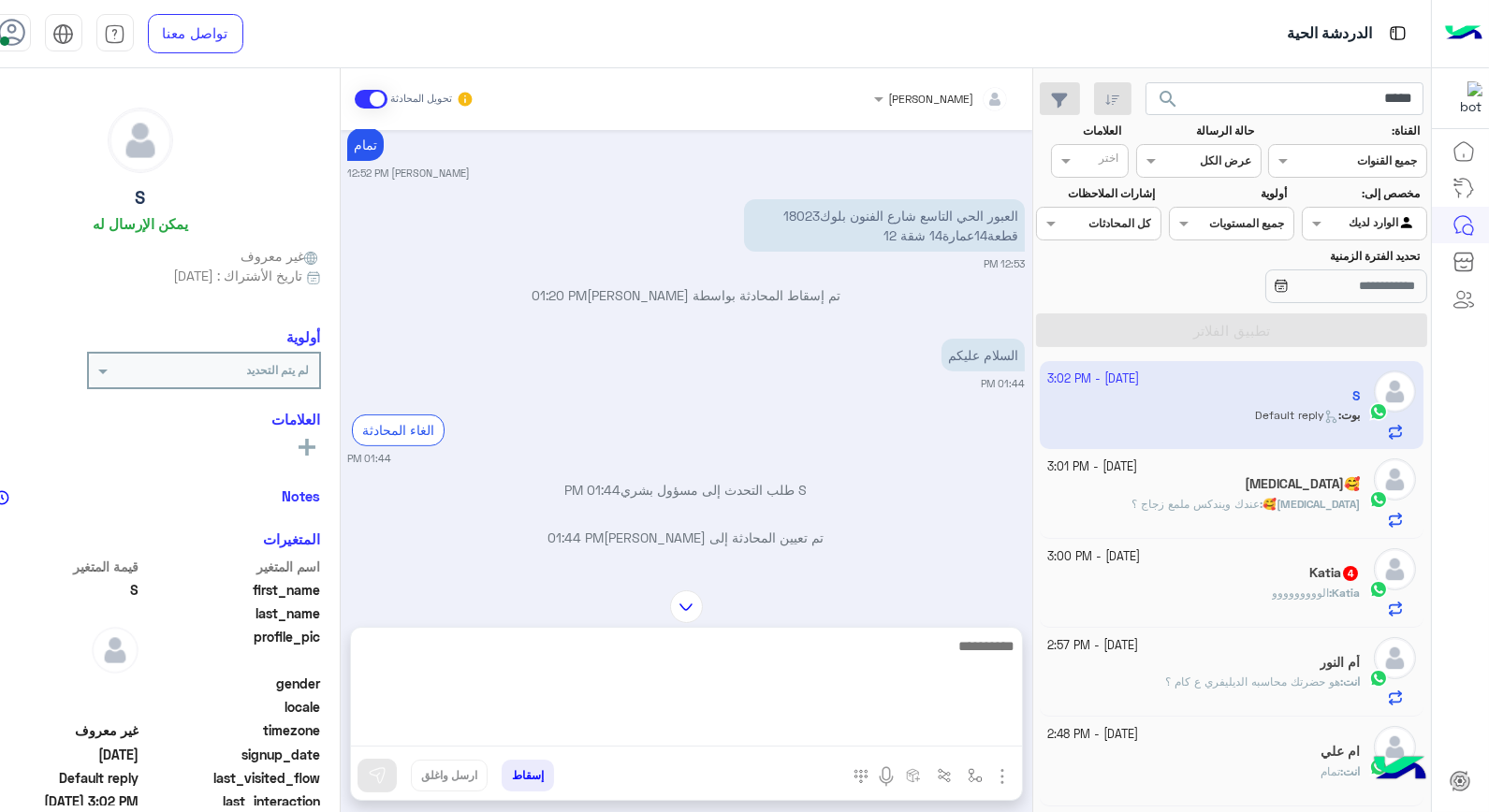
click at [816, 733] on textarea at bounding box center [686, 690] width 671 height 113
type textarea "****"
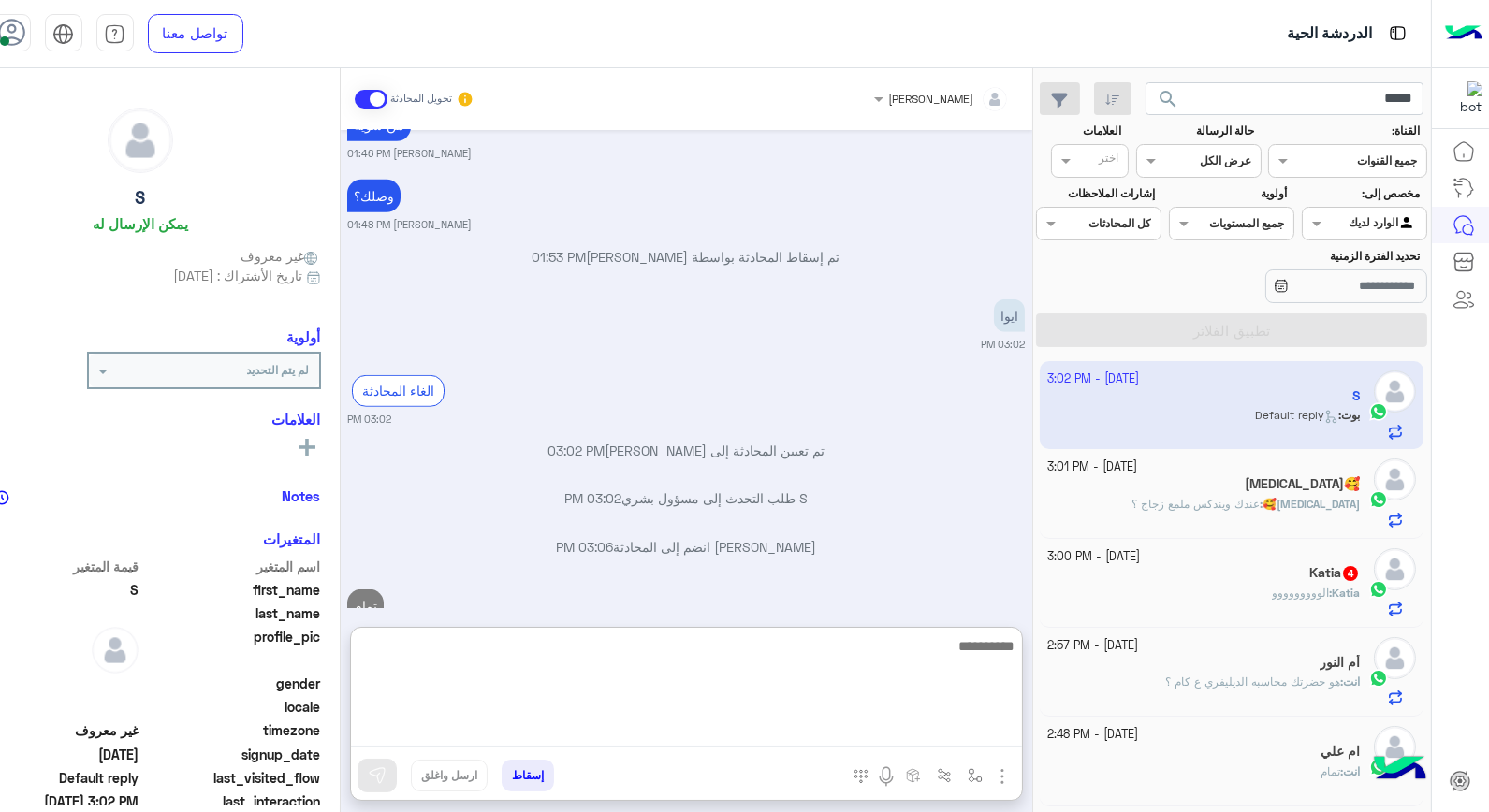
scroll to position [2469, 0]
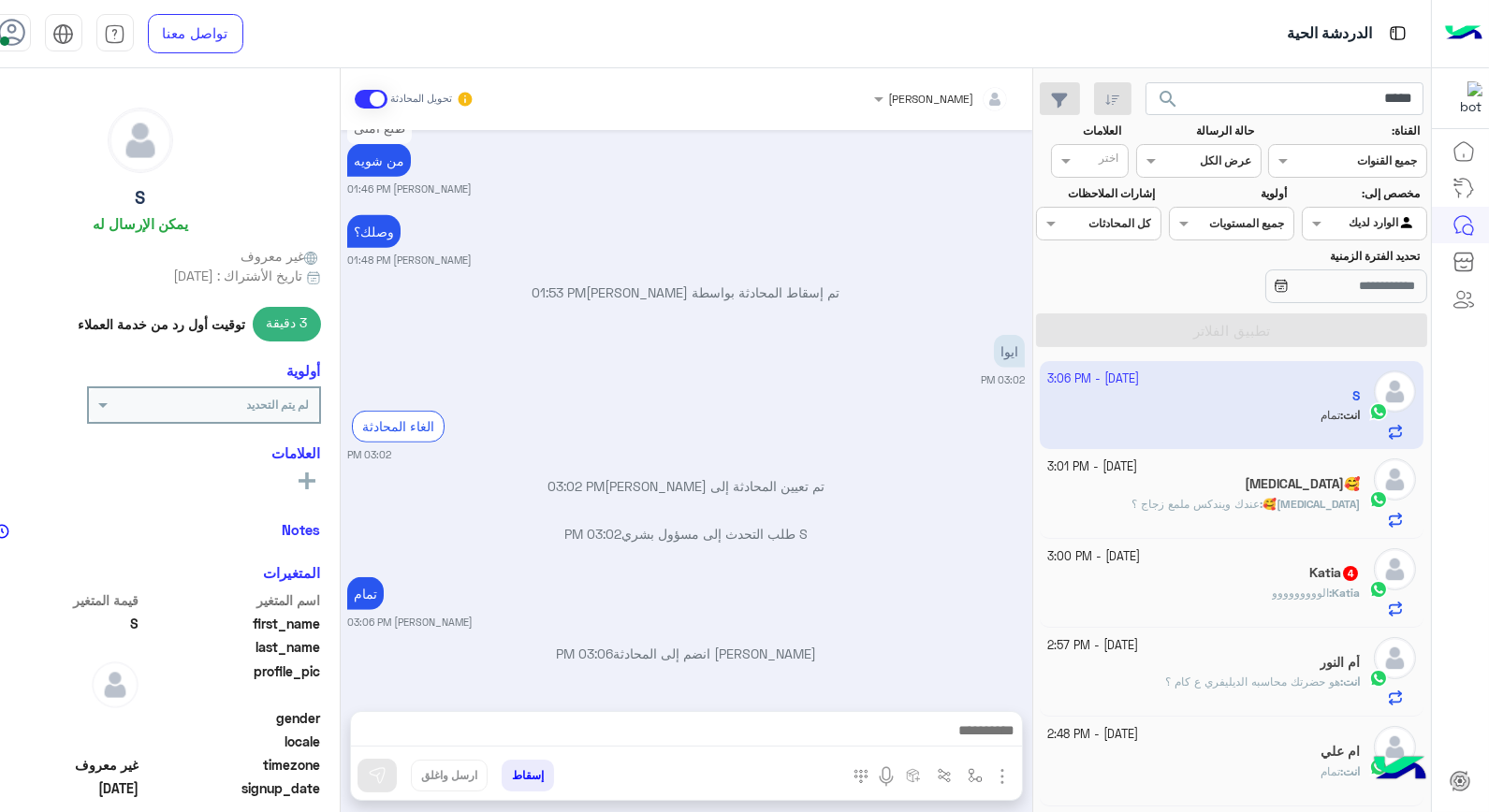
click at [537, 774] on button "إسقاط" at bounding box center [528, 775] width 52 height 32
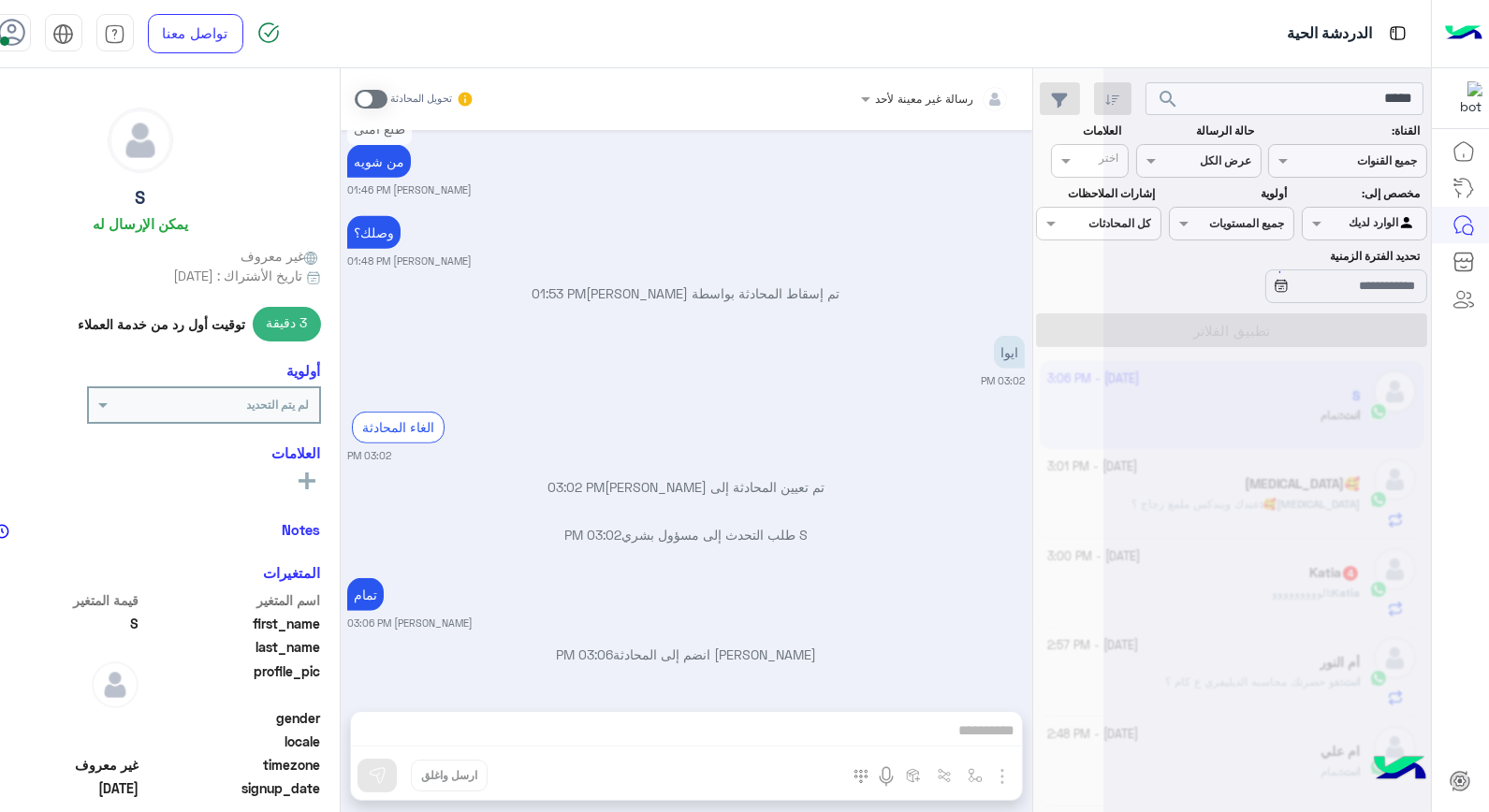
scroll to position [2433, 0]
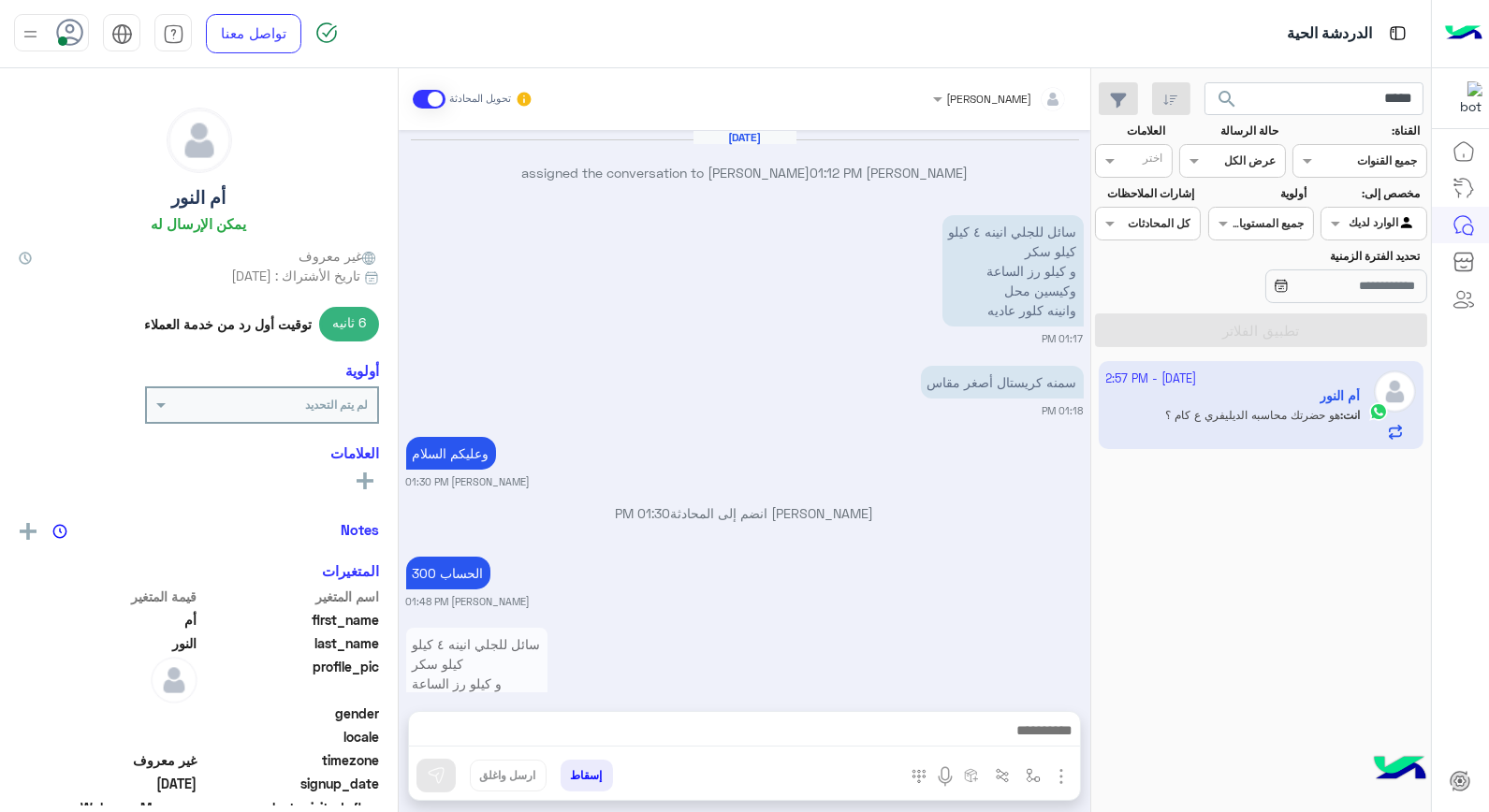
scroll to position [931, 0]
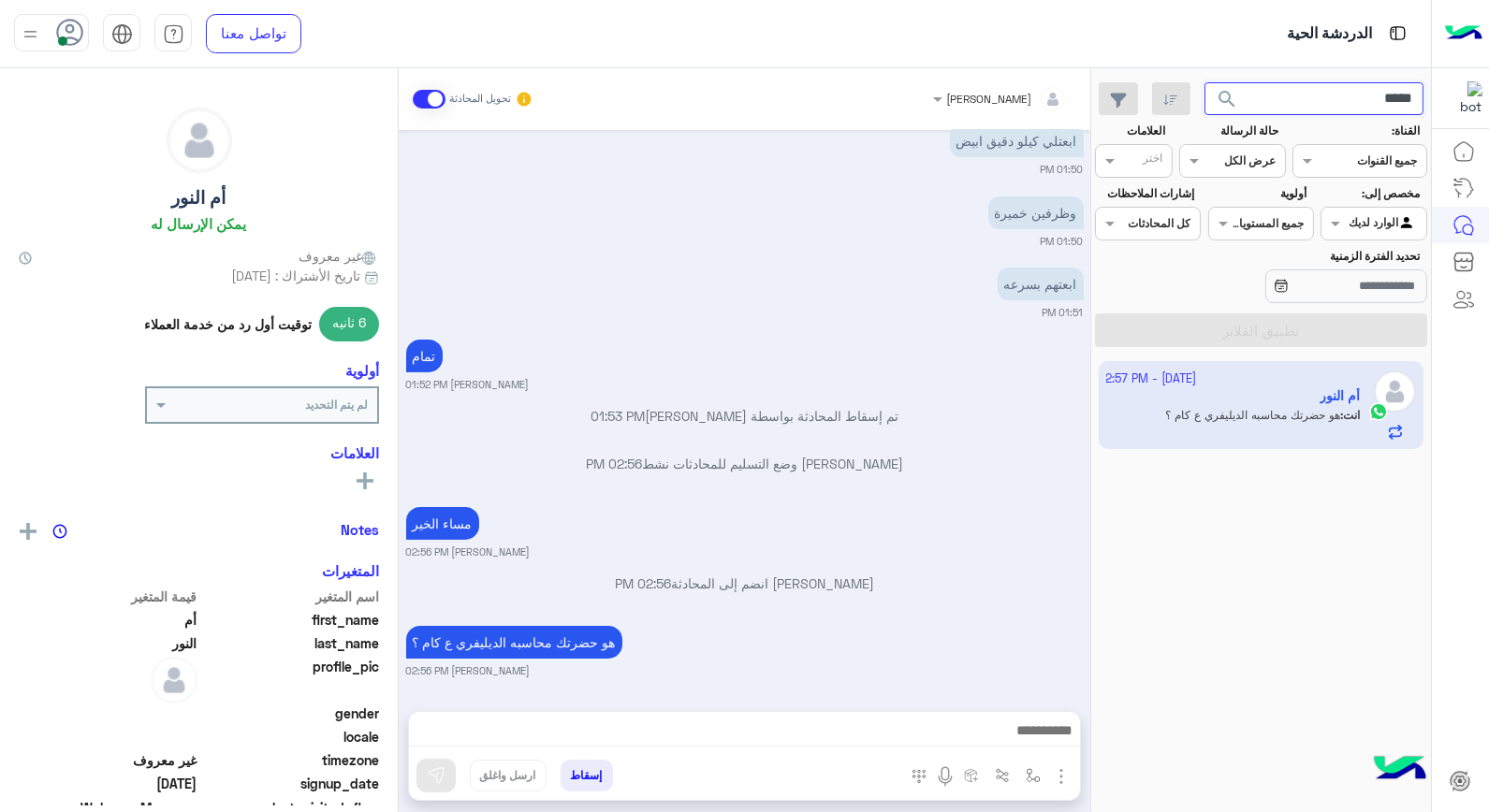
drag, startPoint x: 1330, startPoint y: 99, endPoint x: 1429, endPoint y: 99, distance: 99.0
click at [1429, 99] on div "الدردشة الحية تواصل معنا مركز المساعدة عربي English ***** search القناة: القناه…" at bounding box center [744, 406] width 1489 height 812
click at [1204, 82] on button "search" at bounding box center [1227, 102] width 45 height 41
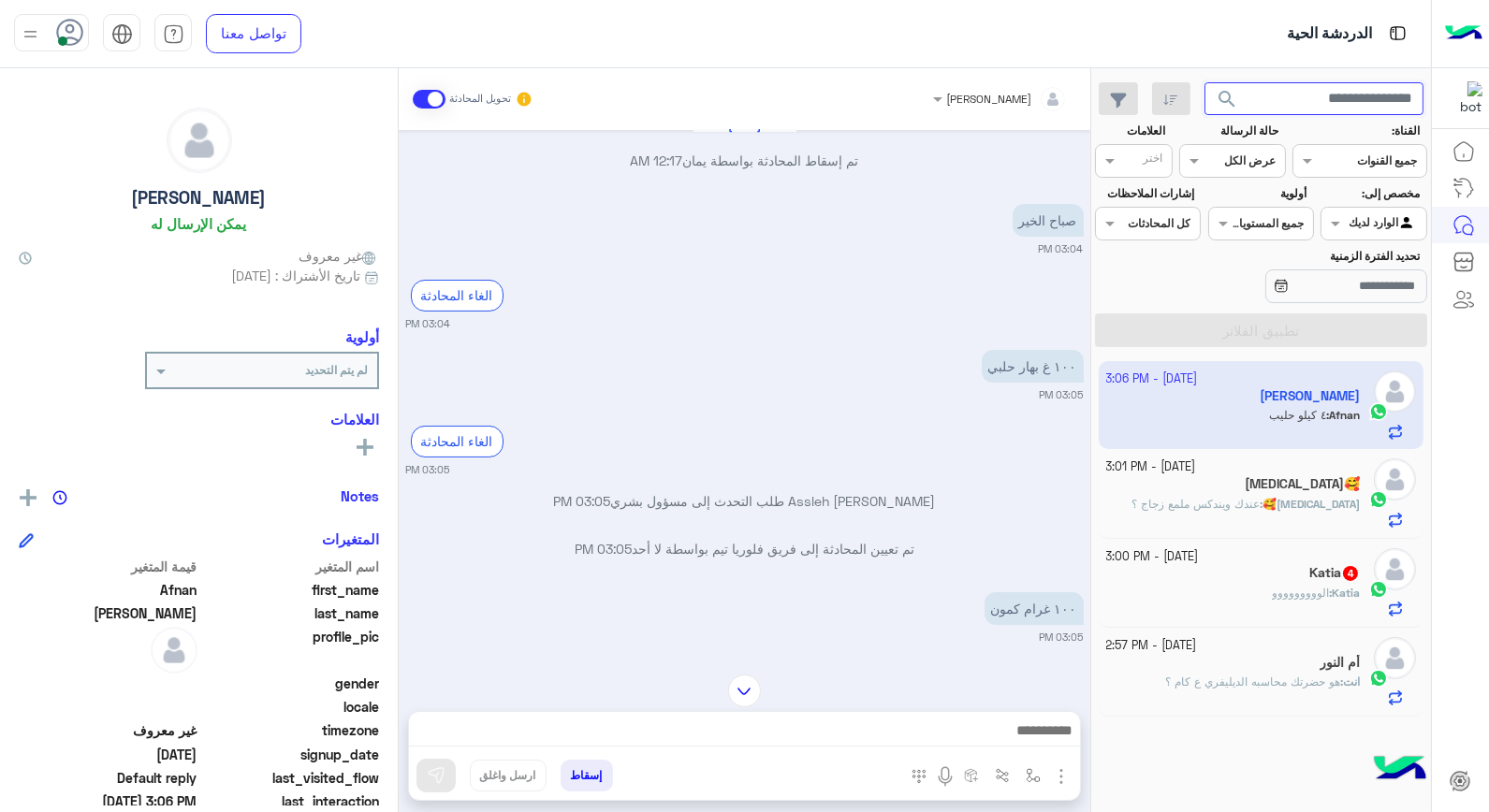
scroll to position [431, 0]
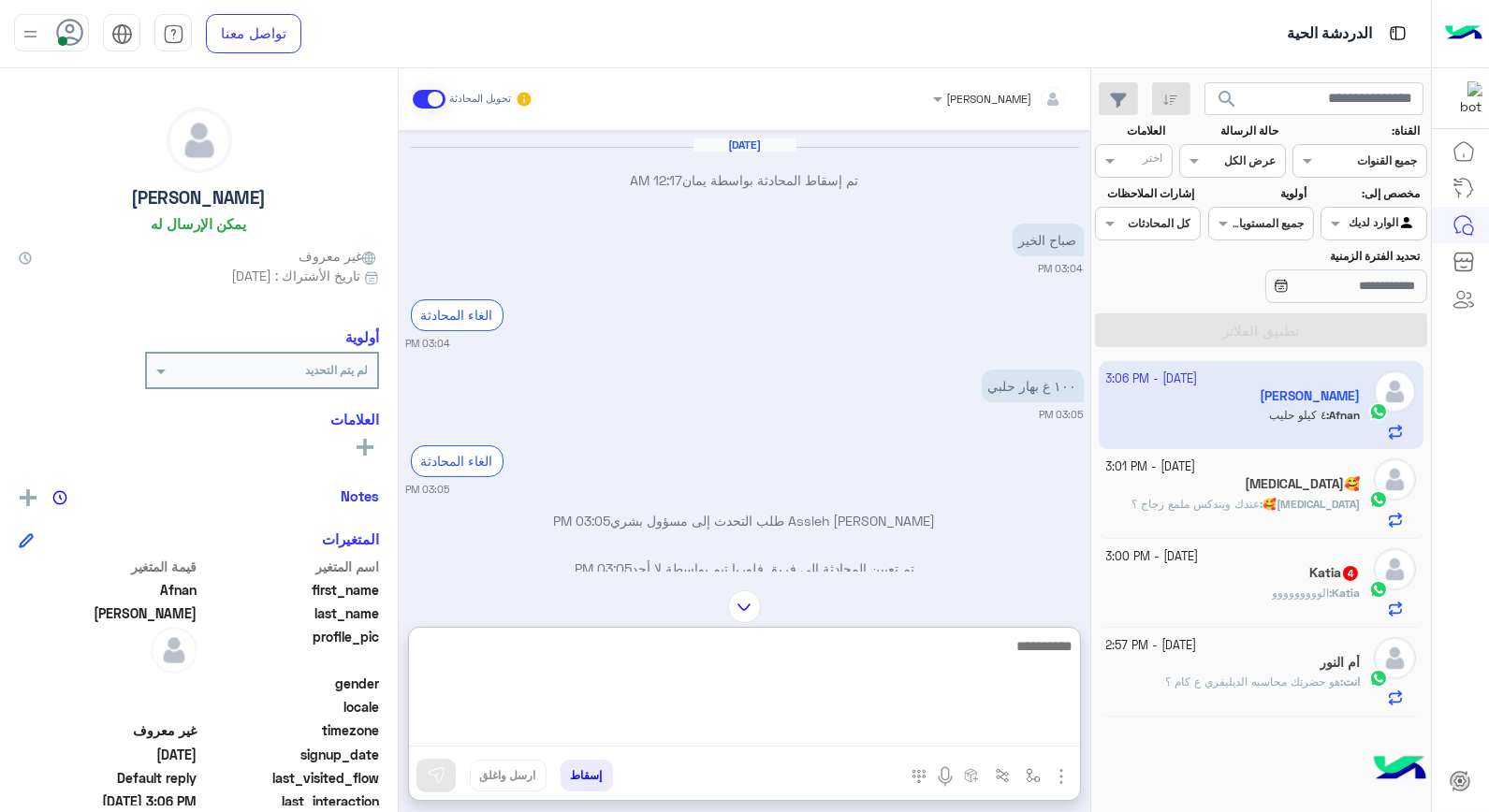
click at [898, 717] on textarea at bounding box center [744, 690] width 671 height 113
type textarea "**********"
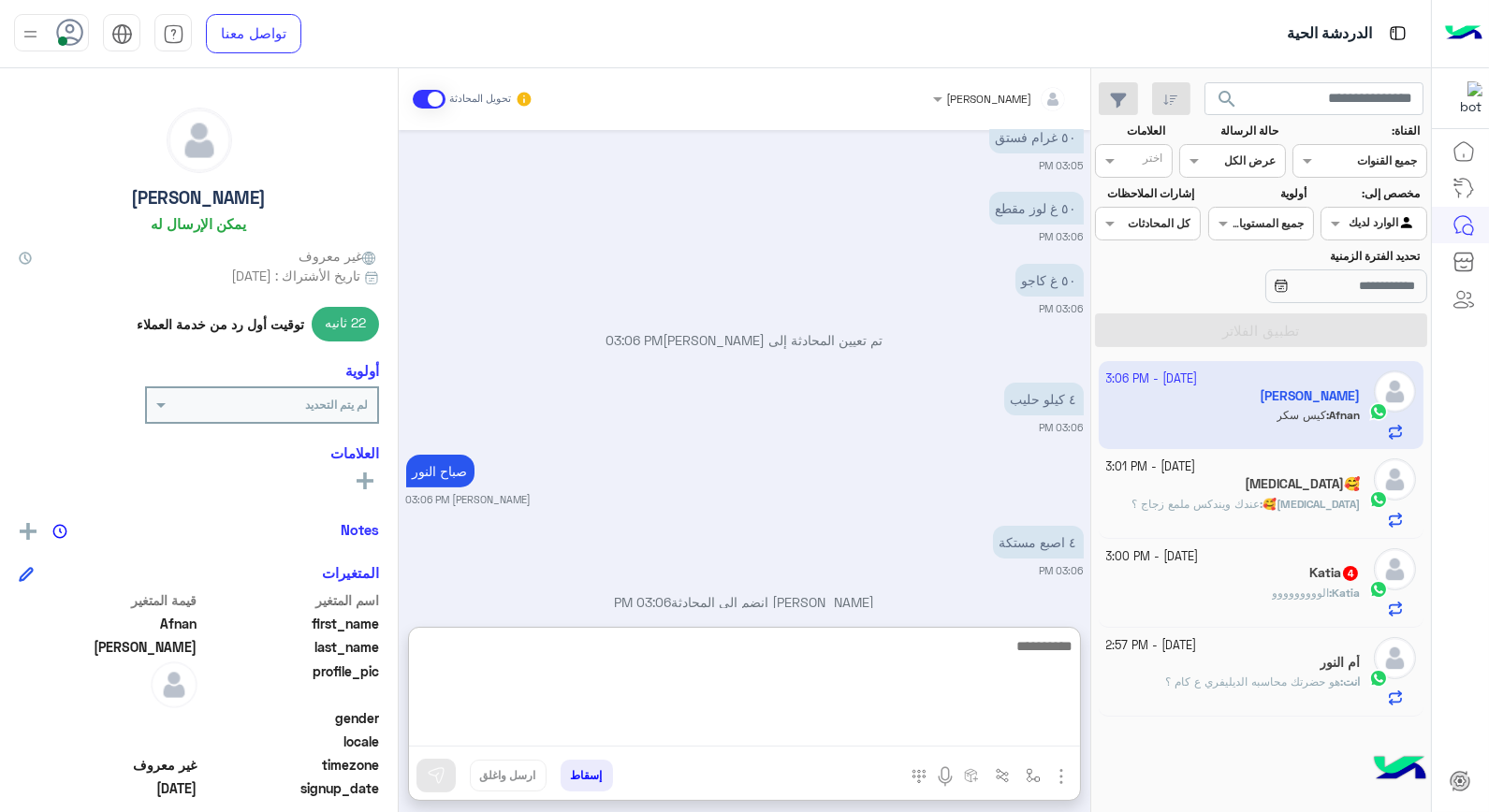
scroll to position [1240, 0]
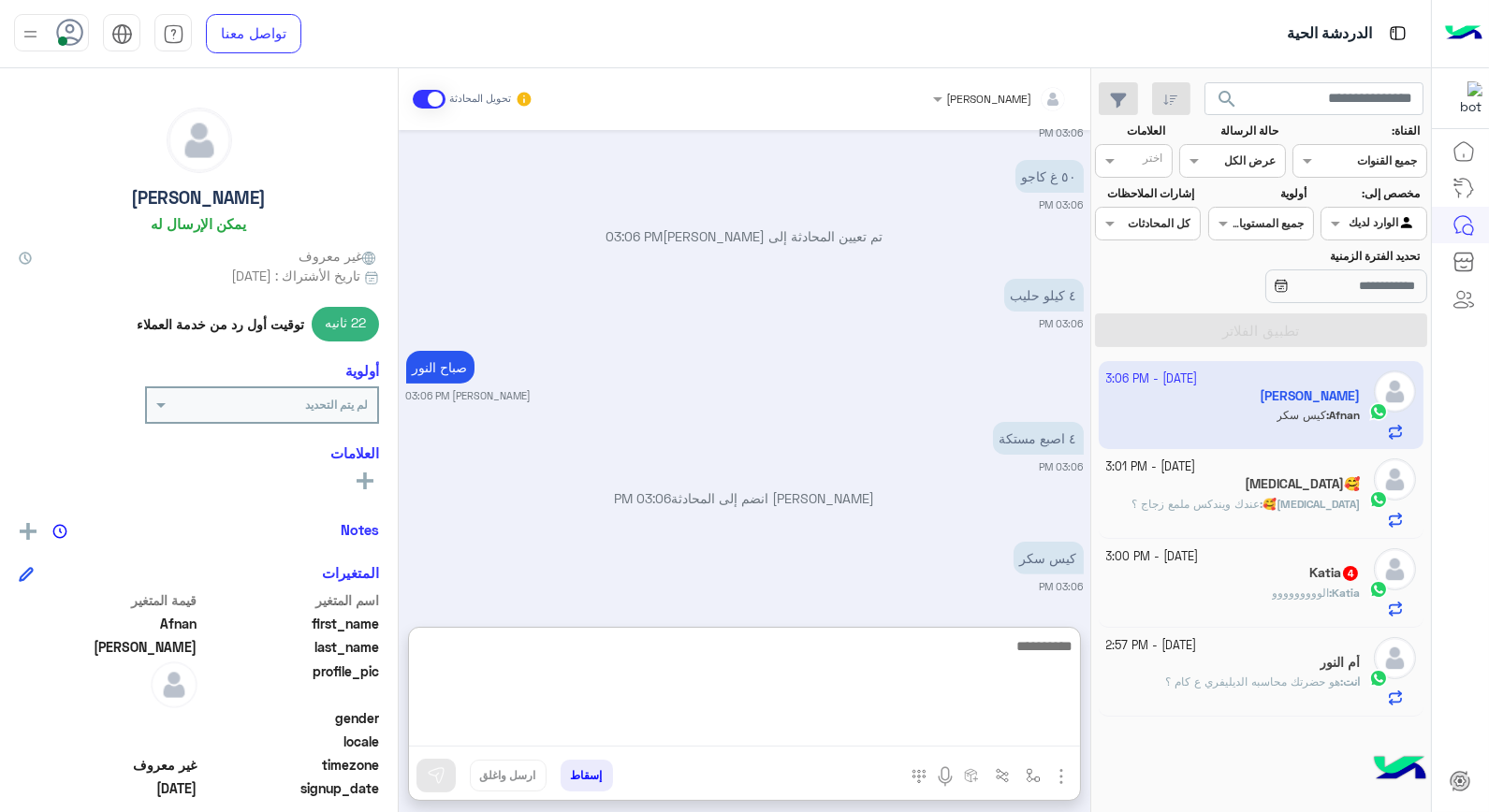
click at [1035, 646] on textarea at bounding box center [744, 690] width 671 height 113
type textarea "**********"
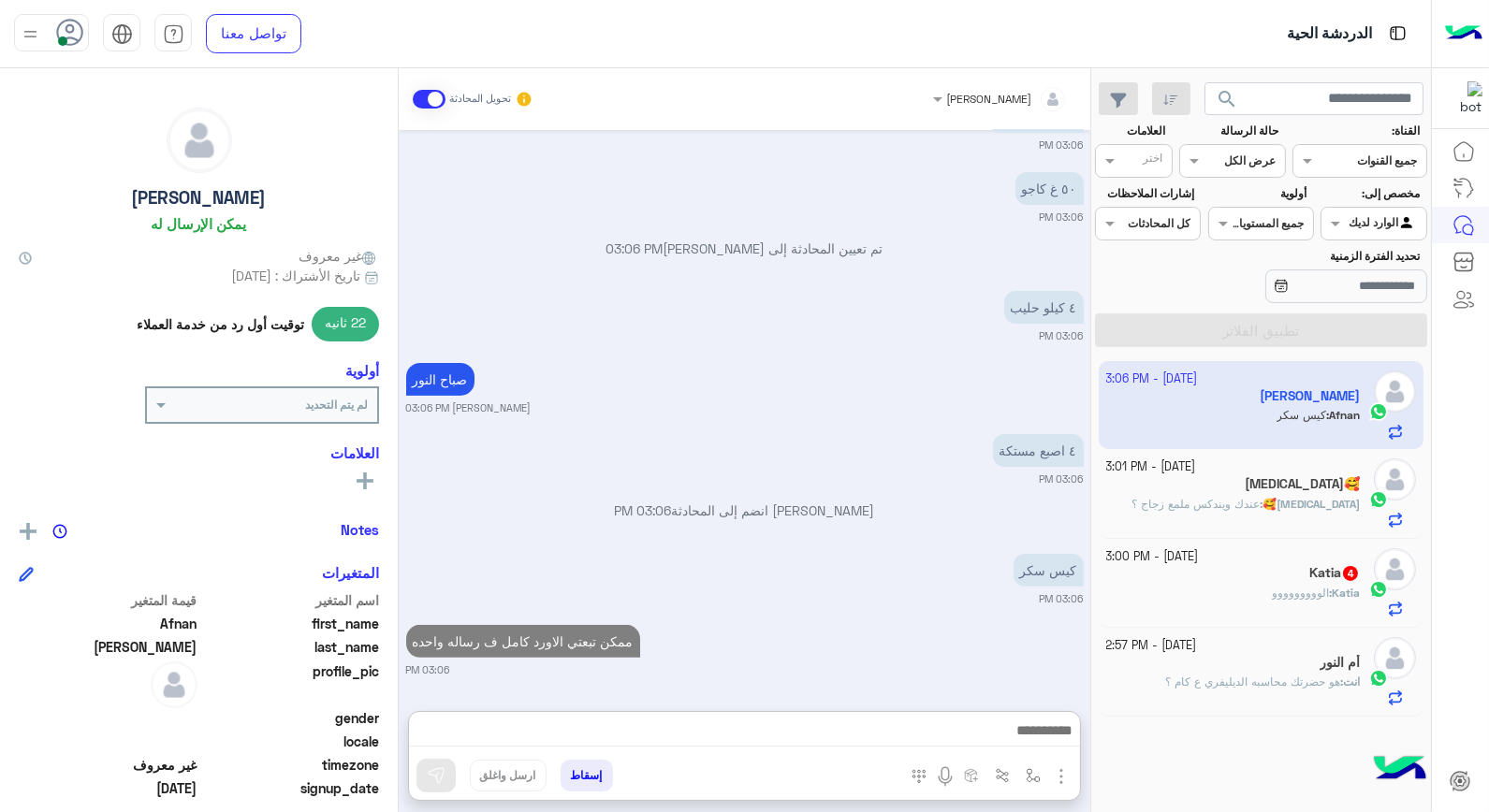
click at [1281, 590] on span "الووووووووو" at bounding box center [1300, 593] width 57 height 14
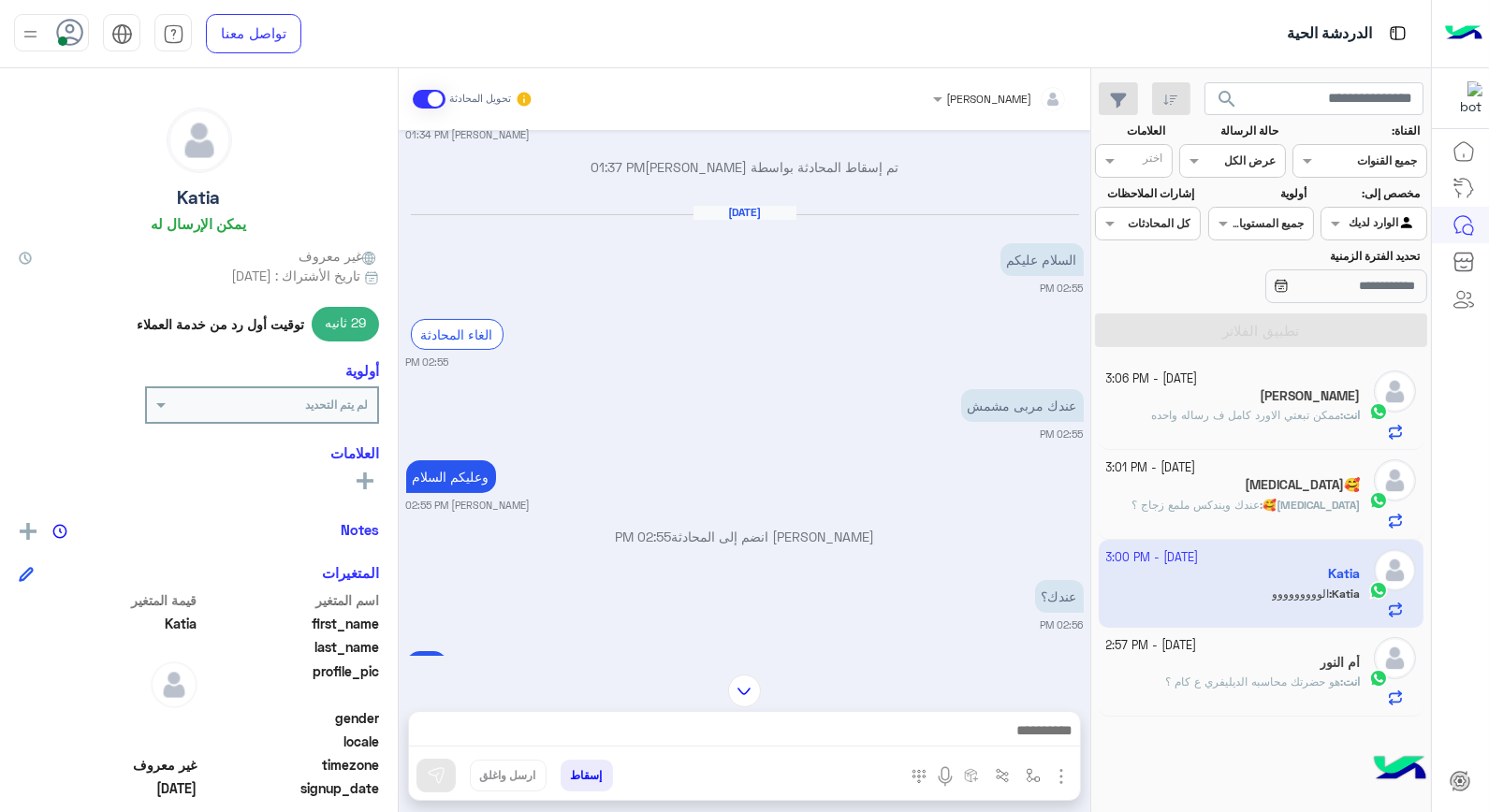
scroll to position [987, 0]
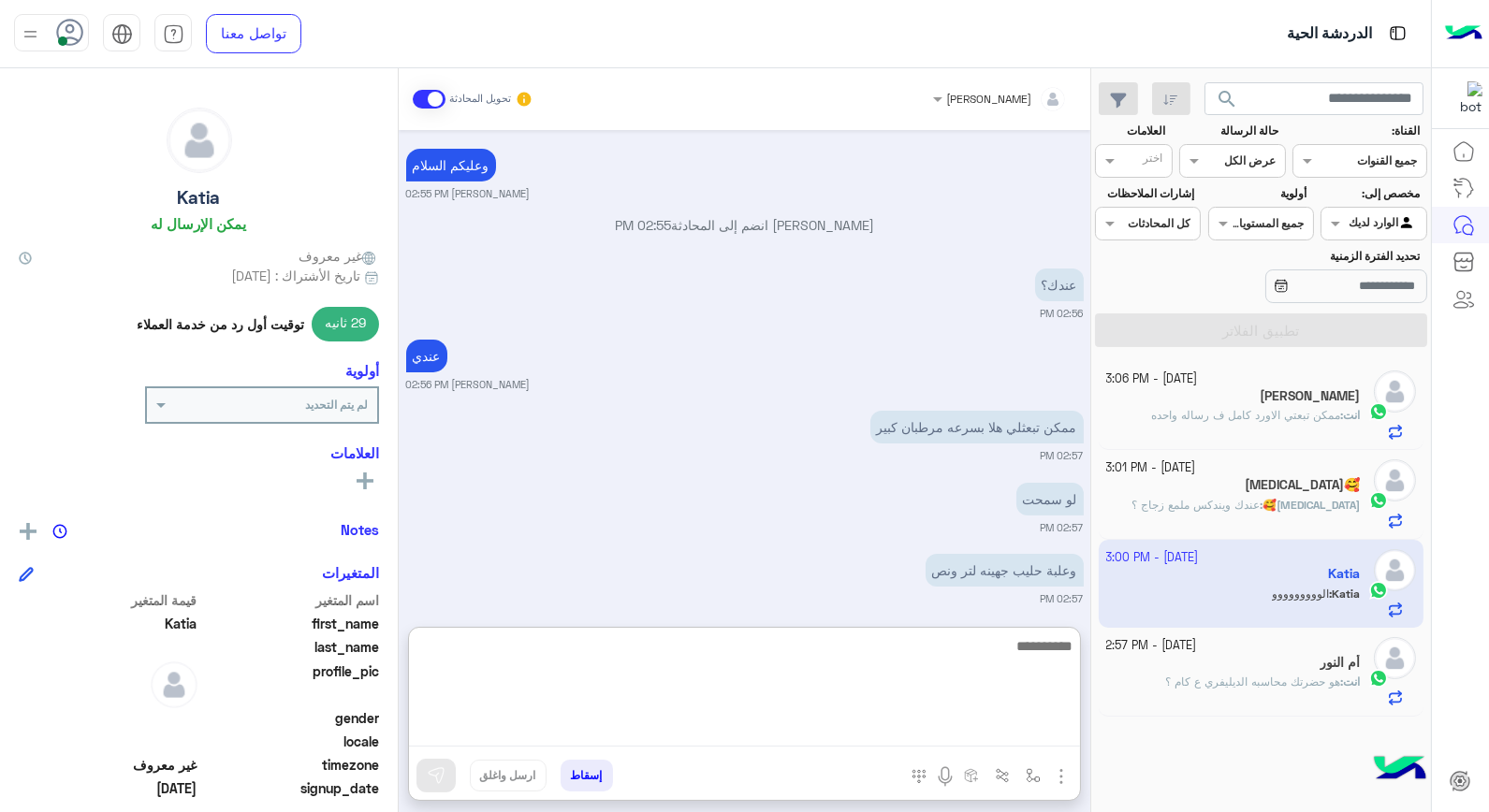
click at [1024, 730] on textarea at bounding box center [744, 690] width 671 height 113
type textarea "****"
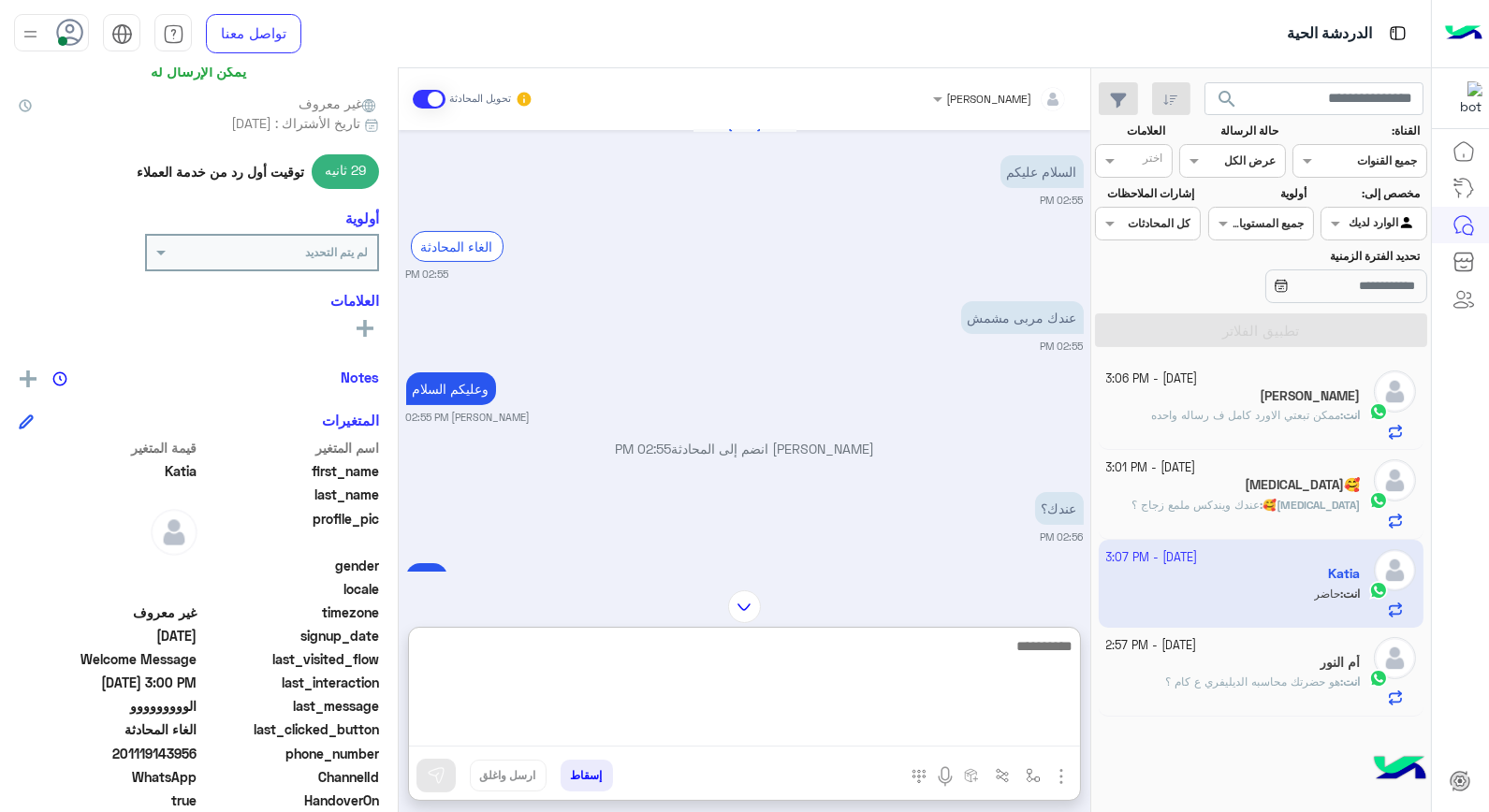
scroll to position [272, 0]
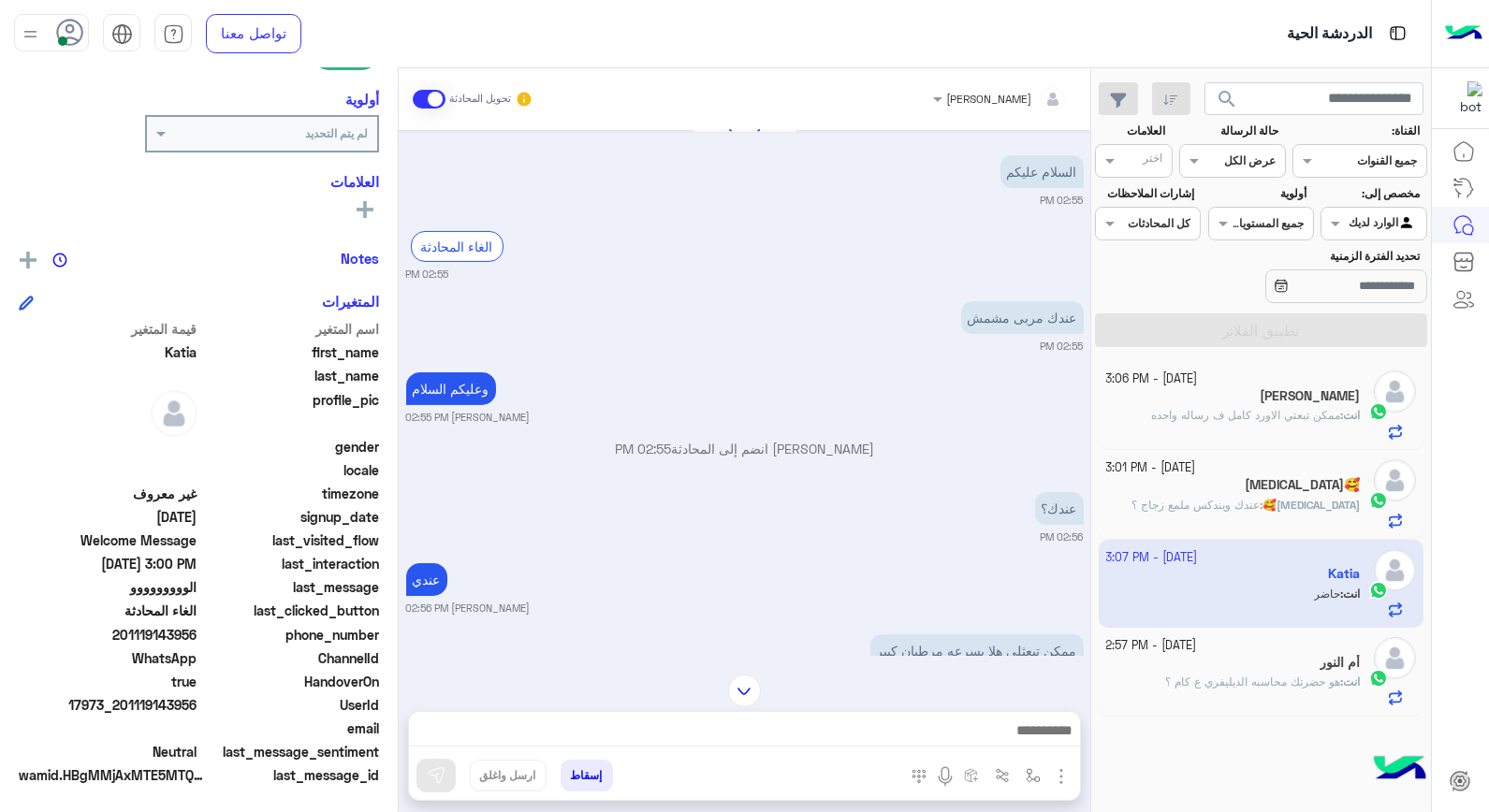
drag, startPoint x: 123, startPoint y: 699, endPoint x: 199, endPoint y: 701, distance: 76.0
click at [198, 701] on span "17973_201119143956" at bounding box center [108, 705] width 179 height 20
copy span "01119143956"
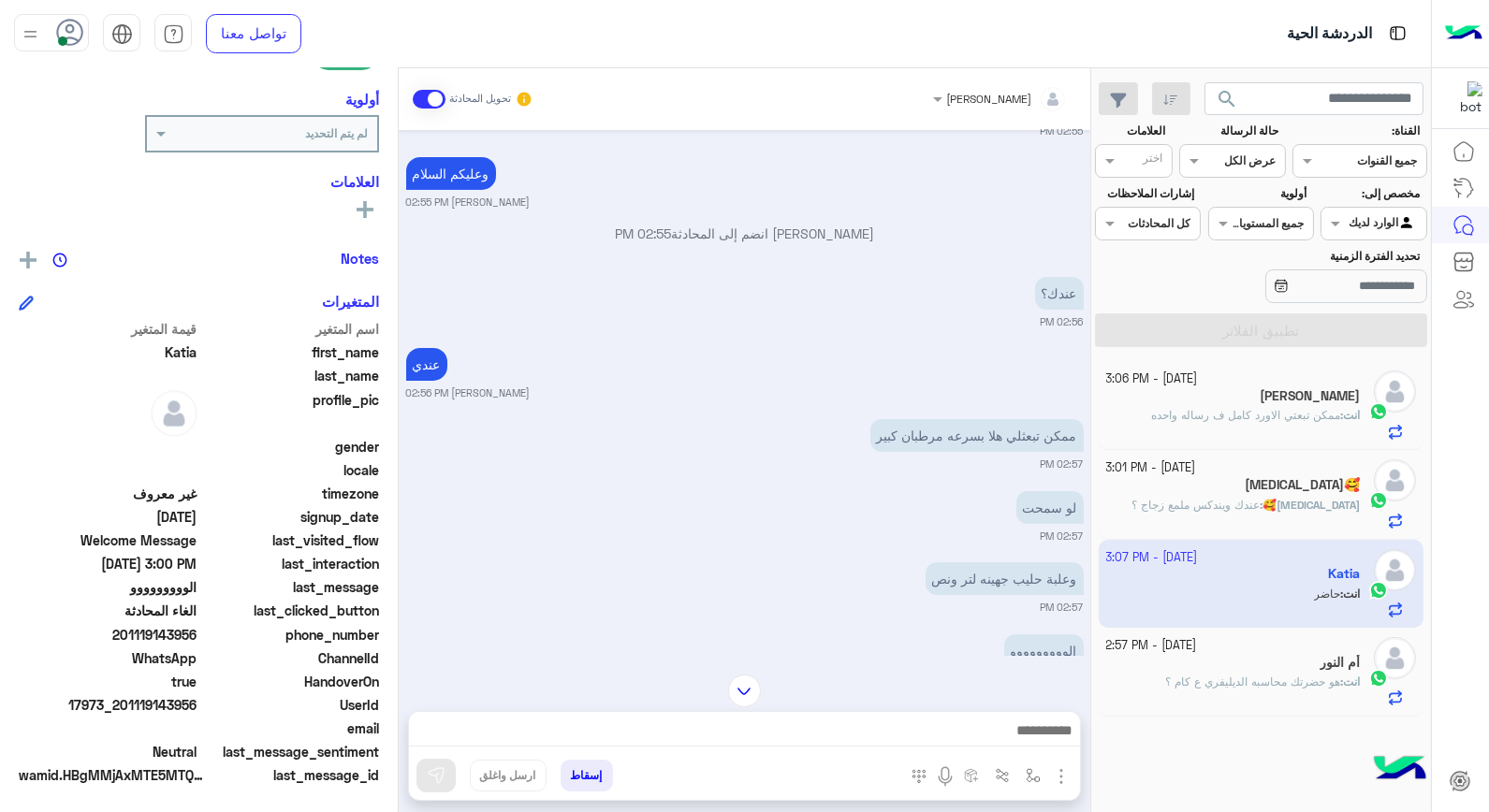
scroll to position [1058, 0]
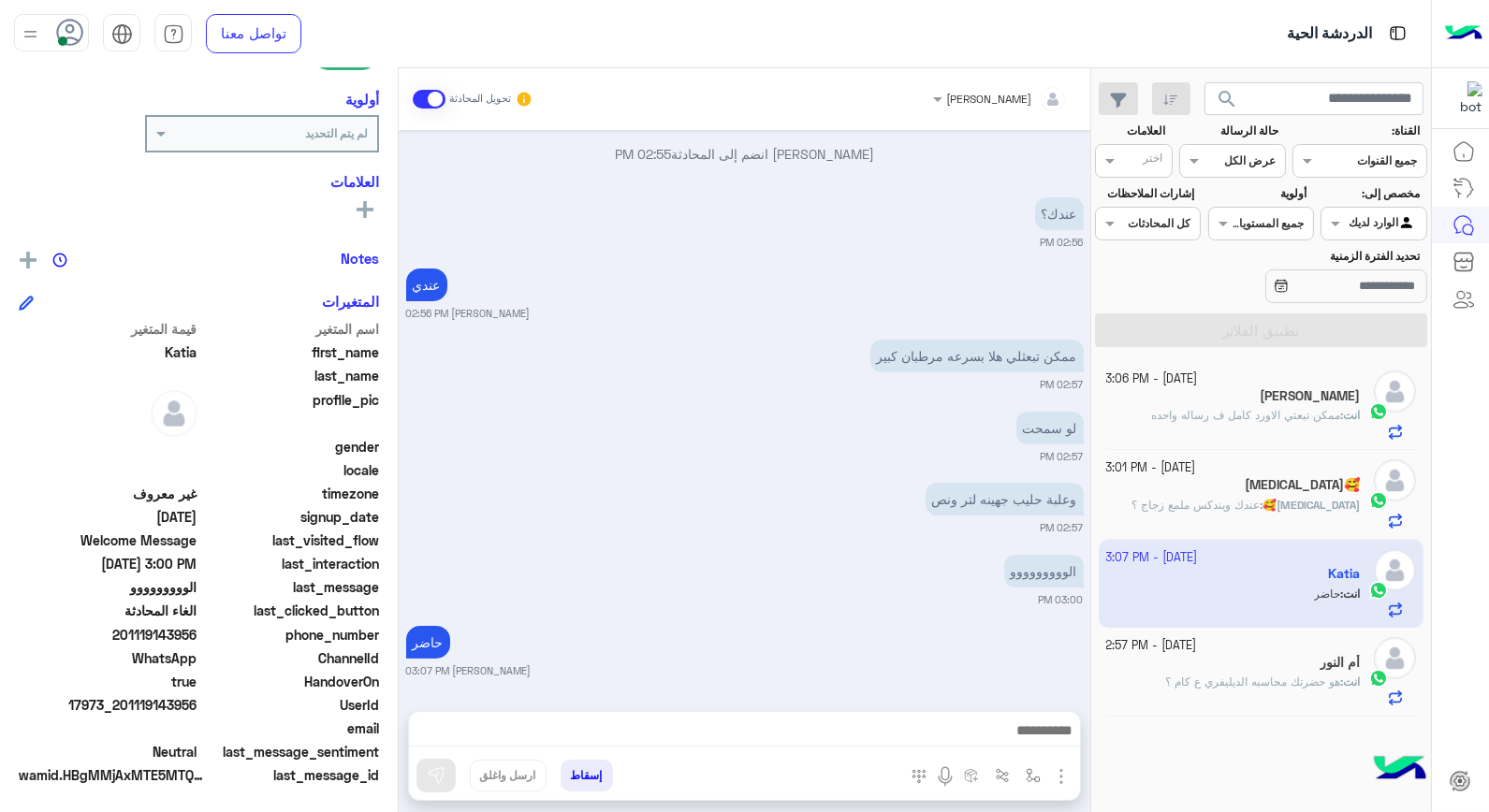
click at [590, 771] on button "إسقاط" at bounding box center [586, 775] width 52 height 32
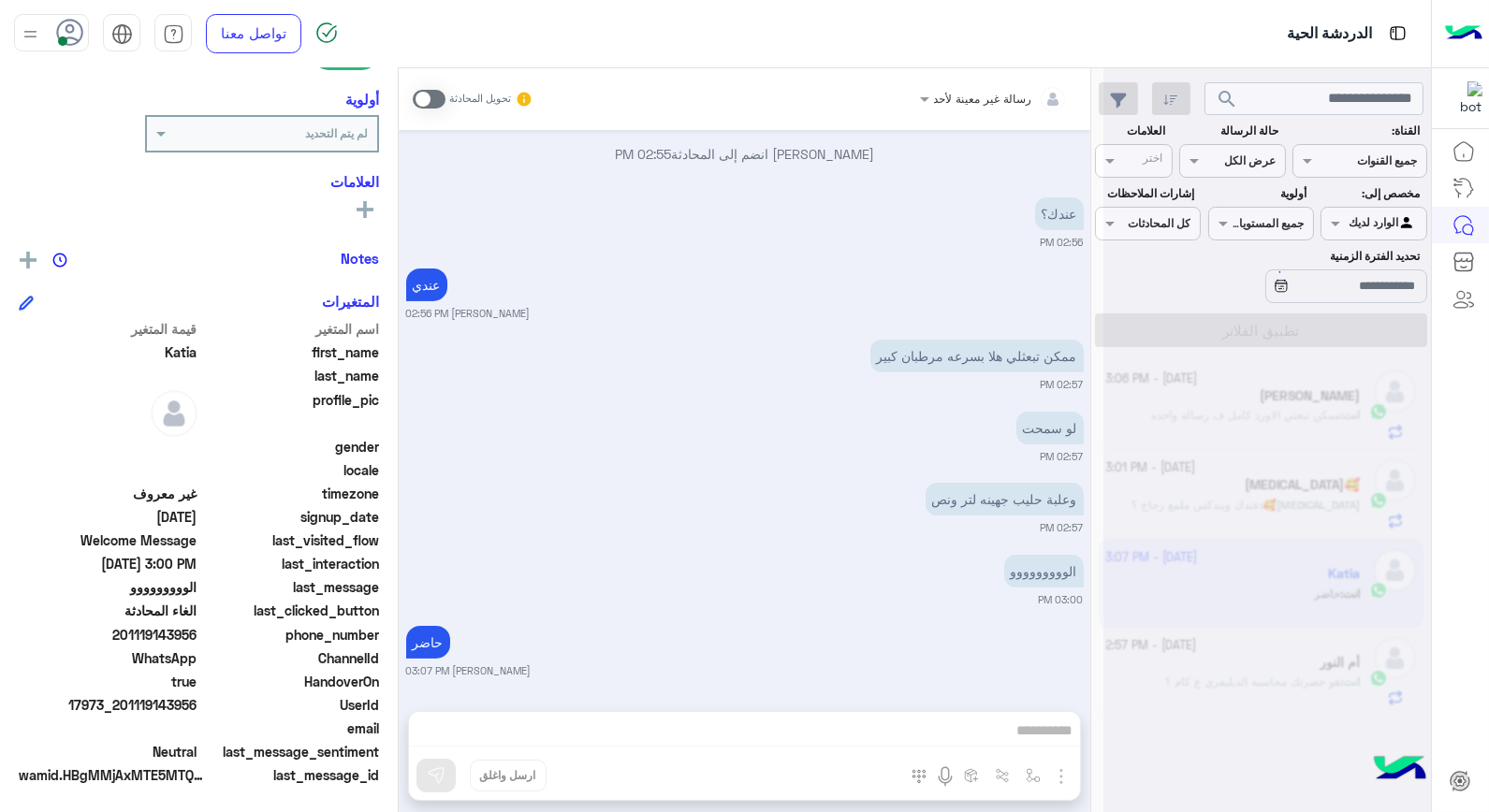
scroll to position [1106, 0]
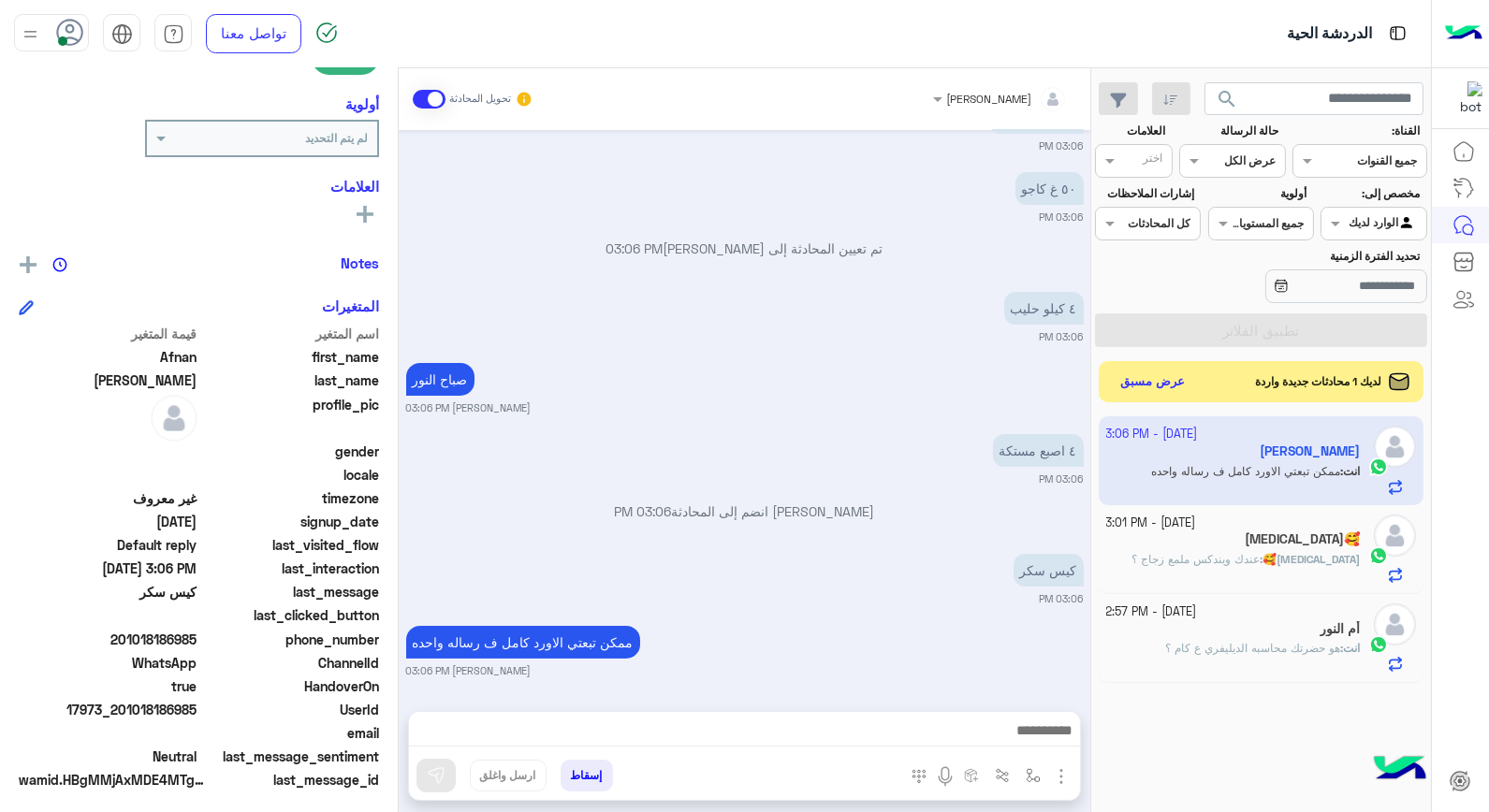
scroll to position [272, 0]
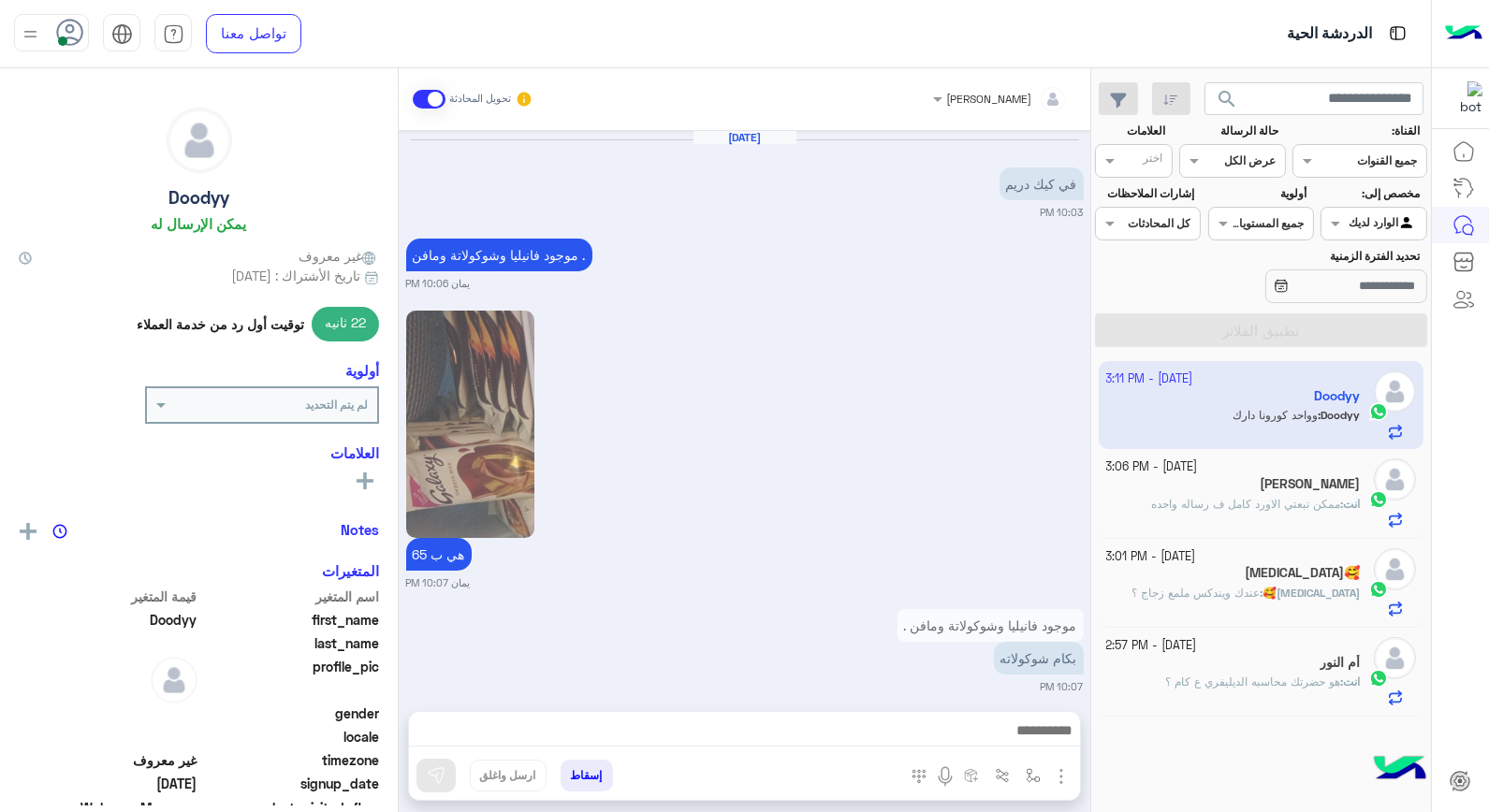
scroll to position [2770, 0]
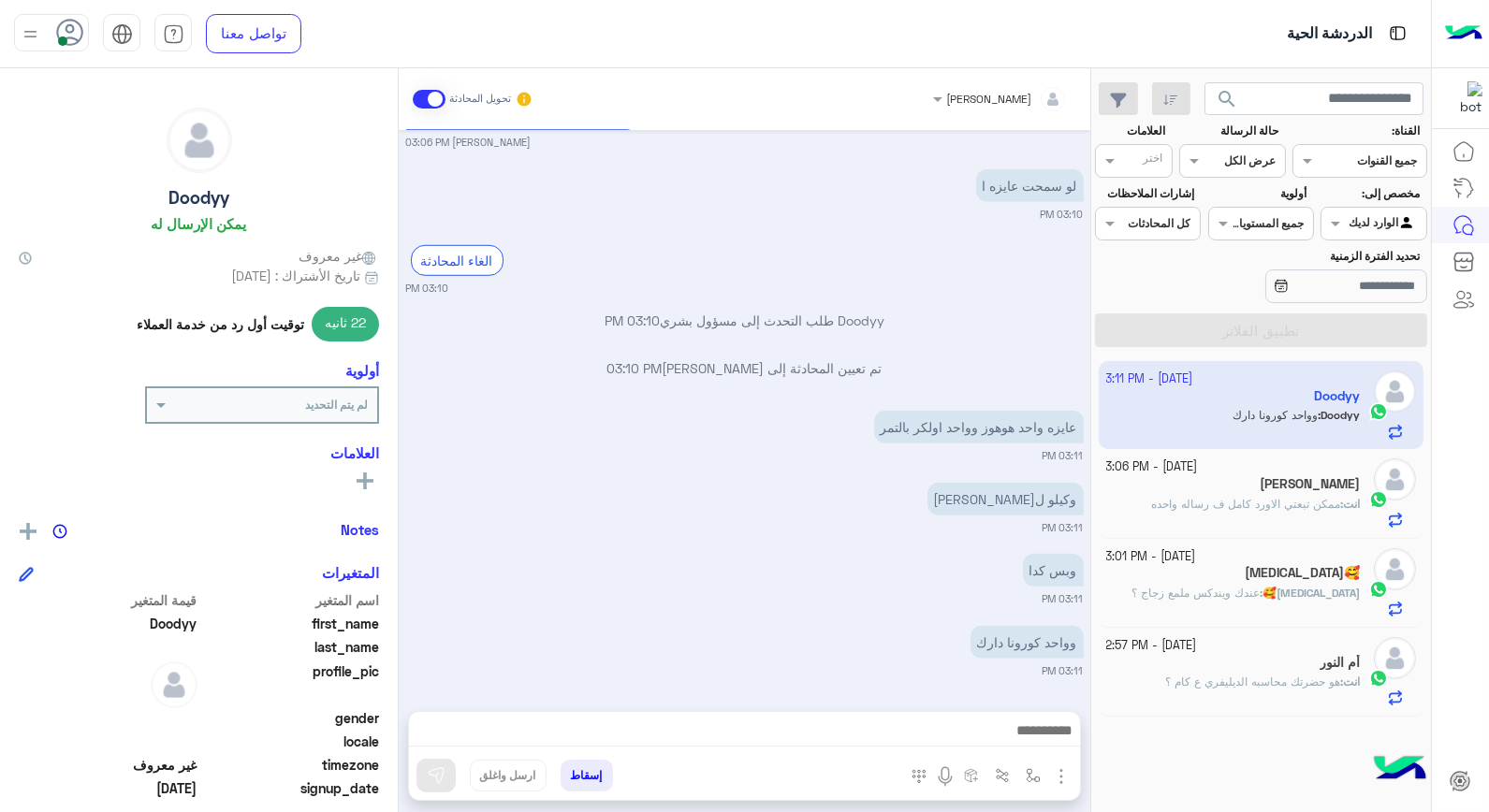
click at [1301, 662] on div "أم النور" at bounding box center [1234, 665] width 255 height 20
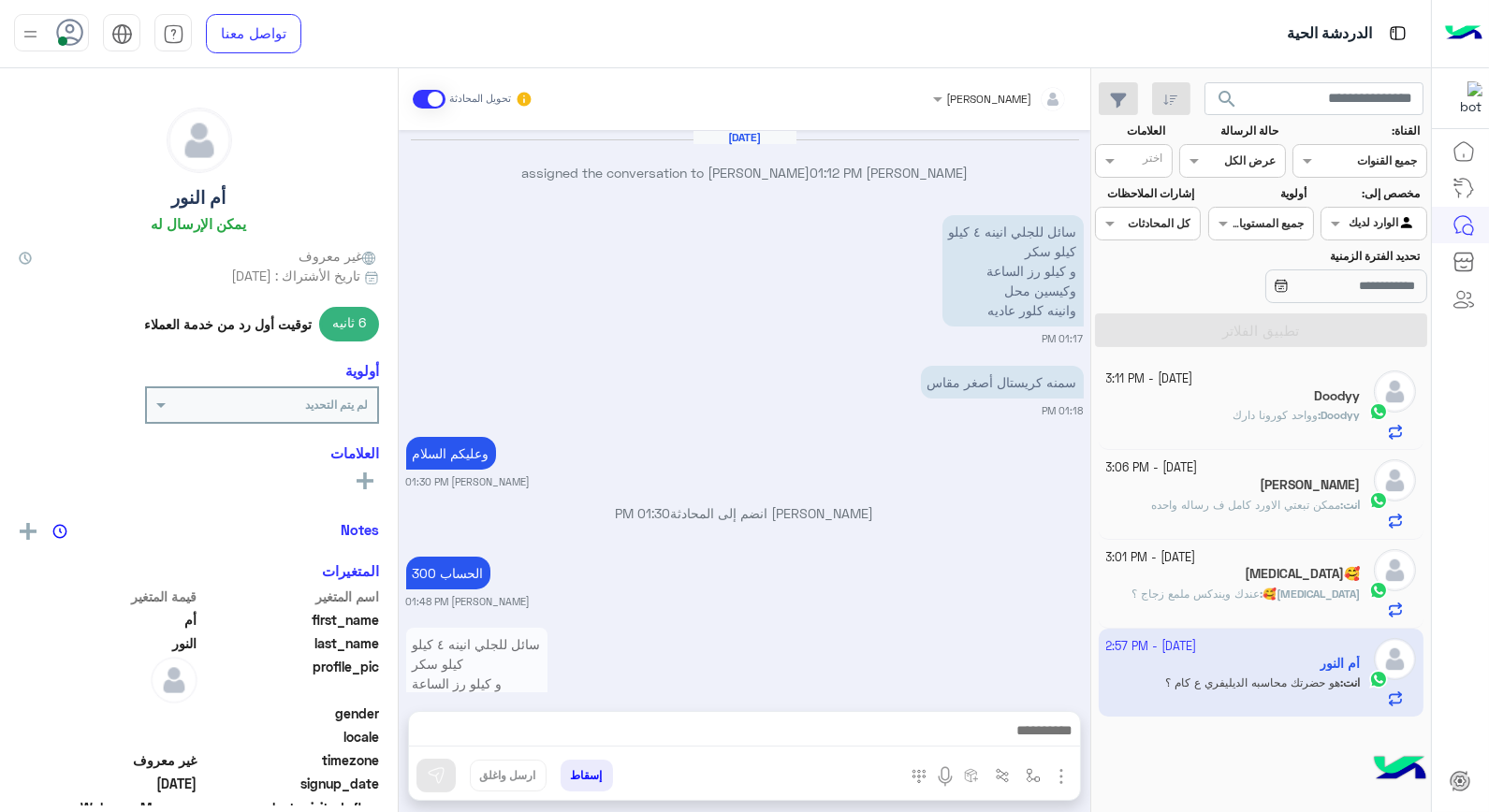
scroll to position [931, 0]
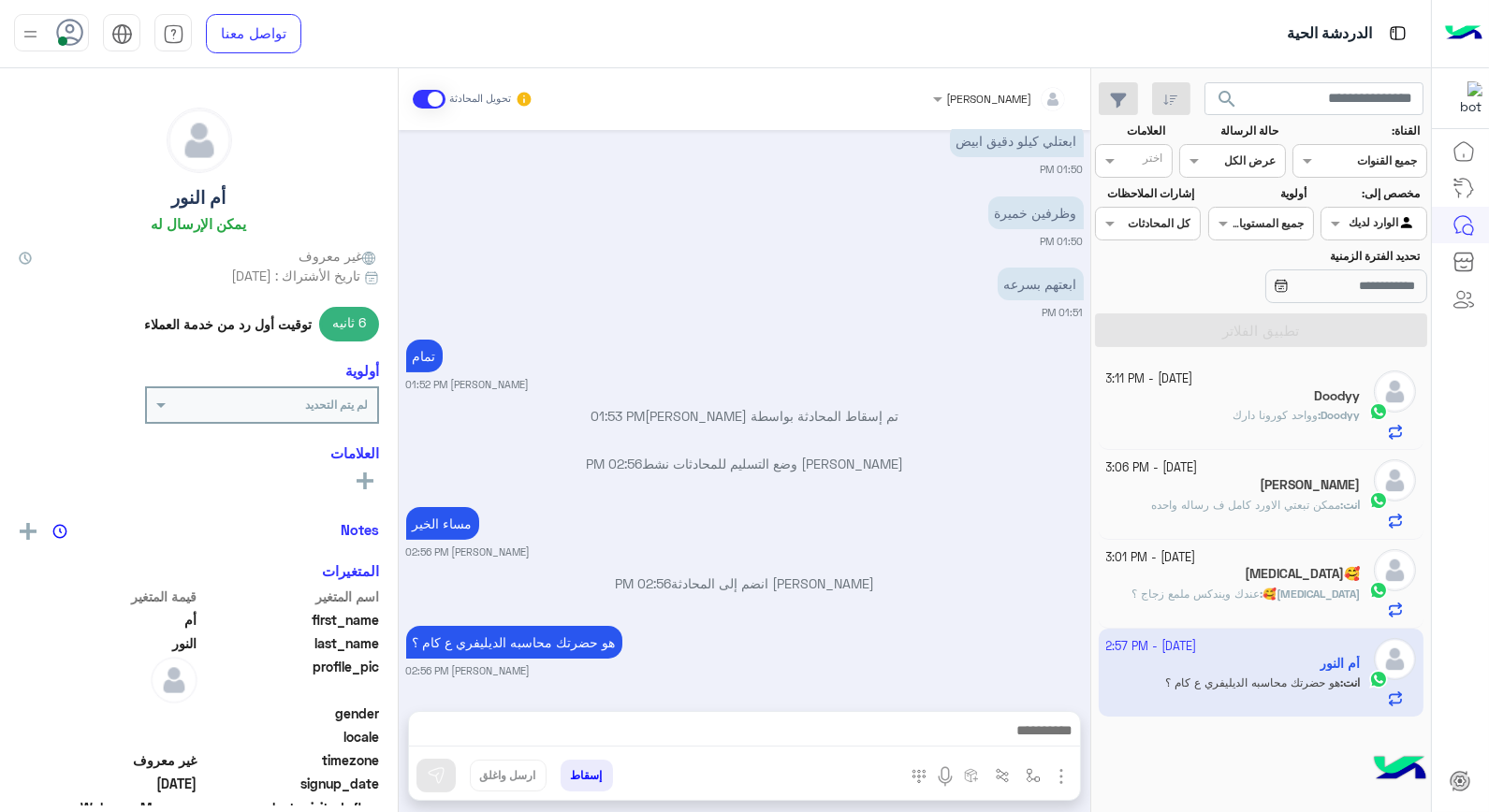
click at [586, 779] on button "إسقاط" at bounding box center [586, 775] width 52 height 32
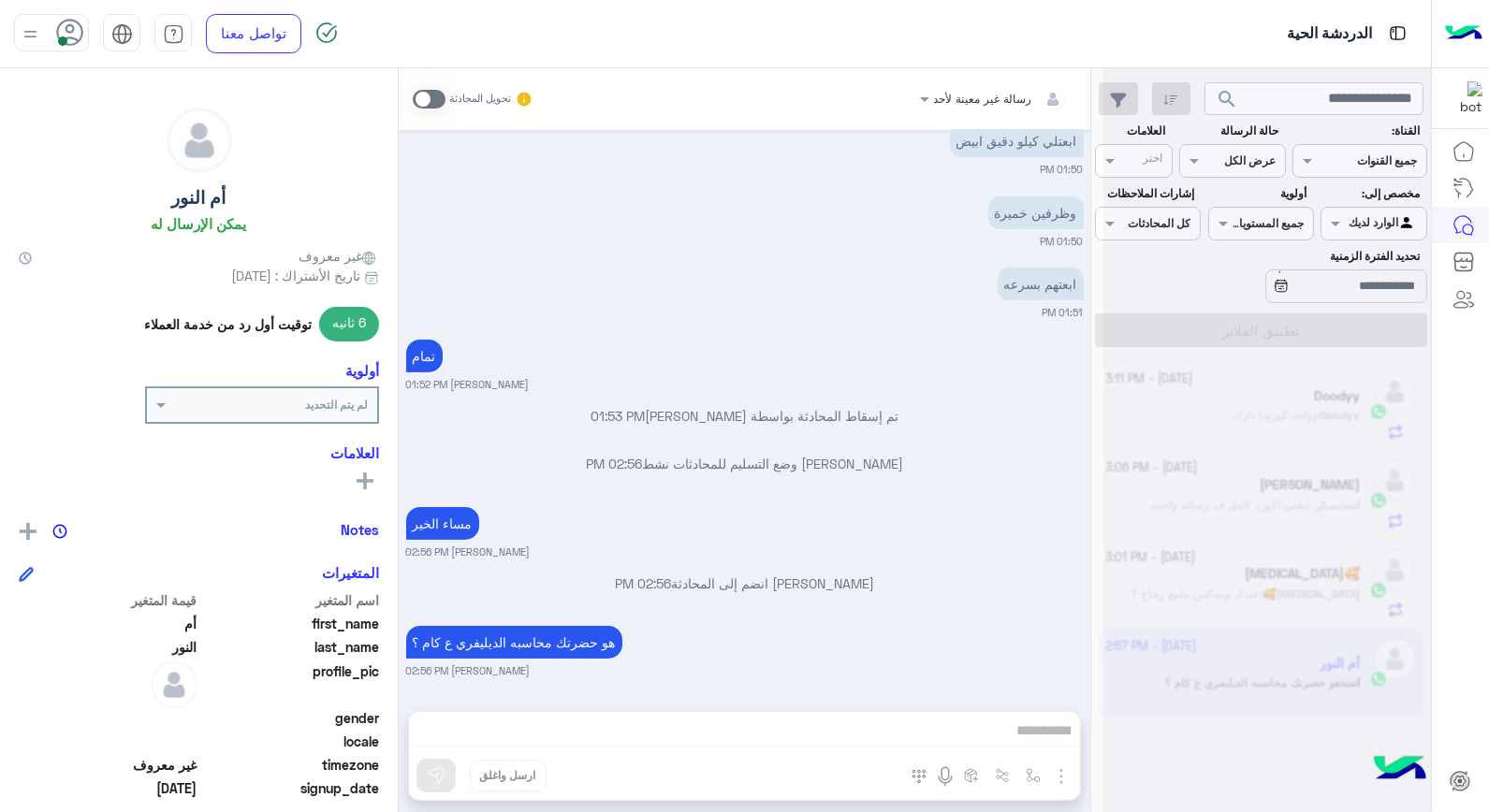
scroll to position [980, 0]
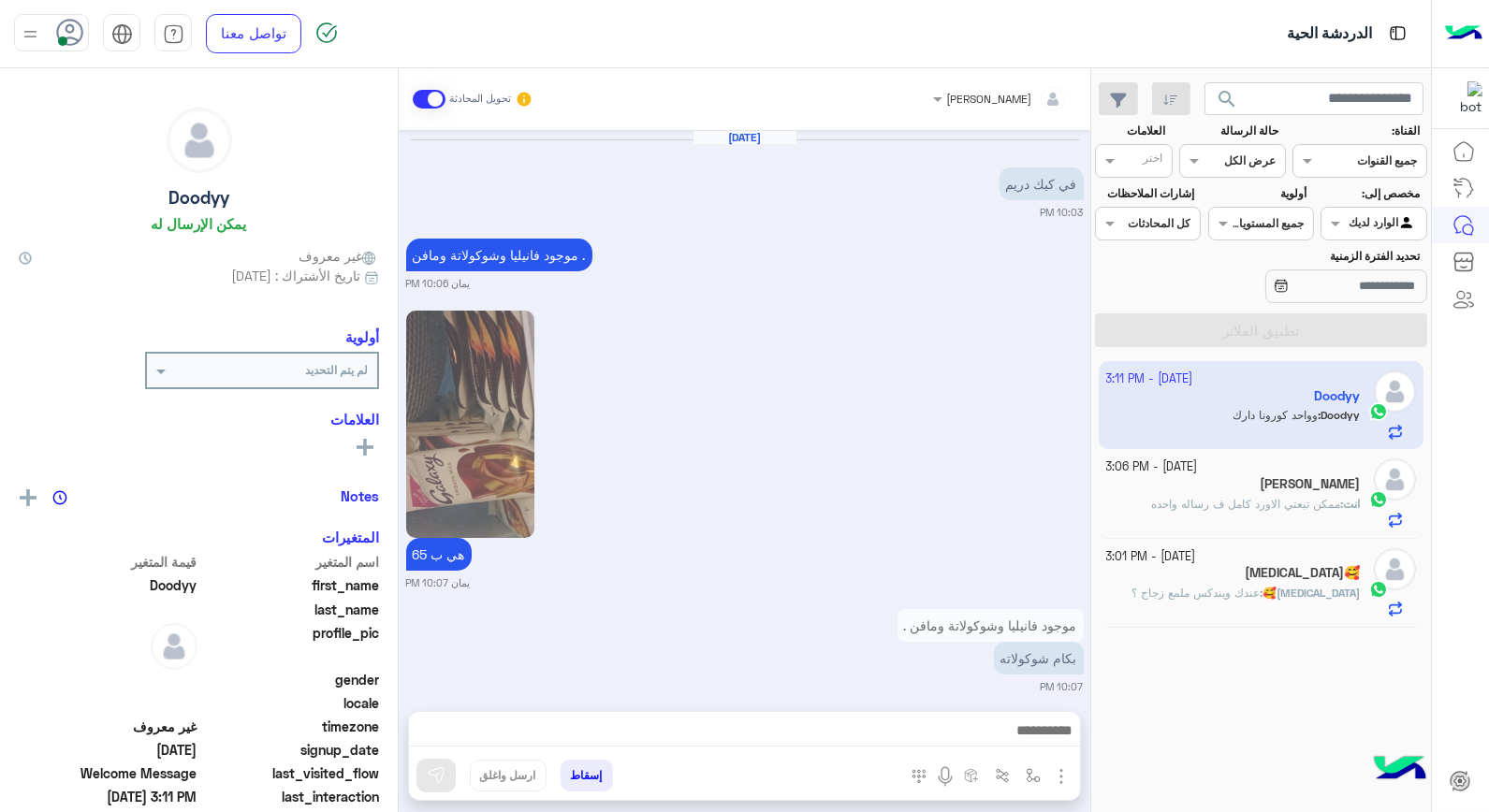
scroll to position [1451, 0]
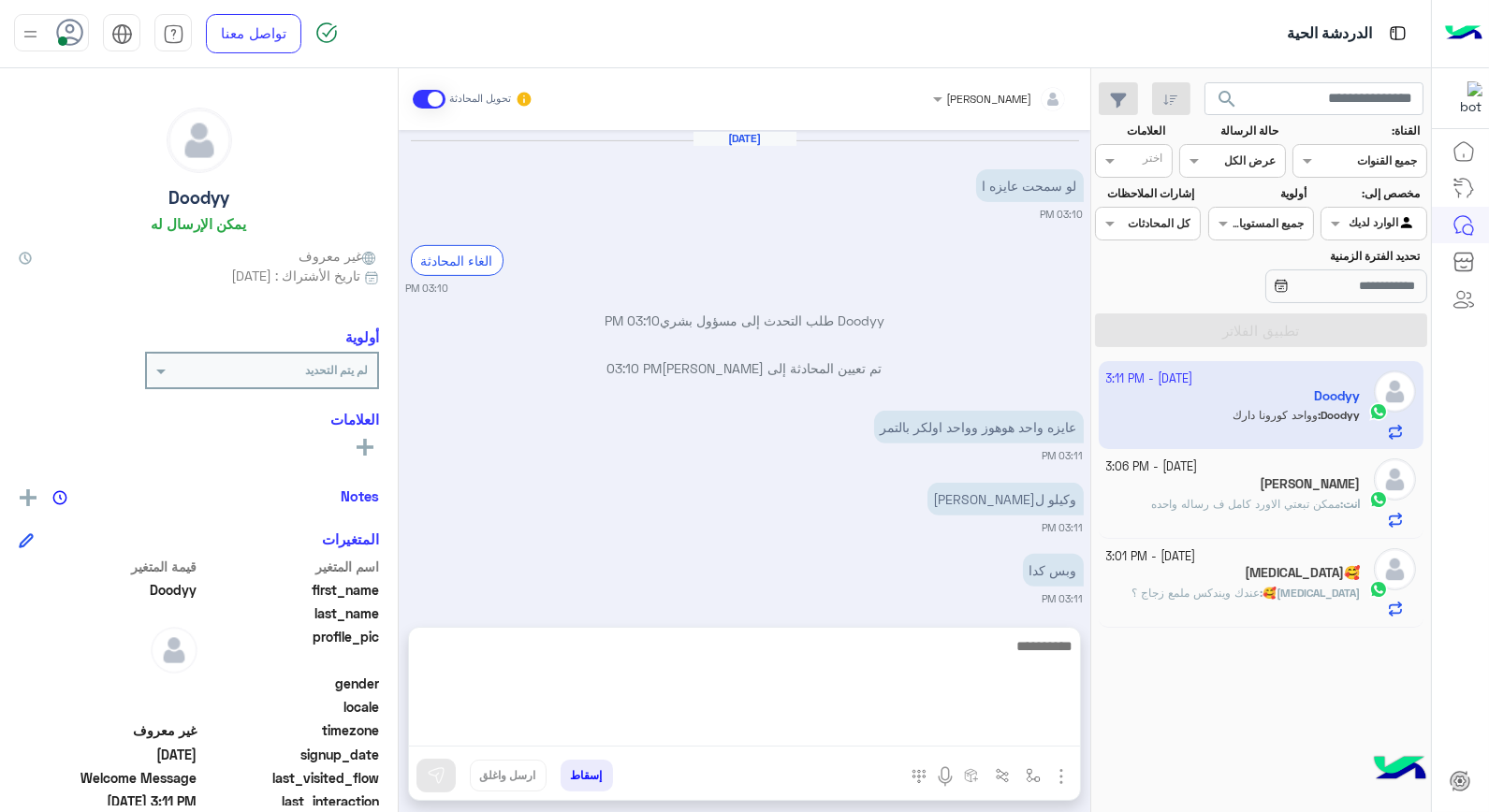
click at [1033, 730] on textarea at bounding box center [744, 690] width 671 height 113
type textarea "****"
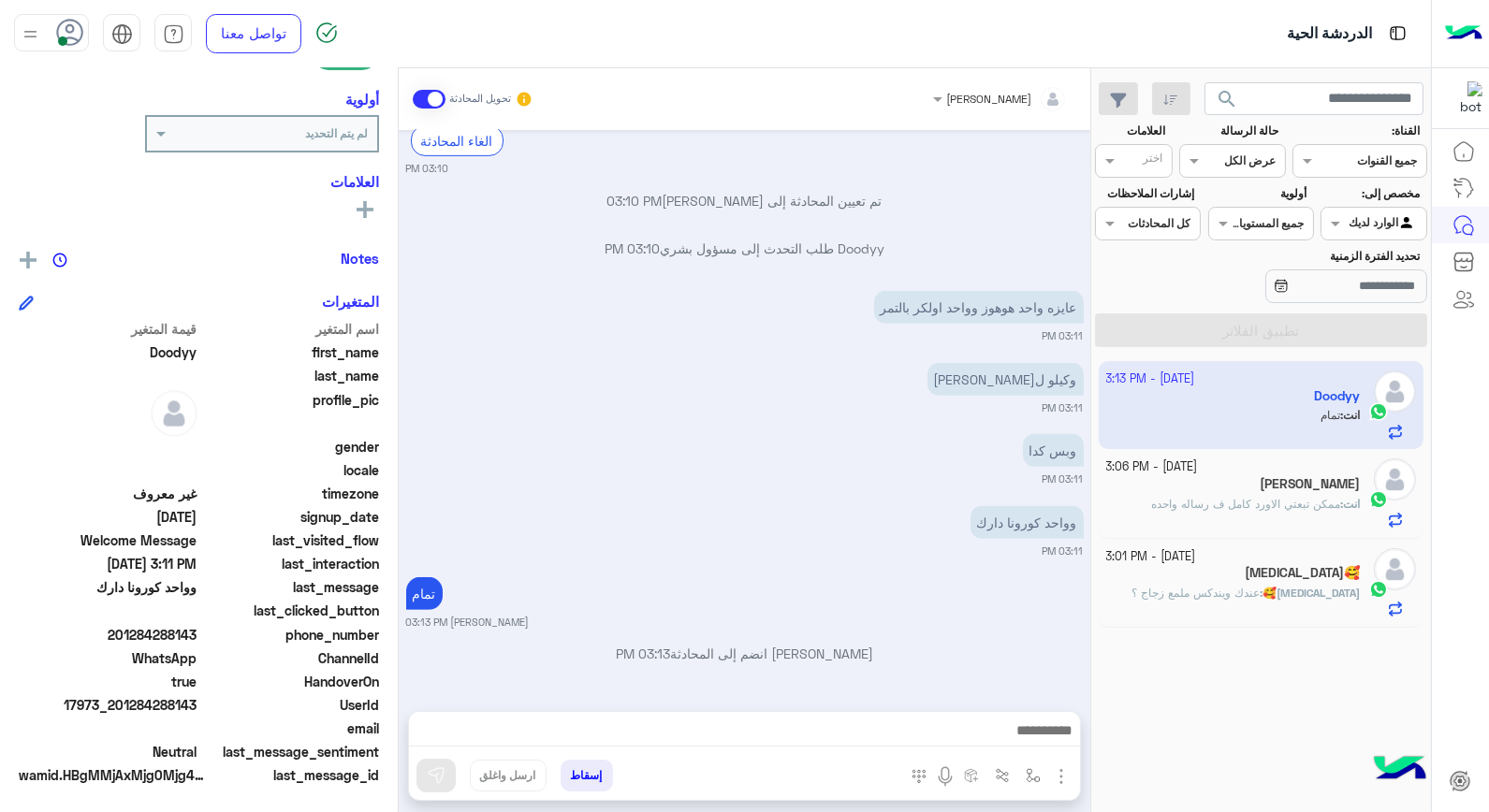
scroll to position [1570, 0]
drag, startPoint x: 117, startPoint y: 703, endPoint x: 199, endPoint y: 713, distance: 82.6
click at [198, 713] on span "17973_201284288143" at bounding box center [108, 705] width 179 height 20
copy span "01284288143"
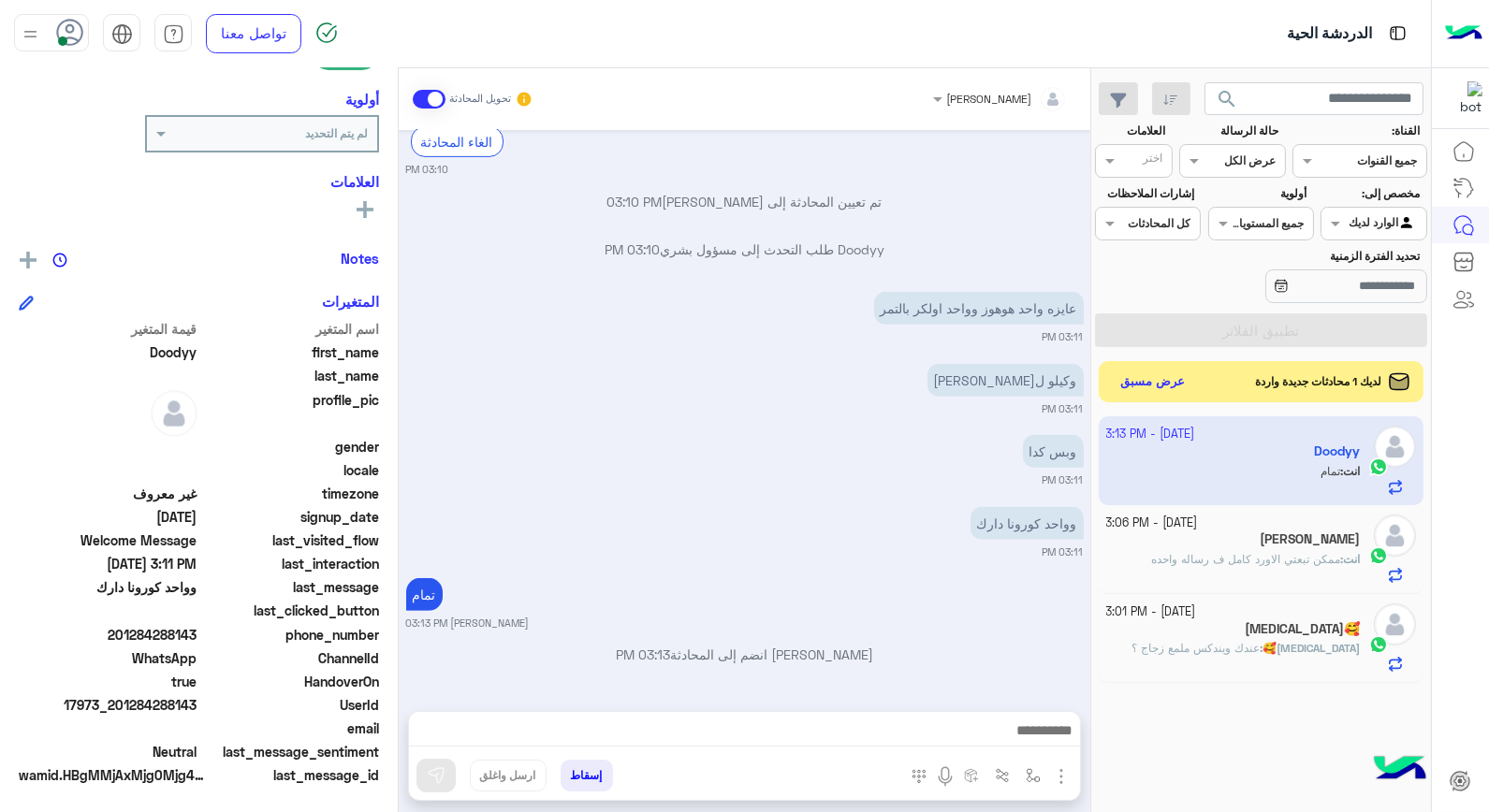
click at [1186, 494] on app-inbox-user "[DATE] - 3:13 PM Doodyy انت : تمام" at bounding box center [1262, 459] width 326 height 88
click at [1173, 543] on div "[PERSON_NAME]" at bounding box center [1234, 541] width 255 height 20
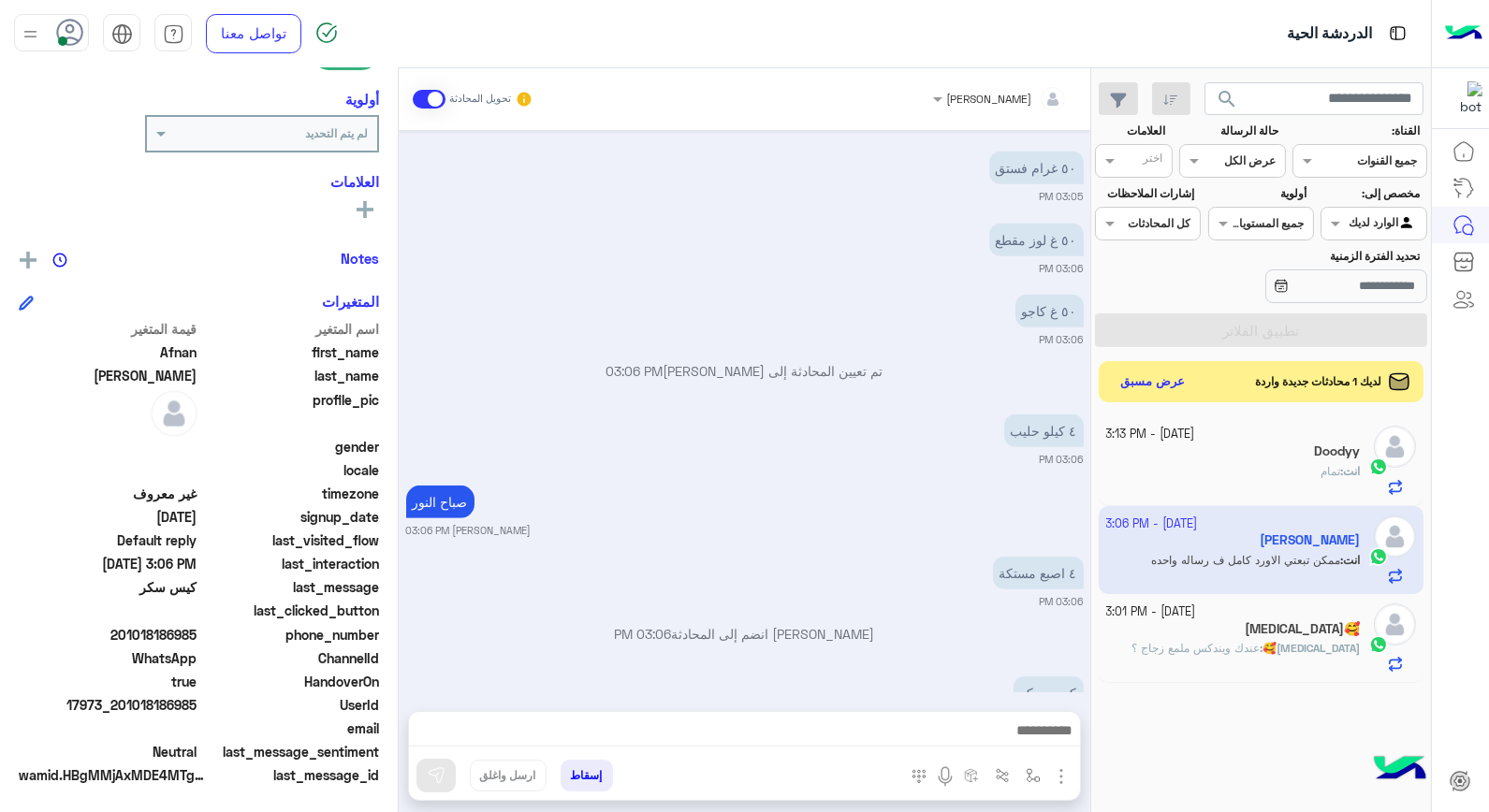
scroll to position [2149, 0]
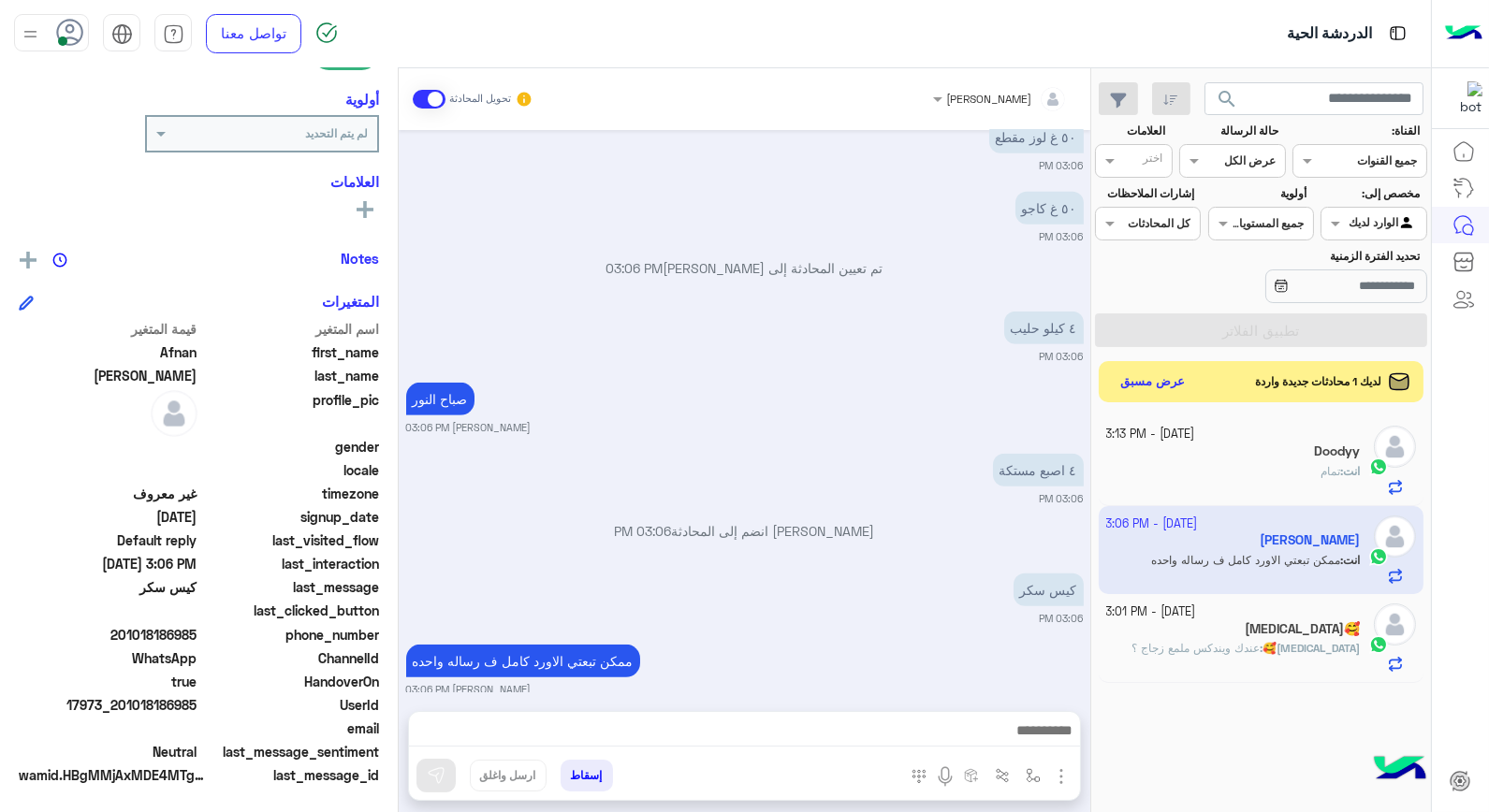
click at [1320, 480] on p "انت : تمام" at bounding box center [1340, 471] width 40 height 17
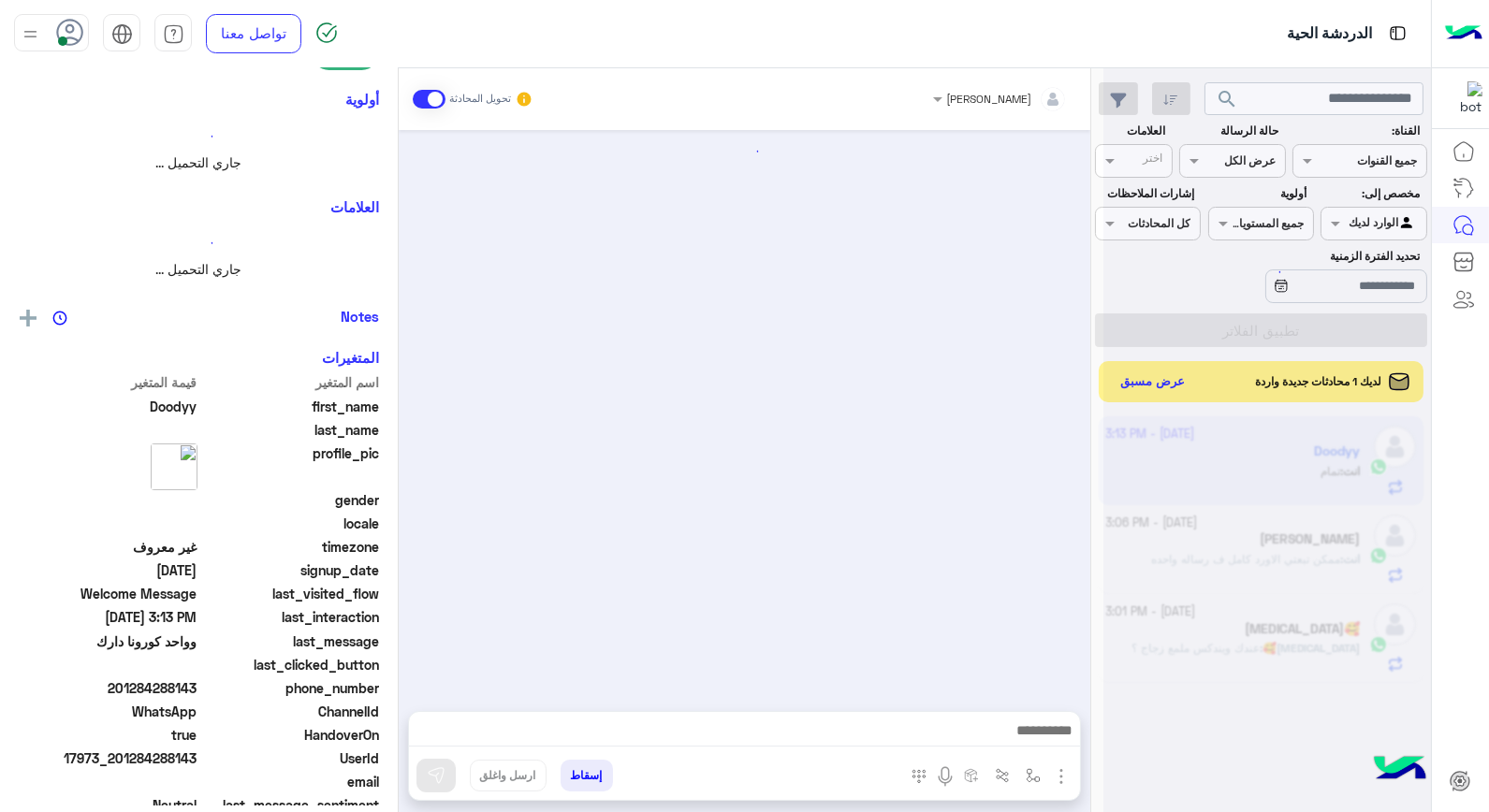
click at [1315, 481] on div at bounding box center [1267, 414] width 327 height 812
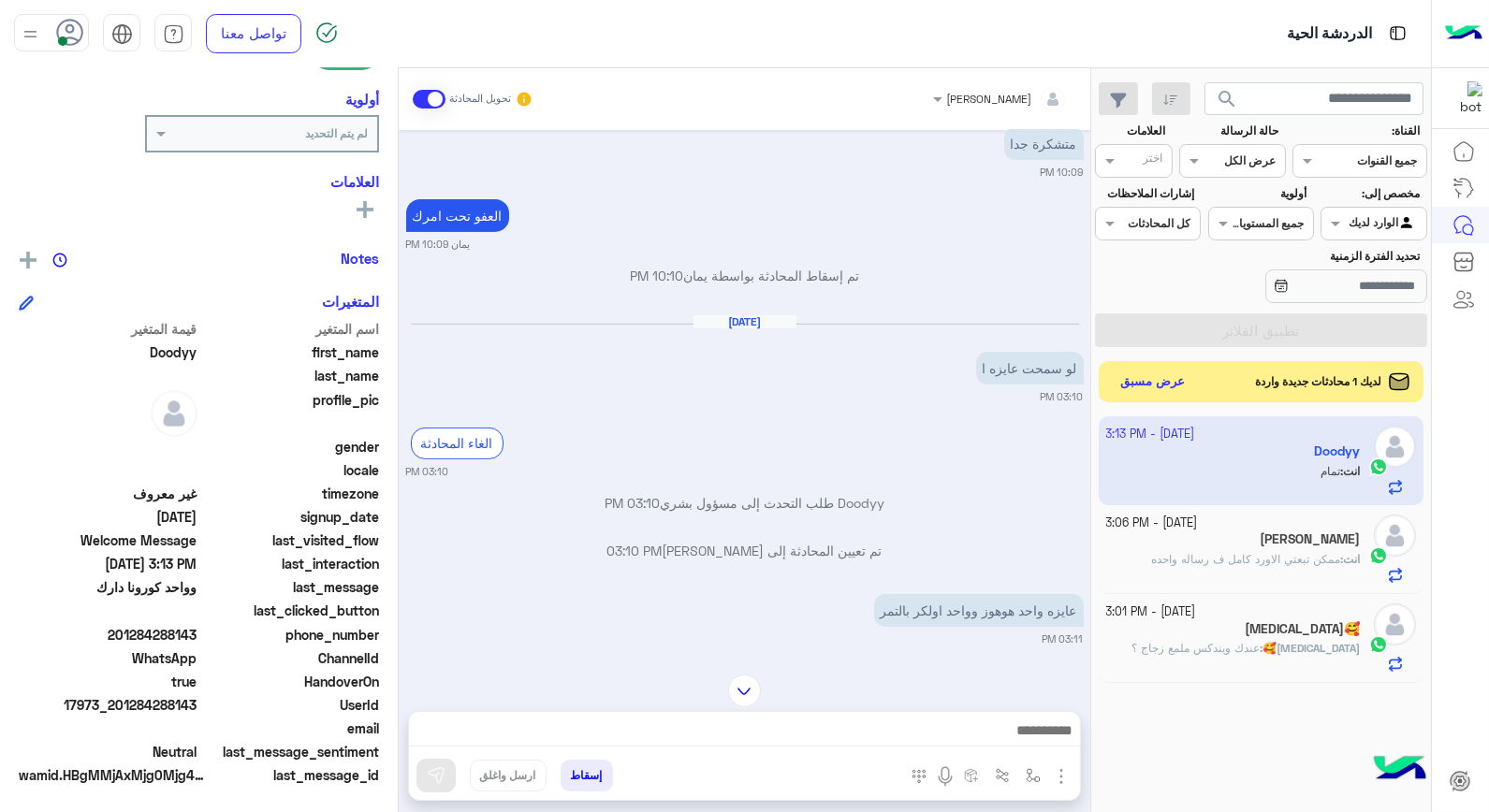
scroll to position [1178, 0]
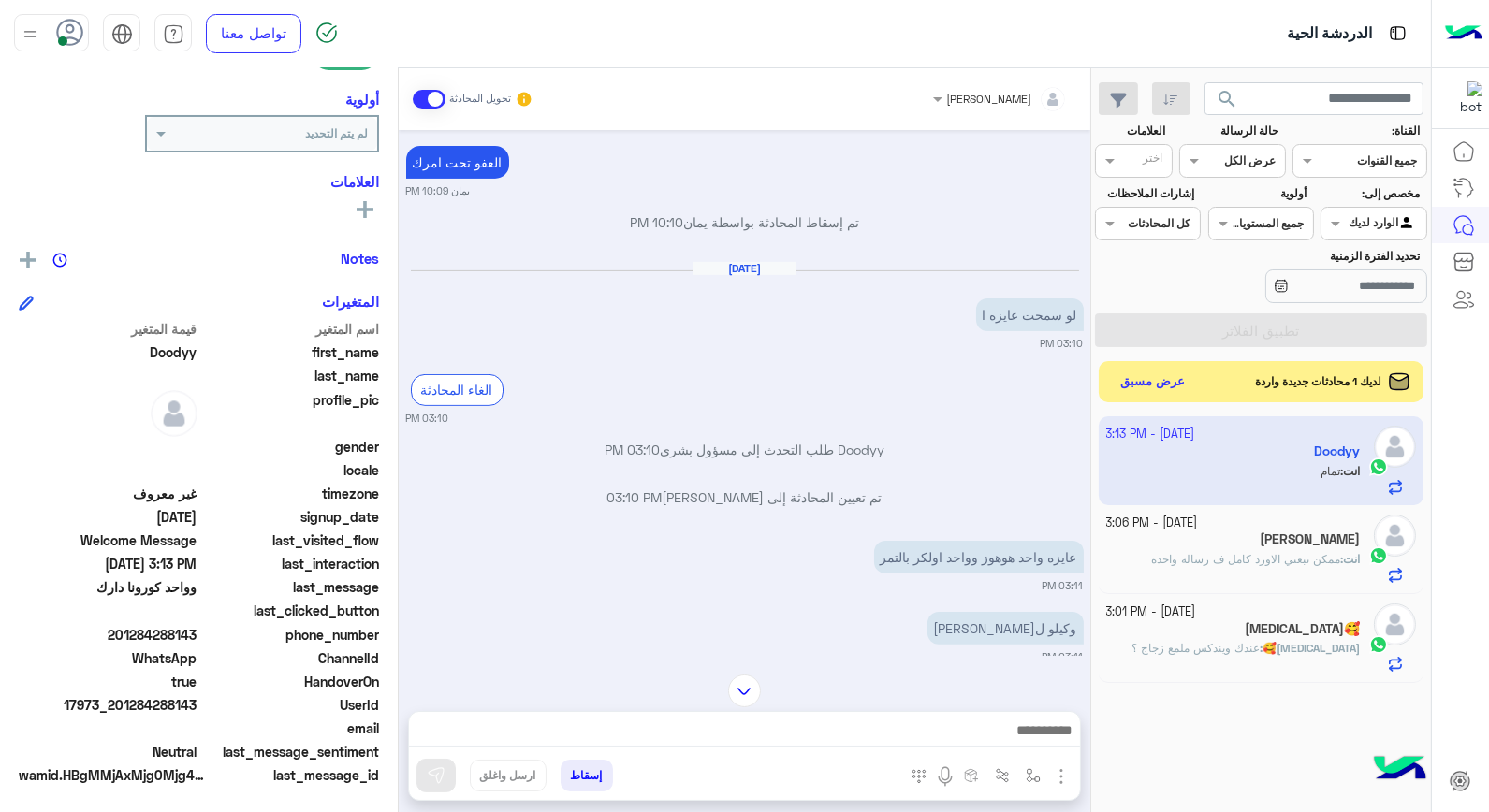
drag, startPoint x: 117, startPoint y: 702, endPoint x: 200, endPoint y: 703, distance: 83.0
click at [198, 703] on span "17973_201284288143" at bounding box center [108, 705] width 179 height 20
copy span "01284288143"
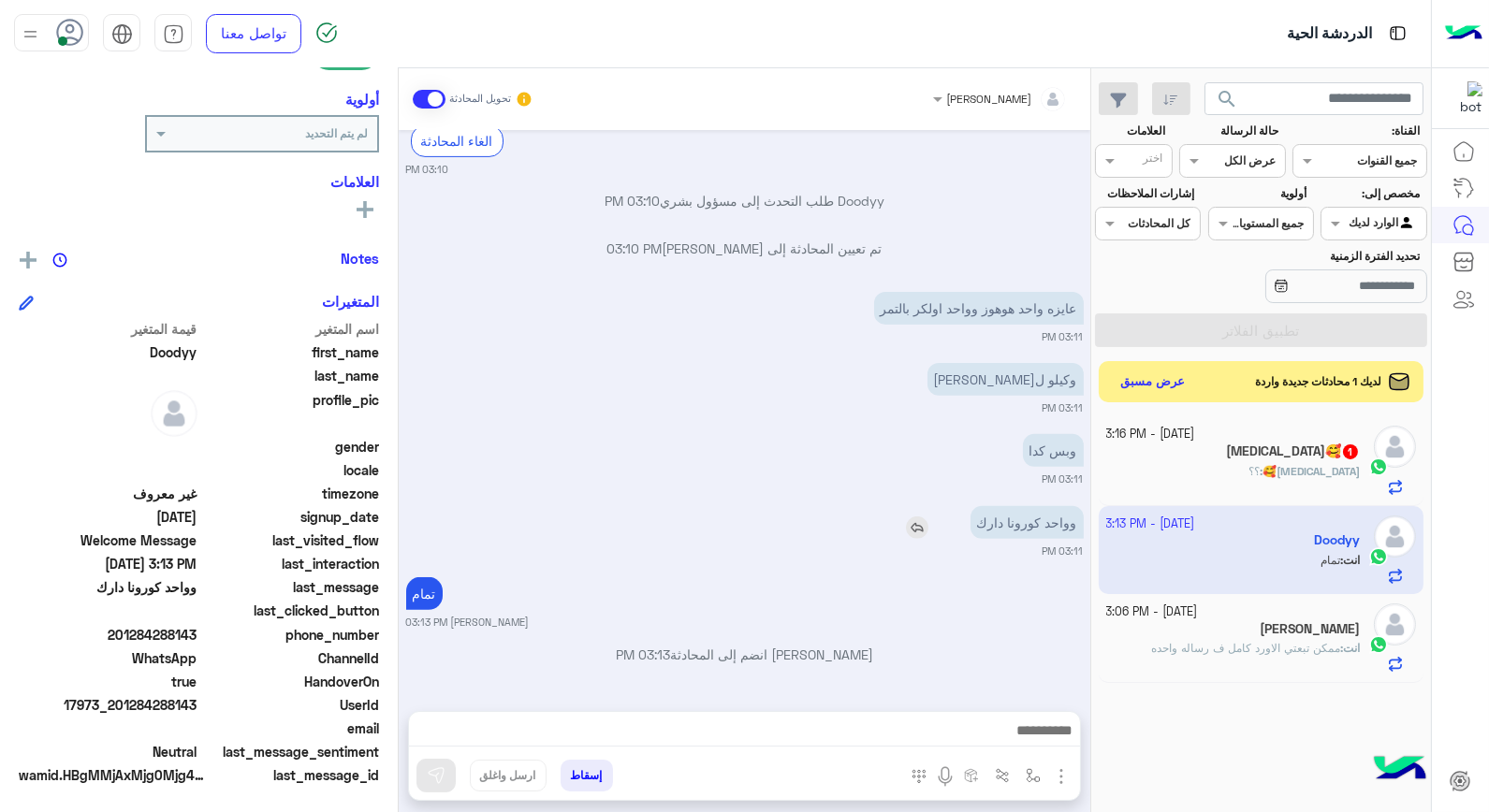
scroll to position [1427, 0]
click at [592, 773] on button "إسقاط" at bounding box center [586, 775] width 52 height 32
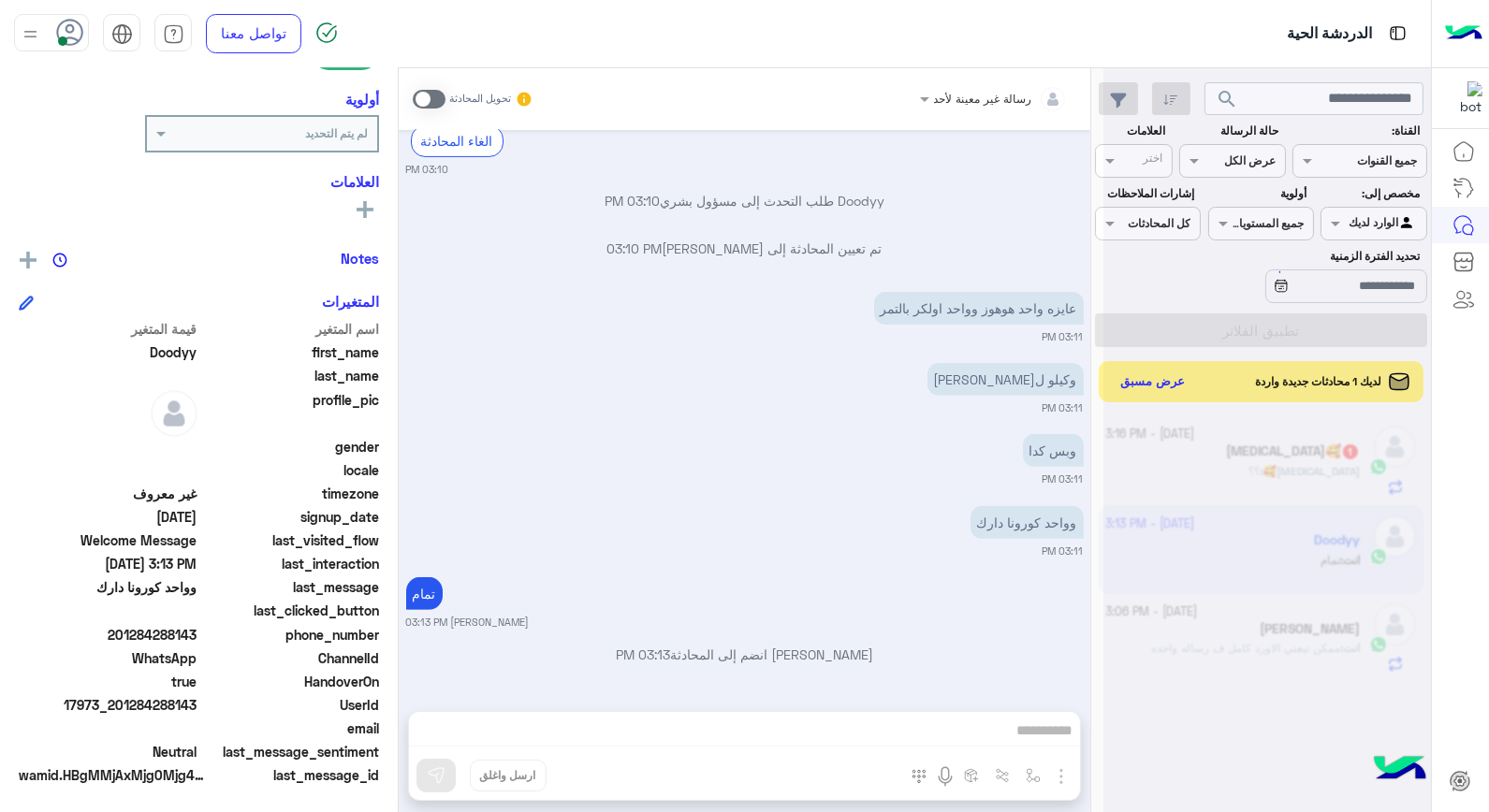
scroll to position [1476, 0]
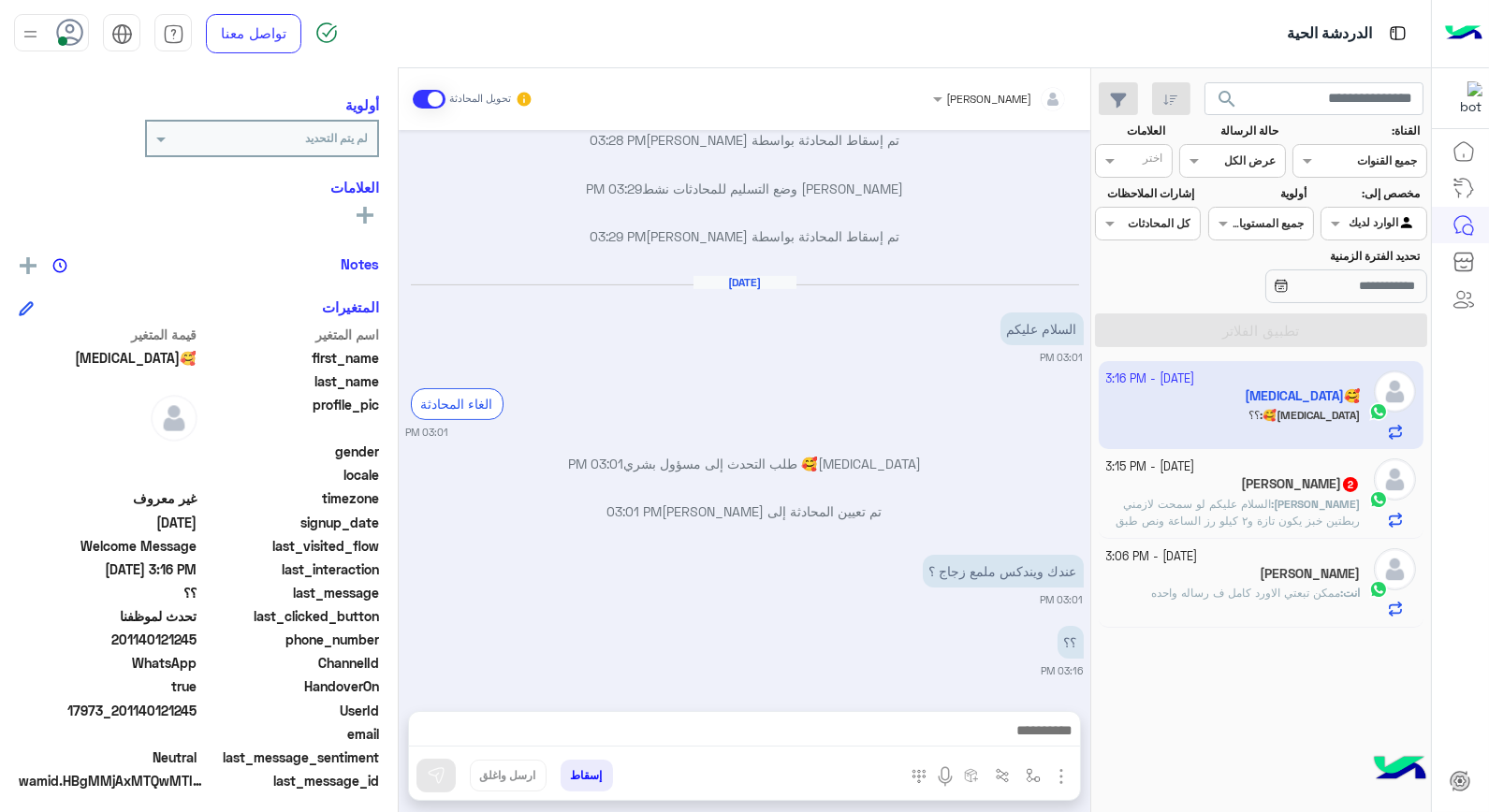
scroll to position [237, 0]
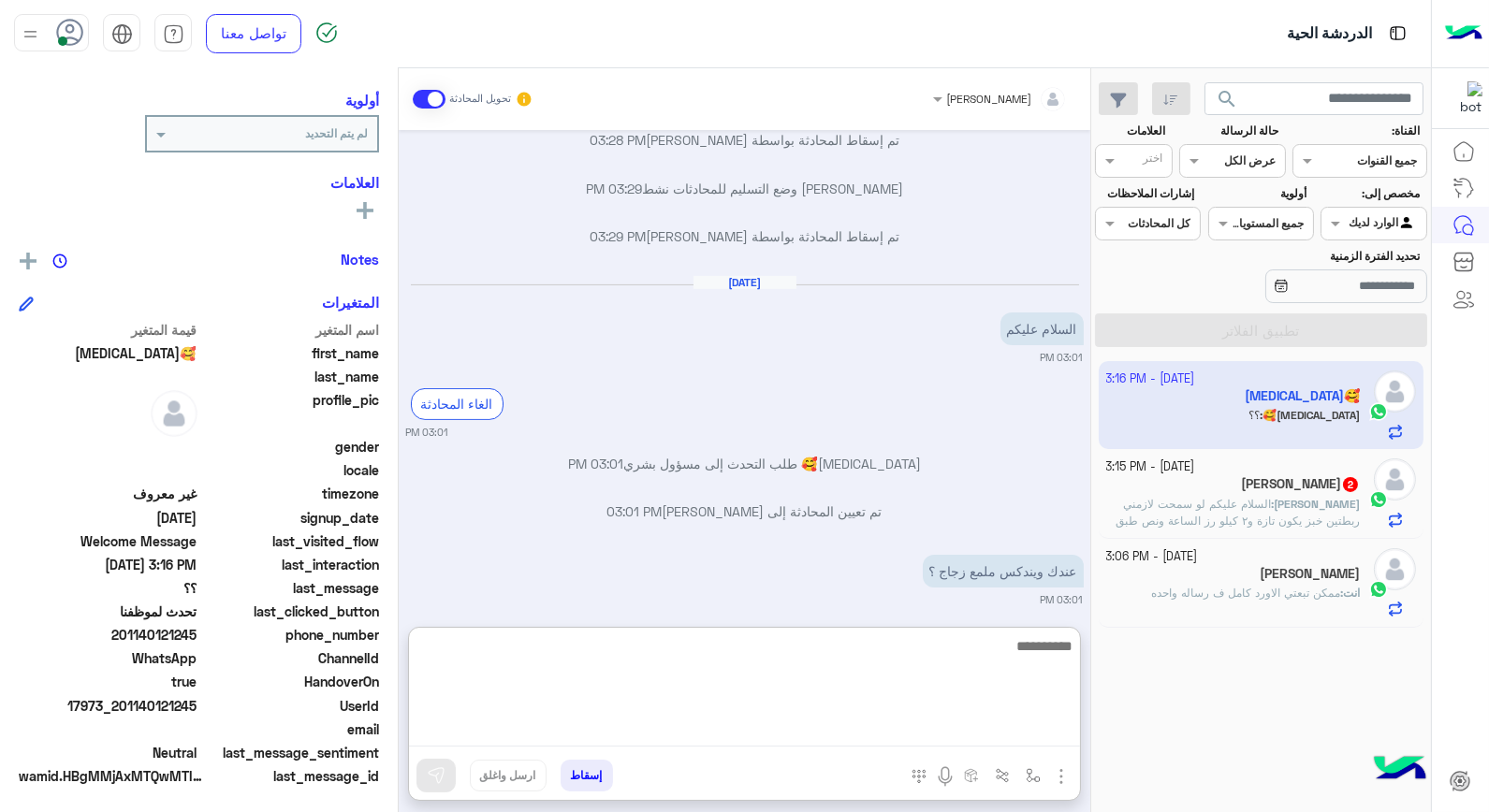
click at [1030, 735] on textarea at bounding box center [744, 690] width 671 height 113
type textarea "********"
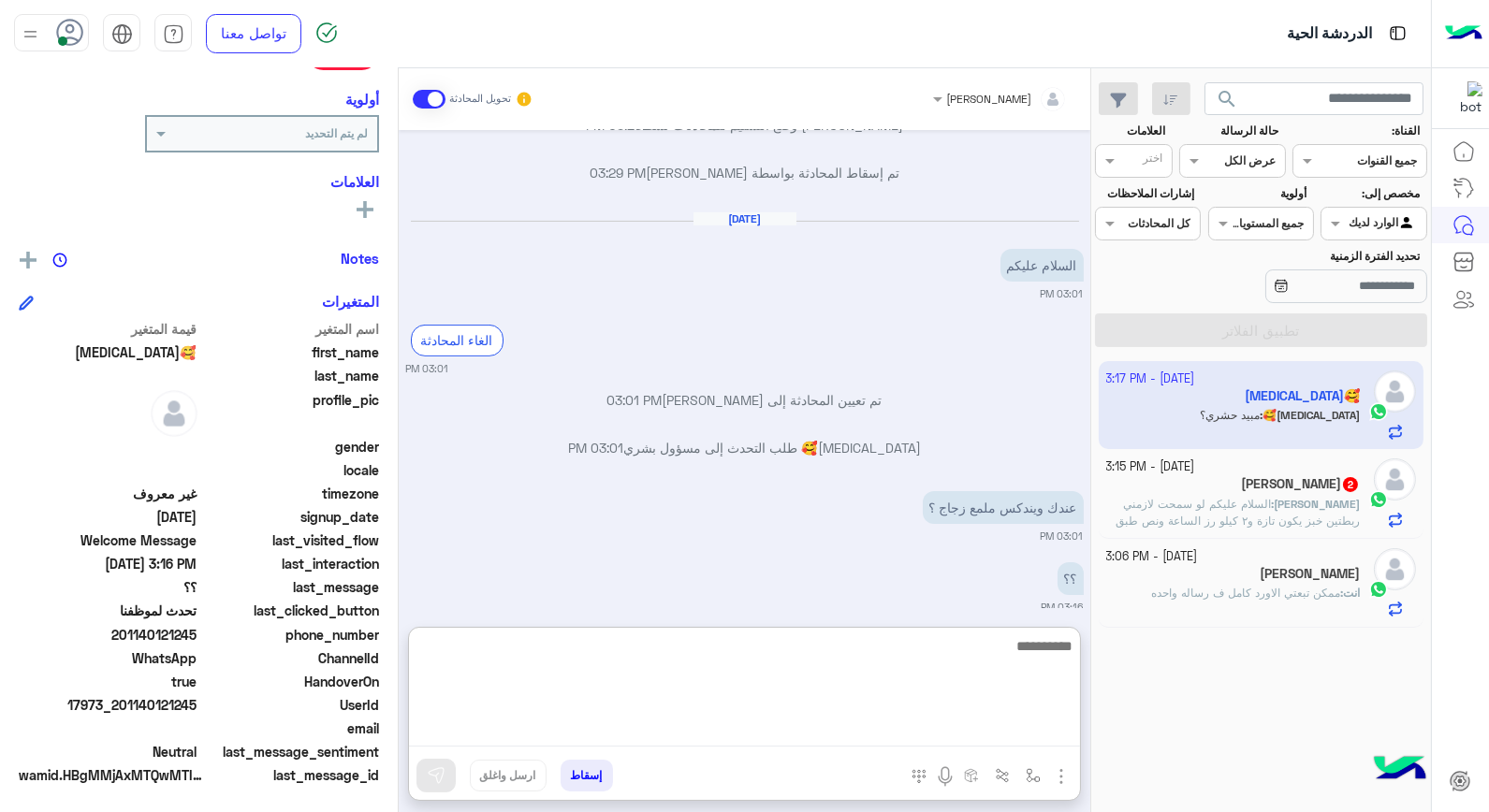
scroll to position [1193, 0]
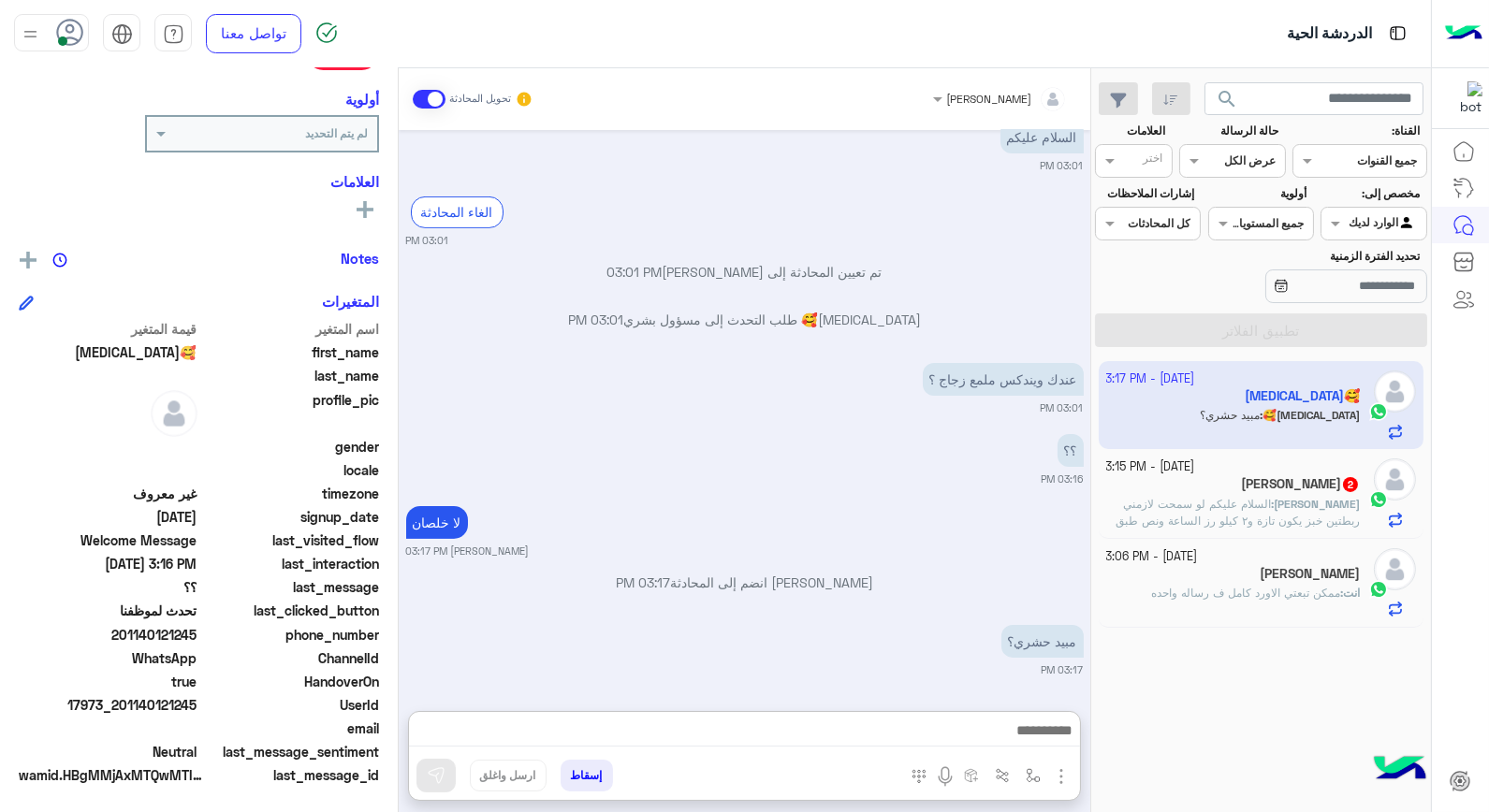
click at [1321, 595] on span "ممكن تبعتي الاورد كامل ف رساله واحده" at bounding box center [1245, 593] width 189 height 14
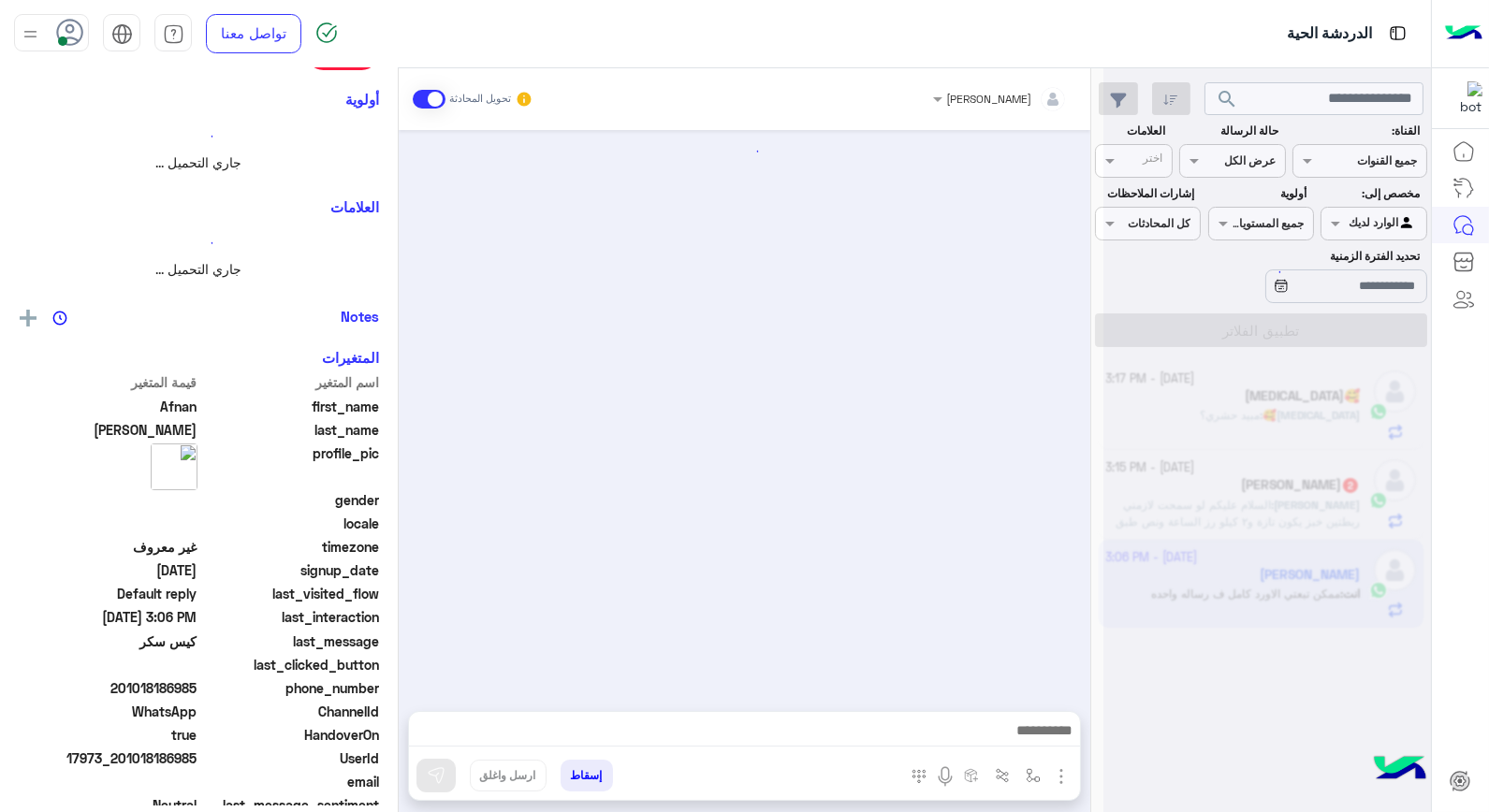
click at [1321, 595] on div at bounding box center [1267, 414] width 327 height 812
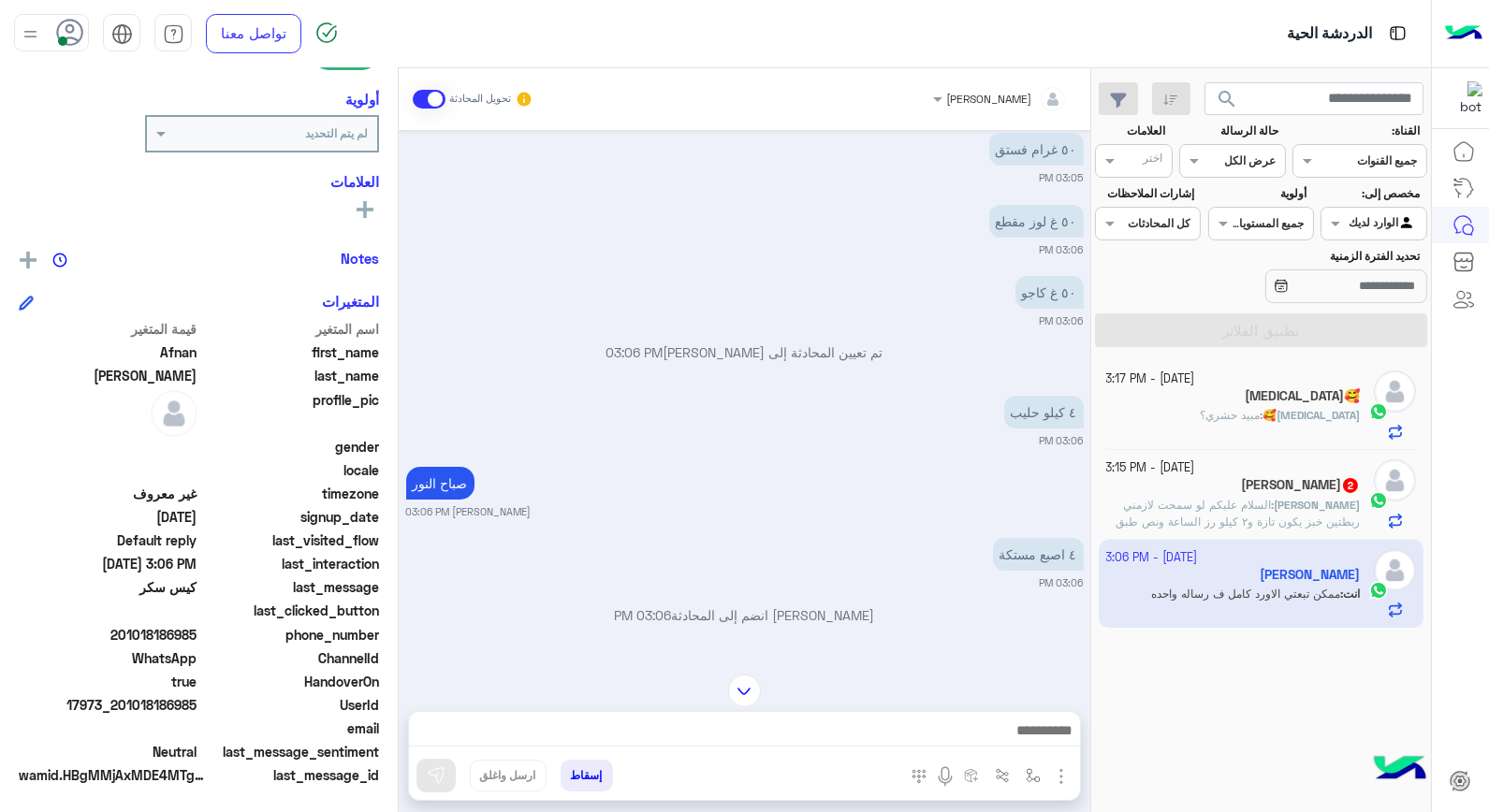
scroll to position [165, 0]
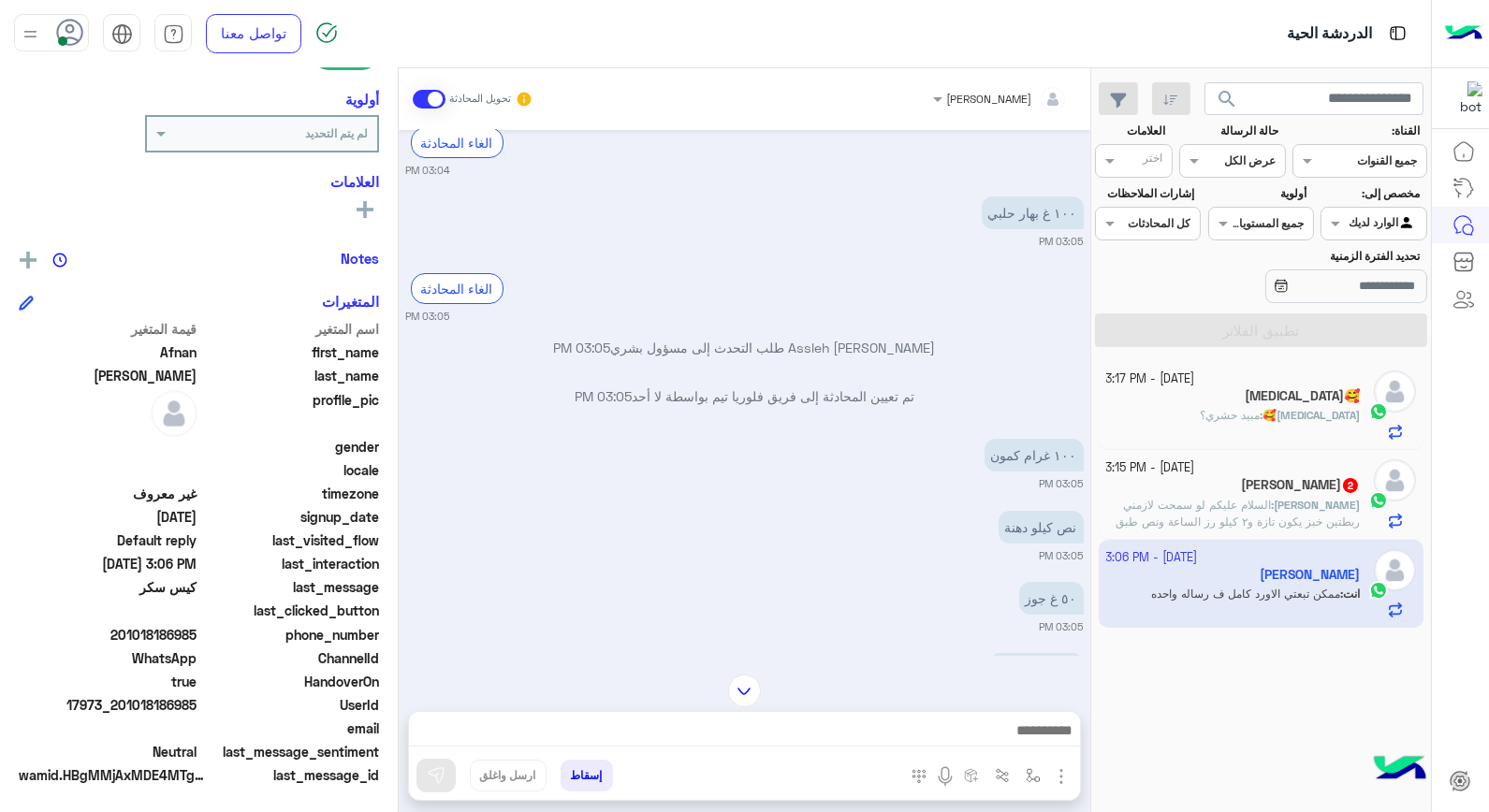
click at [1333, 421] on span "[MEDICAL_DATA]🥰" at bounding box center [1311, 415] width 98 height 14
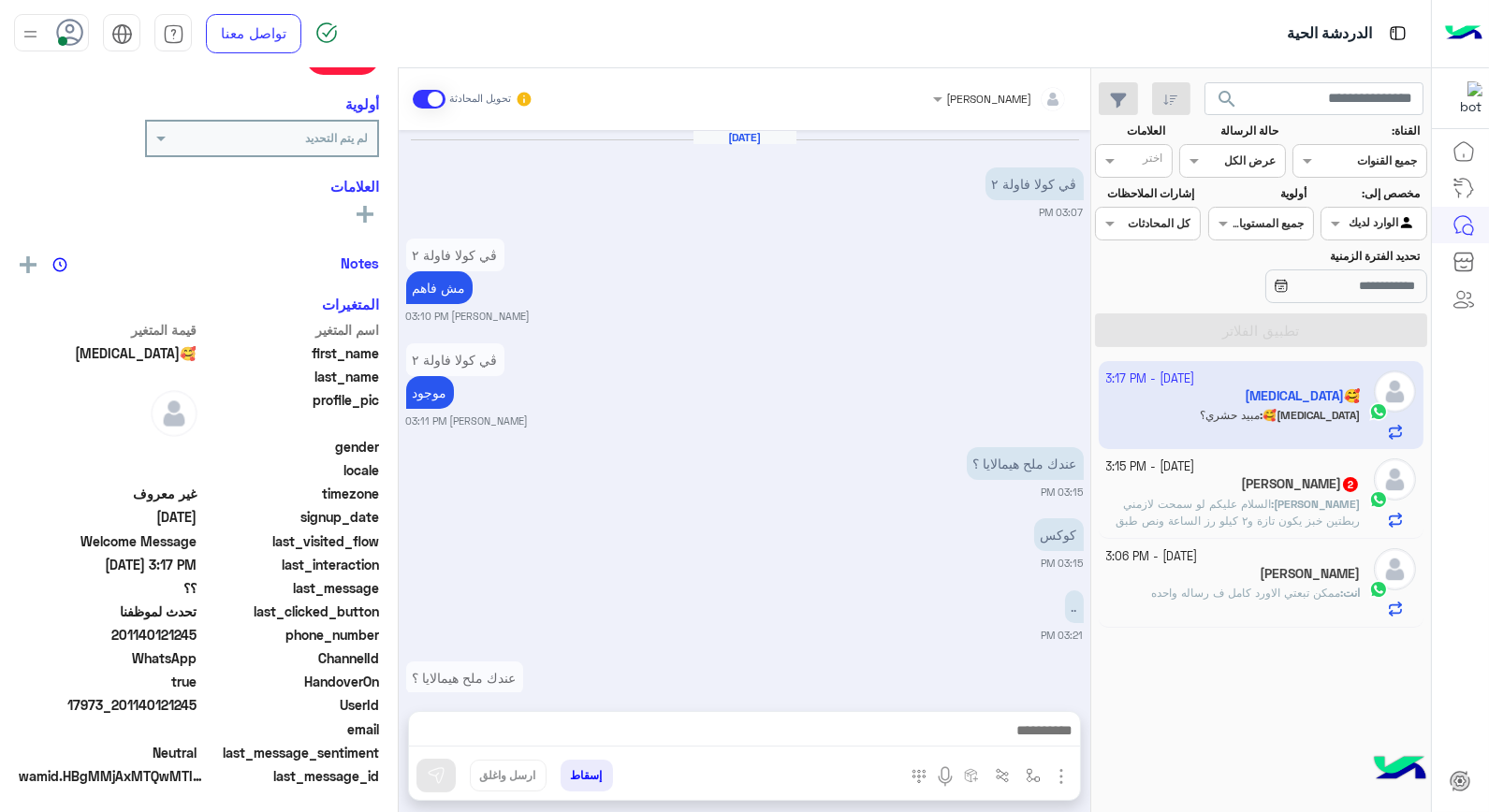
scroll to position [870, 0]
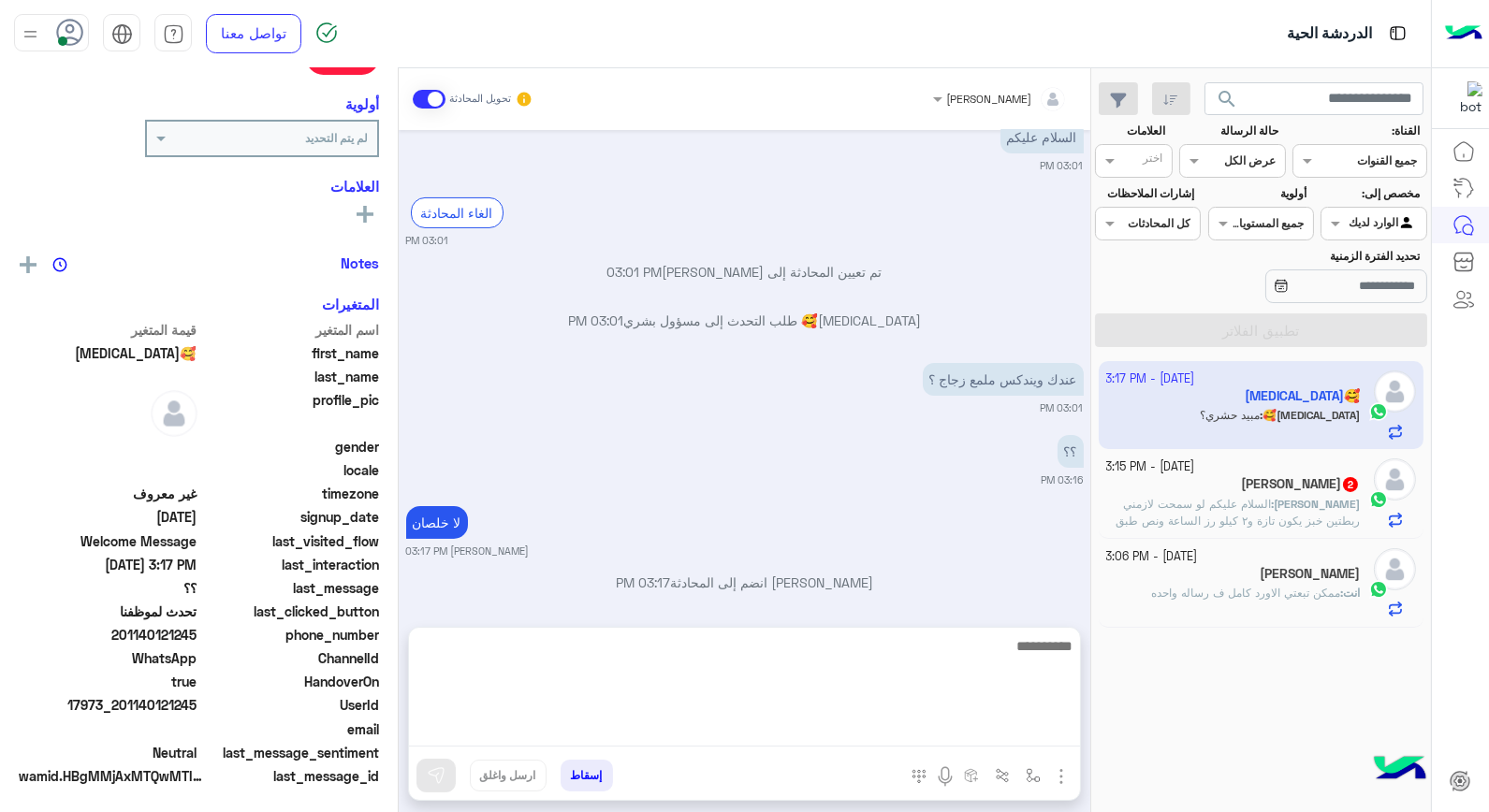
click at [949, 724] on textarea at bounding box center [744, 690] width 671 height 113
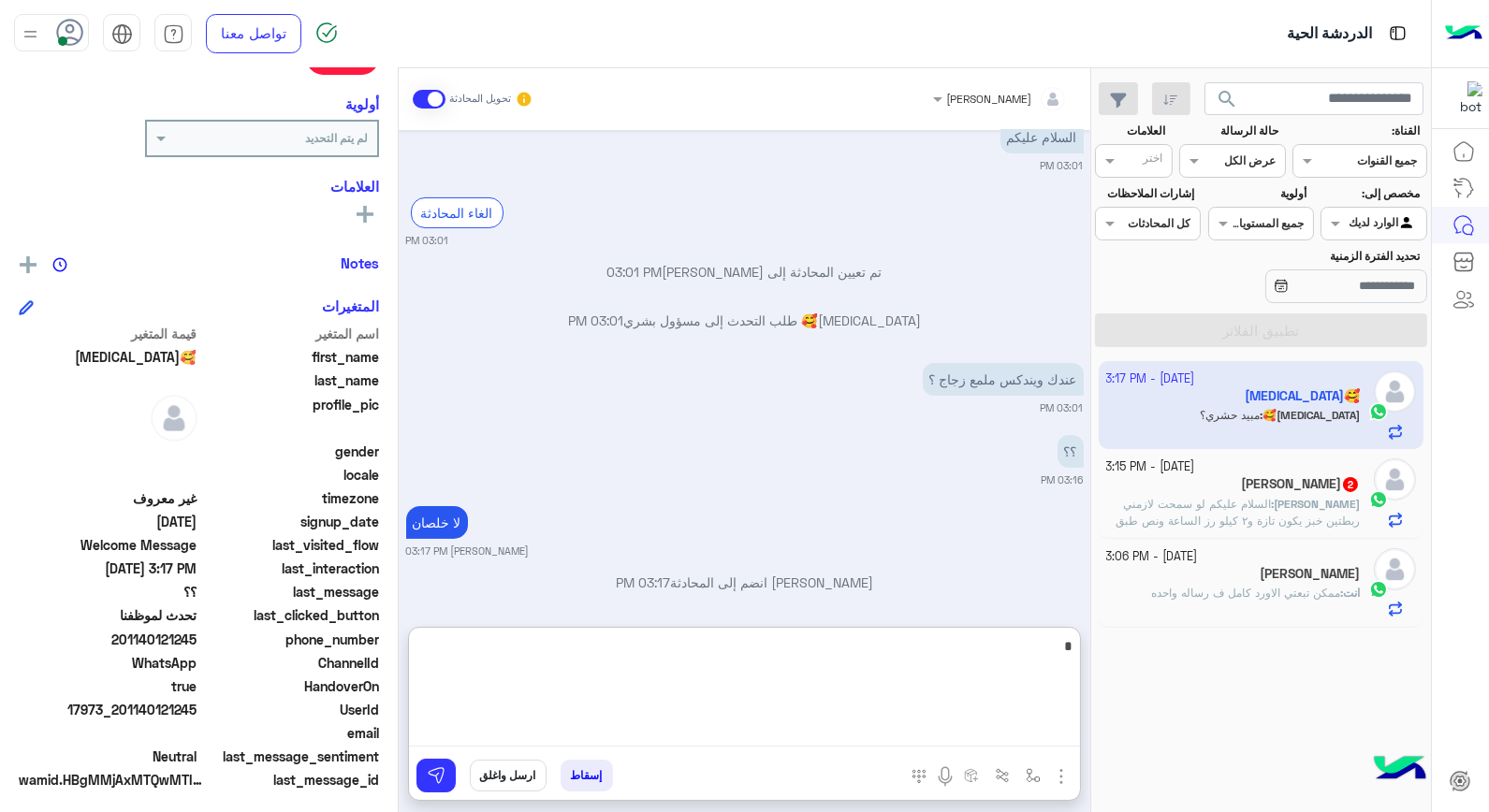
scroll to position [272, 0]
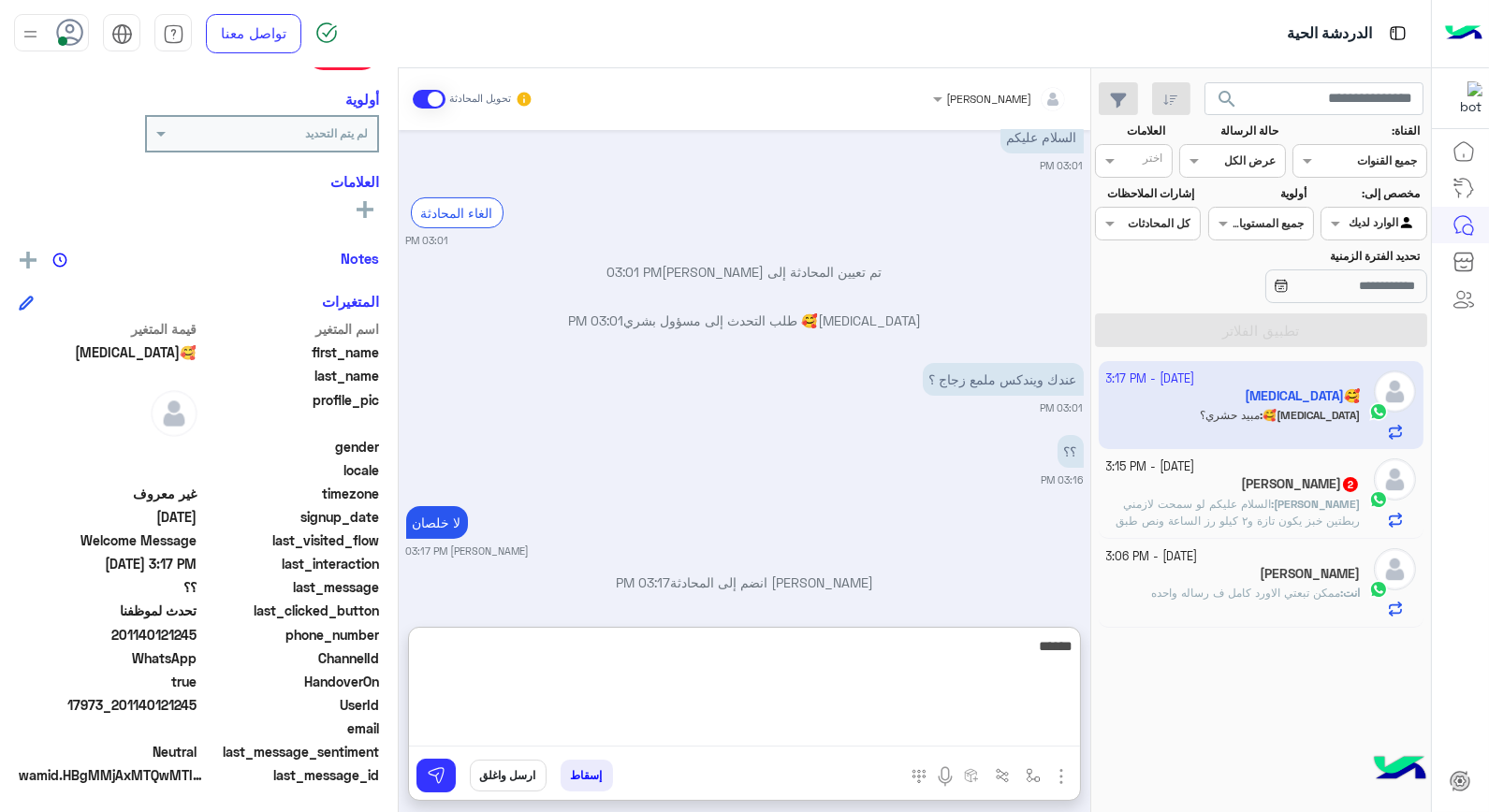
type textarea "*******"
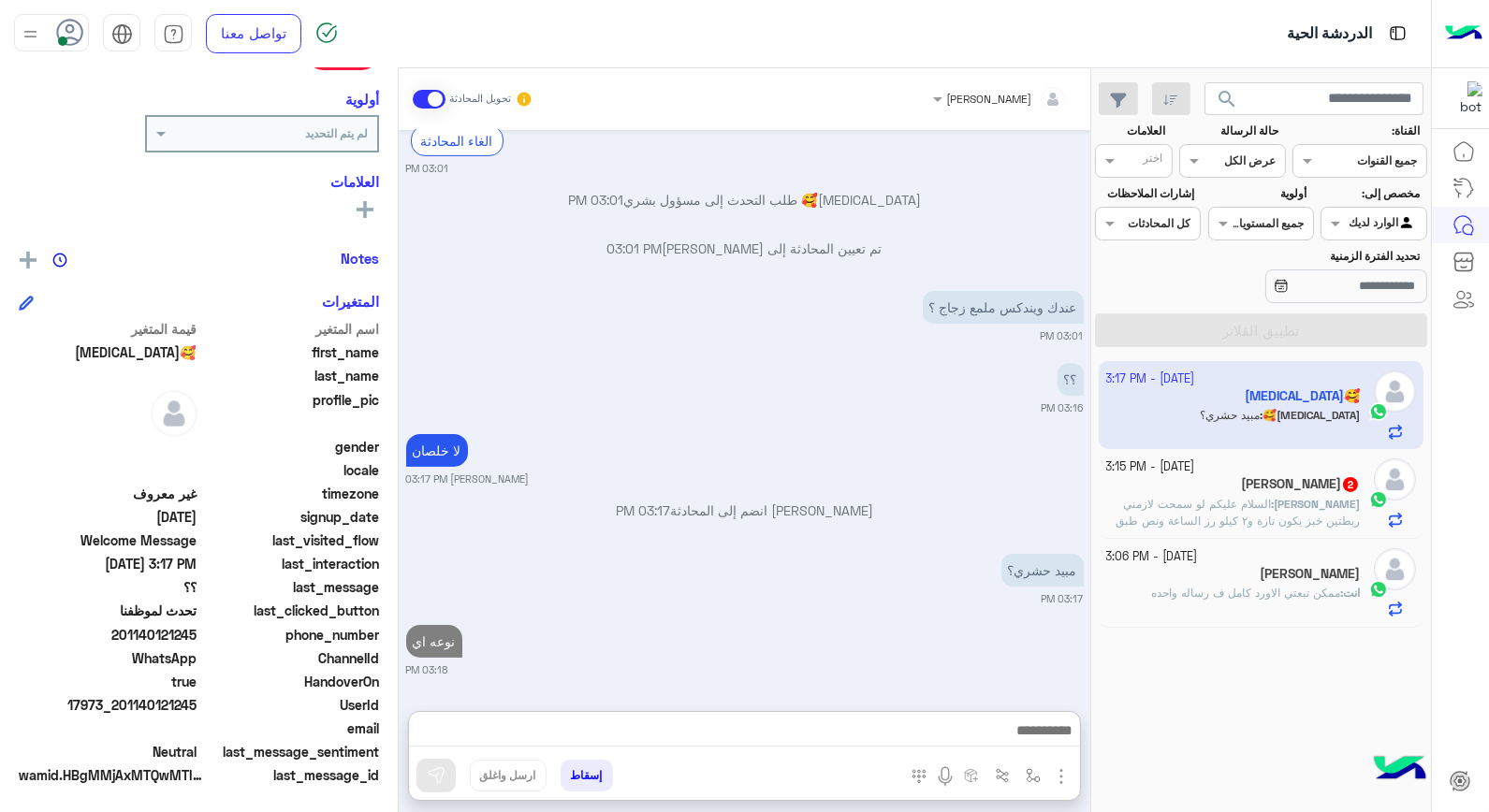
click at [1147, 576] on div "[PERSON_NAME]" at bounding box center [1234, 576] width 255 height 20
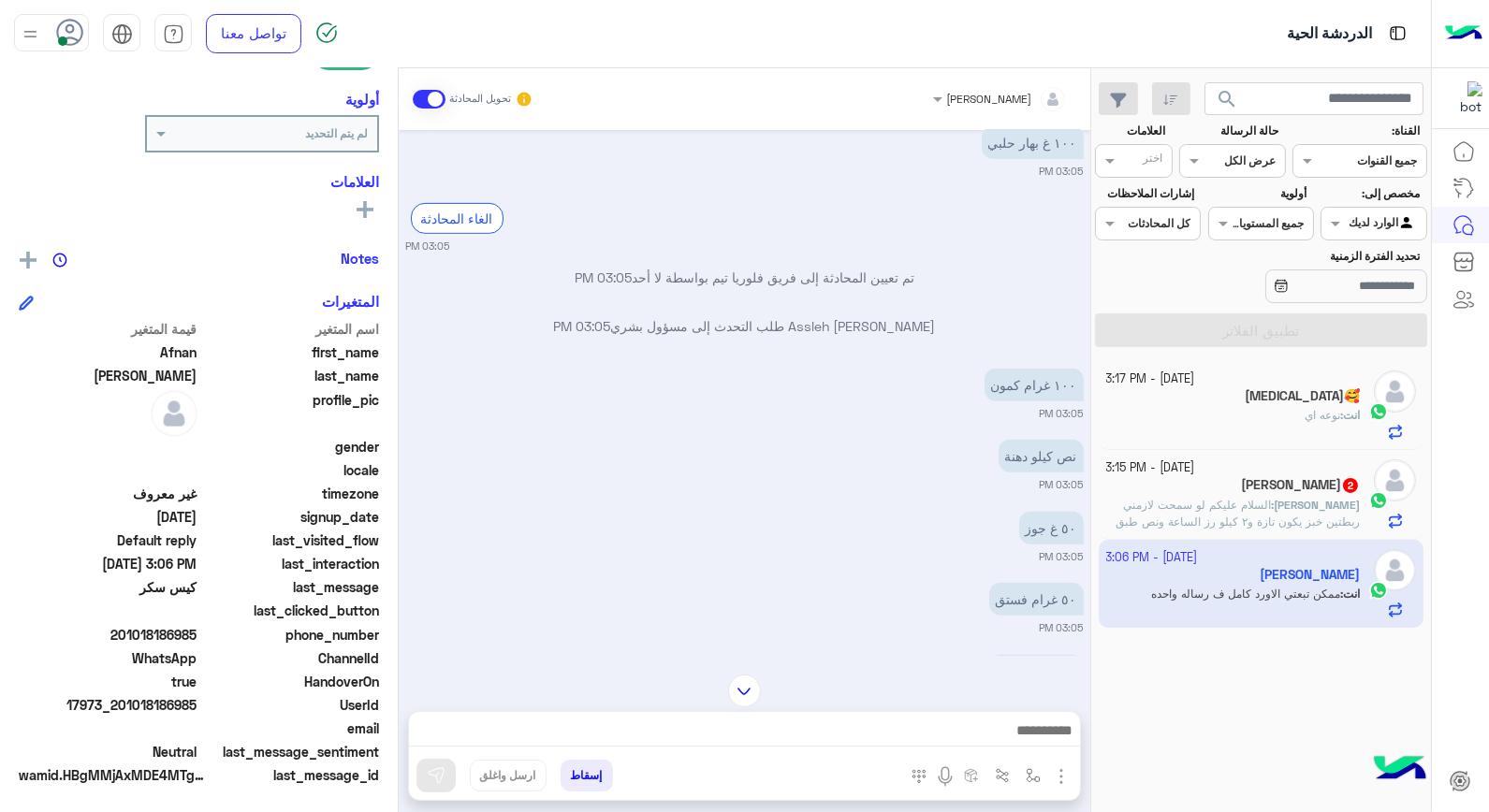
scroll to position [1733, 0]
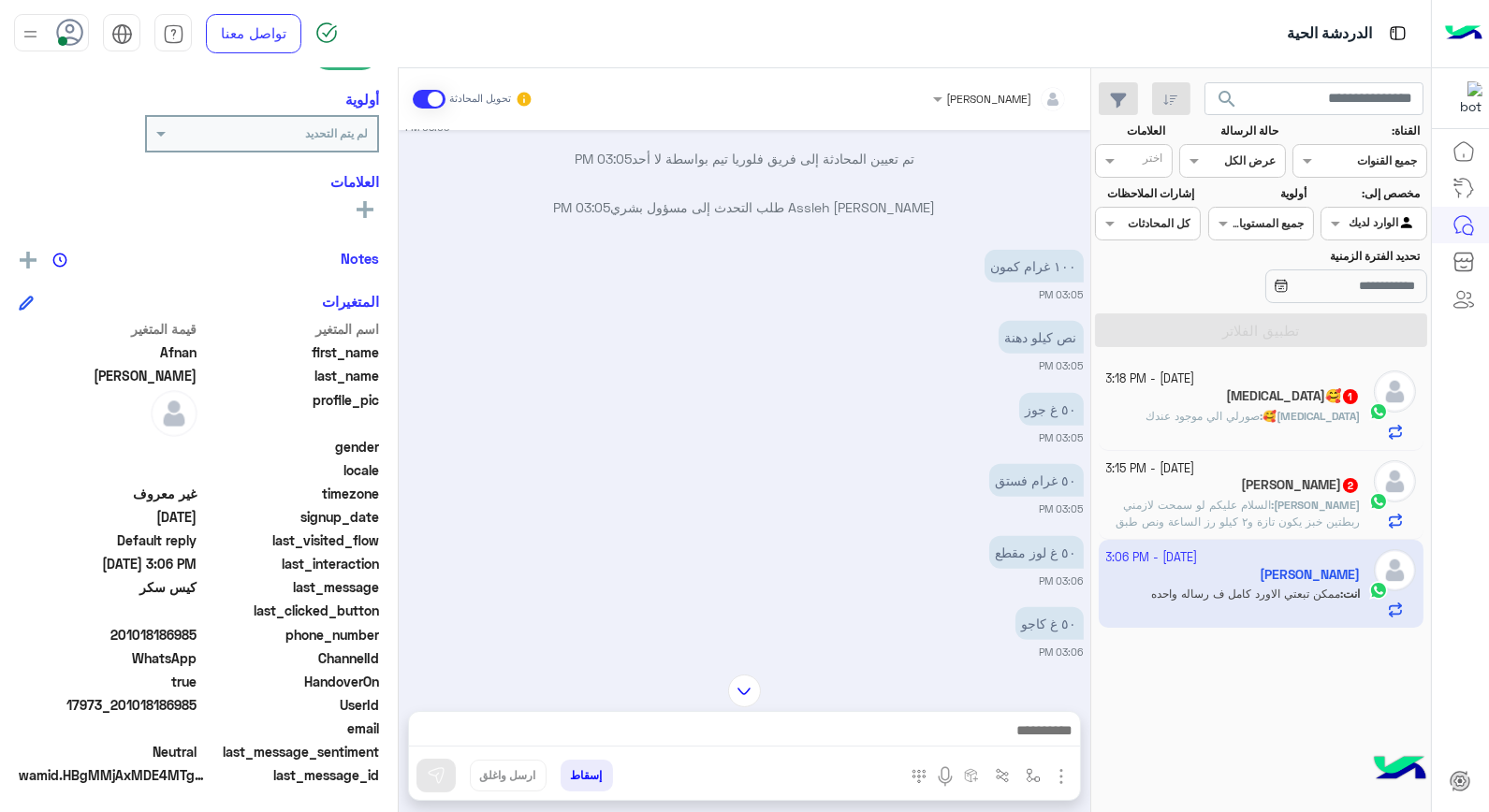
click at [1282, 424] on p "[MEDICAL_DATA]🥰 : صورلي الي موجود عندك" at bounding box center [1252, 416] width 214 height 17
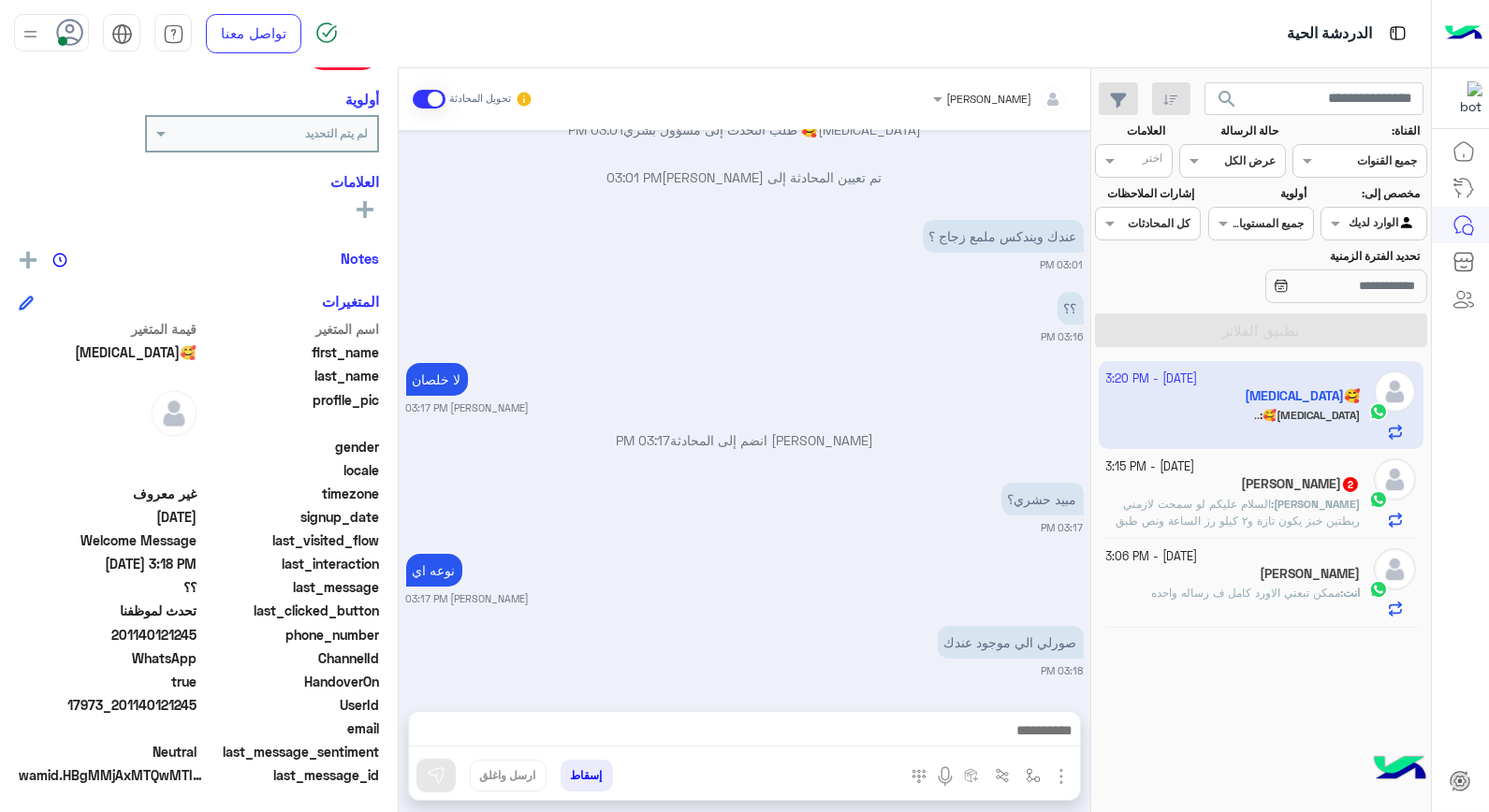
scroll to position [910, 0]
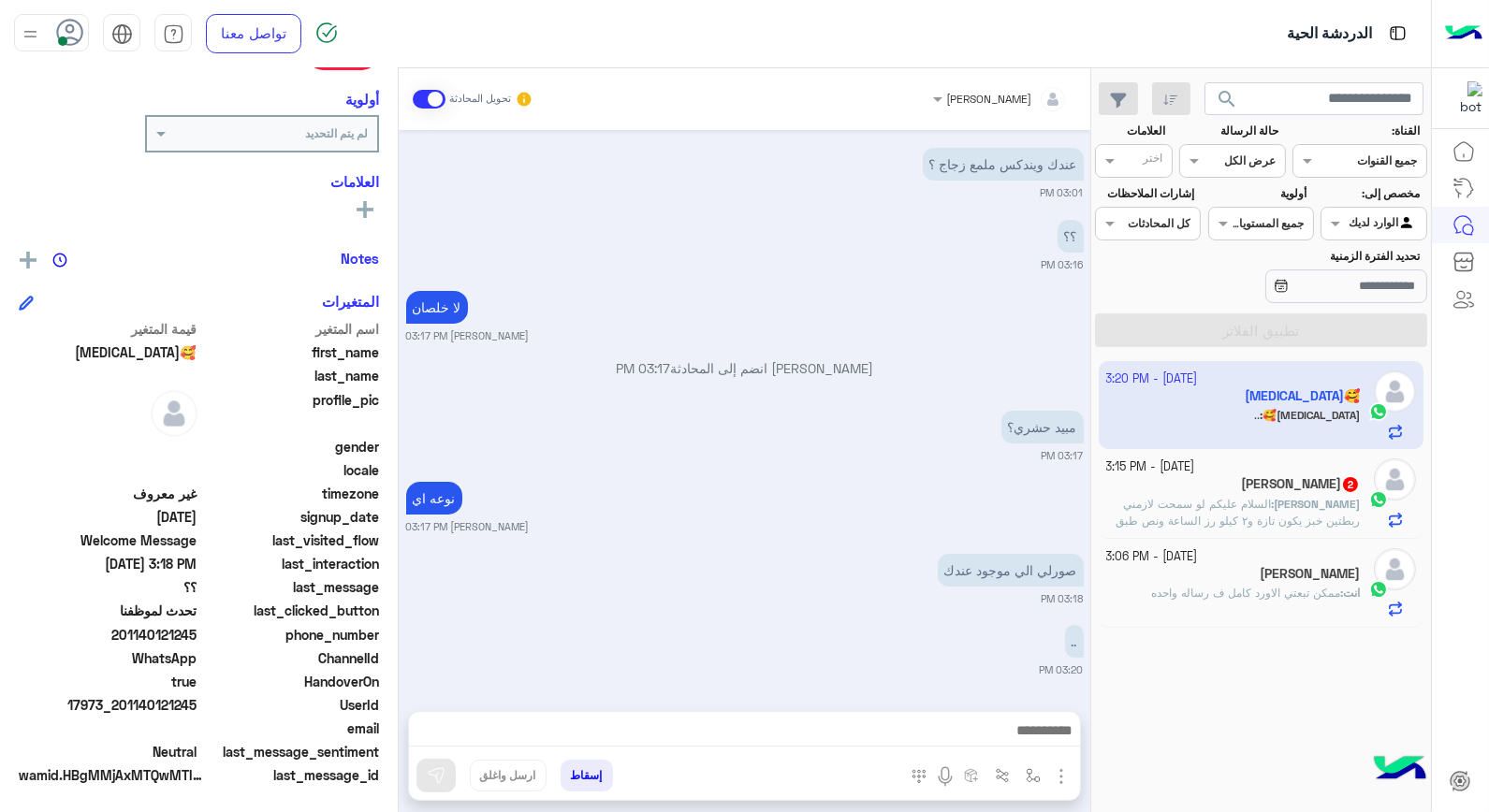
click at [1191, 602] on p "انت : ممكن تبعتي الاورد كامل ف رساله واحده" at bounding box center [1255, 593] width 208 height 17
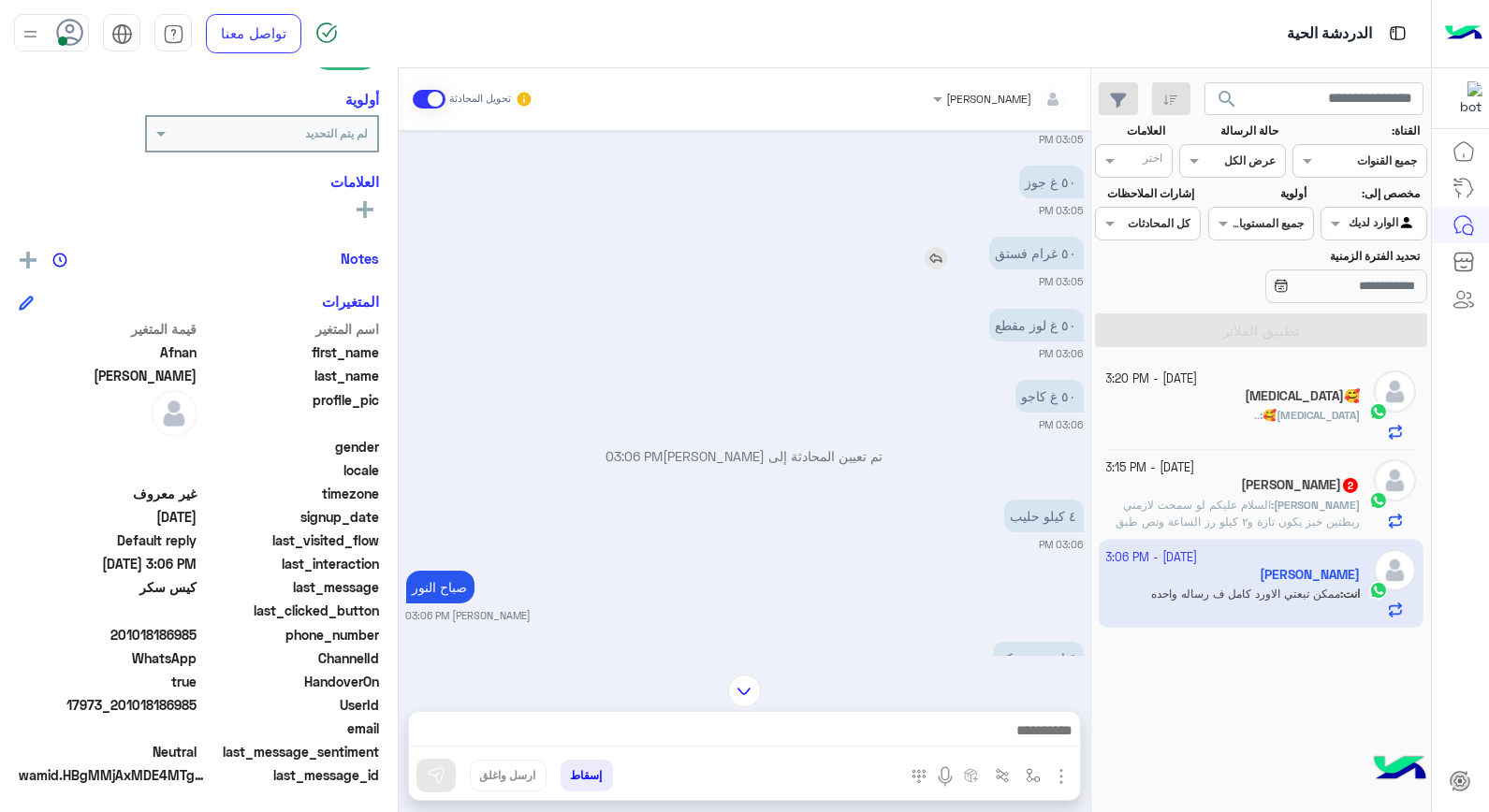
scroll to position [269, 0]
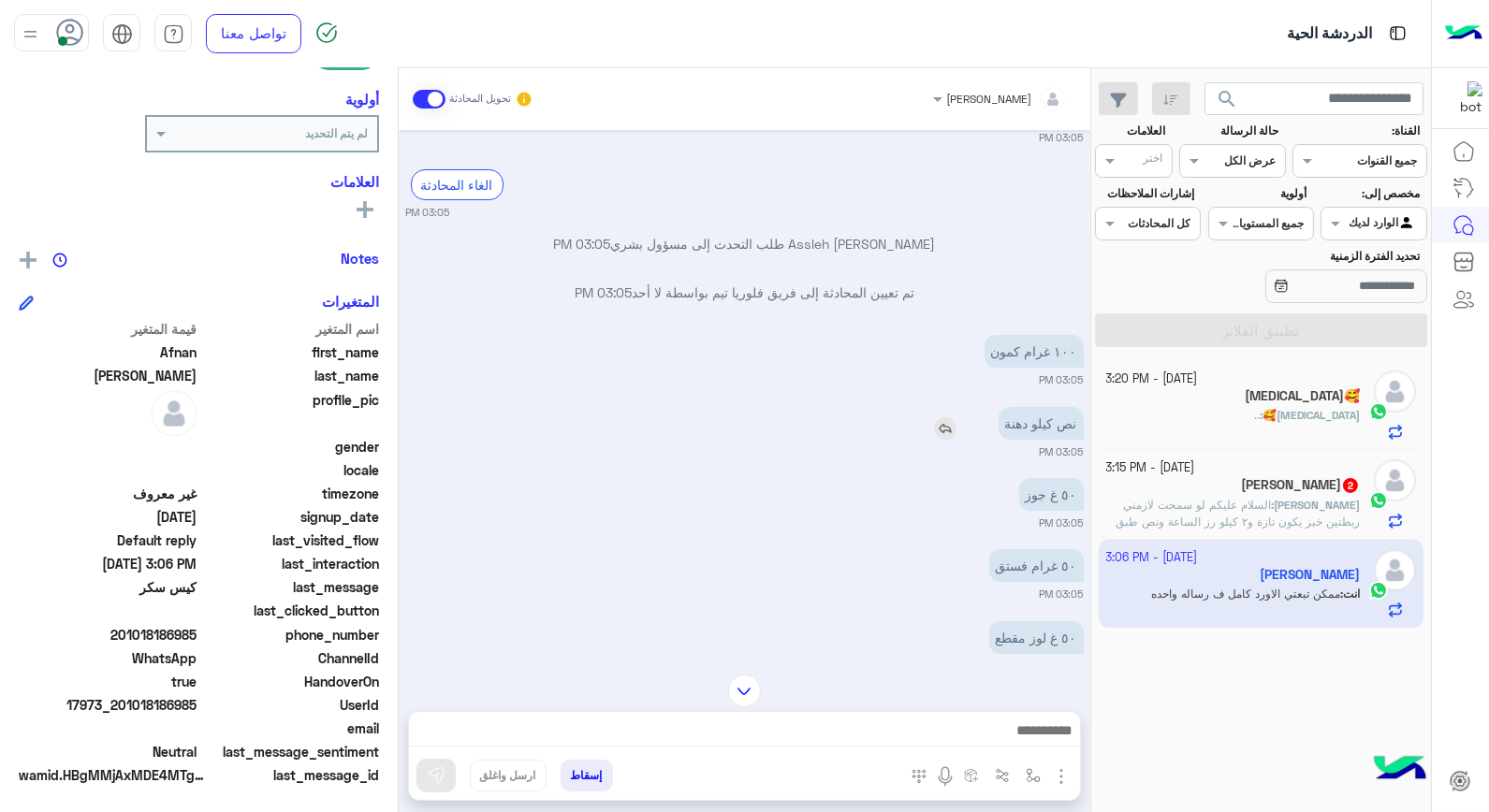
click at [934, 429] on img at bounding box center [945, 428] width 23 height 23
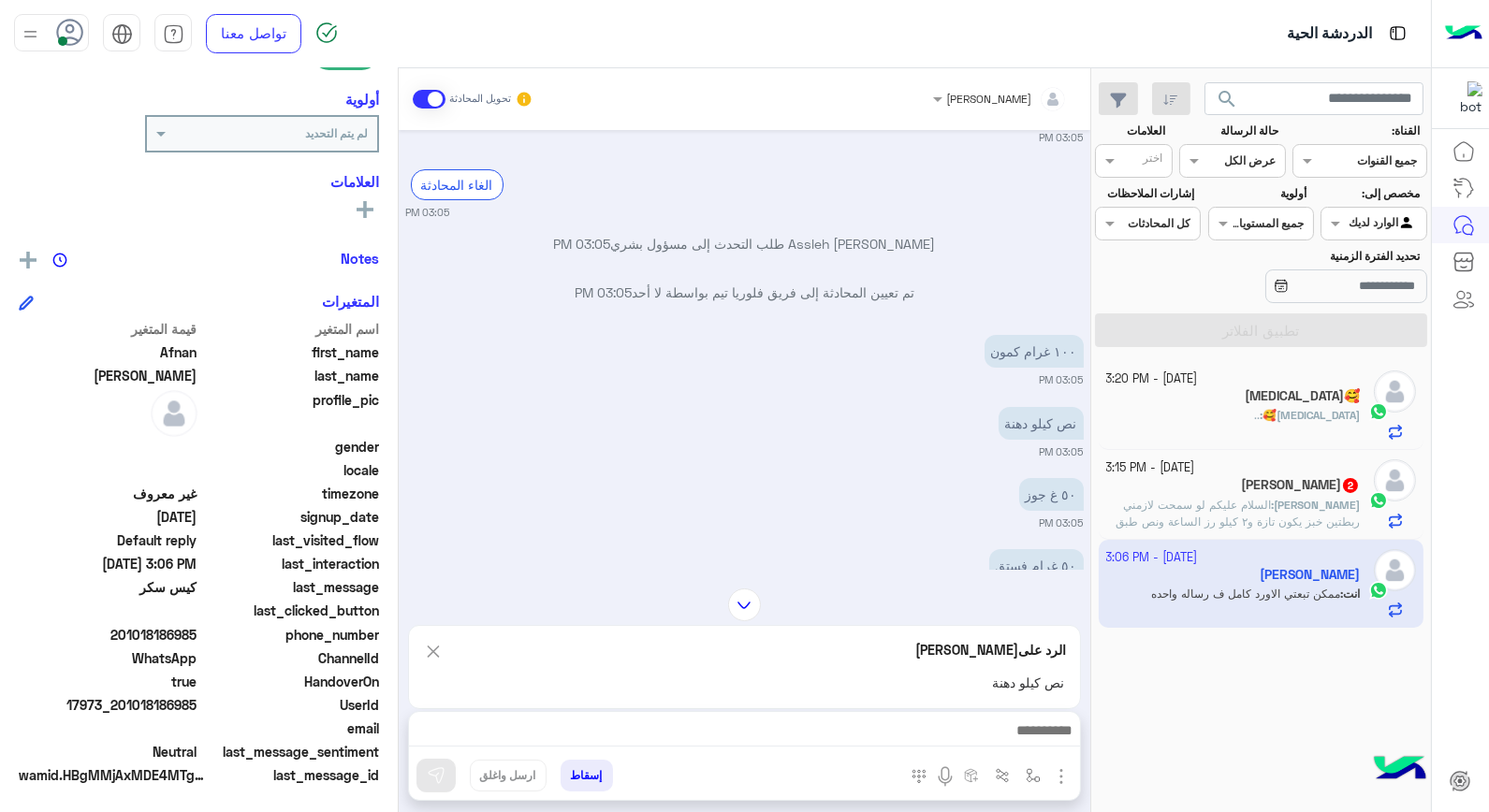
click at [995, 716] on div at bounding box center [744, 735] width 671 height 46
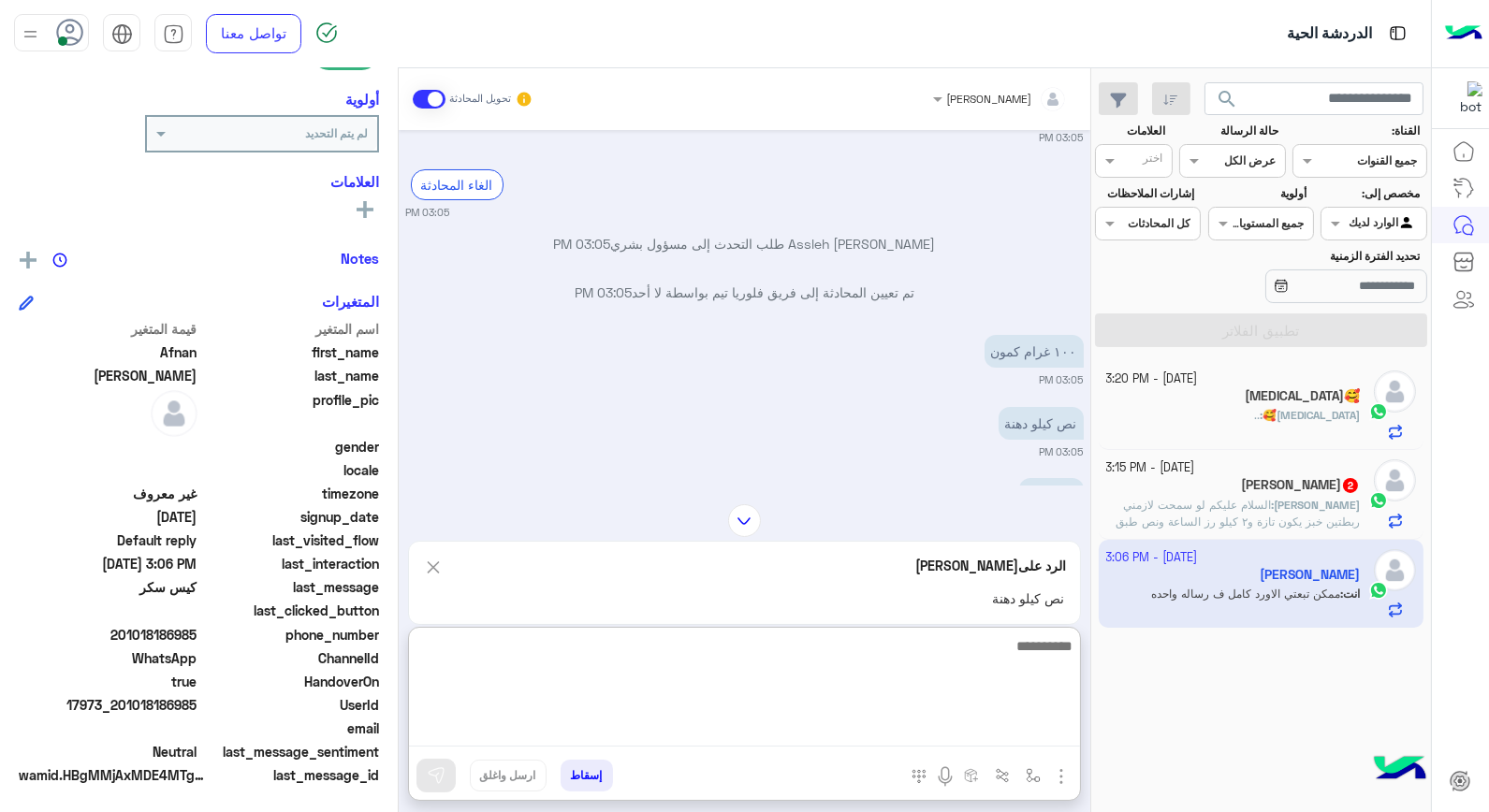
click at [994, 731] on textarea at bounding box center [744, 690] width 671 height 113
type textarea "*"
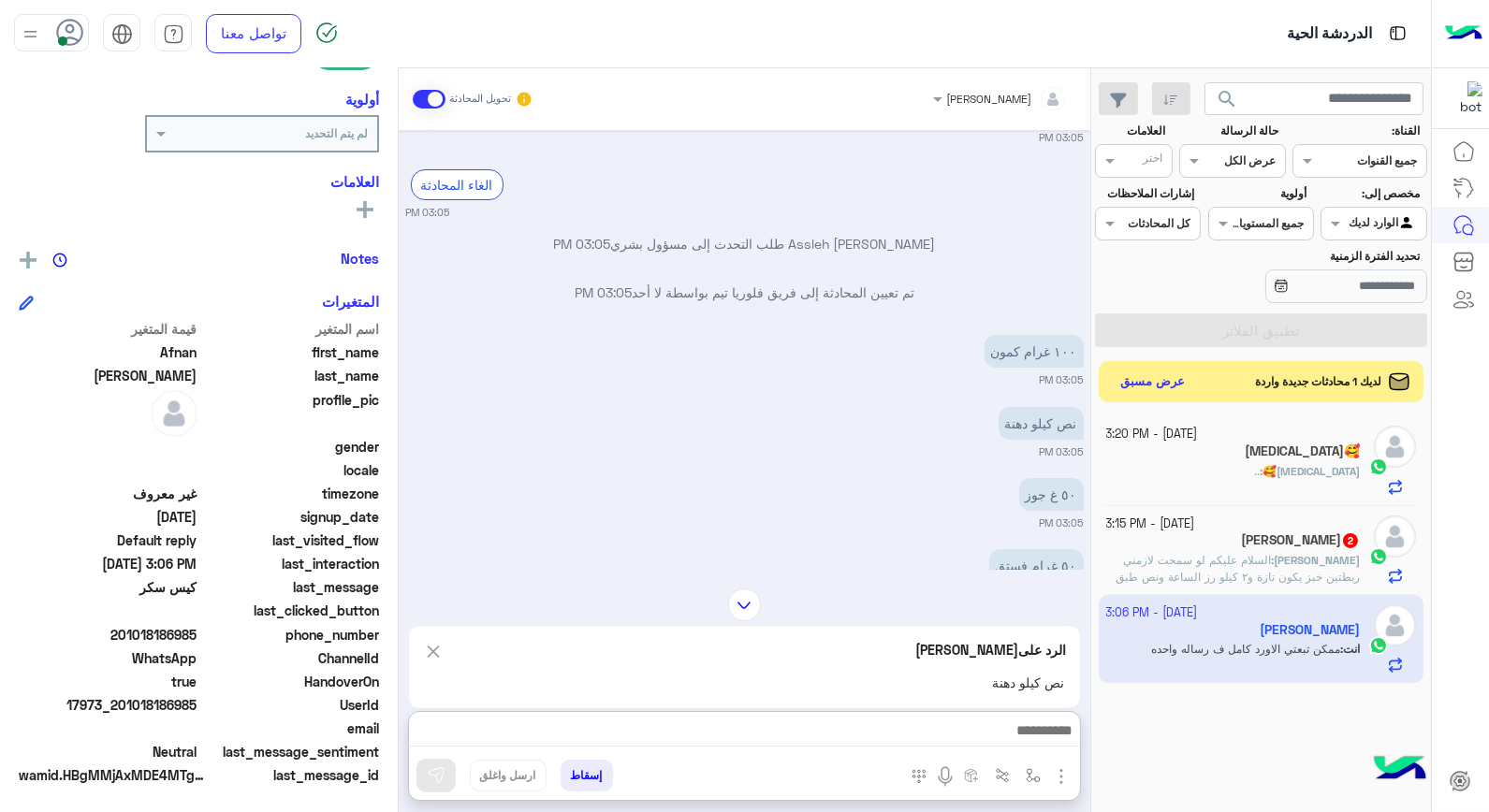
click at [1009, 89] on div at bounding box center [1000, 96] width 153 height 18
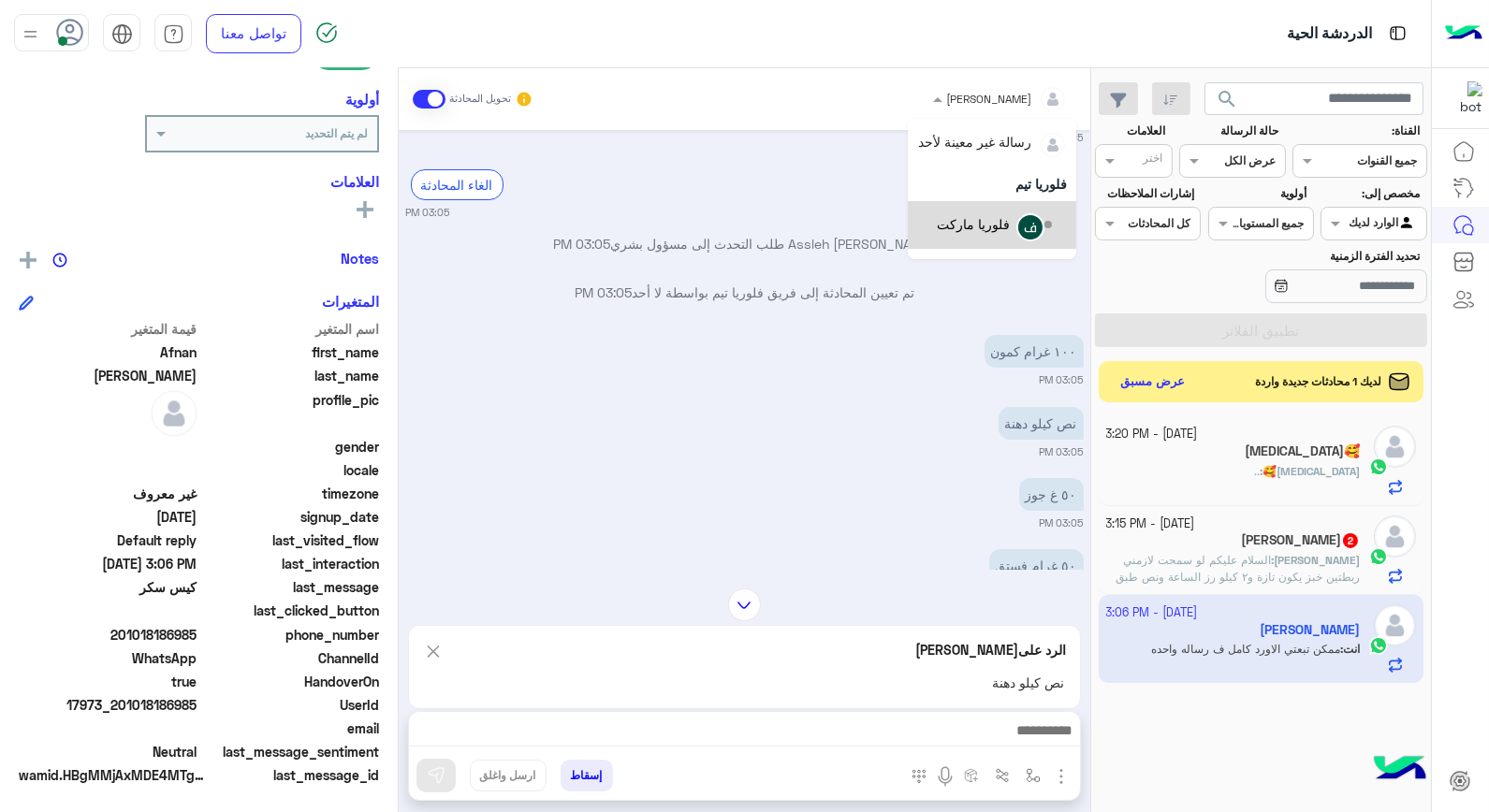
click at [1192, 561] on span "السلام عليكم لو سمحت لازمني ربطتين خبز يكون تازة و٢ كيلو رز الساعة ونص طبق بيض …" at bounding box center [1237, 585] width 244 height 64
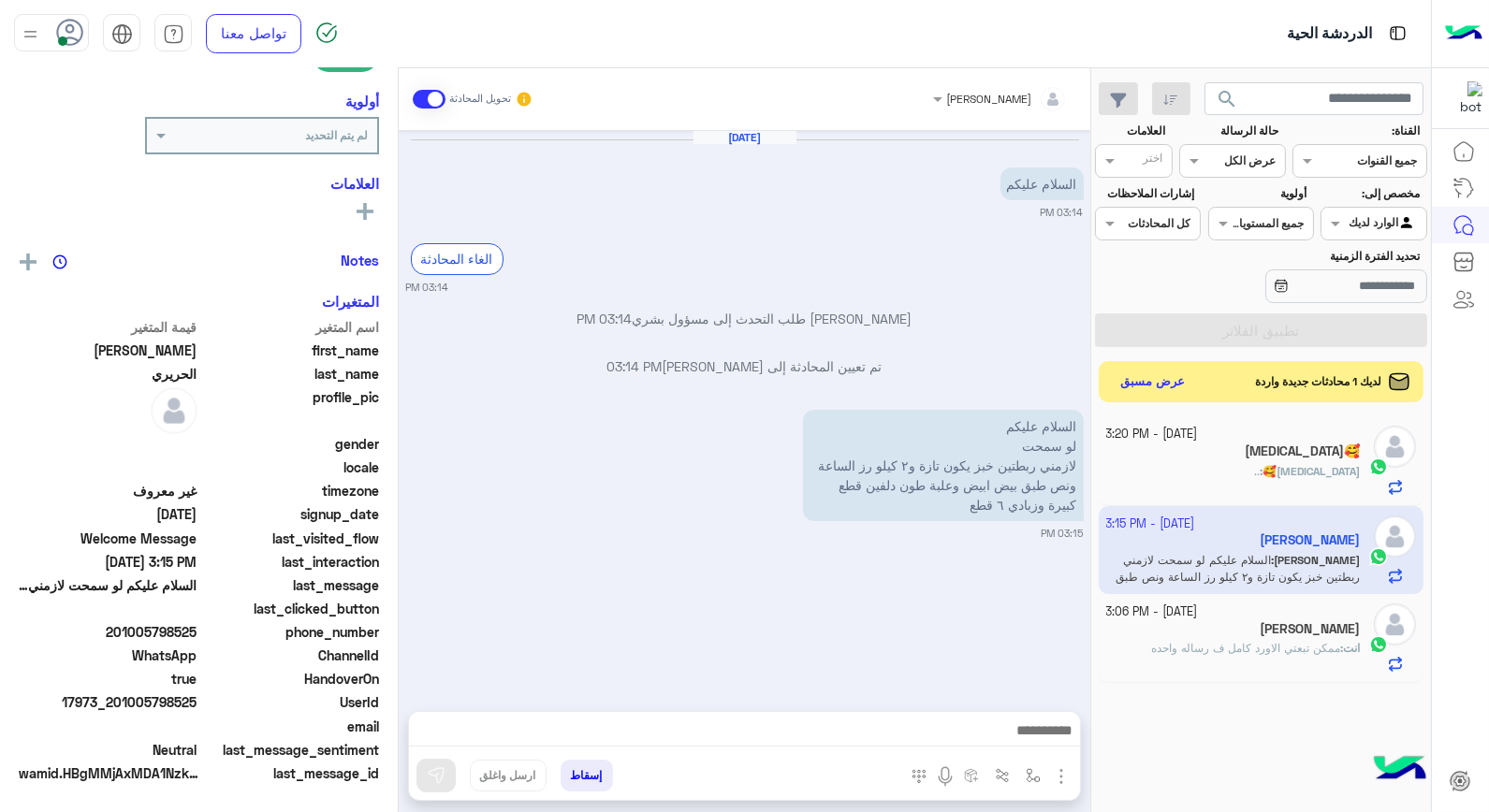
scroll to position [267, 0]
click at [998, 98] on div at bounding box center [1000, 96] width 153 height 18
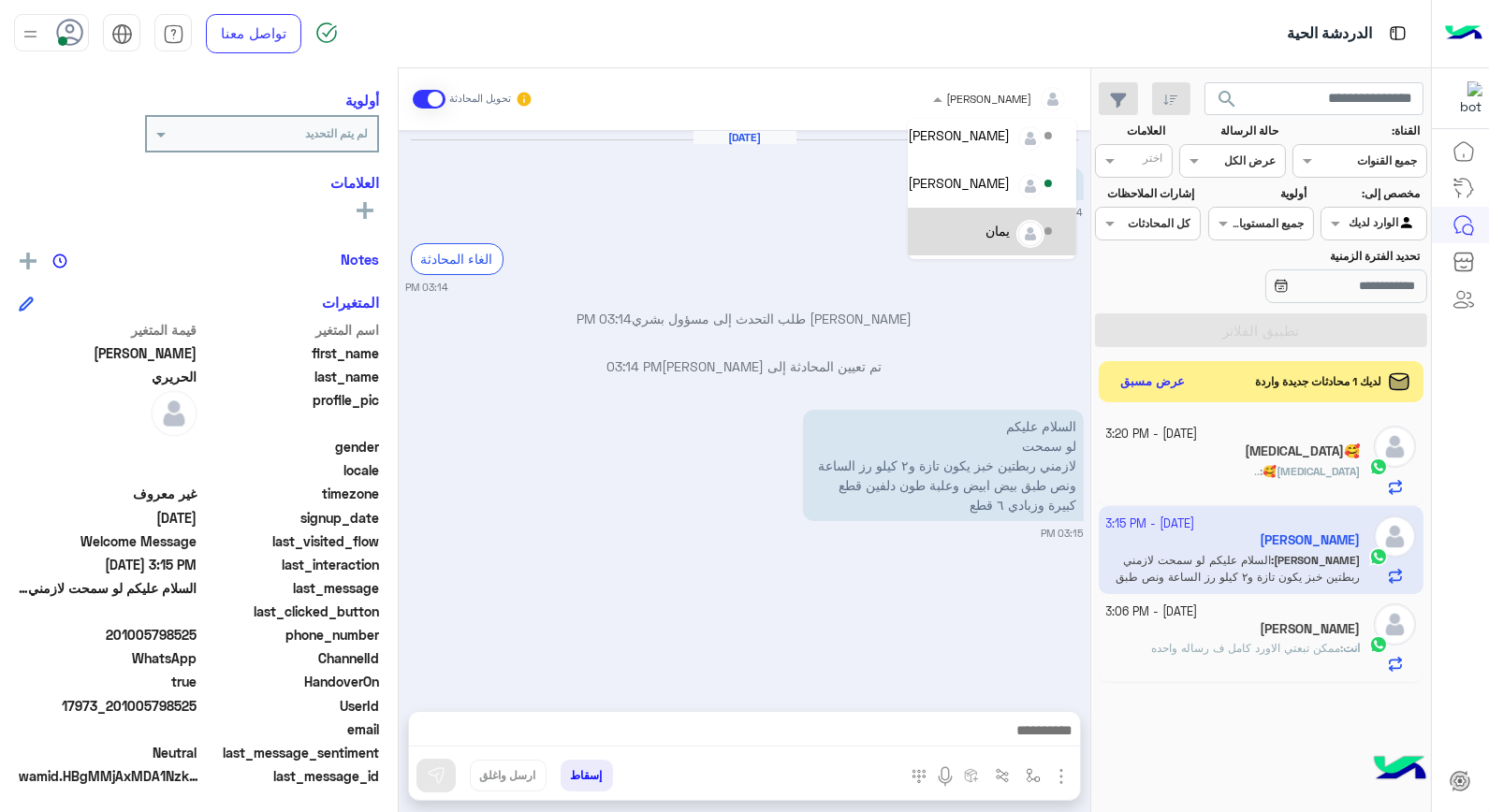
scroll to position [104, 0]
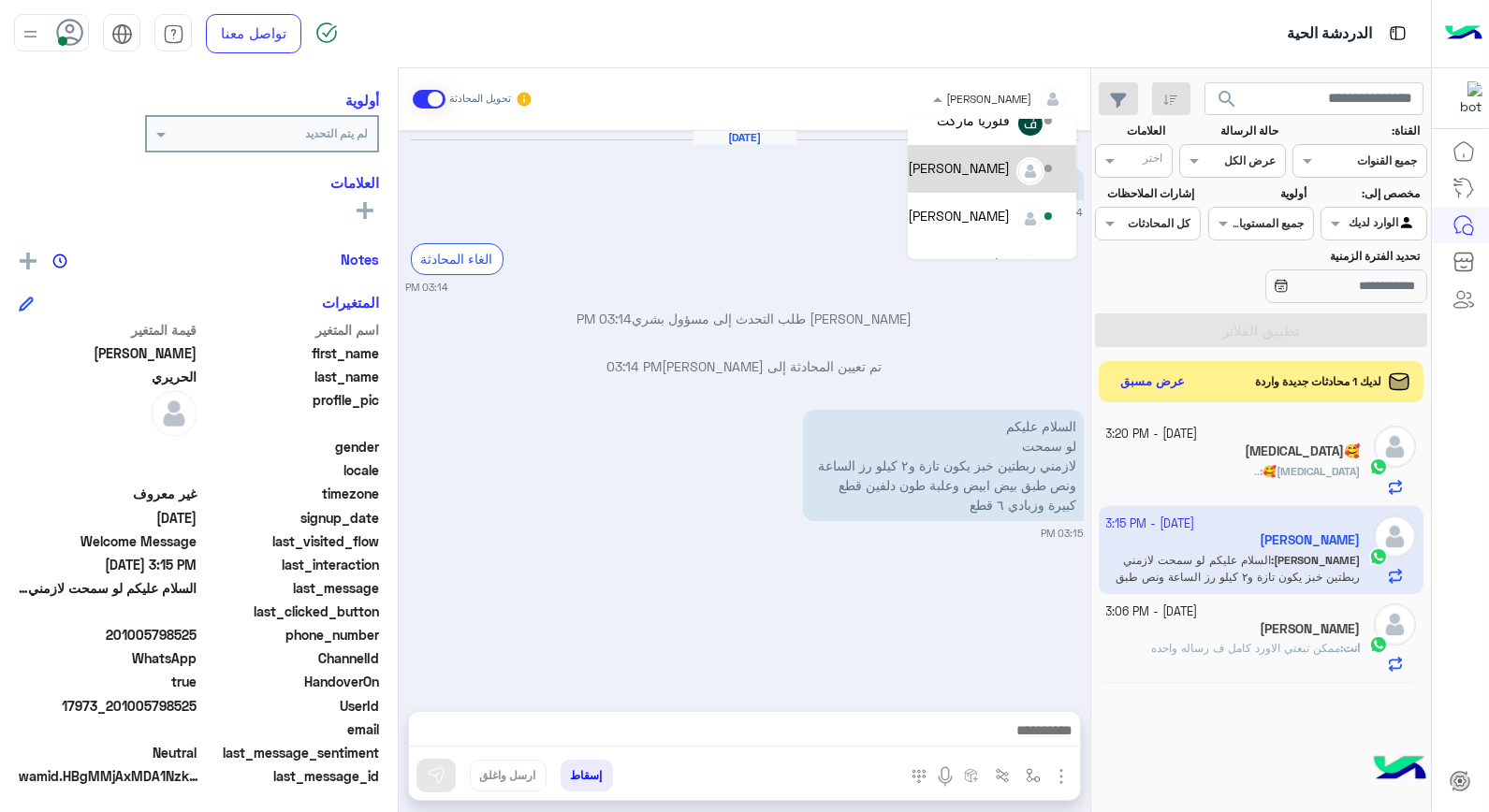
click at [1002, 170] on div "[PERSON_NAME]" at bounding box center [958, 168] width 102 height 20
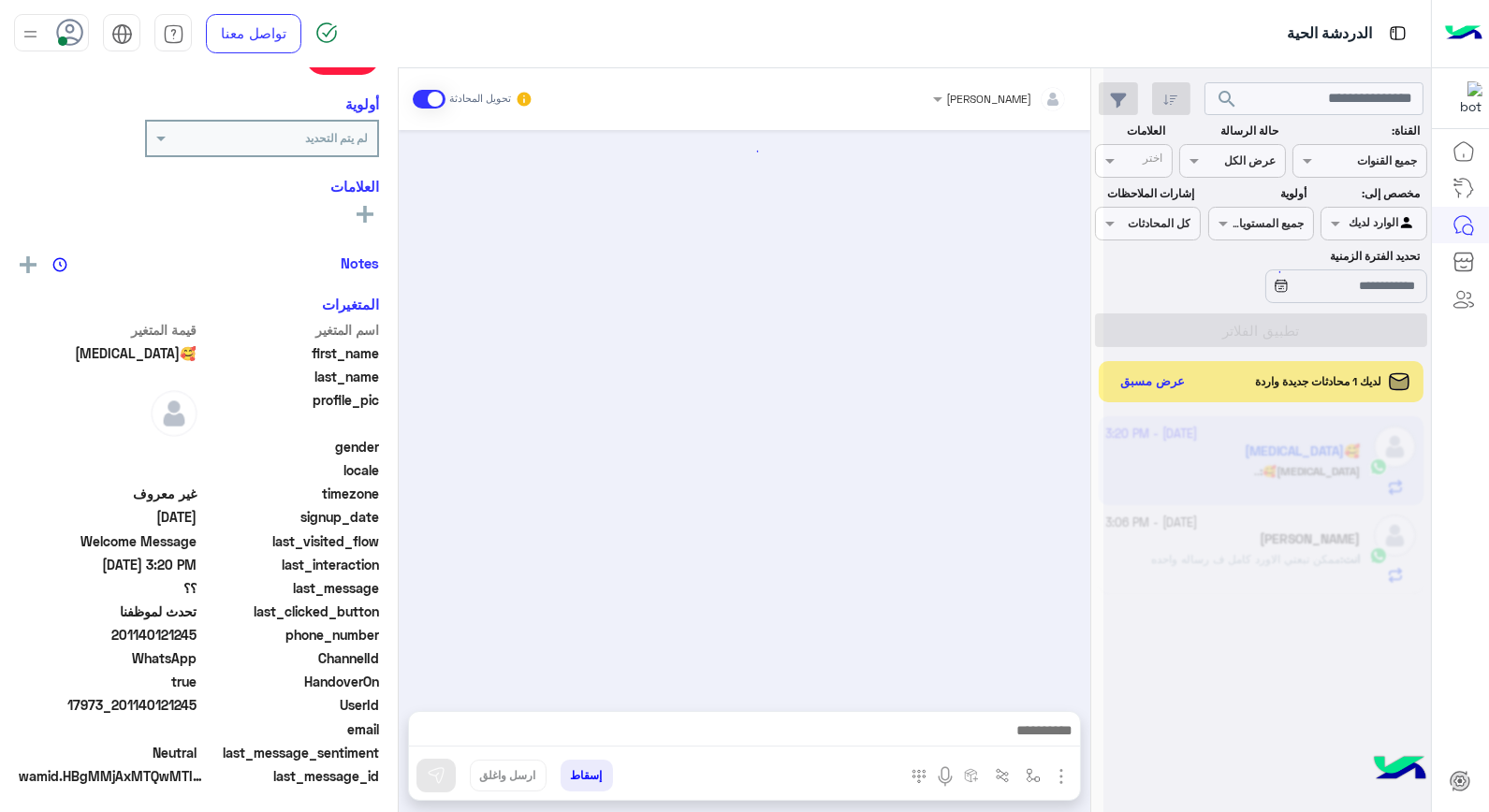
scroll to position [805, 0]
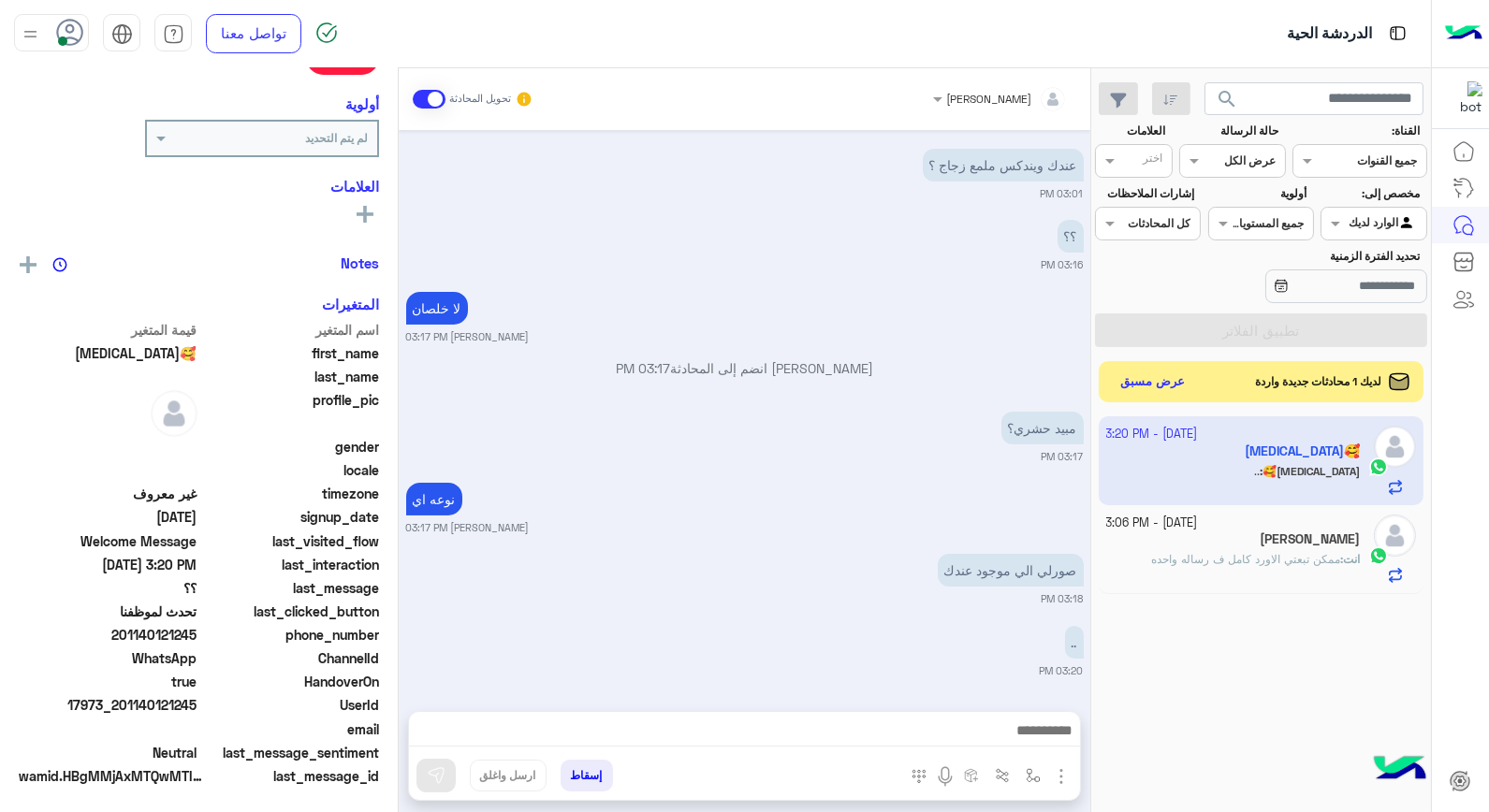
click at [1178, 466] on app-inbox-user "[DATE] - 3:20 PM [MEDICAL_DATA]🥰 [MEDICAL_DATA]🥰 : .." at bounding box center [1262, 459] width 326 height 88
click at [997, 105] on div "[PERSON_NAME]" at bounding box center [990, 99] width 85 height 17
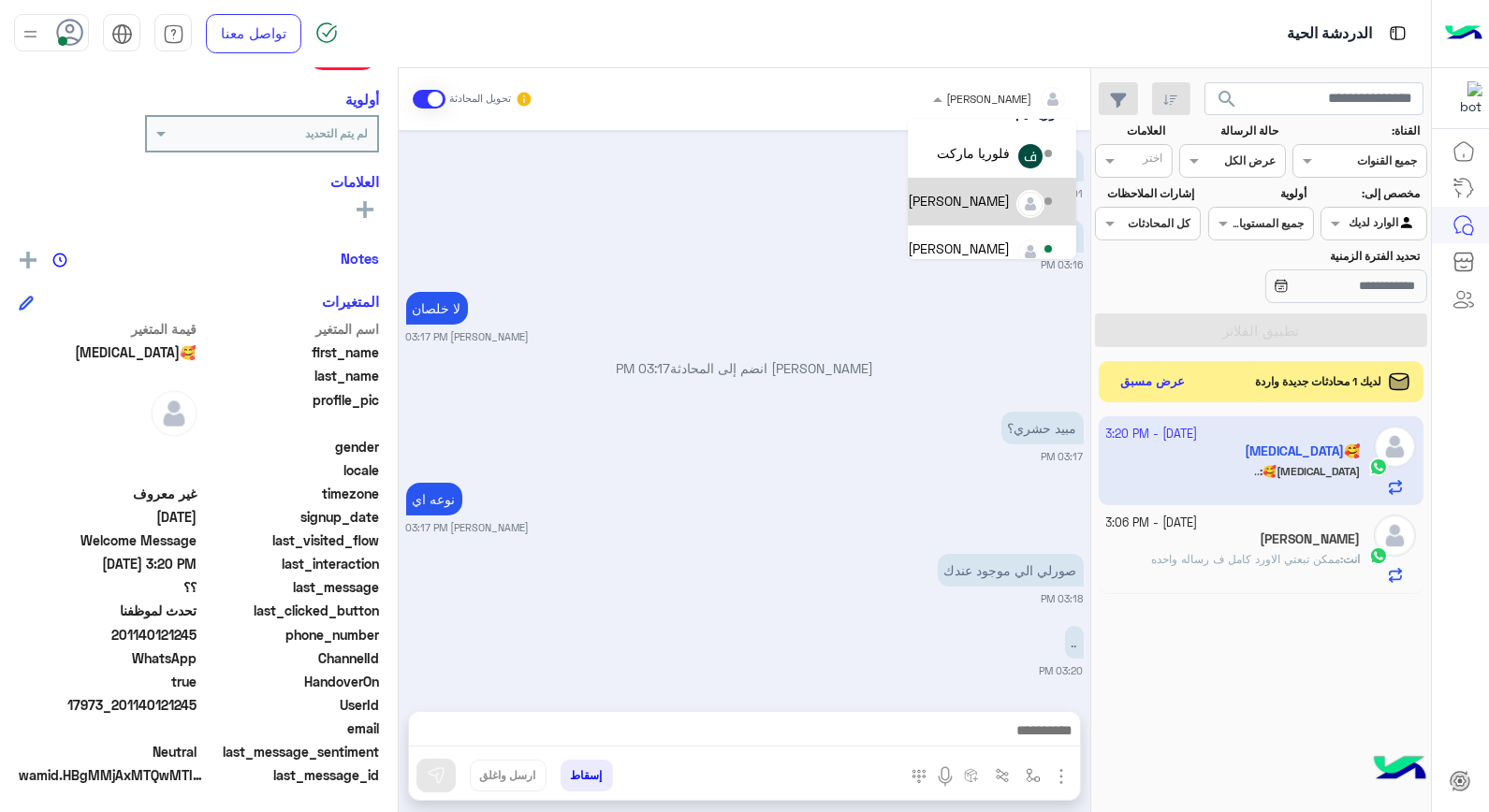
scroll to position [104, 0]
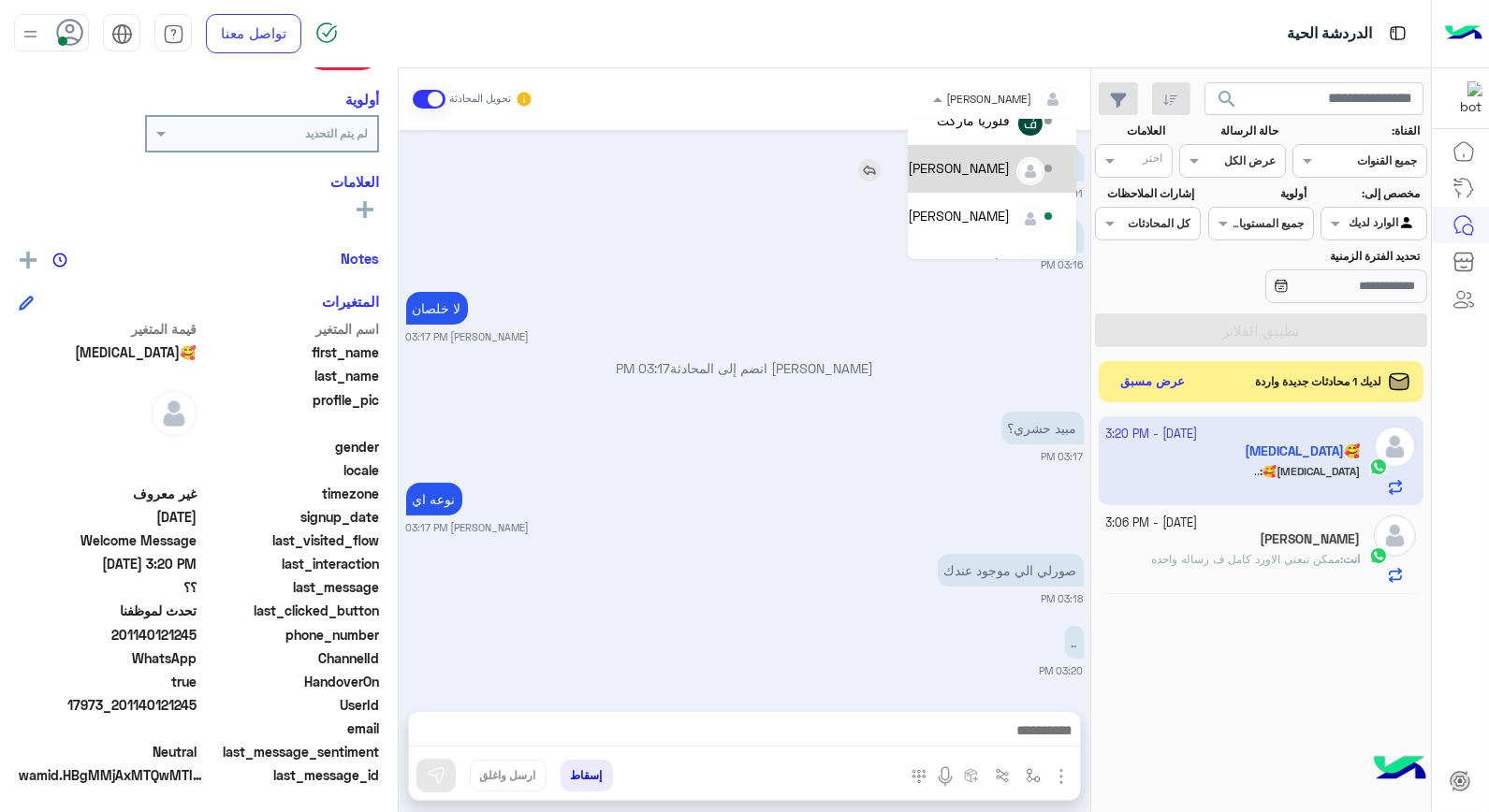
click at [990, 179] on div "[PERSON_NAME]" at bounding box center [982, 168] width 148 height 33
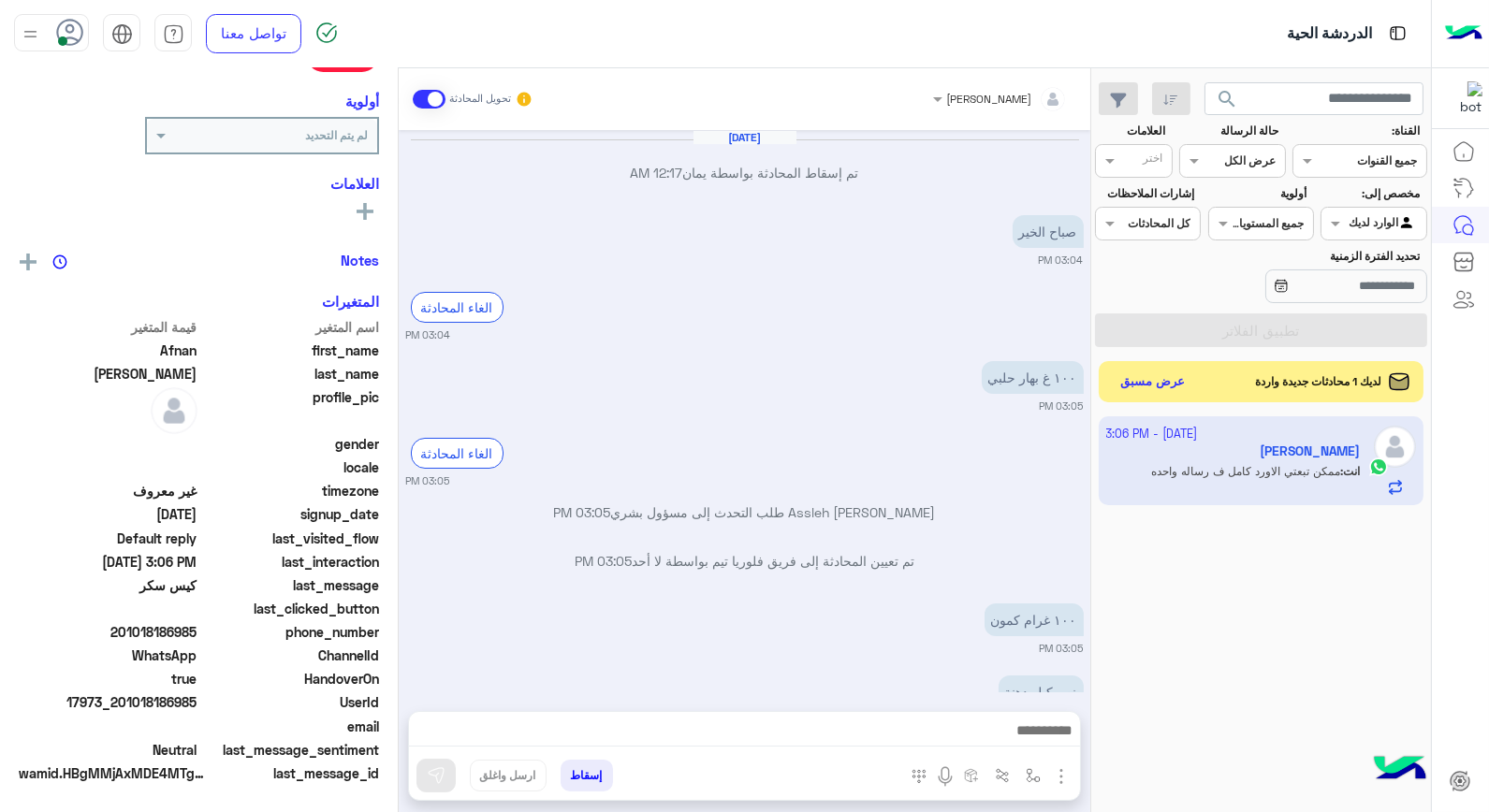
scroll to position [267, 0]
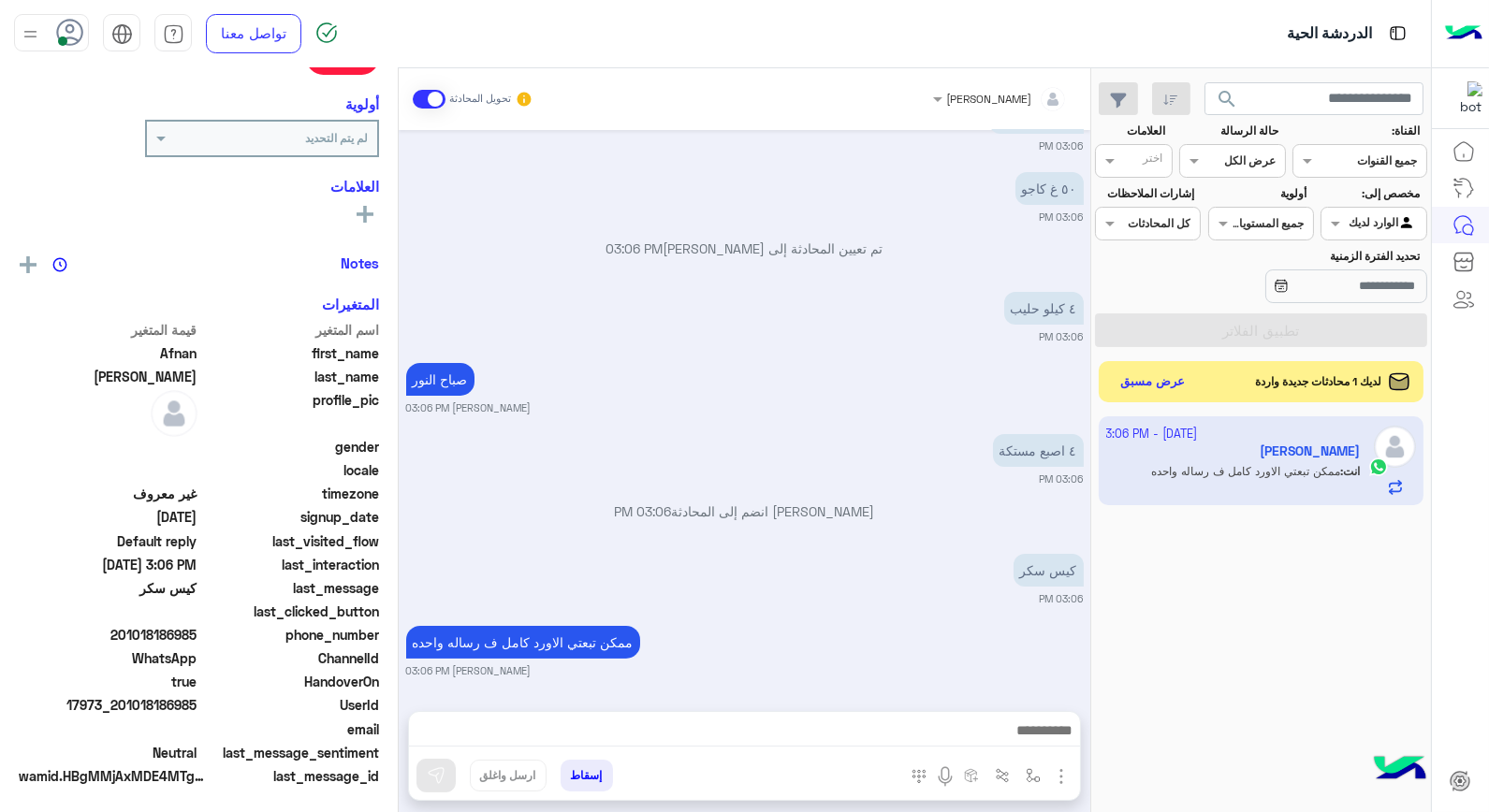
click at [1228, 444] on app-inbox-user "[DATE] - 3:06 PM [PERSON_NAME] Assleh انت : ممكن تبعتي الاورد كامل ف رساله واحده" at bounding box center [1262, 459] width 326 height 88
click at [1014, 98] on div at bounding box center [1000, 96] width 153 height 18
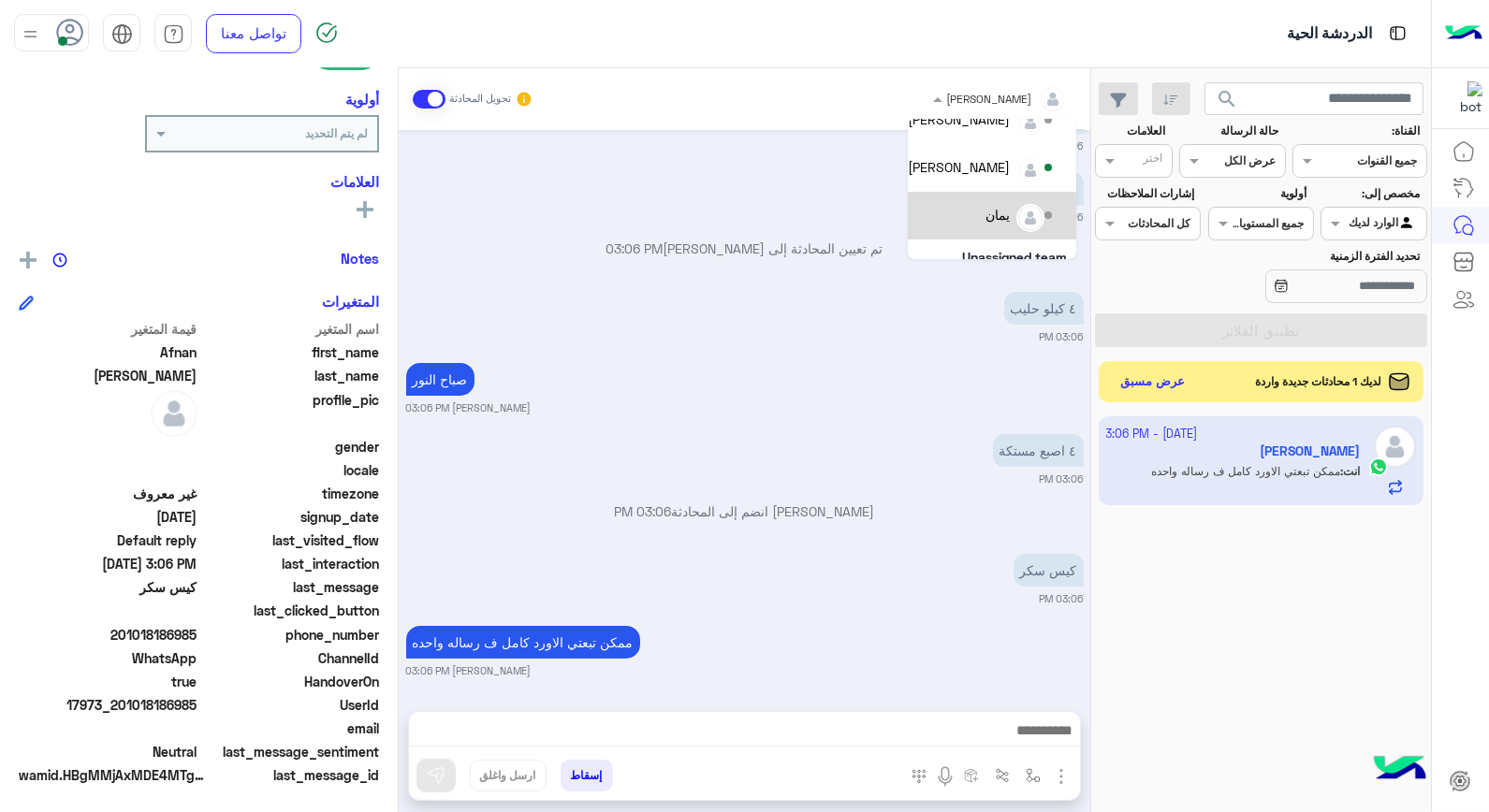
scroll to position [104, 0]
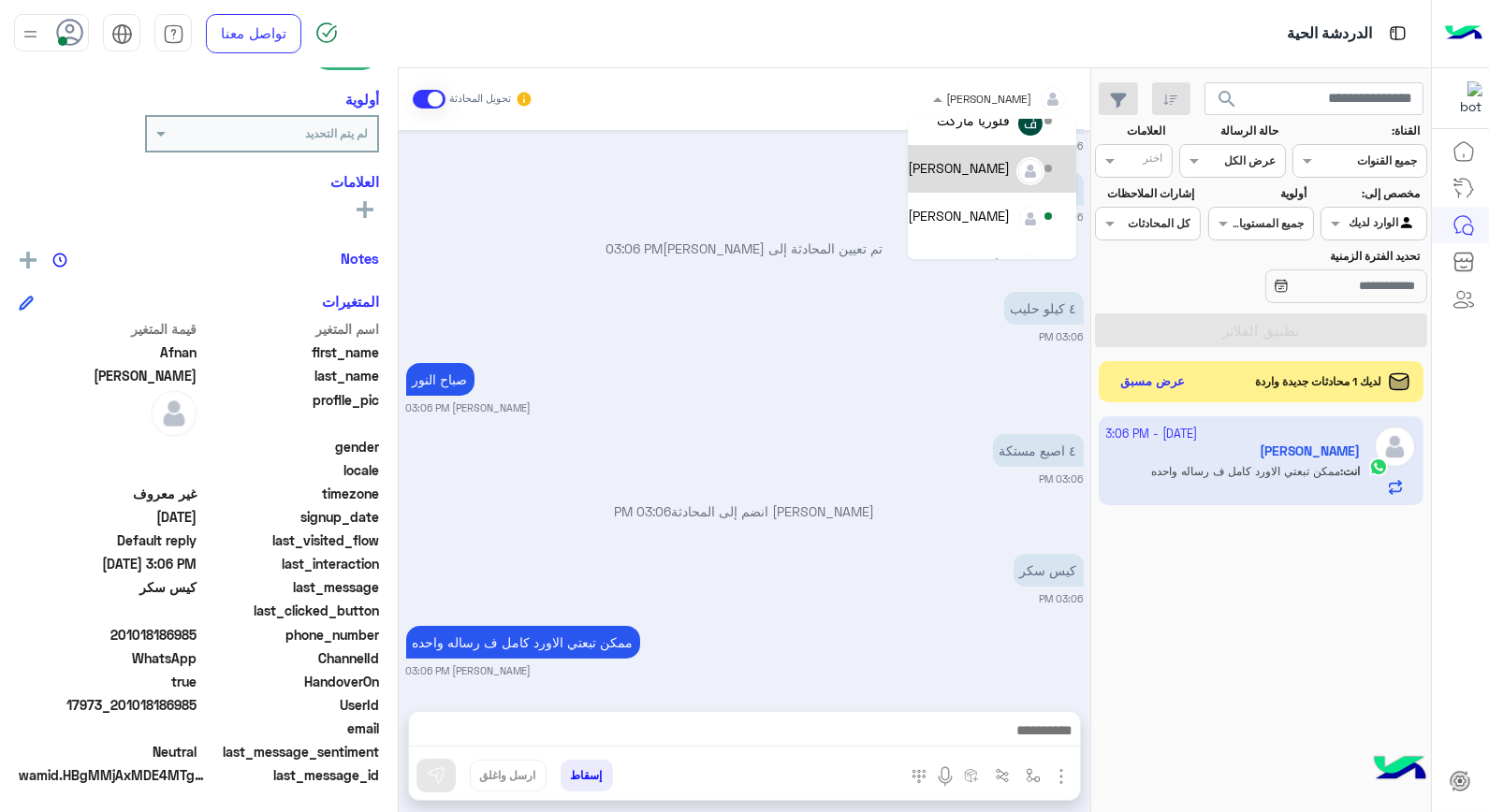
click at [996, 169] on div "[PERSON_NAME]" at bounding box center [958, 168] width 102 height 20
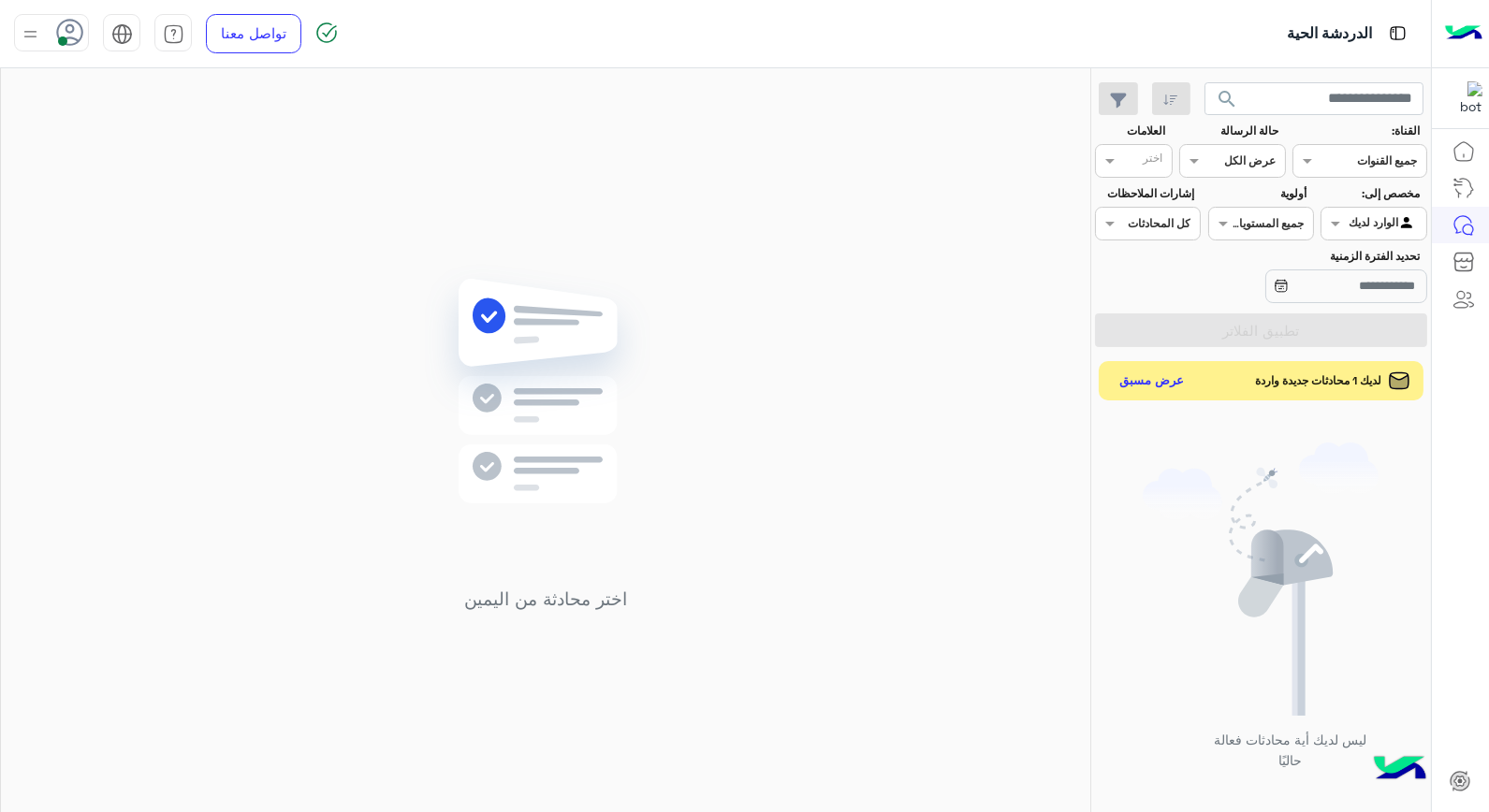
click at [1152, 386] on button "عرض مسبق" at bounding box center [1152, 381] width 79 height 26
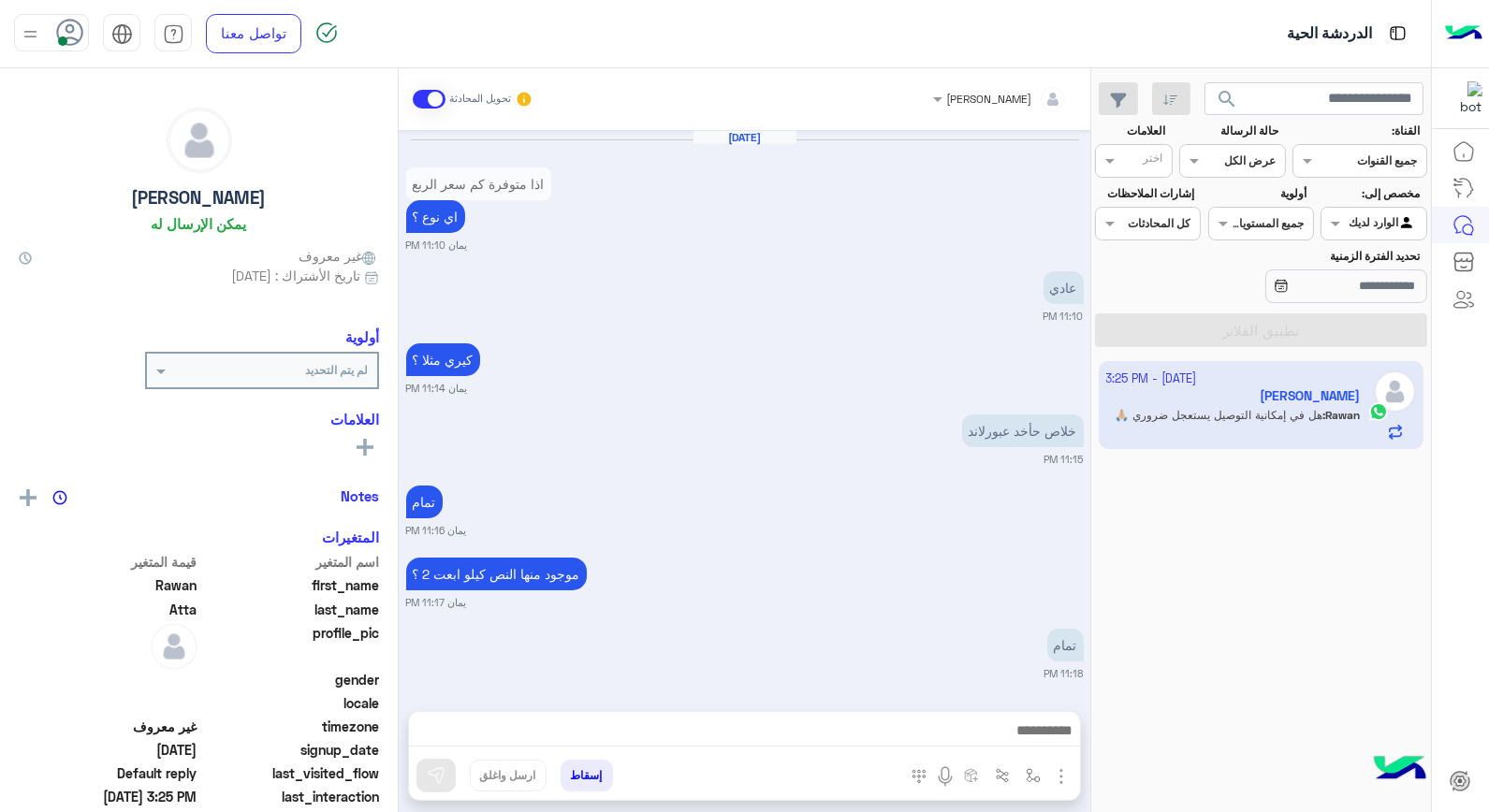
scroll to position [1049, 0]
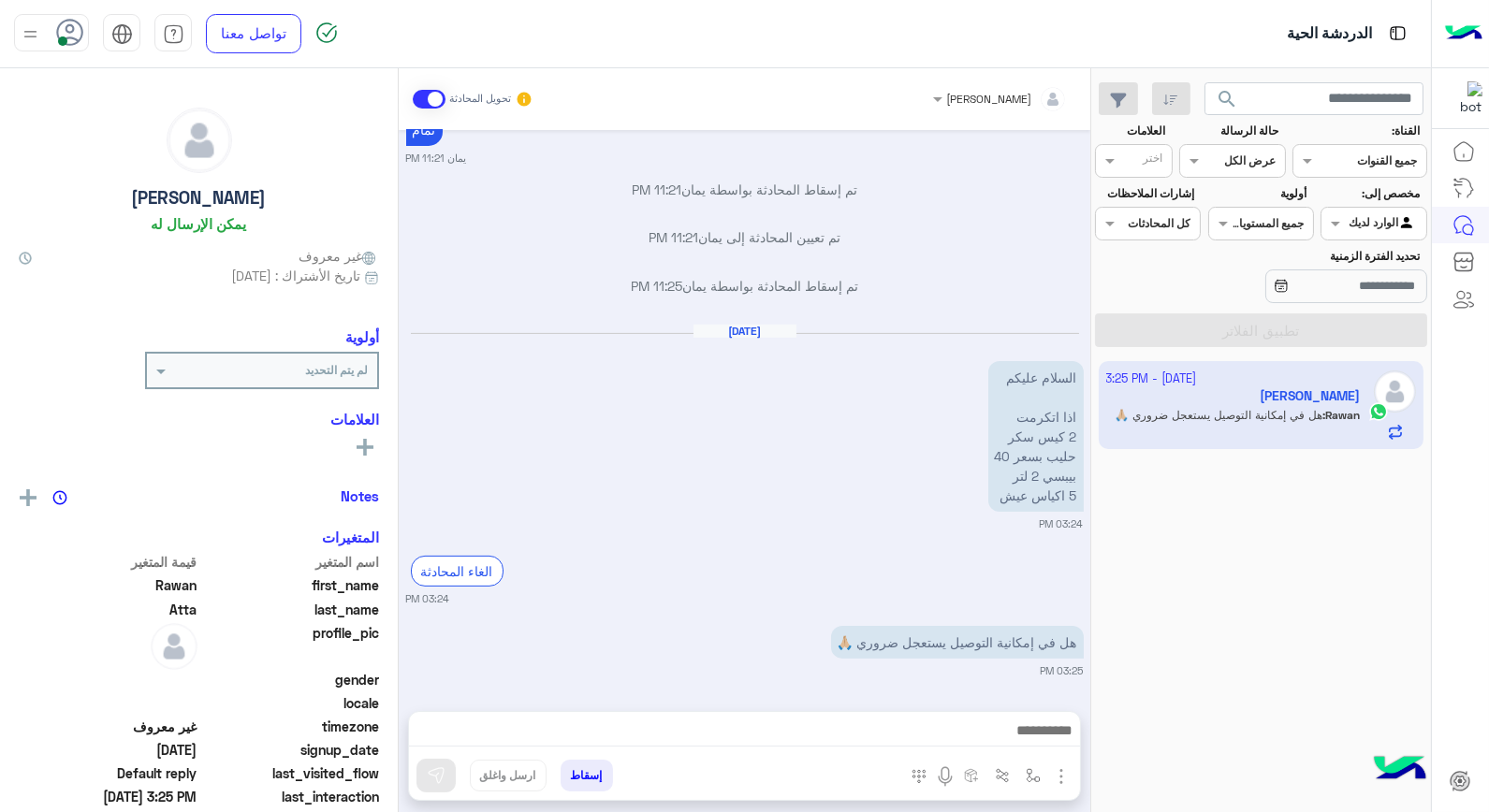
click at [1003, 108] on div "[PERSON_NAME]" at bounding box center [1008, 99] width 121 height 38
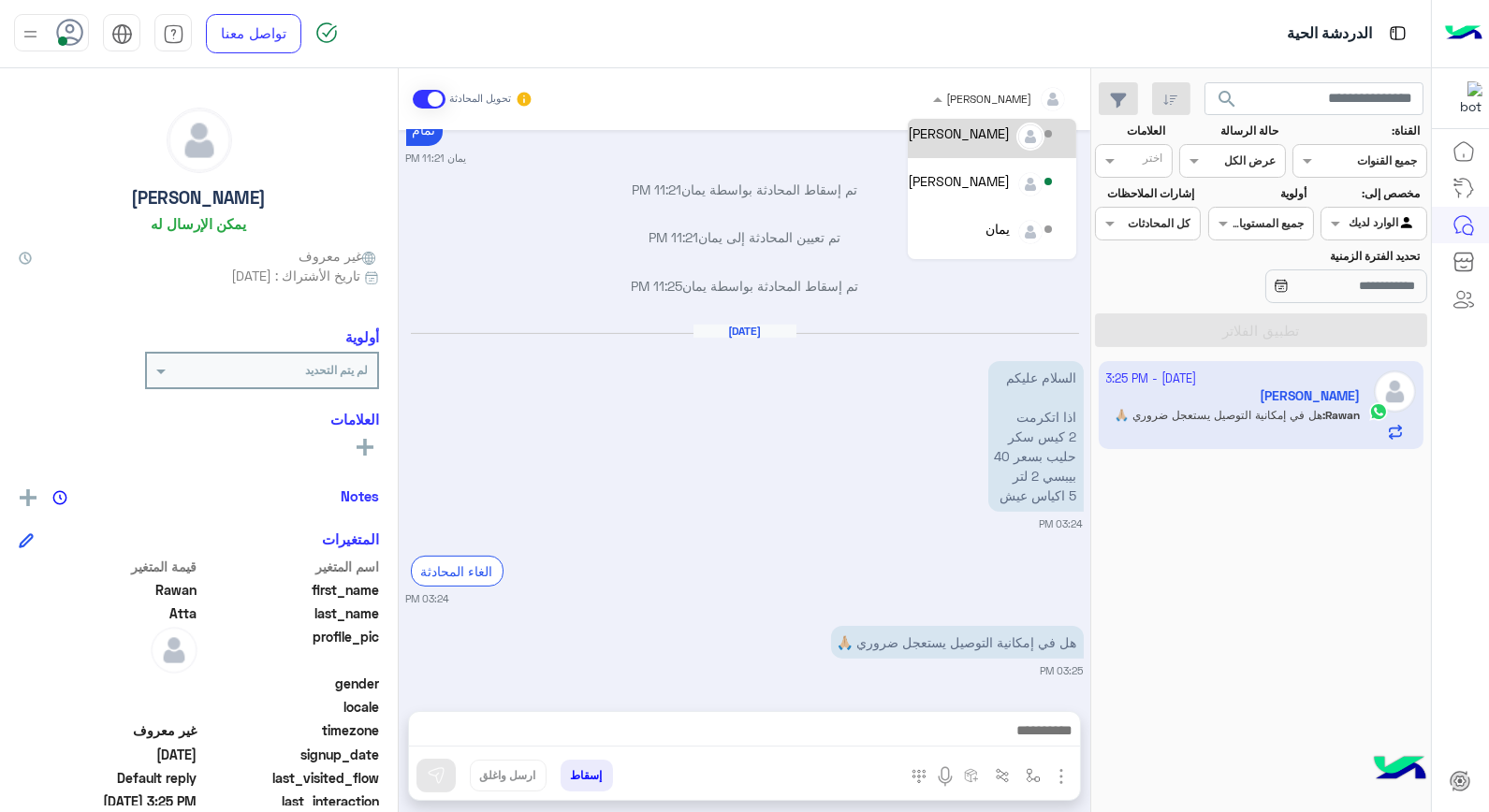
scroll to position [104, 0]
click at [999, 178] on div "[PERSON_NAME]" at bounding box center [958, 168] width 102 height 20
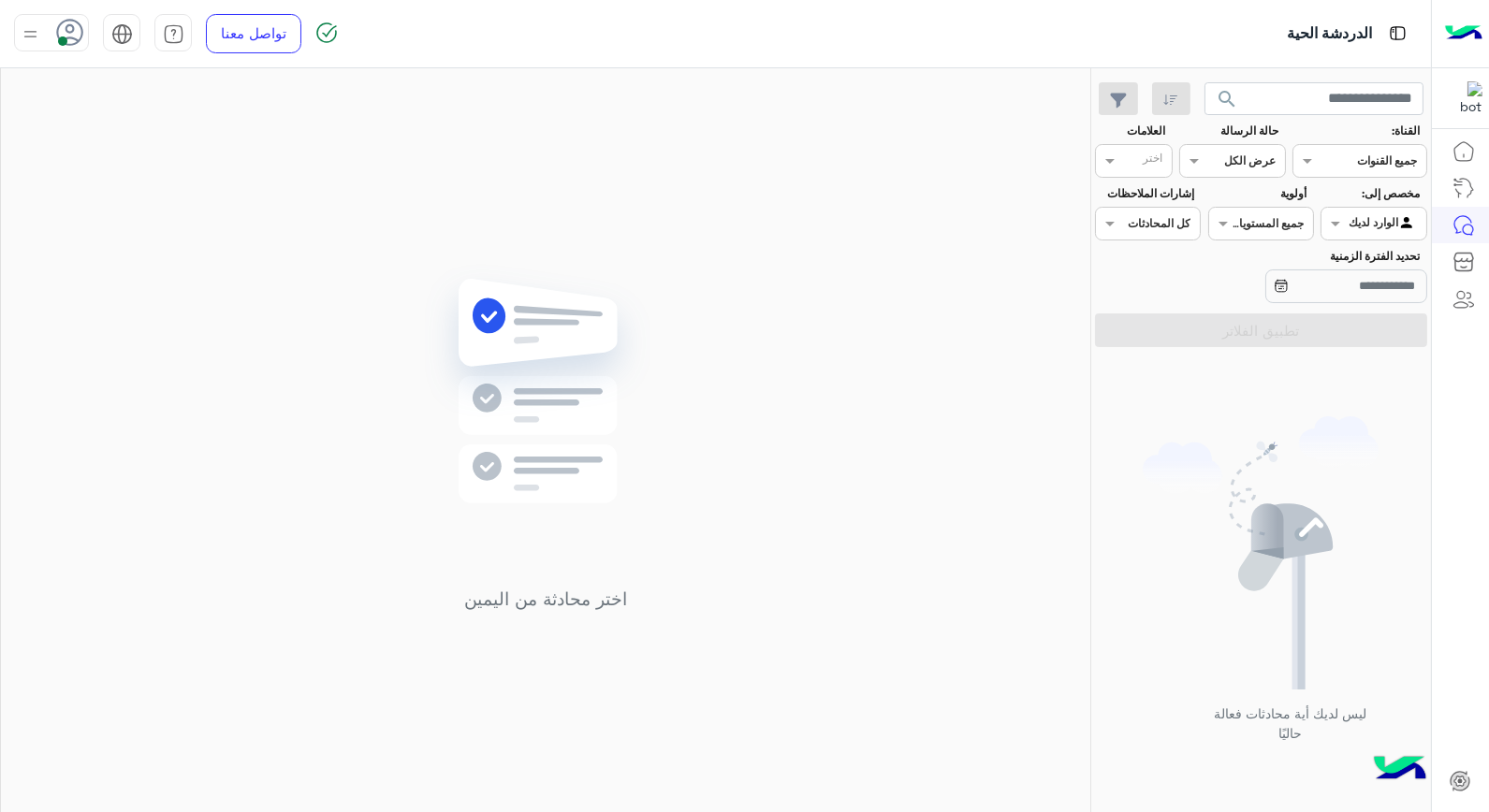
click at [60, 29] on icon at bounding box center [70, 33] width 28 height 28
click at [136, 262] on label "غير متصل" at bounding box center [130, 266] width 204 height 34
click at [160, 409] on link "تسجيل الخروج" at bounding box center [168, 413] width 80 height 16
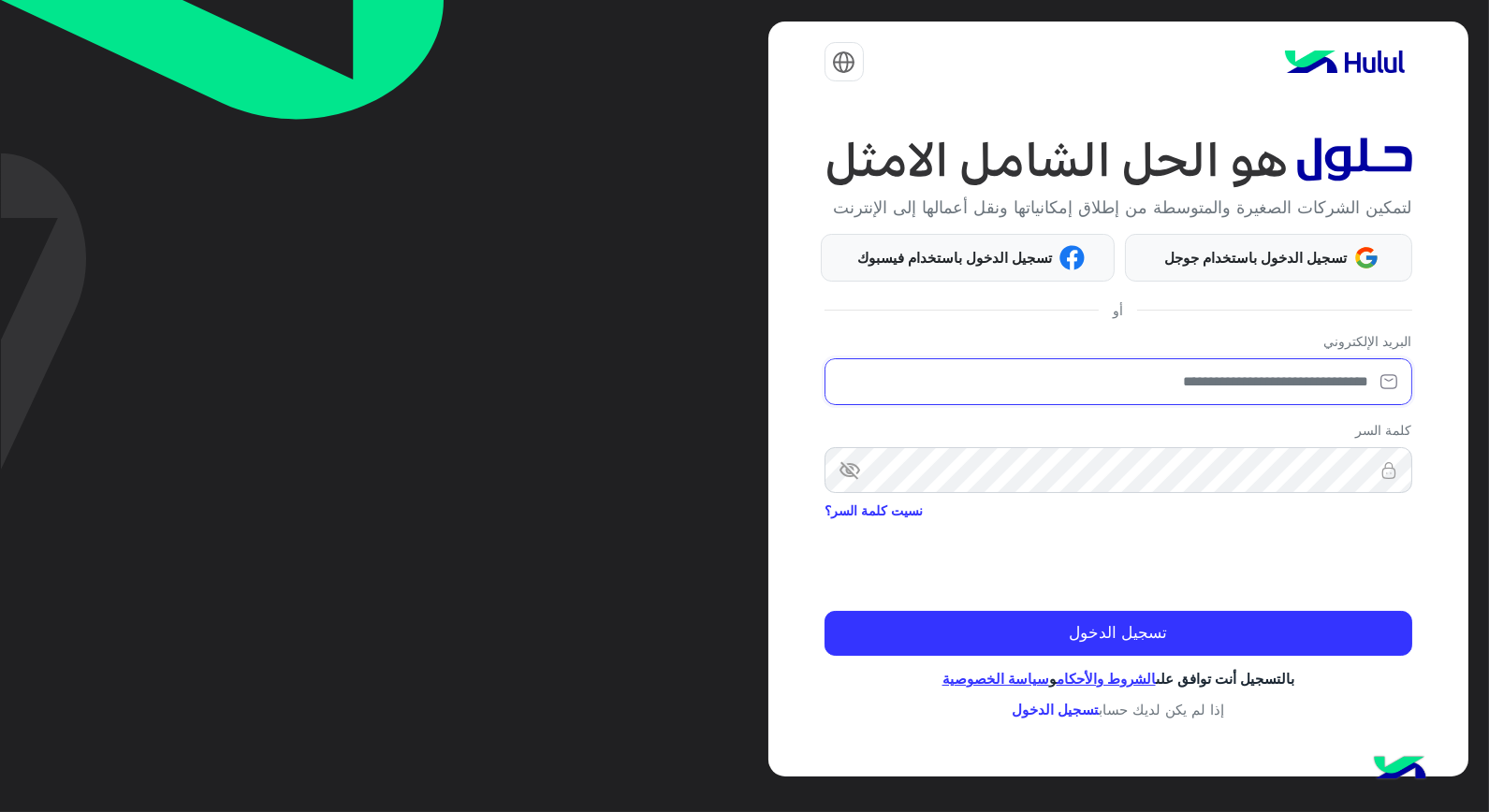
click at [1271, 402] on input "email" at bounding box center [1117, 381] width 588 height 46
type input "**********"
